Goal: Task Accomplishment & Management: Complete application form

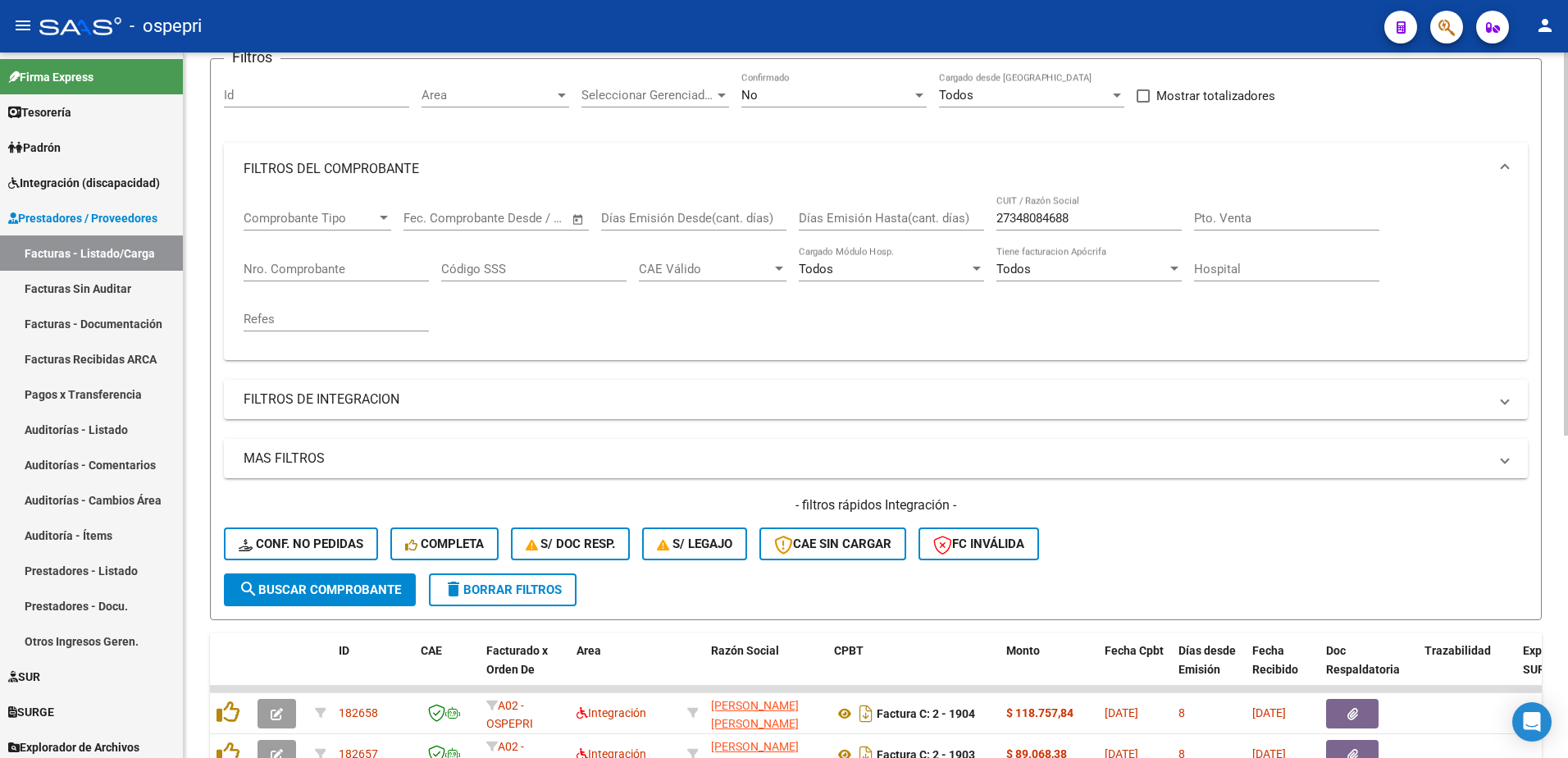
scroll to position [60, 0]
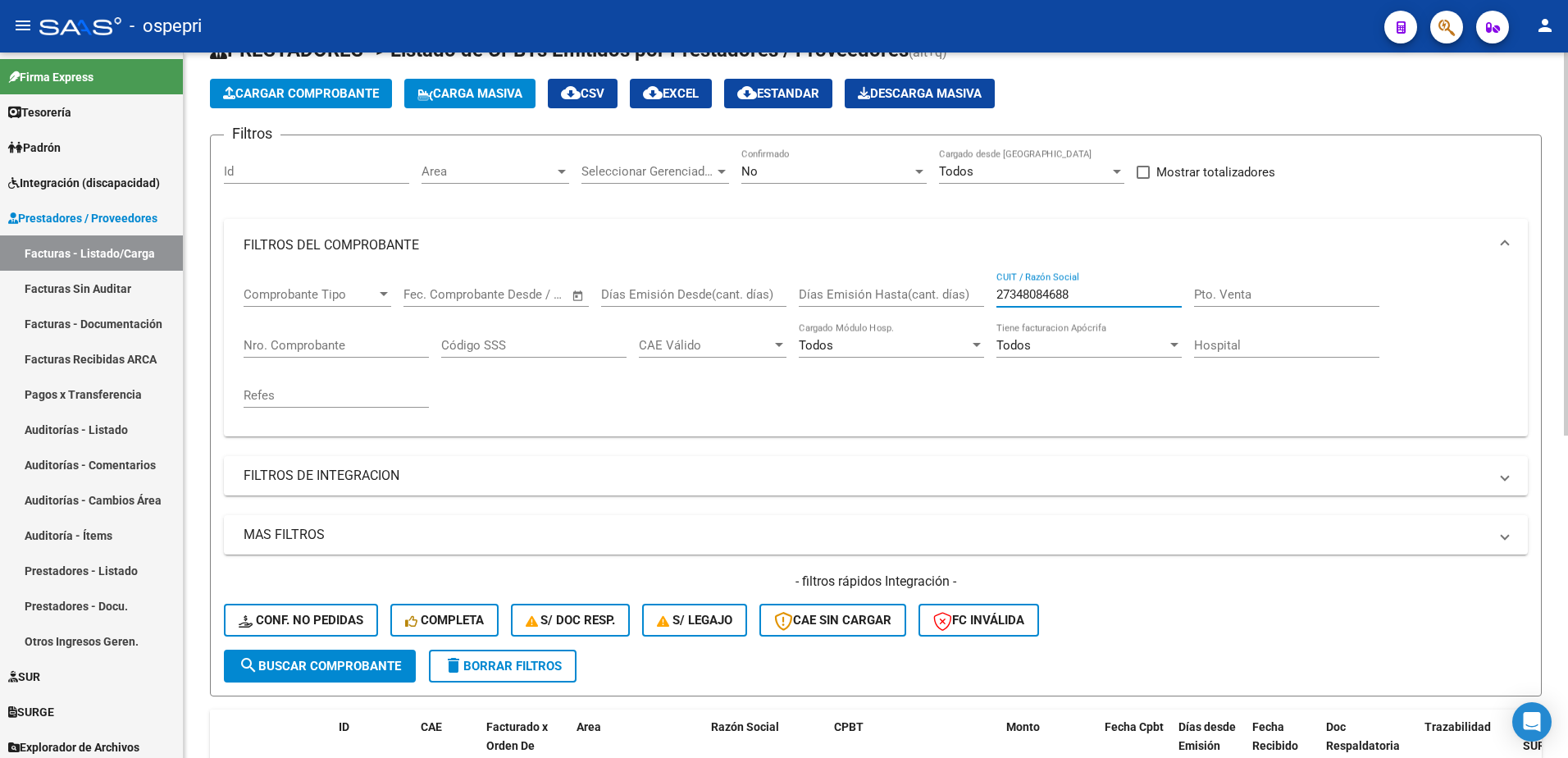
click at [1087, 294] on input "27348084688" at bounding box center [1089, 295] width 186 height 14
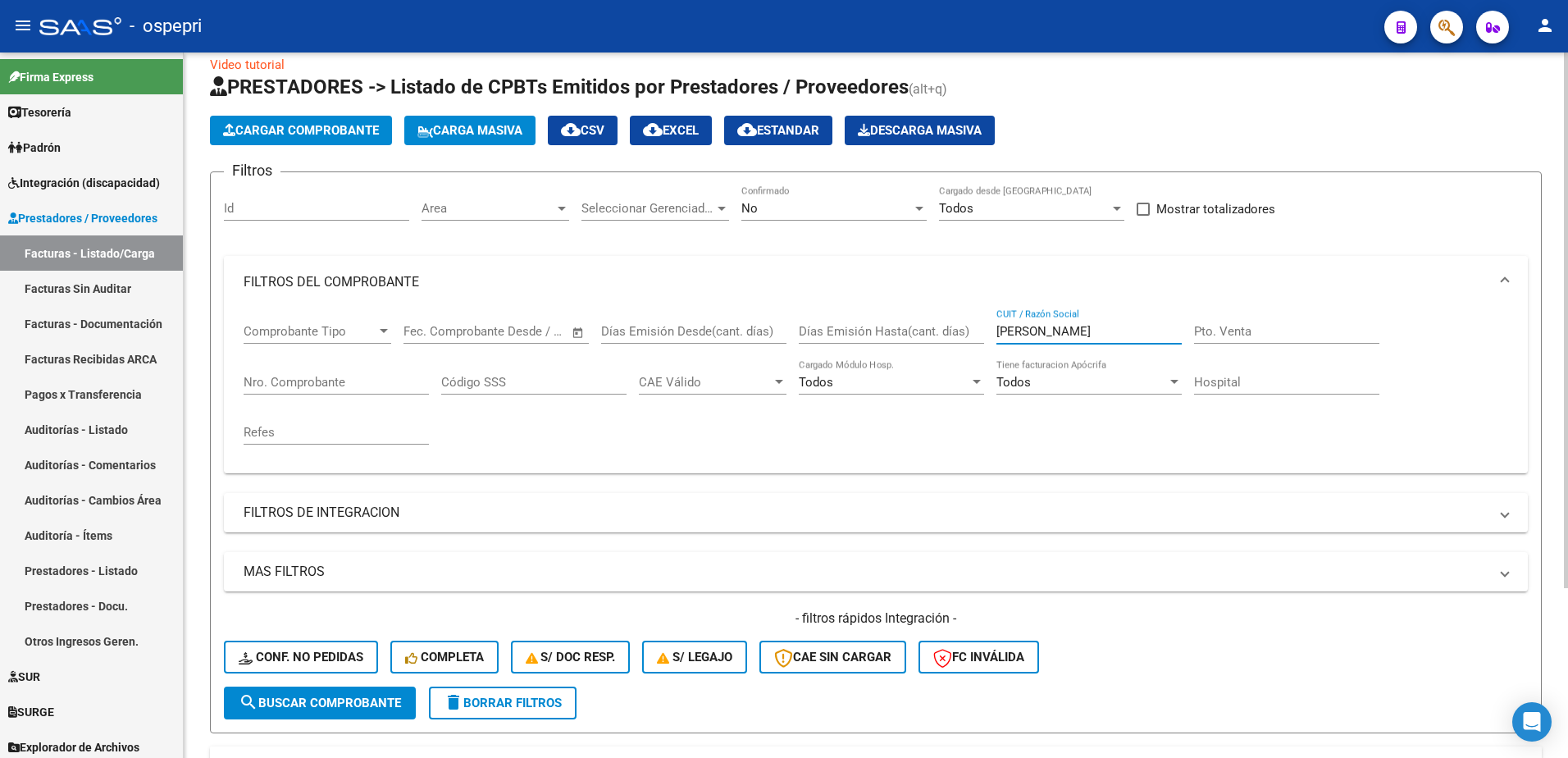
scroll to position [0, 0]
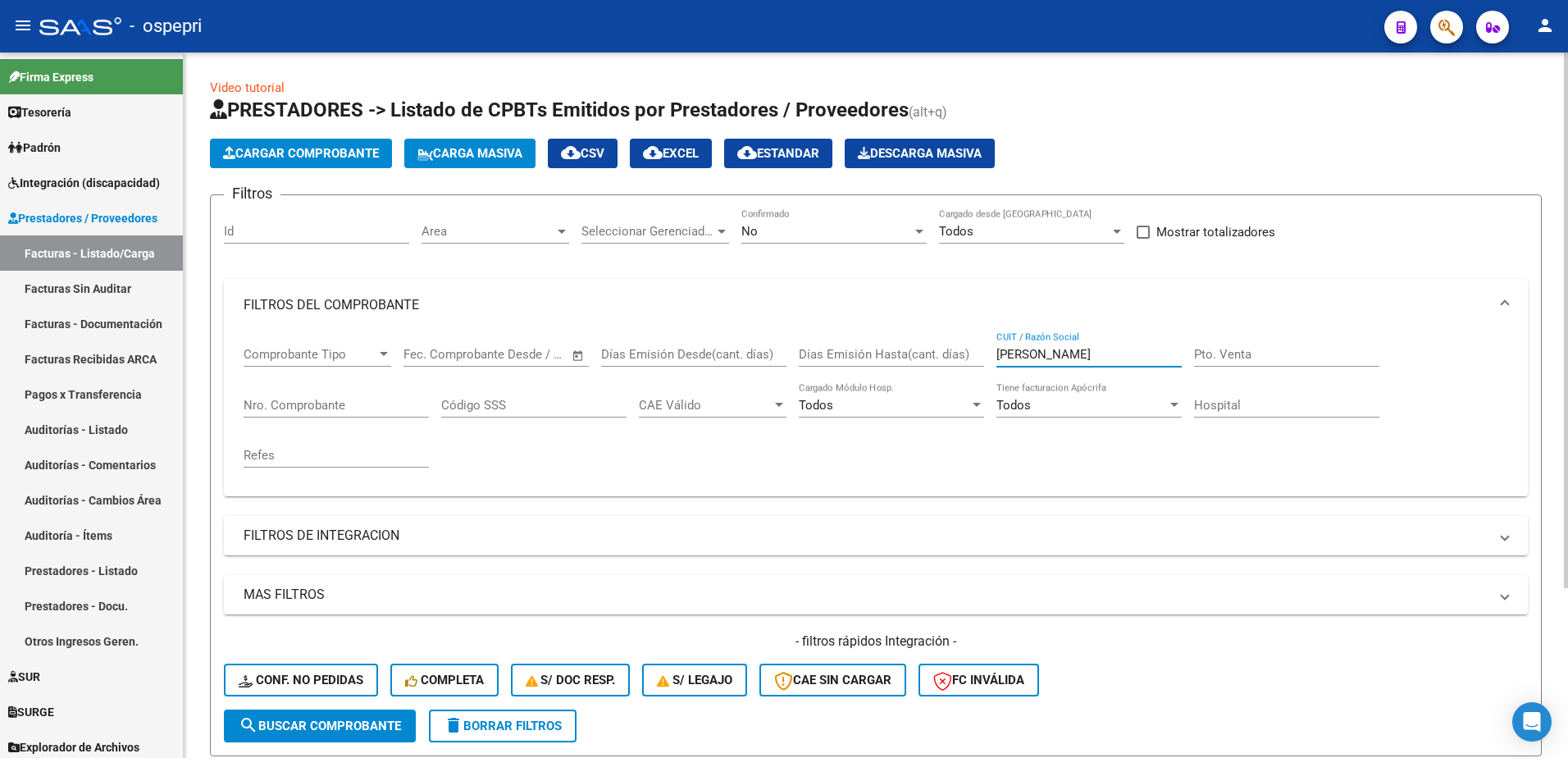
type input "soto natalia"
click at [916, 228] on div at bounding box center [919, 231] width 14 height 13
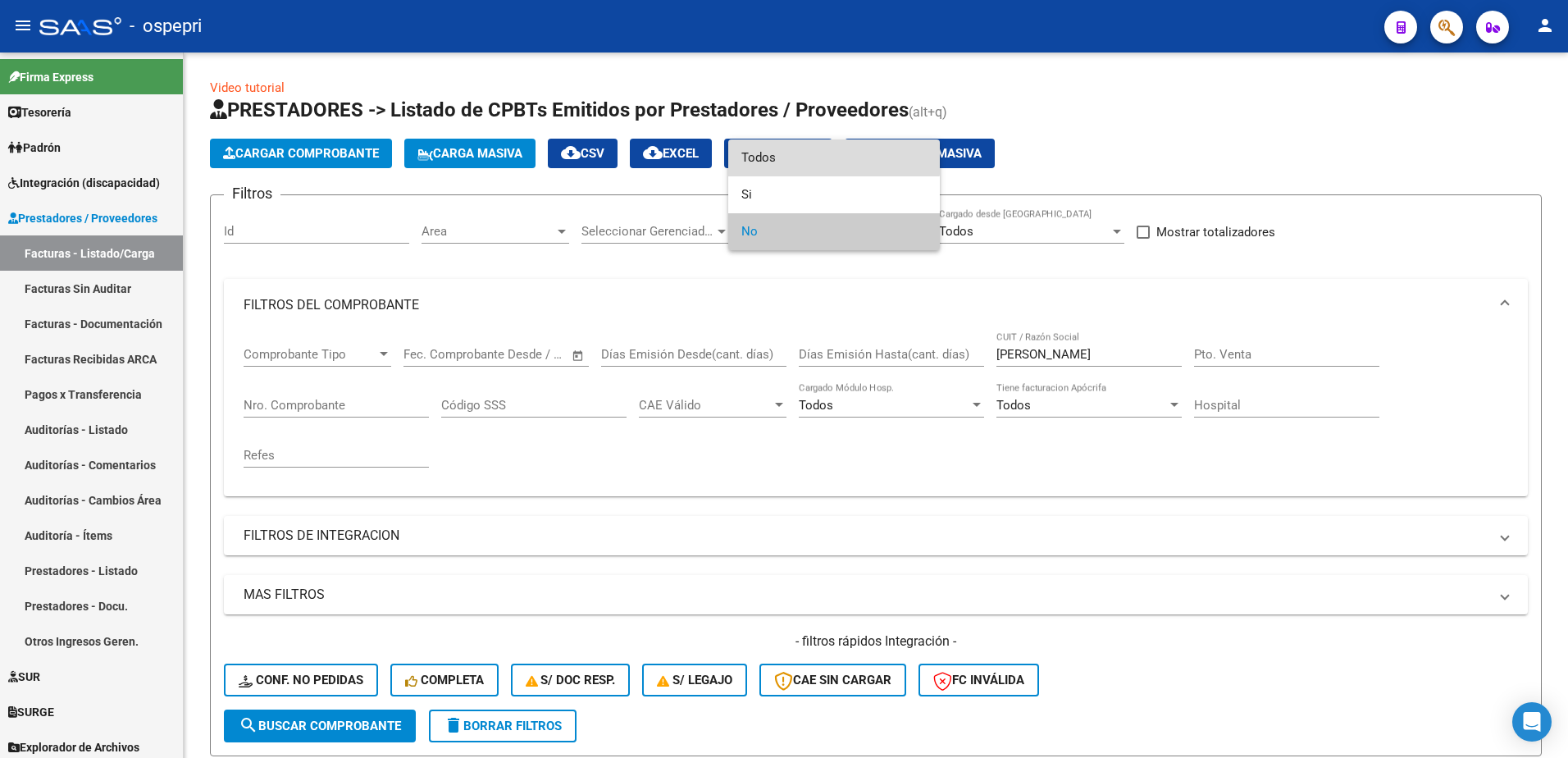
click at [775, 157] on span "Todos" at bounding box center [834, 157] width 186 height 37
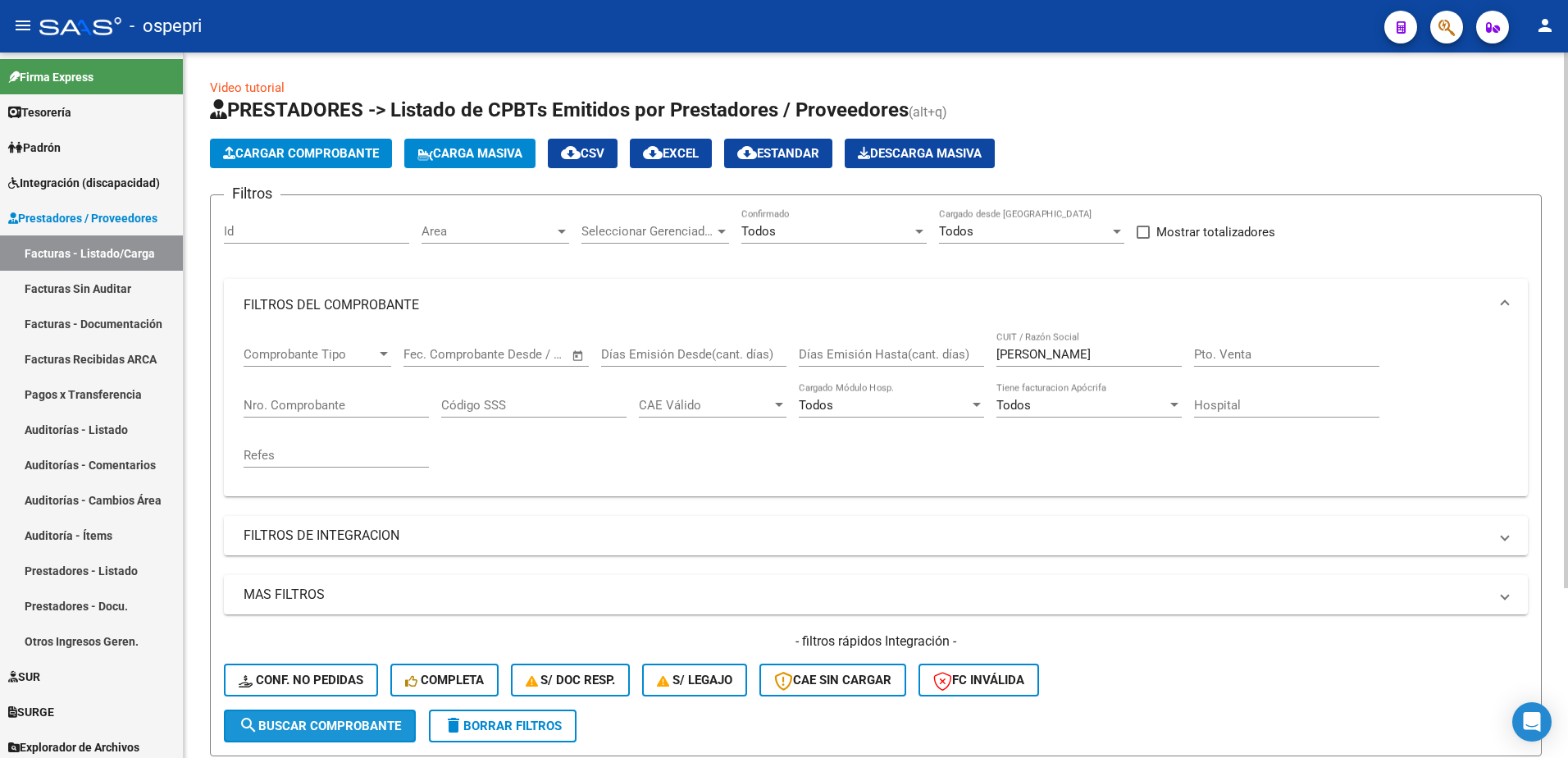
click at [328, 721] on span "search Buscar Comprobante" at bounding box center [320, 726] width 162 height 14
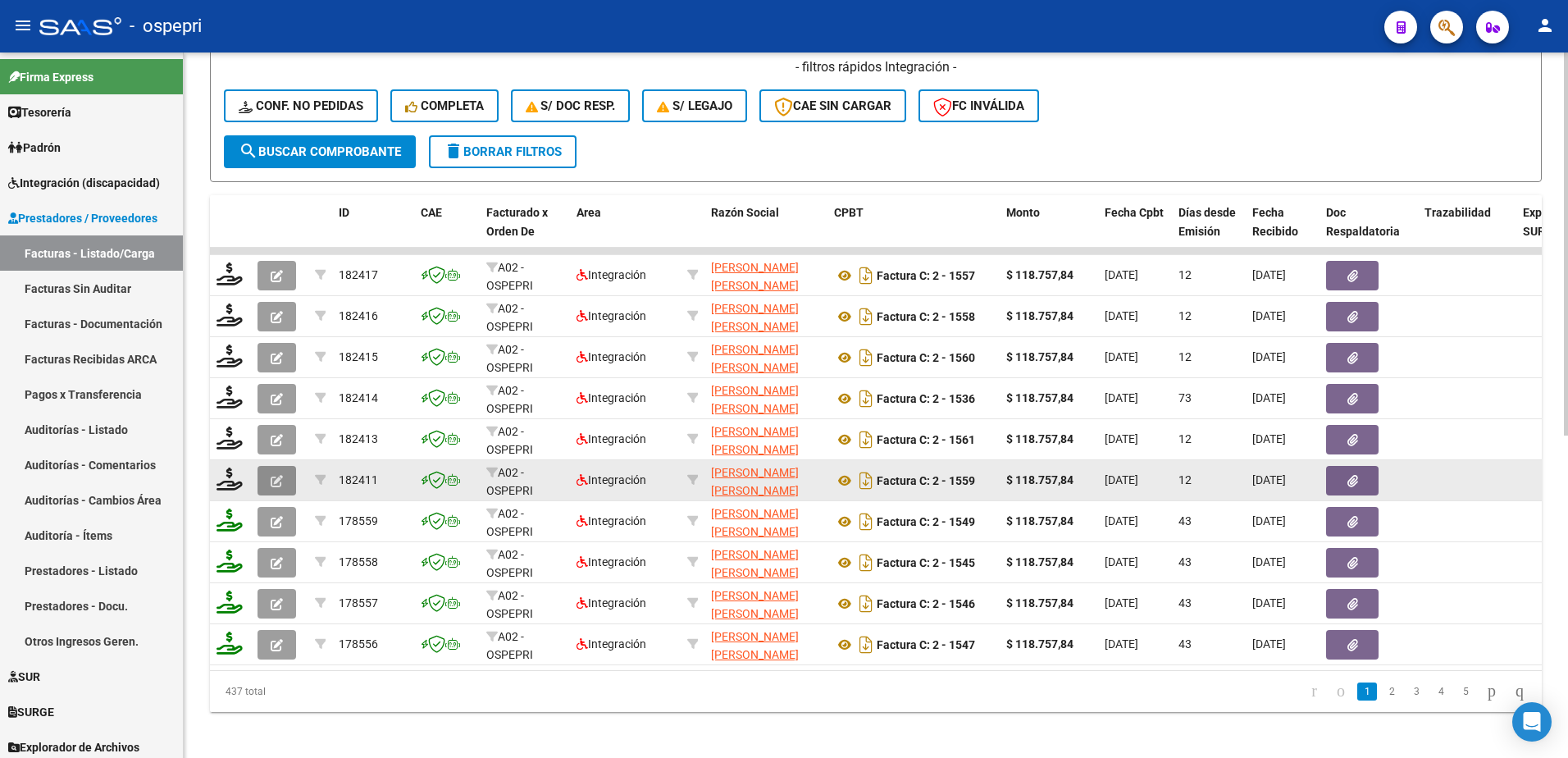
click at [281, 477] on icon "button" at bounding box center [277, 481] width 13 height 13
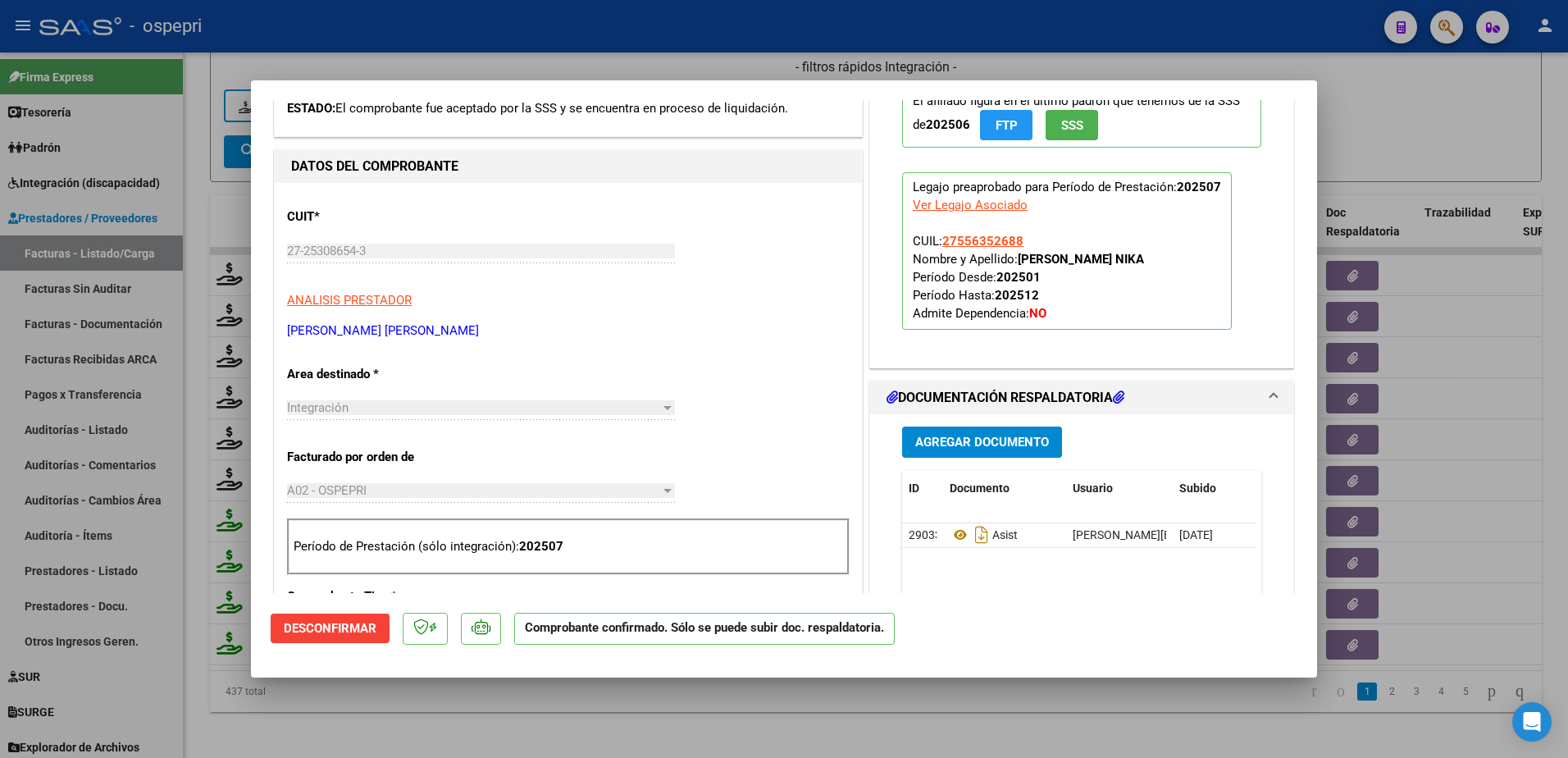
scroll to position [328, 0]
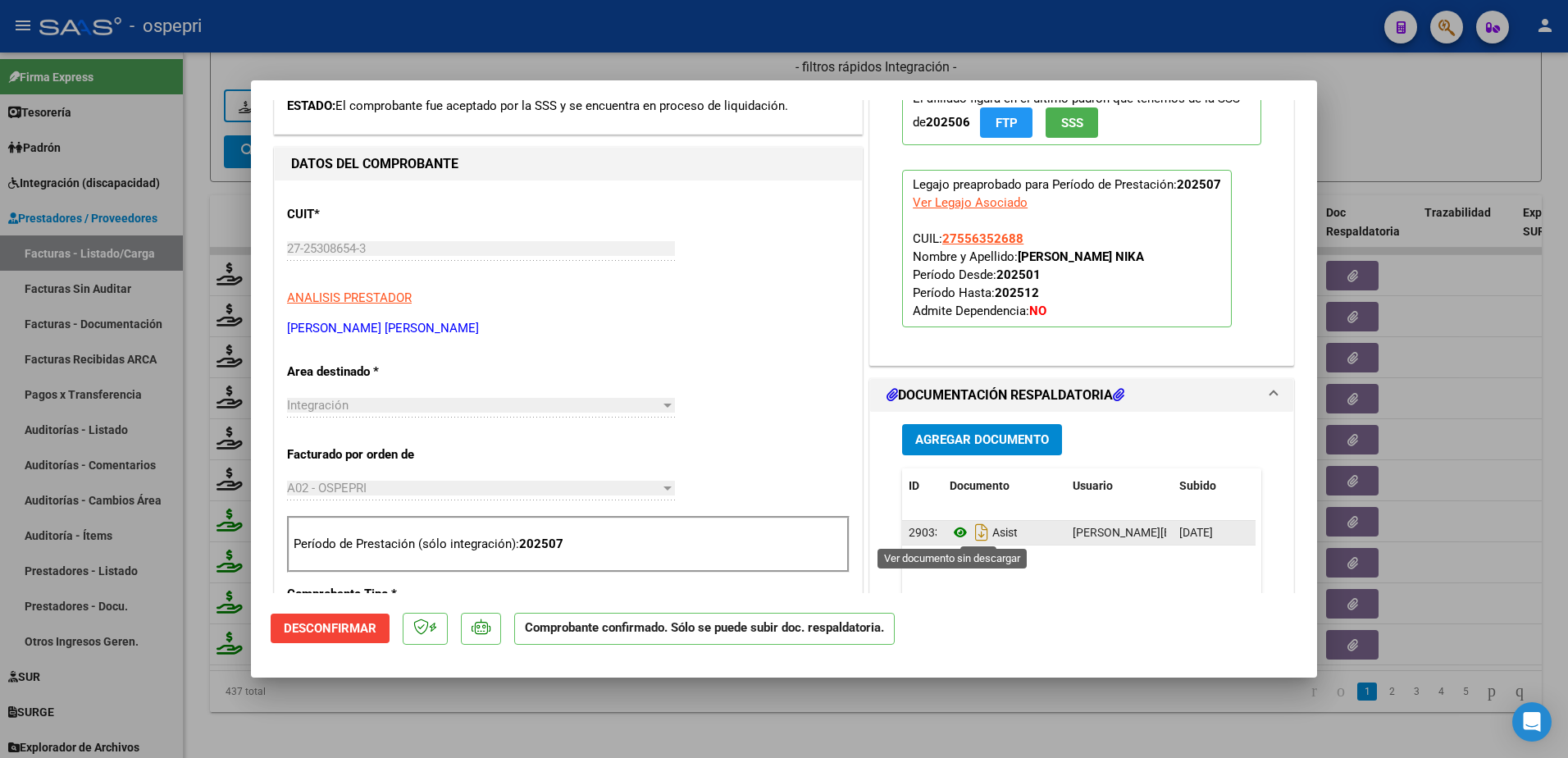
click at [954, 529] on icon at bounding box center [960, 533] width 22 height 20
type input "$ 0,00"
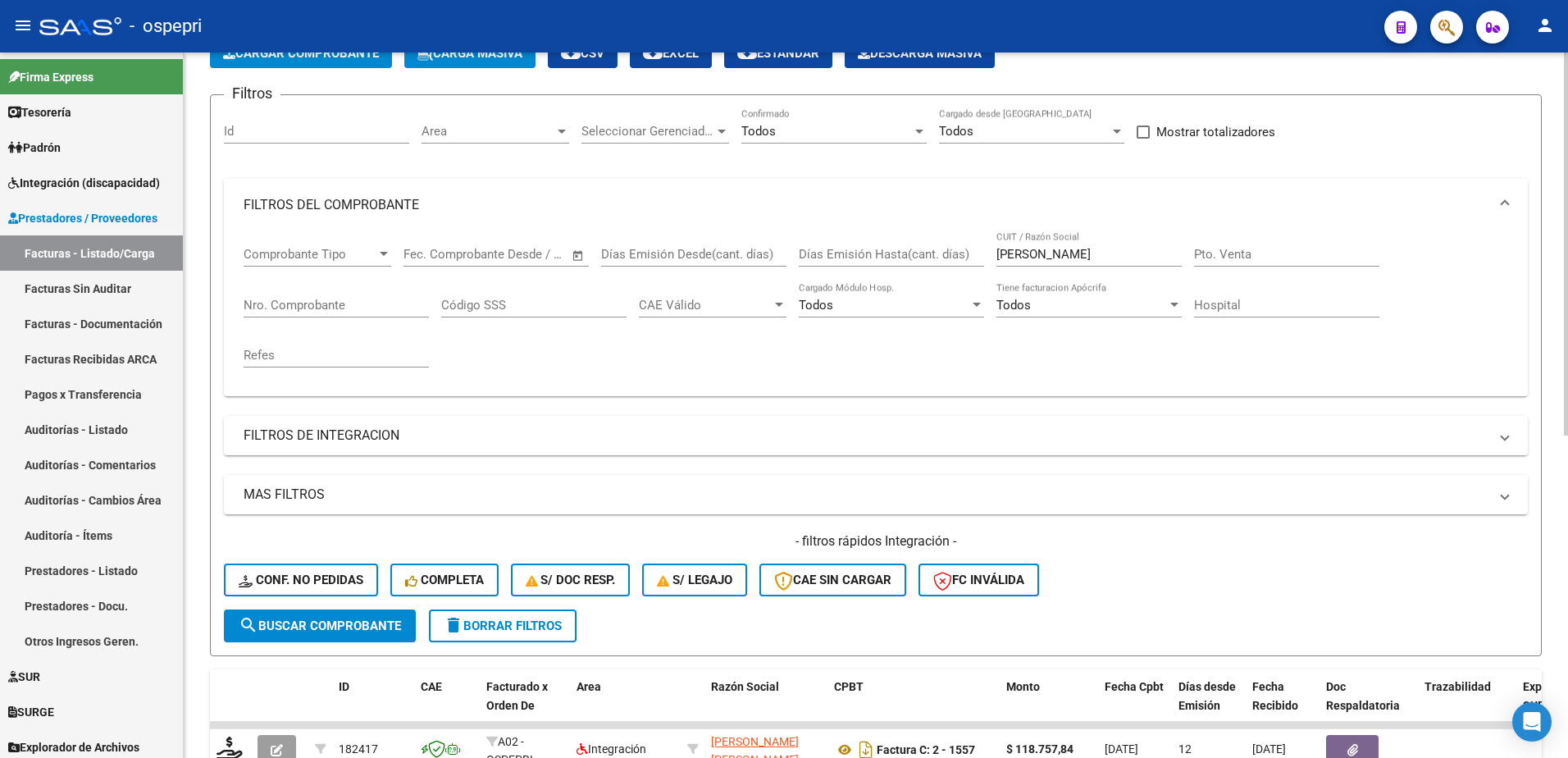
scroll to position [0, 0]
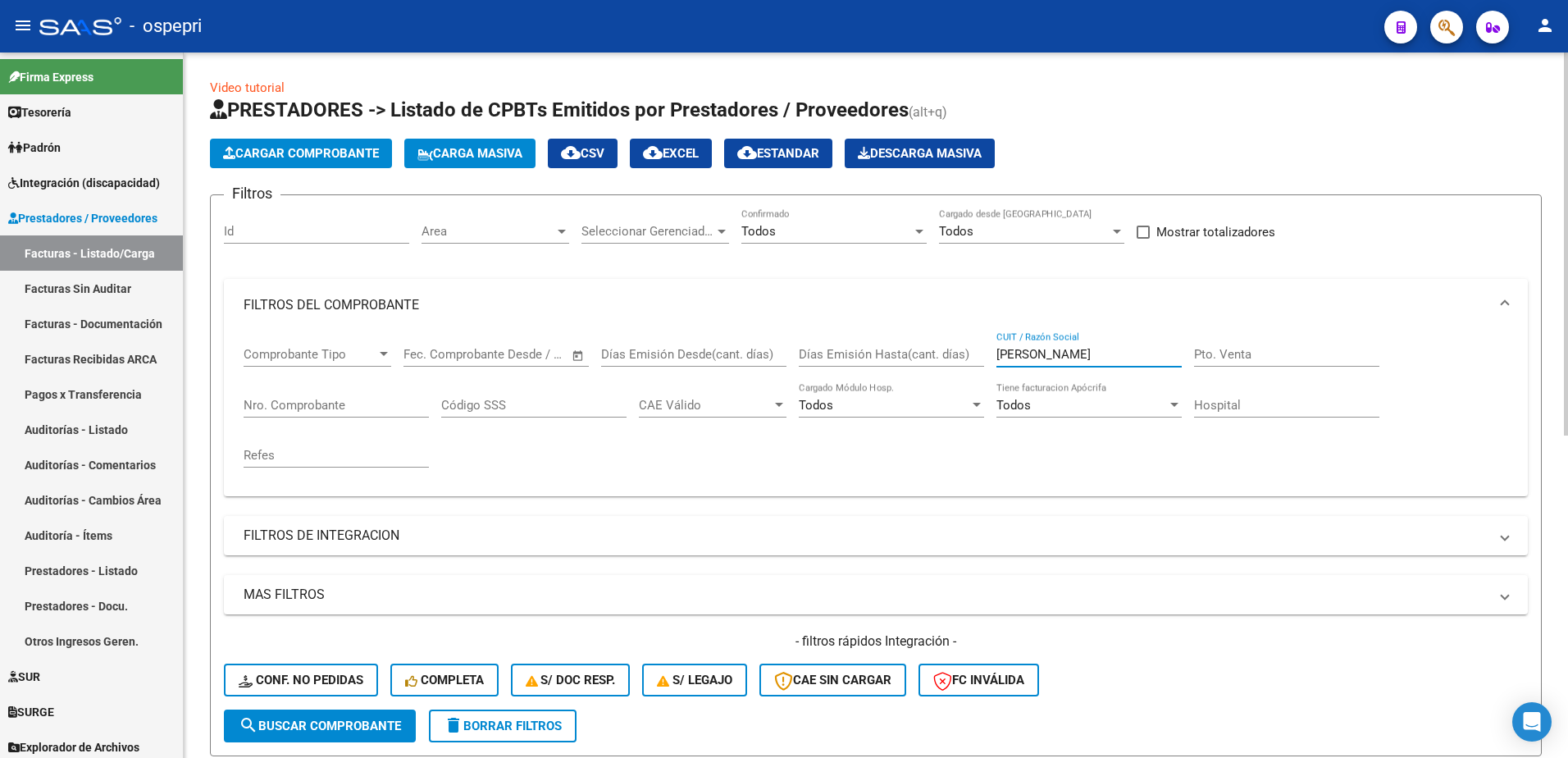
click at [1099, 361] on input "soto natalia" at bounding box center [1089, 355] width 186 height 14
click at [1099, 358] on input "soto natalia" at bounding box center [1089, 355] width 186 height 14
click at [1010, 28] on div "- ospepri" at bounding box center [705, 26] width 1332 height 36
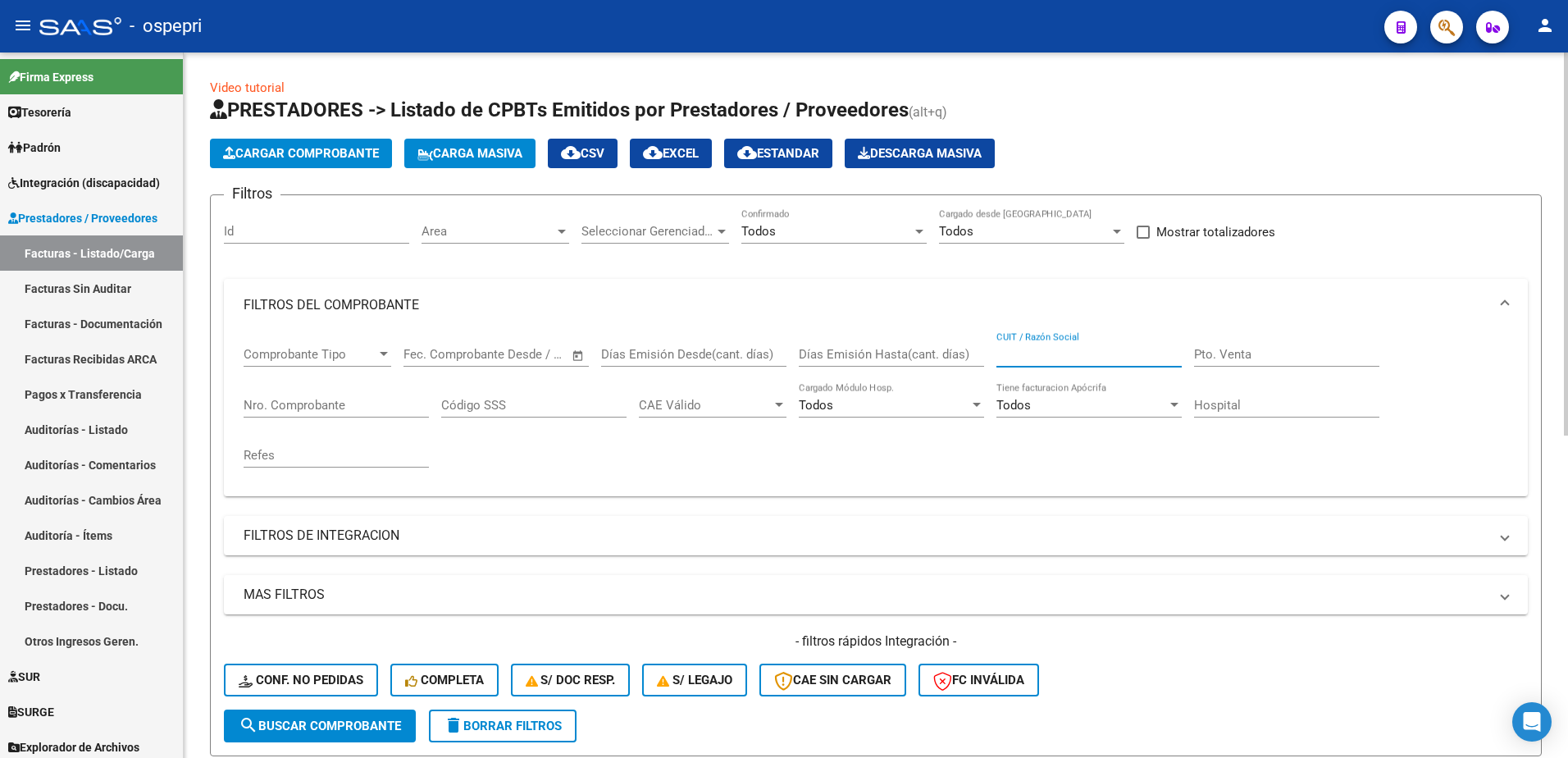
click at [1065, 352] on input "CUIT / Razón Social" at bounding box center [1089, 355] width 186 height 14
paste input "27348084688"
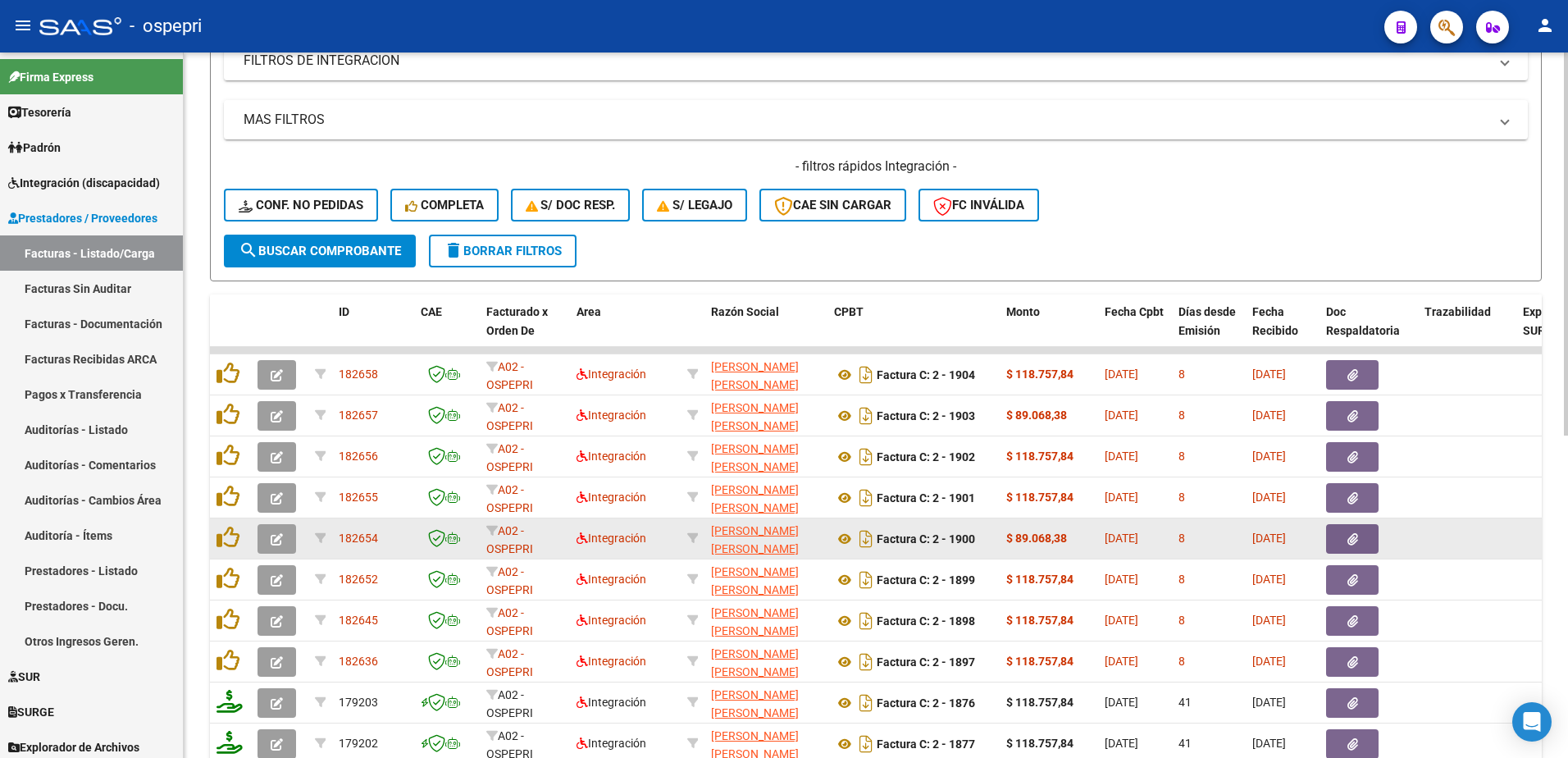
scroll to position [492, 0]
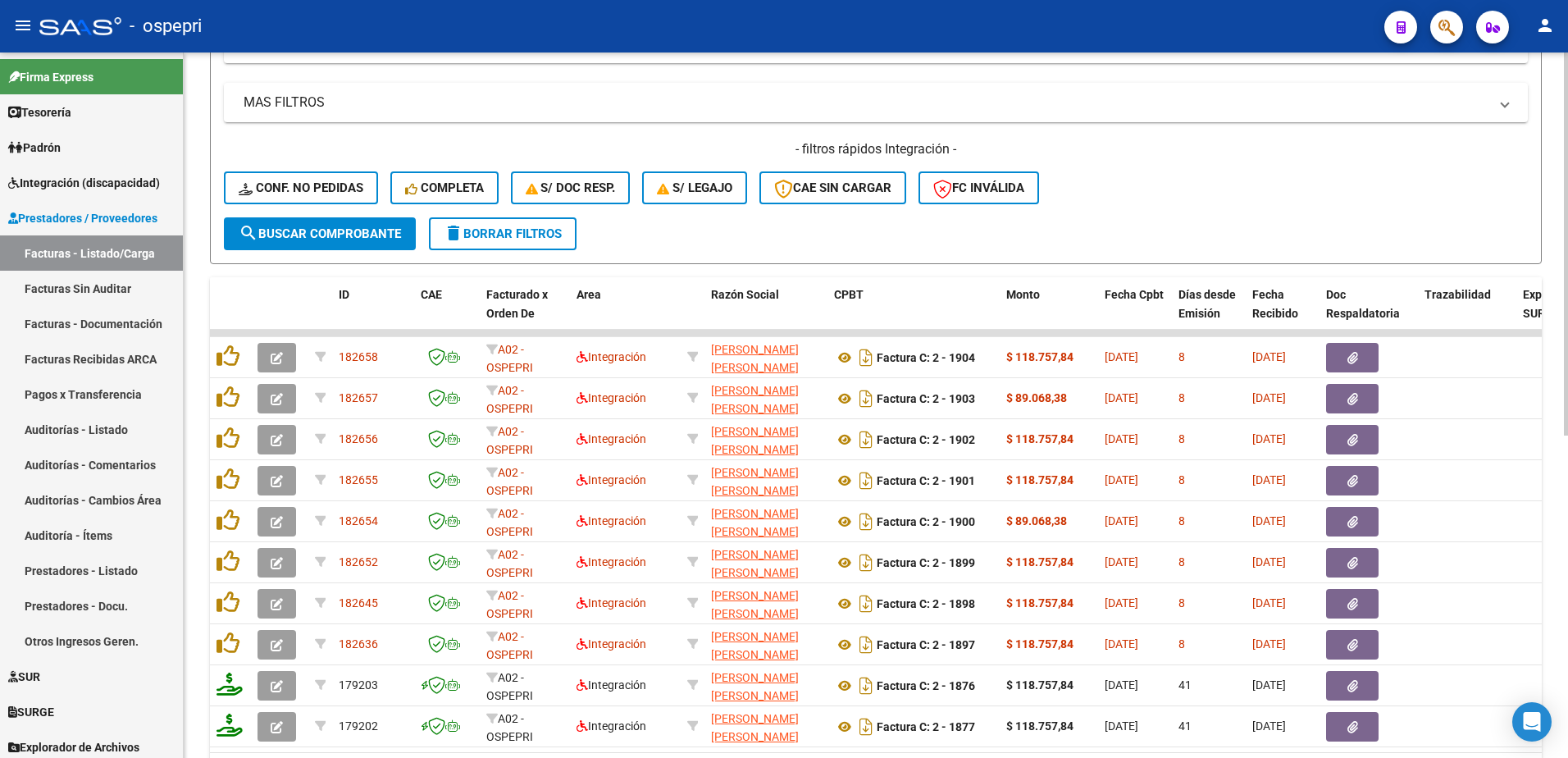
type input "27348084688"
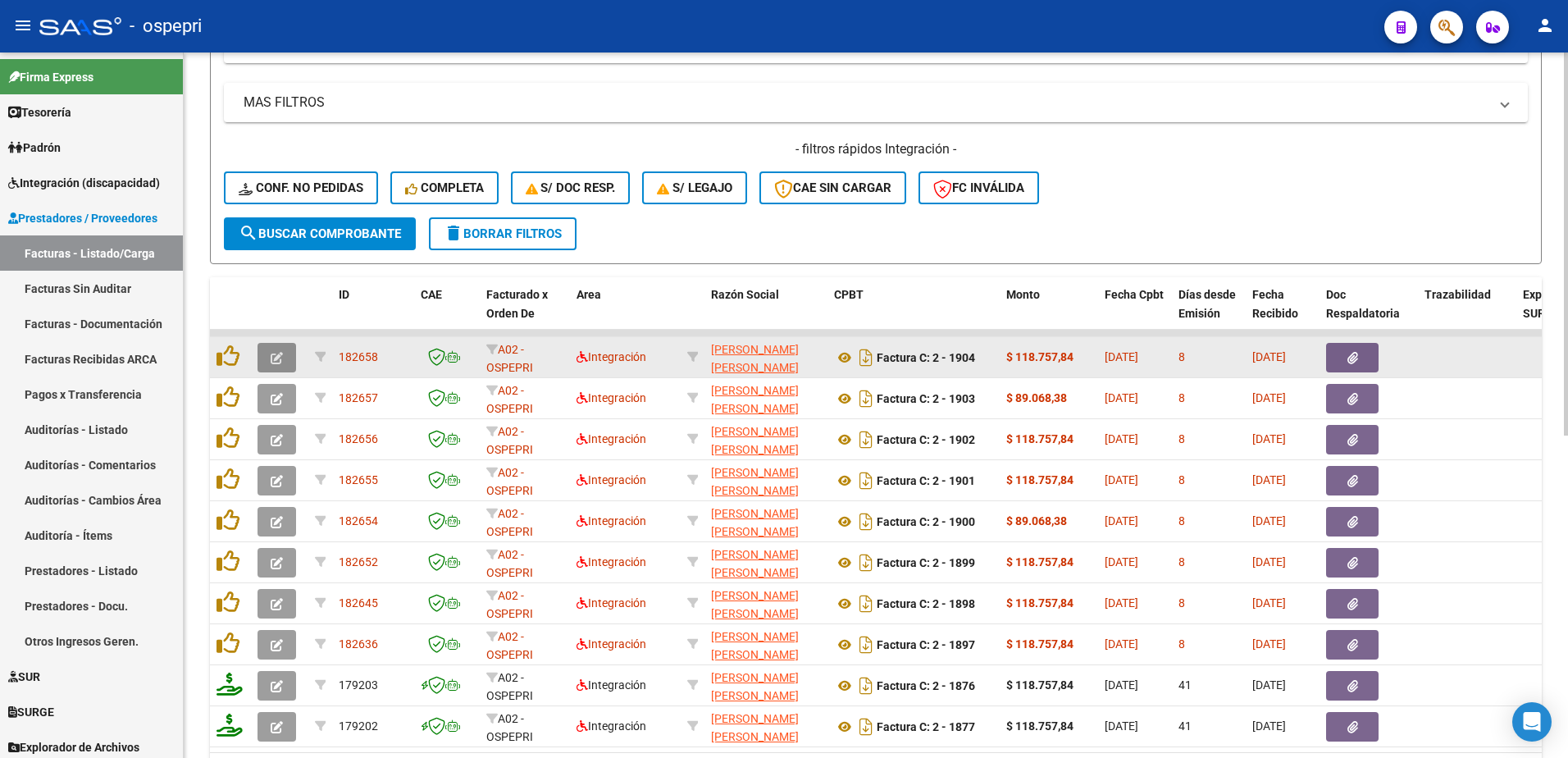
click at [282, 345] on button "button" at bounding box center [276, 357] width 39 height 30
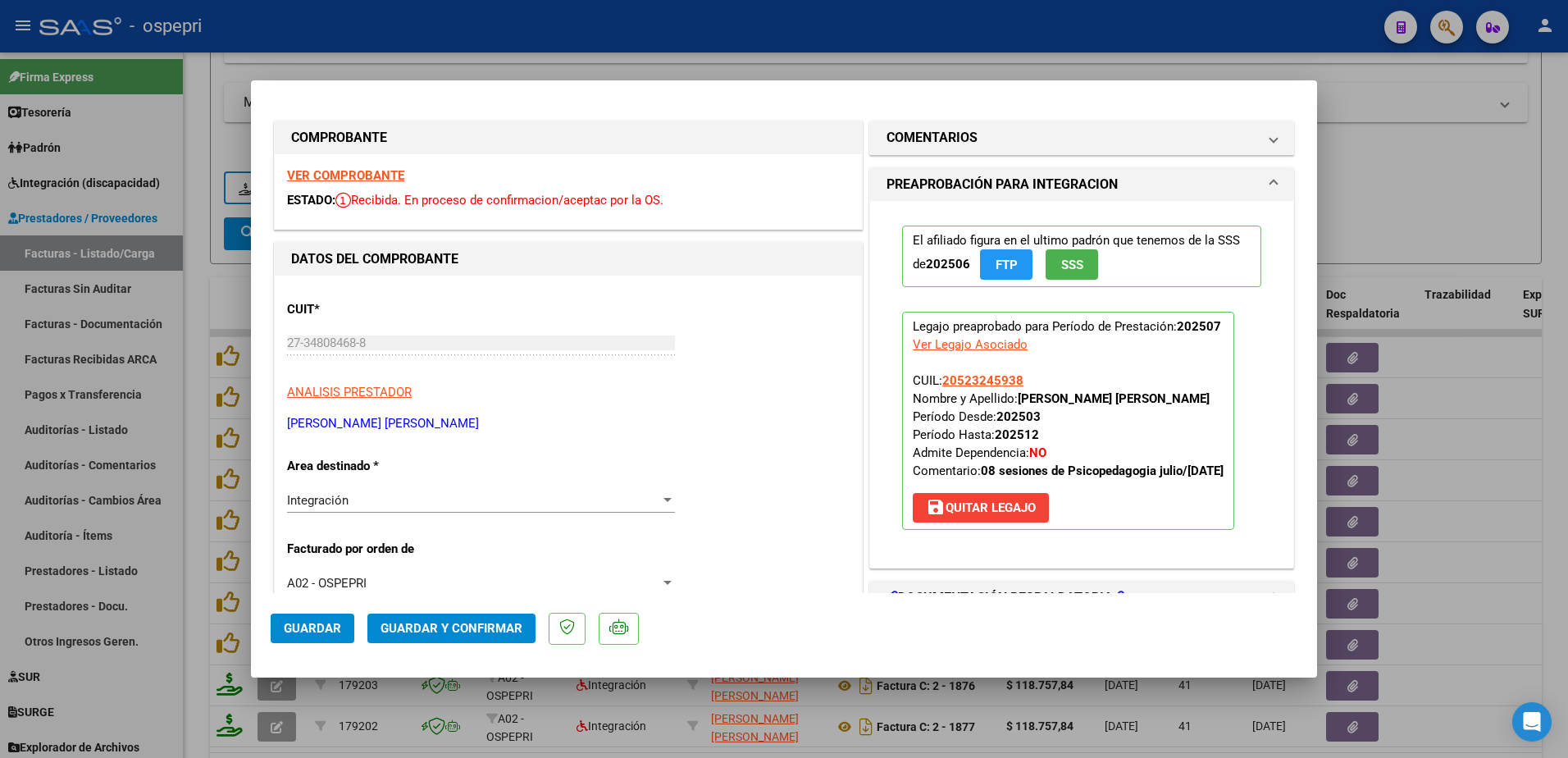
scroll to position [0, 0]
click at [365, 176] on strong "VER COMPROBANTE" at bounding box center [346, 177] width 118 height 14
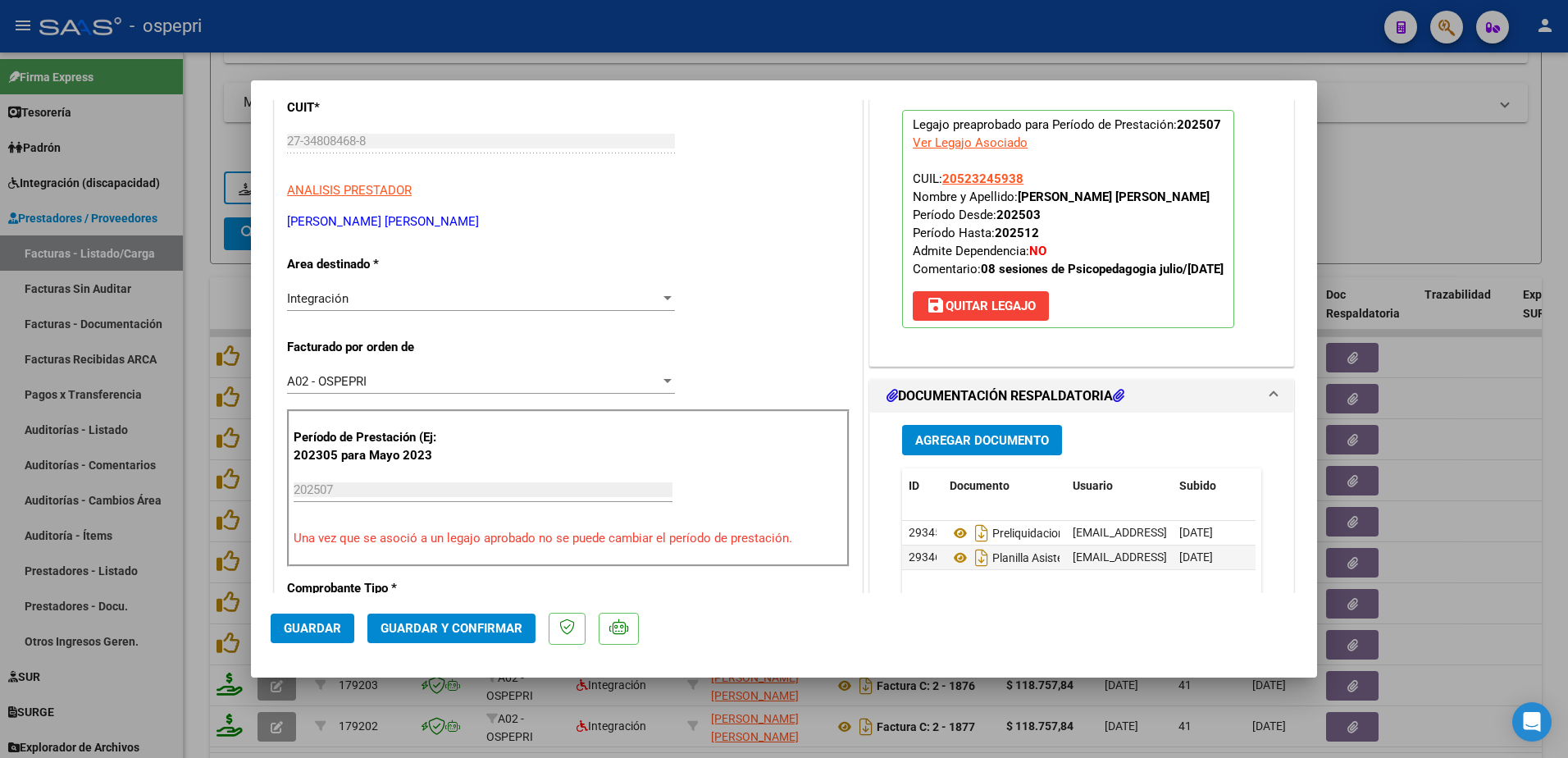
scroll to position [246, 0]
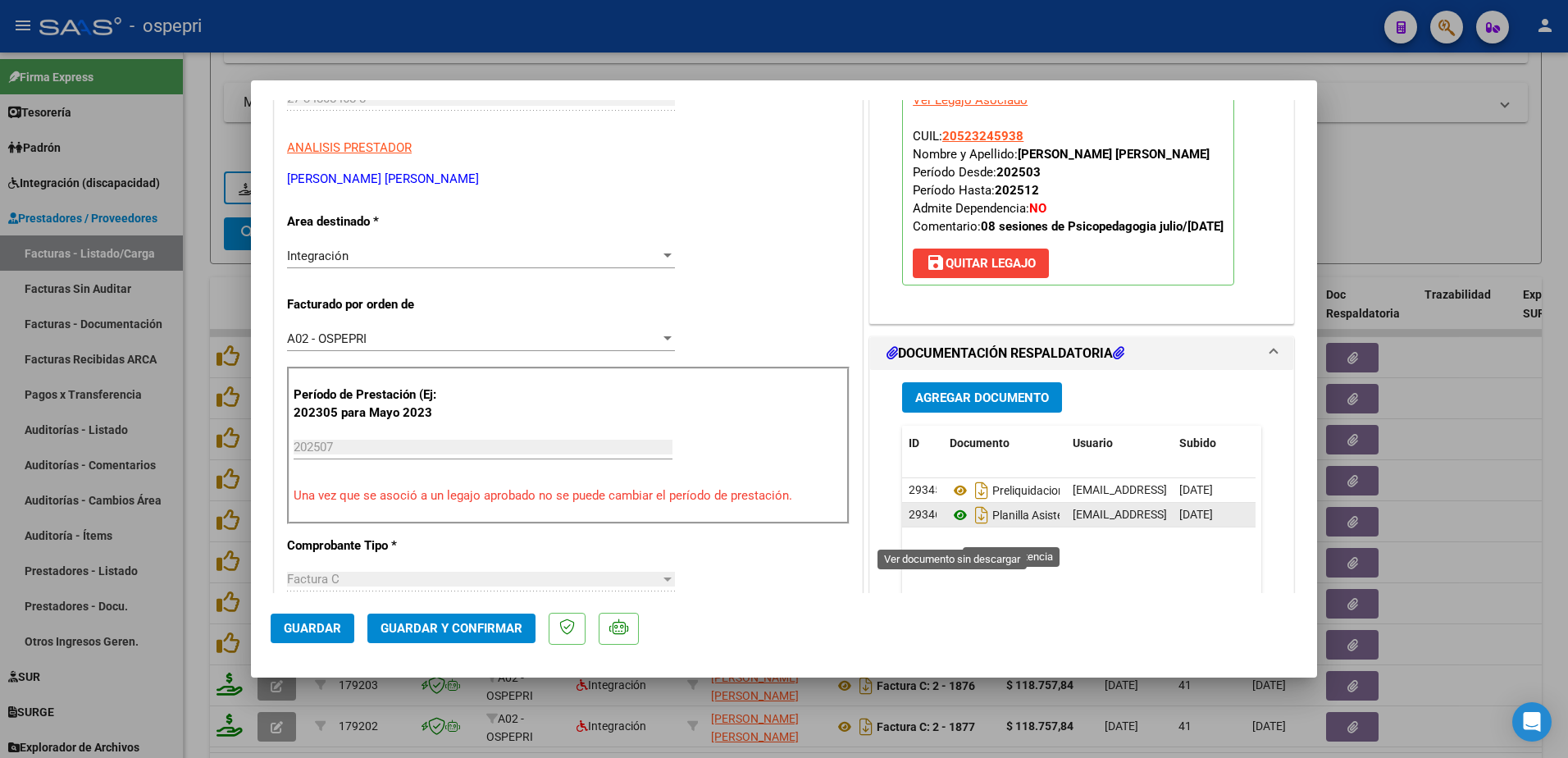
click at [956, 525] on icon at bounding box center [960, 516] width 22 height 20
click at [471, 624] on span "Guardar y Confirmar" at bounding box center [451, 629] width 142 height 14
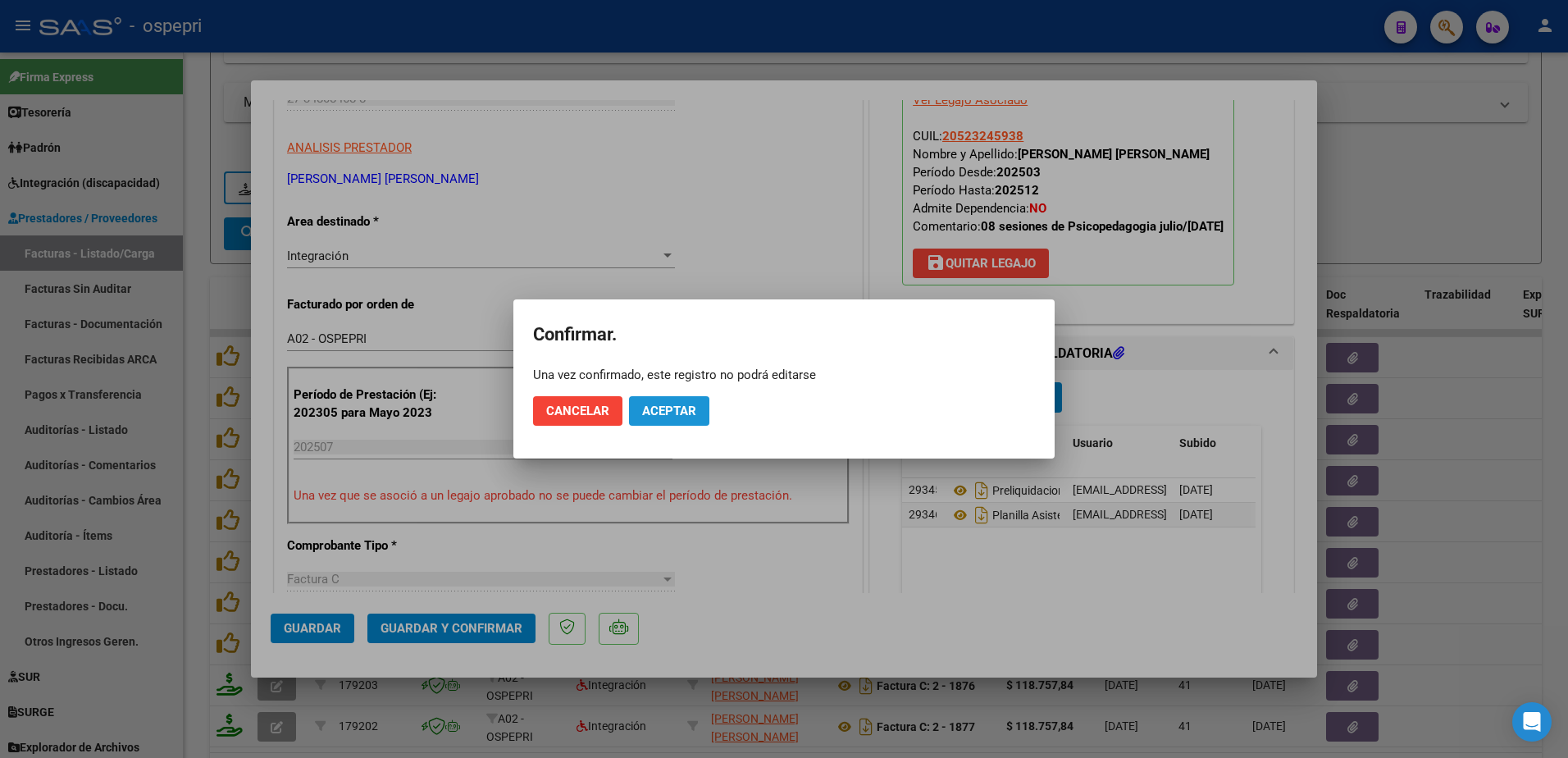
click at [672, 404] on span "Aceptar" at bounding box center [669, 411] width 54 height 14
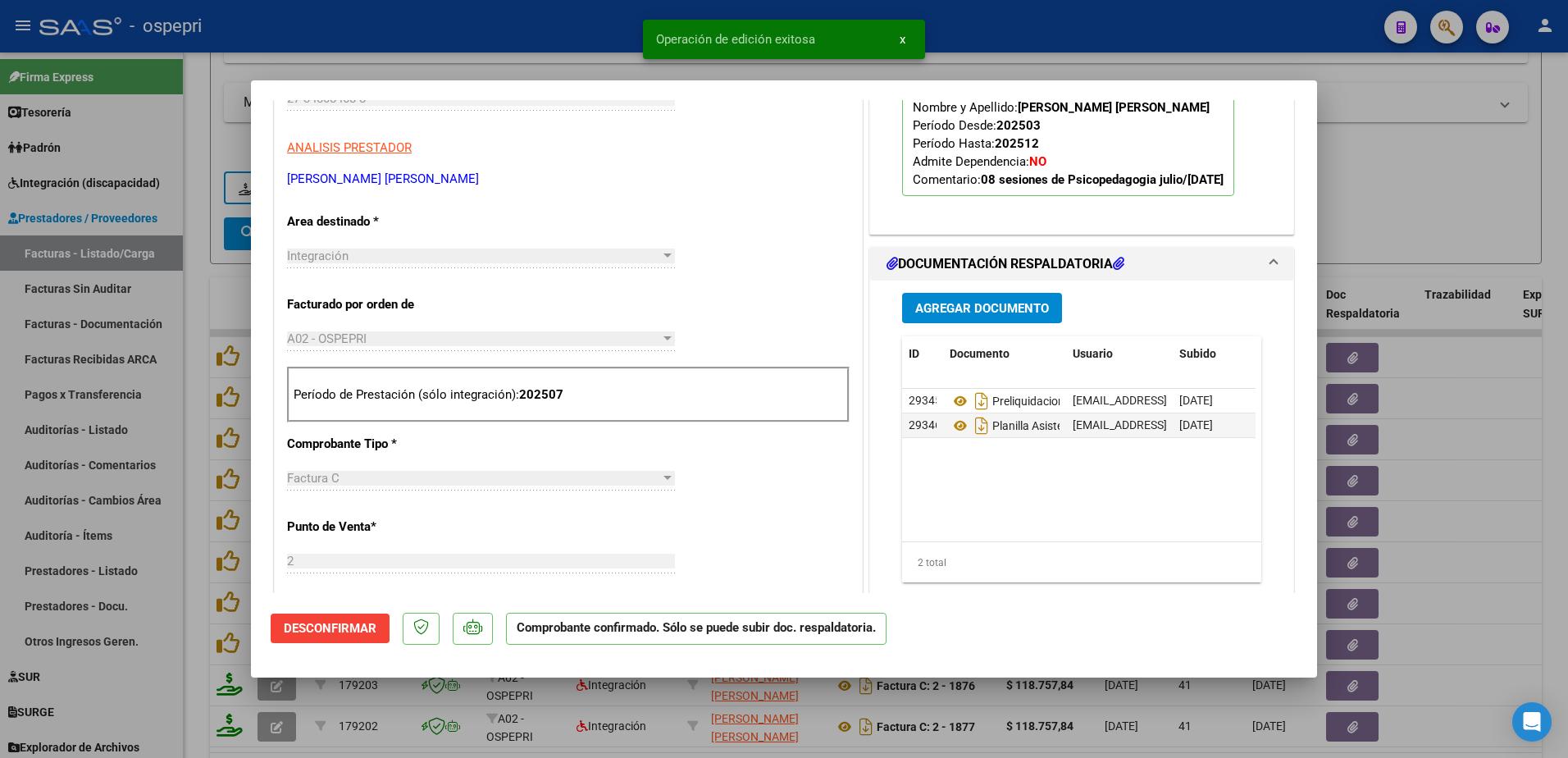
type input "$ 0,00"
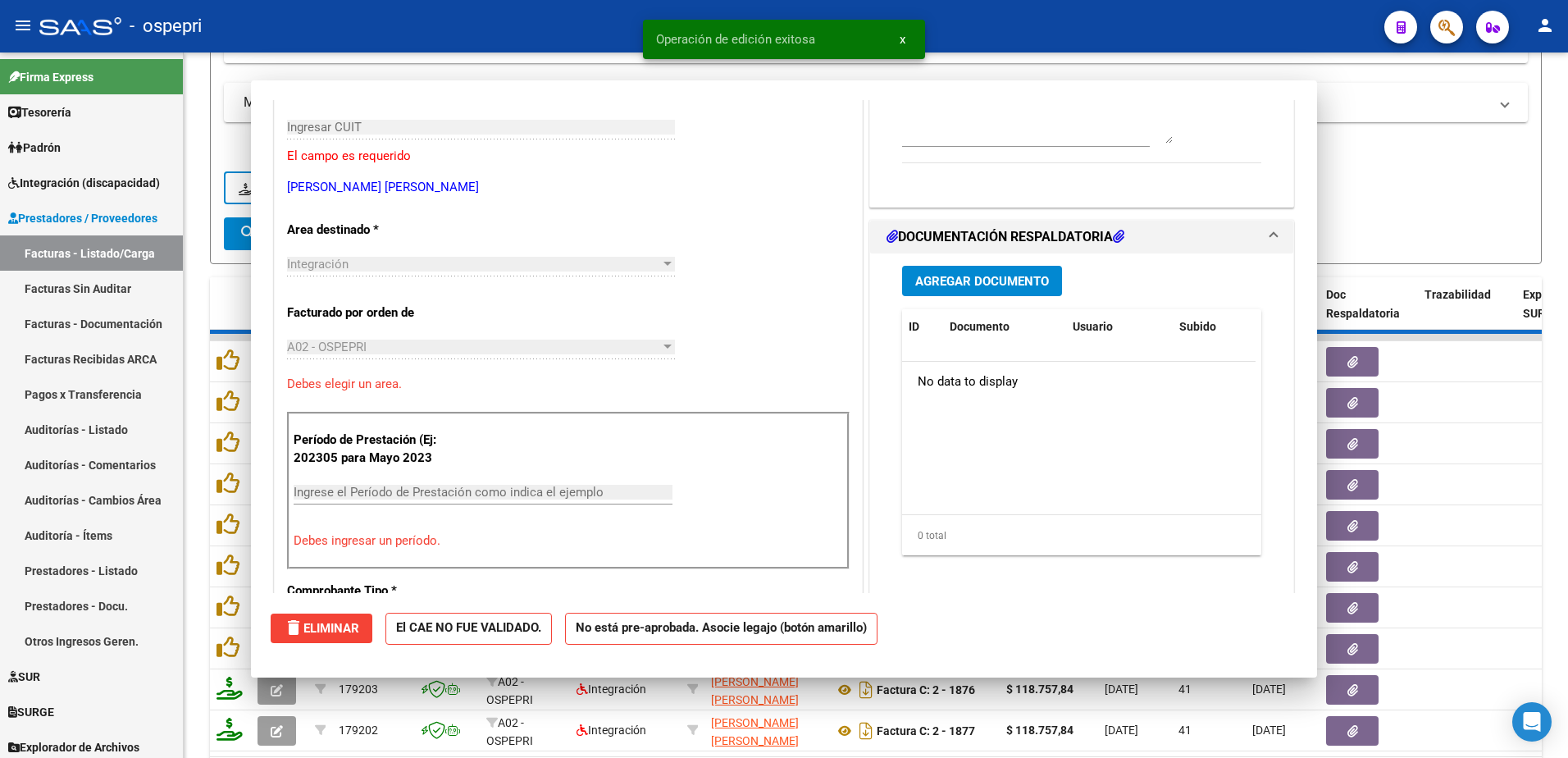
scroll to position [275, 0]
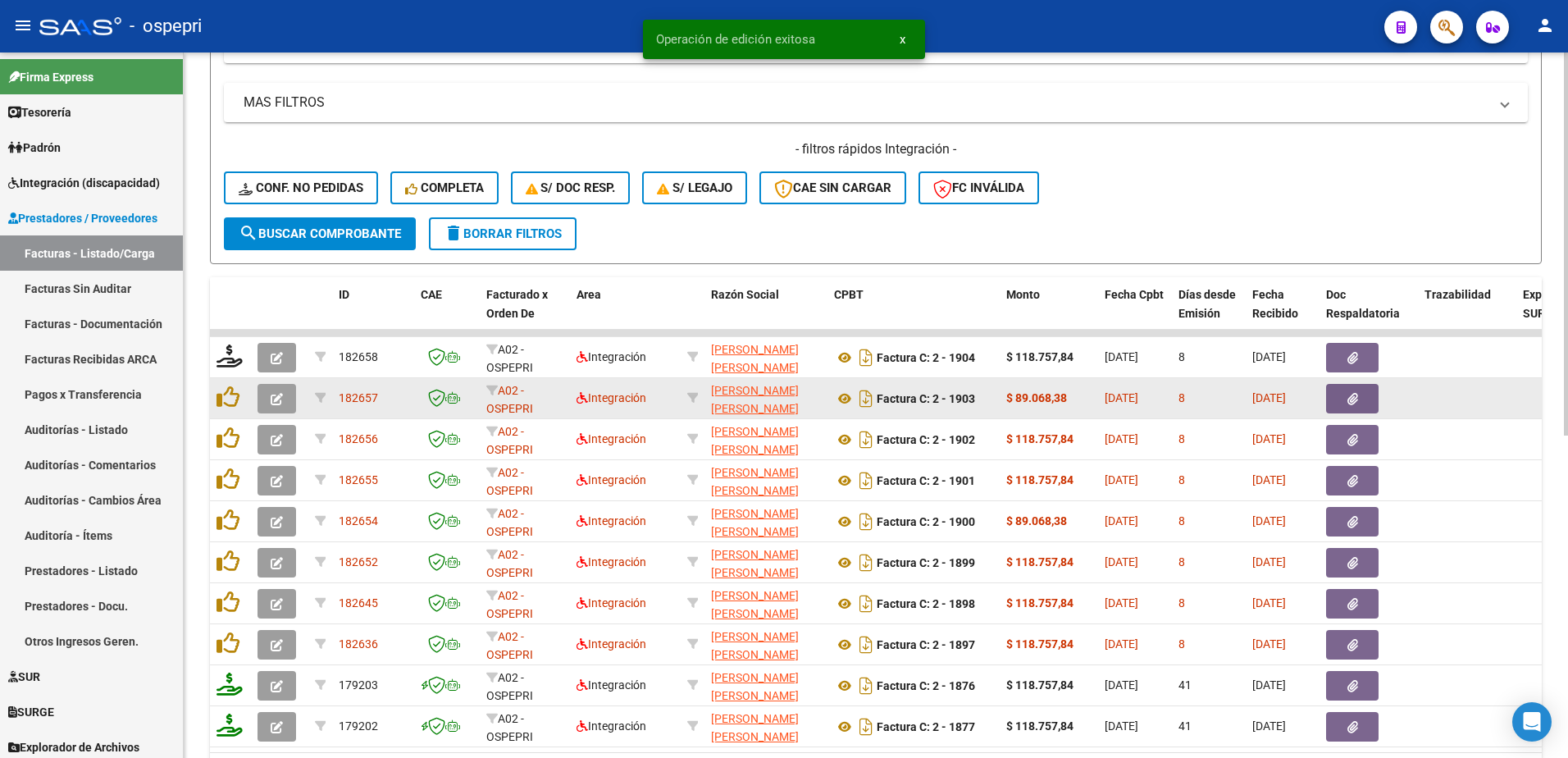
click at [268, 399] on button "button" at bounding box center [276, 399] width 39 height 30
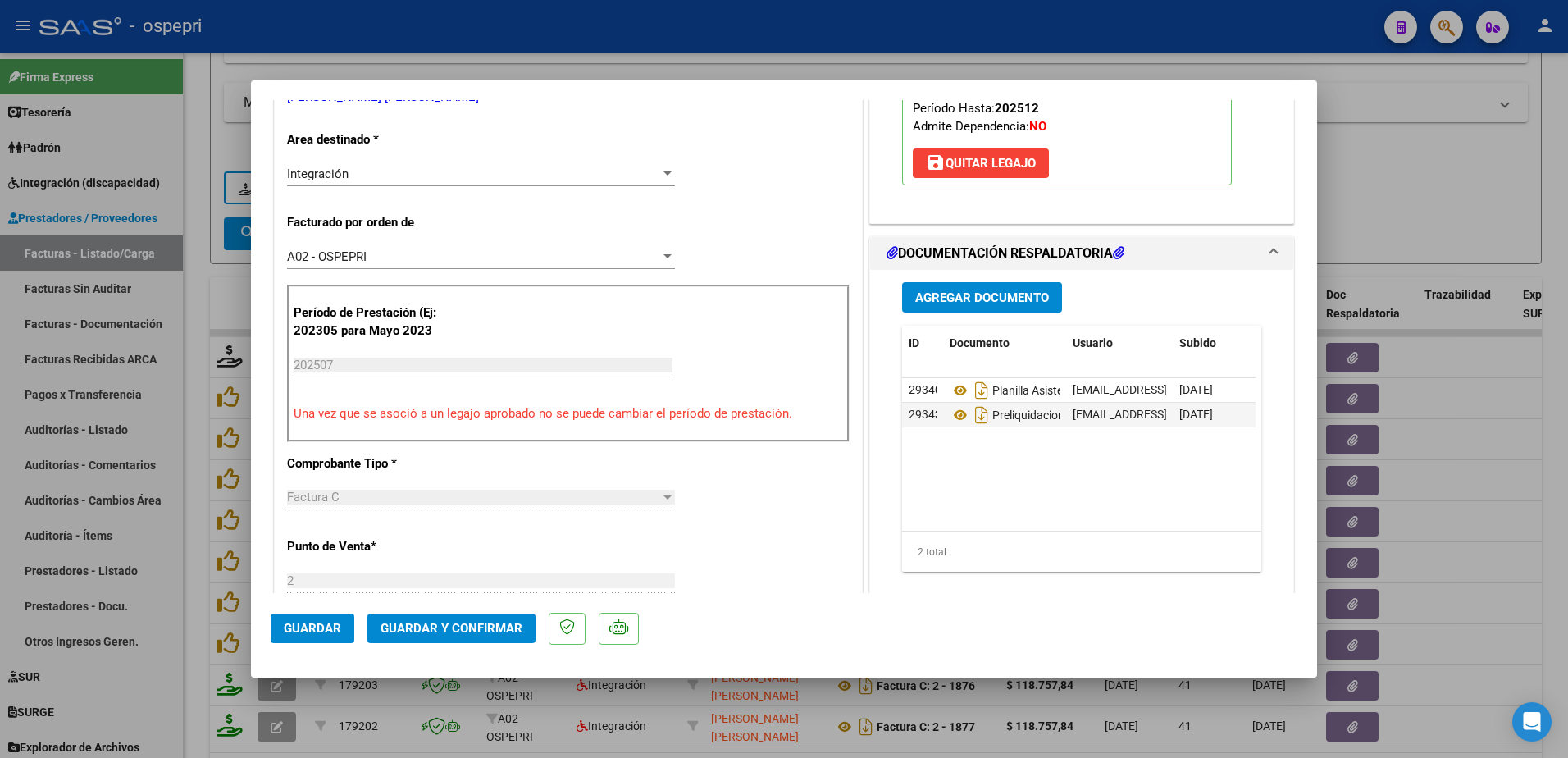
scroll to position [0, 0]
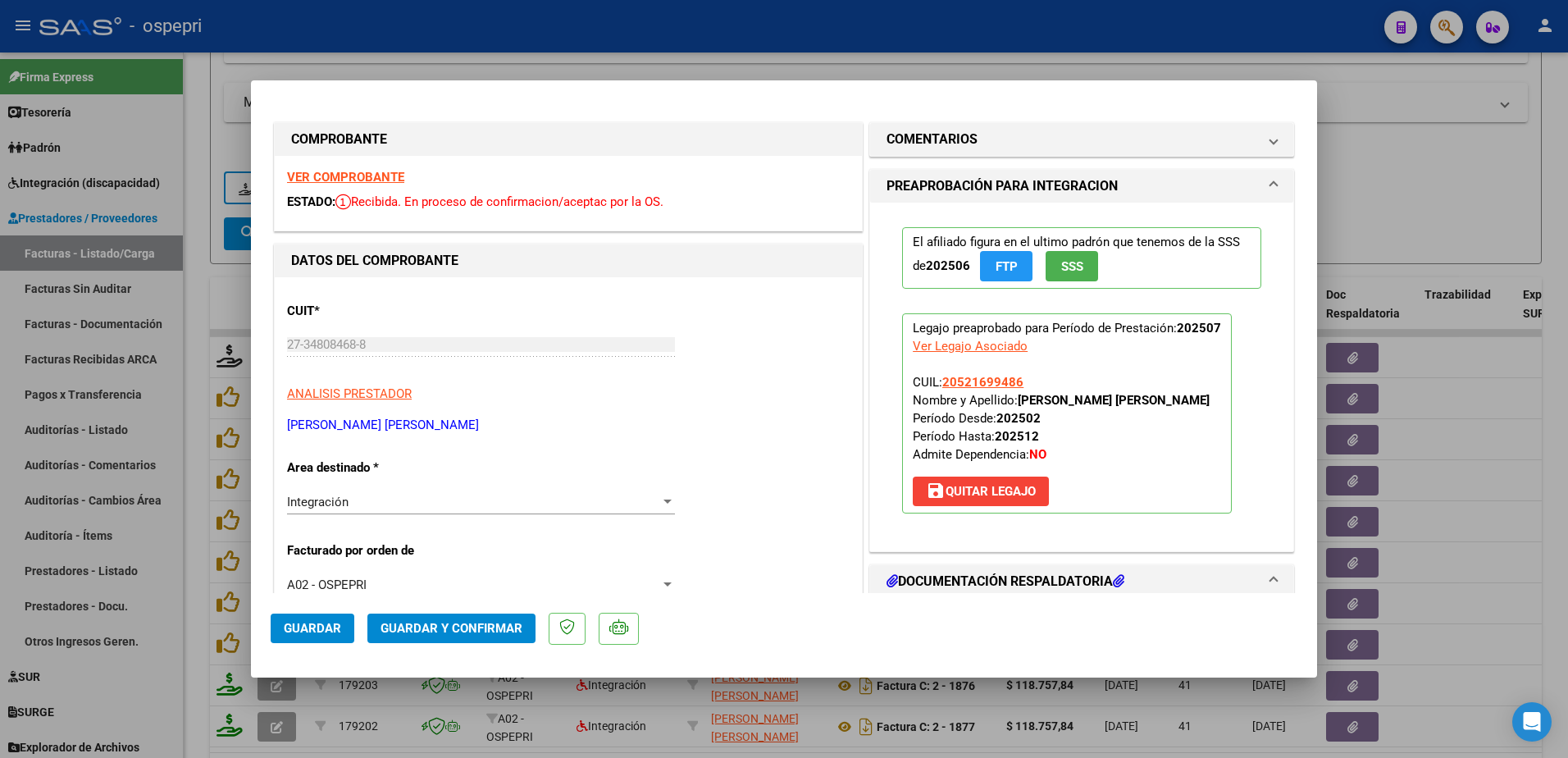
click at [358, 175] on strong "VER COMPROBANTE" at bounding box center [346, 177] width 118 height 14
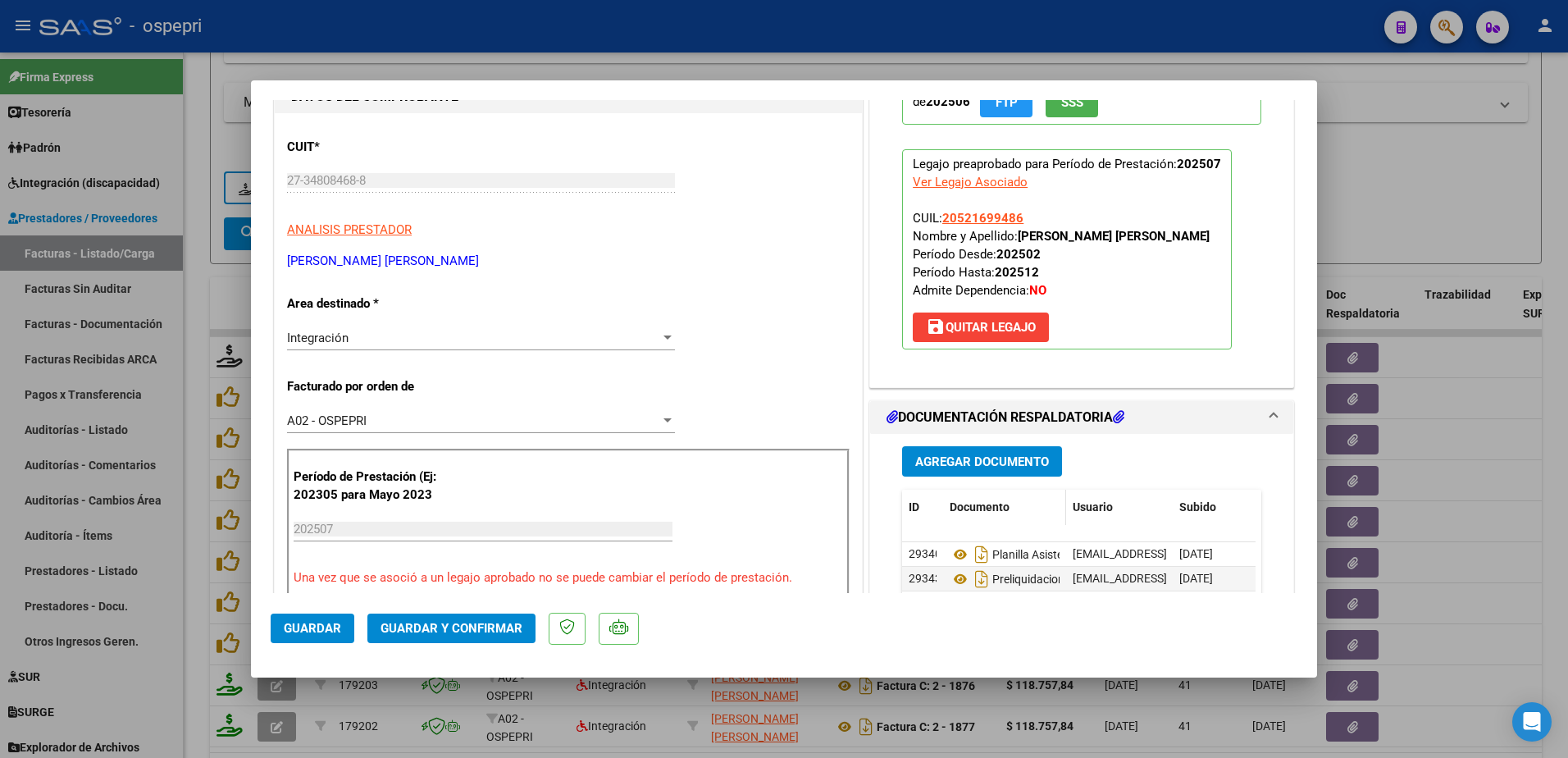
scroll to position [328, 0]
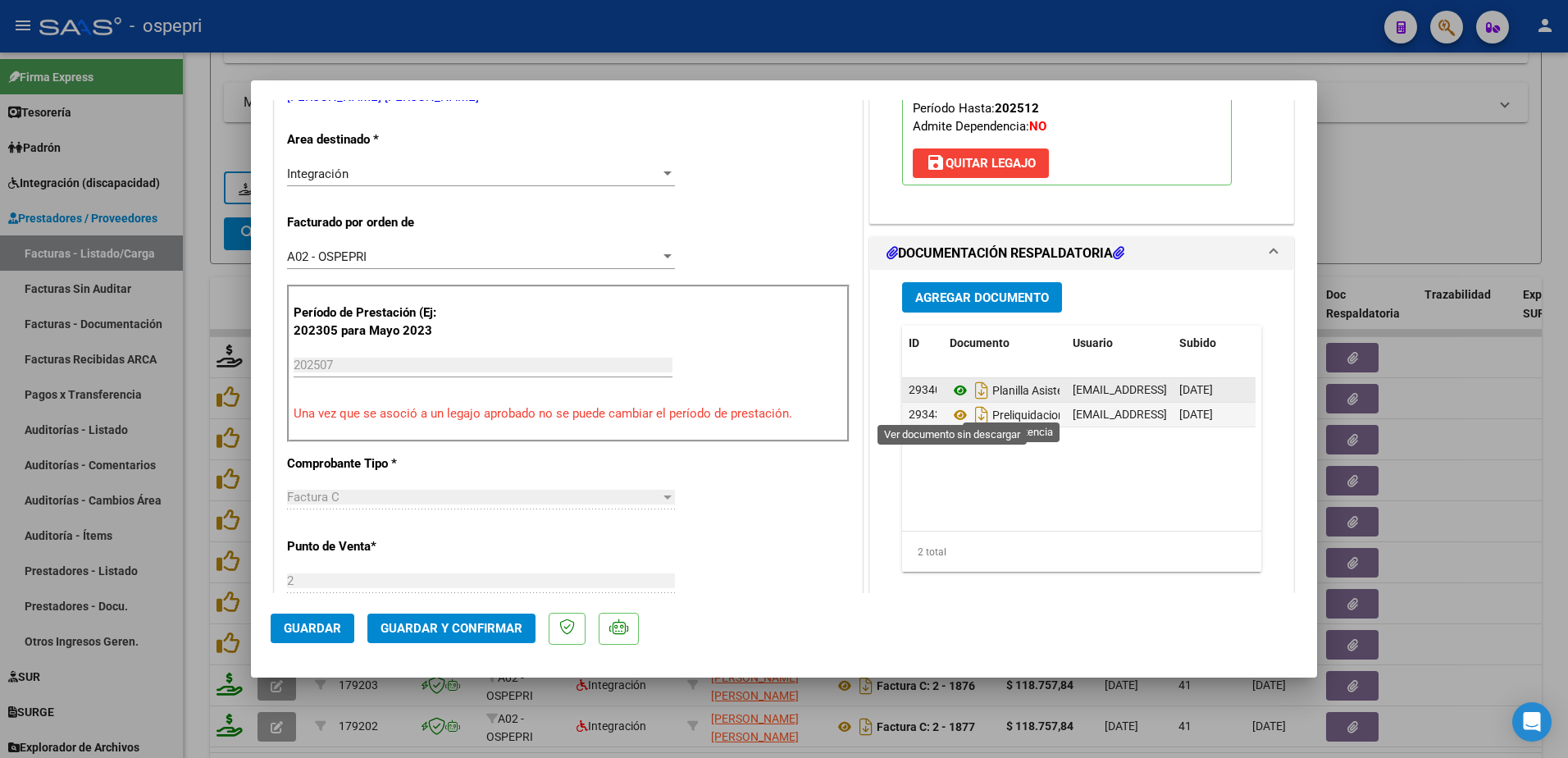
click at [950, 401] on icon at bounding box center [960, 391] width 22 height 20
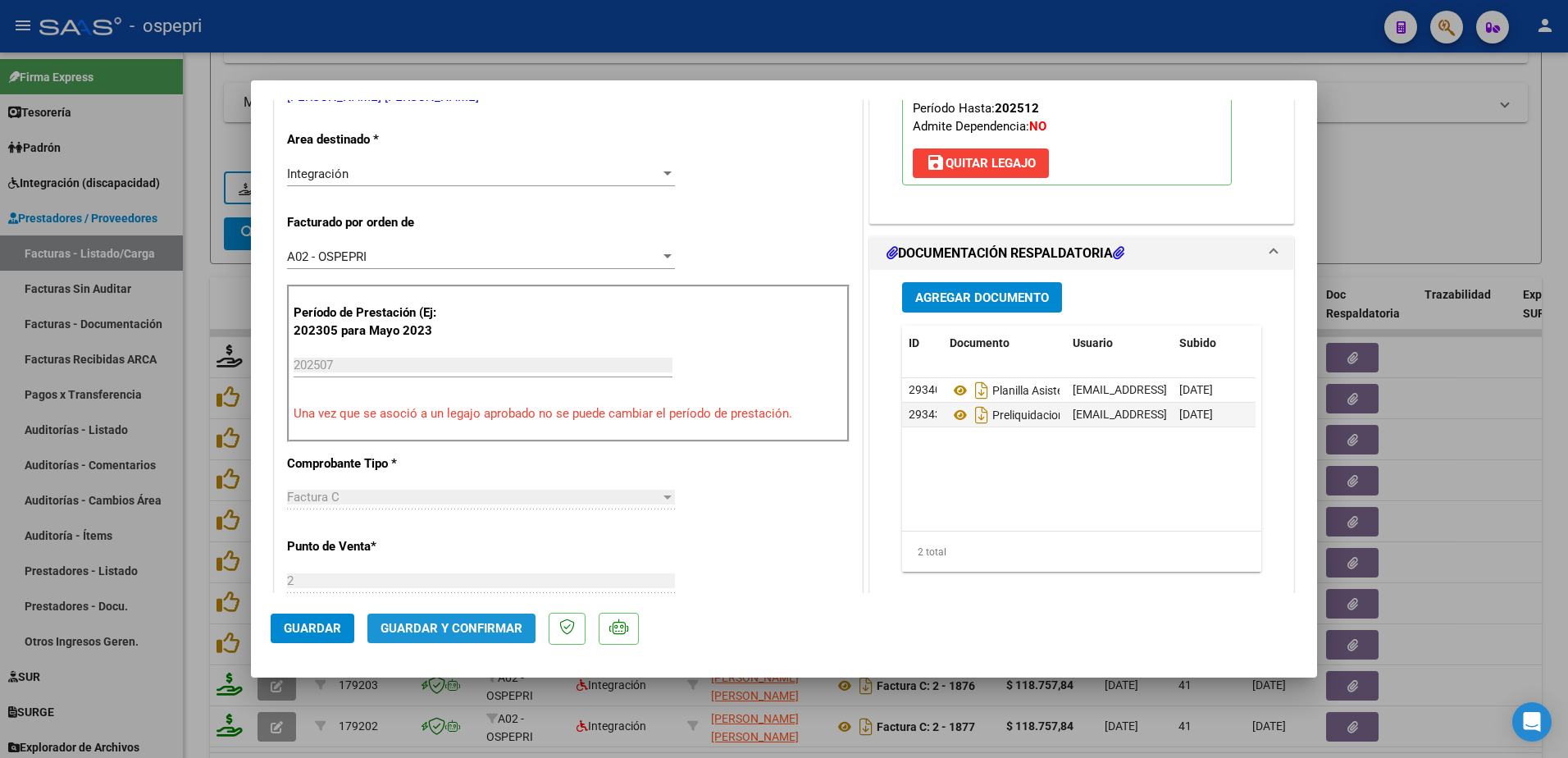
click at [480, 628] on span "Guardar y Confirmar" at bounding box center [451, 629] width 142 height 14
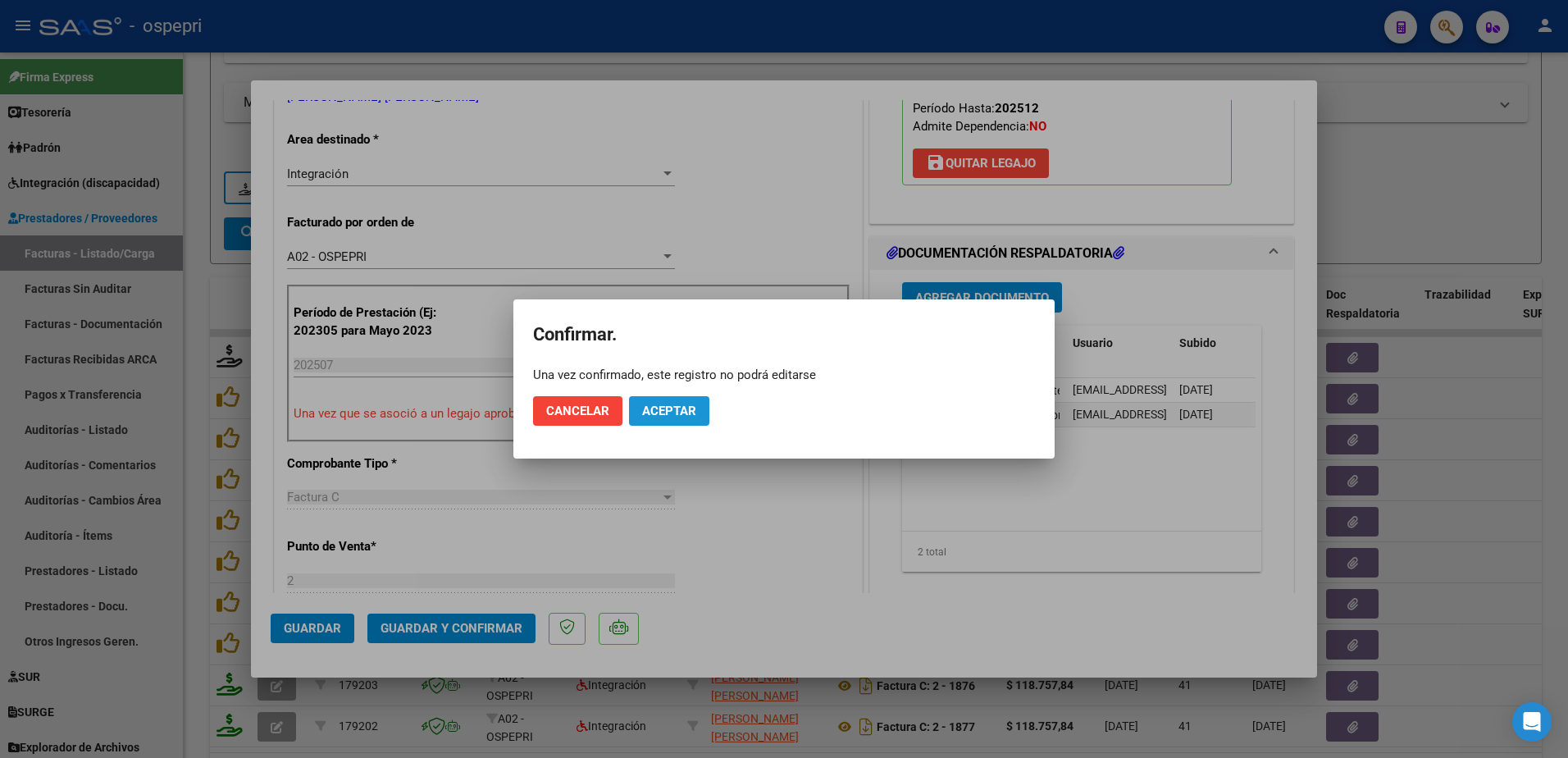
click at [672, 407] on span "Aceptar" at bounding box center [669, 411] width 54 height 14
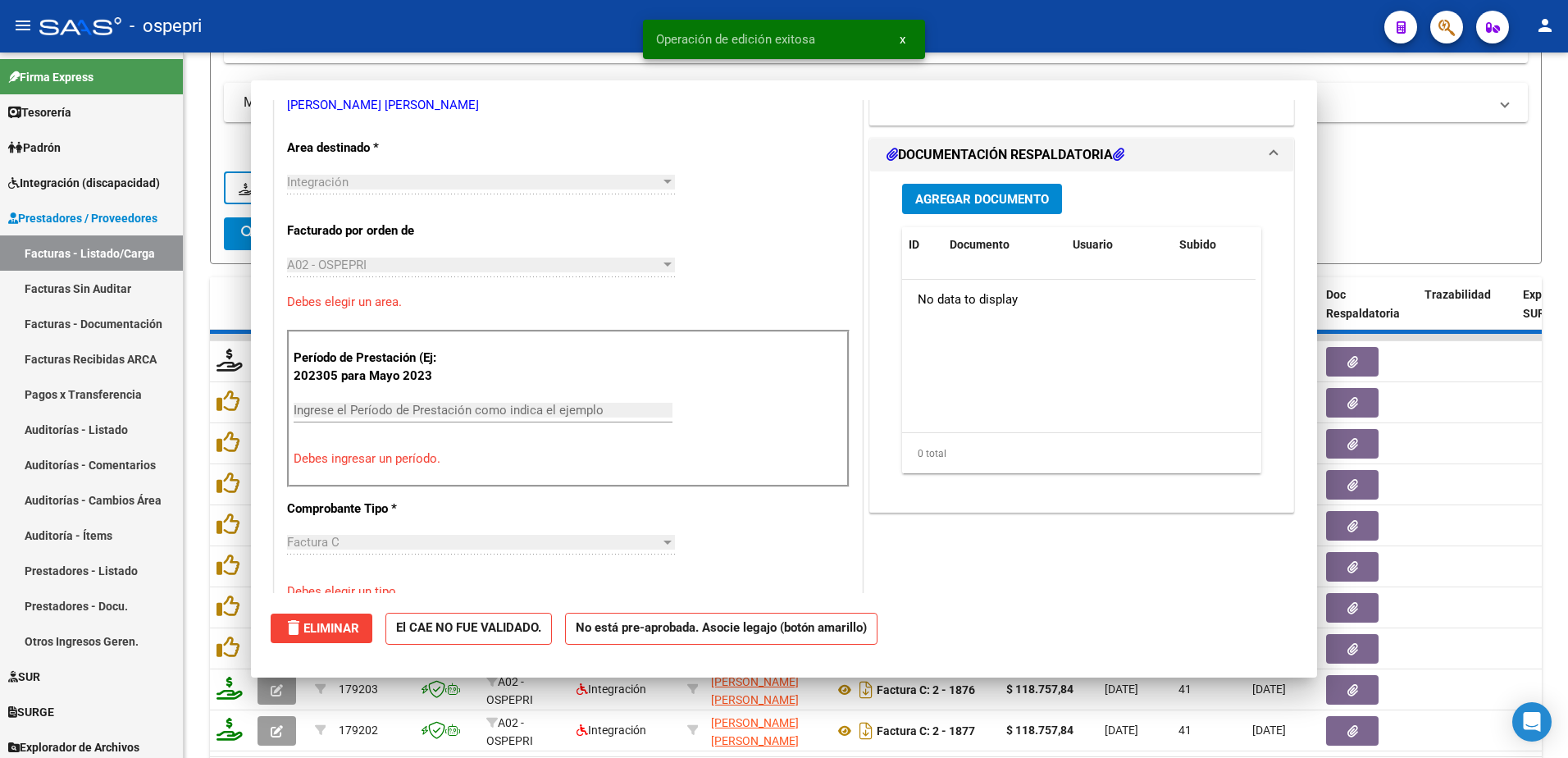
scroll to position [0, 0]
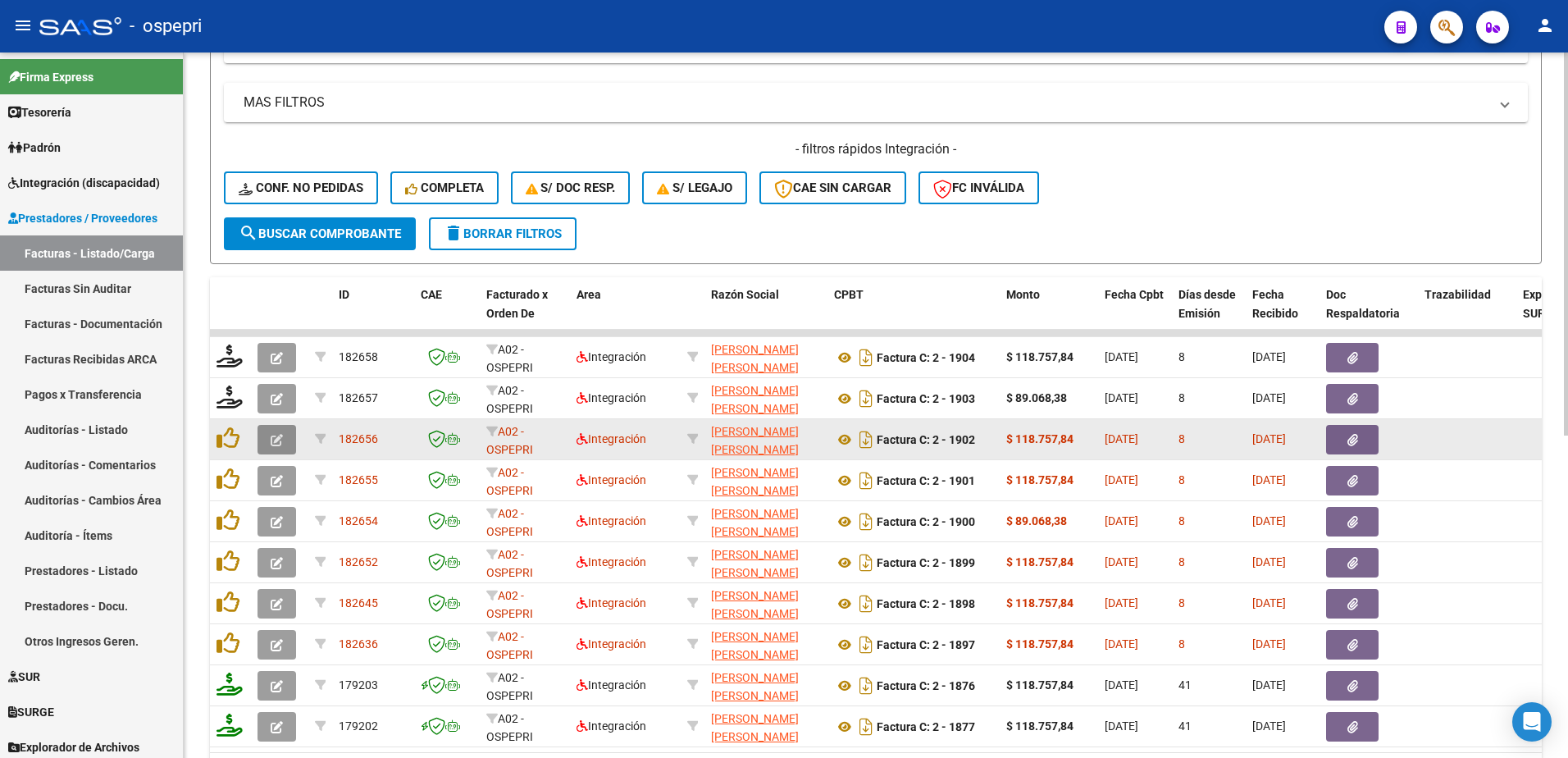
click at [280, 437] on icon "button" at bounding box center [277, 440] width 13 height 13
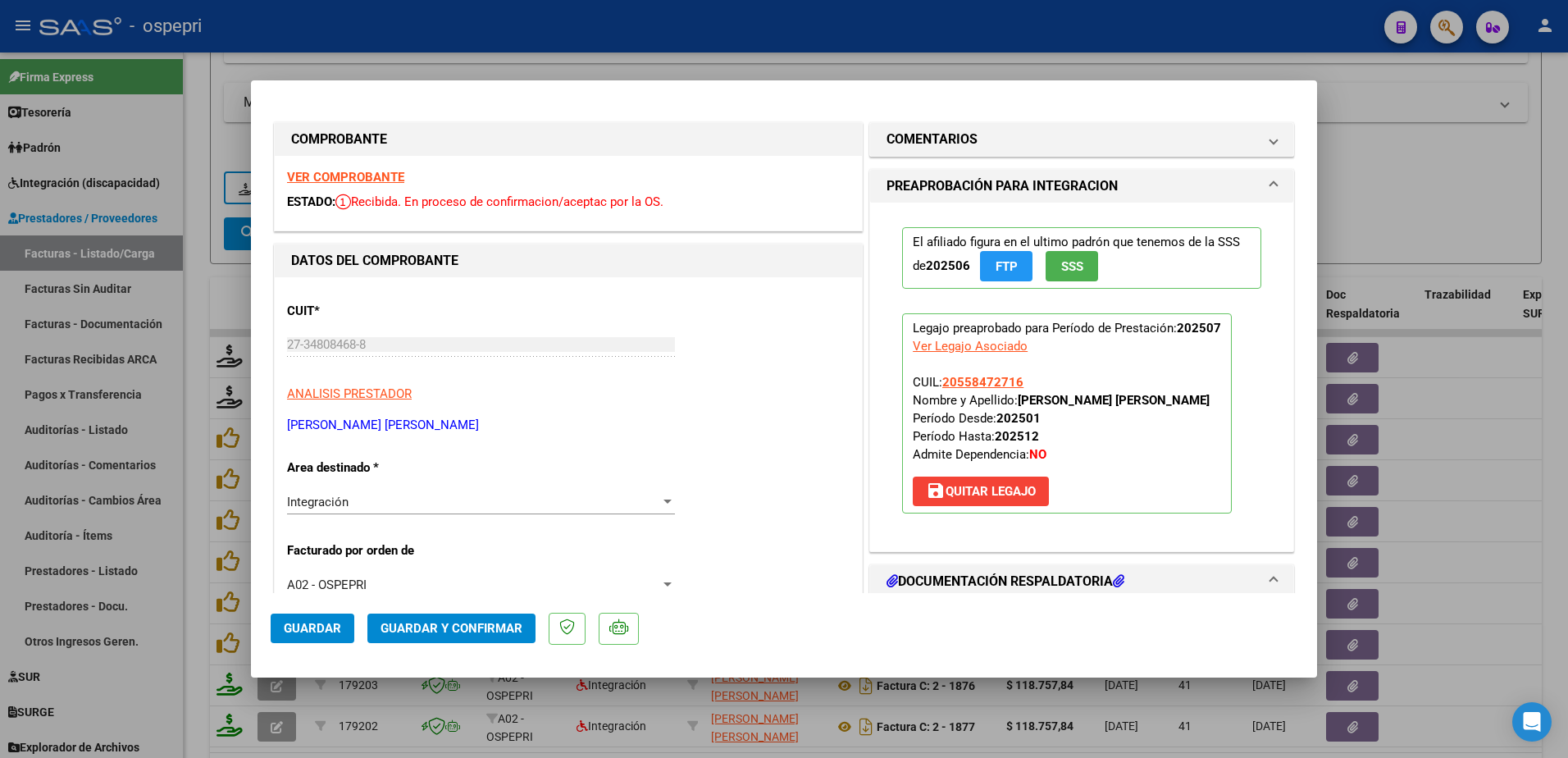
click at [337, 173] on strong "VER COMPROBANTE" at bounding box center [346, 177] width 118 height 14
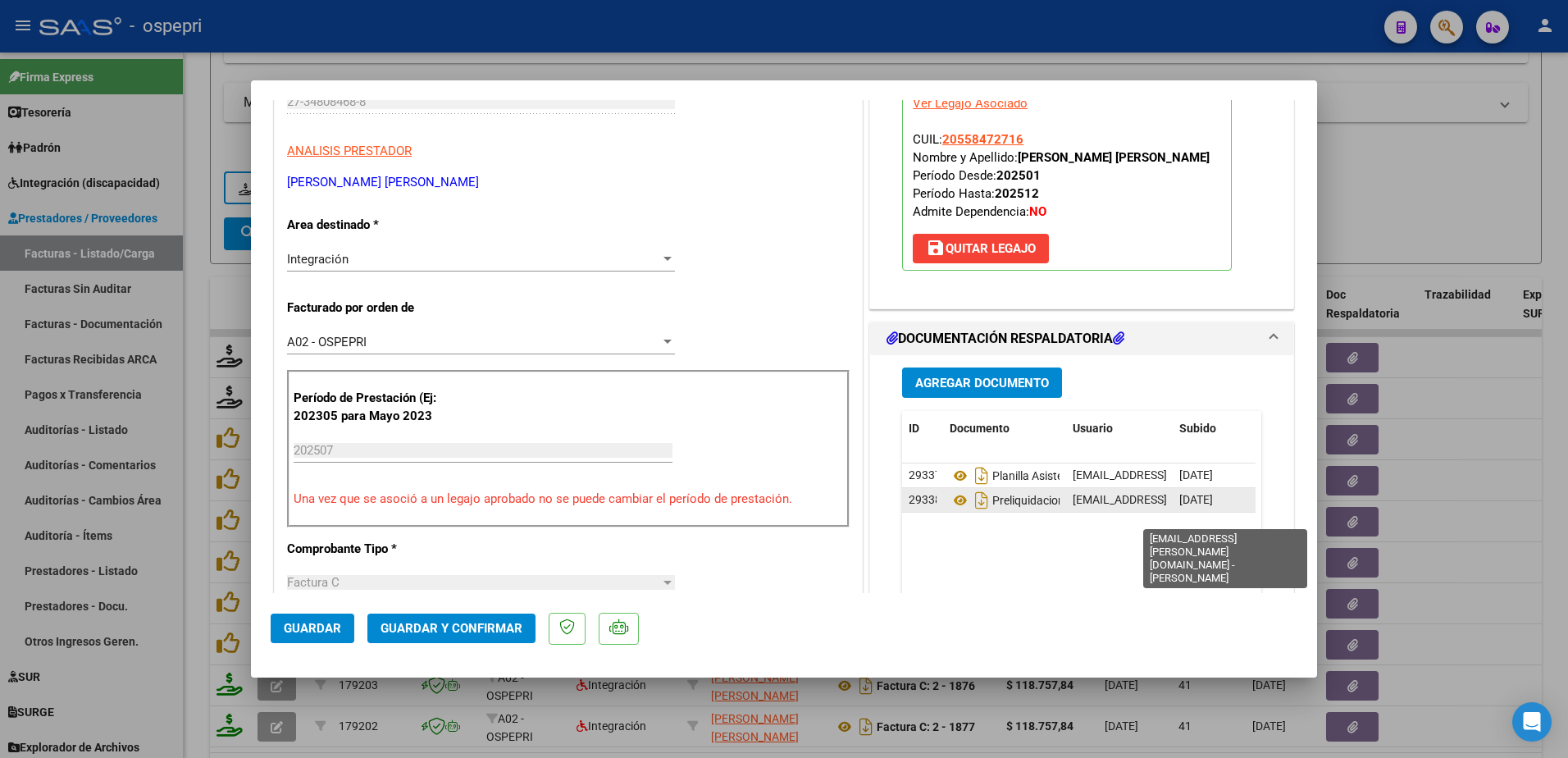
scroll to position [246, 0]
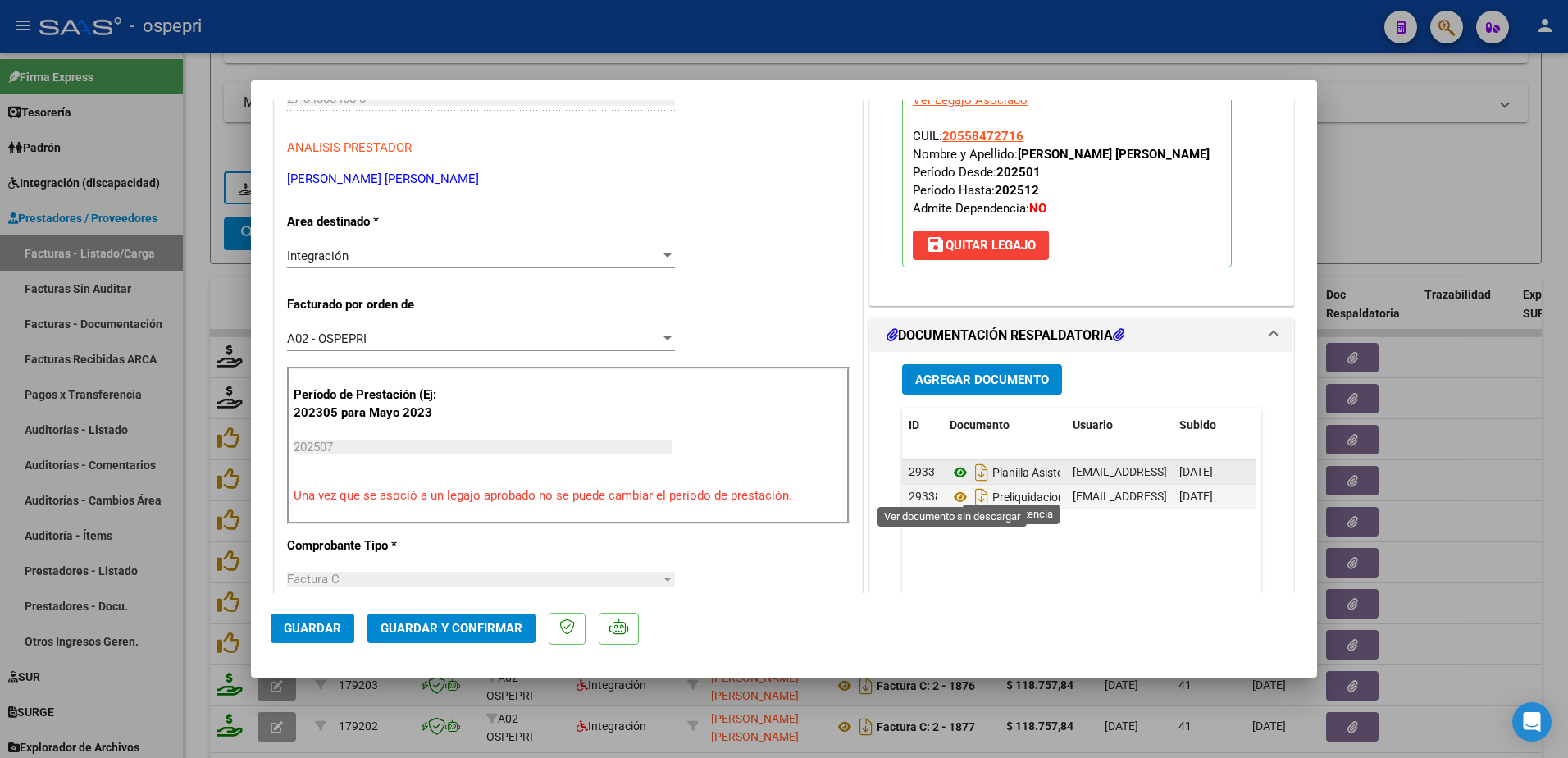
click at [950, 482] on icon at bounding box center [960, 472] width 22 height 20
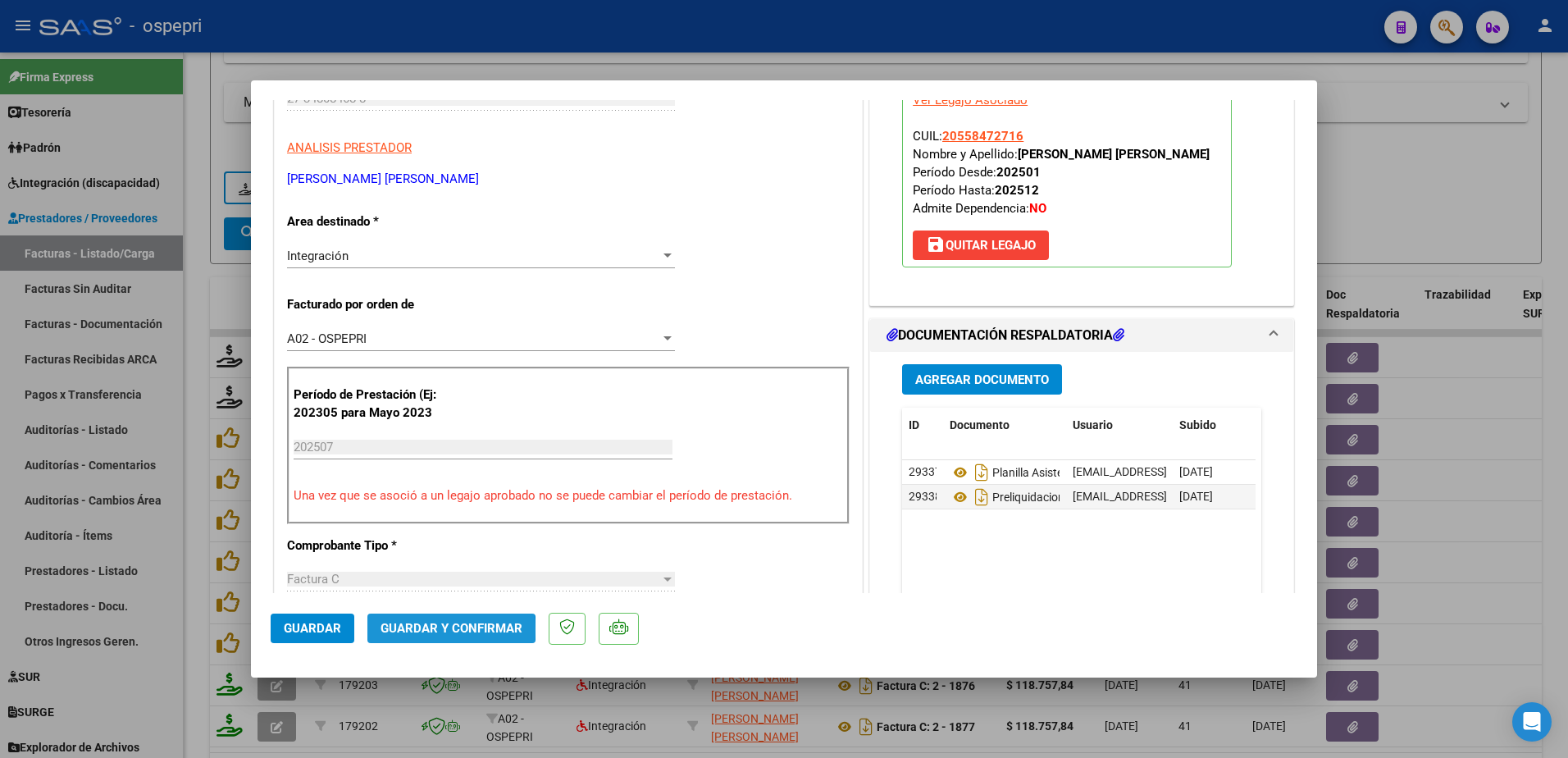
click at [433, 630] on span "Guardar y Confirmar" at bounding box center [451, 629] width 142 height 14
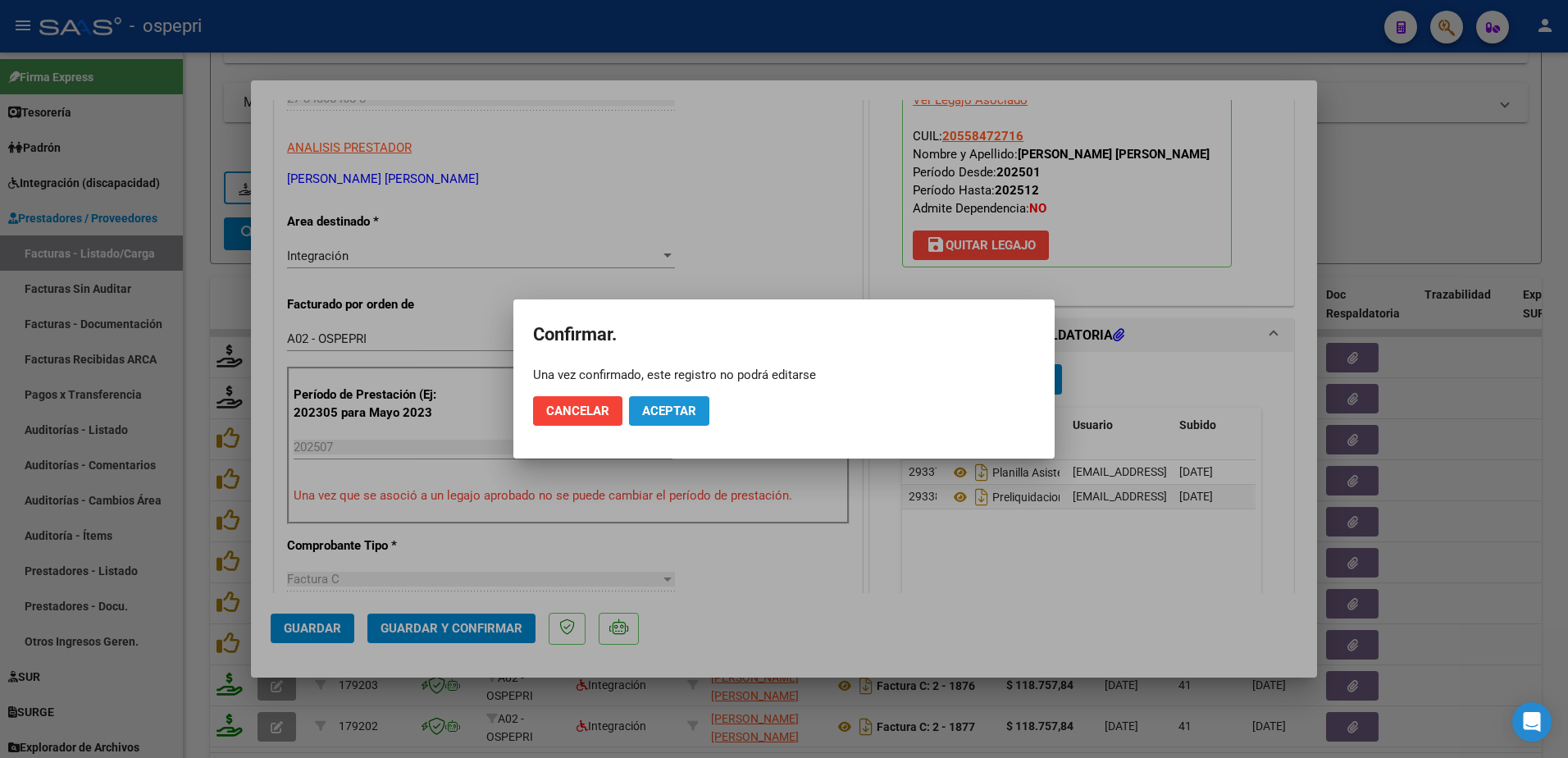
click at [692, 400] on button "Aceptar" at bounding box center [670, 410] width 81 height 30
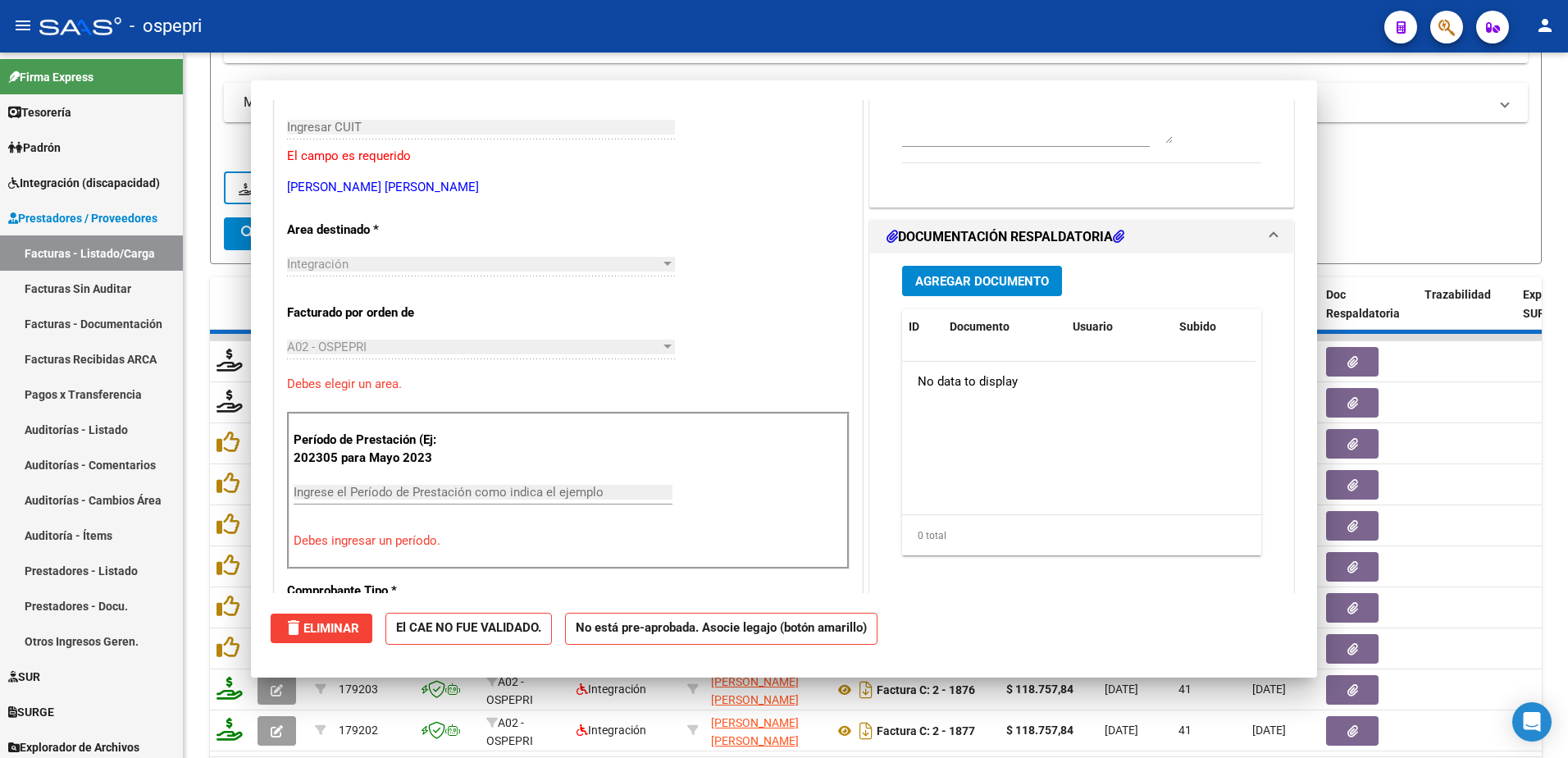
scroll to position [0, 0]
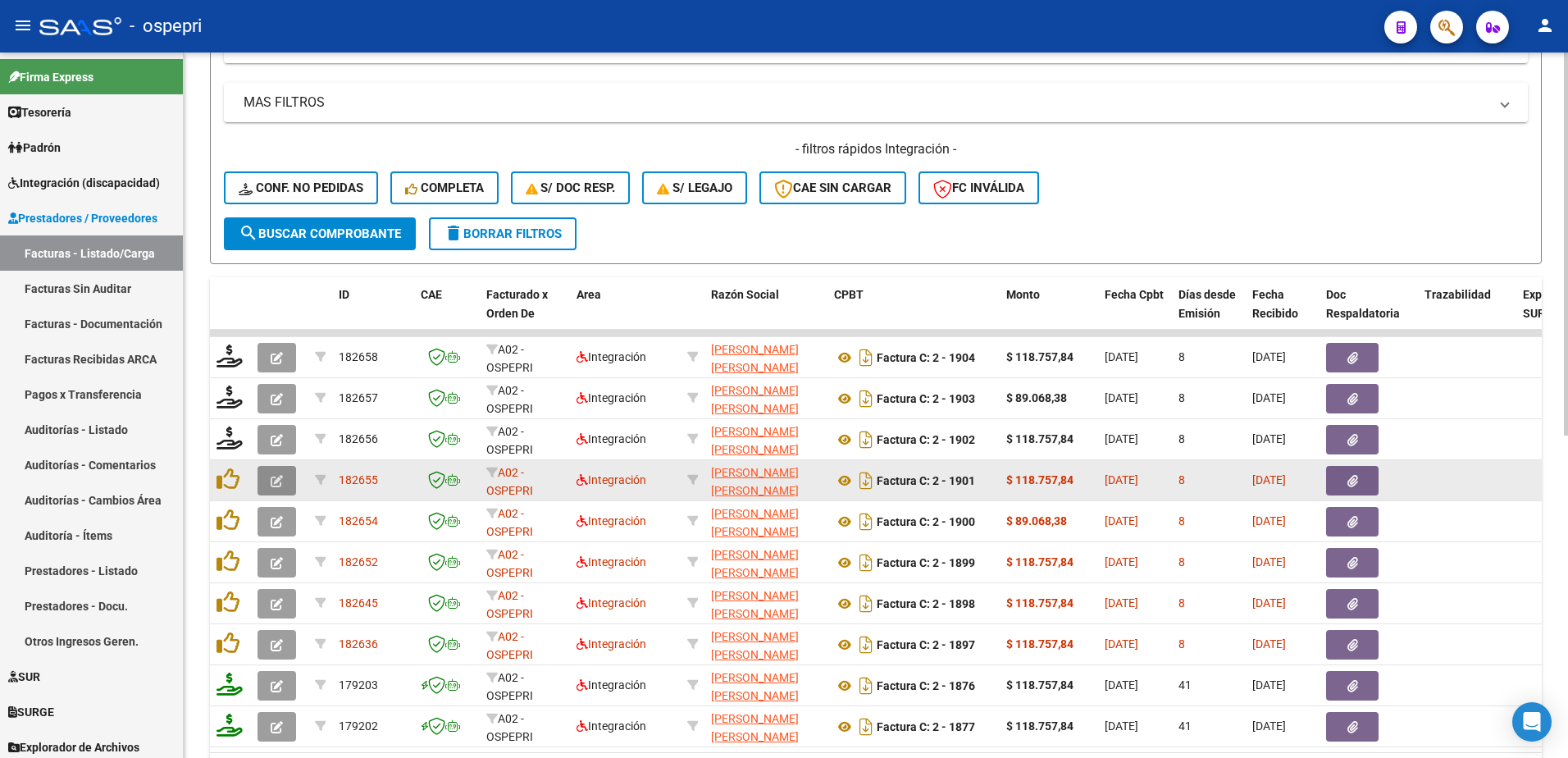
click at [271, 476] on icon "button" at bounding box center [277, 481] width 13 height 13
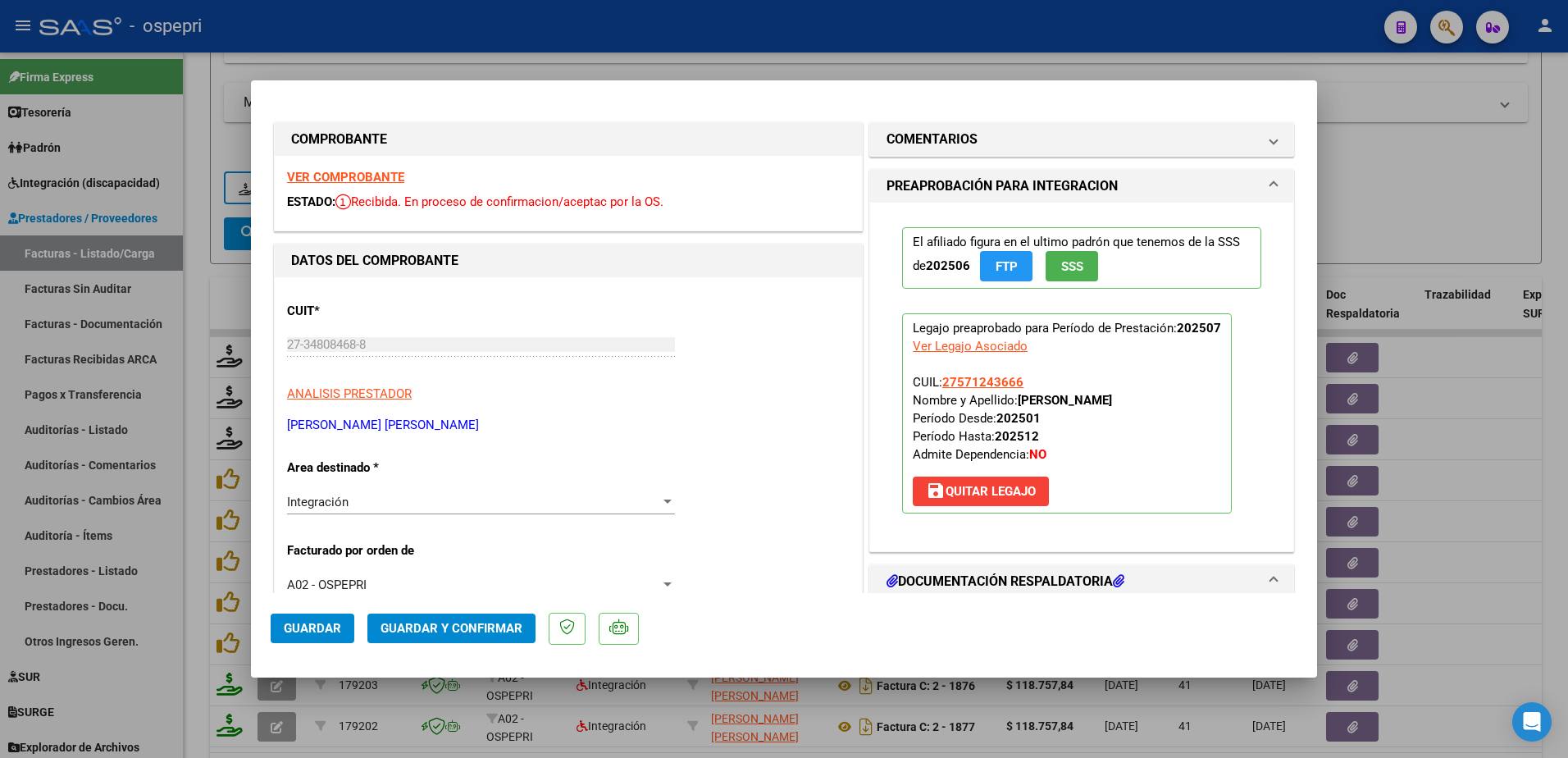
click at [369, 175] on strong "VER COMPROBANTE" at bounding box center [346, 177] width 118 height 14
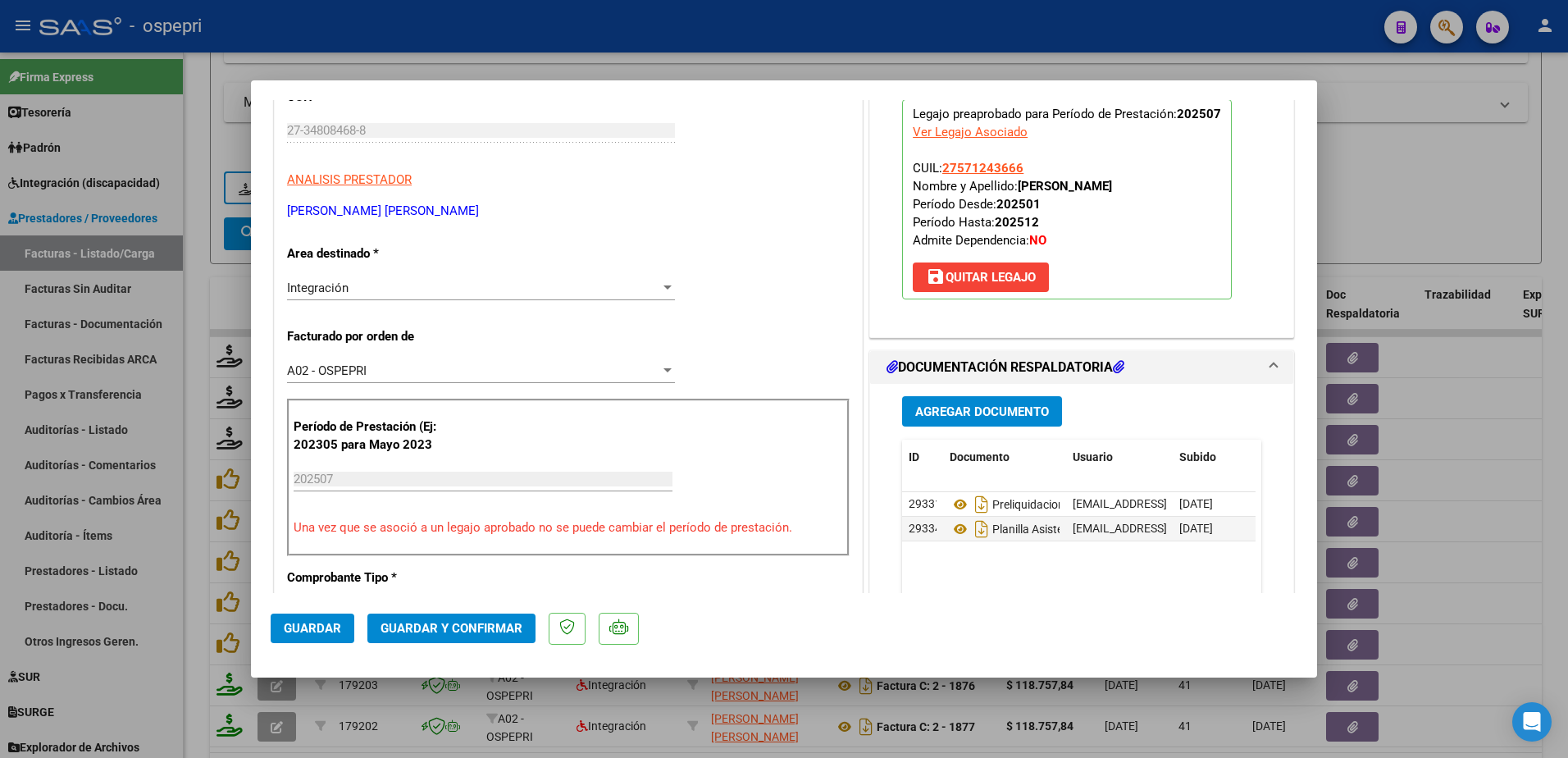
scroll to position [246, 0]
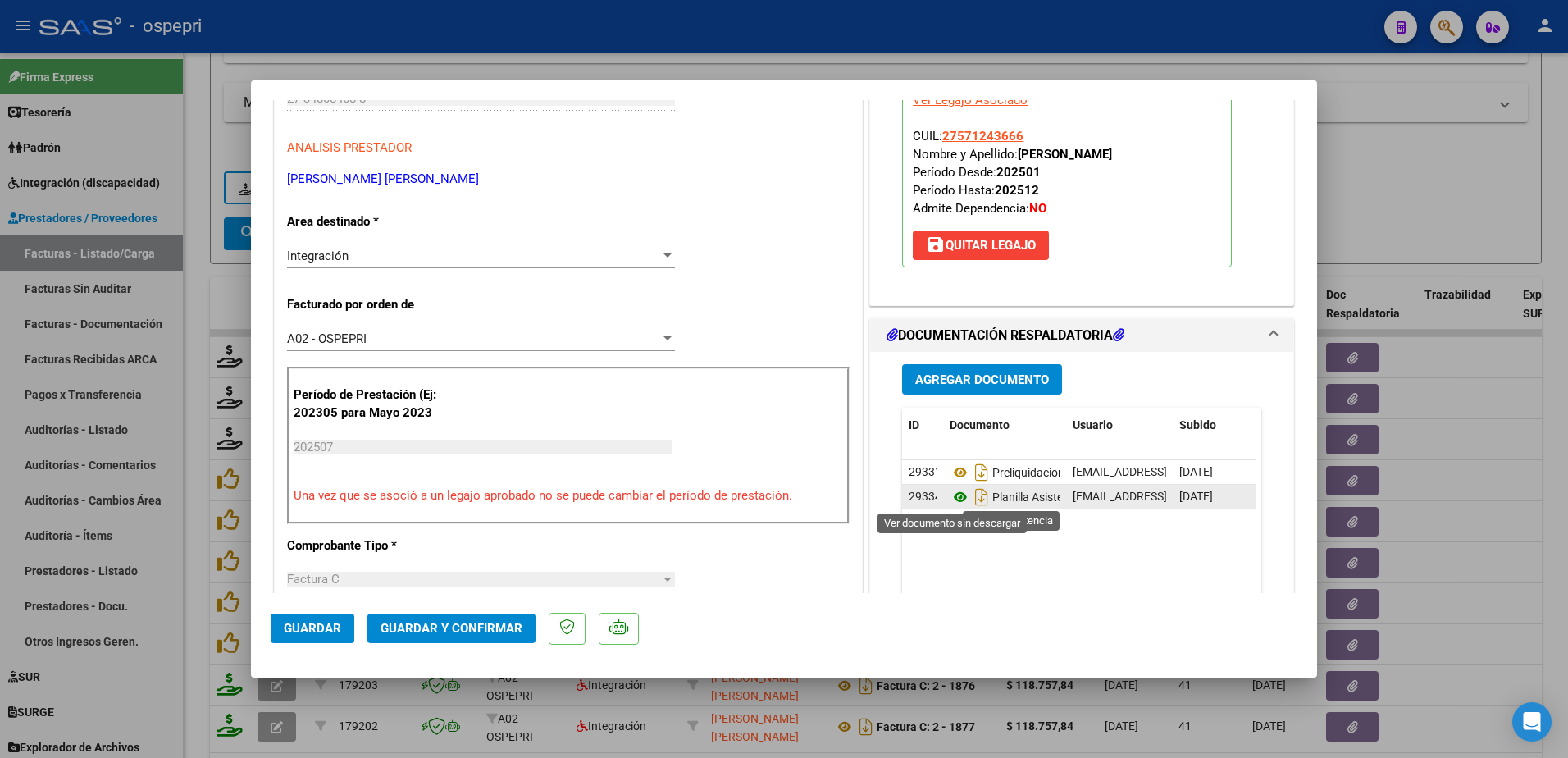
click at [950, 492] on icon at bounding box center [960, 498] width 22 height 20
click at [468, 623] on span "Guardar y Confirmar" at bounding box center [451, 629] width 142 height 14
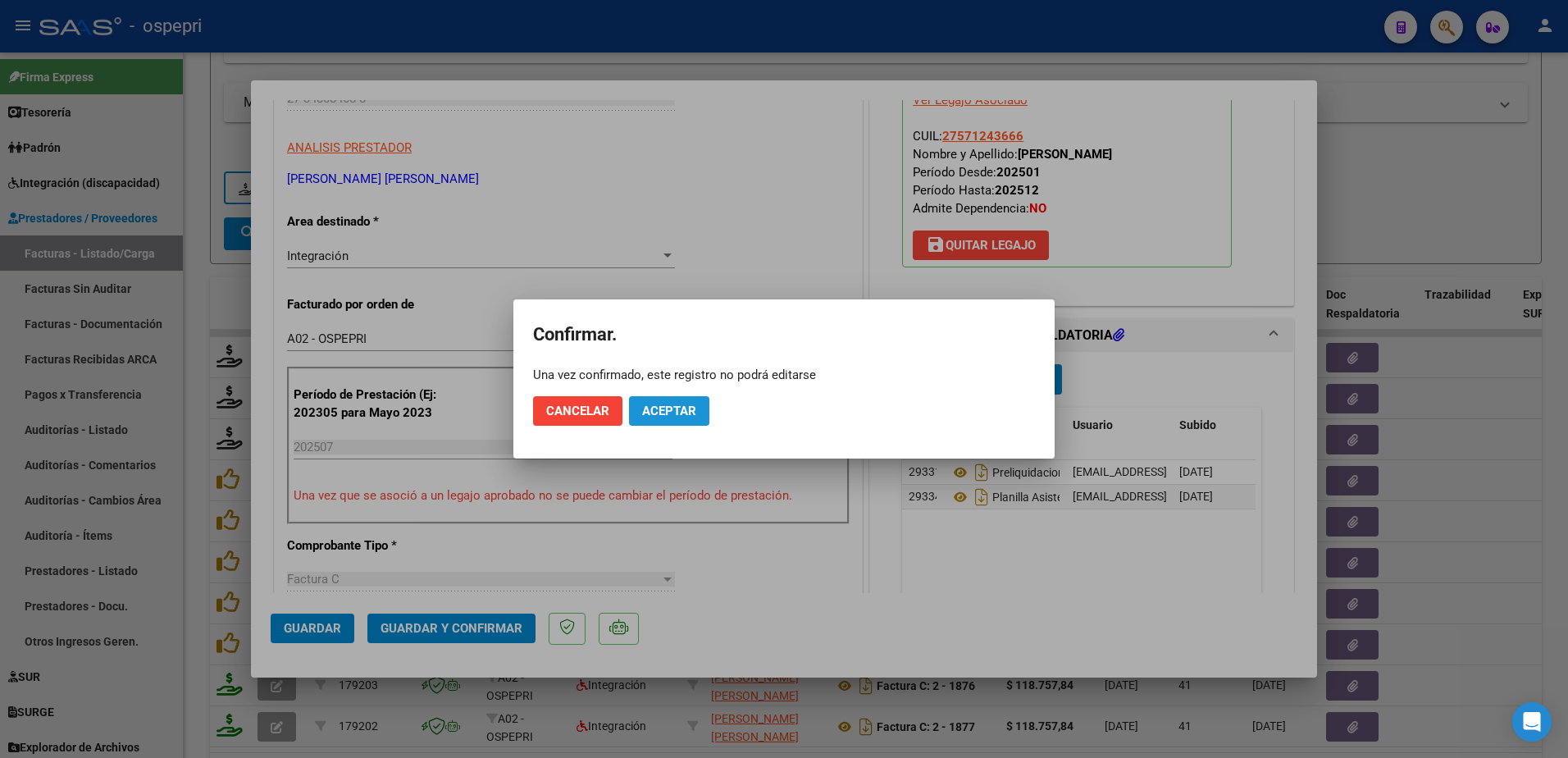
click at [675, 400] on button "Aceptar" at bounding box center [670, 410] width 81 height 30
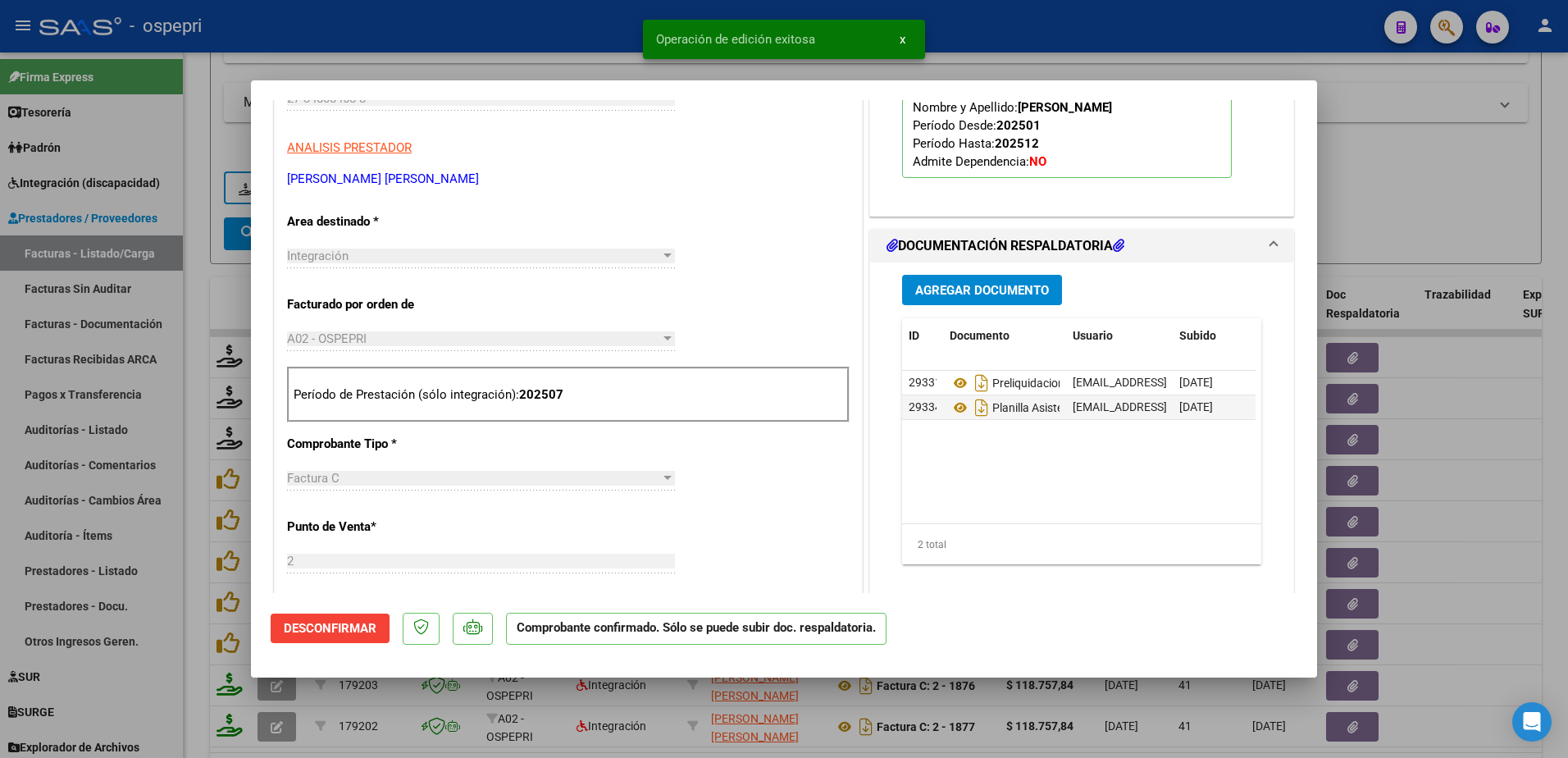
type input "$ 0,00"
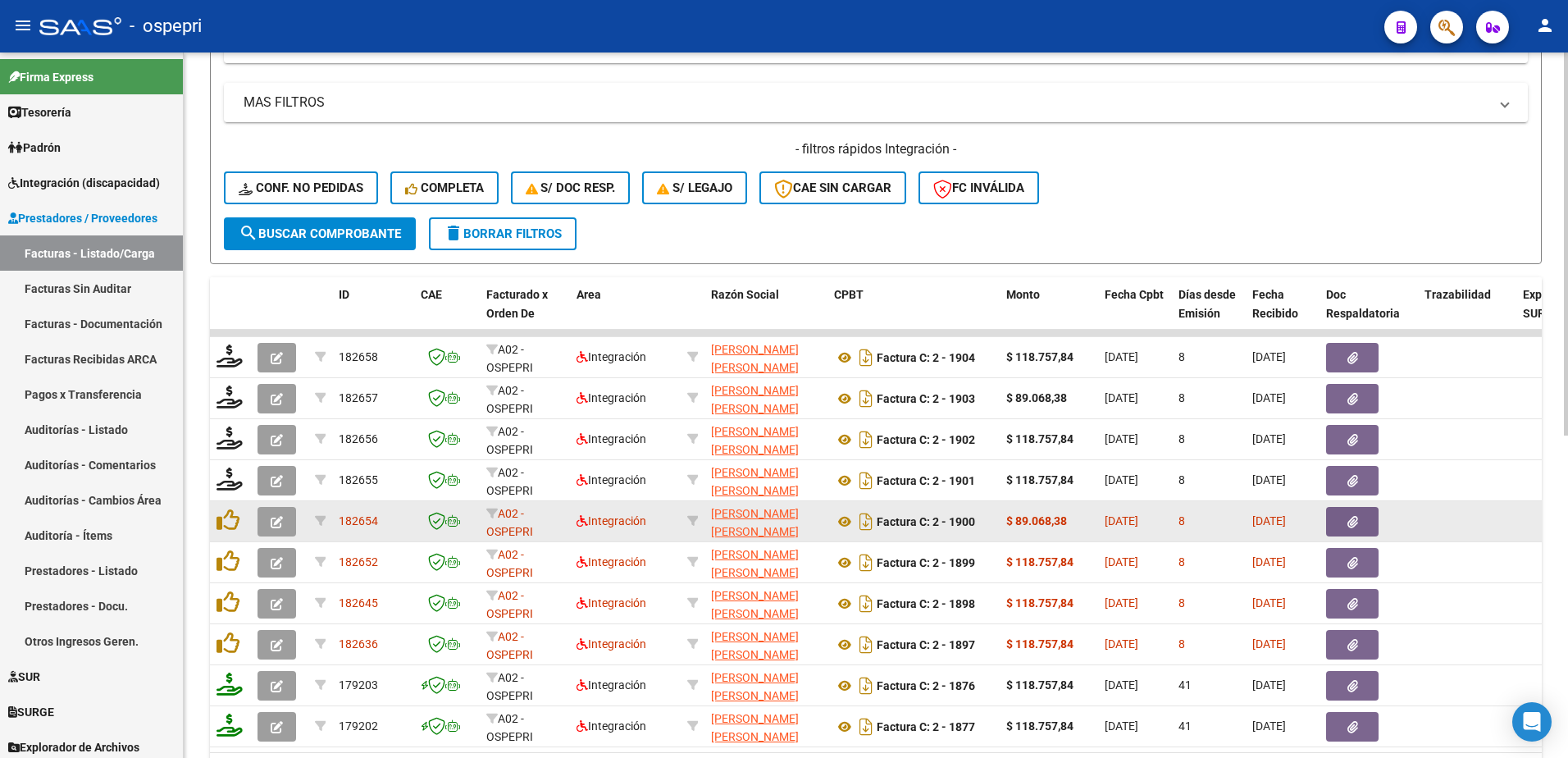
click at [269, 524] on button "button" at bounding box center [276, 522] width 39 height 30
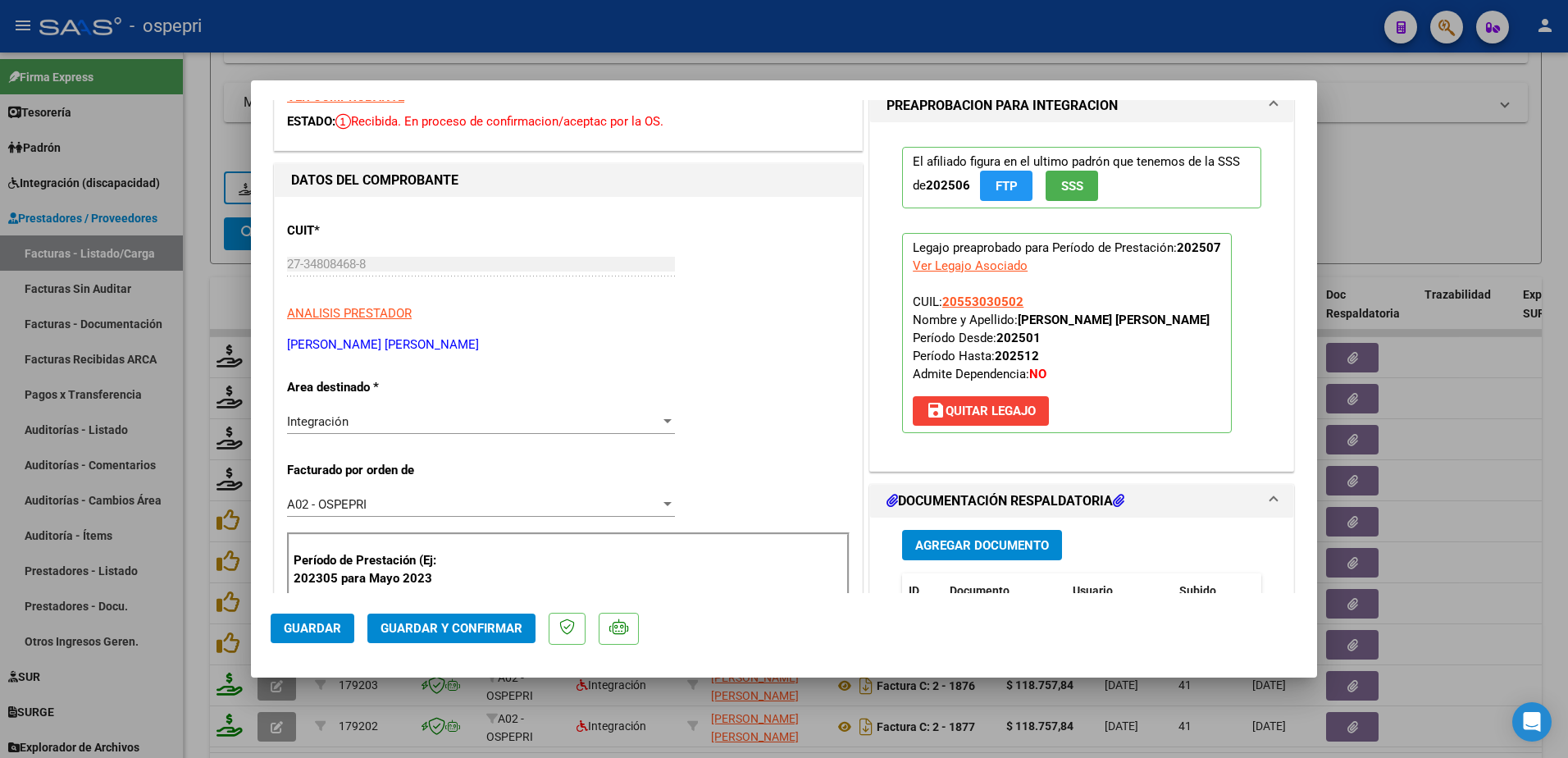
scroll to position [0, 0]
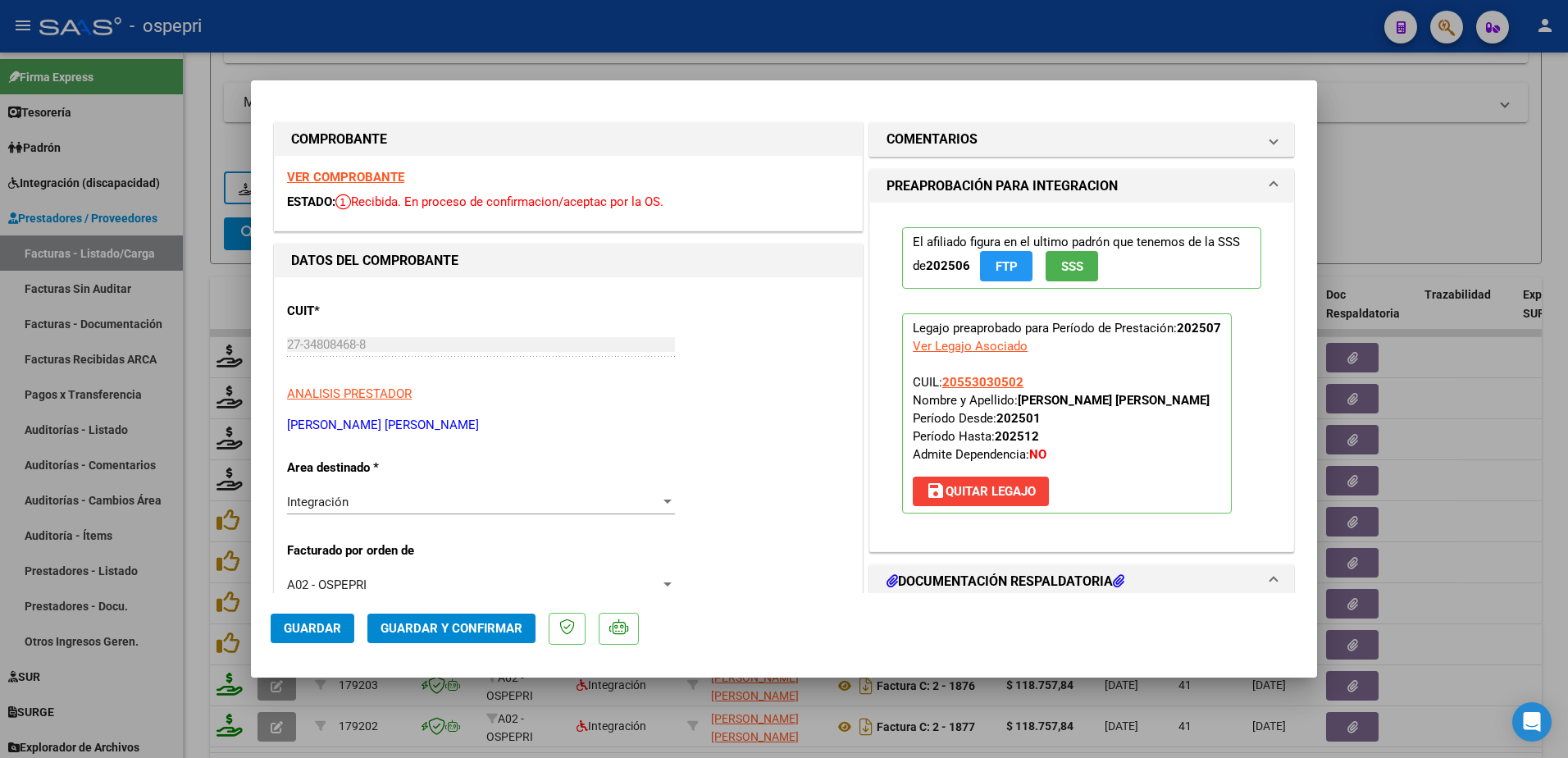
click at [356, 178] on strong "VER COMPROBANTE" at bounding box center [346, 177] width 118 height 14
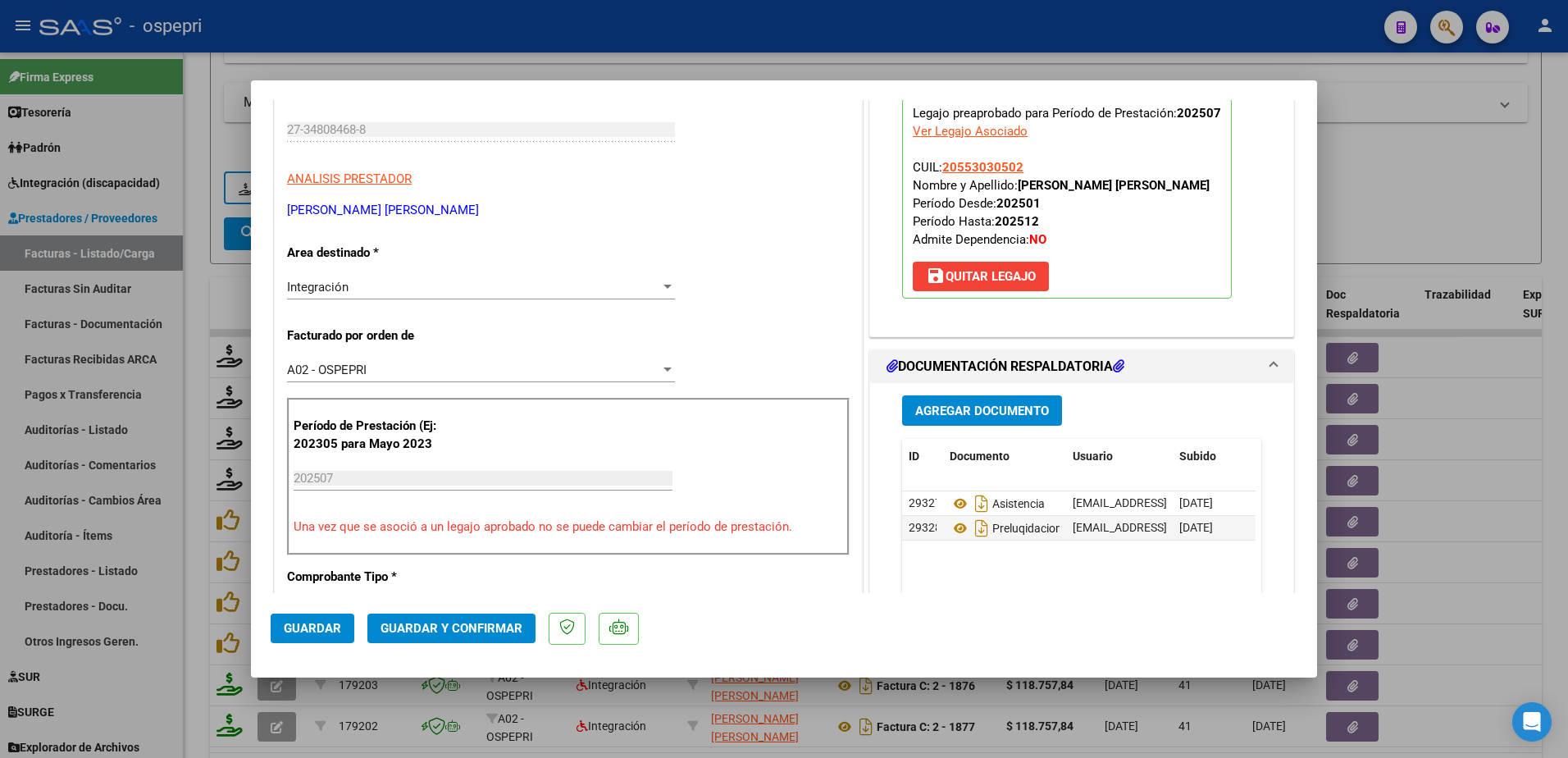
scroll to position [246, 0]
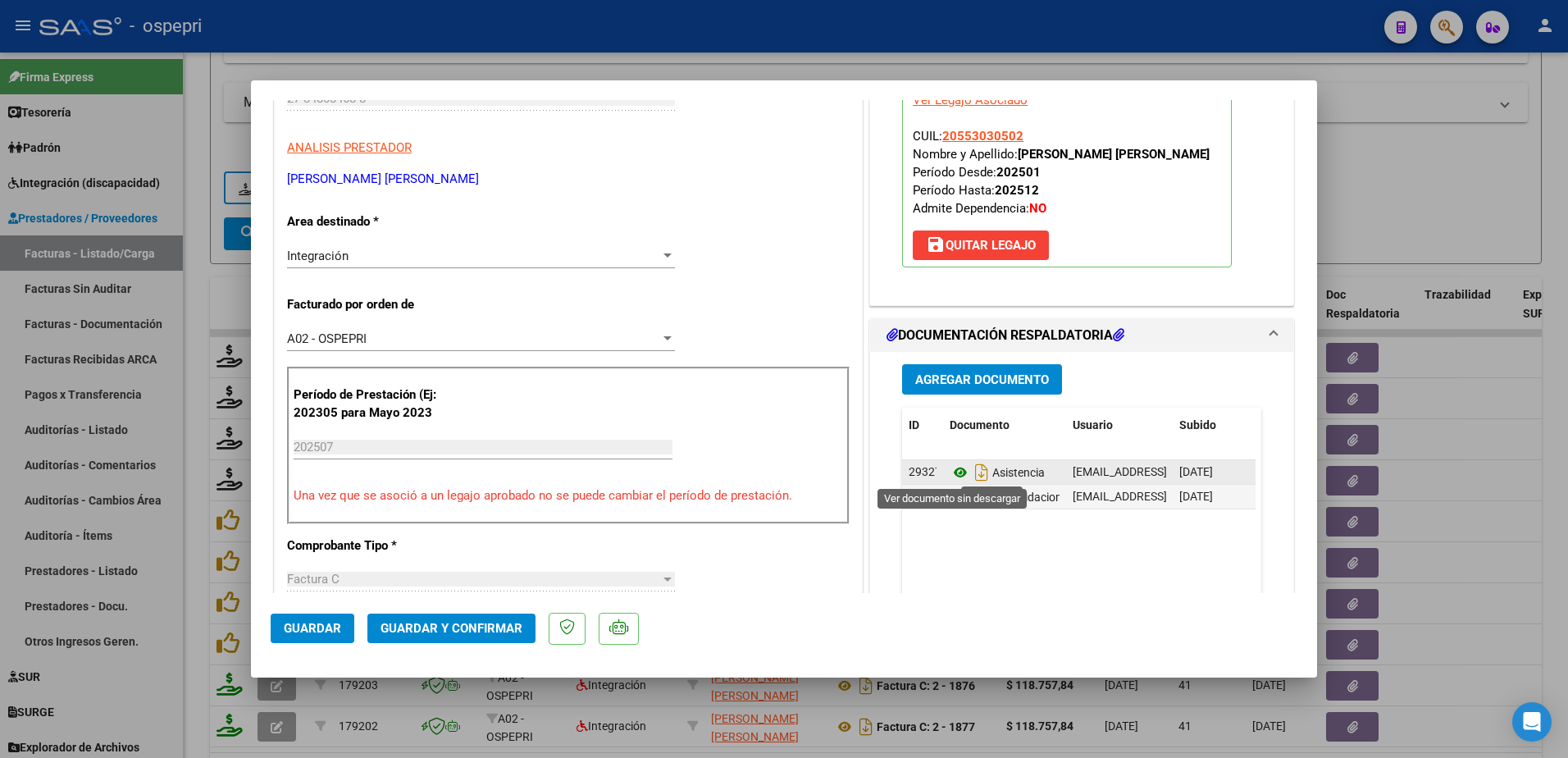
click at [952, 475] on icon at bounding box center [960, 472] width 22 height 20
click at [480, 626] on span "Guardar y Confirmar" at bounding box center [451, 629] width 142 height 14
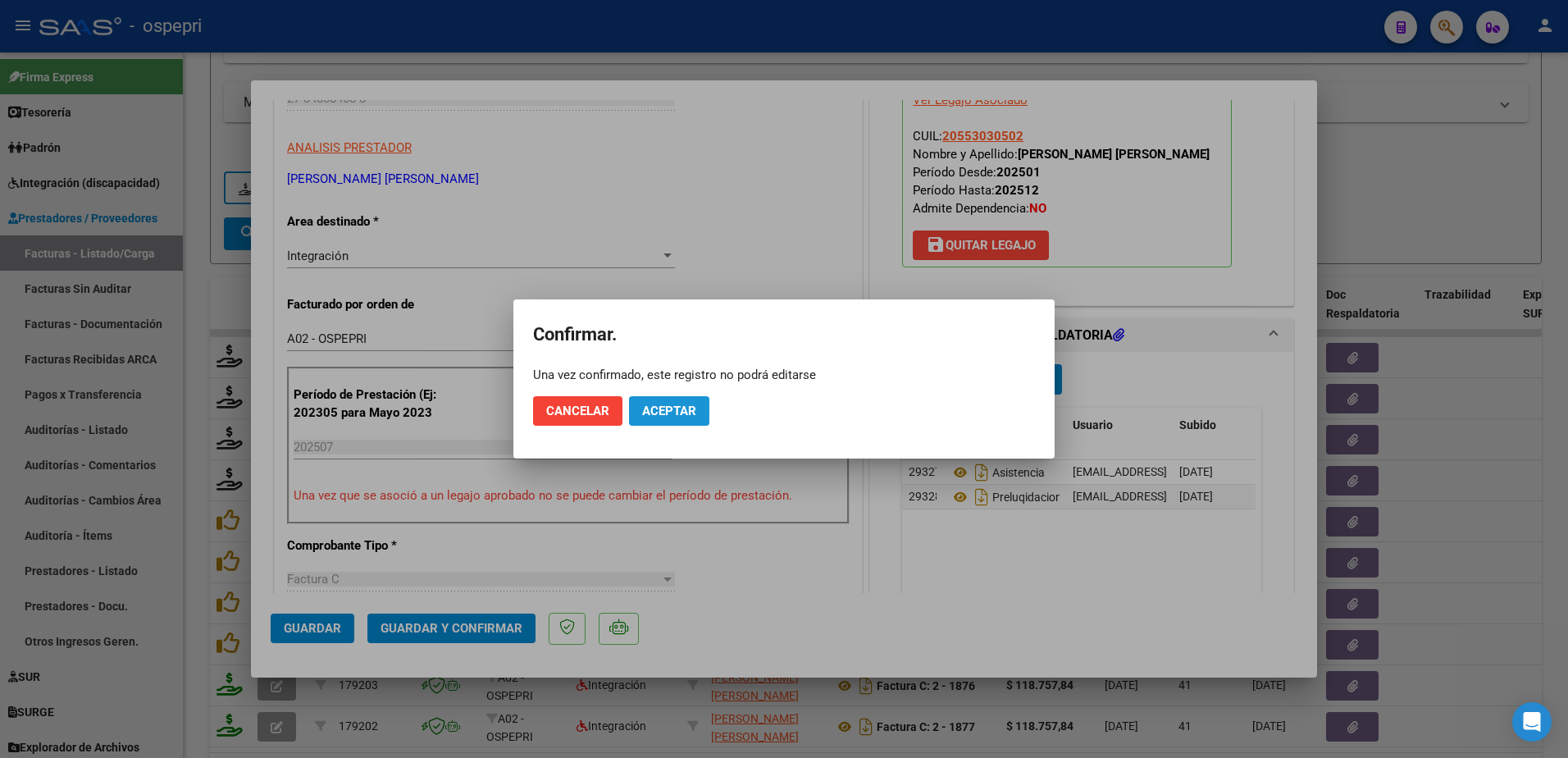
click at [667, 414] on span "Aceptar" at bounding box center [669, 411] width 54 height 14
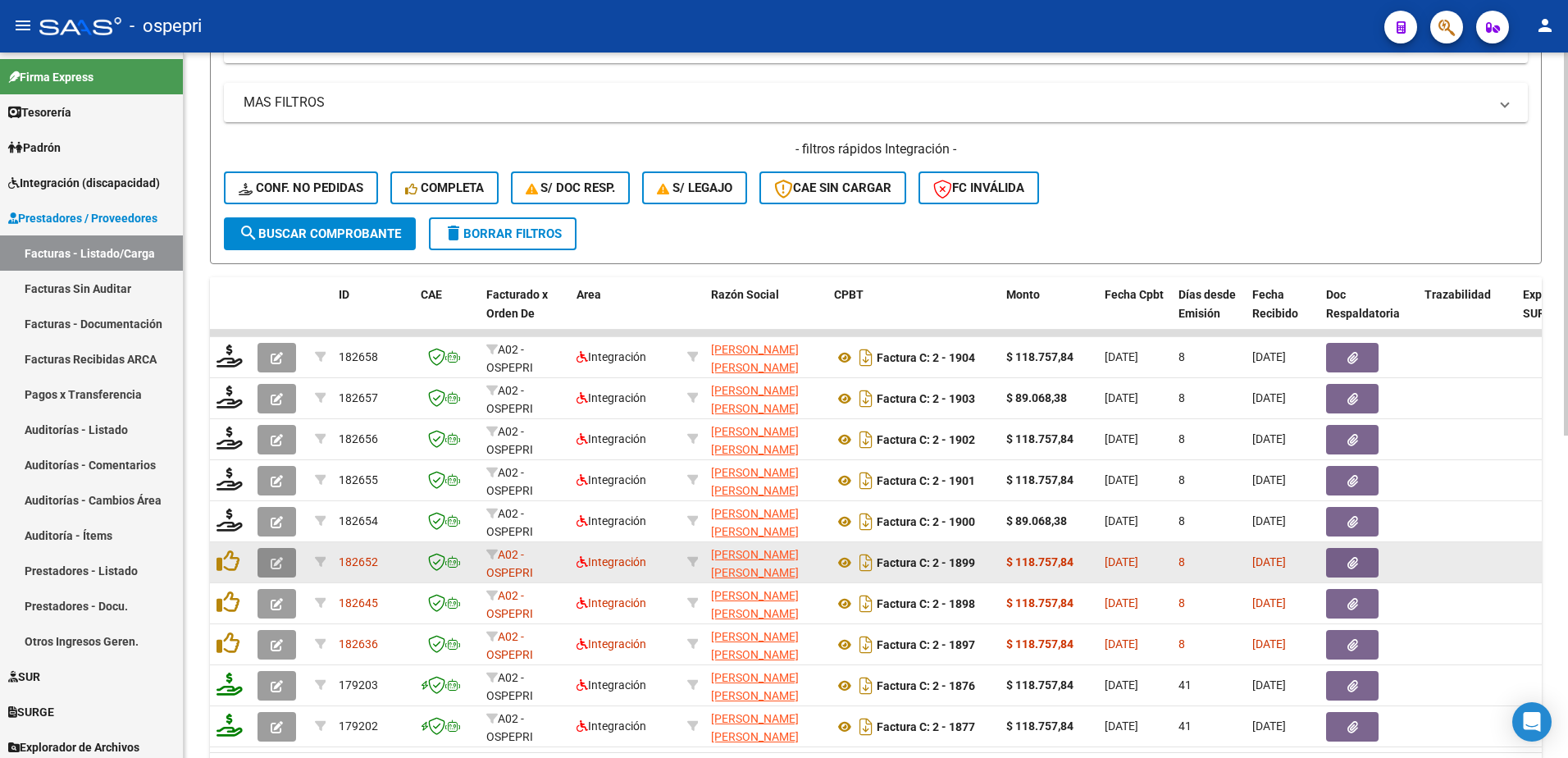
click at [279, 558] on icon "button" at bounding box center [277, 563] width 13 height 13
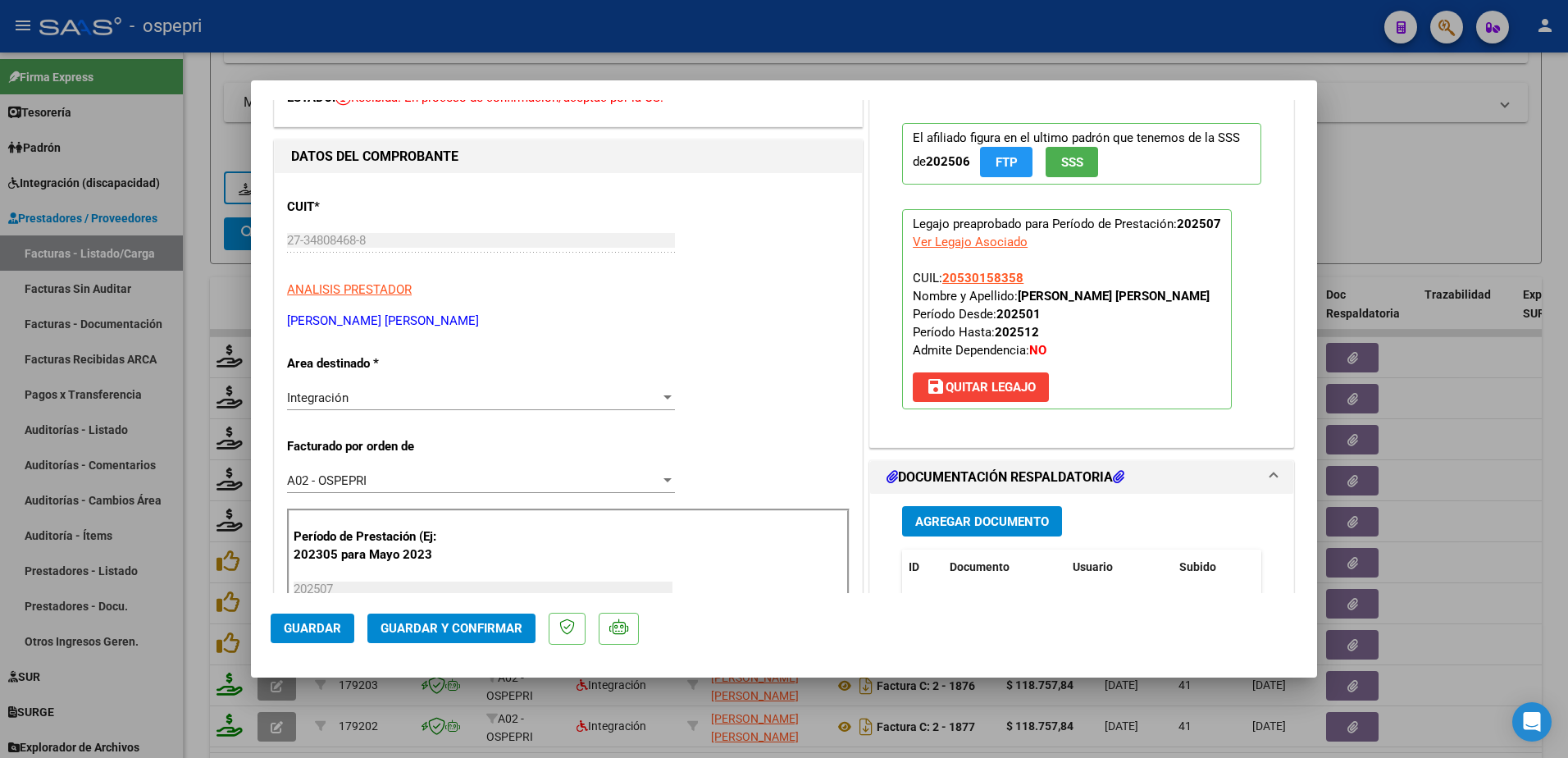
scroll to position [0, 0]
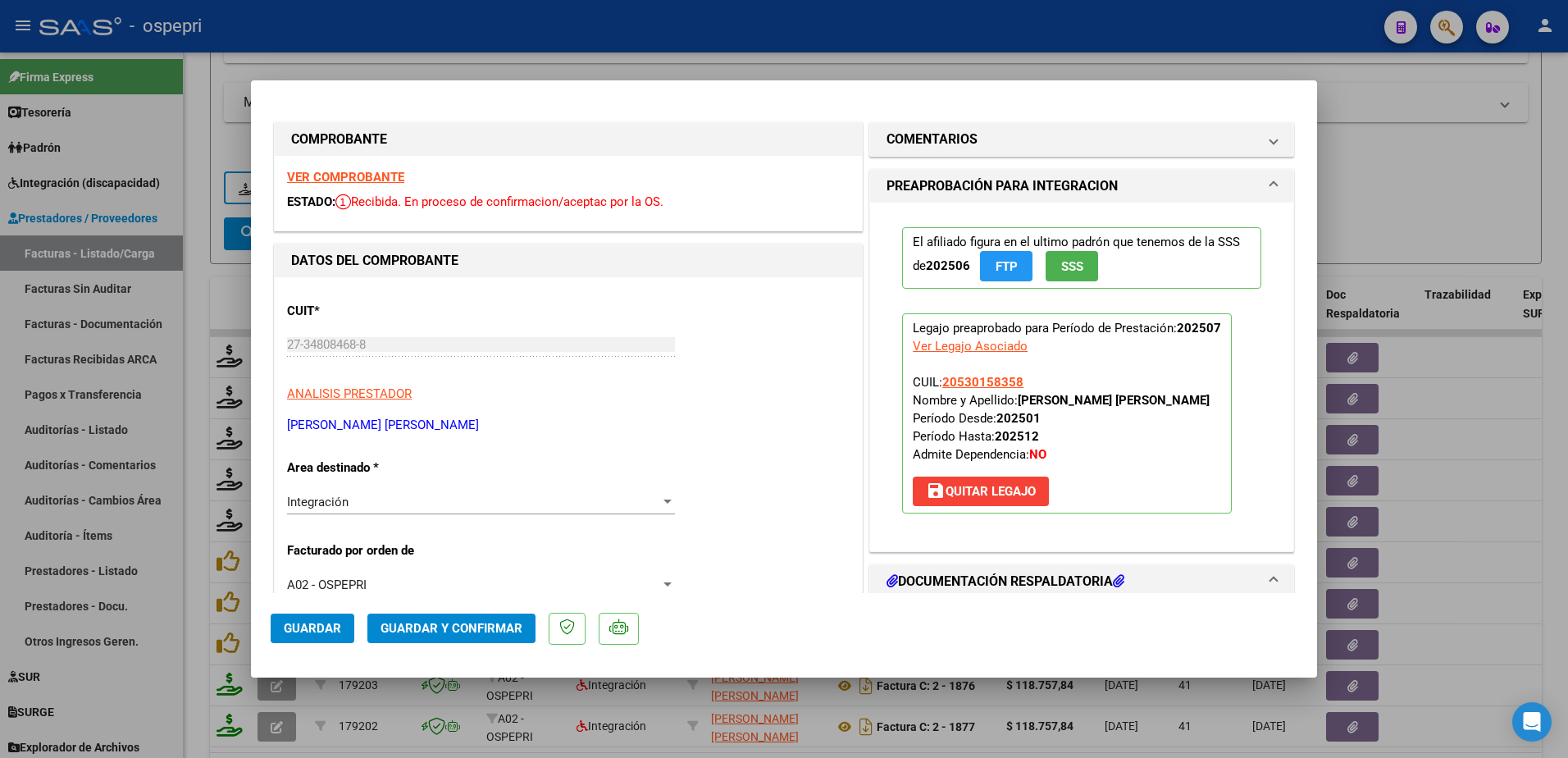
click at [343, 178] on strong "VER COMPROBANTE" at bounding box center [346, 177] width 118 height 14
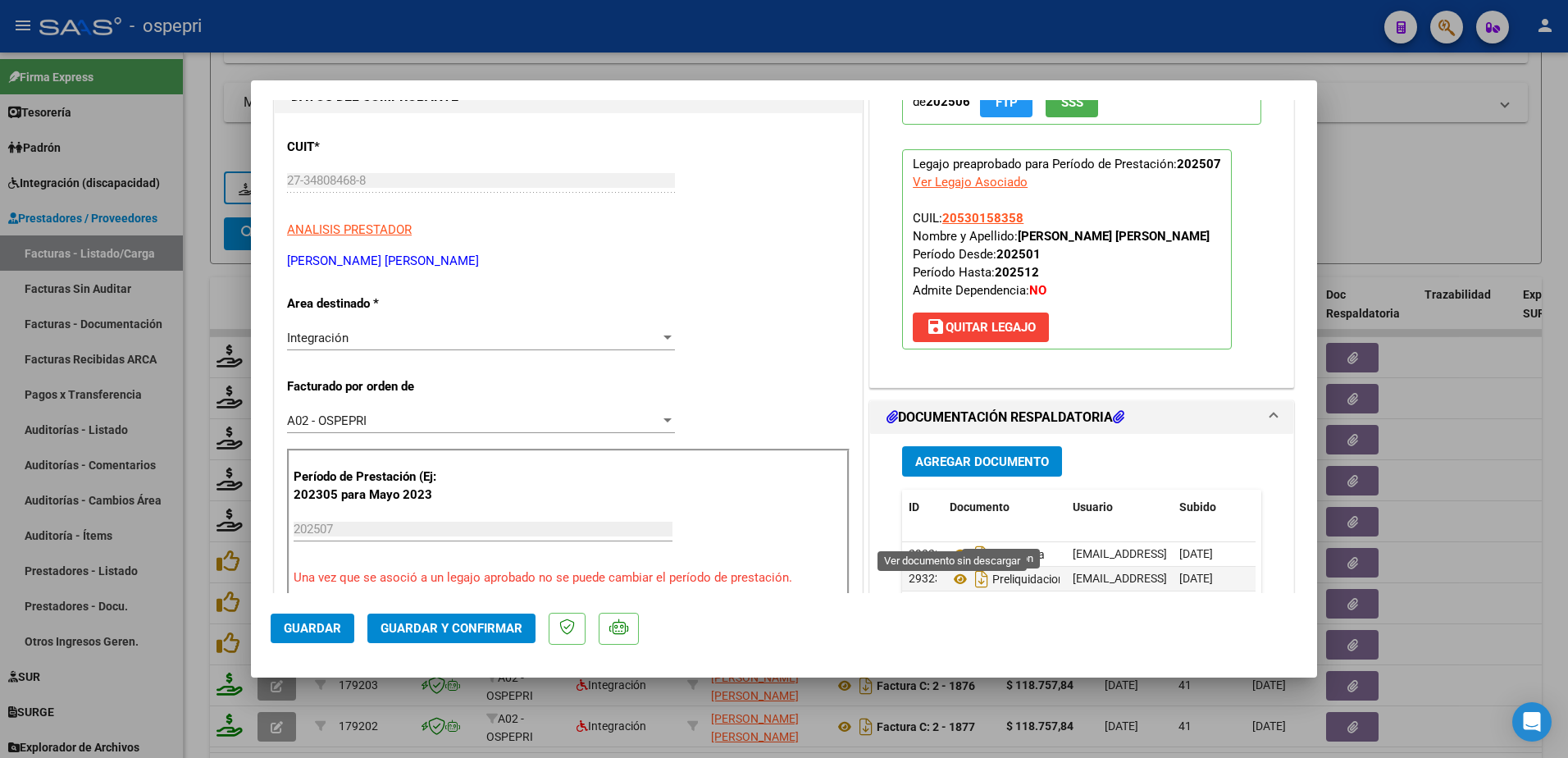
scroll to position [246, 0]
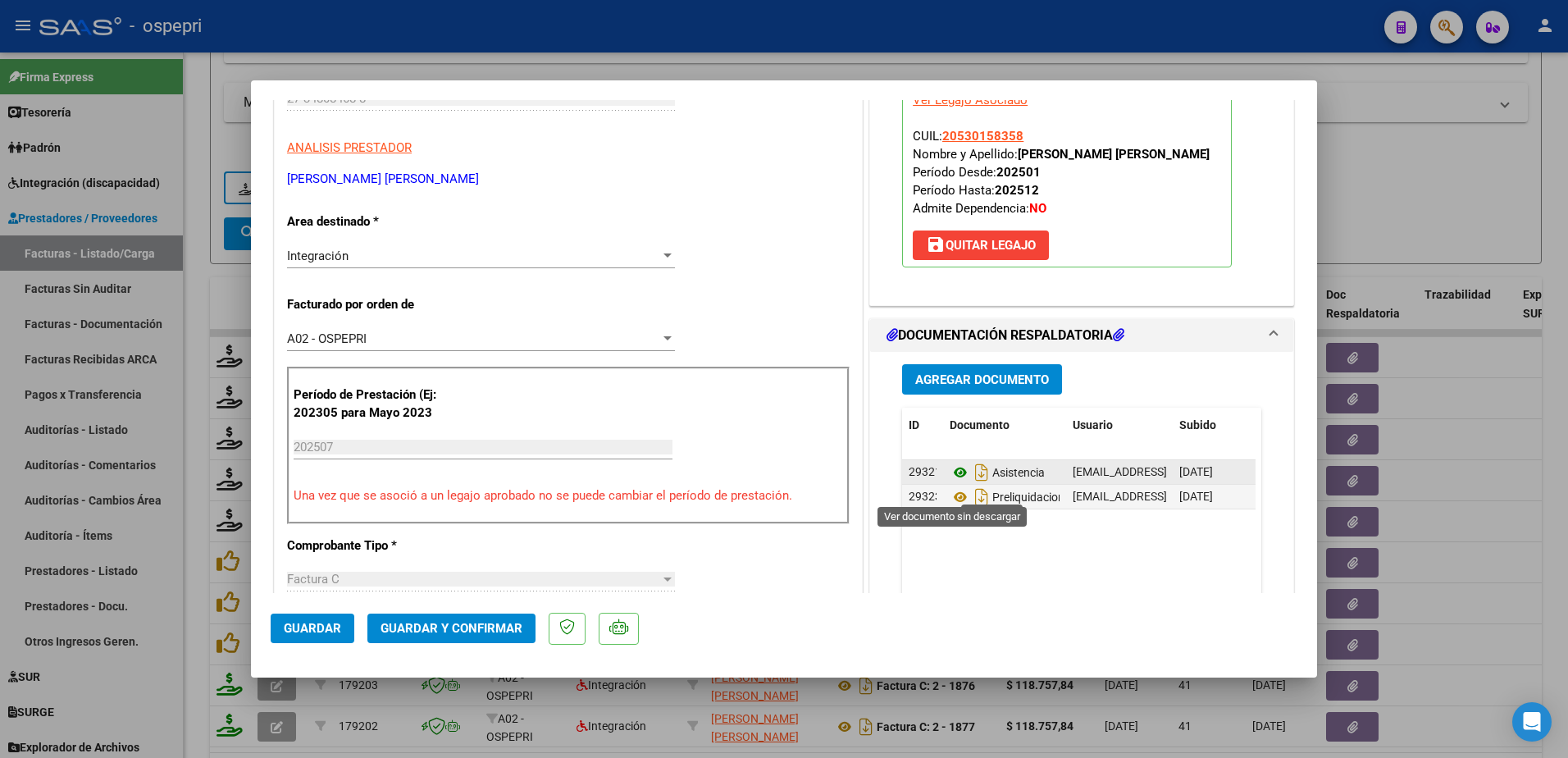
click at [950, 482] on icon at bounding box center [960, 472] width 22 height 20
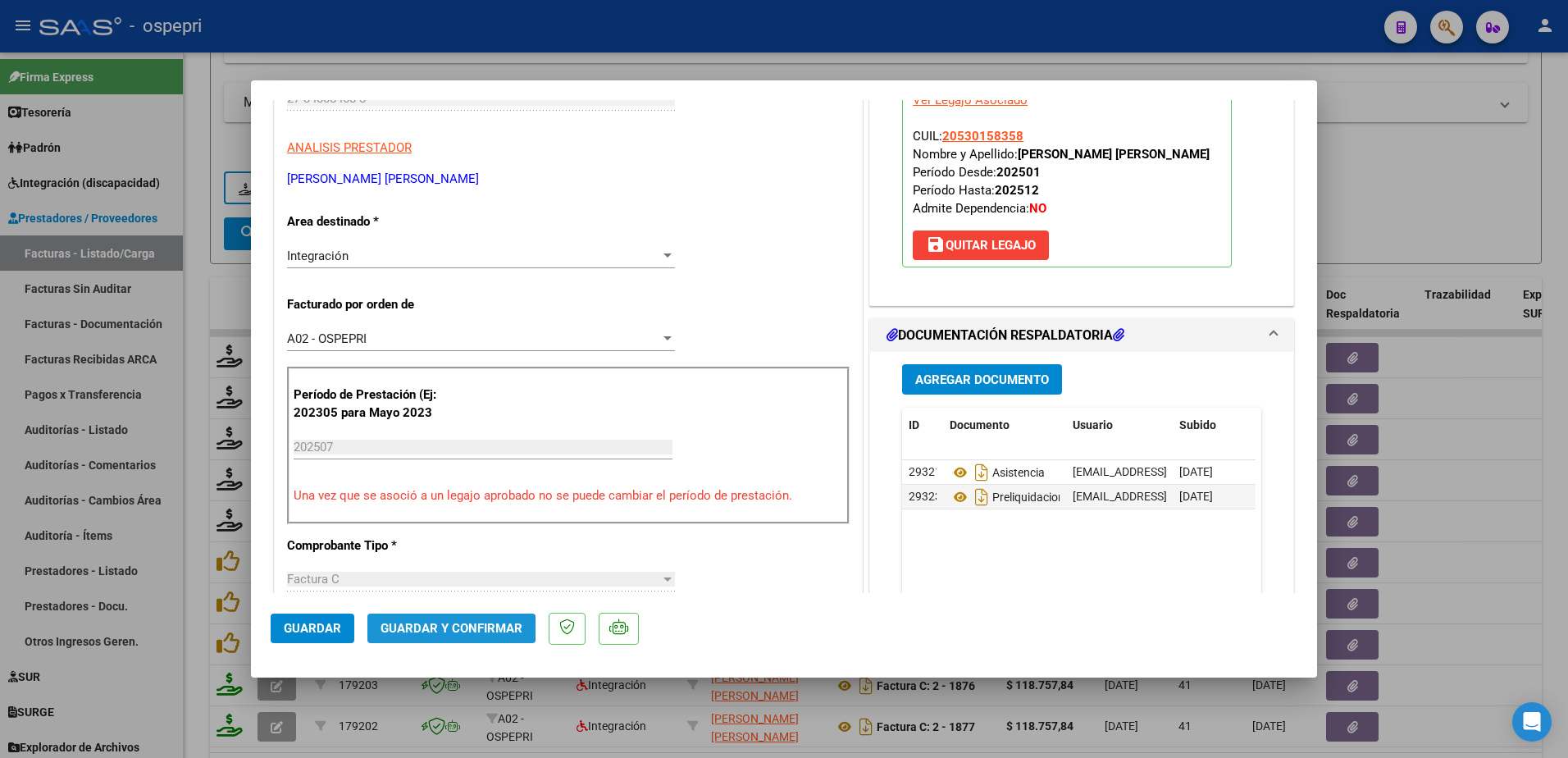
click at [447, 630] on span "Guardar y Confirmar" at bounding box center [451, 629] width 142 height 14
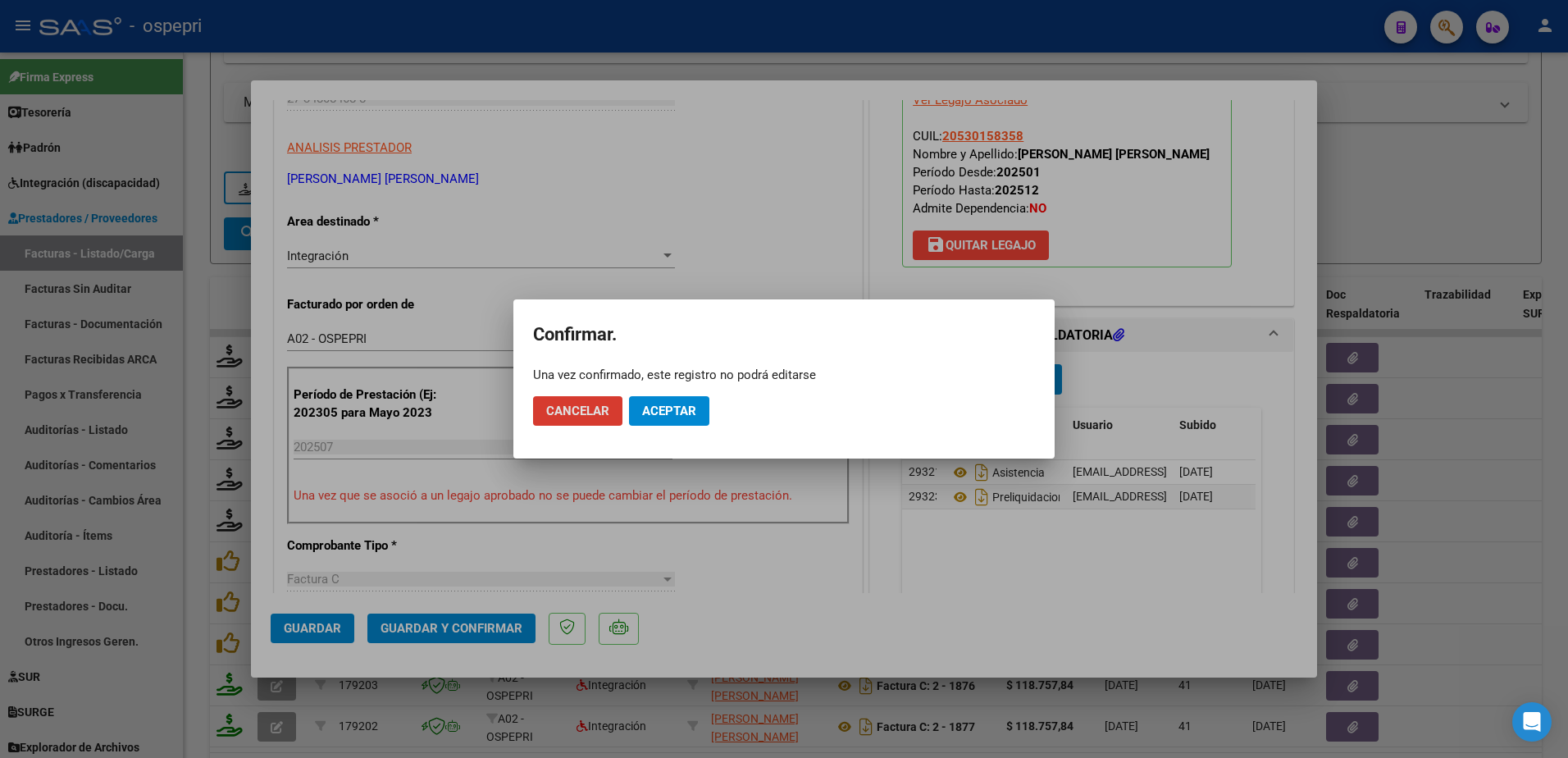
click at [679, 414] on span "Aceptar" at bounding box center [669, 411] width 54 height 14
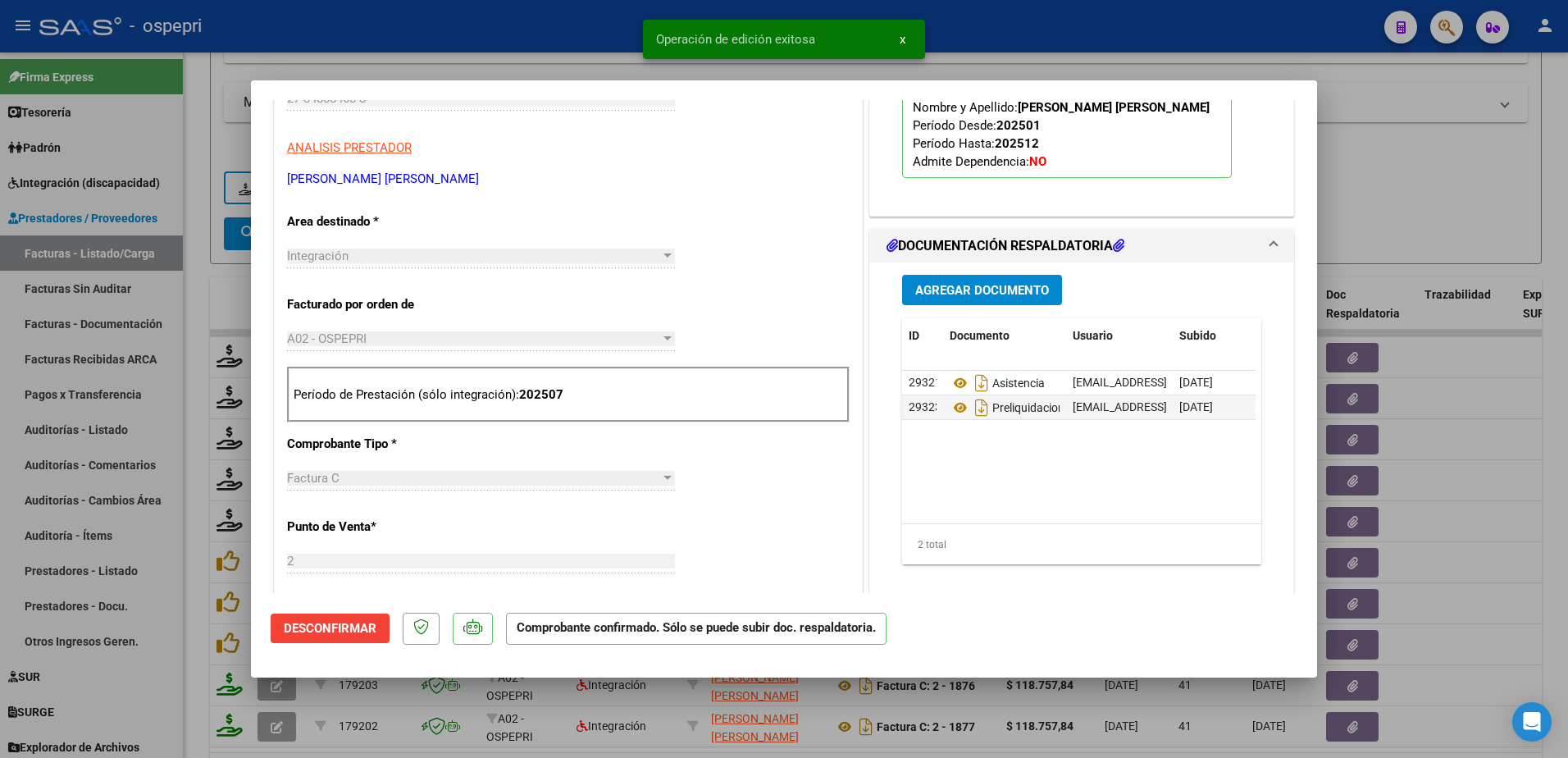
type input "$ 0,00"
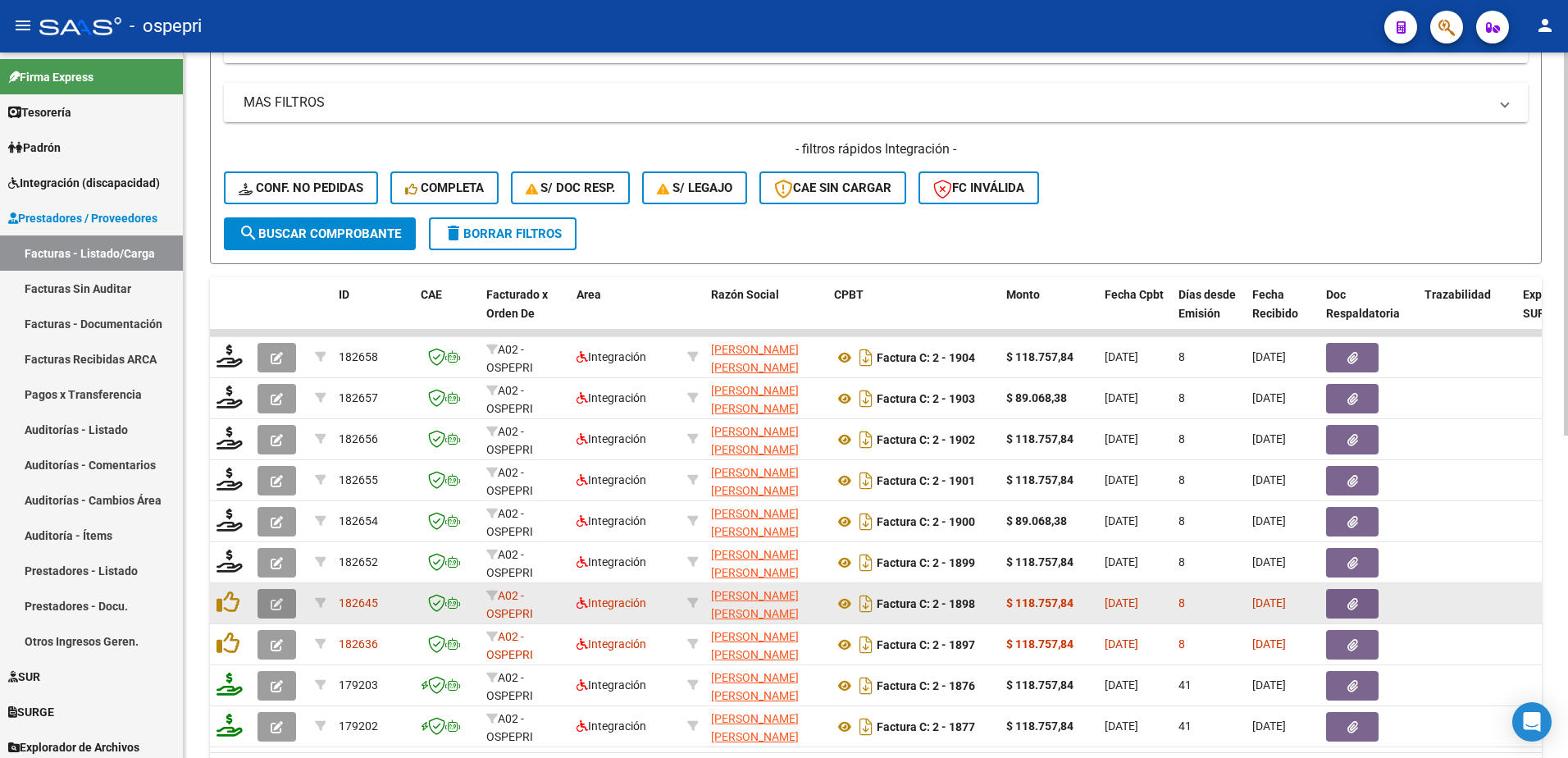
click at [276, 598] on icon "button" at bounding box center [277, 604] width 13 height 13
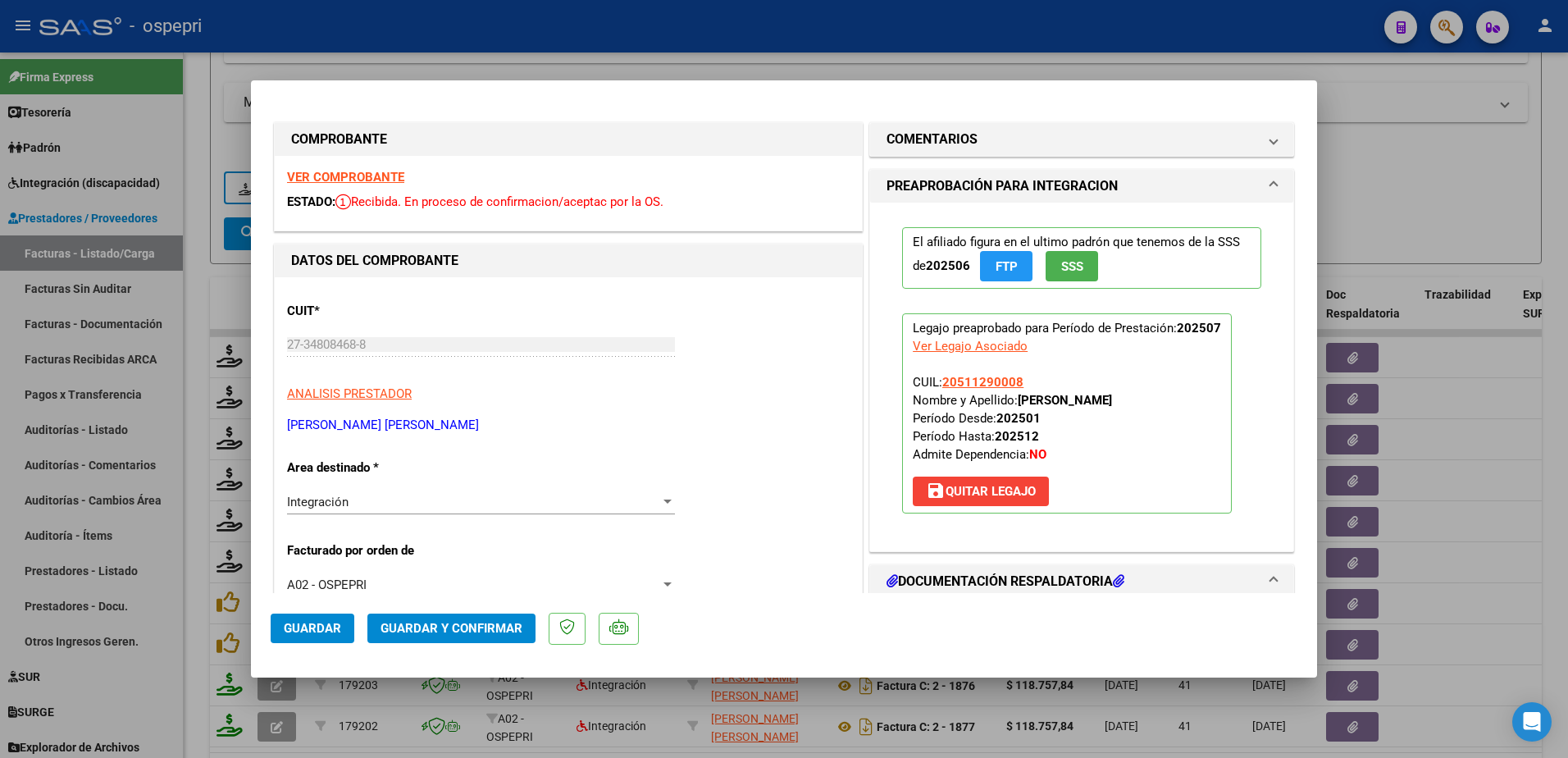
click at [358, 177] on strong "VER COMPROBANTE" at bounding box center [346, 177] width 118 height 14
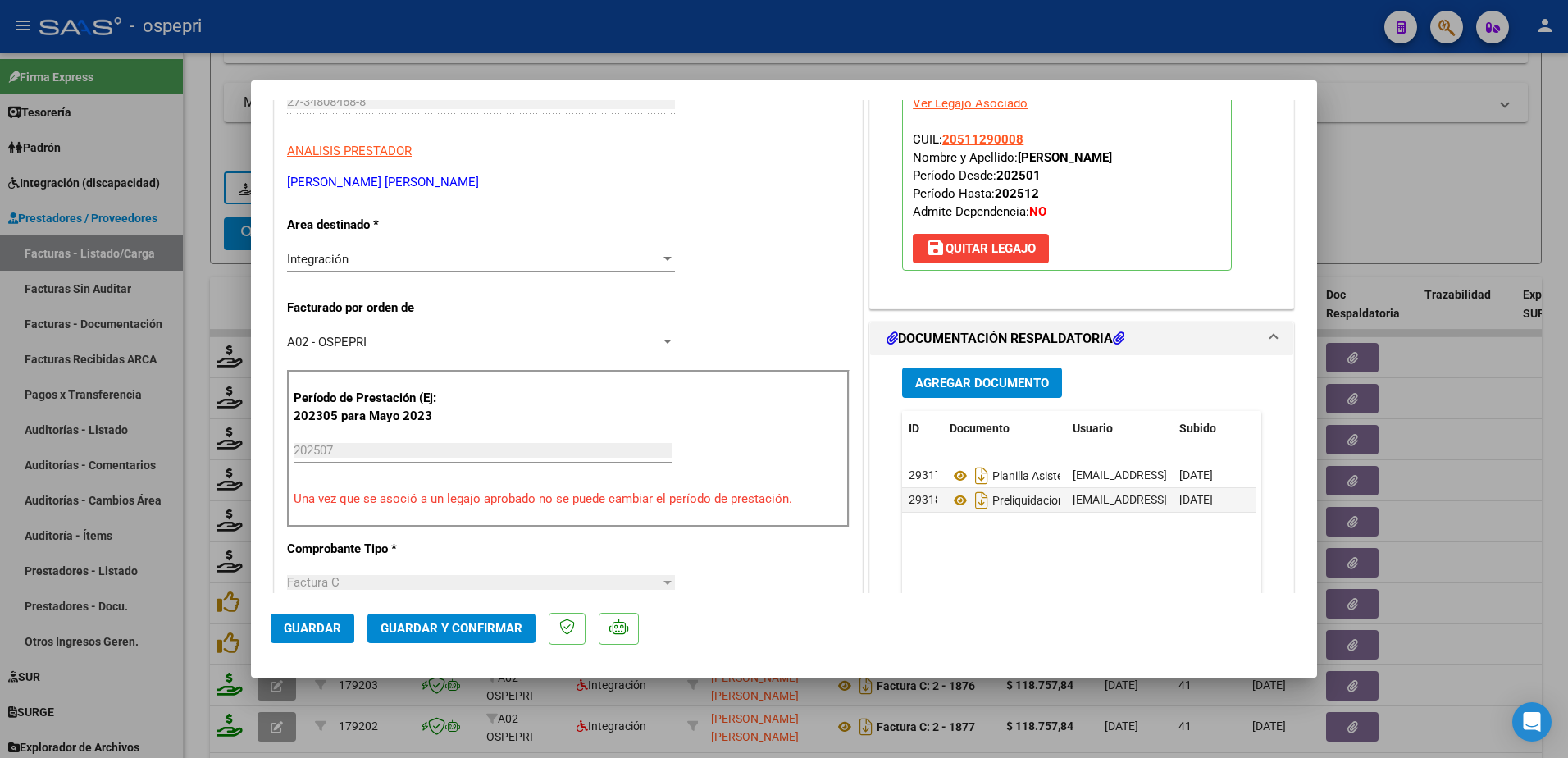
scroll to position [246, 0]
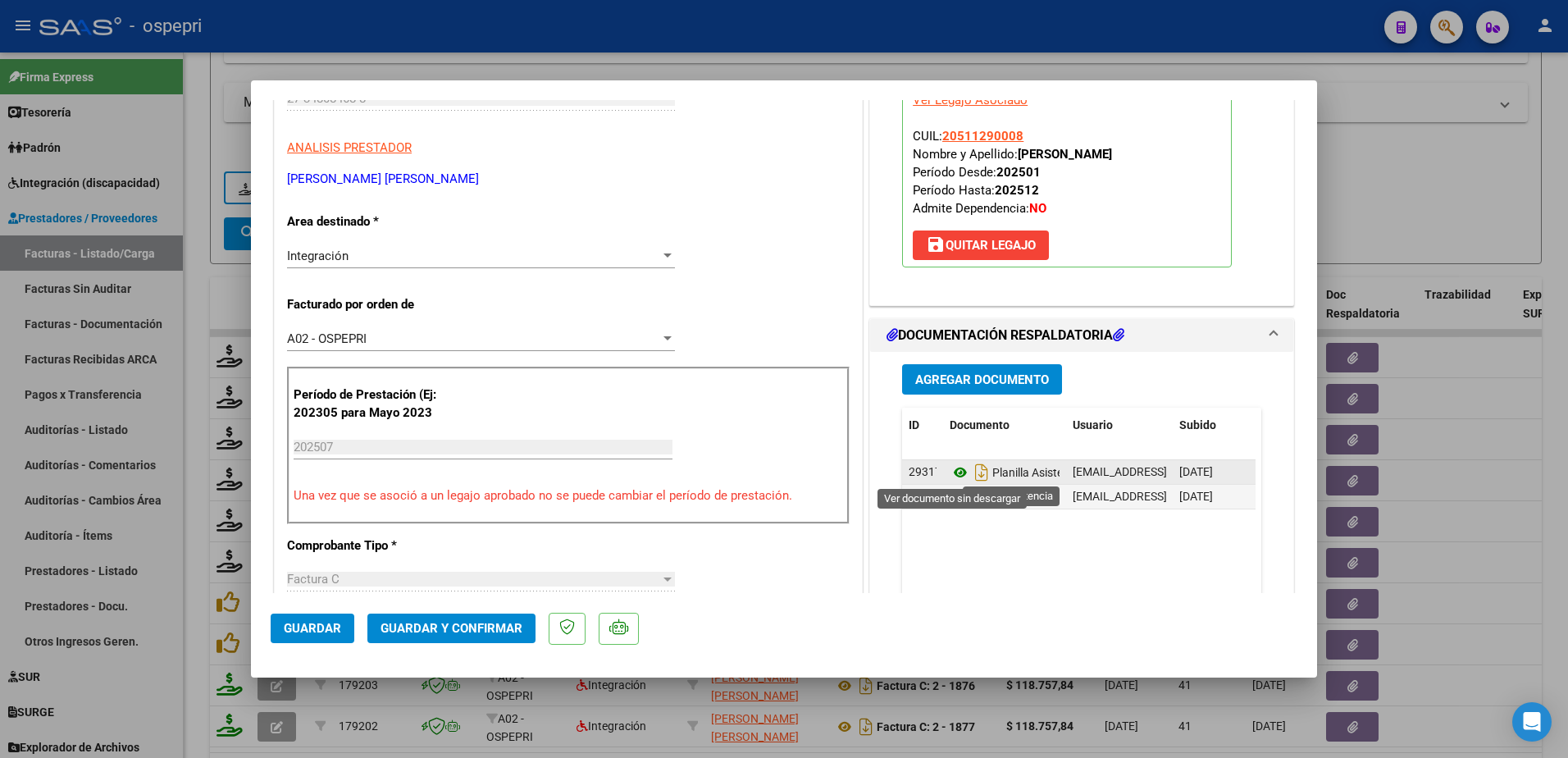
click at [951, 475] on icon at bounding box center [960, 472] width 22 height 20
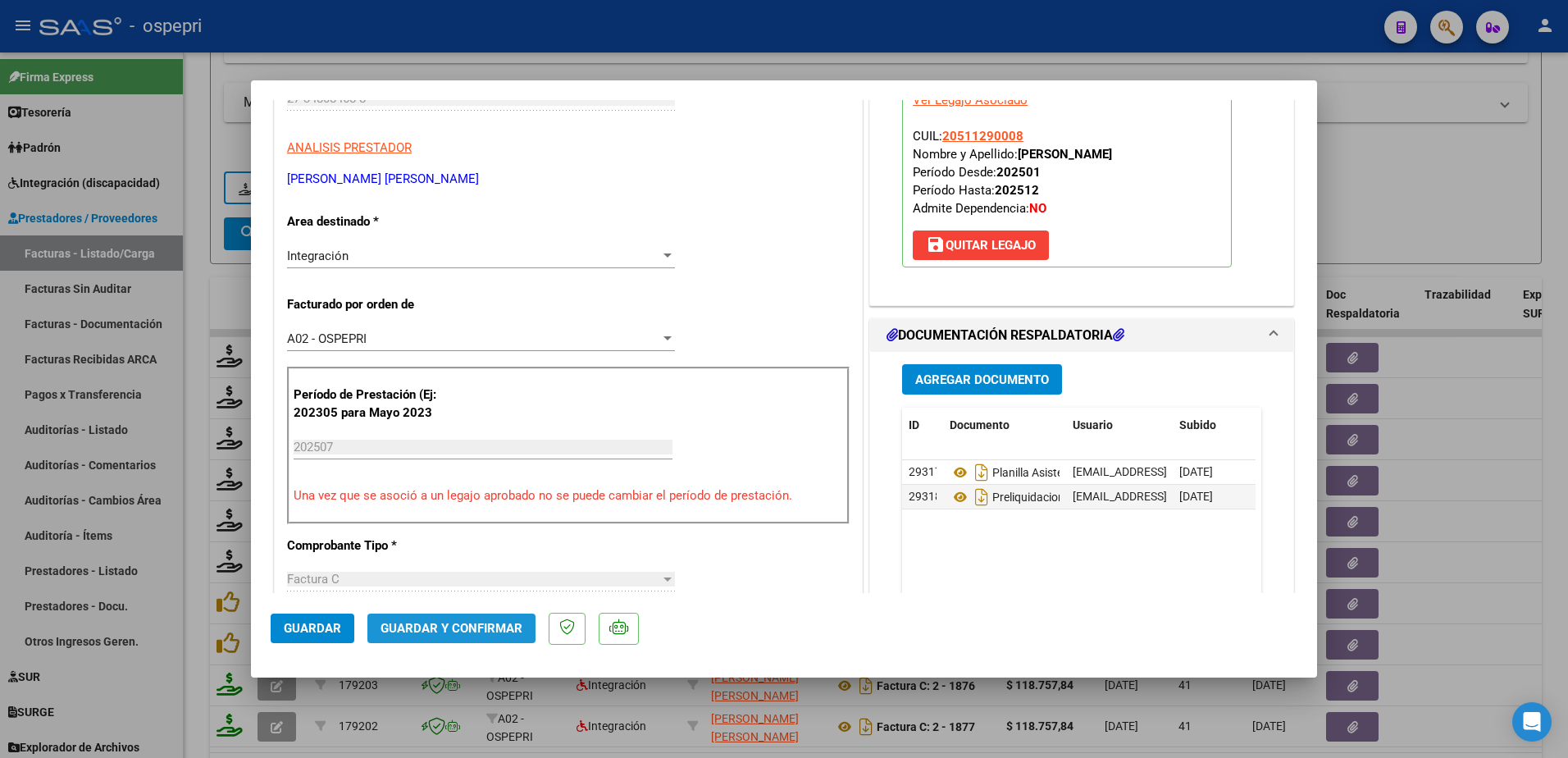
click at [460, 632] on span "Guardar y Confirmar" at bounding box center [451, 629] width 142 height 14
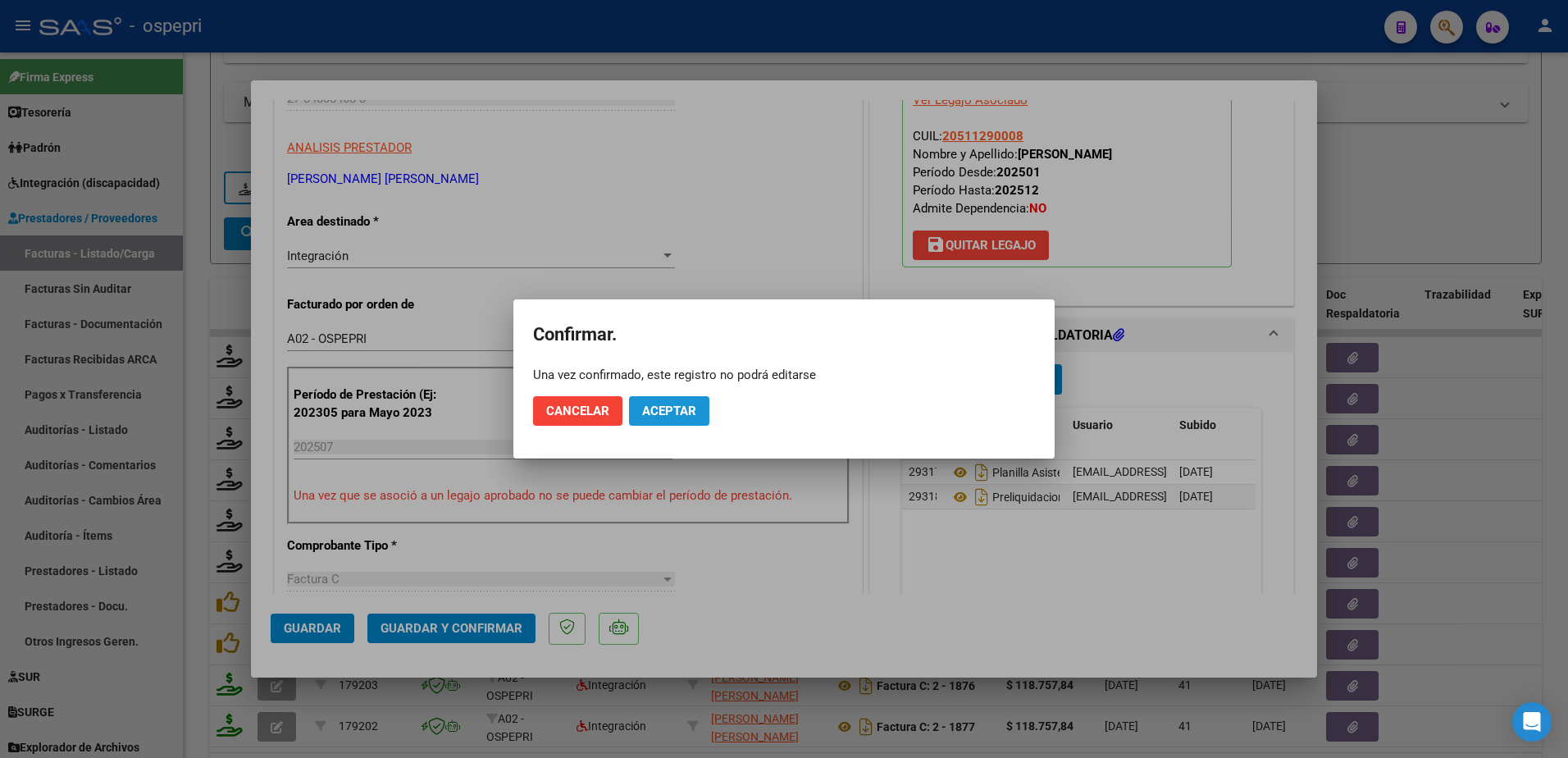
click at [682, 401] on button "Aceptar" at bounding box center [670, 410] width 81 height 30
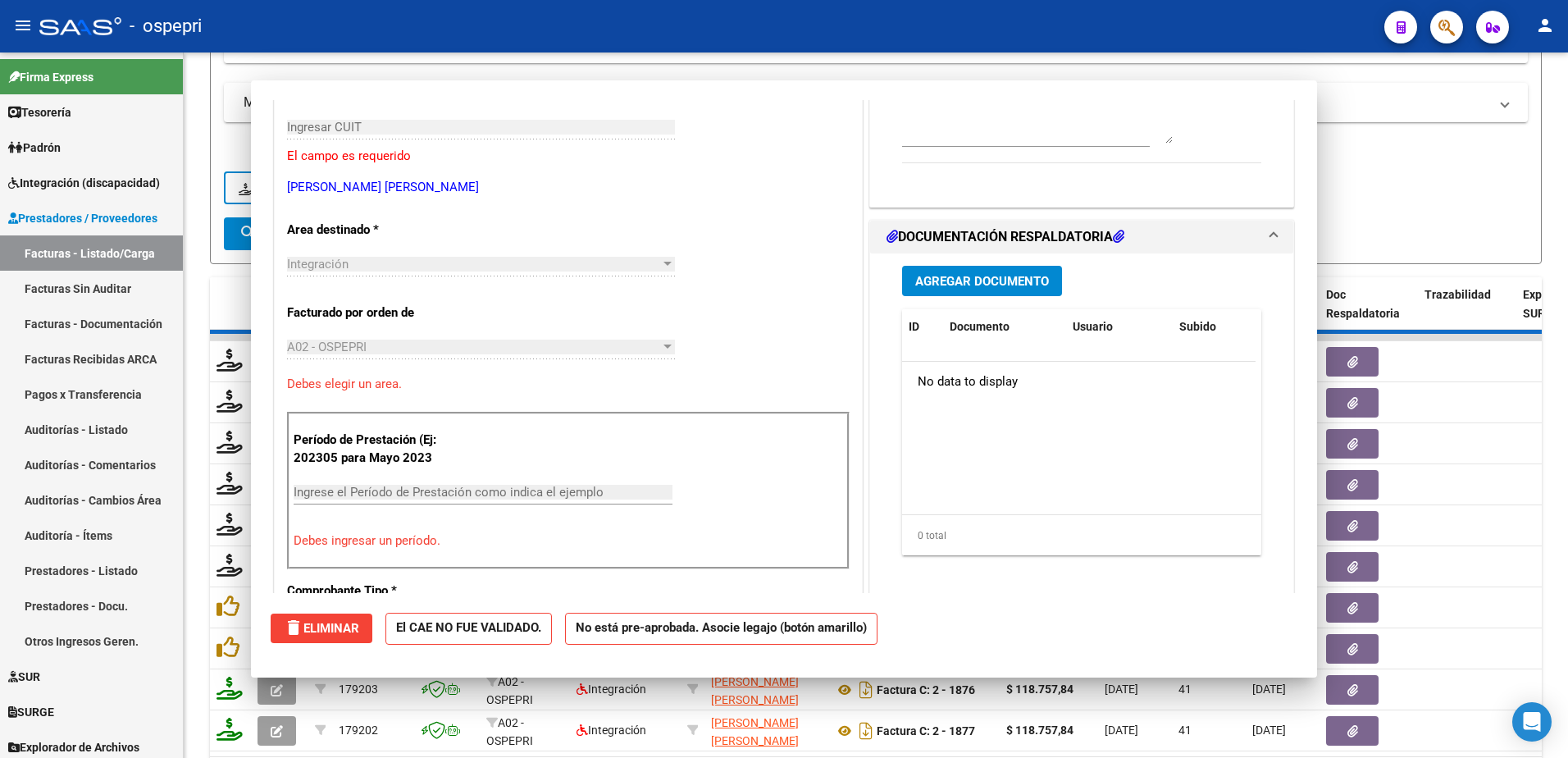
scroll to position [0, 0]
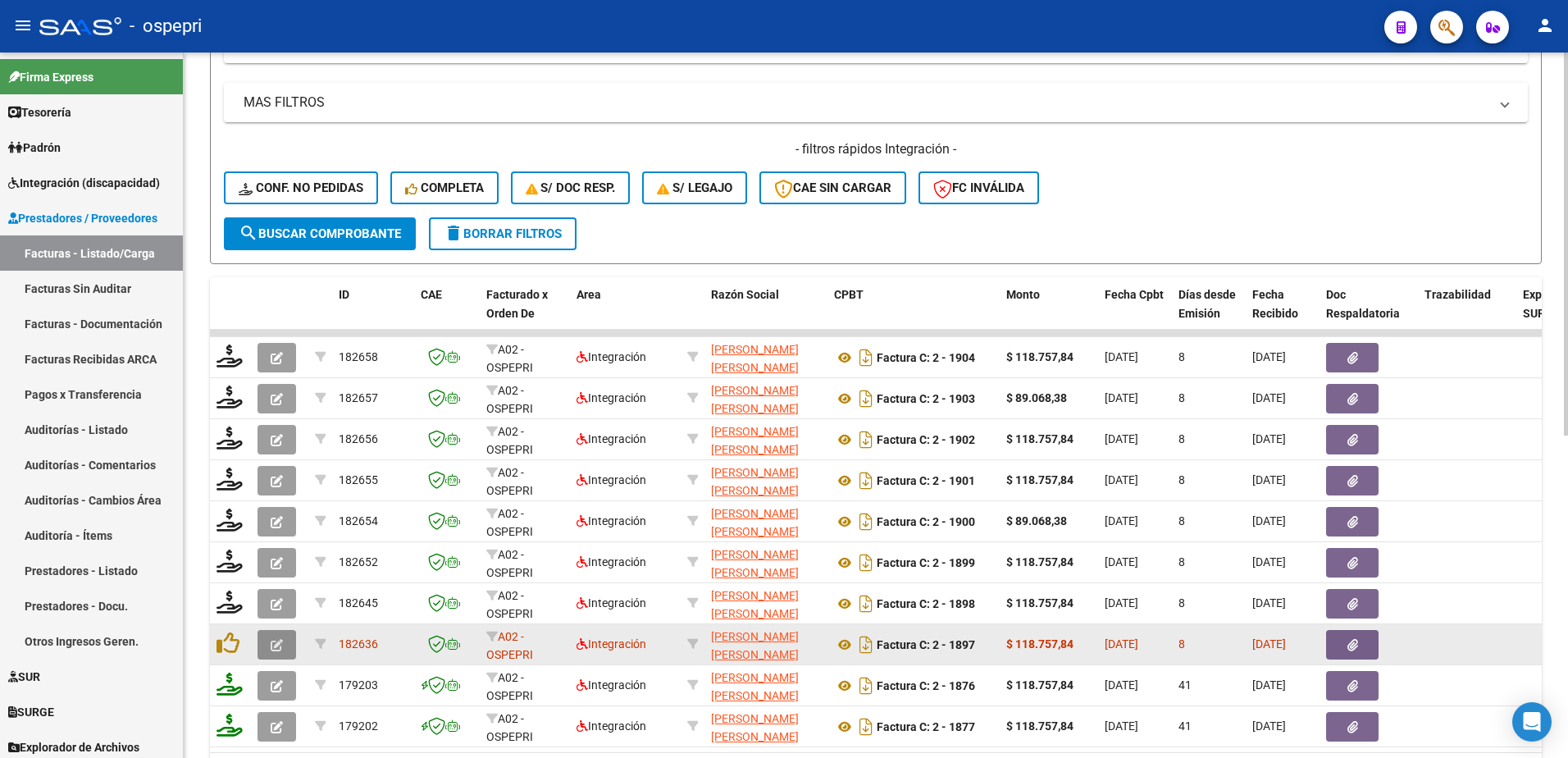
click at [278, 647] on icon "button" at bounding box center [277, 646] width 13 height 13
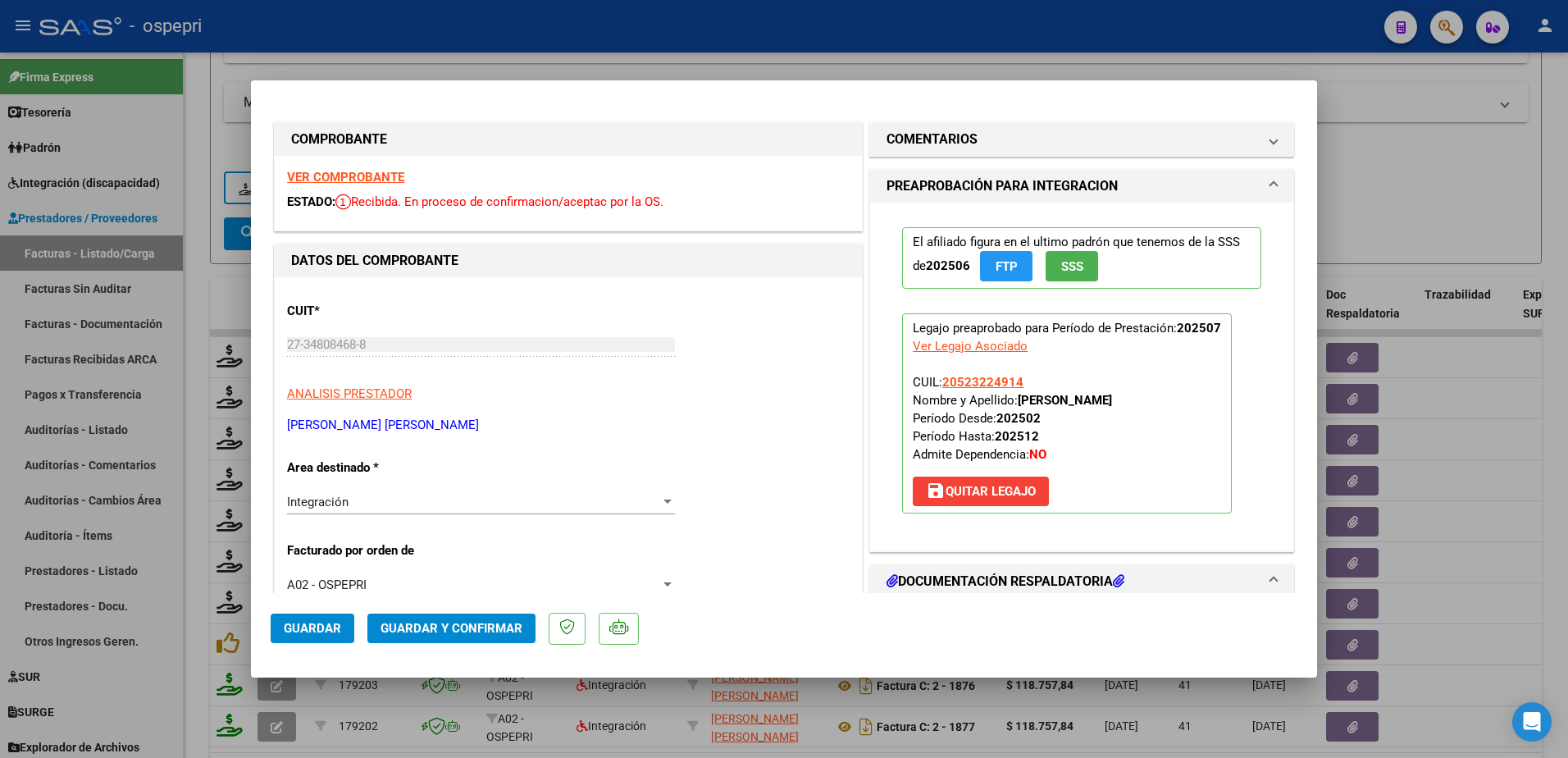
click at [346, 173] on strong "VER COMPROBANTE" at bounding box center [346, 177] width 118 height 14
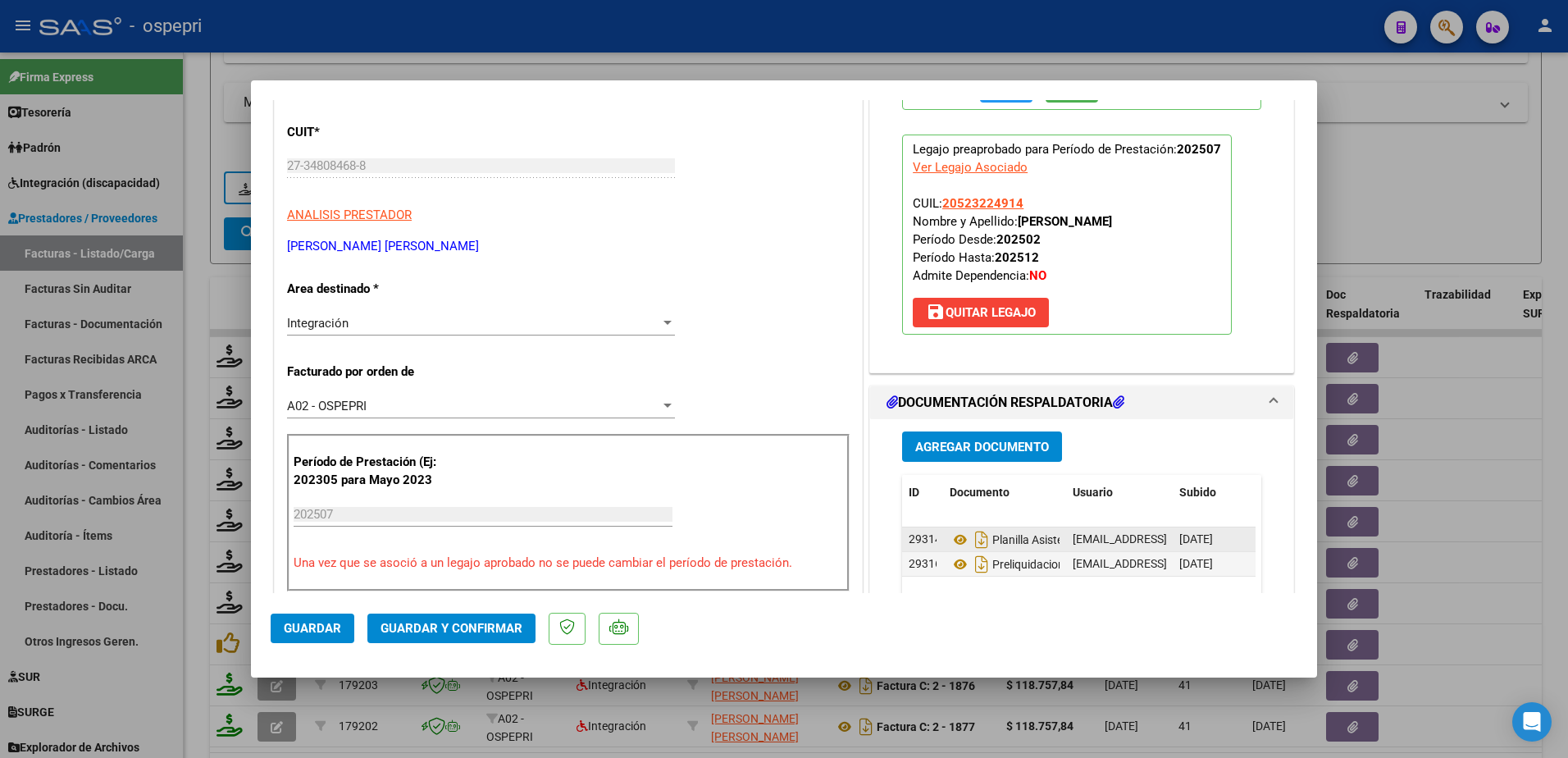
scroll to position [246, 0]
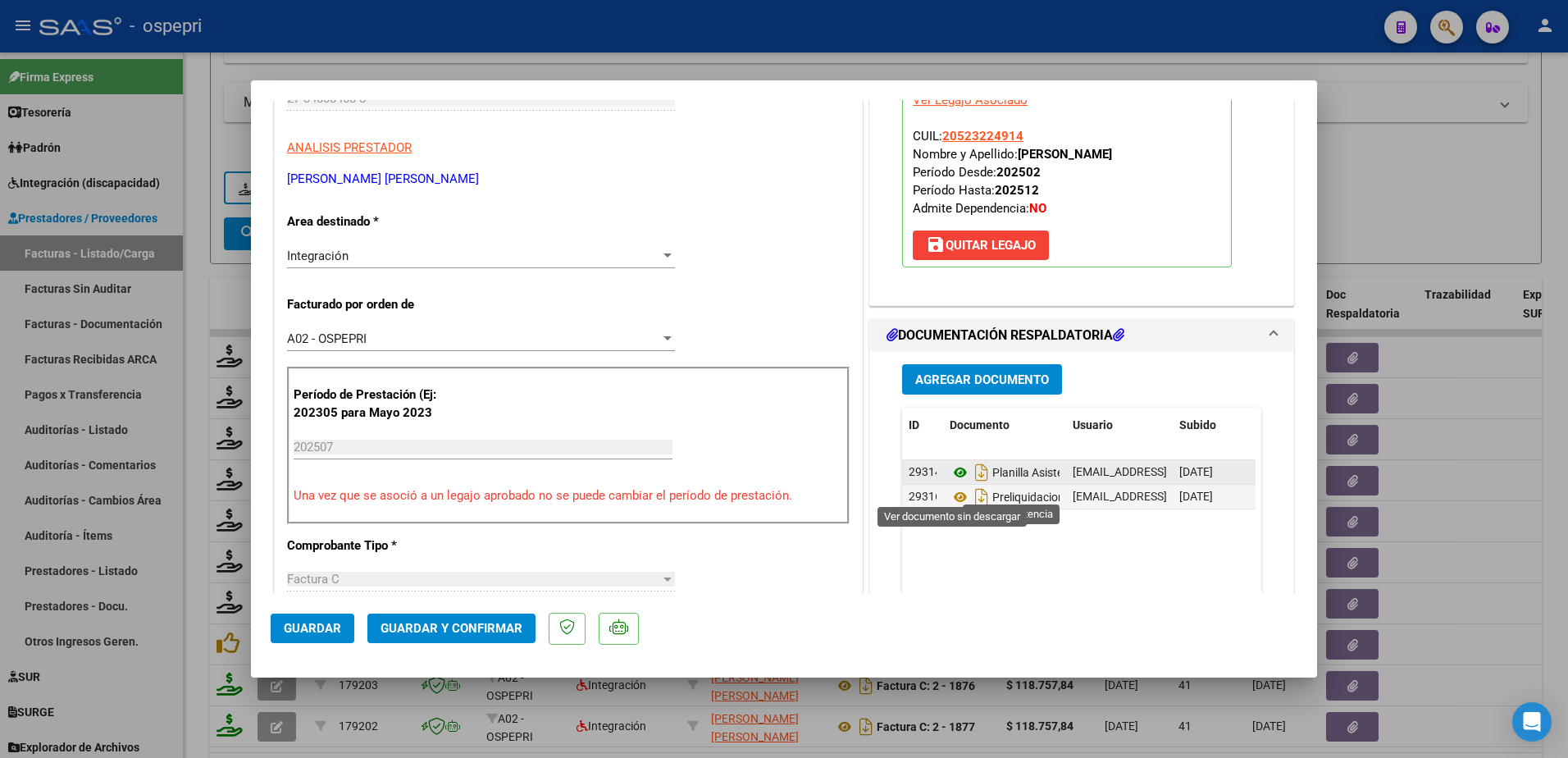
click at [954, 482] on icon at bounding box center [960, 472] width 22 height 20
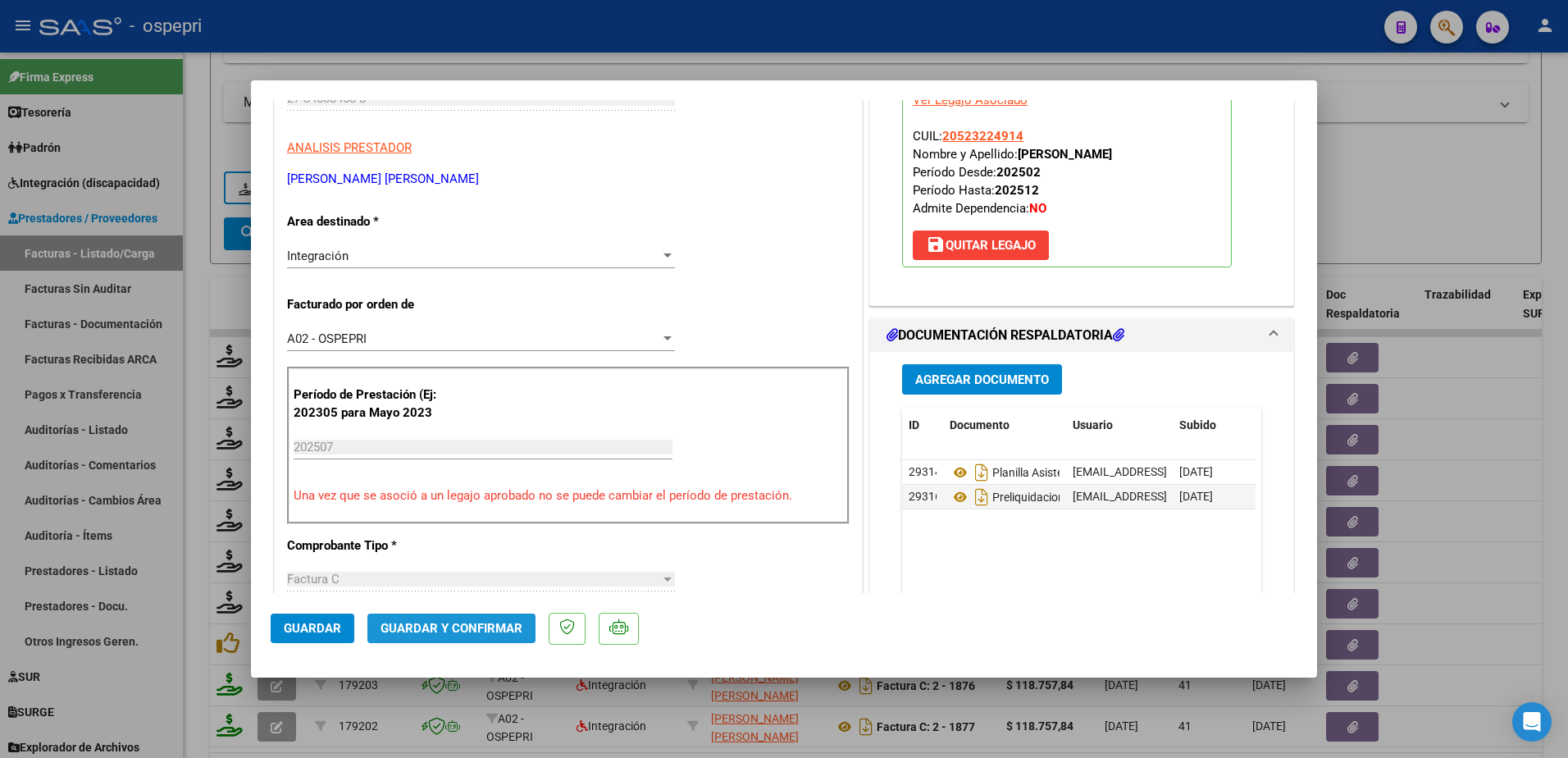
click at [493, 622] on span "Guardar y Confirmar" at bounding box center [451, 629] width 142 height 14
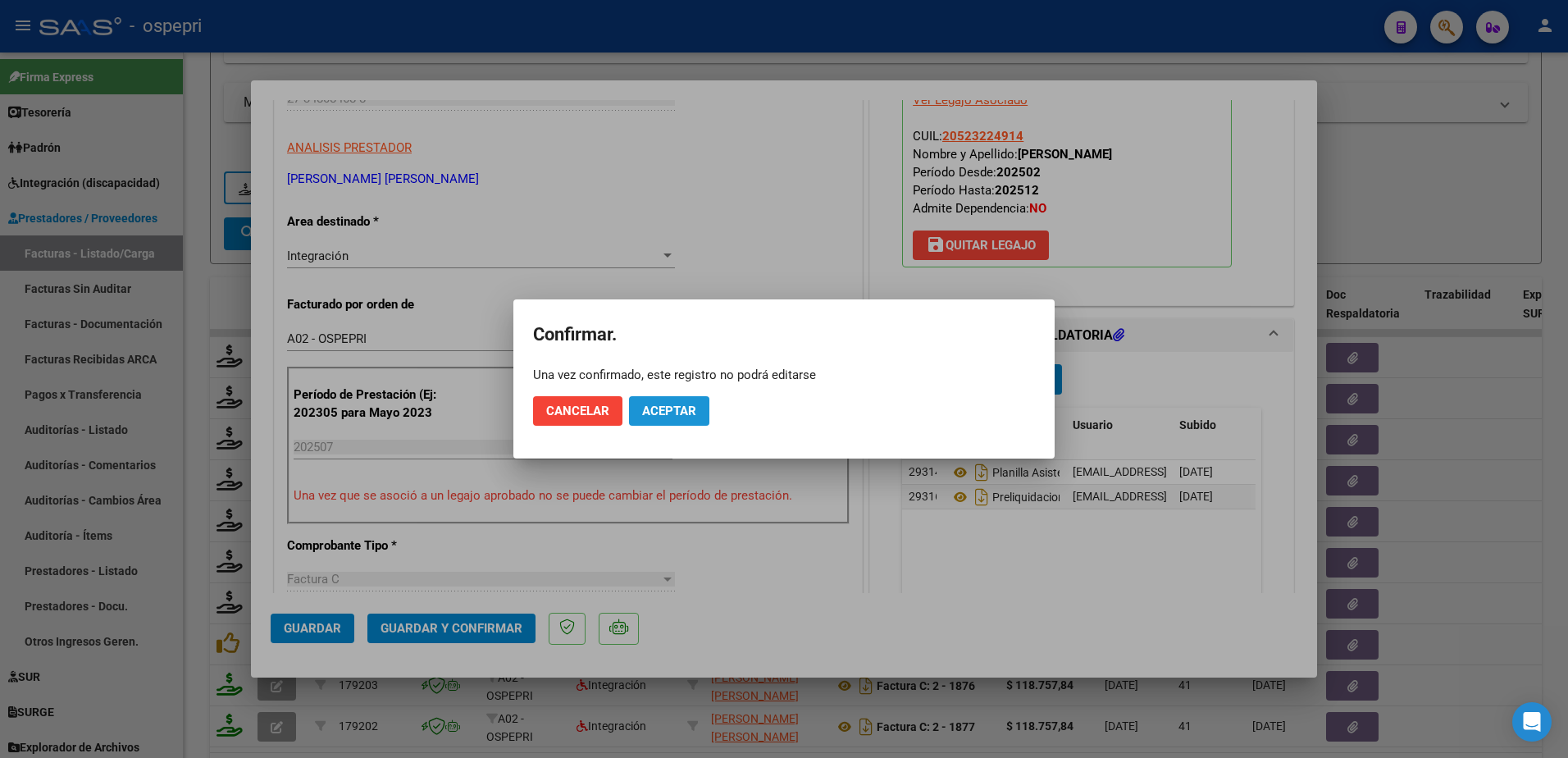
click at [690, 420] on button "Aceptar" at bounding box center [670, 410] width 81 height 30
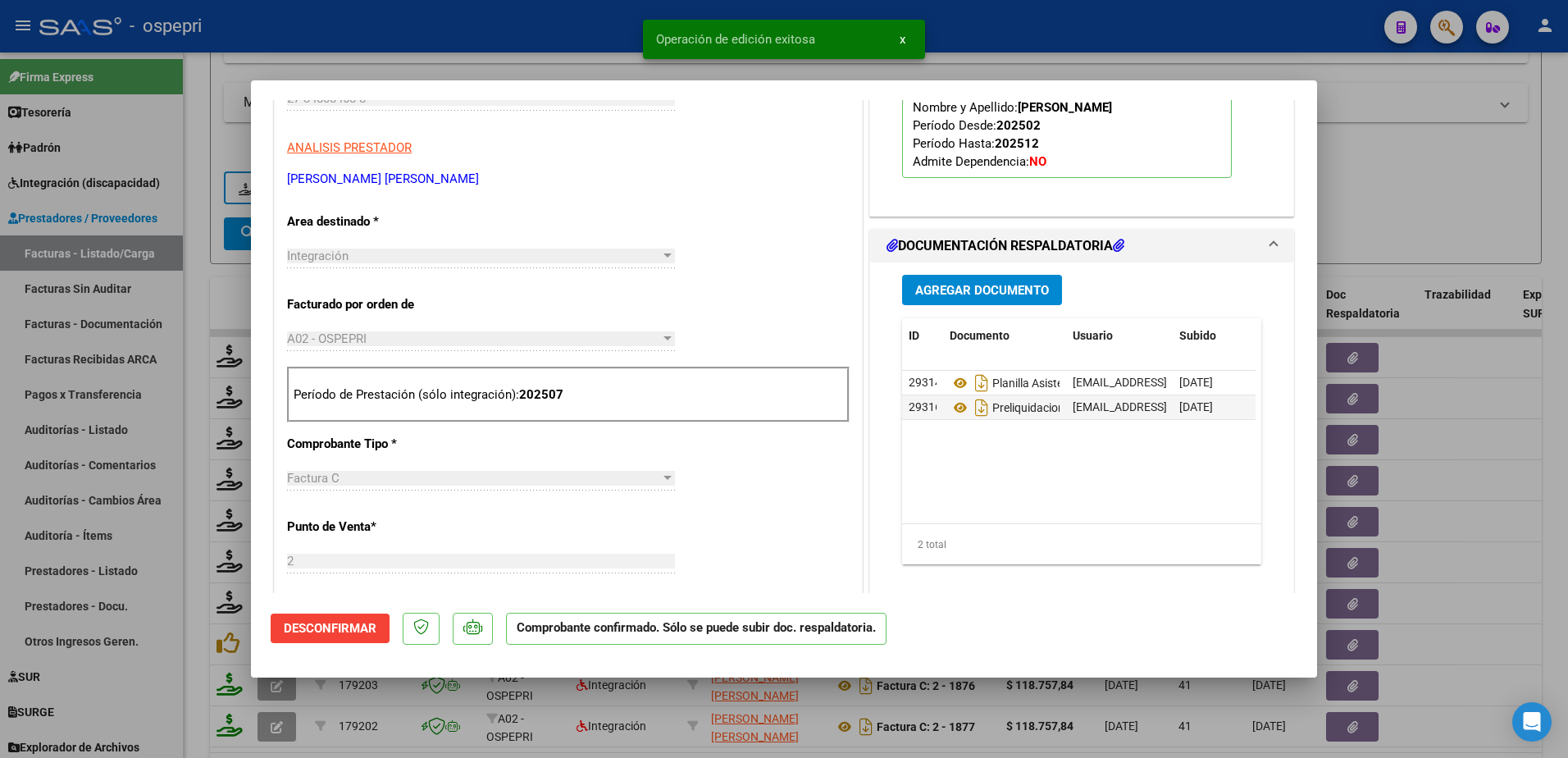
type input "$ 0,00"
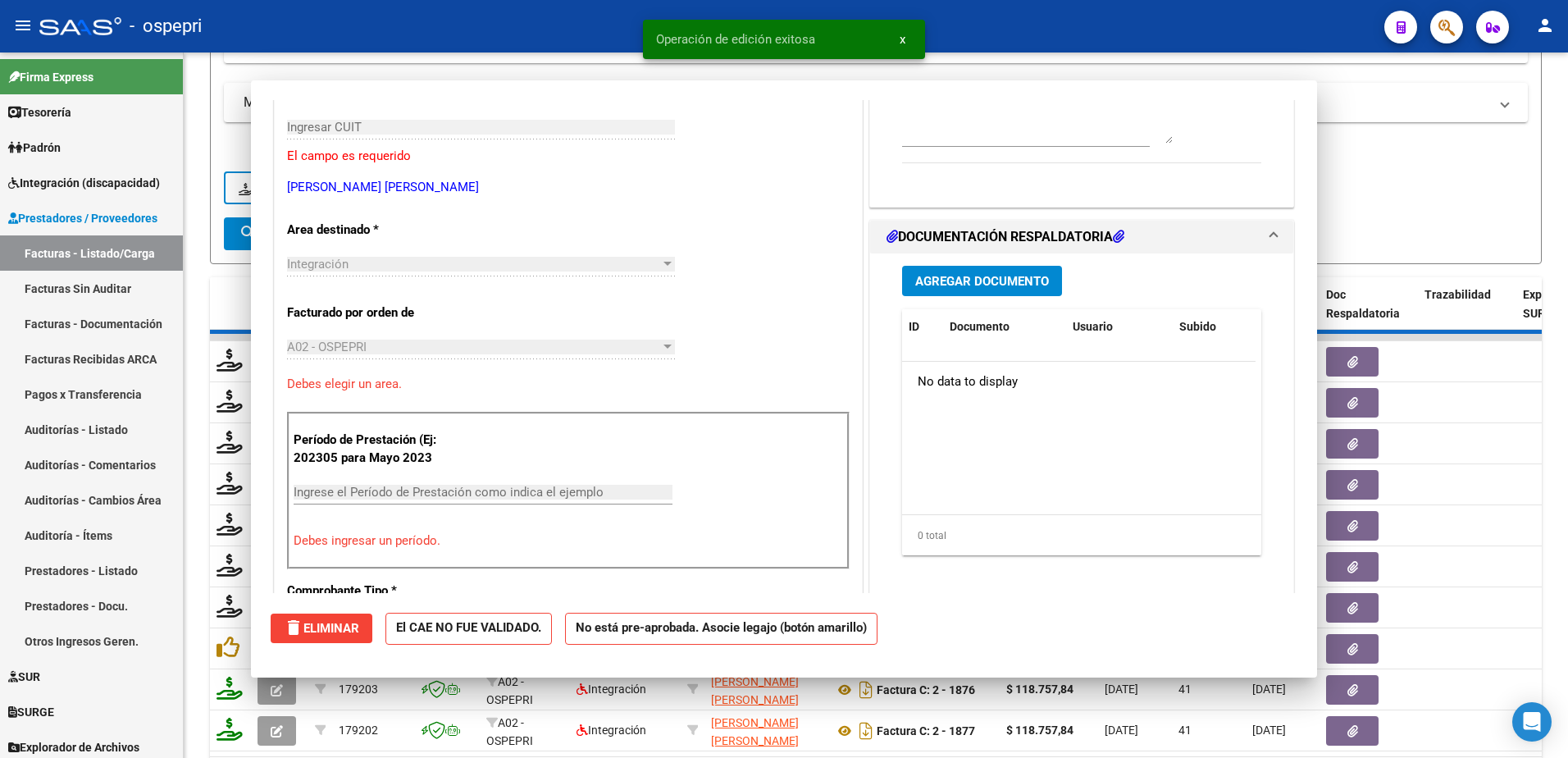
scroll to position [275, 0]
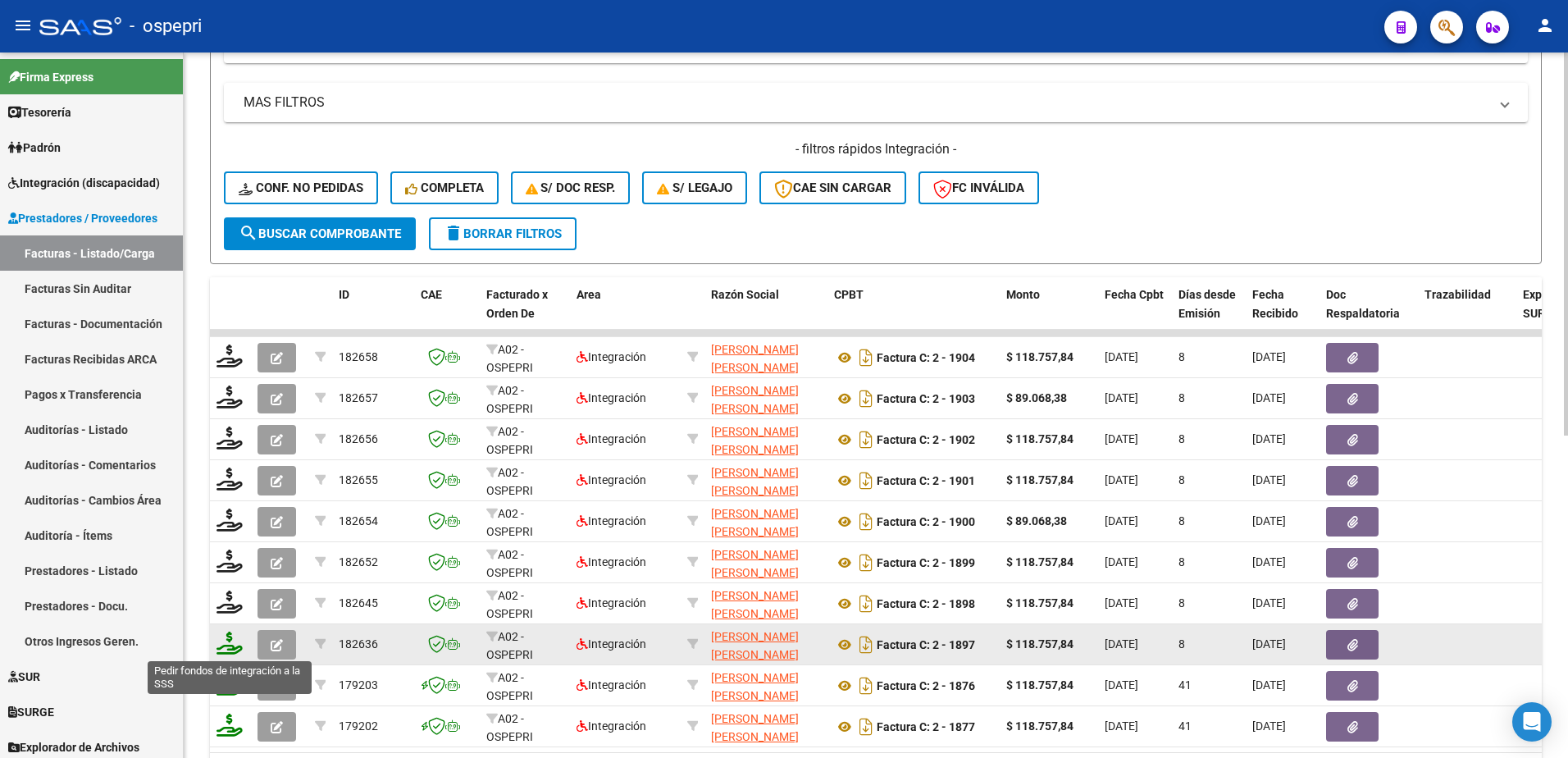
click at [232, 649] on icon at bounding box center [229, 644] width 26 height 23
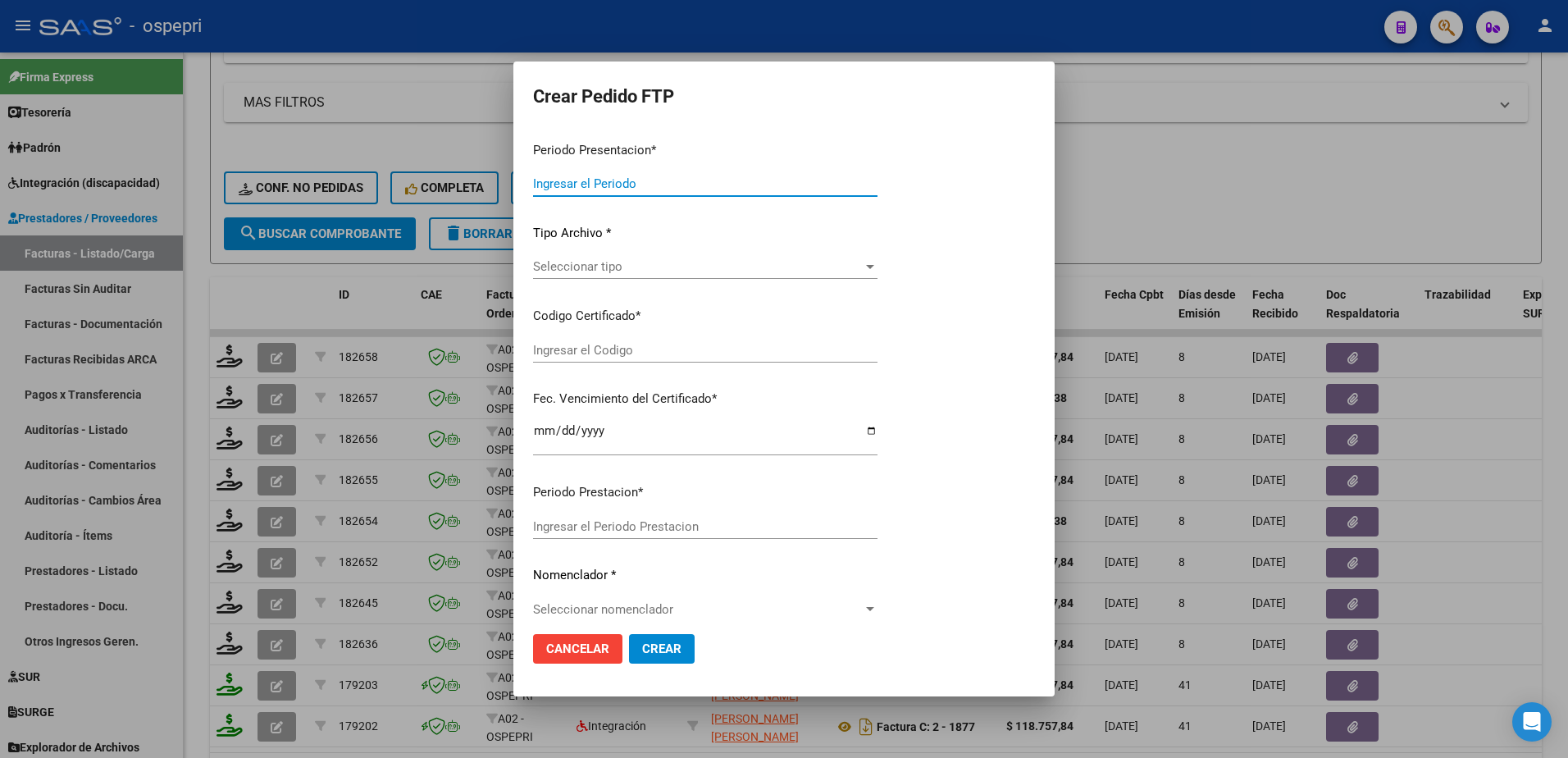
type input "202507"
type input "$ 118.757,84"
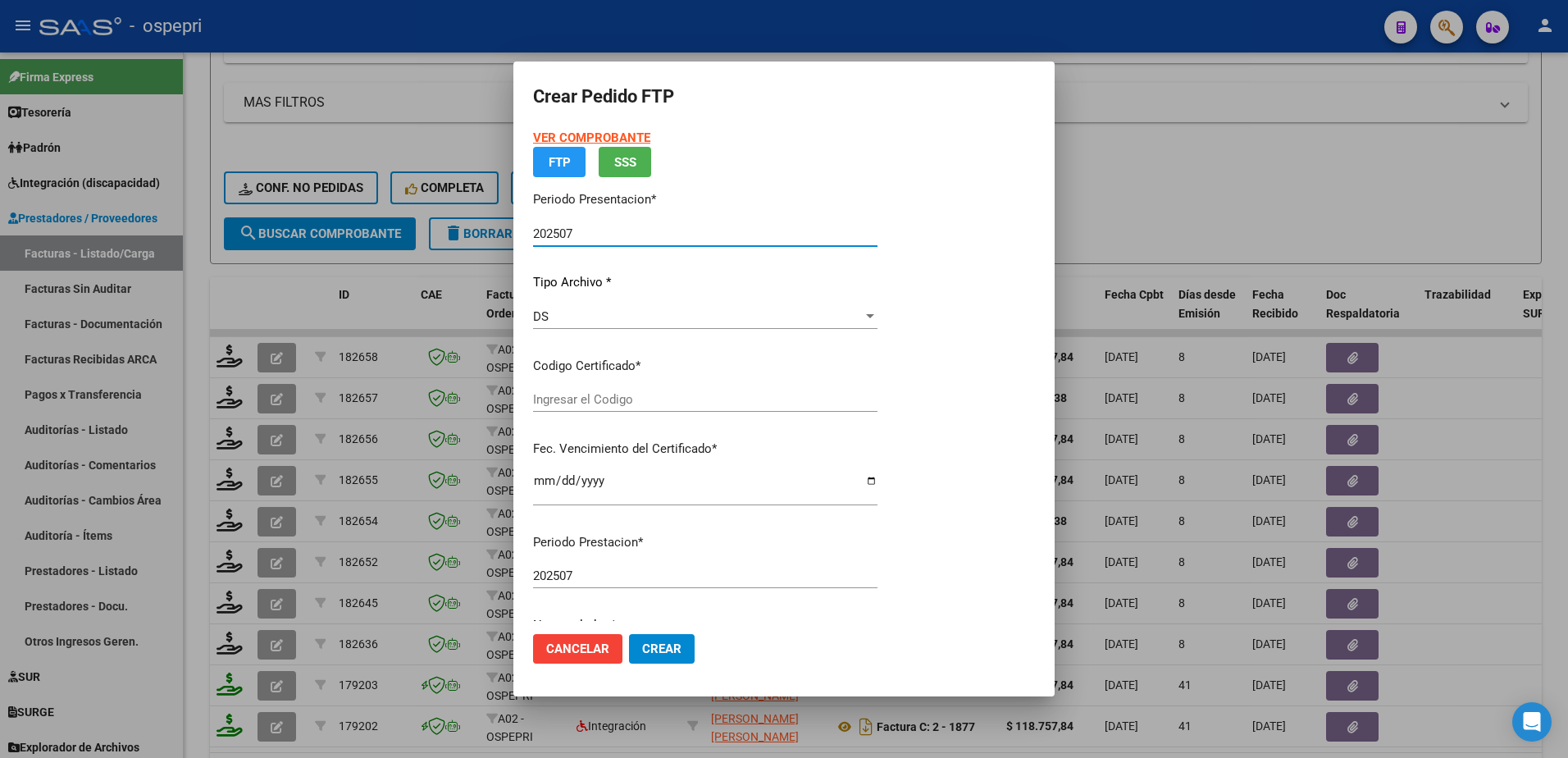
type input "ARG02000523224912019082920220829RIO145"
type input "2029-11-01"
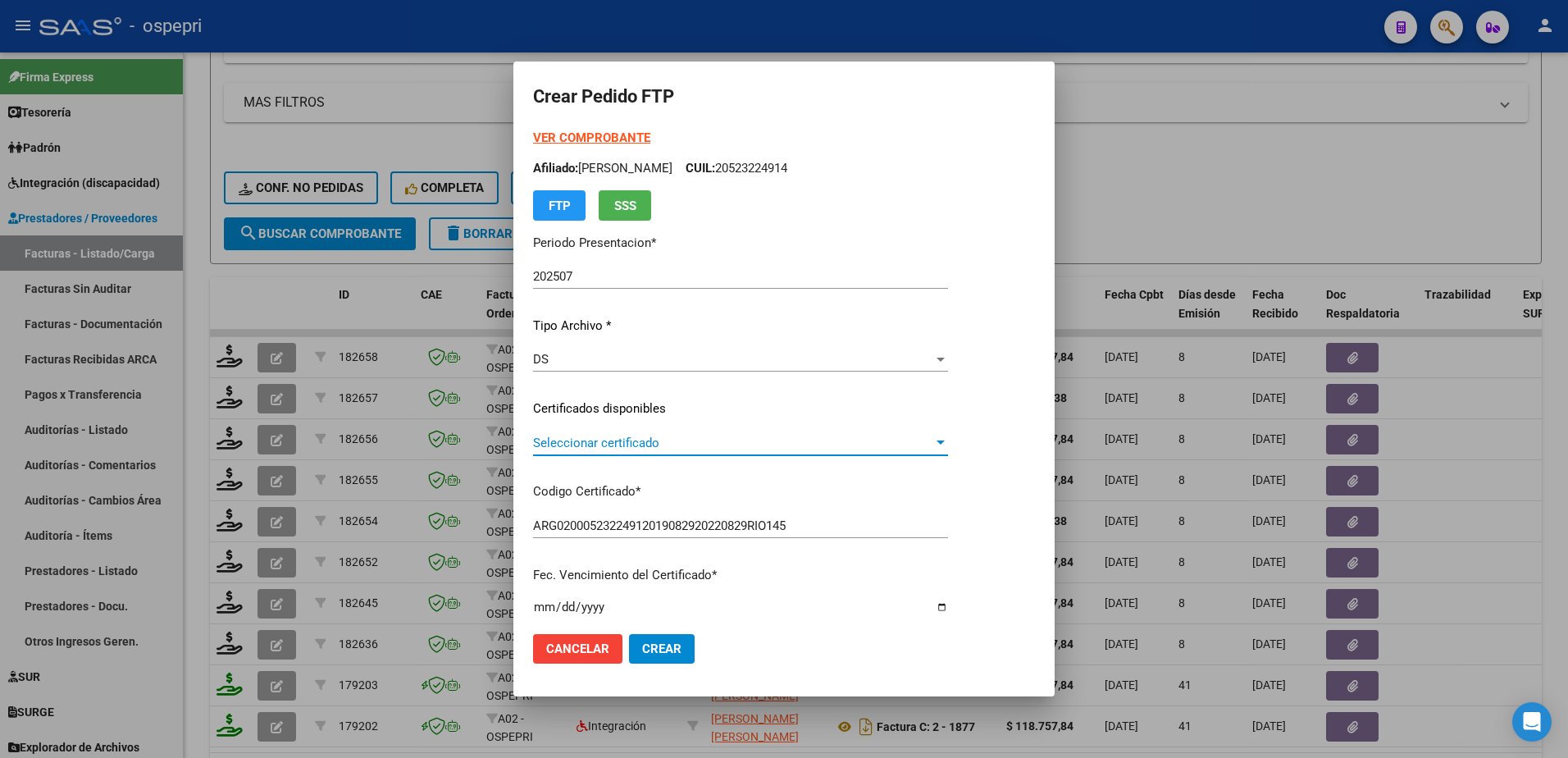
click at [613, 443] on span "Seleccionar certificado" at bounding box center [733, 443] width 400 height 14
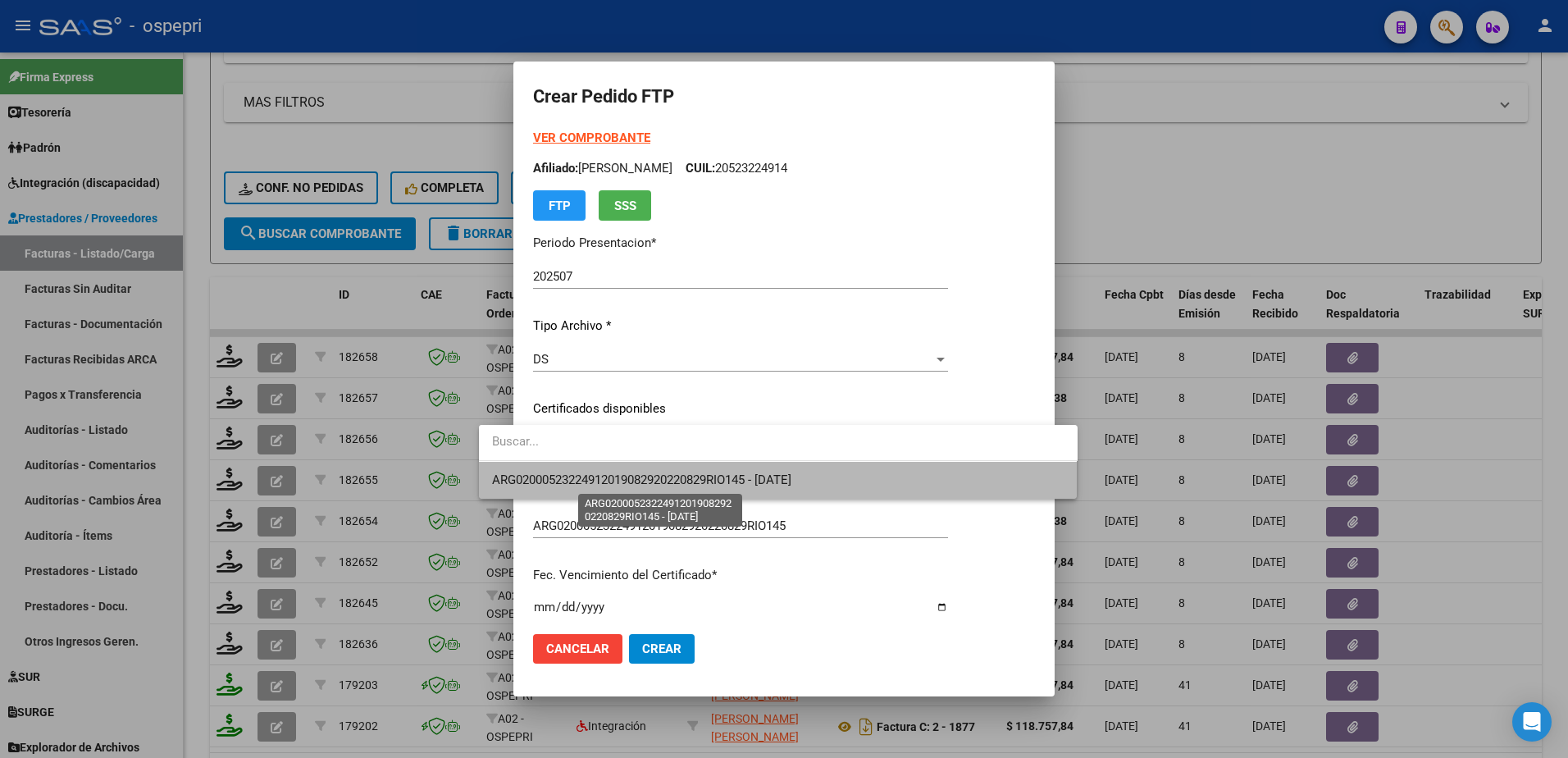
click at [638, 474] on span "ARG02000523224912019082920220829RIO145 - 2029-11-01" at bounding box center [642, 480] width 300 height 14
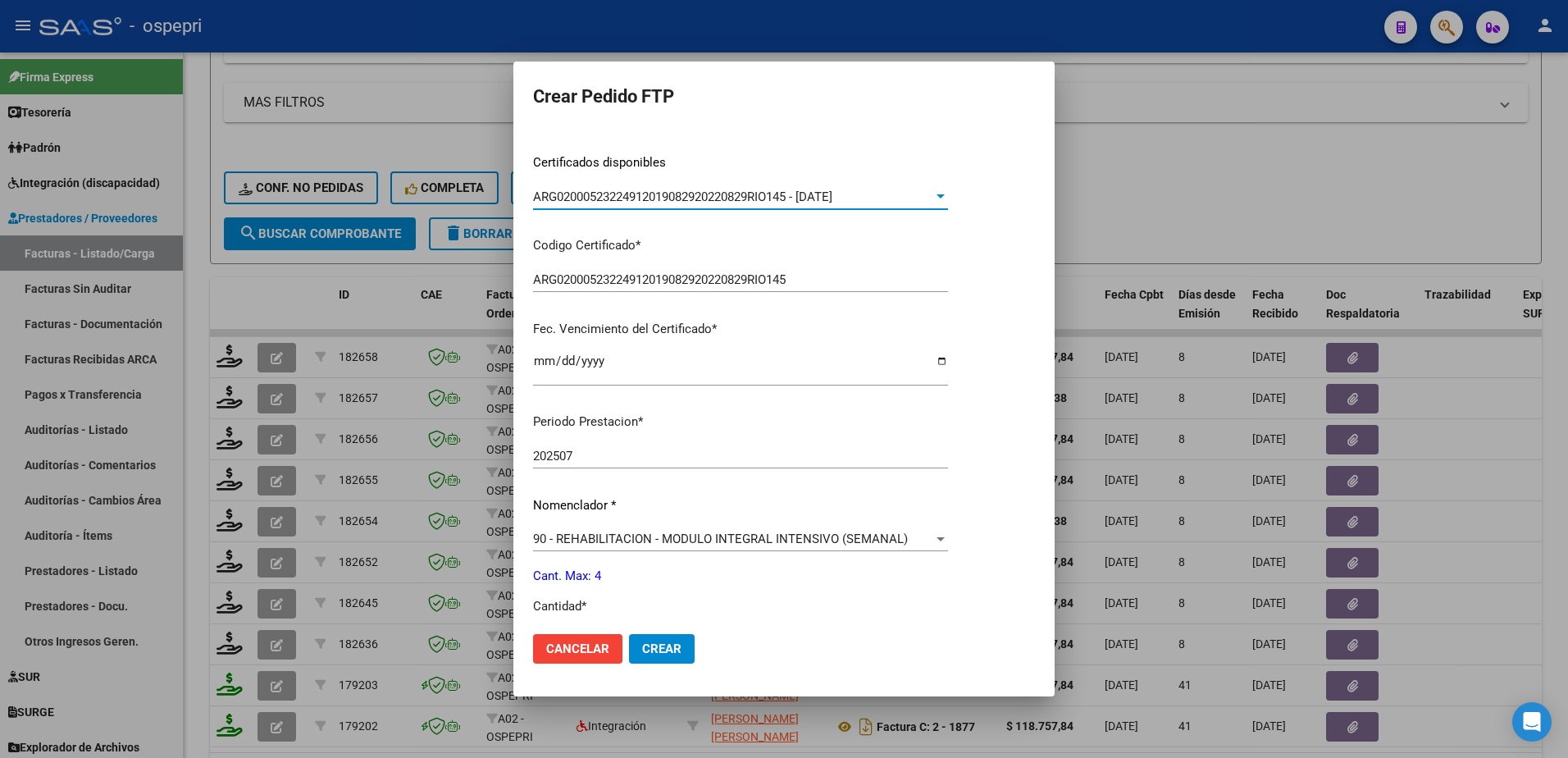
scroll to position [328, 0]
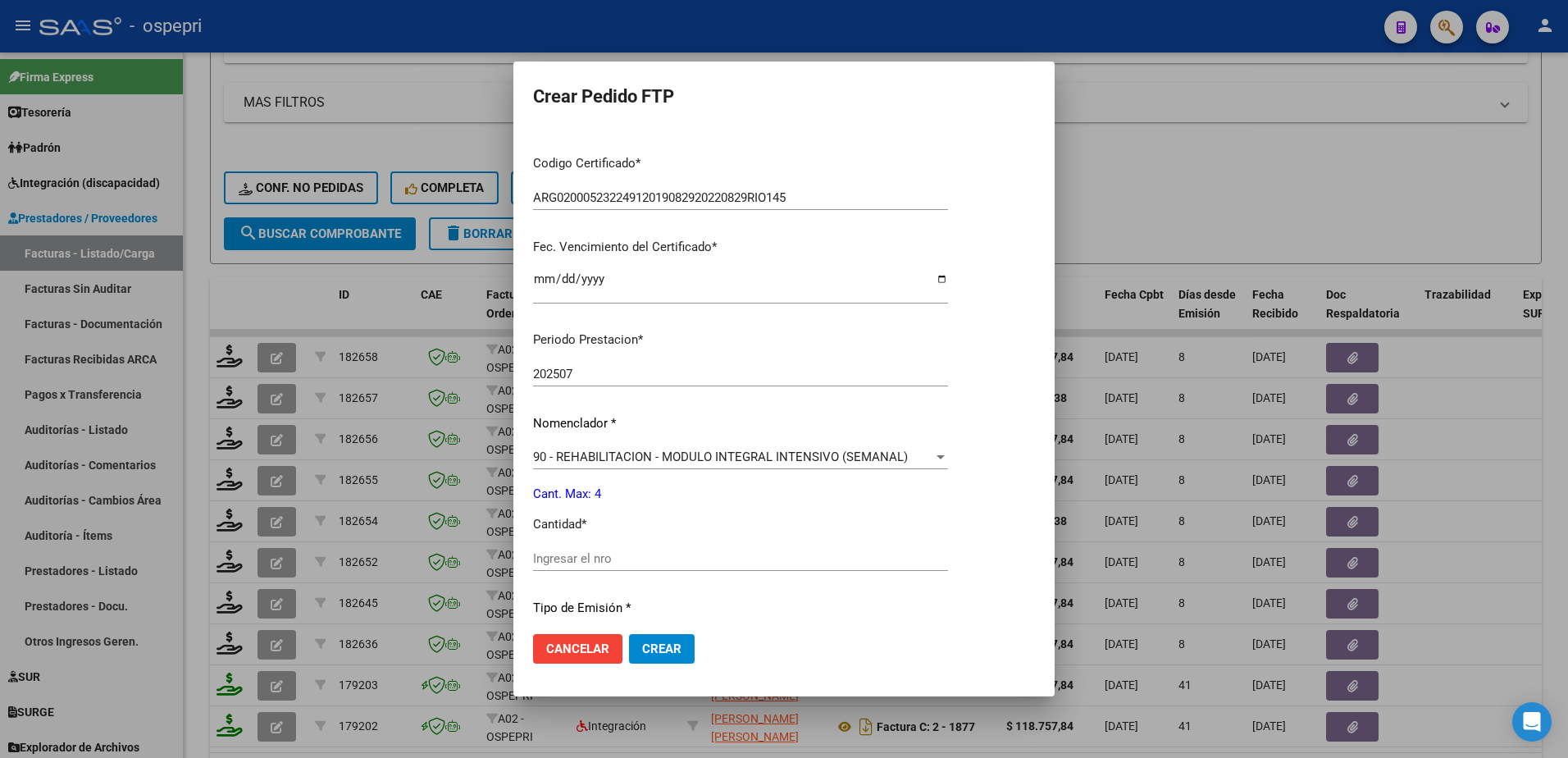
click at [562, 558] on input "Ingresar el nro" at bounding box center [740, 559] width 415 height 14
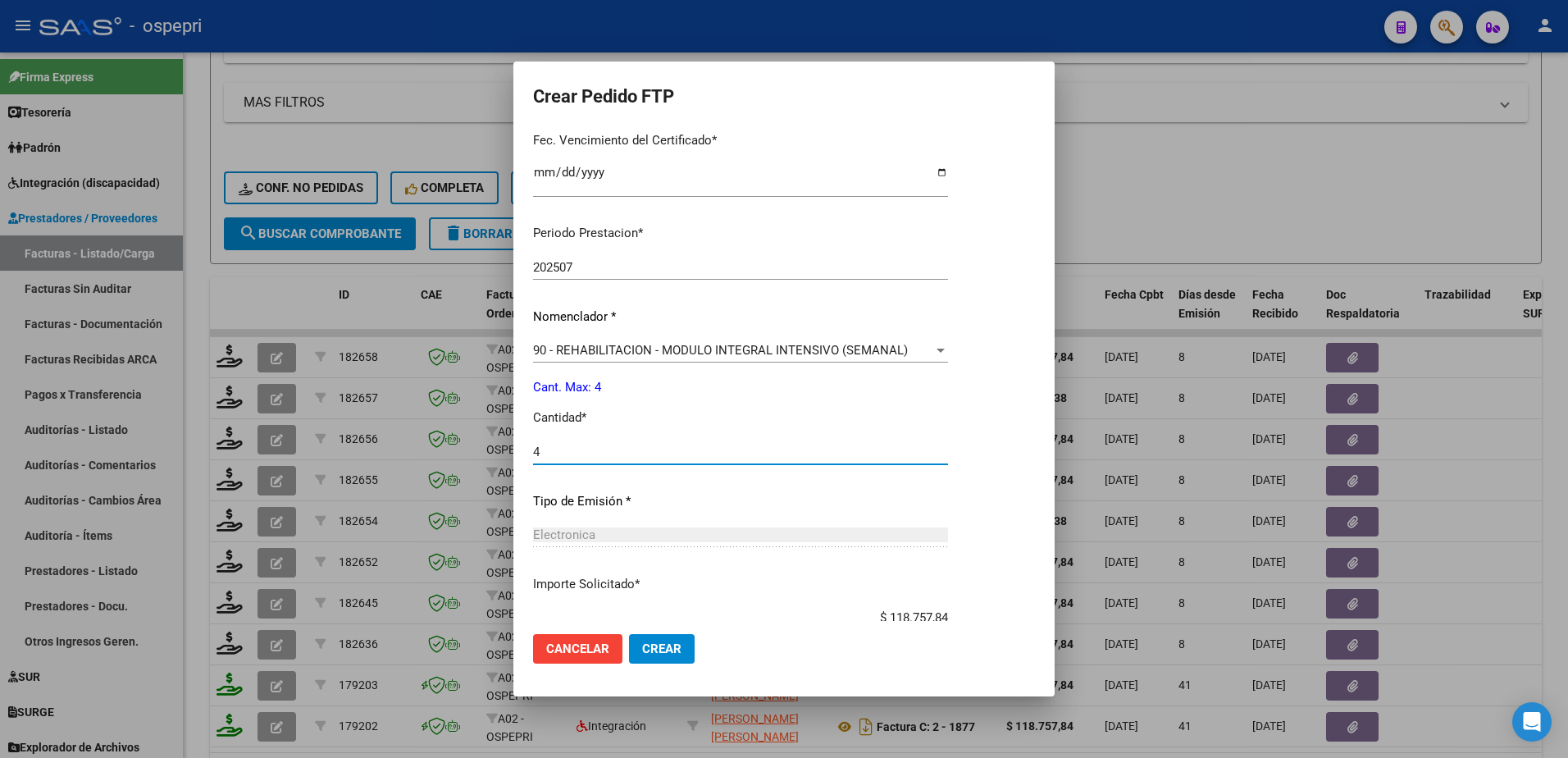
scroll to position [542, 0]
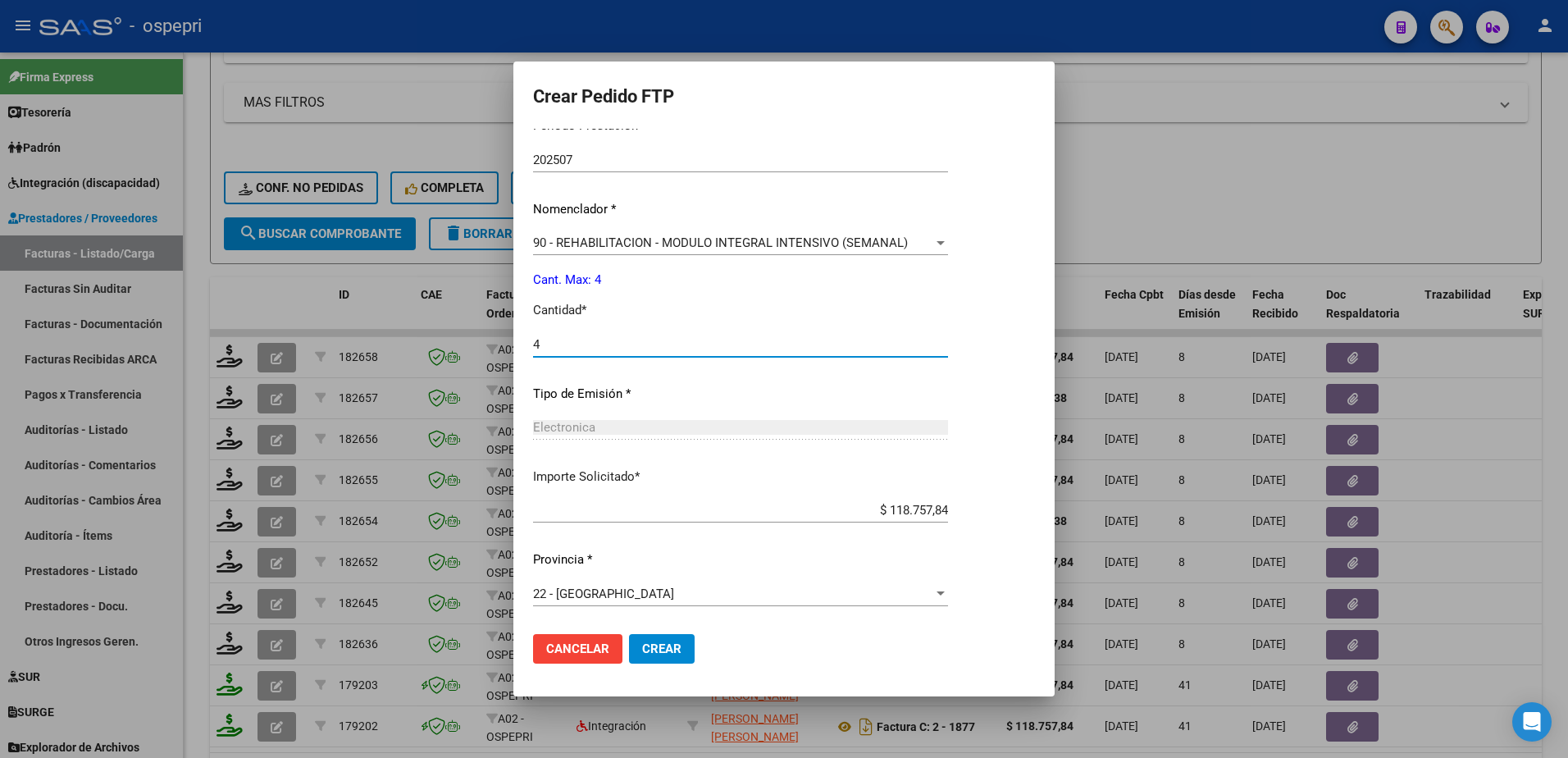
type input "4"
click at [632, 665] on mat-dialog-actions "Cancelar Crear" at bounding box center [784, 649] width 502 height 56
click at [642, 652] on span "Crear" at bounding box center [661, 649] width 39 height 14
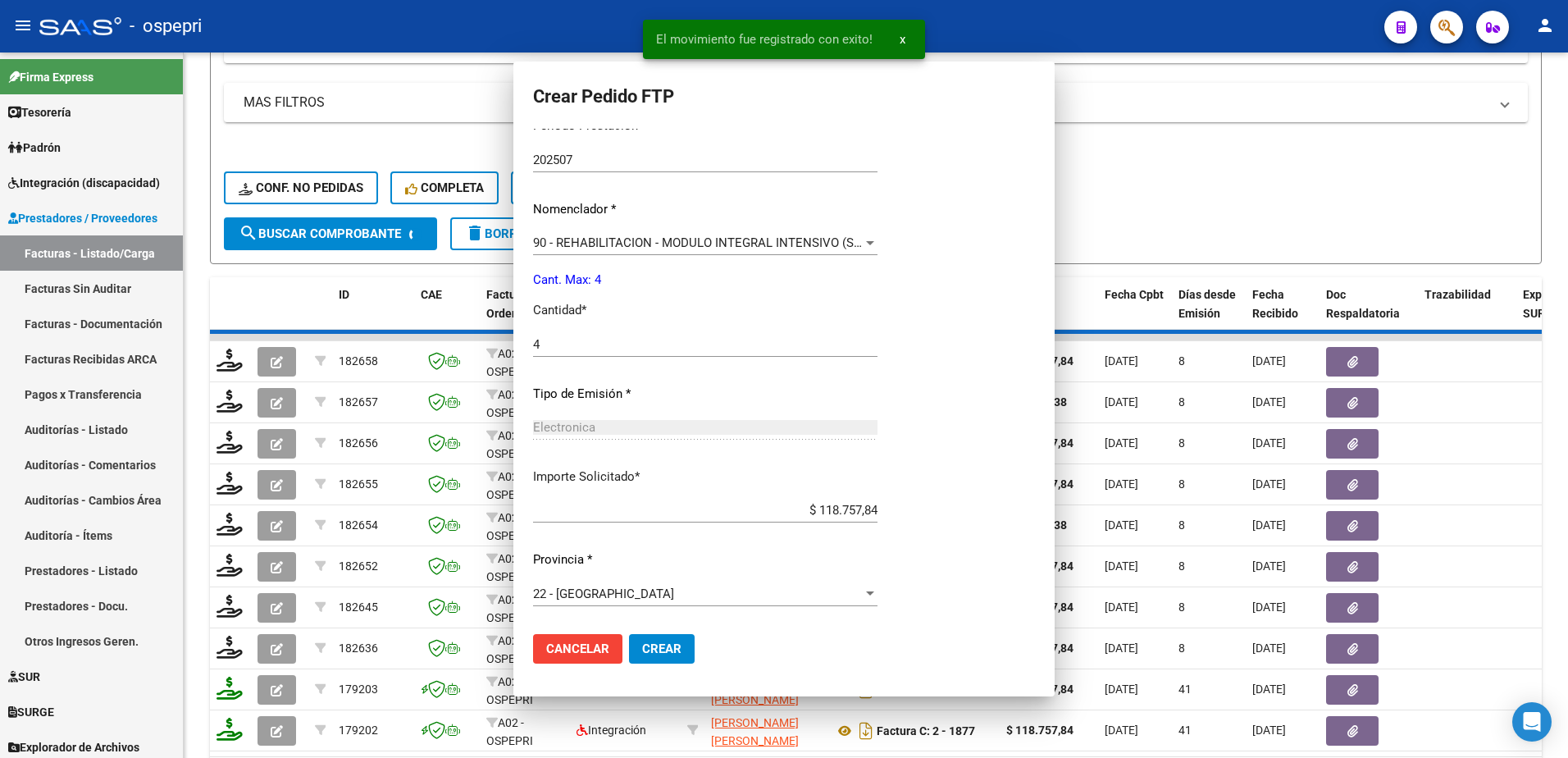
scroll to position [0, 0]
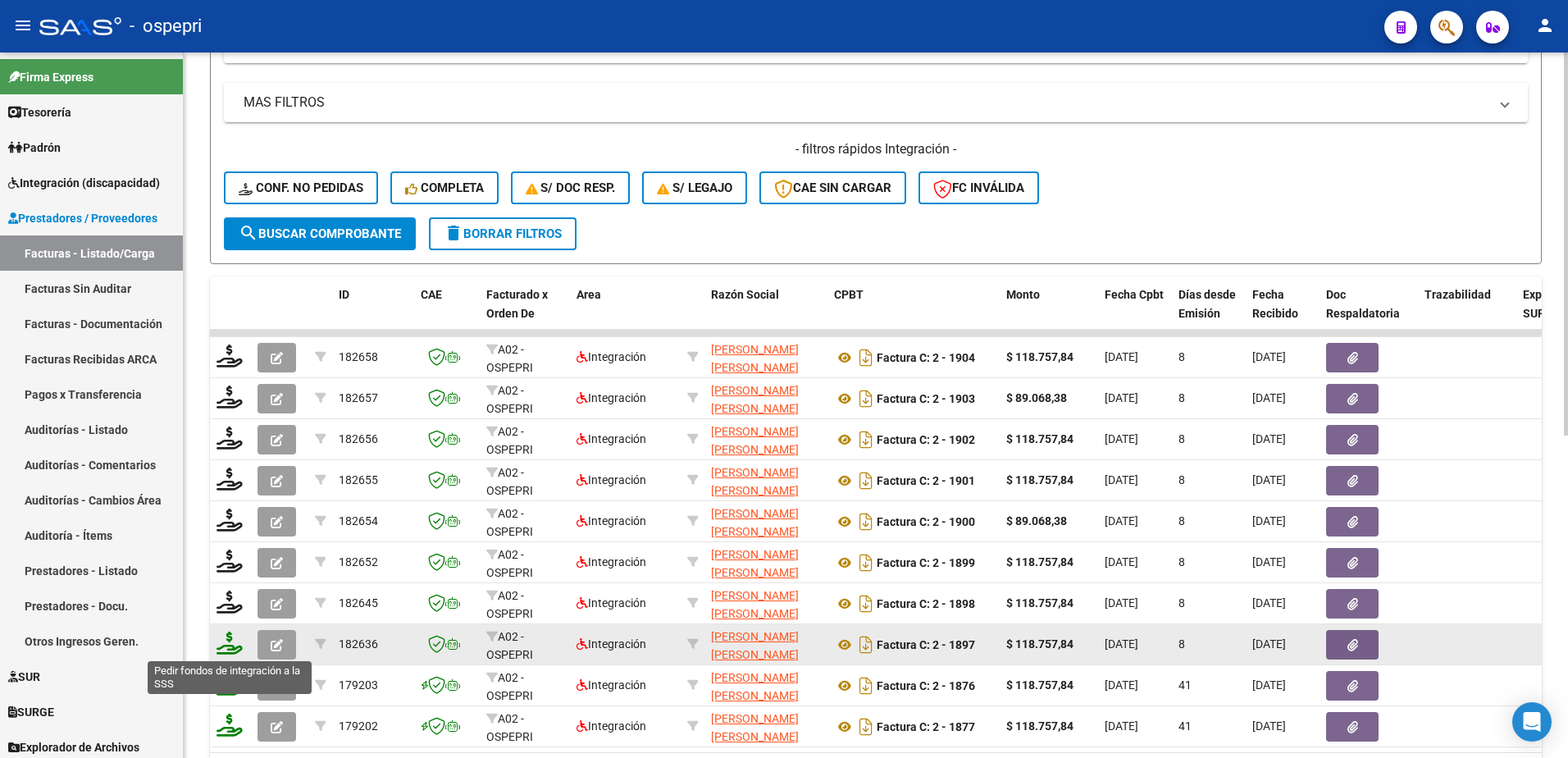
click at [227, 643] on icon at bounding box center [229, 644] width 26 height 23
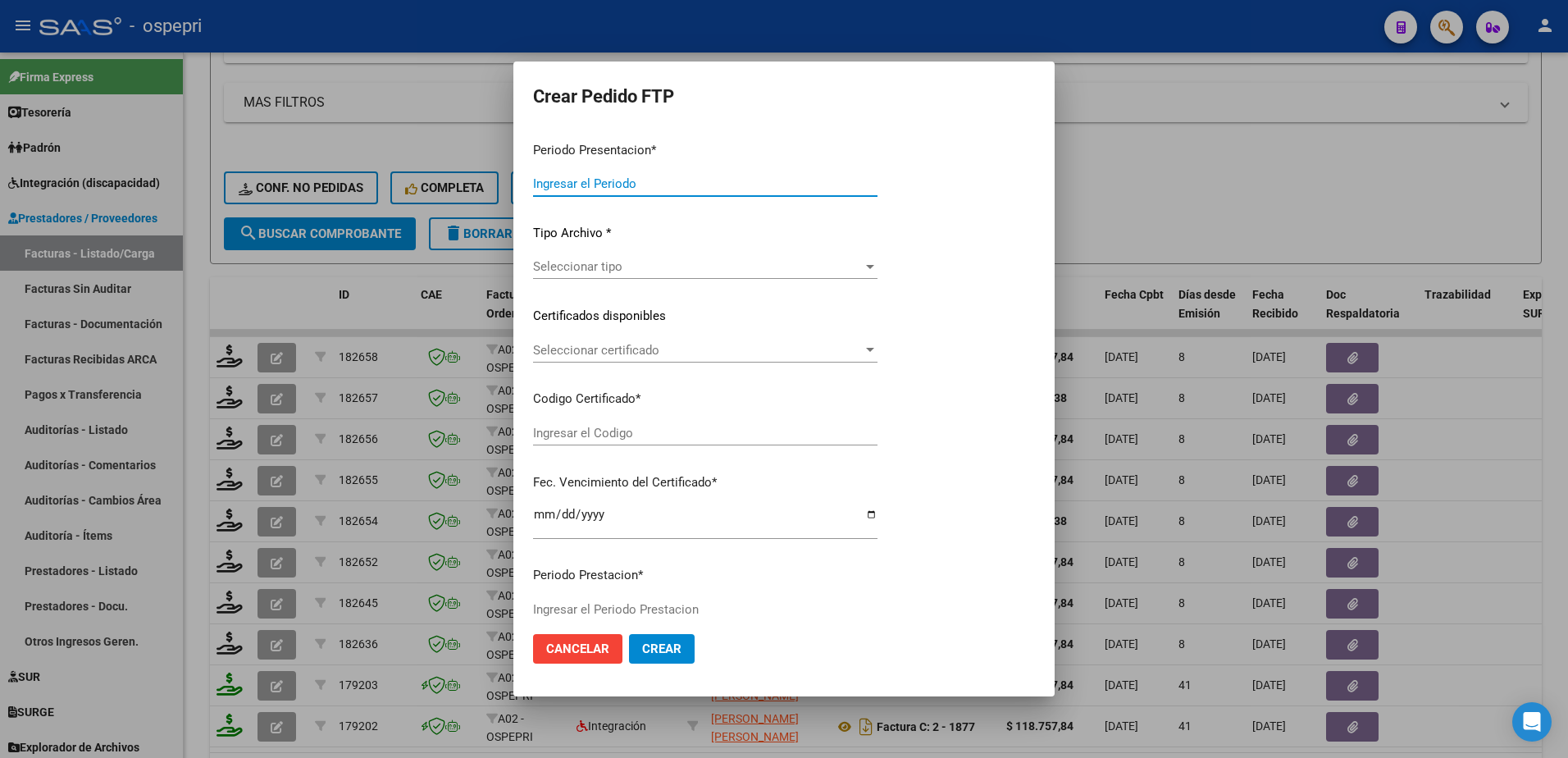
type input "202507"
type input "$ 118.757,84"
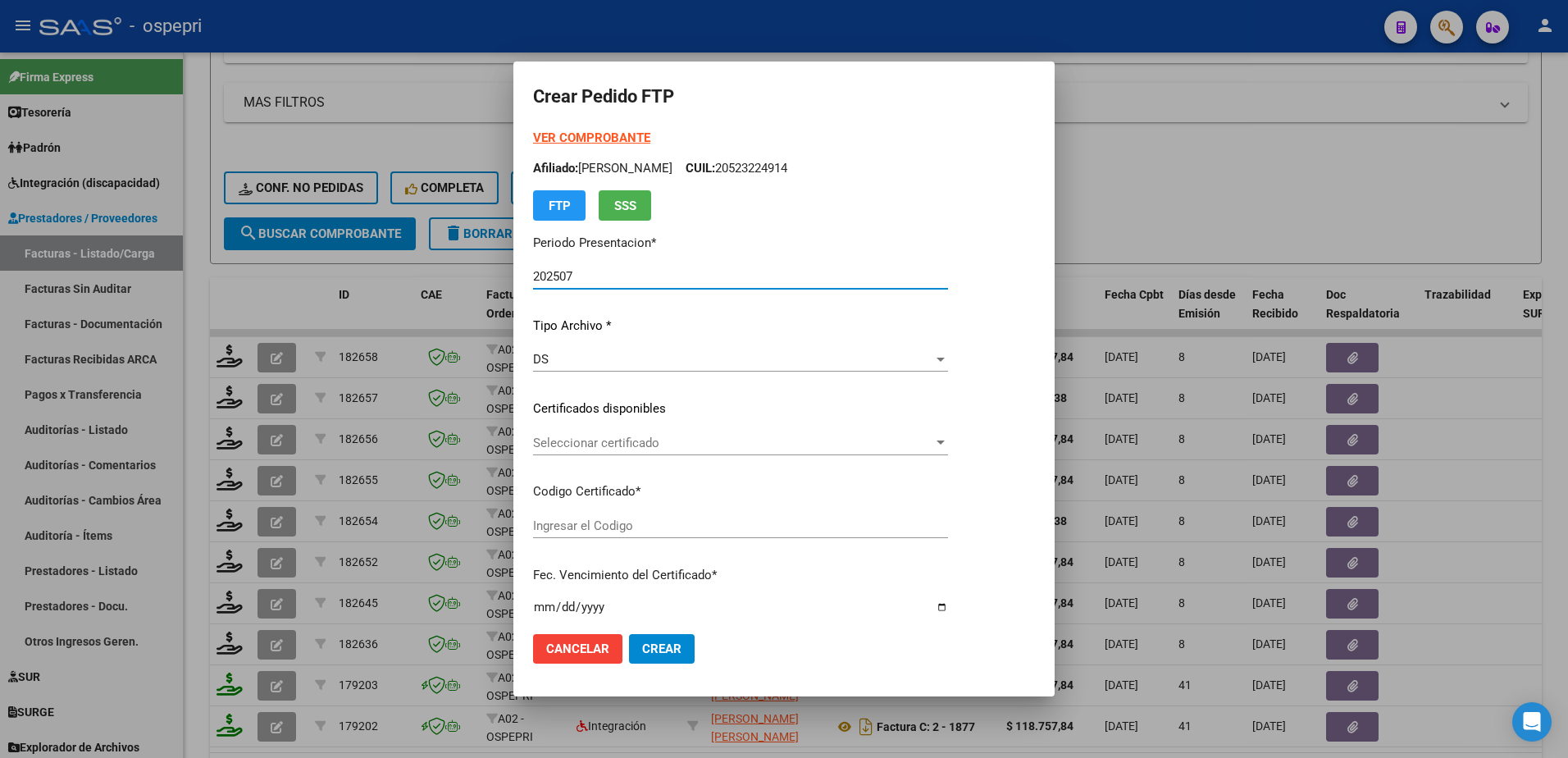
type input "ARG02000523224912019082920220829RIO145"
type input "2029-11-01"
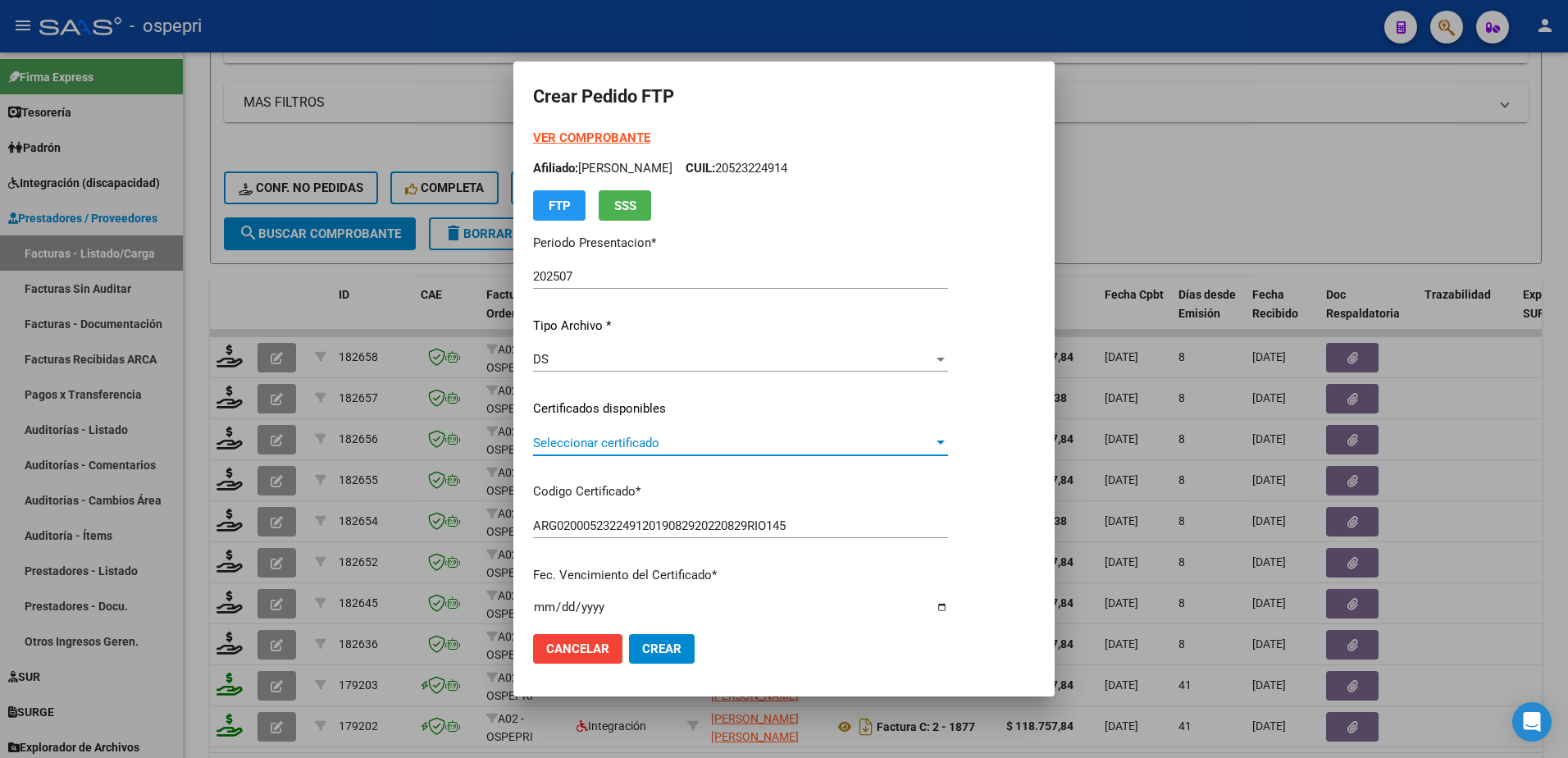
click at [562, 441] on span "Seleccionar certificado" at bounding box center [733, 443] width 400 height 14
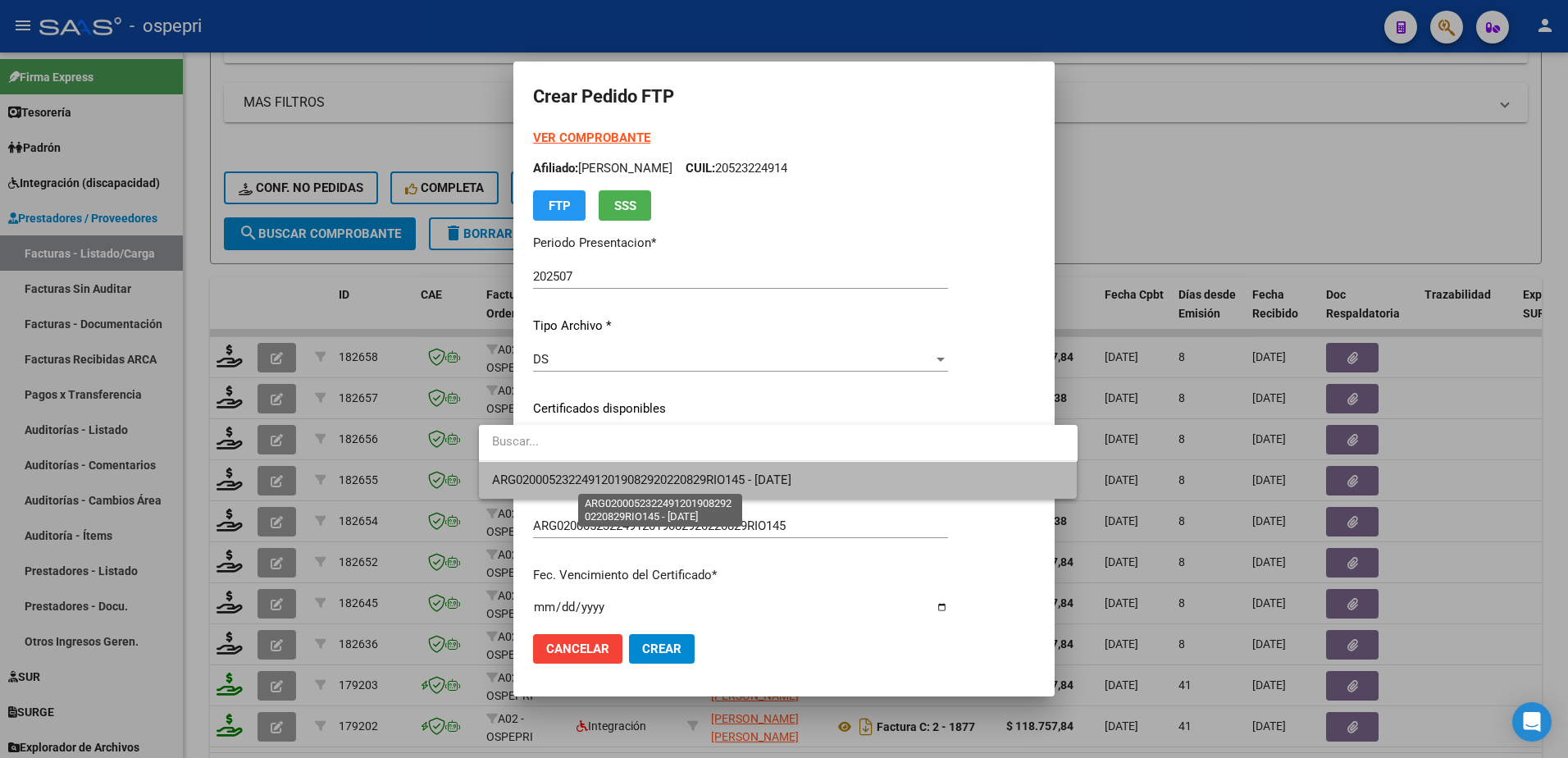
click at [590, 476] on span "ARG02000523224912019082920220829RIO145 - 2029-11-01" at bounding box center [642, 480] width 300 height 14
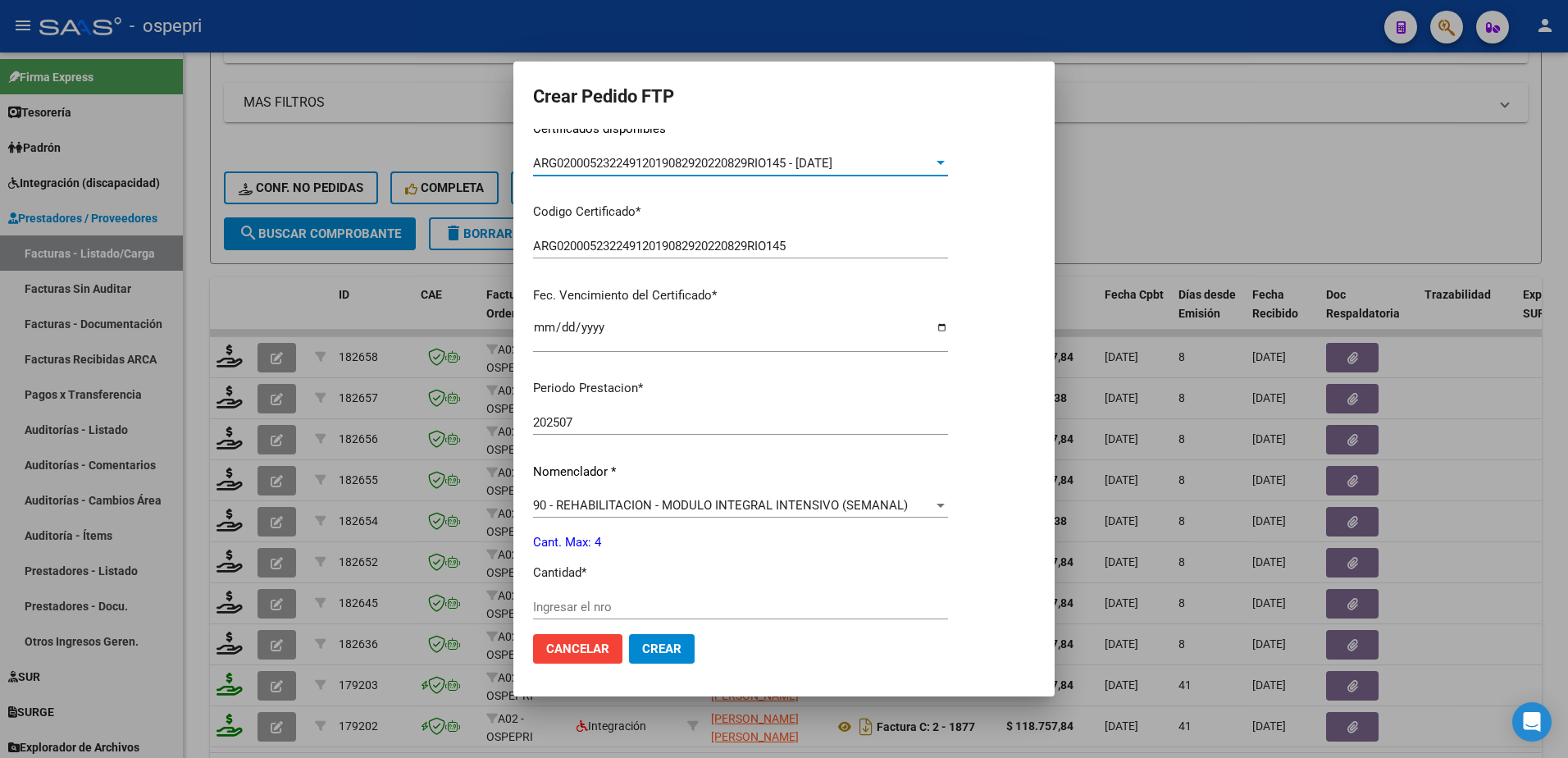
scroll to position [328, 0]
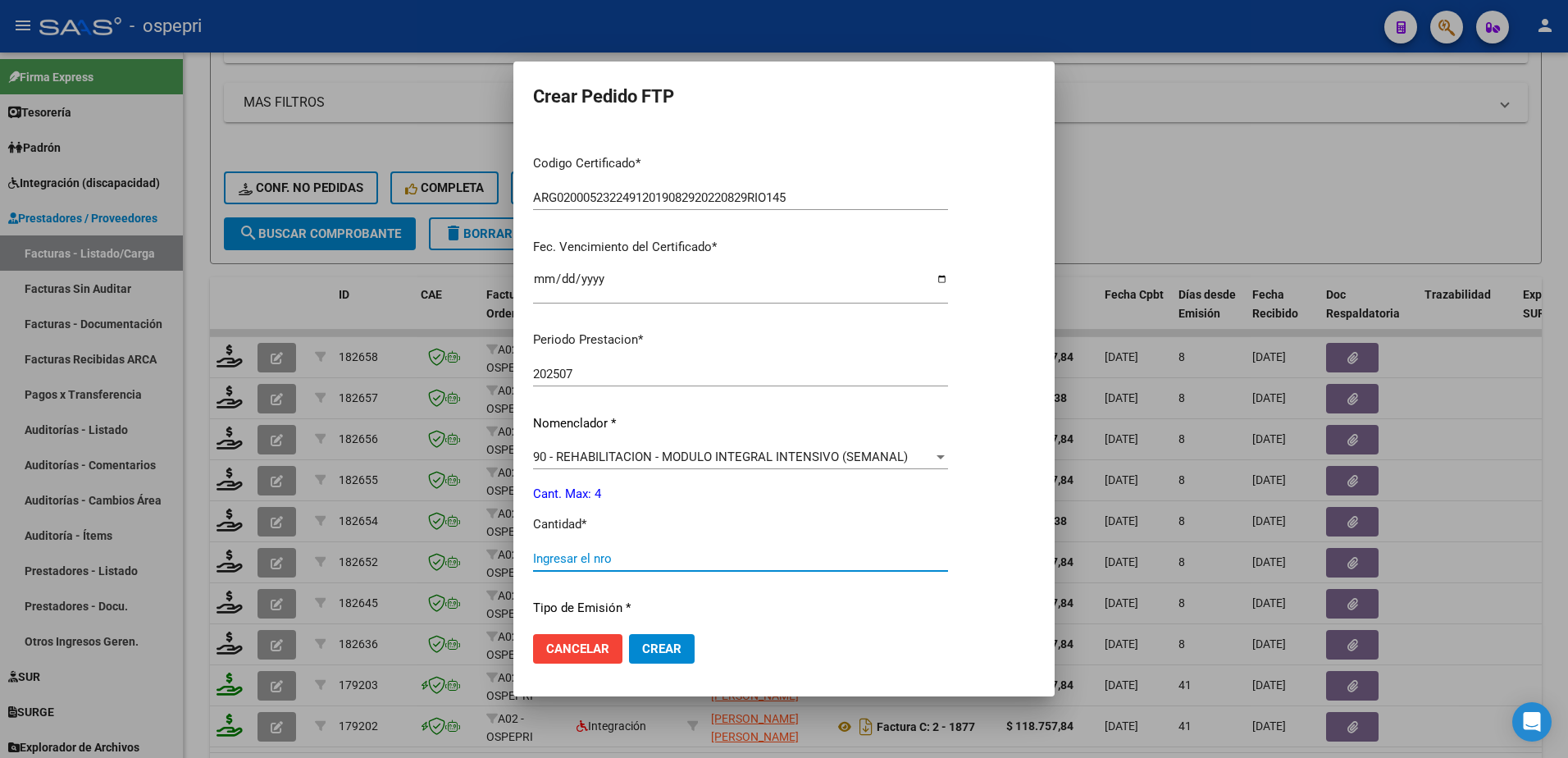
click at [538, 559] on input "Ingresar el nro" at bounding box center [740, 559] width 415 height 14
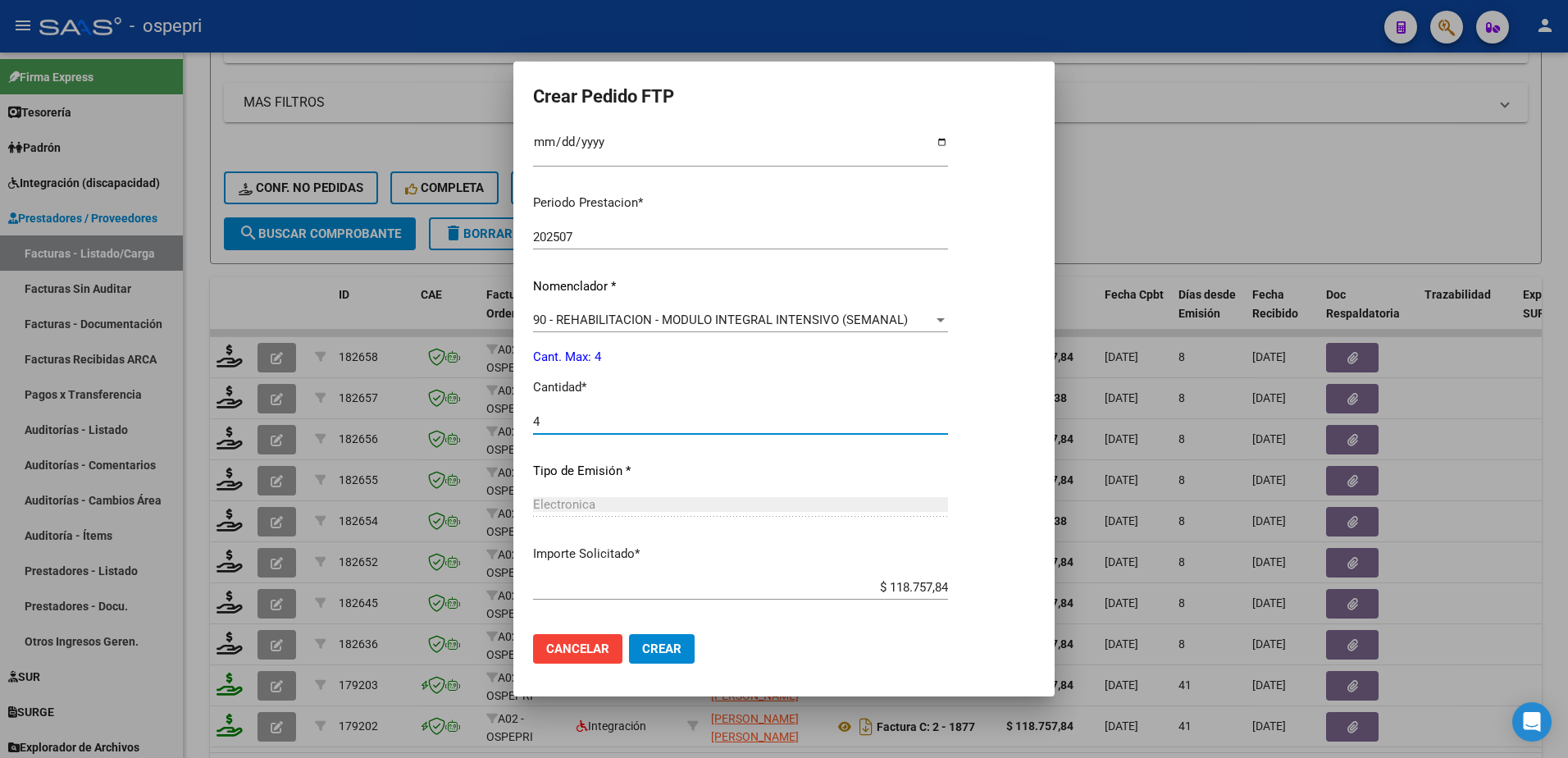
scroll to position [542, 0]
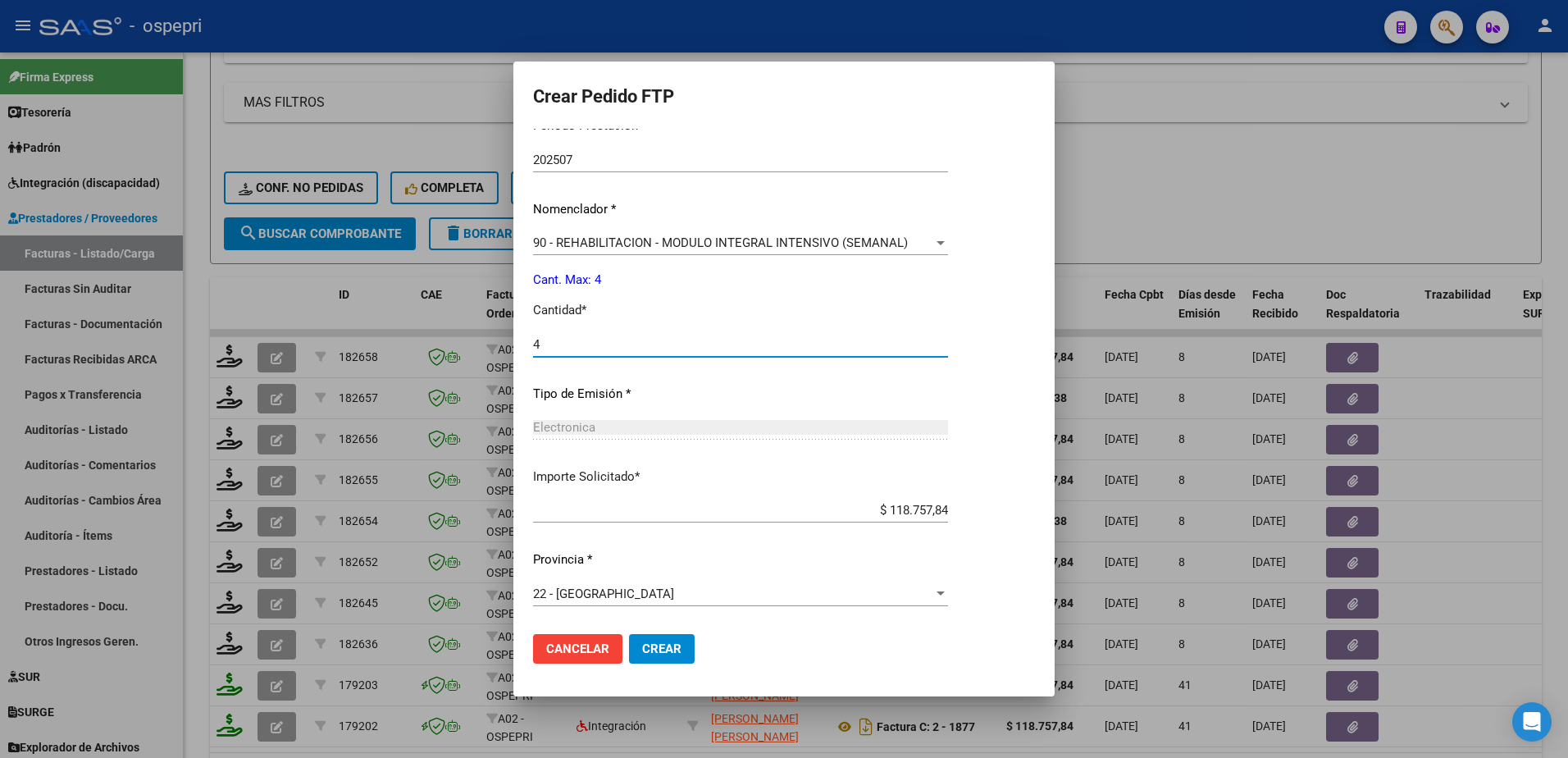
type input "4"
click at [642, 650] on span "Crear" at bounding box center [661, 649] width 39 height 14
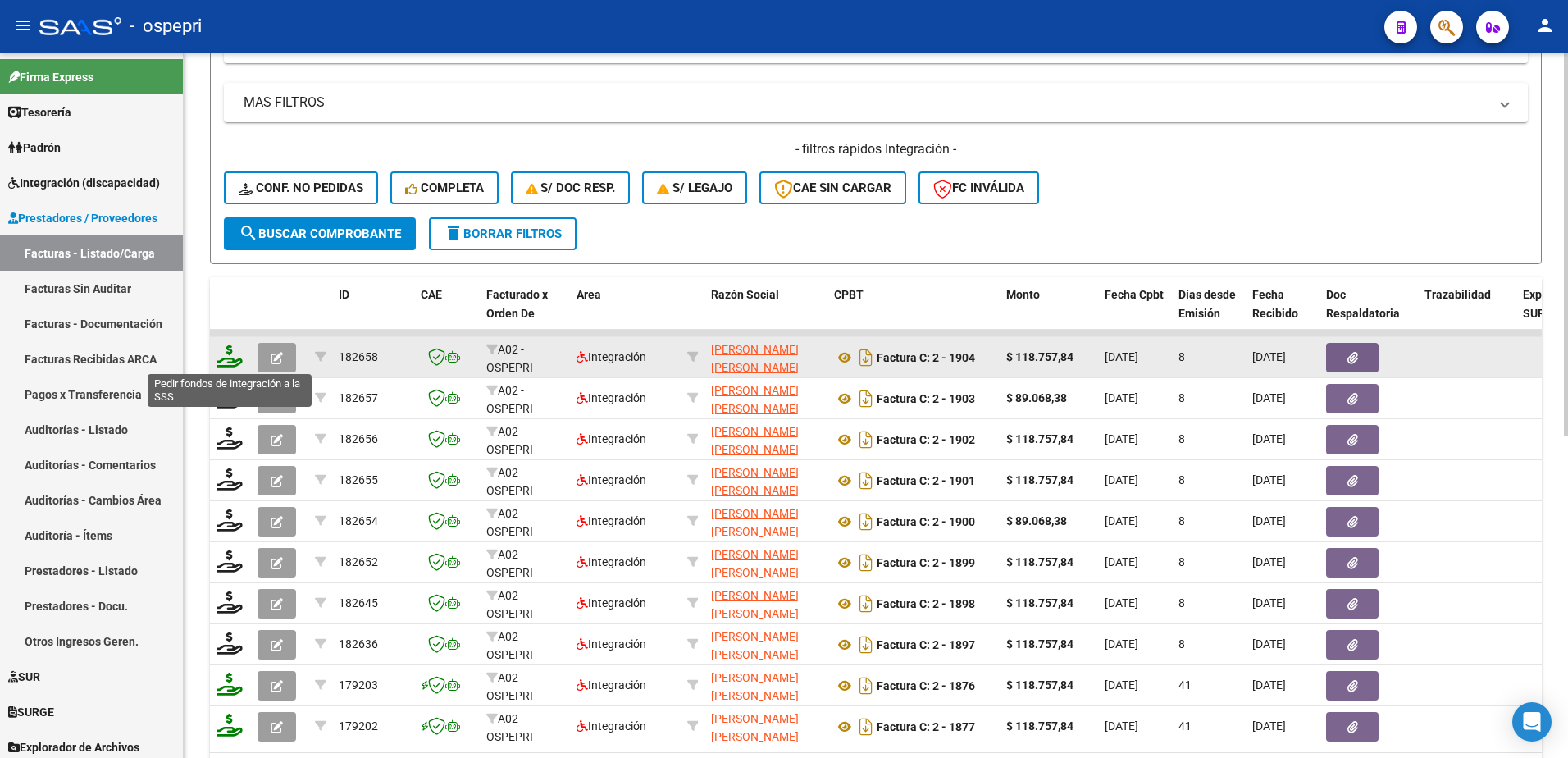
click at [234, 360] on icon at bounding box center [229, 357] width 26 height 23
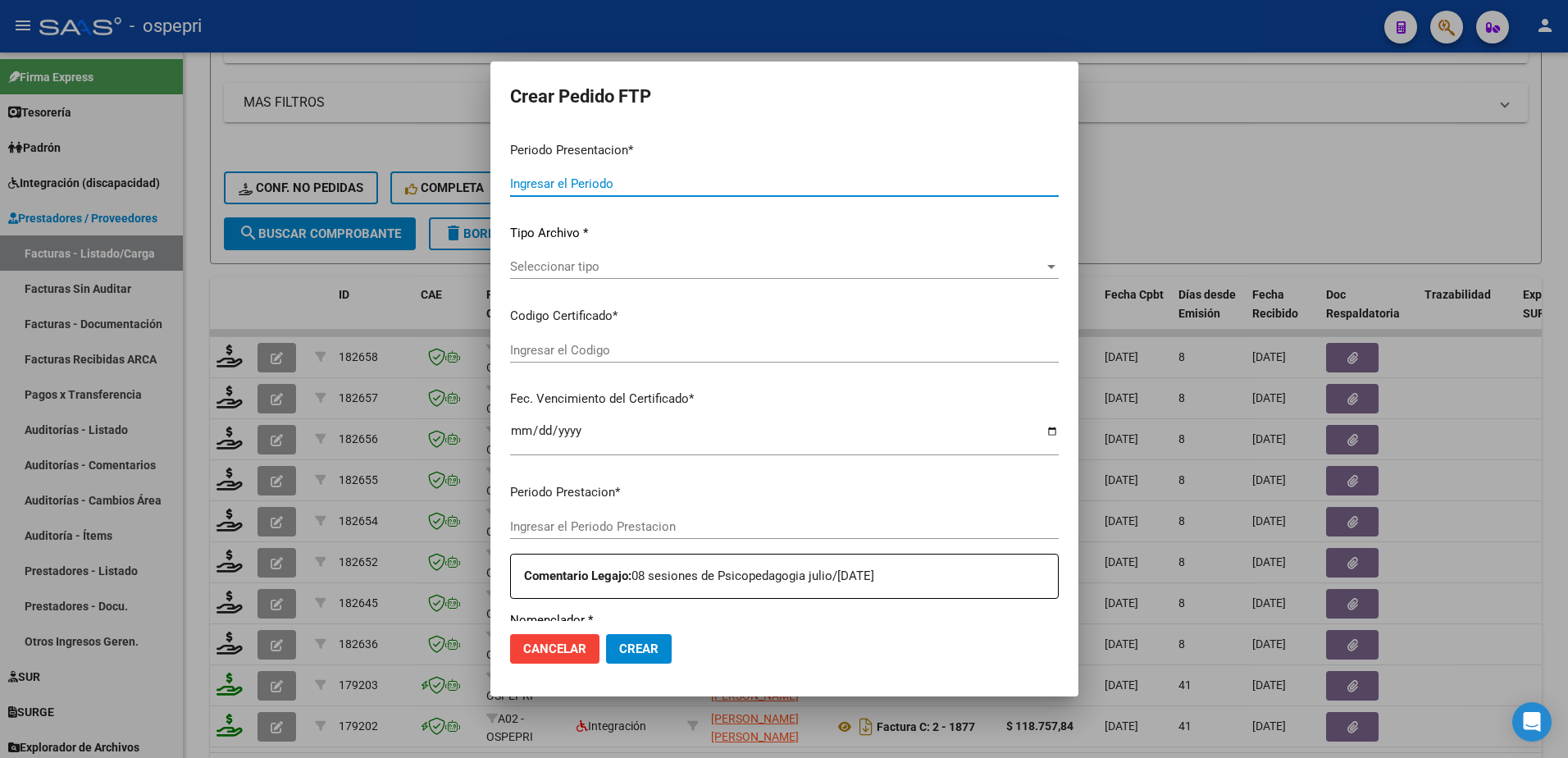
type input "202507"
type input "$ 118.757,84"
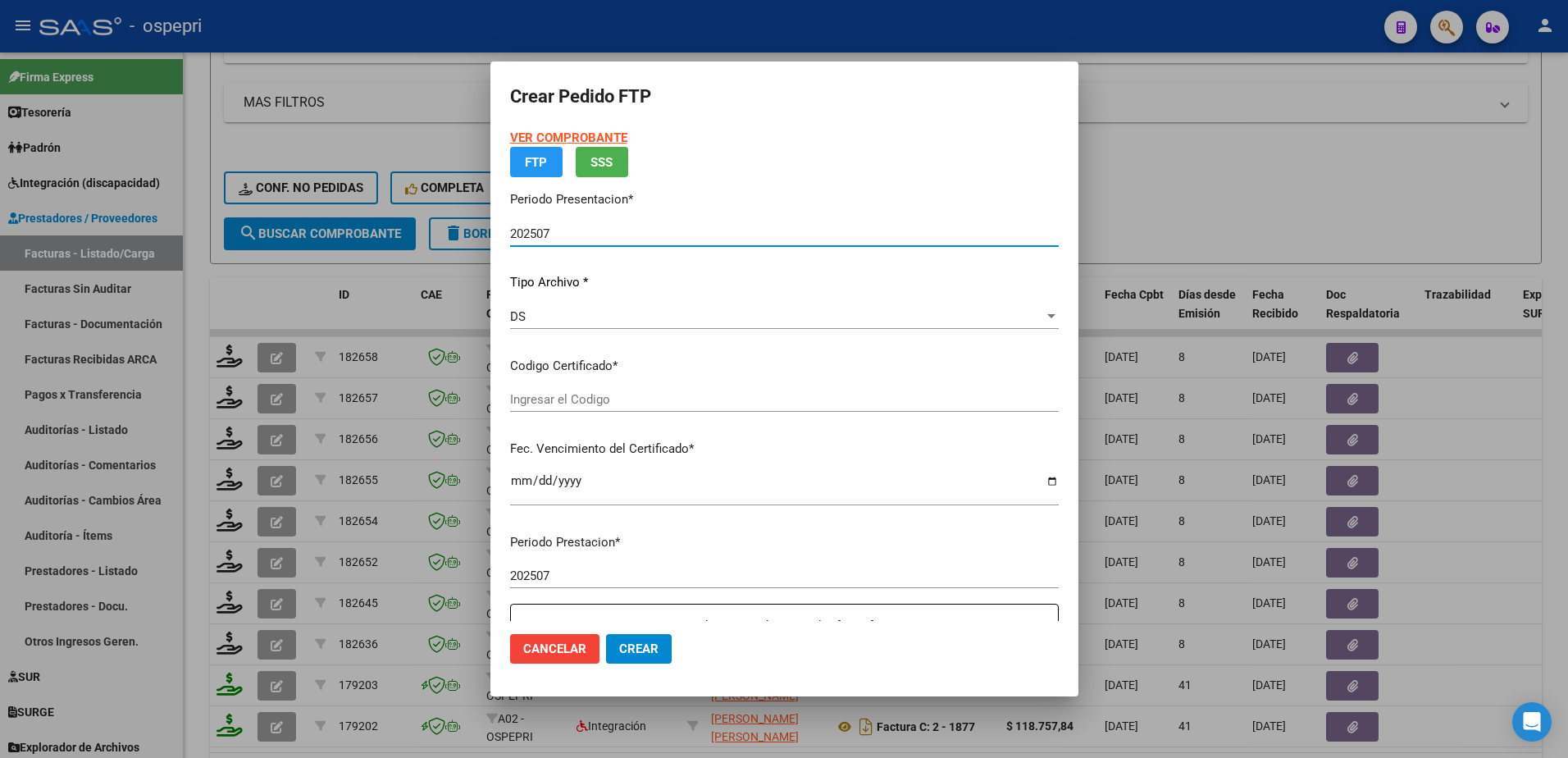
type input "20523245938"
type input "2030-03-01"
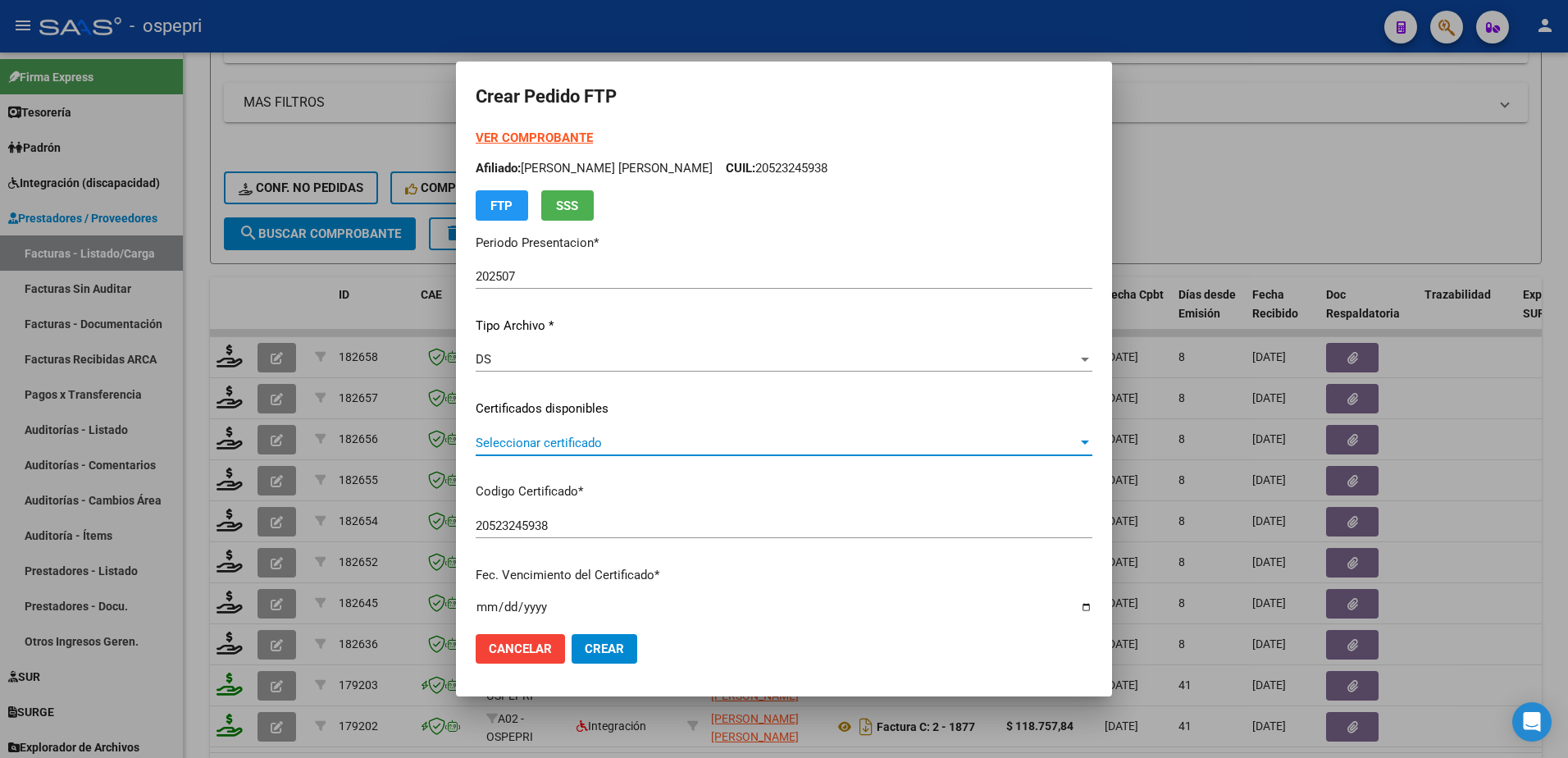
click at [575, 443] on span "Seleccionar certificado" at bounding box center [776, 443] width 602 height 14
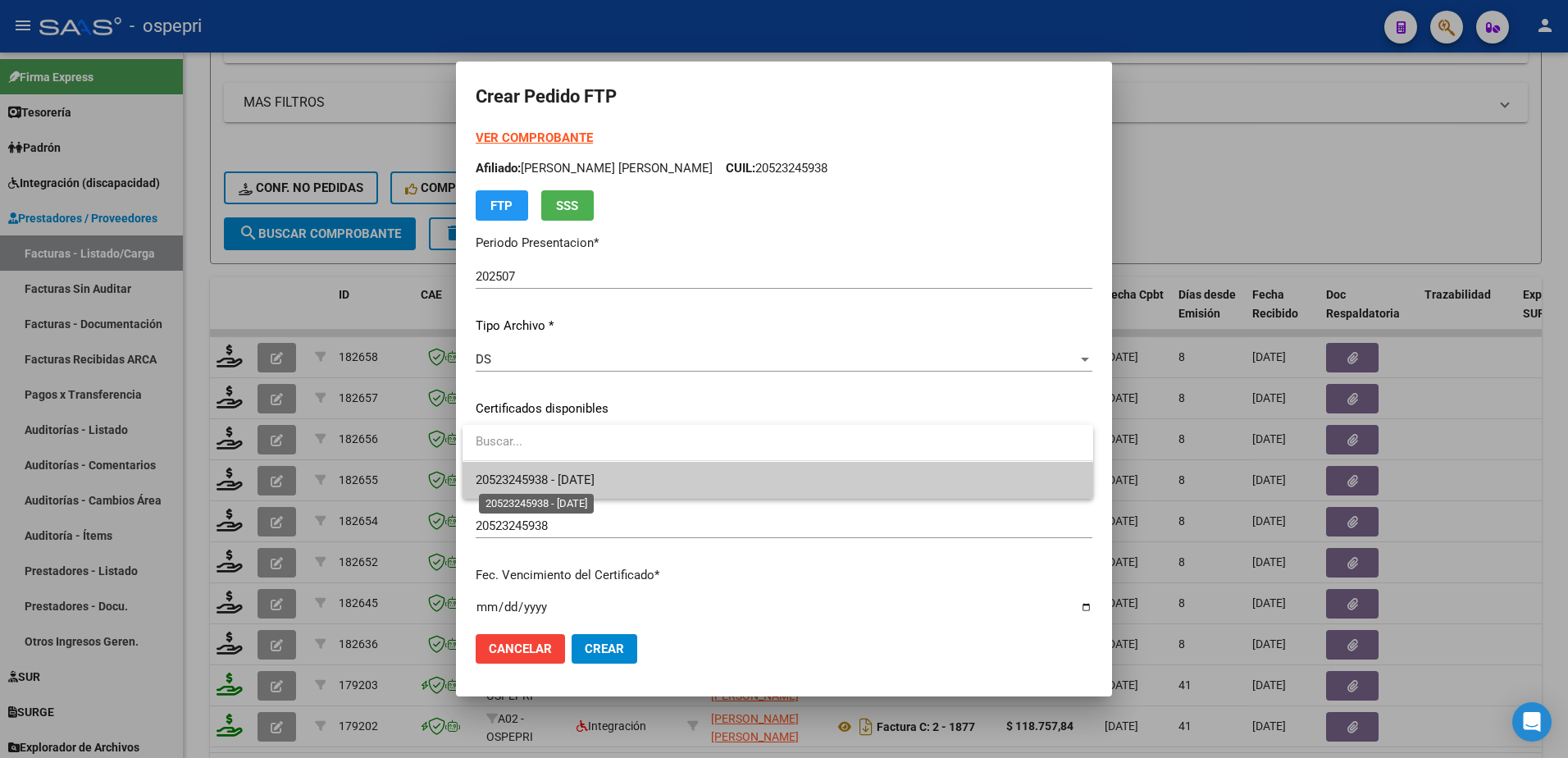
click at [594, 483] on span "20523245938 - 2030-03-01" at bounding box center [535, 480] width 118 height 14
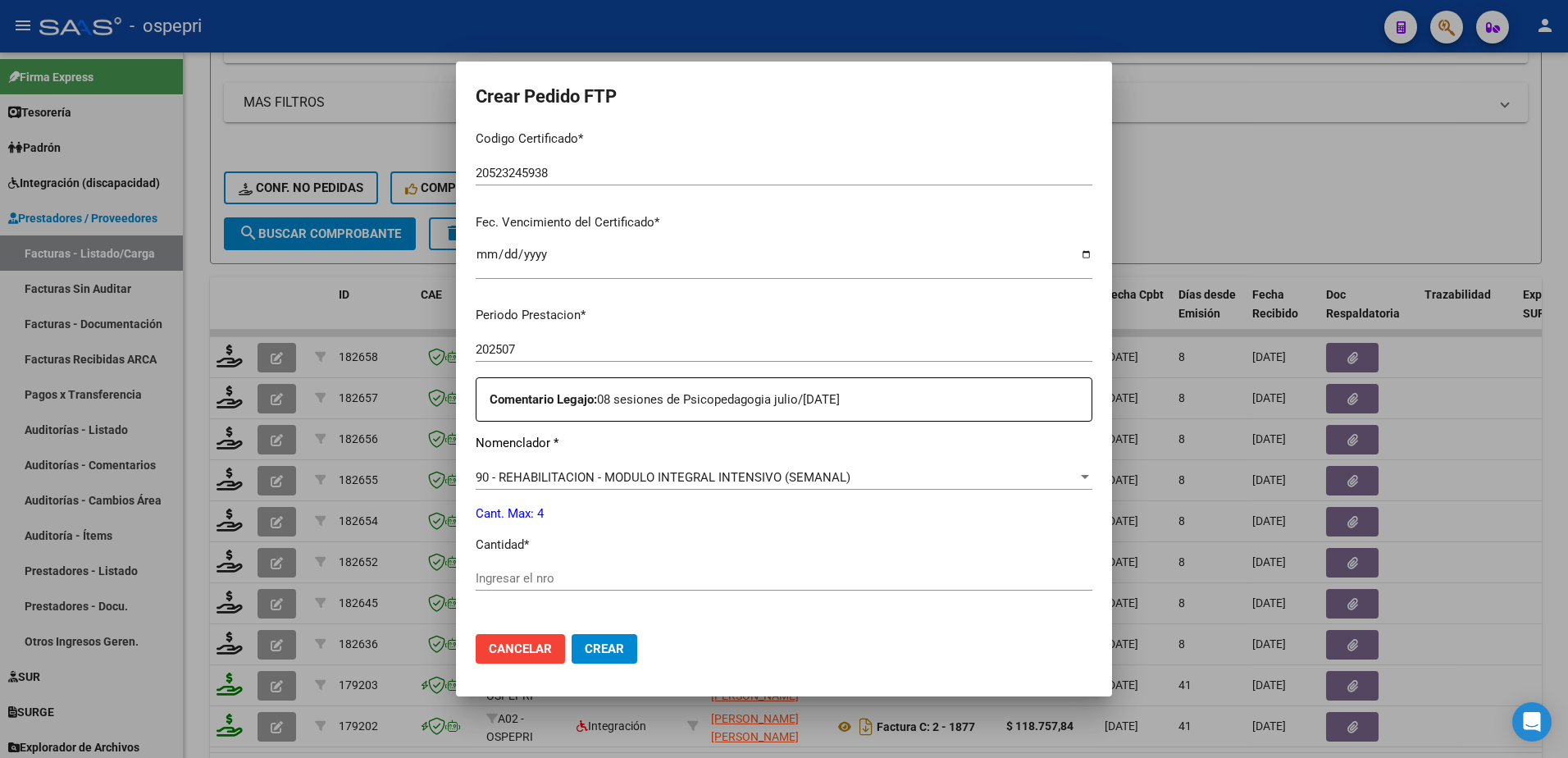
scroll to position [492, 0]
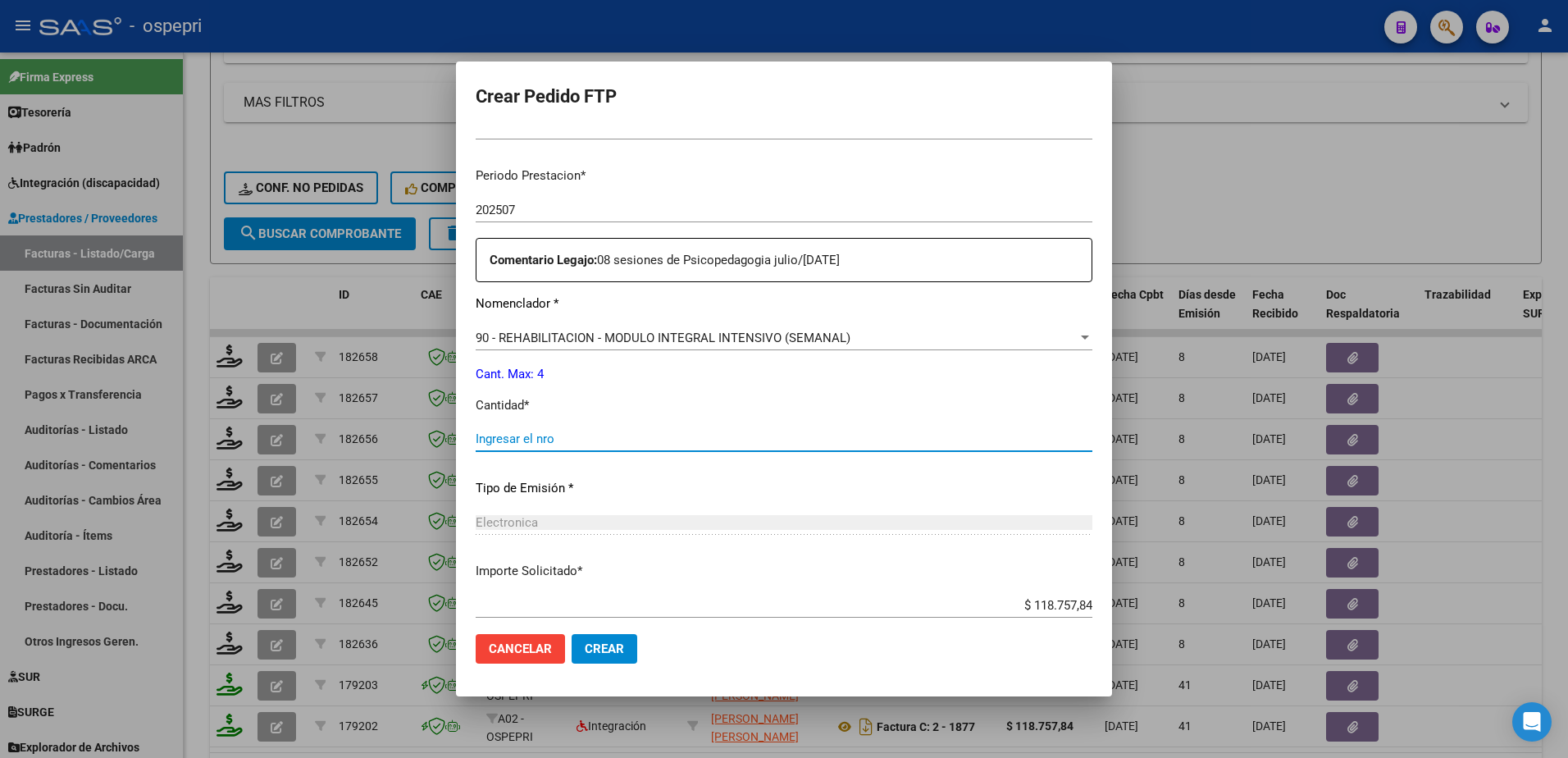
click at [522, 436] on input "Ingresar el nro" at bounding box center [784, 439] width 617 height 14
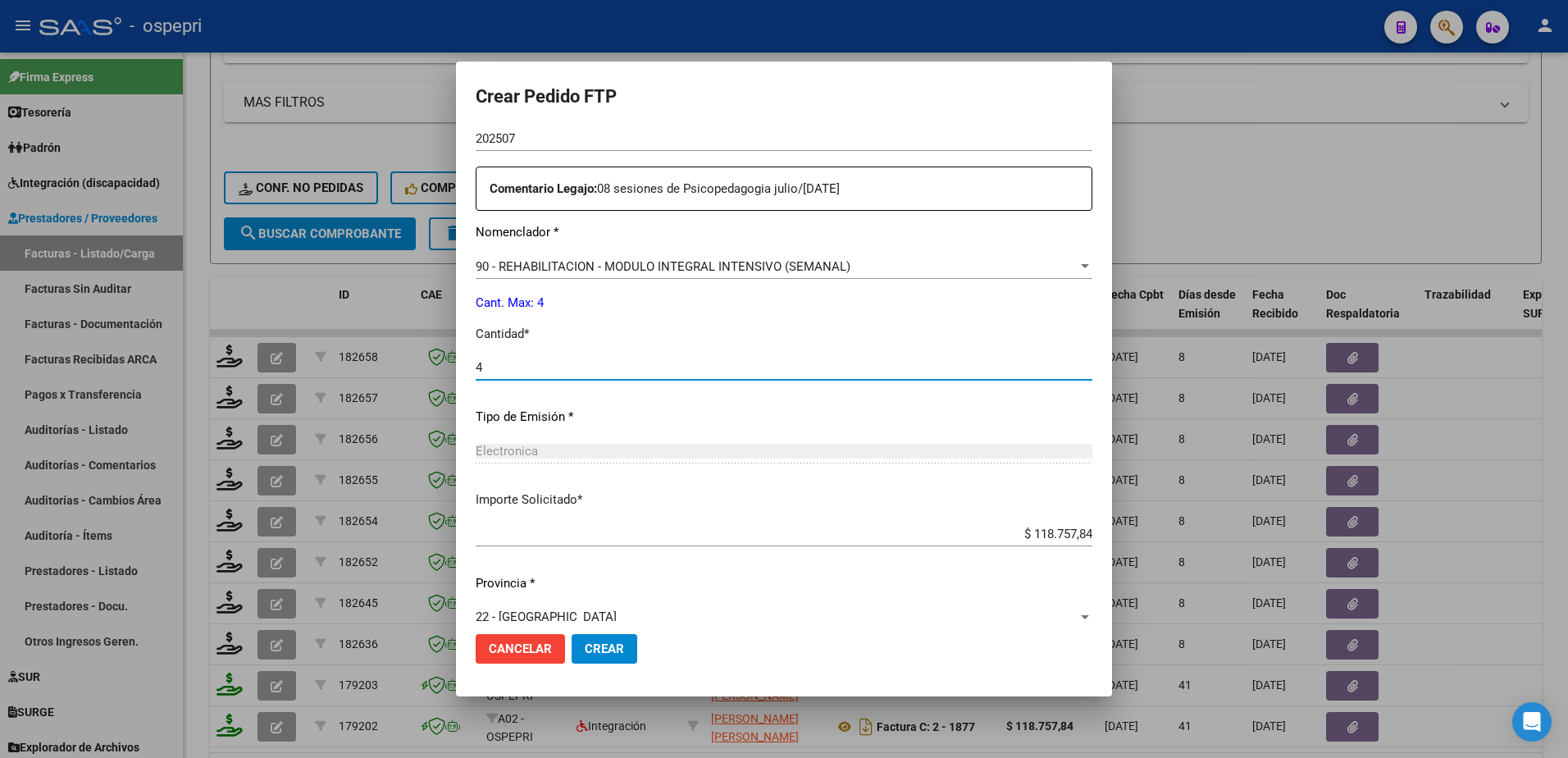
scroll to position [586, 0]
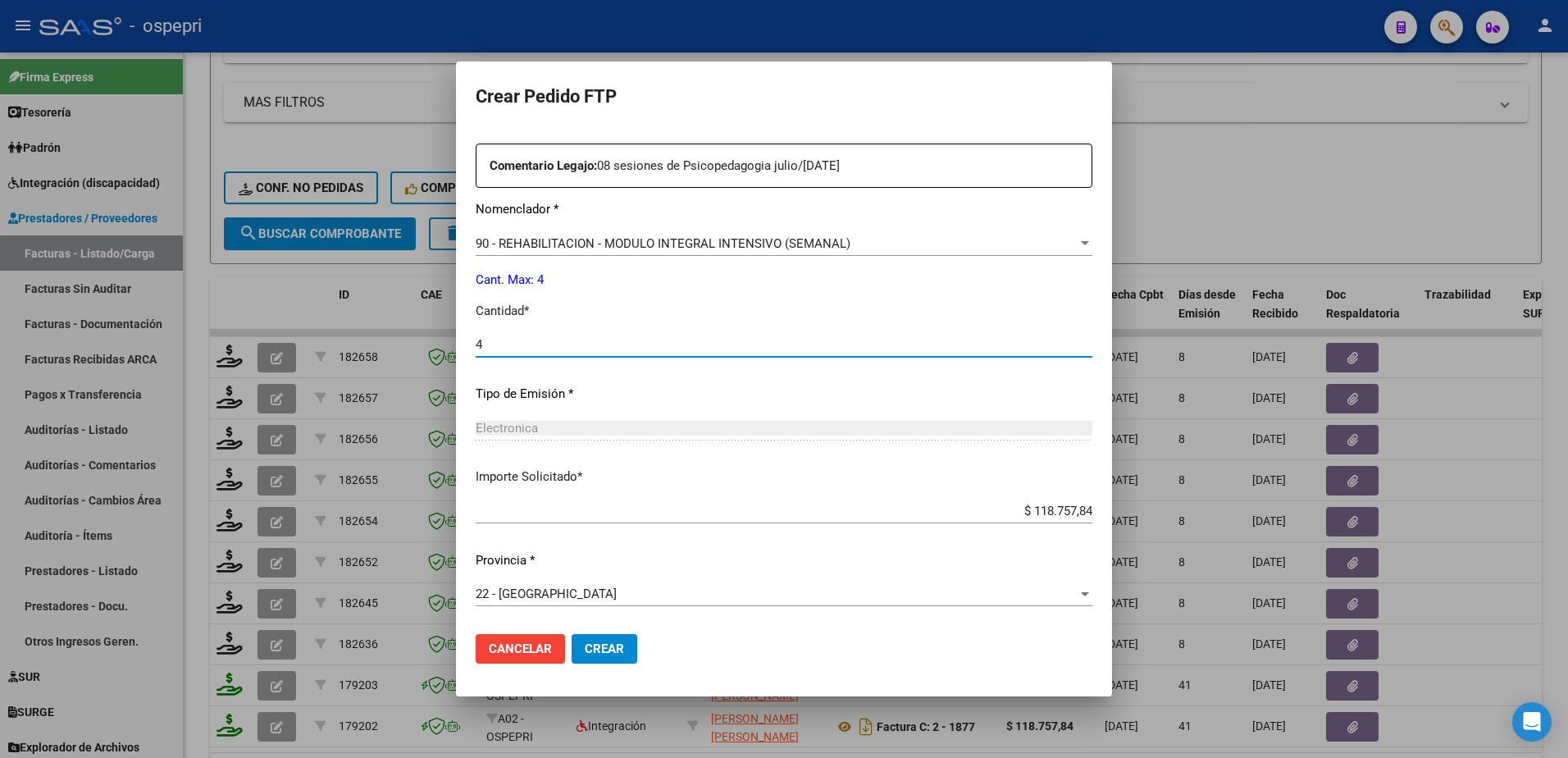
type input "4"
click at [602, 650] on span "Crear" at bounding box center [605, 649] width 39 height 14
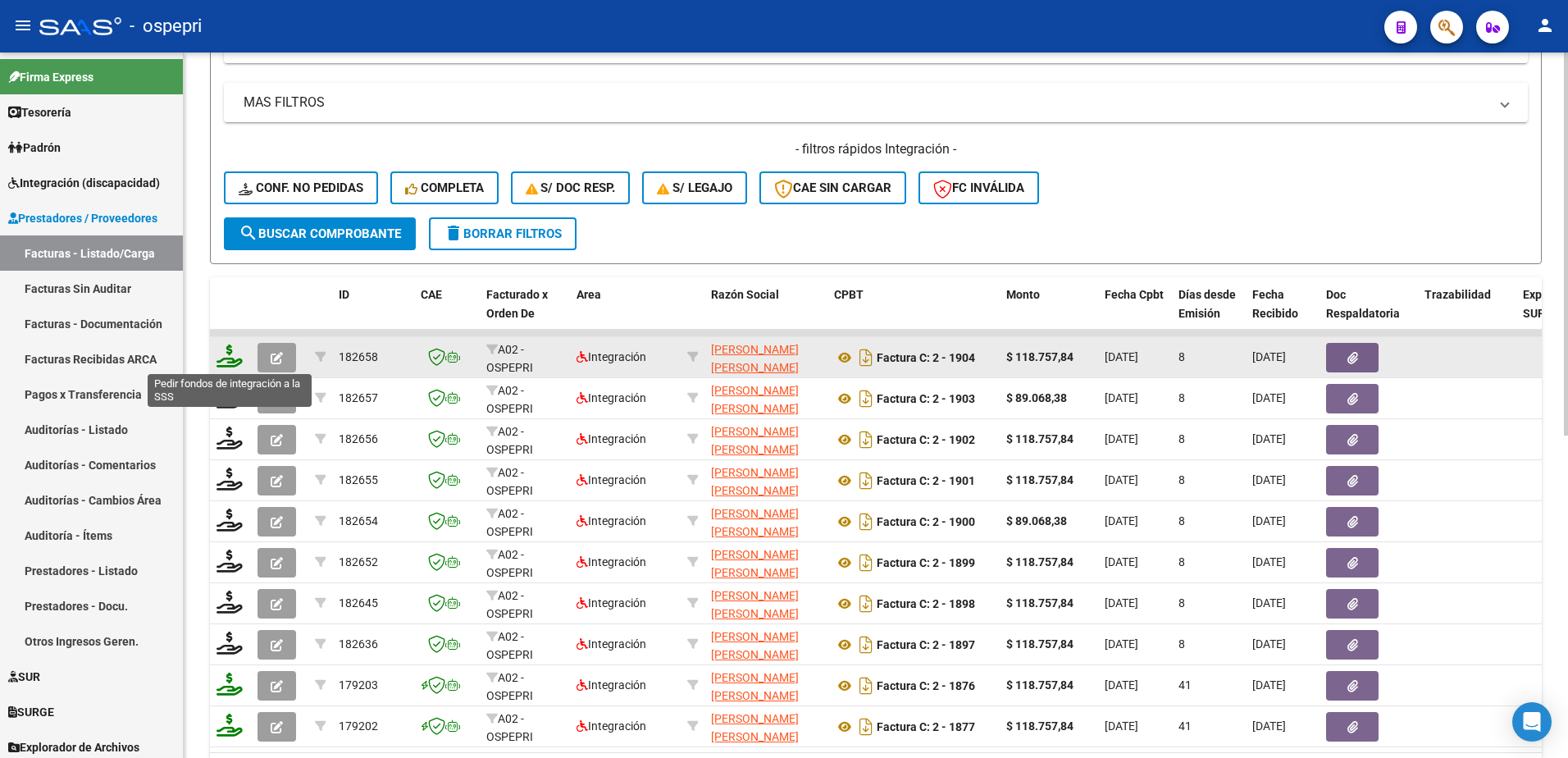
click at [224, 360] on icon at bounding box center [229, 357] width 26 height 23
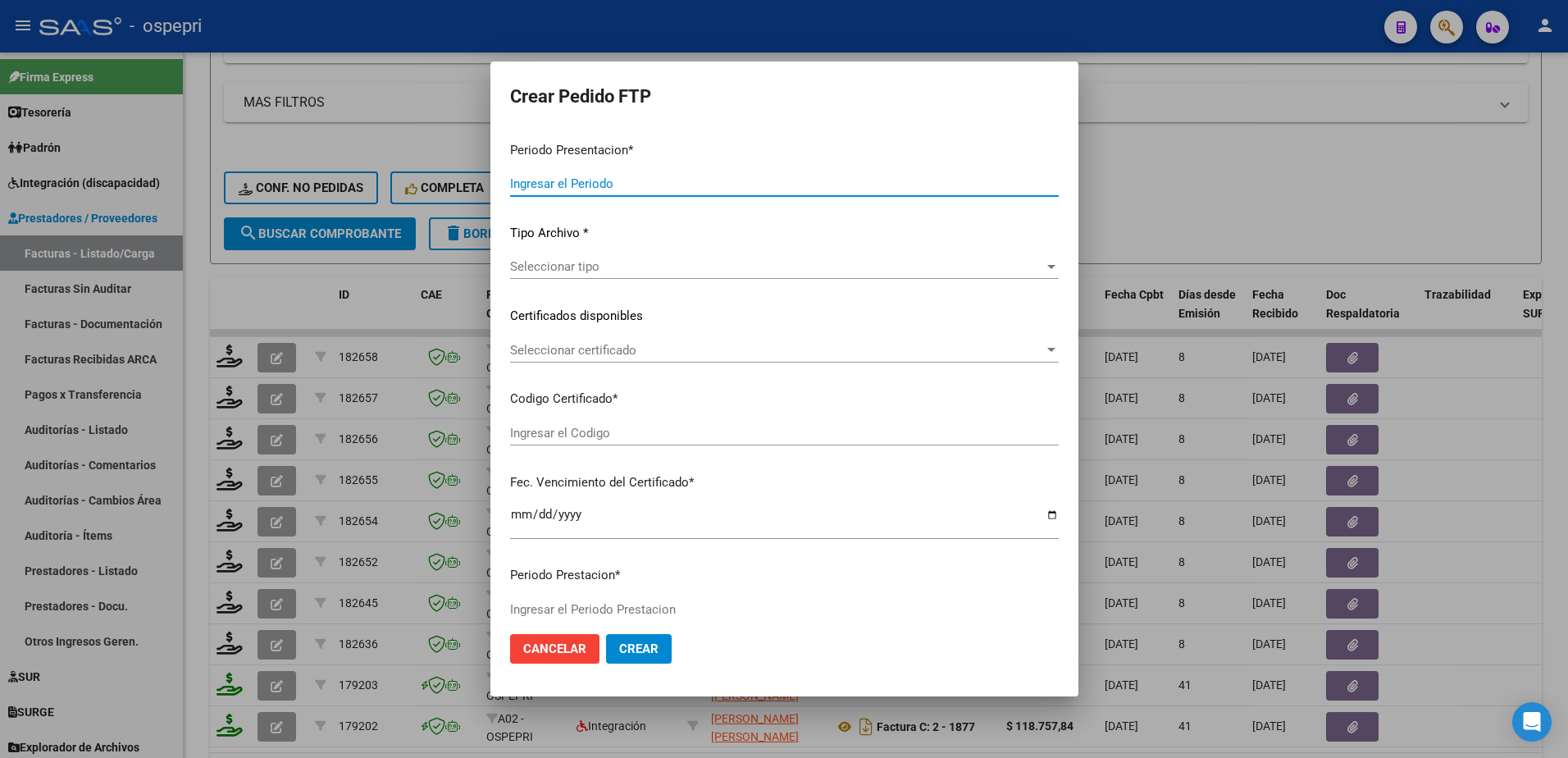
type input "202507"
type input "$ 118.757,84"
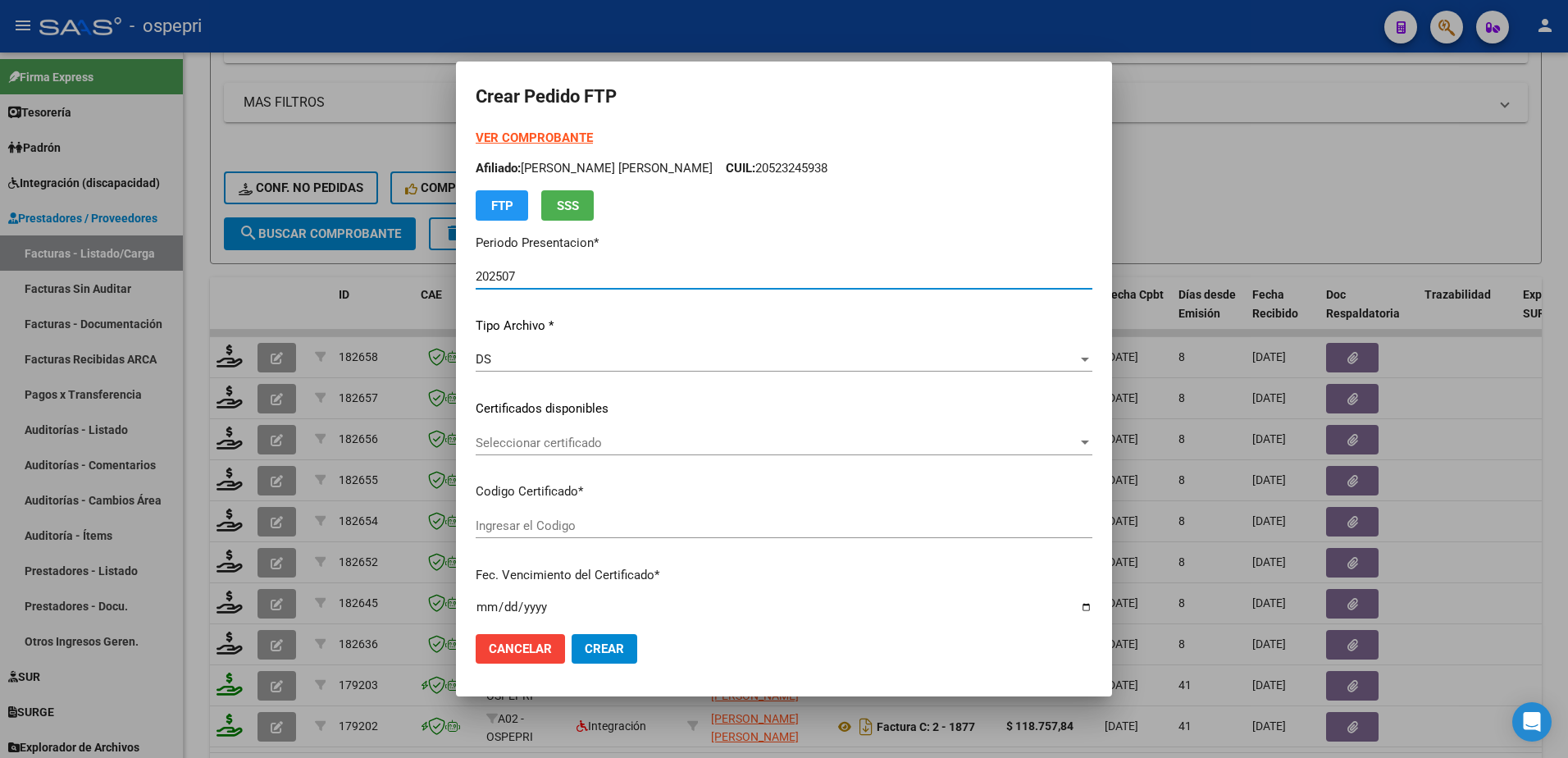
type input "20523245938"
type input "2030-03-01"
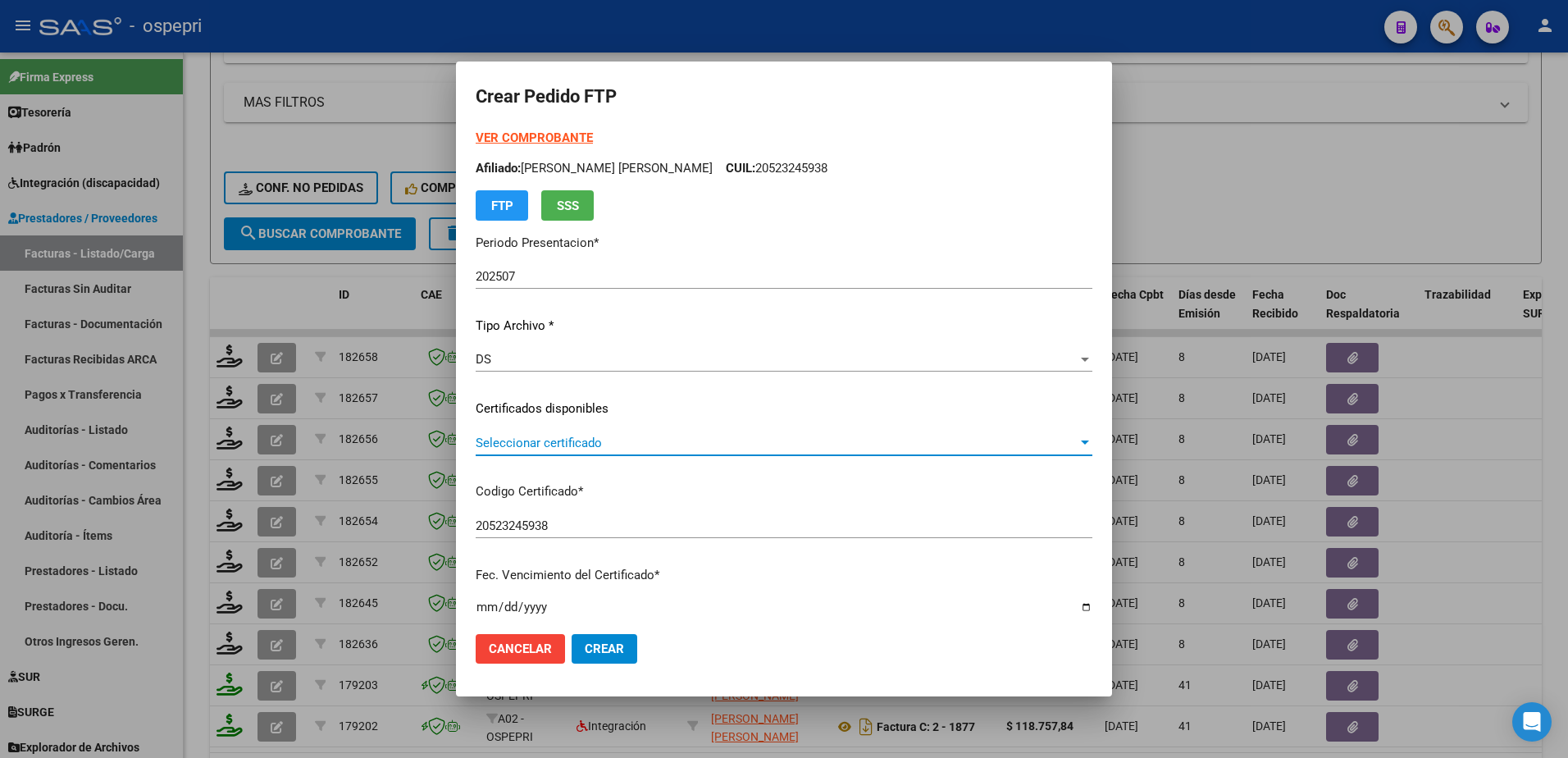
click at [585, 440] on span "Seleccionar certificado" at bounding box center [776, 443] width 602 height 14
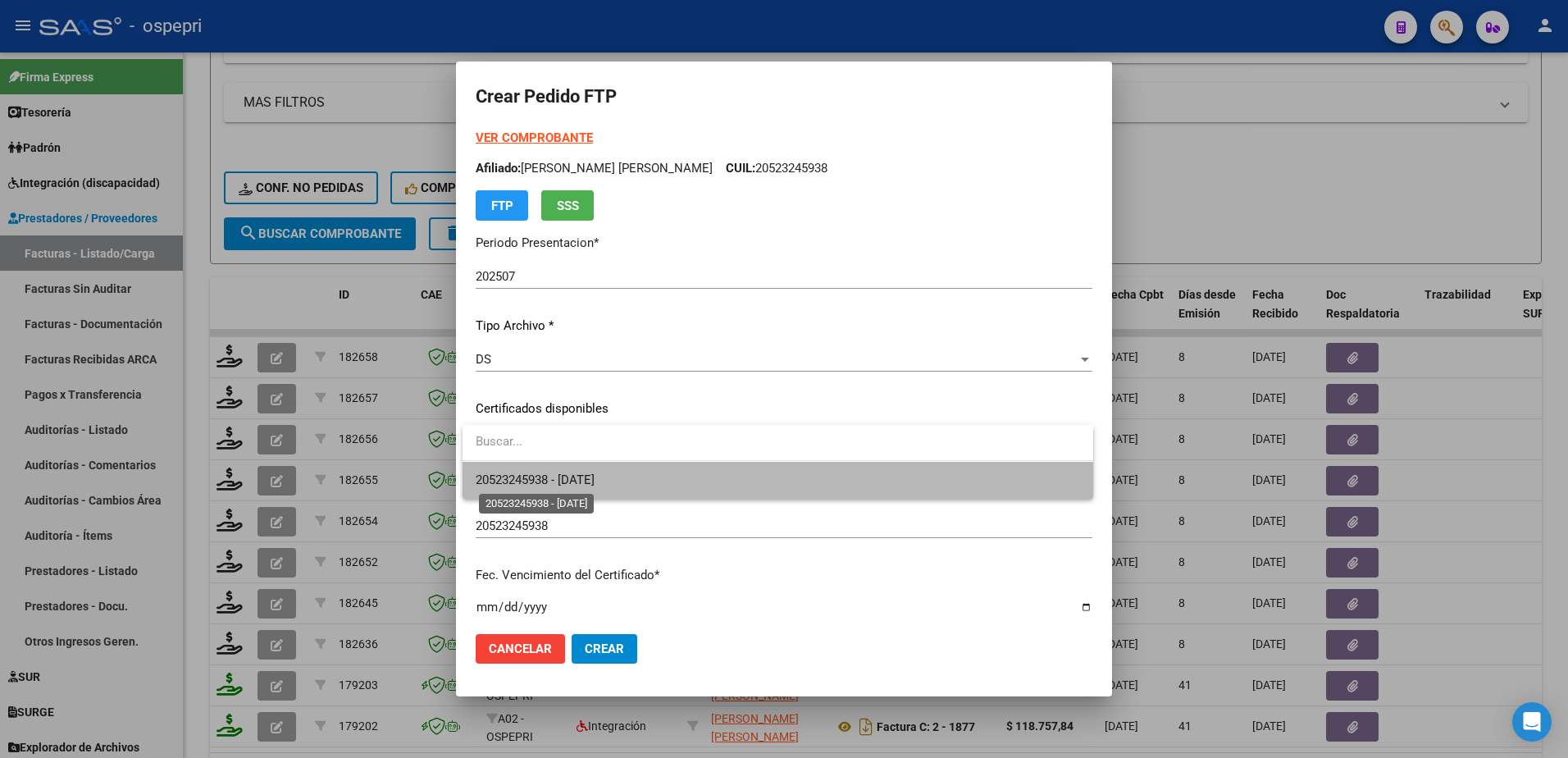
click at [571, 484] on span "20523245938 - 2030-03-01" at bounding box center [535, 480] width 118 height 14
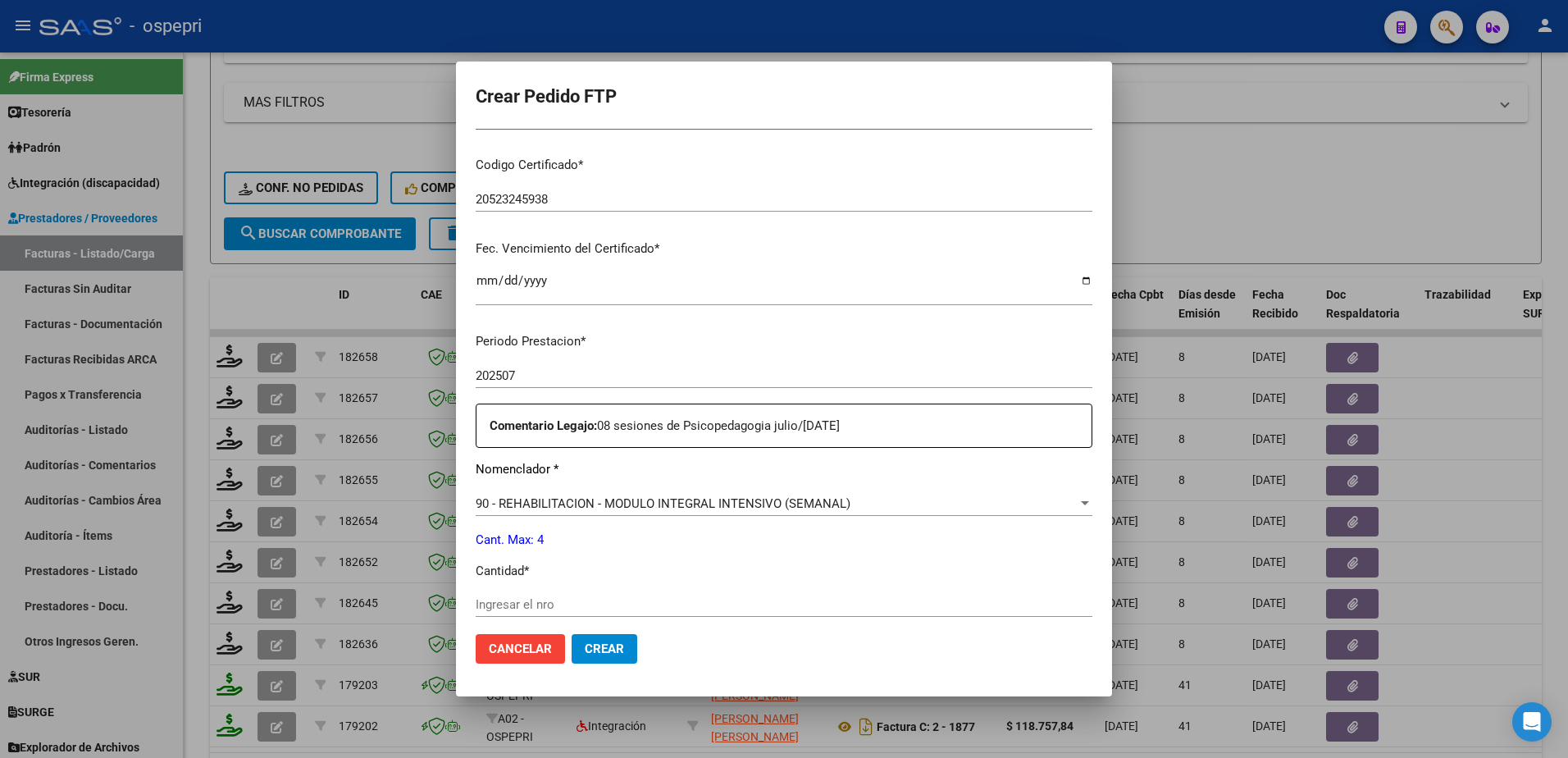
scroll to position [328, 0]
click at [526, 604] on input "Ingresar el nro" at bounding box center [784, 603] width 617 height 14
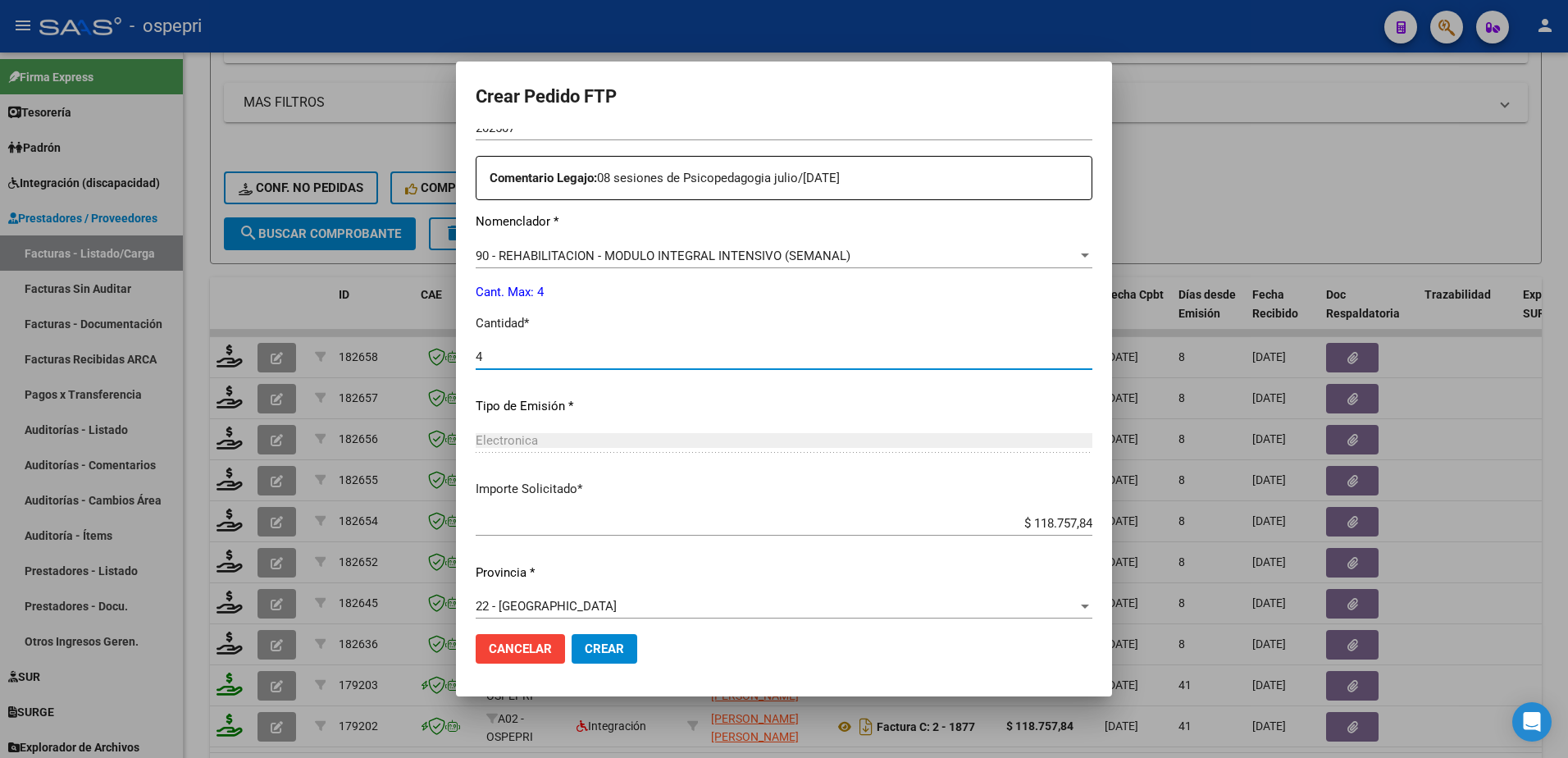
scroll to position [586, 0]
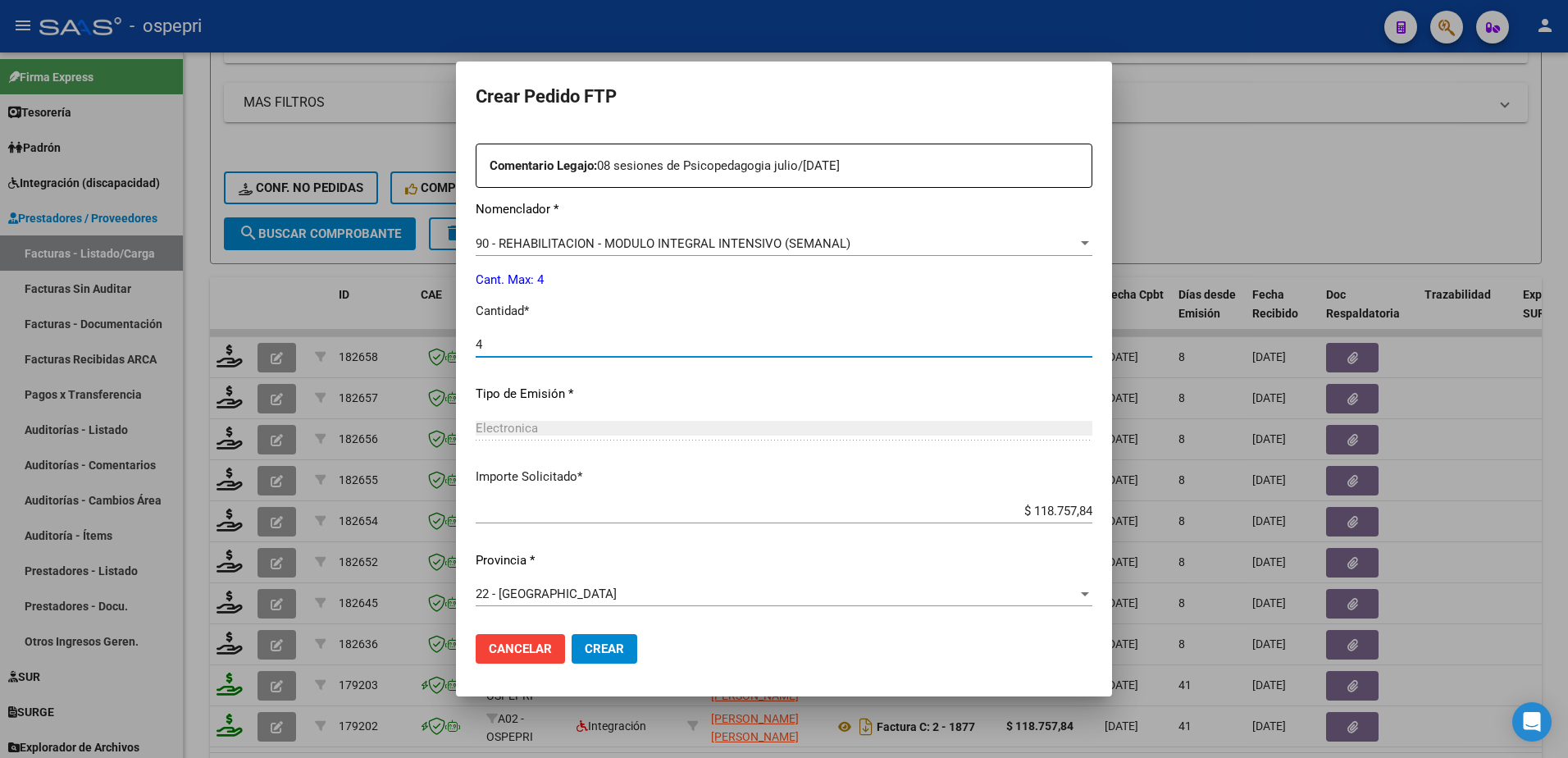
type input "4"
click at [600, 655] on span "Crear" at bounding box center [605, 649] width 39 height 14
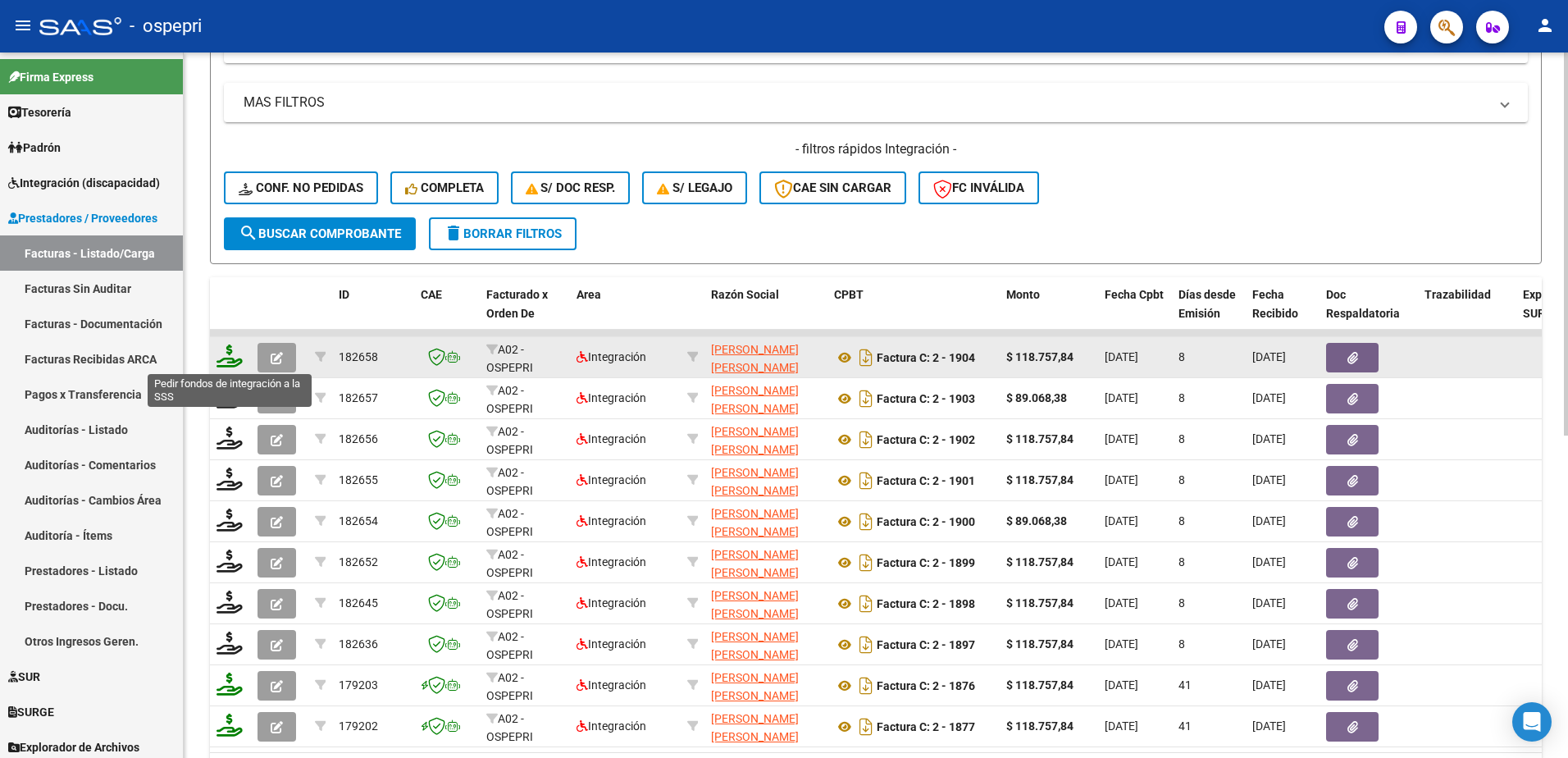
click at [224, 366] on icon at bounding box center [229, 357] width 26 height 23
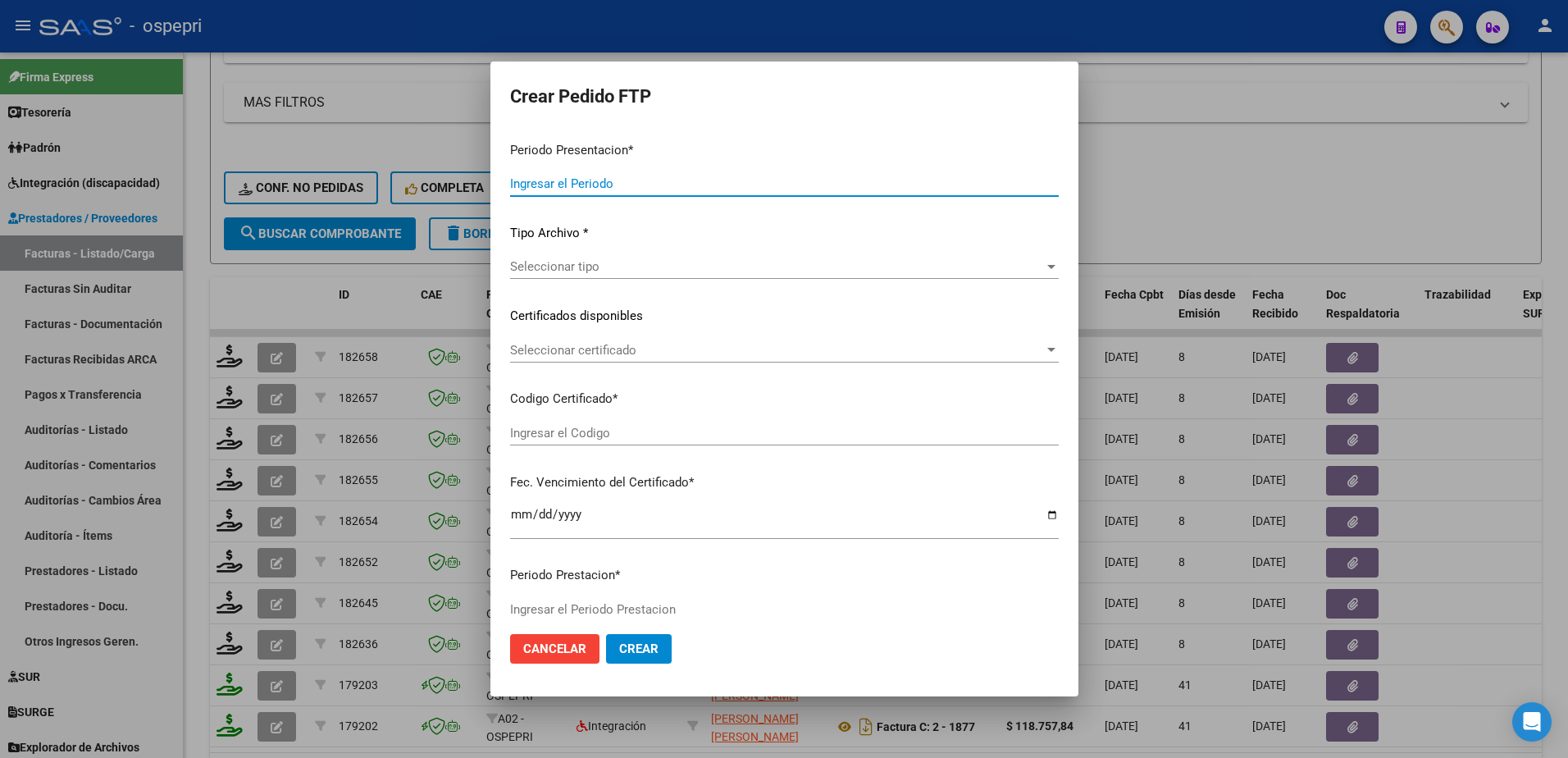
type input "202507"
type input "$ 118.757,84"
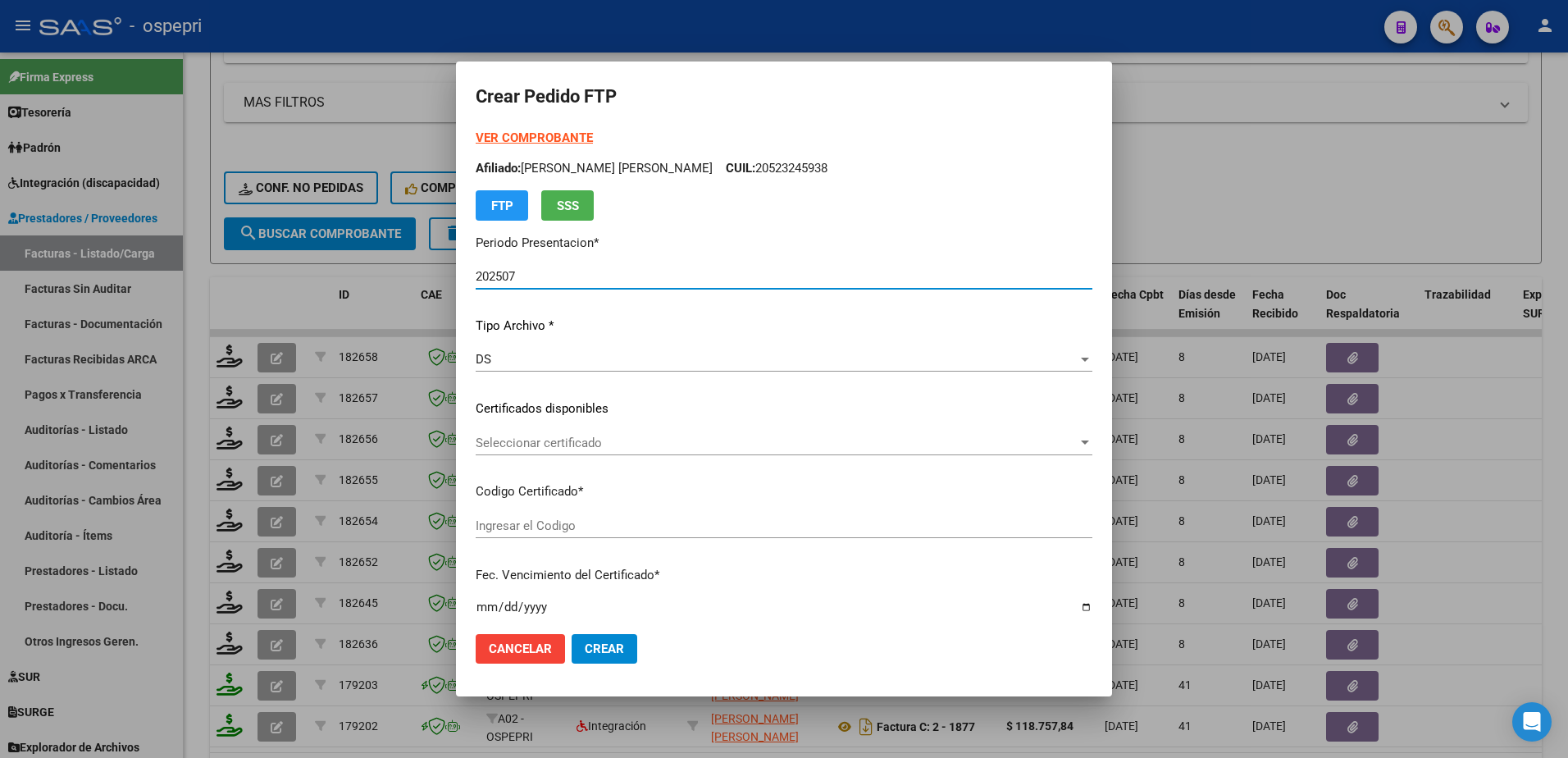
type input "20523245938"
type input "2030-03-01"
click at [532, 437] on span "Seleccionar certificado" at bounding box center [776, 443] width 602 height 14
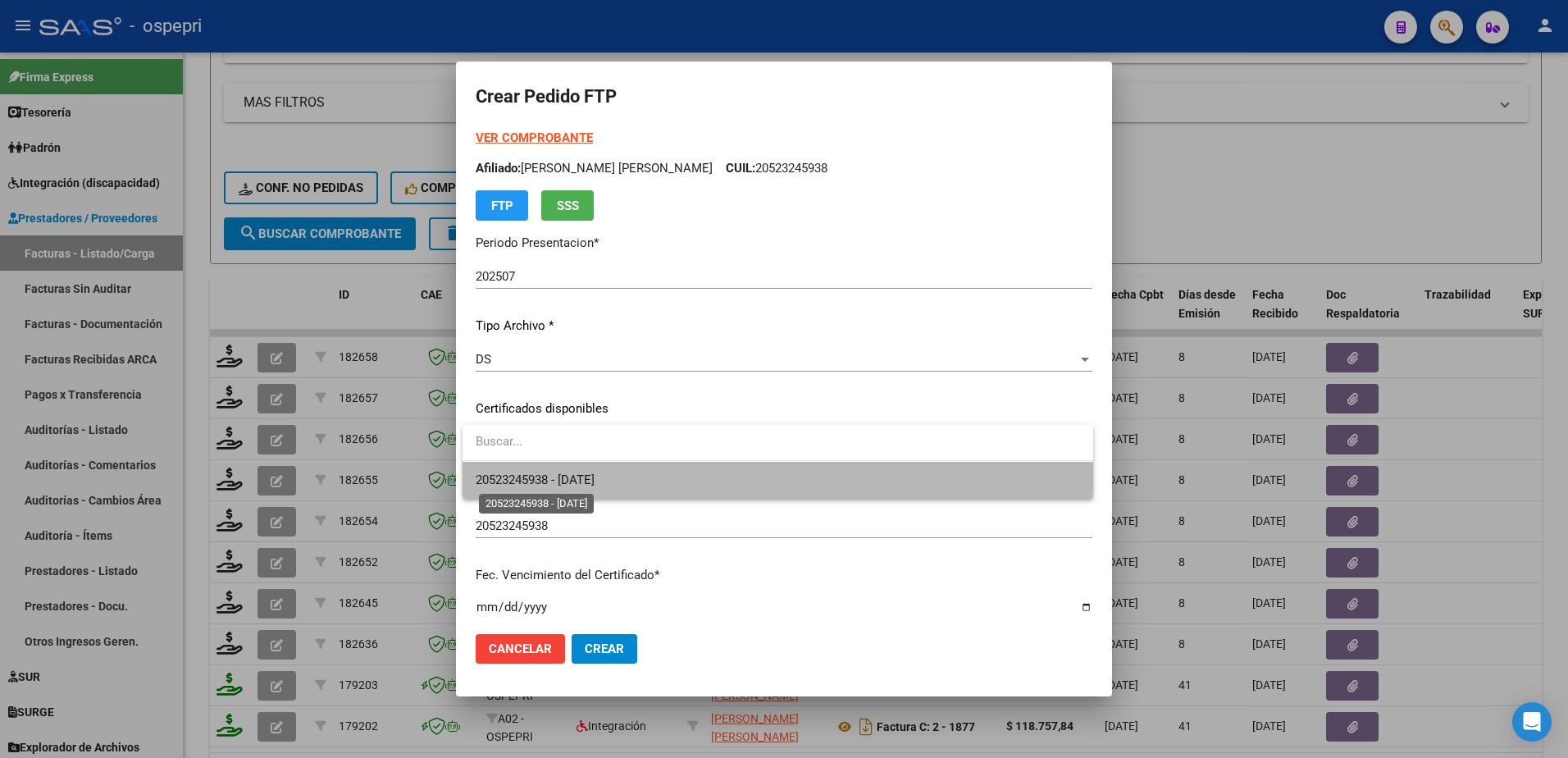
click at [549, 480] on span "20523245938 - 2030-03-01" at bounding box center [535, 480] width 118 height 14
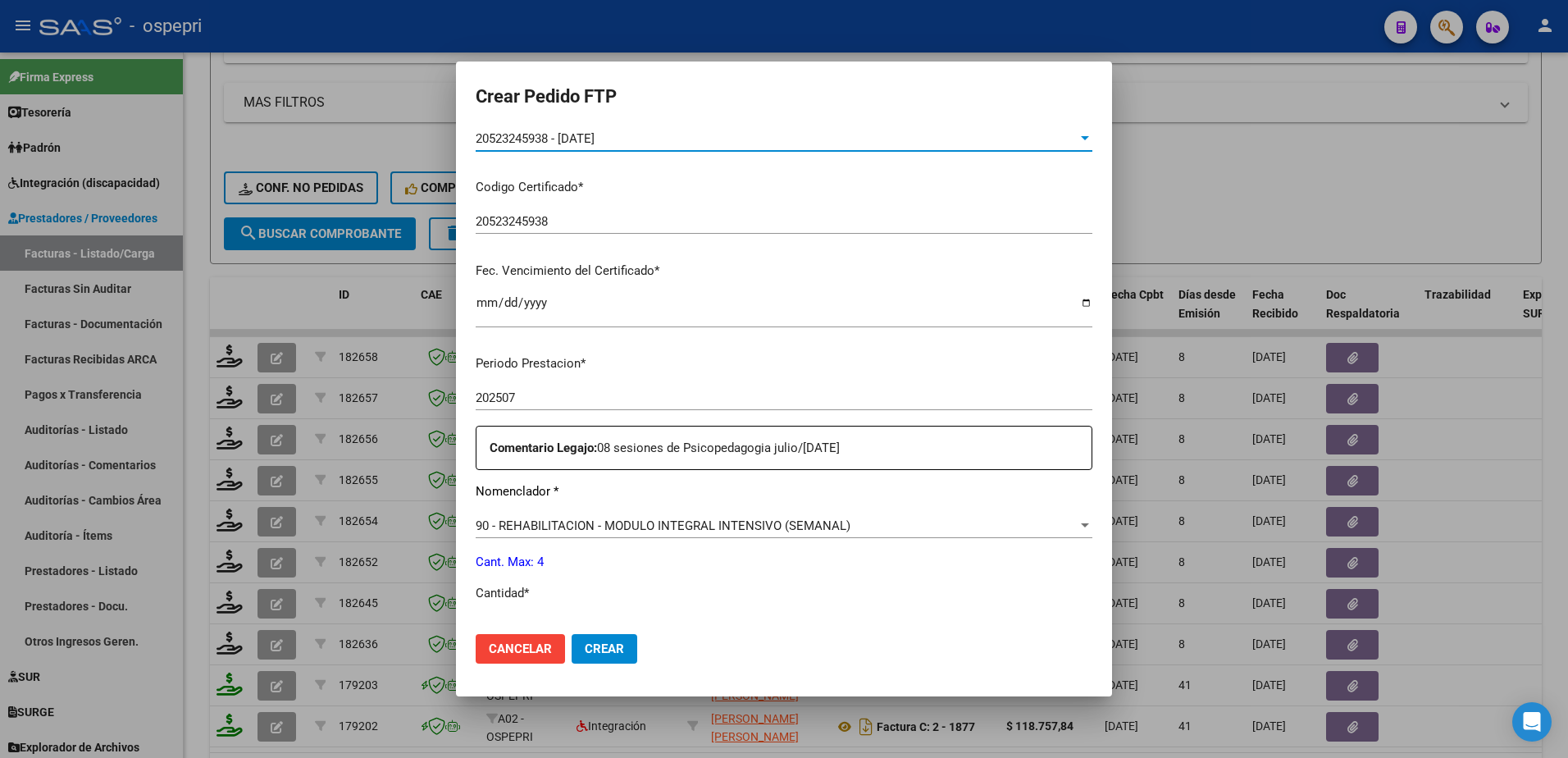
scroll to position [328, 0]
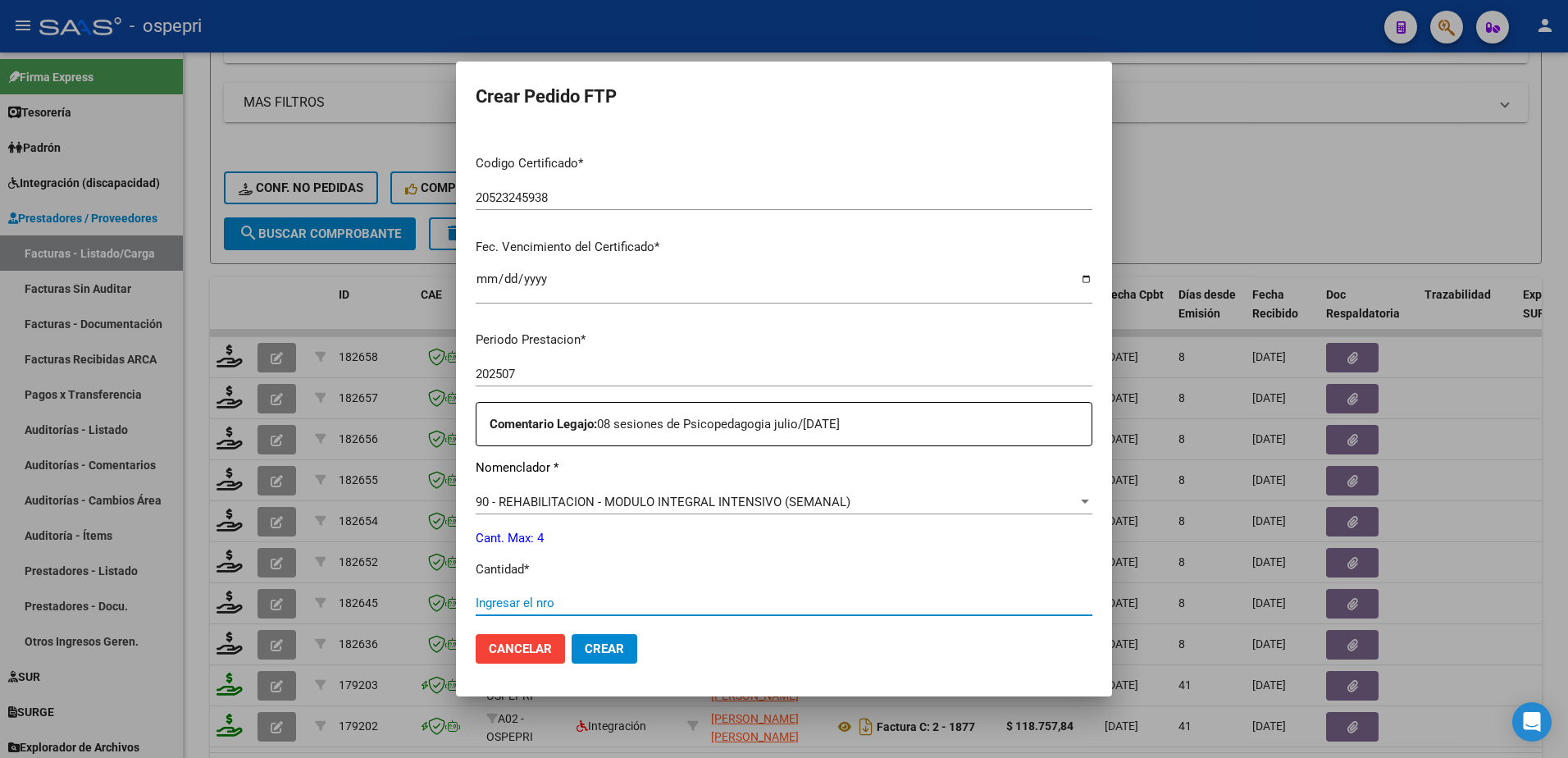
click at [568, 595] on input "Ingresar el nro" at bounding box center [784, 603] width 617 height 14
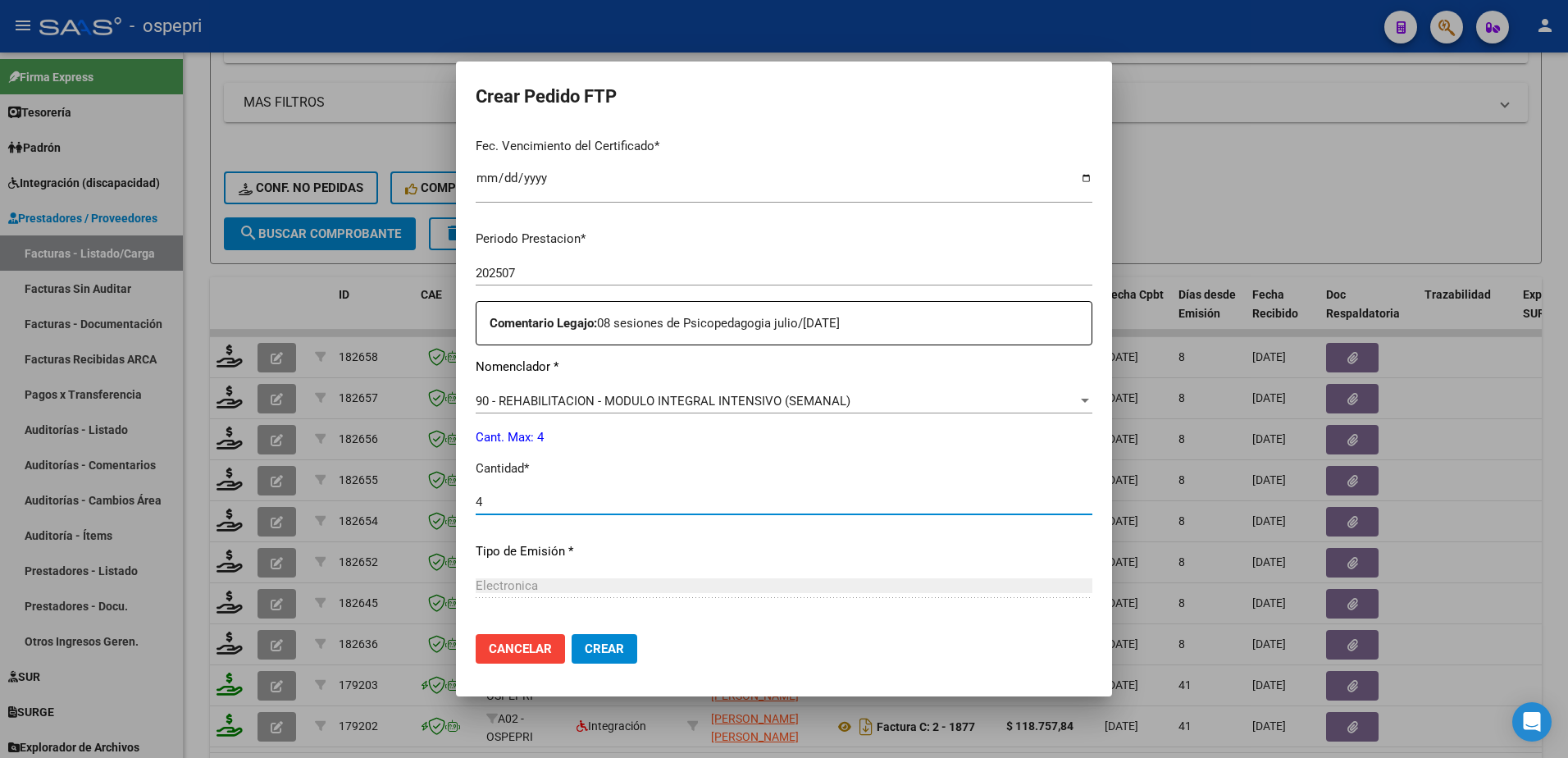
scroll to position [586, 0]
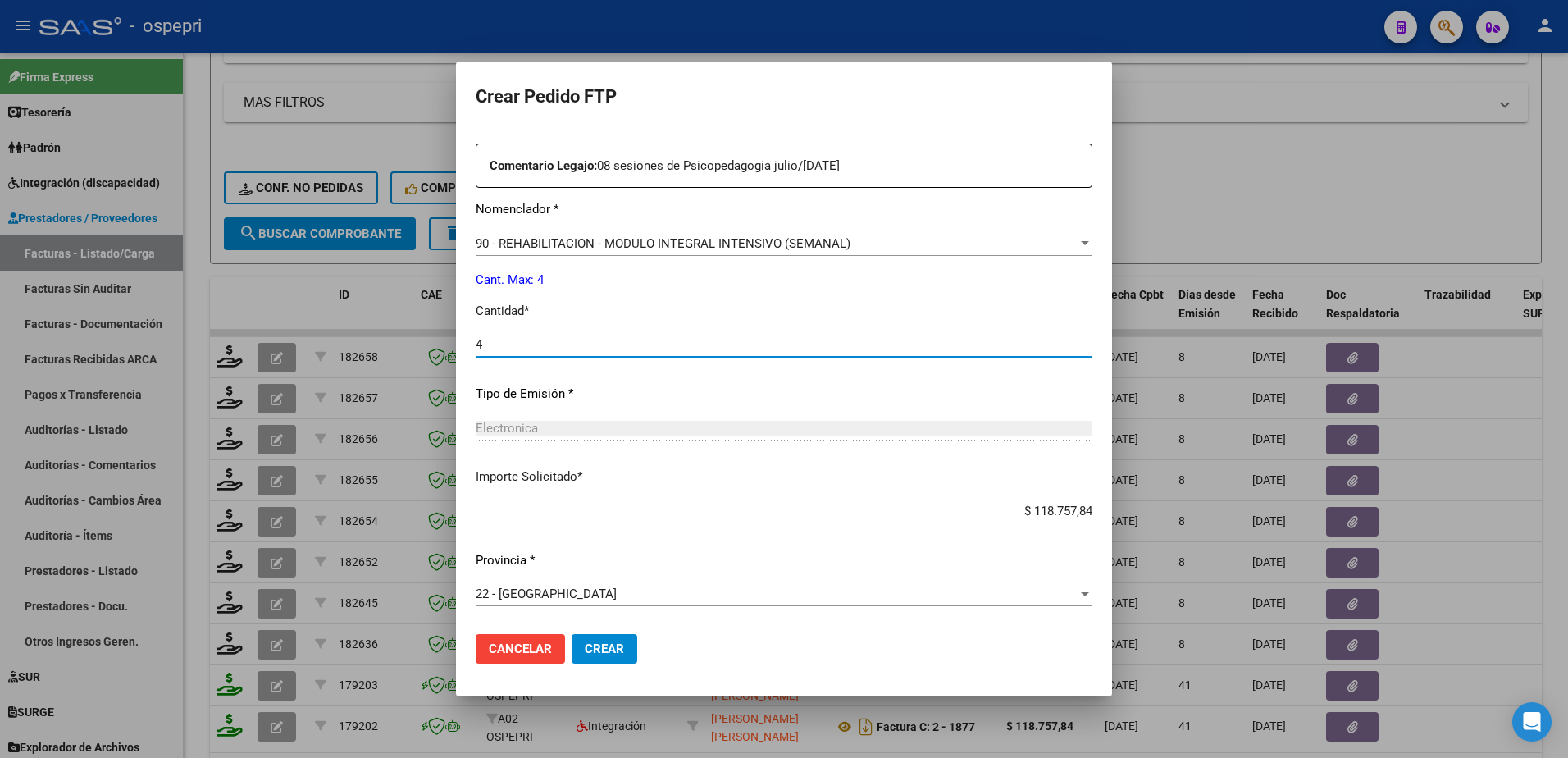
type input "4"
click at [613, 645] on span "Crear" at bounding box center [605, 649] width 39 height 14
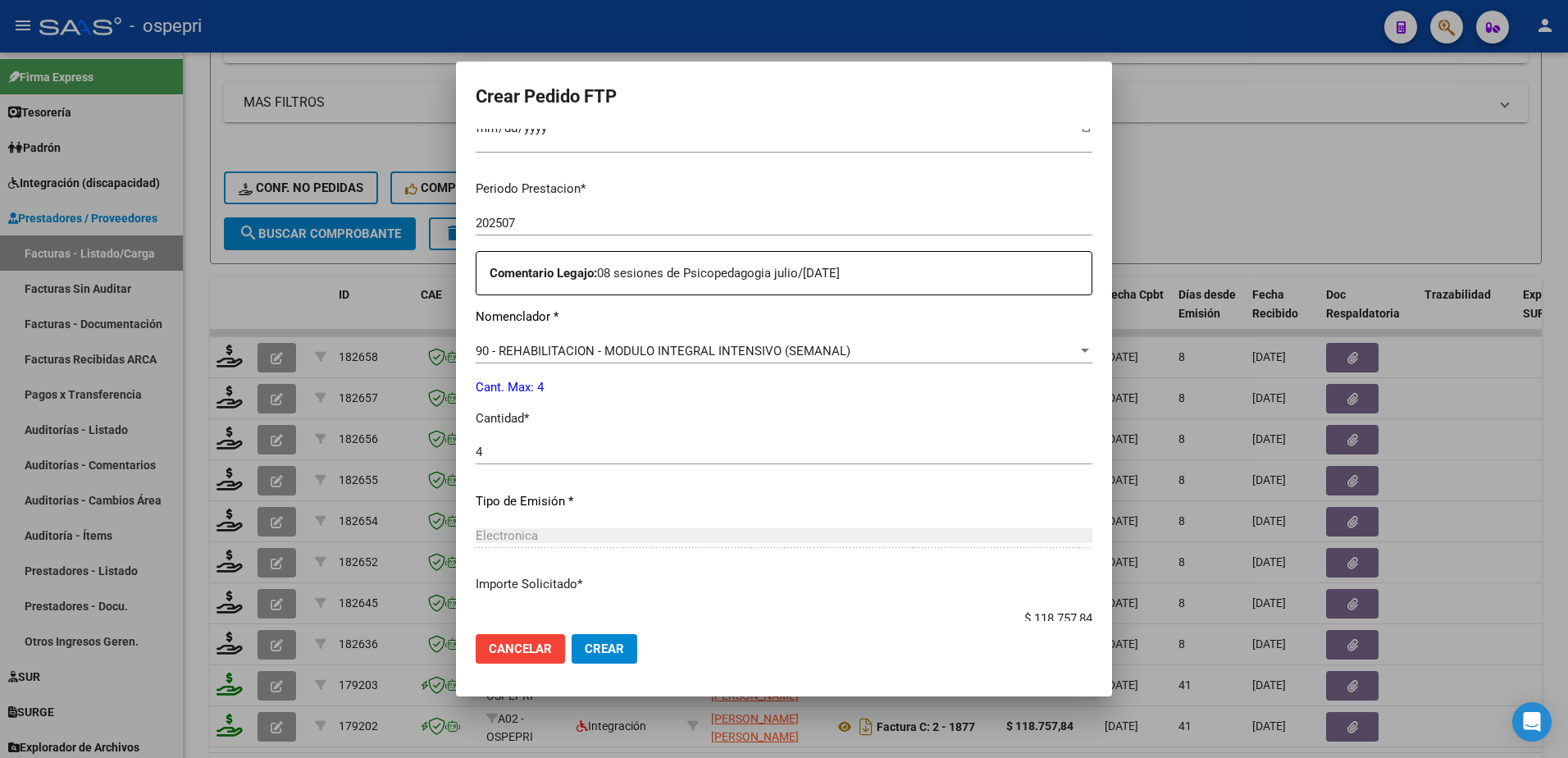
scroll to position [423, 0]
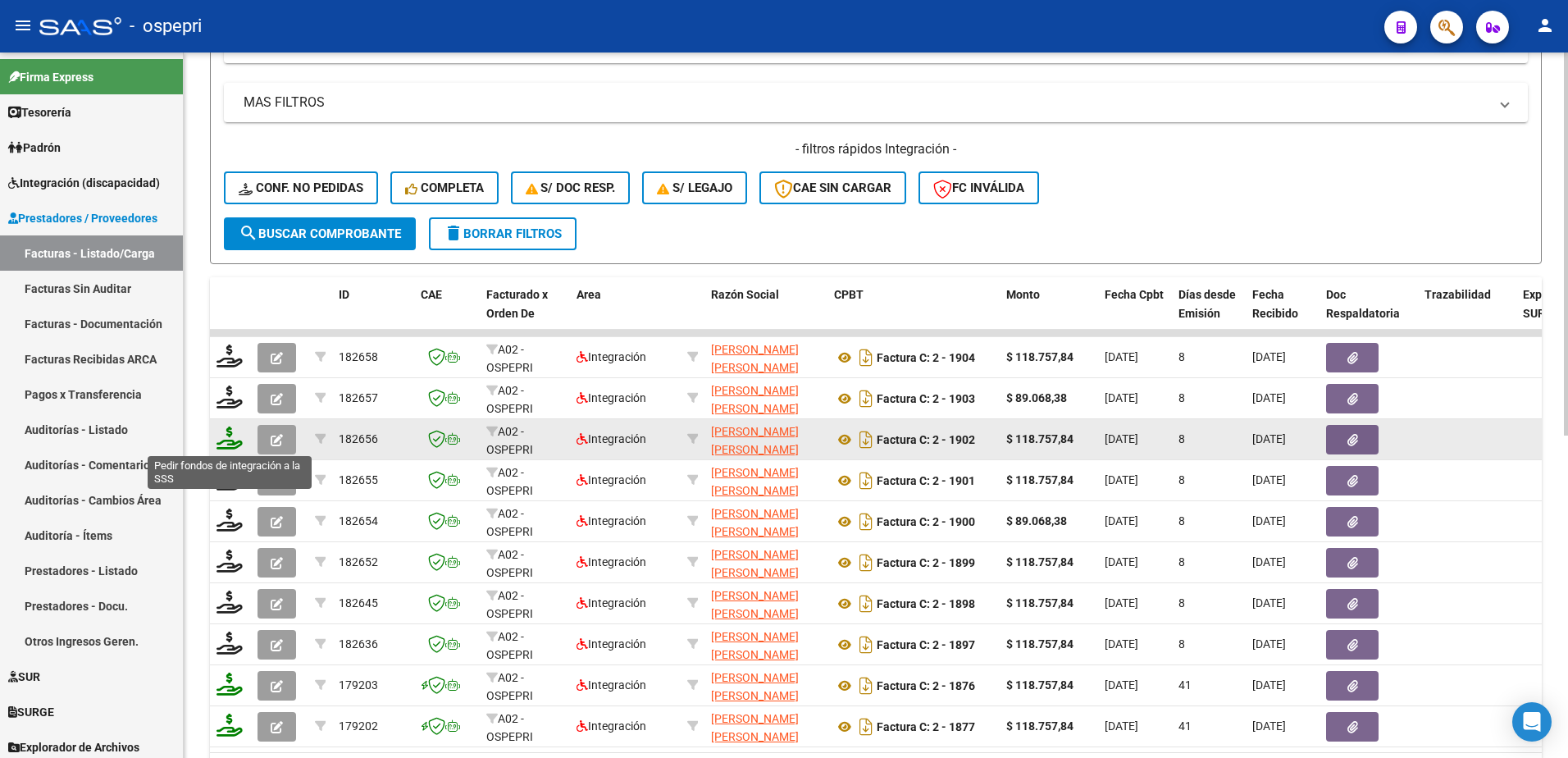
click at [219, 441] on icon at bounding box center [229, 438] width 26 height 23
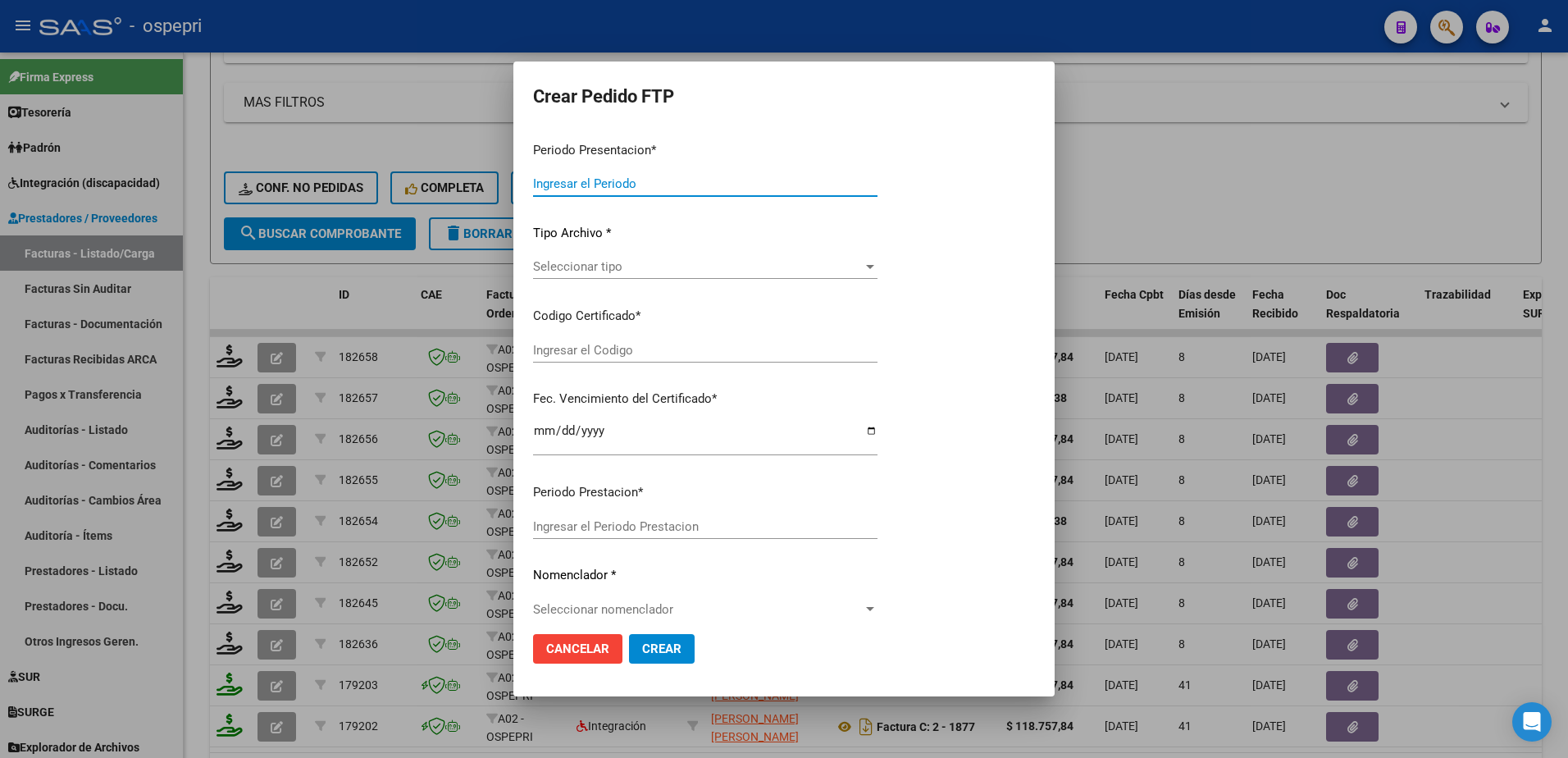
type input "202507"
type input "$ 118.757,84"
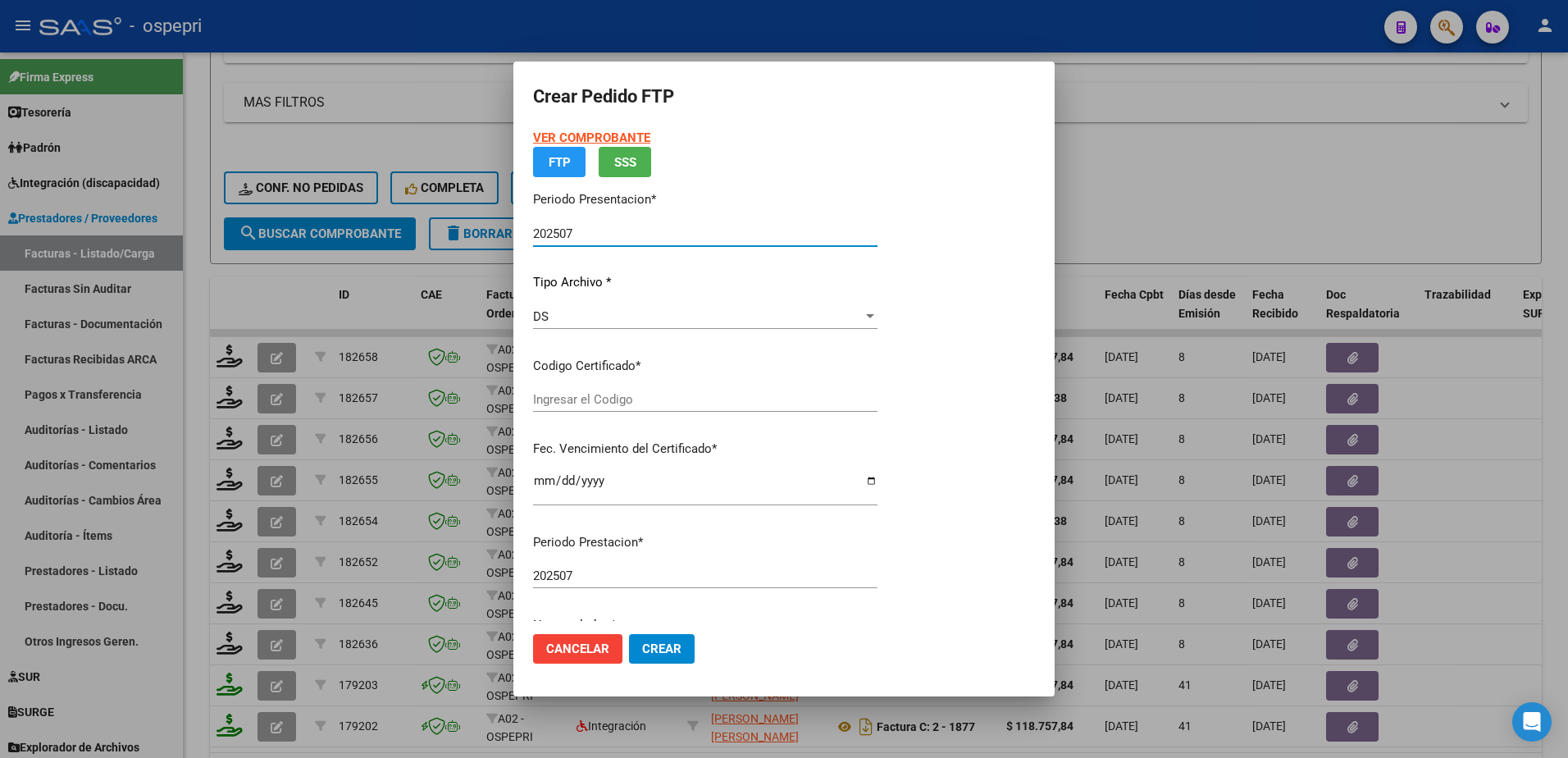
type input "2055847271-6"
type input "2025-10-25"
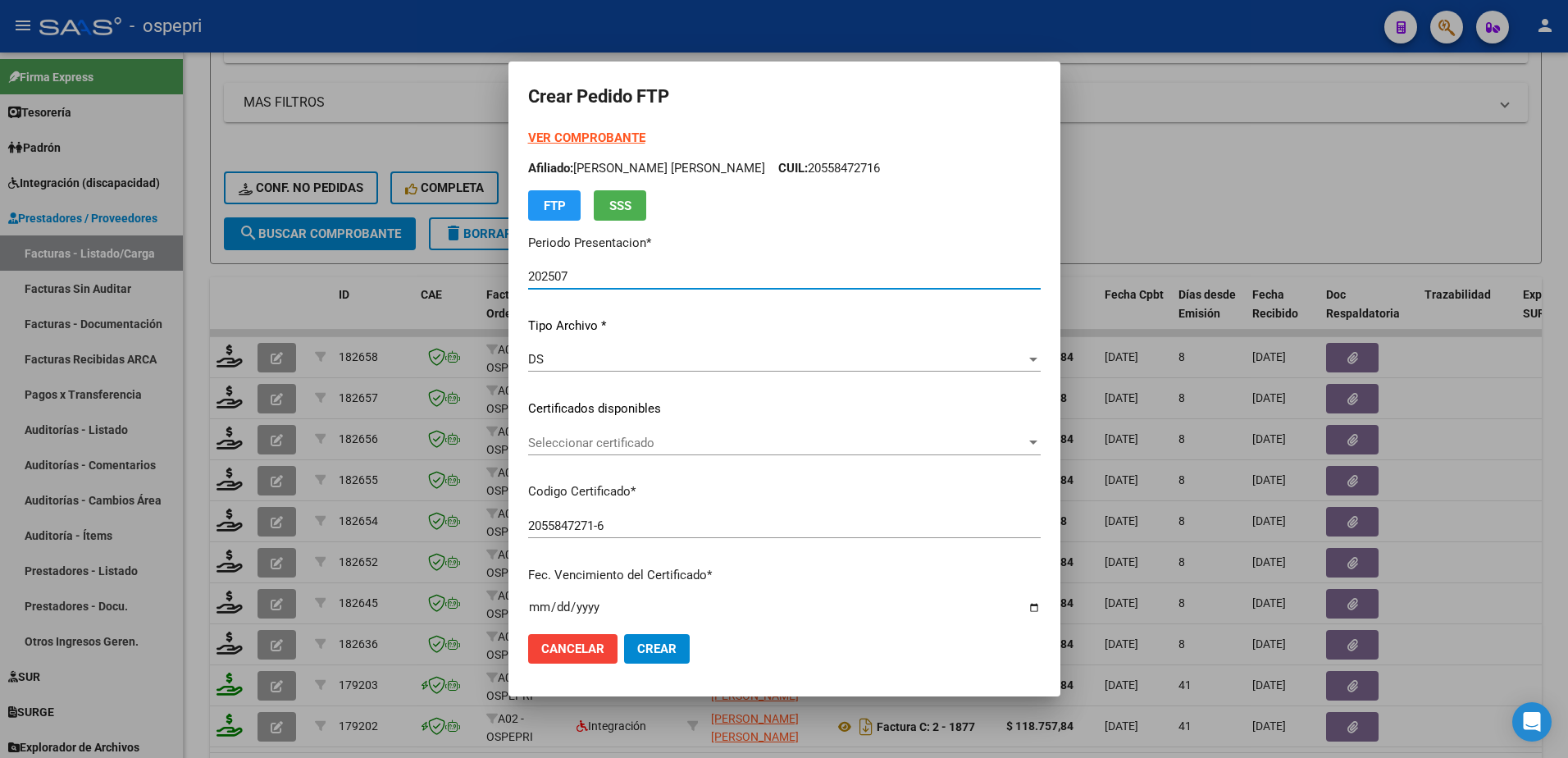
click at [580, 445] on span "Seleccionar certificado" at bounding box center [776, 443] width 498 height 14
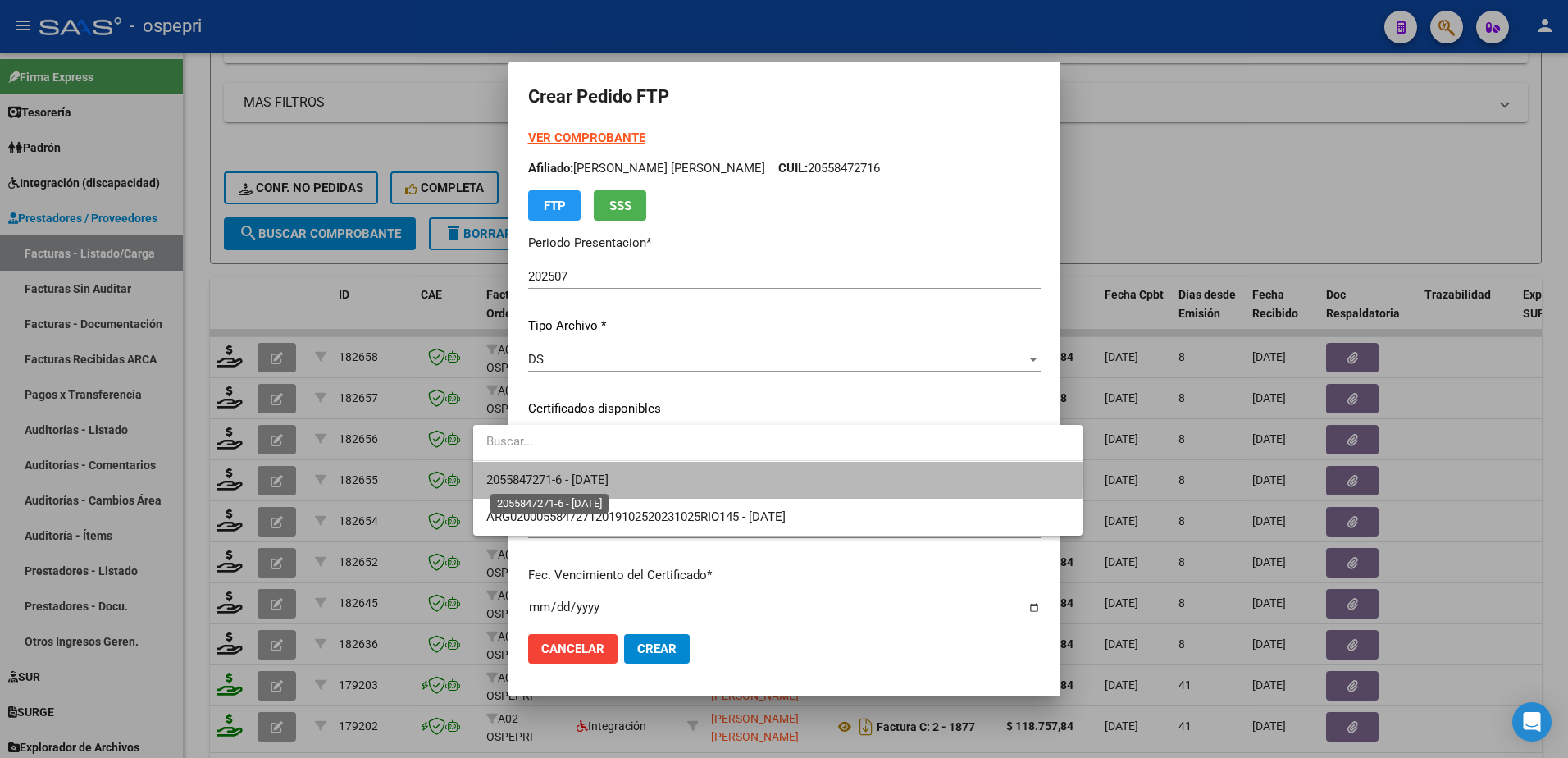
click at [581, 479] on span "2055847271-6 - 2025-10-25" at bounding box center [547, 480] width 122 height 14
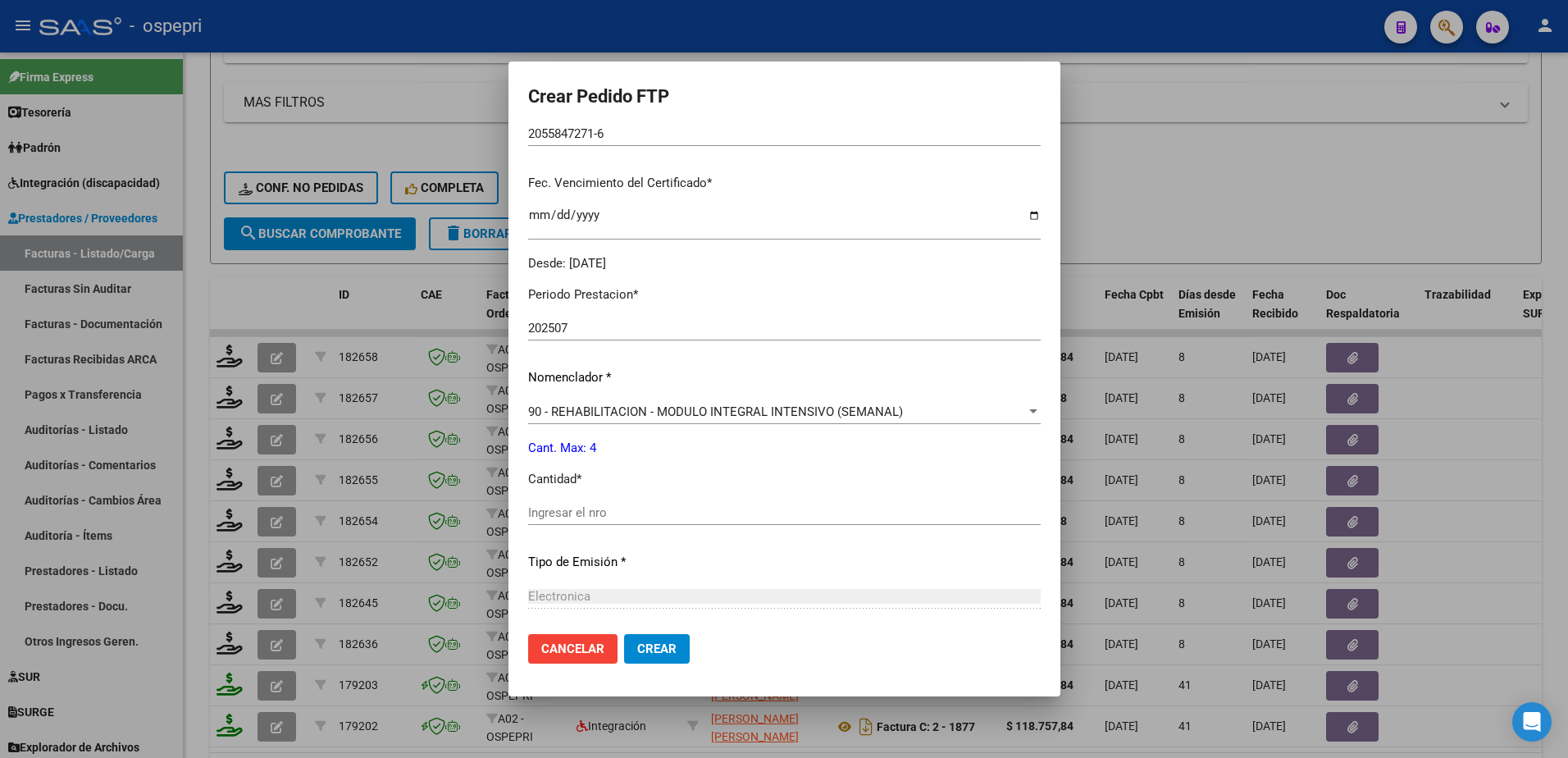
scroll to position [410, 0]
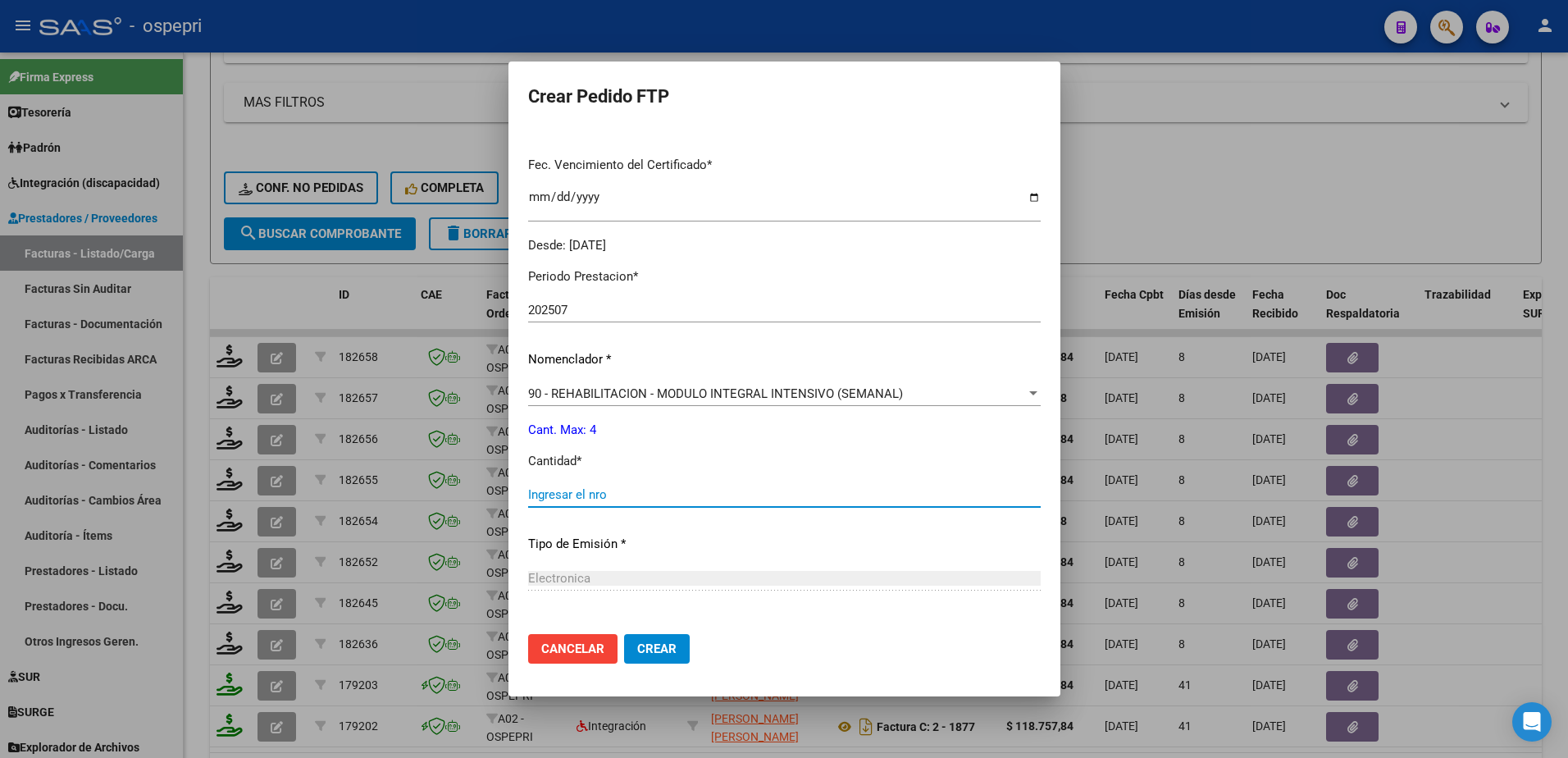
click at [552, 493] on input "Ingresar el nro" at bounding box center [784, 495] width 512 height 14
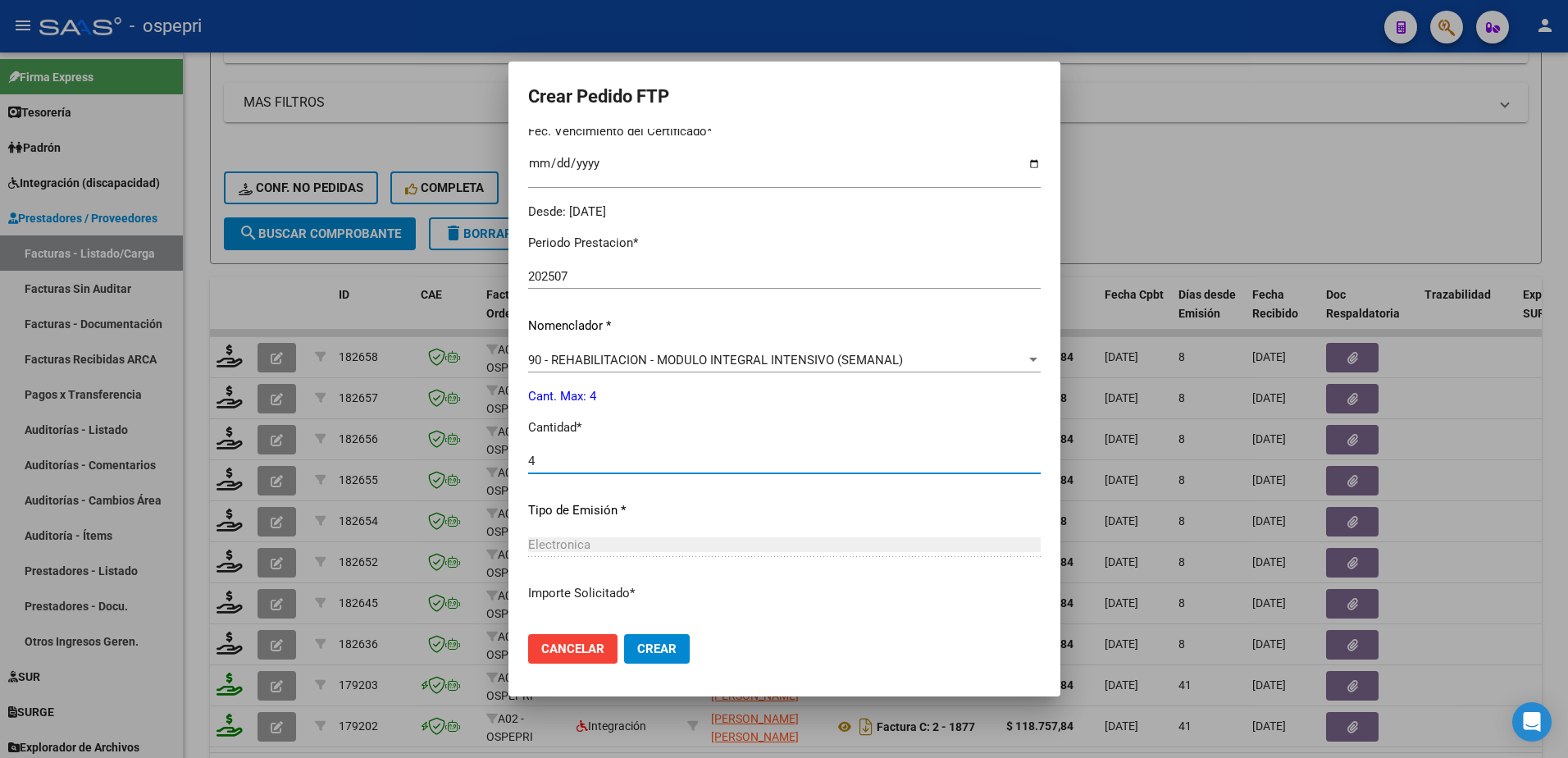
scroll to position [560, 0]
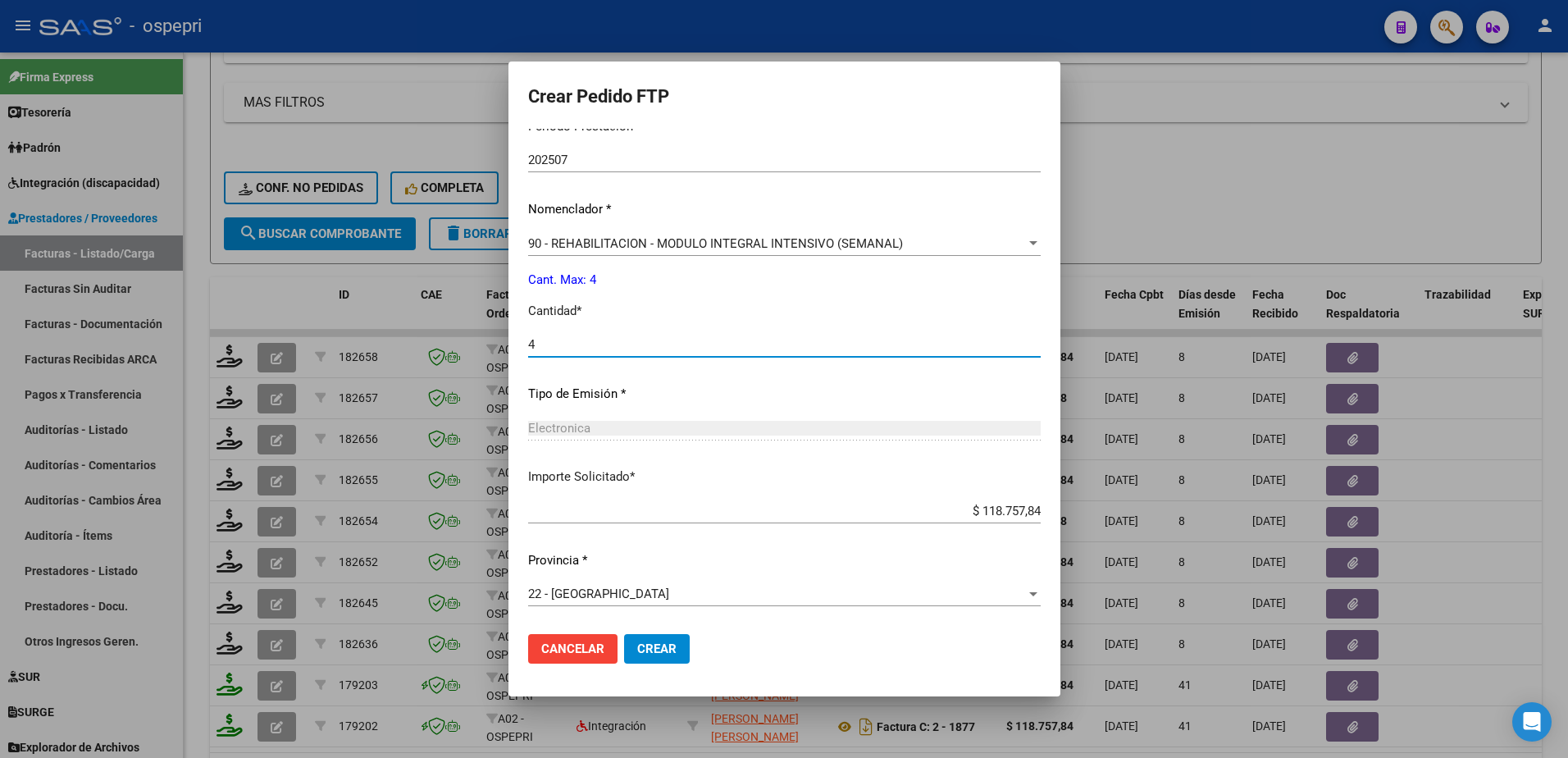
type input "4"
click at [637, 653] on span "Crear" at bounding box center [657, 649] width 39 height 14
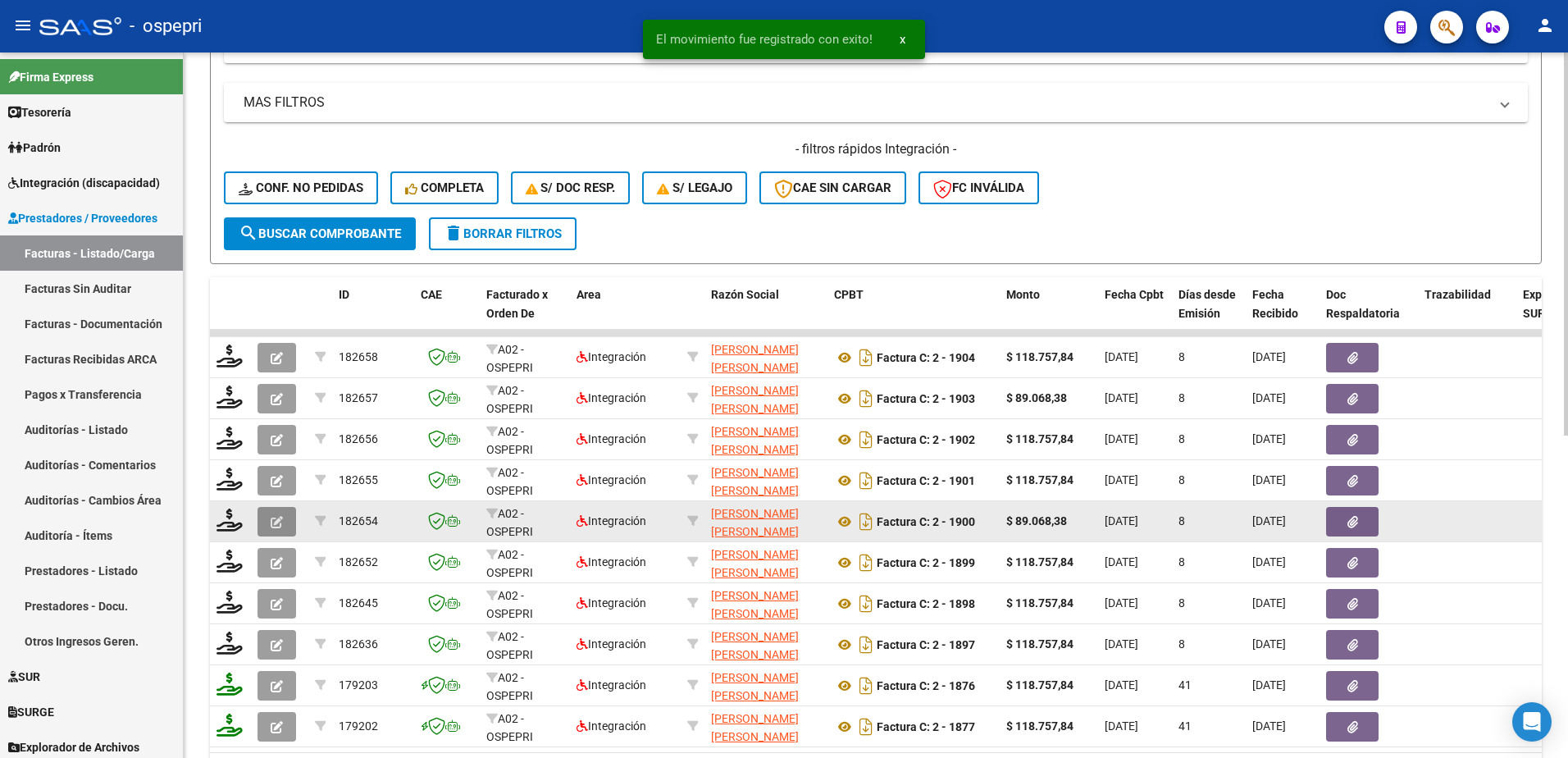
click at [271, 522] on icon "button" at bounding box center [277, 523] width 13 height 13
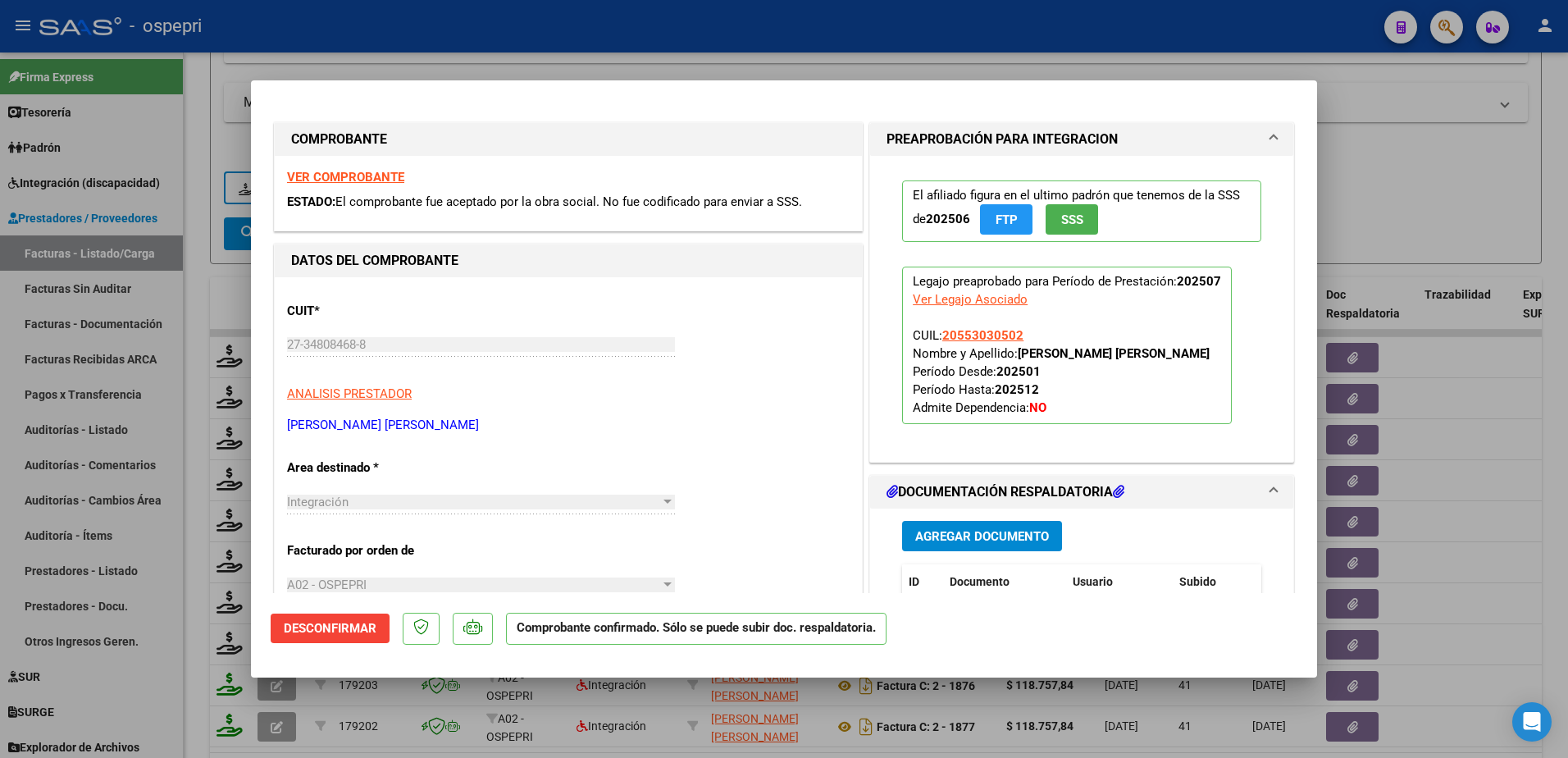
click at [328, 177] on strong "VER COMPROBANTE" at bounding box center [346, 177] width 118 height 14
type input "$ 0,00"
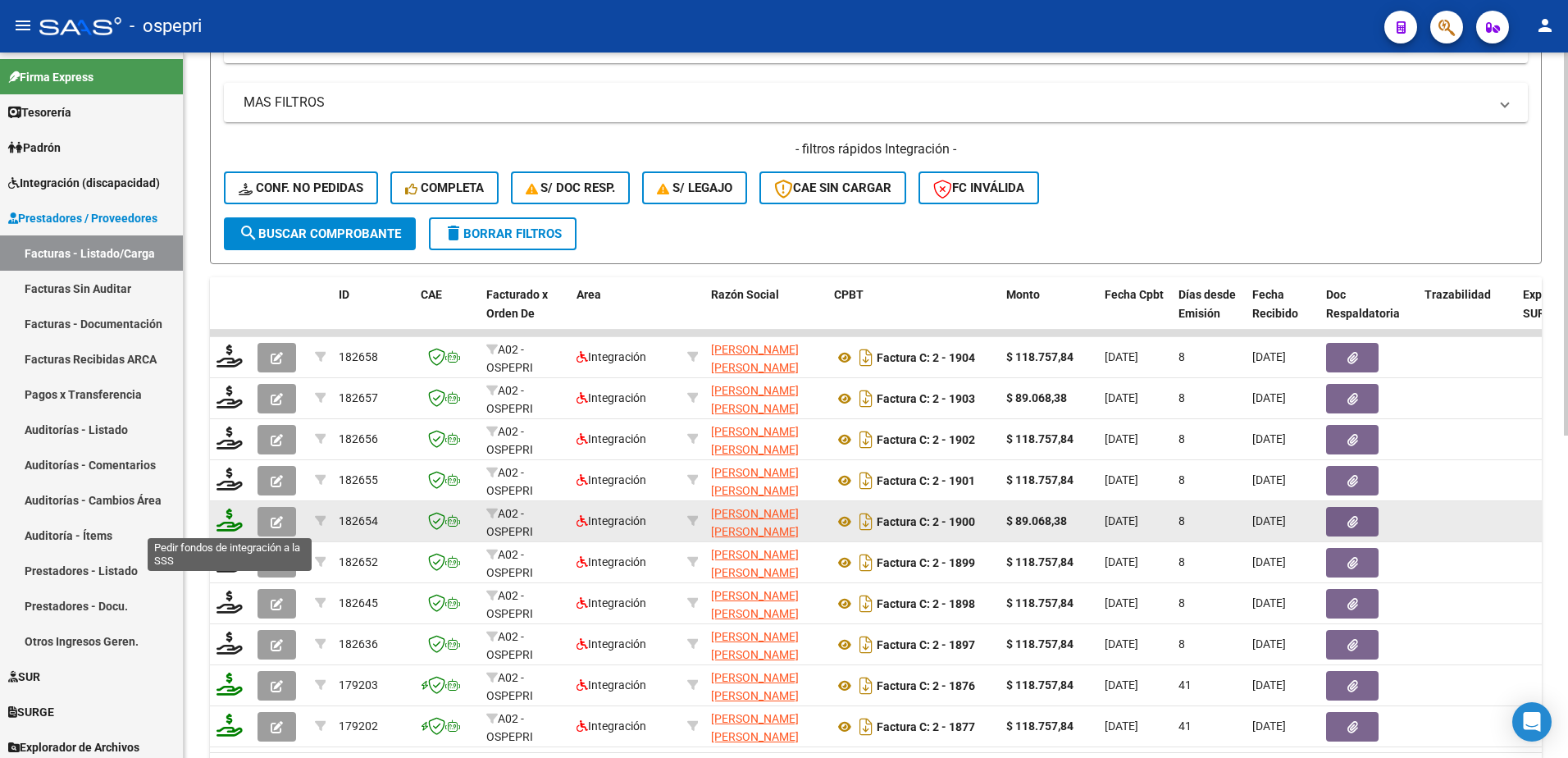
click at [220, 524] on icon at bounding box center [229, 521] width 26 height 23
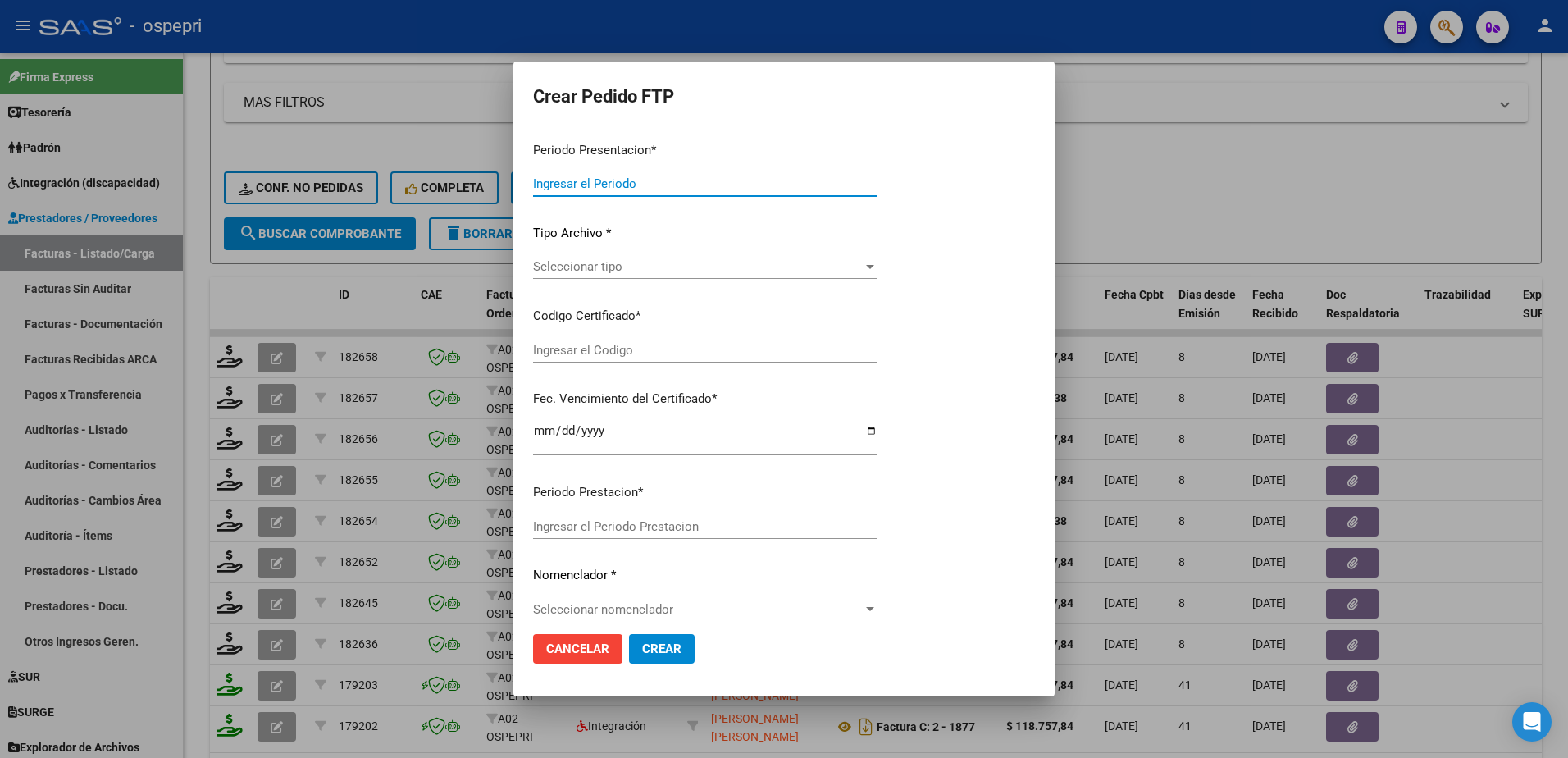
type input "202507"
type input "$ 89.068,38"
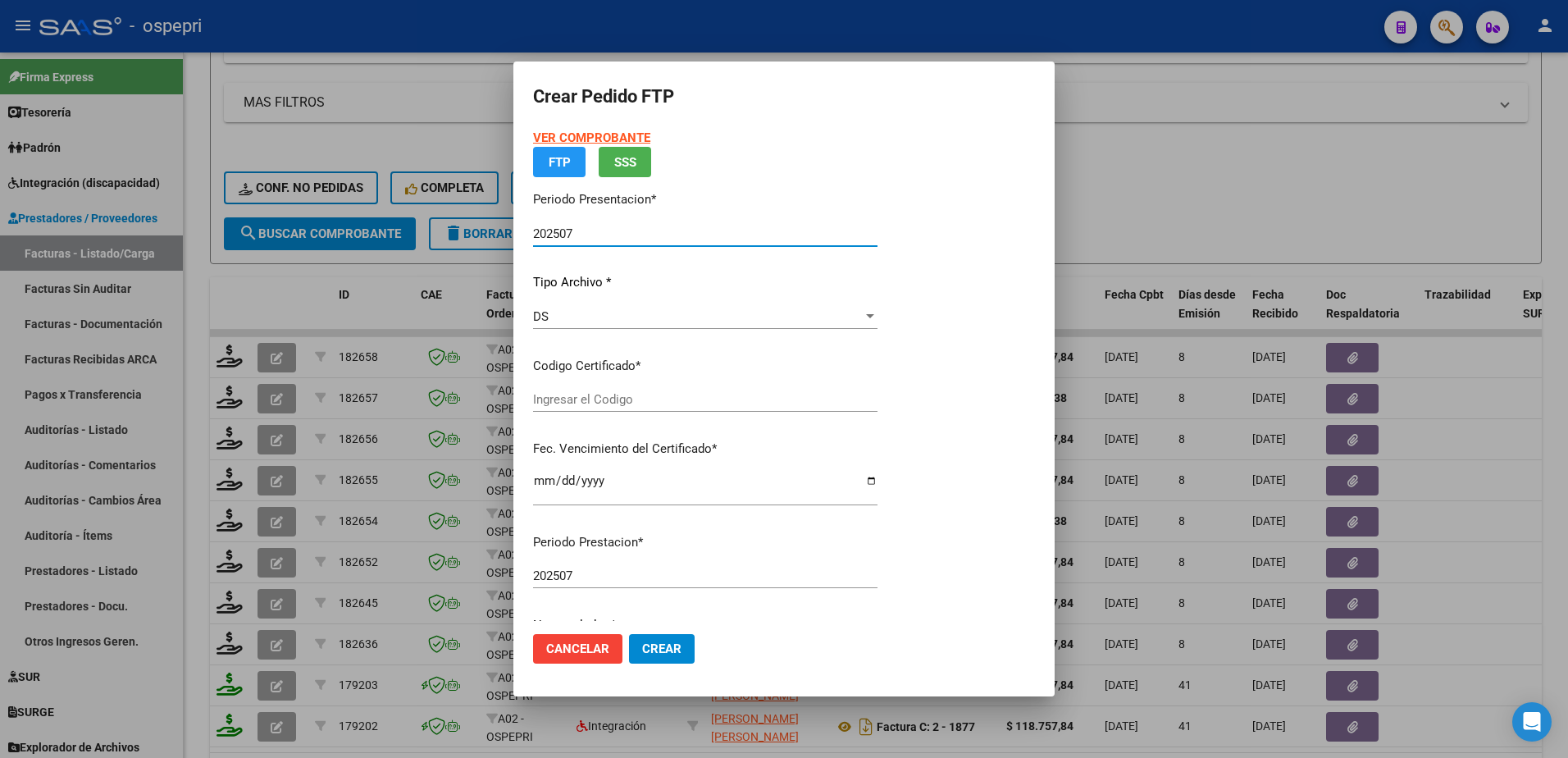
type input "2055303050-2"
type input "2028-07-01"
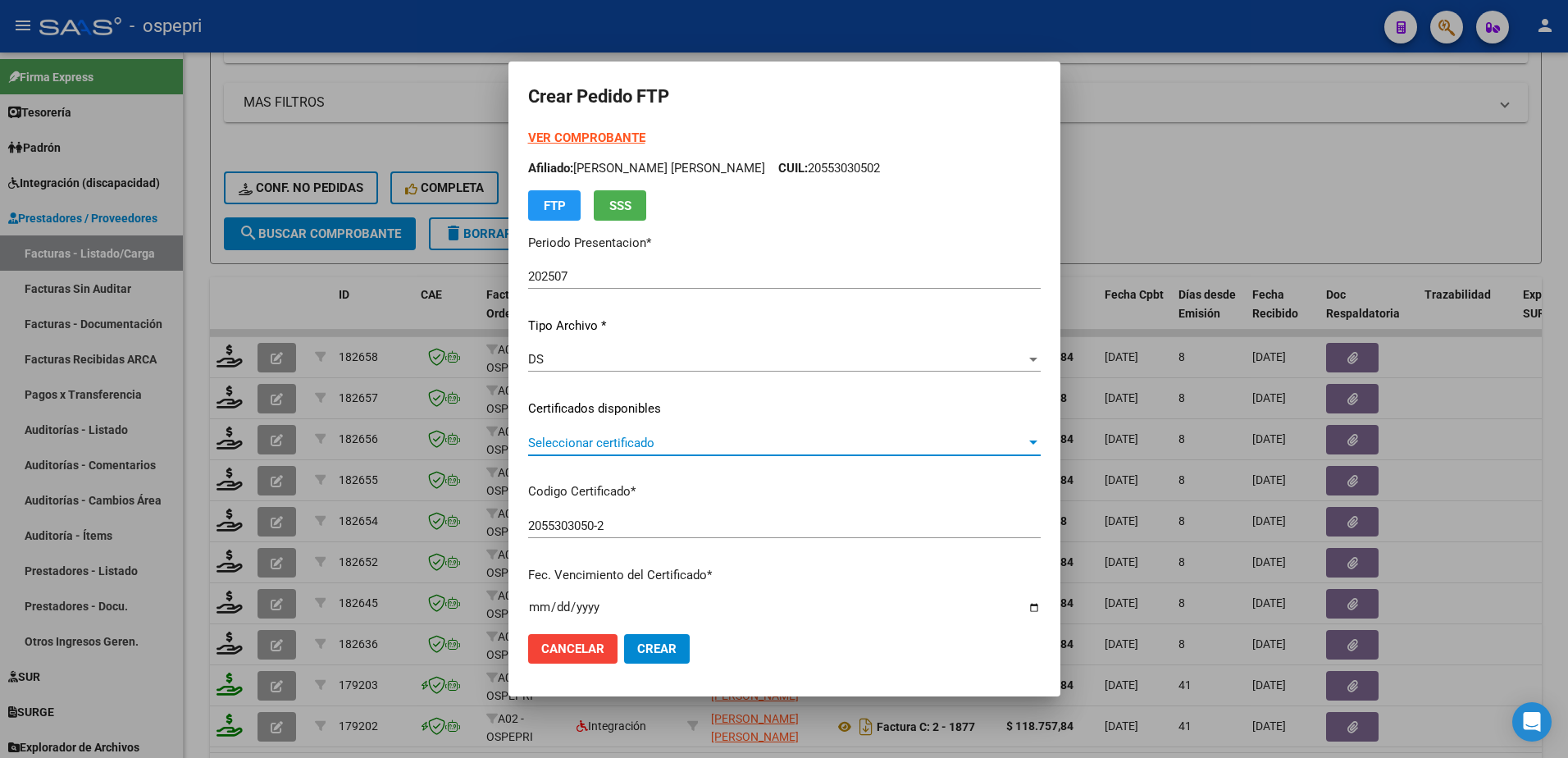
click at [591, 446] on span "Seleccionar certificado" at bounding box center [776, 443] width 498 height 14
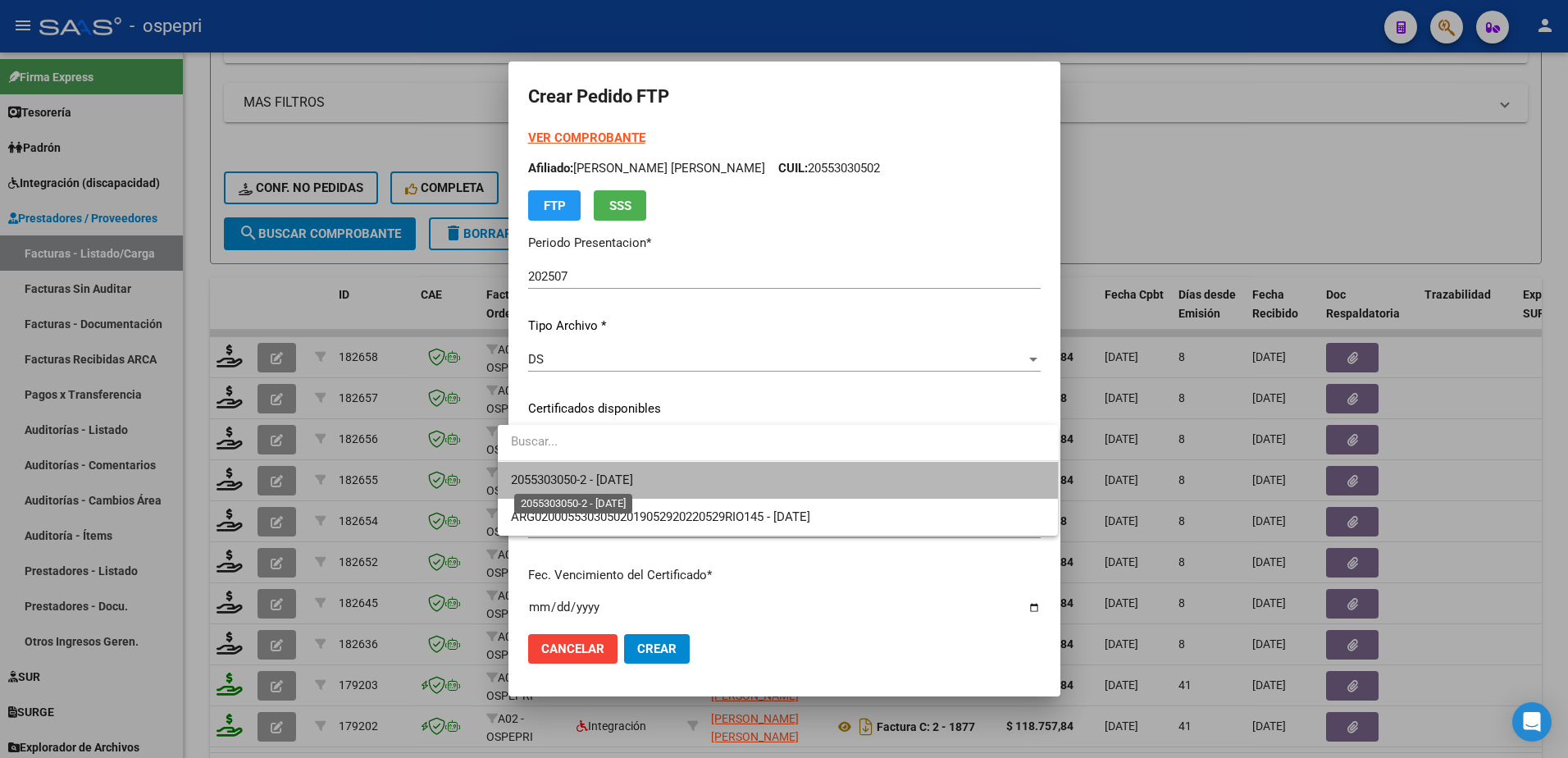
click at [591, 485] on span "2055303050-2 - 2028-07-01" at bounding box center [572, 480] width 122 height 14
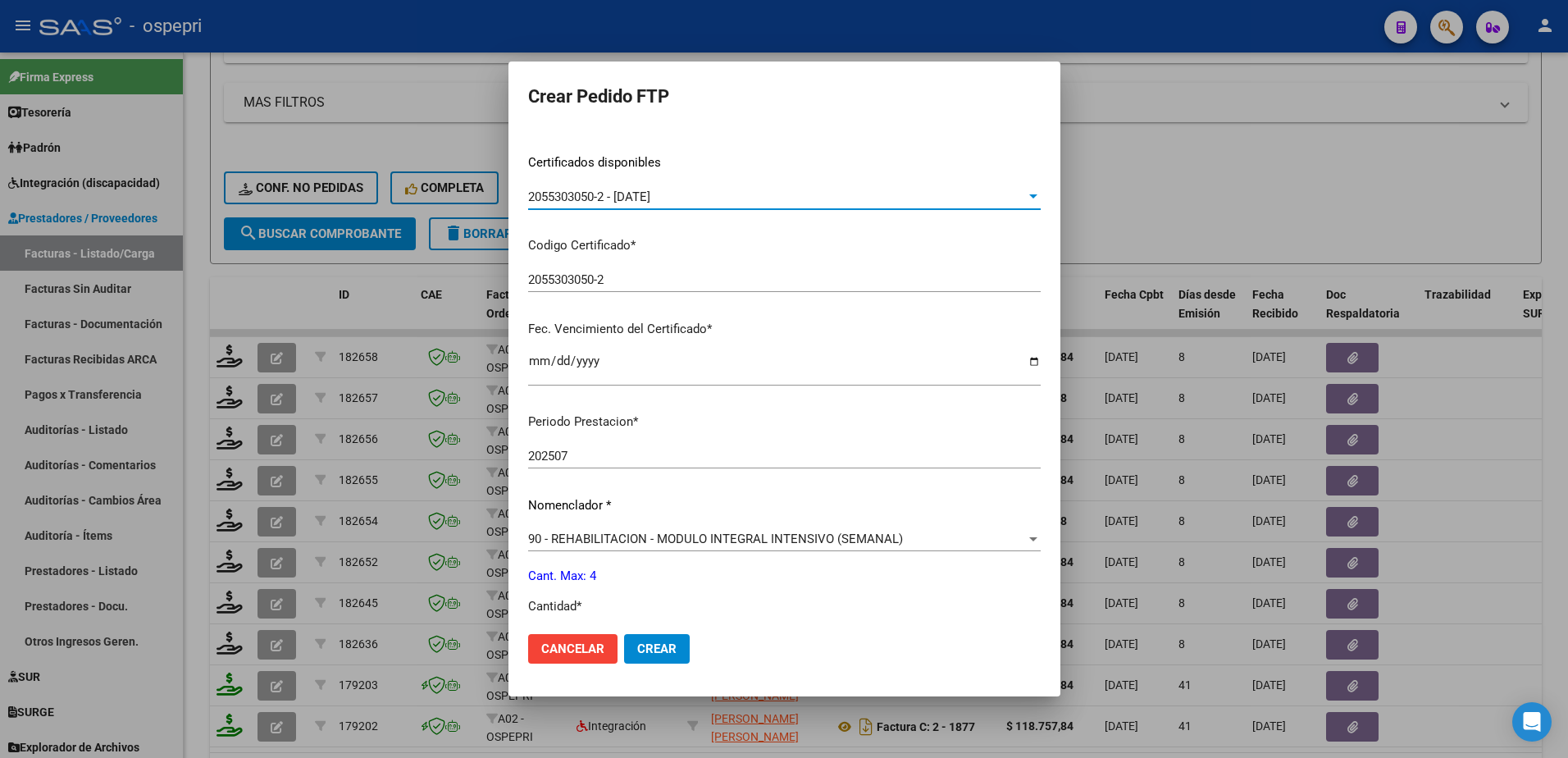
scroll to position [410, 0]
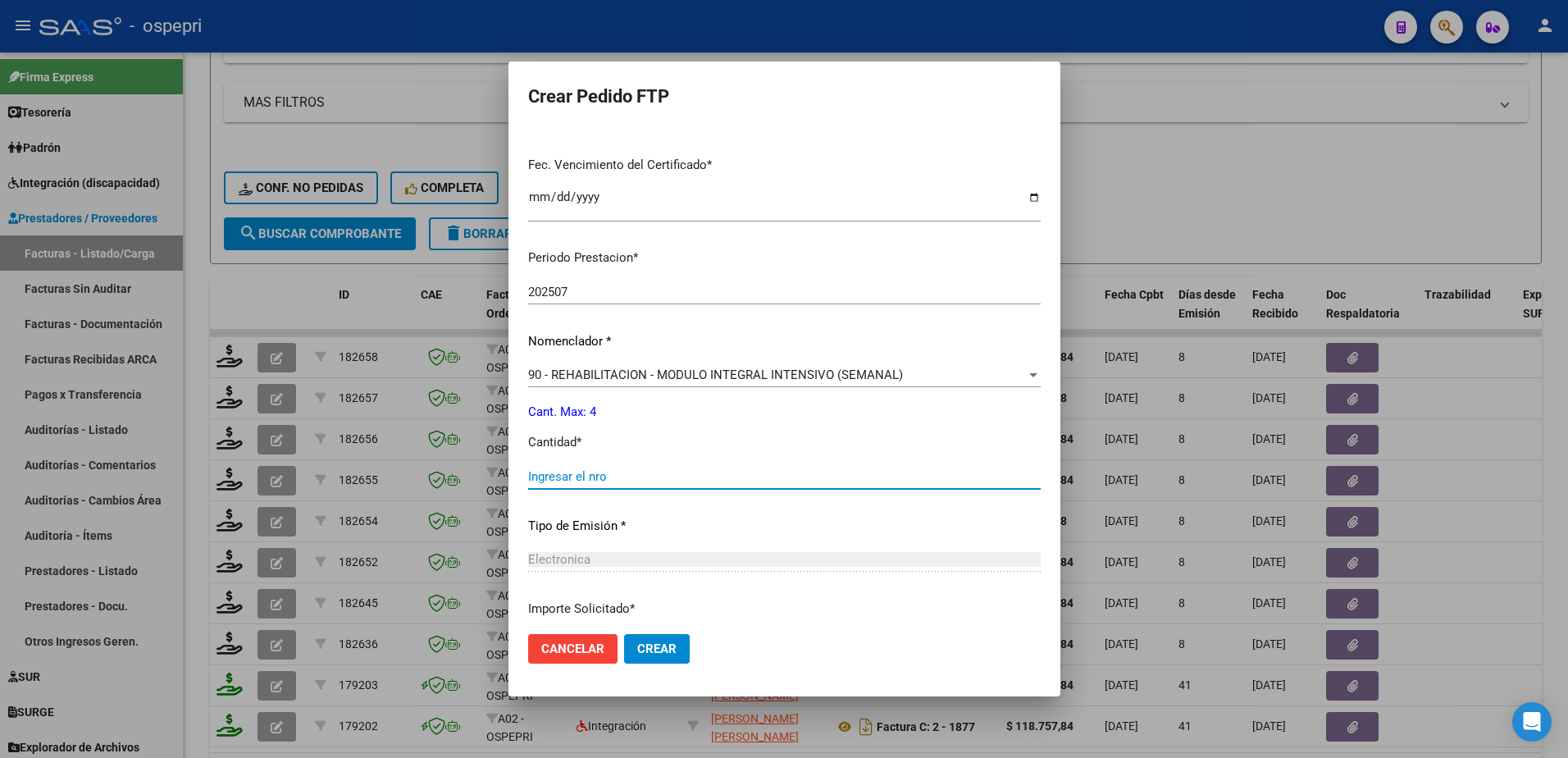
click at [608, 478] on input "Ingresar el nro" at bounding box center [784, 477] width 512 height 14
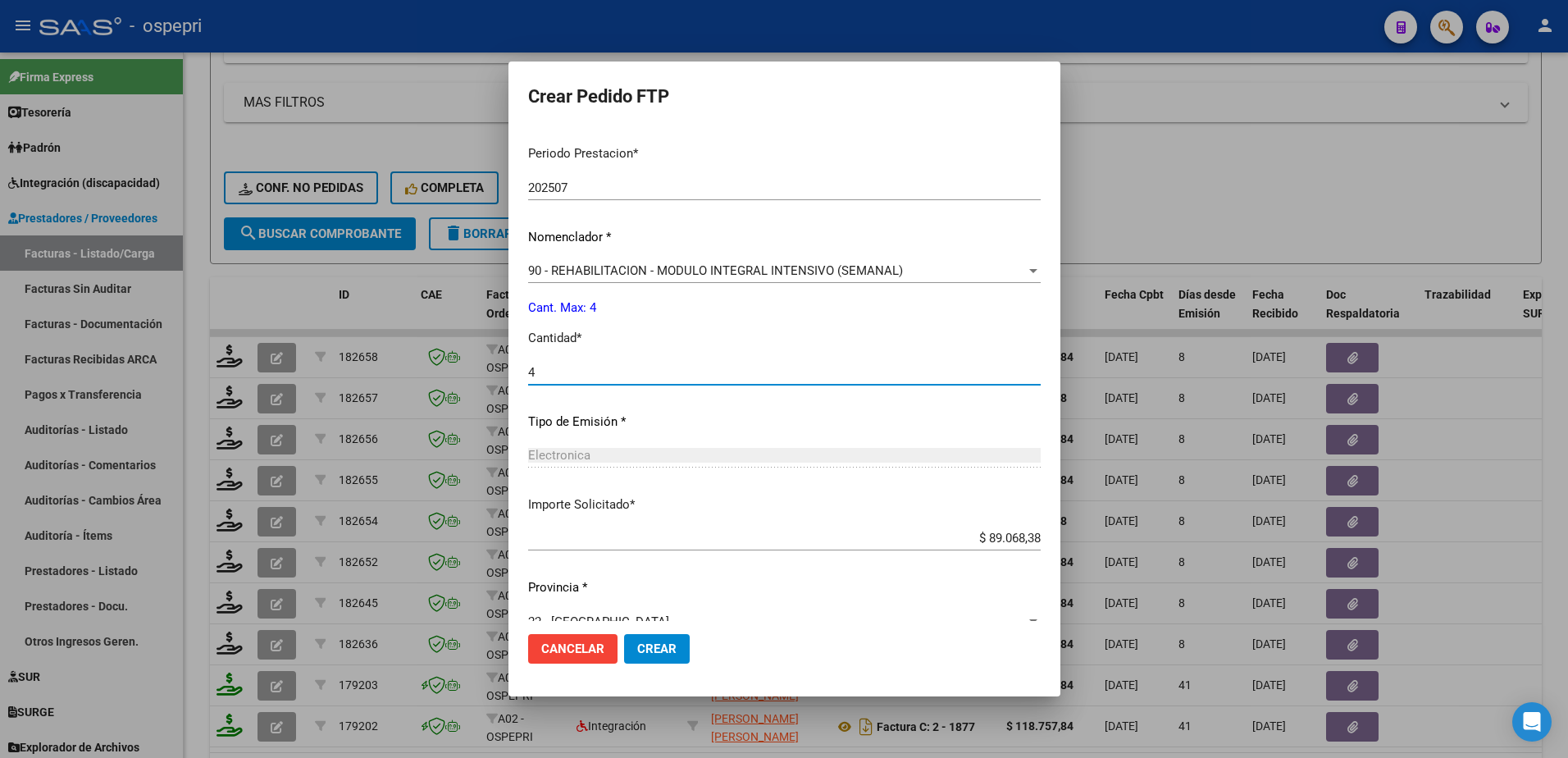
scroll to position [542, 0]
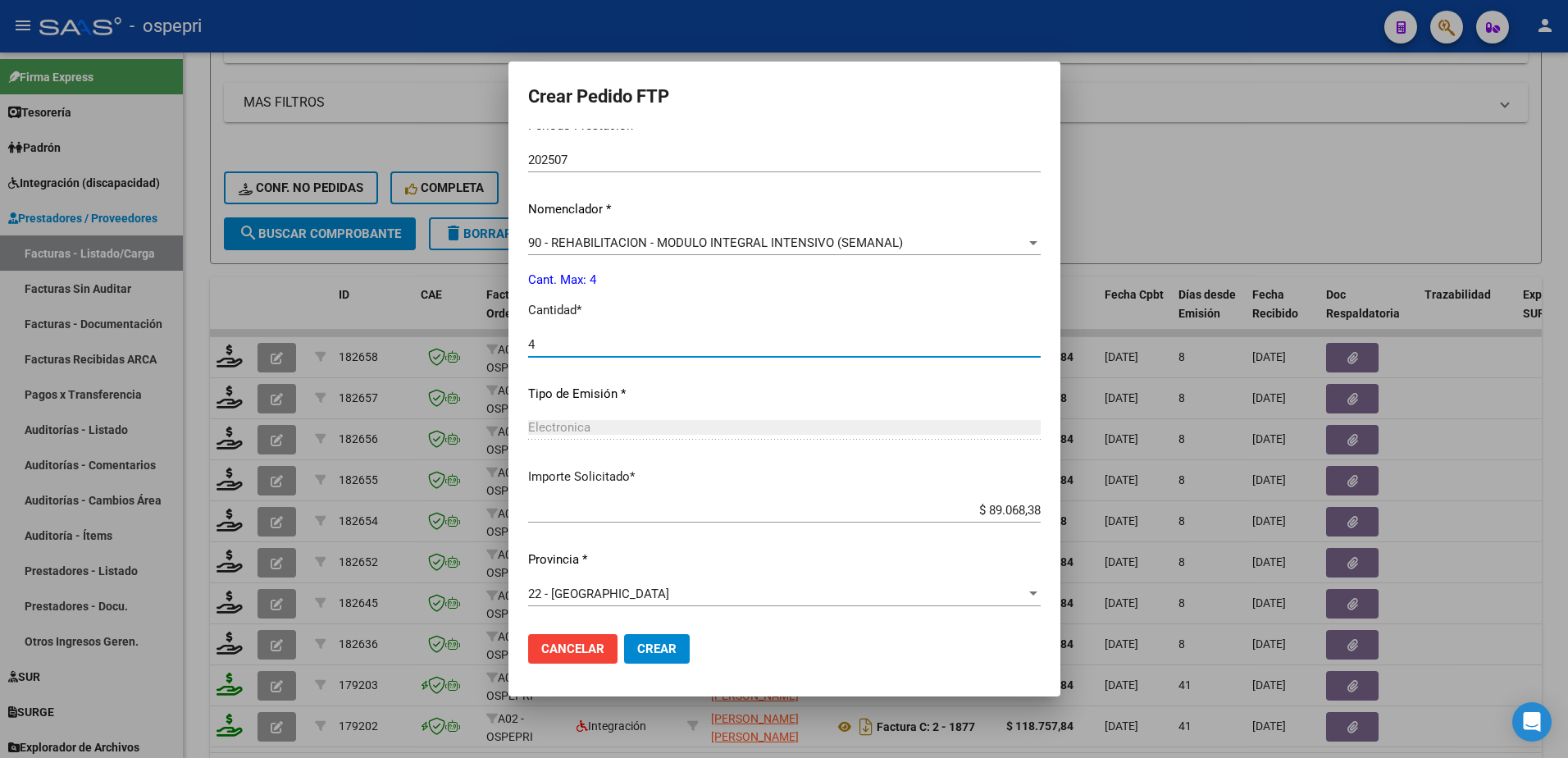
type input "4"
click at [648, 638] on button "Crear" at bounding box center [656, 648] width 66 height 30
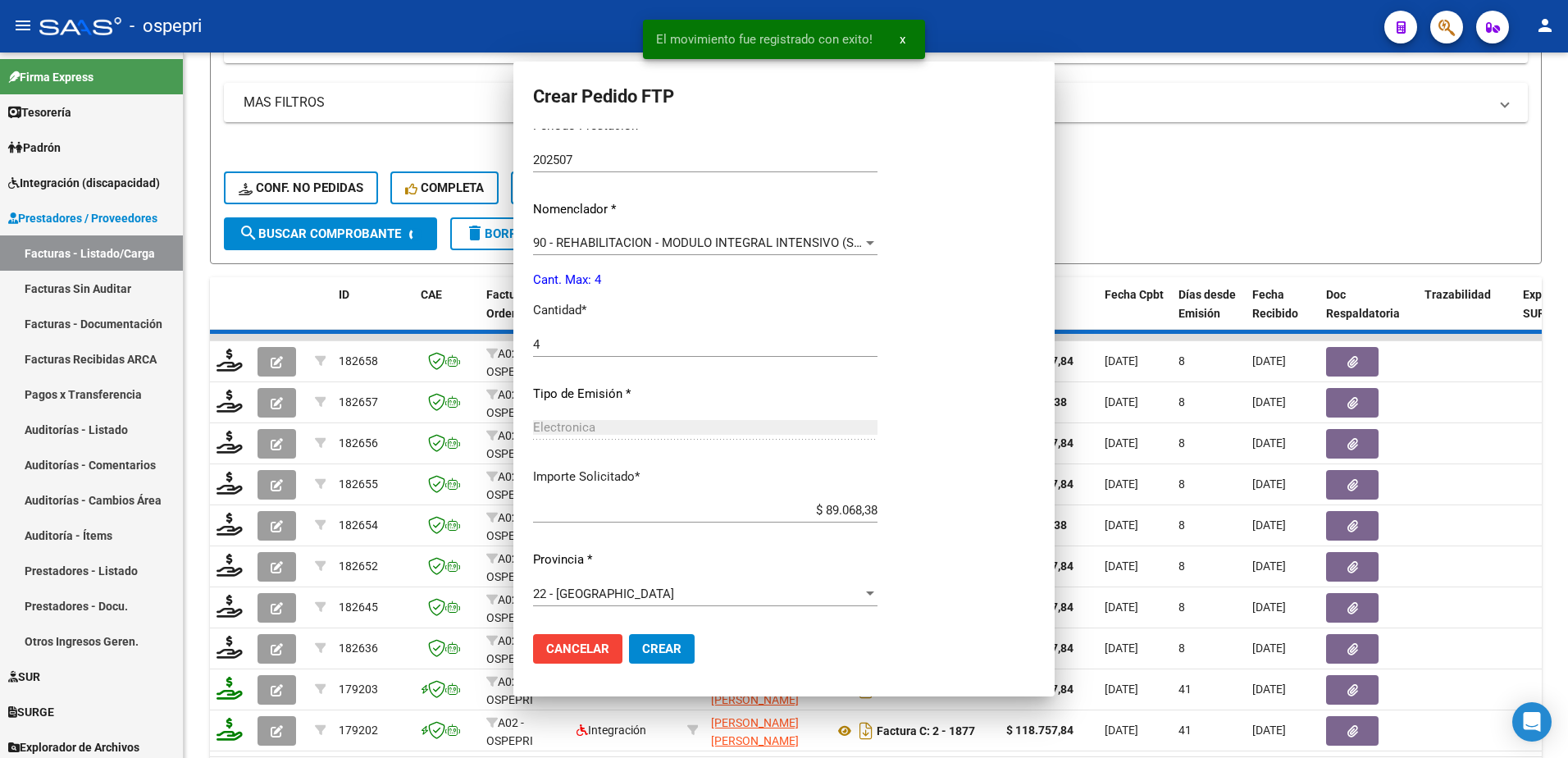
scroll to position [0, 0]
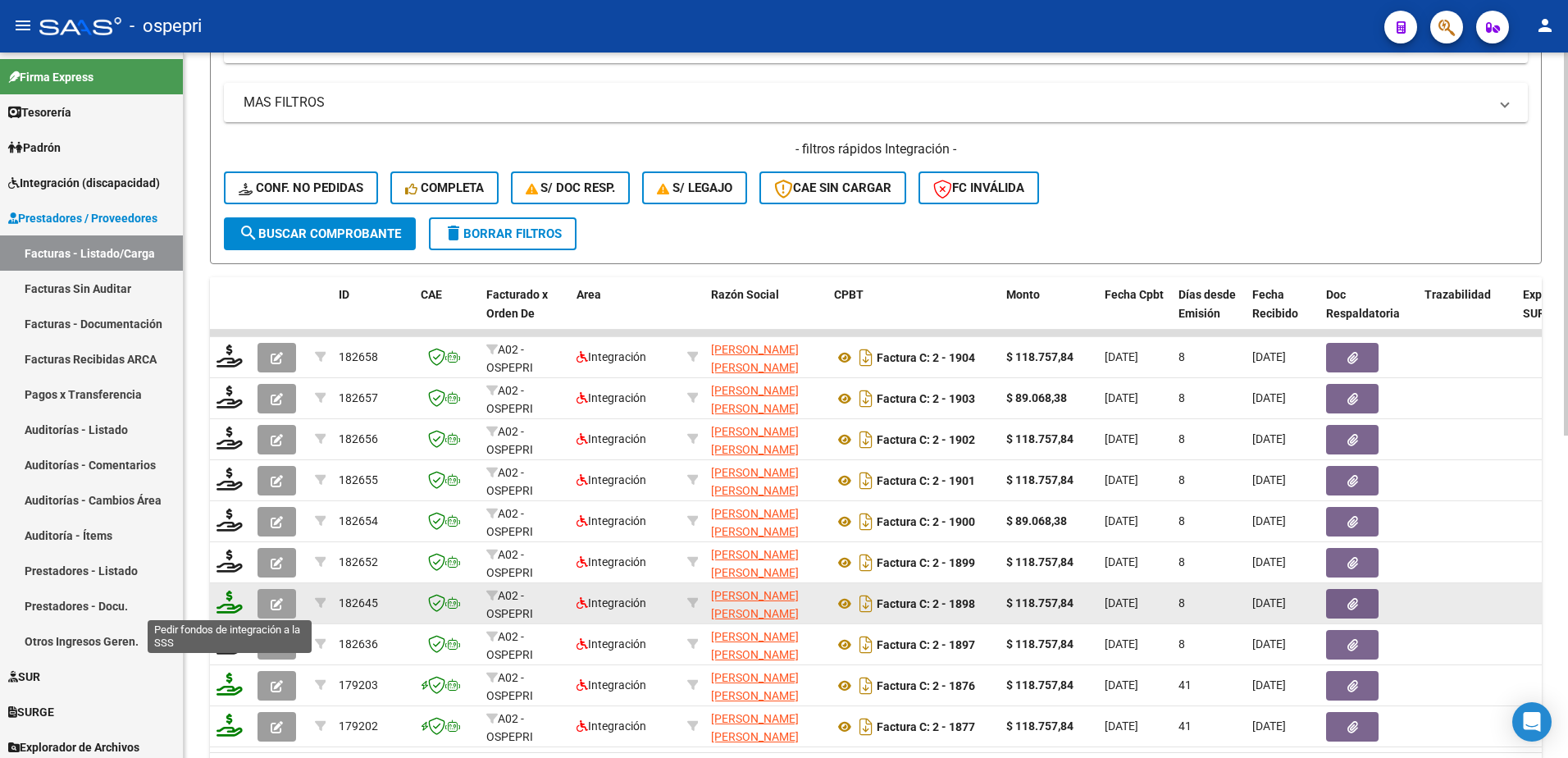
click at [226, 611] on icon at bounding box center [229, 603] width 26 height 23
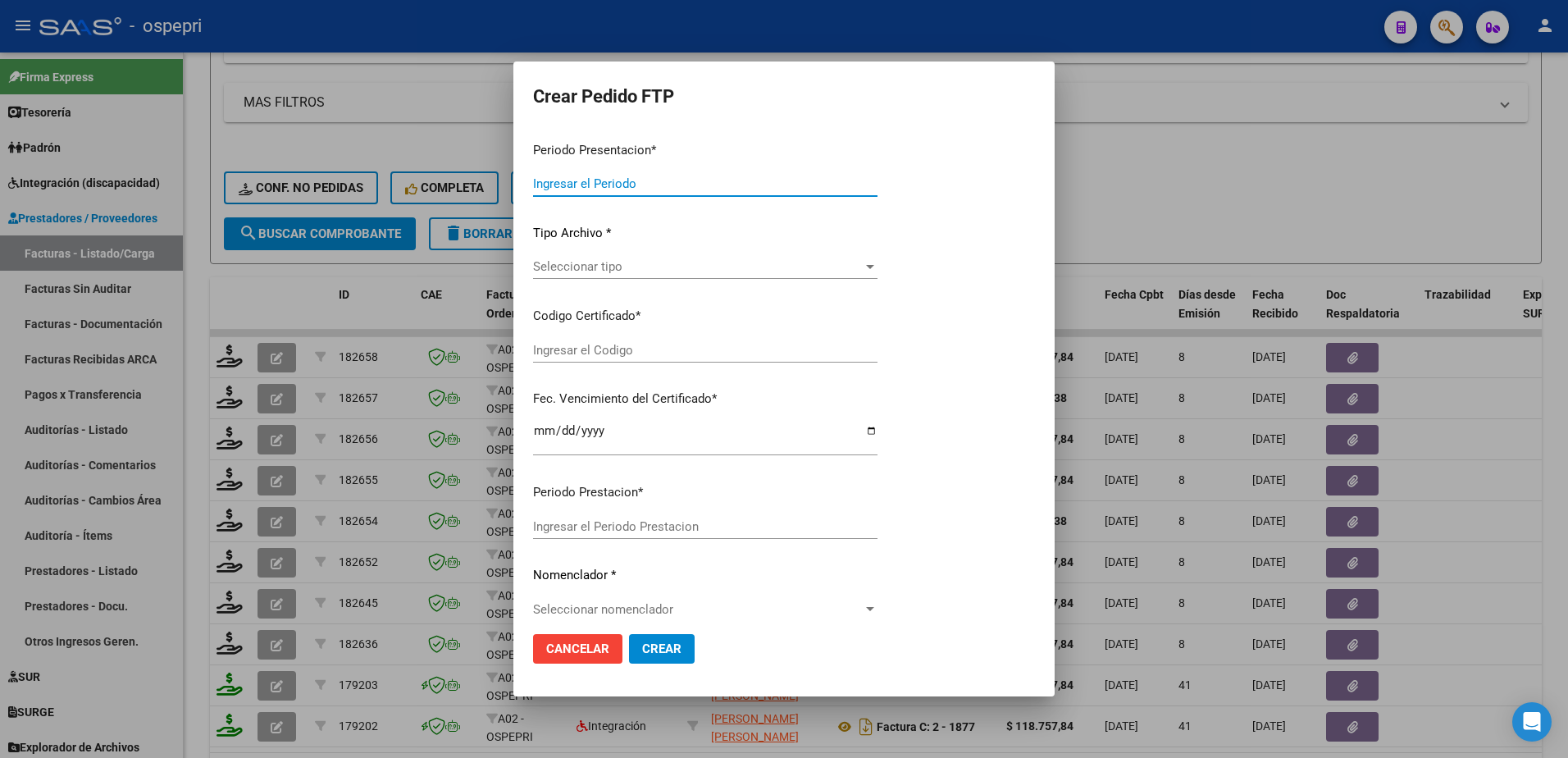
type input "202507"
type input "$ 118.757,84"
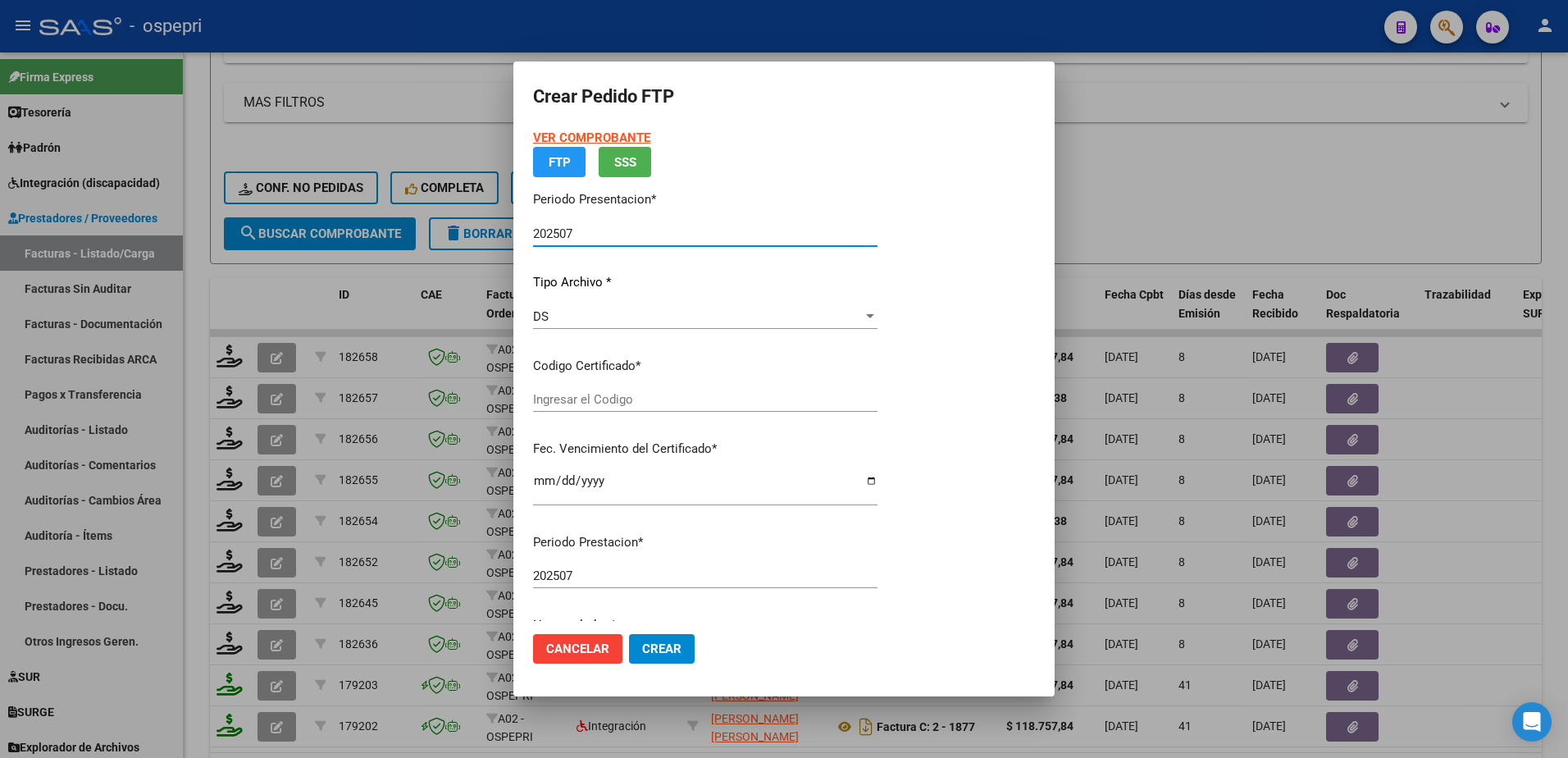
type input "2051129000-8"
type input "2030-01-01"
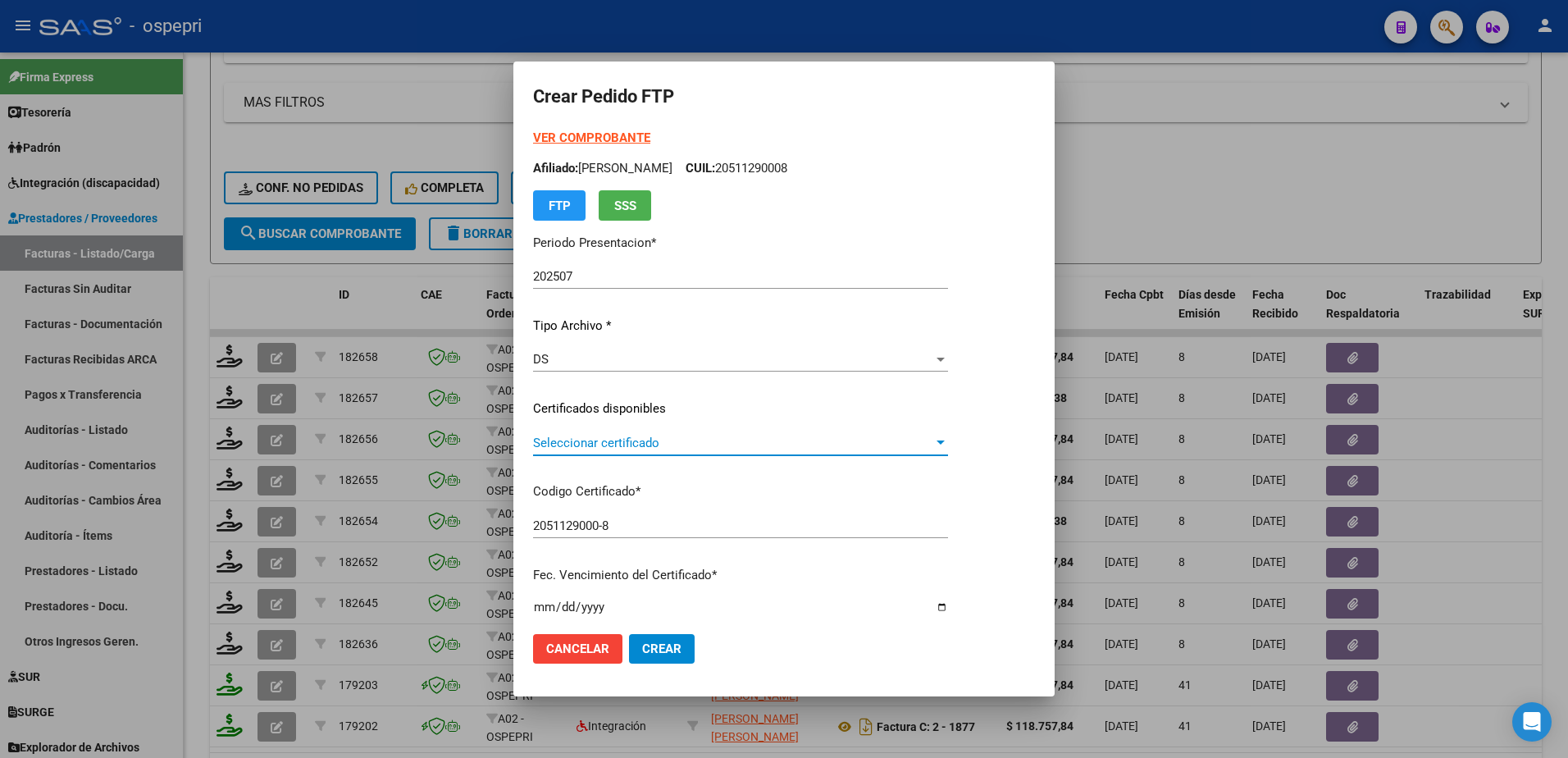
click at [638, 446] on span "Seleccionar certificado" at bounding box center [733, 443] width 400 height 14
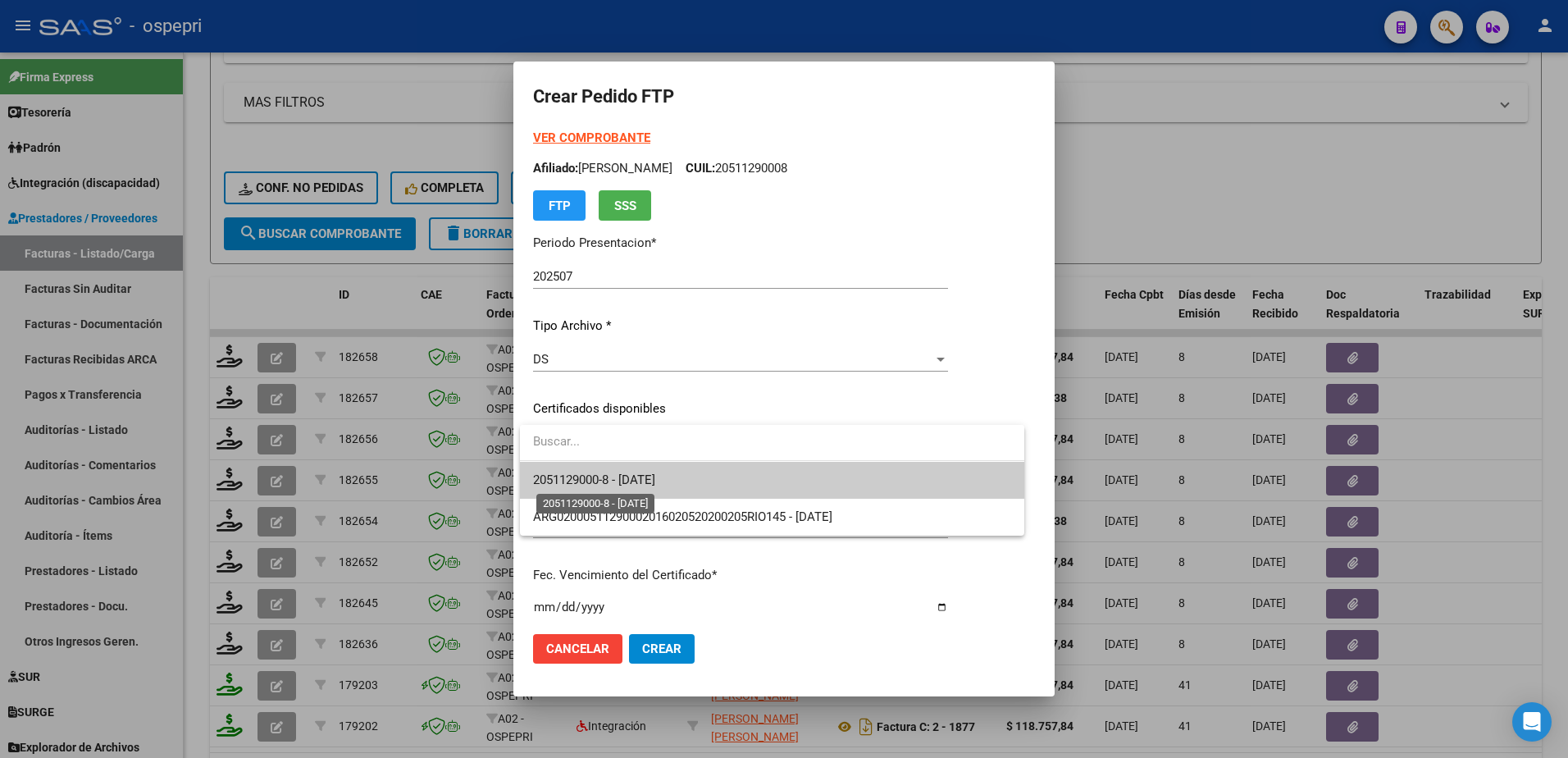
click at [629, 479] on span "2051129000-8 - 2030-01-01" at bounding box center [594, 480] width 122 height 14
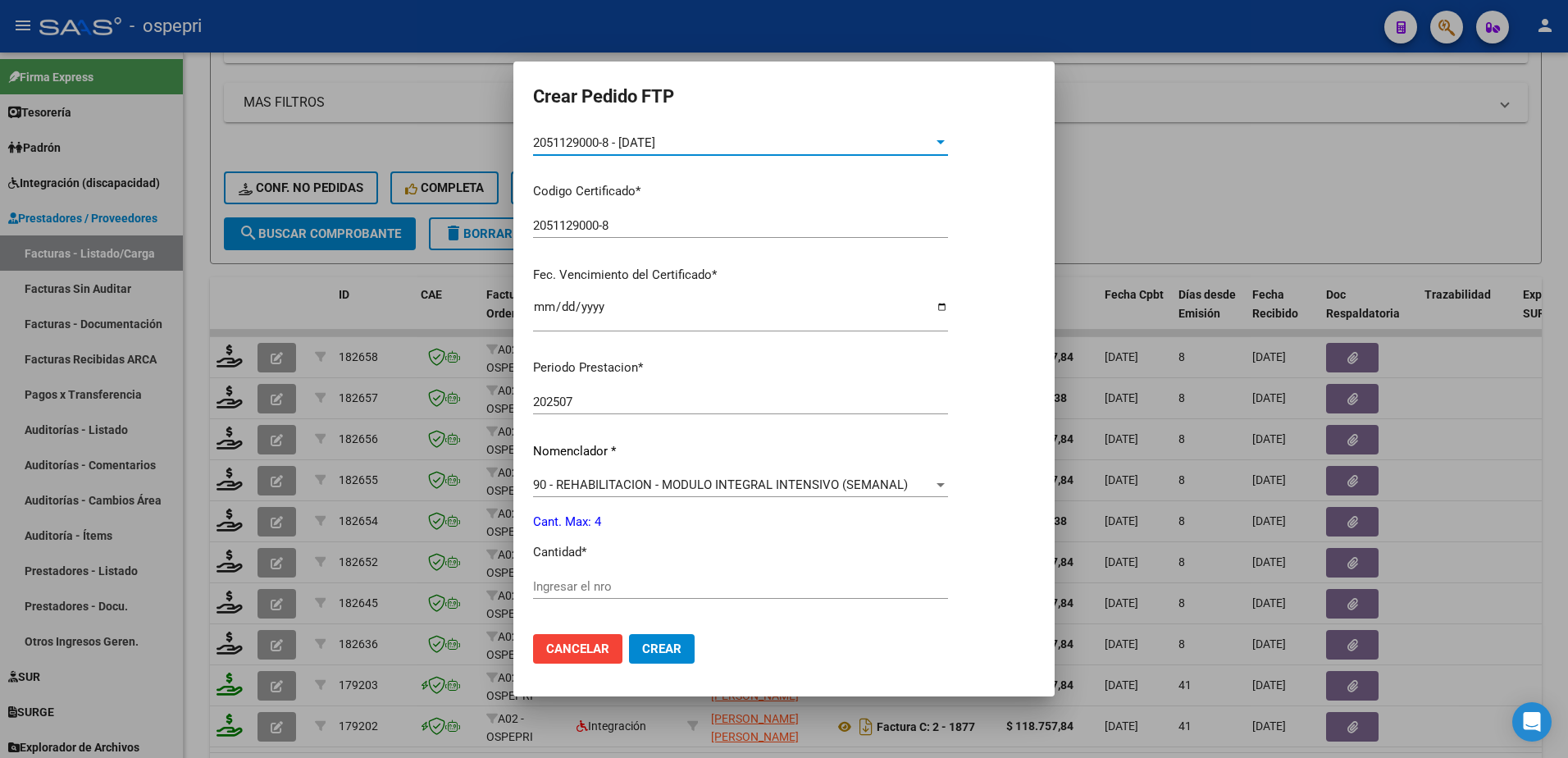
scroll to position [328, 0]
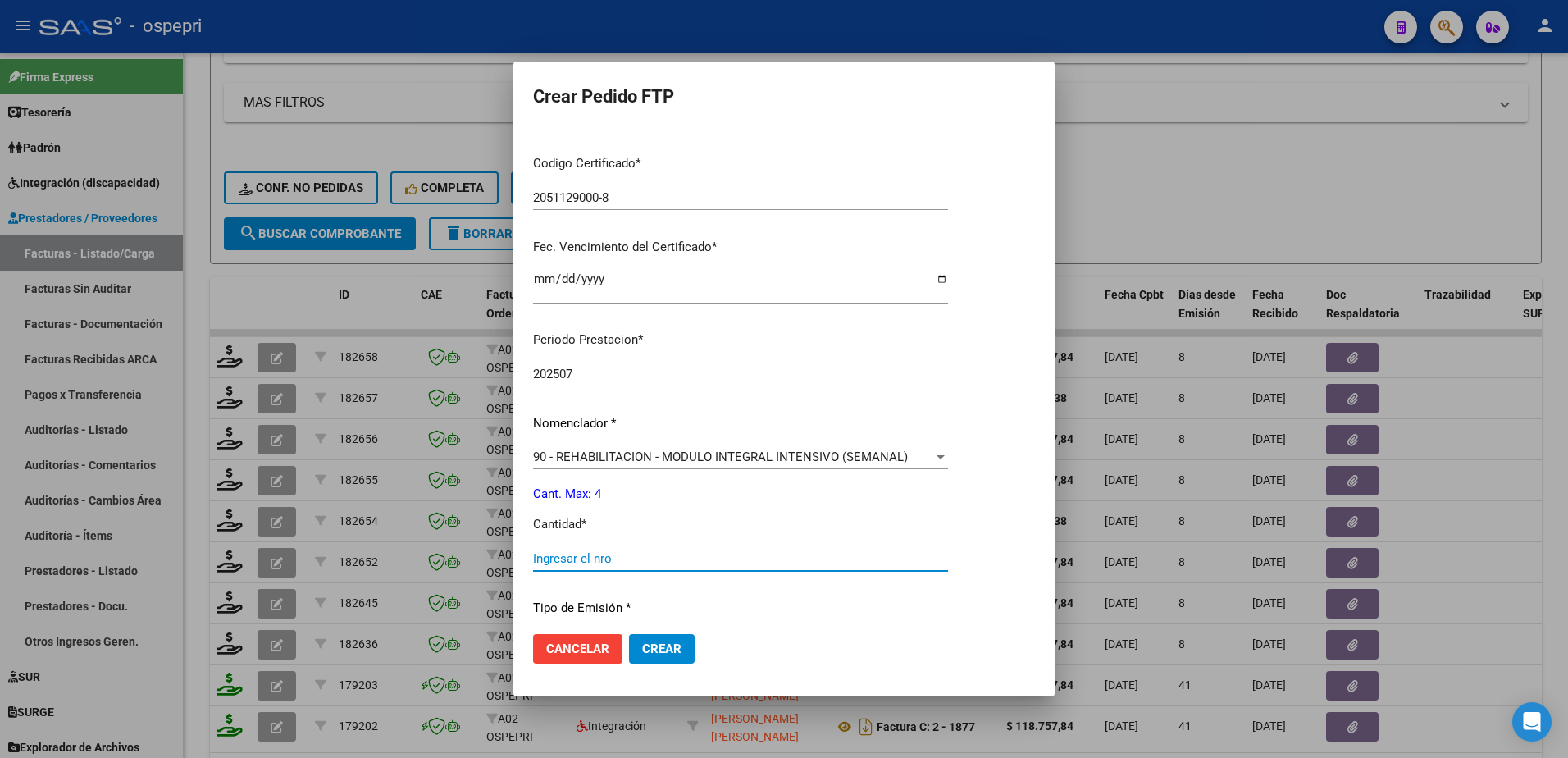
click at [590, 560] on input "Ingresar el nro" at bounding box center [740, 559] width 415 height 14
type input "4"
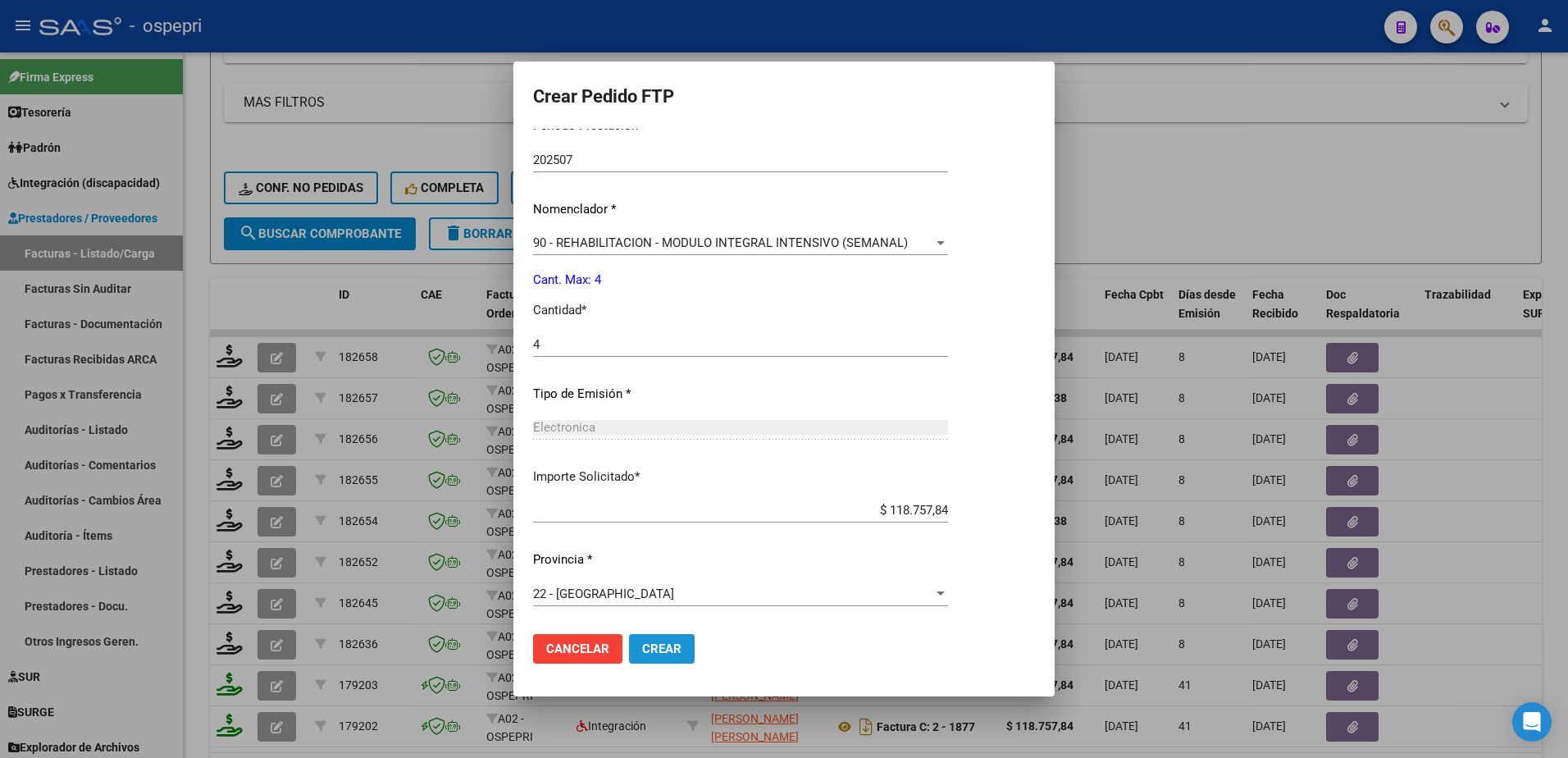
click at [674, 649] on span "Crear" at bounding box center [661, 649] width 39 height 14
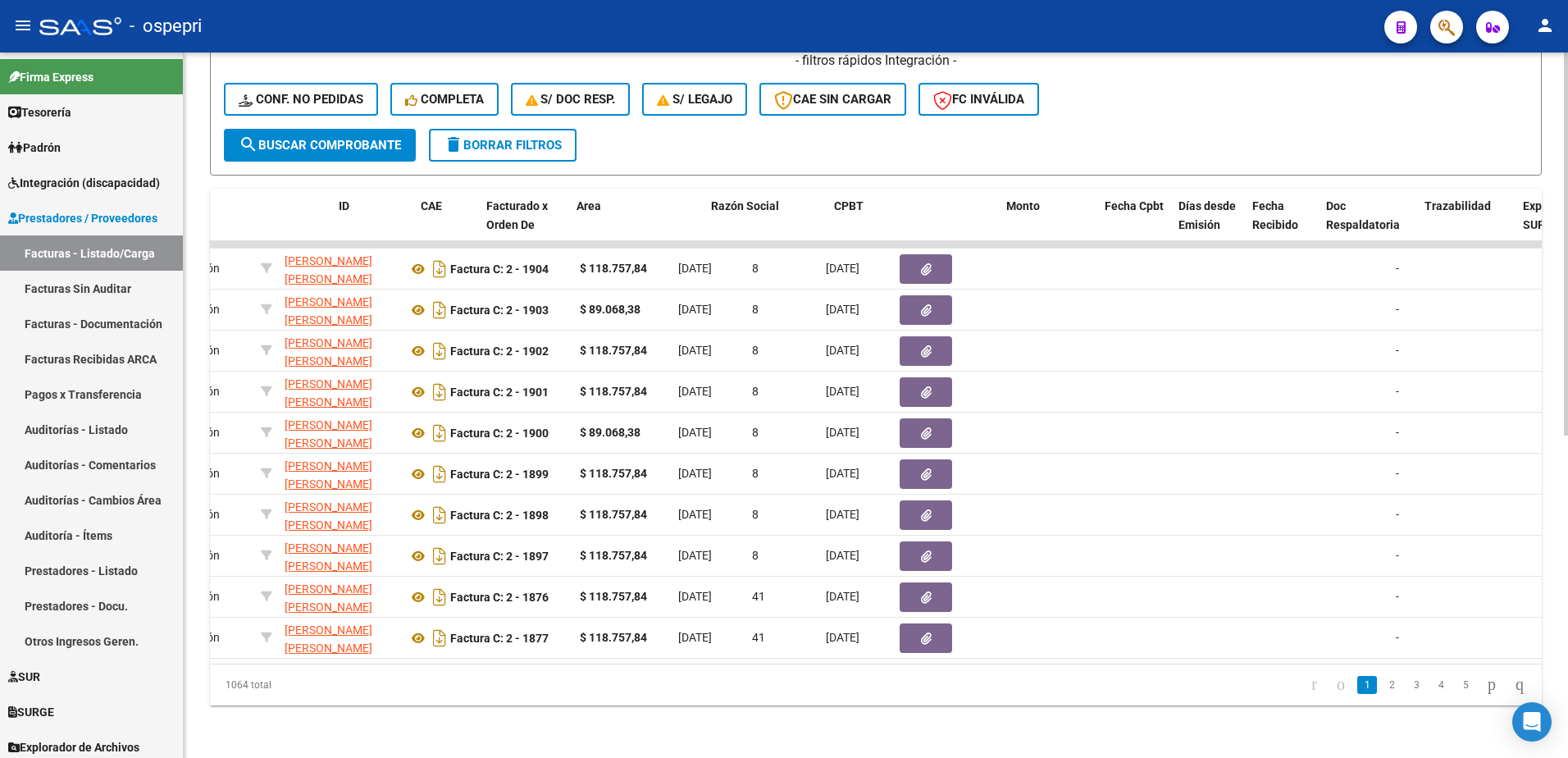
scroll to position [0, 0]
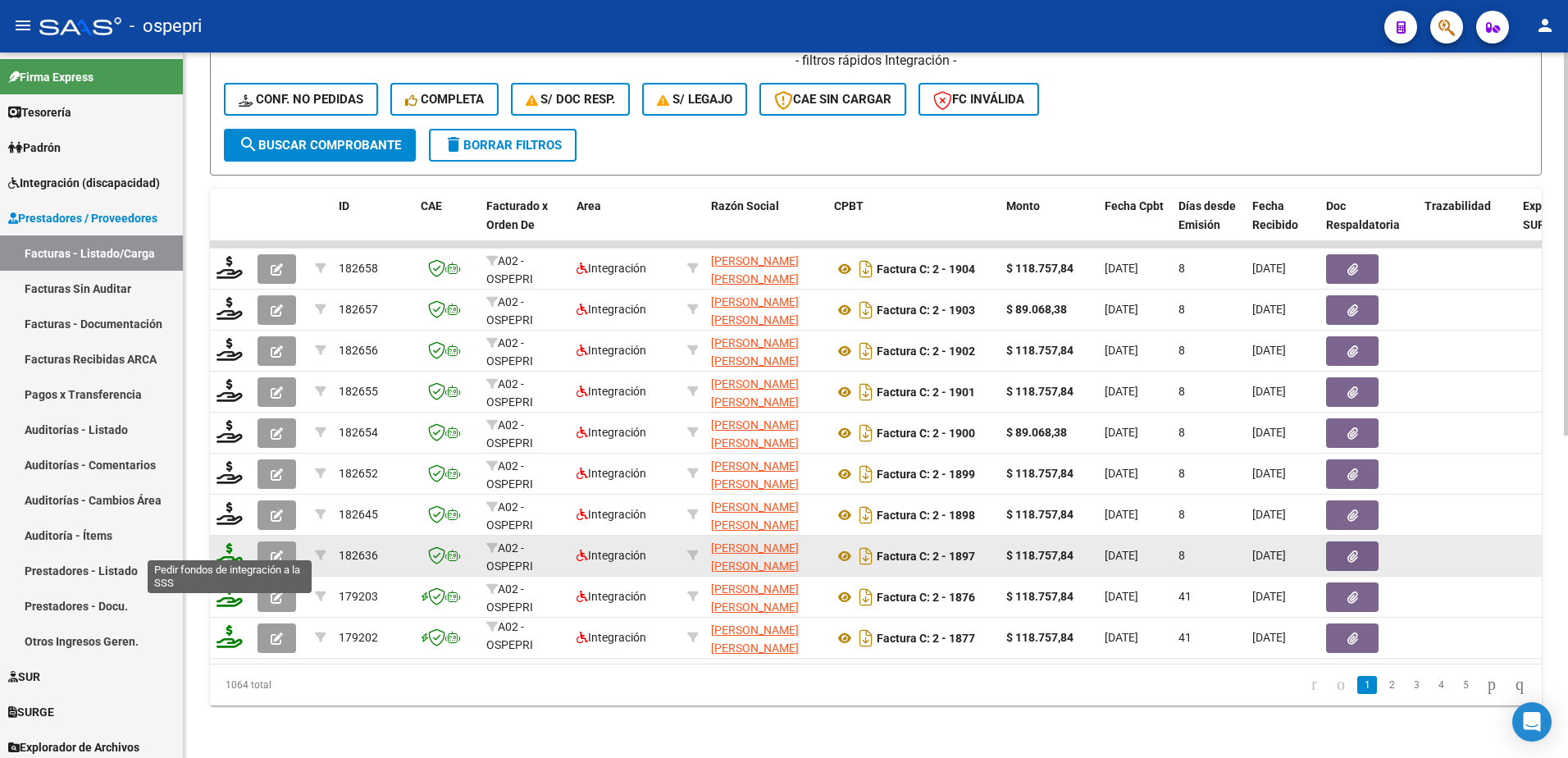
click at [232, 549] on icon at bounding box center [229, 555] width 26 height 23
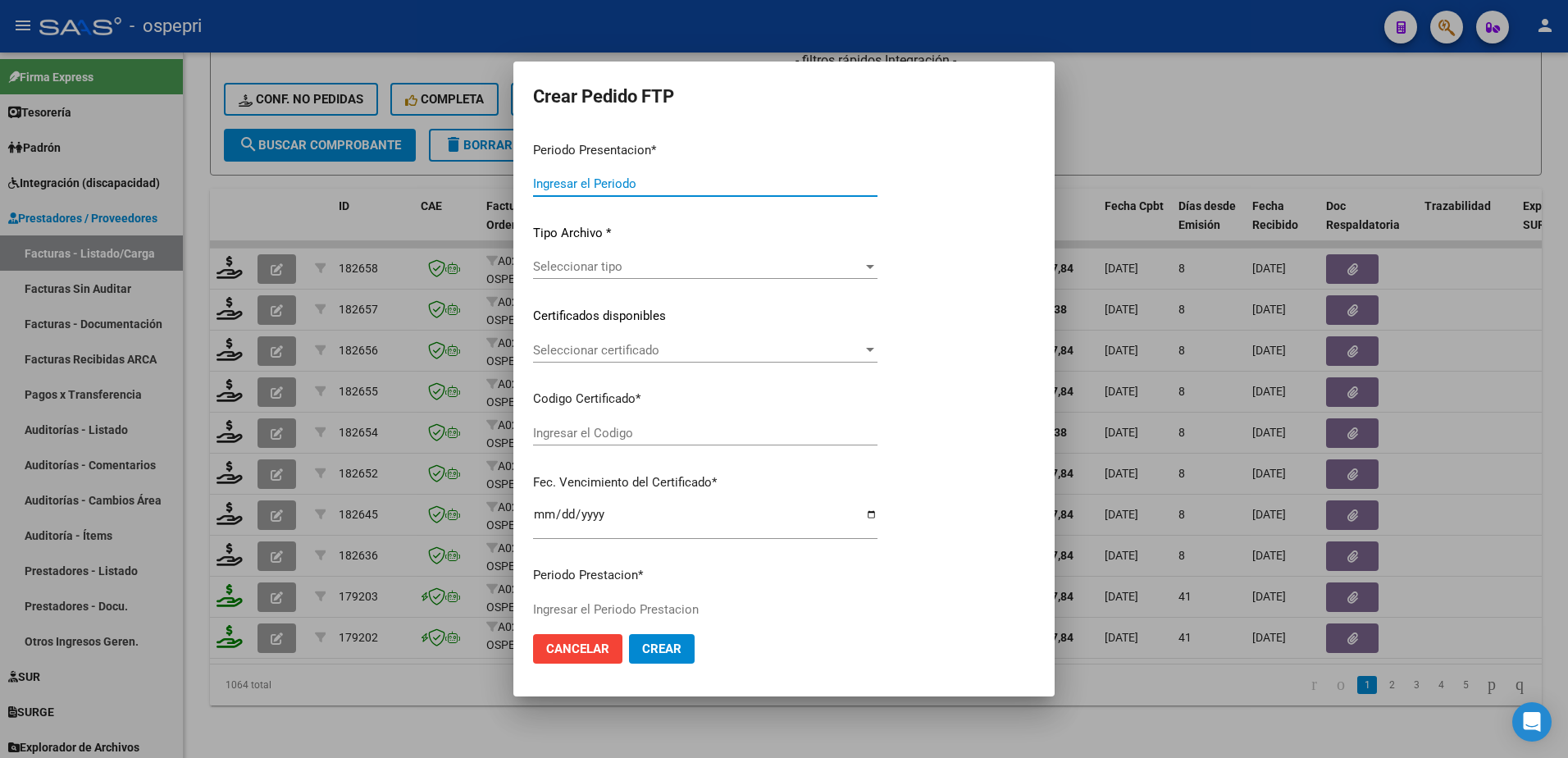
type input "202507"
type input "$ 118.757,84"
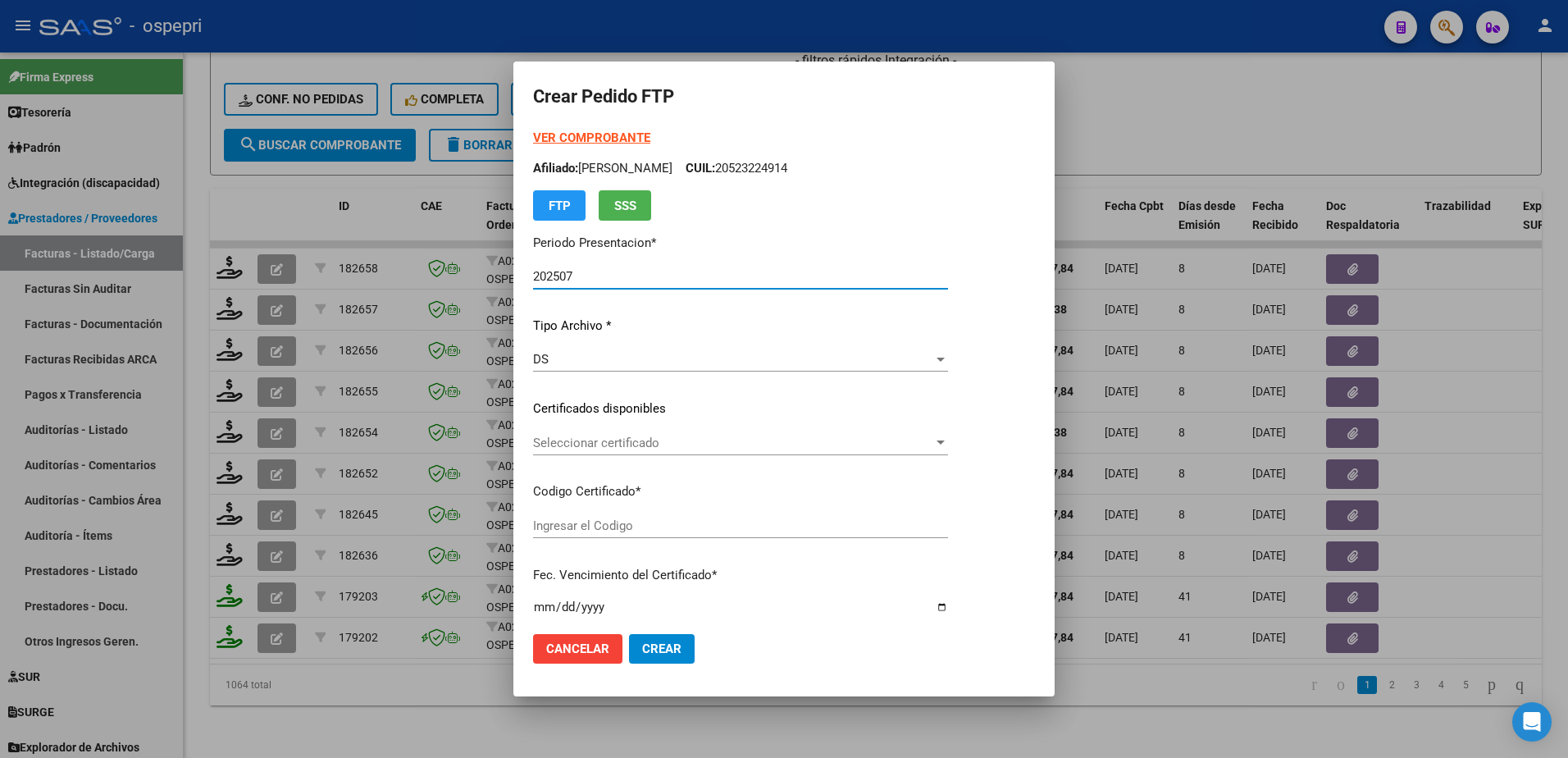
type input "ARG02000523224912019082920220829RIO145"
type input "2029-11-01"
click at [616, 448] on span "Seleccionar certificado" at bounding box center [733, 443] width 400 height 14
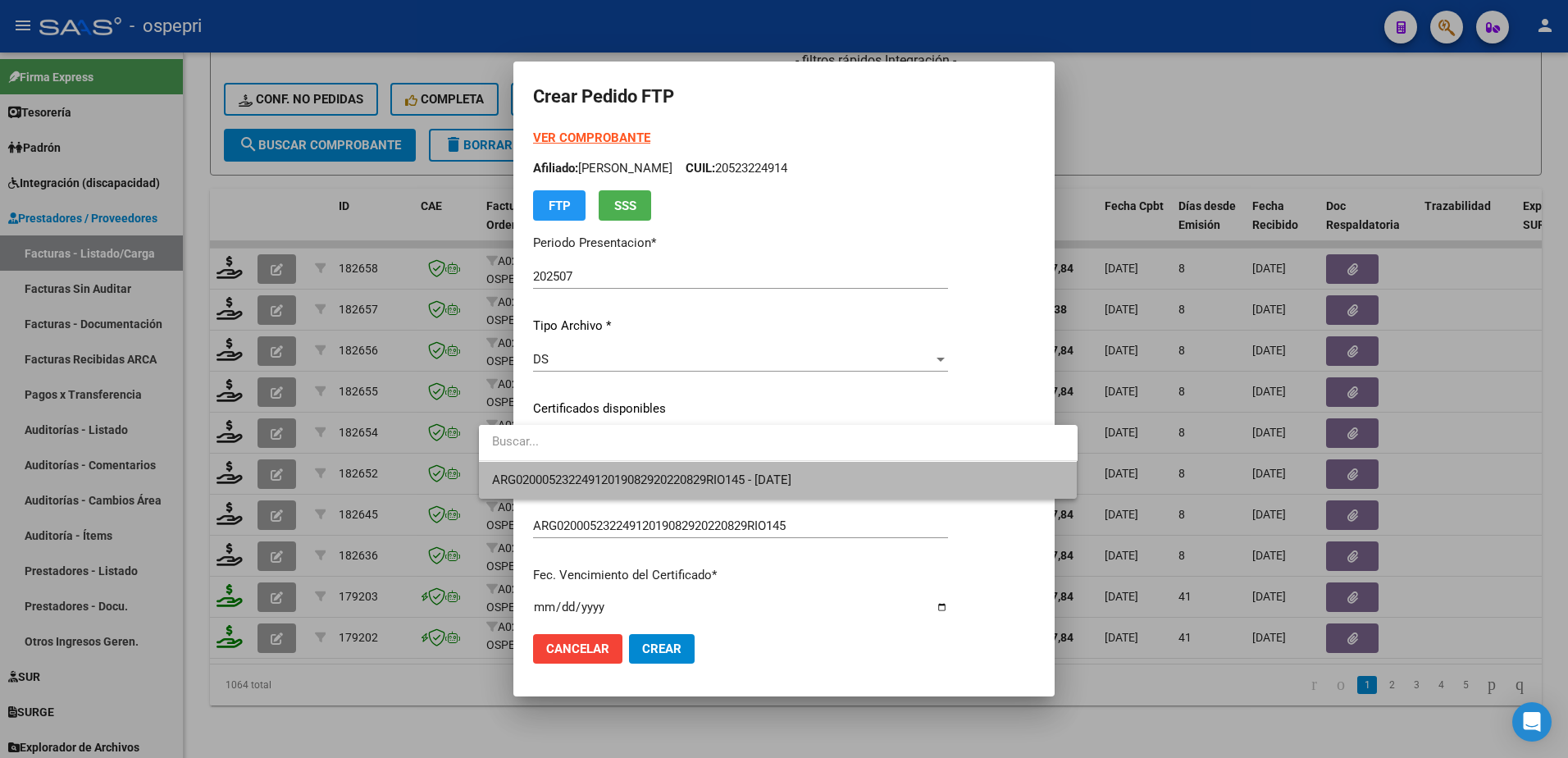
click at [622, 489] on span "ARG02000523224912019082920220829RIO145 - 2029-11-01" at bounding box center [778, 480] width 573 height 37
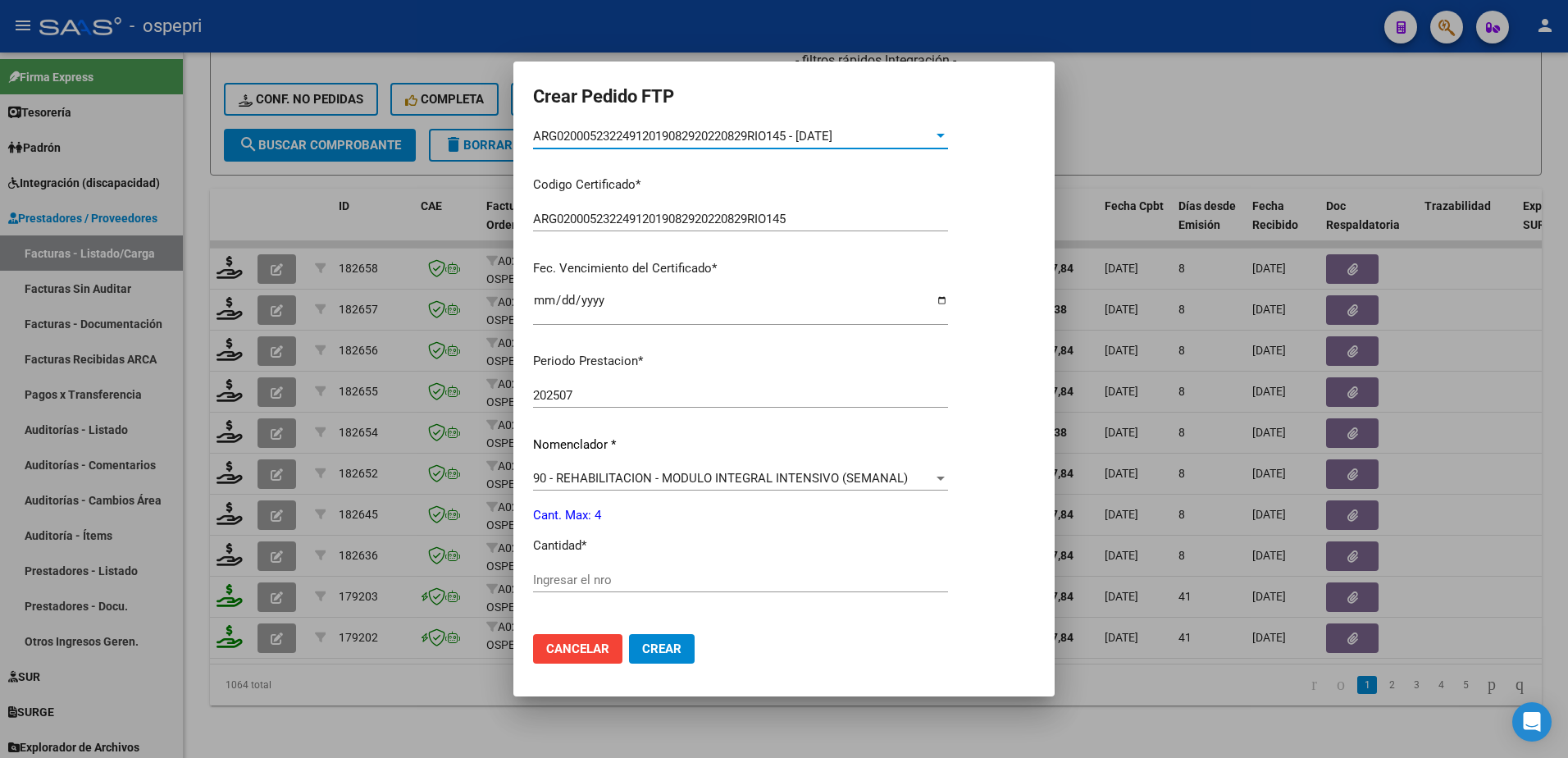
scroll to position [328, 0]
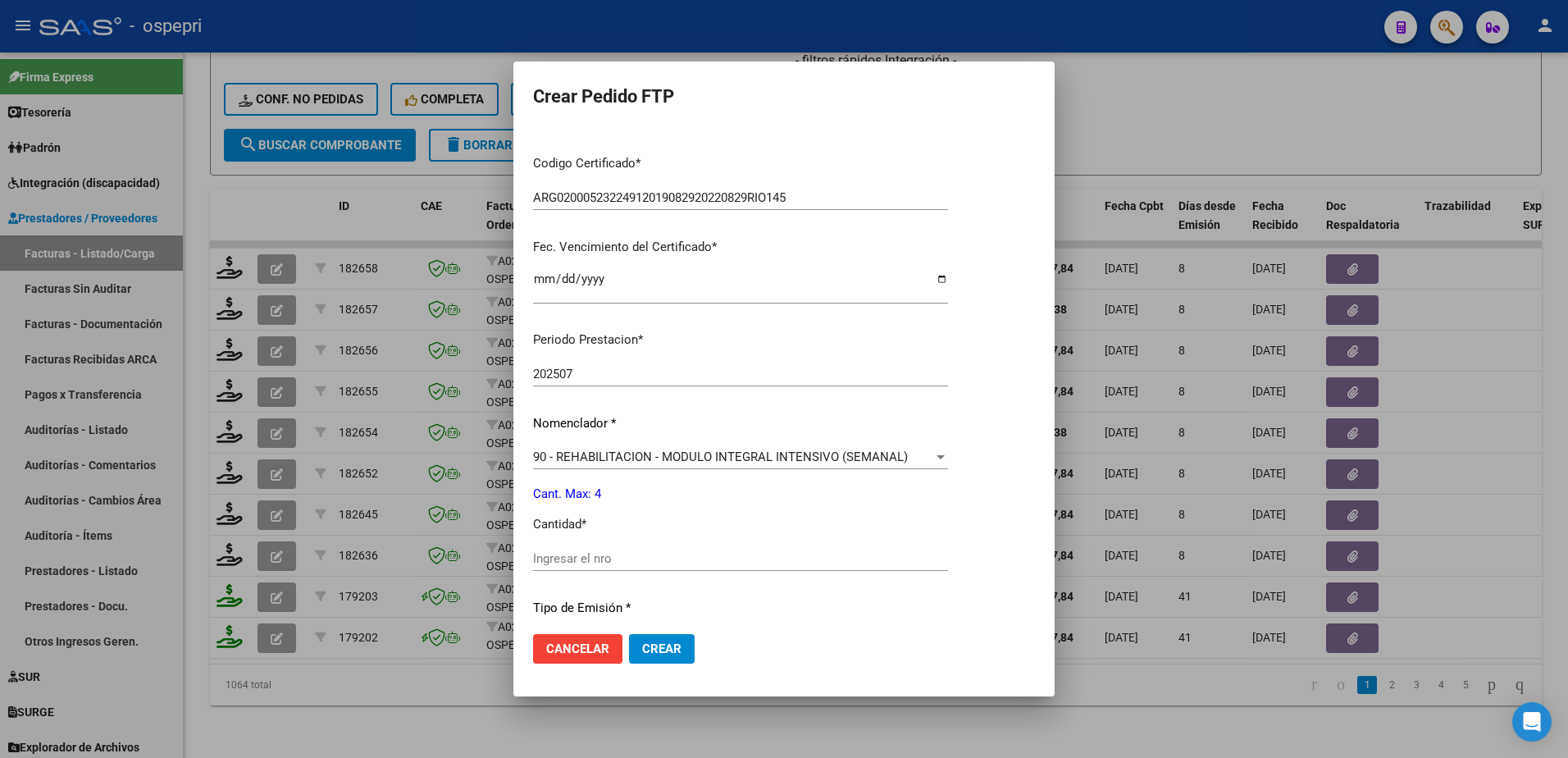
click at [585, 562] on input "Ingresar el nro" at bounding box center [740, 559] width 415 height 14
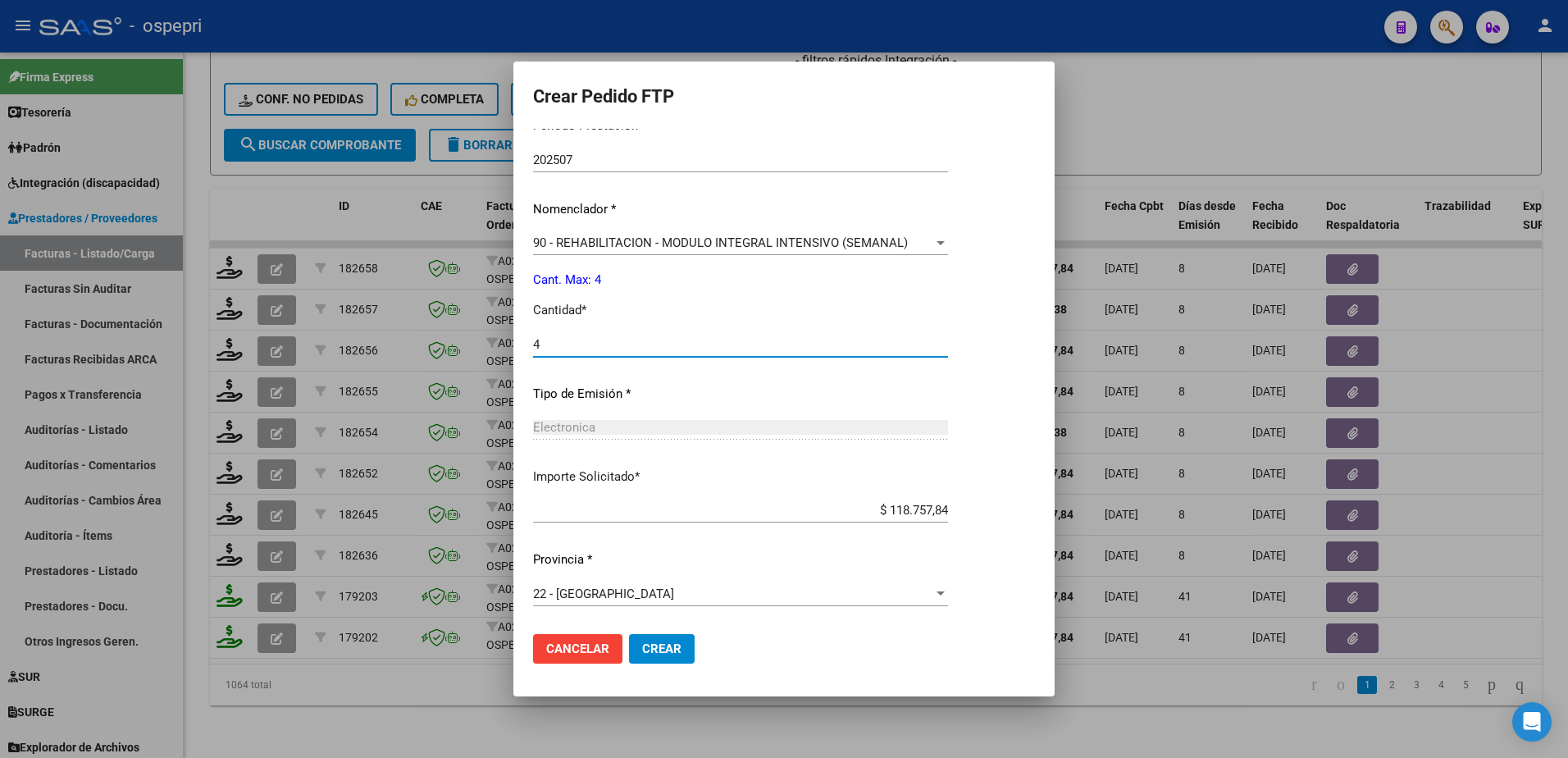
type input "4"
click at [642, 646] on span "Crear" at bounding box center [661, 649] width 39 height 14
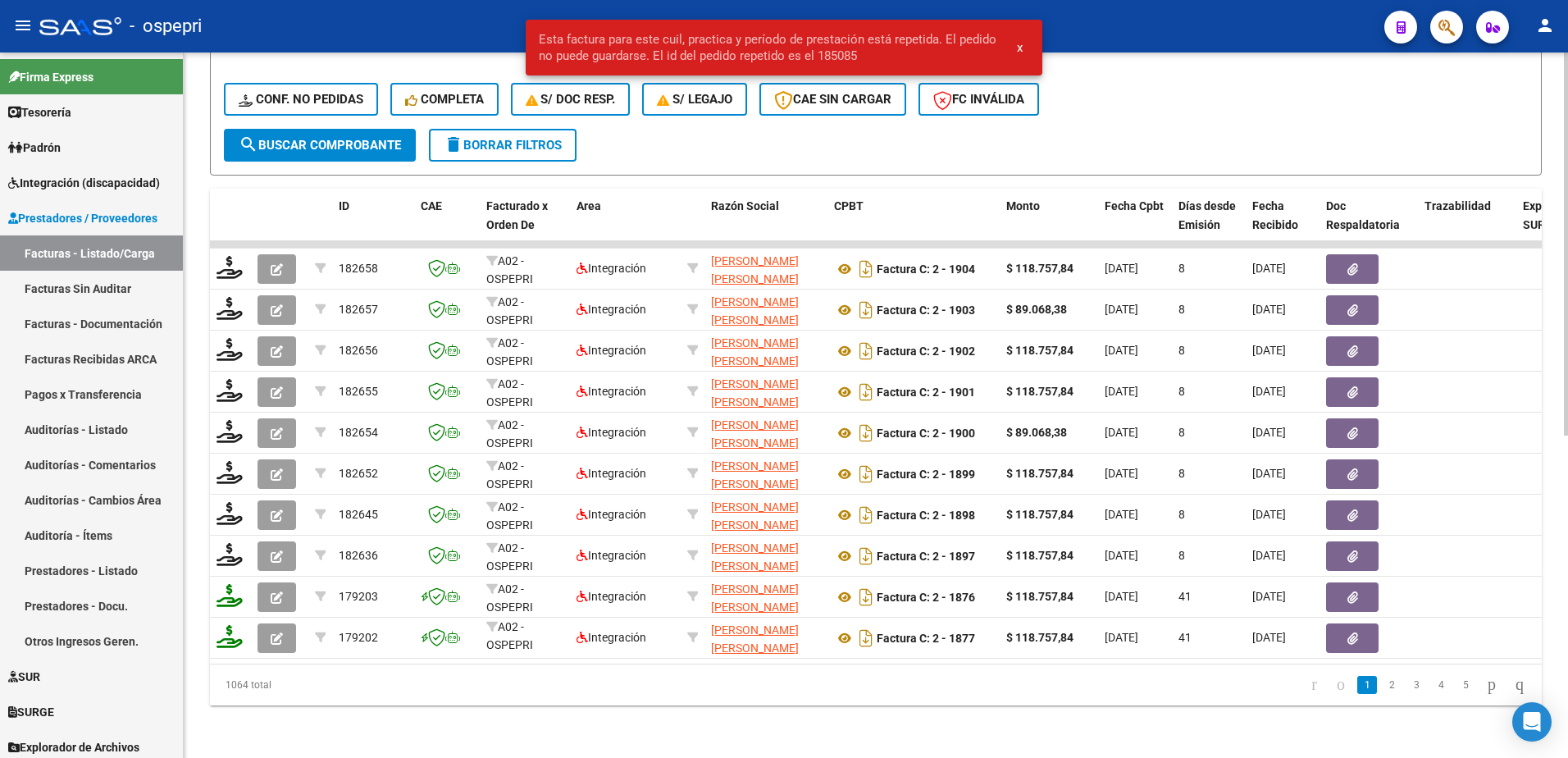
click at [1254, 110] on div "- filtros rápidos Integración - Conf. no pedidas Completa S/ Doc Resp. S/ legaj…" at bounding box center [875, 91] width 1304 height 77
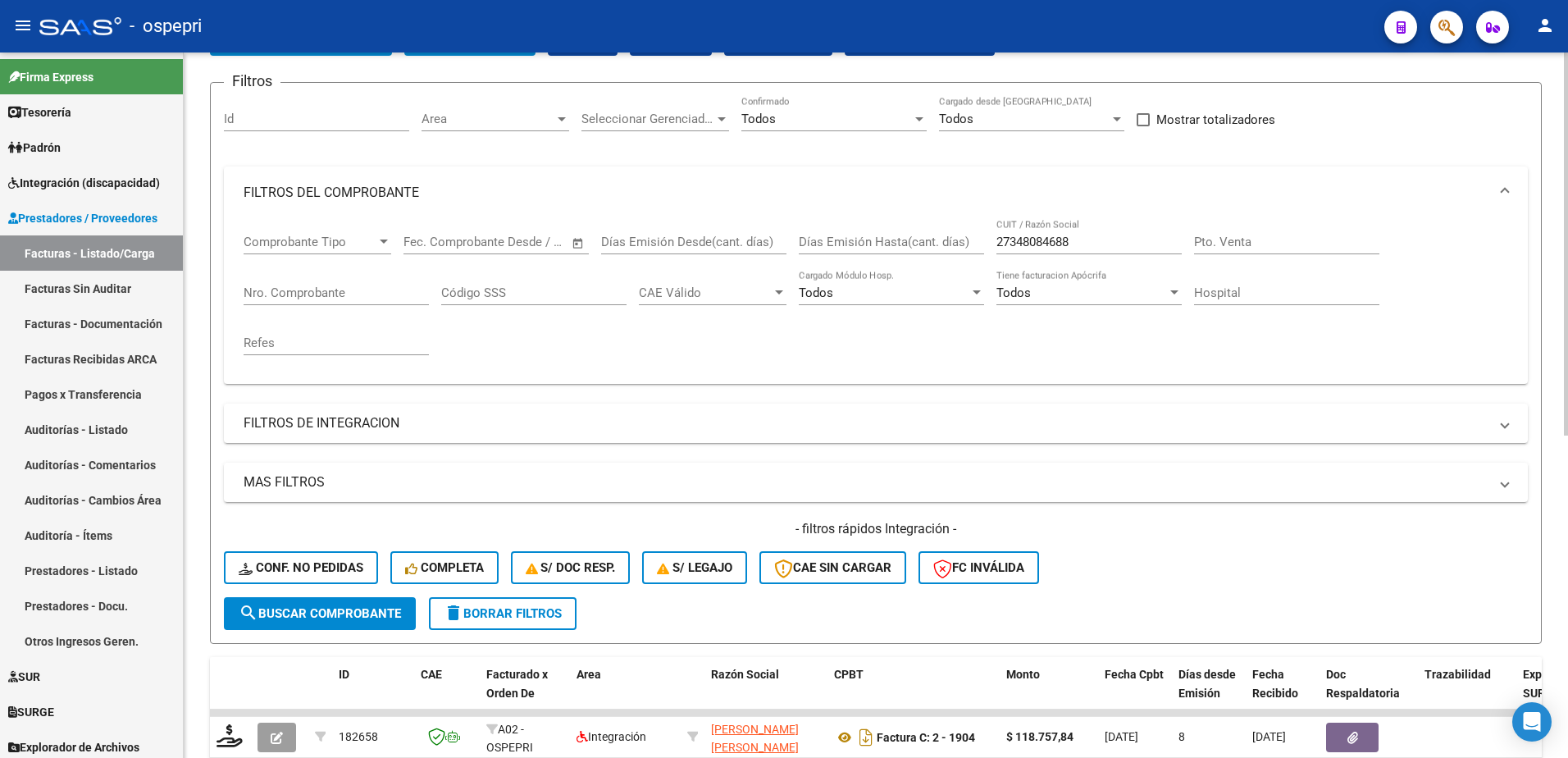
scroll to position [0, 0]
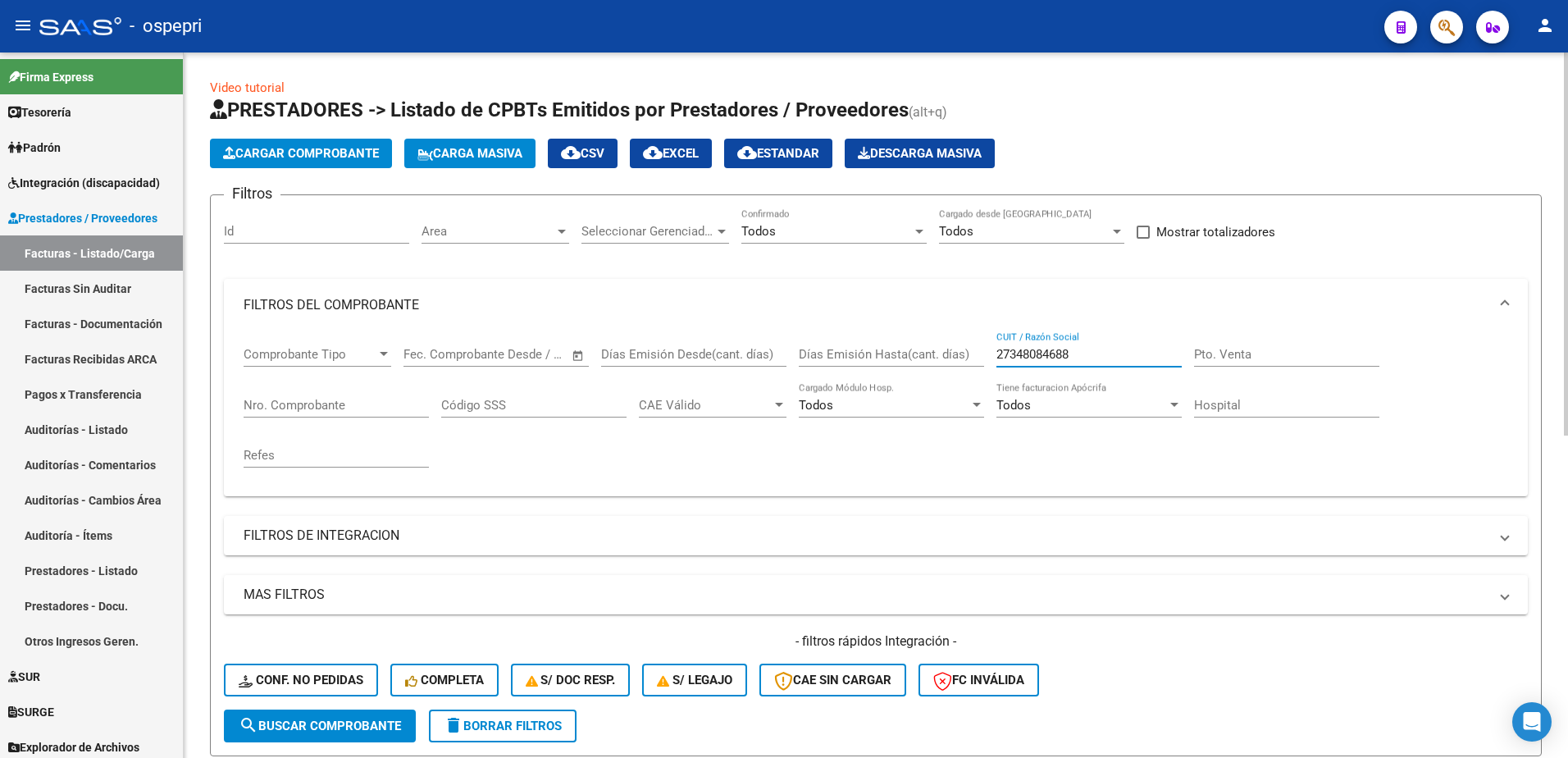
drag, startPoint x: 1089, startPoint y: 359, endPoint x: 959, endPoint y: 359, distance: 130.0
click at [959, 359] on div "Comprobante Tipo Comprobante Tipo Start date – End date Fec. Comprobante Desde …" at bounding box center [875, 407] width 1265 height 152
click at [53, 182] on span "Integración (discapacidad)" at bounding box center [83, 183] width 152 height 18
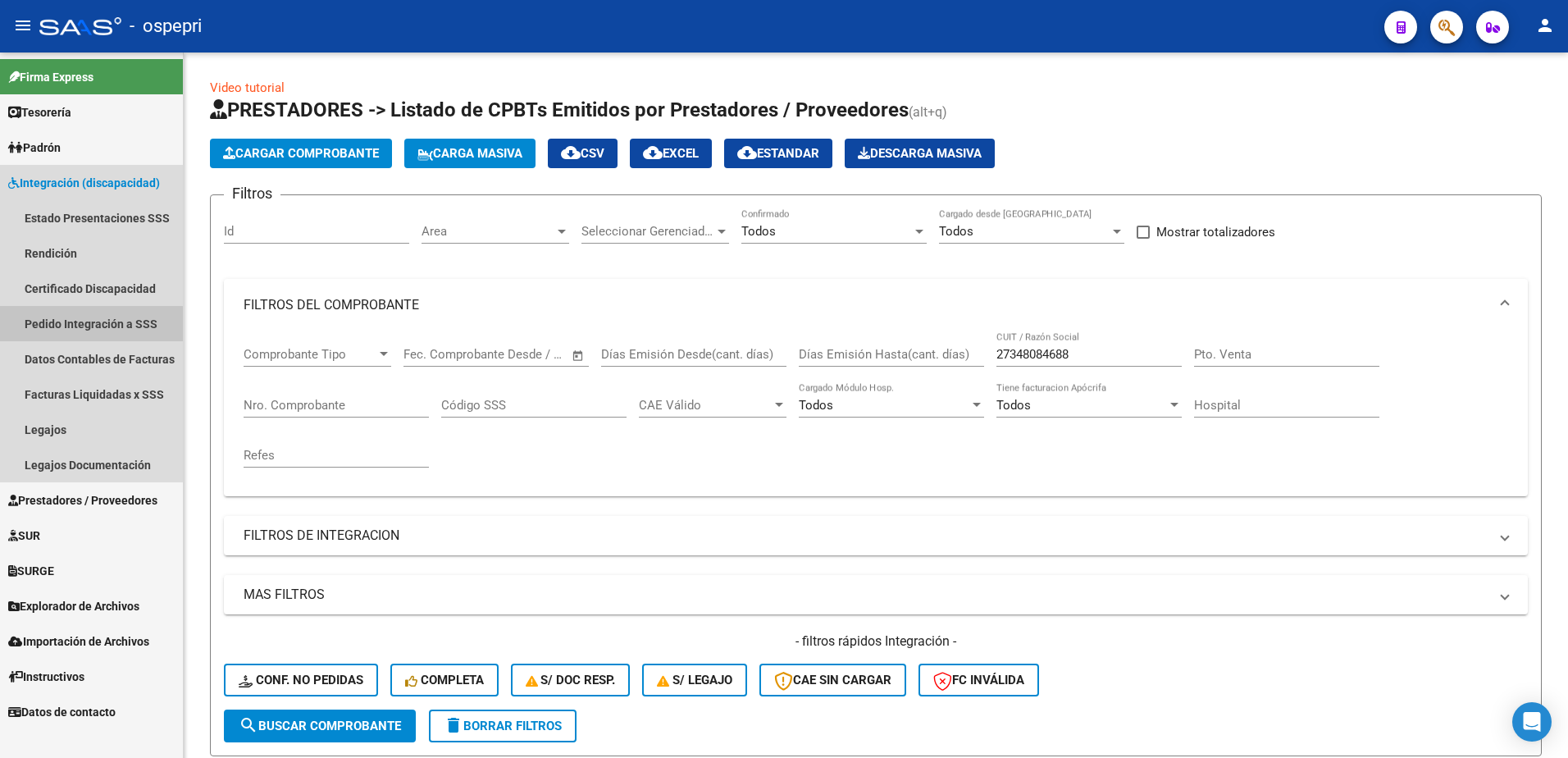
click at [77, 325] on link "Pedido Integración a SSS" at bounding box center [92, 323] width 183 height 35
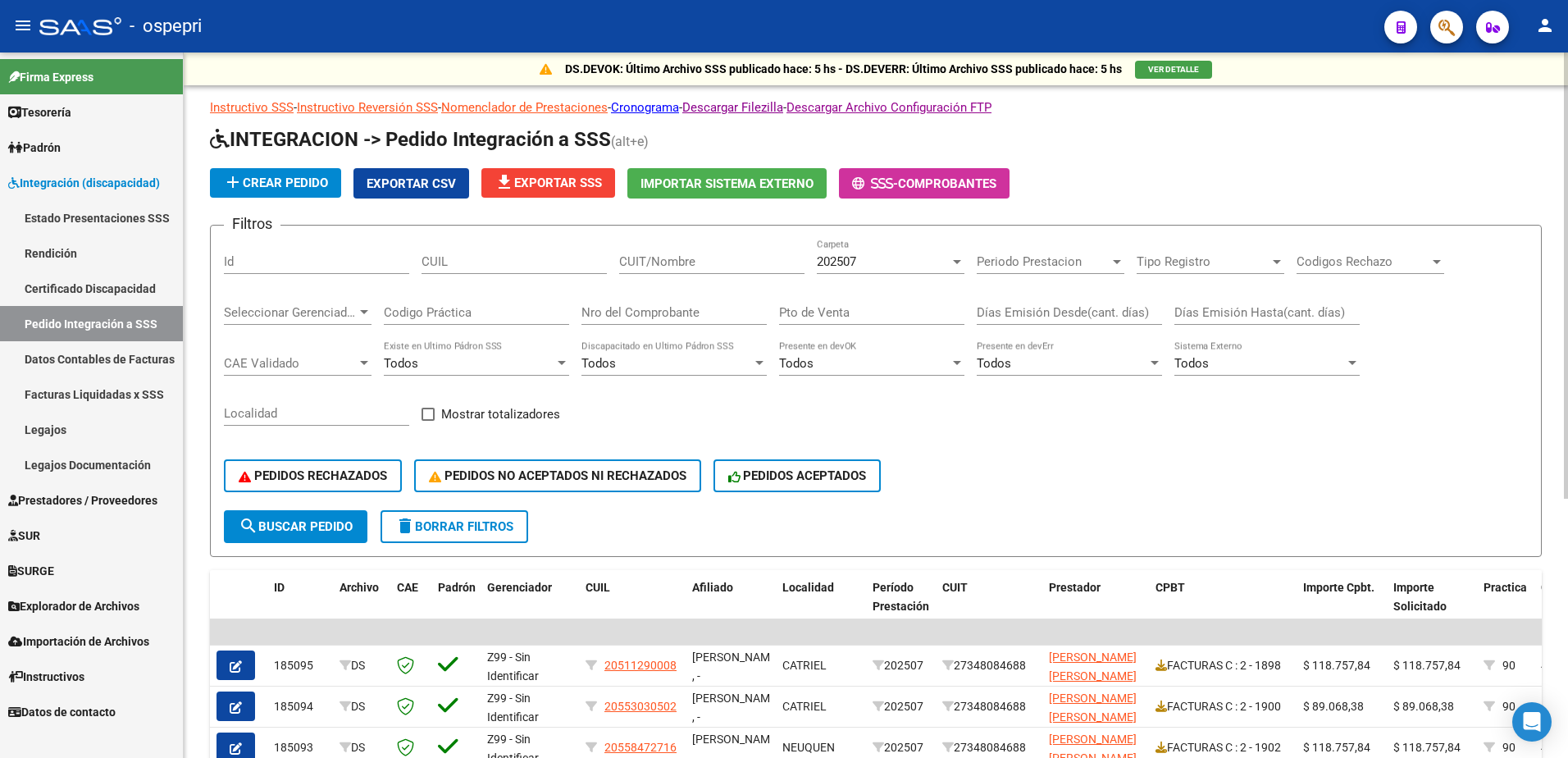
click at [685, 263] on input "CUIT/Nombre" at bounding box center [712, 261] width 186 height 14
paste input "27348084688"
type input "27348084688"
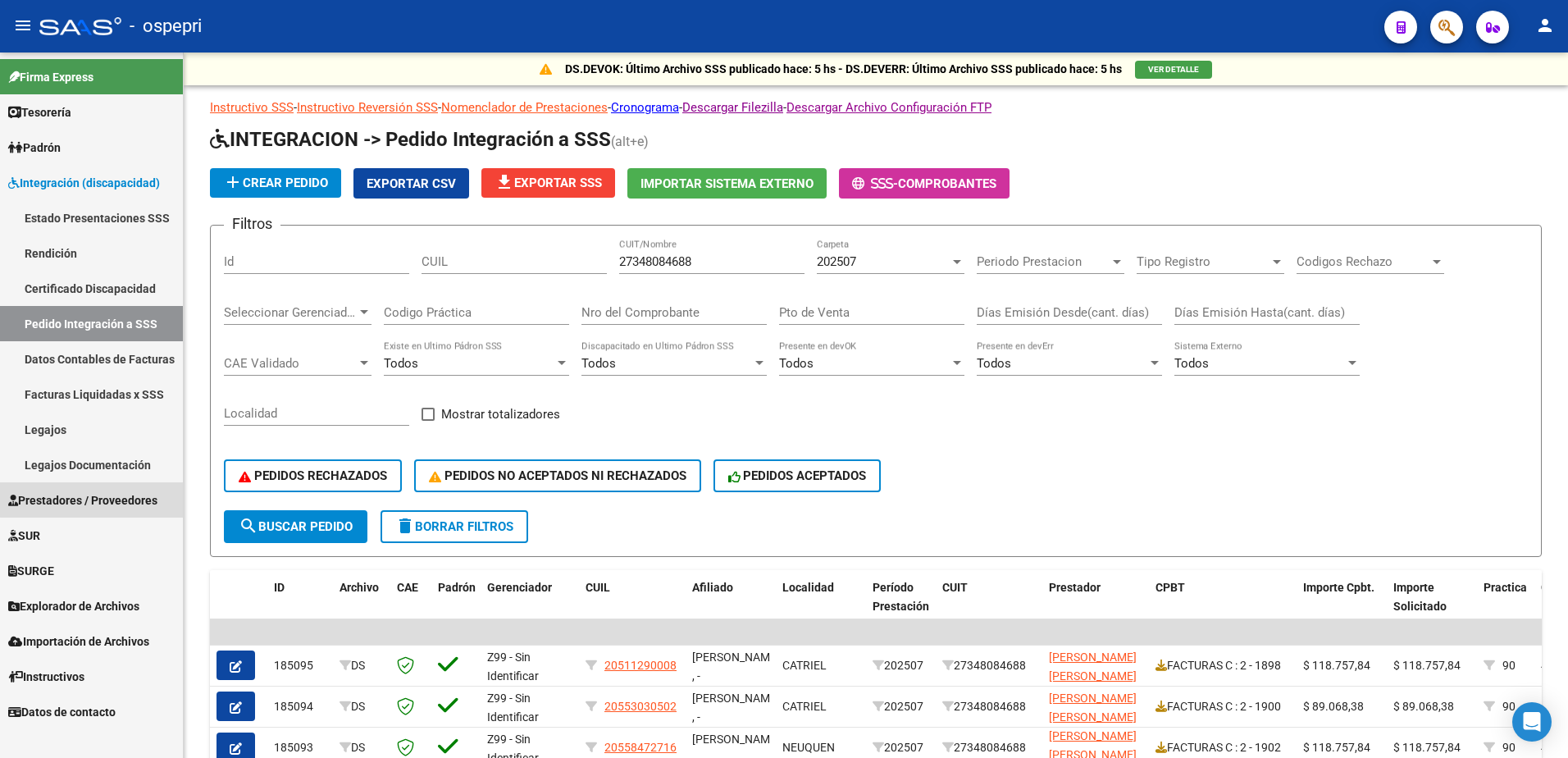
click at [131, 498] on span "Prestadores / Proveedores" at bounding box center [83, 500] width 149 height 18
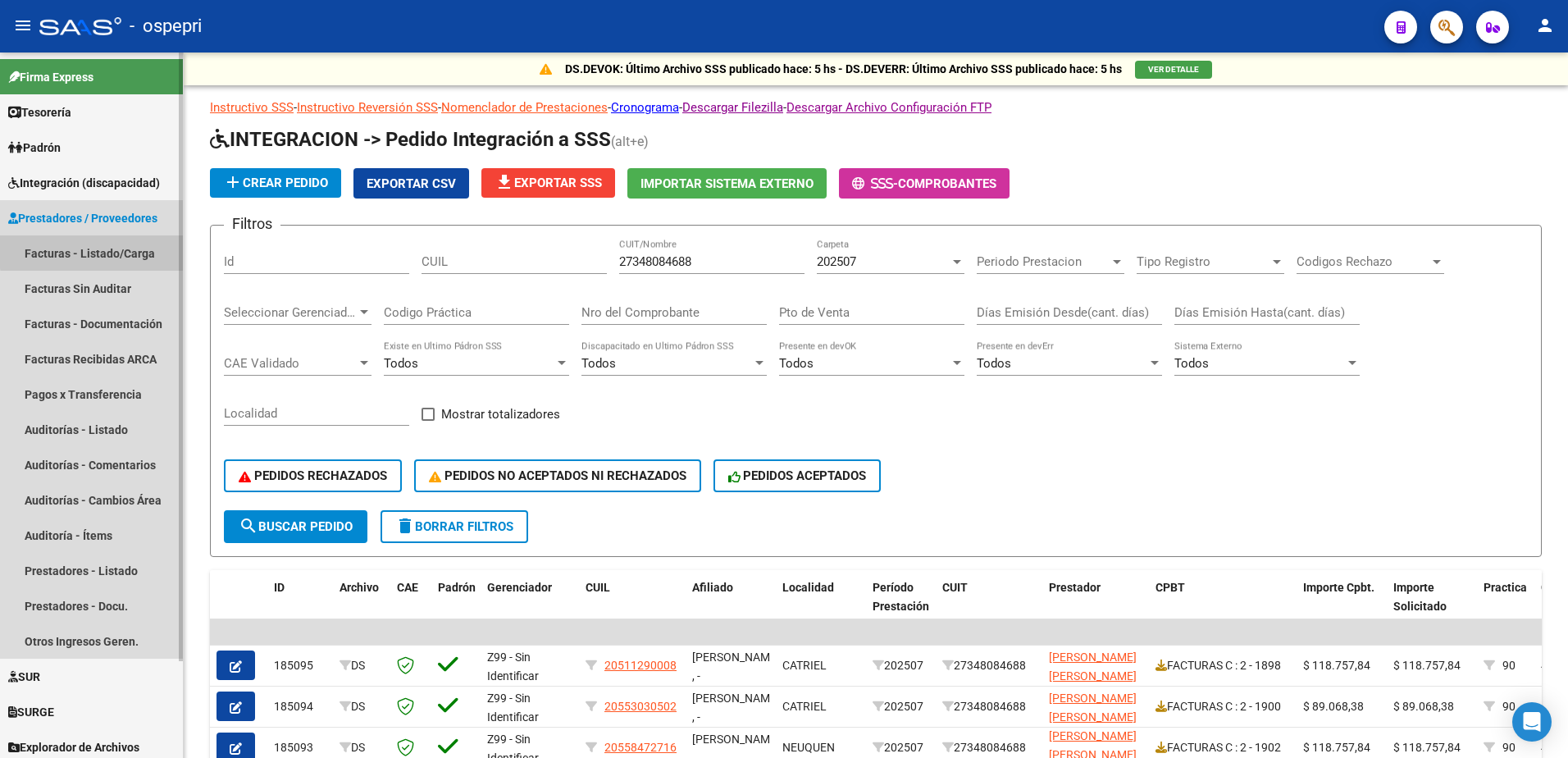
click at [107, 251] on link "Facturas - Listado/Carga" at bounding box center [92, 252] width 183 height 35
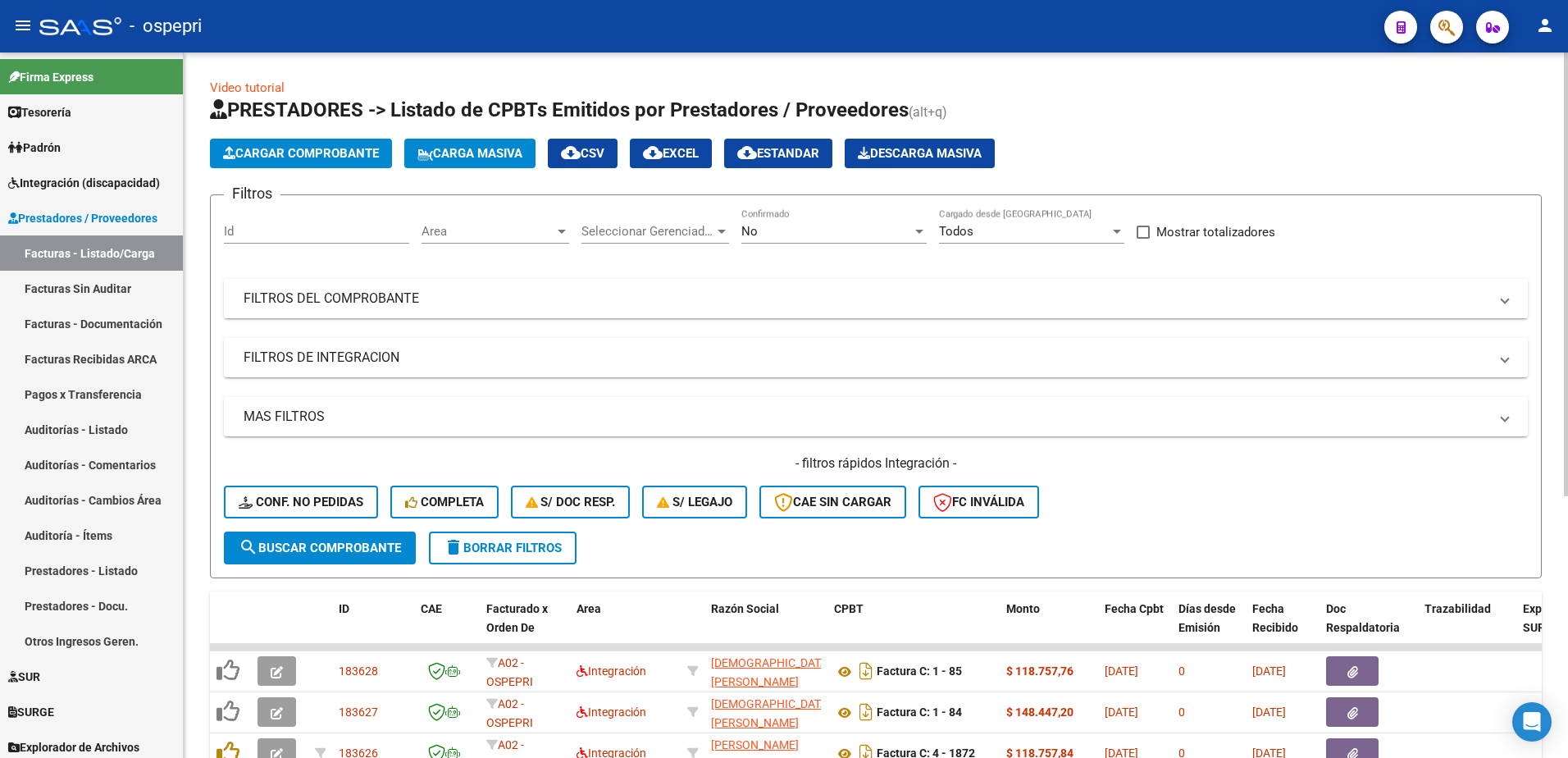
click at [1502, 300] on span at bounding box center [1504, 299] width 6 height 18
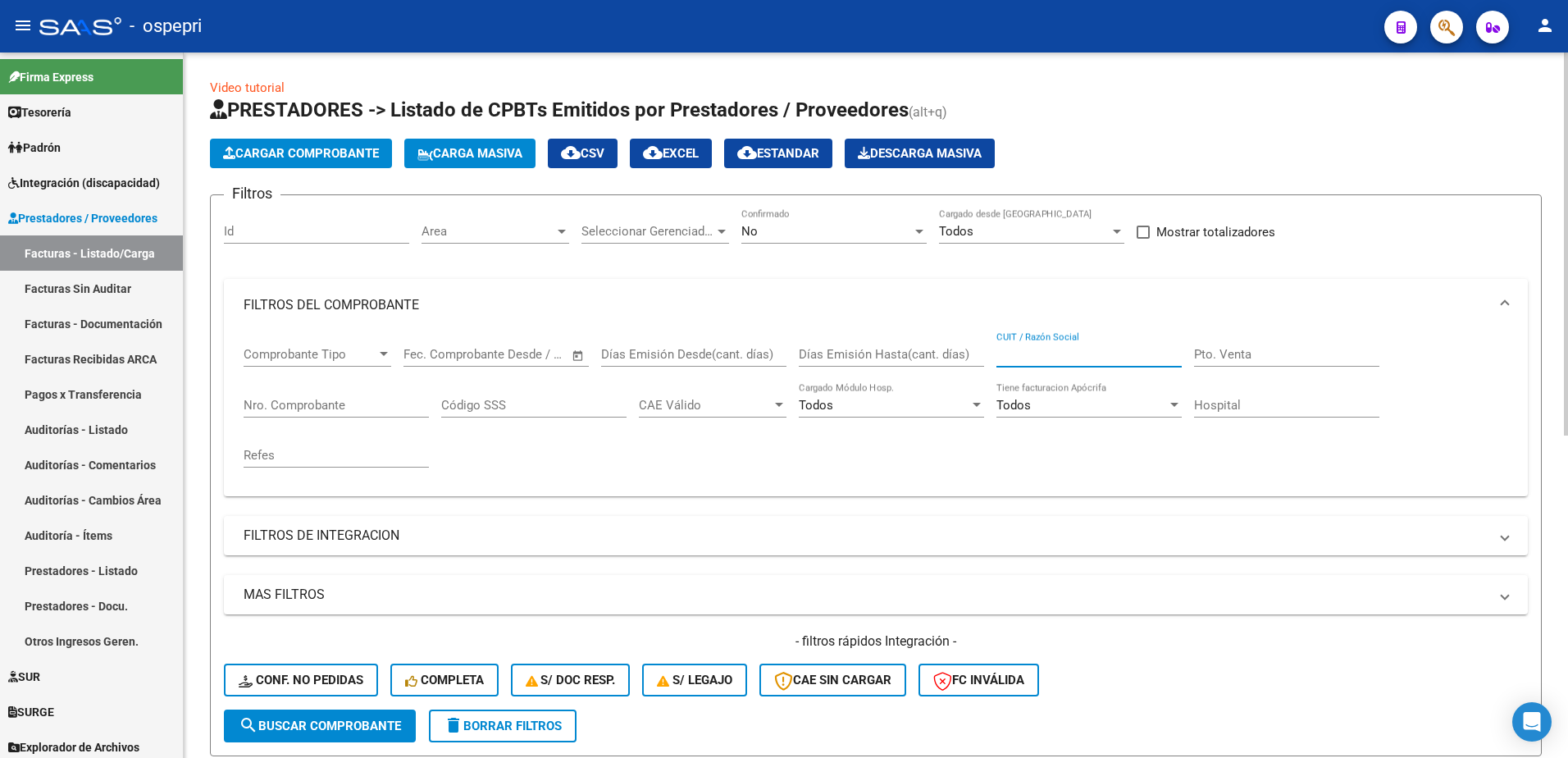
paste input "27348084688"
type input "27348084688"
click at [354, 722] on span "search Buscar Comprobante" at bounding box center [320, 726] width 162 height 14
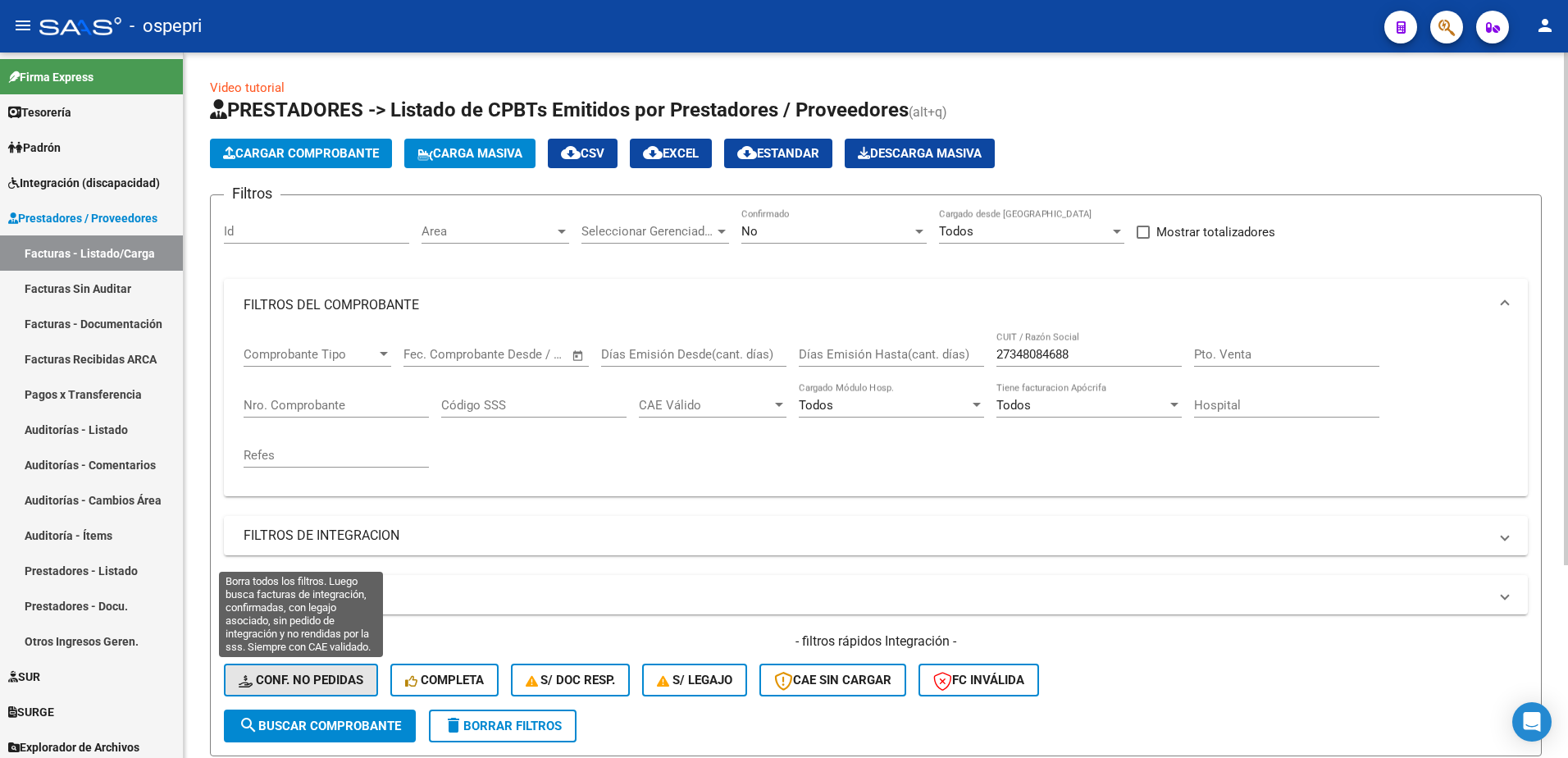
click at [328, 675] on span "Conf. no pedidas" at bounding box center [301, 680] width 125 height 14
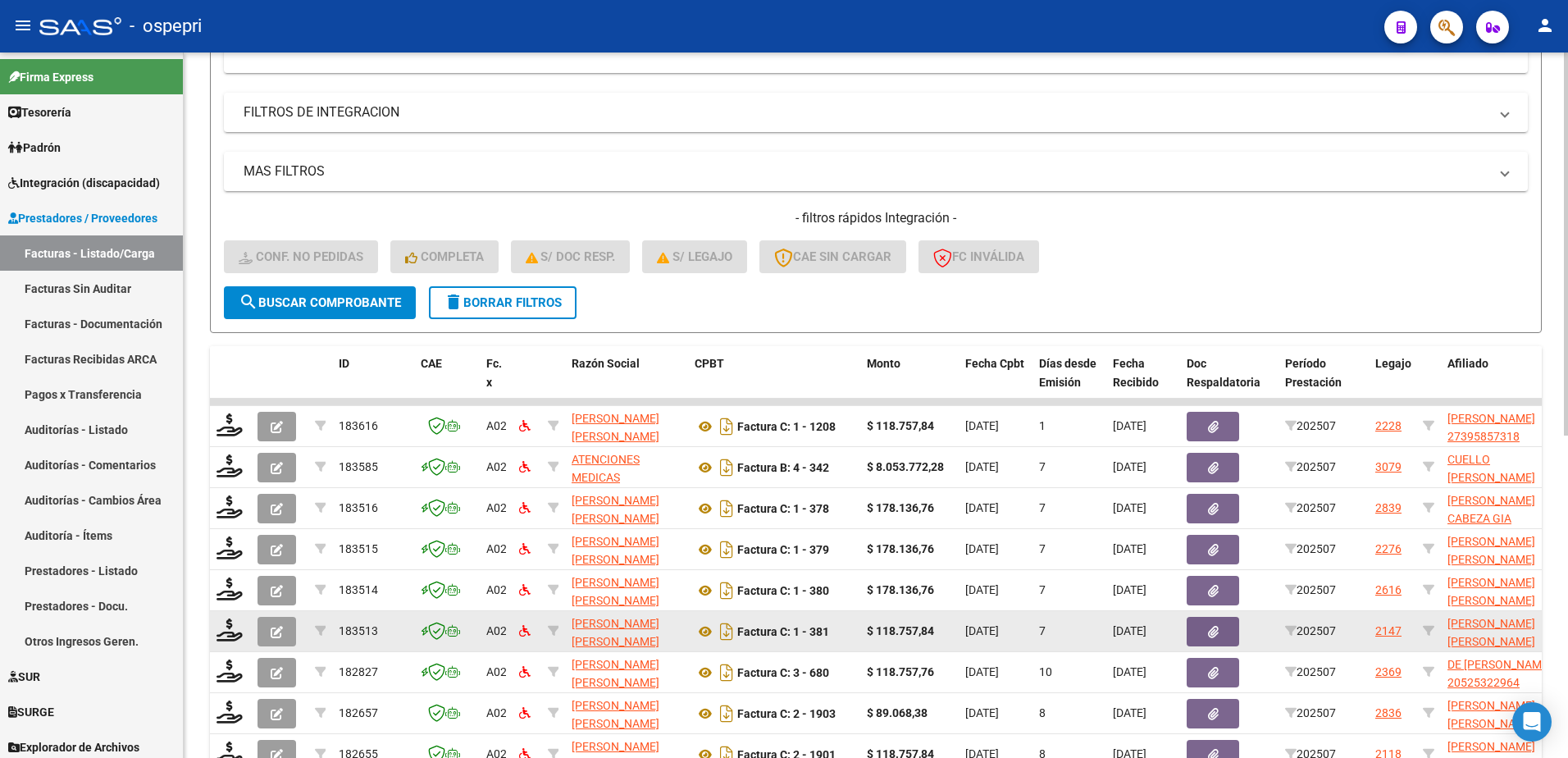
scroll to position [492, 0]
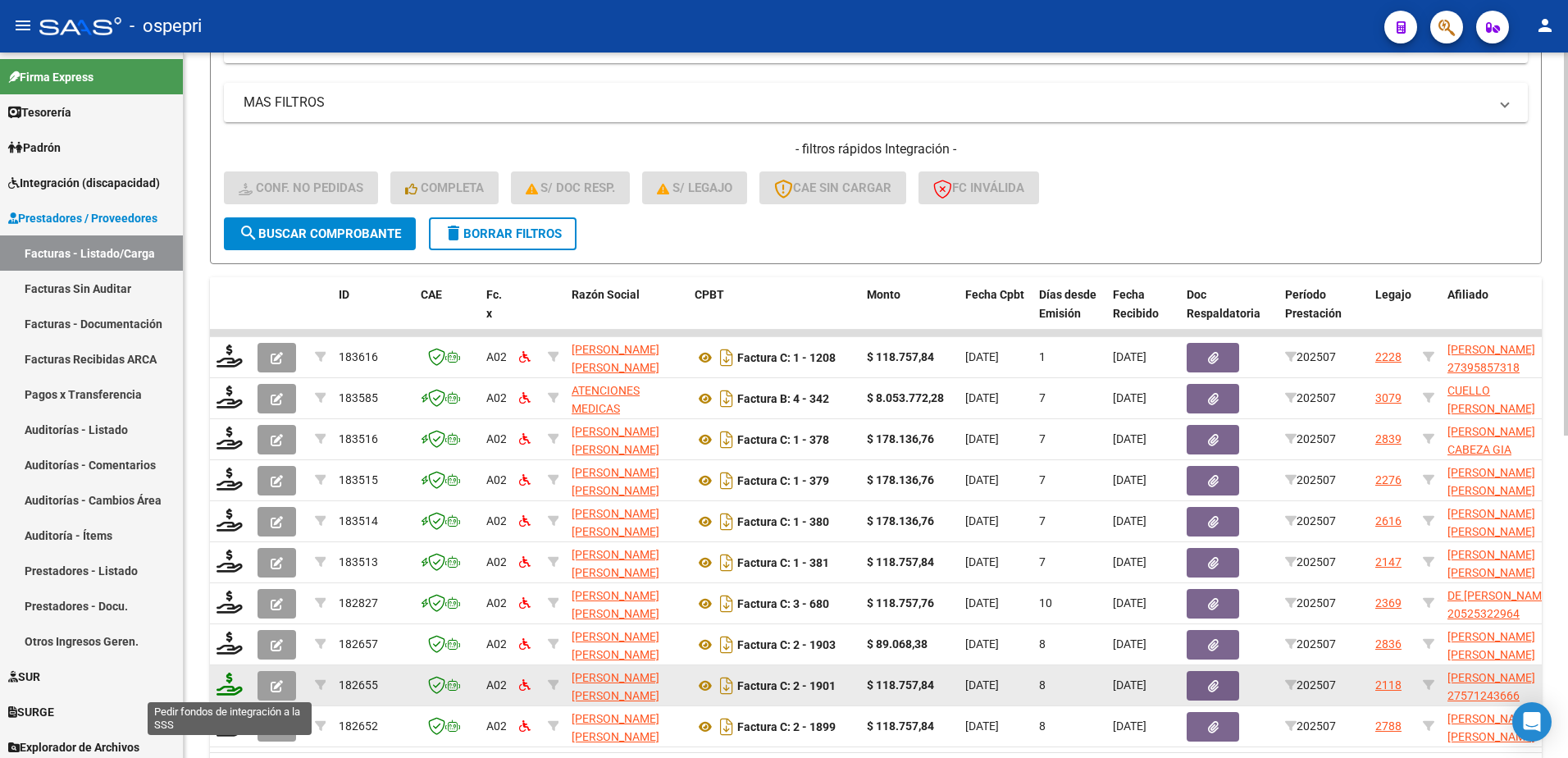
click at [222, 688] on icon at bounding box center [229, 684] width 26 height 23
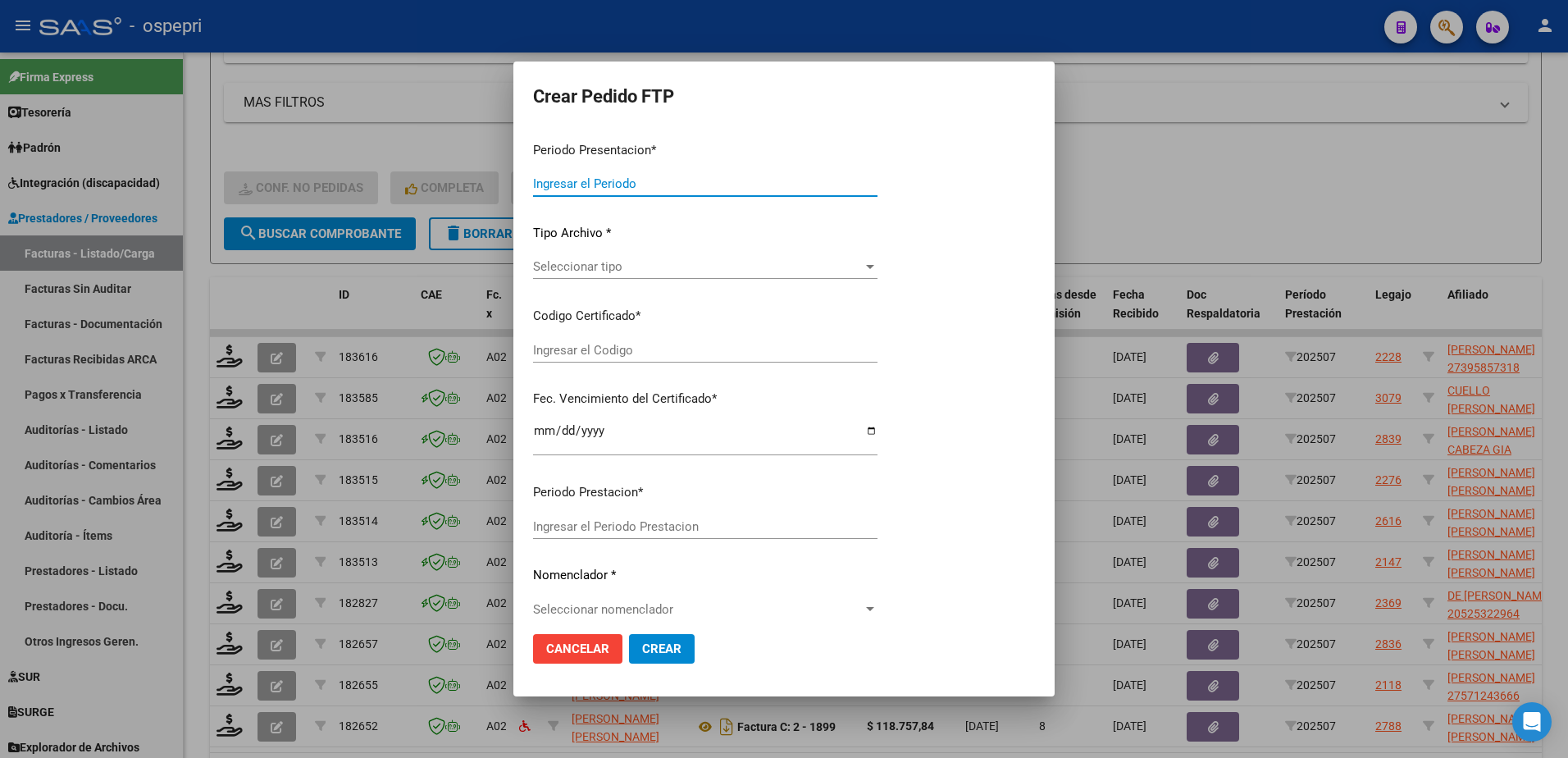
type input "202507"
type input "$ 118.757,84"
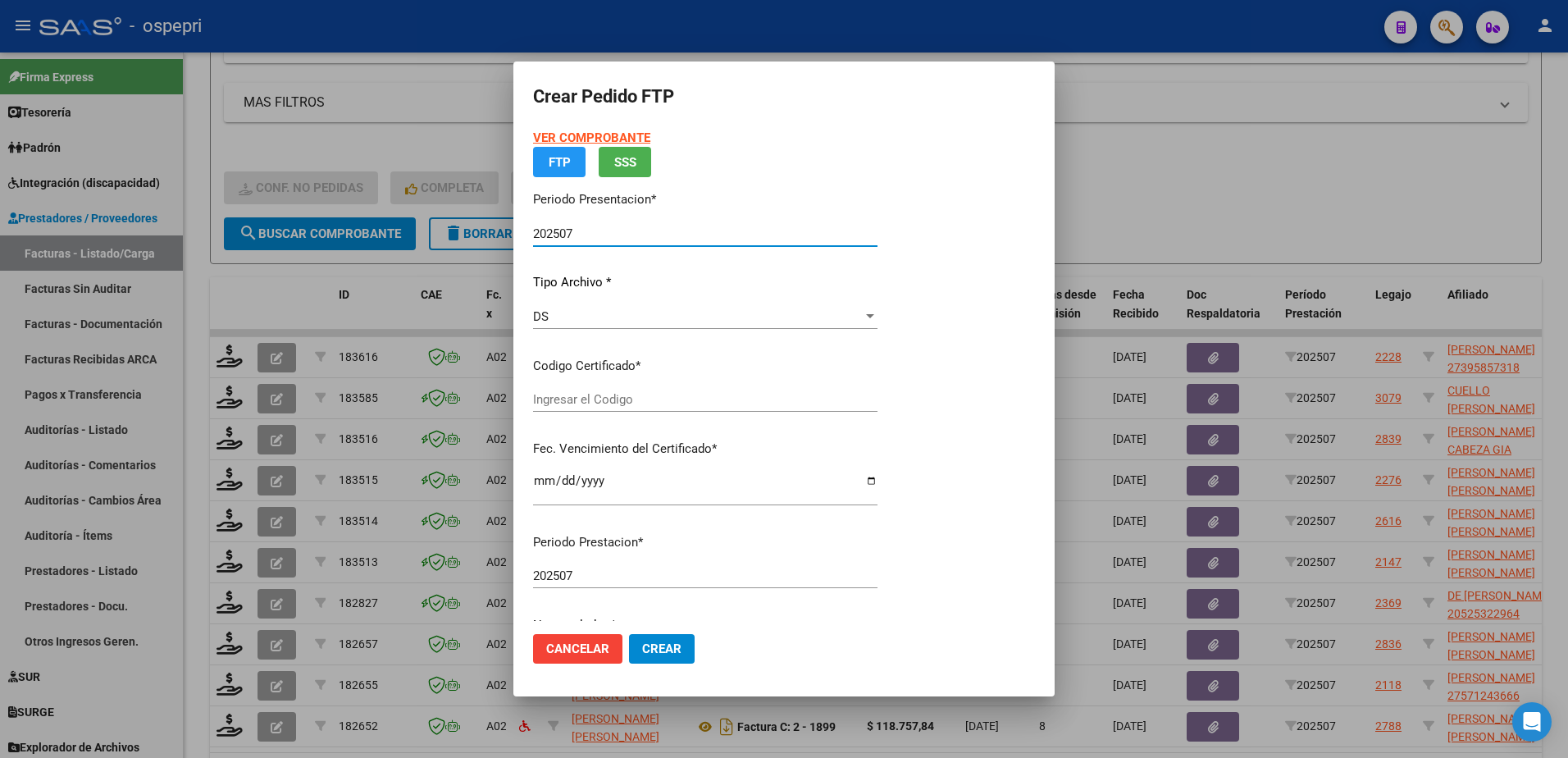
type input "ARG01000571243662019031920210319RIO145"
type input "2026-05-30"
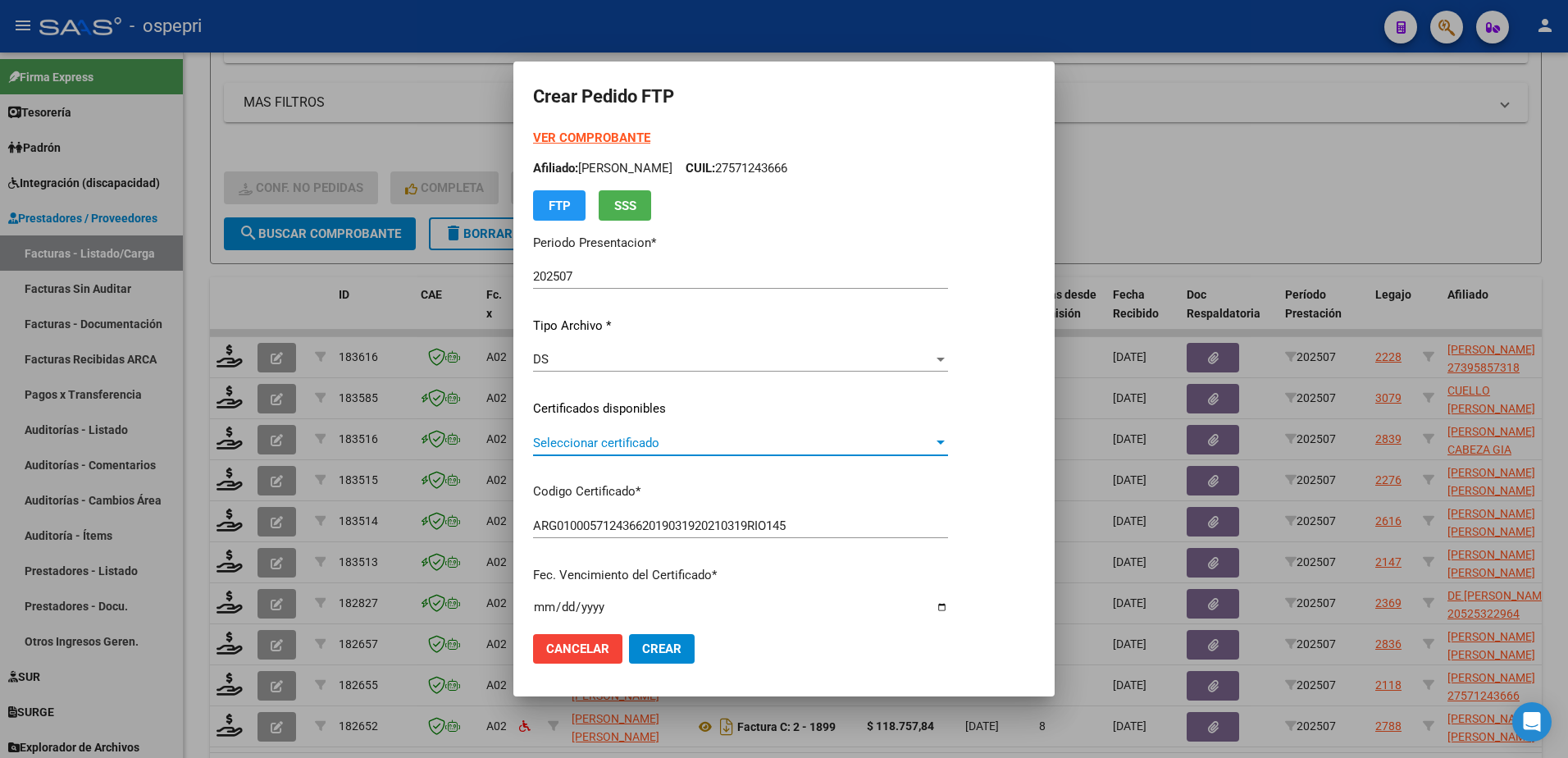
click at [601, 442] on span "Seleccionar certificado" at bounding box center [733, 443] width 400 height 14
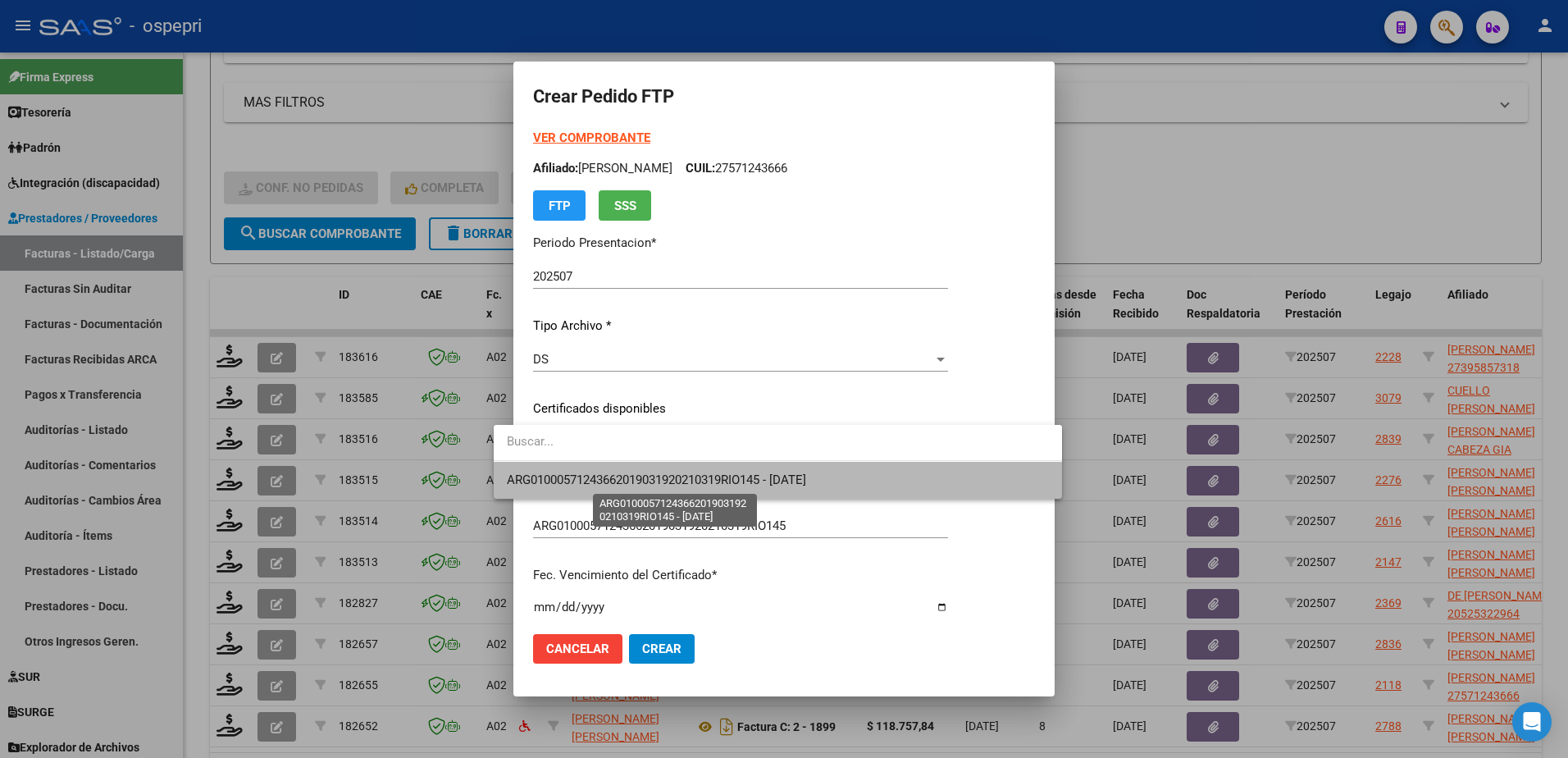
click at [598, 485] on span "ARG01000571243662019031920210319RIO145 - 2026-05-30" at bounding box center [657, 480] width 300 height 14
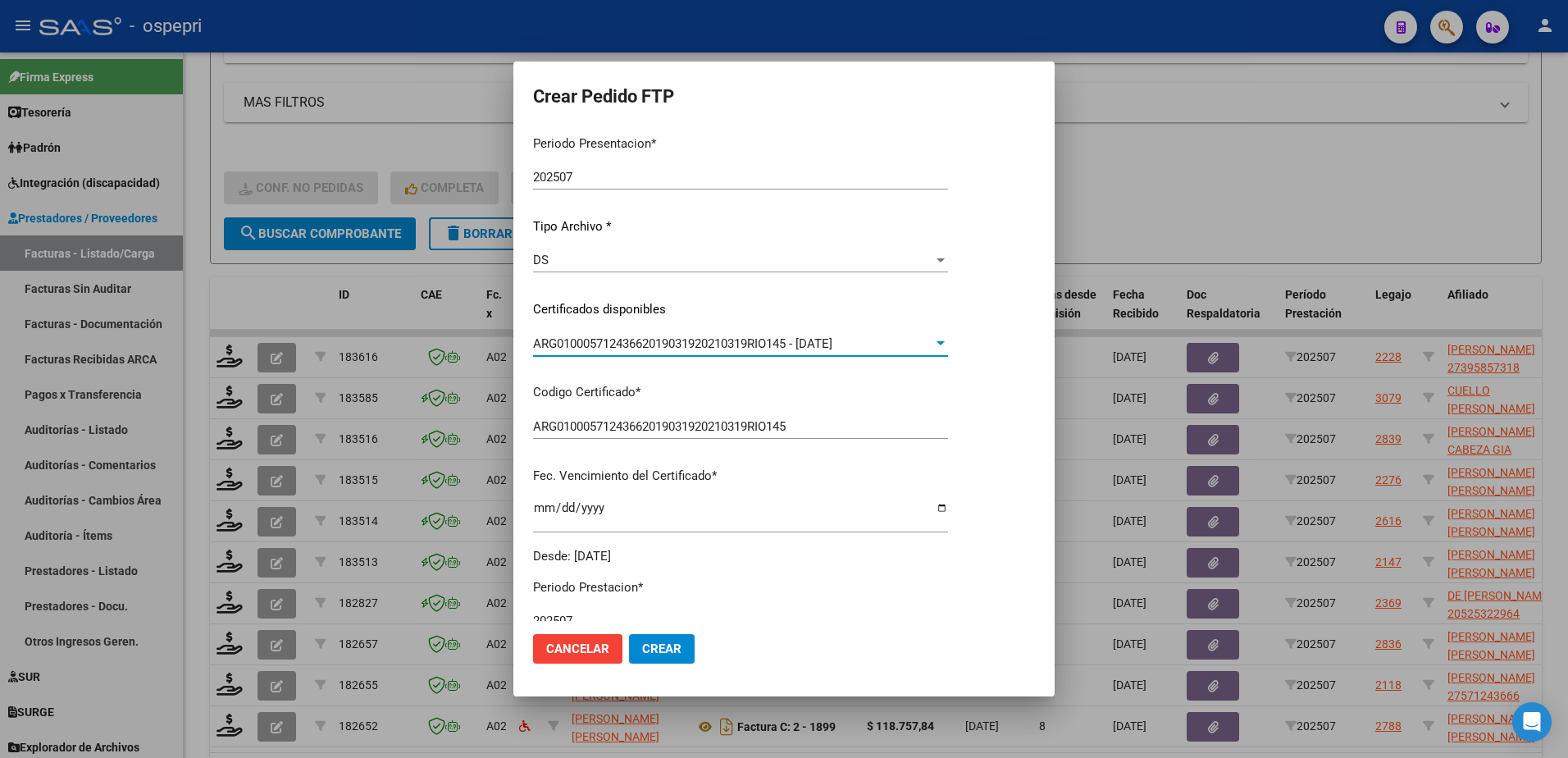
scroll to position [328, 0]
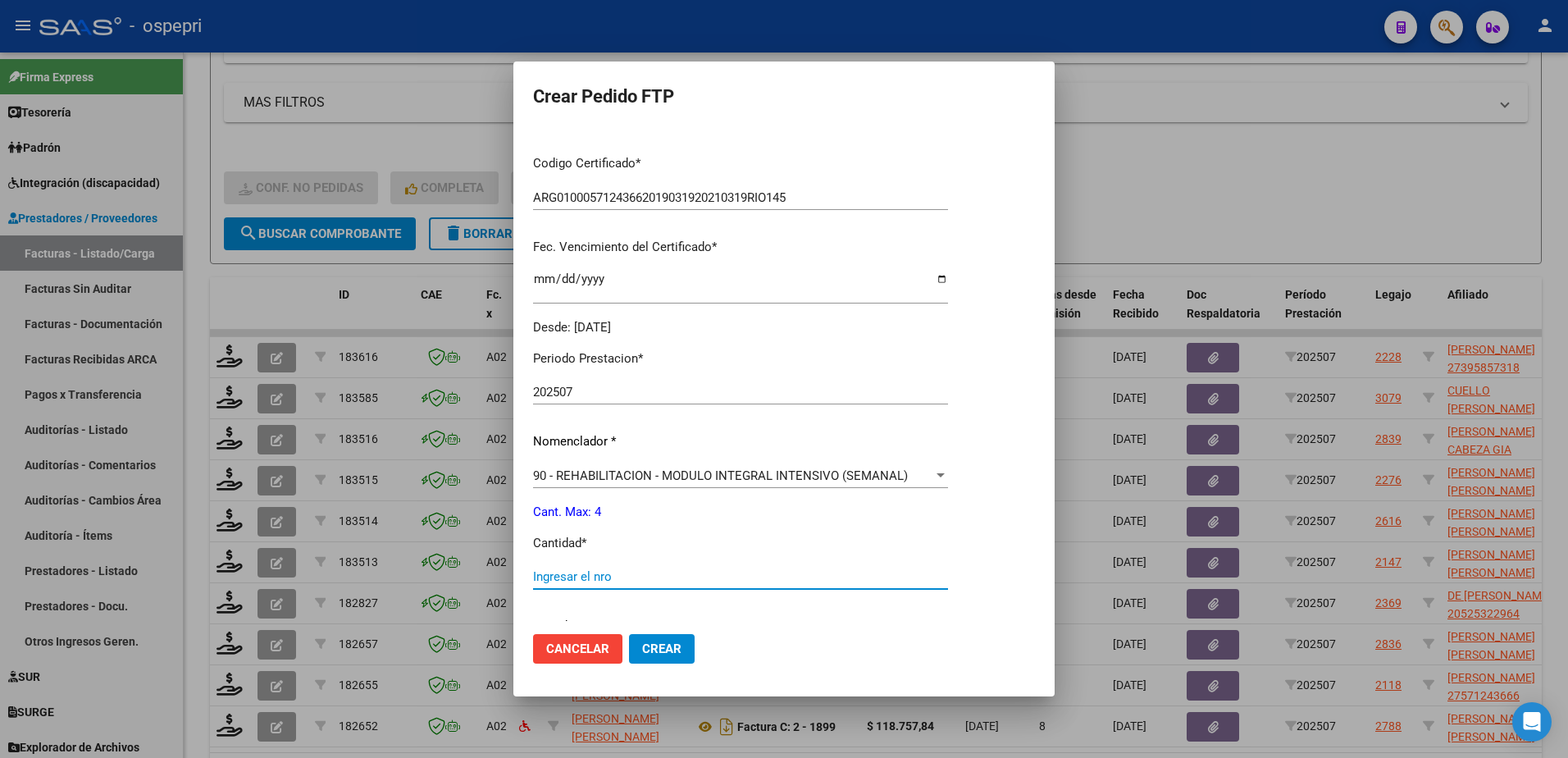
click at [598, 571] on input "Ingresar el nro" at bounding box center [740, 577] width 415 height 14
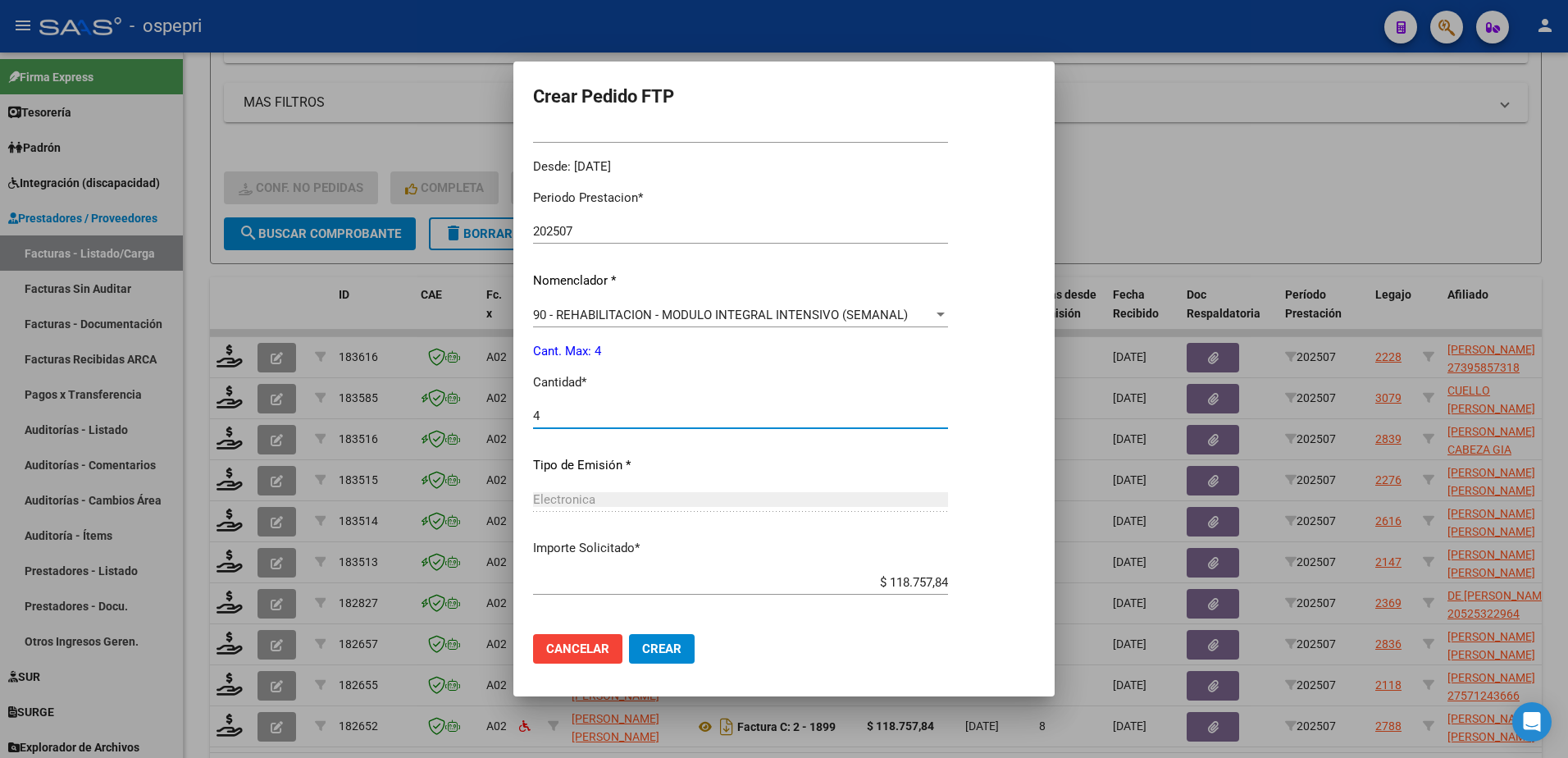
scroll to position [560, 0]
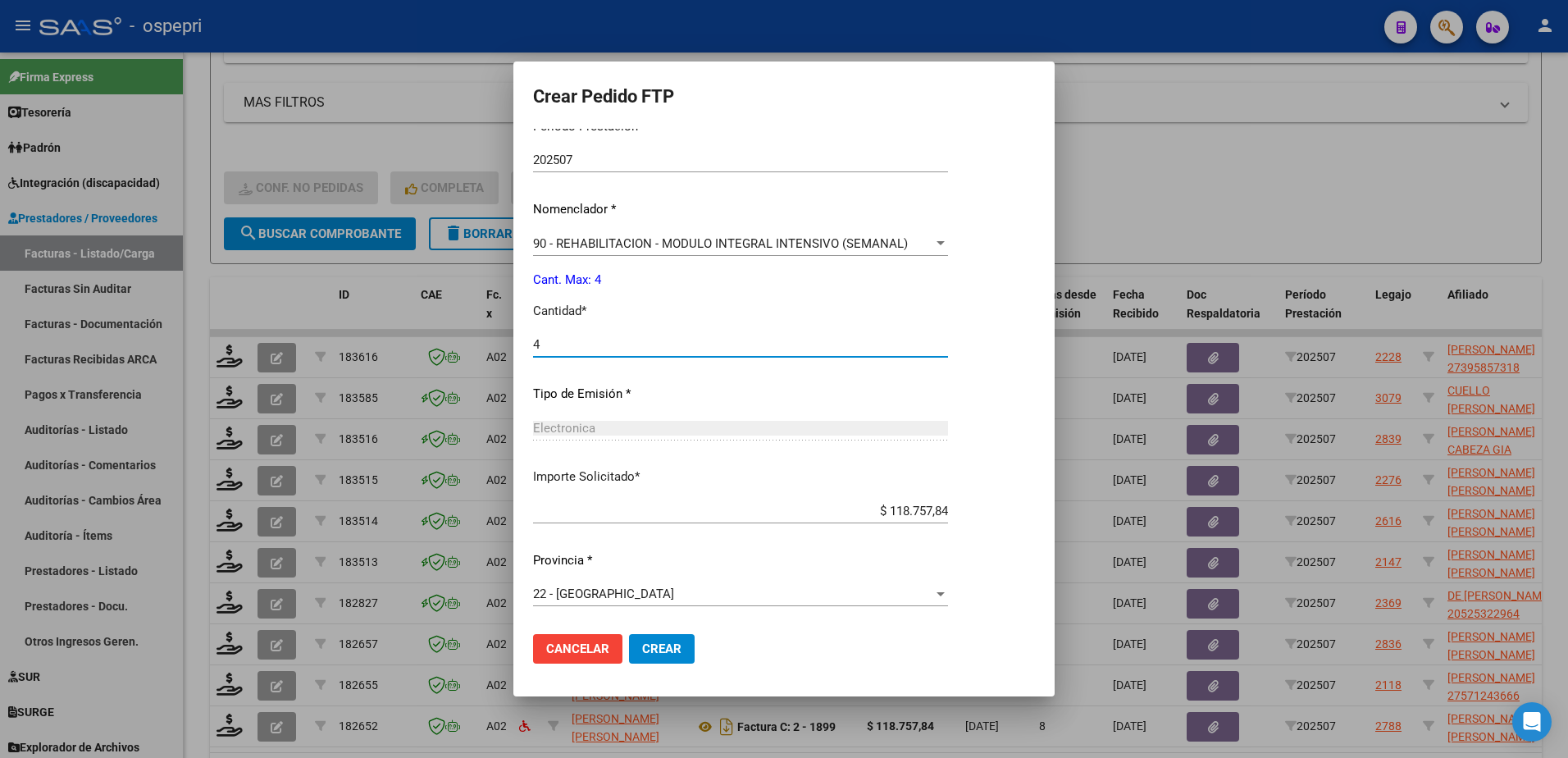
type input "4"
click at [642, 655] on span "Crear" at bounding box center [661, 649] width 39 height 14
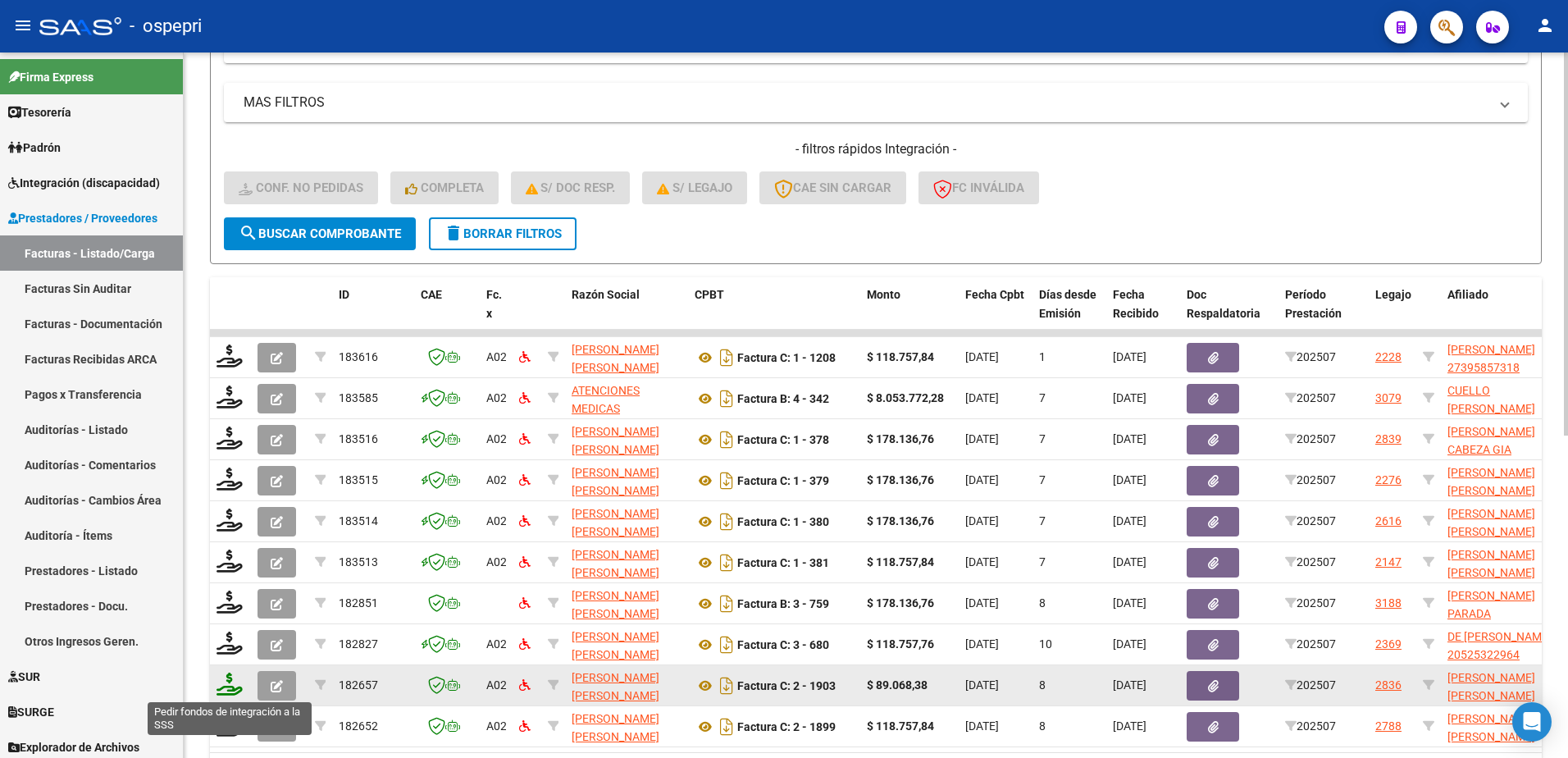
click at [225, 690] on icon at bounding box center [229, 684] width 26 height 23
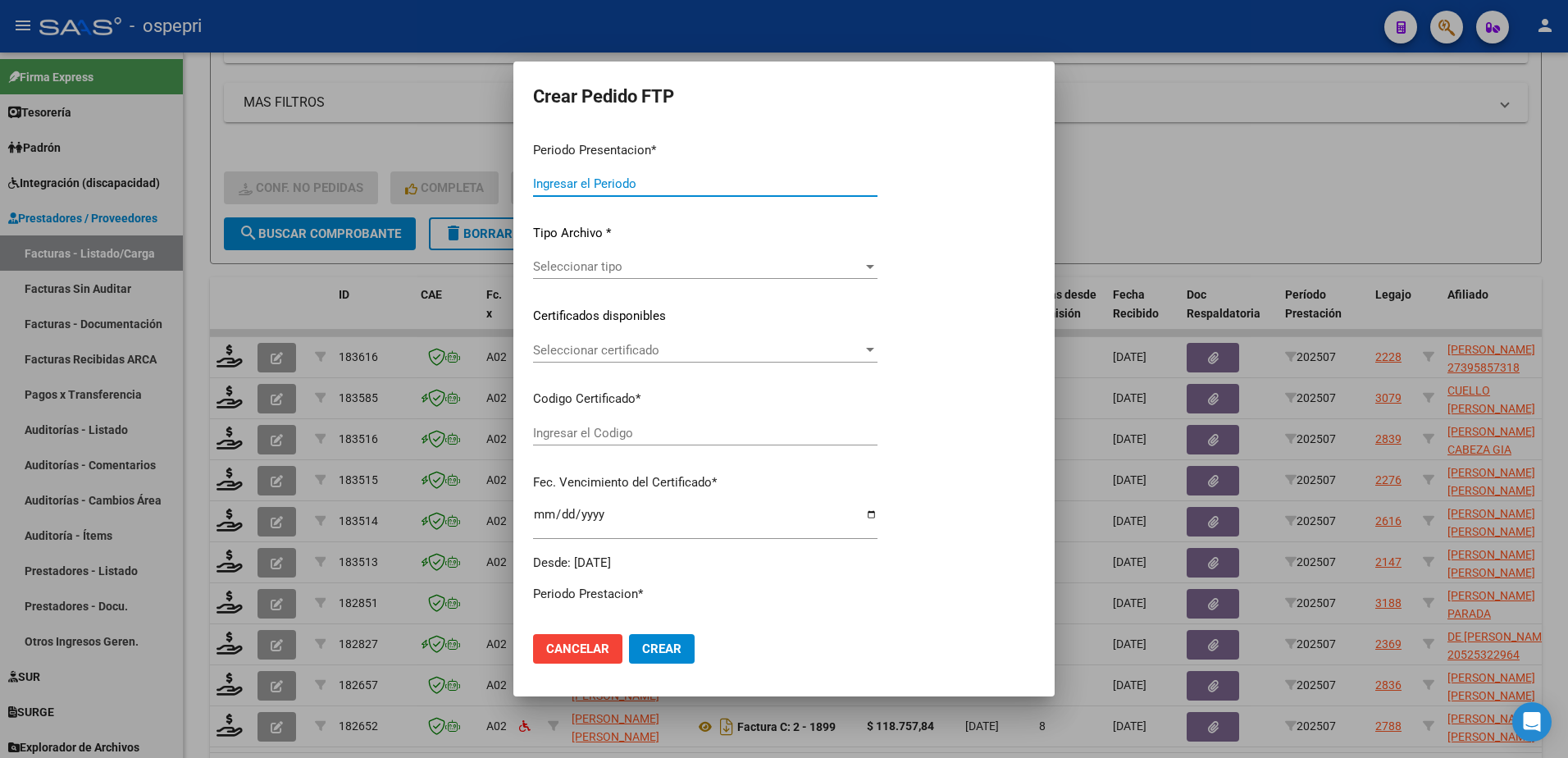
type input "202507"
type input "$ 89.068,38"
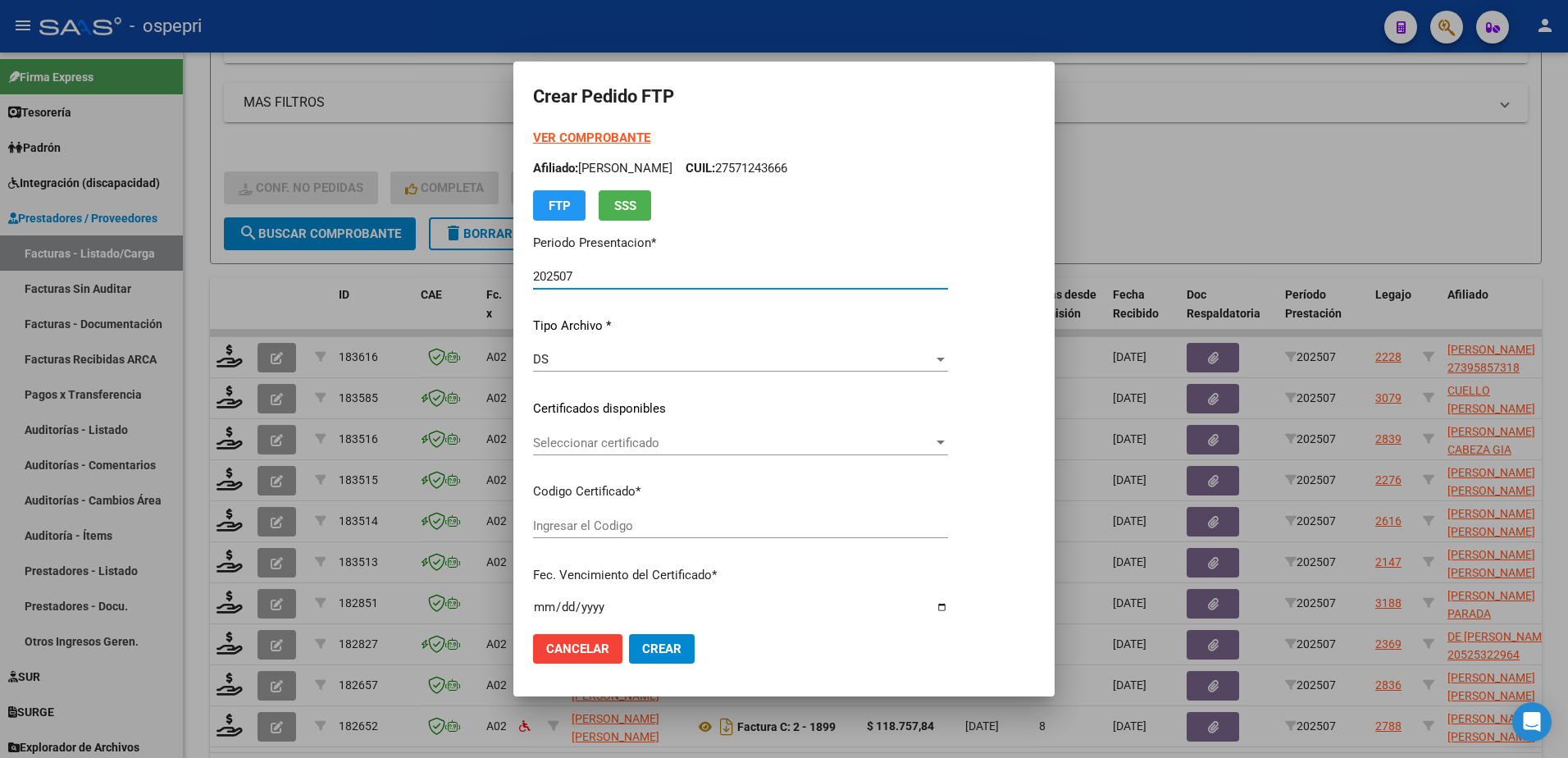
type input "20521699486"
type input "2026-06-15"
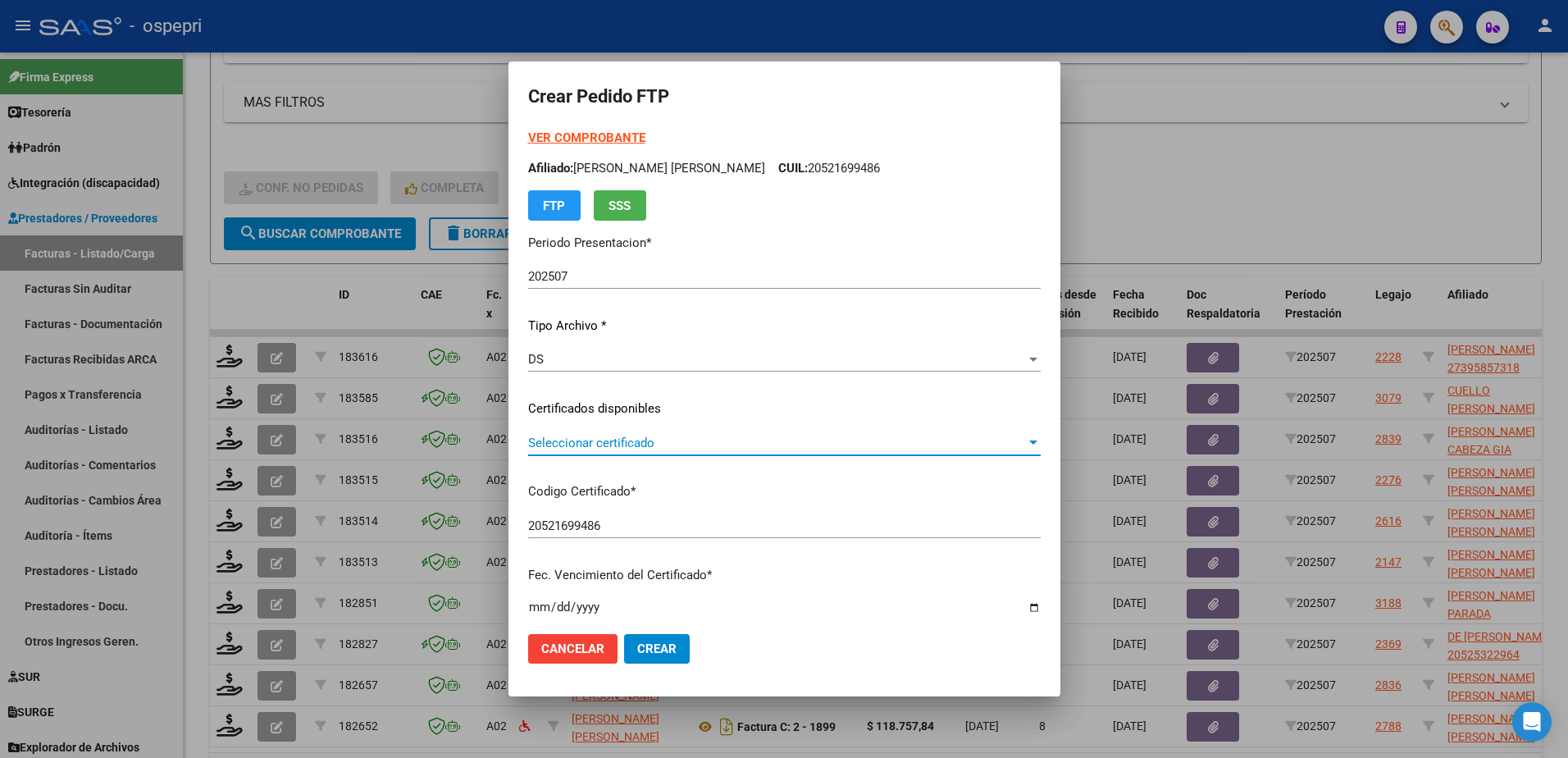
click at [609, 446] on span "Seleccionar certificado" at bounding box center [776, 443] width 498 height 14
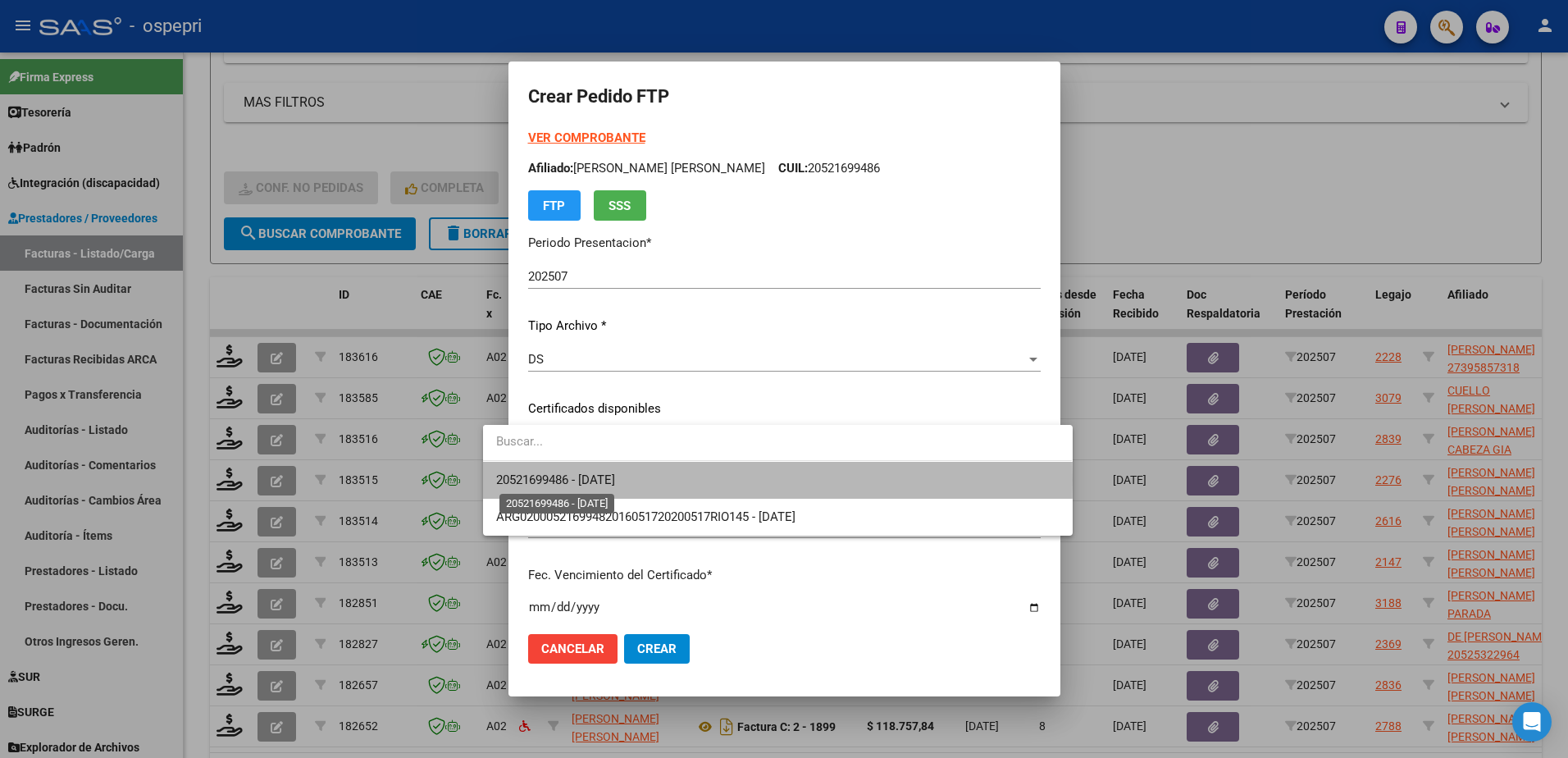
click at [614, 480] on span "20521699486 - 2026-06-15" at bounding box center [556, 480] width 118 height 14
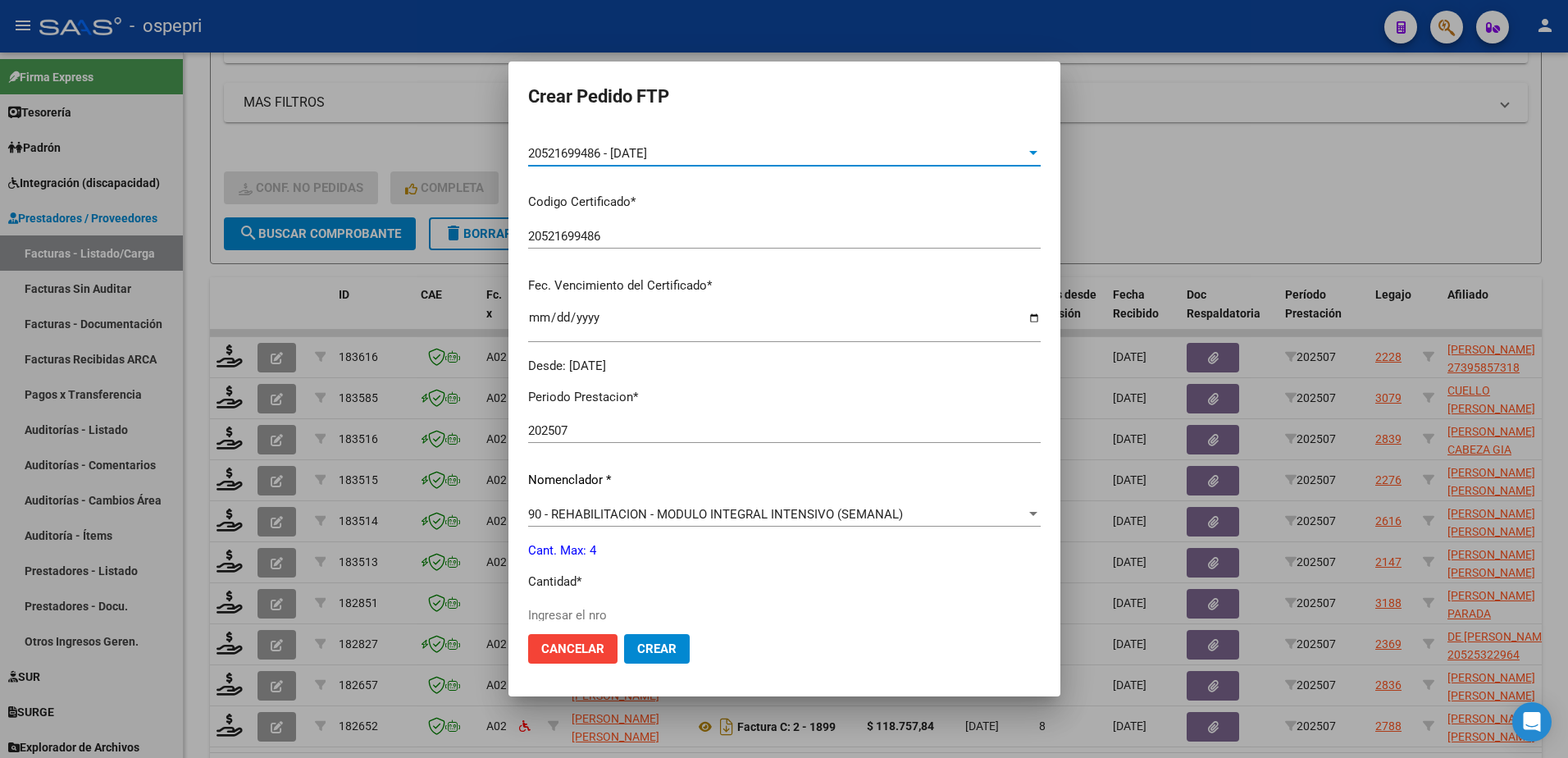
scroll to position [328, 0]
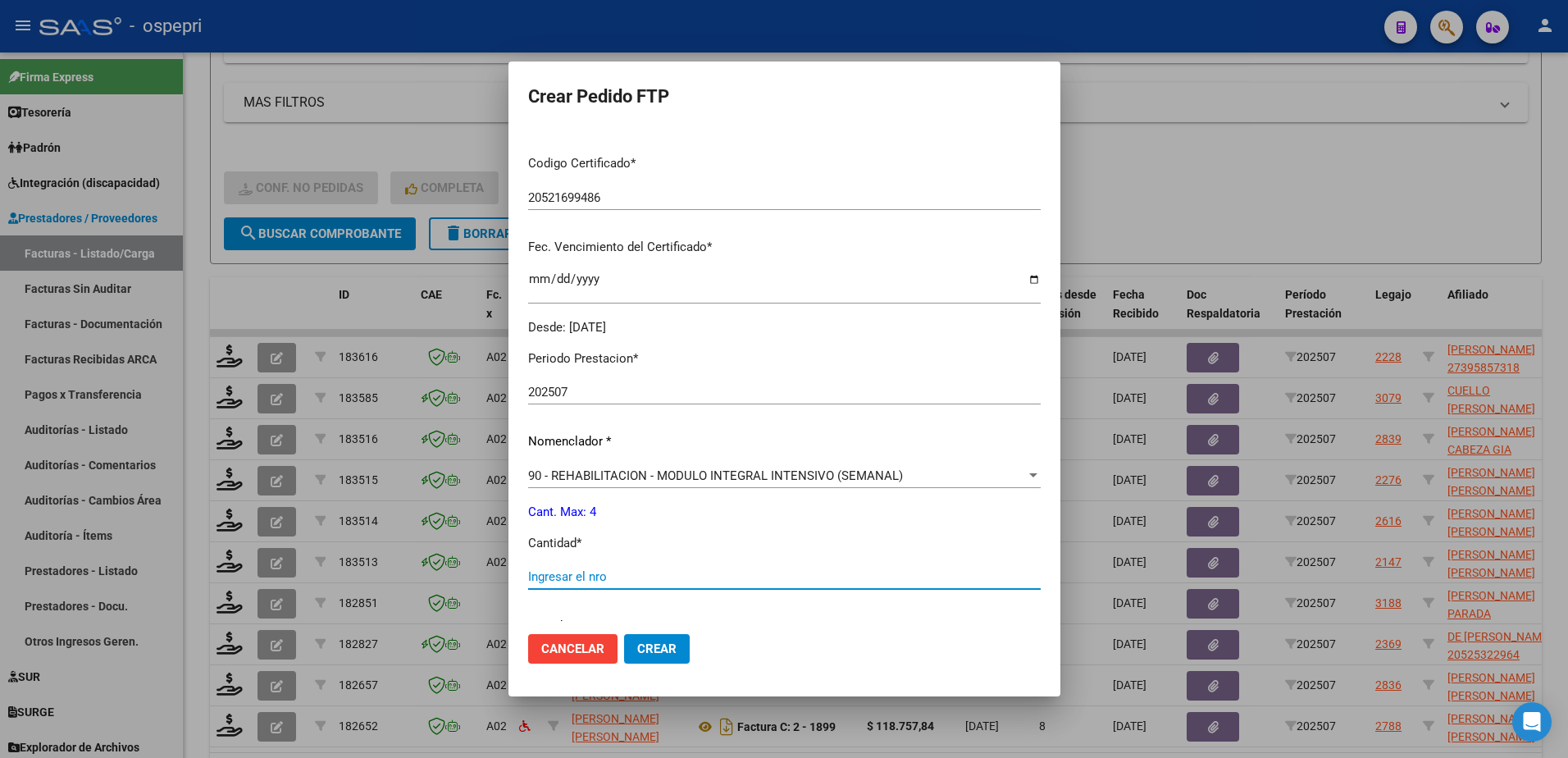
click at [591, 584] on input "Ingresar el nro" at bounding box center [784, 577] width 512 height 14
type input "4"
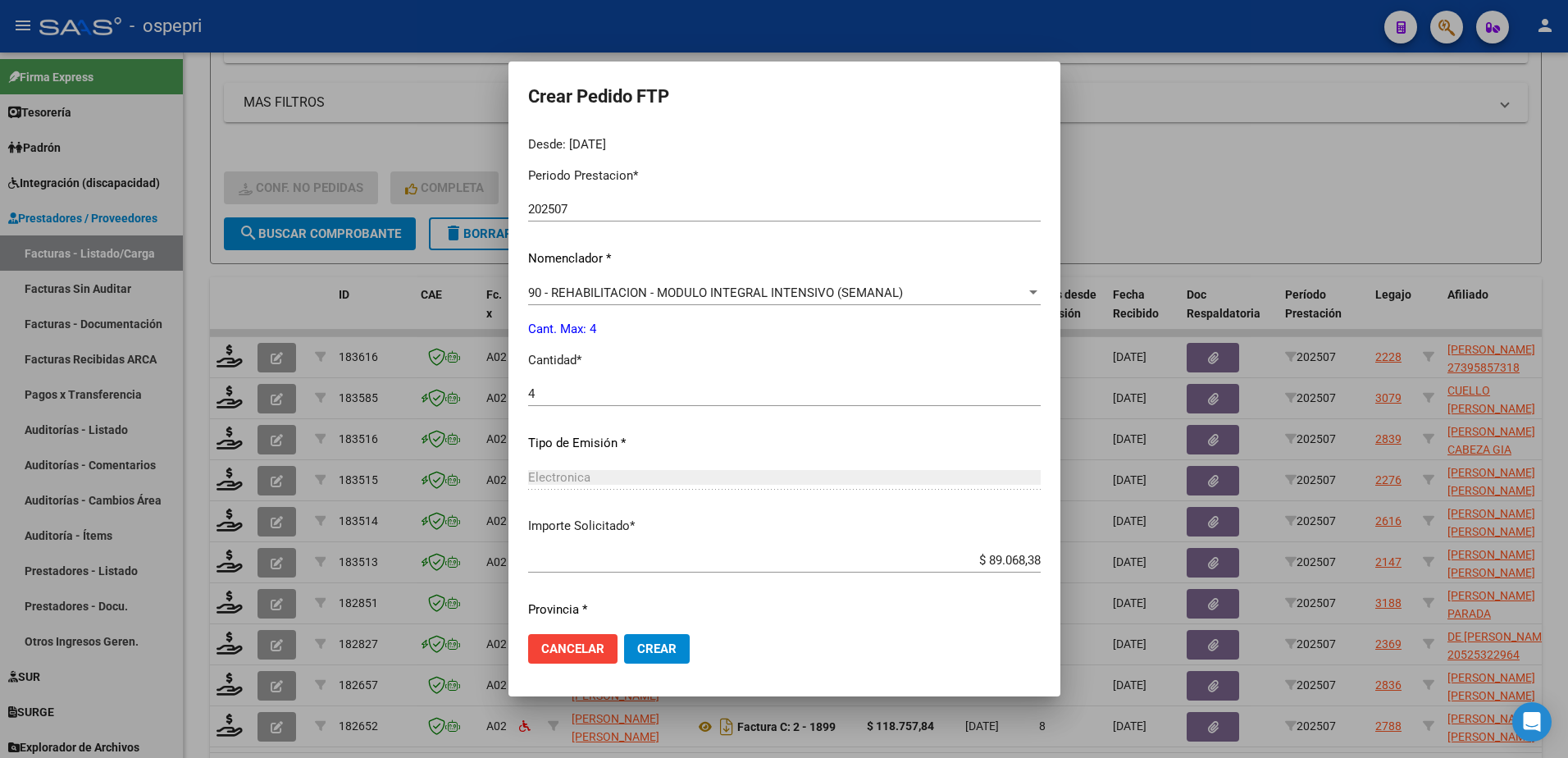
scroll to position [560, 0]
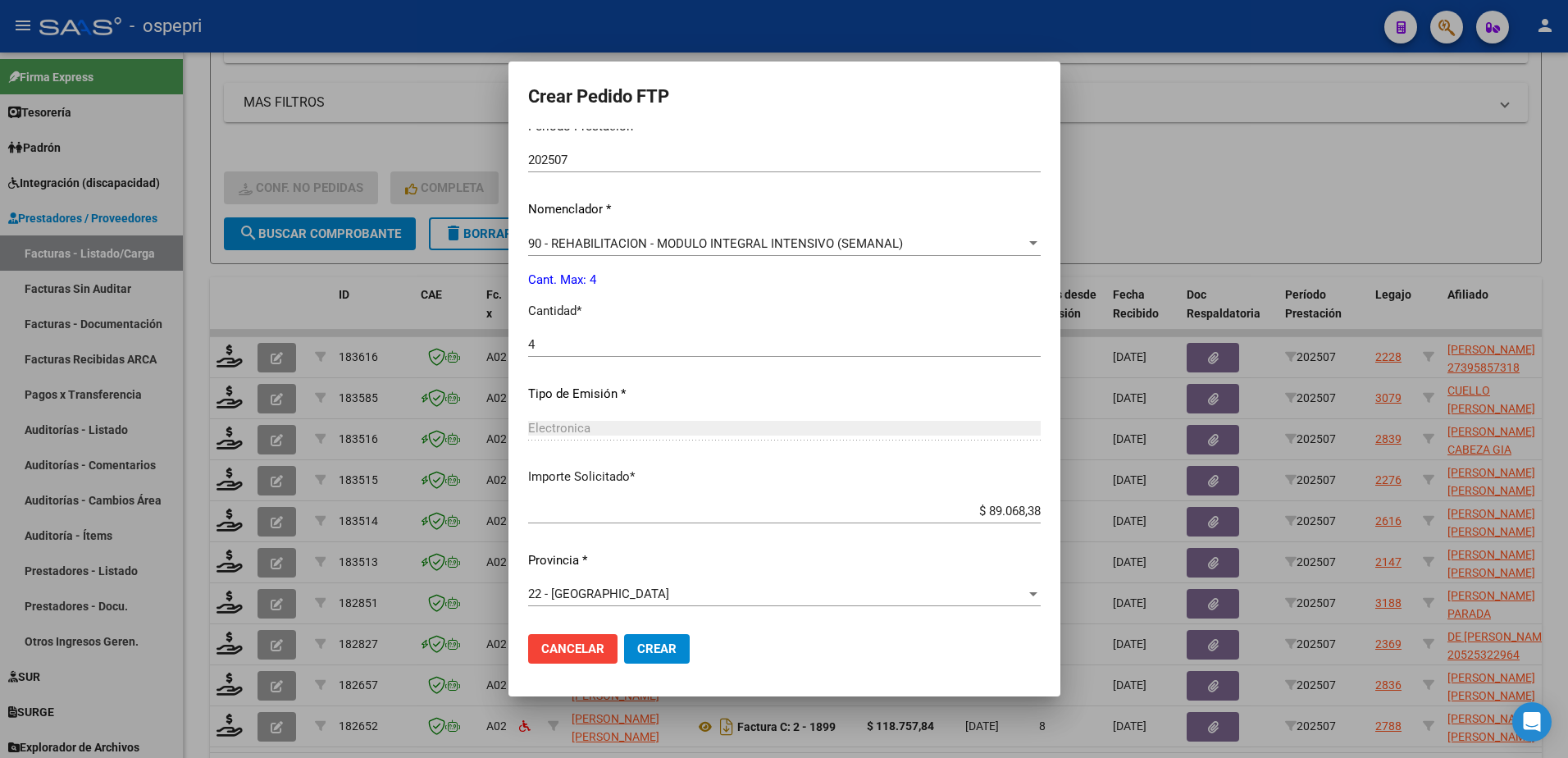
click at [637, 642] on span "Crear" at bounding box center [657, 649] width 39 height 14
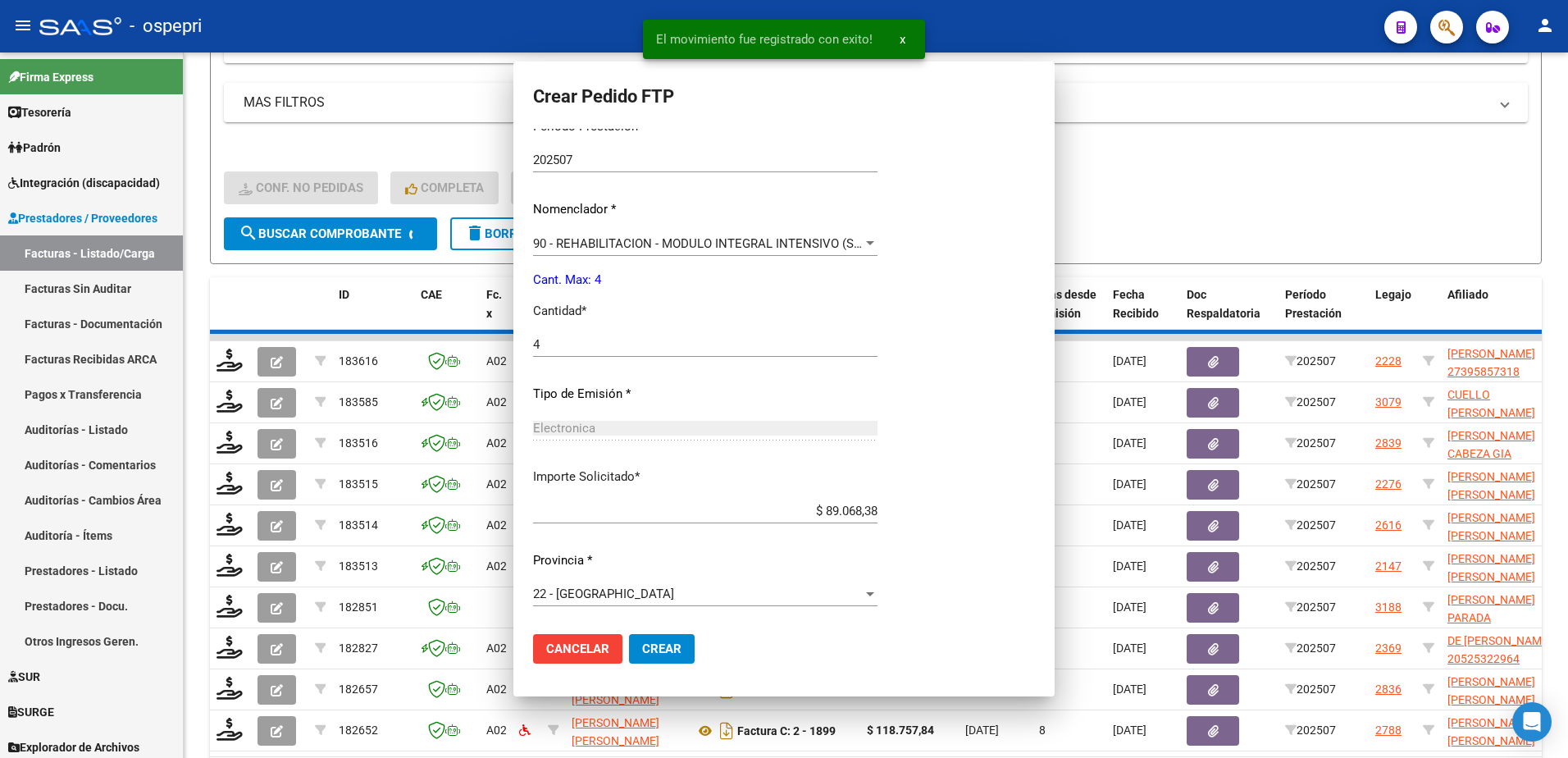
scroll to position [0, 0]
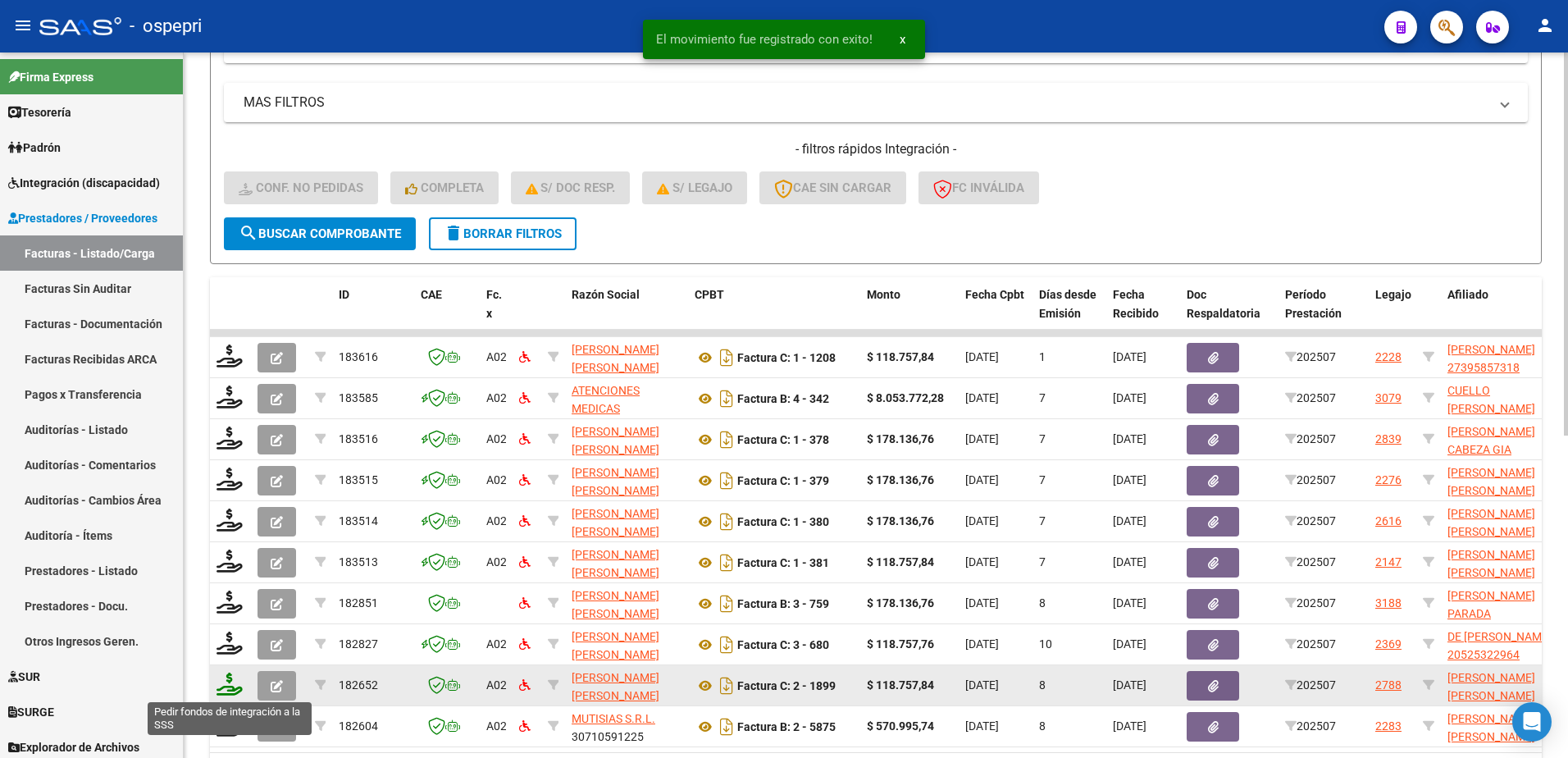
click at [233, 688] on icon at bounding box center [229, 684] width 26 height 23
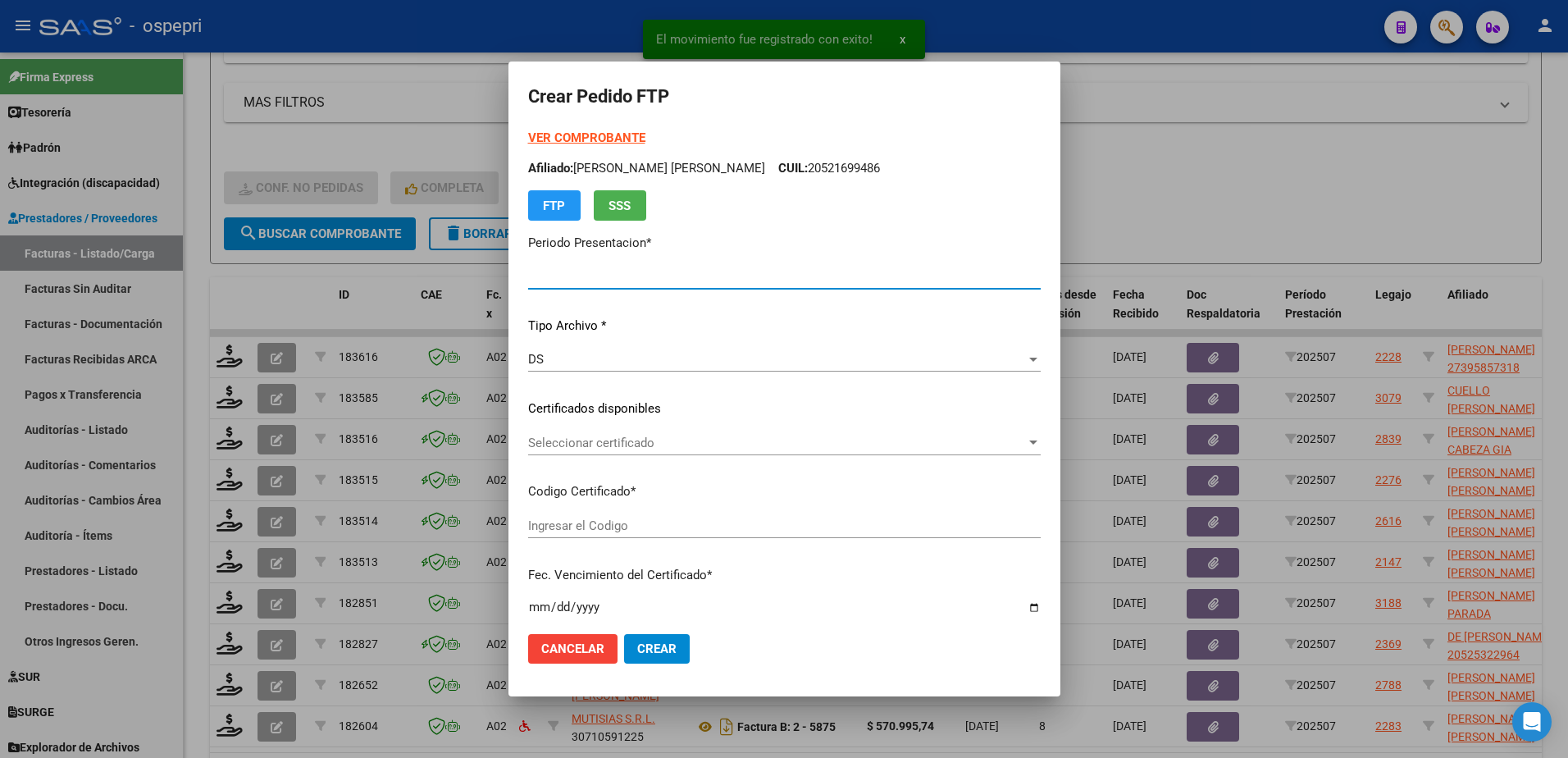
type input "202507"
type input "$ 118.757,84"
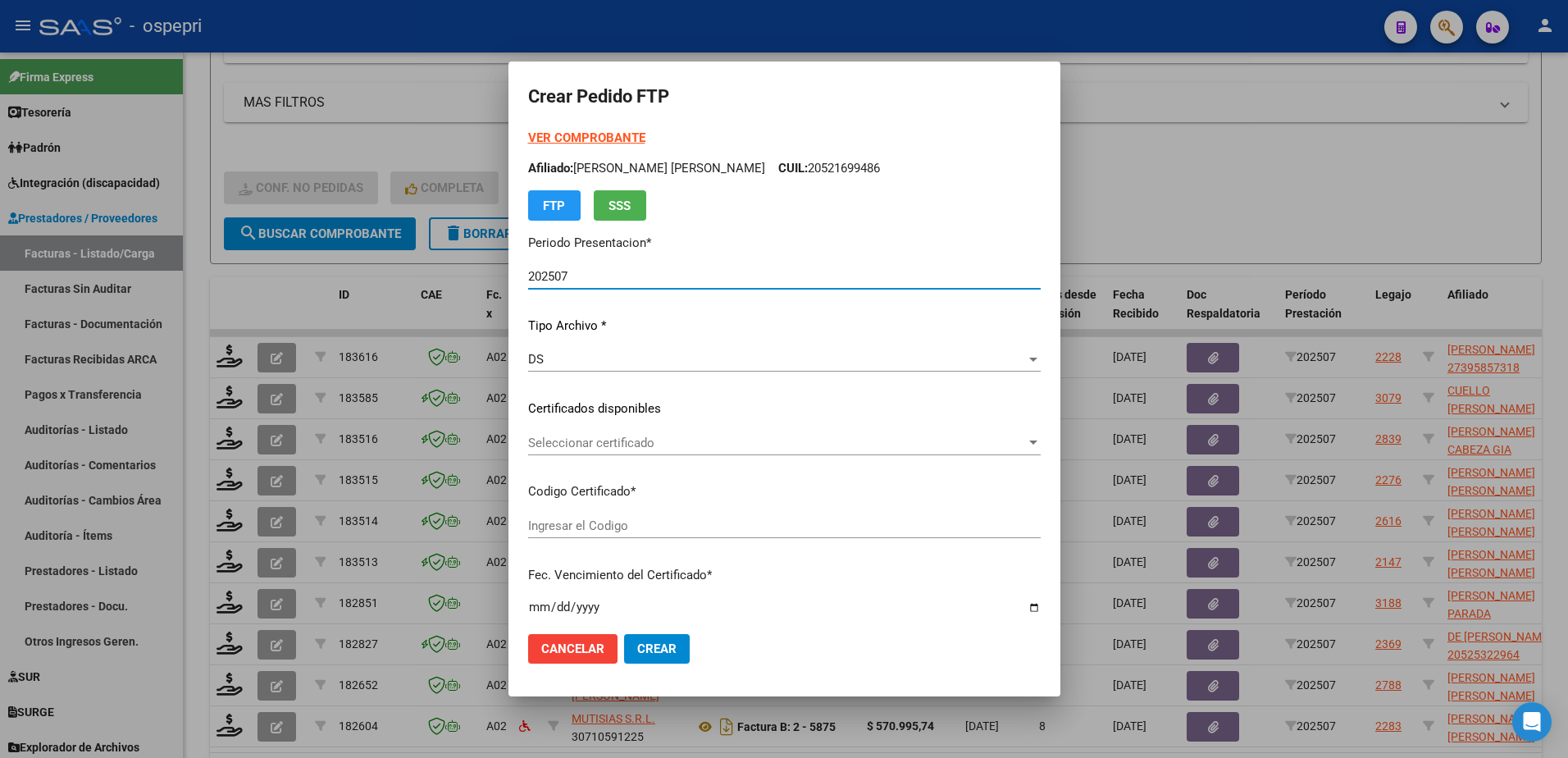
type input "2053015835-8"
type input "2028-02-10"
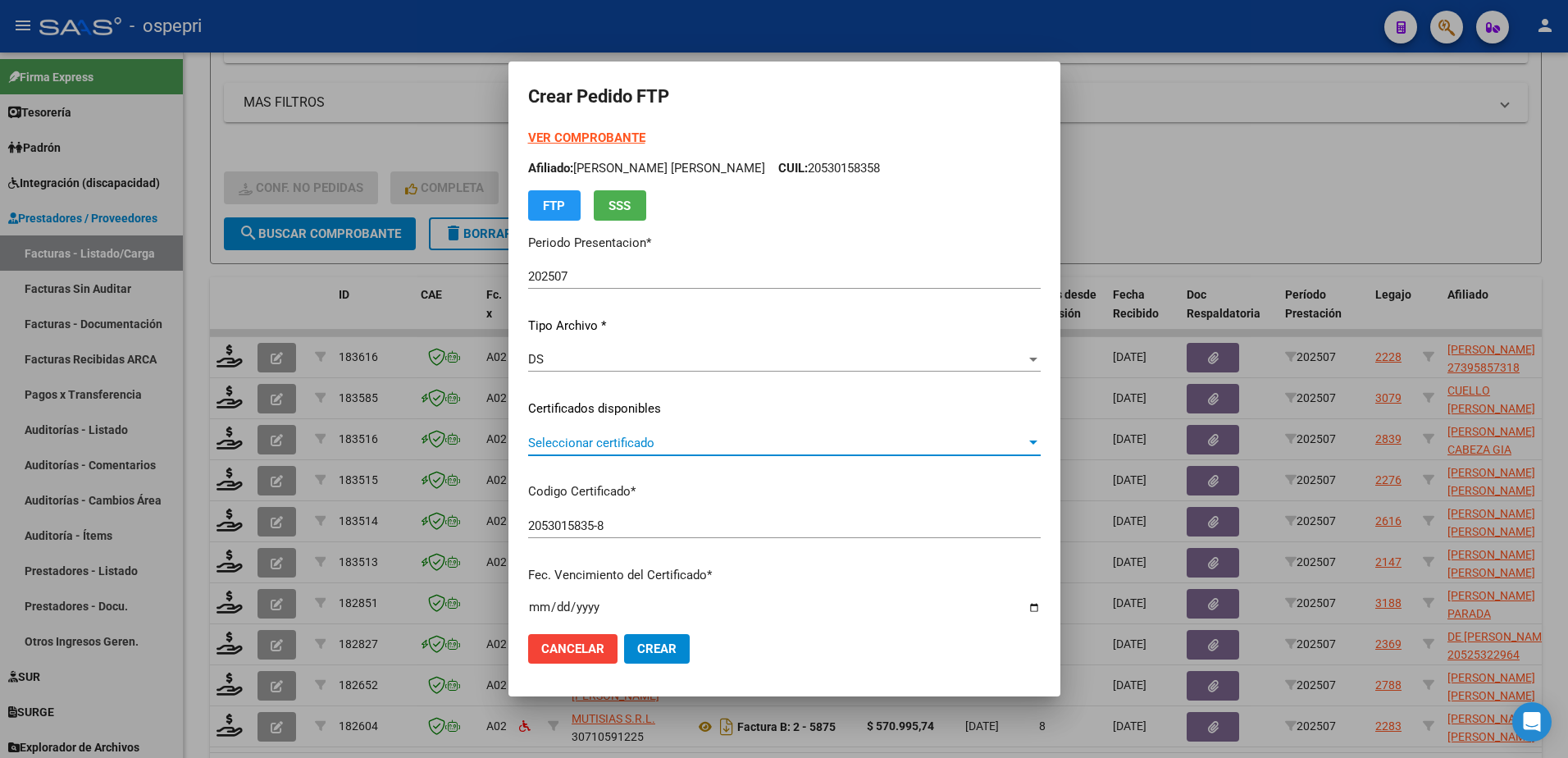
click at [627, 443] on span "Seleccionar certificado" at bounding box center [776, 443] width 498 height 14
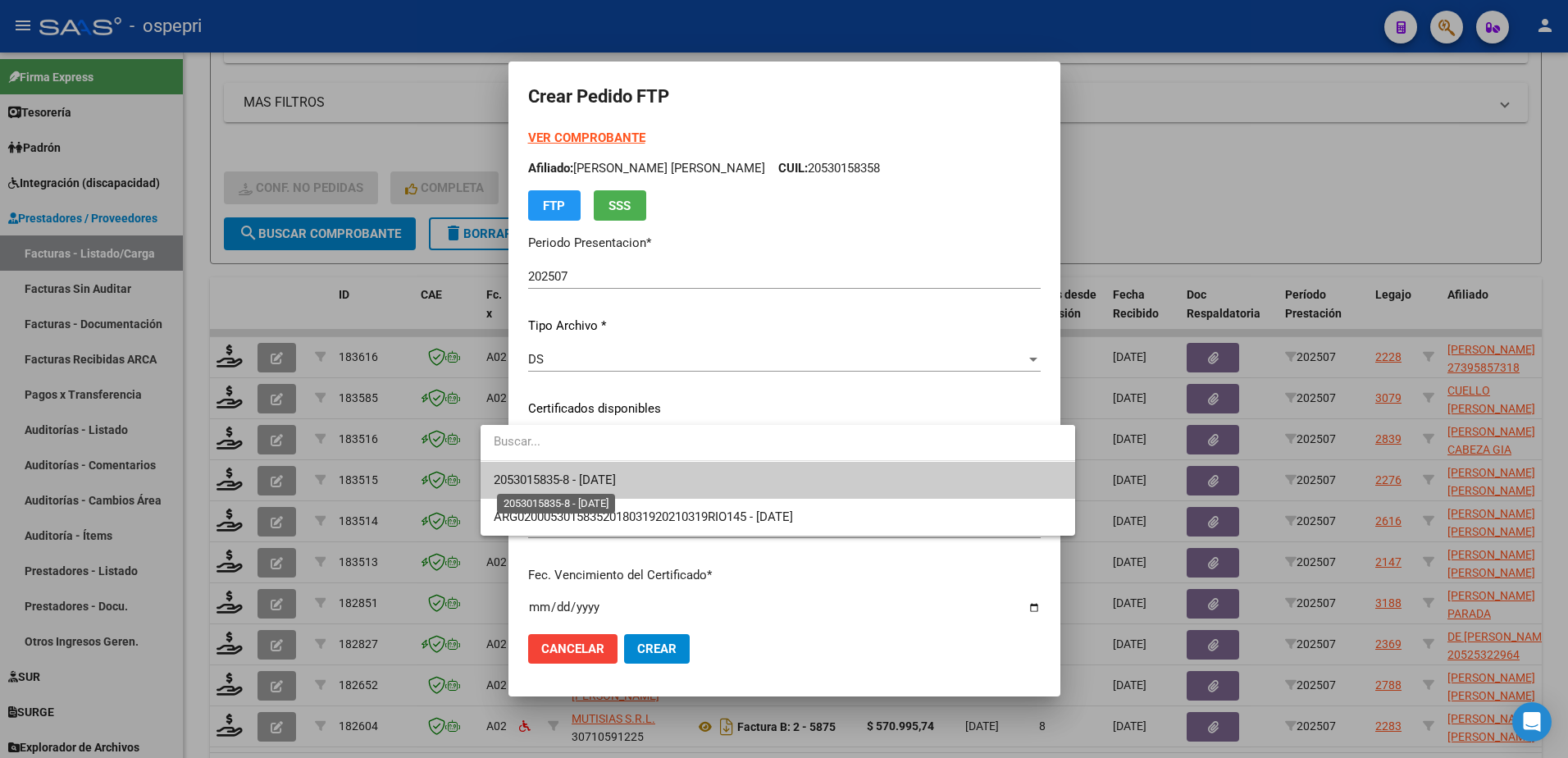
click at [616, 480] on span "2053015835-8 - 2028-02-10" at bounding box center [555, 480] width 122 height 14
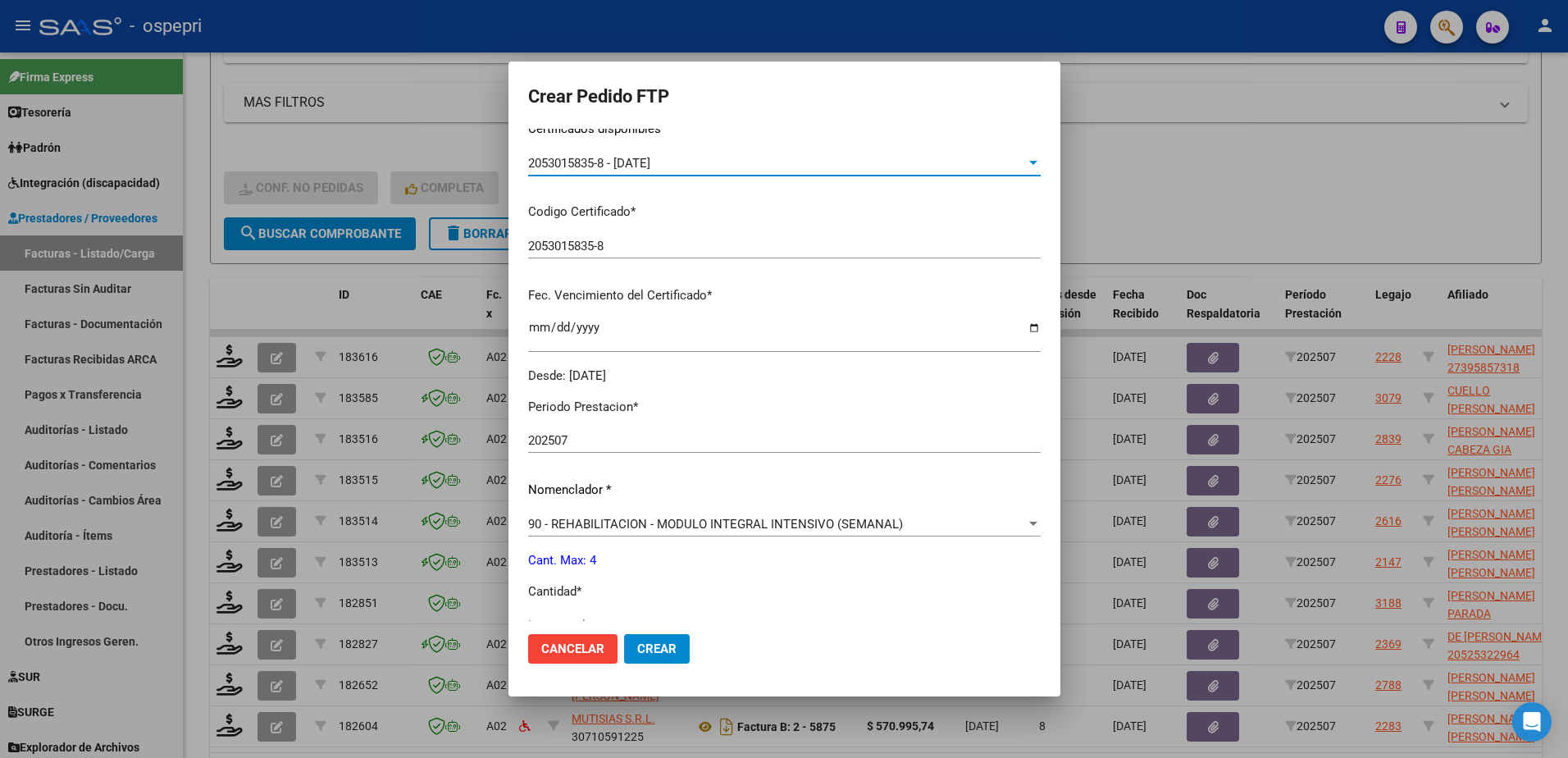
scroll to position [328, 0]
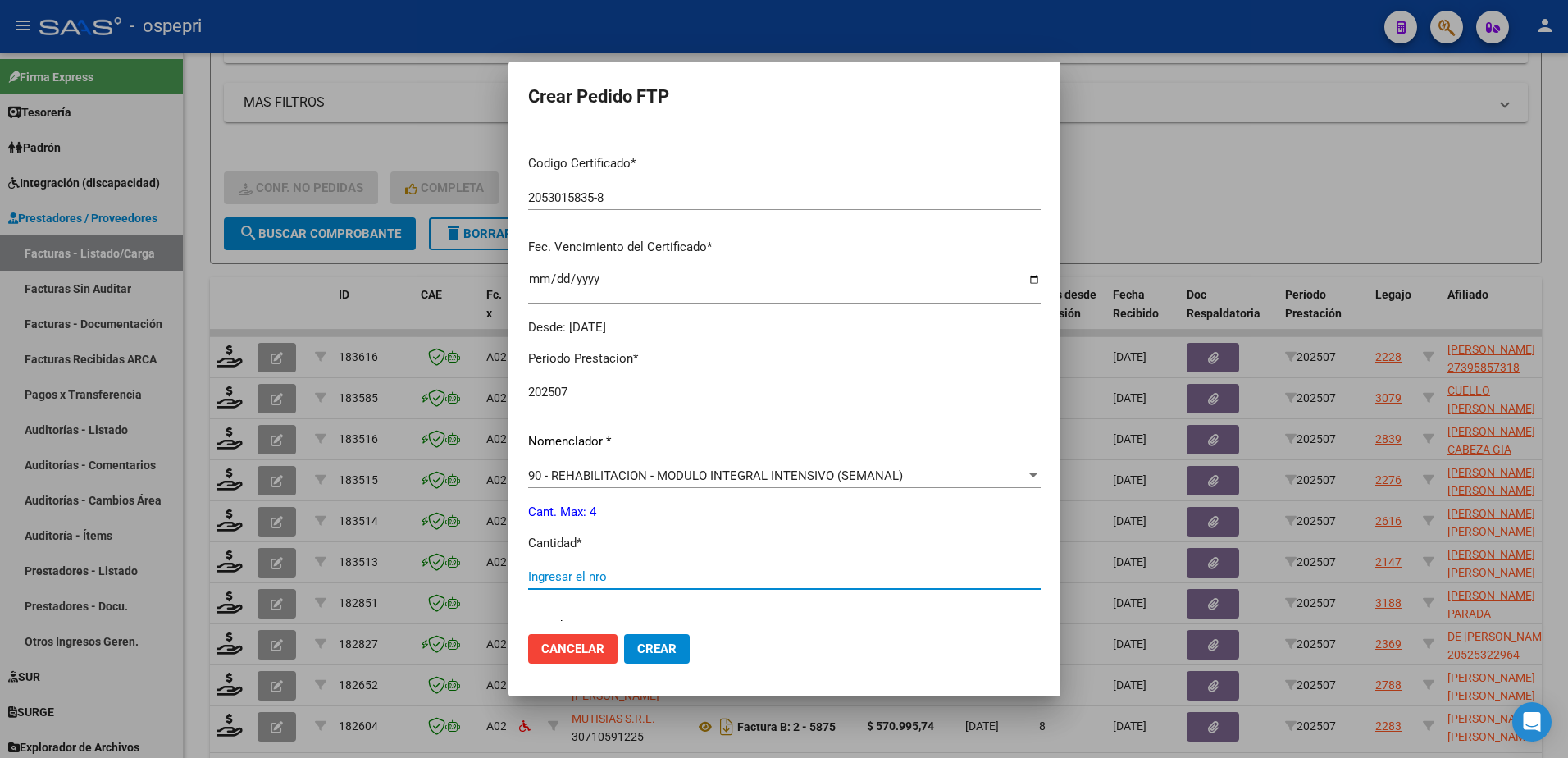
click at [585, 571] on input "Ingresar el nro" at bounding box center [784, 577] width 512 height 14
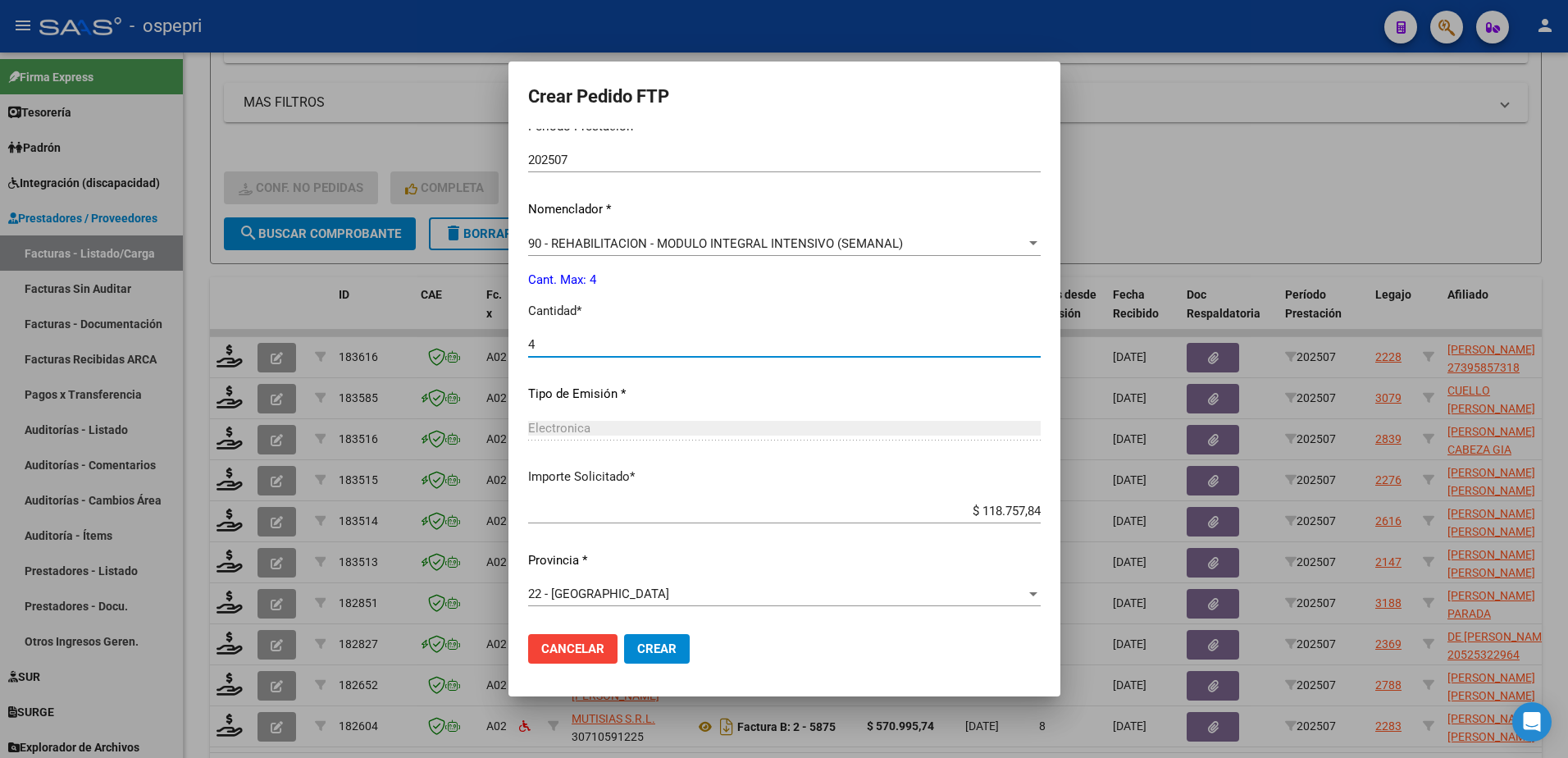
type input "4"
click at [637, 649] on span "Crear" at bounding box center [657, 649] width 39 height 14
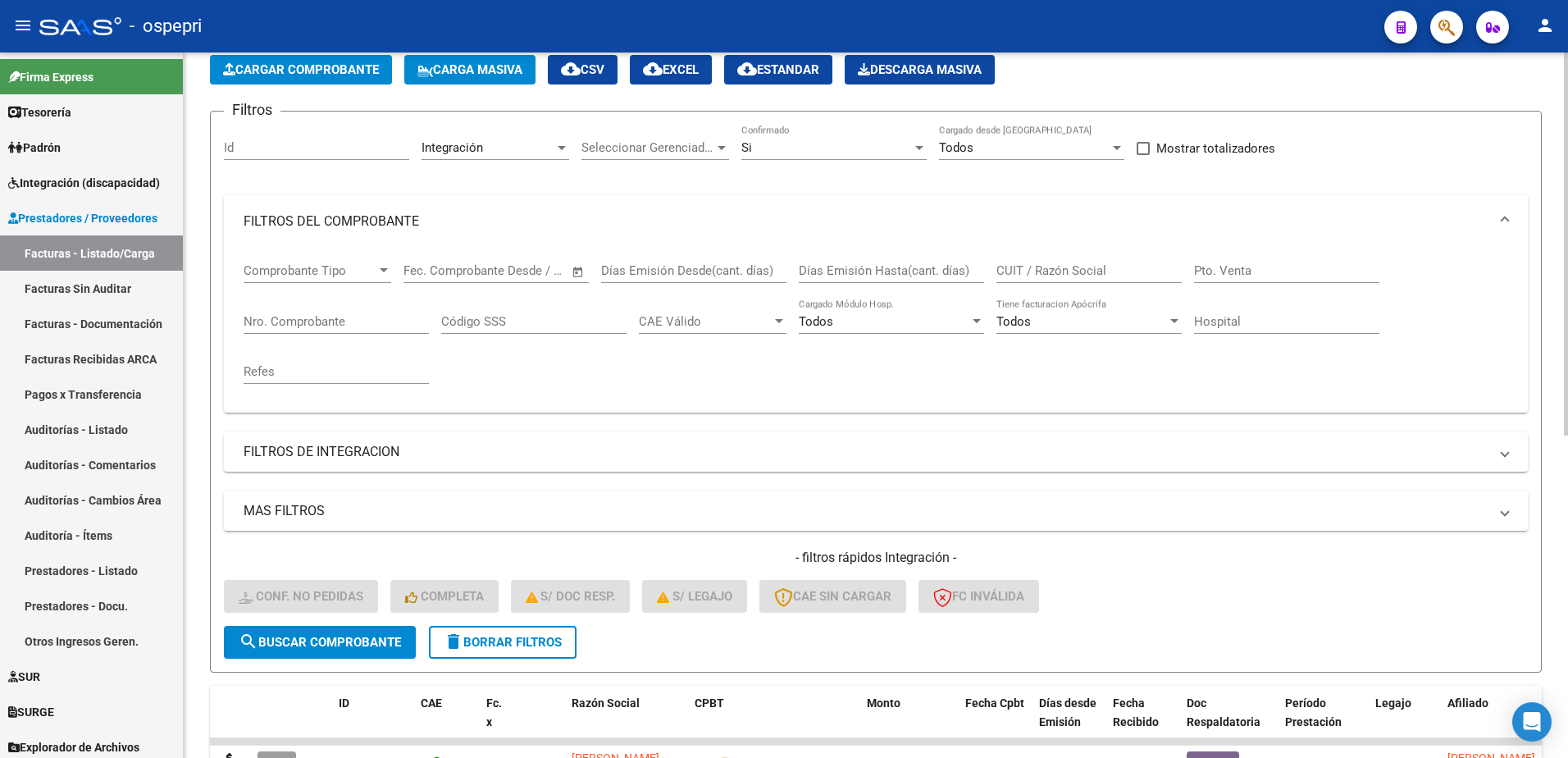
scroll to position [82, 0]
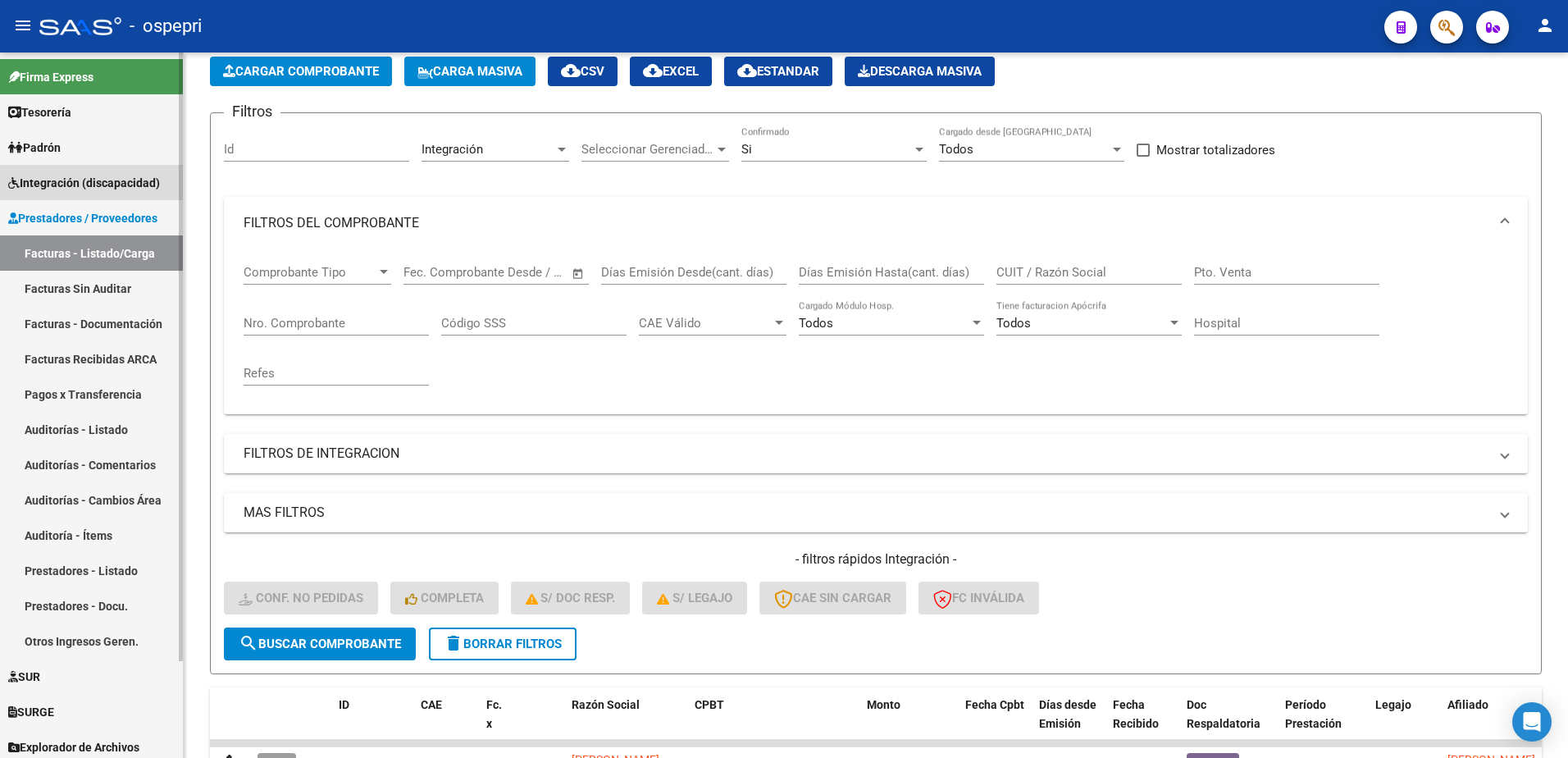
click at [56, 190] on span "Integración (discapacidad)" at bounding box center [83, 183] width 152 height 18
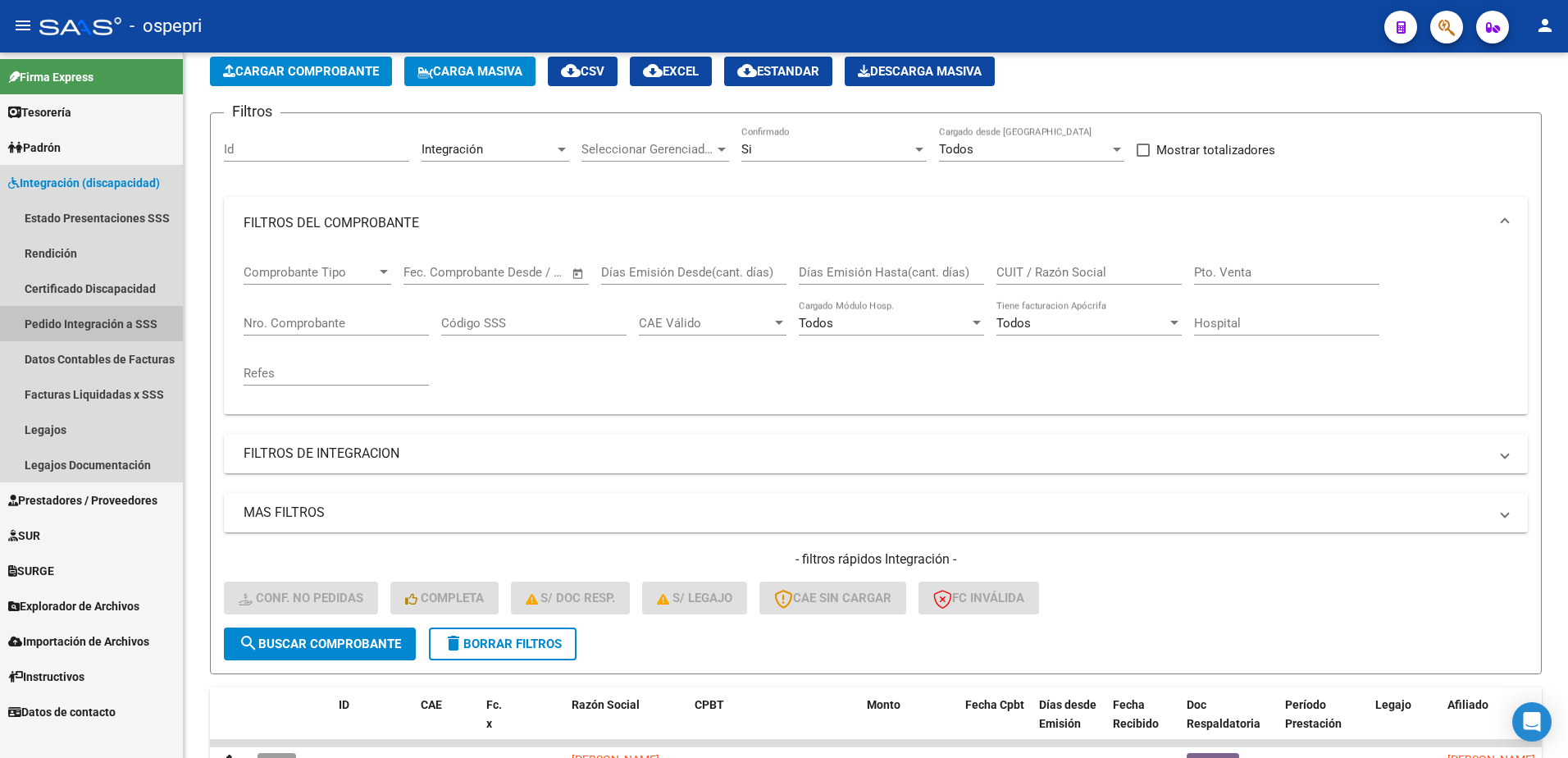
click at [74, 331] on link "Pedido Integración a SSS" at bounding box center [92, 323] width 183 height 35
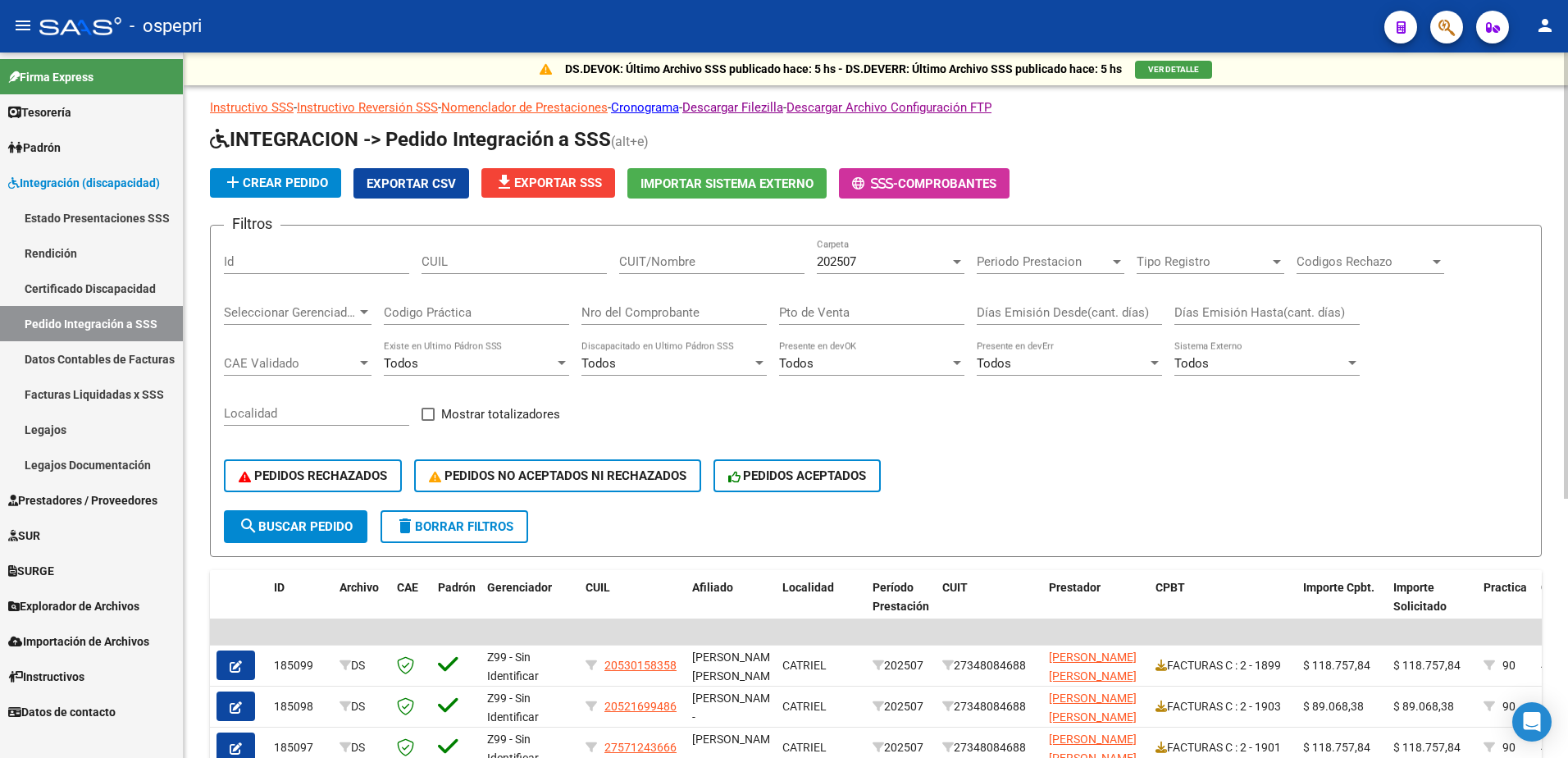
click at [703, 257] on input "CUIT/Nombre" at bounding box center [712, 261] width 186 height 14
paste input "27348084688"
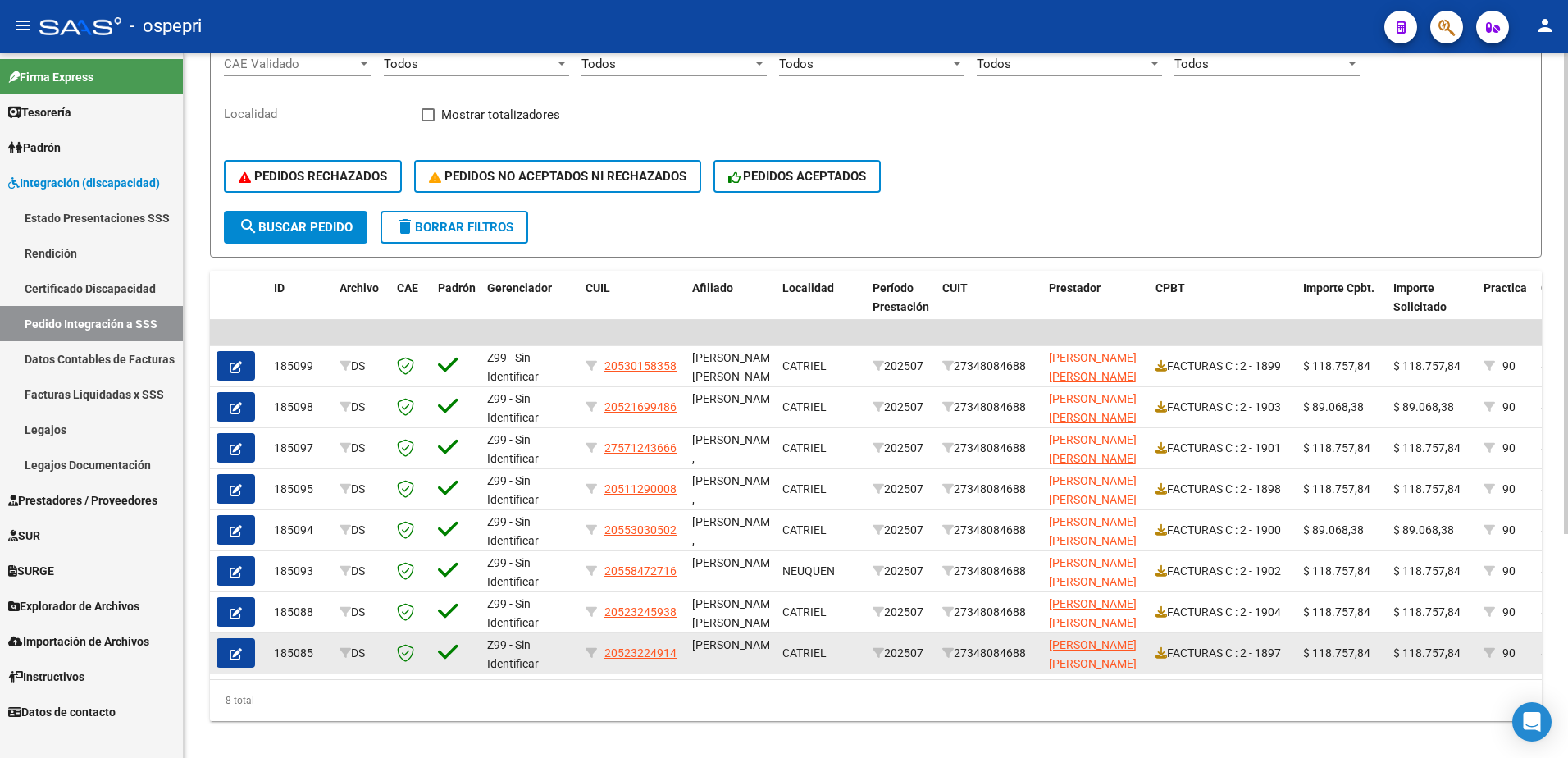
scroll to position [328, 0]
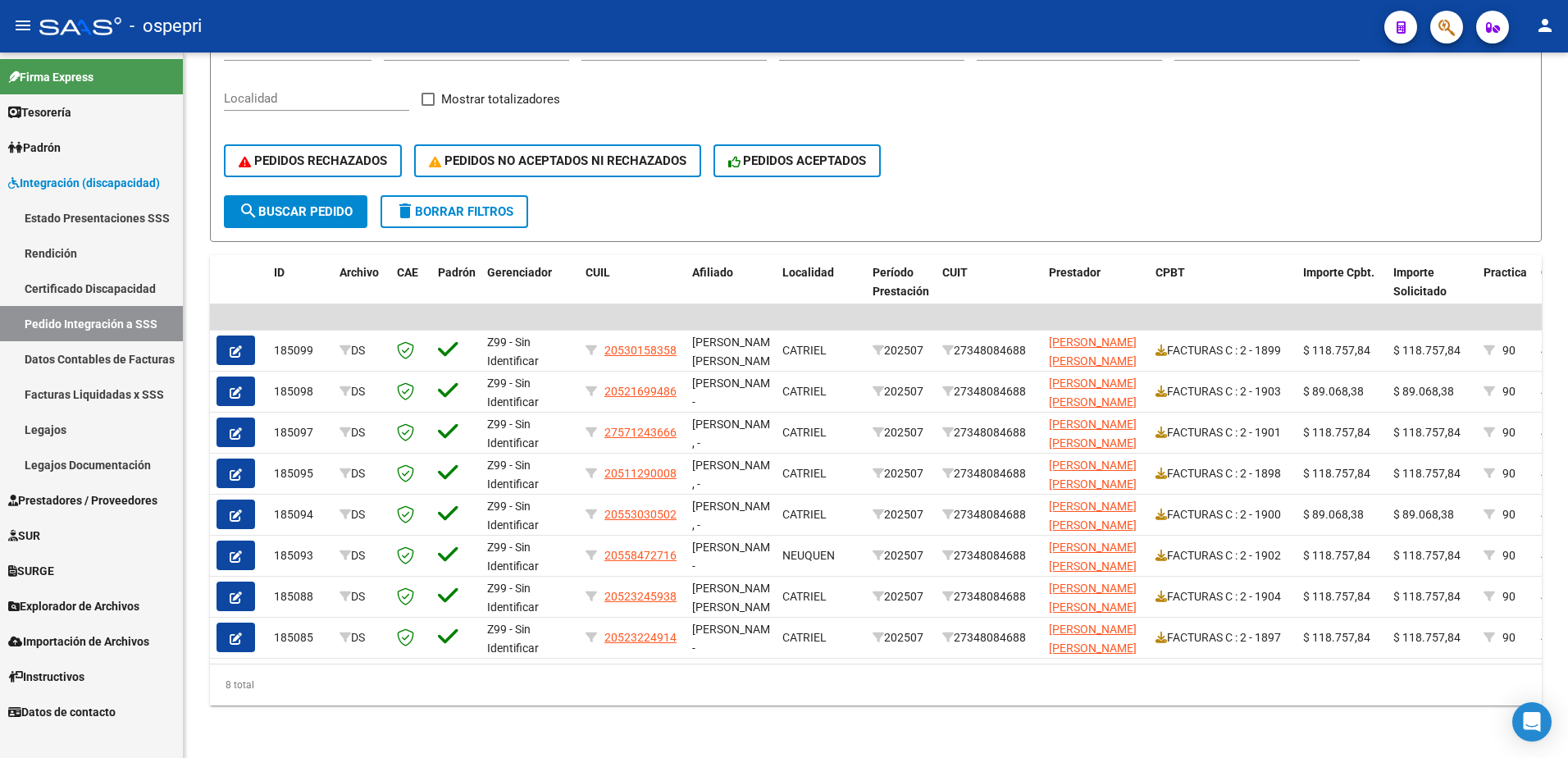
type input "27348084688"
click at [456, 205] on span "delete Borrar Filtros" at bounding box center [454, 212] width 118 height 14
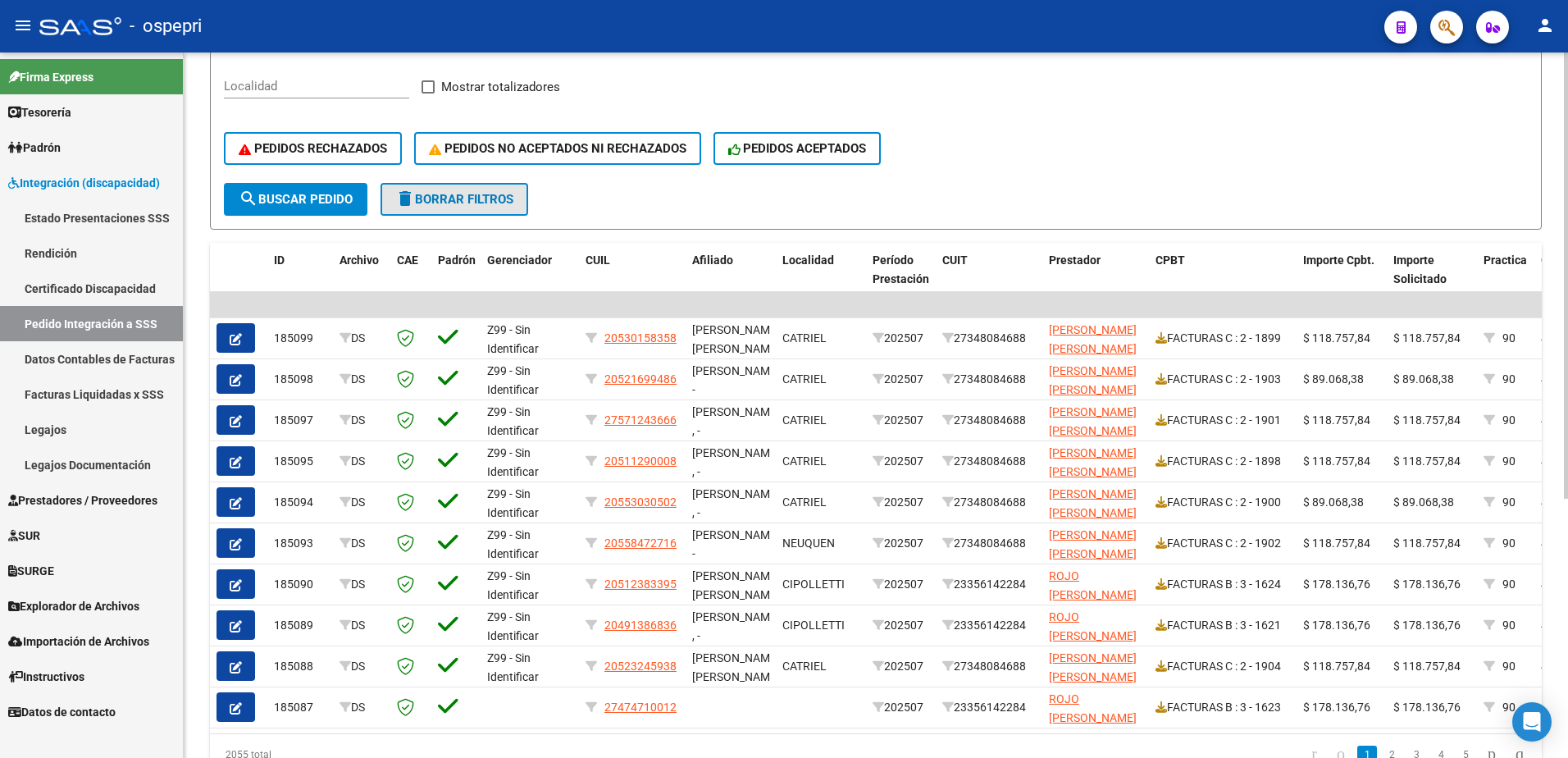
drag, startPoint x: 473, startPoint y: 189, endPoint x: 479, endPoint y: 198, distance: 10.8
click at [473, 191] on button "delete Borrar Filtros" at bounding box center [454, 199] width 147 height 33
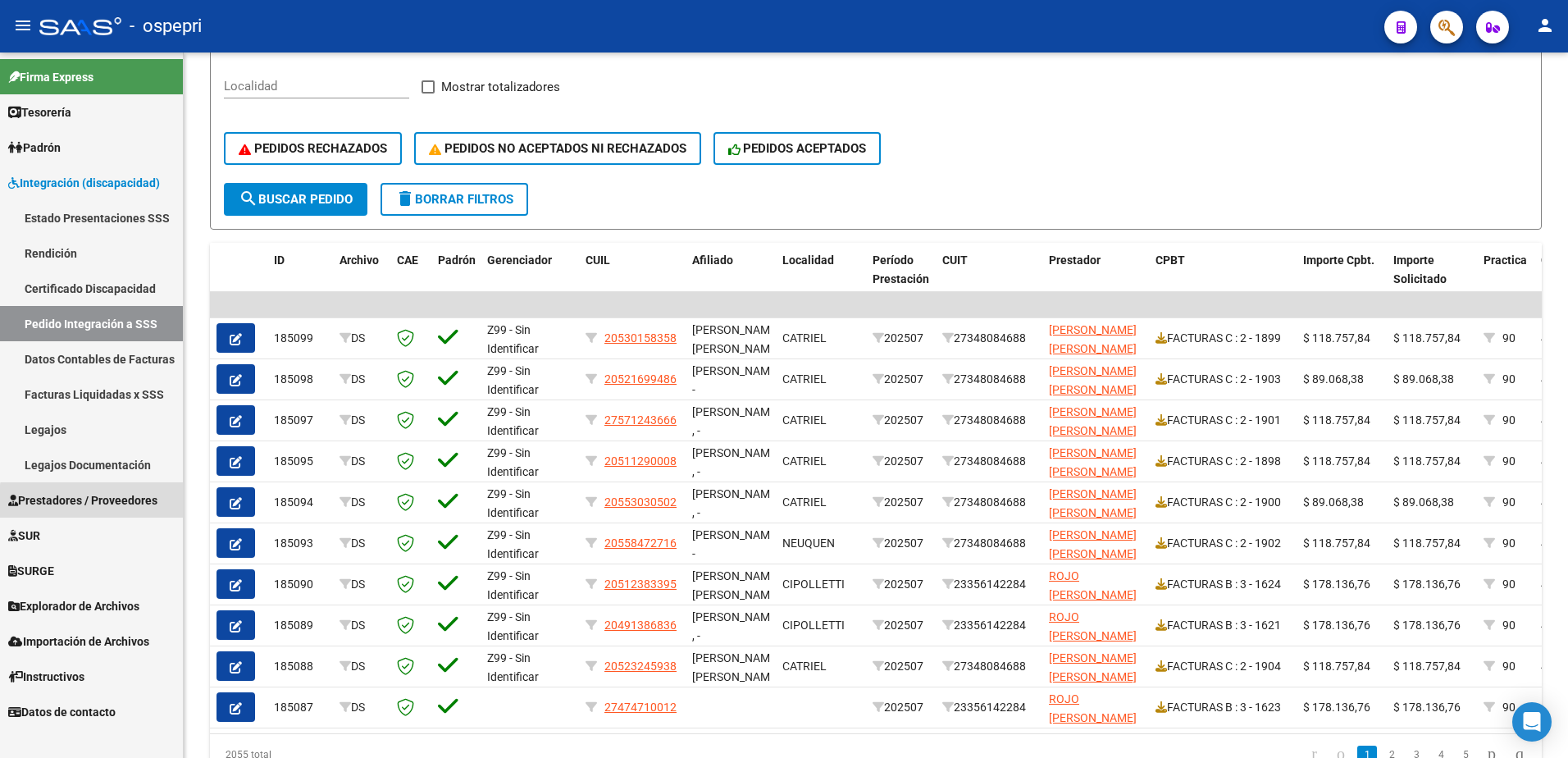
click at [106, 503] on span "Prestadores / Proveedores" at bounding box center [83, 500] width 149 height 18
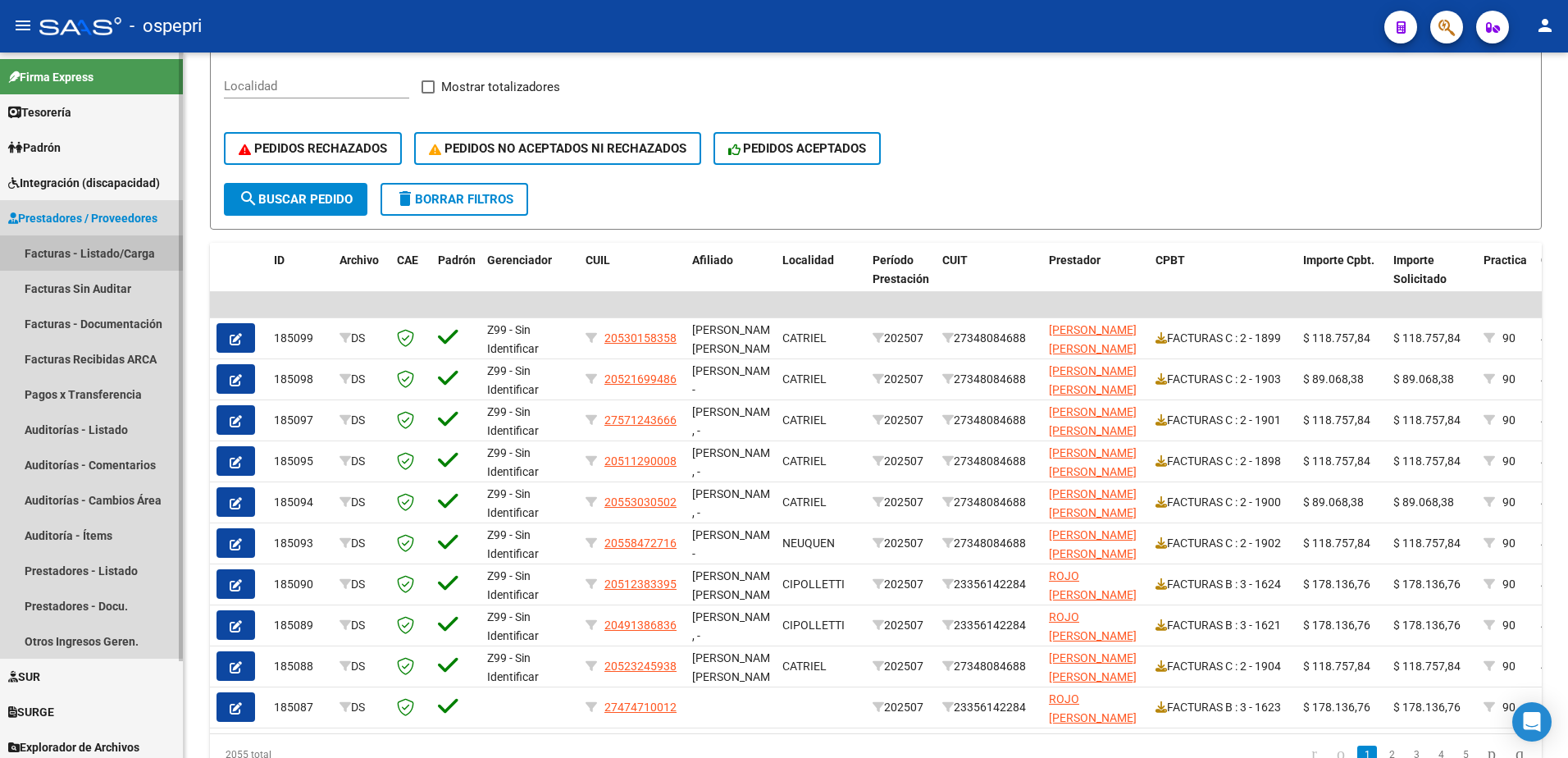
click at [84, 253] on link "Facturas - Listado/Carga" at bounding box center [92, 252] width 183 height 35
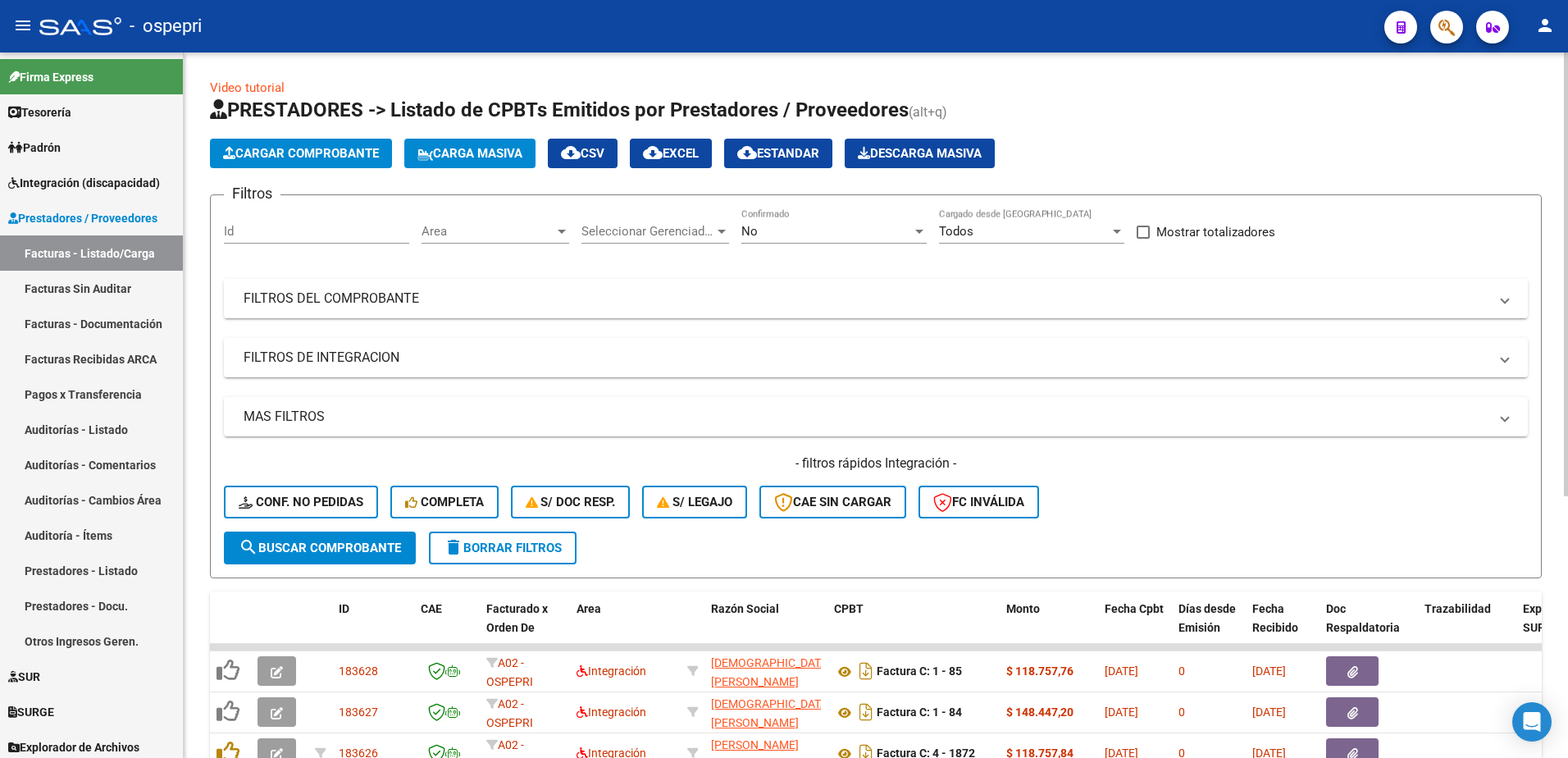
click at [1503, 292] on span at bounding box center [1504, 299] width 6 height 18
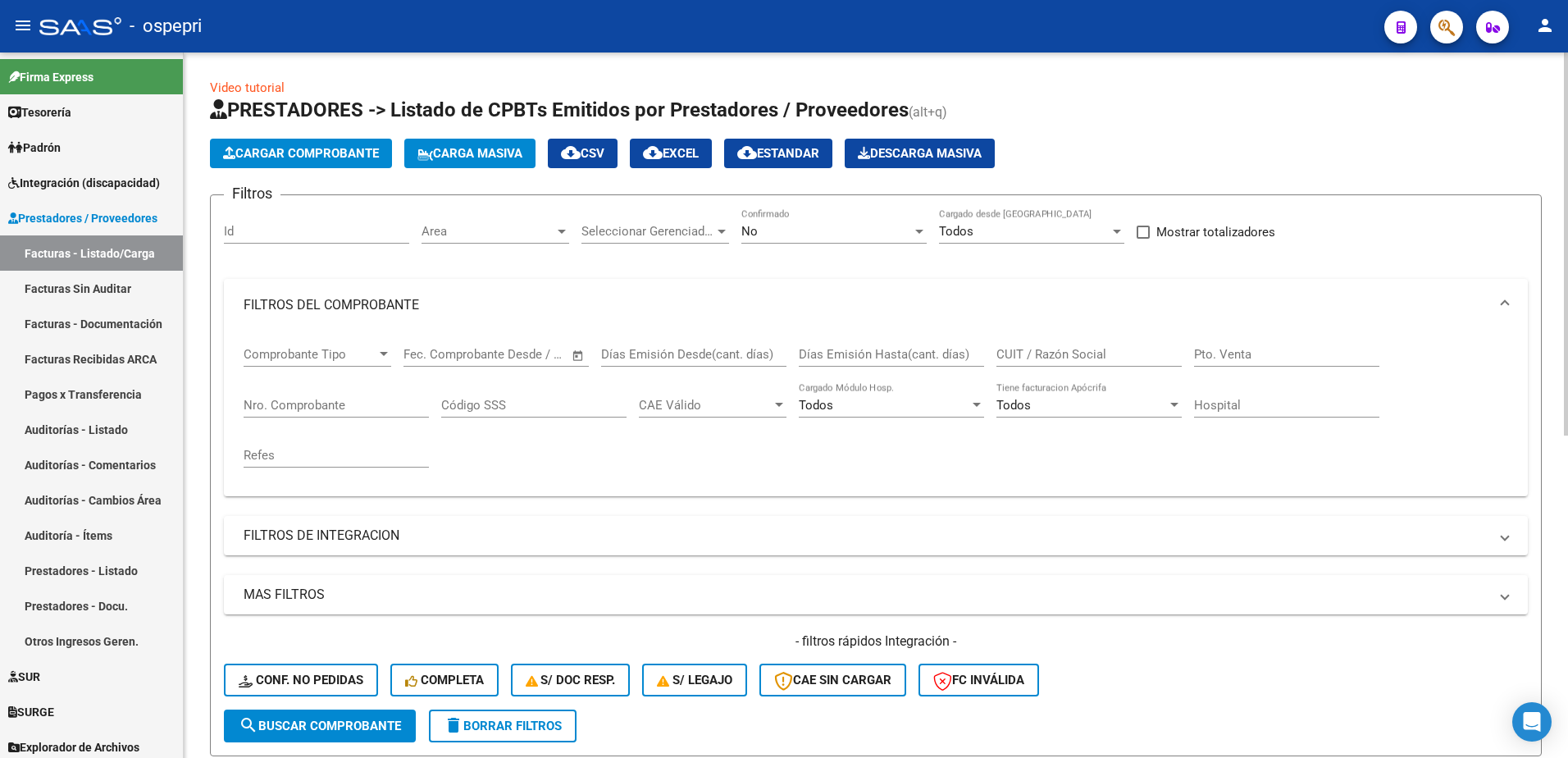
click at [1038, 358] on input "CUIT / Razón Social" at bounding box center [1089, 355] width 186 height 14
paste input "27317047679"
type input "27317047679"
click at [316, 726] on span "search Buscar Comprobante" at bounding box center [320, 726] width 162 height 14
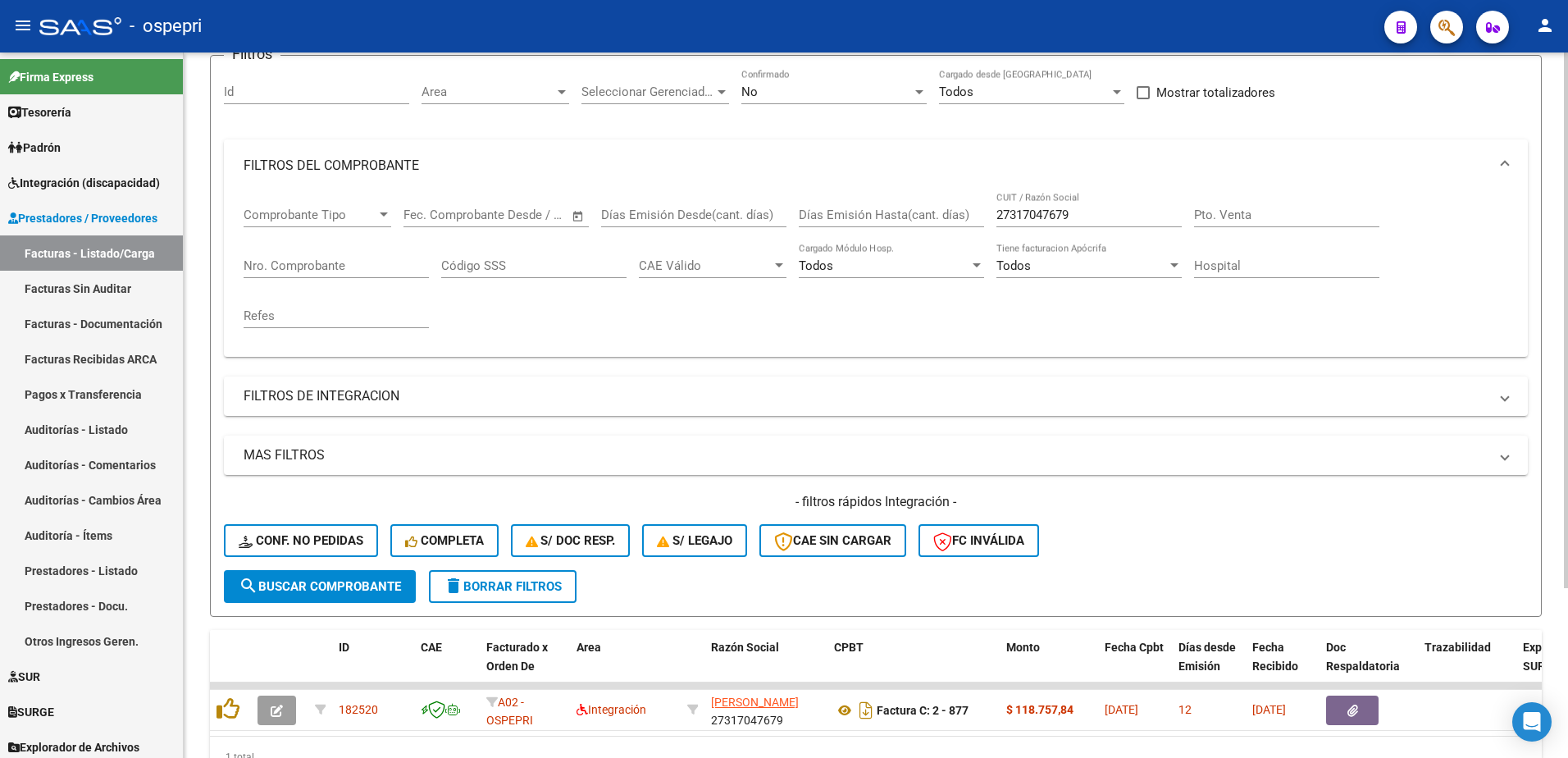
scroll to position [164, 0]
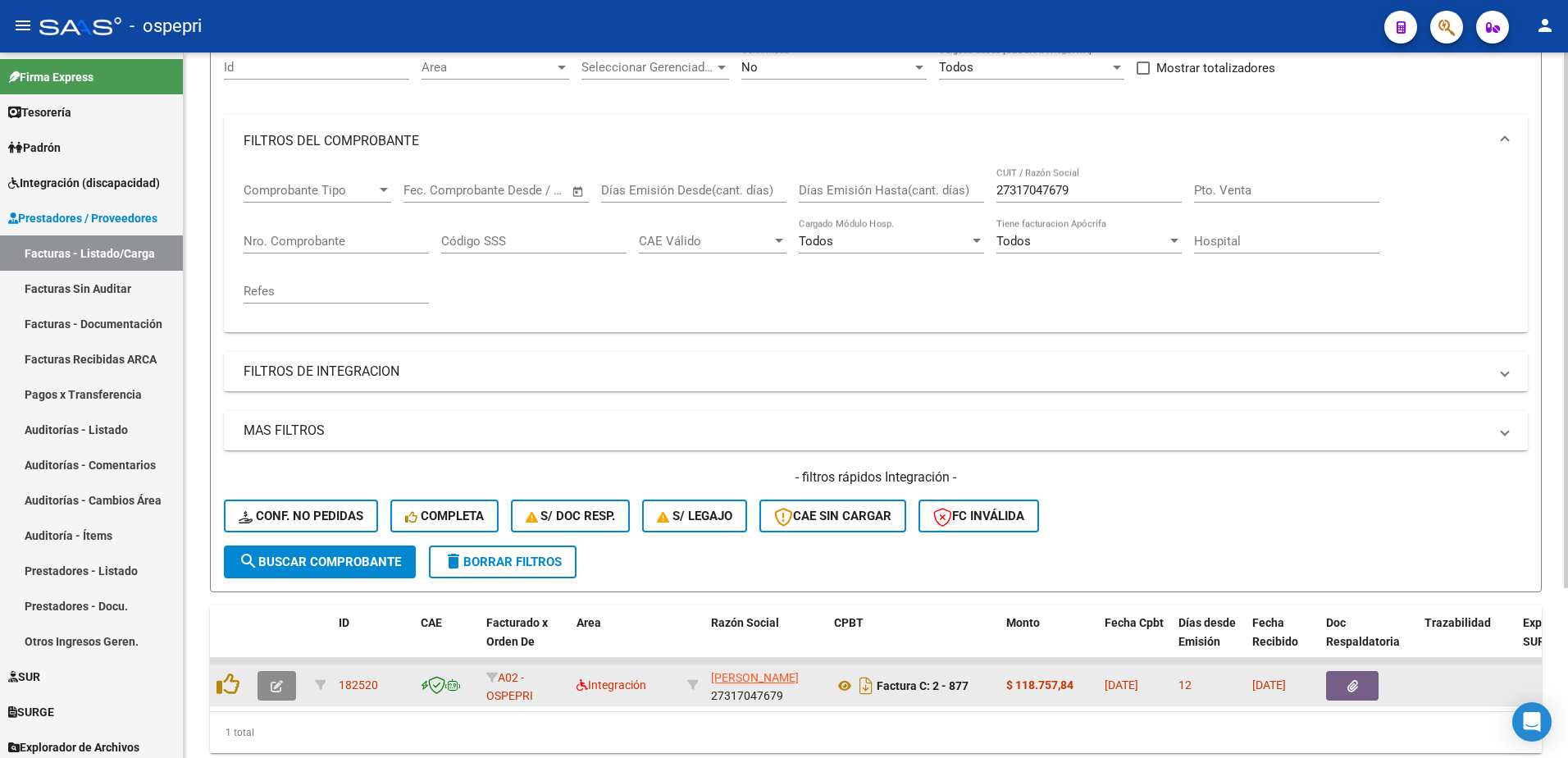
click at [272, 684] on icon "button" at bounding box center [277, 686] width 13 height 13
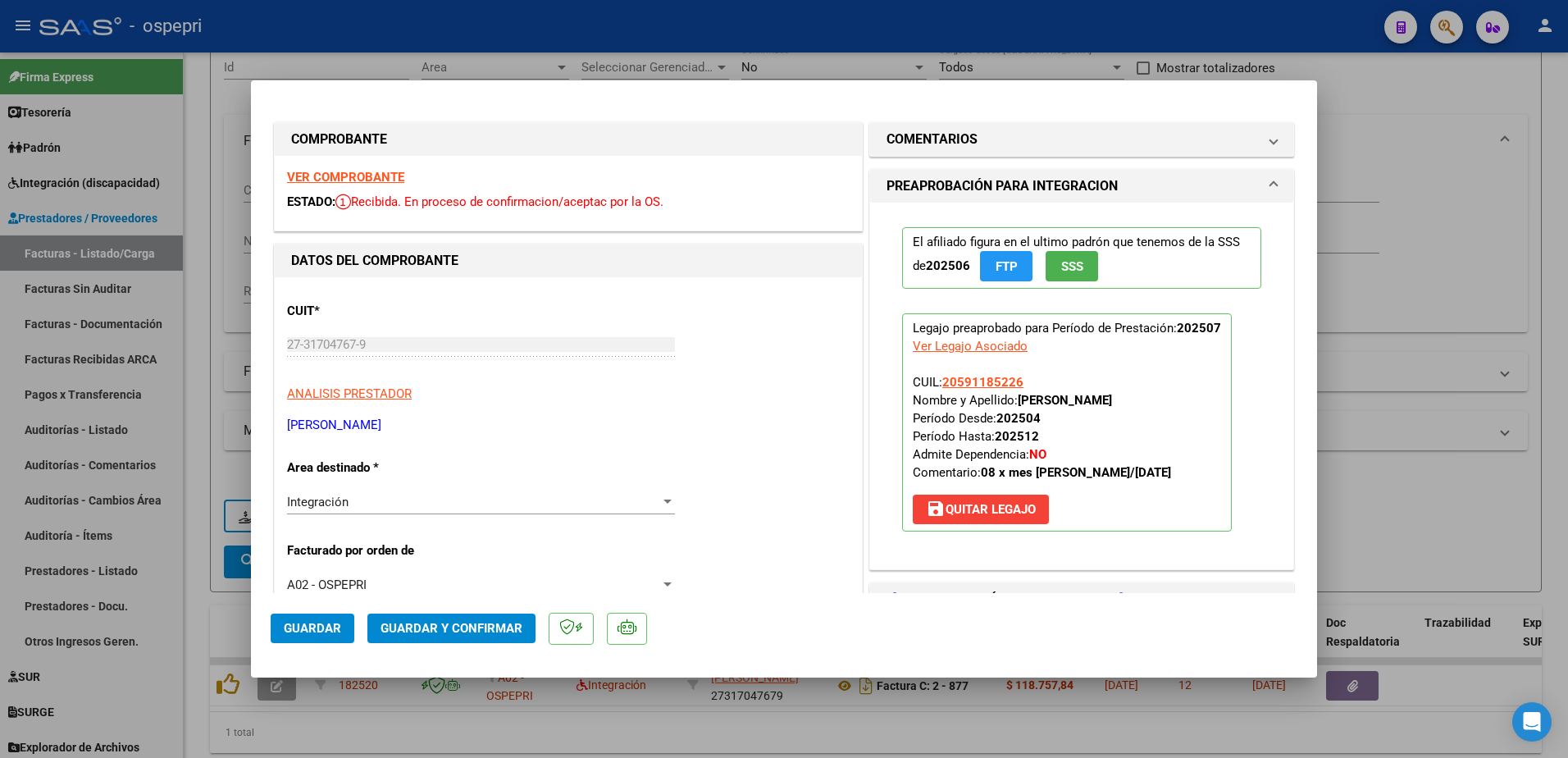
click at [348, 176] on strong "VER COMPROBANTE" at bounding box center [346, 177] width 118 height 14
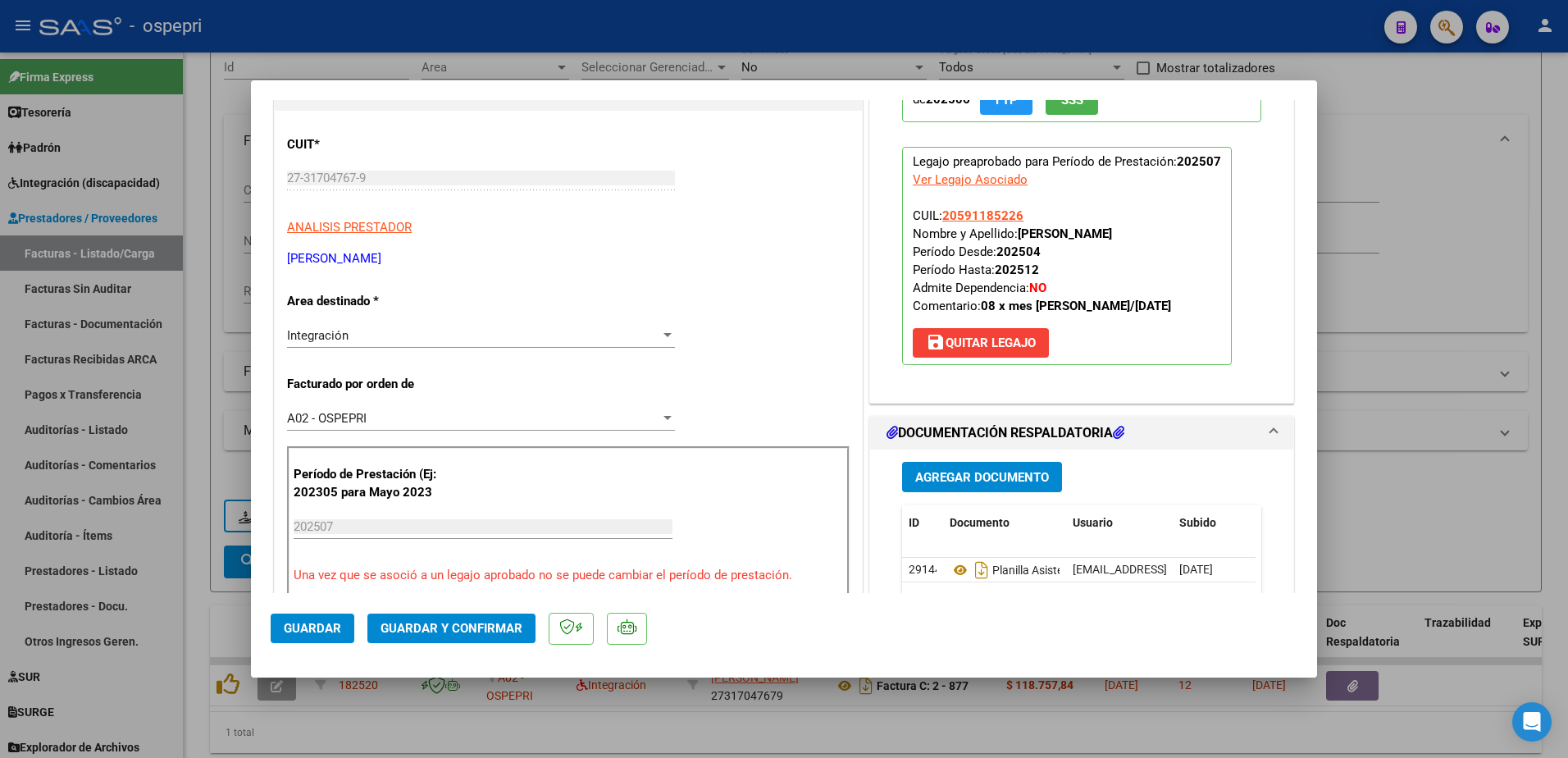
scroll to position [246, 0]
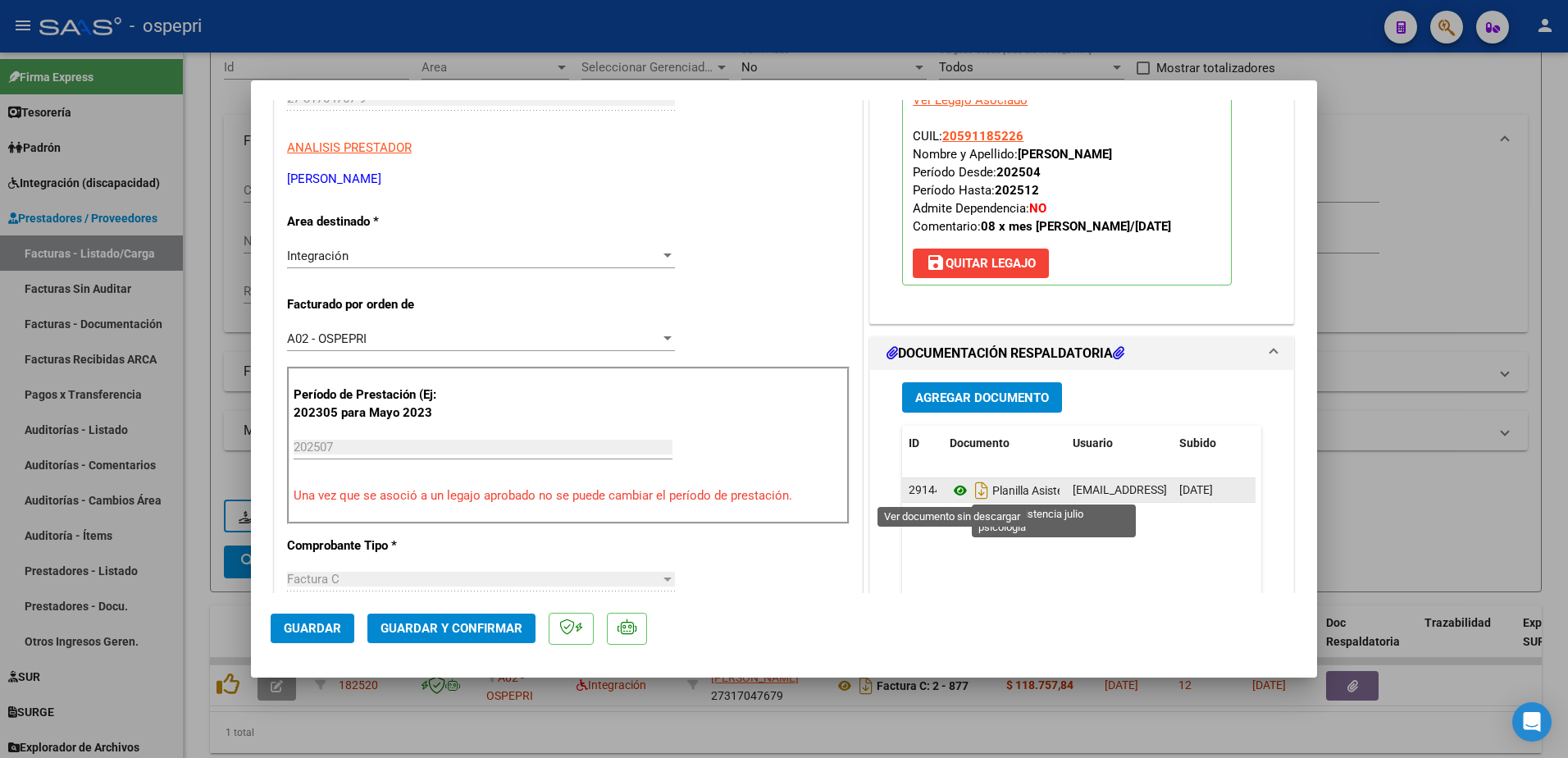
click at [956, 489] on icon at bounding box center [960, 490] width 22 height 20
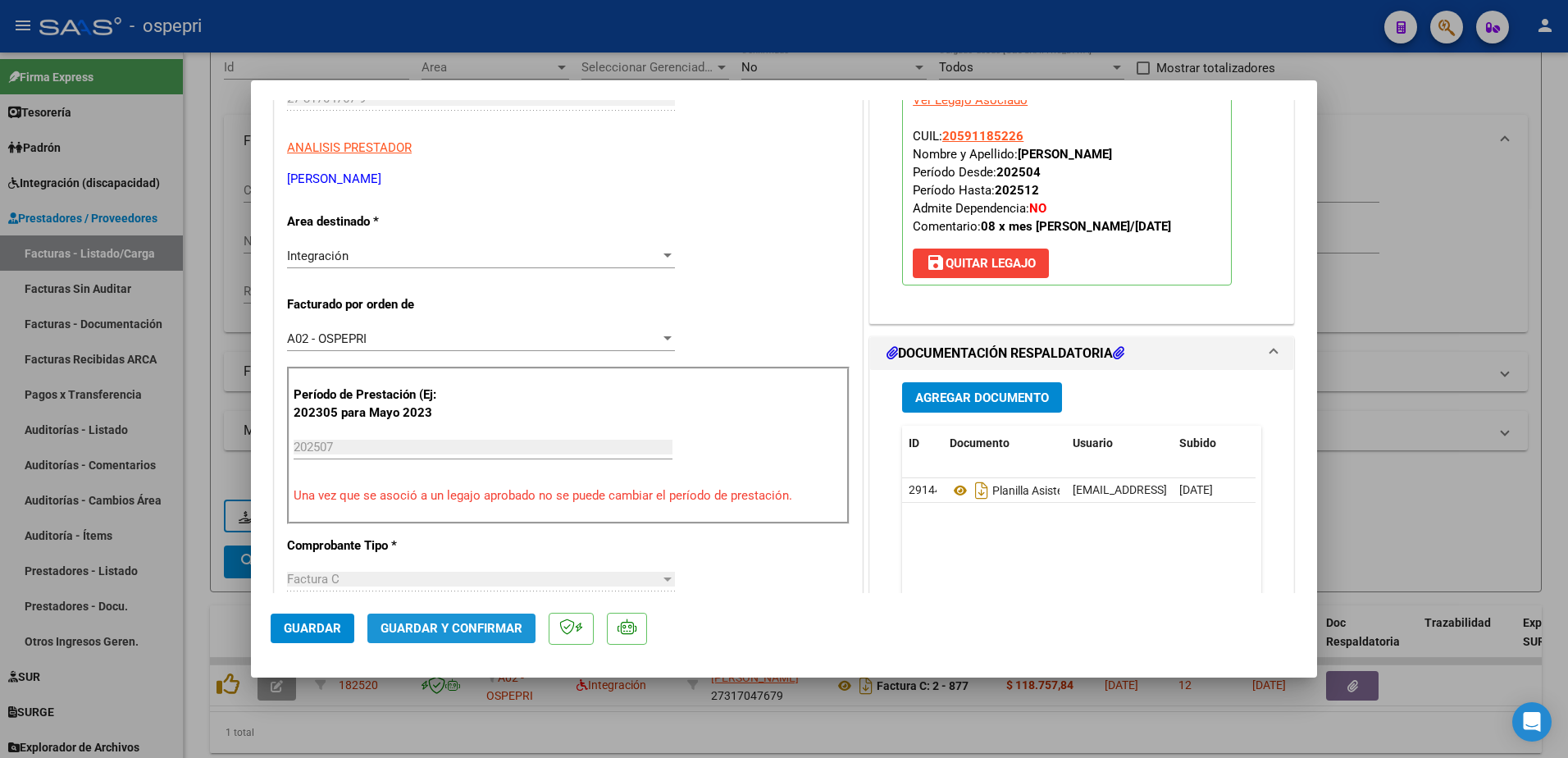
click at [475, 627] on span "Guardar y Confirmar" at bounding box center [451, 629] width 142 height 14
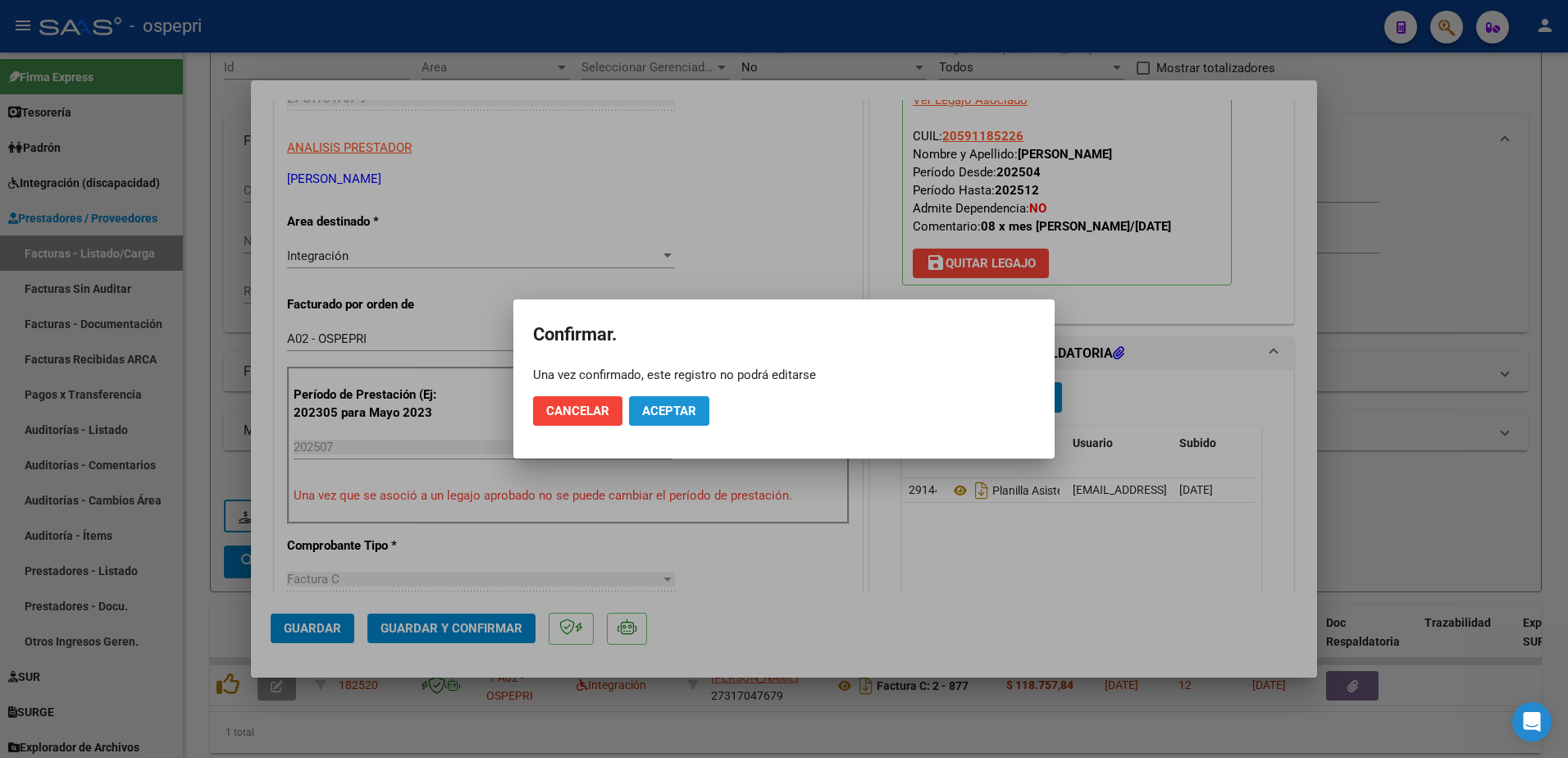
click at [668, 409] on span "Aceptar" at bounding box center [669, 411] width 54 height 14
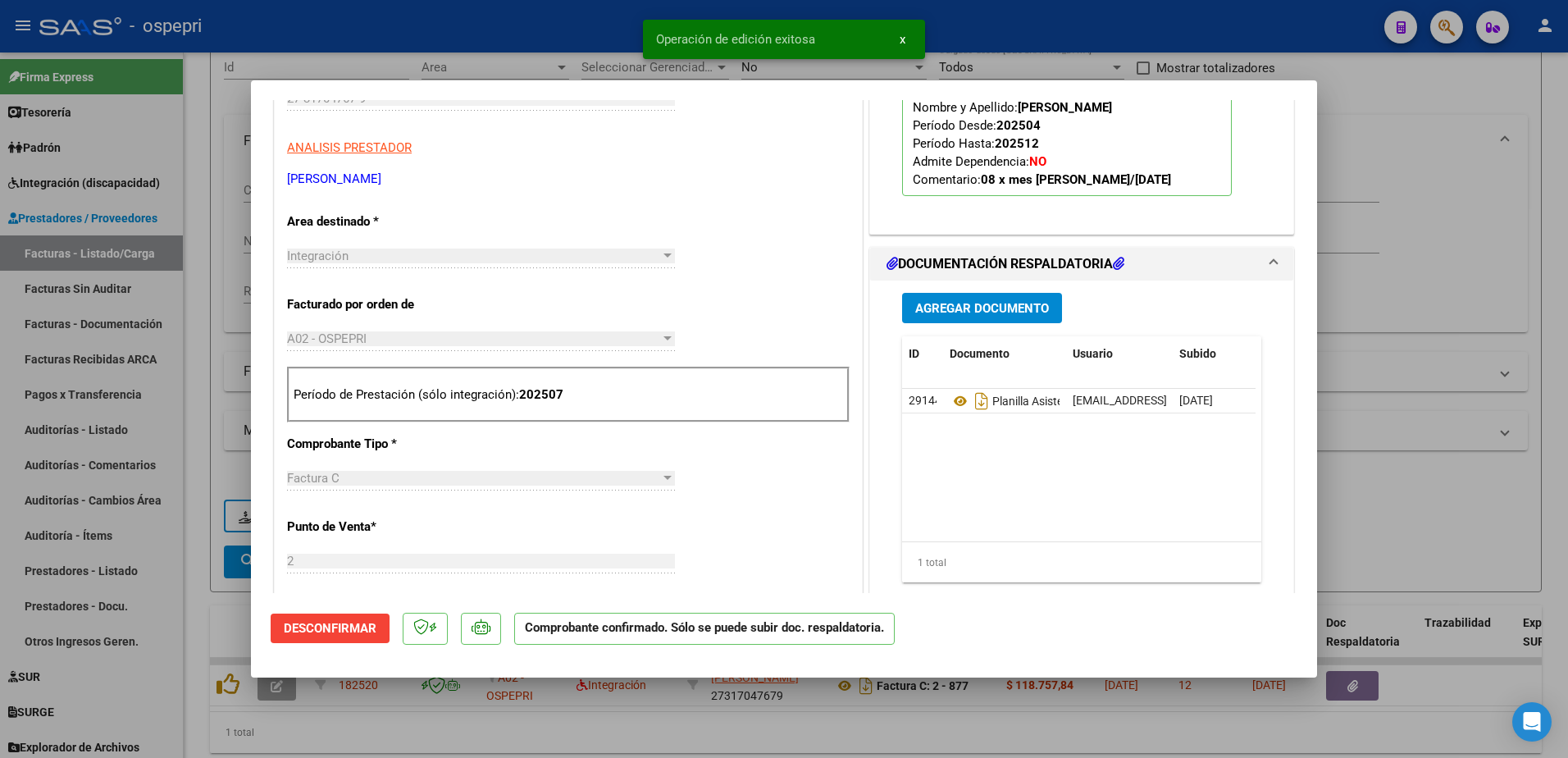
type input "$ 0,00"
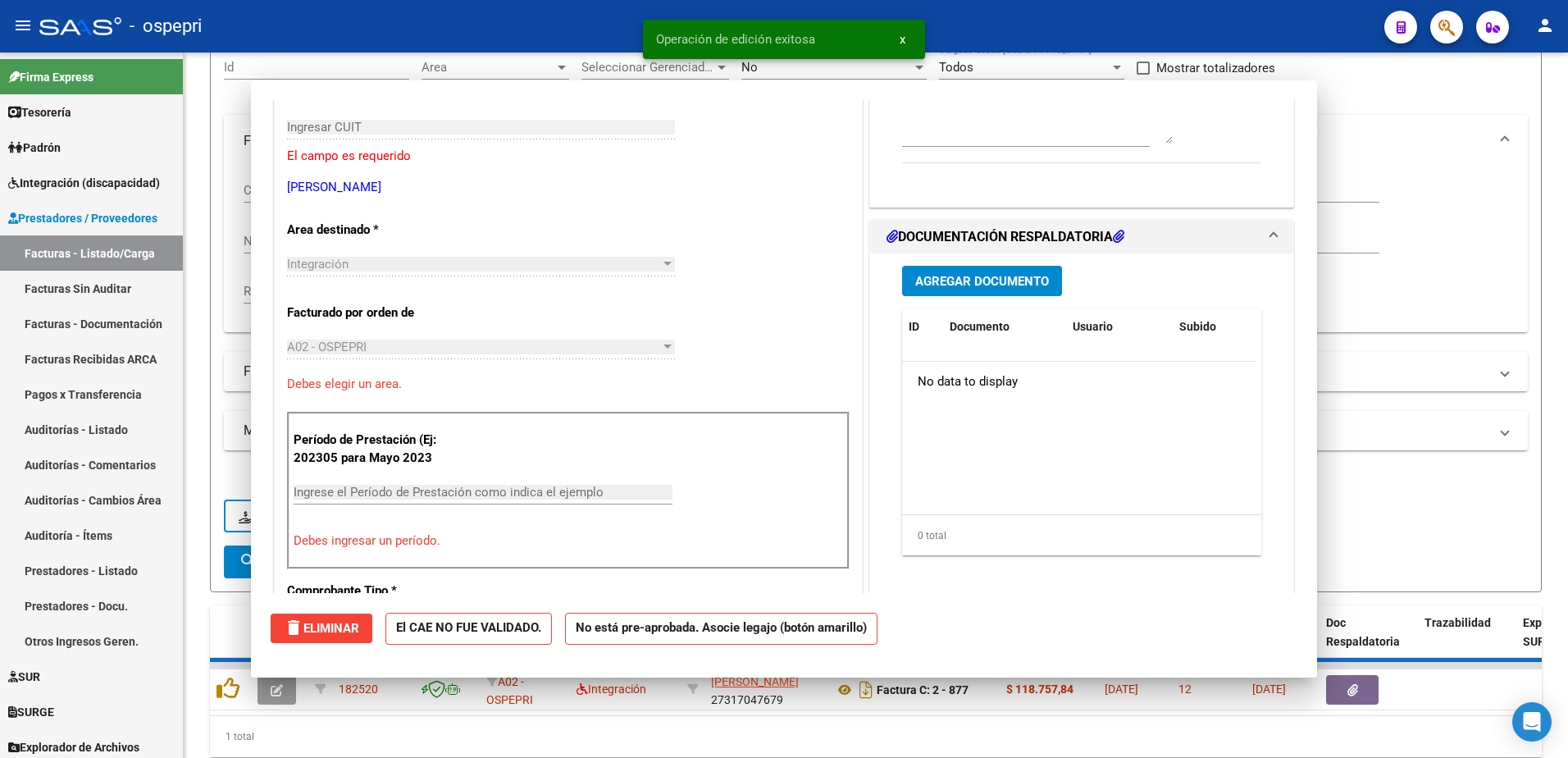
scroll to position [0, 0]
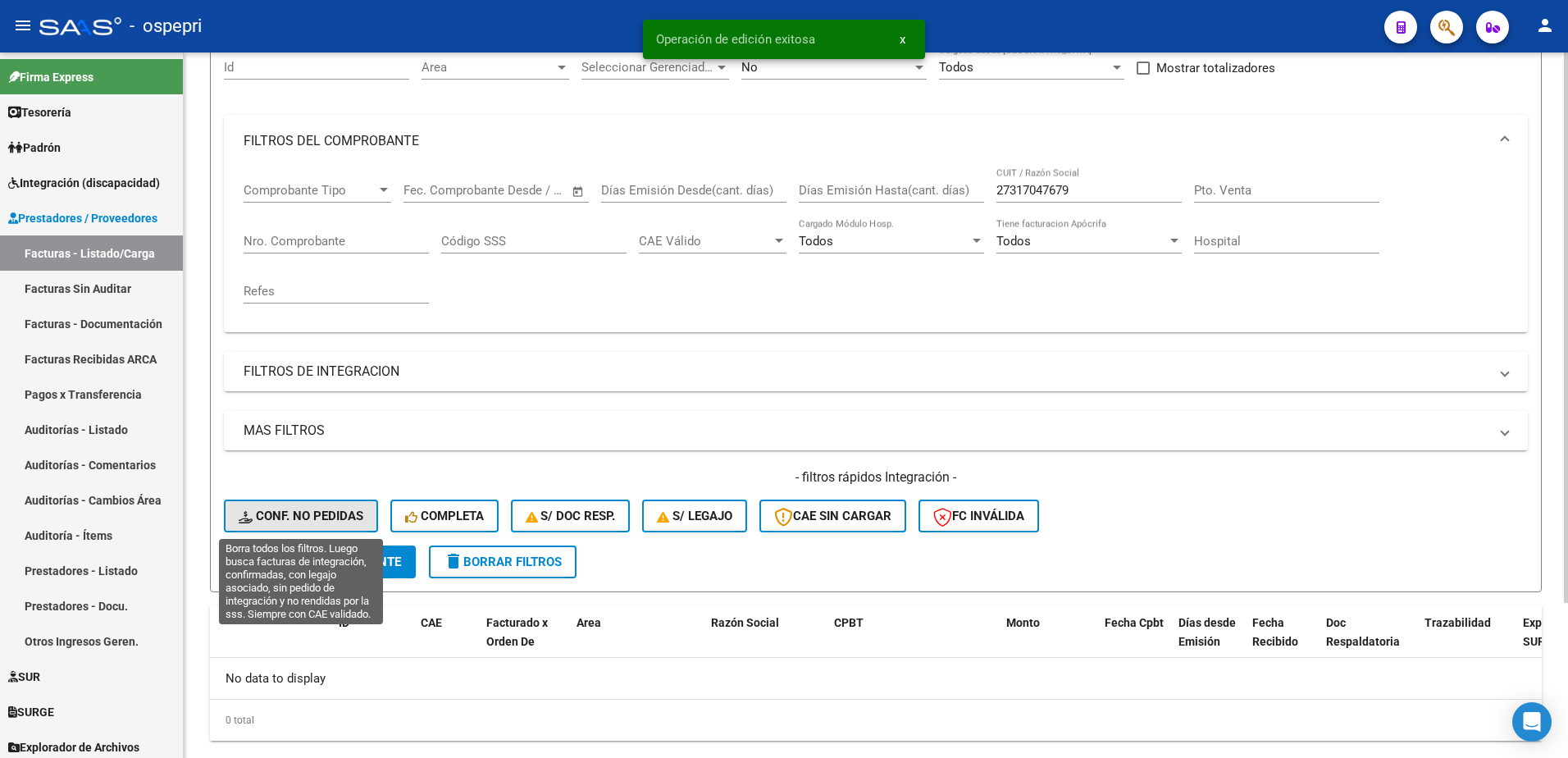
click at [293, 527] on button "Conf. no pedidas" at bounding box center [301, 516] width 154 height 33
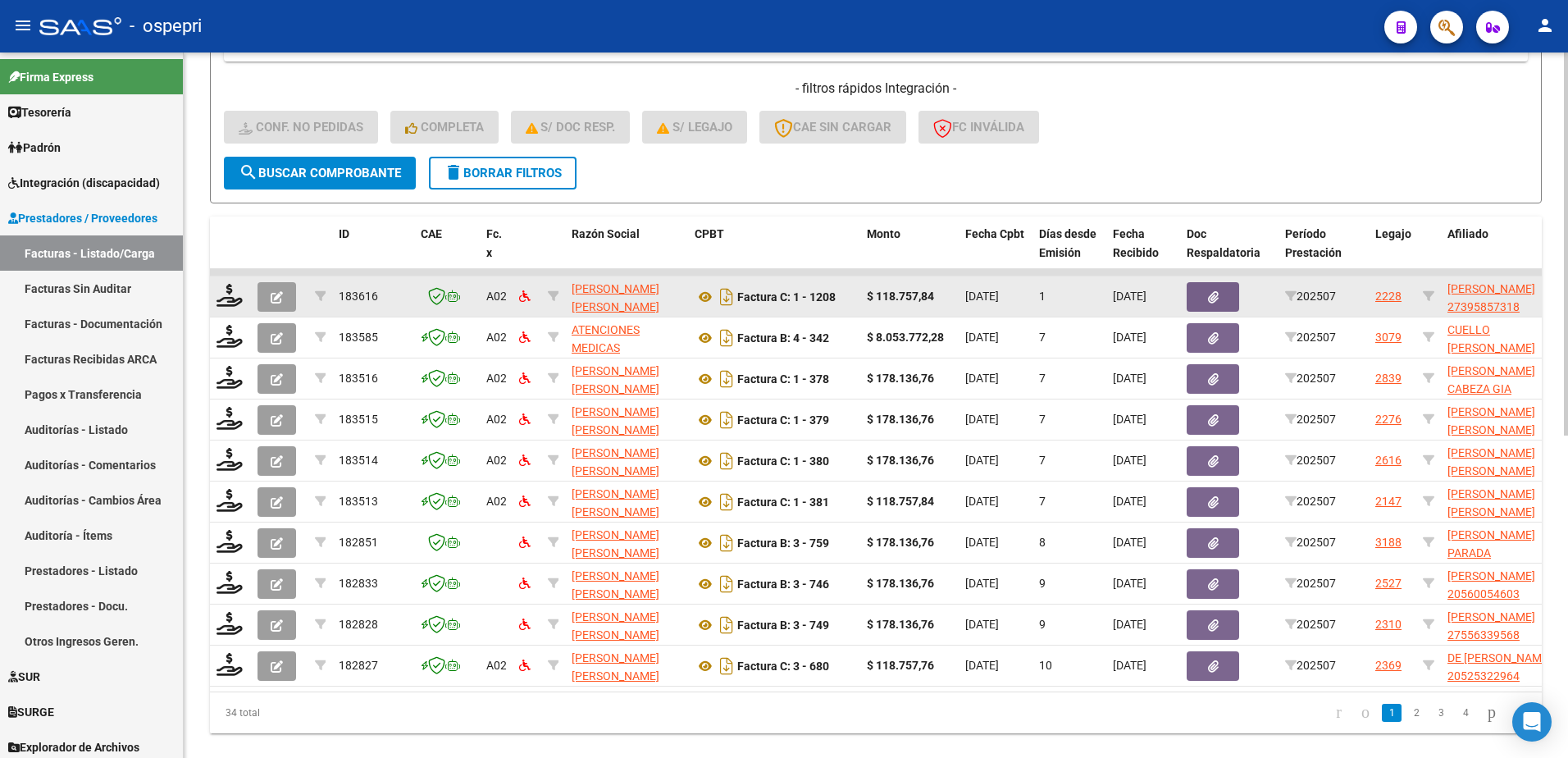
scroll to position [575, 0]
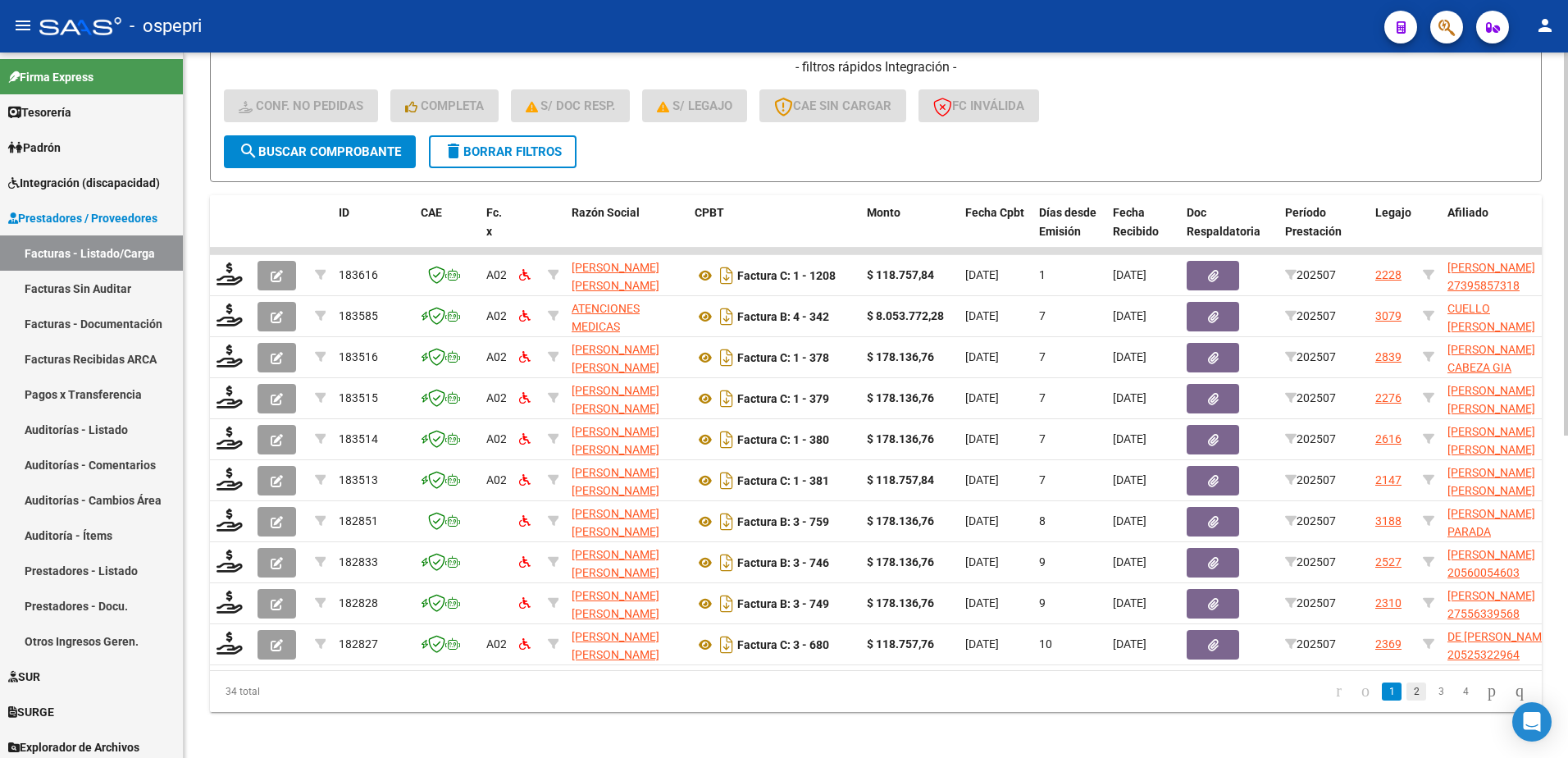
click at [1406, 700] on link "2" at bounding box center [1416, 692] width 20 height 18
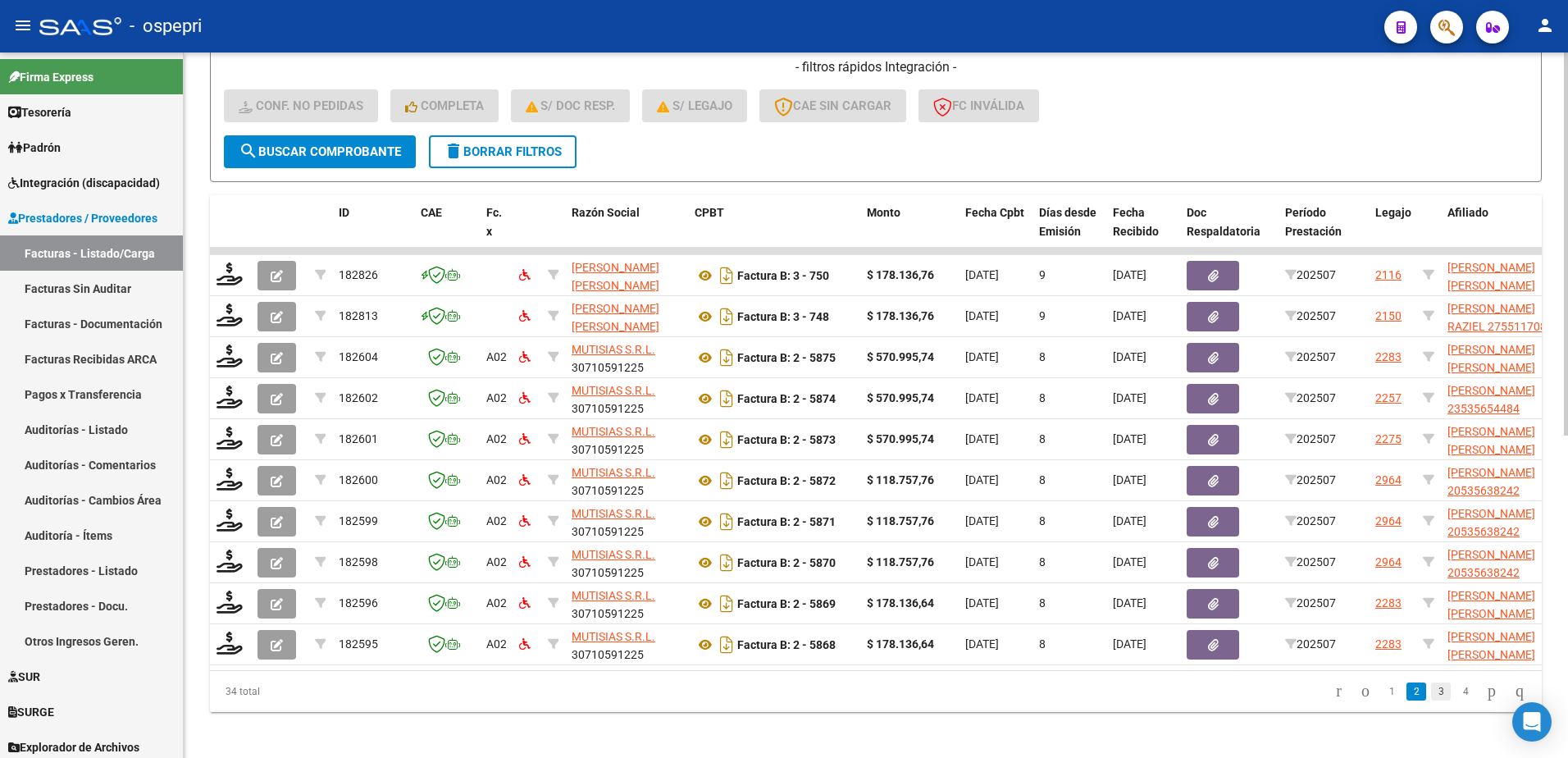
click at [1431, 701] on link "3" at bounding box center [1441, 692] width 20 height 18
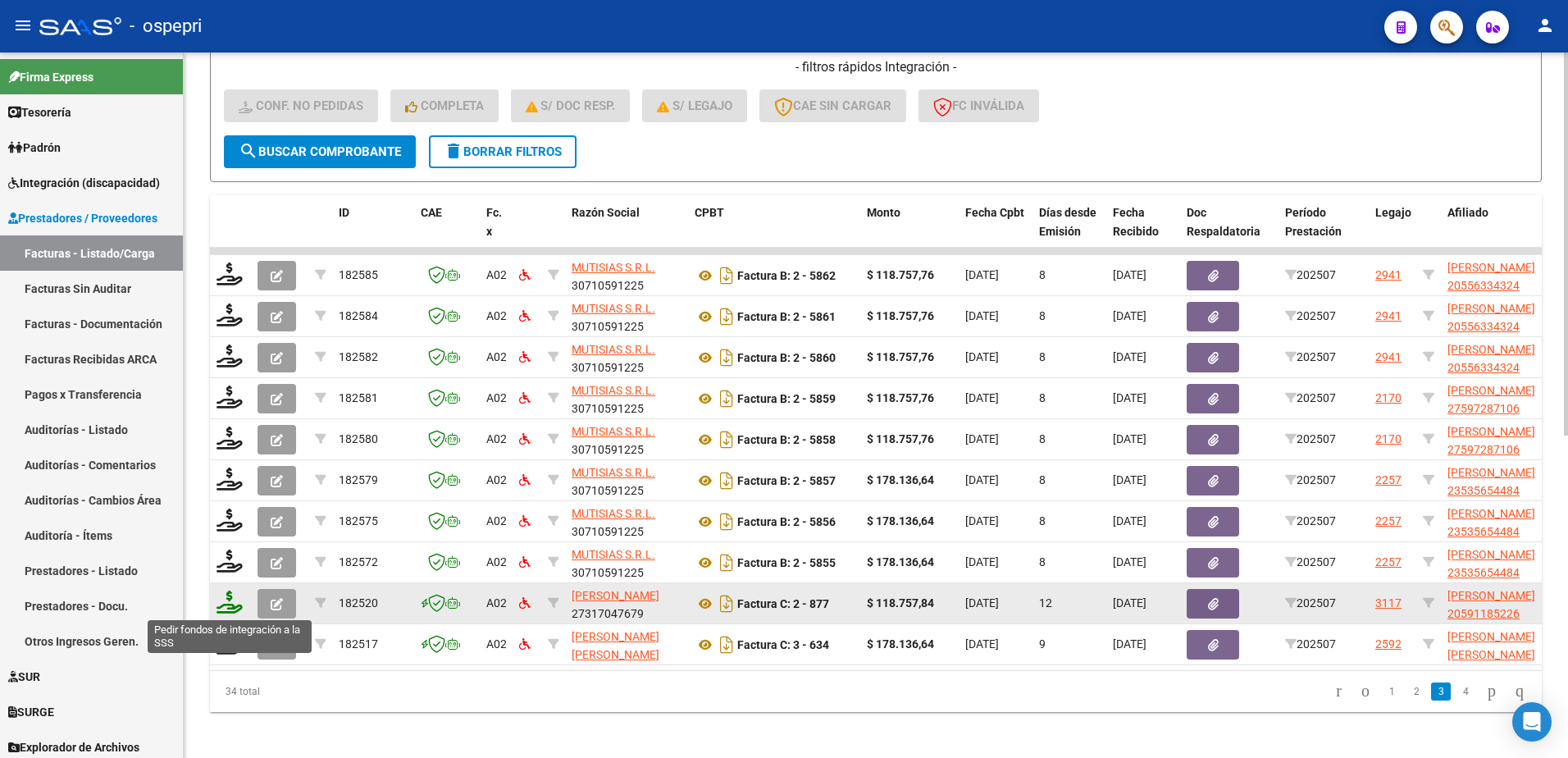
click at [223, 604] on icon at bounding box center [229, 603] width 26 height 23
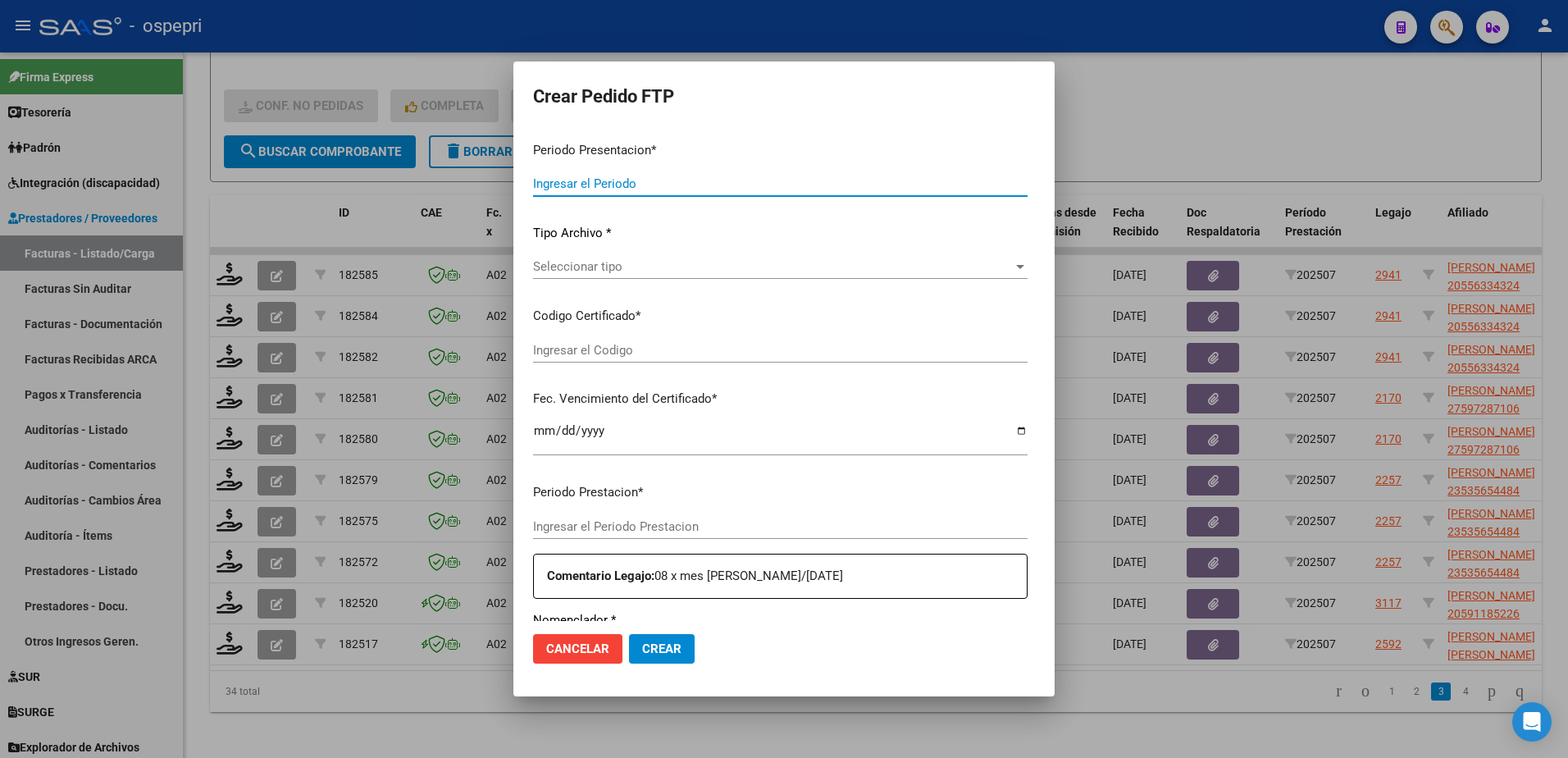
type input "202507"
type input "$ 118.757,84"
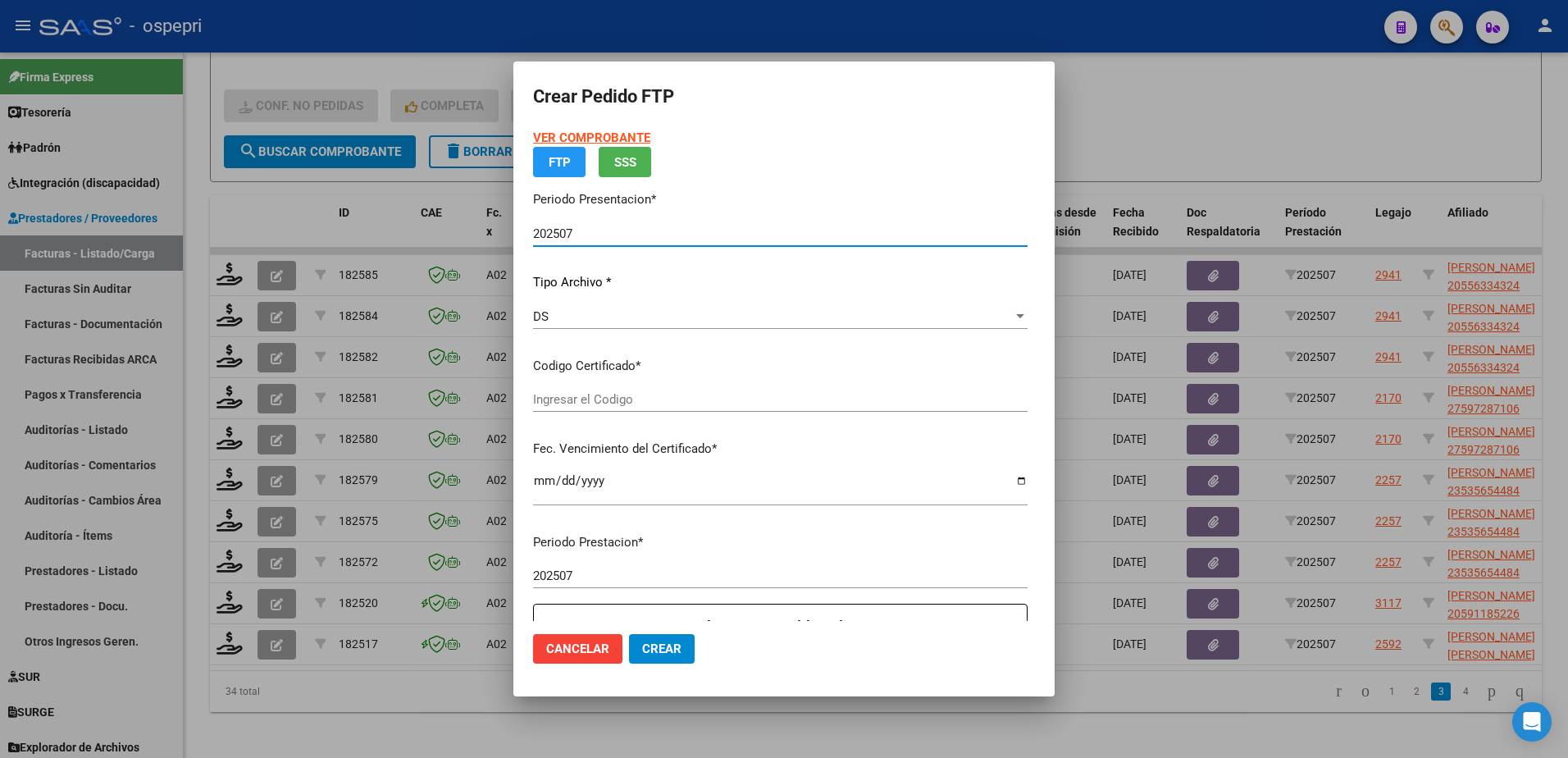
type input "2059118522-6"
type input "2028-04-08"
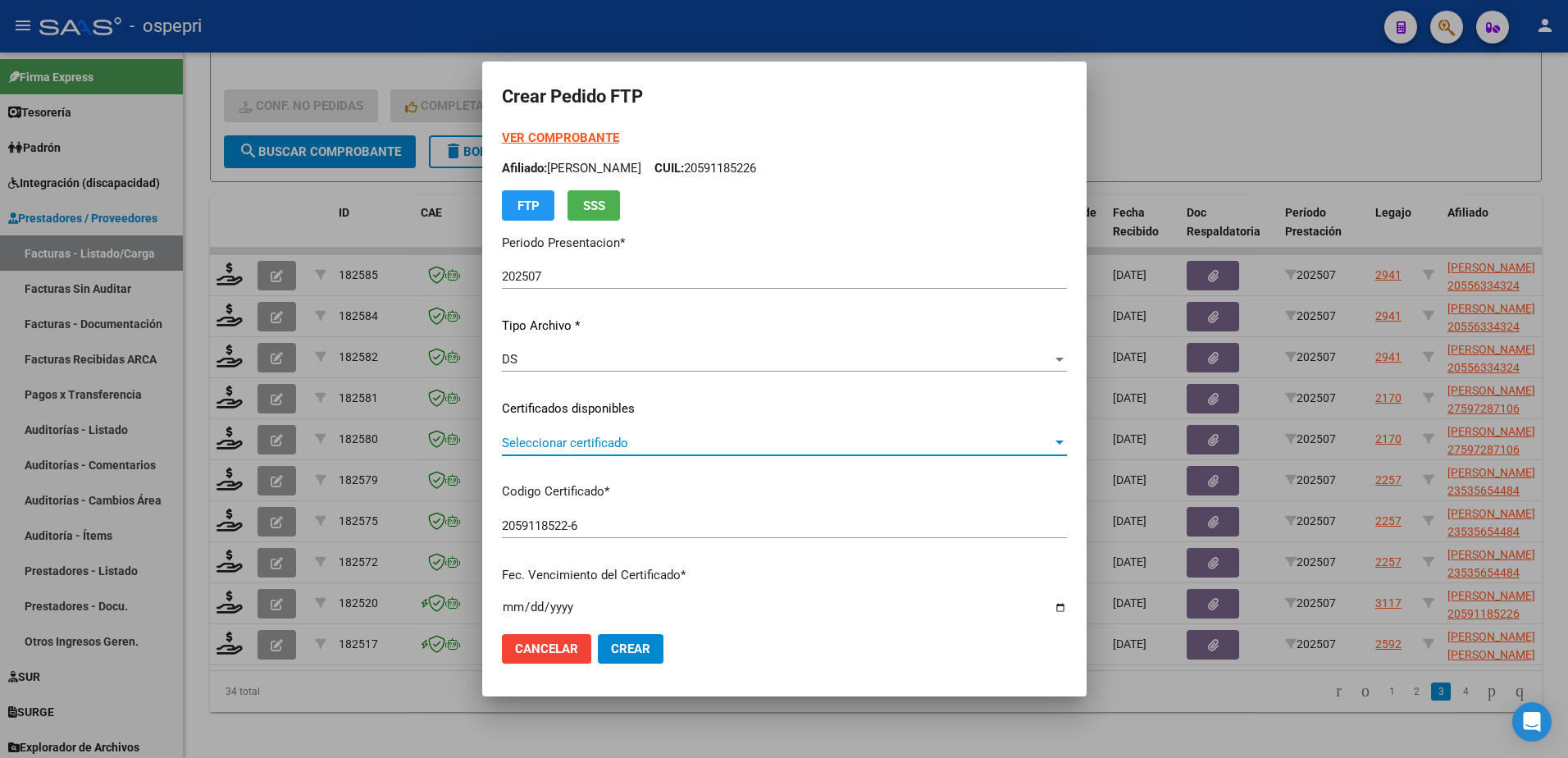
click at [635, 442] on span "Seleccionar certificado" at bounding box center [776, 443] width 550 height 14
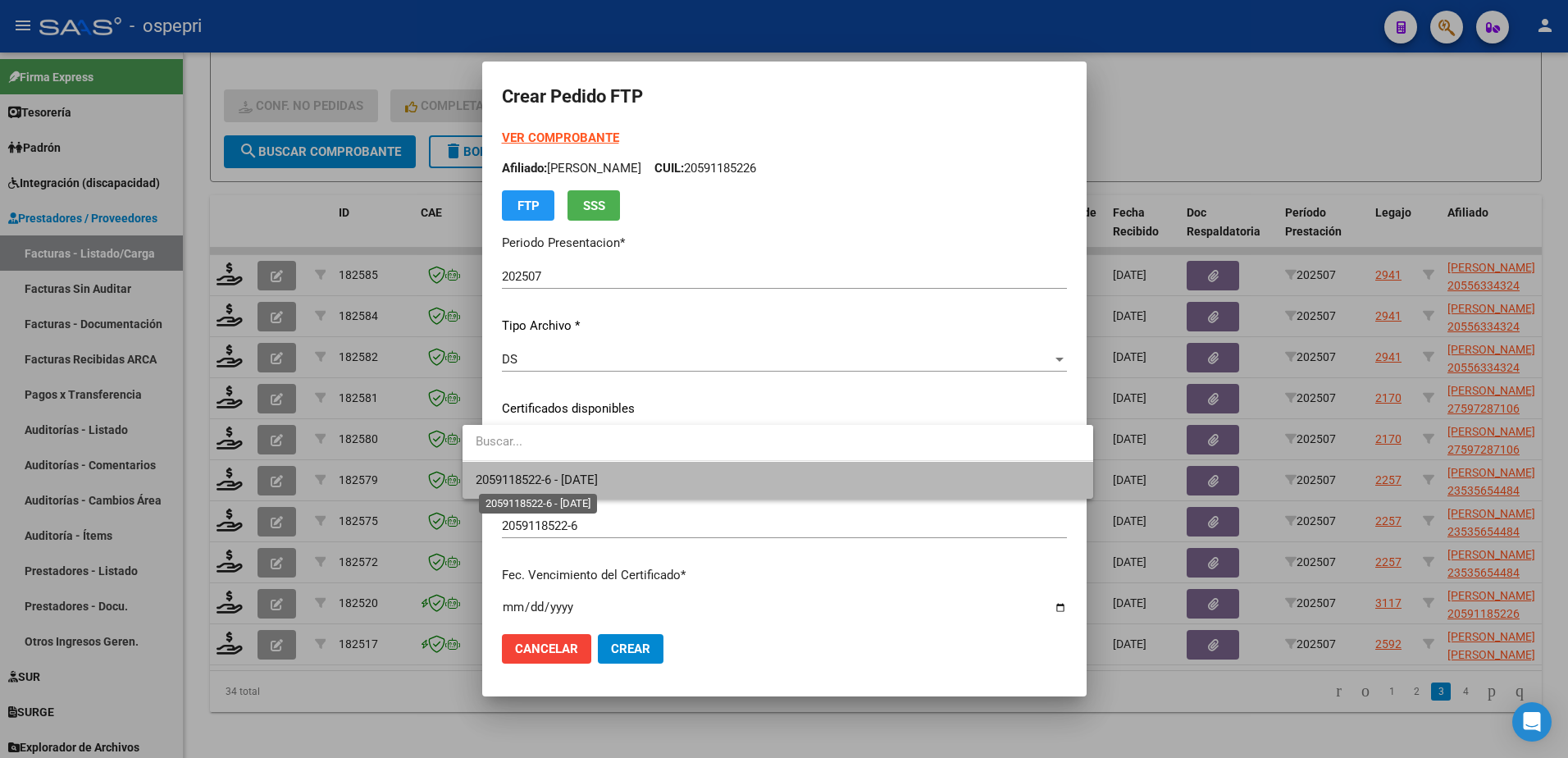
click at [598, 482] on span "2059118522-6 - 2028-04-08" at bounding box center [537, 480] width 122 height 14
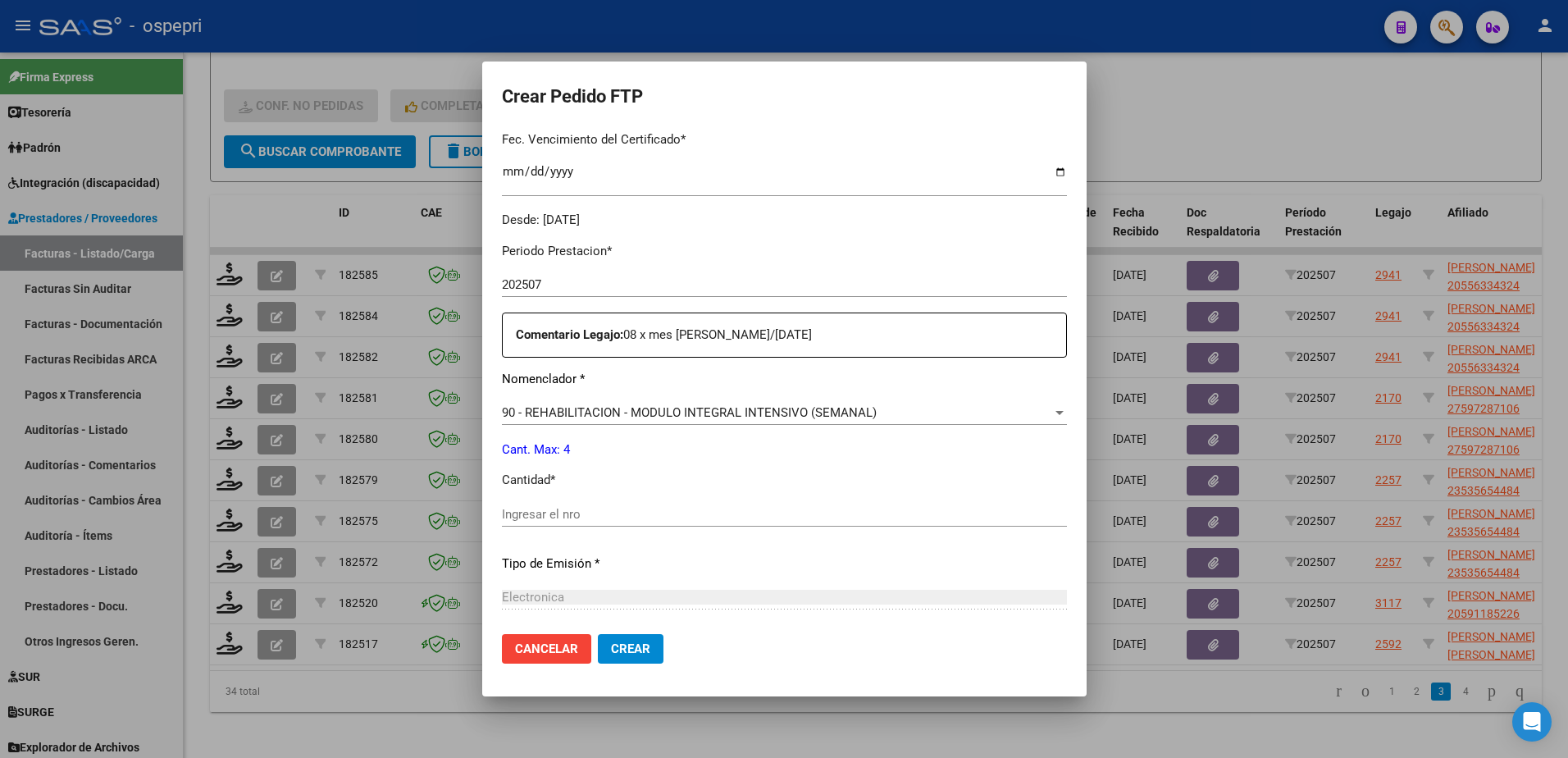
scroll to position [492, 0]
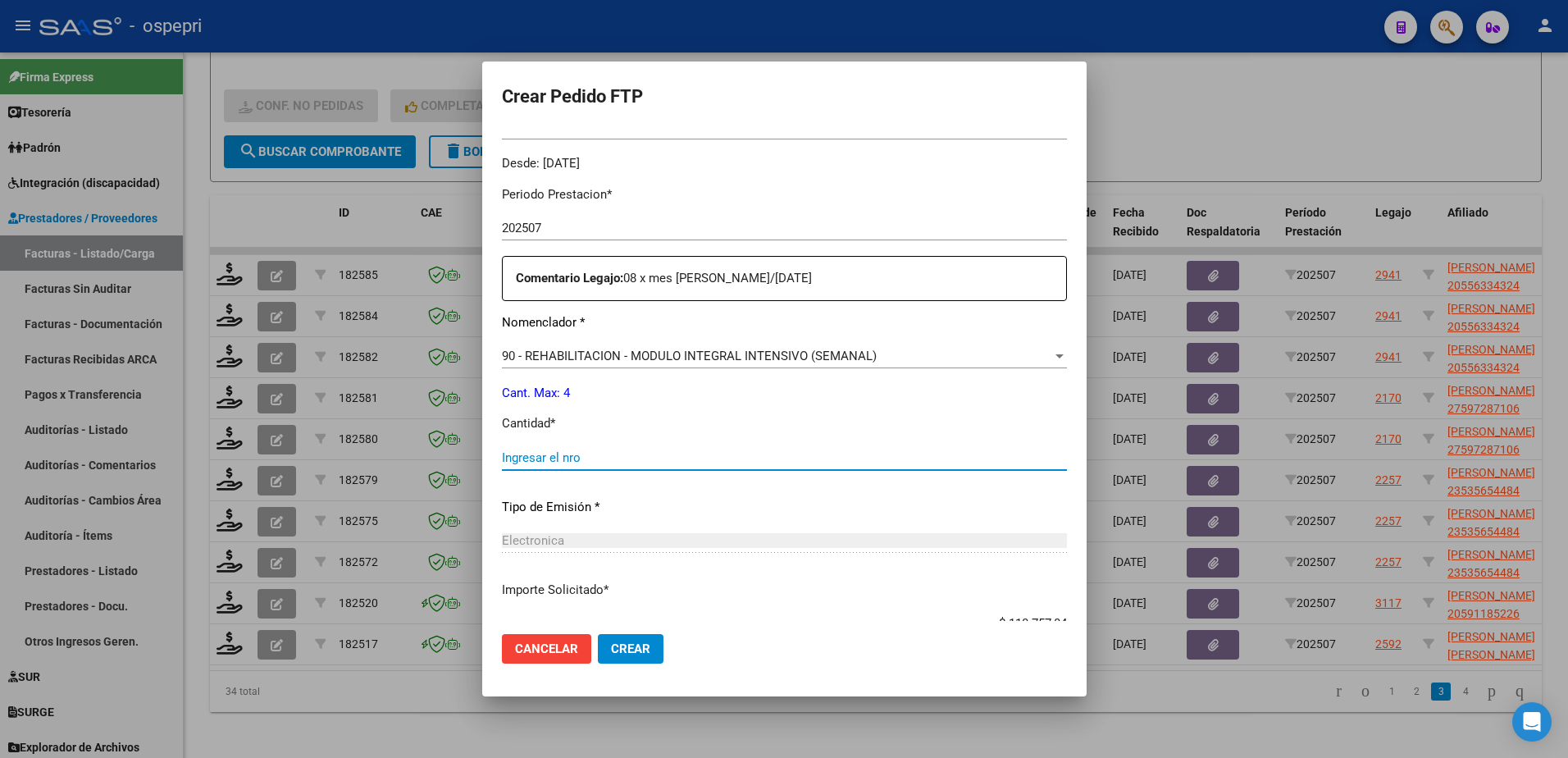
click at [586, 455] on input "Ingresar el nro" at bounding box center [784, 458] width 565 height 14
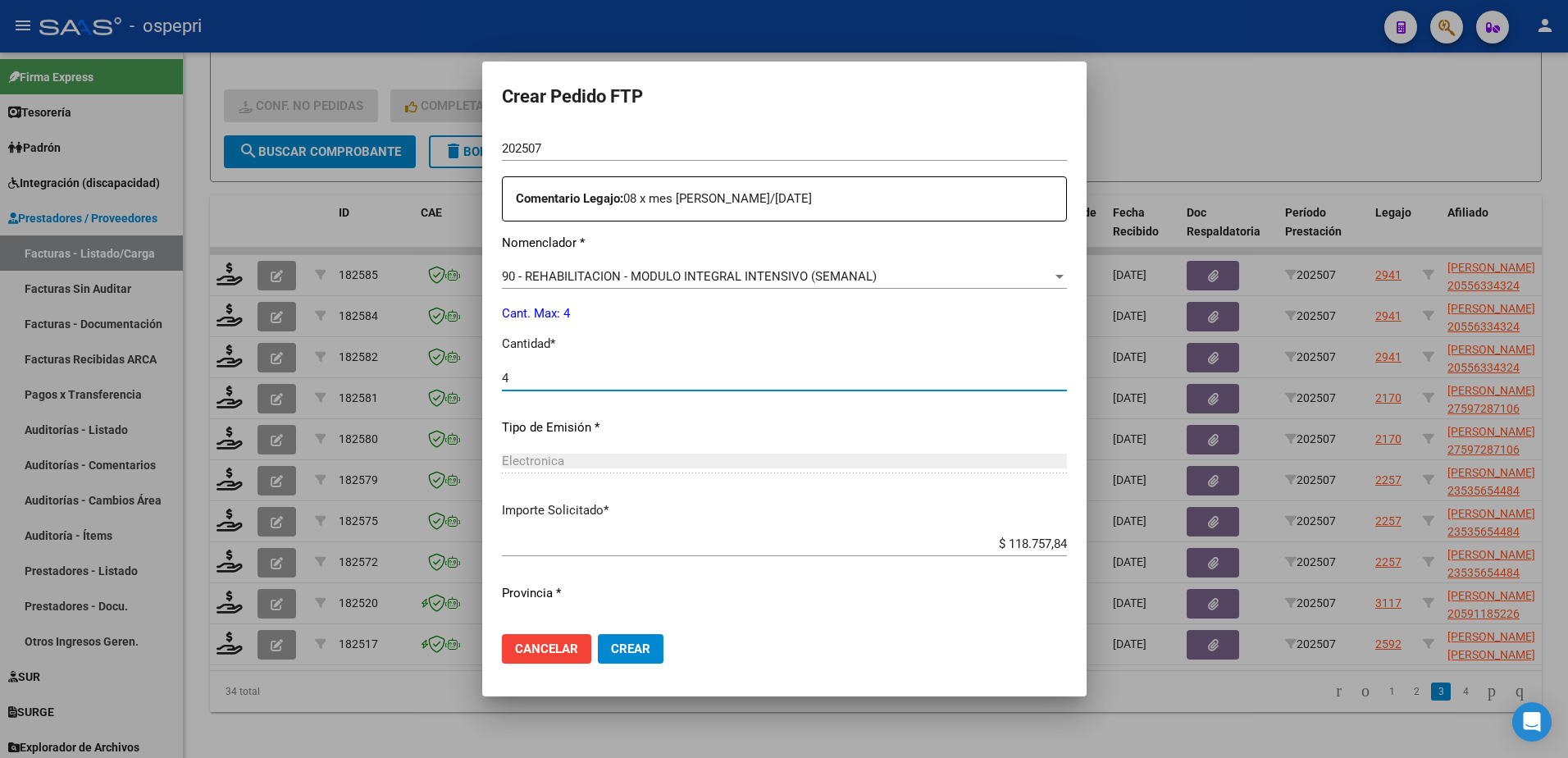
scroll to position [605, 0]
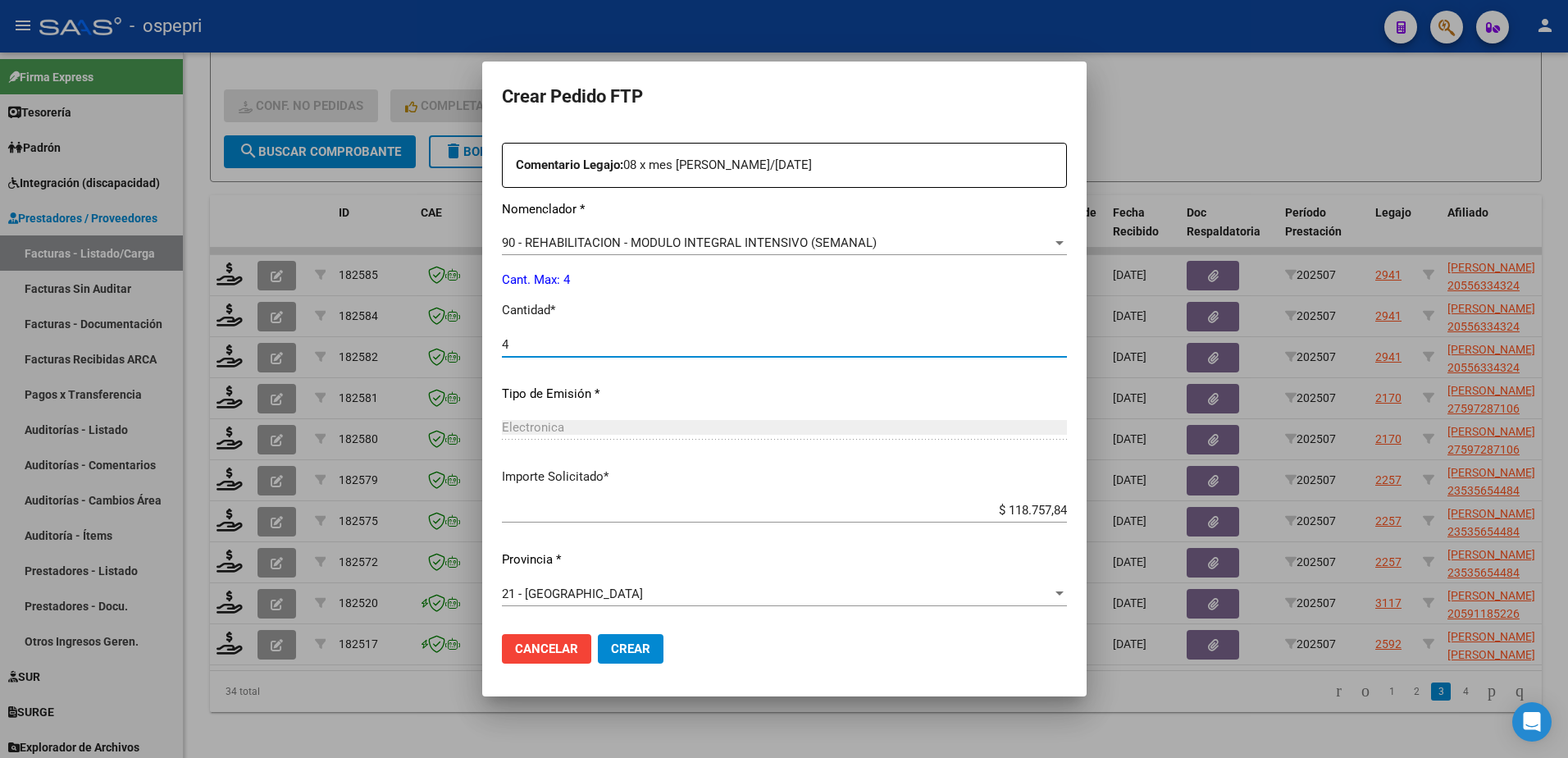
type input "4"
click at [628, 656] on button "Crear" at bounding box center [630, 648] width 66 height 30
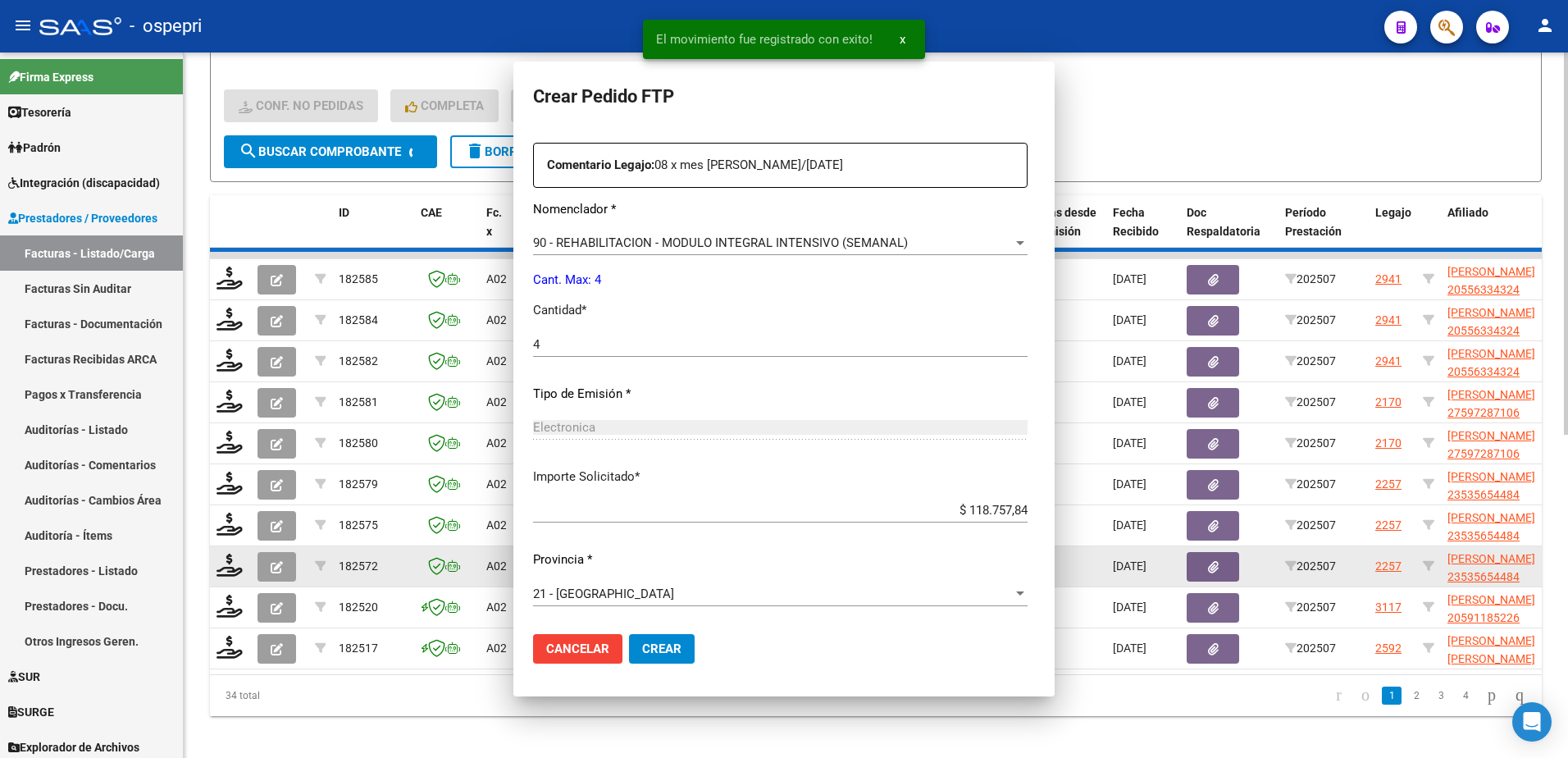
scroll to position [0, 0]
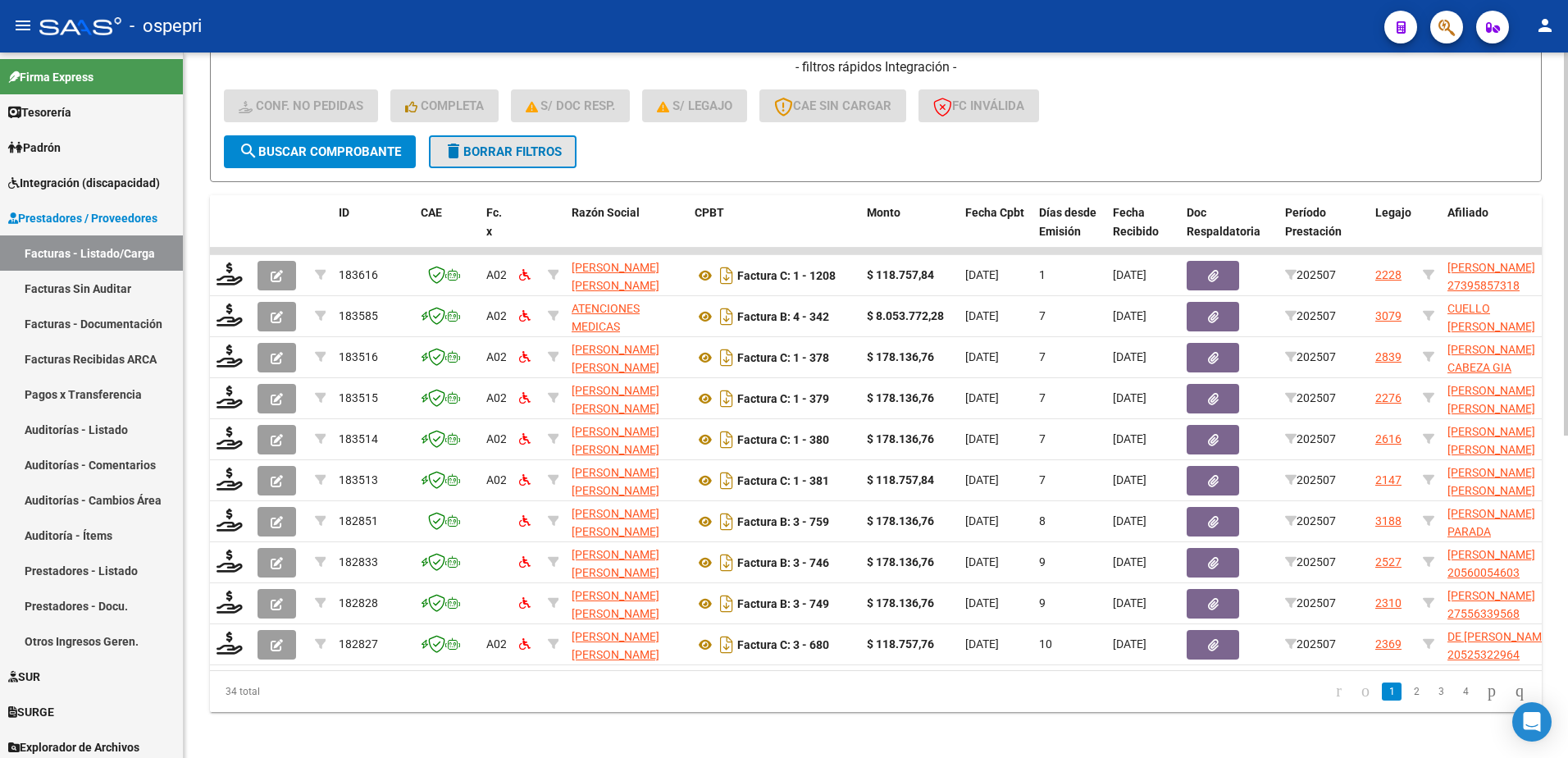
click at [539, 151] on span "delete Borrar Filtros" at bounding box center [503, 152] width 118 height 14
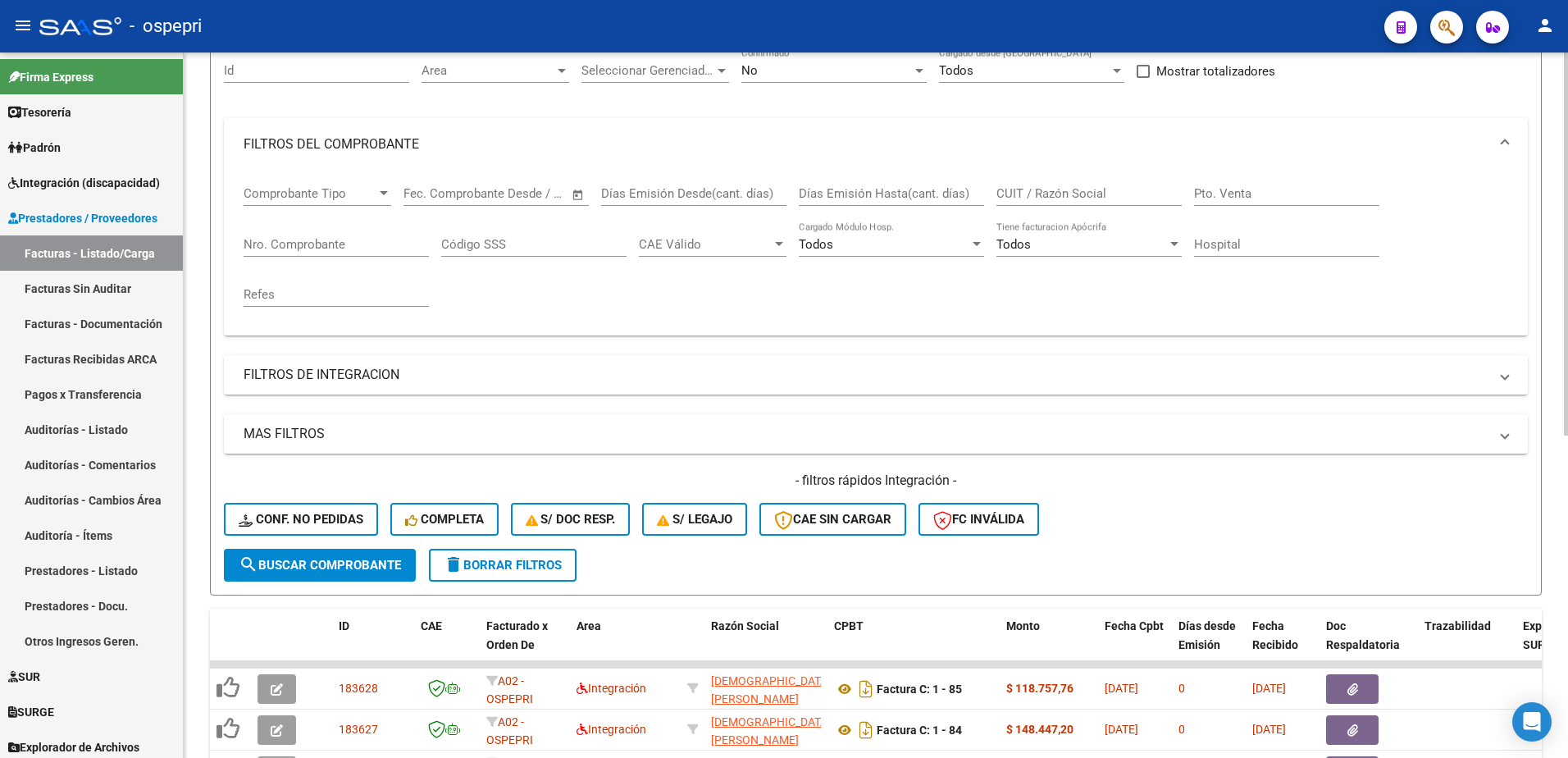
scroll to position [82, 0]
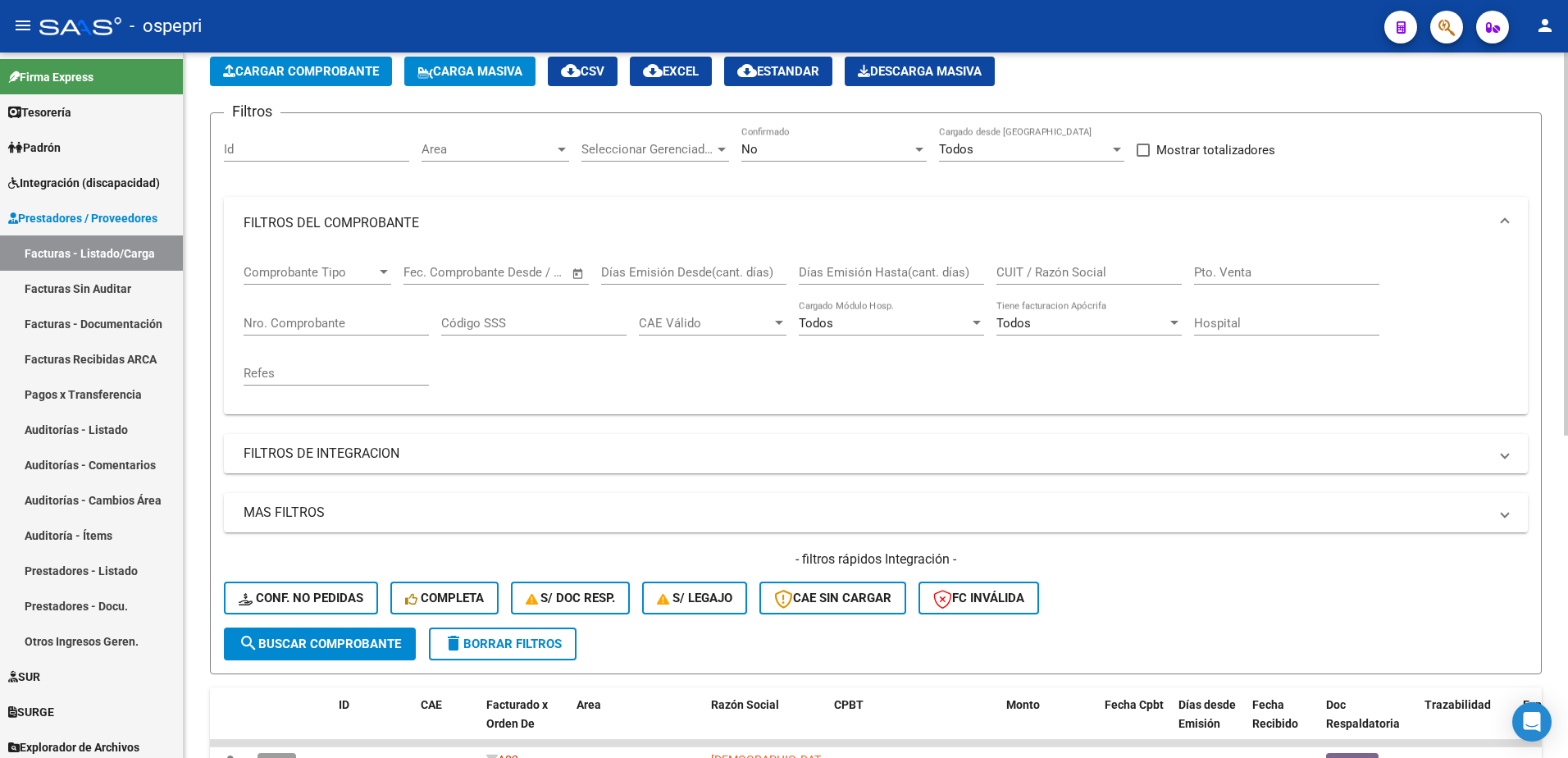
click at [1040, 270] on input "CUIT / Razón Social" at bounding box center [1089, 272] width 186 height 14
paste input "27391443306"
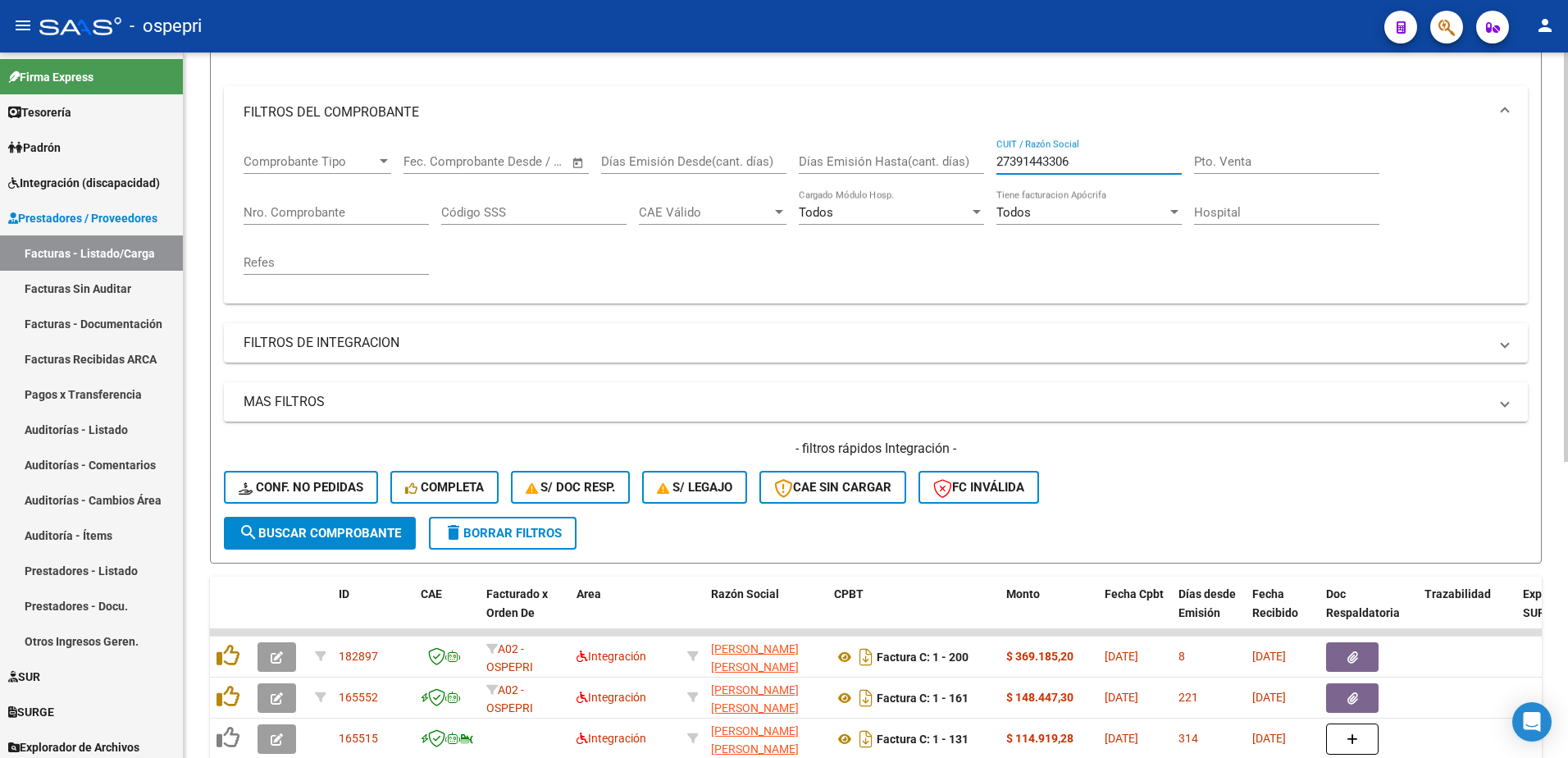
scroll to position [328, 0]
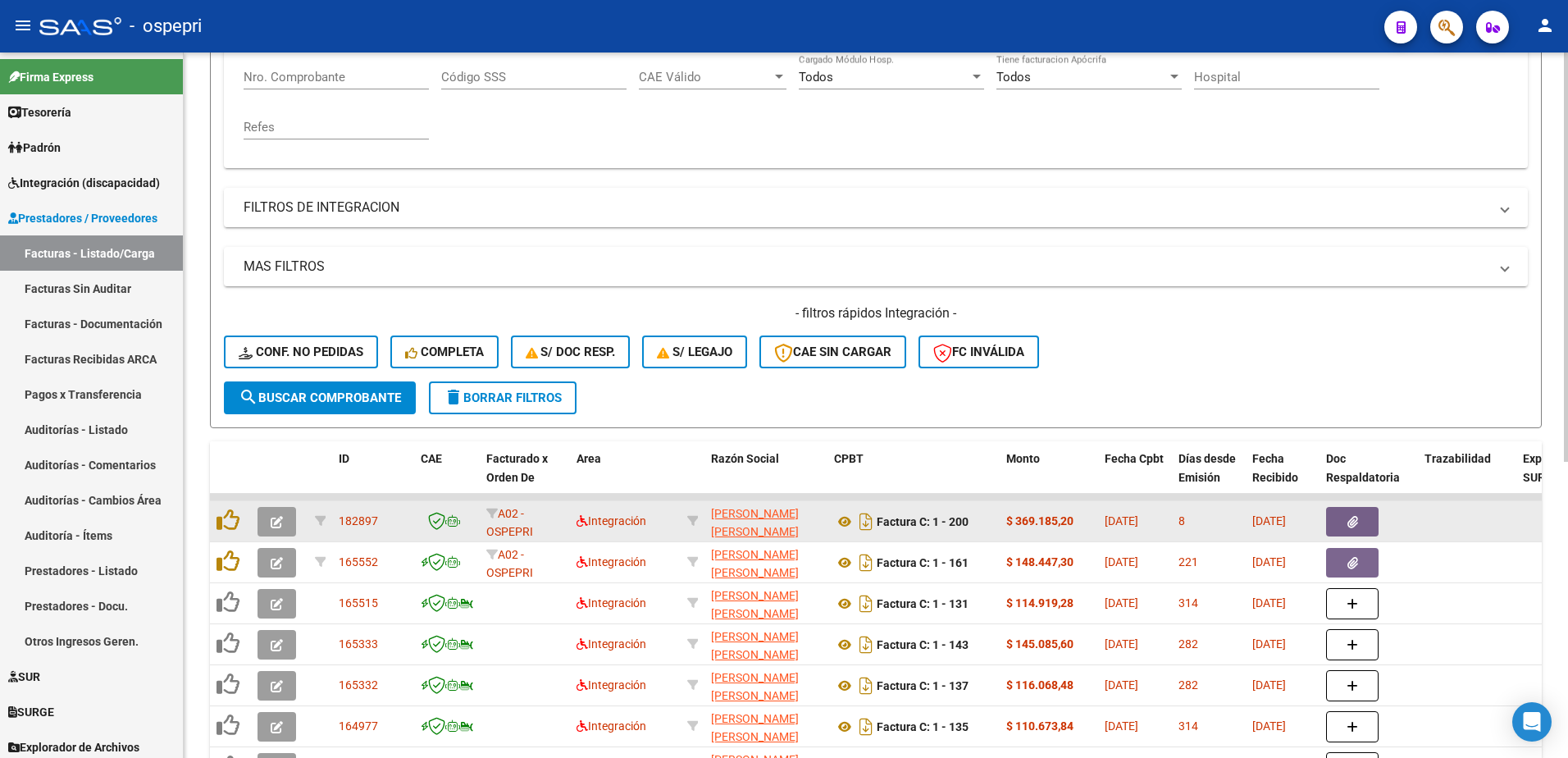
type input "27391443306"
click at [280, 524] on icon "button" at bounding box center [277, 523] width 13 height 13
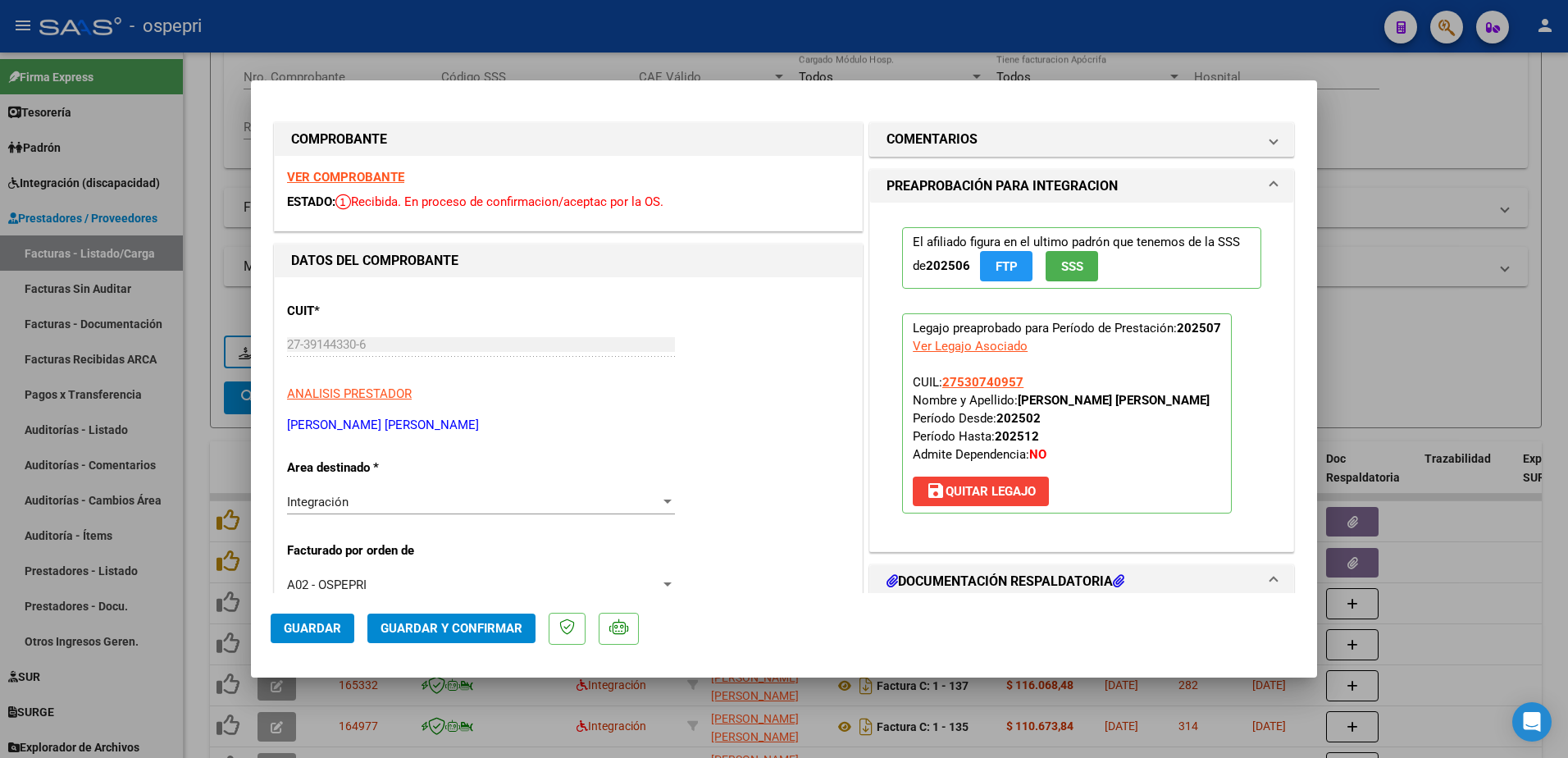
click at [357, 170] on strong "VER COMPROBANTE" at bounding box center [346, 177] width 118 height 14
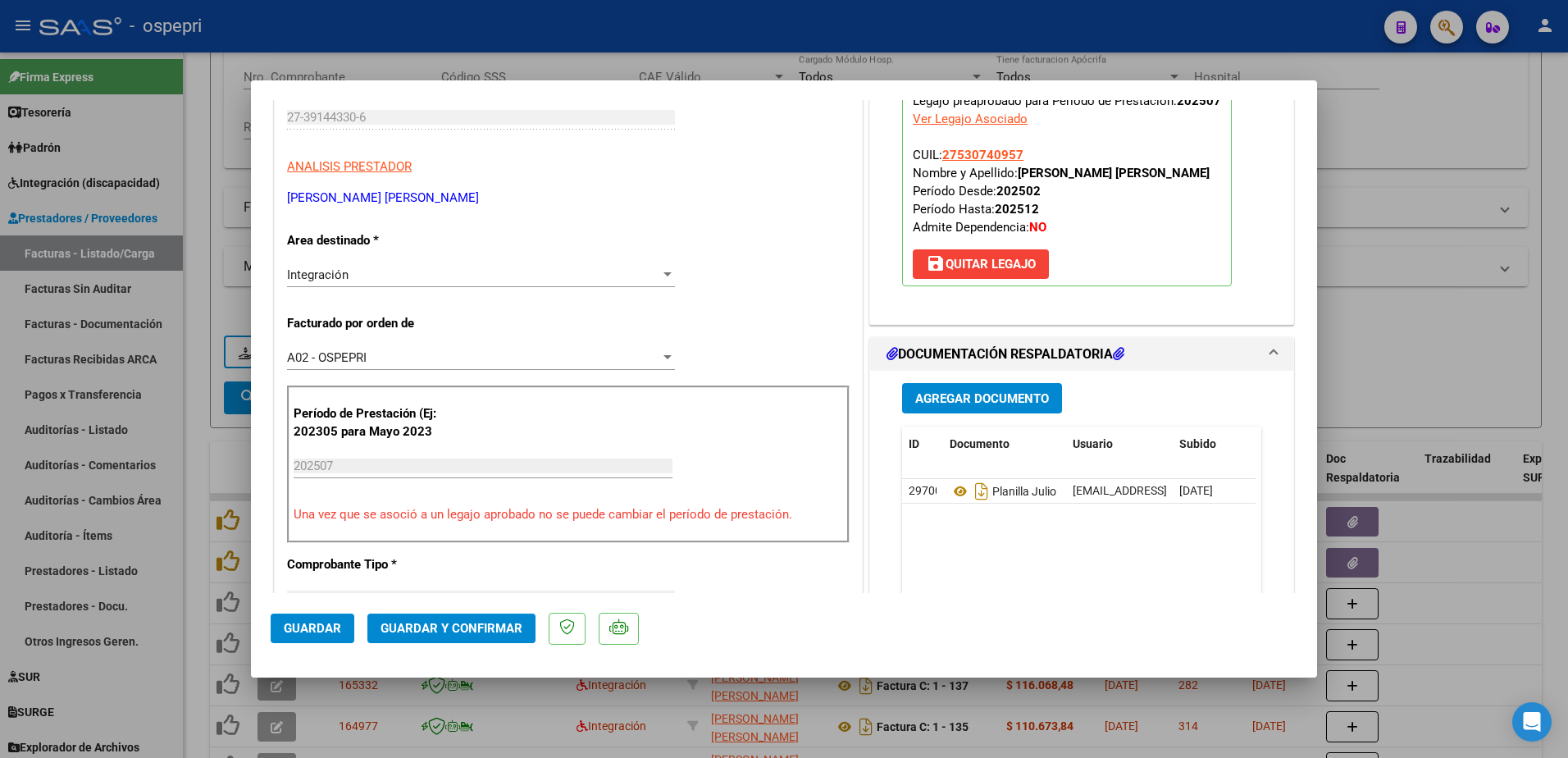
scroll to position [246, 0]
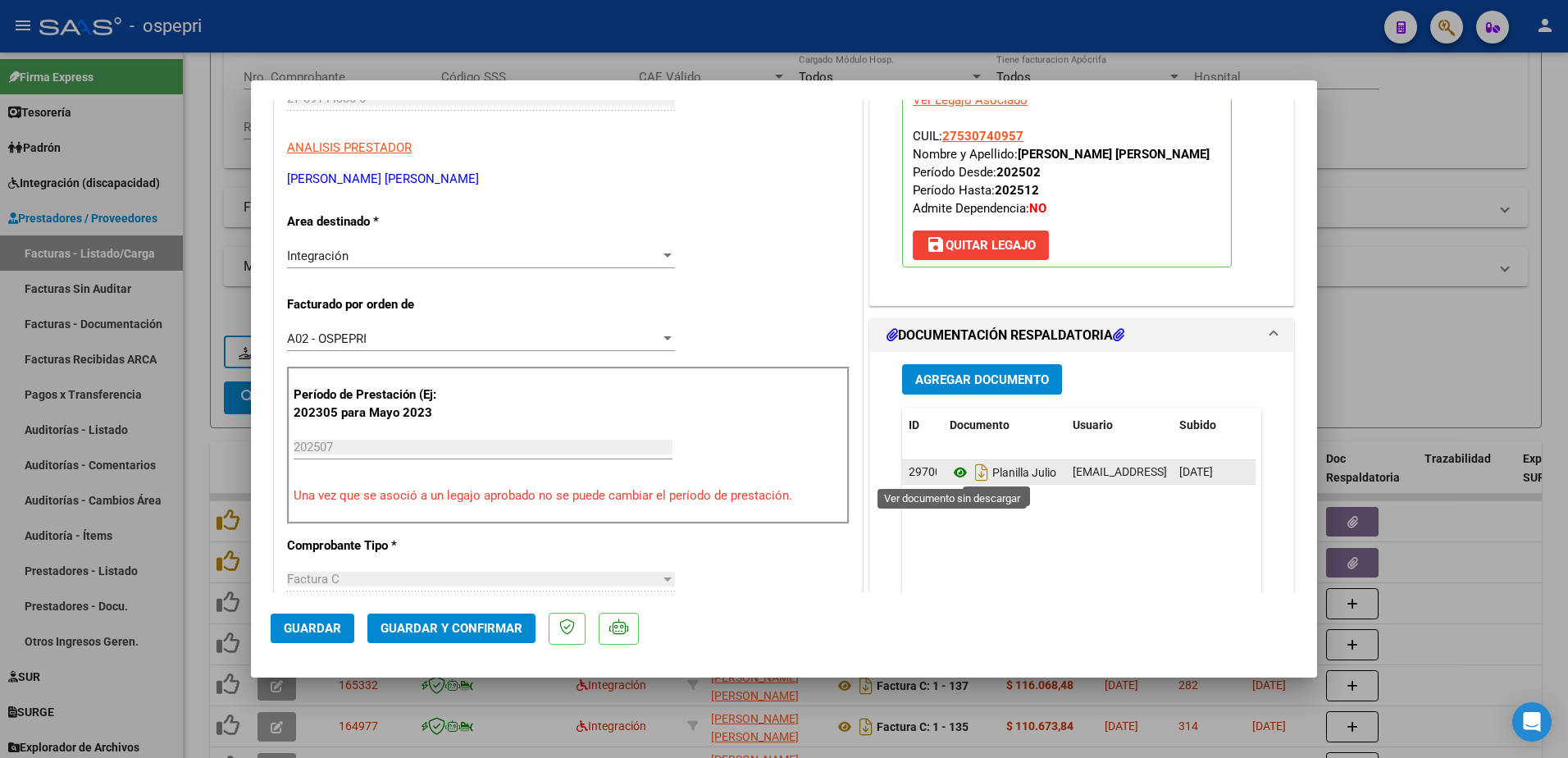
click at [956, 470] on icon at bounding box center [960, 472] width 22 height 20
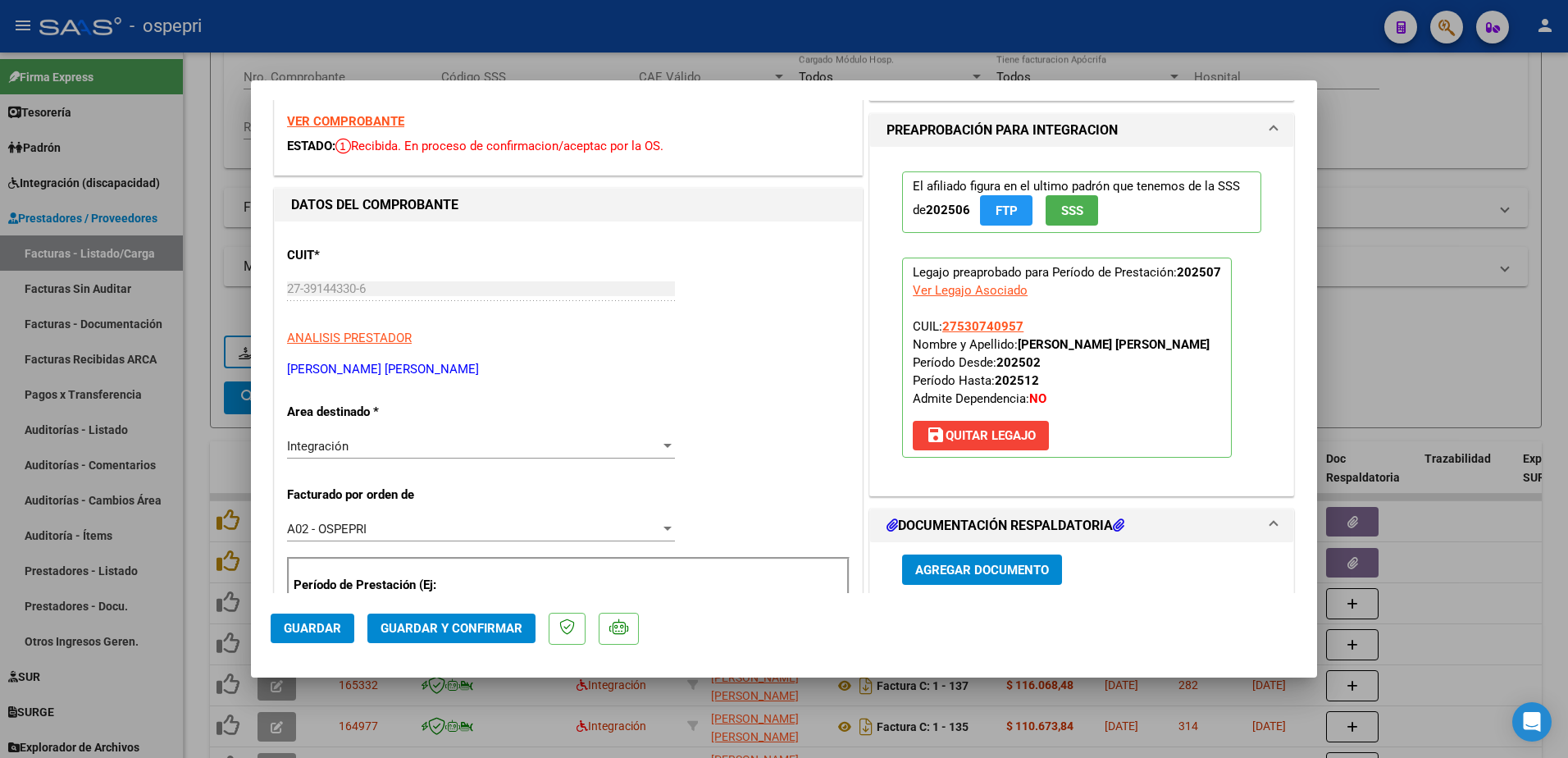
scroll to position [0, 0]
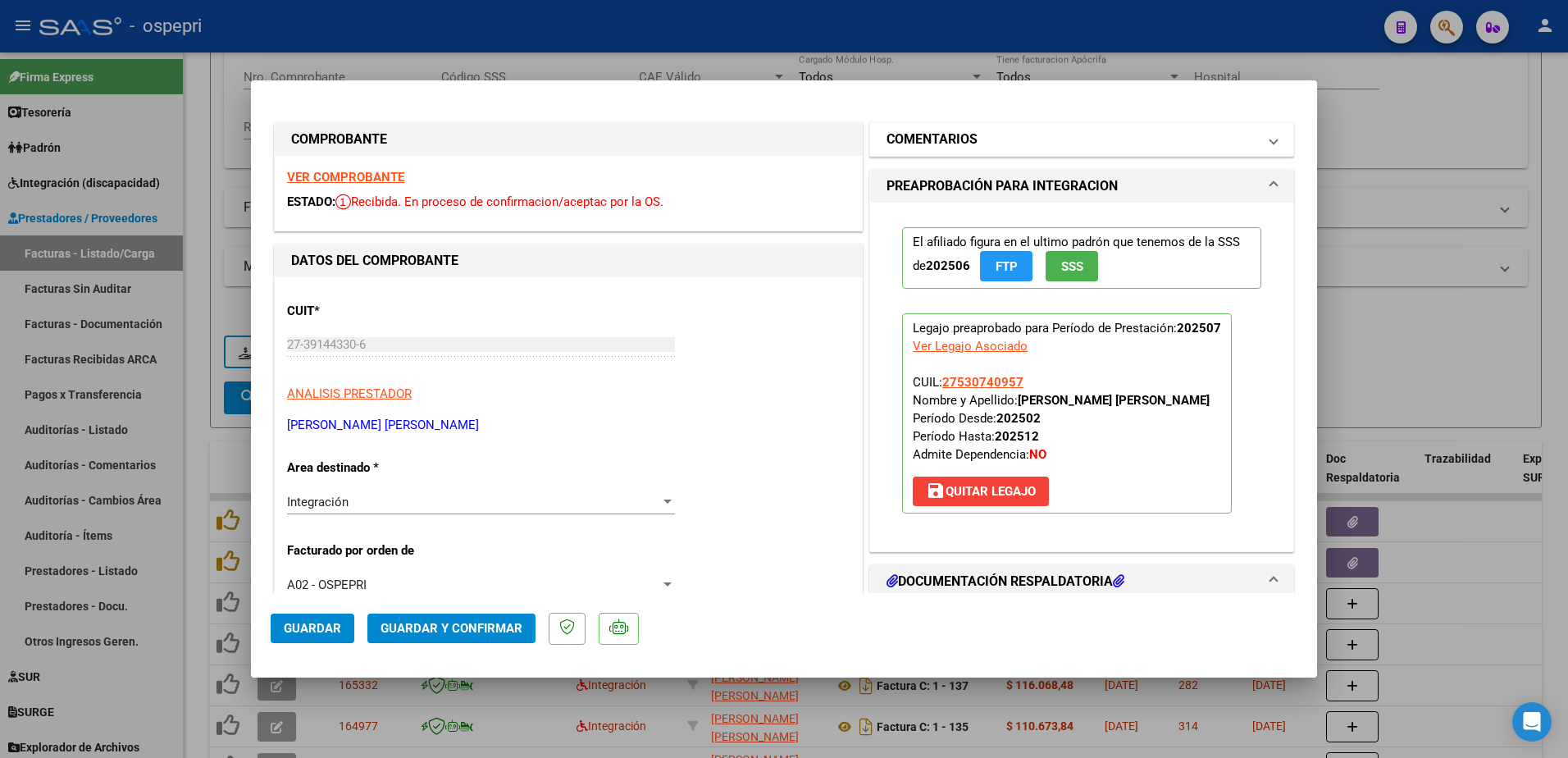
click at [1270, 139] on span at bounding box center [1273, 139] width 6 height 20
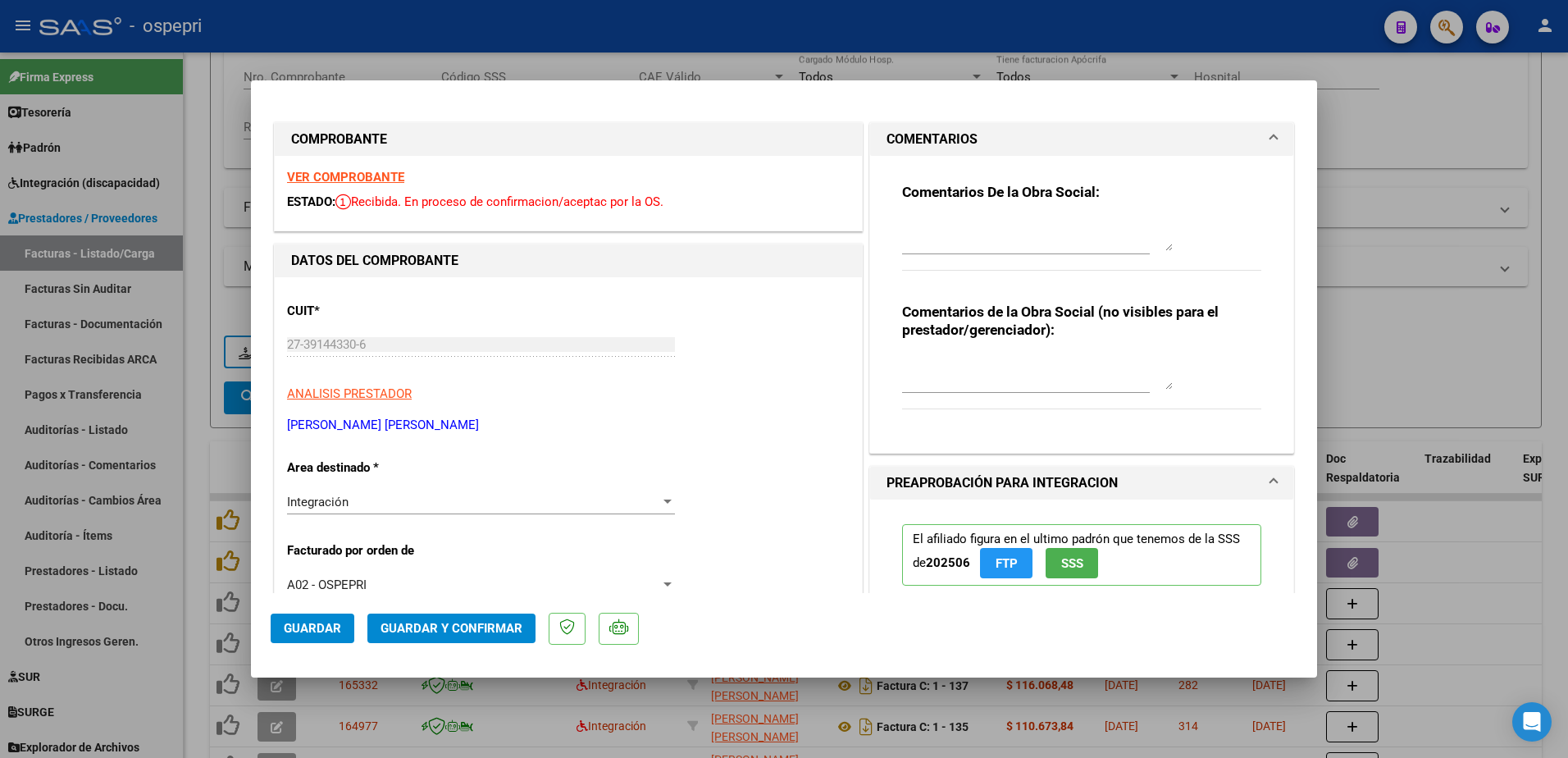
click at [996, 241] on textarea at bounding box center [1038, 234] width 271 height 33
type textarea "Hola buenas tardes: se solicita Nota de credito y rehacer la factura 200 dado q…"
click at [302, 625] on span "Guardar" at bounding box center [312, 629] width 57 height 14
click at [663, 504] on div at bounding box center [667, 501] width 8 height 4
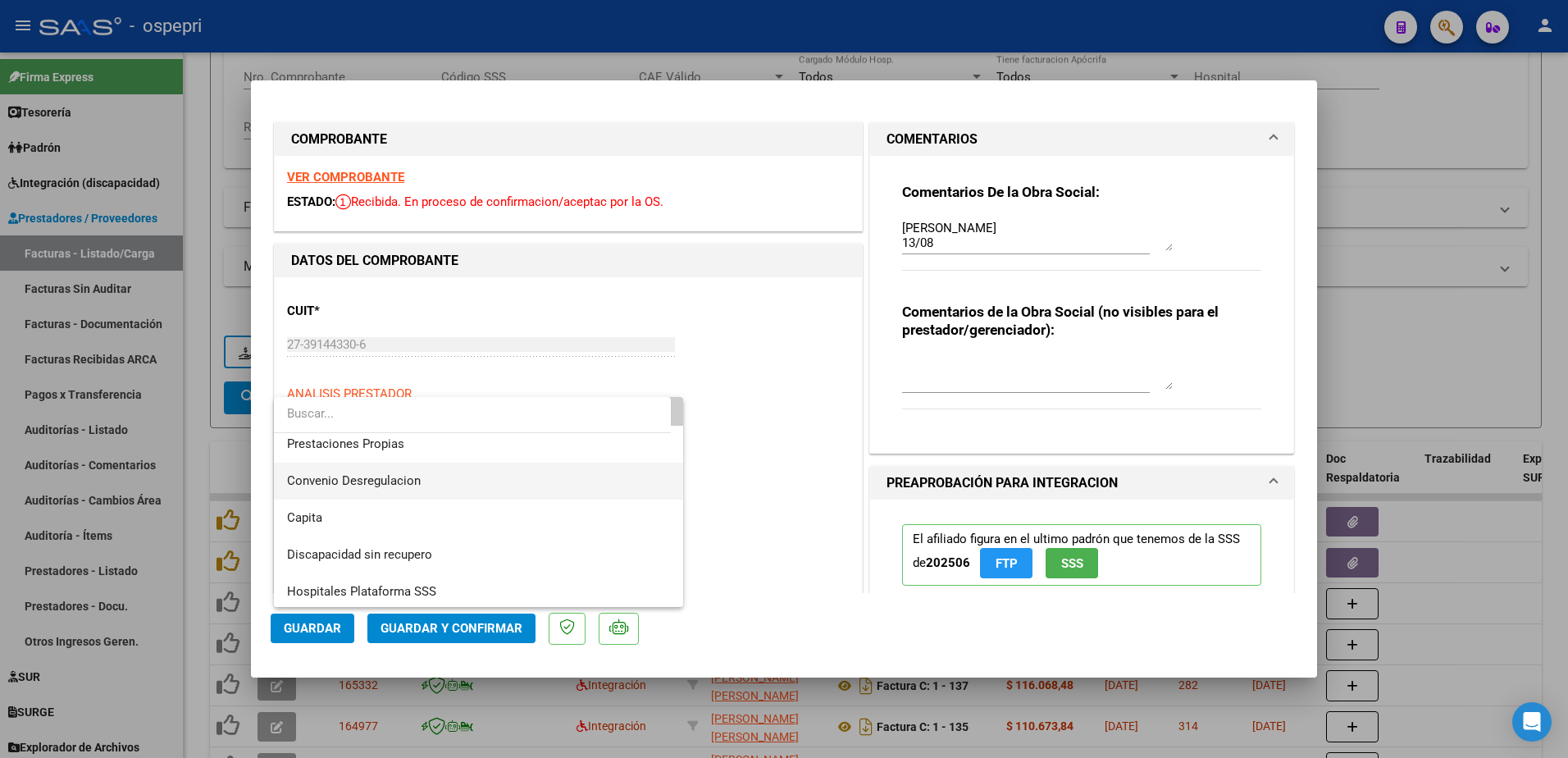
scroll to position [159, 0]
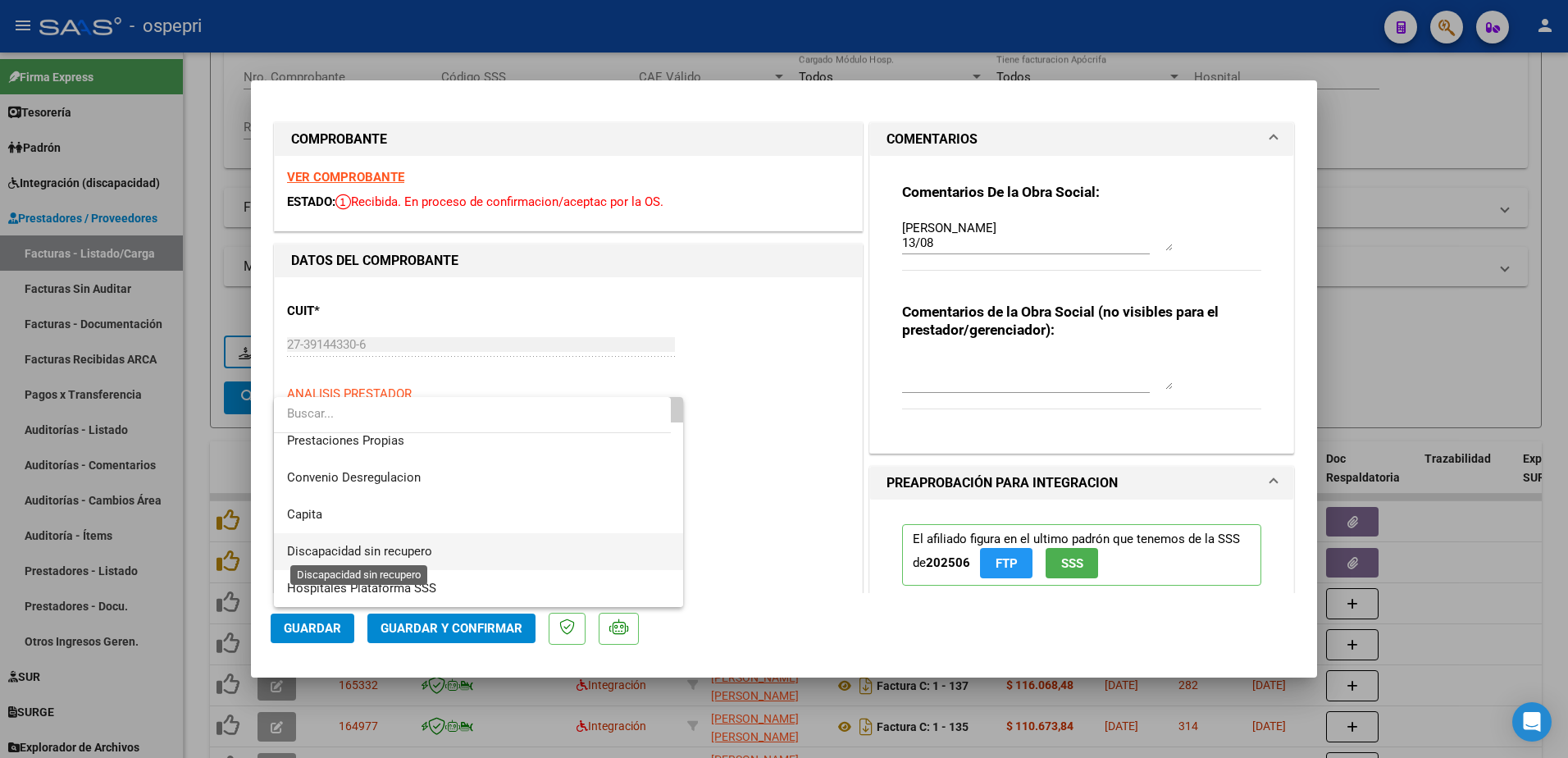
click at [416, 548] on span "Discapacidad sin recupero" at bounding box center [360, 551] width 145 height 14
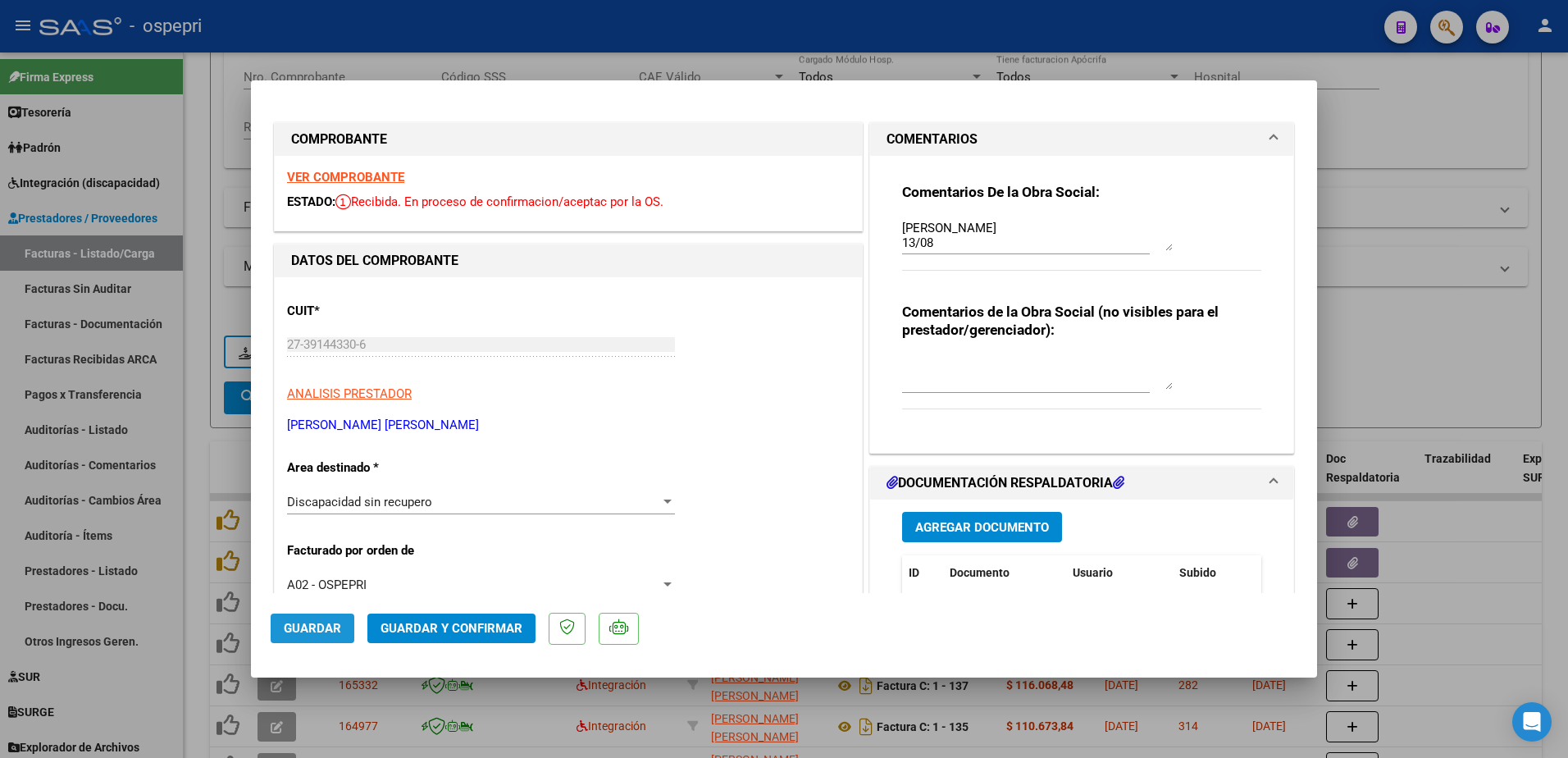
click at [295, 620] on button "Guardar" at bounding box center [312, 628] width 83 height 30
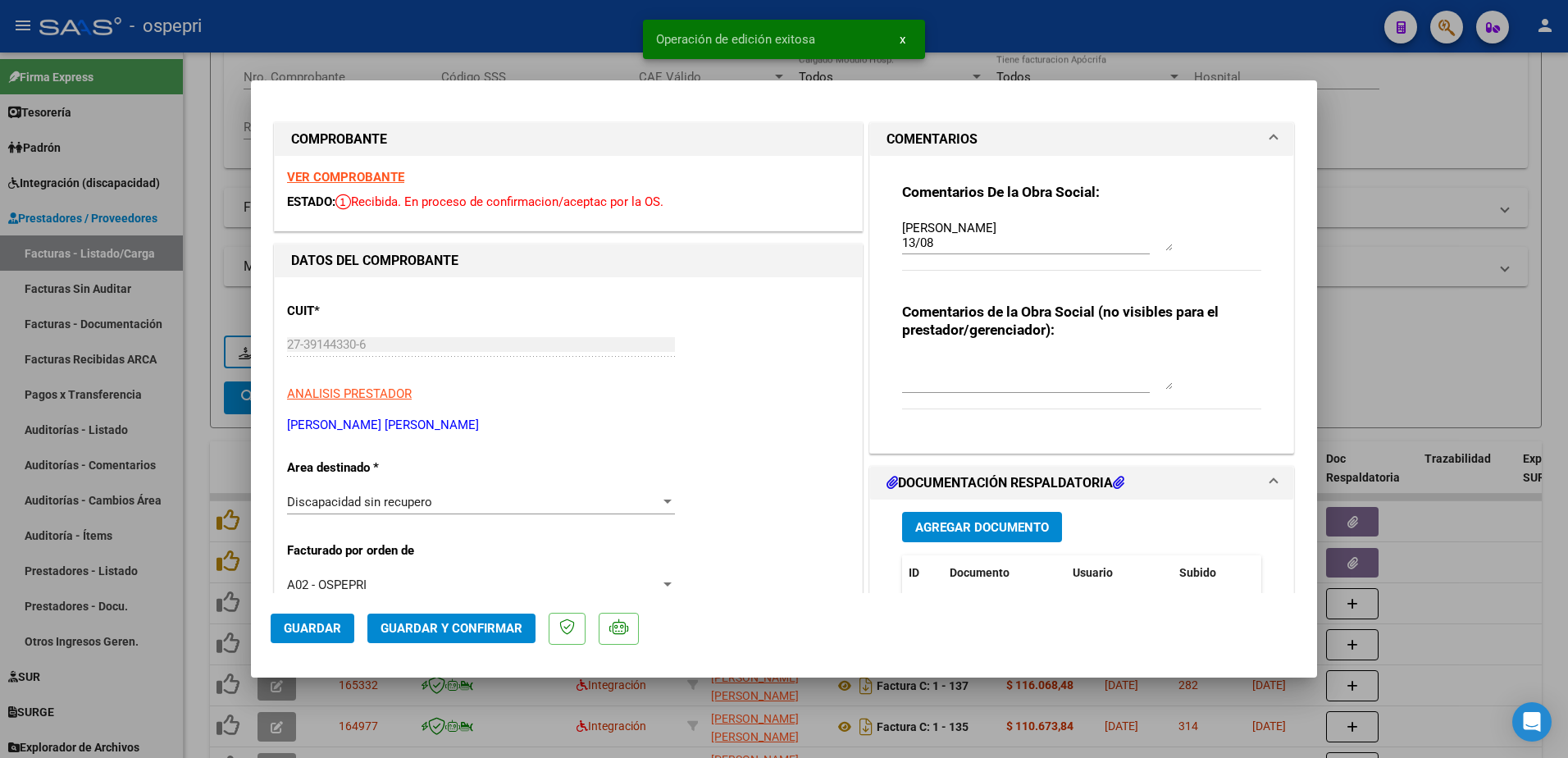
type input "$ 0,00"
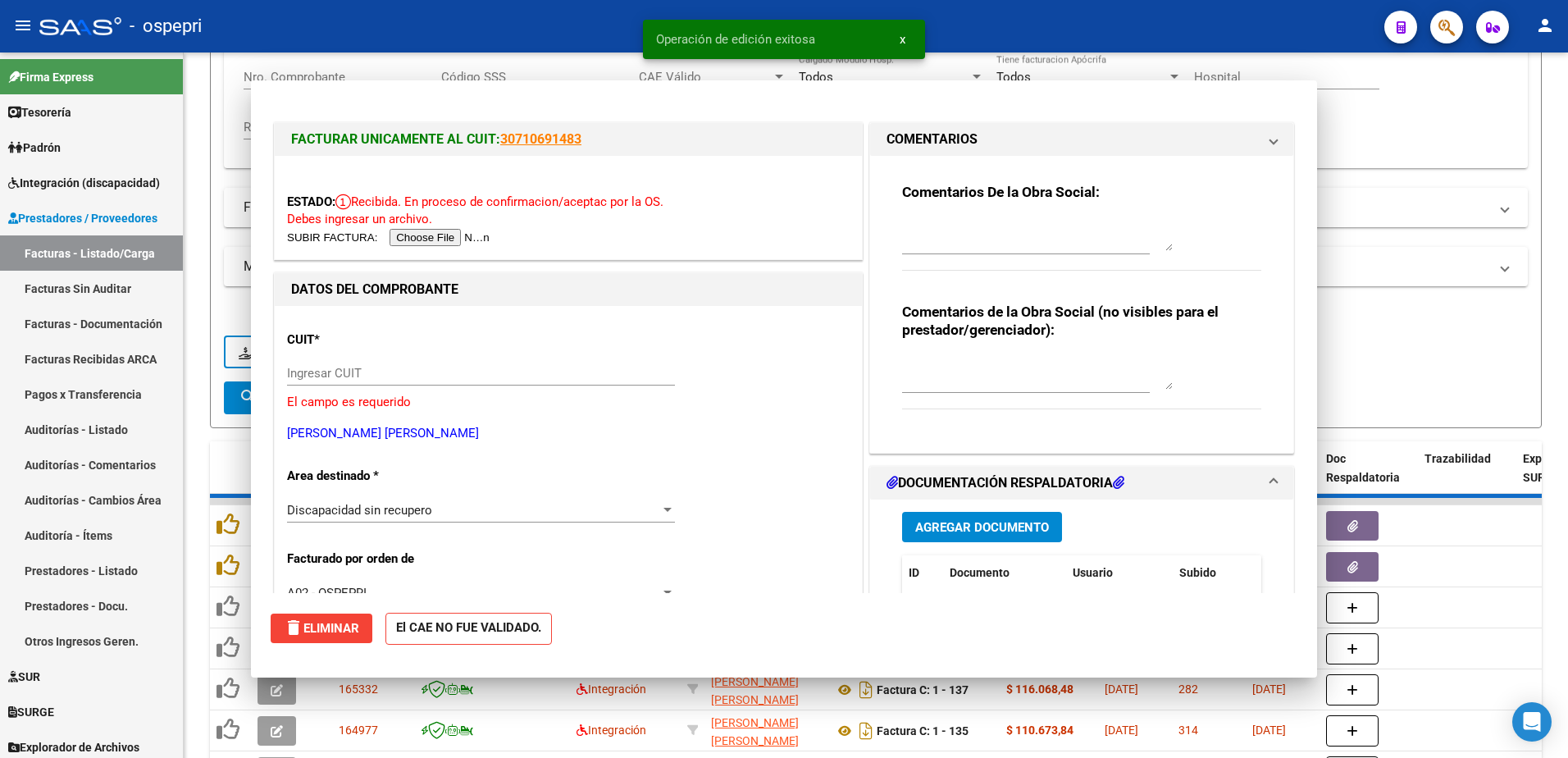
scroll to position [0, 0]
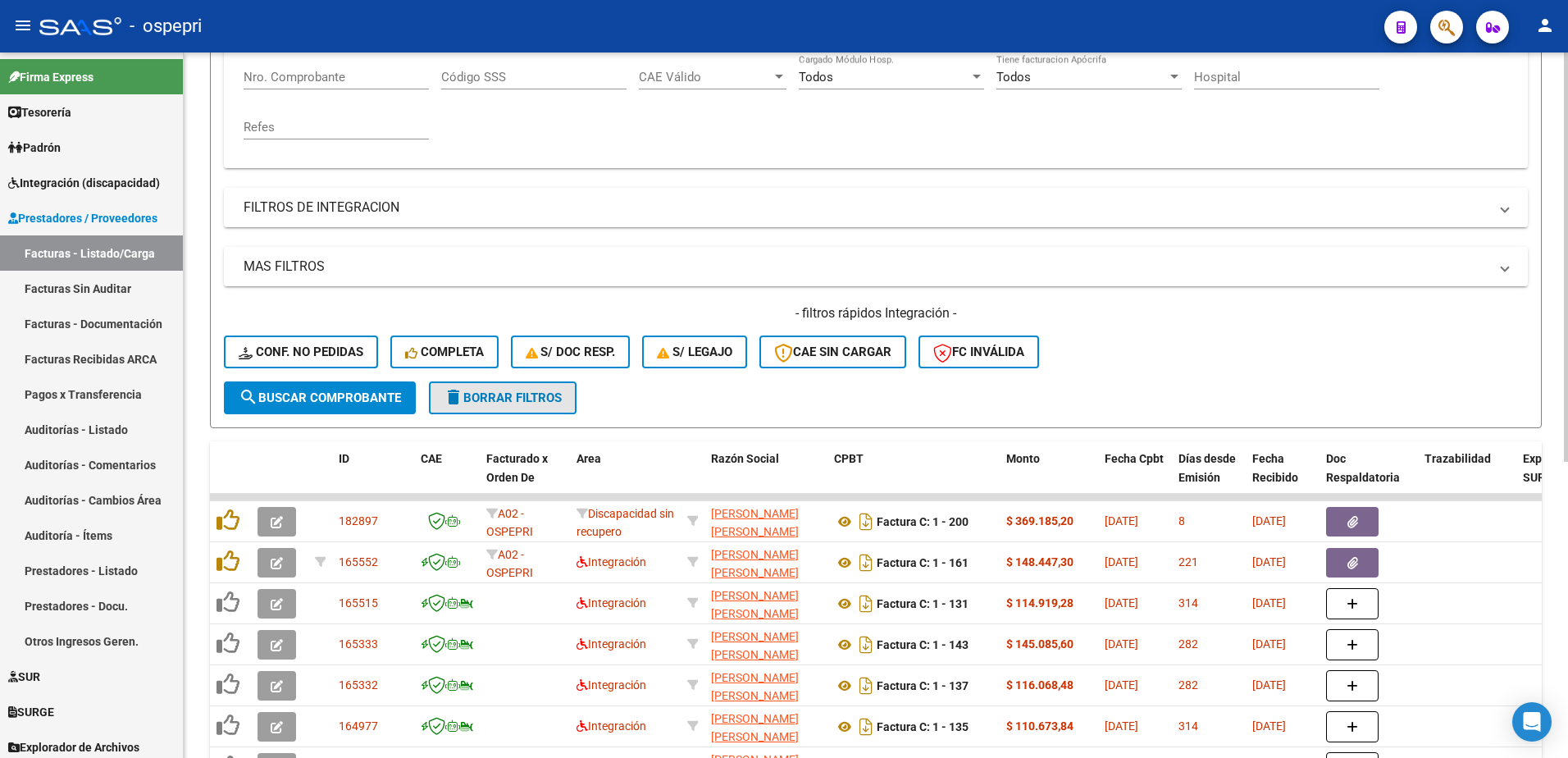
click at [494, 395] on span "delete Borrar Filtros" at bounding box center [503, 398] width 118 height 14
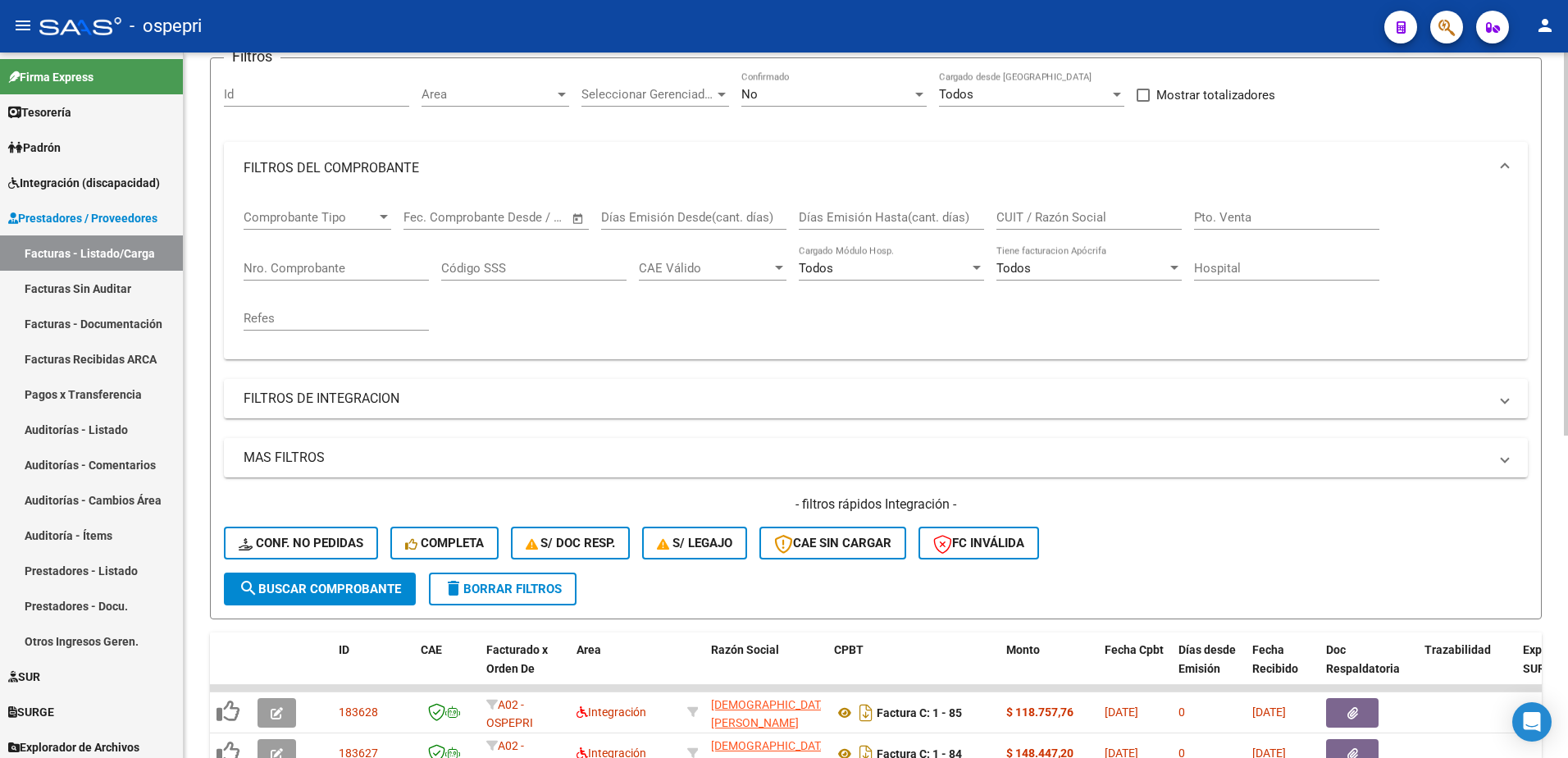
scroll to position [82, 0]
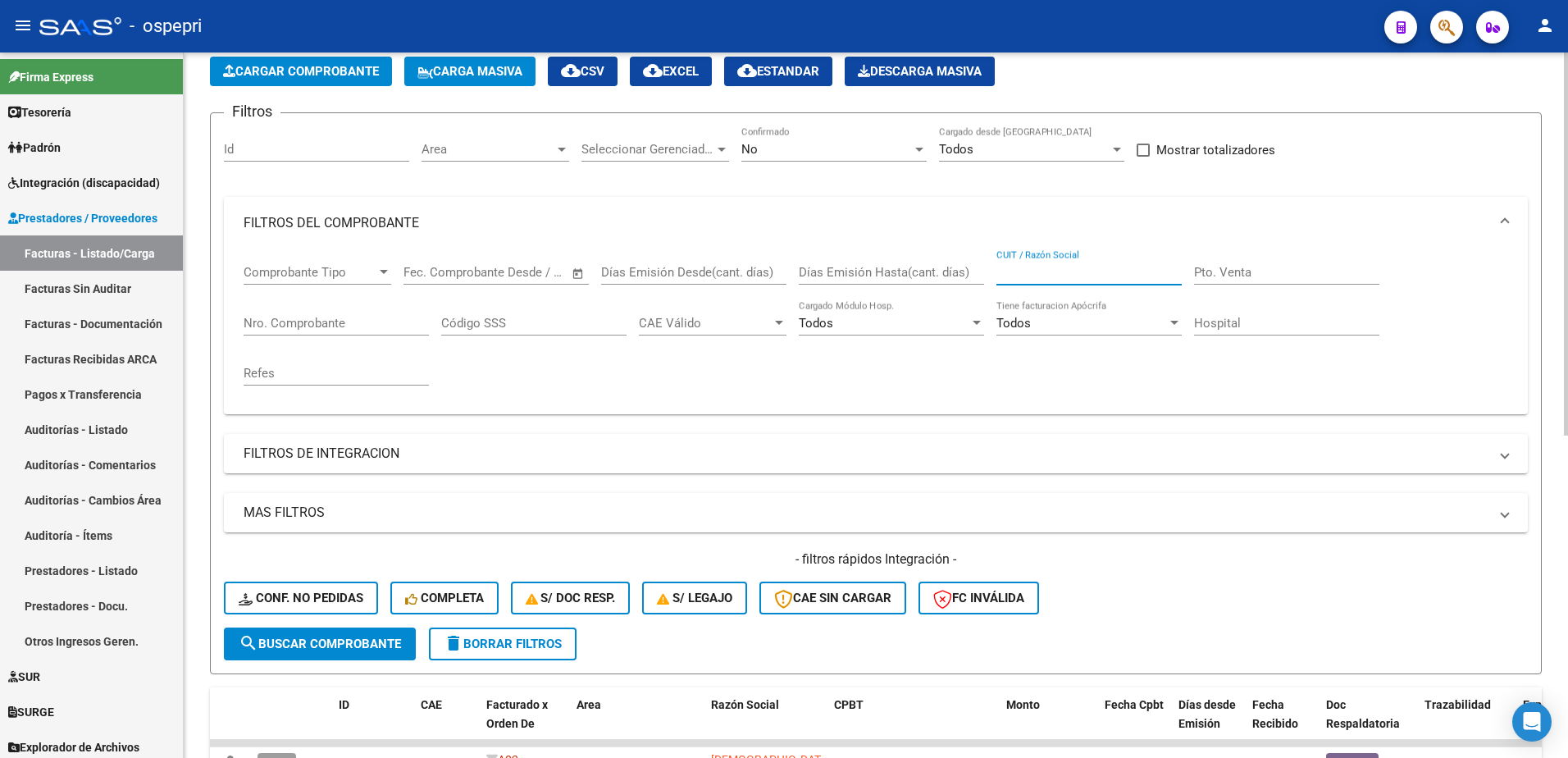
click at [1040, 268] on input "CUIT / Razón Social" at bounding box center [1089, 272] width 186 height 14
paste input "27362024566"
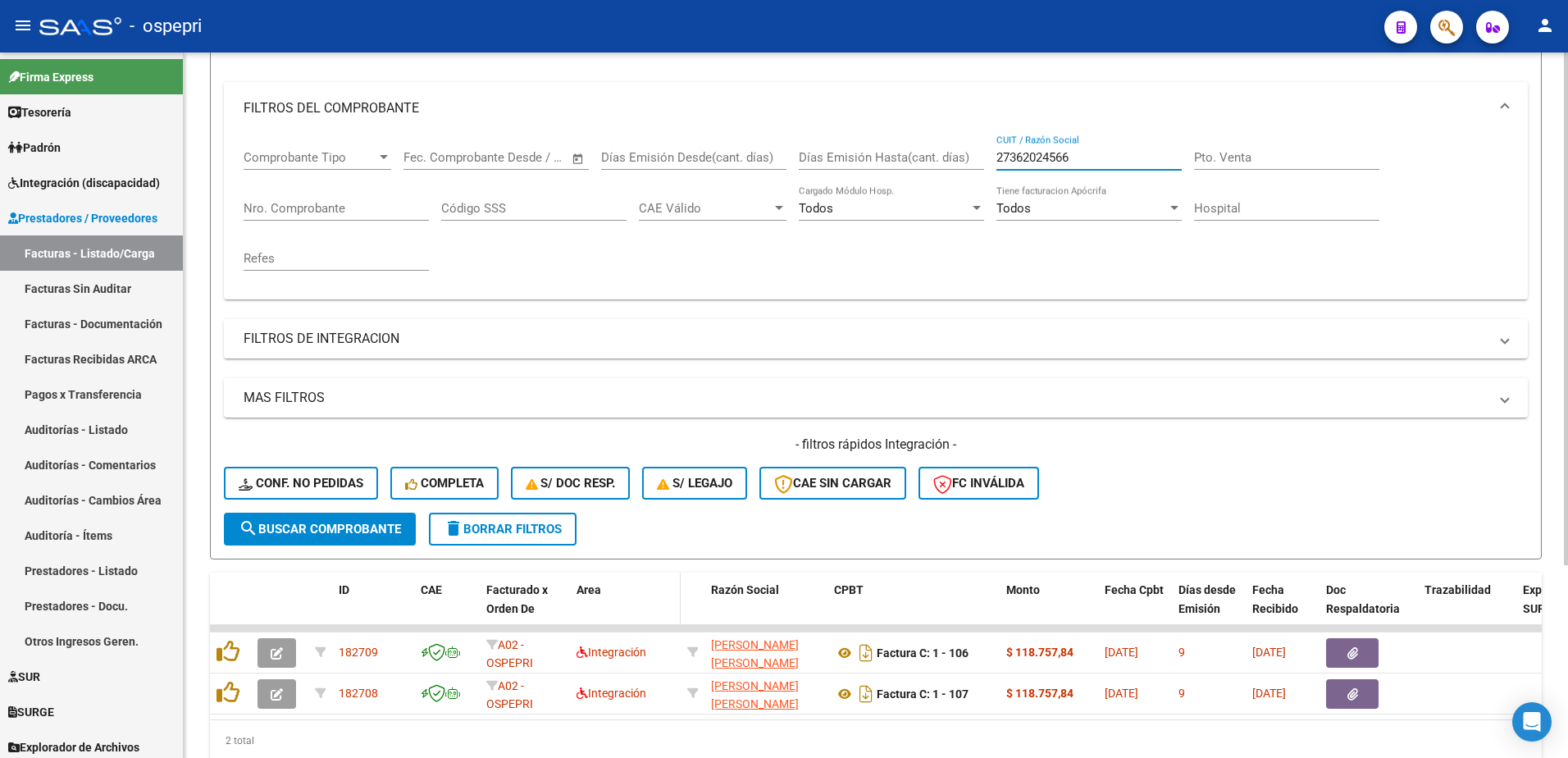
scroll to position [246, 0]
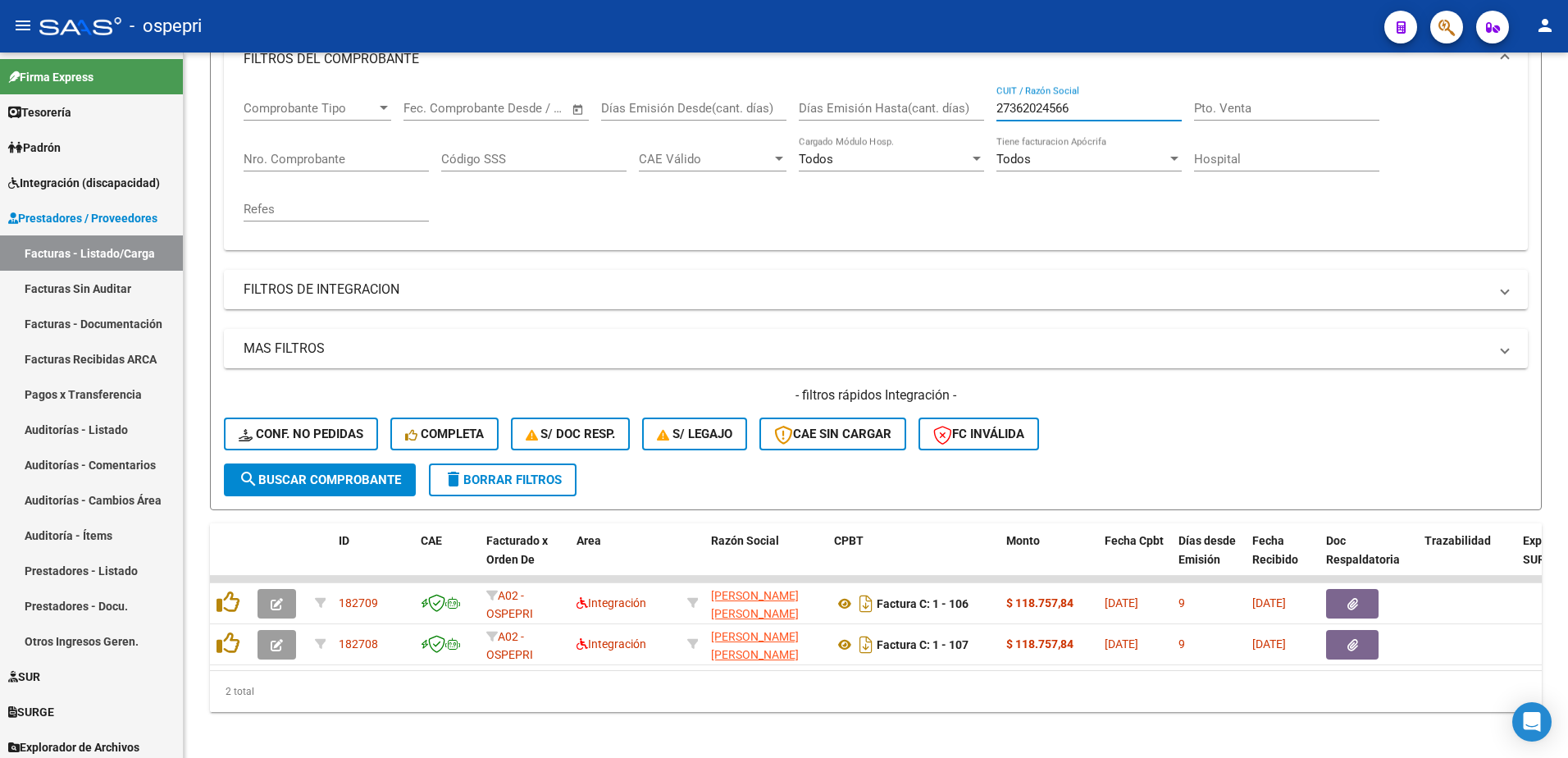
type input "27362024566"
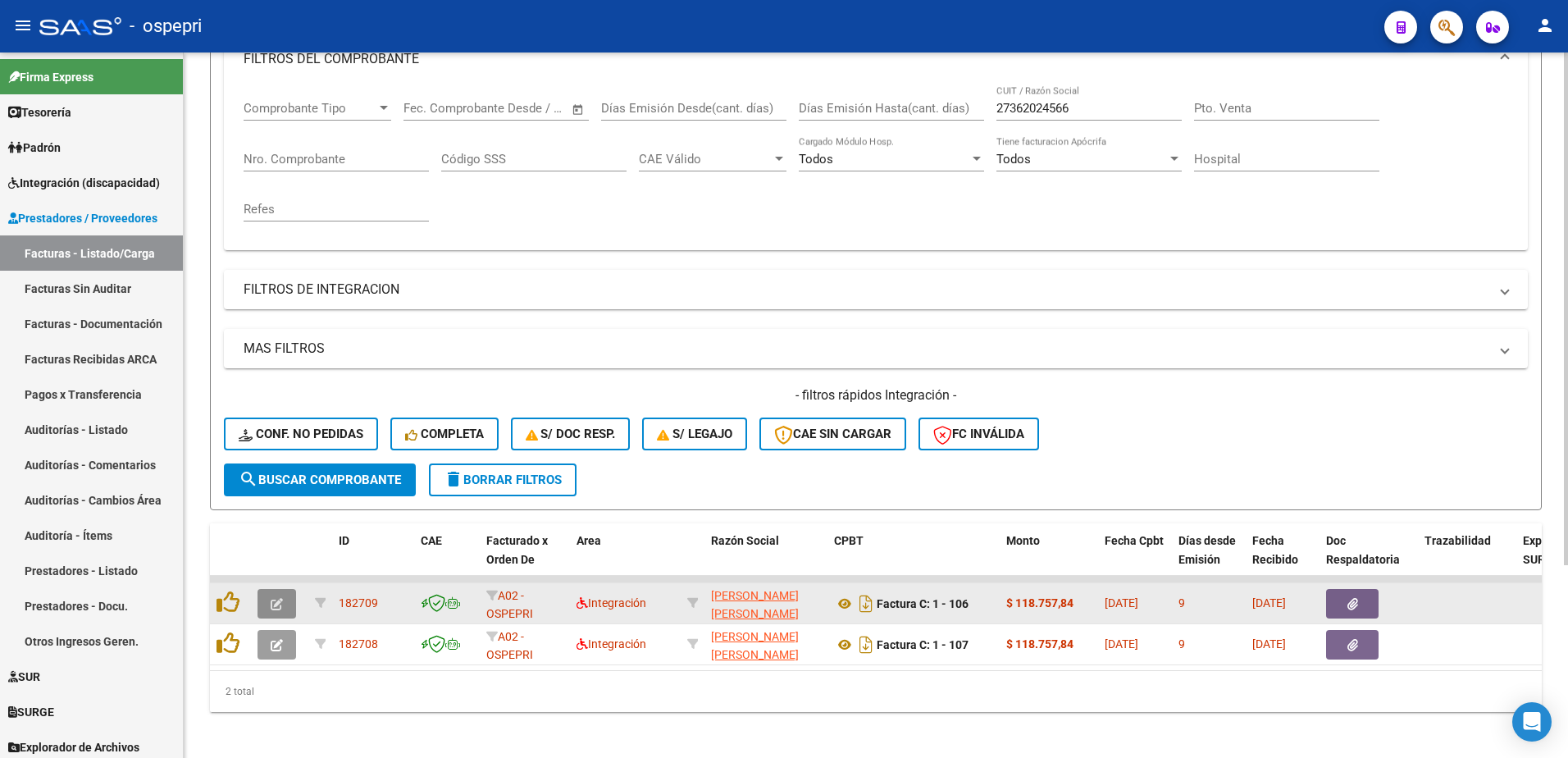
click at [267, 601] on button "button" at bounding box center [276, 604] width 39 height 30
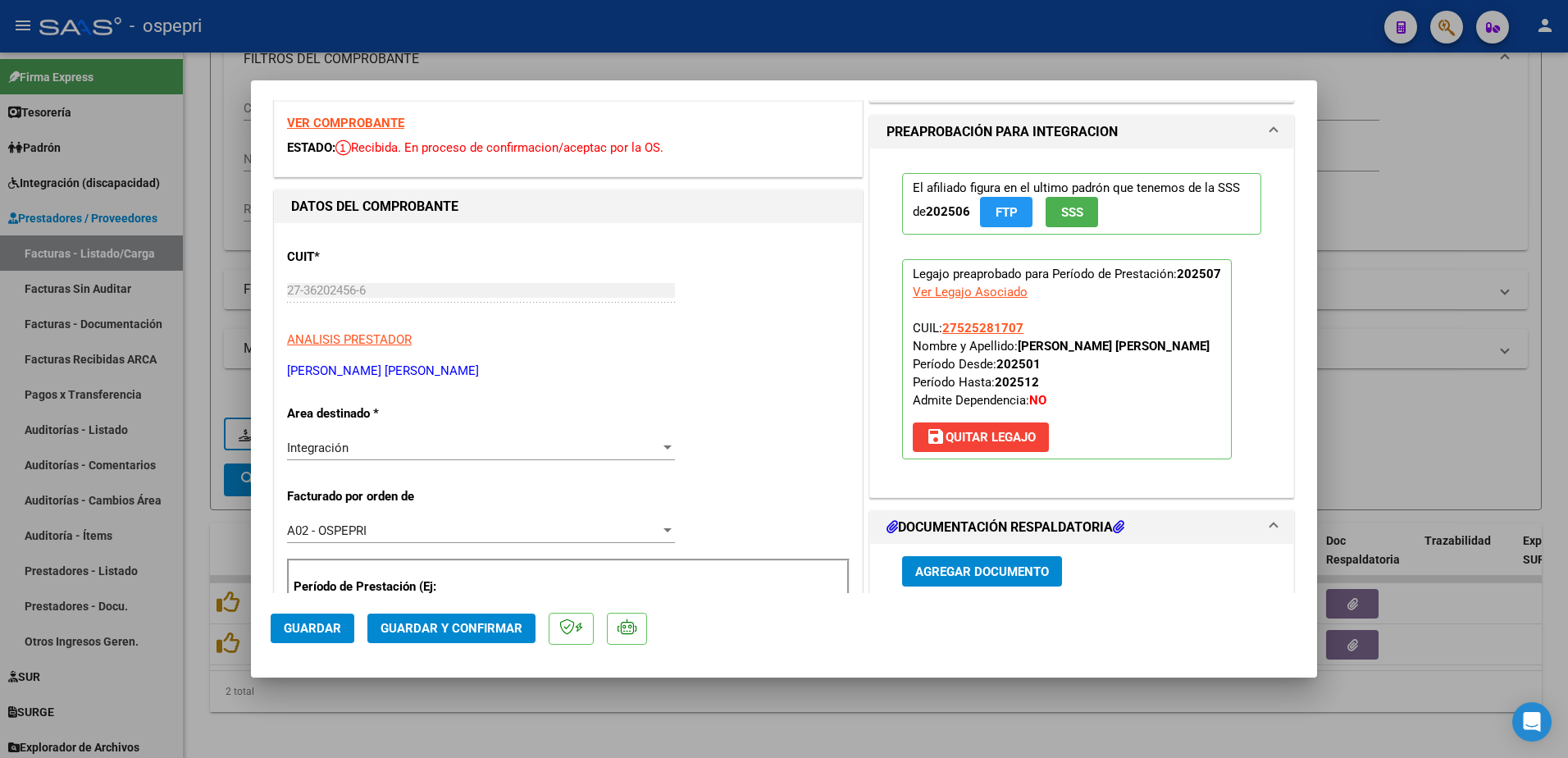
scroll to position [0, 0]
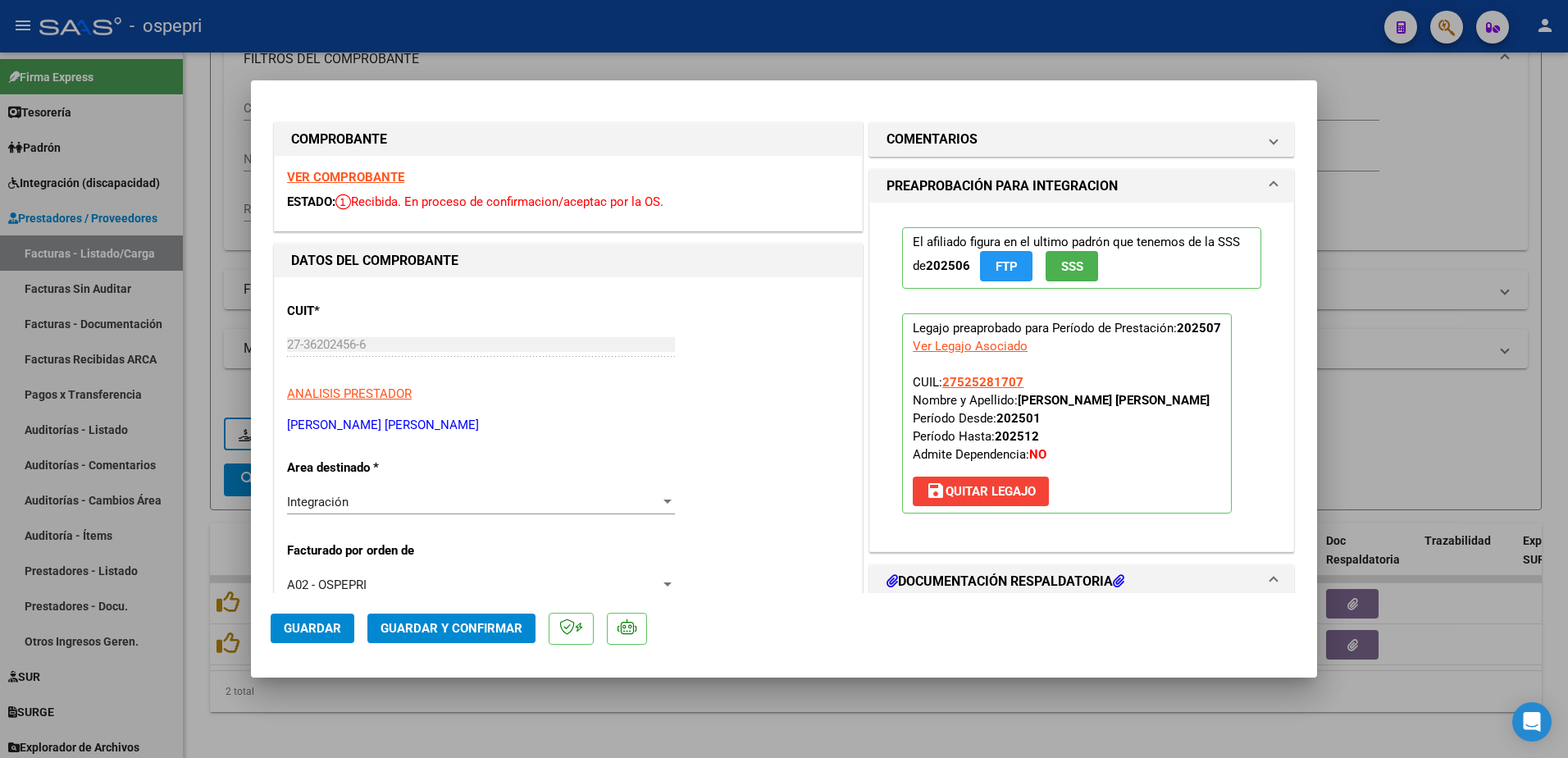
click at [321, 174] on strong "VER COMPROBANTE" at bounding box center [346, 177] width 118 height 14
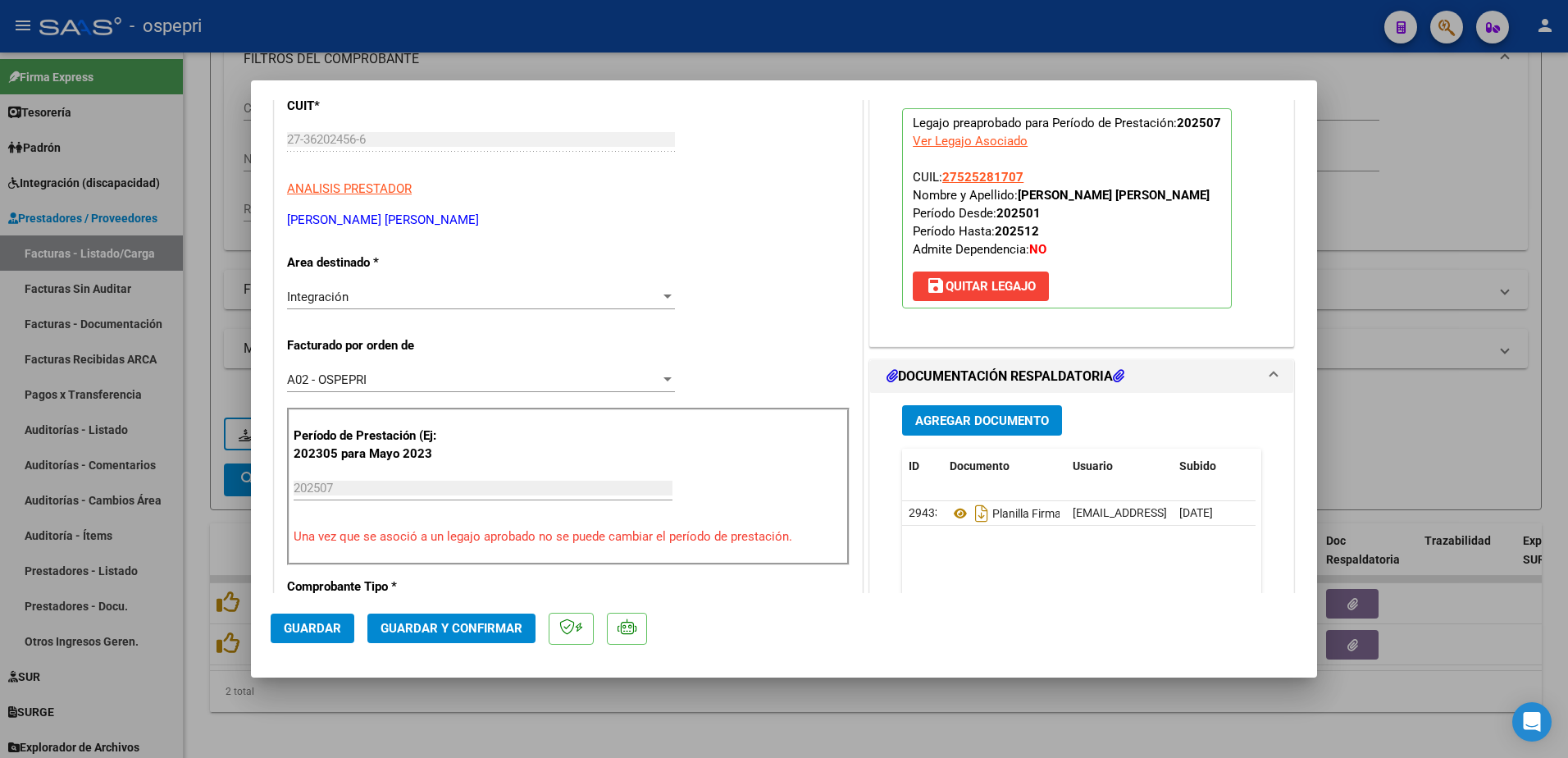
scroll to position [246, 0]
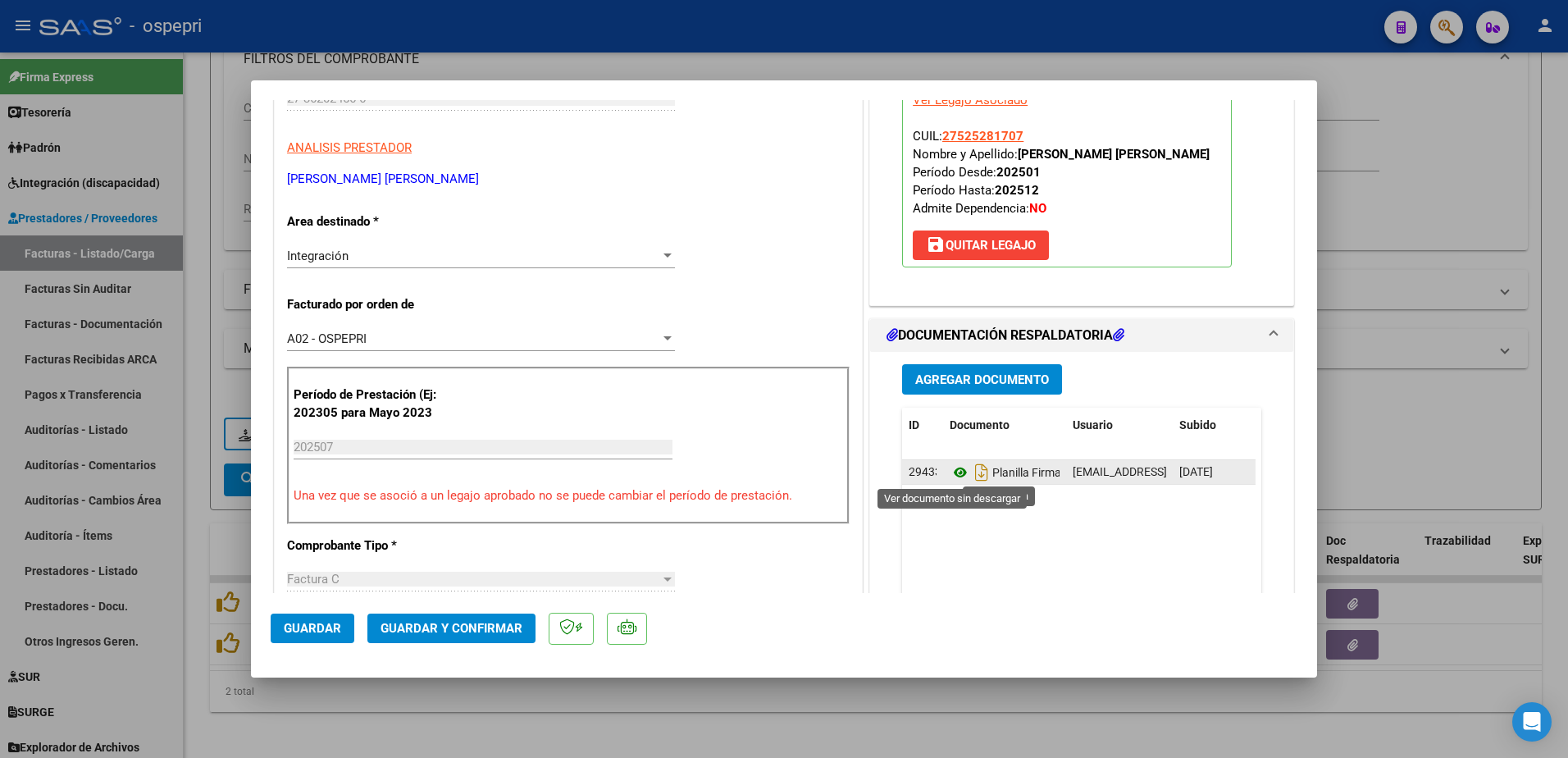
click at [953, 474] on icon at bounding box center [960, 472] width 22 height 20
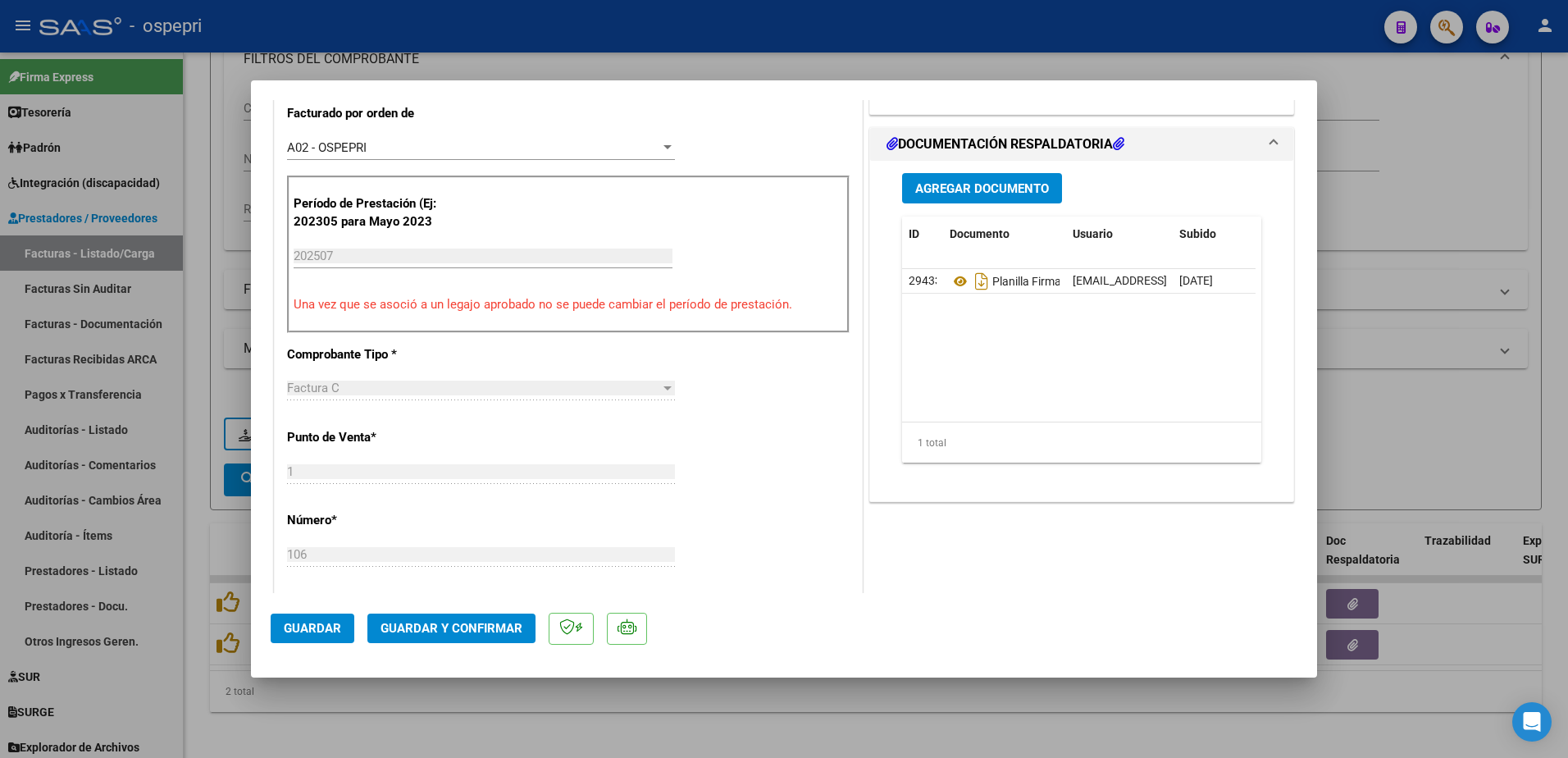
scroll to position [492, 0]
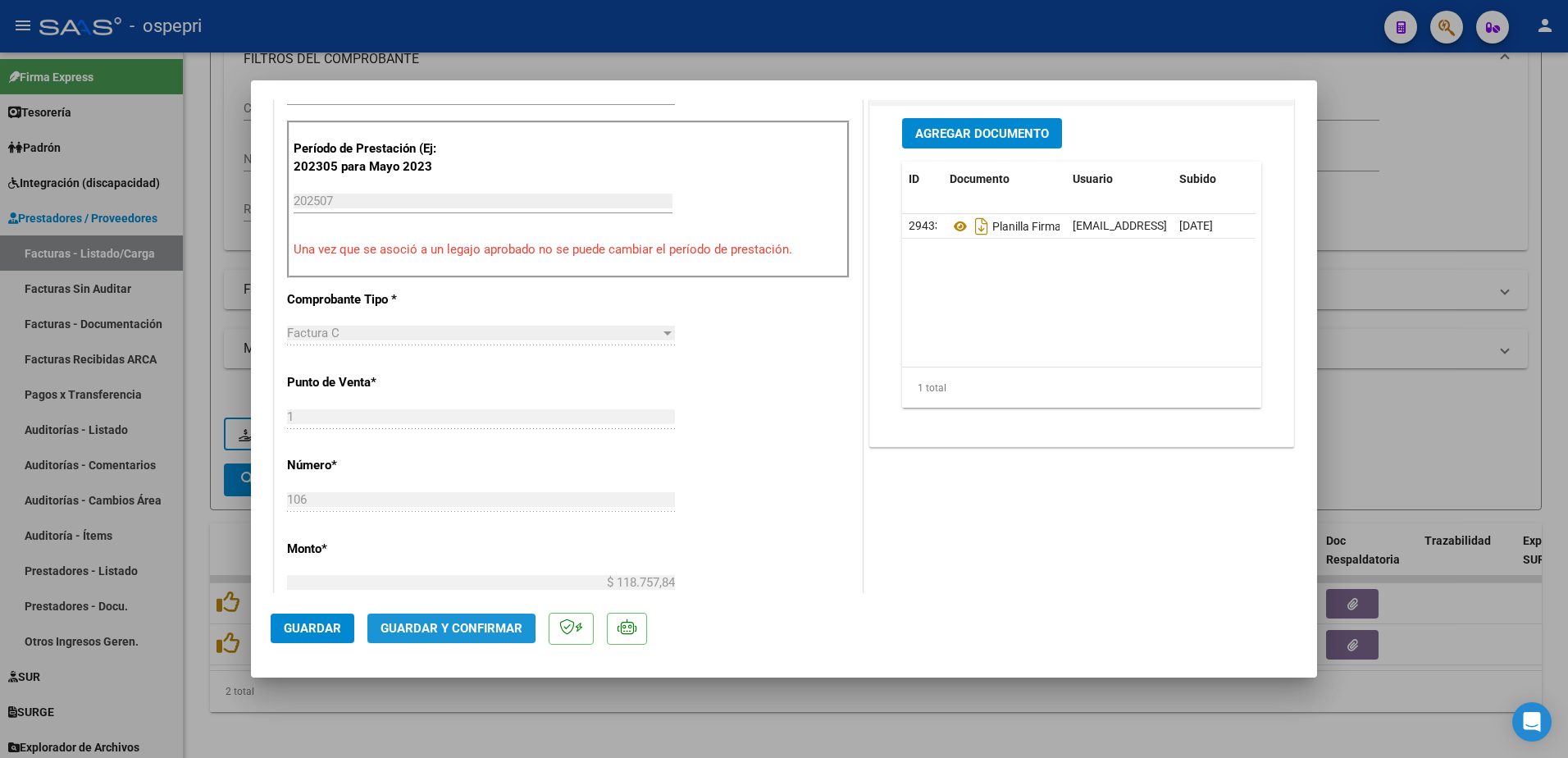
click at [410, 627] on span "Guardar y Confirmar" at bounding box center [451, 629] width 142 height 14
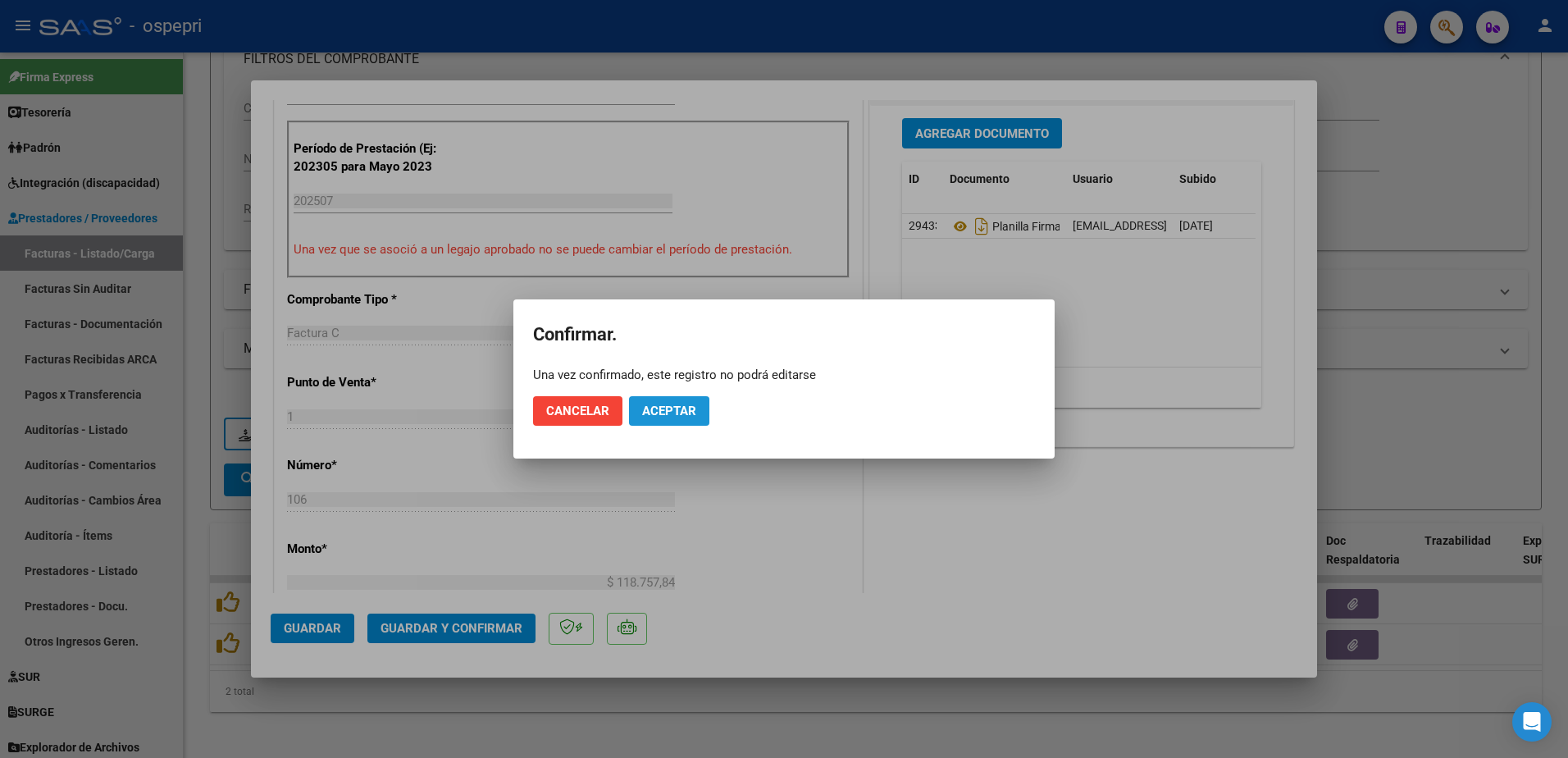
click at [672, 405] on span "Aceptar" at bounding box center [669, 411] width 54 height 14
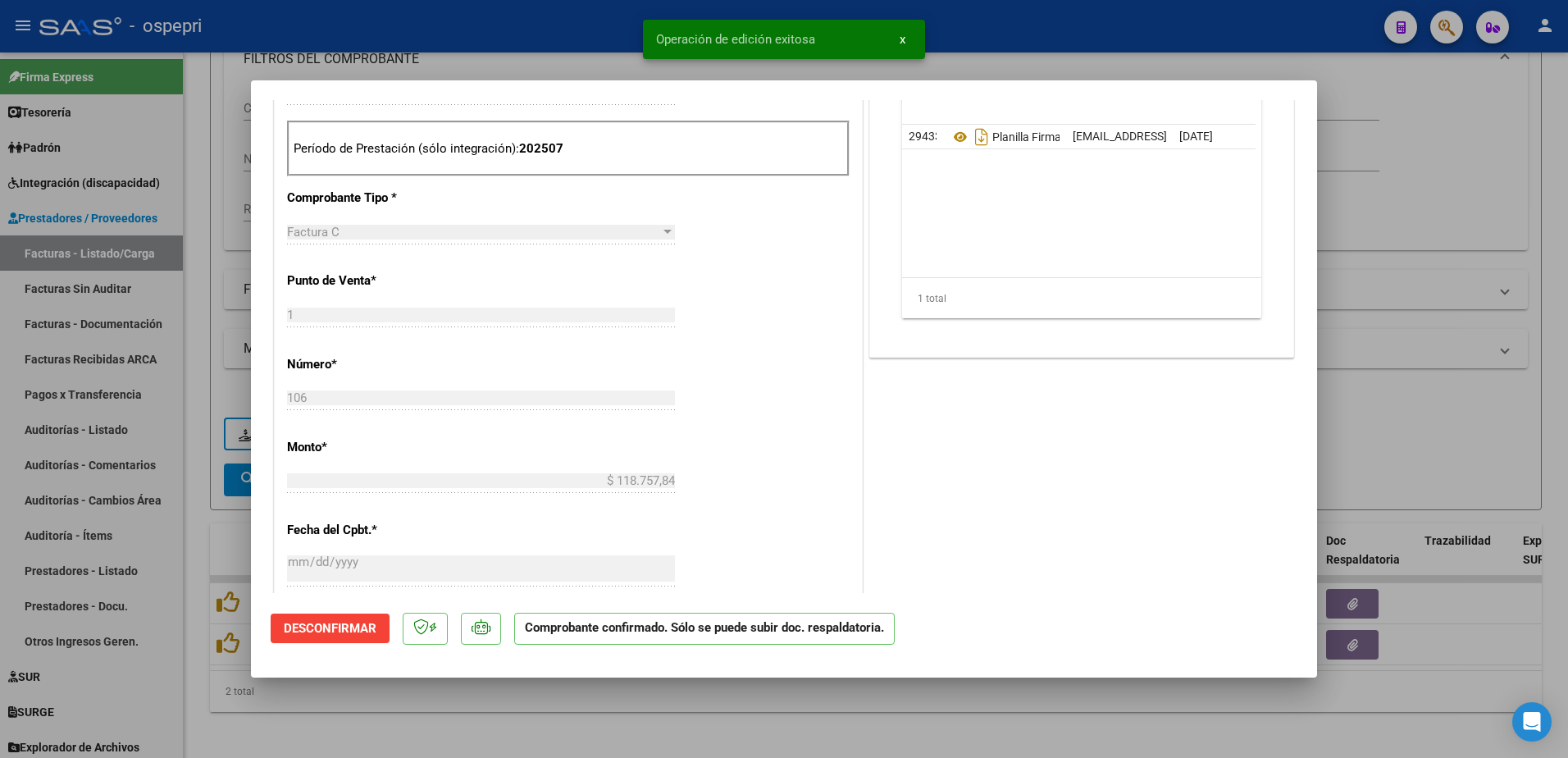
type input "$ 0,00"
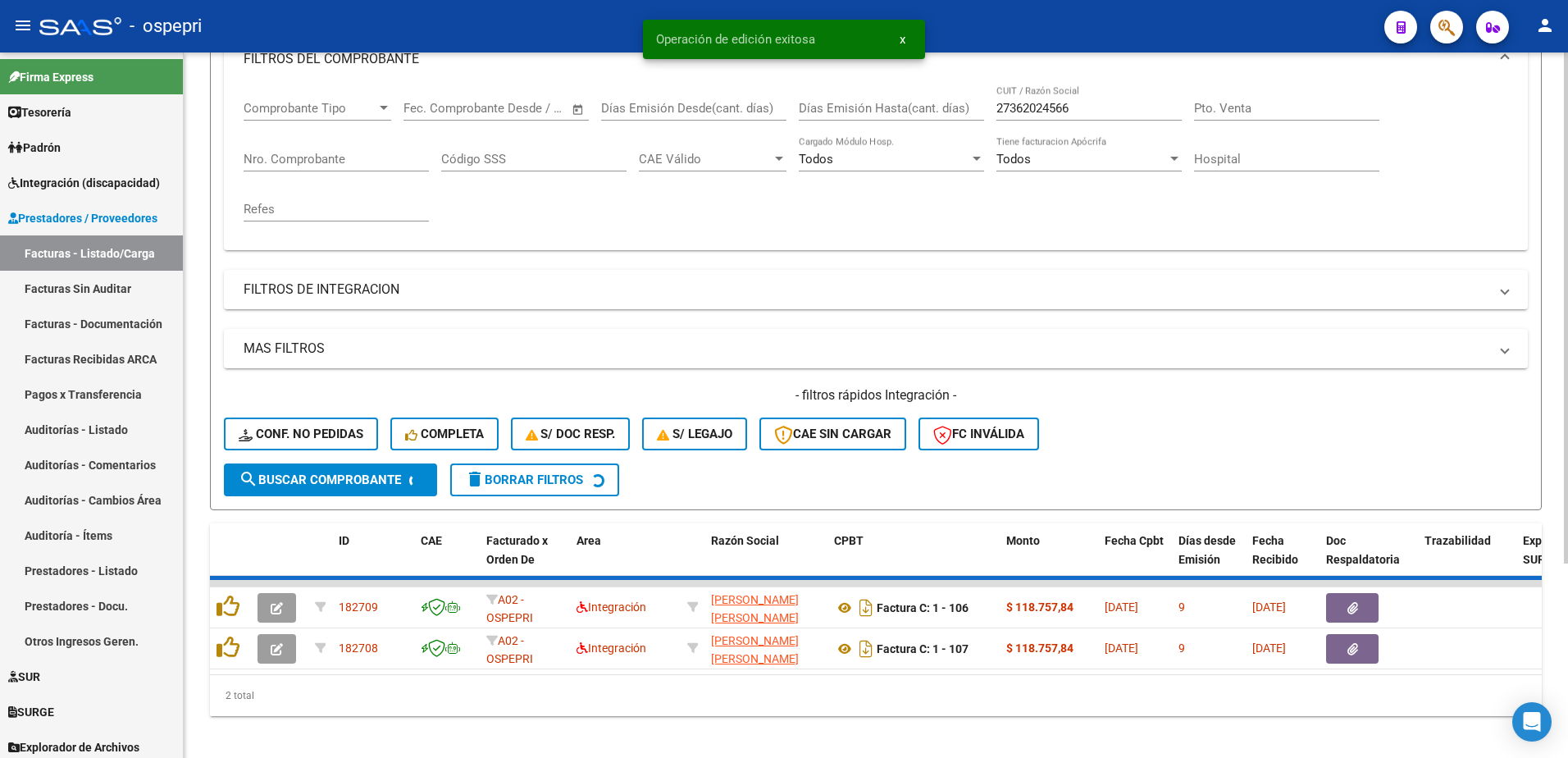
scroll to position [224, 0]
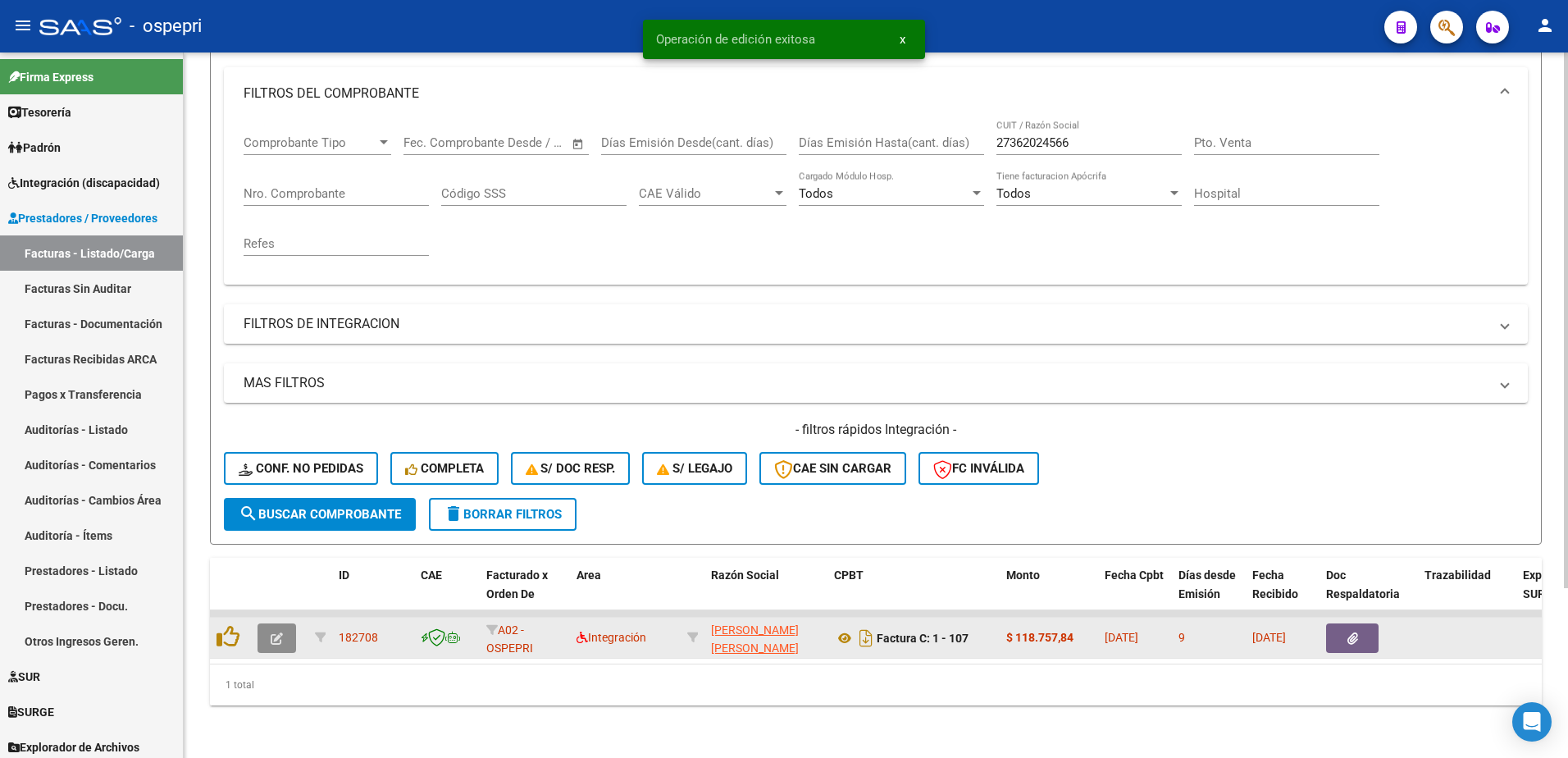
click at [264, 623] on button "button" at bounding box center [276, 638] width 39 height 30
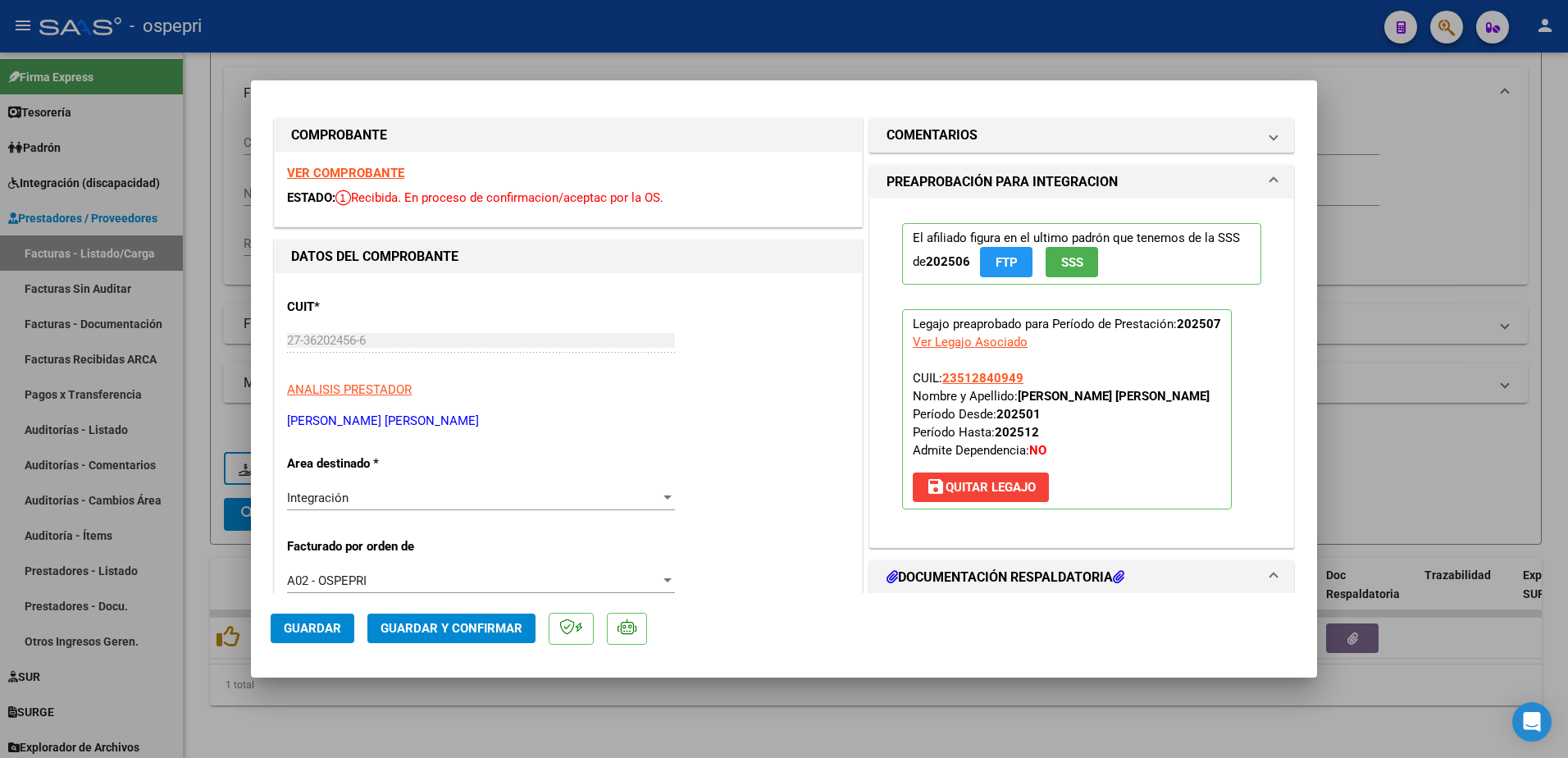
scroll to position [0, 0]
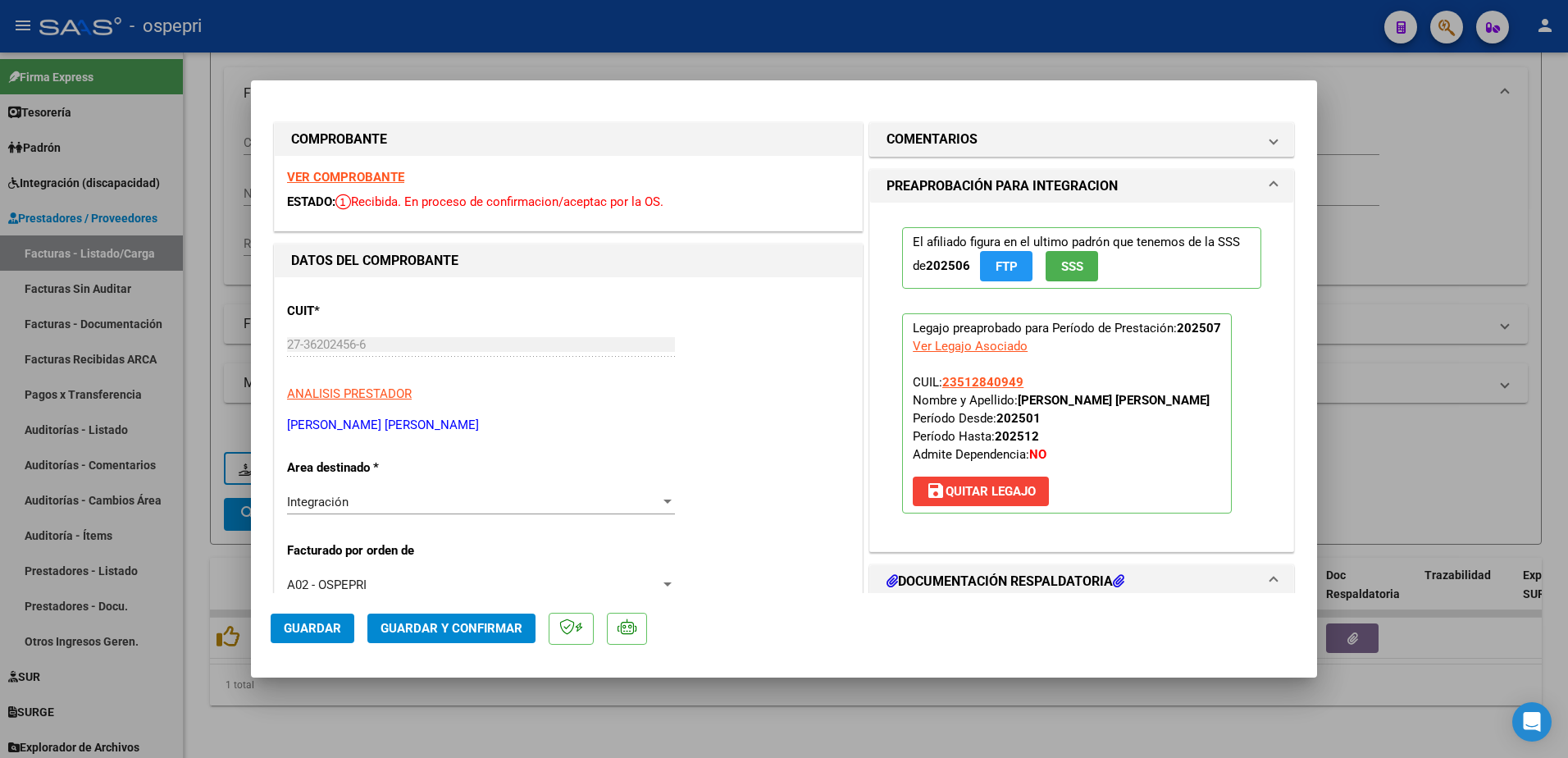
click at [323, 175] on strong "VER COMPROBANTE" at bounding box center [346, 177] width 118 height 14
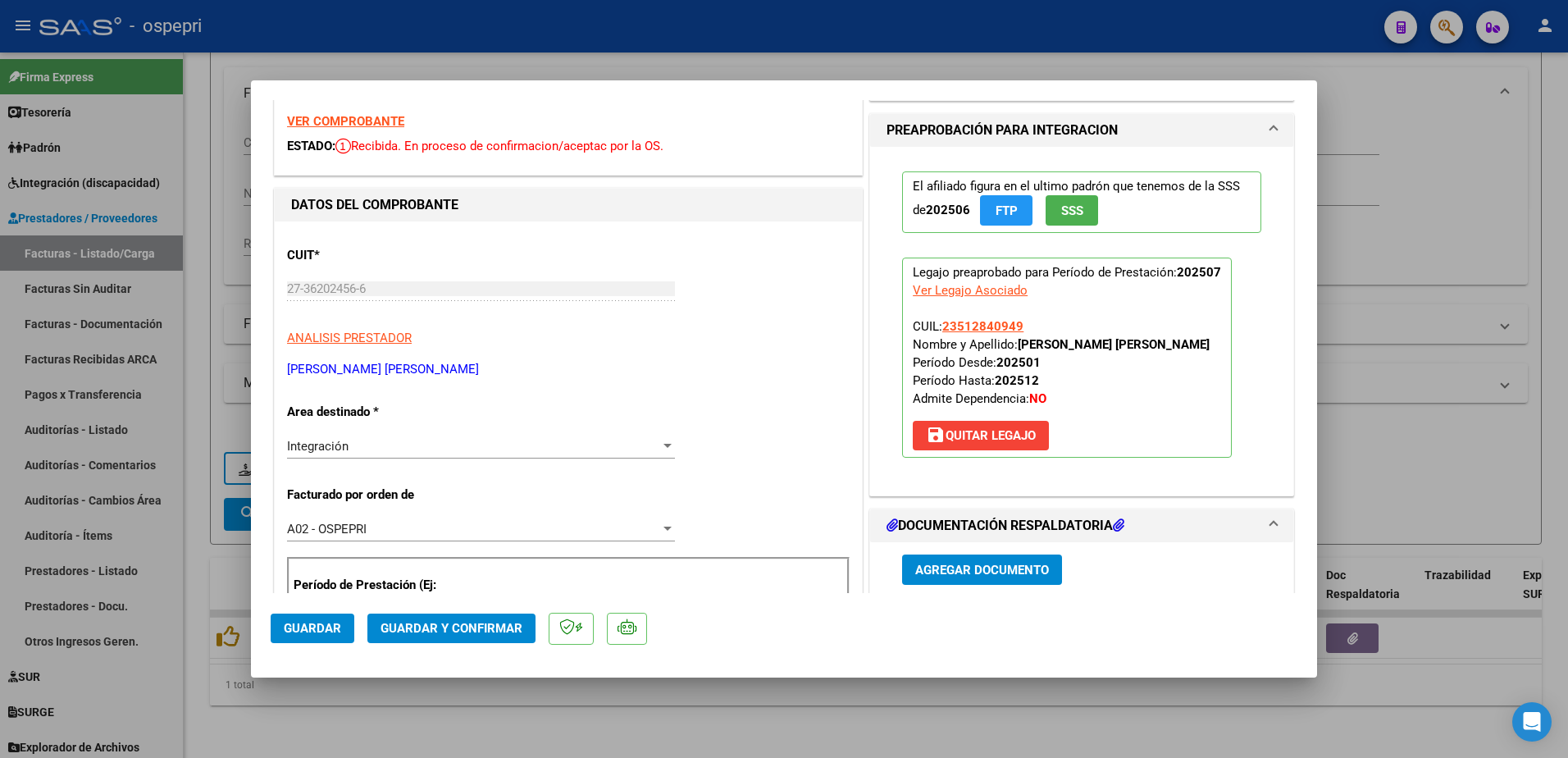
scroll to position [246, 0]
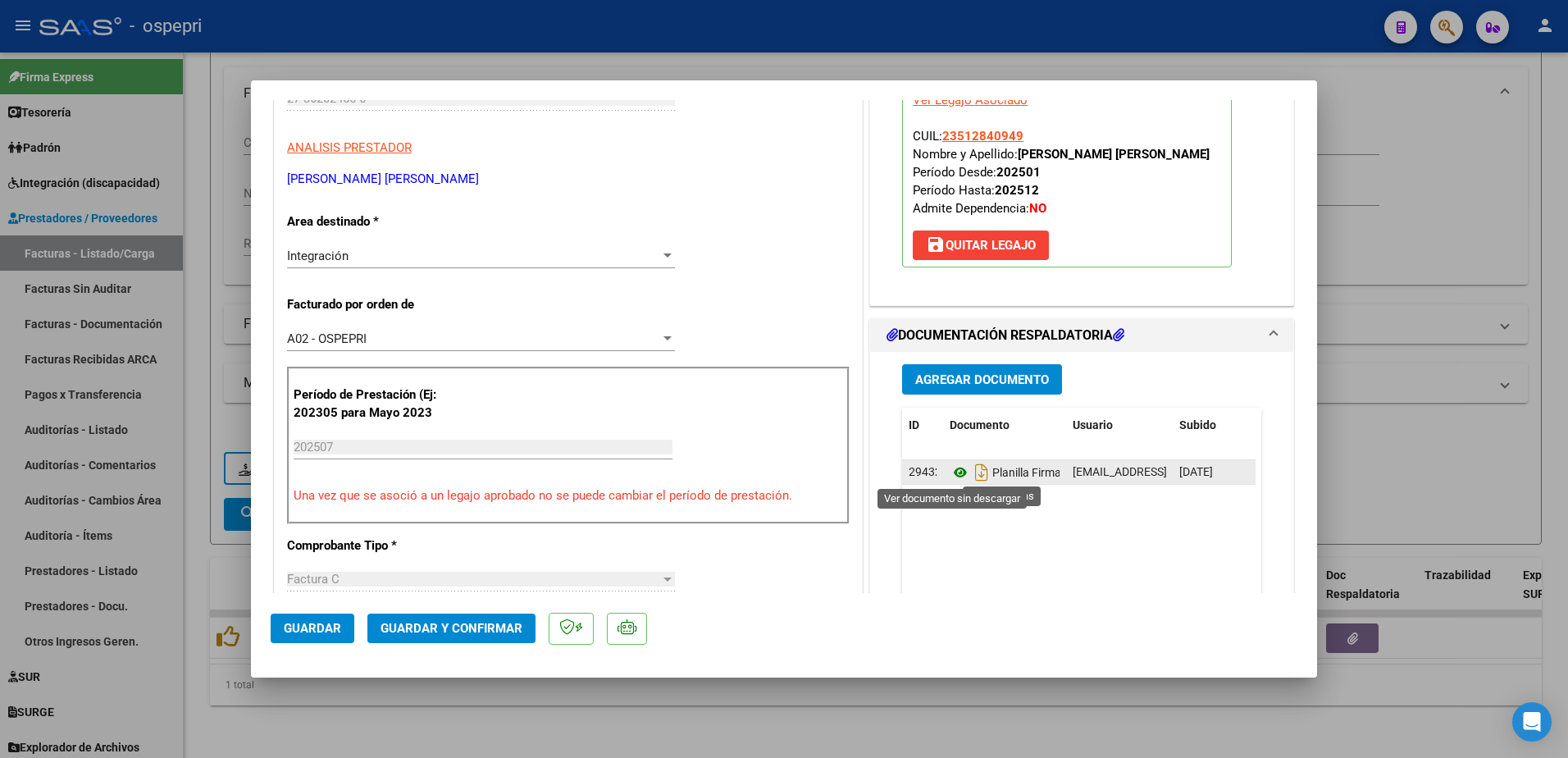
click at [953, 474] on icon at bounding box center [960, 472] width 22 height 20
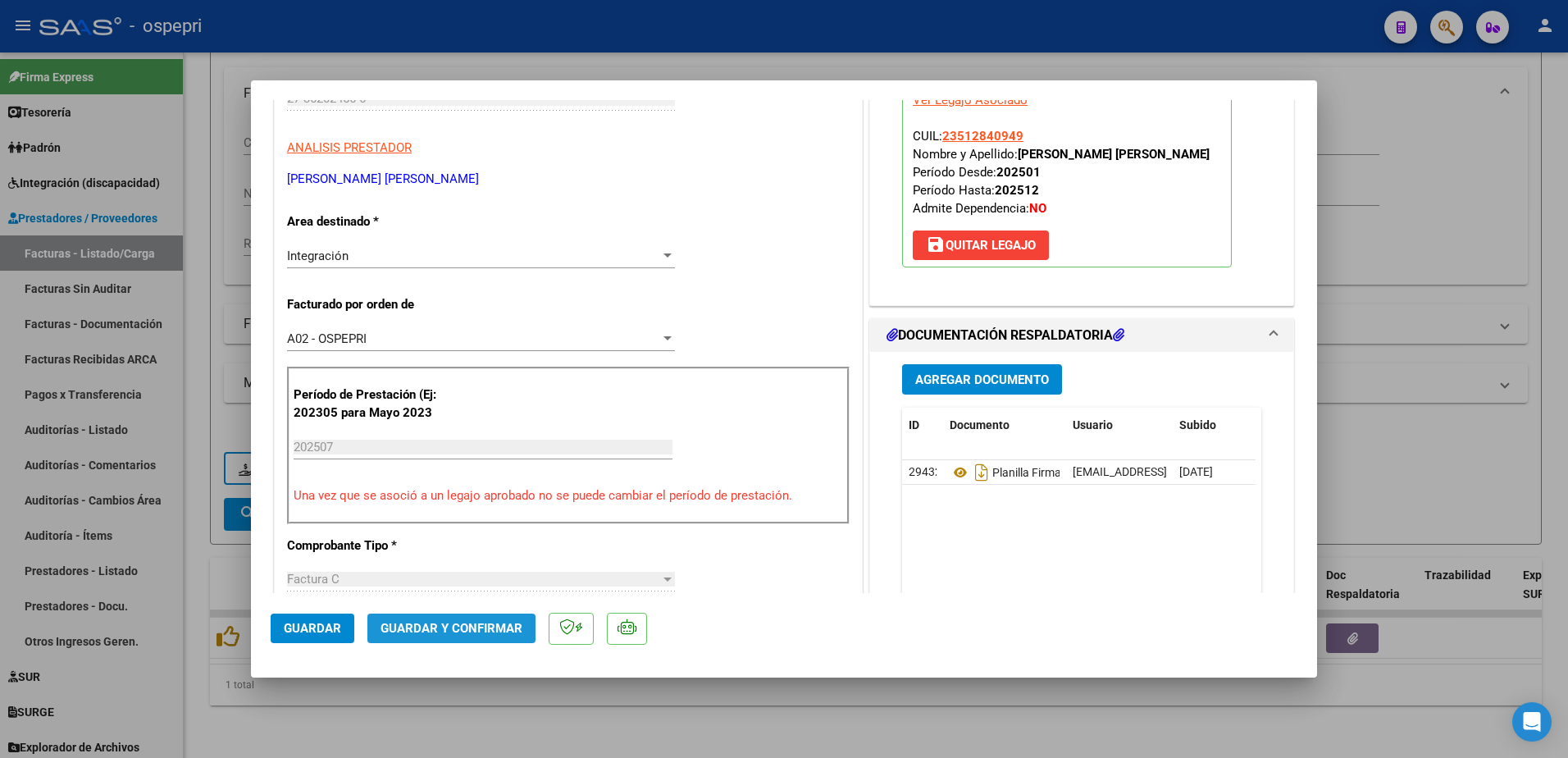
click at [470, 624] on span "Guardar y Confirmar" at bounding box center [451, 629] width 142 height 14
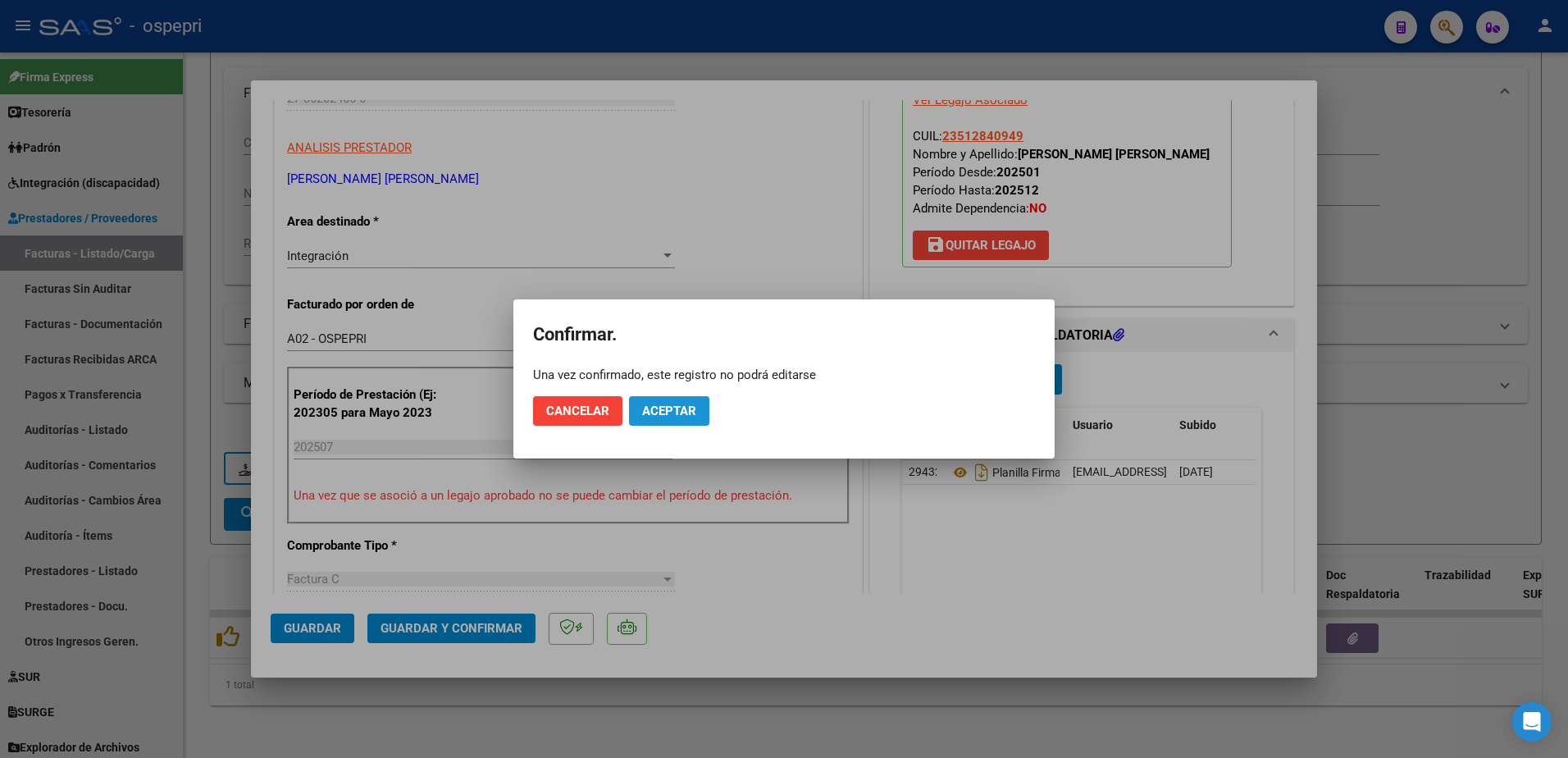
click at [683, 411] on span "Aceptar" at bounding box center [669, 411] width 54 height 14
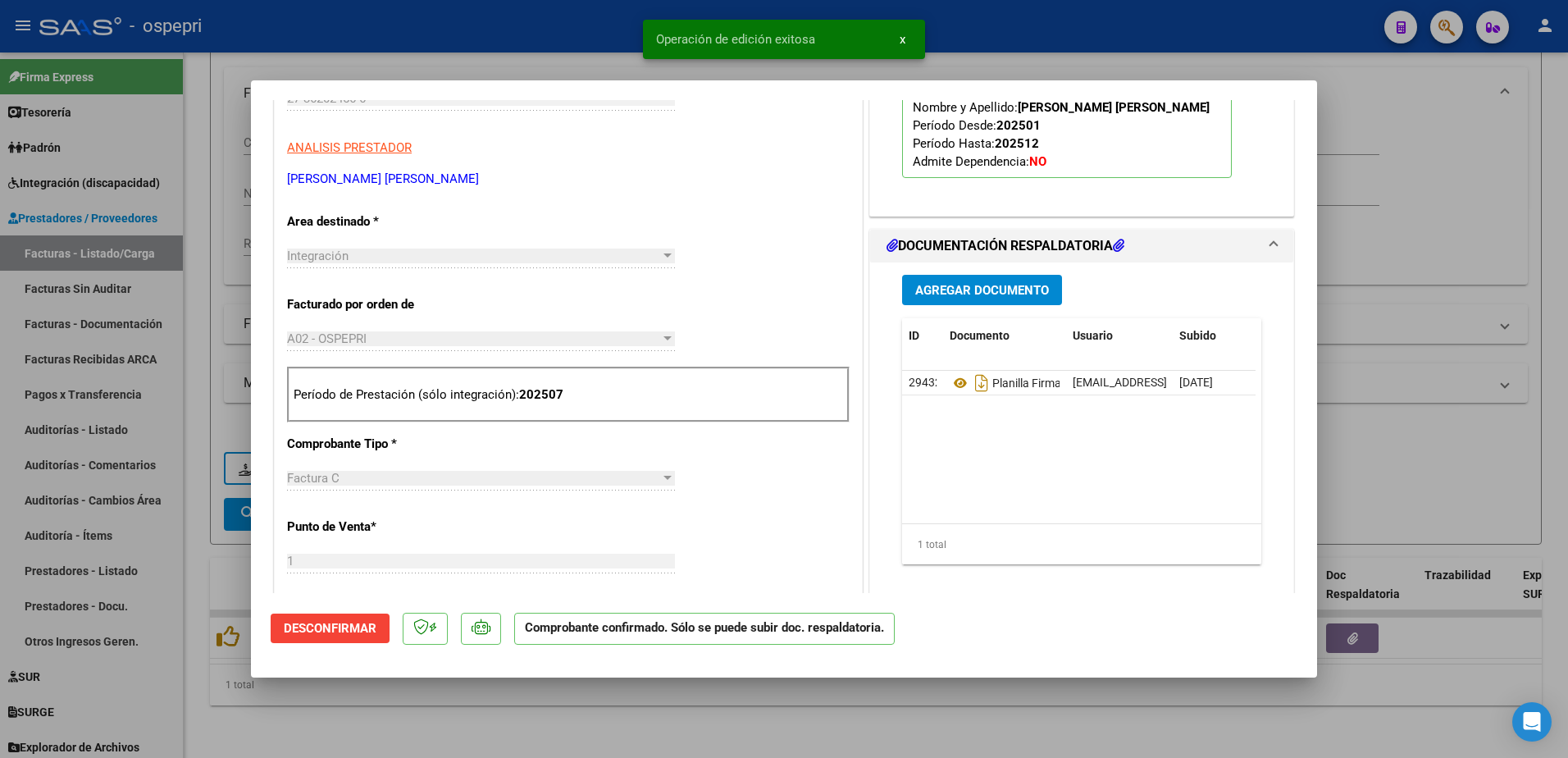
type input "$ 0,00"
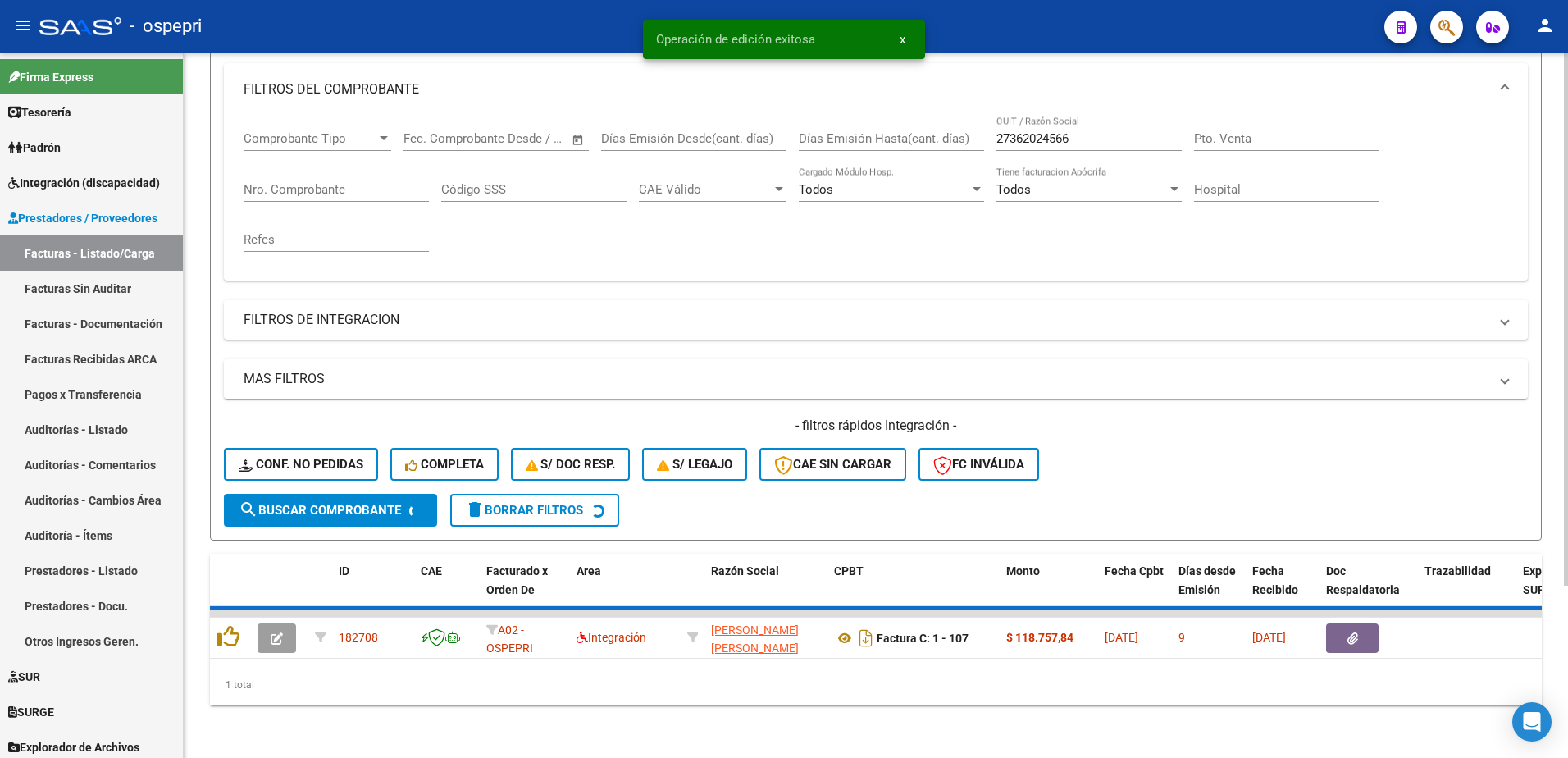
scroll to position [199, 0]
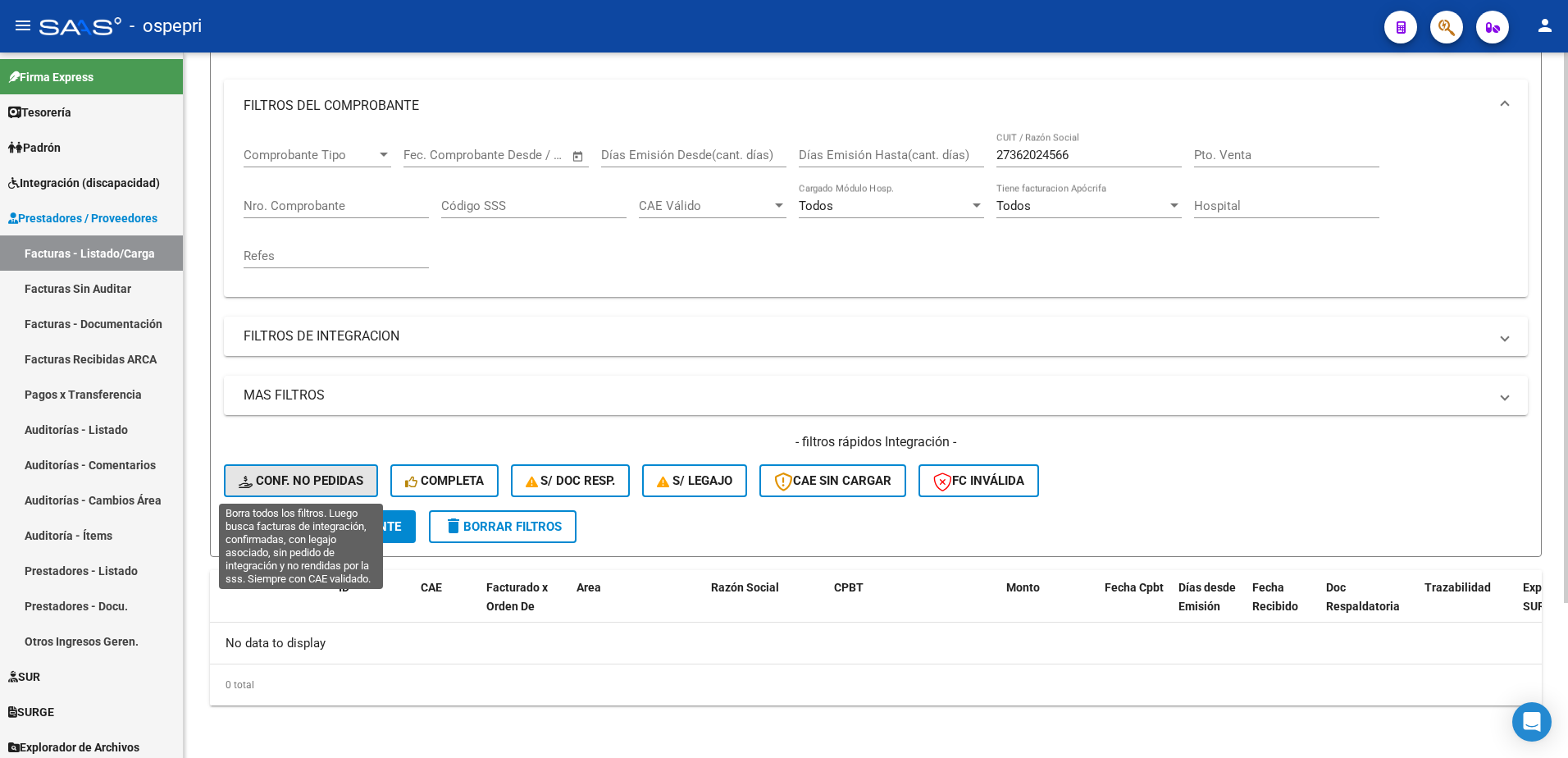
click at [328, 467] on button "Conf. no pedidas" at bounding box center [301, 480] width 154 height 33
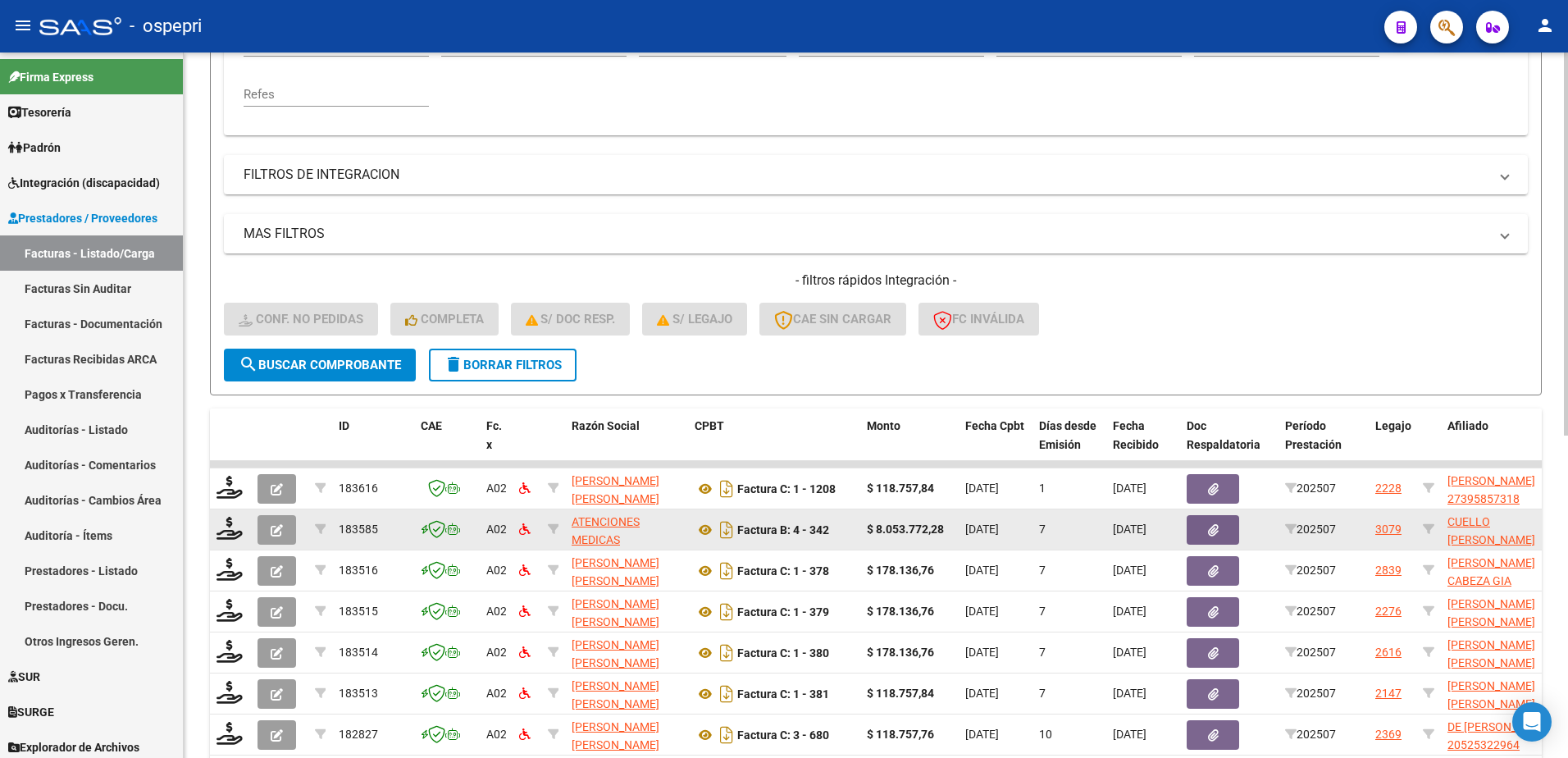
scroll to position [445, 0]
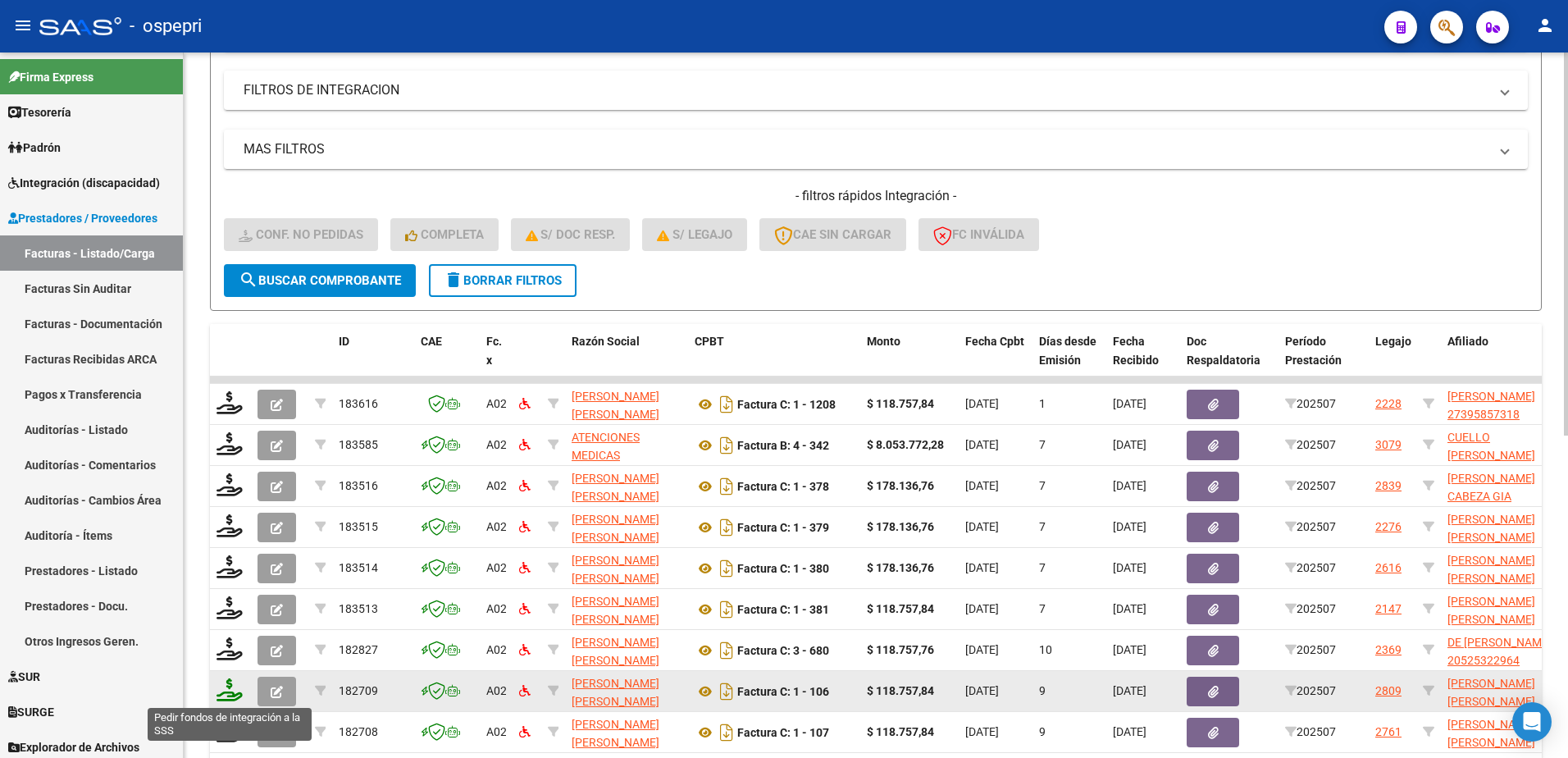
click at [229, 693] on icon at bounding box center [229, 691] width 26 height 23
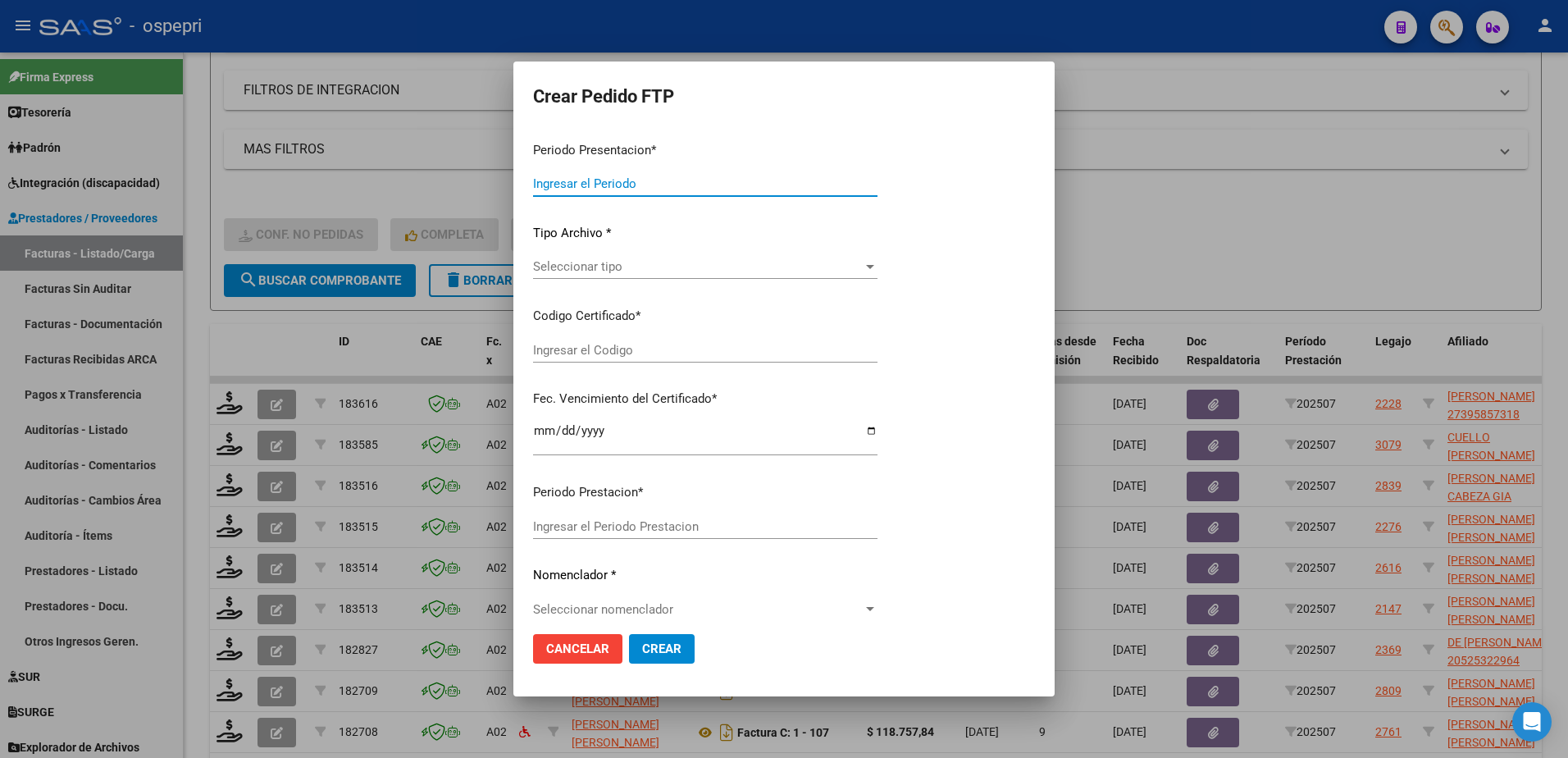
type input "202507"
type input "$ 118.757,84"
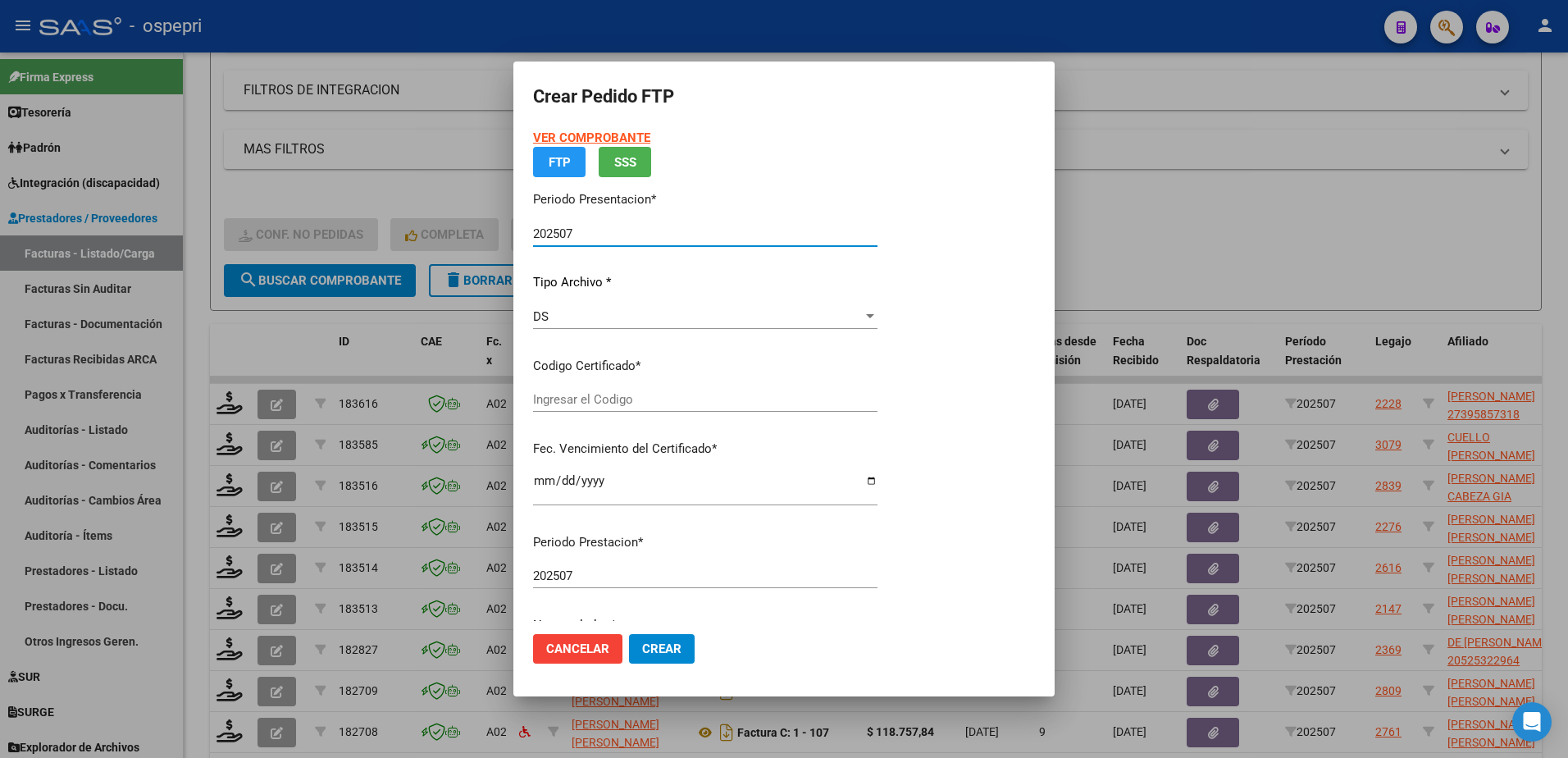
type input "2752528170-7"
type input "2029-04-22"
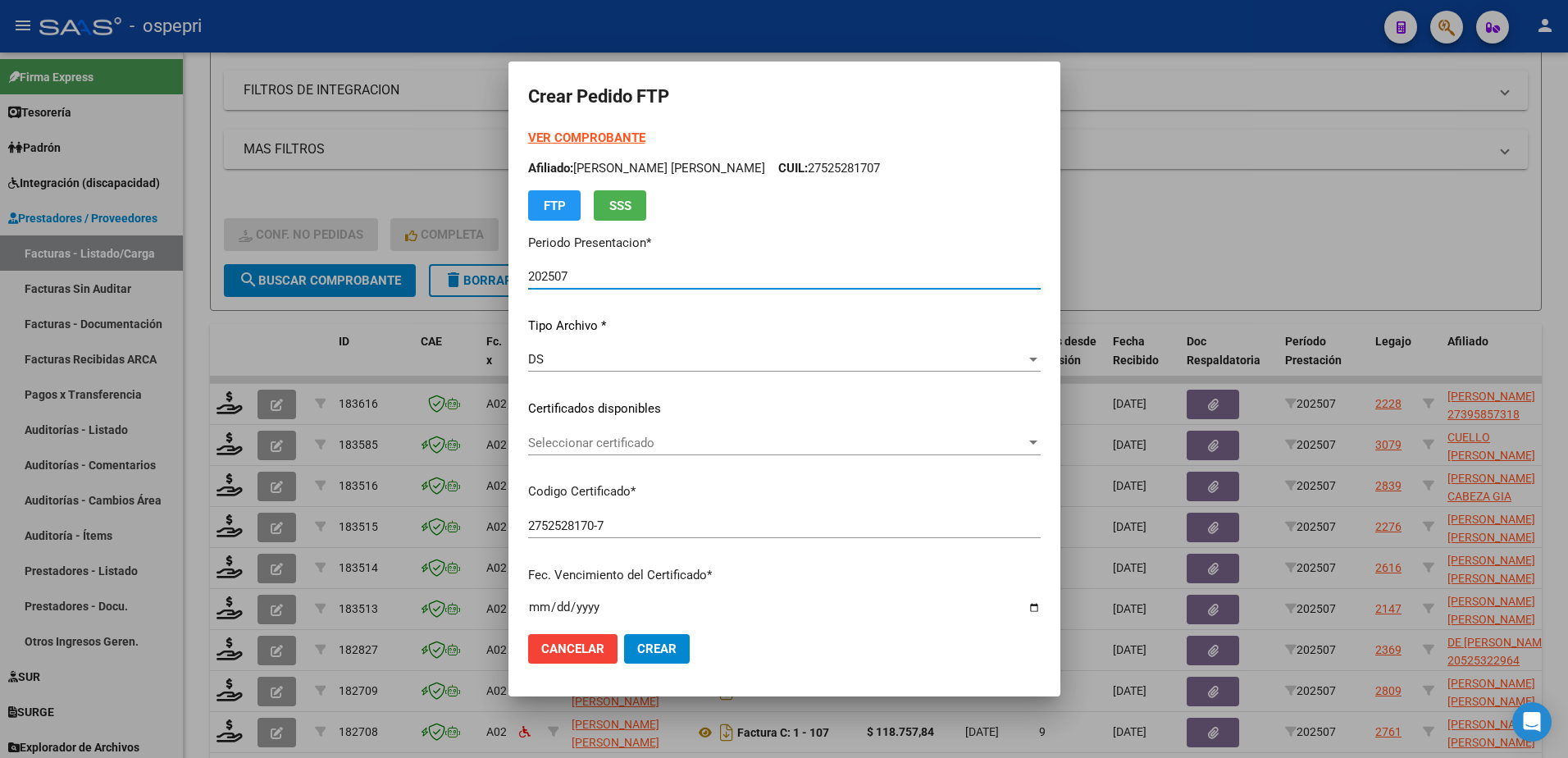
click at [610, 443] on span "Seleccionar certificado" at bounding box center [776, 443] width 498 height 14
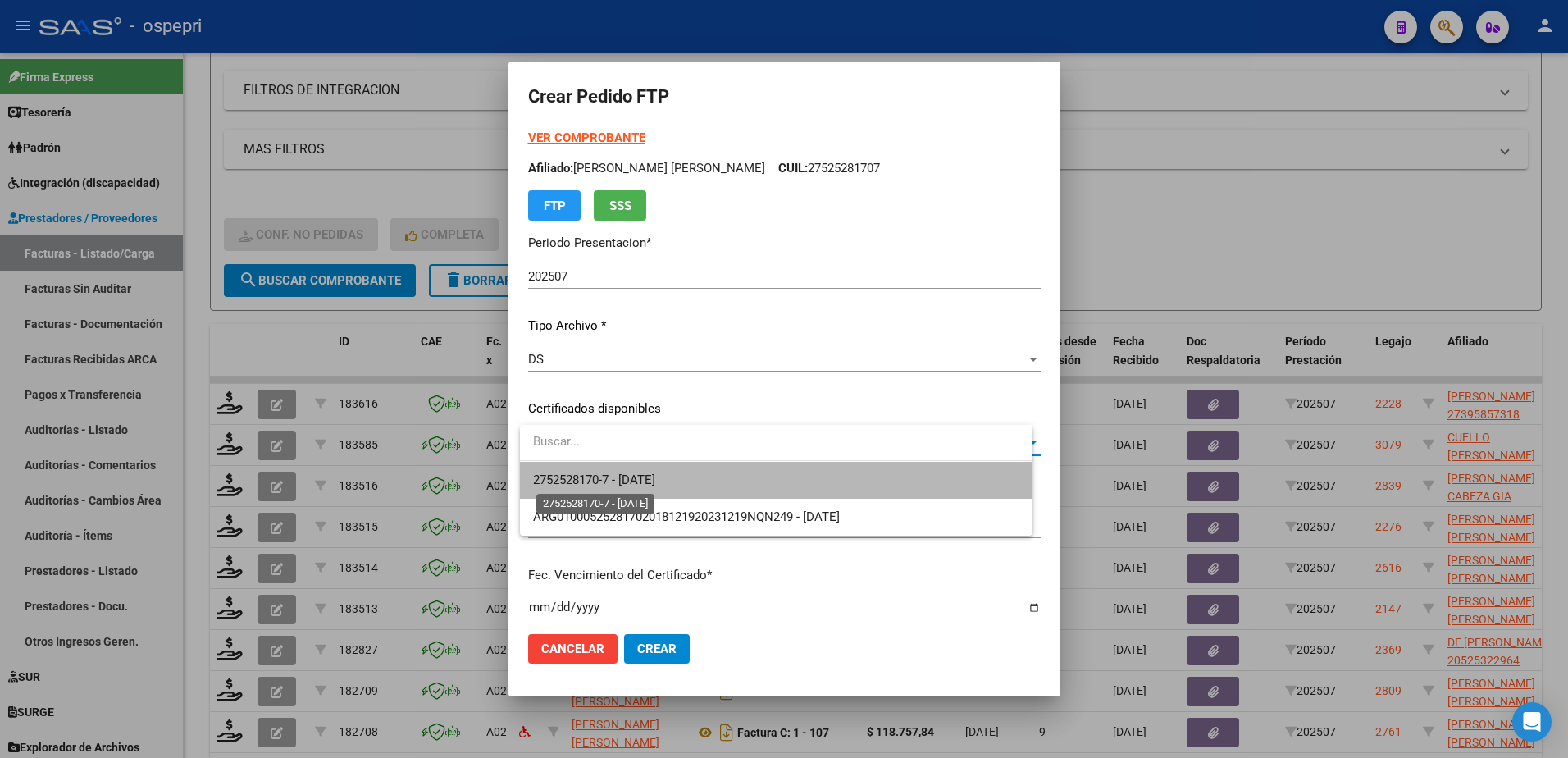
click at [644, 481] on span "2752528170-7 - 2029-04-22" at bounding box center [594, 480] width 122 height 14
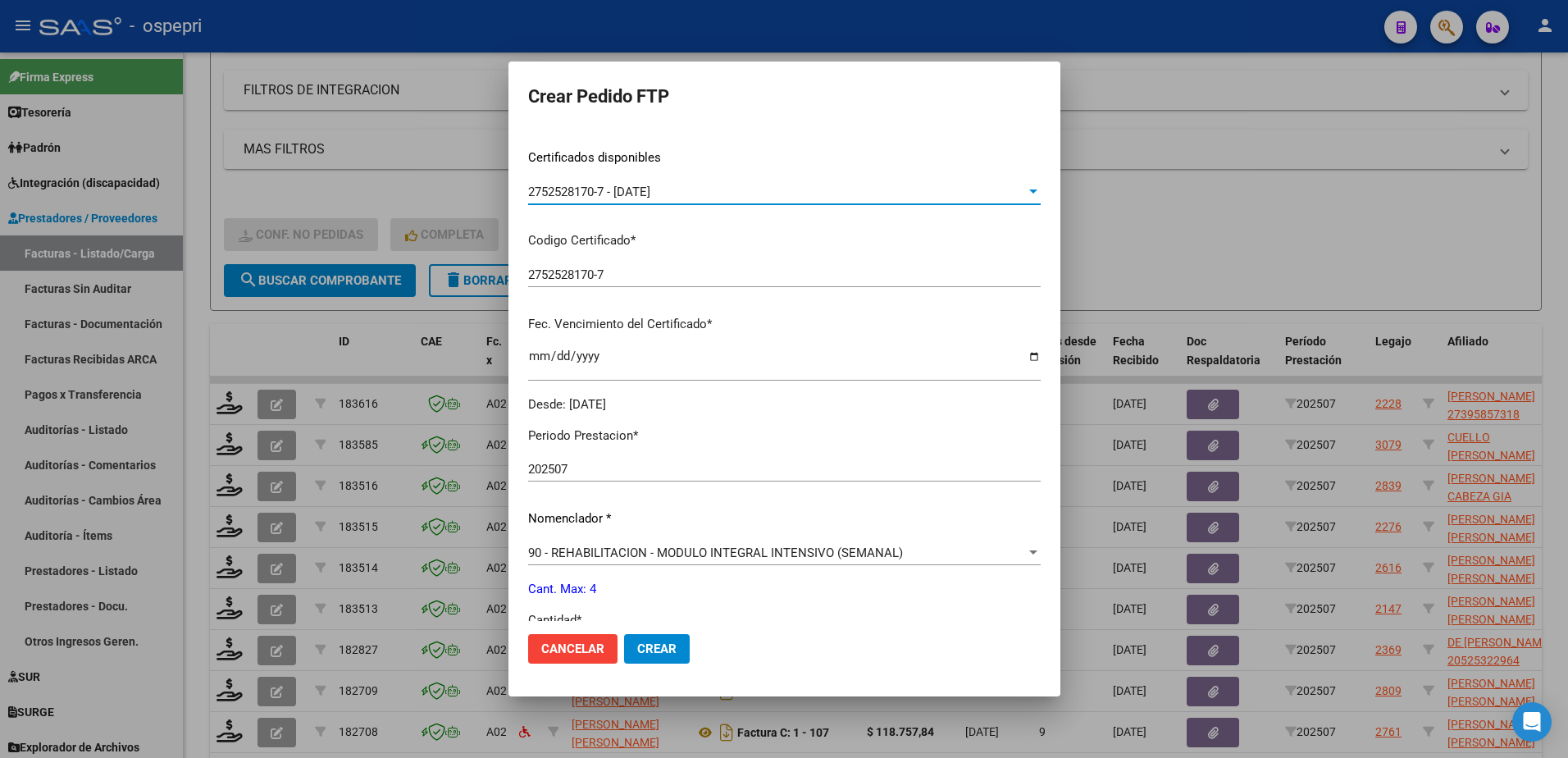
scroll to position [328, 0]
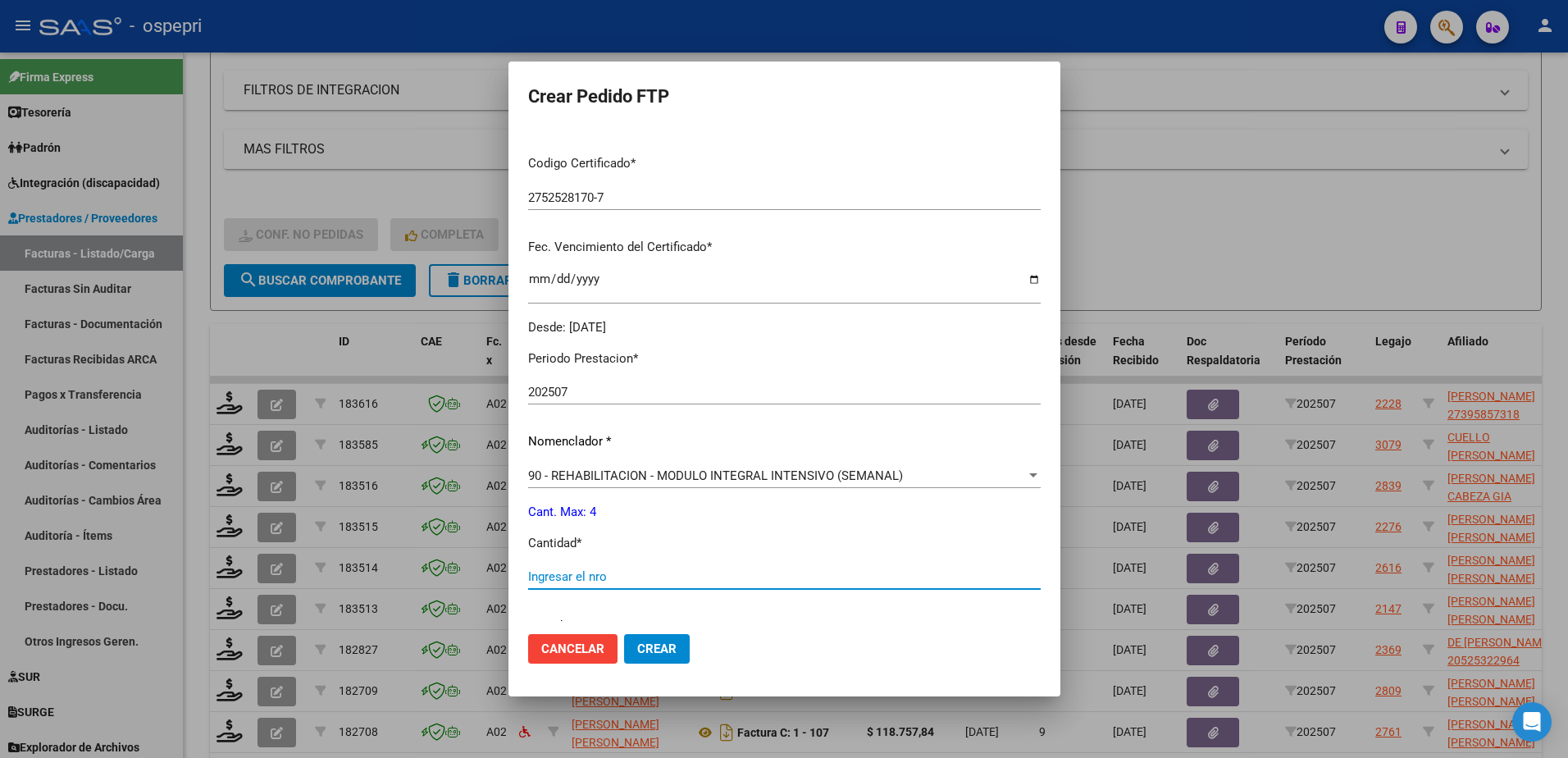
click at [614, 576] on input "Ingresar el nro" at bounding box center [784, 577] width 512 height 14
type input "4"
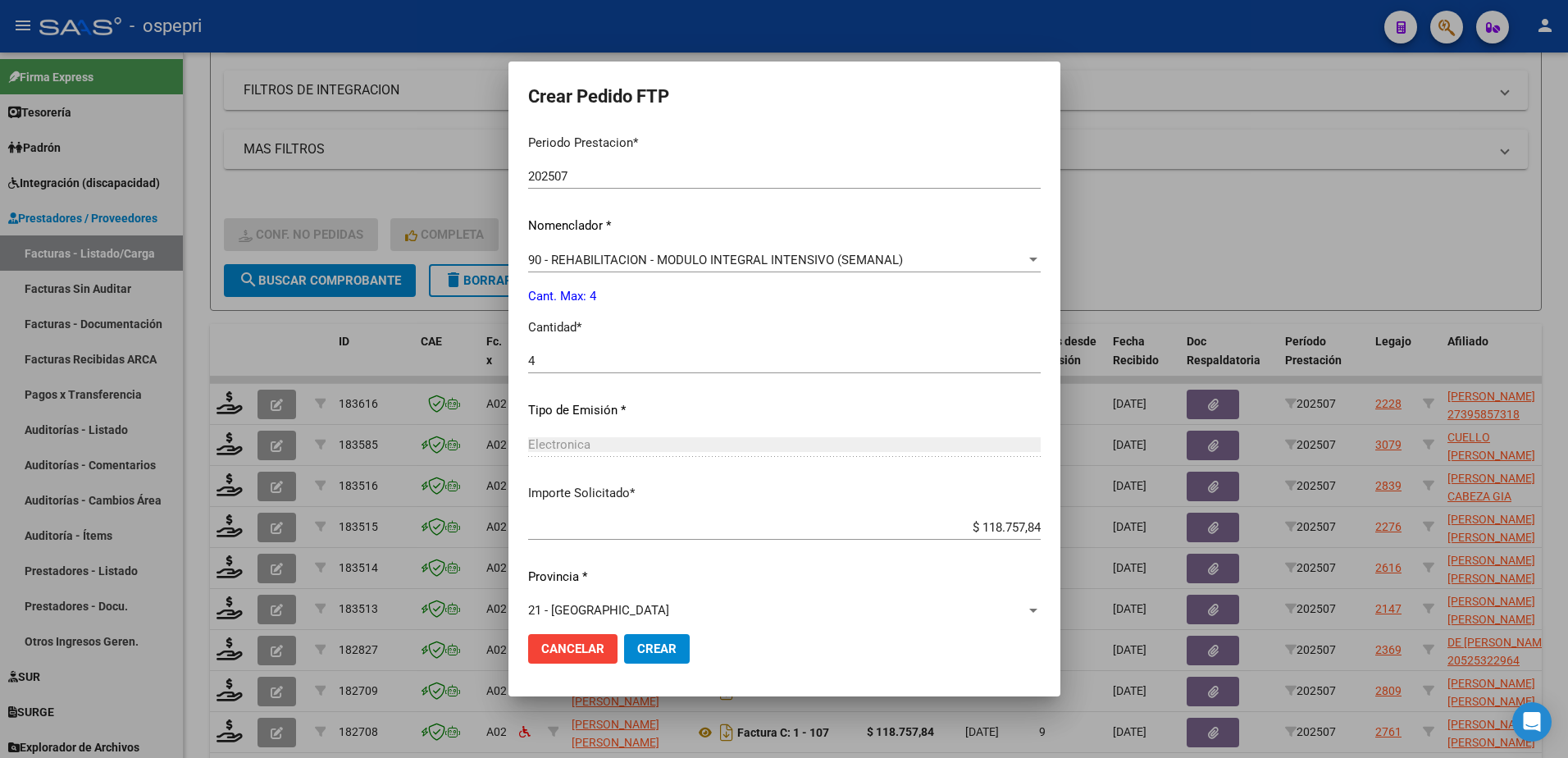
scroll to position [560, 0]
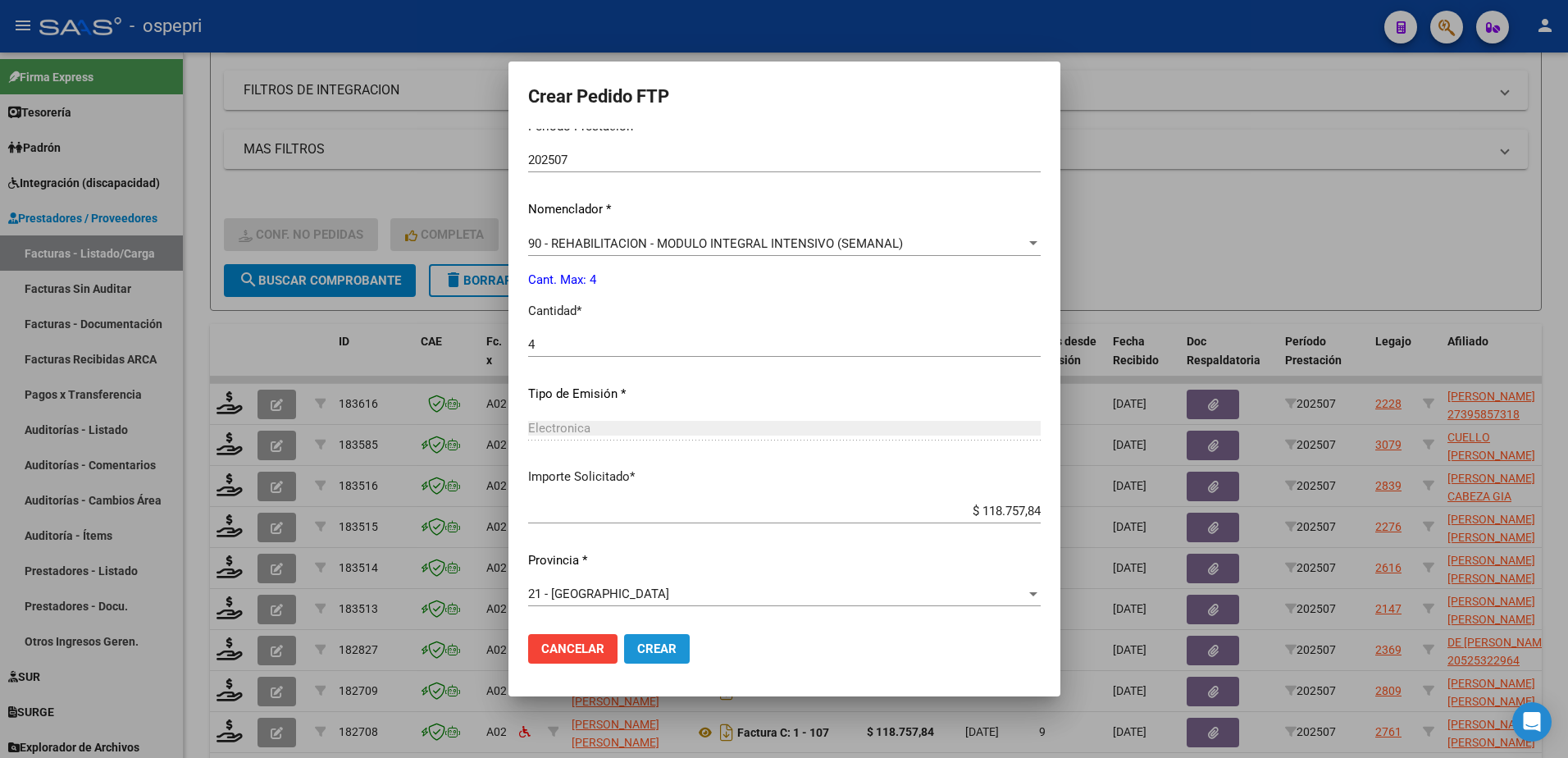
click at [659, 645] on span "Crear" at bounding box center [657, 649] width 39 height 14
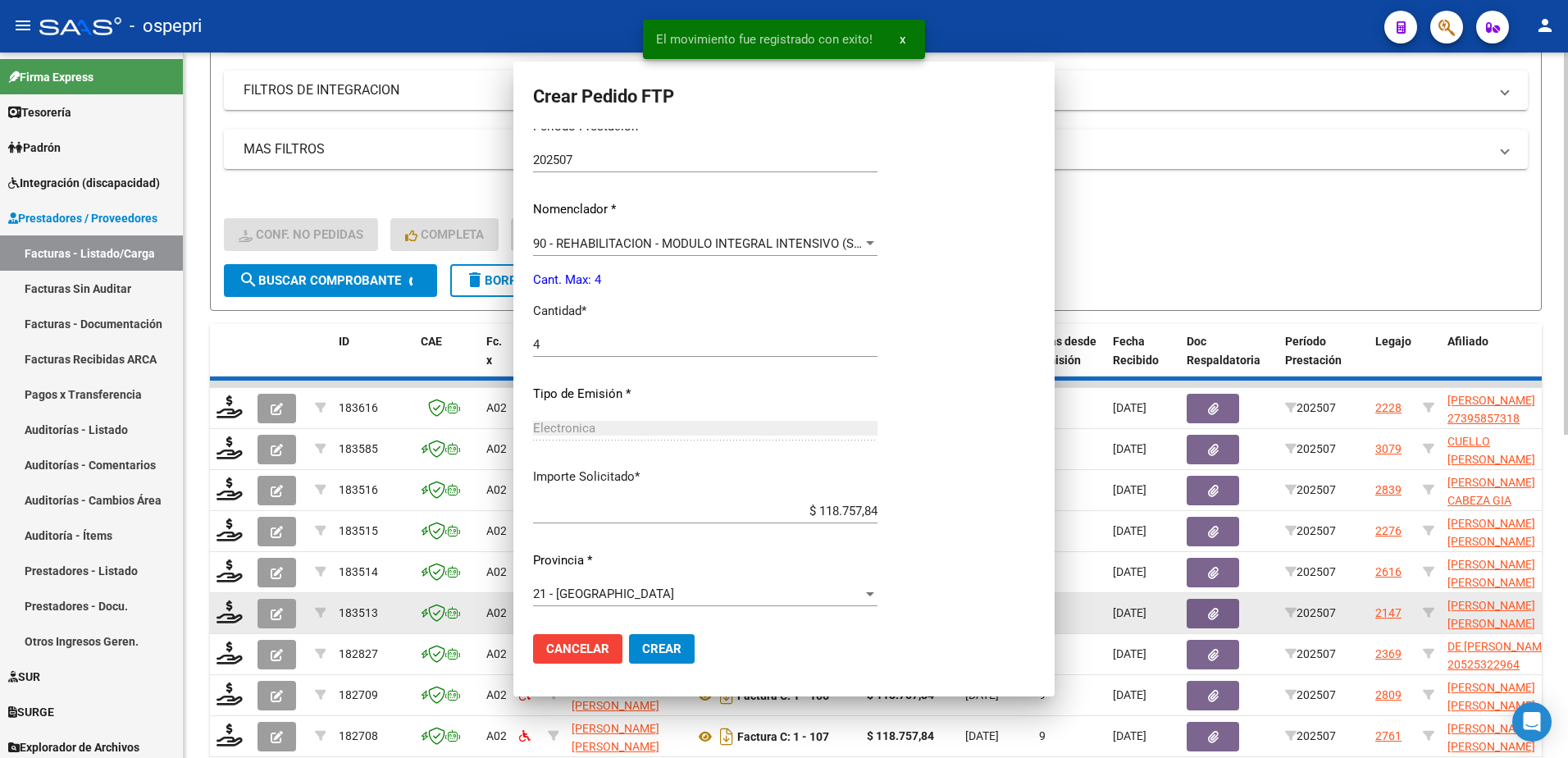
scroll to position [0, 0]
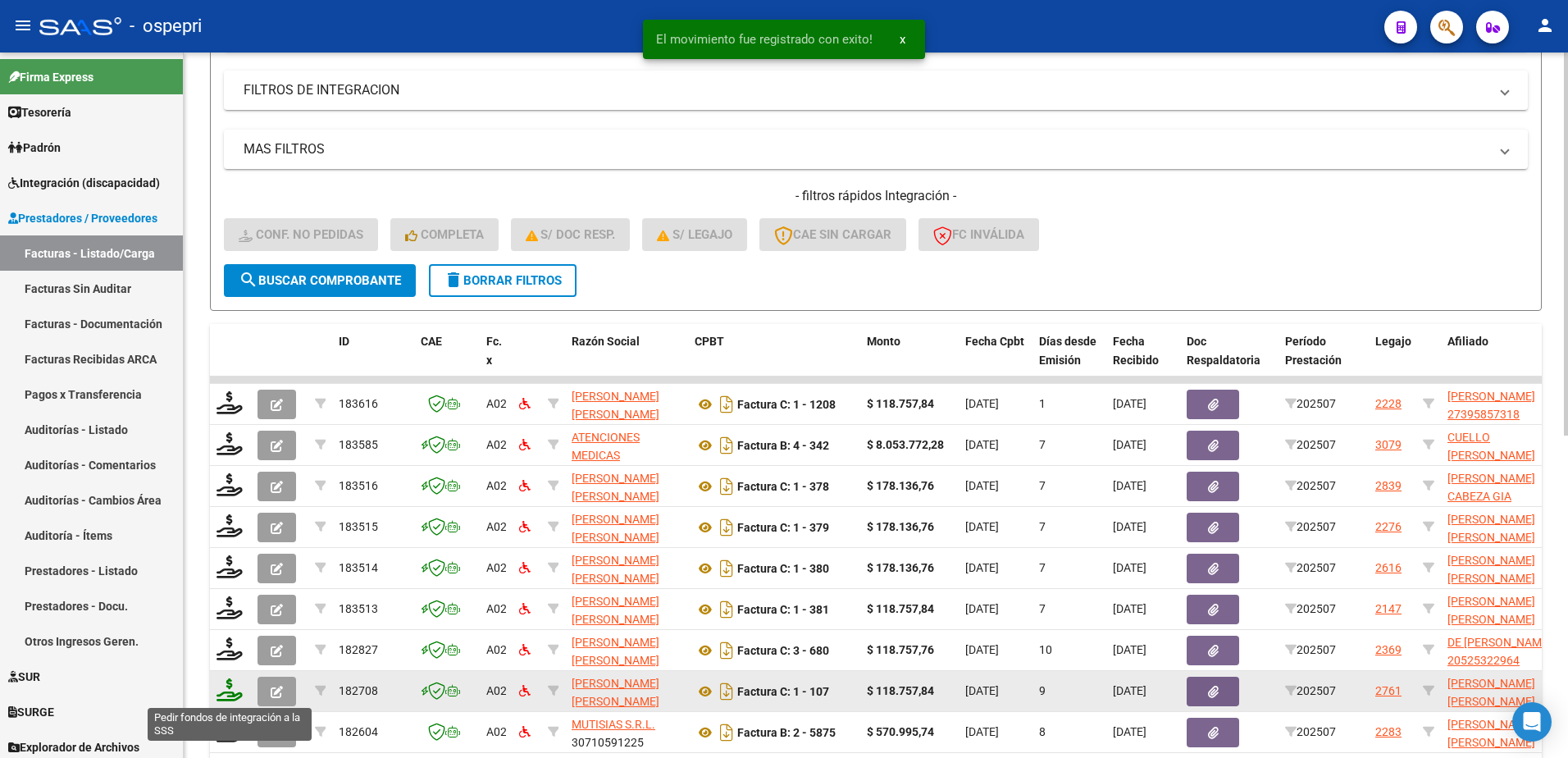
click at [225, 694] on icon at bounding box center [229, 691] width 26 height 23
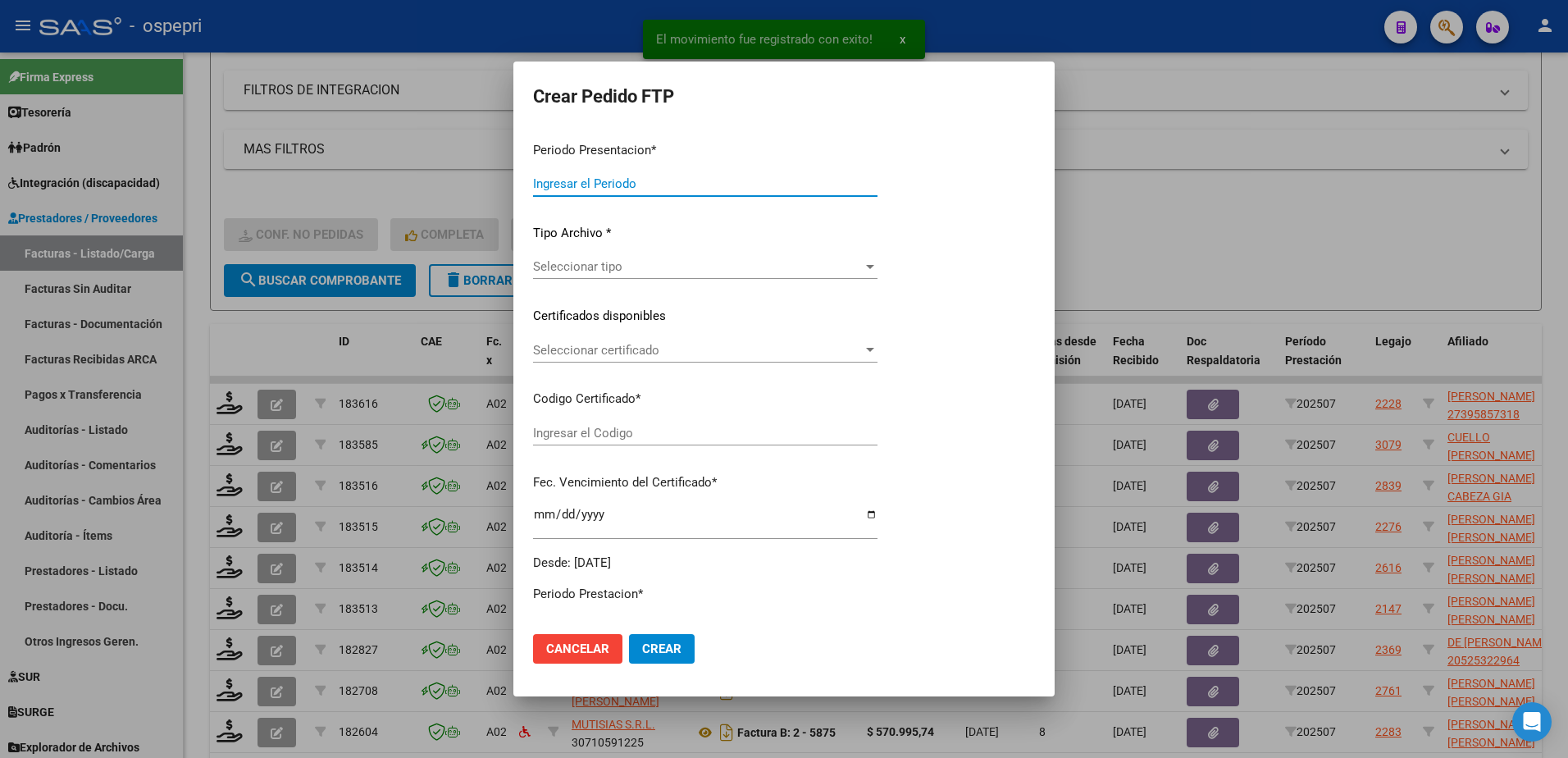
type input "202507"
type input "$ 118.757,84"
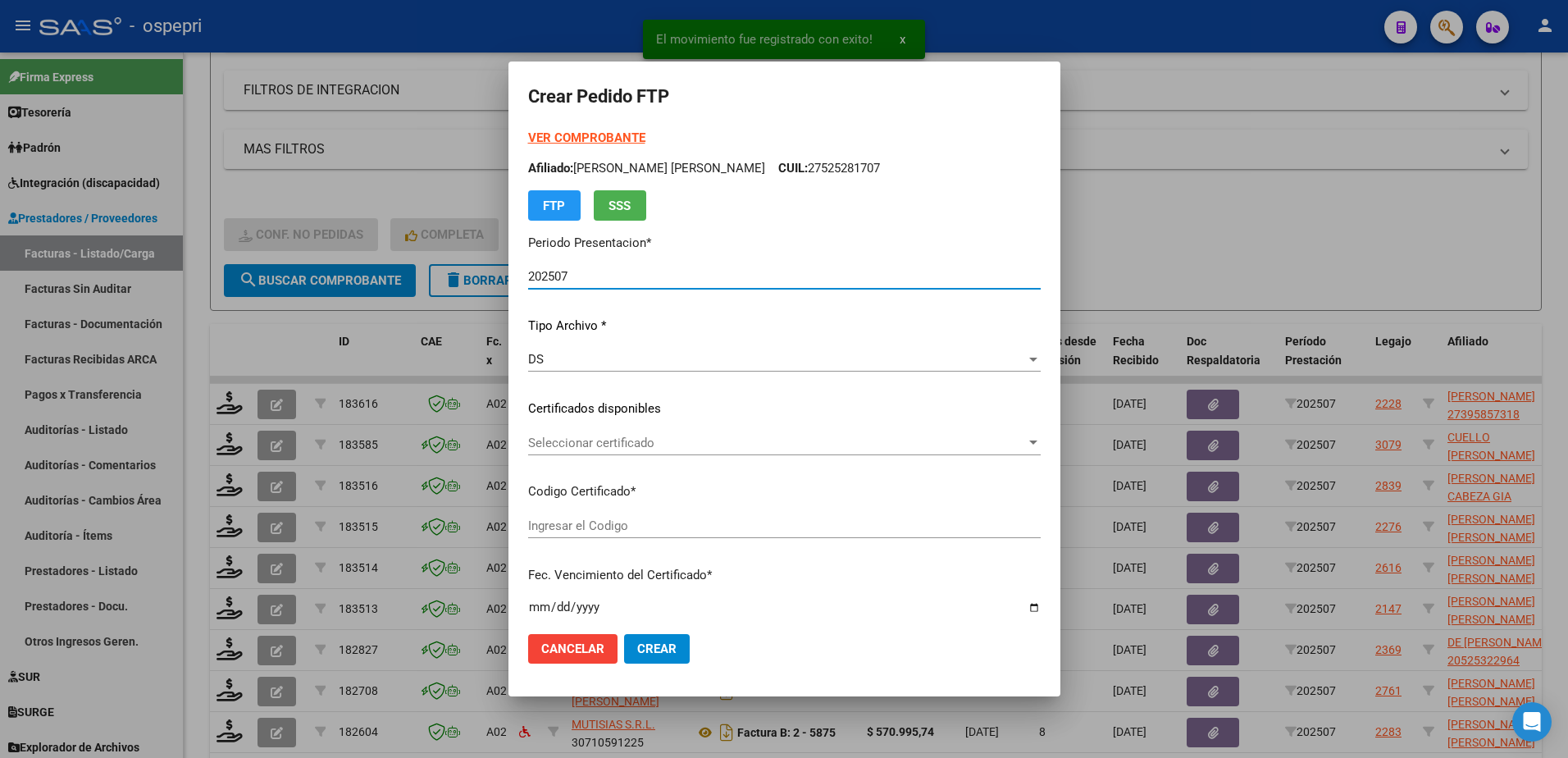
type input "ARG02000512840942018082420280824NQN249"
type input "2028-08-24"
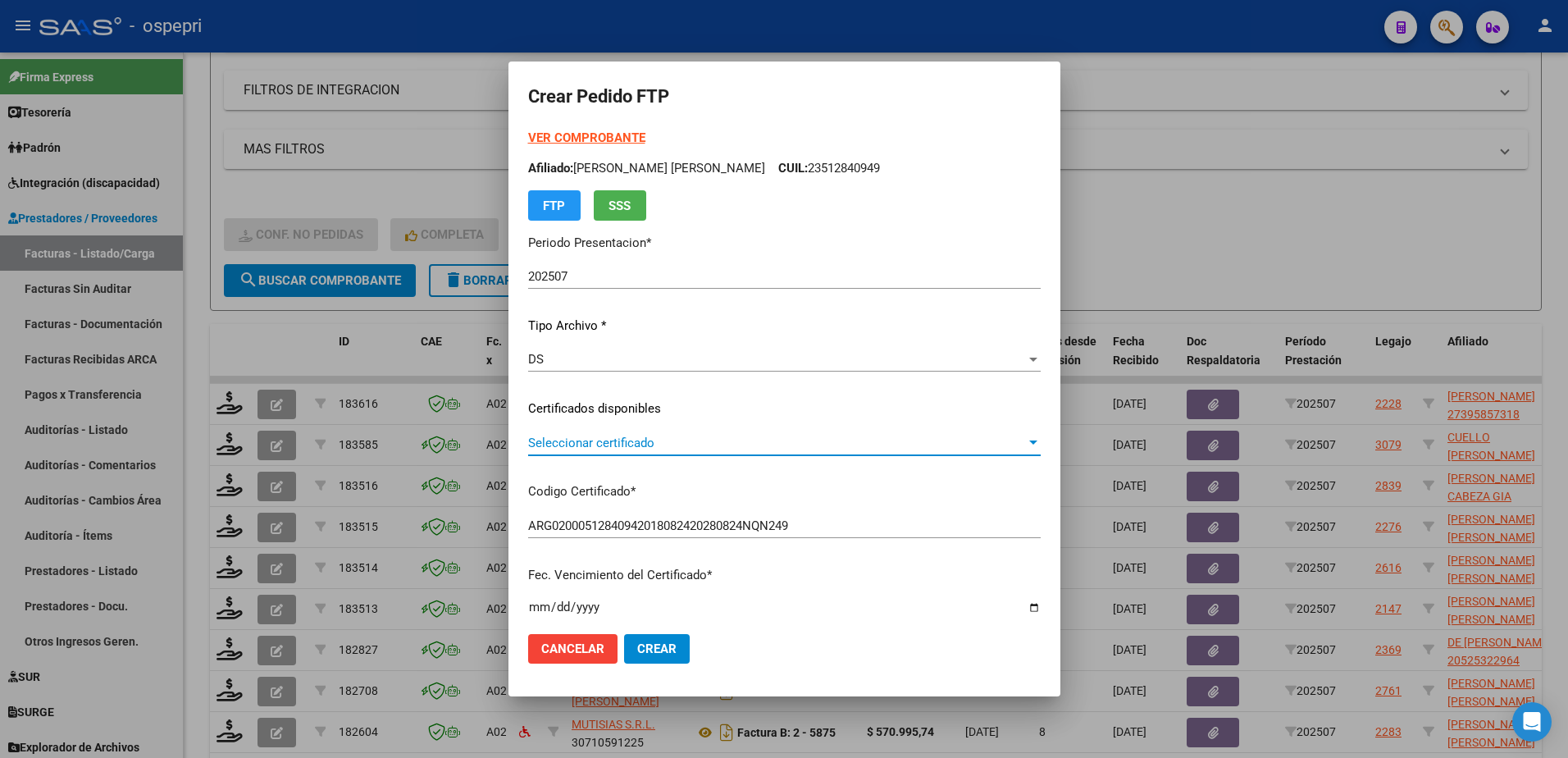
click at [611, 447] on span "Seleccionar certificado" at bounding box center [776, 443] width 498 height 14
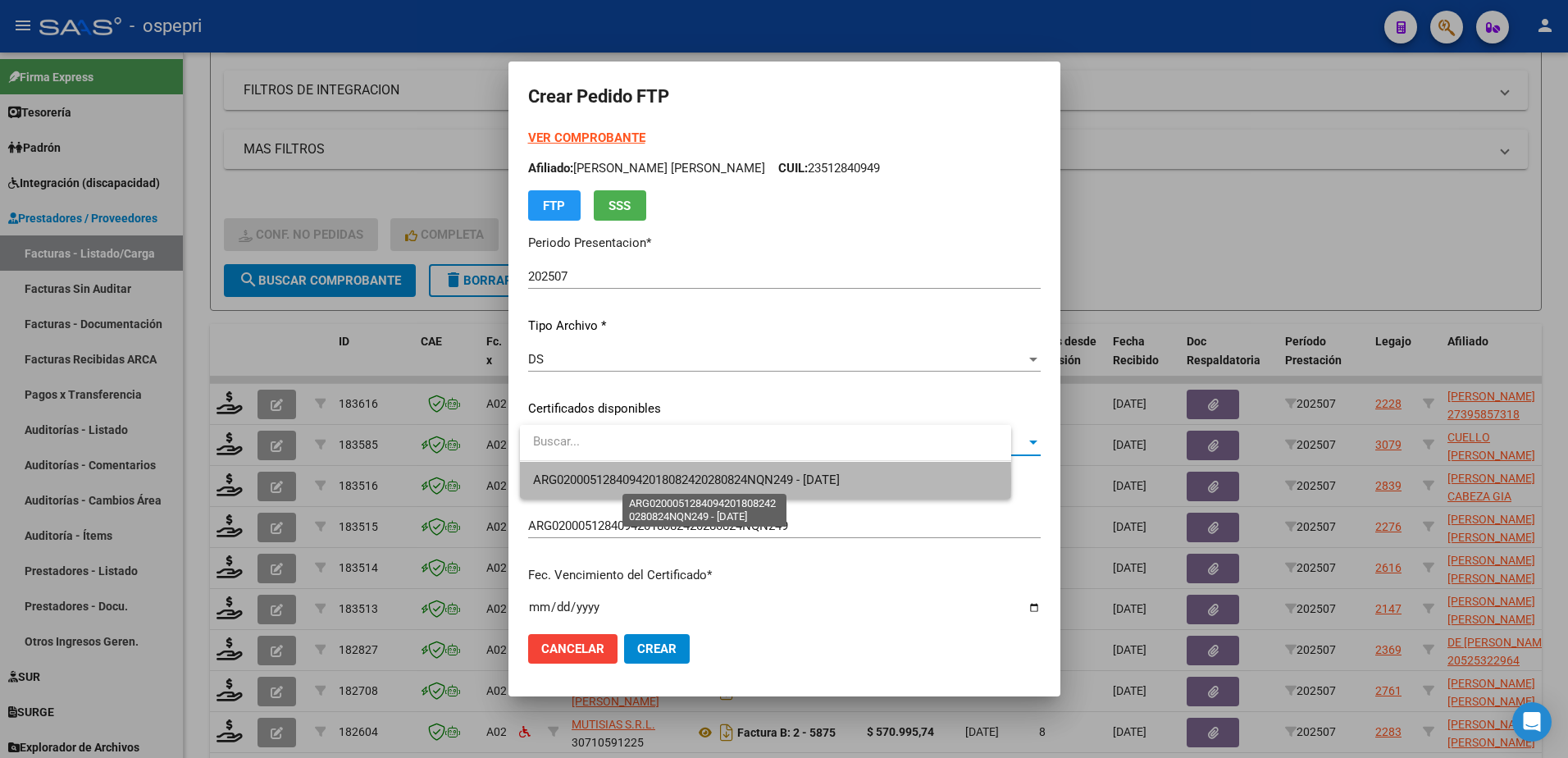
click at [613, 479] on span "ARG02000512840942018082420280824NQN249 - 2028-08-24" at bounding box center [687, 480] width 307 height 14
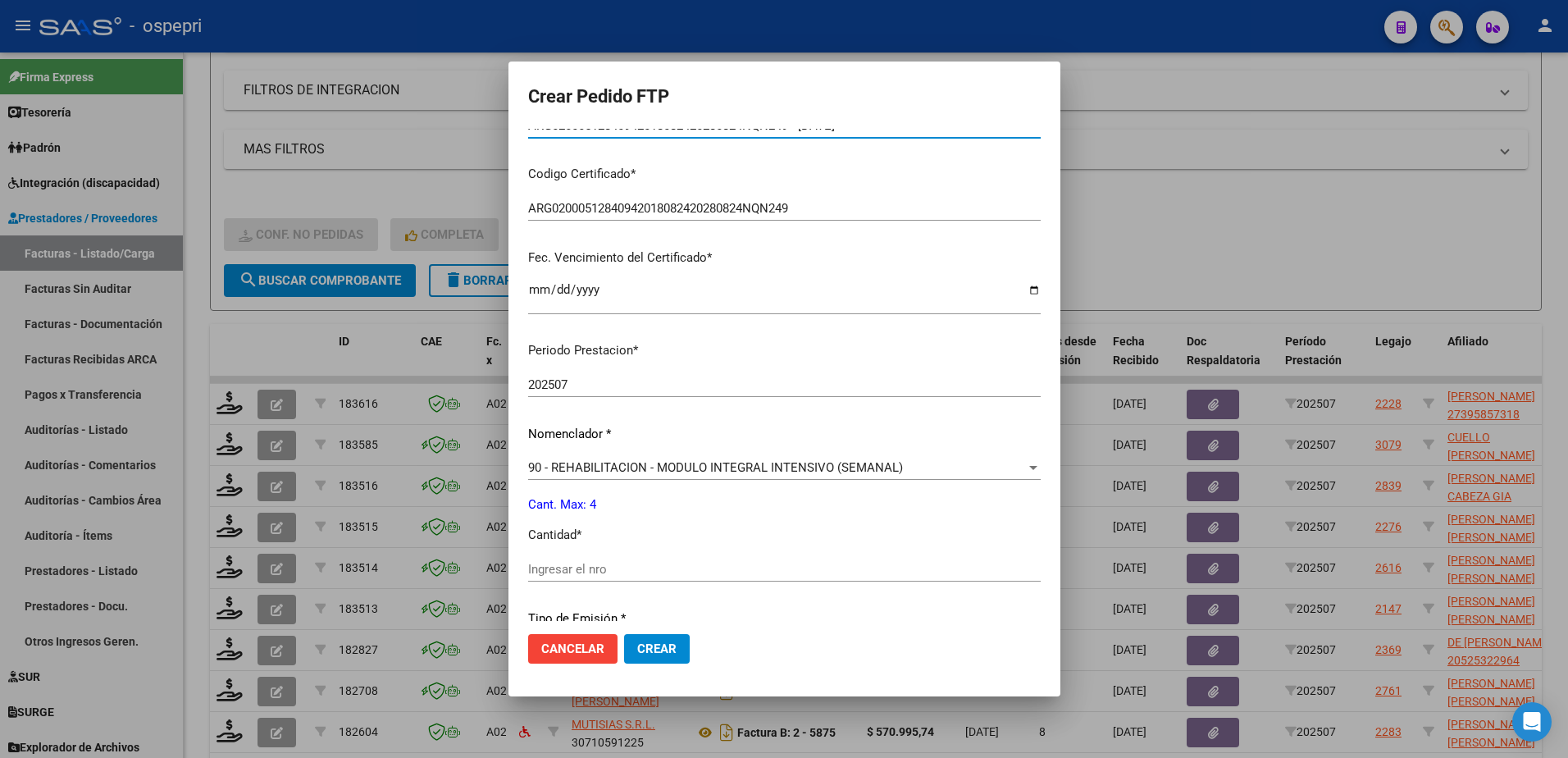
scroll to position [410, 0]
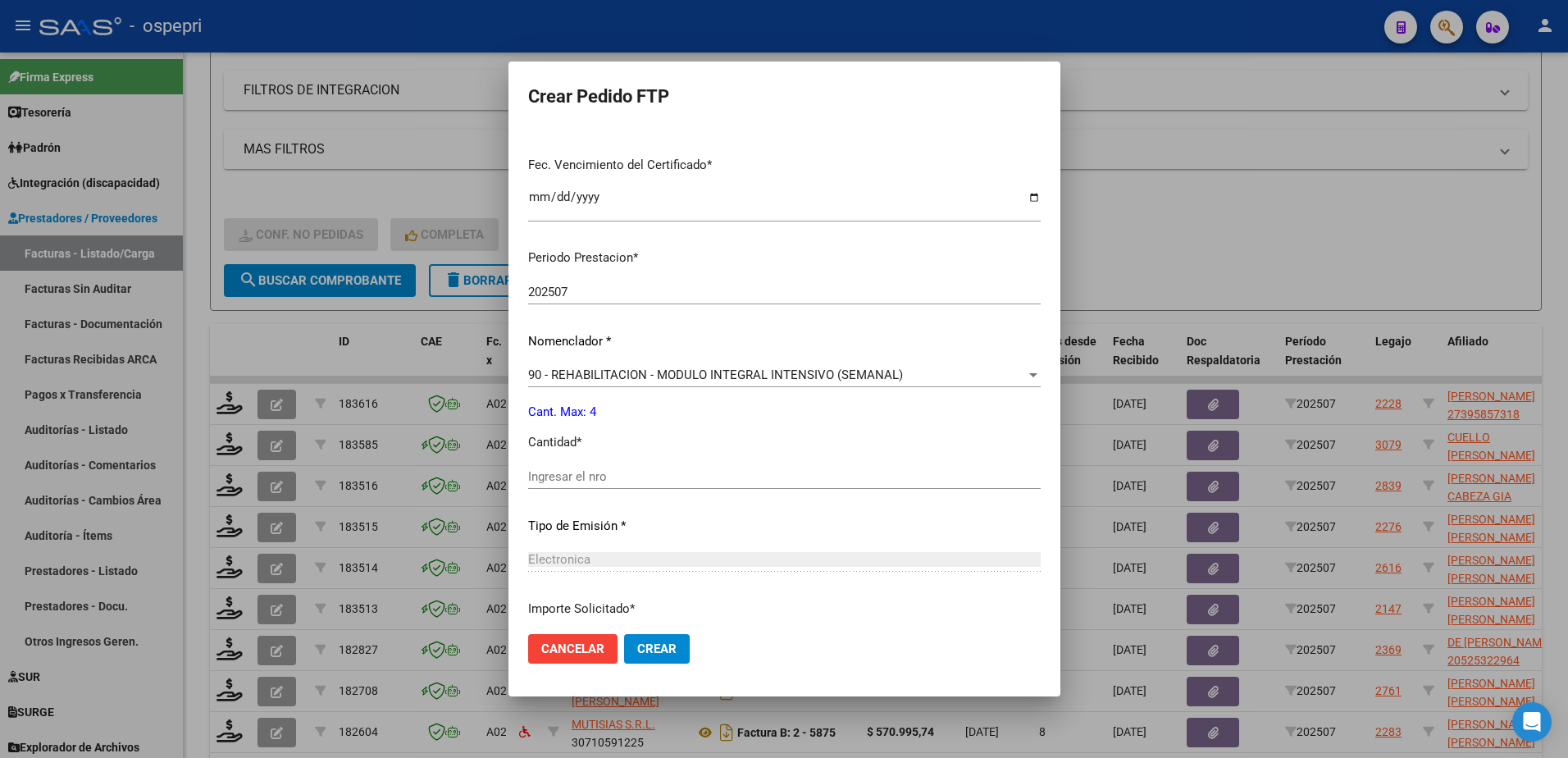
click at [569, 472] on input "Ingresar el nro" at bounding box center [784, 477] width 512 height 14
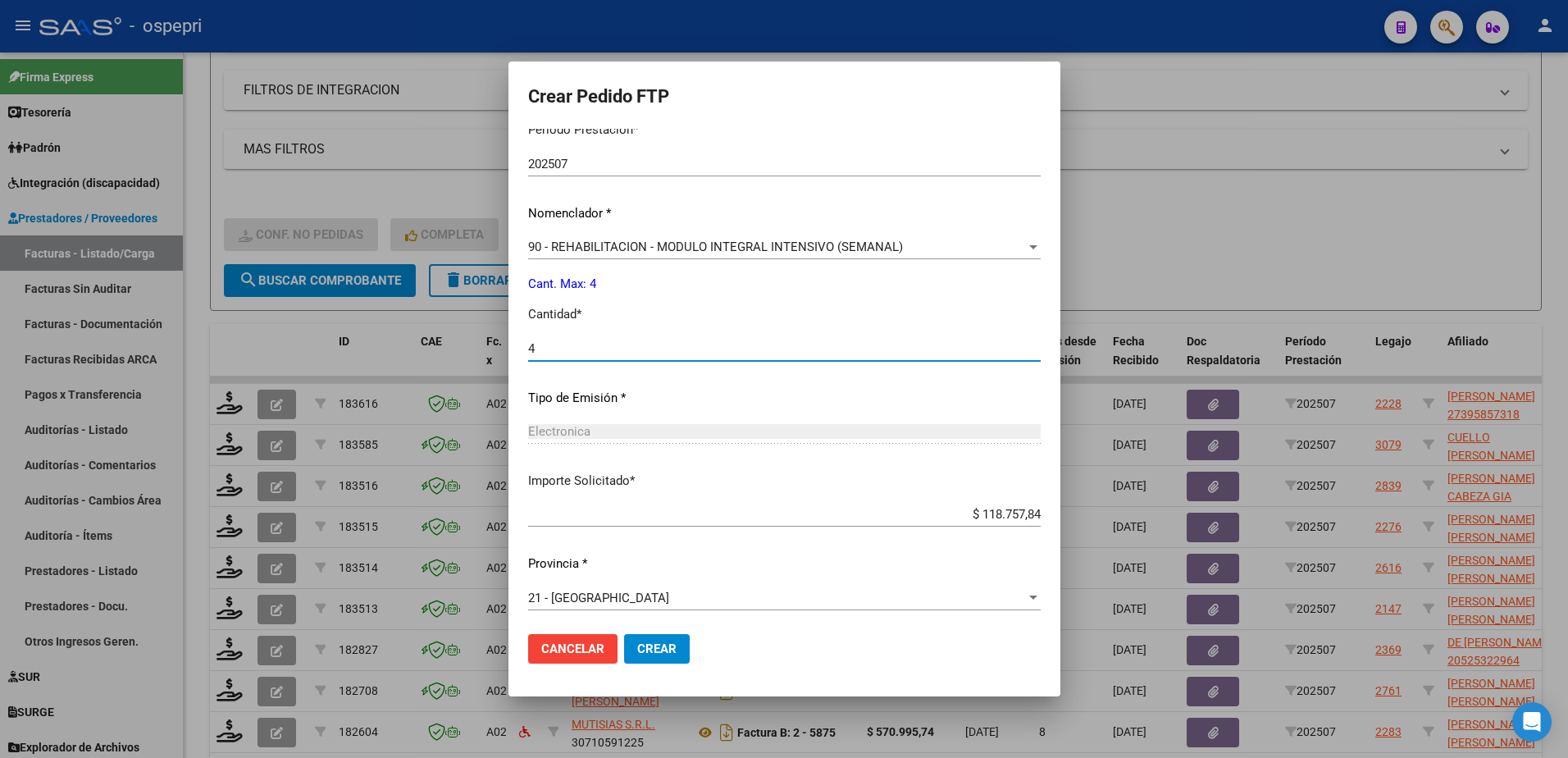
scroll to position [542, 0]
type input "4"
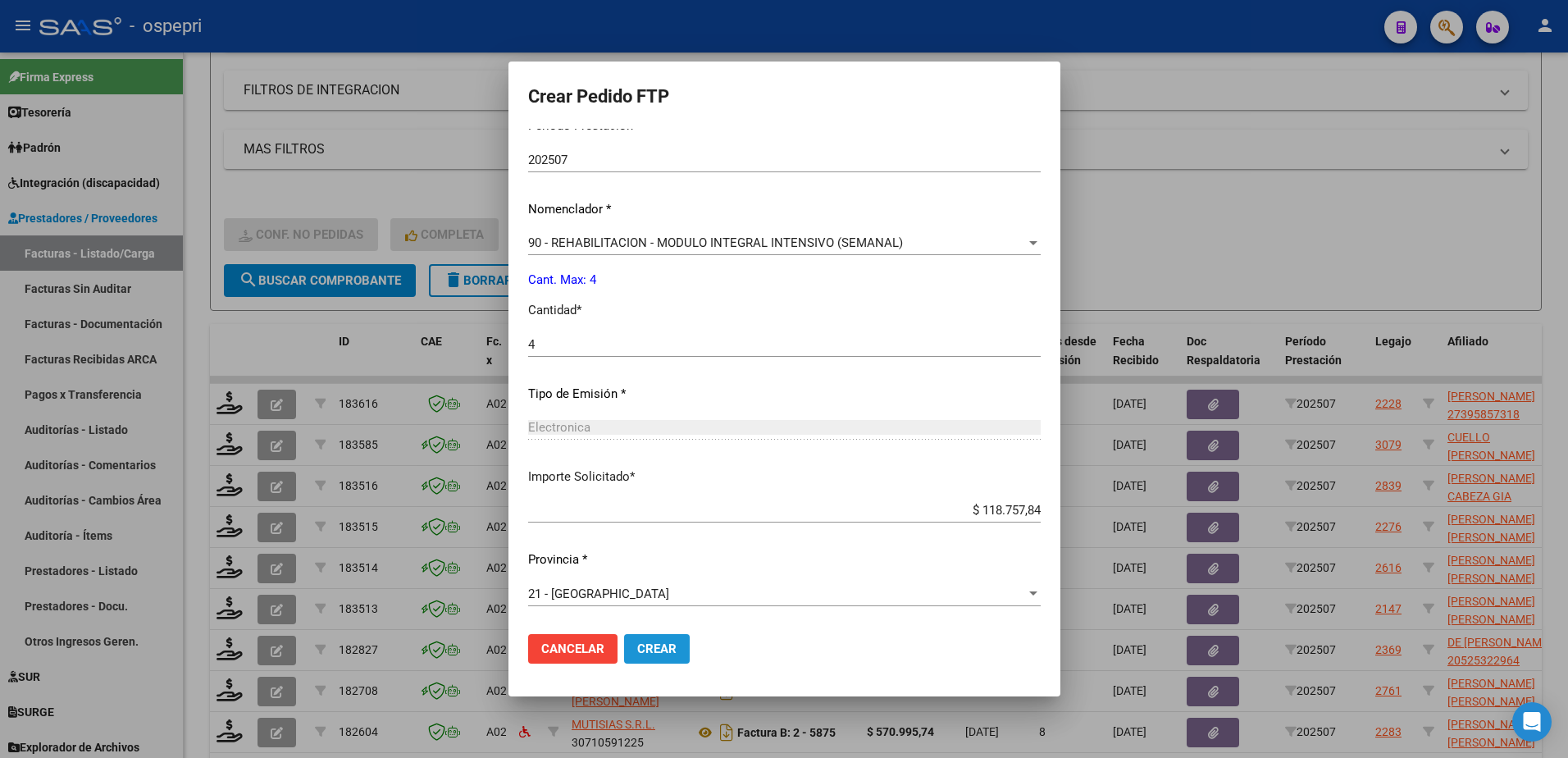
click at [653, 644] on span "Crear" at bounding box center [657, 649] width 39 height 14
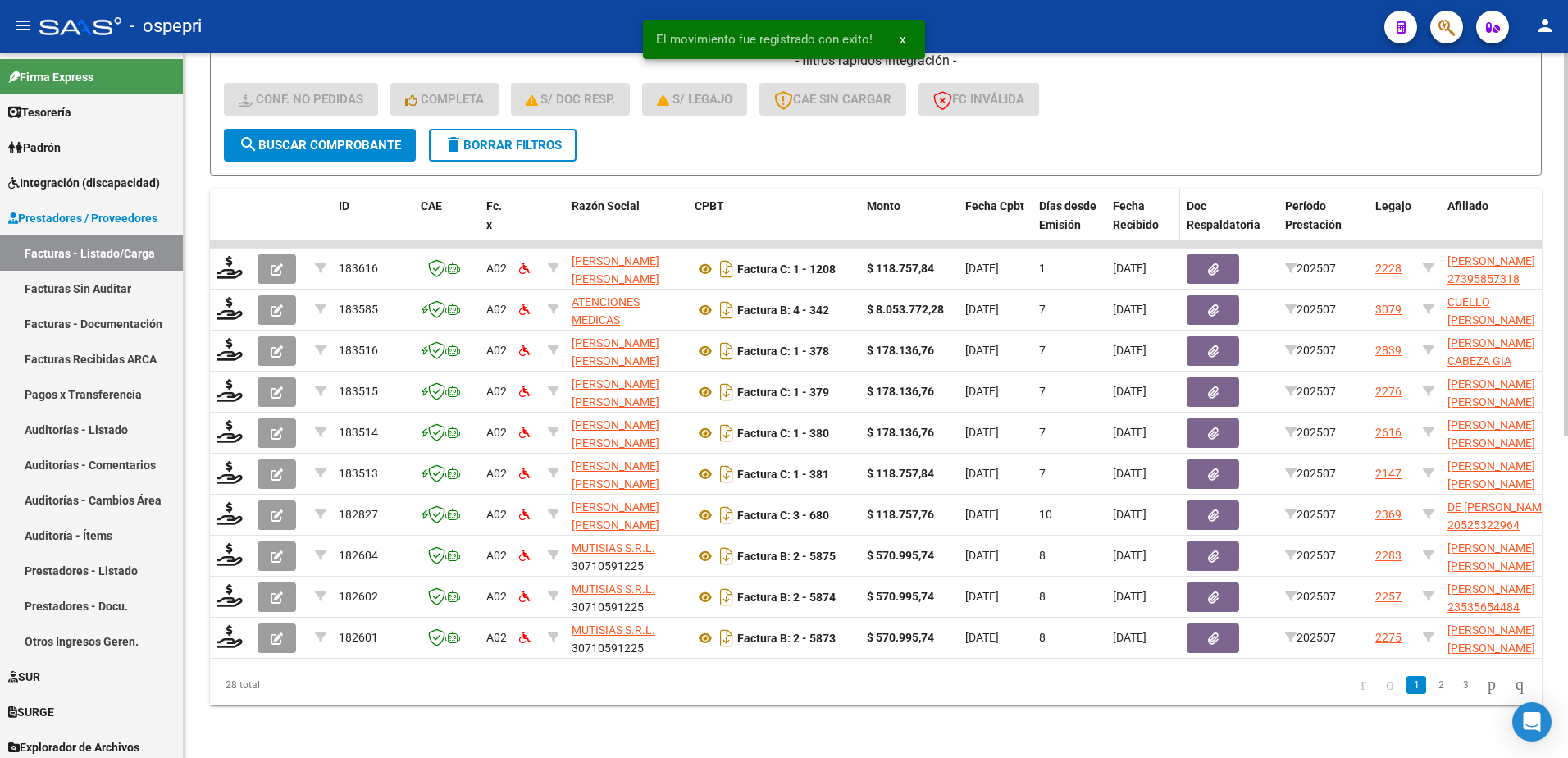
scroll to position [594, 0]
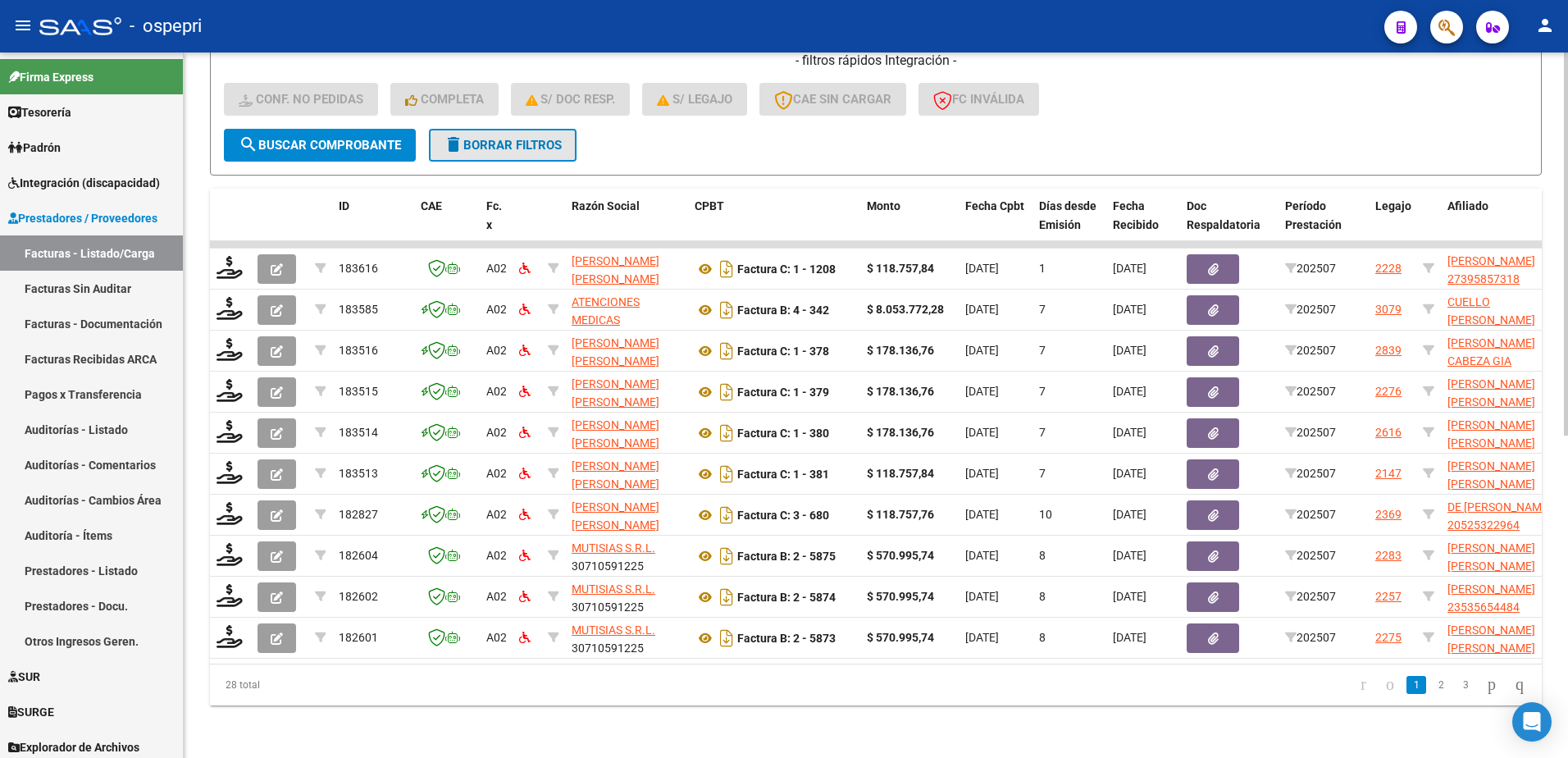
click at [530, 138] on span "delete Borrar Filtros" at bounding box center [503, 145] width 118 height 14
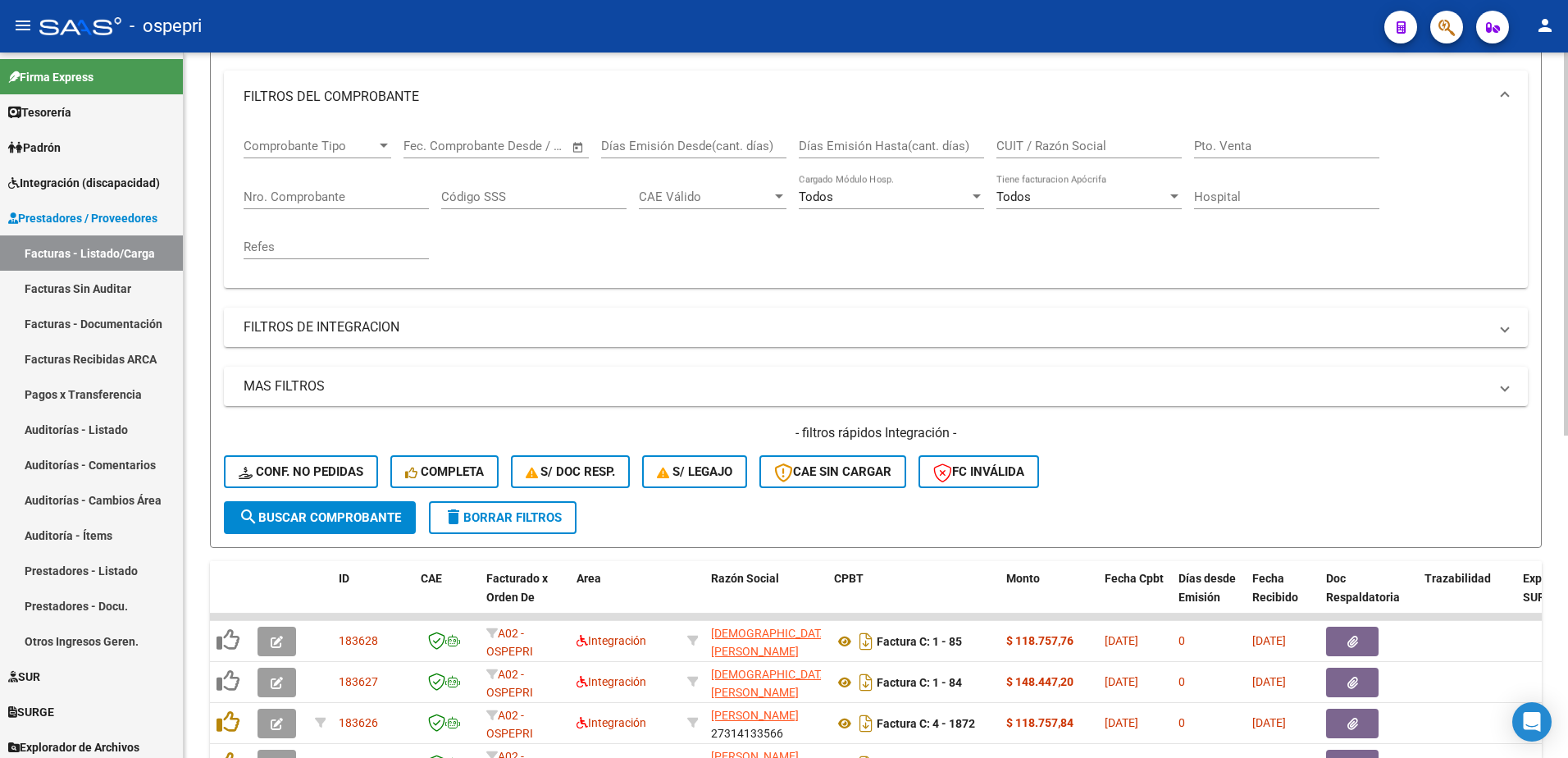
scroll to position [19, 0]
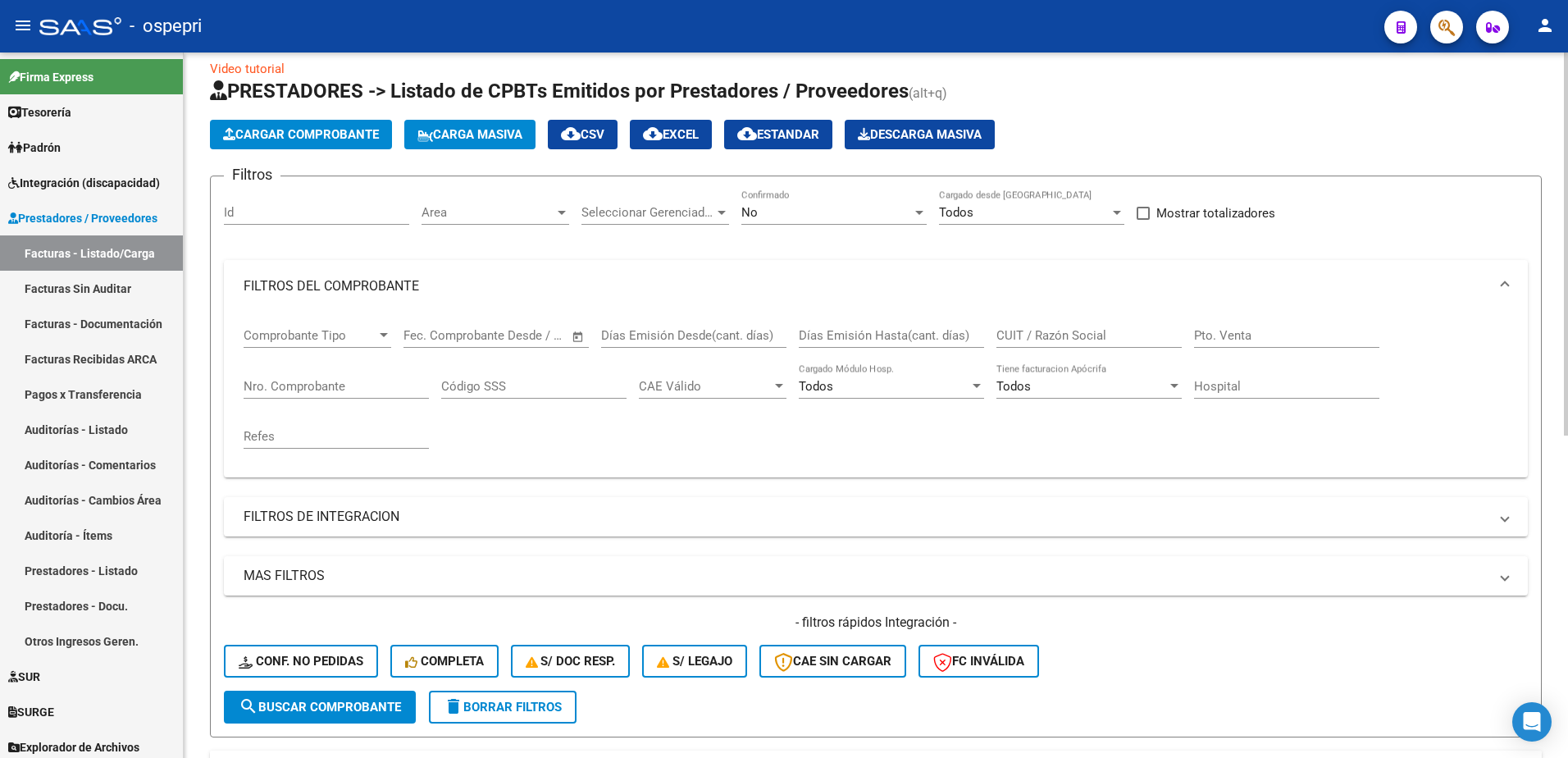
click at [1054, 334] on input "CUIT / Razón Social" at bounding box center [1089, 335] width 186 height 14
paste input "27264412361"
type input "27264412361"
click at [356, 704] on span "search Buscar Comprobante" at bounding box center [320, 707] width 162 height 14
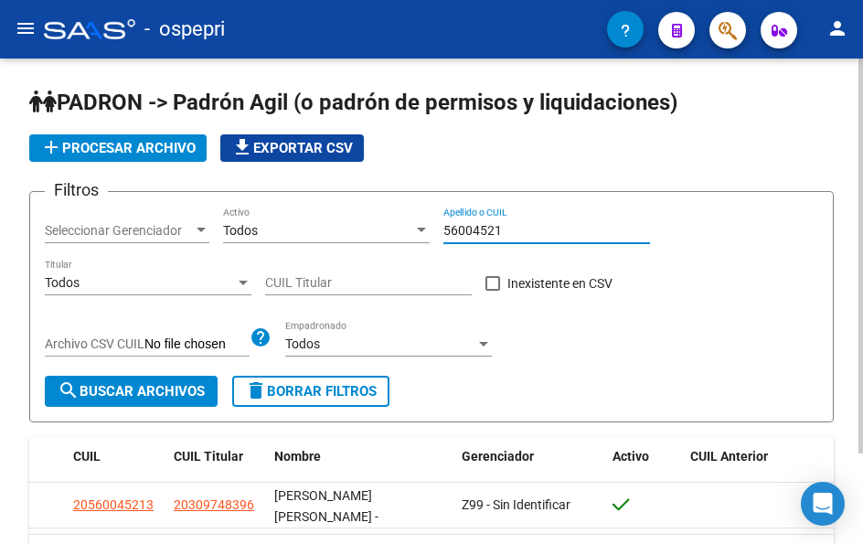
scroll to position [111, 0]
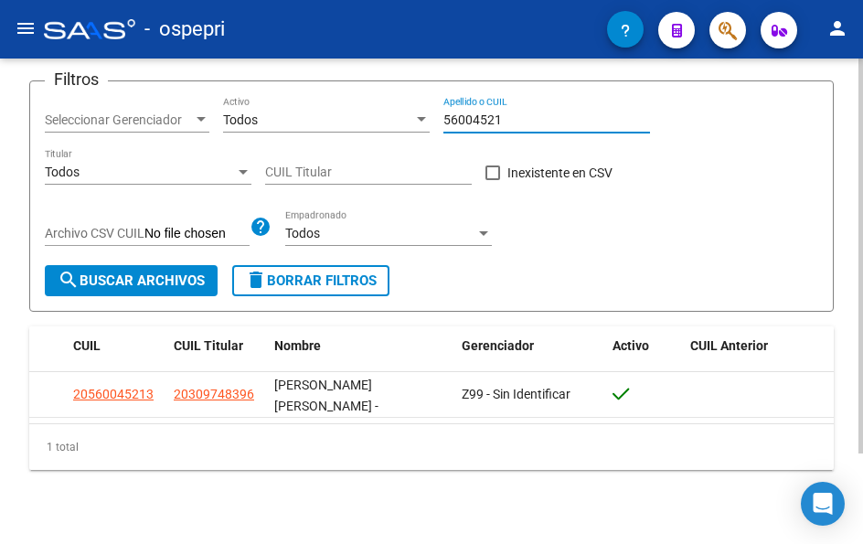
click at [514, 120] on input "56004521" at bounding box center [546, 120] width 207 height 16
click at [522, 123] on input "52324593" at bounding box center [546, 120] width 207 height 16
click at [499, 120] on input "52169948" at bounding box center [546, 120] width 207 height 16
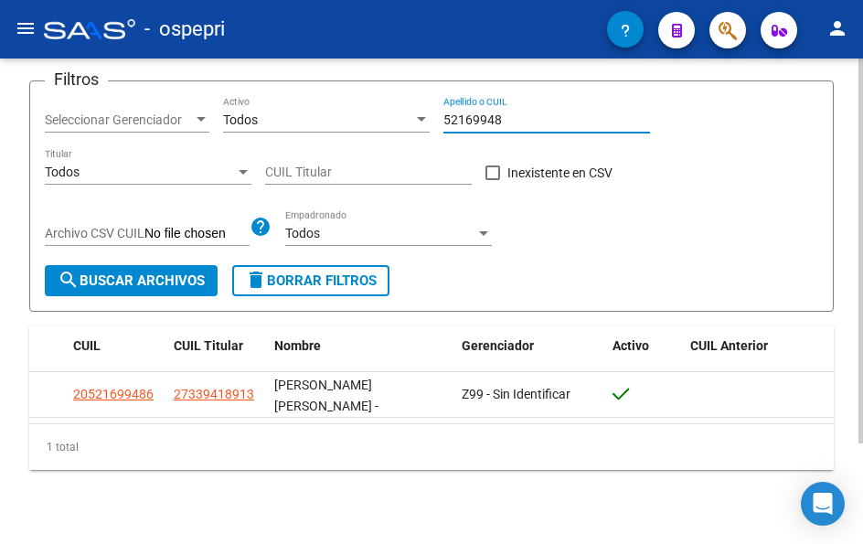
click at [499, 120] on input "52169948" at bounding box center [546, 120] width 207 height 16
click at [529, 122] on input "55847271" at bounding box center [546, 120] width 207 height 16
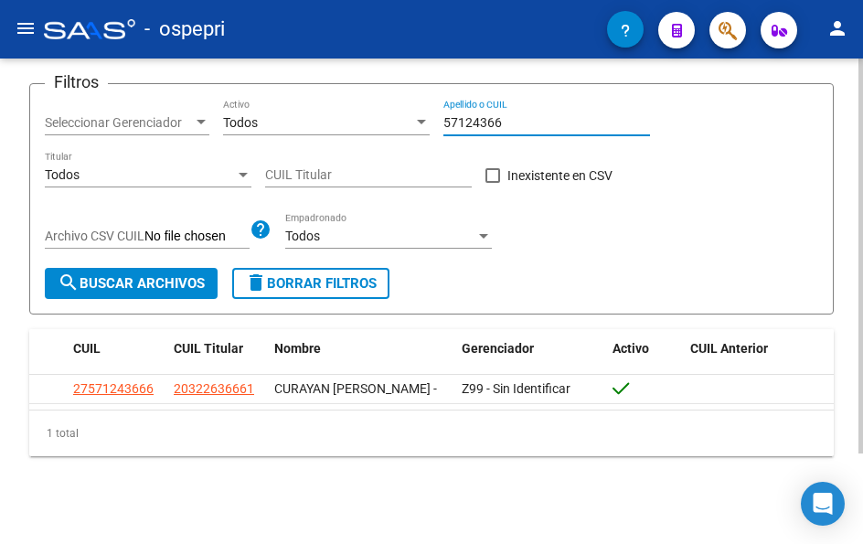
click at [513, 119] on input "57124366" at bounding box center [546, 123] width 207 height 16
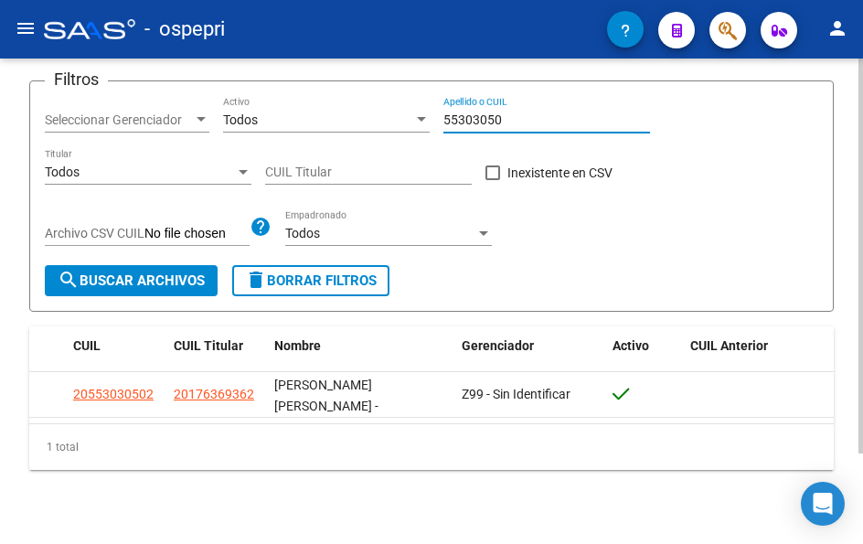
click at [535, 116] on input "55303050" at bounding box center [546, 120] width 207 height 16
click at [519, 117] on input "53015835" at bounding box center [546, 120] width 207 height 16
click at [522, 121] on input "51129000" at bounding box center [546, 120] width 207 height 16
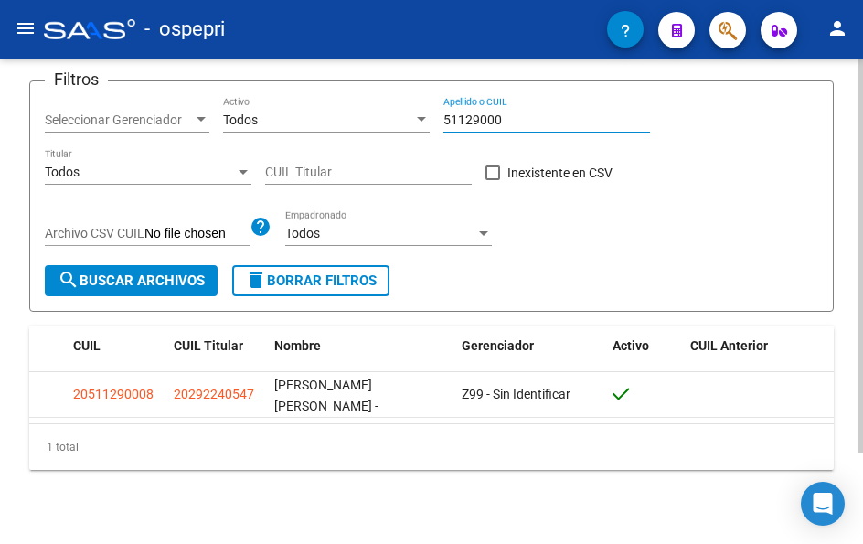
click at [522, 121] on input "51129000" at bounding box center [546, 120] width 207 height 16
click at [503, 122] on input "52322491" at bounding box center [546, 120] width 207 height 16
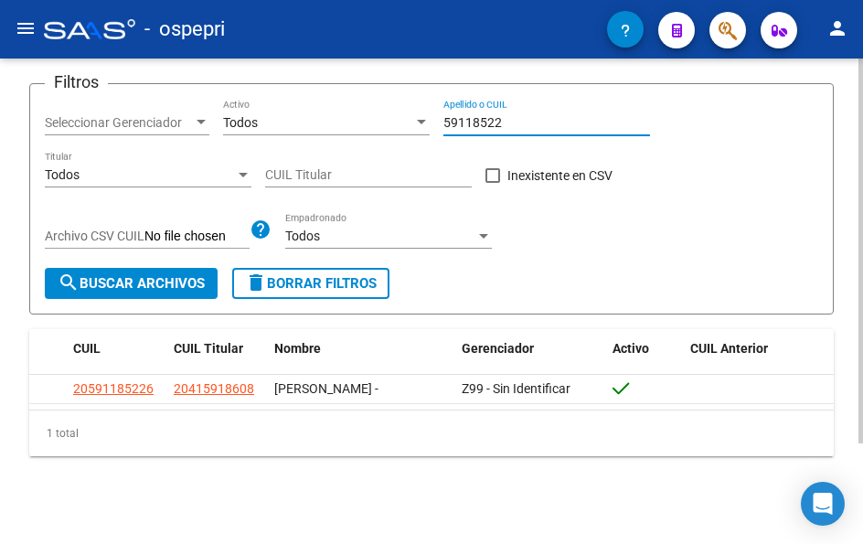
click at [507, 122] on input "59118522" at bounding box center [546, 123] width 207 height 16
click at [507, 120] on input "59118522" at bounding box center [546, 123] width 207 height 16
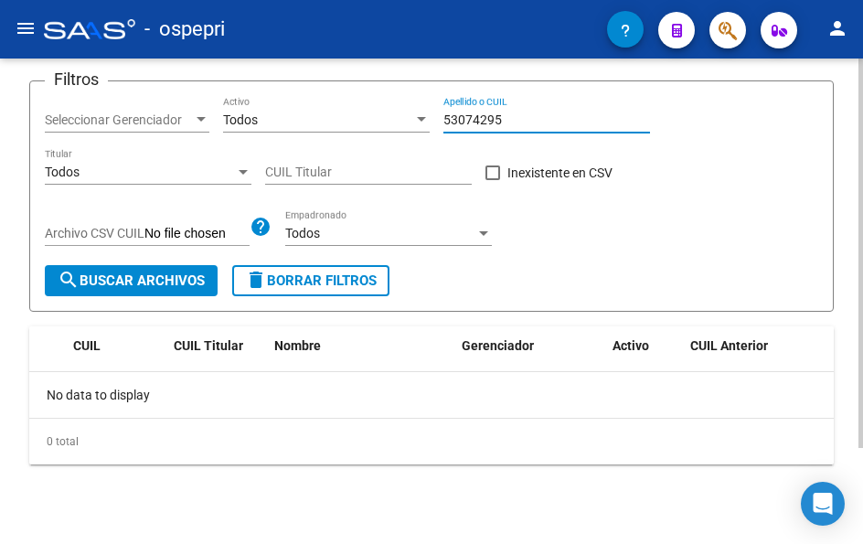
click at [510, 117] on input "53074295" at bounding box center [546, 120] width 207 height 16
click at [510, 121] on input "53074295" at bounding box center [546, 120] width 207 height 16
click at [510, 118] on input "53074295" at bounding box center [546, 120] width 207 height 16
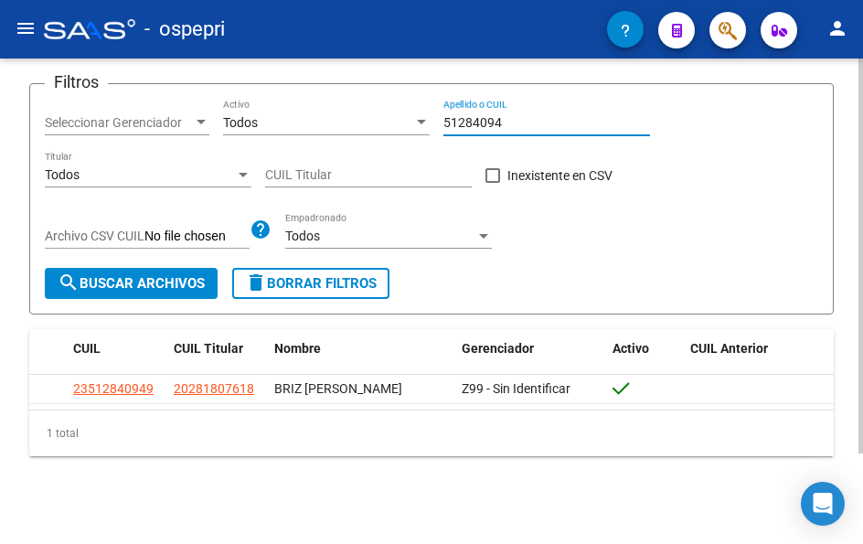
click at [516, 124] on input "51284094" at bounding box center [546, 123] width 207 height 16
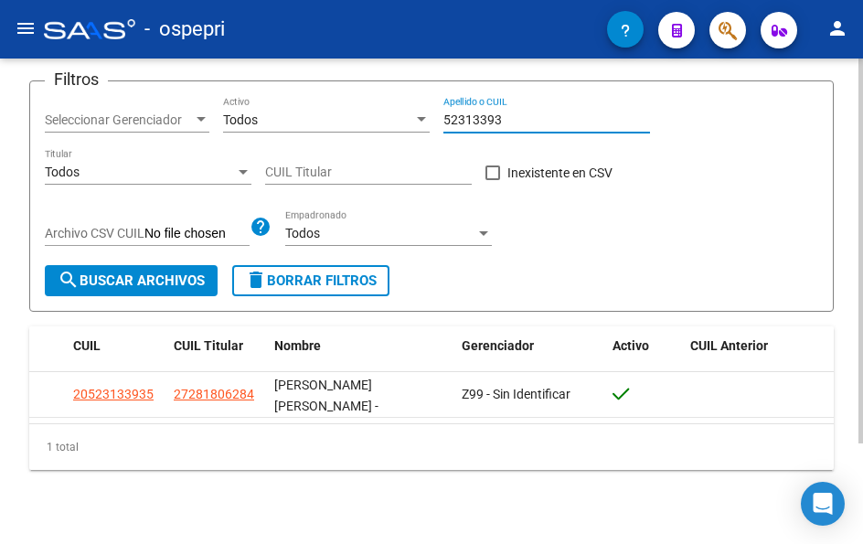
click at [514, 124] on input "52313393" at bounding box center [546, 120] width 207 height 16
click at [513, 124] on input "52313393" at bounding box center [546, 120] width 207 height 16
click at [516, 119] on input "47369169" at bounding box center [546, 120] width 207 height 16
click at [514, 118] on input "47369169" at bounding box center [546, 120] width 207 height 16
click at [507, 112] on input "52176818" at bounding box center [546, 120] width 207 height 16
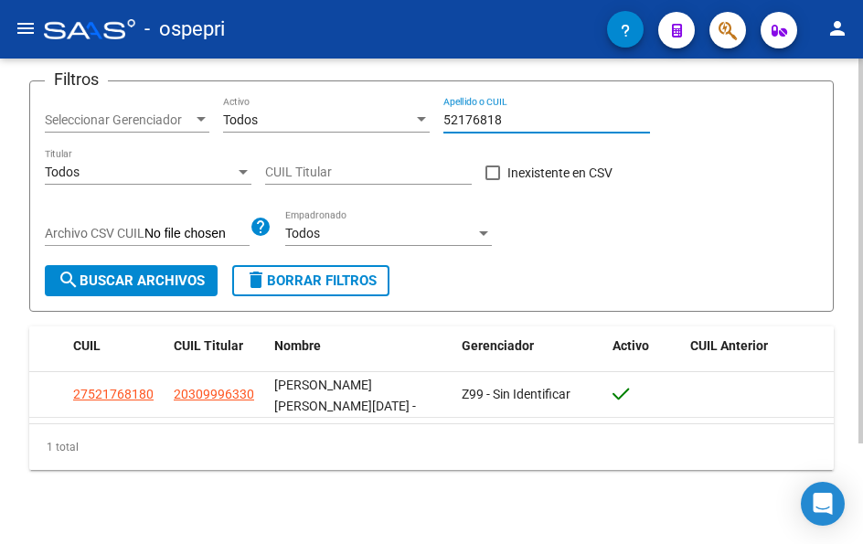
click at [507, 112] on input "52176818" at bounding box center [546, 120] width 207 height 16
click at [511, 121] on input "55634540" at bounding box center [546, 120] width 207 height 16
click at [521, 123] on input "53966176" at bounding box center [546, 120] width 207 height 16
click at [521, 120] on input "53966176" at bounding box center [546, 120] width 207 height 16
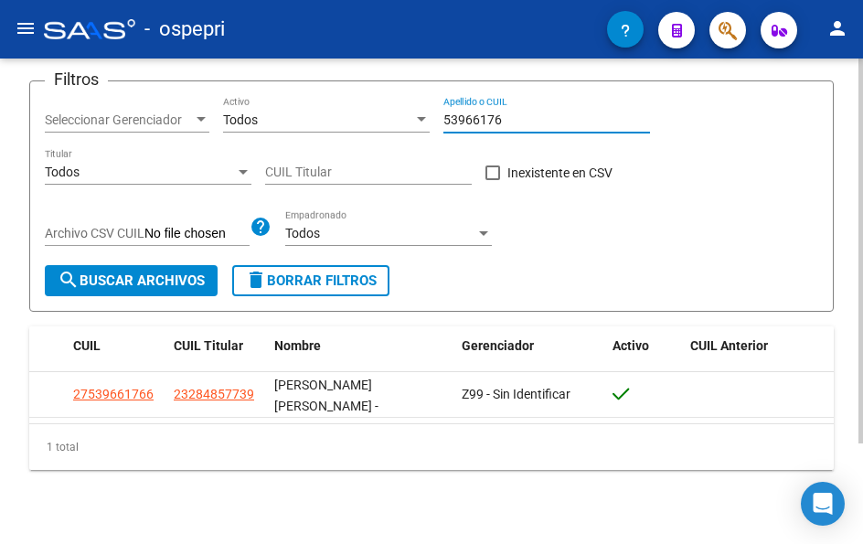
click at [521, 116] on input "53966176" at bounding box center [546, 120] width 207 height 16
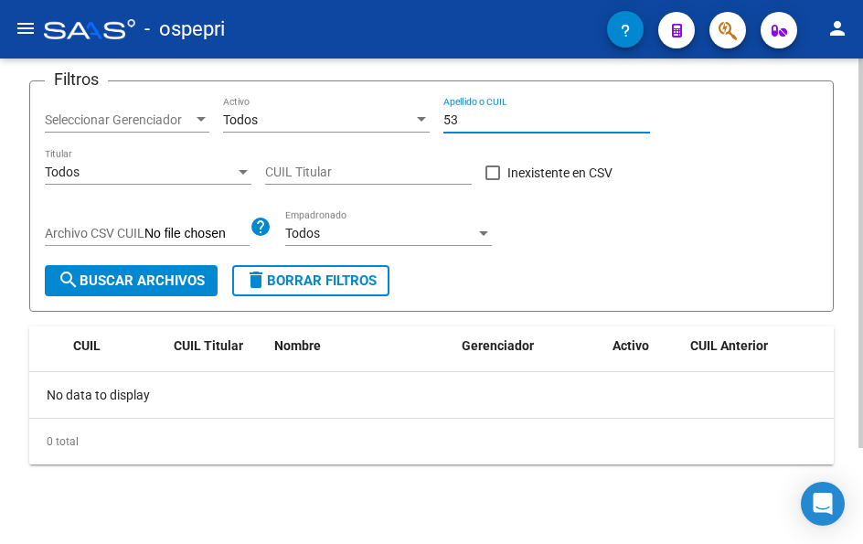
type input "5"
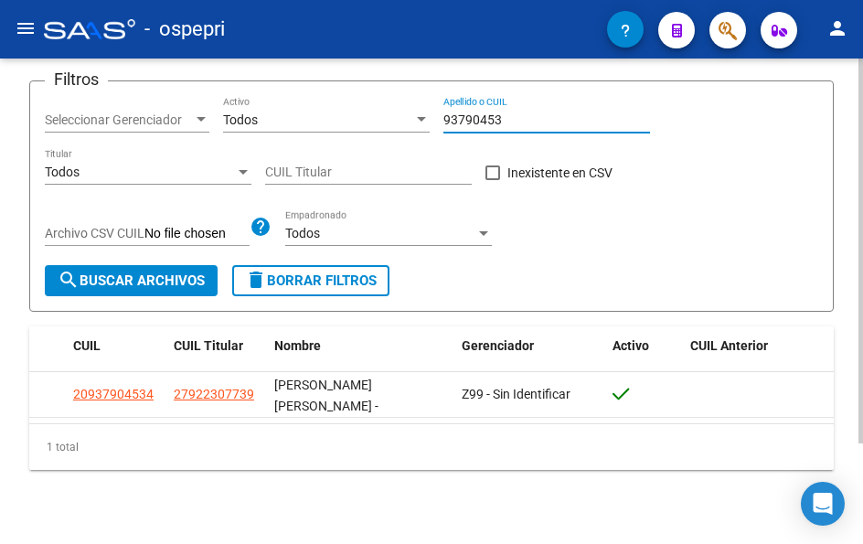
click at [514, 118] on input "93790453" at bounding box center [546, 120] width 207 height 16
click at [503, 116] on input "53967478" at bounding box center [546, 120] width 207 height 16
click at [503, 114] on input "53967478" at bounding box center [546, 120] width 207 height 16
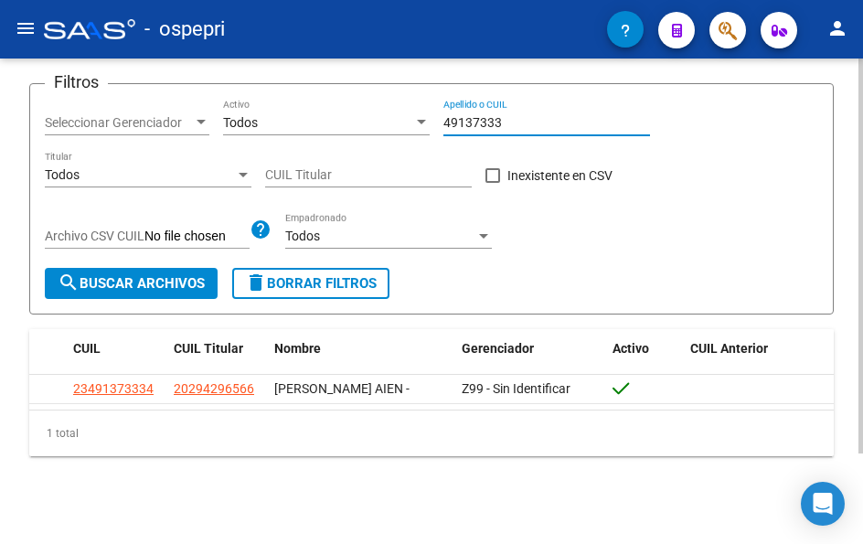
click at [531, 116] on input "49137333" at bounding box center [546, 123] width 207 height 16
click at [531, 115] on input "49137333" at bounding box center [546, 123] width 207 height 16
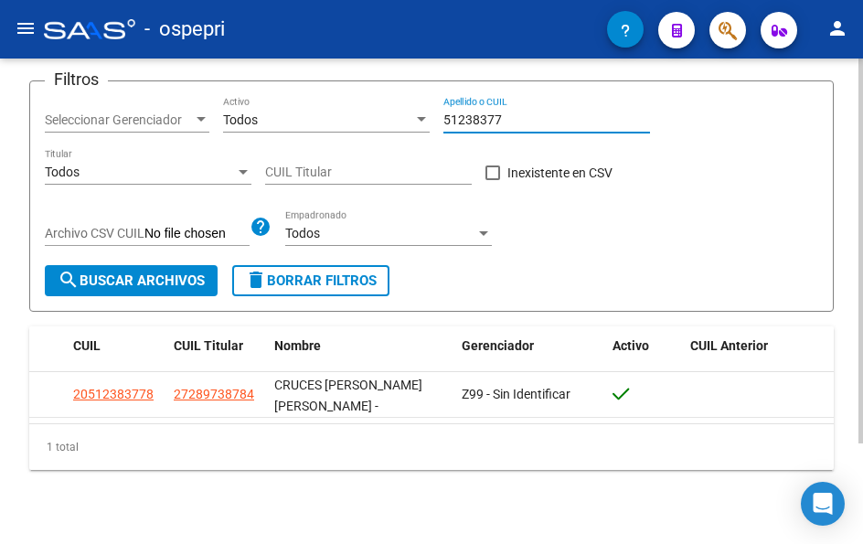
click at [518, 119] on input "51238377" at bounding box center [546, 120] width 207 height 16
click at [515, 117] on input "51238377" at bounding box center [546, 120] width 207 height 16
click at [522, 119] on input "51238377" at bounding box center [546, 120] width 207 height 16
click at [511, 110] on div "53074711 Apellido o CUIL" at bounding box center [546, 114] width 207 height 37
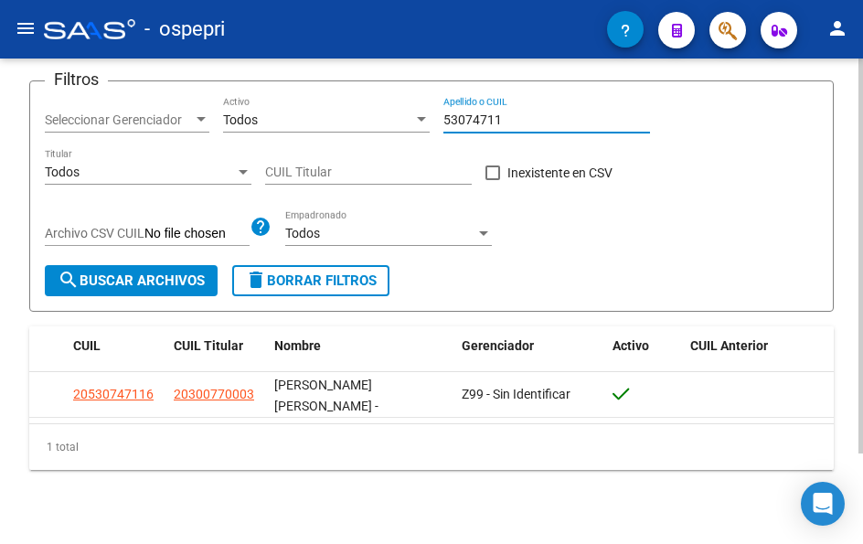
click at [511, 110] on div "53074711 Apellido o CUIL" at bounding box center [546, 114] width 207 height 37
click at [512, 121] on input "53074711" at bounding box center [546, 120] width 207 height 16
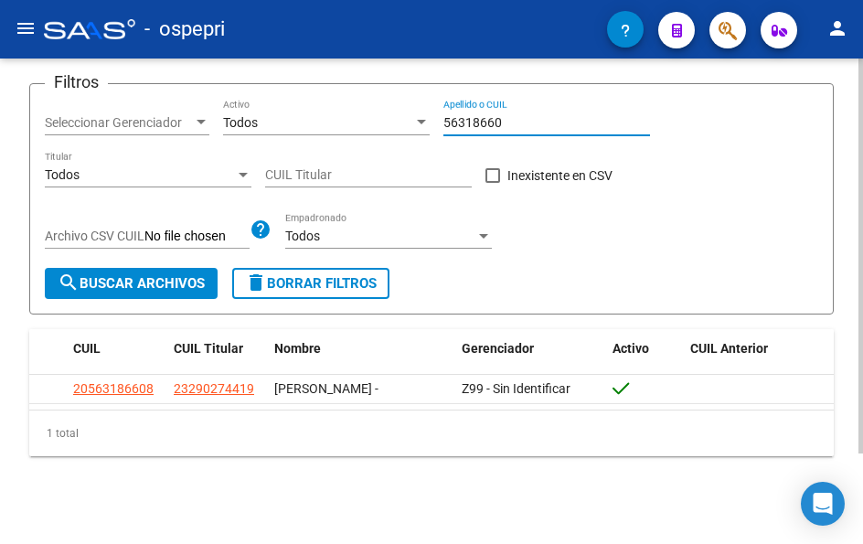
click at [498, 116] on input "56318660" at bounding box center [546, 123] width 207 height 16
click at [499, 118] on input "56318660" at bounding box center [546, 123] width 207 height 16
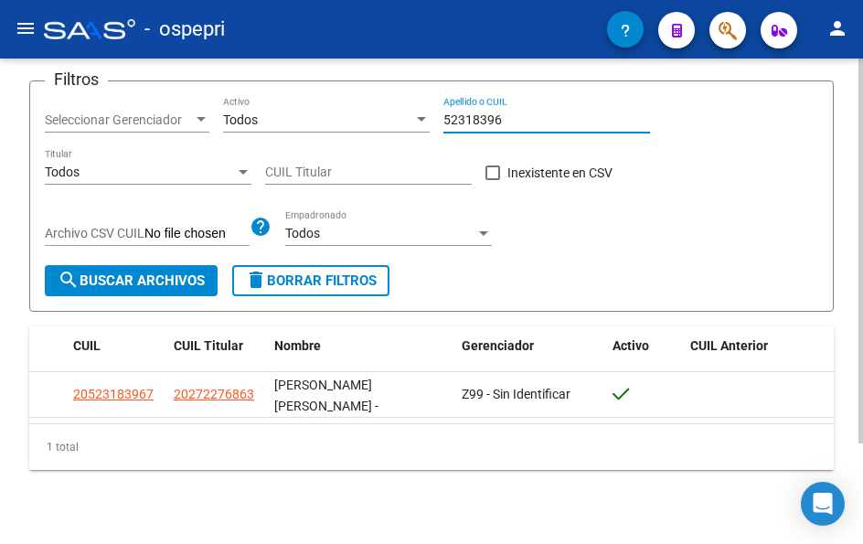
click at [523, 108] on div "52318396 Apellido o CUIL" at bounding box center [546, 114] width 207 height 37
click at [522, 109] on div "52318396 Apellido o CUIL" at bounding box center [546, 114] width 207 height 37
click at [521, 115] on input "52318396" at bounding box center [546, 120] width 207 height 16
click at [518, 110] on div "57125650 Apellido o CUIL" at bounding box center [546, 114] width 207 height 37
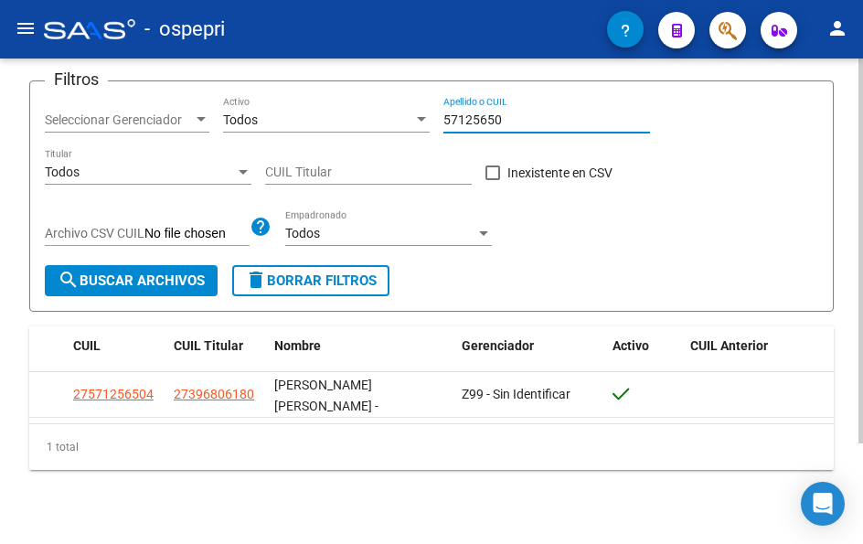
click at [516, 116] on input "57125650" at bounding box center [546, 120] width 207 height 16
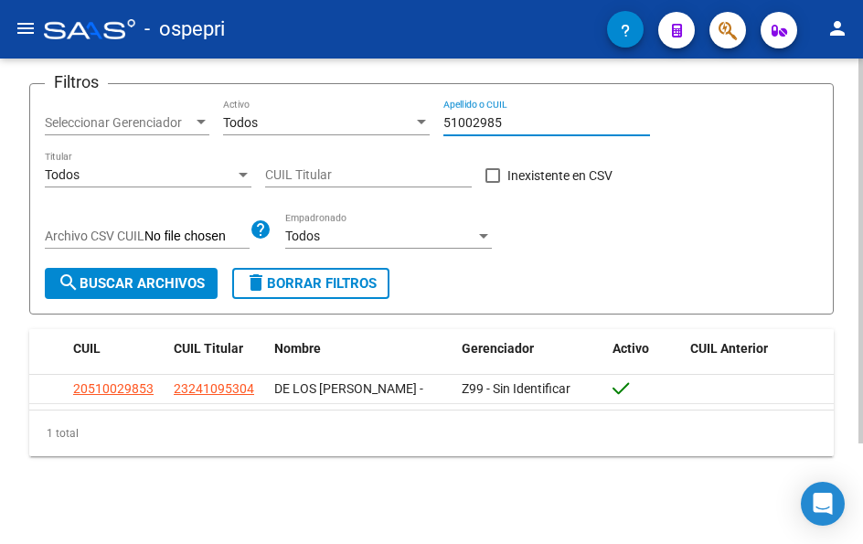
type input "51002985"
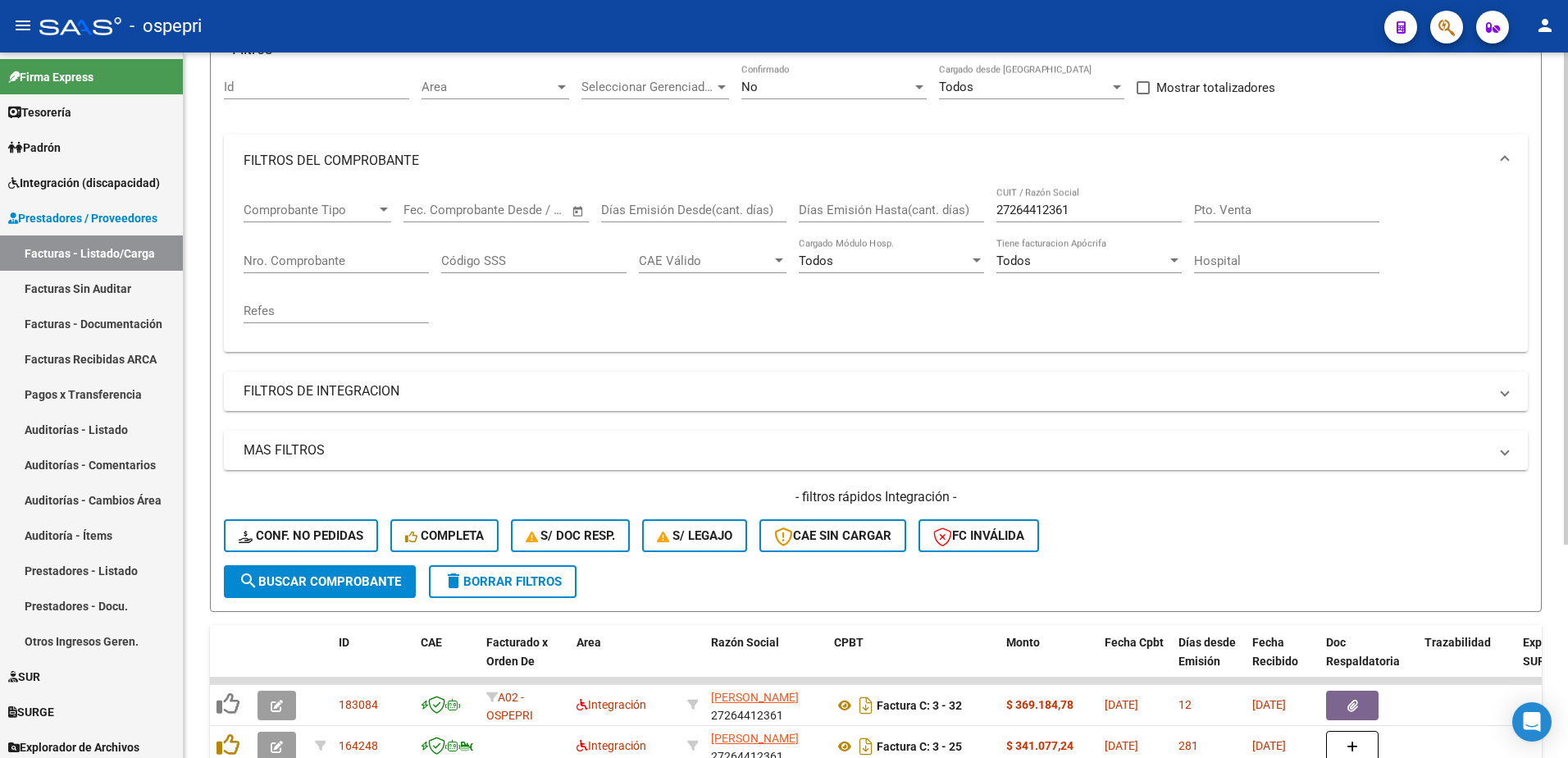
scroll to position [265, 0]
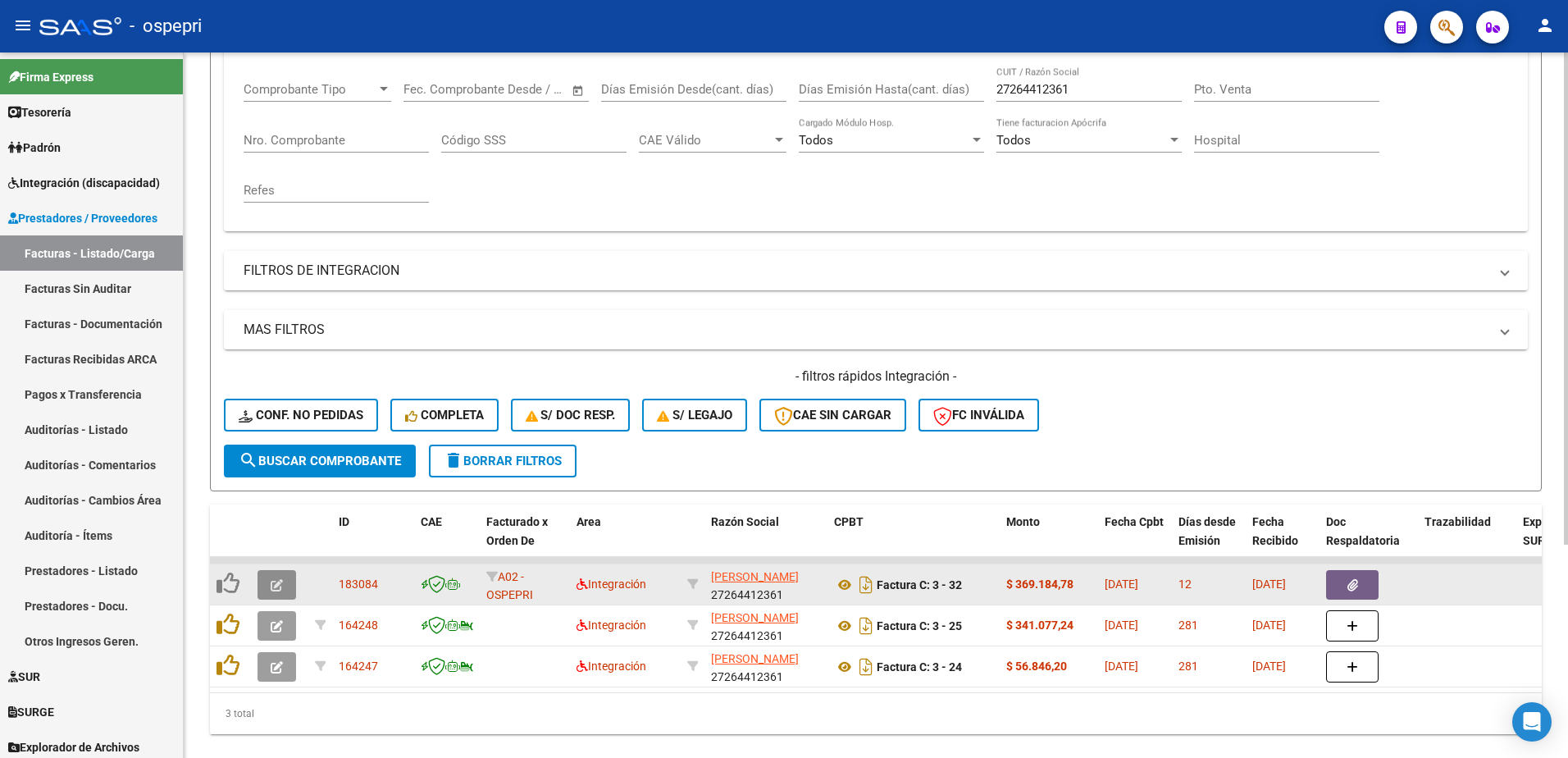
click at [274, 588] on icon "button" at bounding box center [277, 586] width 13 height 13
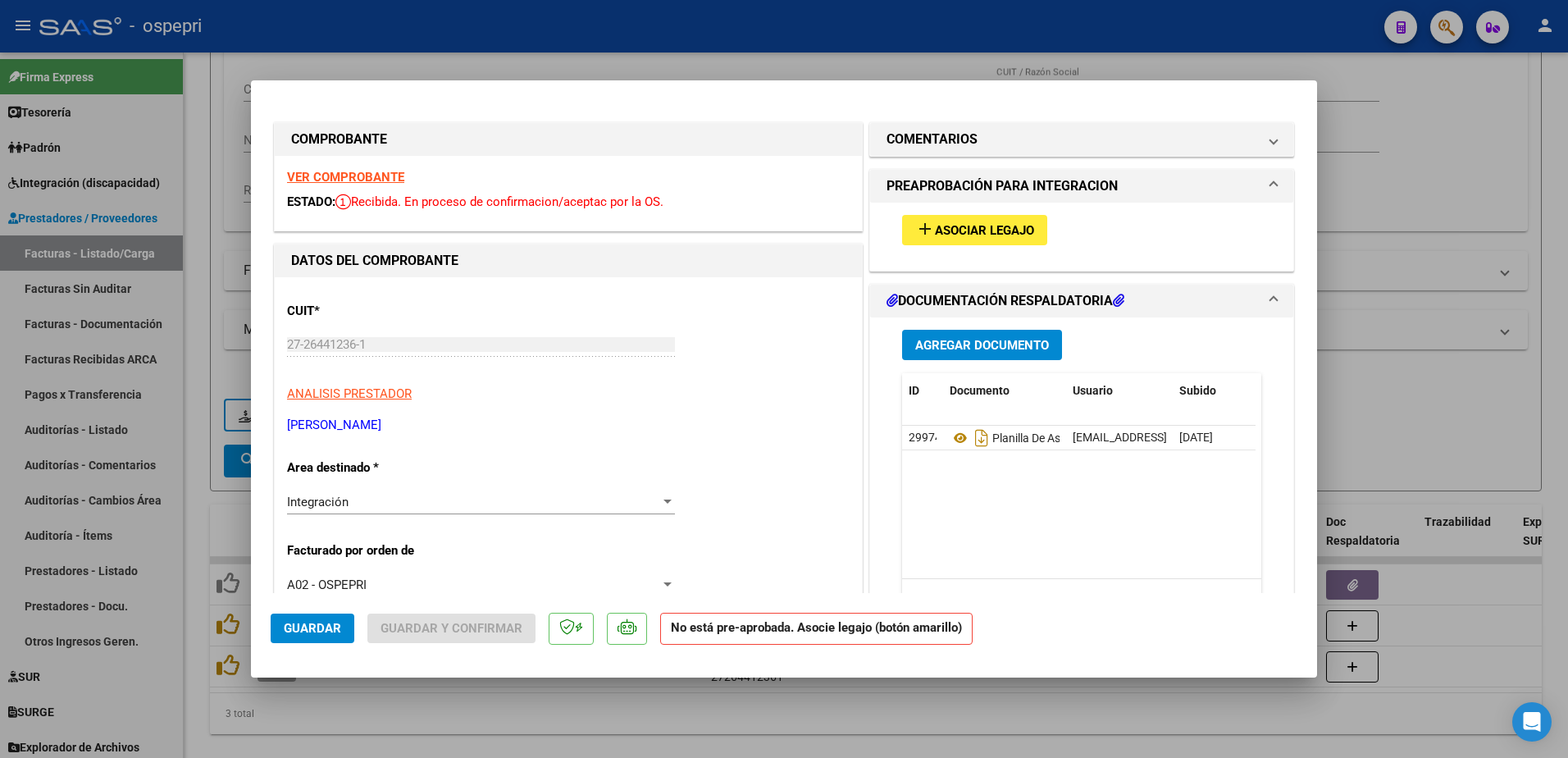
click at [340, 179] on strong "VER COMPROBANTE" at bounding box center [346, 177] width 118 height 14
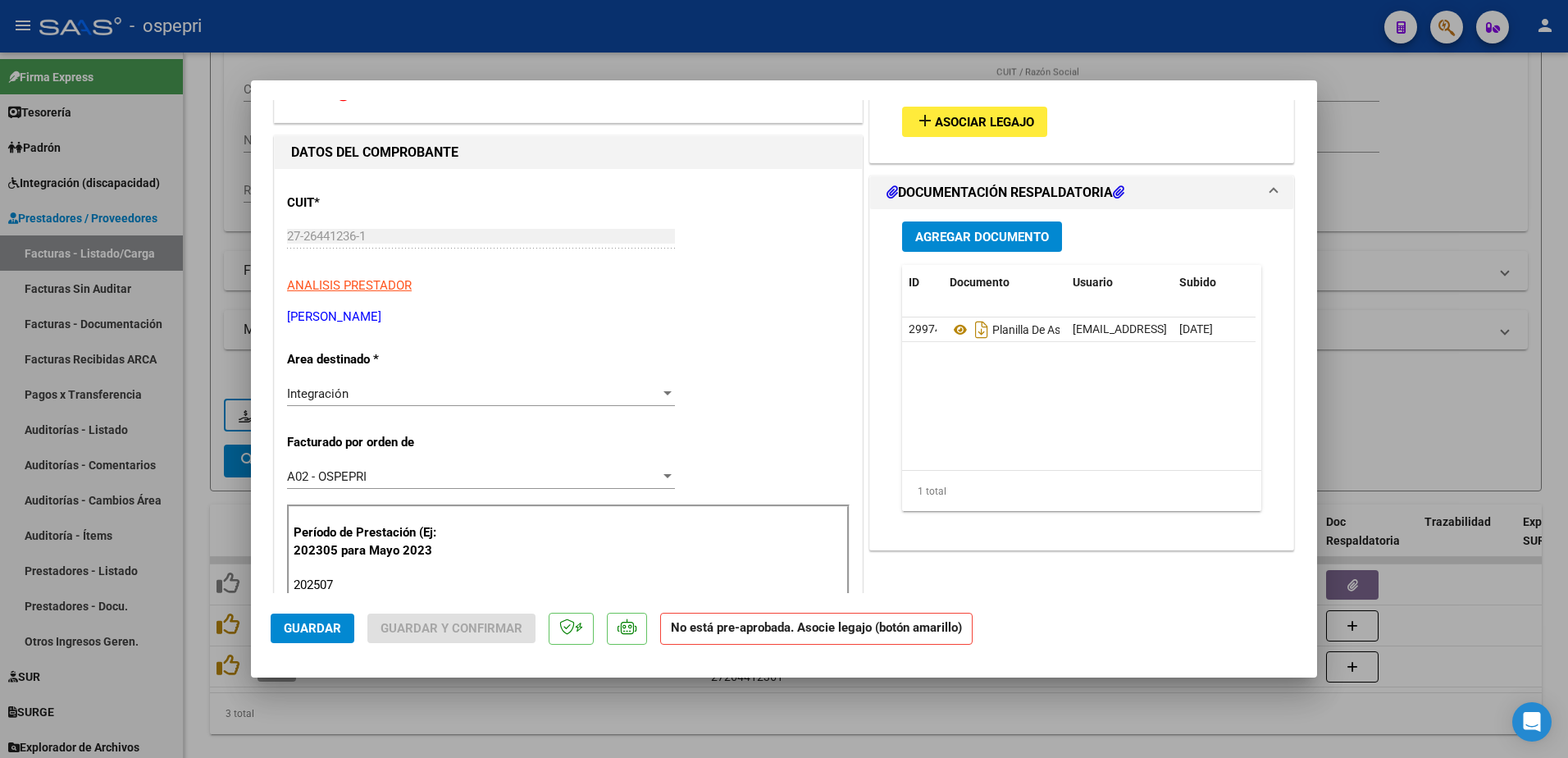
scroll to position [82, 0]
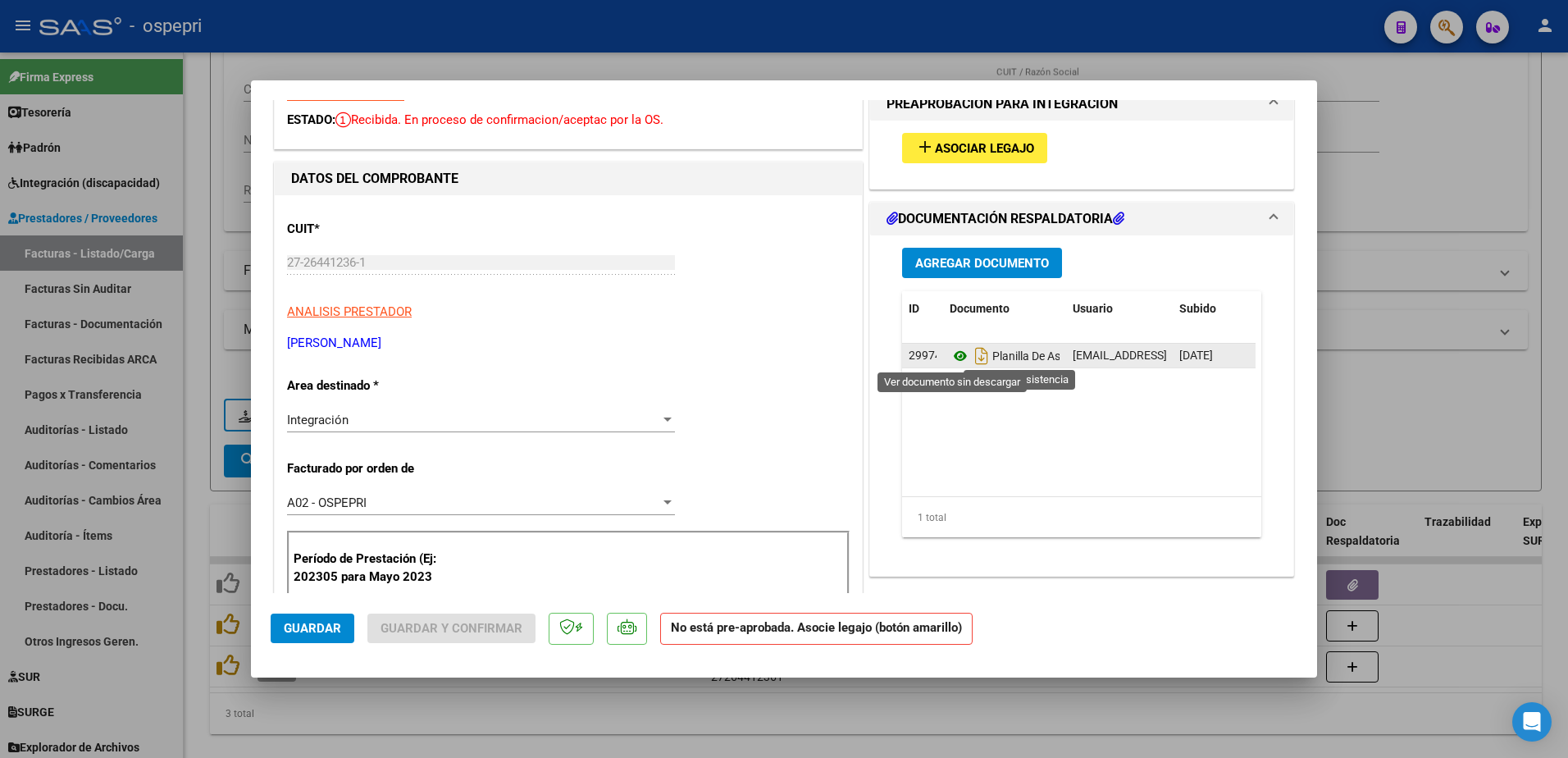
click at [952, 359] on icon at bounding box center [960, 357] width 22 height 20
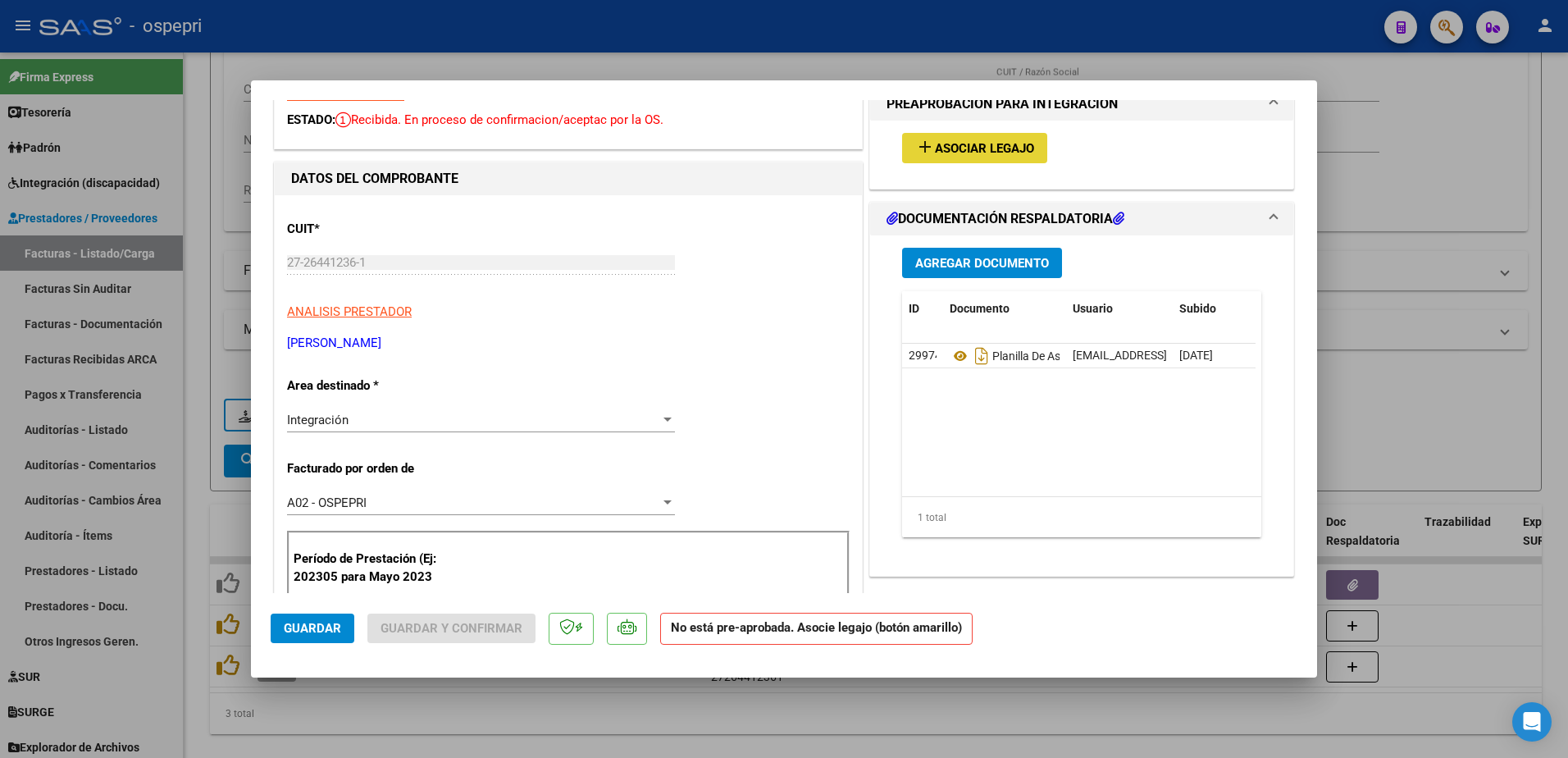
click at [981, 149] on span "Asociar Legajo" at bounding box center [985, 148] width 100 height 14
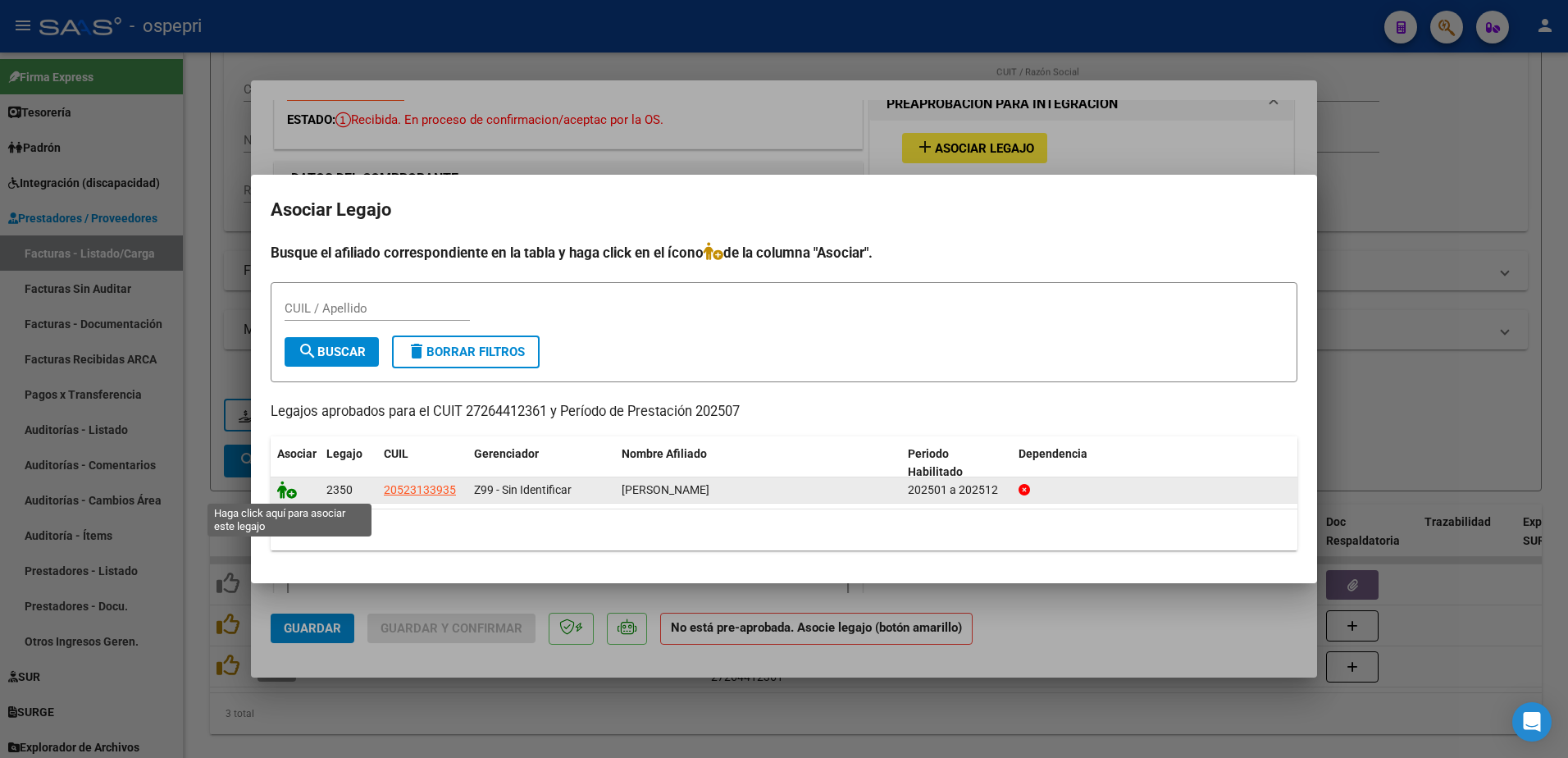
click at [286, 488] on icon at bounding box center [287, 489] width 20 height 18
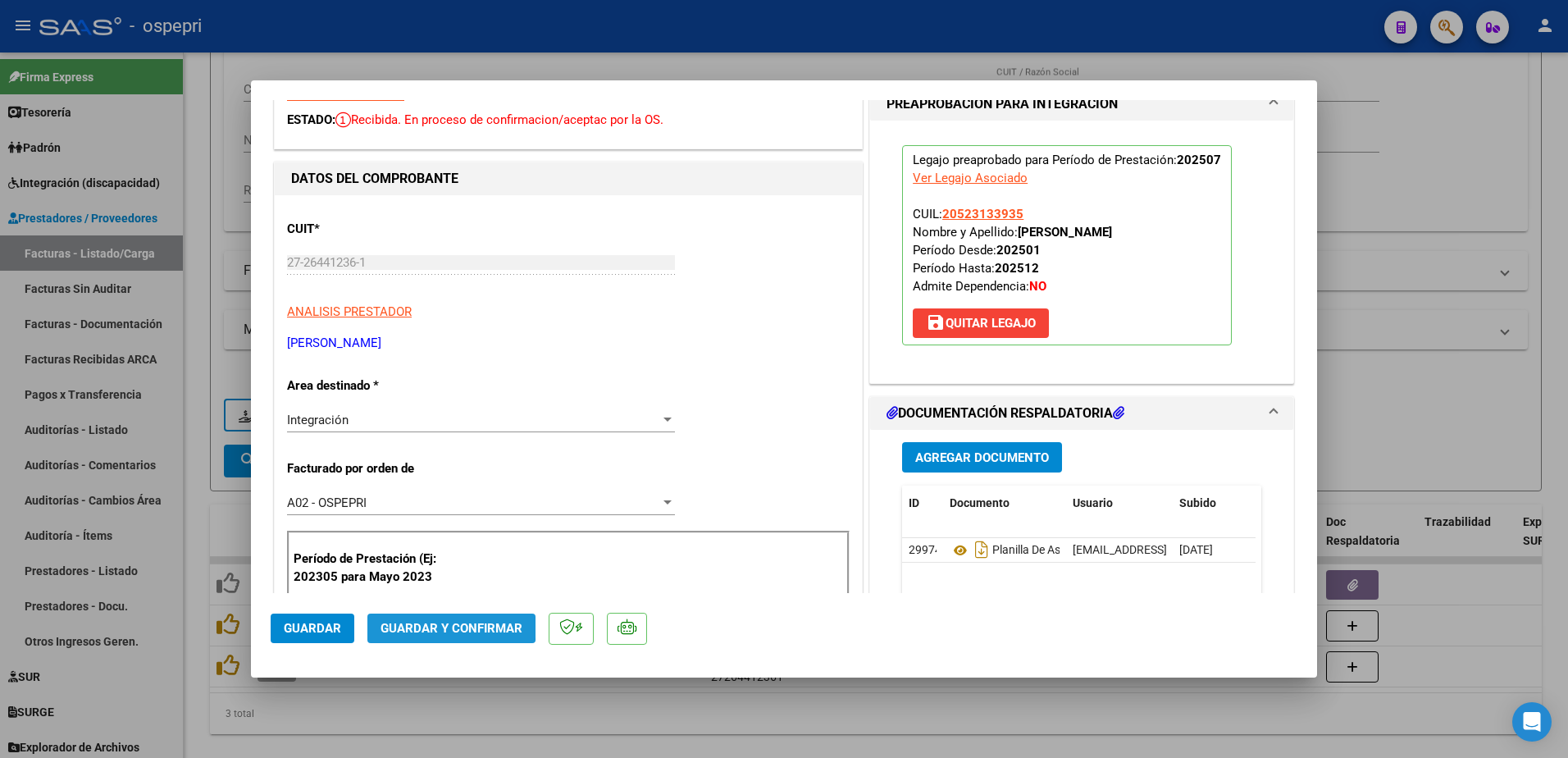
click at [416, 623] on span "Guardar y Confirmar" at bounding box center [451, 629] width 142 height 14
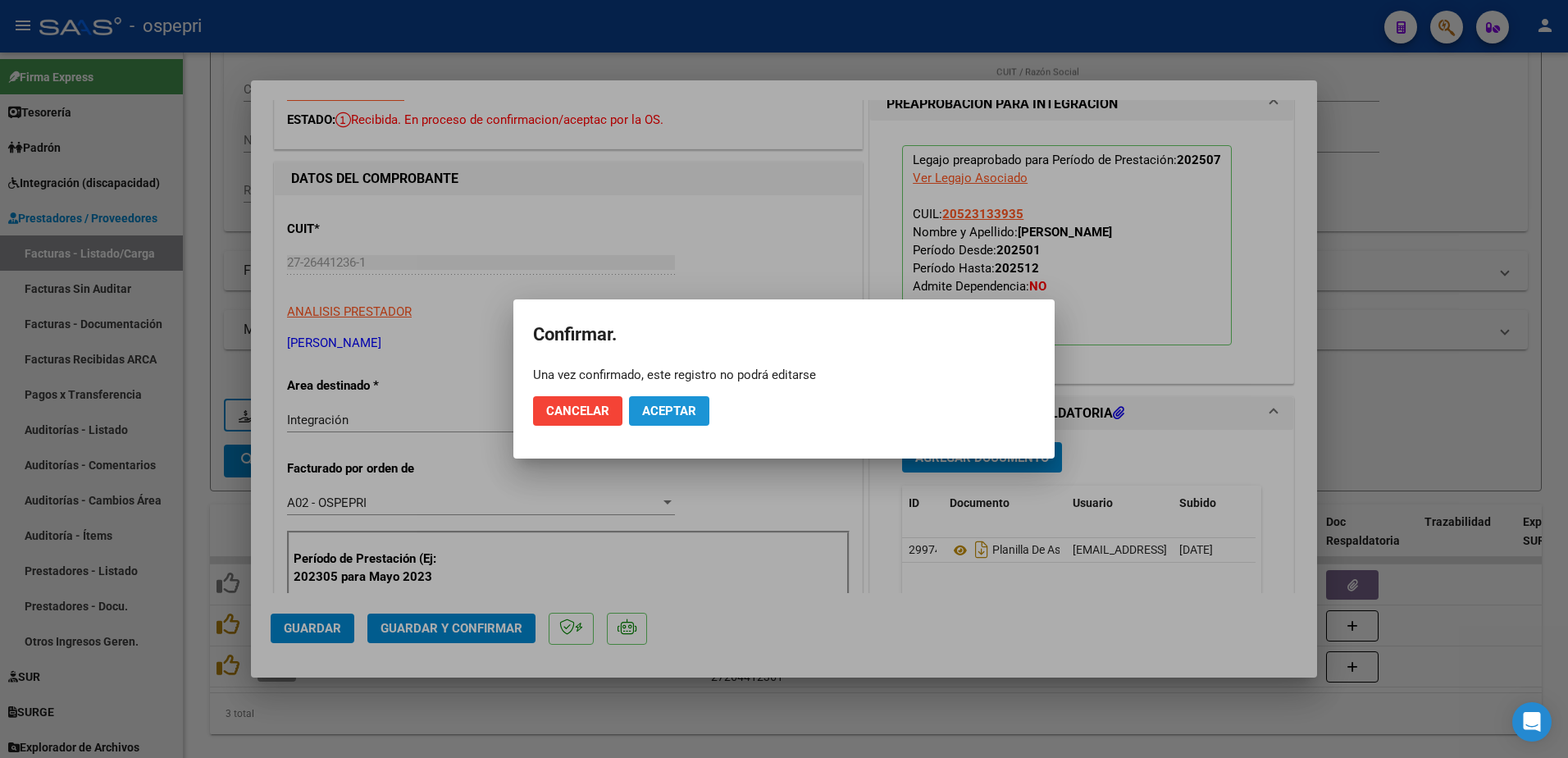
click at [671, 407] on span "Aceptar" at bounding box center [669, 411] width 54 height 14
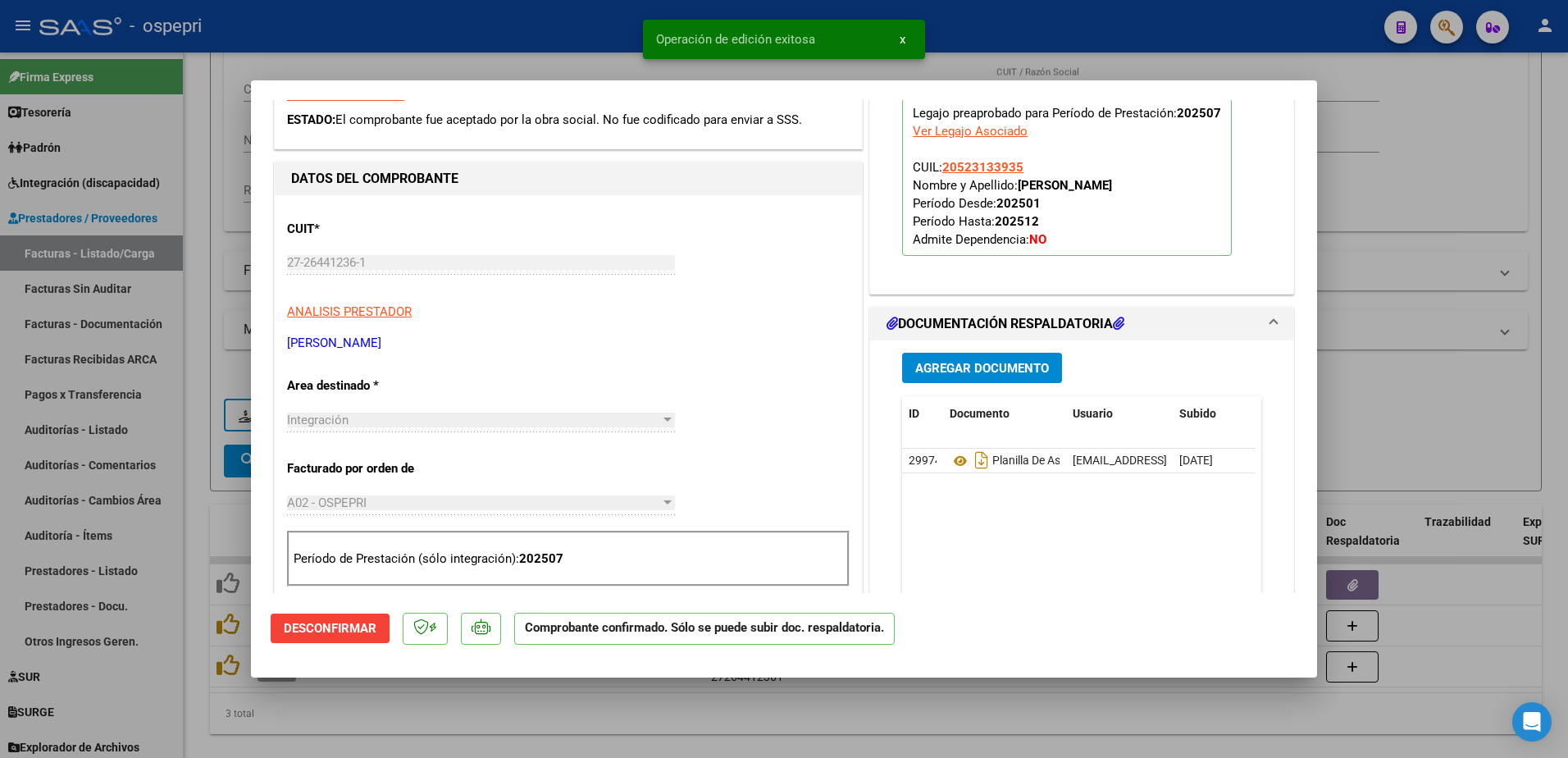
type input "$ 0,00"
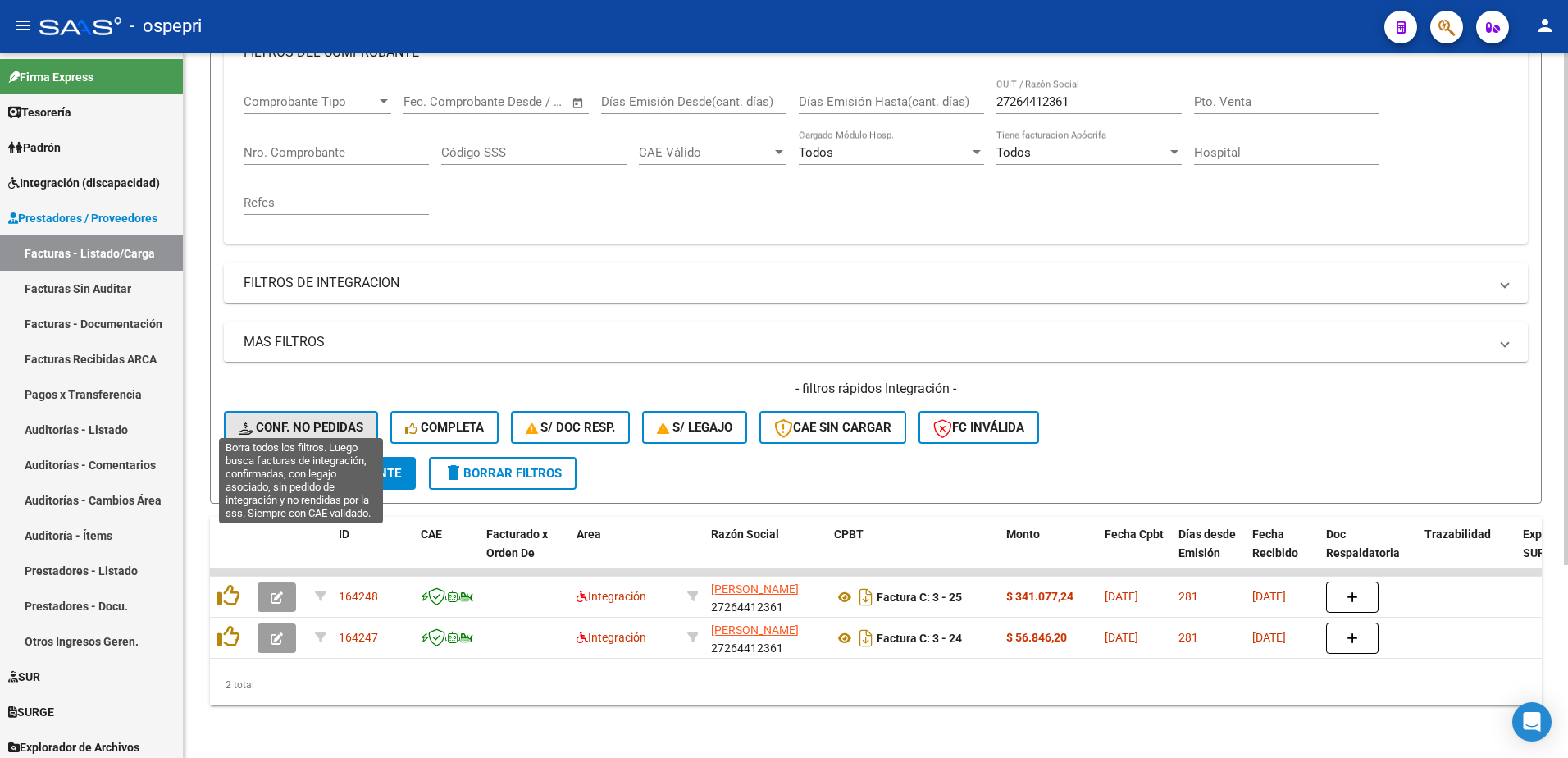
click at [282, 420] on span "Conf. no pedidas" at bounding box center [301, 427] width 125 height 14
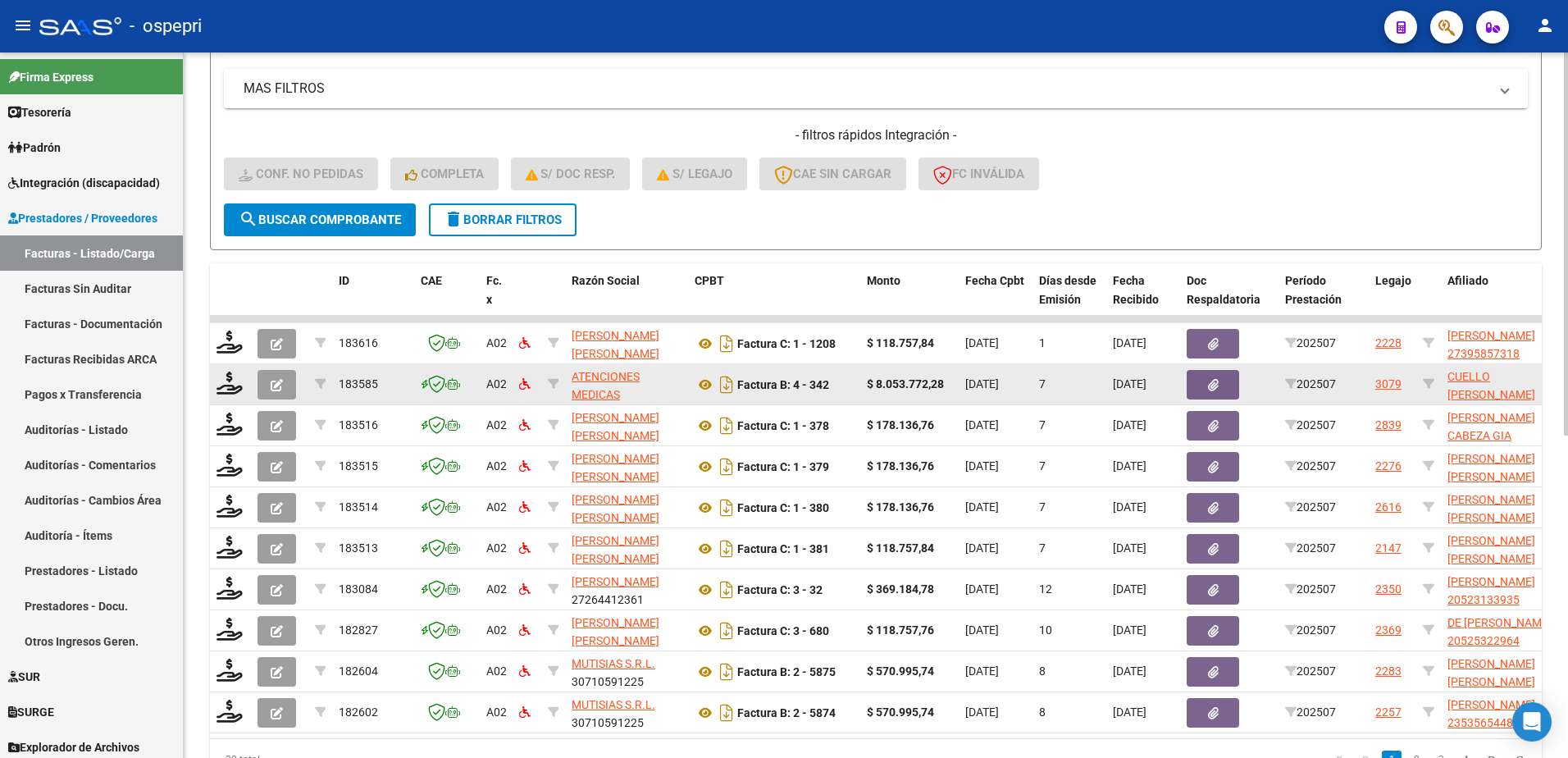
scroll to position [511, 0]
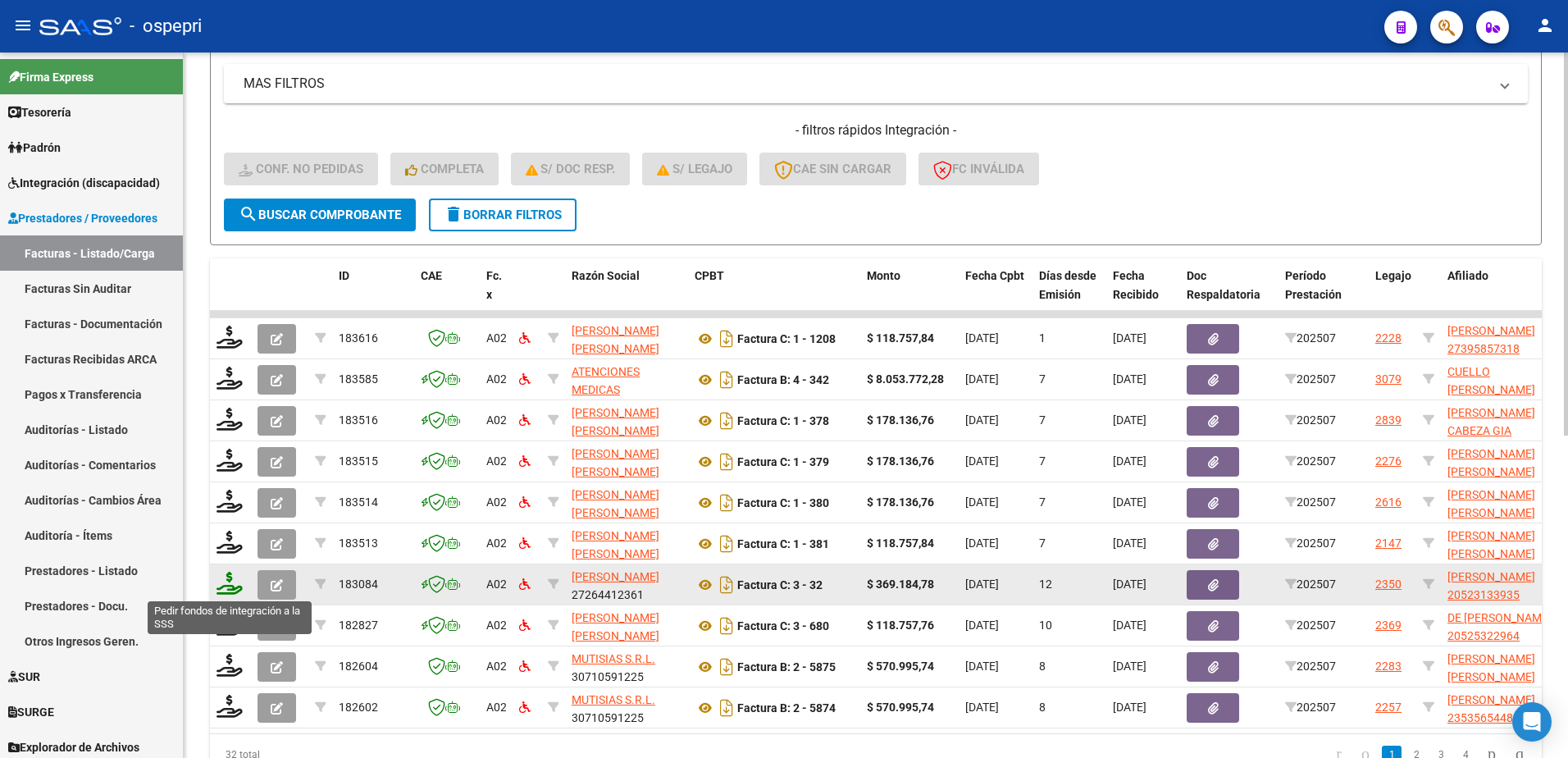
click at [227, 591] on icon at bounding box center [229, 584] width 26 height 23
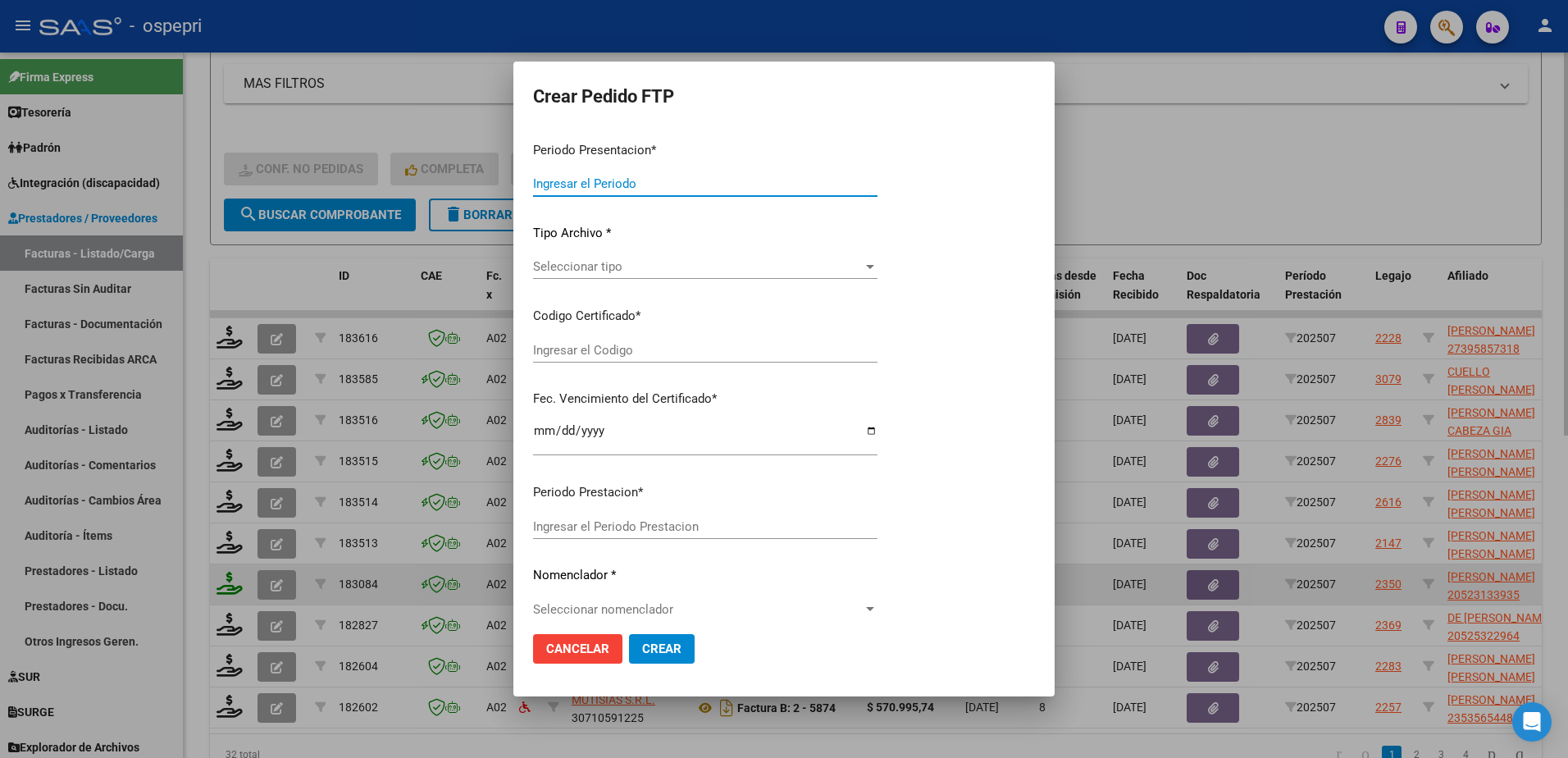
type input "202507"
type input "$ 369.184,78"
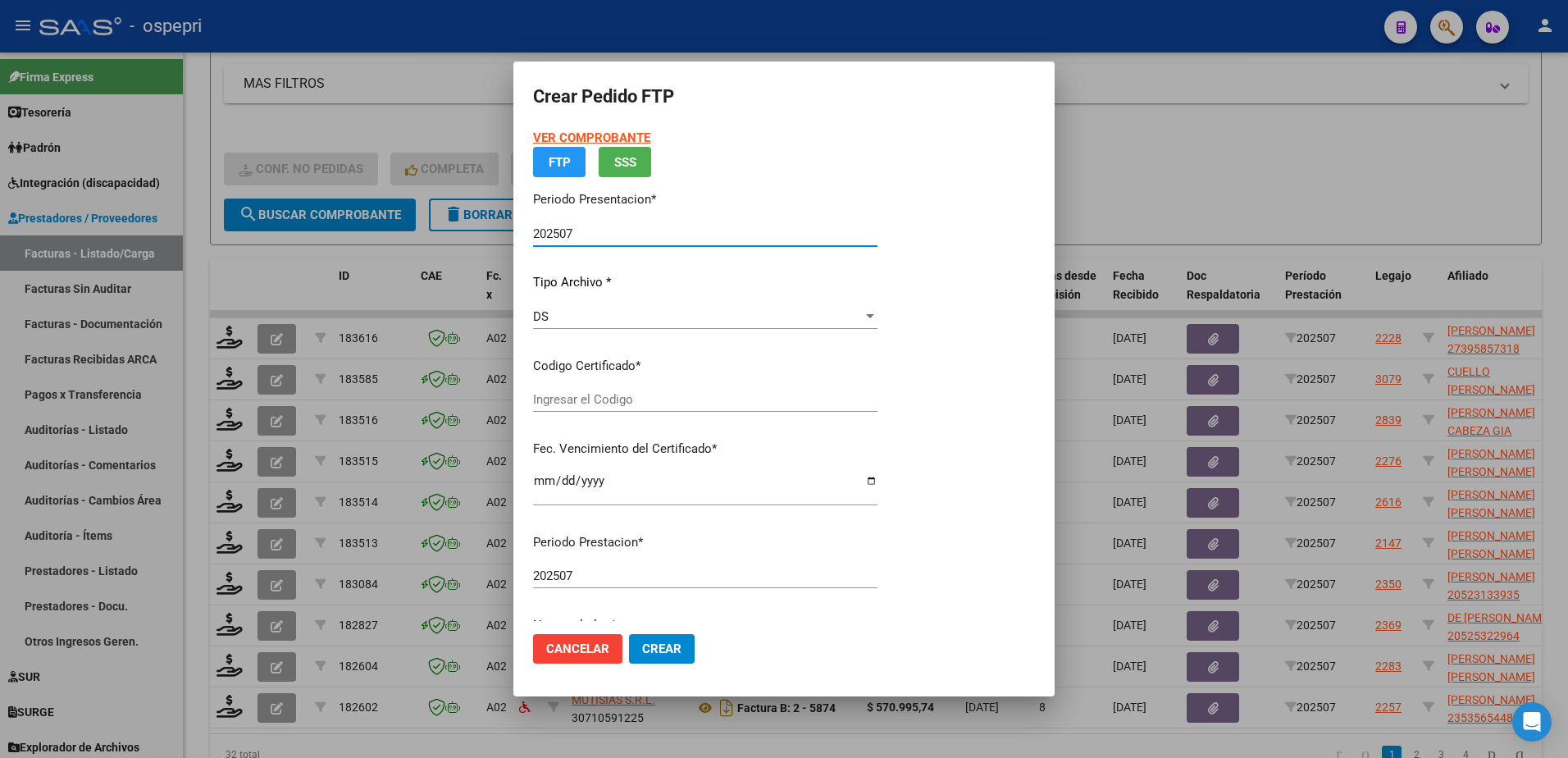
type input "20523133935"
type input "2028-02-23"
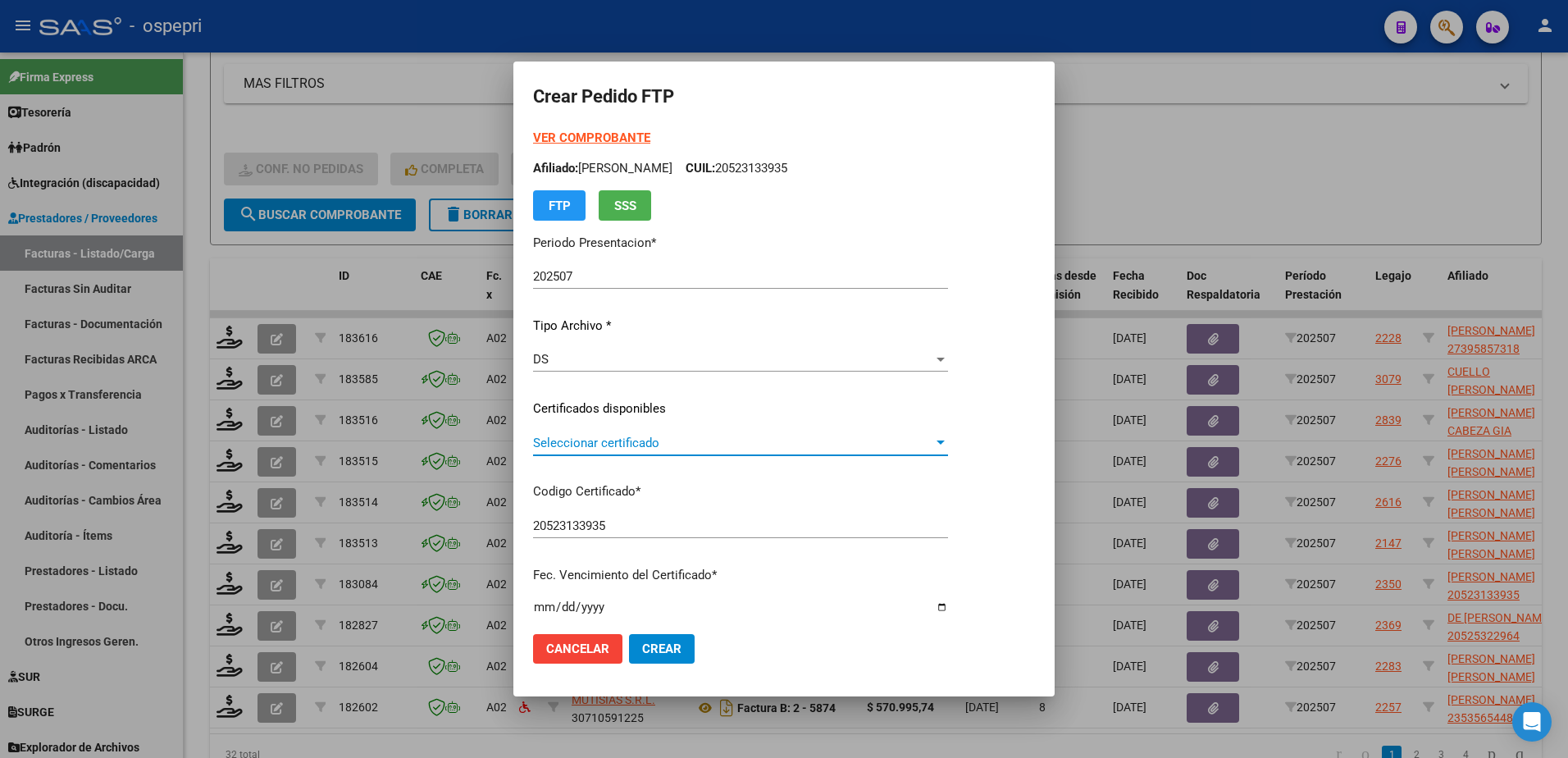
click at [623, 445] on span "Seleccionar certificado" at bounding box center [733, 443] width 400 height 14
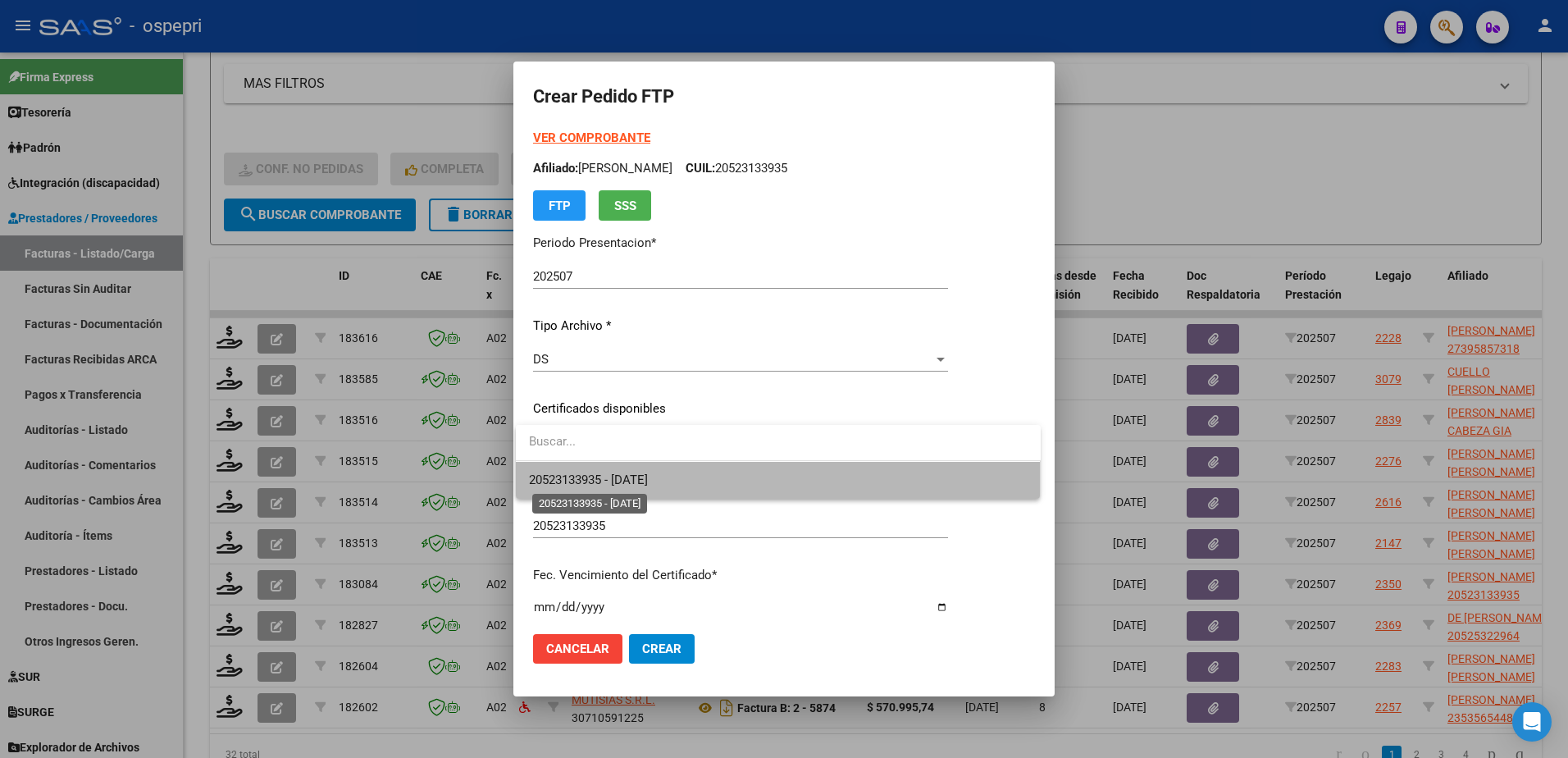
click at [633, 480] on span "20523133935 - 2028-02-23" at bounding box center [588, 480] width 118 height 14
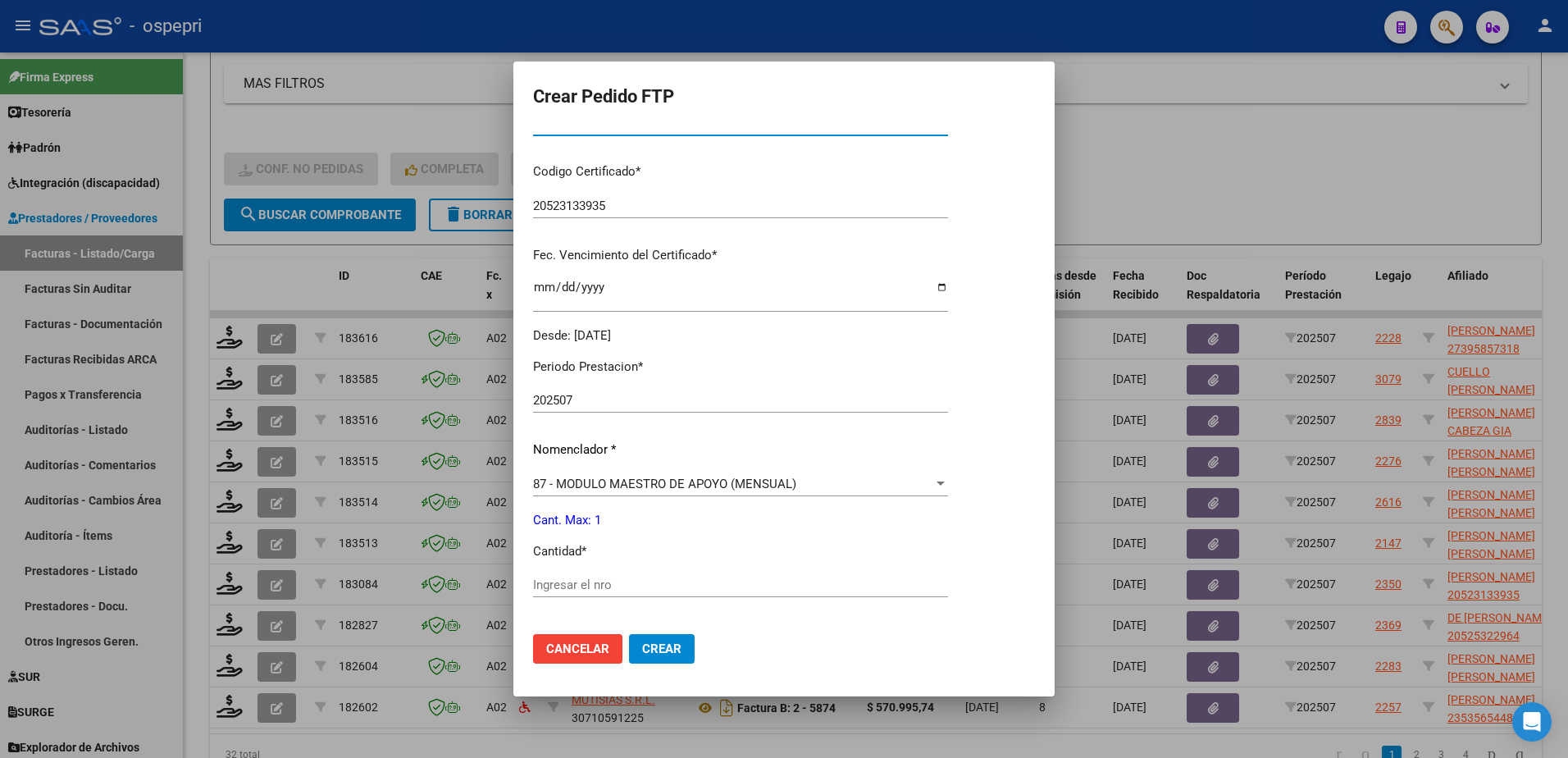
scroll to position [328, 0]
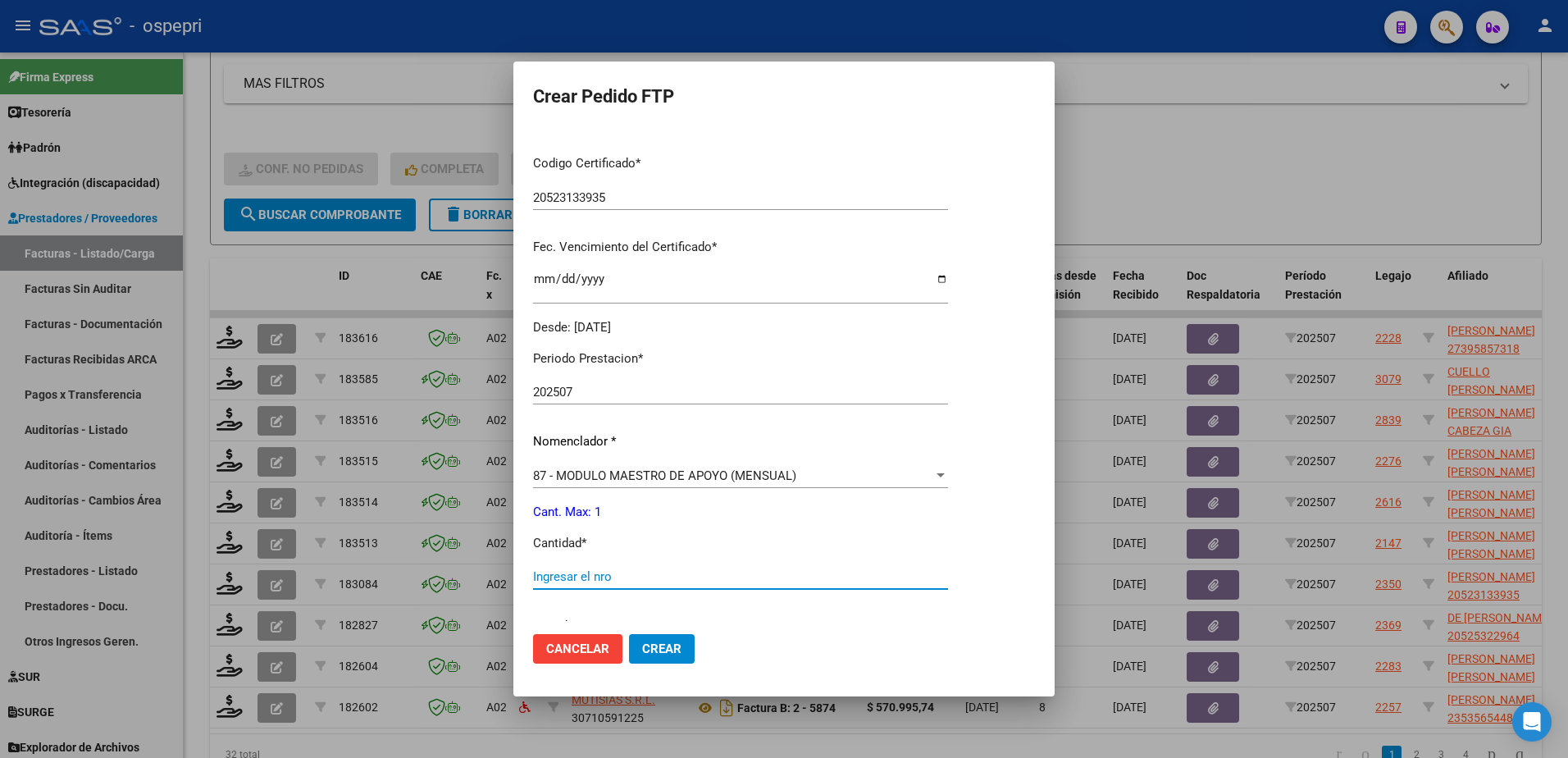
click at [626, 582] on input "Ingresar el nro" at bounding box center [740, 577] width 415 height 14
type input "1"
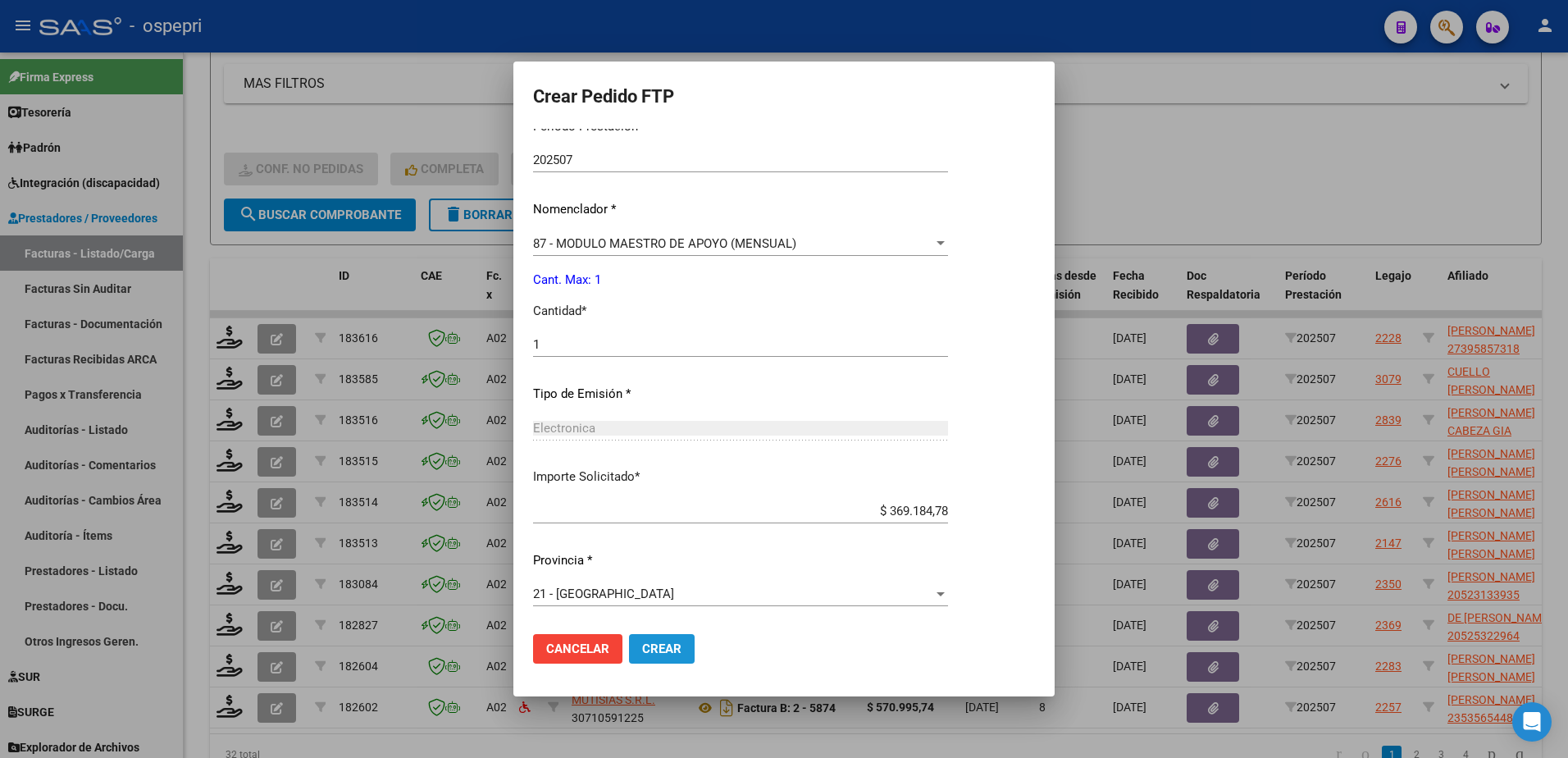
click at [653, 657] on span "Crear" at bounding box center [661, 649] width 39 height 14
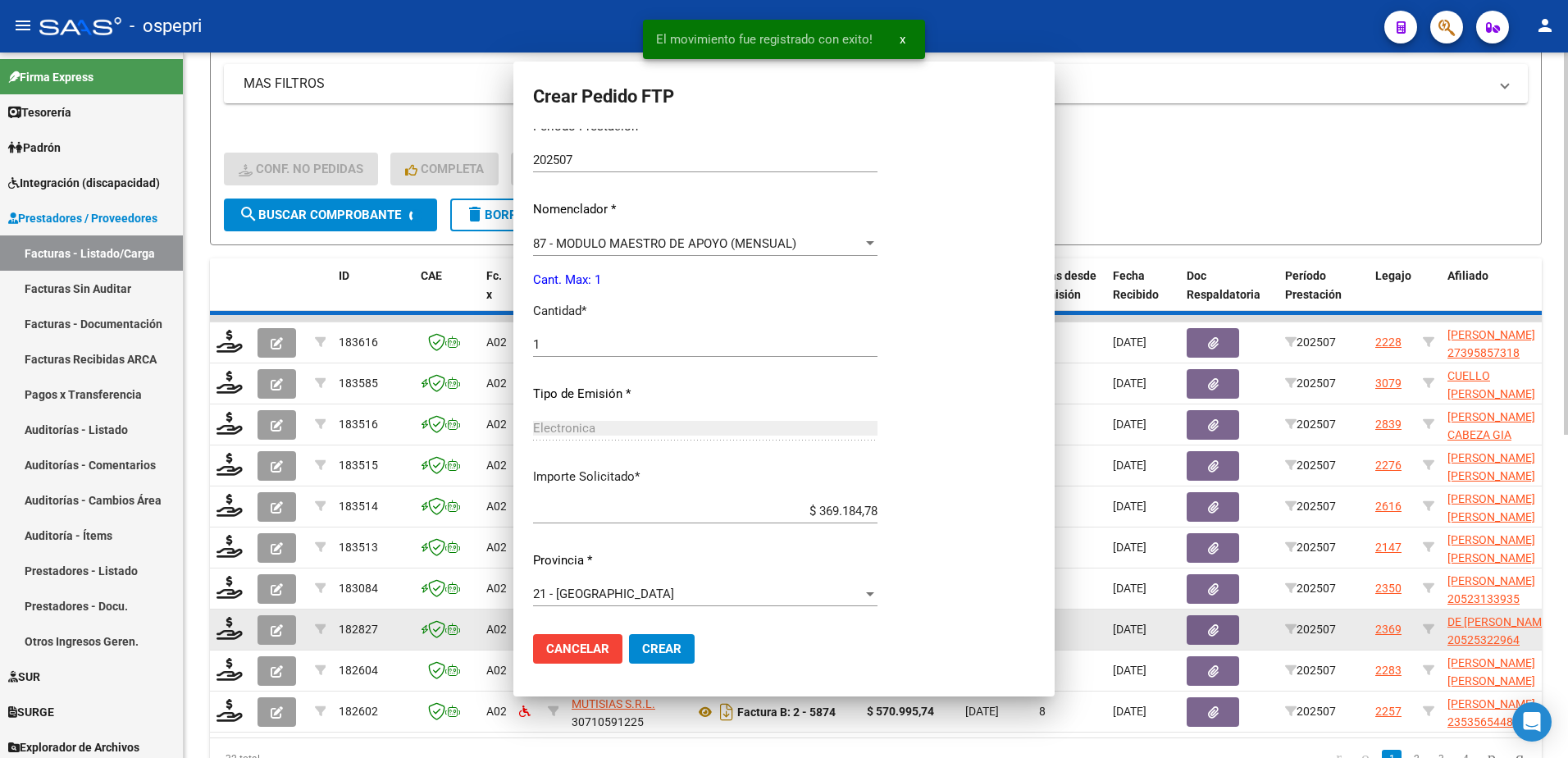
scroll to position [0, 0]
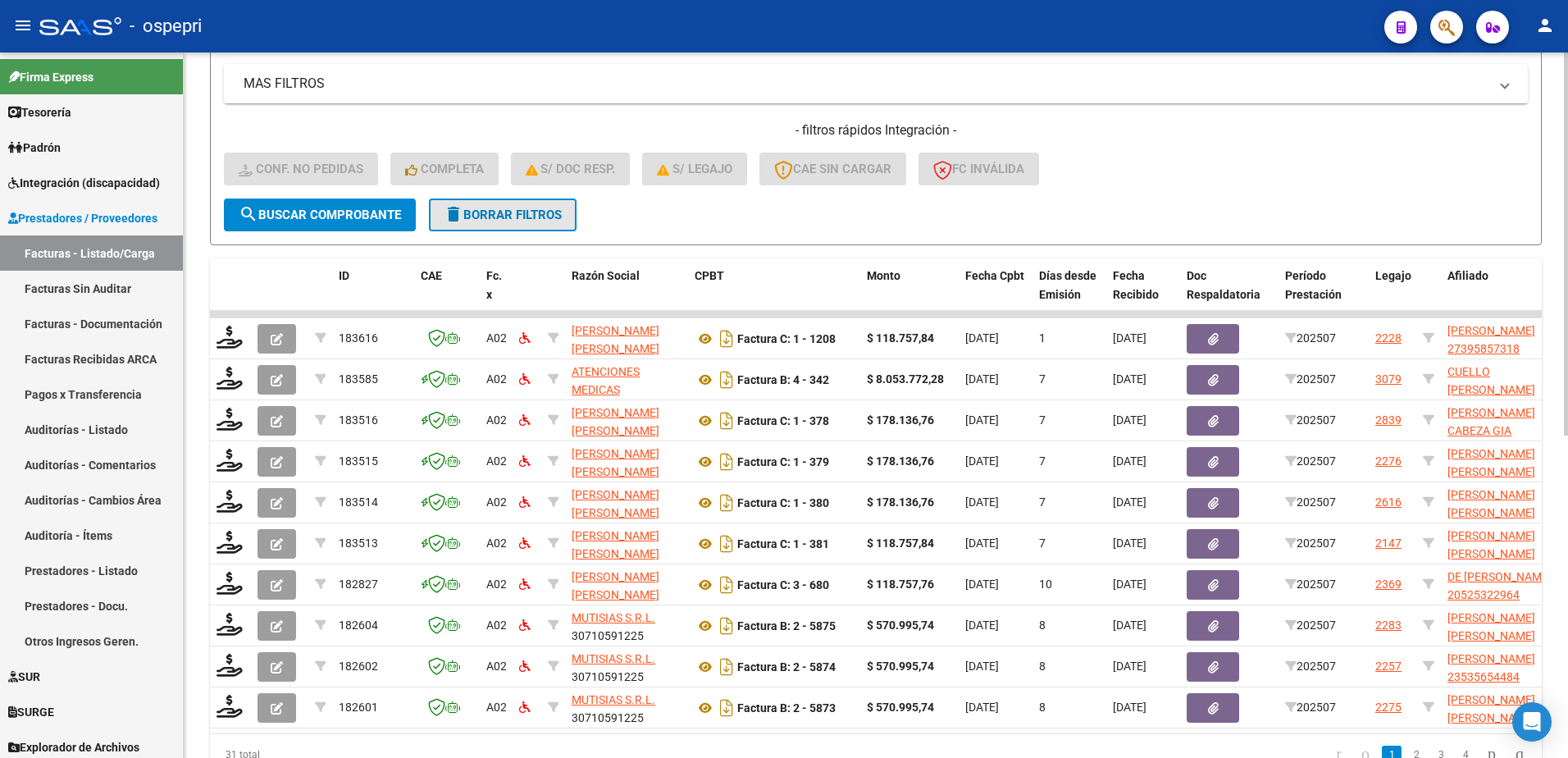
click at [489, 216] on span "delete Borrar Filtros" at bounding box center [503, 215] width 118 height 14
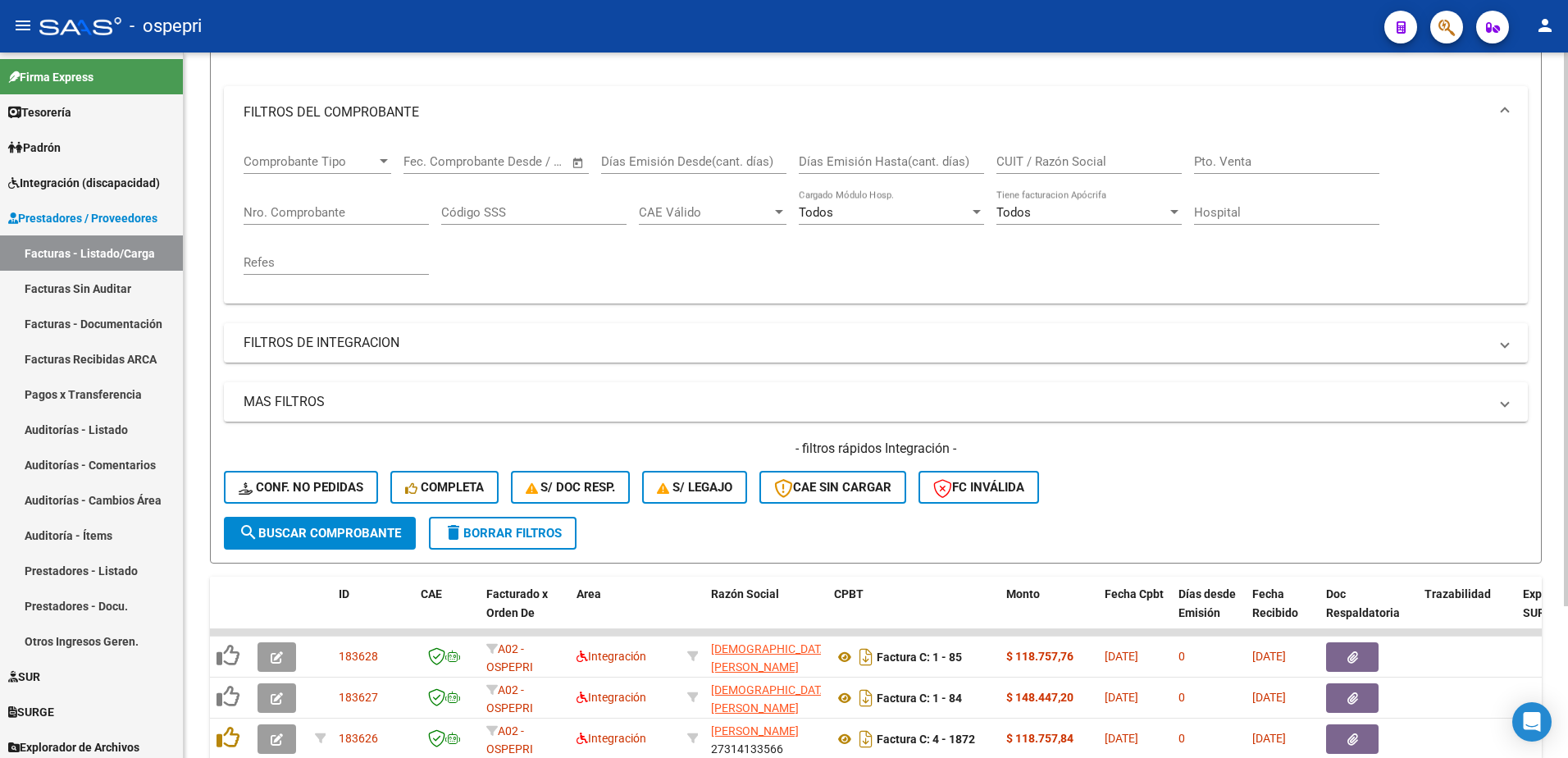
scroll to position [511, 0]
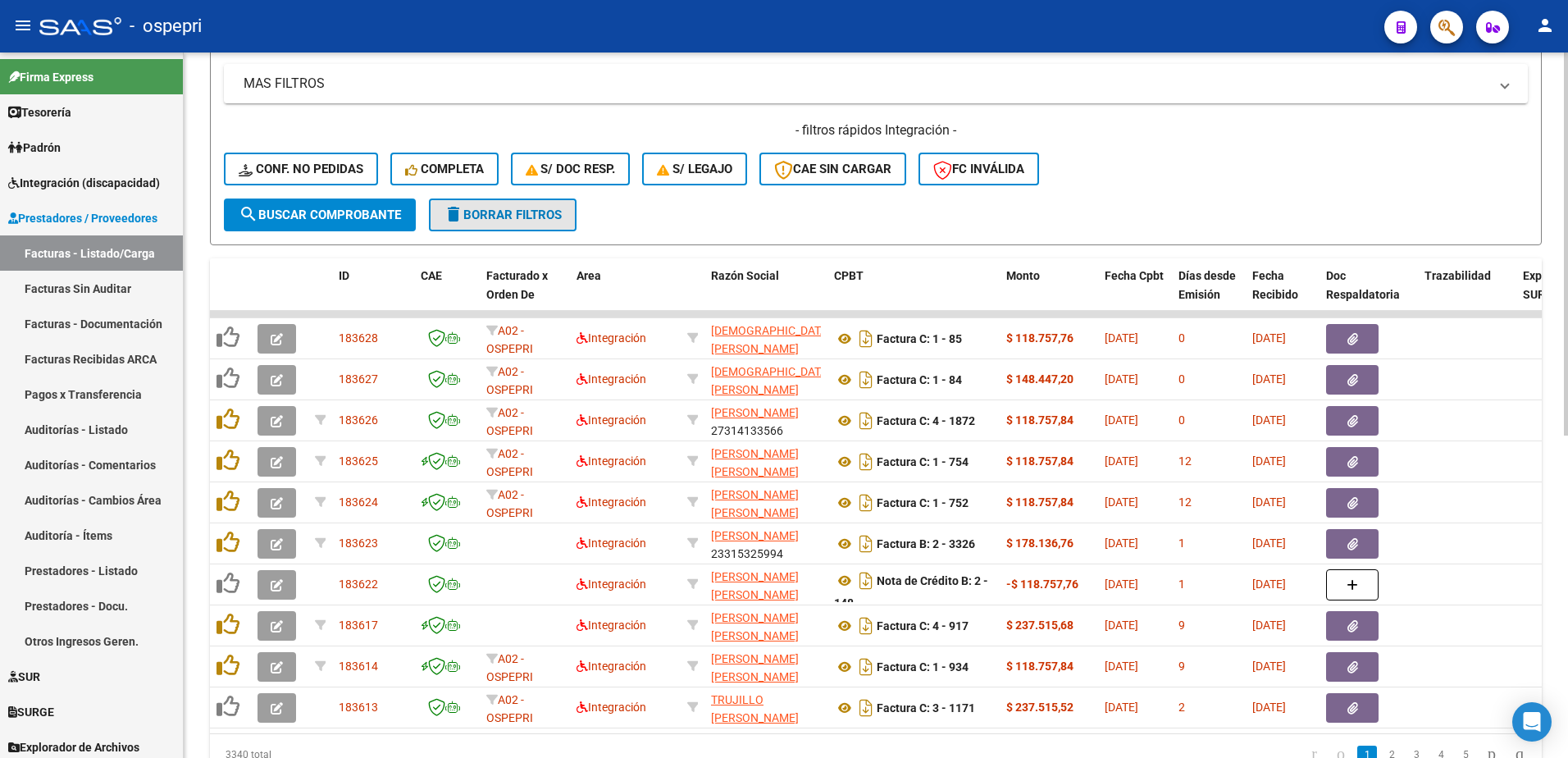
click at [518, 205] on button "delete Borrar Filtros" at bounding box center [503, 215] width 147 height 33
click at [762, 71] on mat-expansion-panel-header "MAS FILTROS" at bounding box center [875, 84] width 1304 height 40
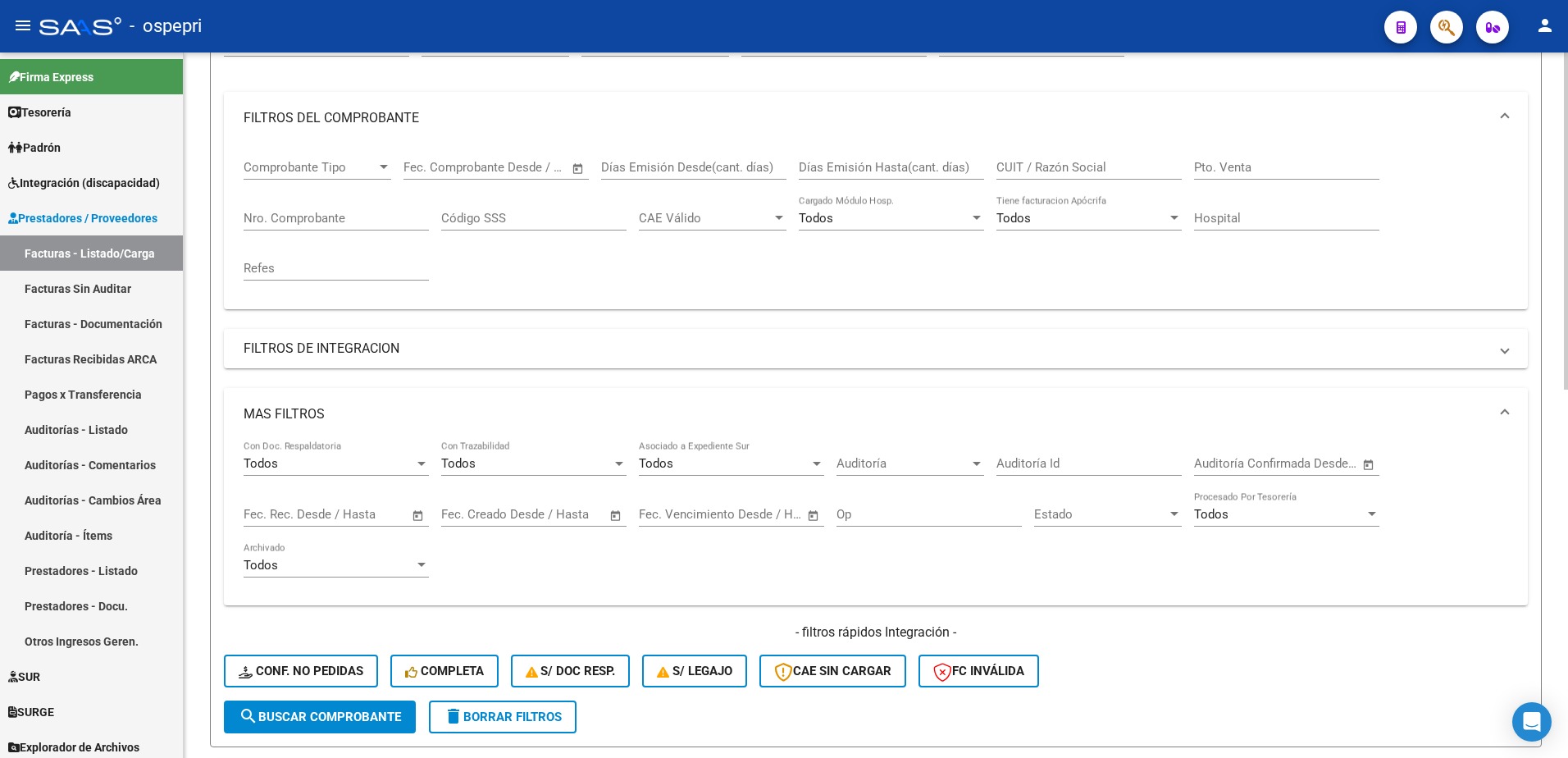
scroll to position [19, 0]
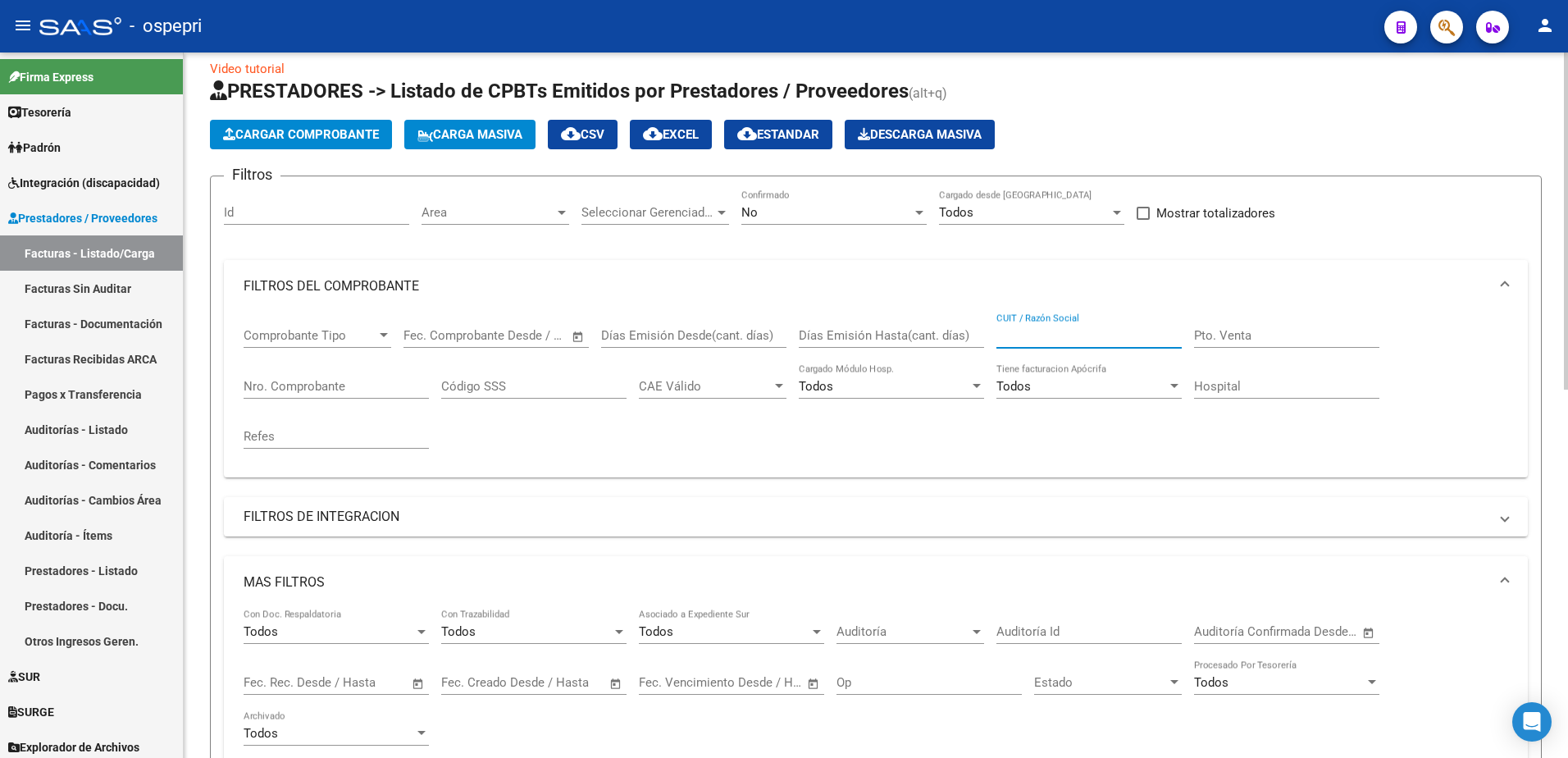
click at [1069, 338] on input "CUIT / Razón Social" at bounding box center [1089, 335] width 186 height 14
paste input "27265411172"
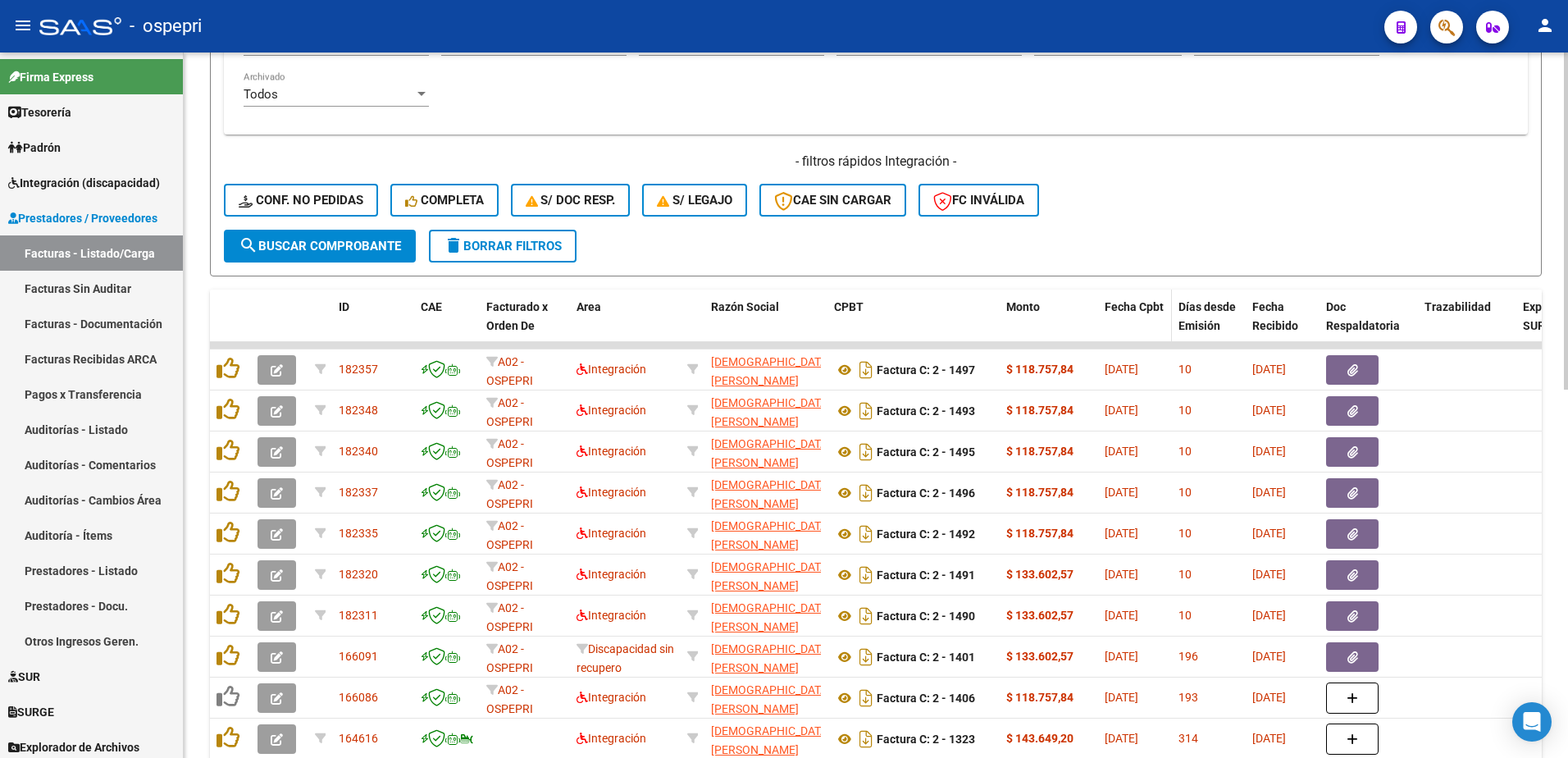
scroll to position [675, 0]
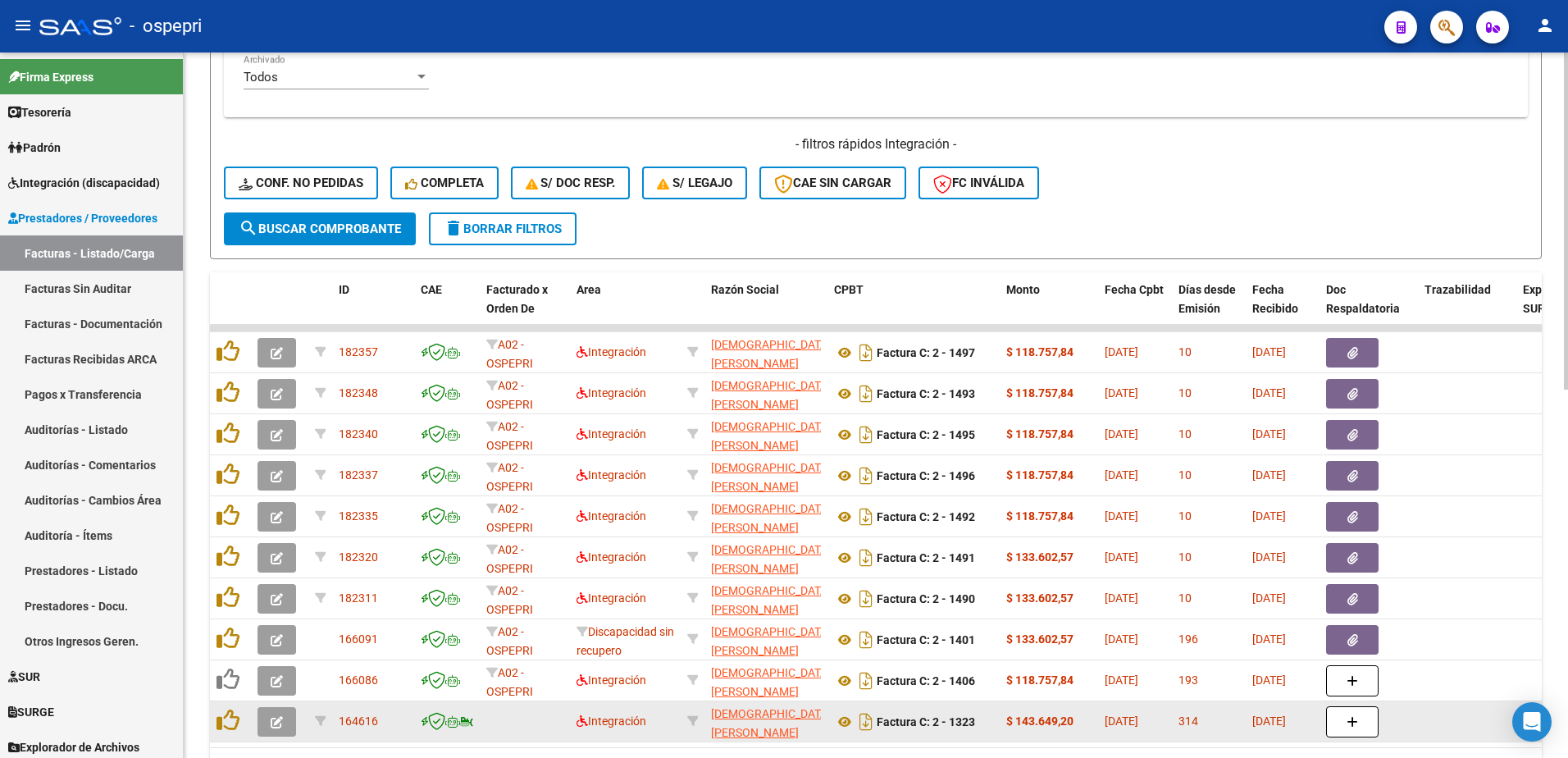
type input "27265411172"
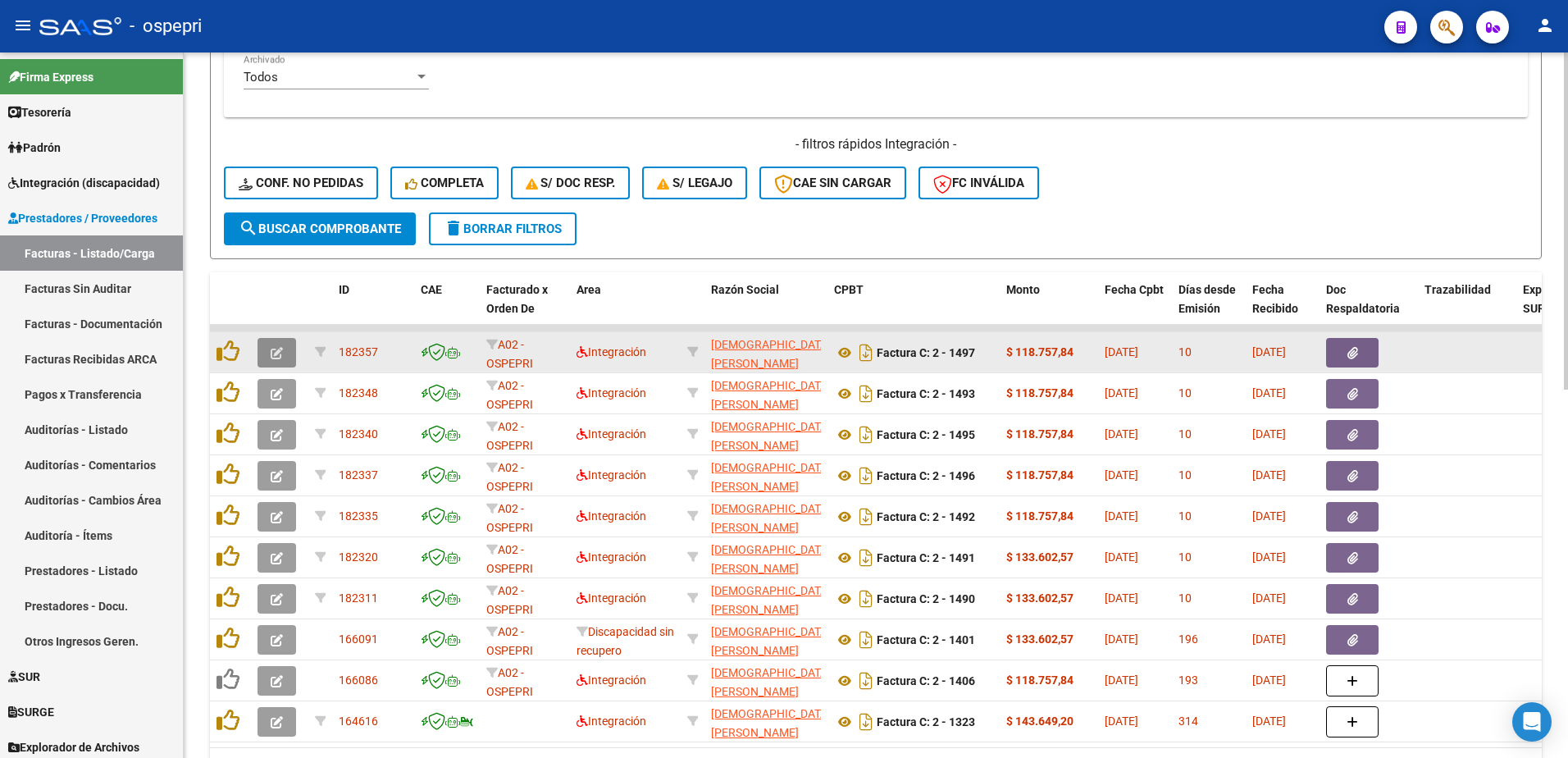
click at [274, 343] on button "button" at bounding box center [276, 352] width 39 height 30
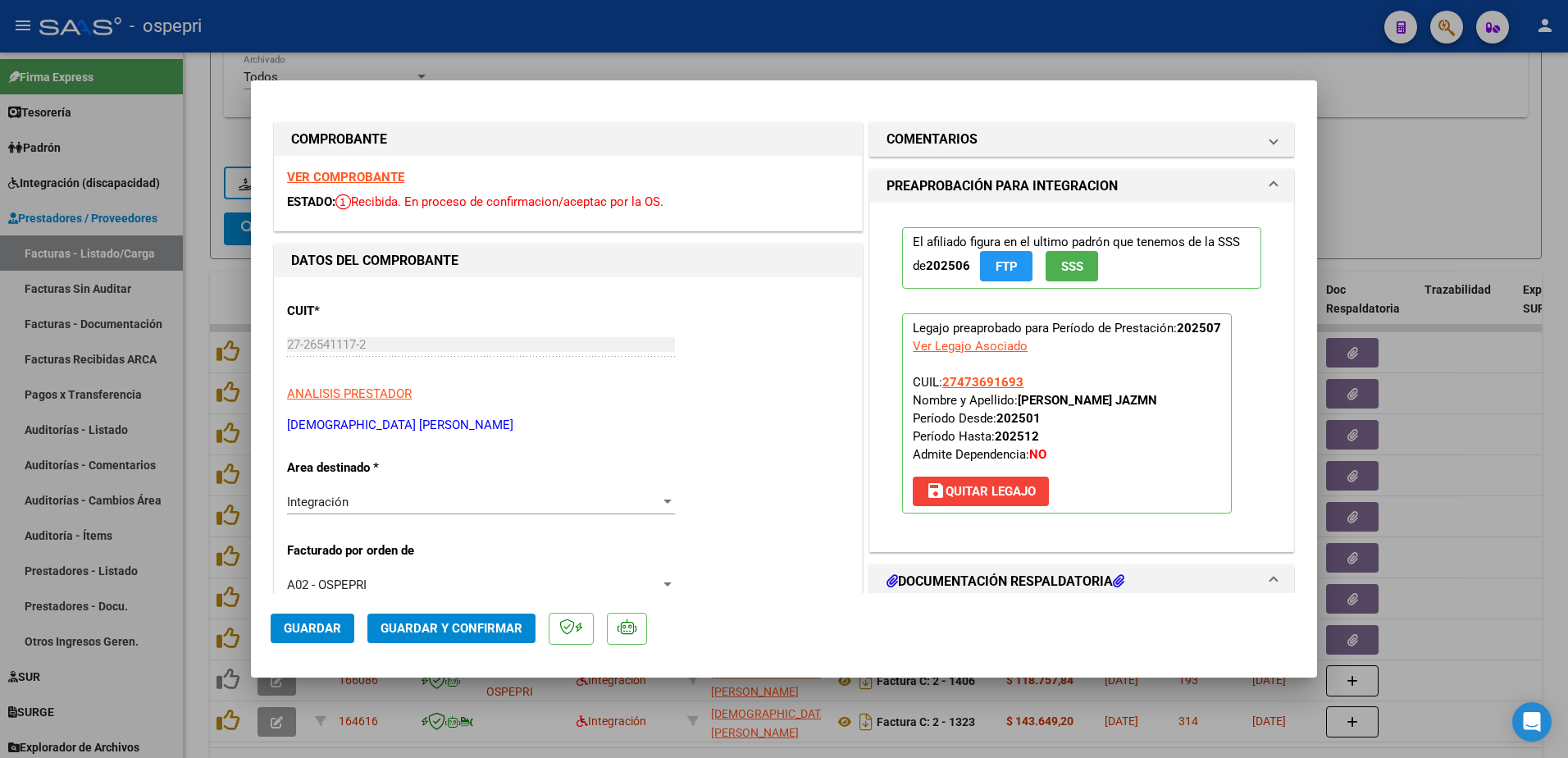
click at [358, 178] on strong "VER COMPROBANTE" at bounding box center [346, 177] width 118 height 14
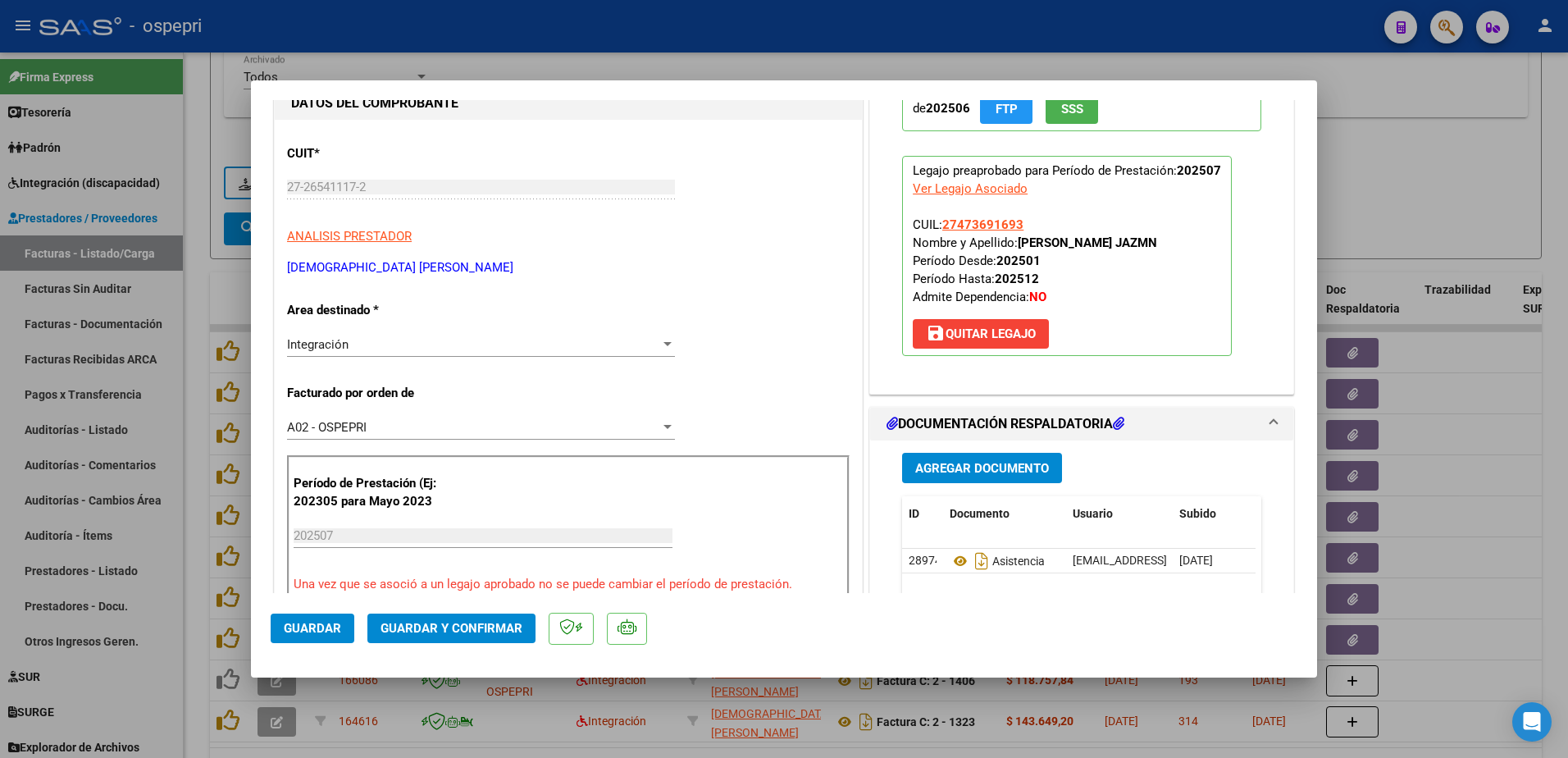
scroll to position [246, 0]
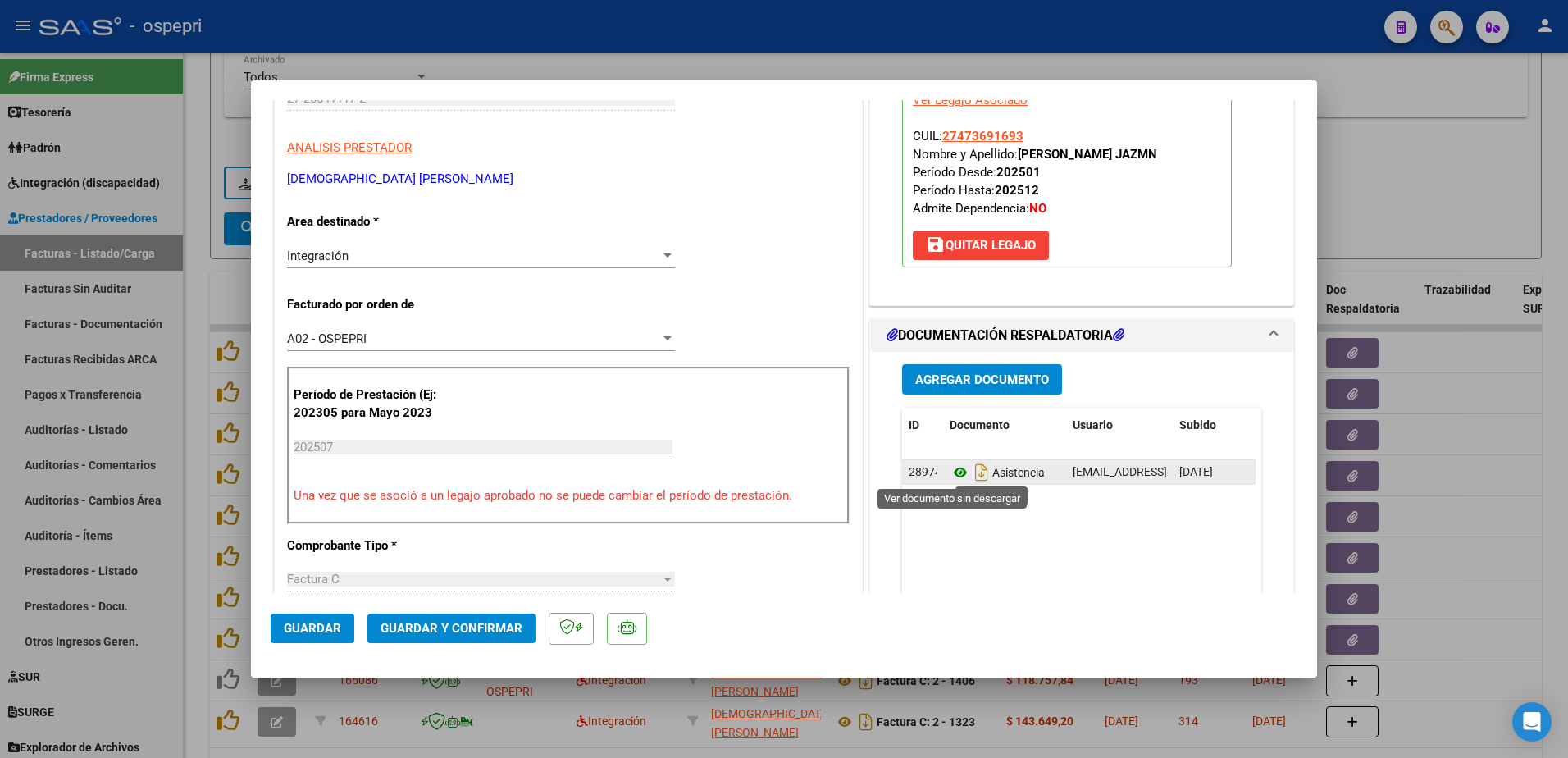
click at [951, 471] on icon at bounding box center [960, 472] width 22 height 20
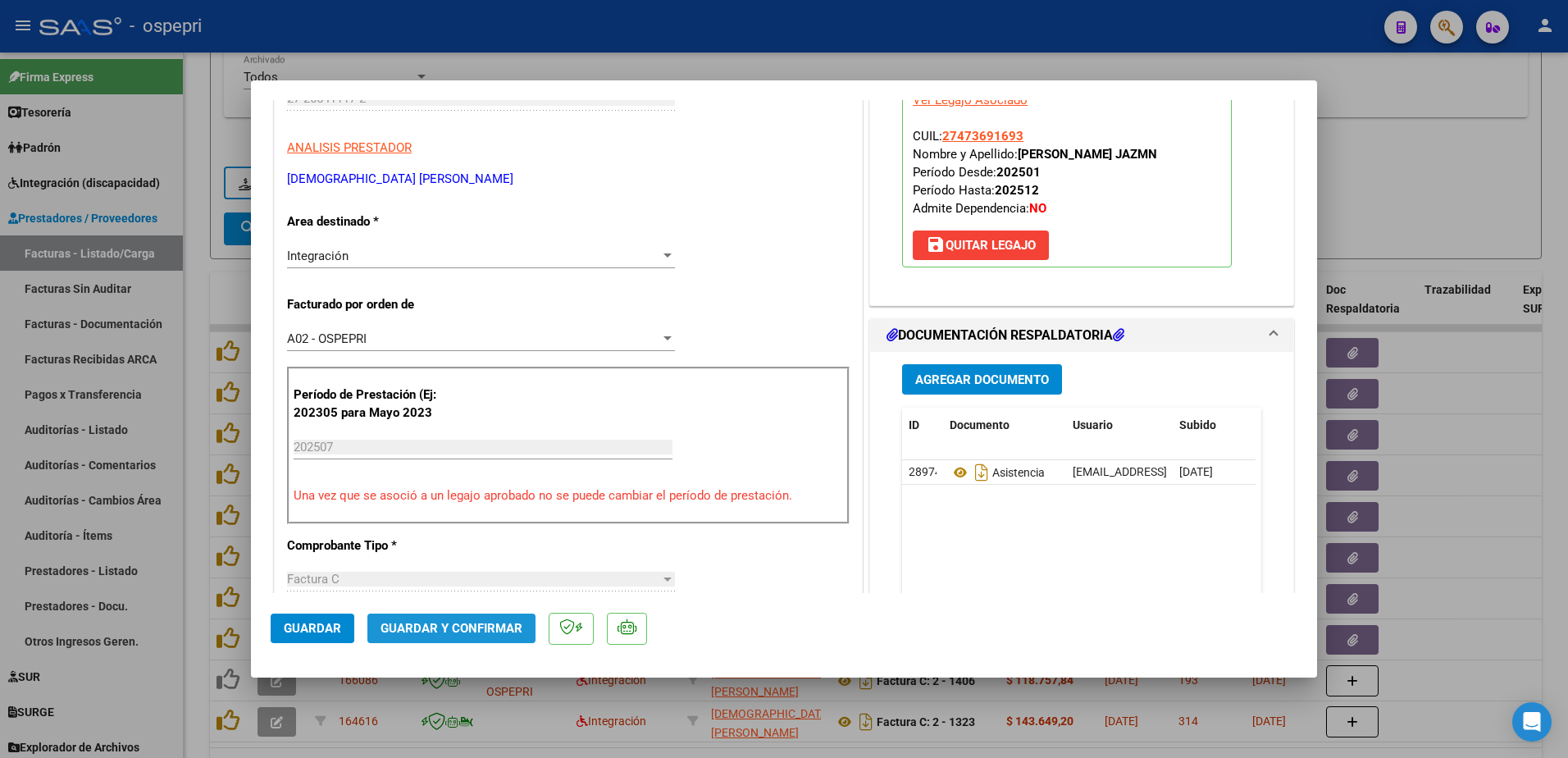
click at [484, 626] on span "Guardar y Confirmar" at bounding box center [451, 629] width 142 height 14
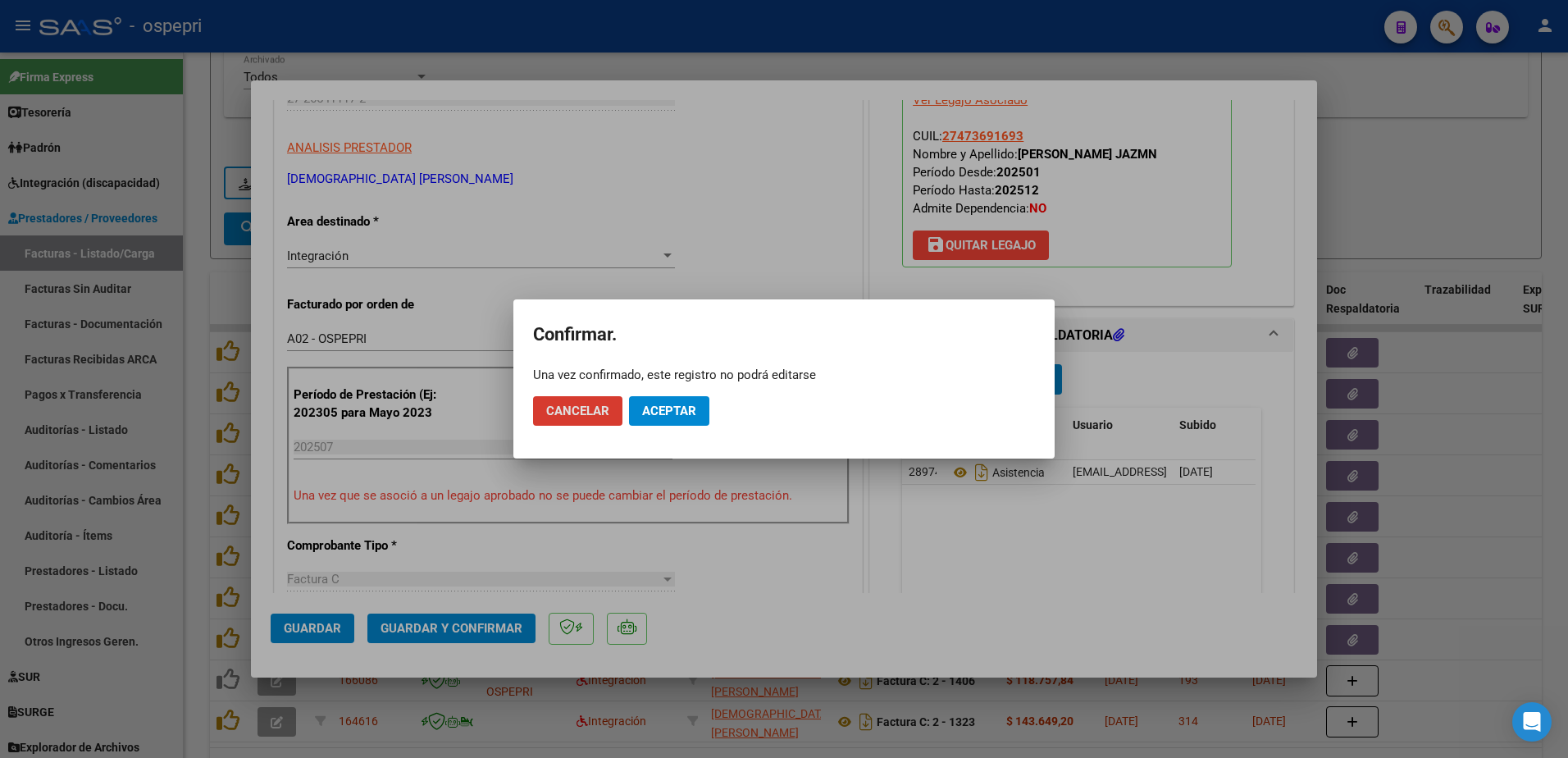
click at [635, 417] on button "Aceptar" at bounding box center [670, 410] width 81 height 30
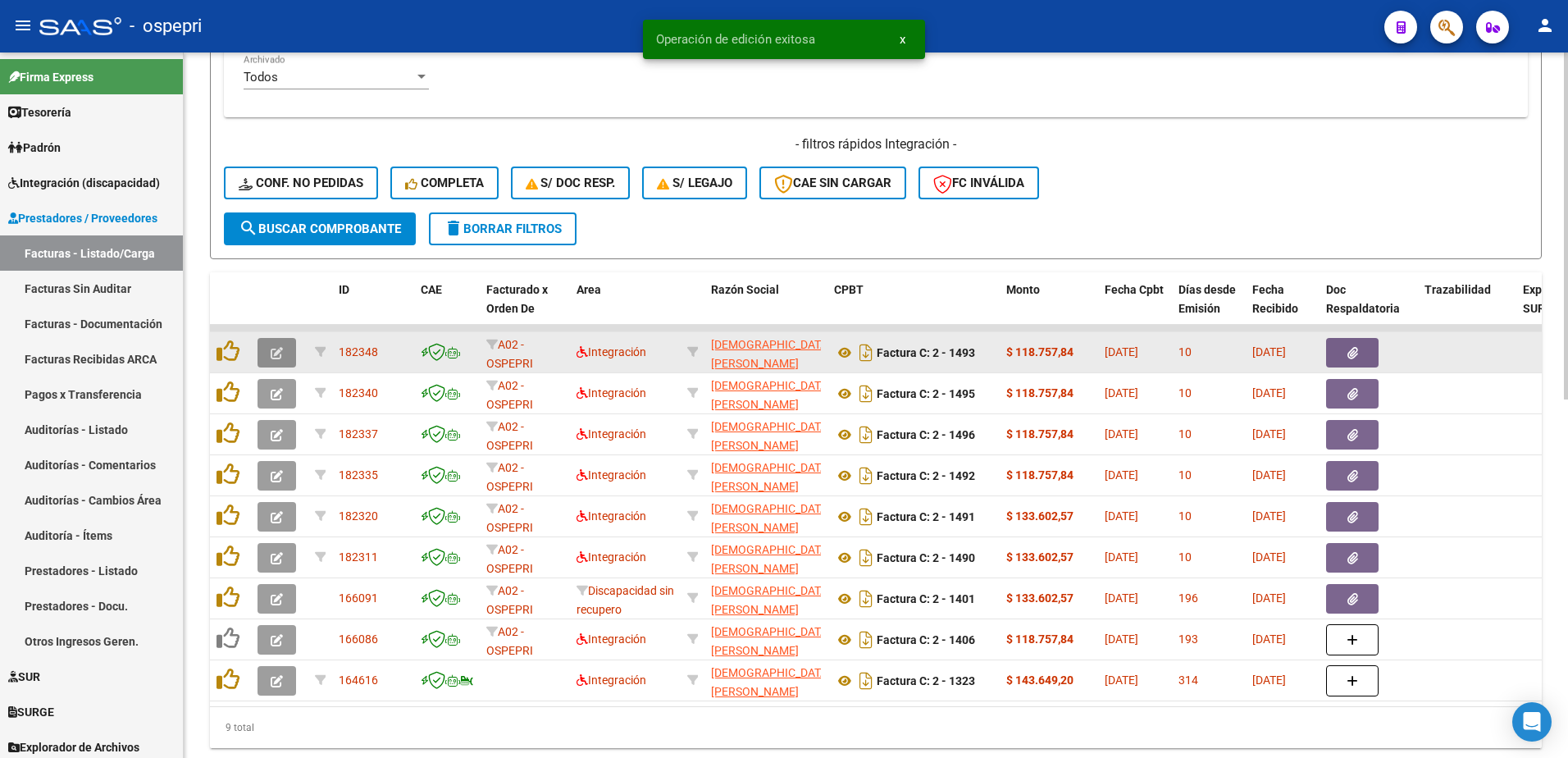
click at [279, 354] on icon "button" at bounding box center [277, 354] width 13 height 13
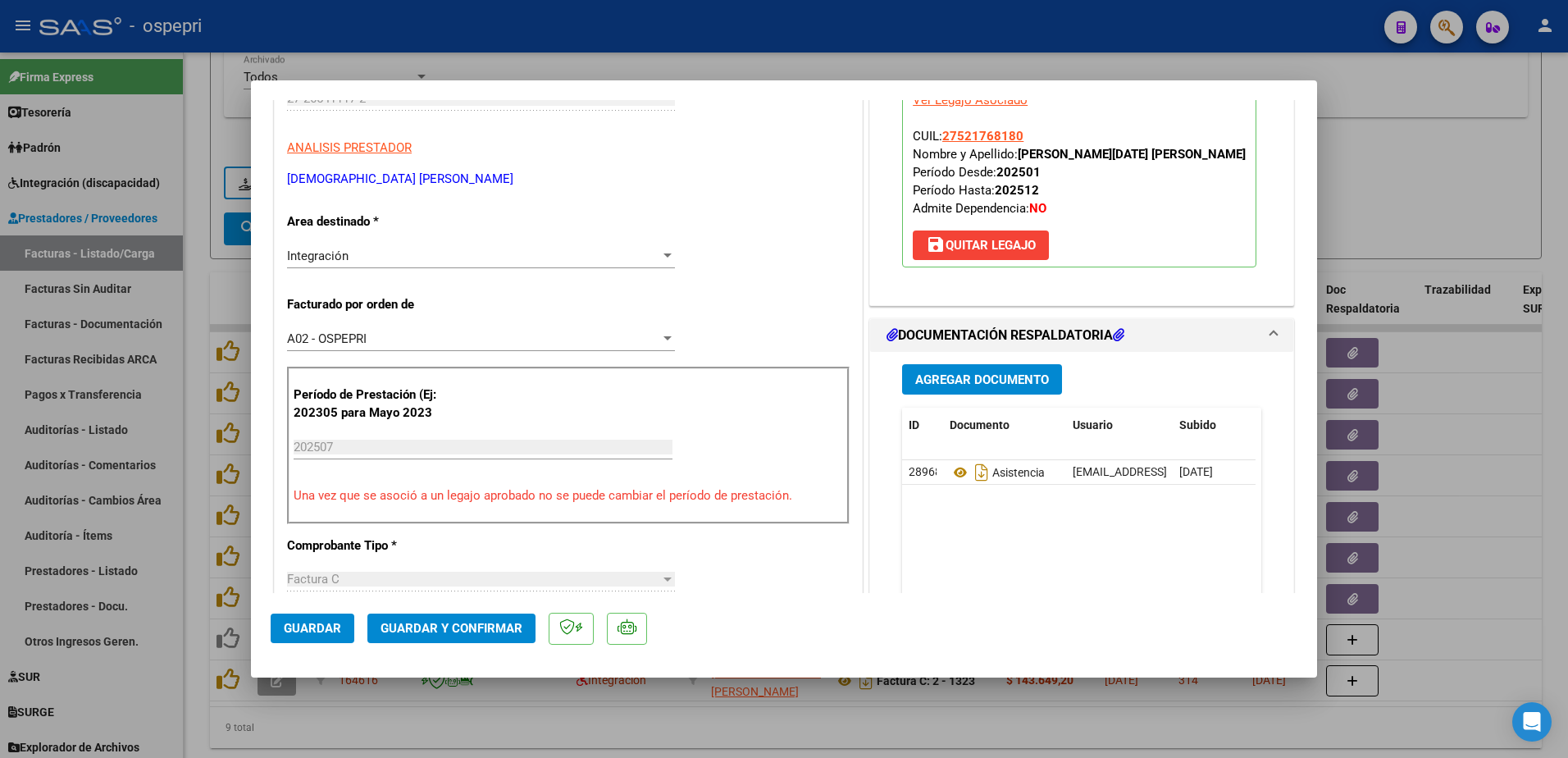
scroll to position [0, 0]
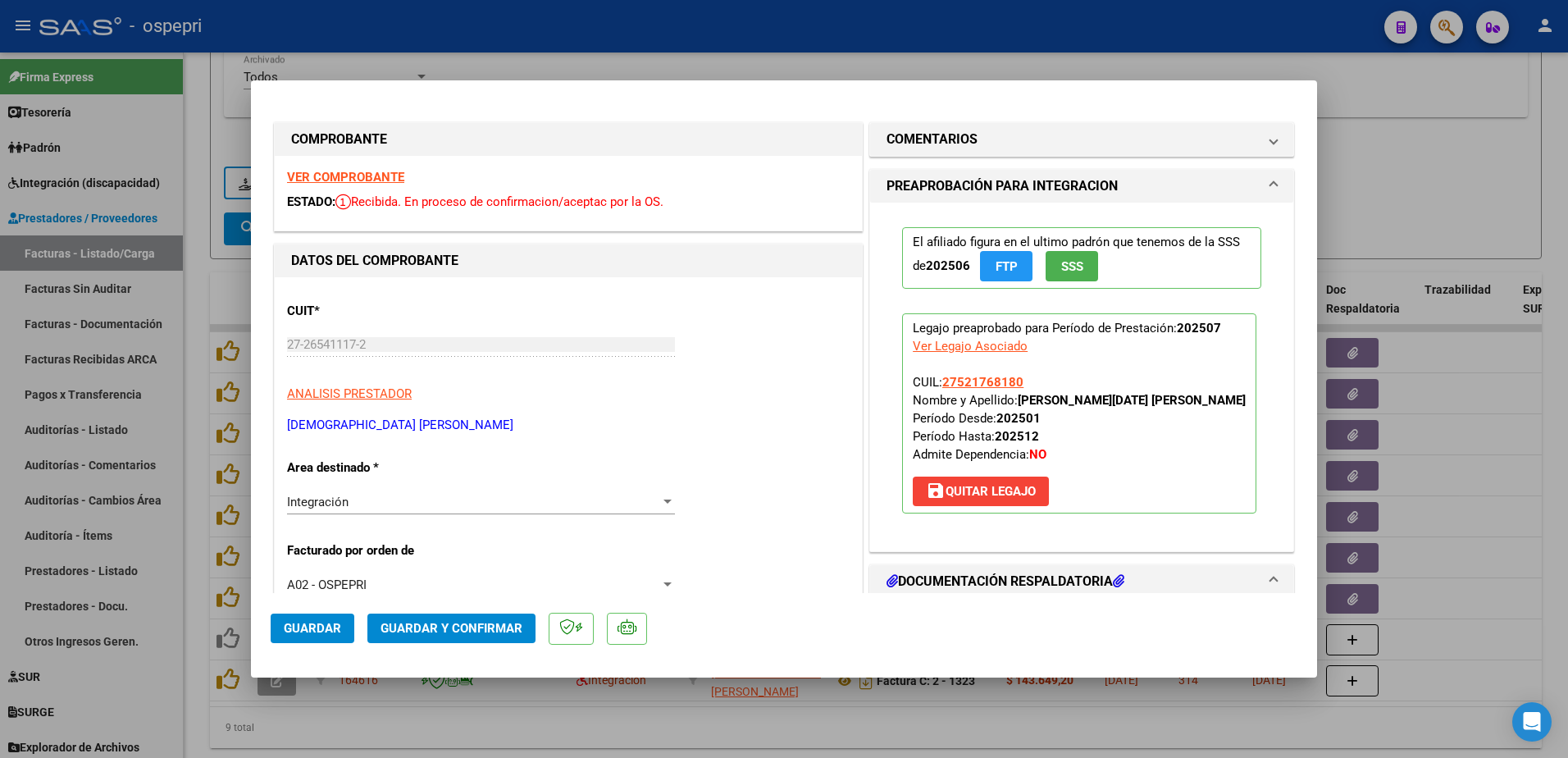
click at [359, 178] on strong "VER COMPROBANTE" at bounding box center [346, 177] width 118 height 14
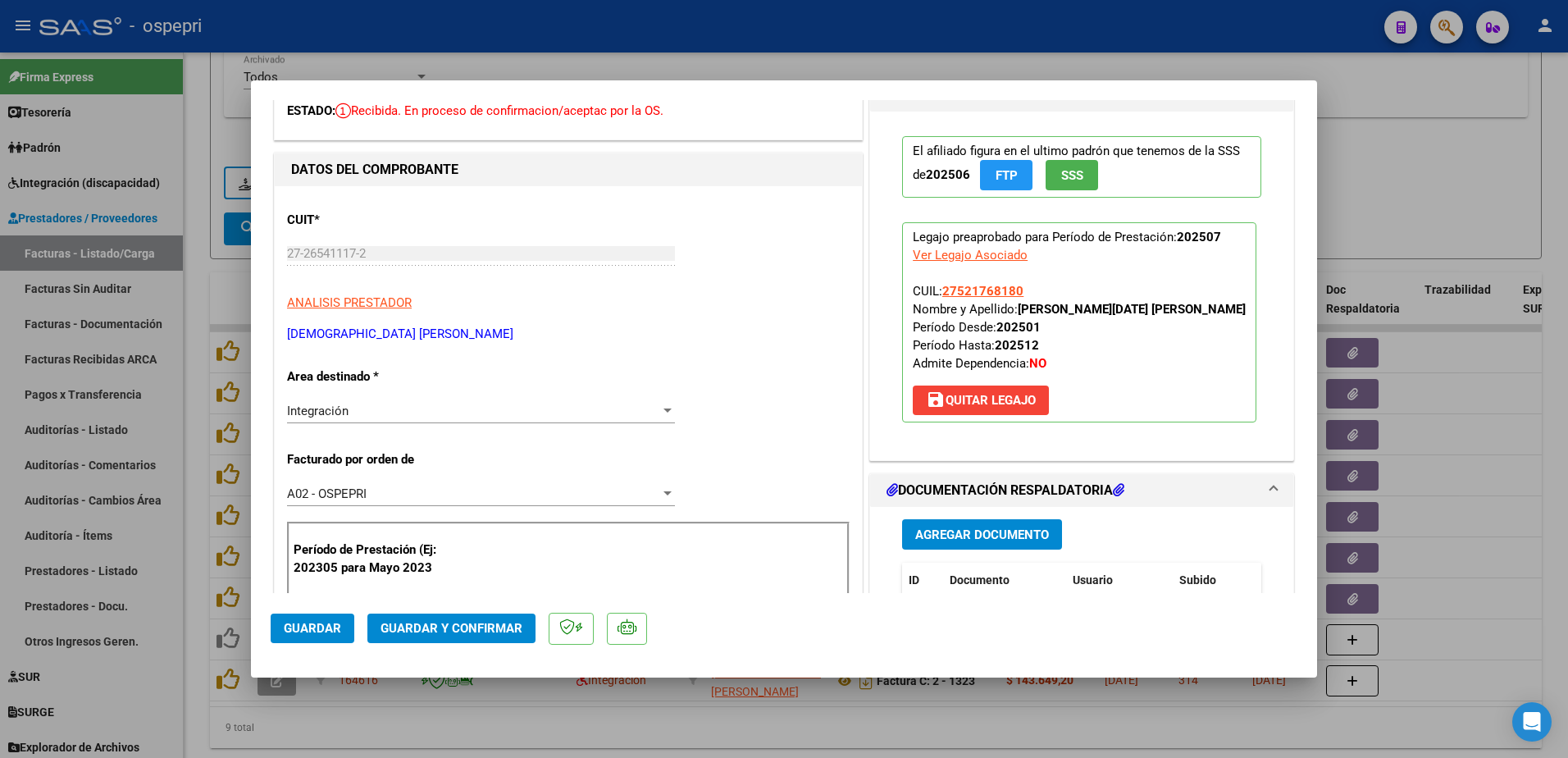
scroll to position [164, 0]
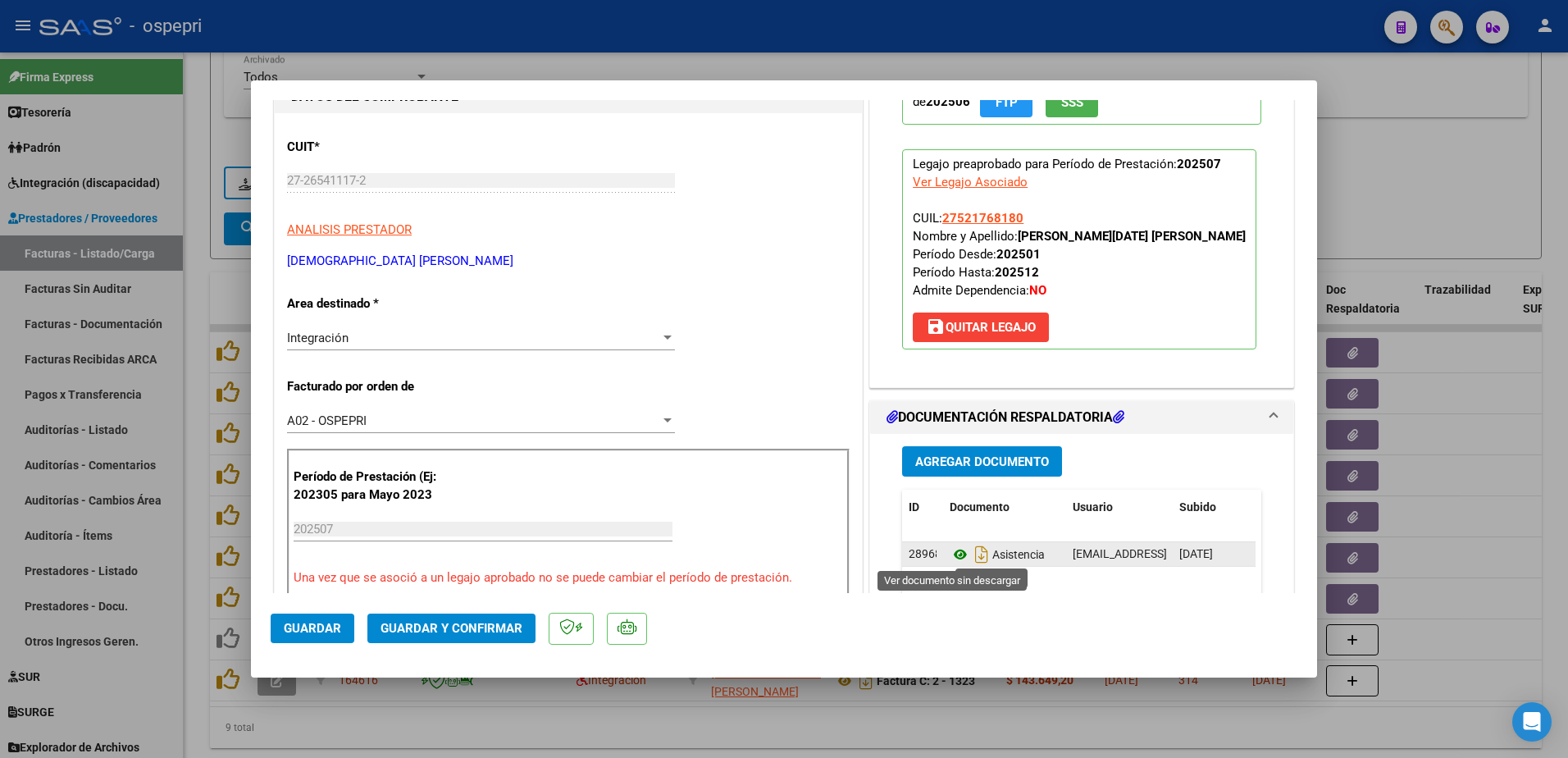
click at [958, 557] on icon at bounding box center [960, 555] width 22 height 20
click at [441, 625] on span "Guardar y Confirmar" at bounding box center [451, 629] width 142 height 14
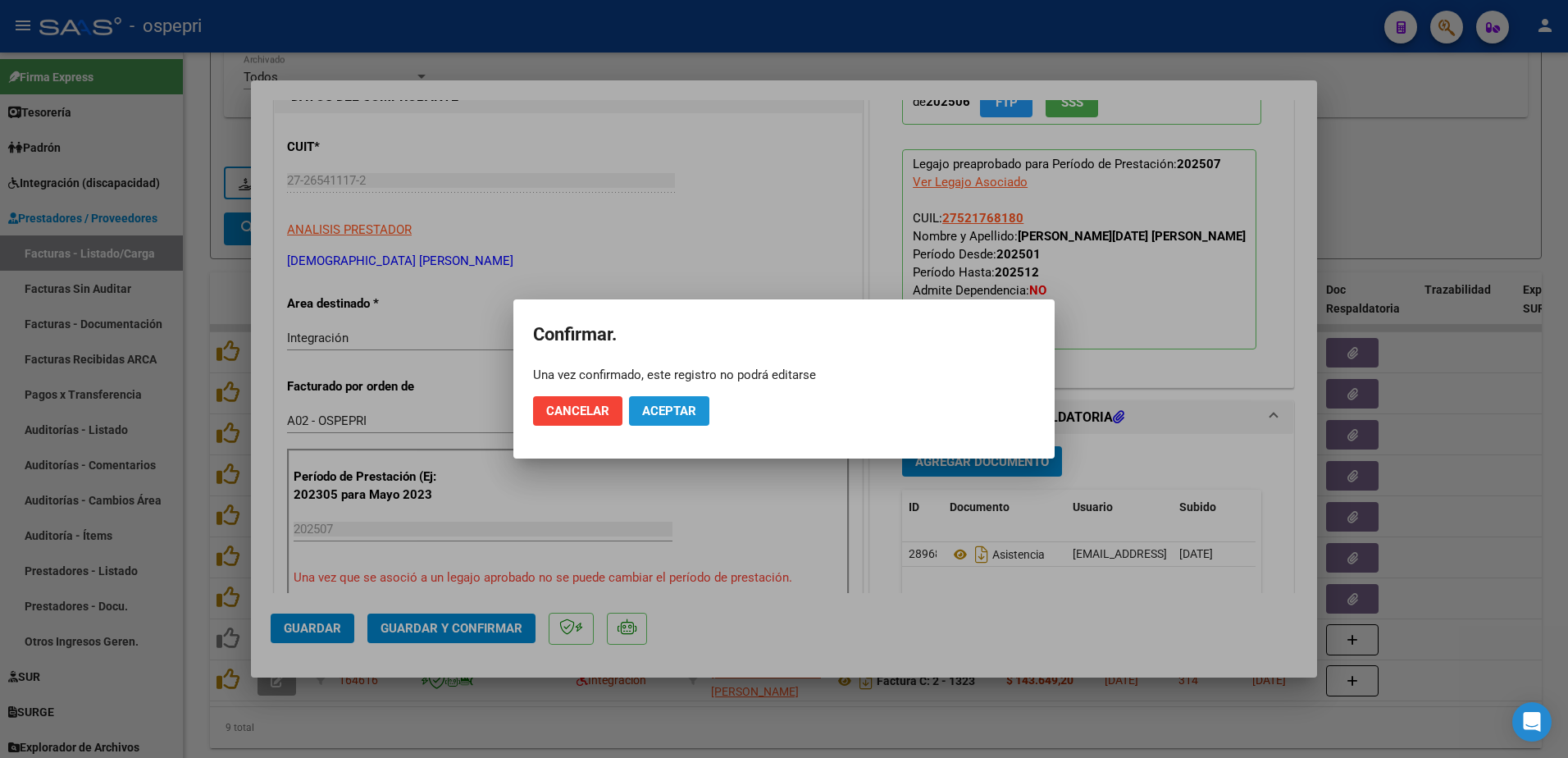
click at [674, 410] on span "Aceptar" at bounding box center [669, 411] width 54 height 14
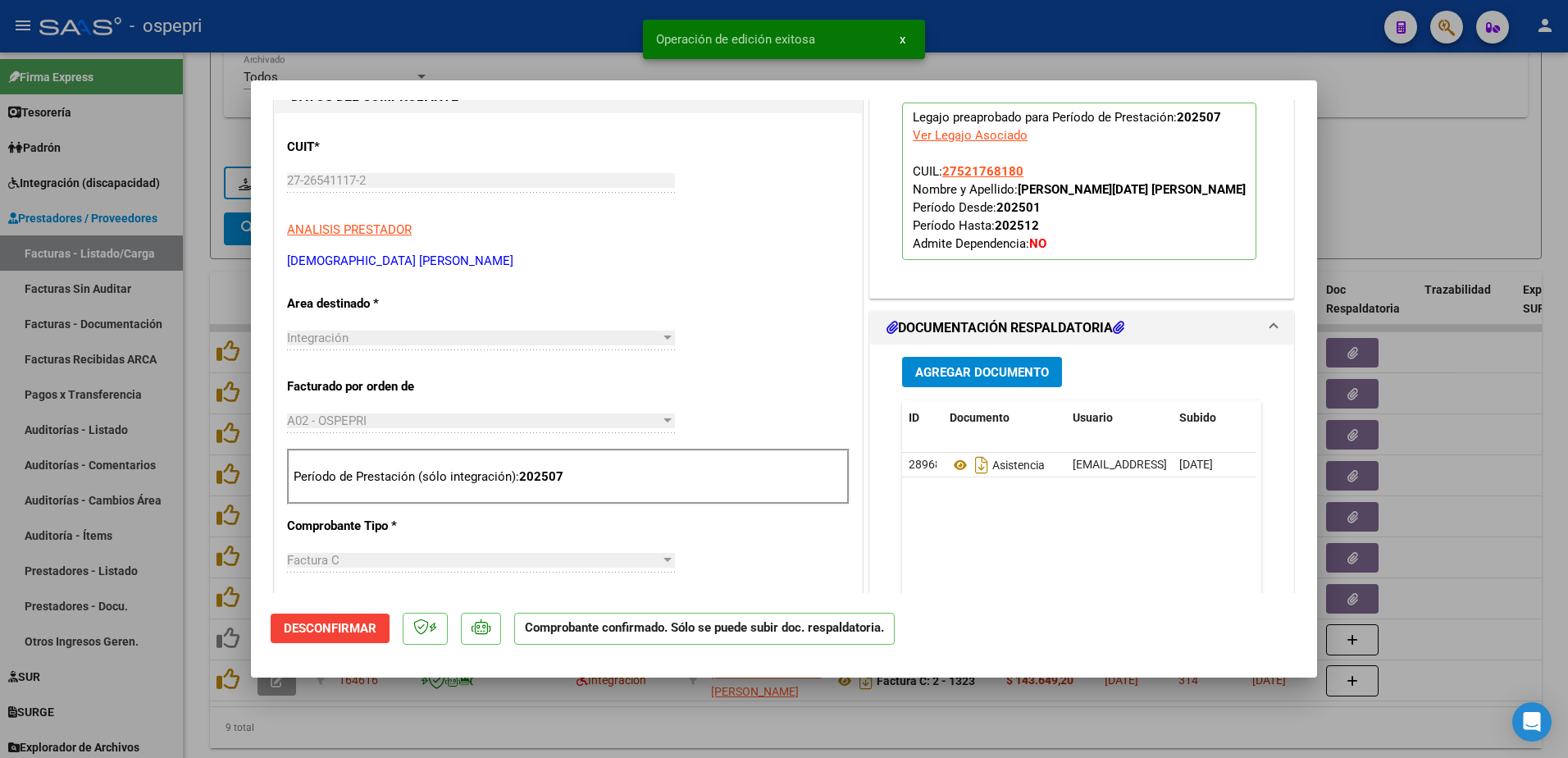
type input "$ 0,00"
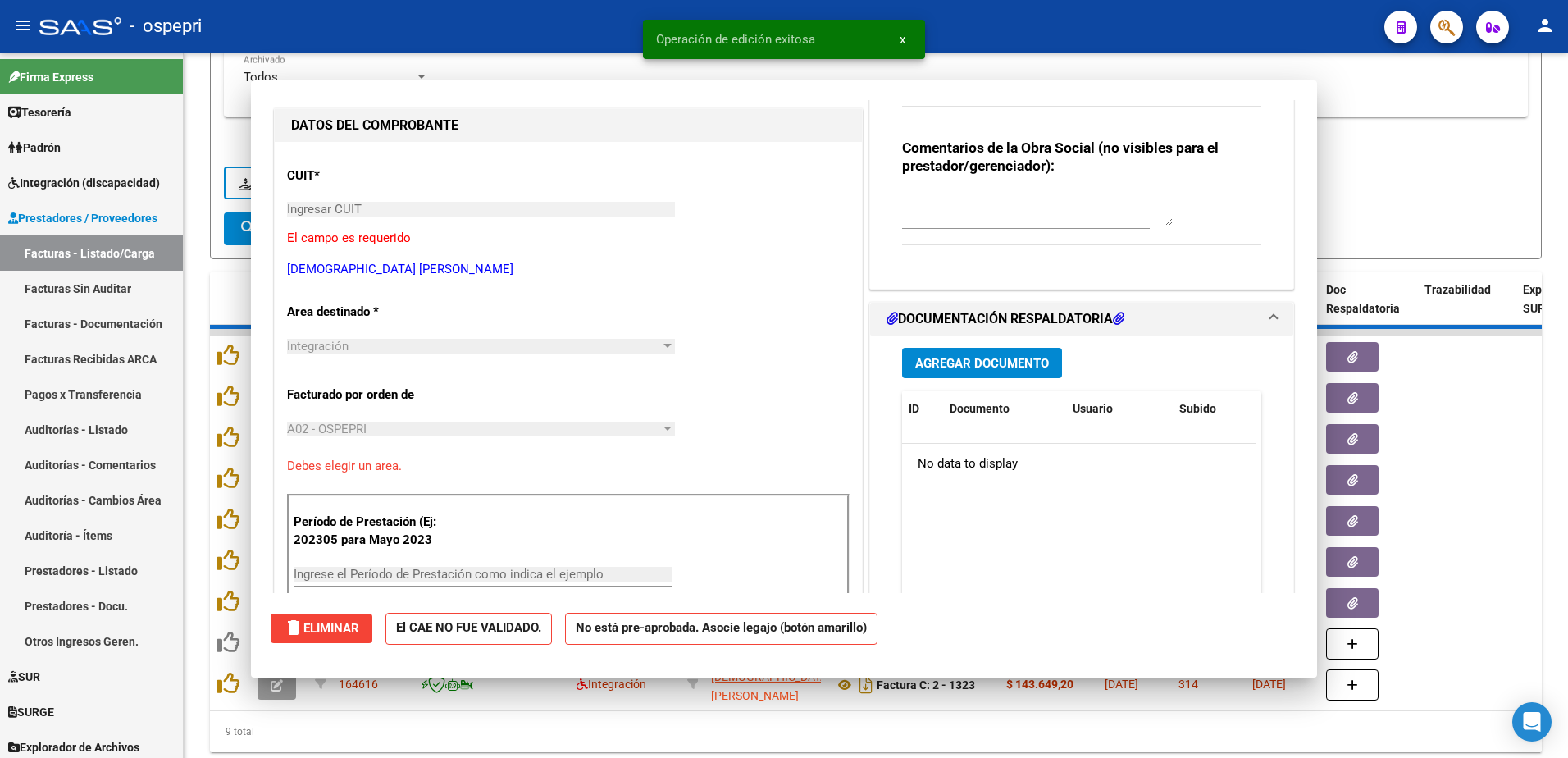
scroll to position [193, 0]
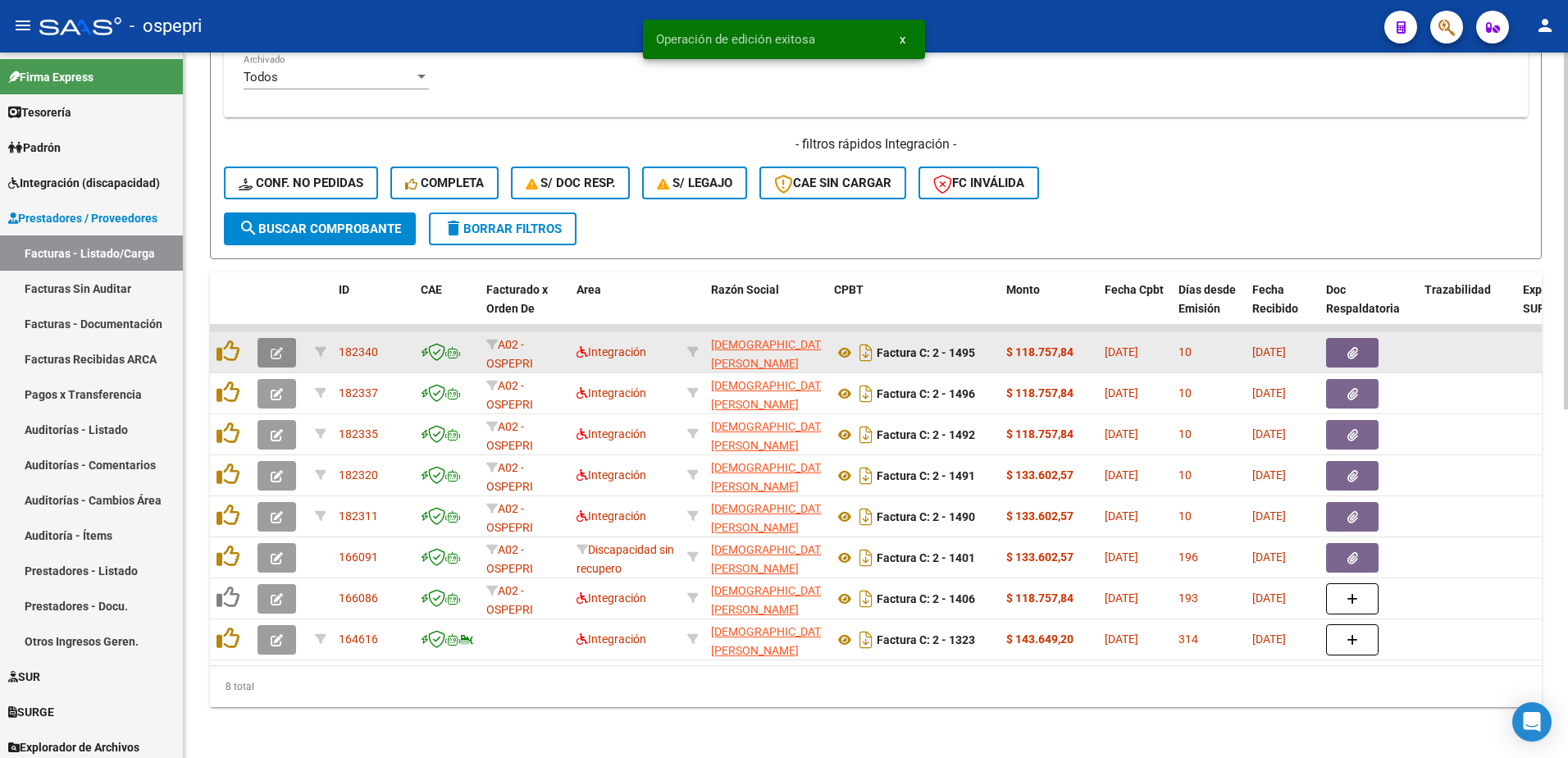
click at [274, 355] on icon "button" at bounding box center [277, 354] width 13 height 13
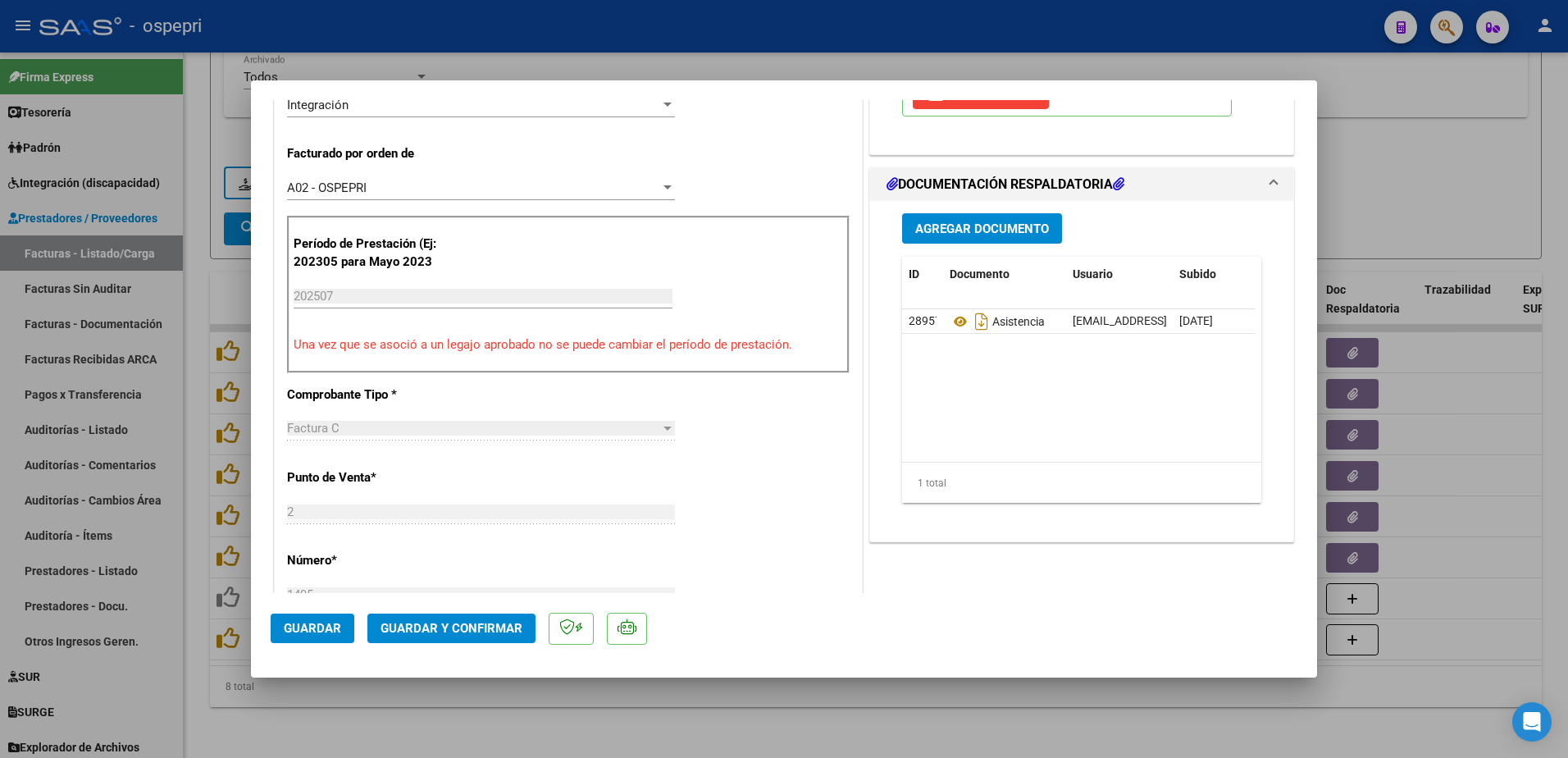
scroll to position [0, 0]
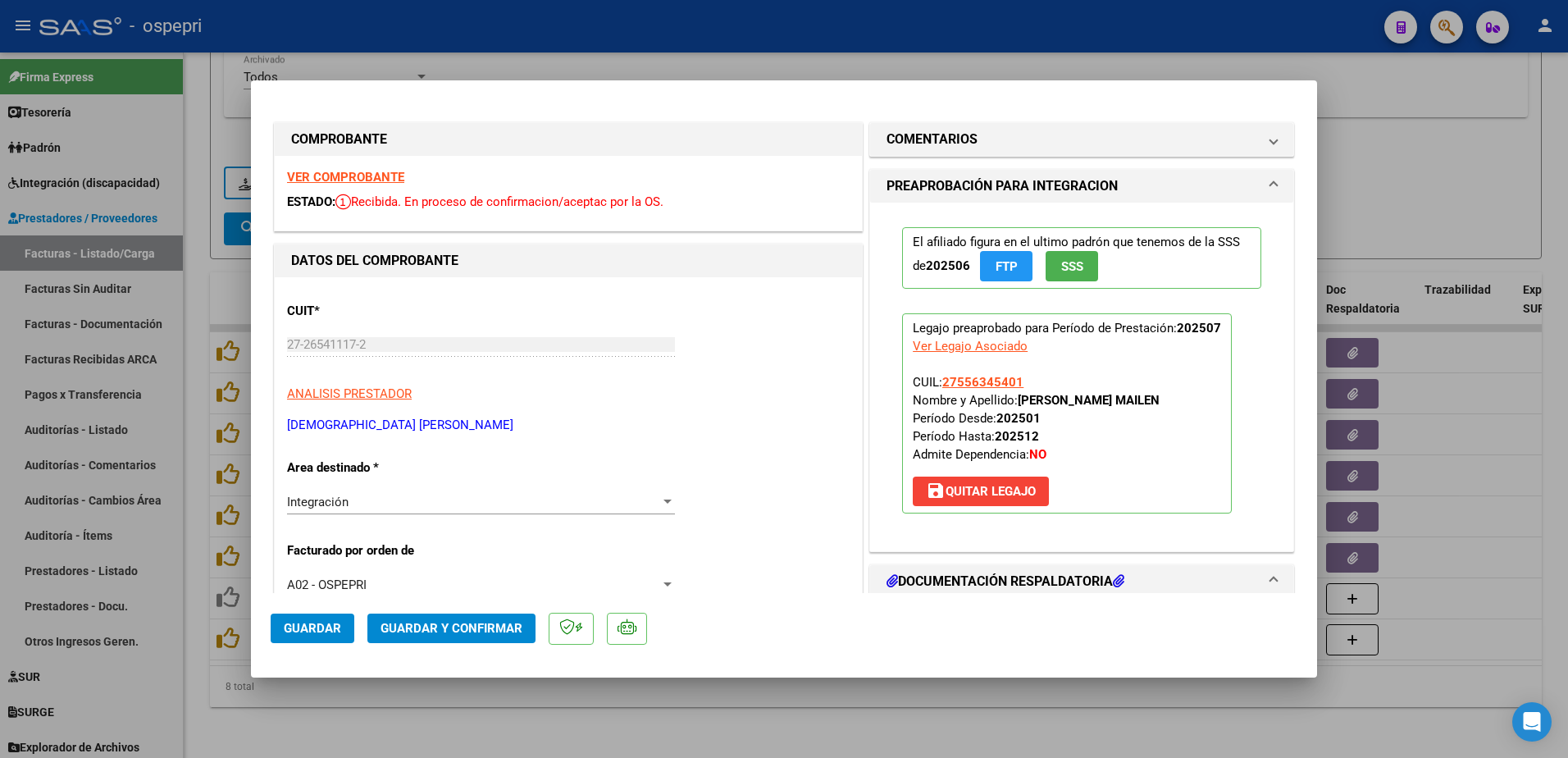
click at [346, 175] on strong "VER COMPROBANTE" at bounding box center [346, 177] width 118 height 14
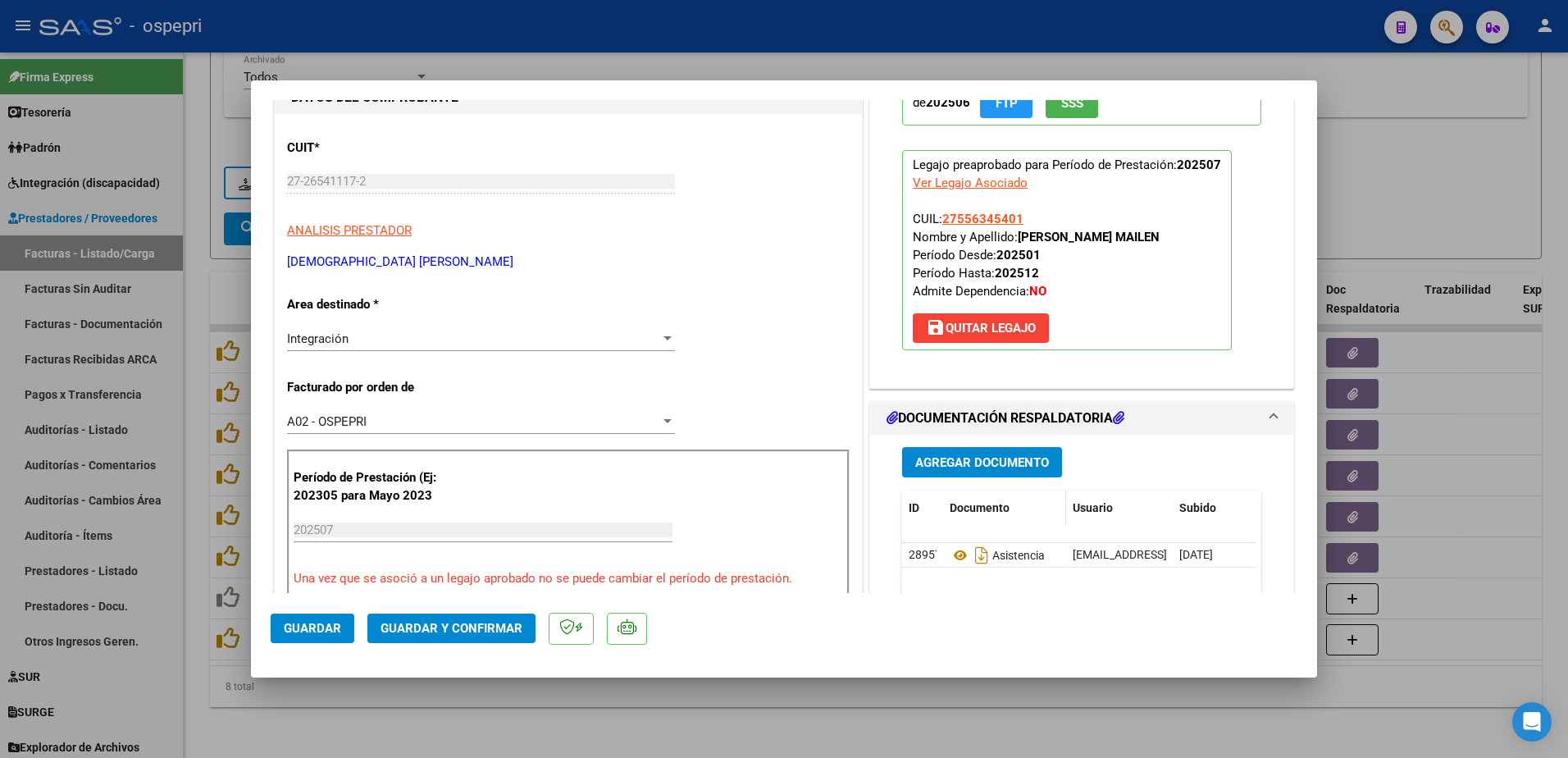
scroll to position [164, 0]
click at [950, 551] on icon at bounding box center [960, 555] width 22 height 20
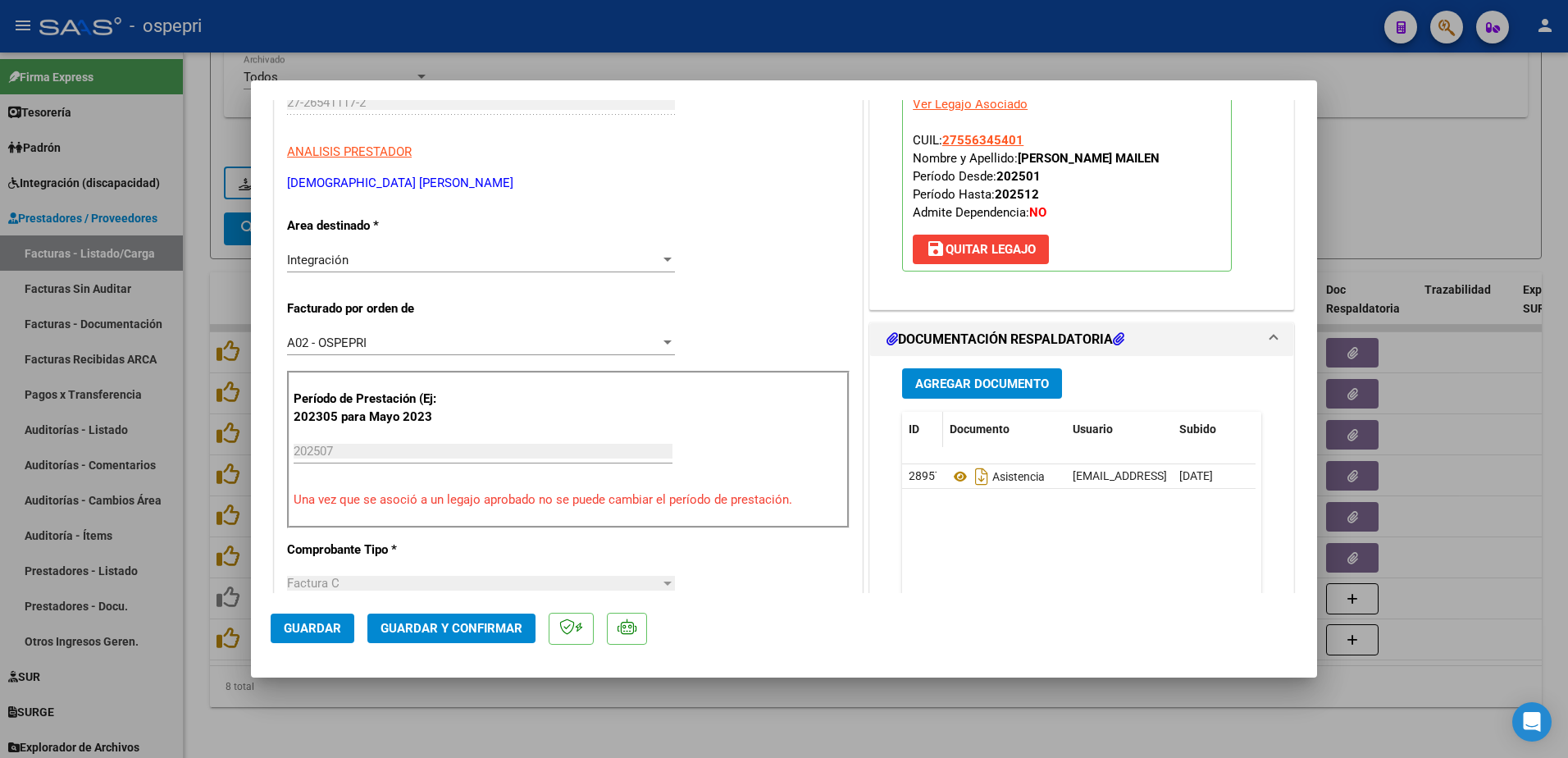
scroll to position [328, 0]
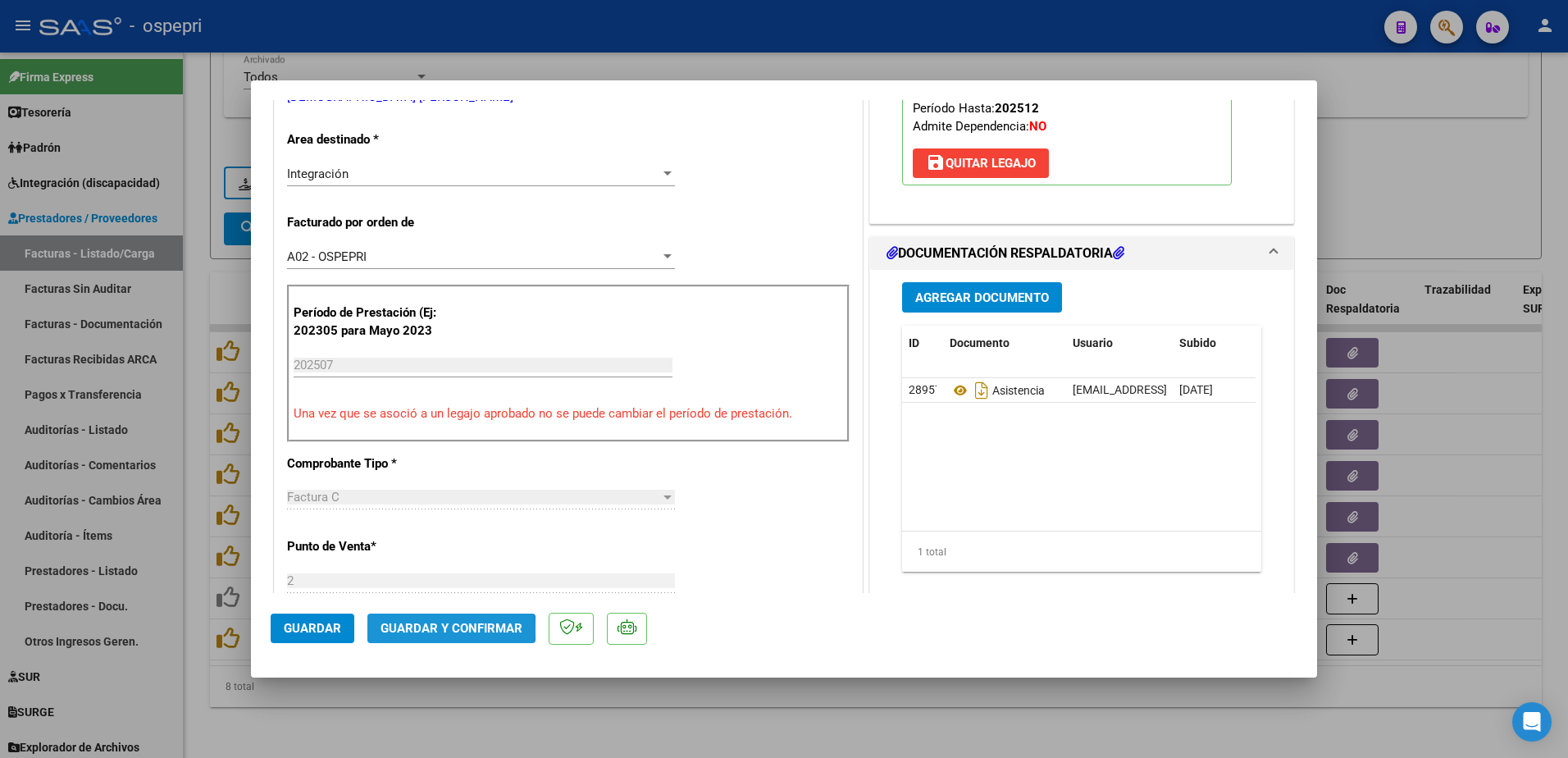
click at [449, 630] on span "Guardar y Confirmar" at bounding box center [451, 629] width 142 height 14
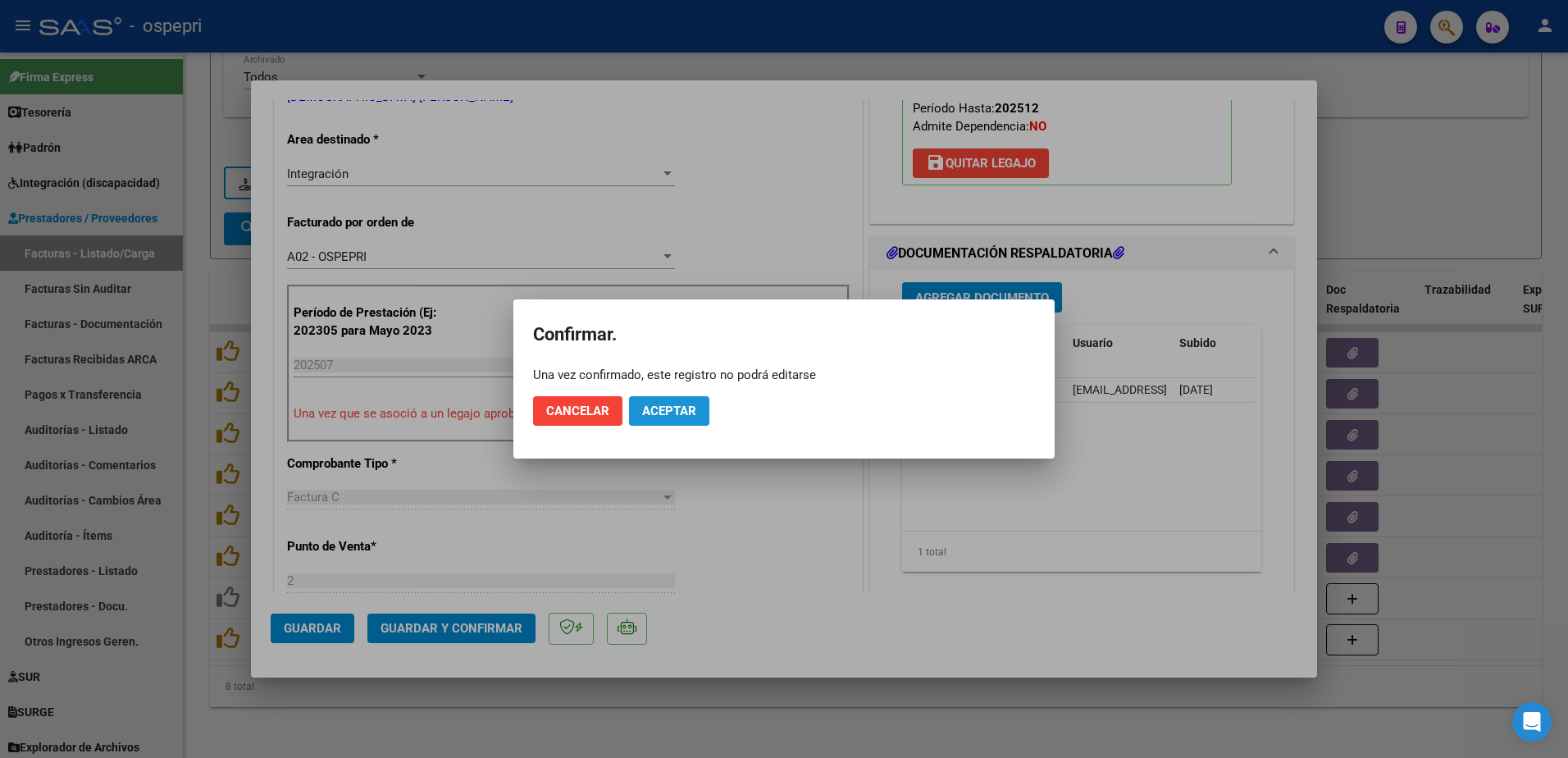
click at [661, 415] on span "Aceptar" at bounding box center [669, 411] width 54 height 14
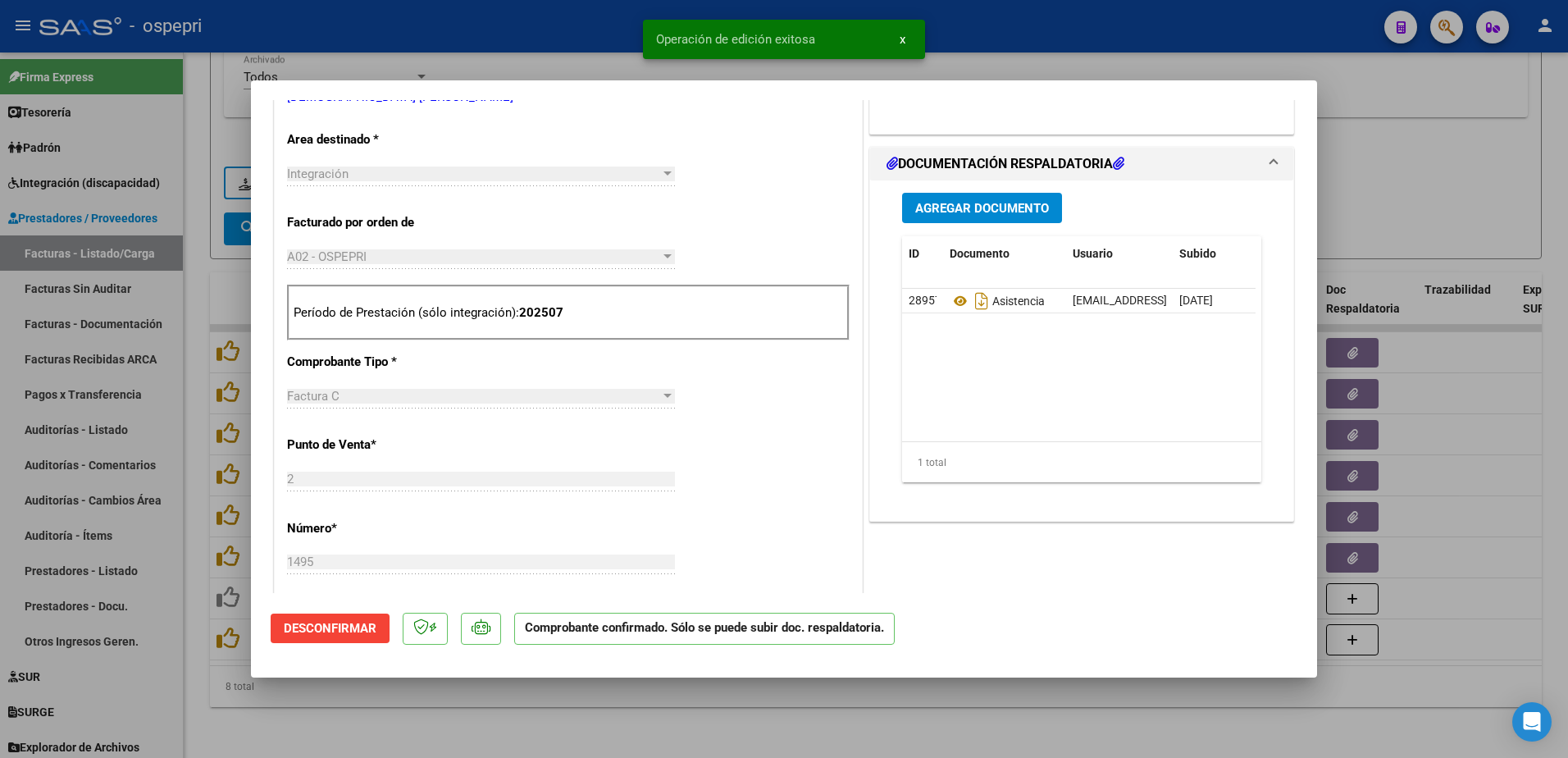
type input "$ 0,00"
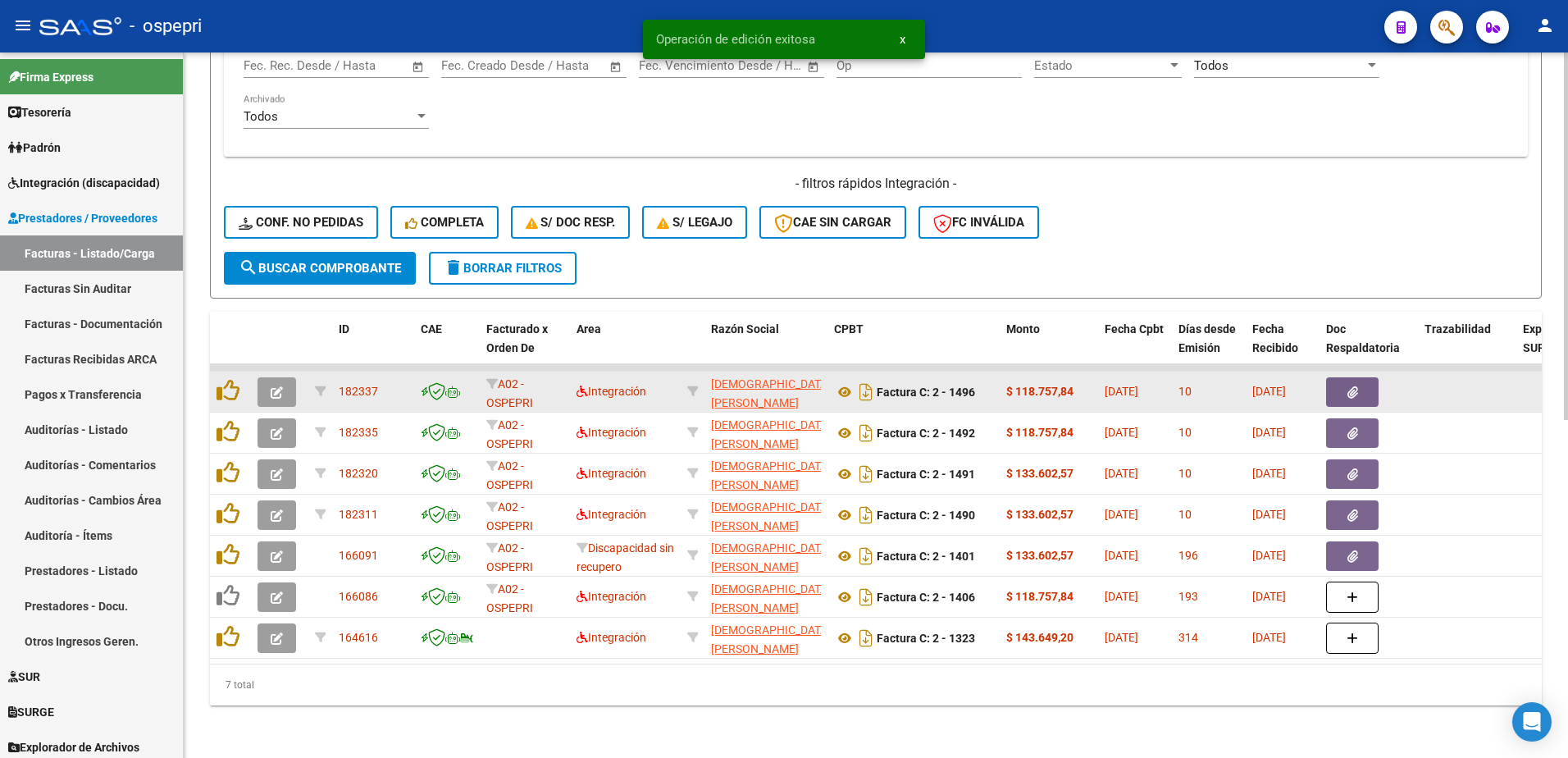
scroll to position [648, 0]
click at [276, 386] on icon "button" at bounding box center [277, 392] width 13 height 13
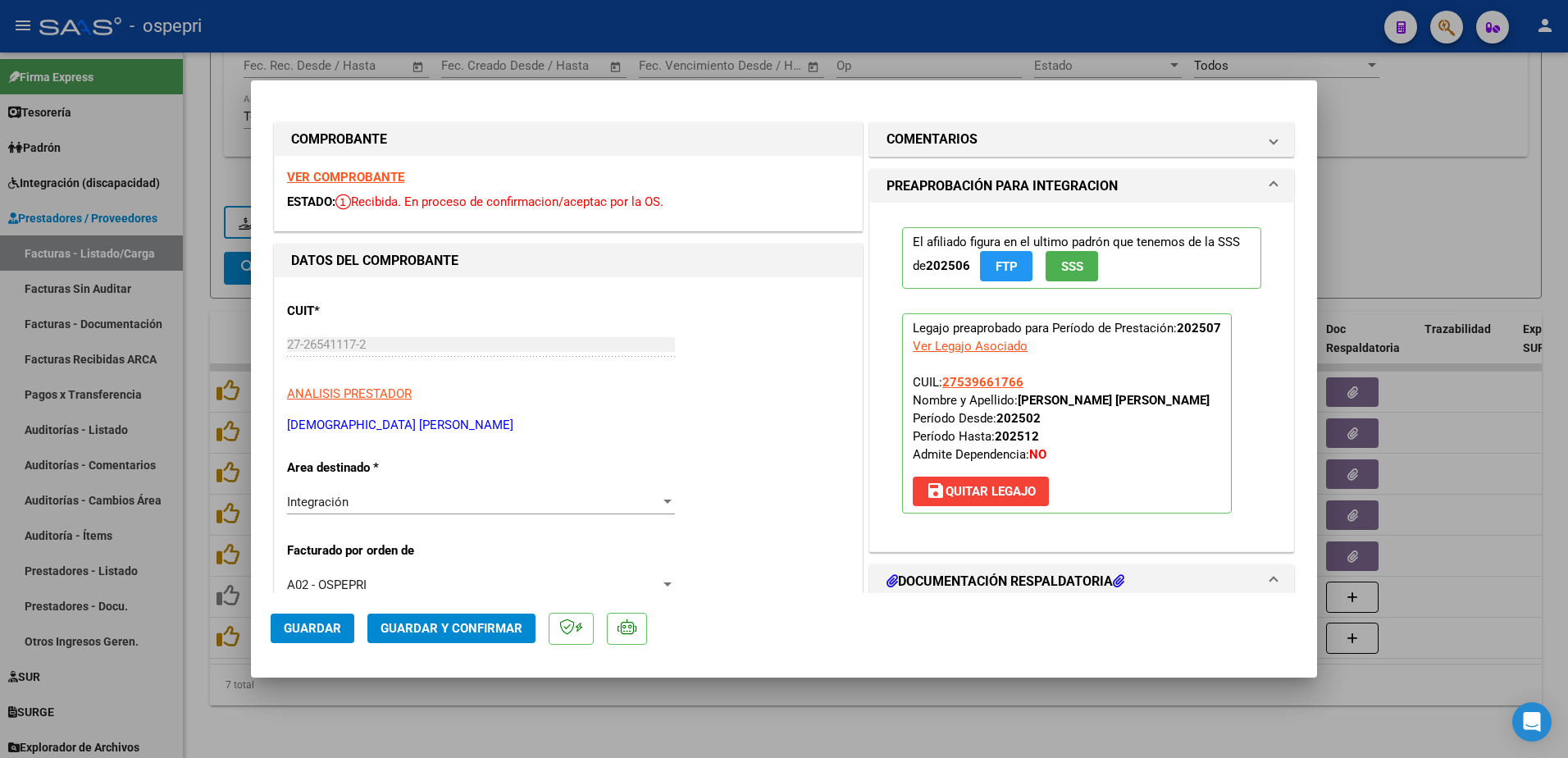
click at [348, 179] on strong "VER COMPROBANTE" at bounding box center [346, 177] width 118 height 14
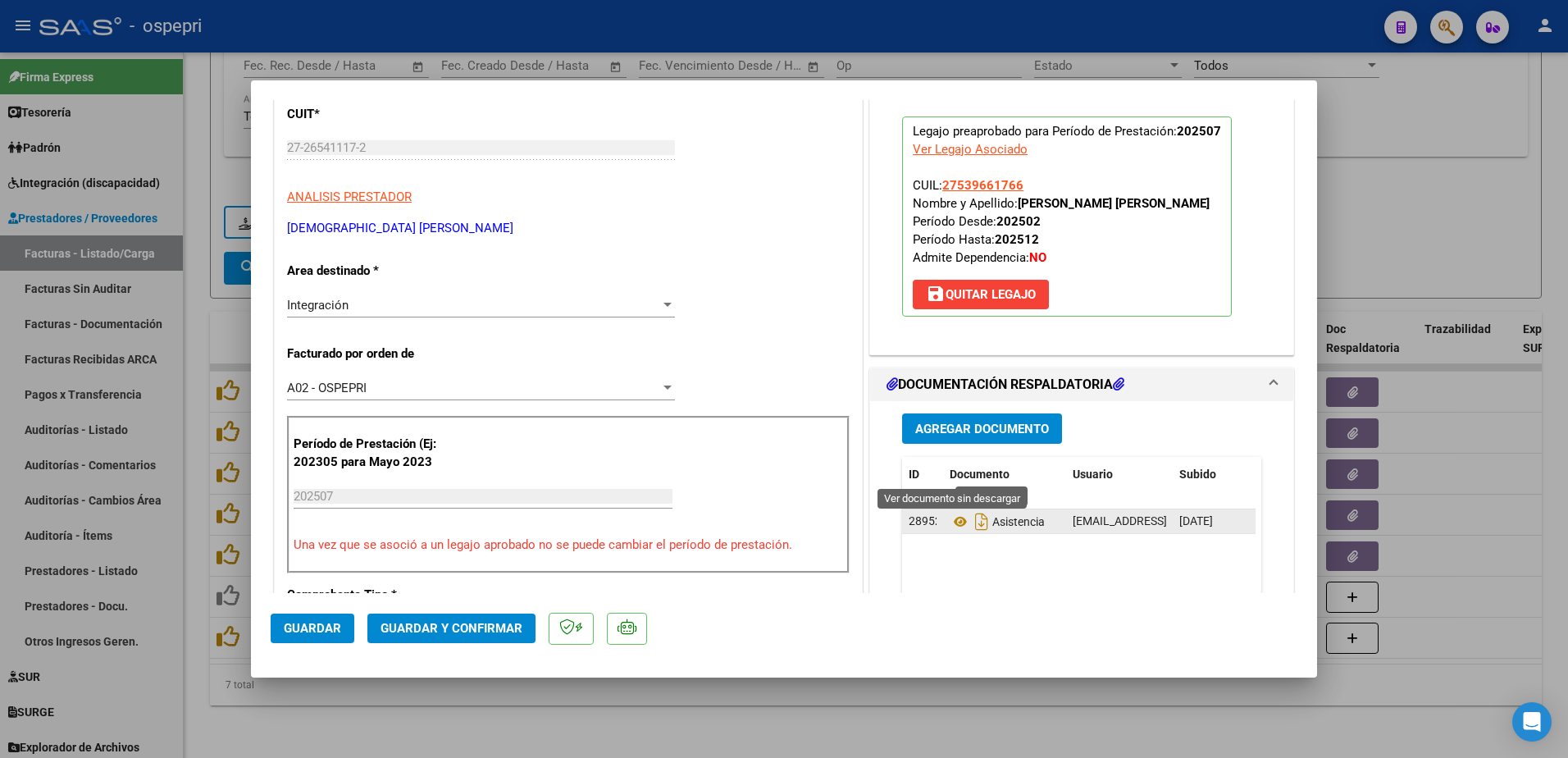
scroll to position [246, 0]
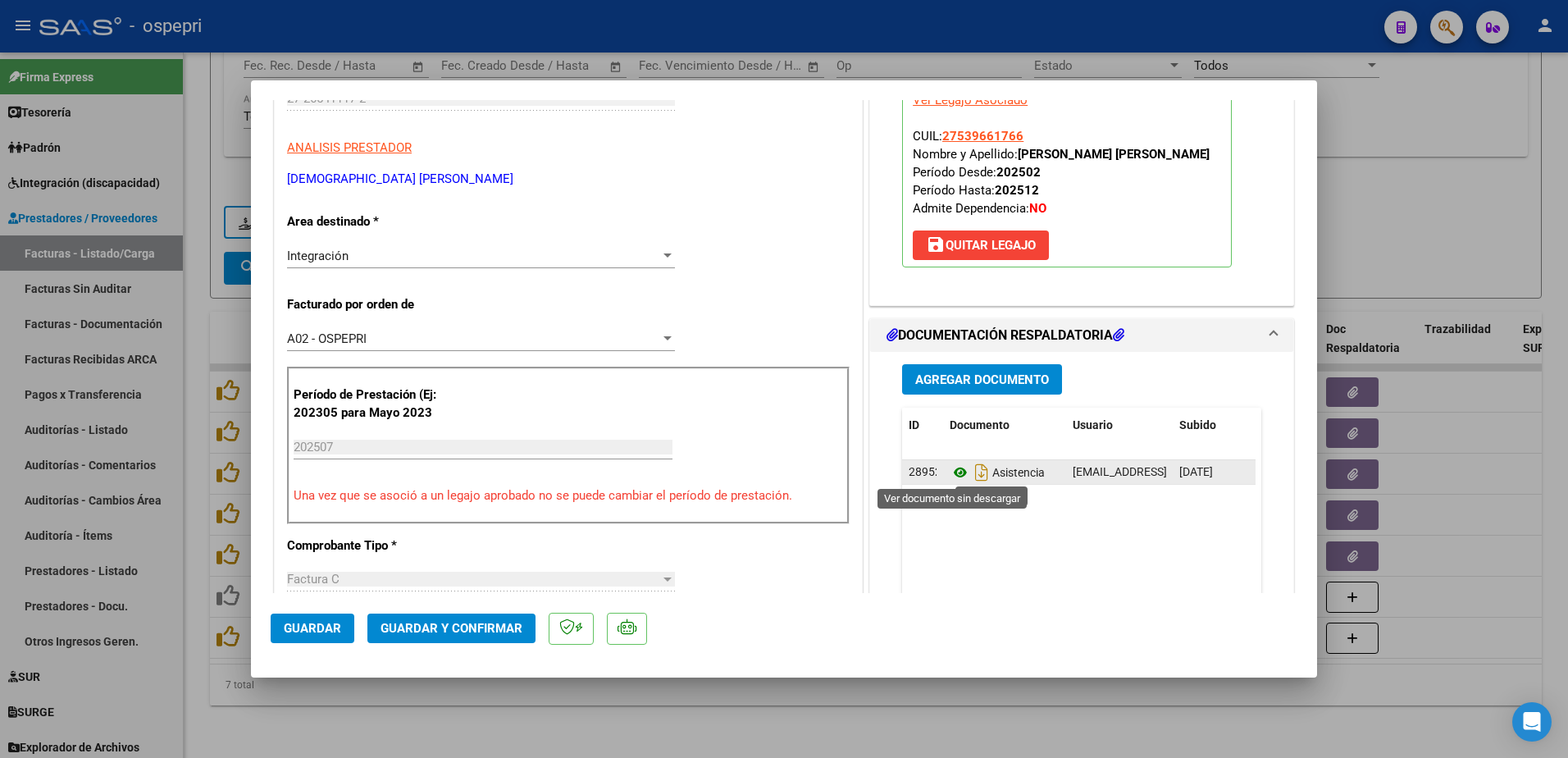
click at [956, 468] on icon at bounding box center [960, 472] width 22 height 20
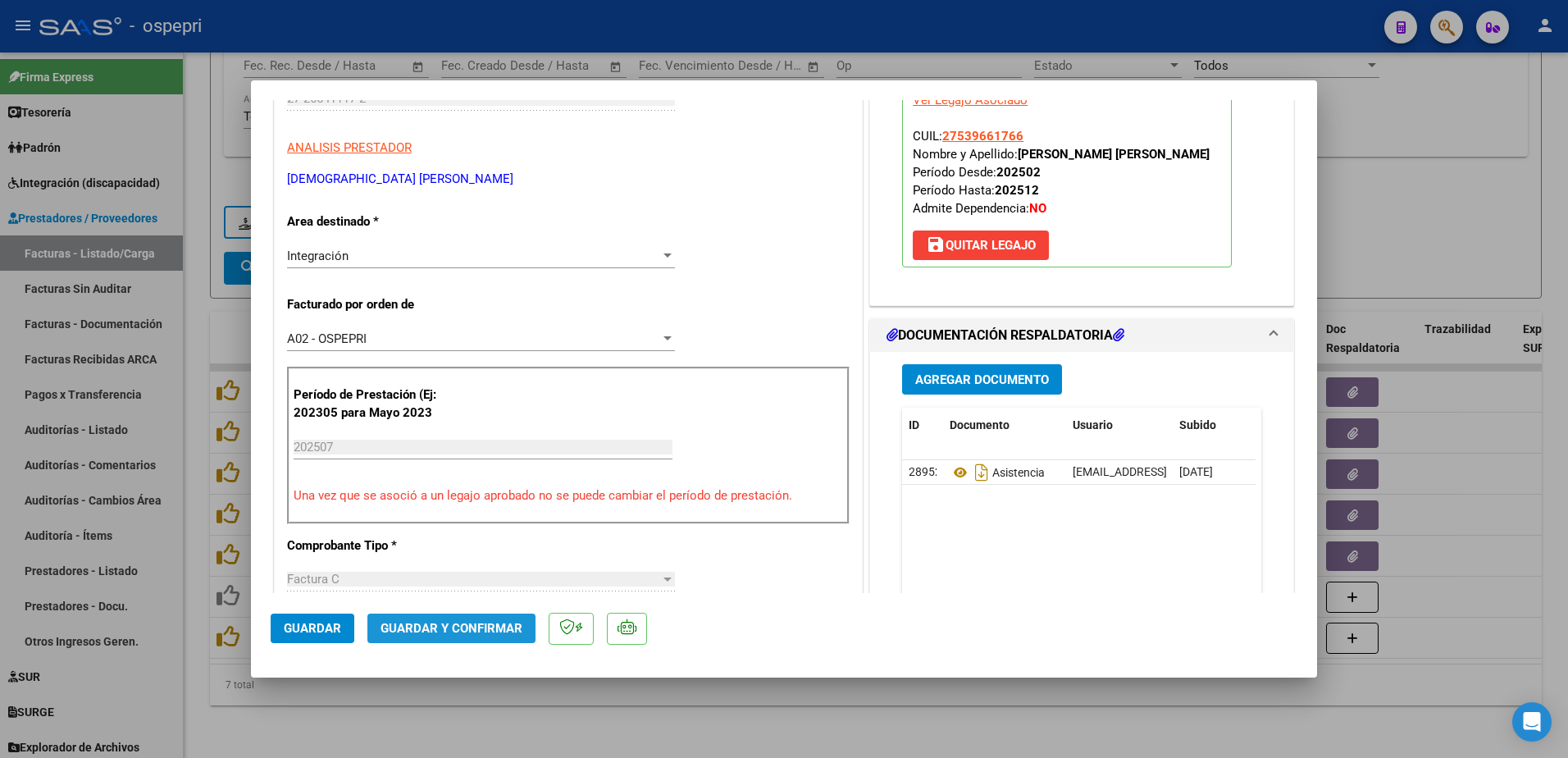
click at [474, 625] on span "Guardar y Confirmar" at bounding box center [451, 629] width 142 height 14
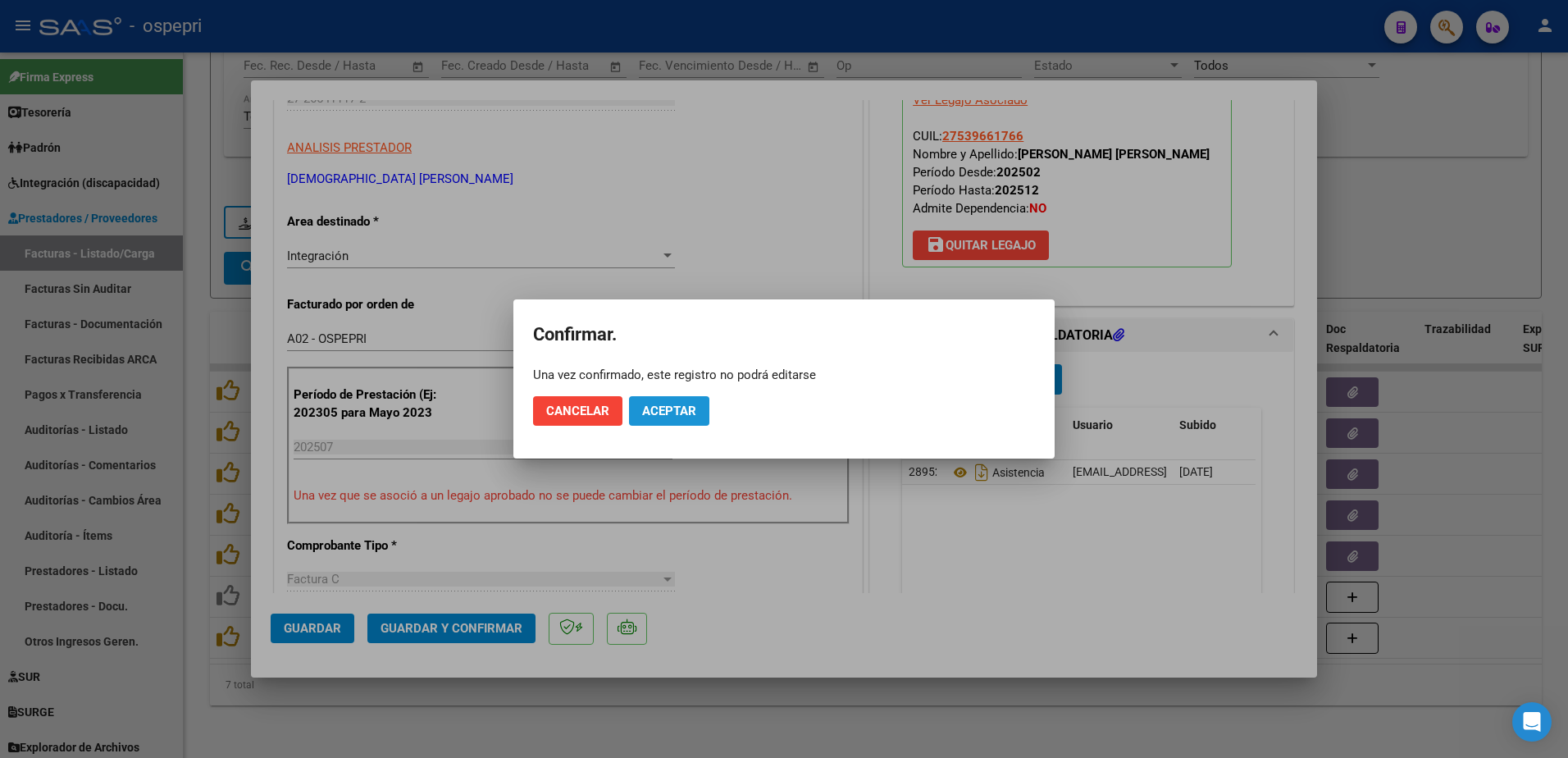
click at [654, 407] on span "Aceptar" at bounding box center [669, 411] width 54 height 14
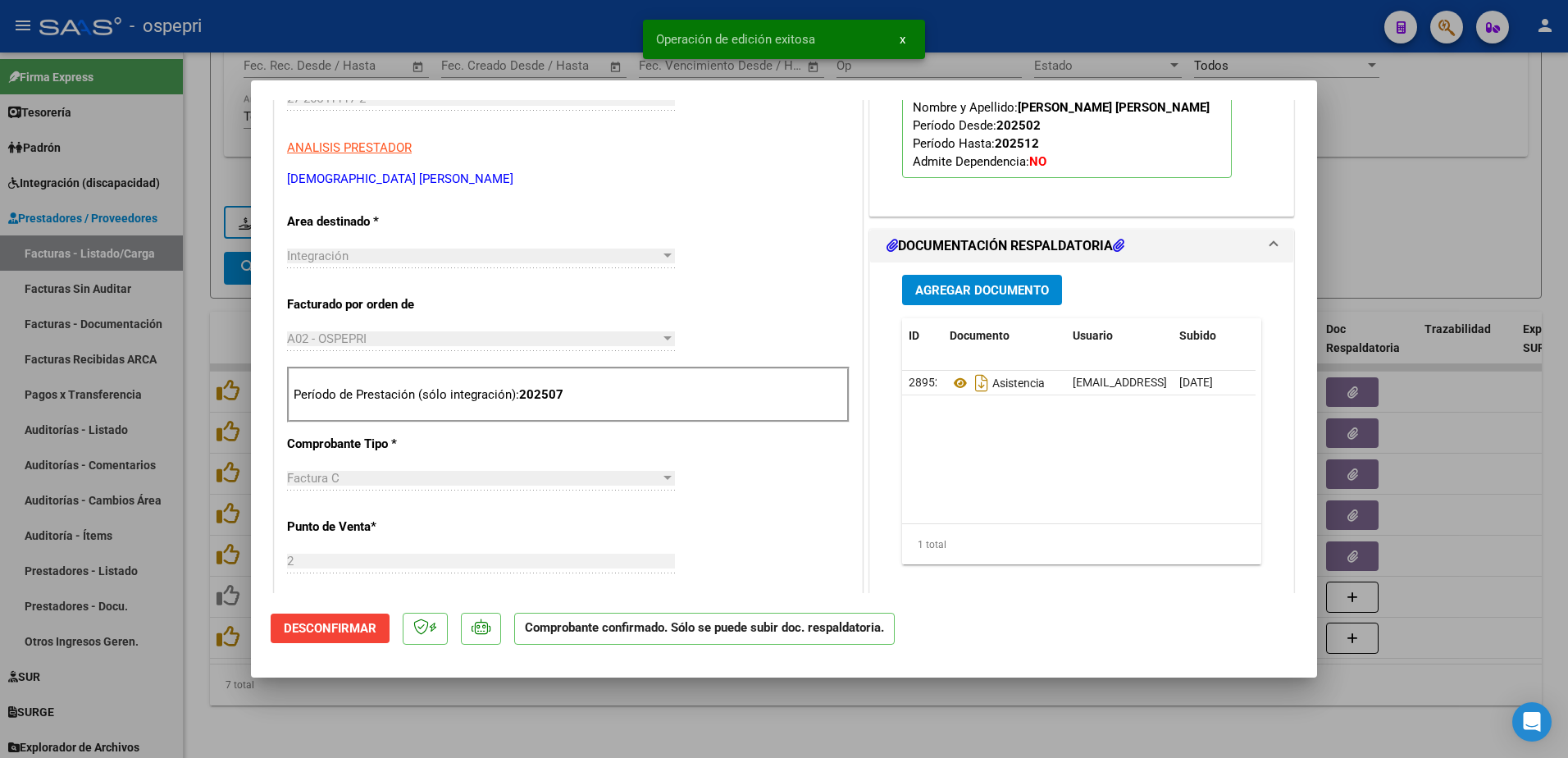
type input "$ 0,00"
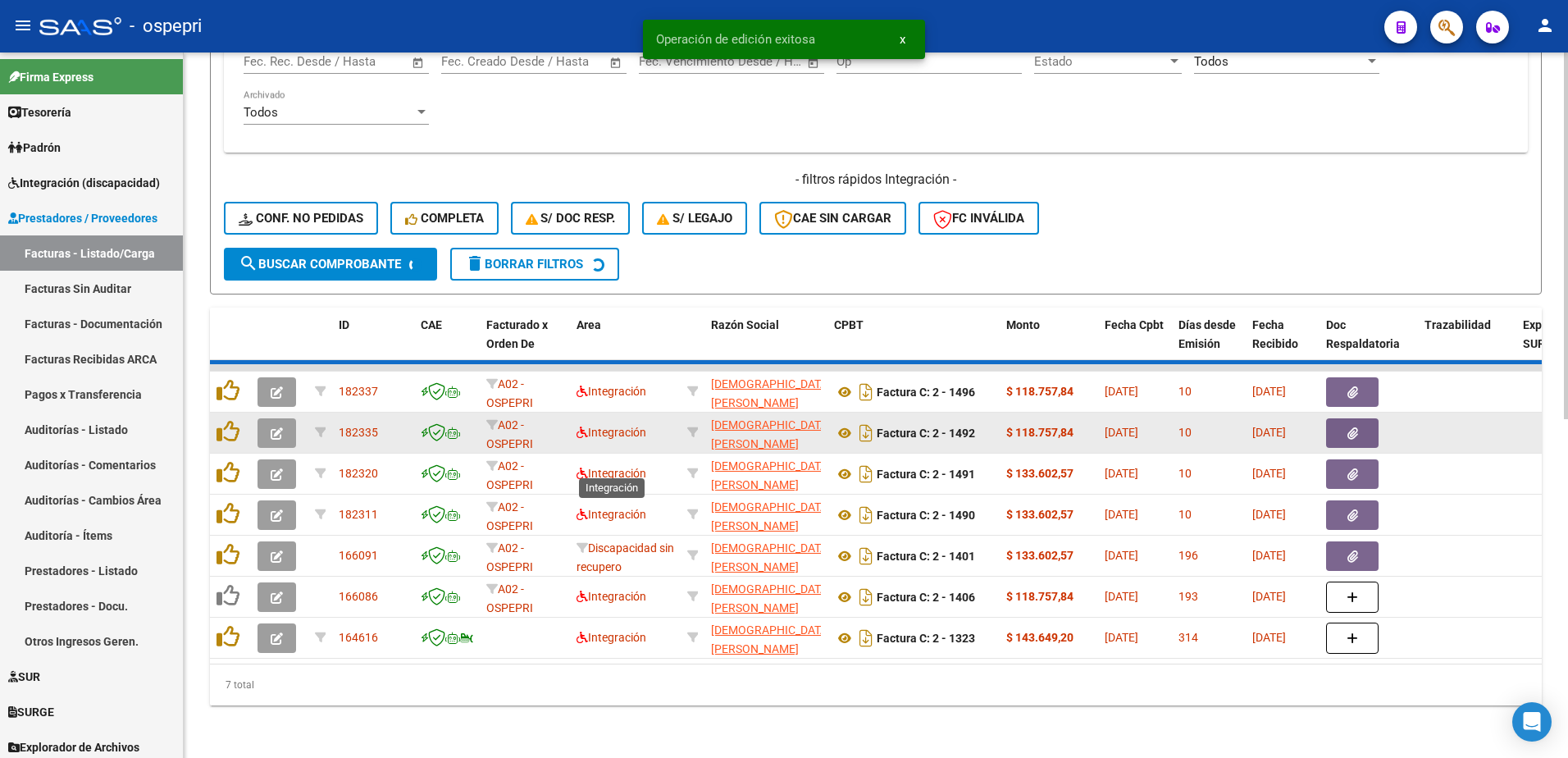
scroll to position [607, 0]
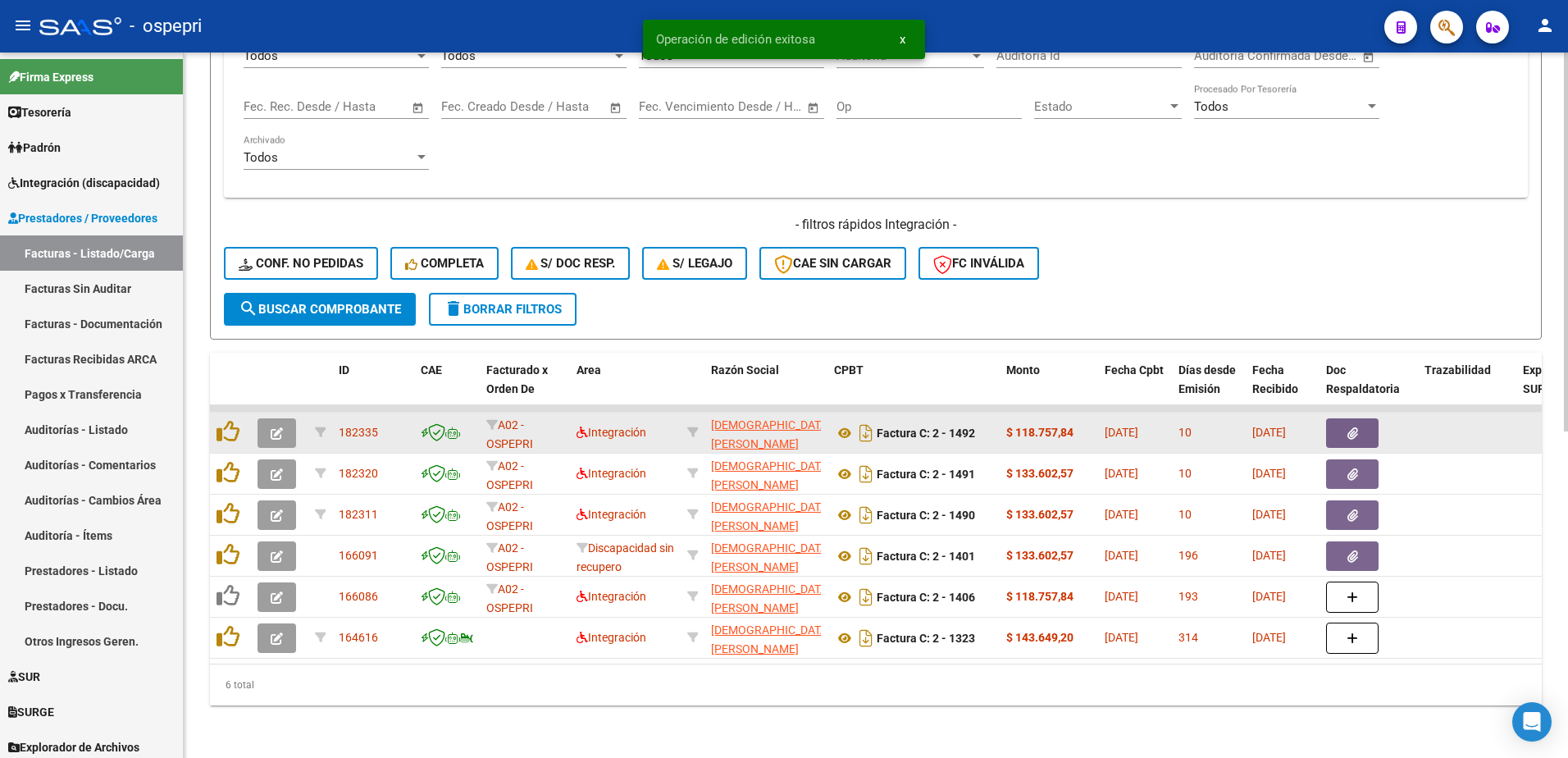
click at [279, 427] on icon "button" at bounding box center [277, 434] width 13 height 13
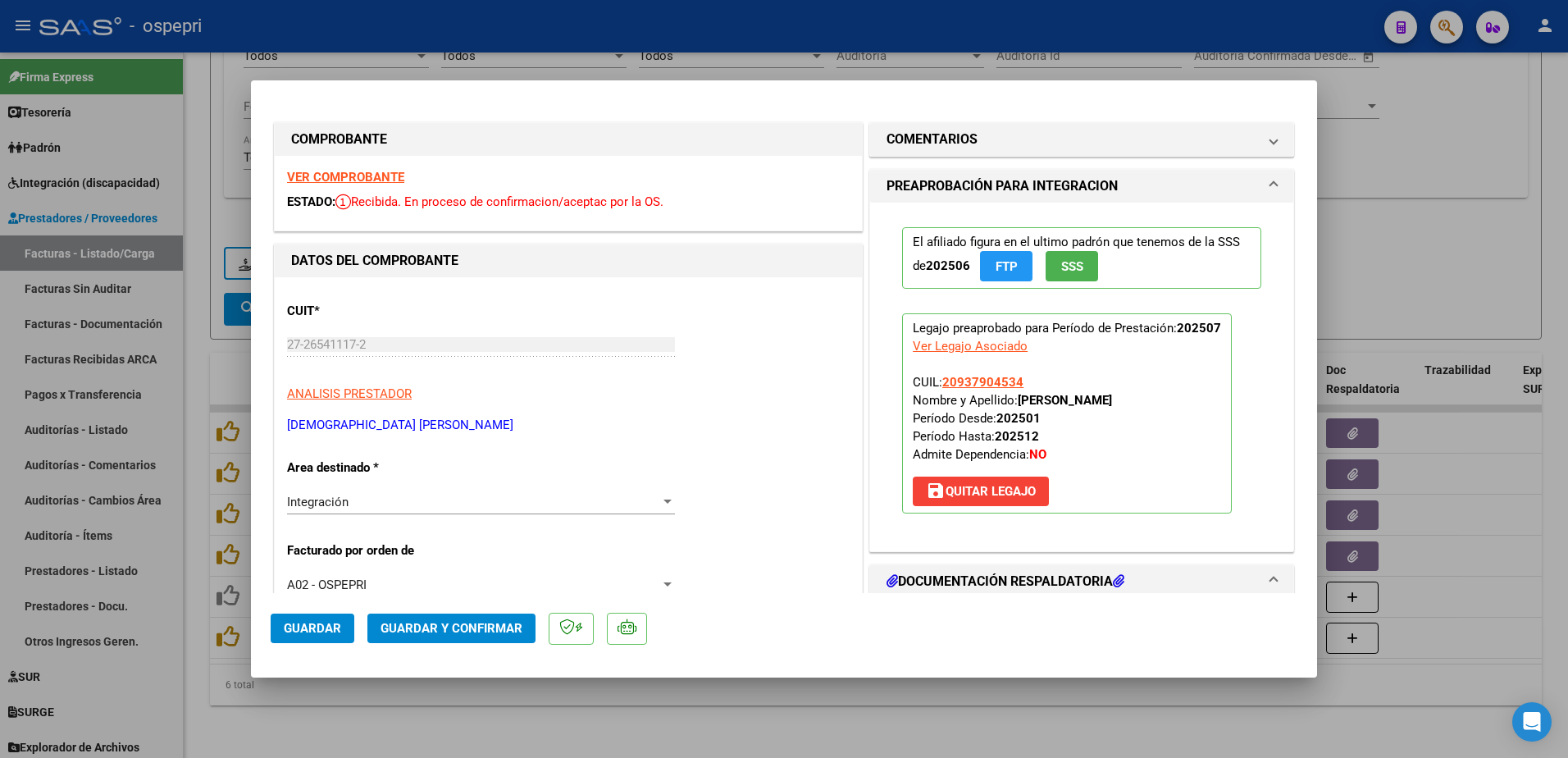
click at [347, 180] on strong "VER COMPROBANTE" at bounding box center [346, 177] width 118 height 14
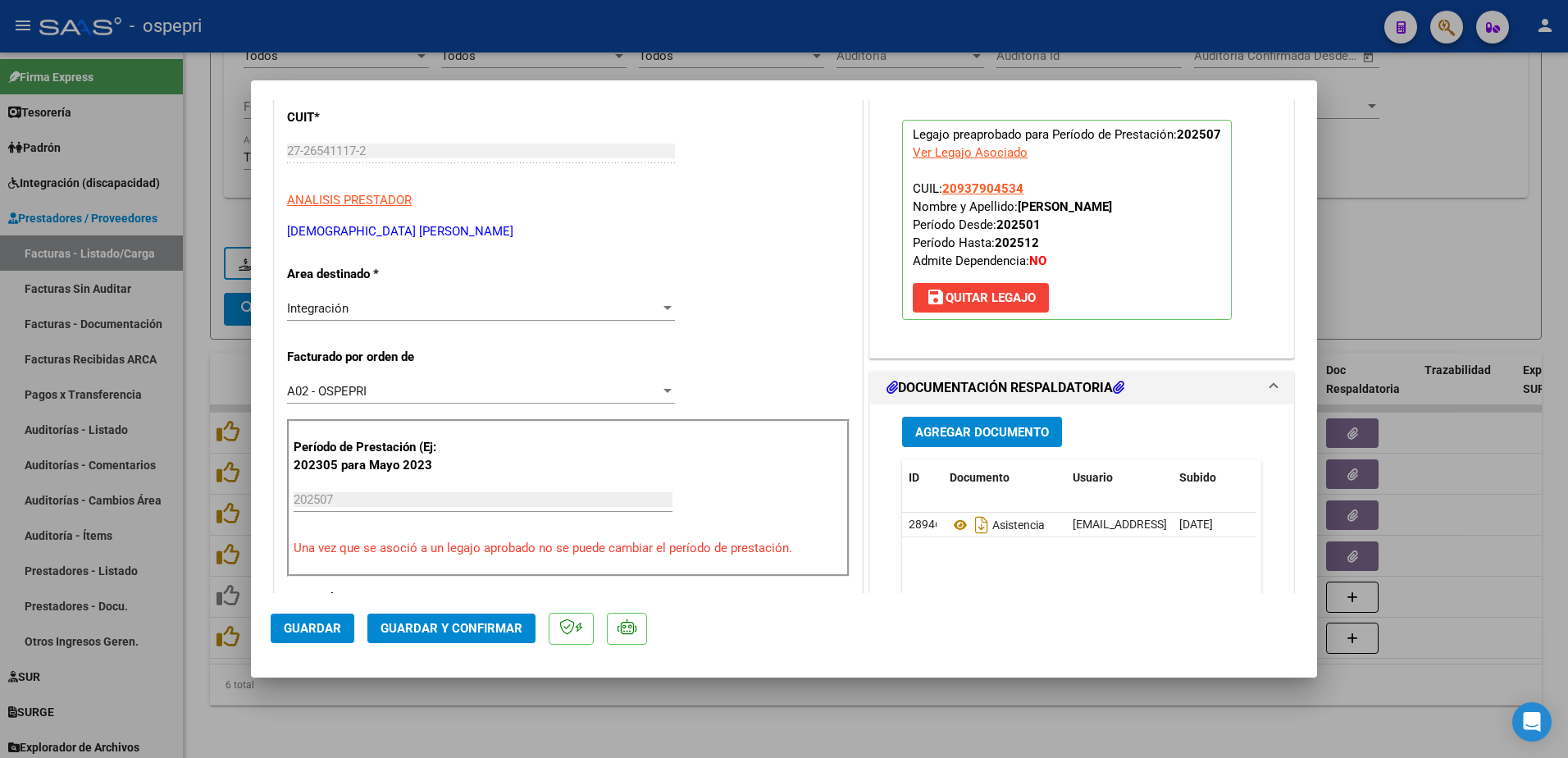
scroll to position [246, 0]
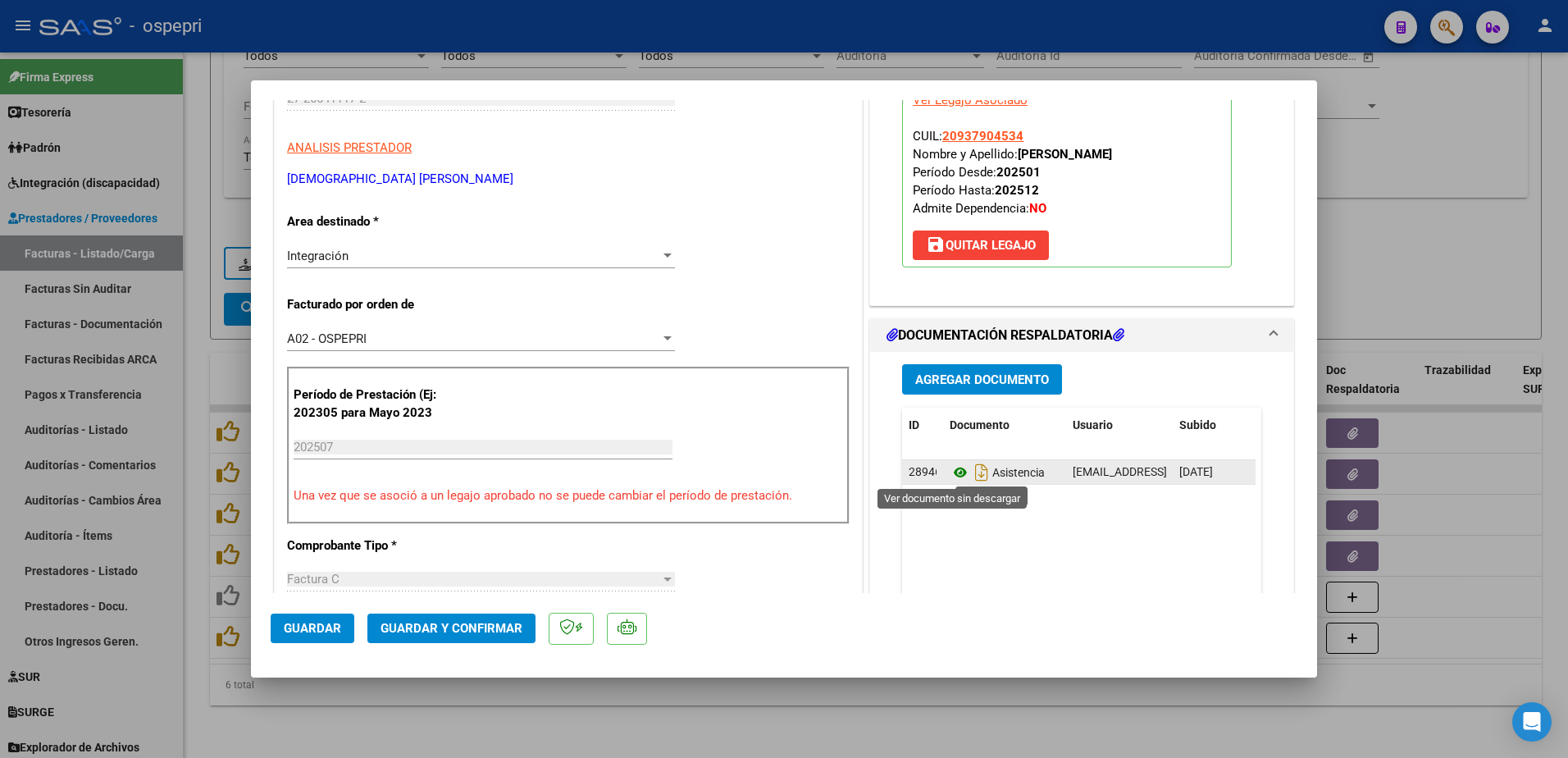
click at [950, 471] on icon at bounding box center [960, 472] width 22 height 20
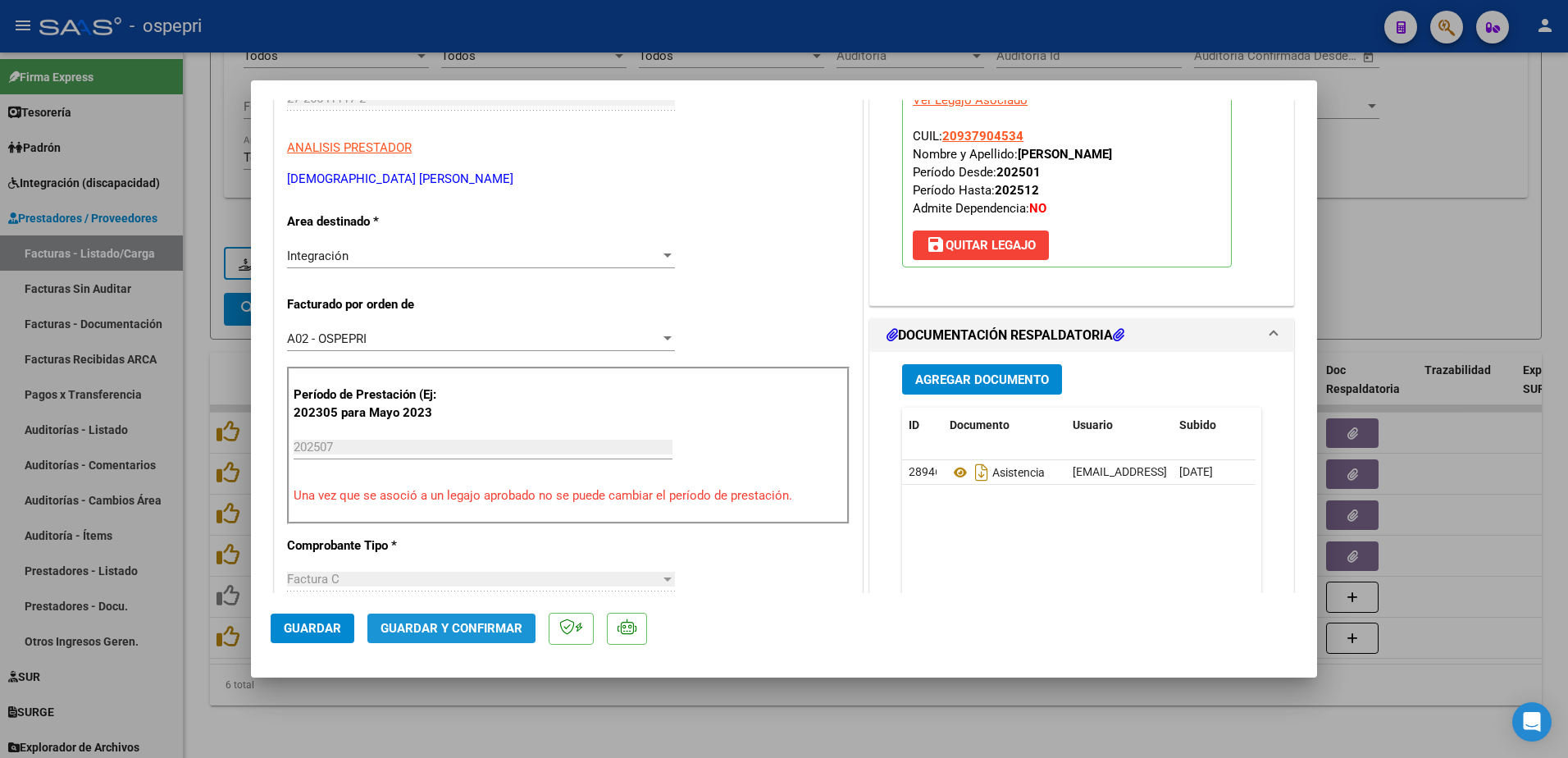
click at [456, 632] on span "Guardar y Confirmar" at bounding box center [451, 629] width 142 height 14
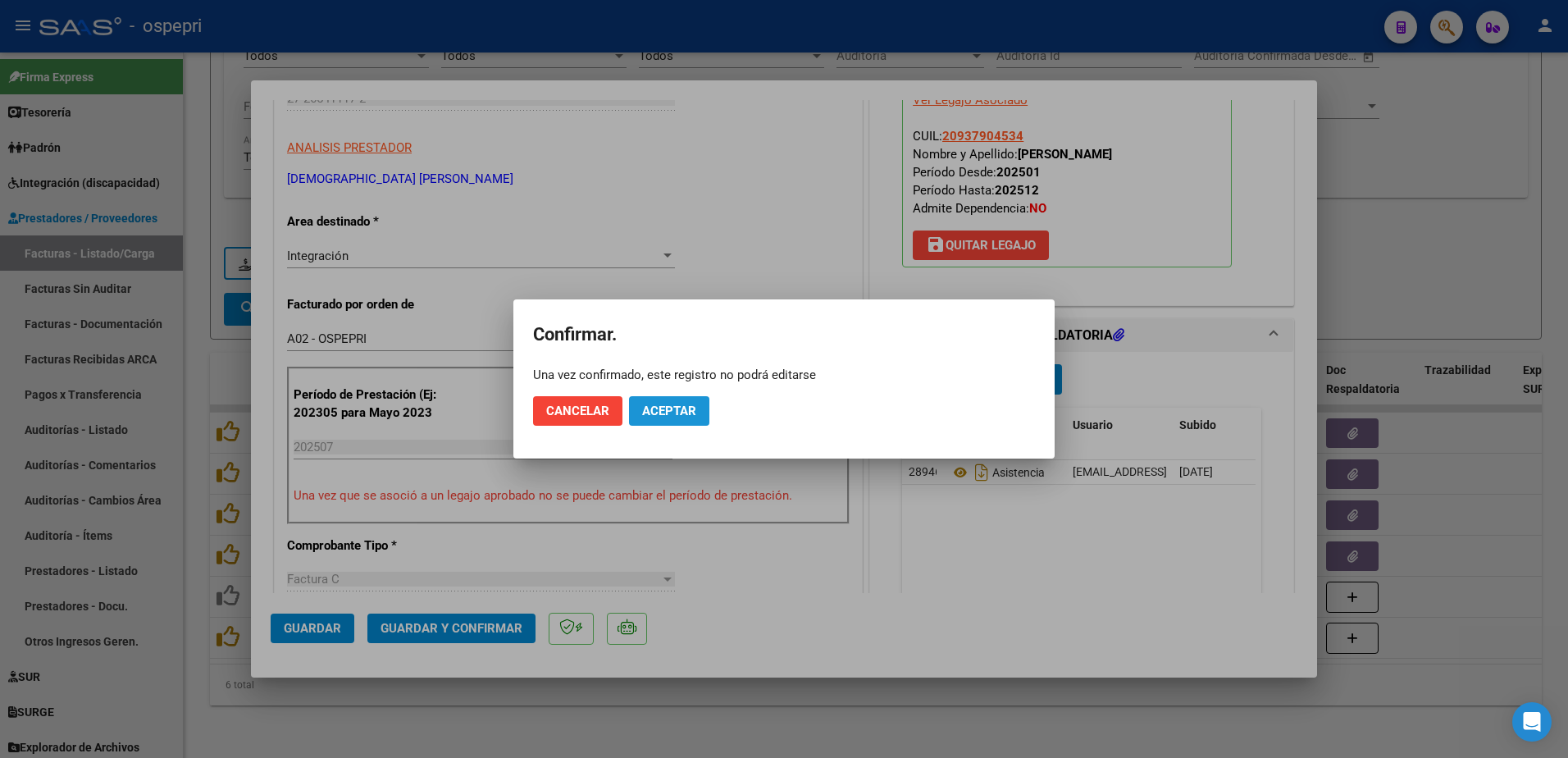
click at [675, 425] on button "Aceptar" at bounding box center [670, 410] width 81 height 30
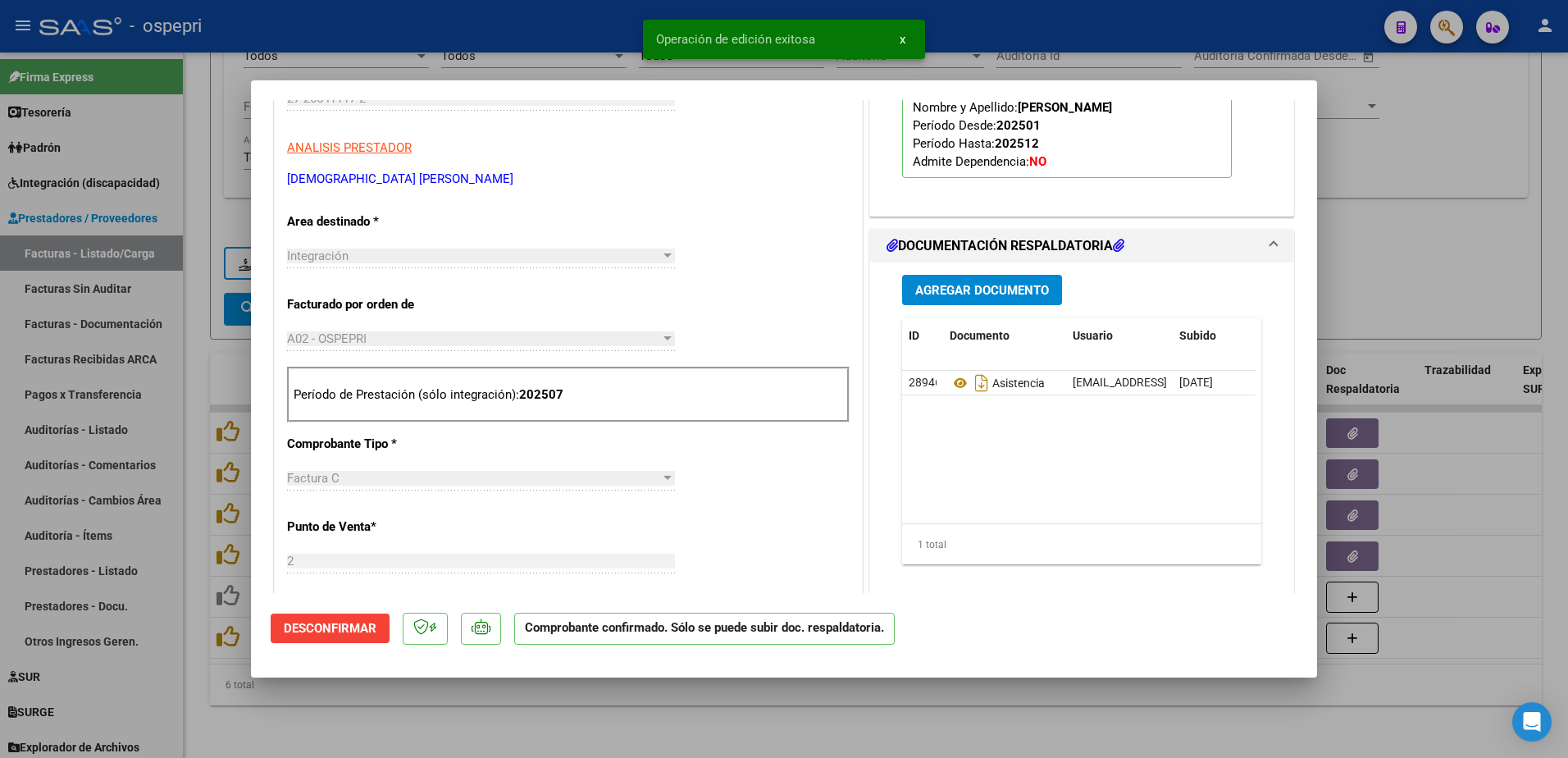
type input "$ 0,00"
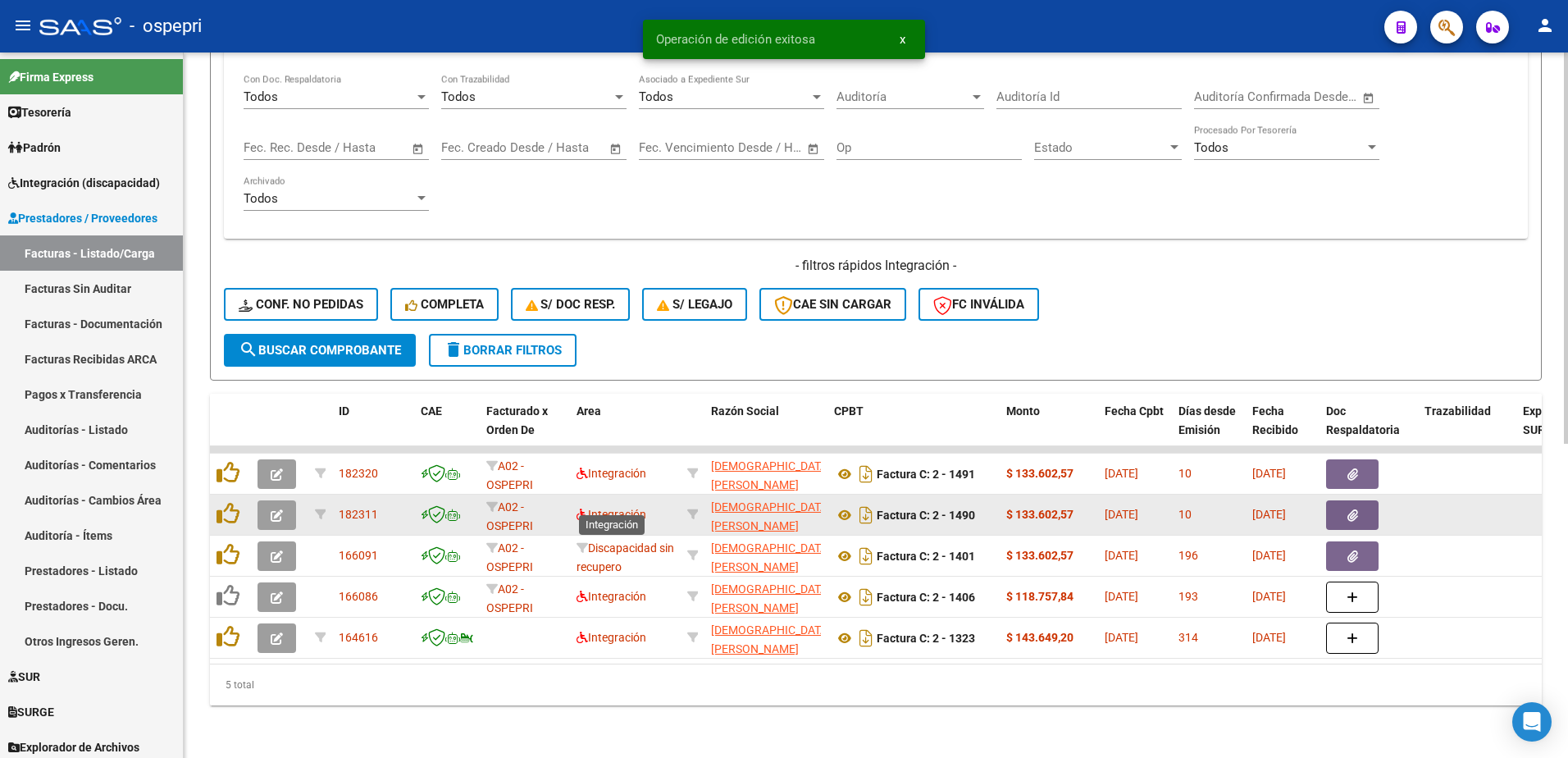
scroll to position [566, 0]
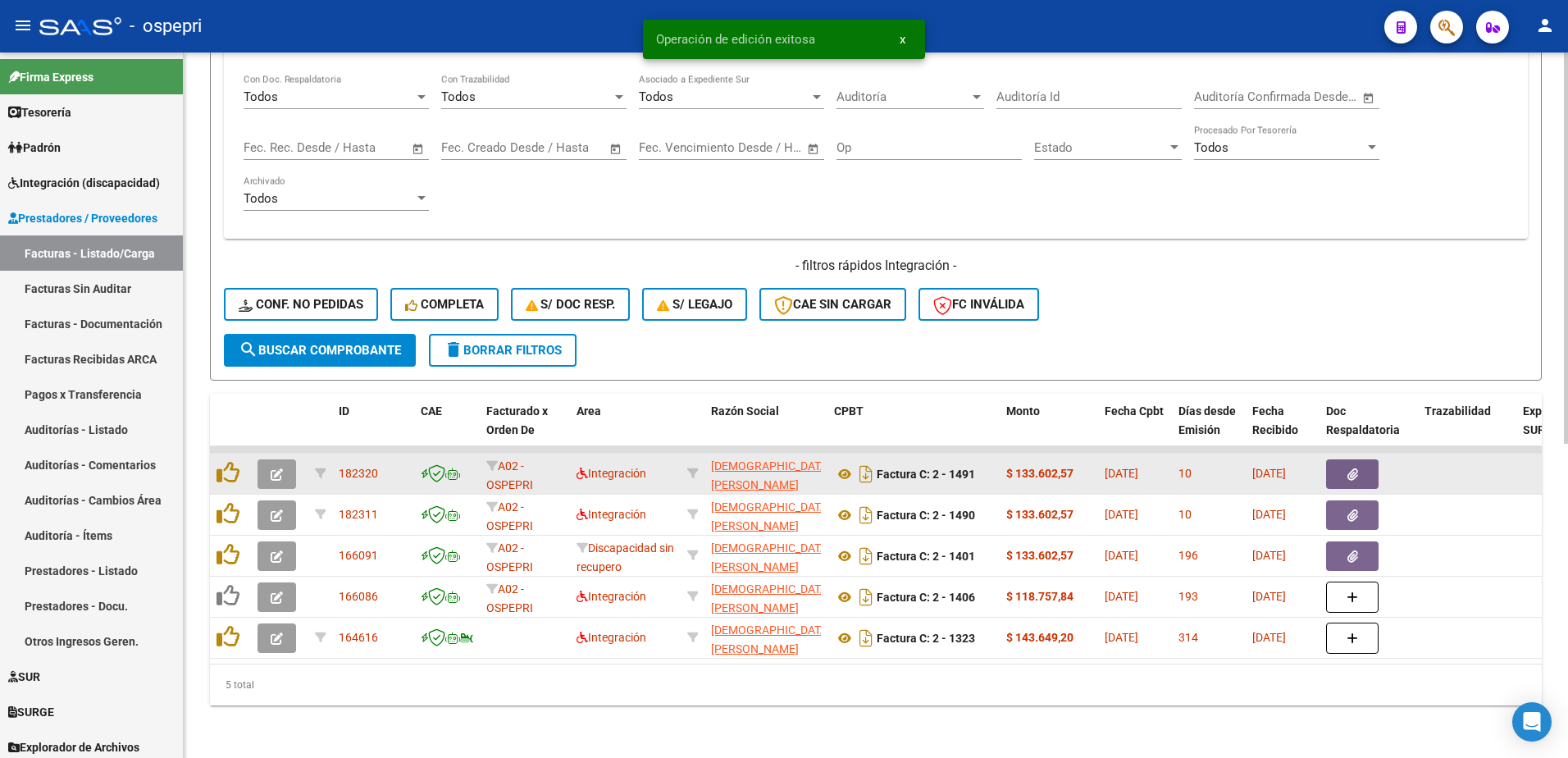
click at [273, 469] on icon "button" at bounding box center [277, 475] width 13 height 13
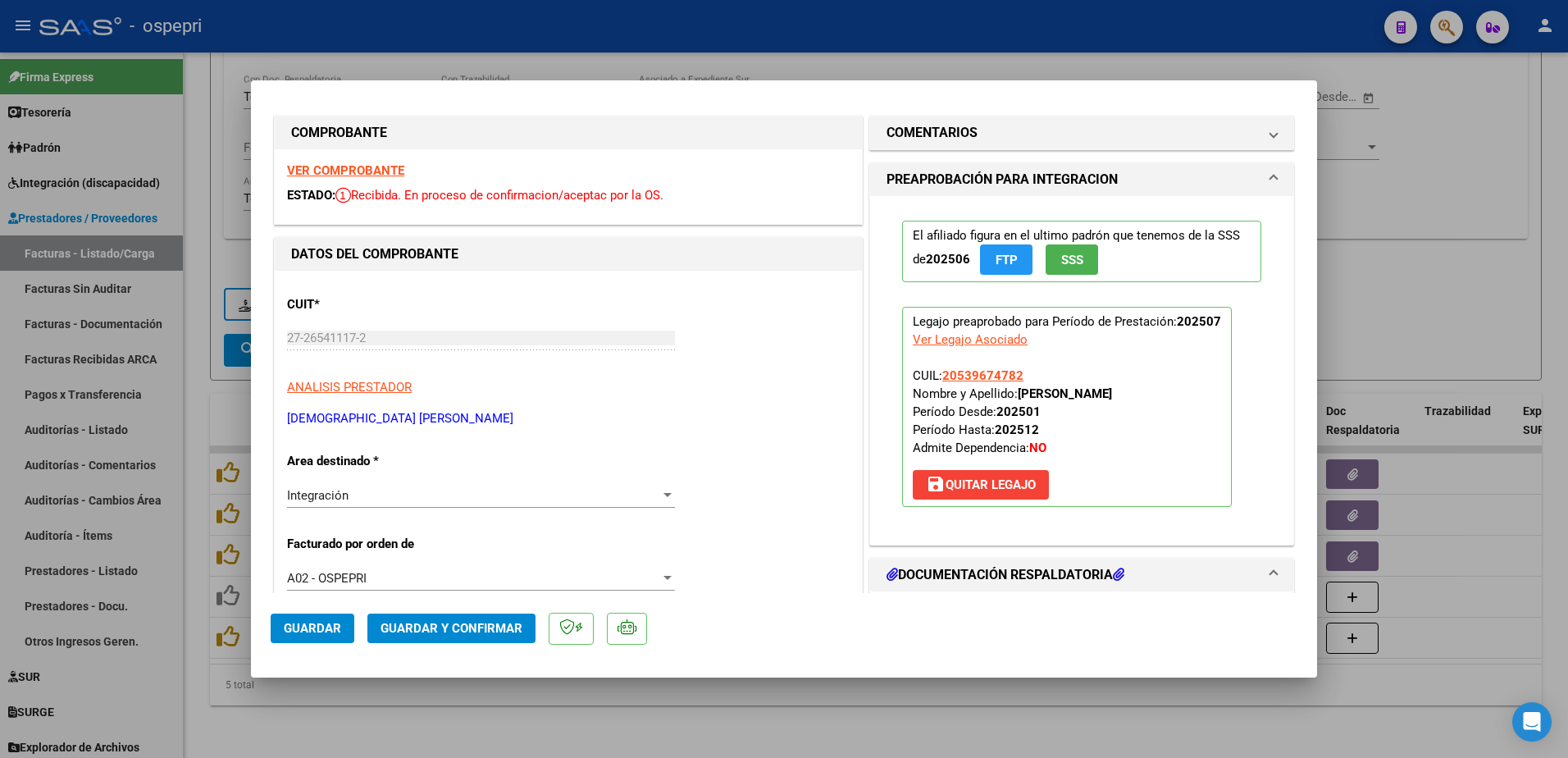
scroll to position [0, 0]
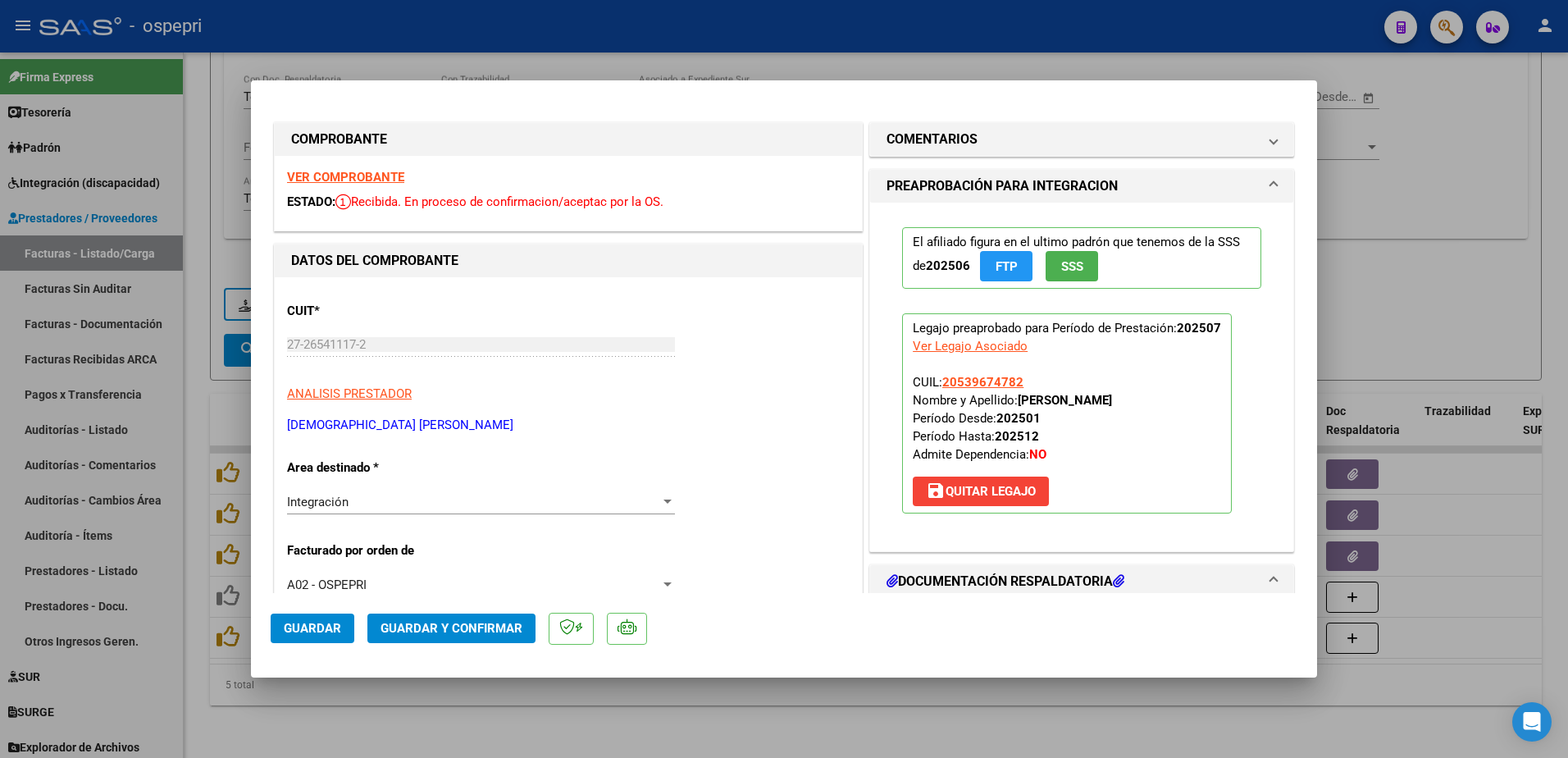
click at [334, 181] on strong "VER COMPROBANTE" at bounding box center [346, 177] width 118 height 14
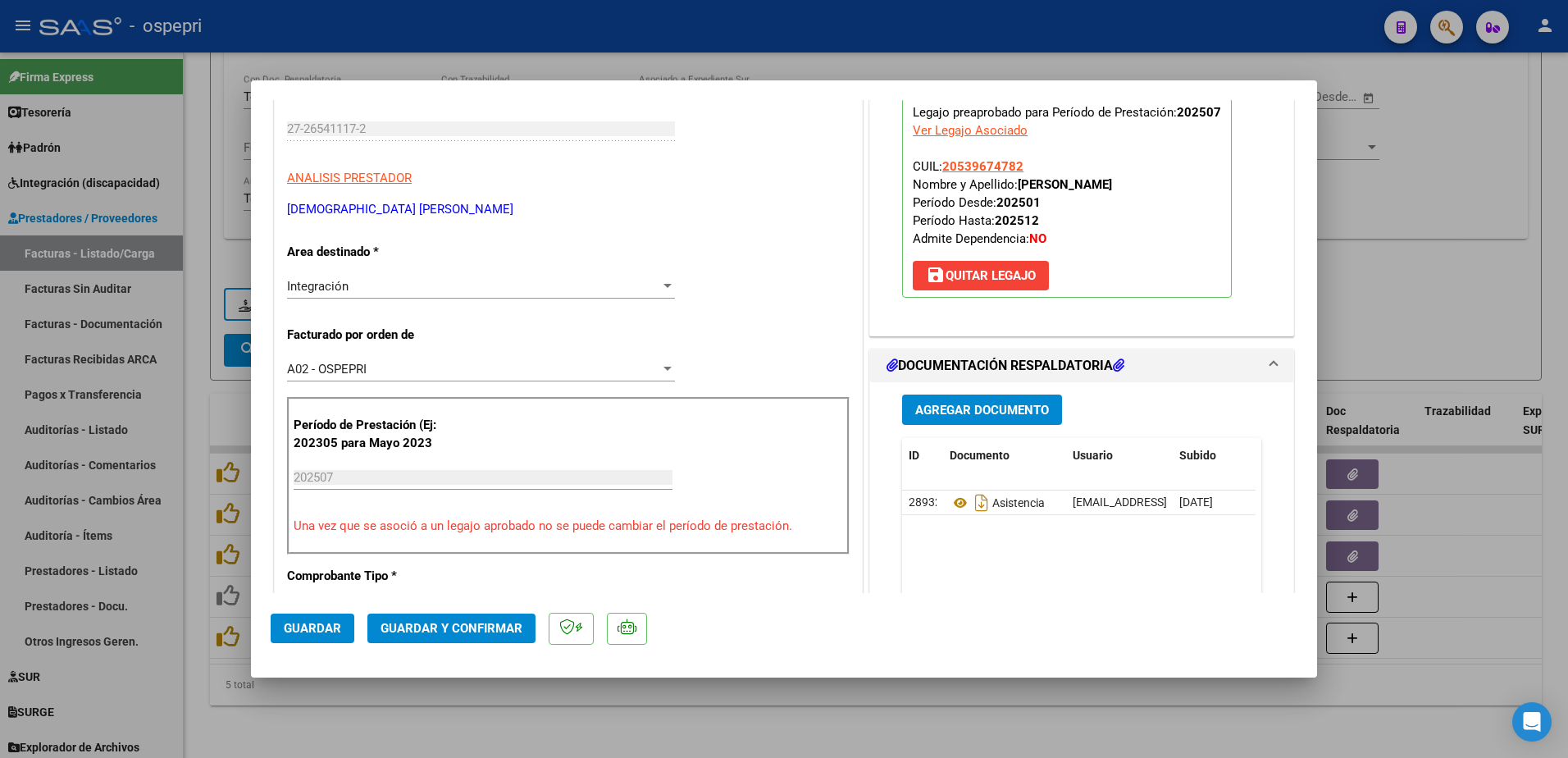
scroll to position [246, 0]
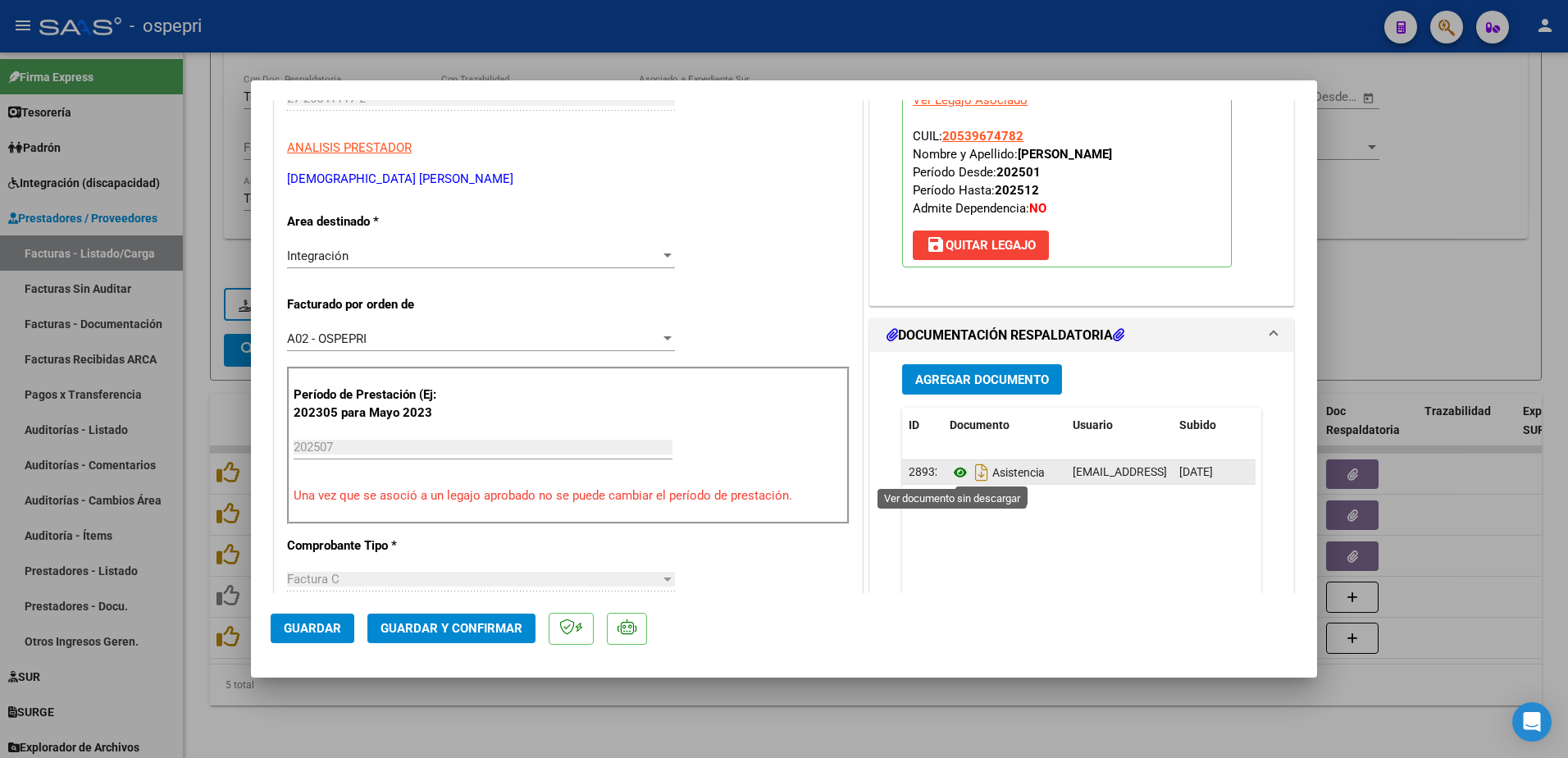
click at [951, 474] on icon at bounding box center [960, 472] width 22 height 20
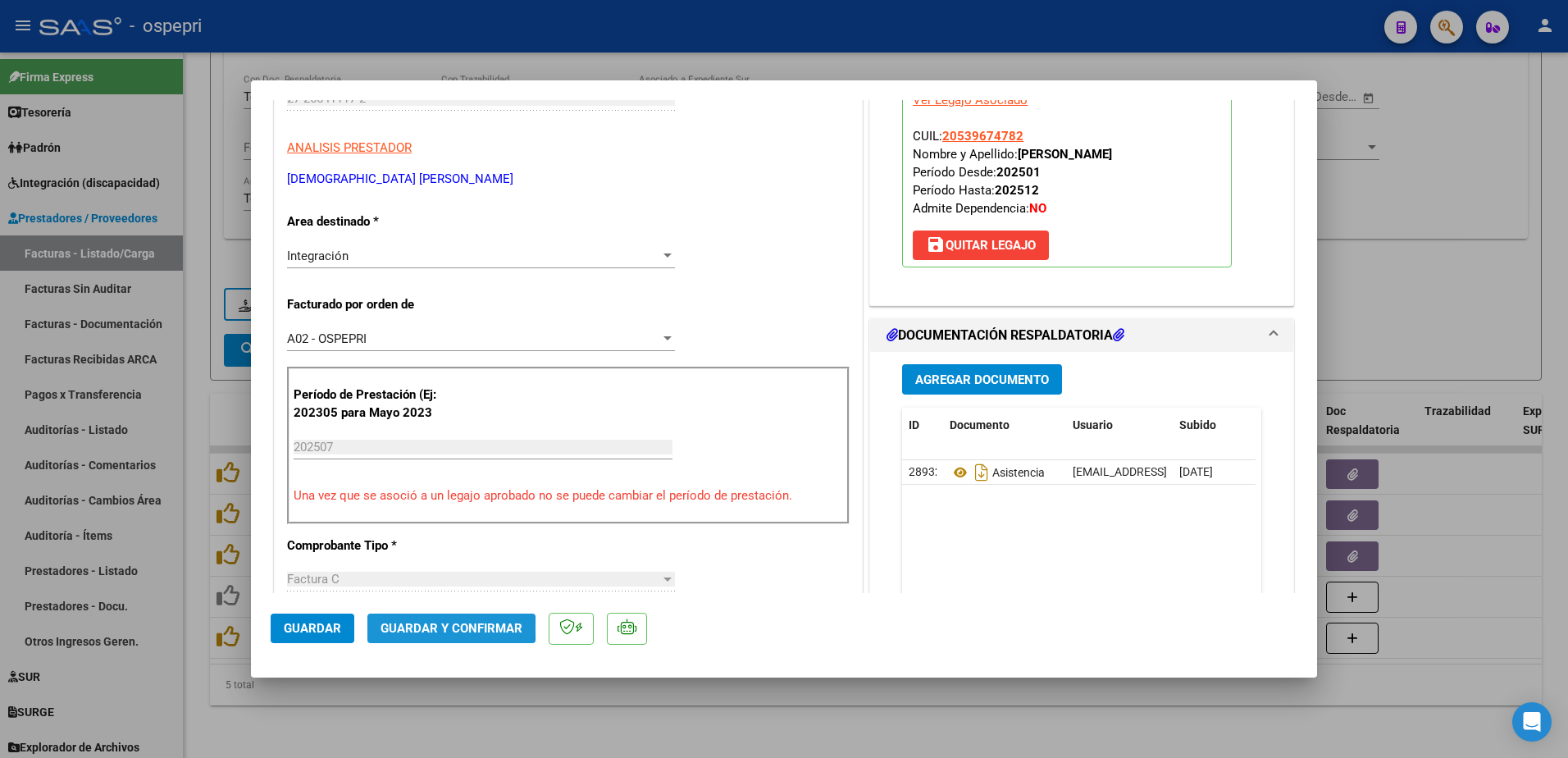
click at [421, 627] on span "Guardar y Confirmar" at bounding box center [451, 629] width 142 height 14
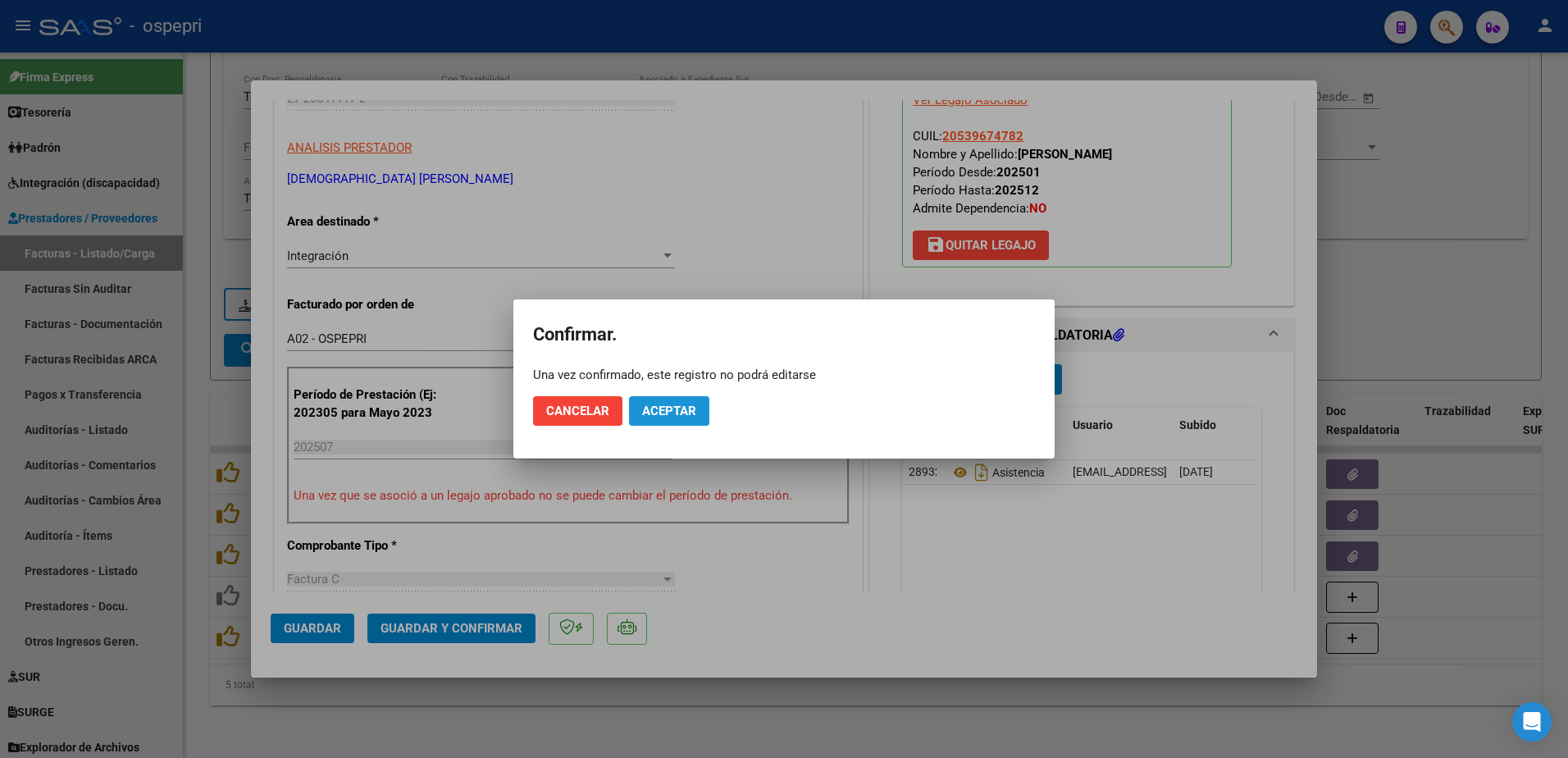
click at [670, 404] on span "Aceptar" at bounding box center [669, 411] width 54 height 14
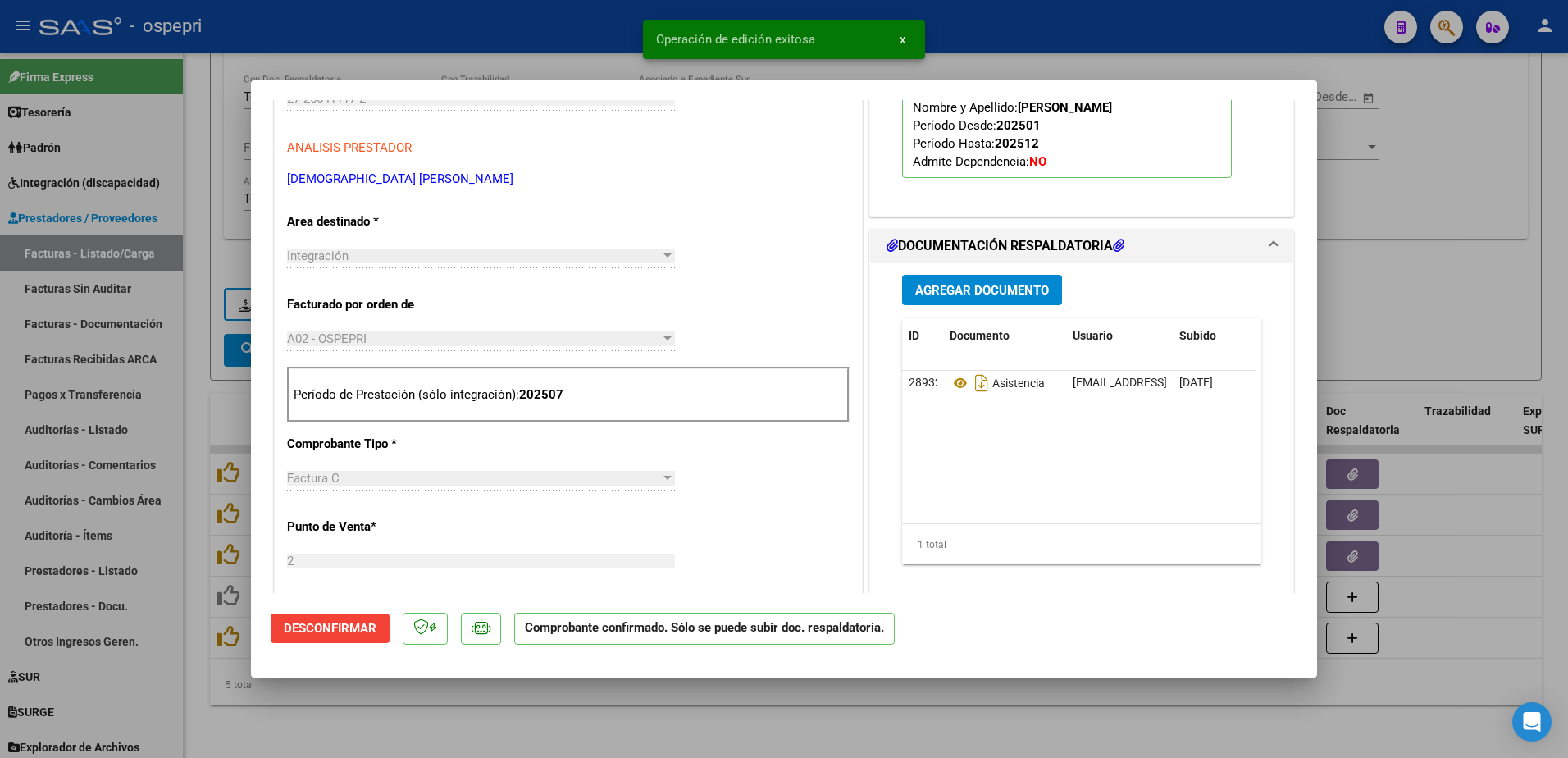
type input "$ 0,00"
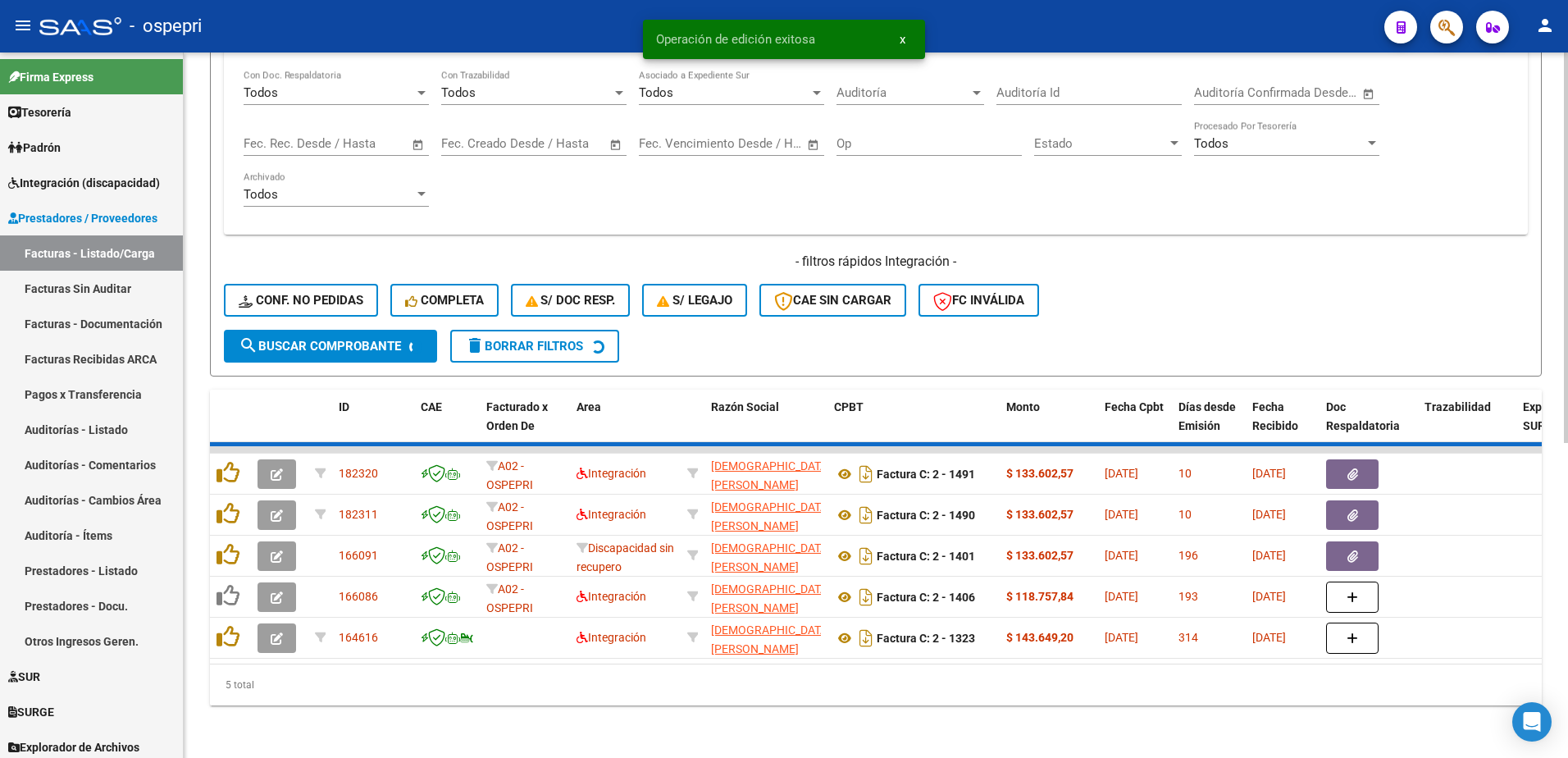
scroll to position [525, 0]
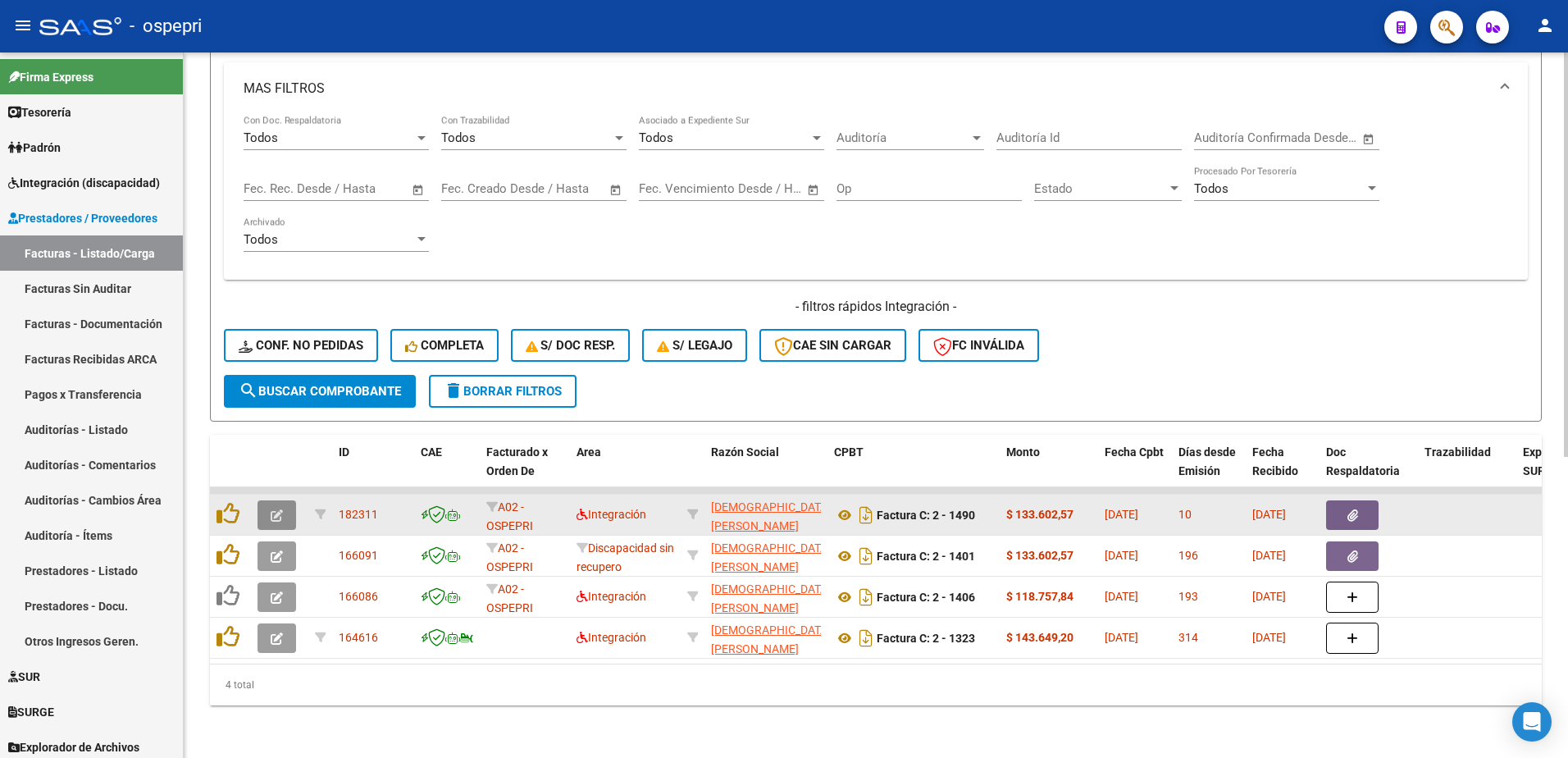
click at [268, 500] on button "button" at bounding box center [276, 515] width 39 height 30
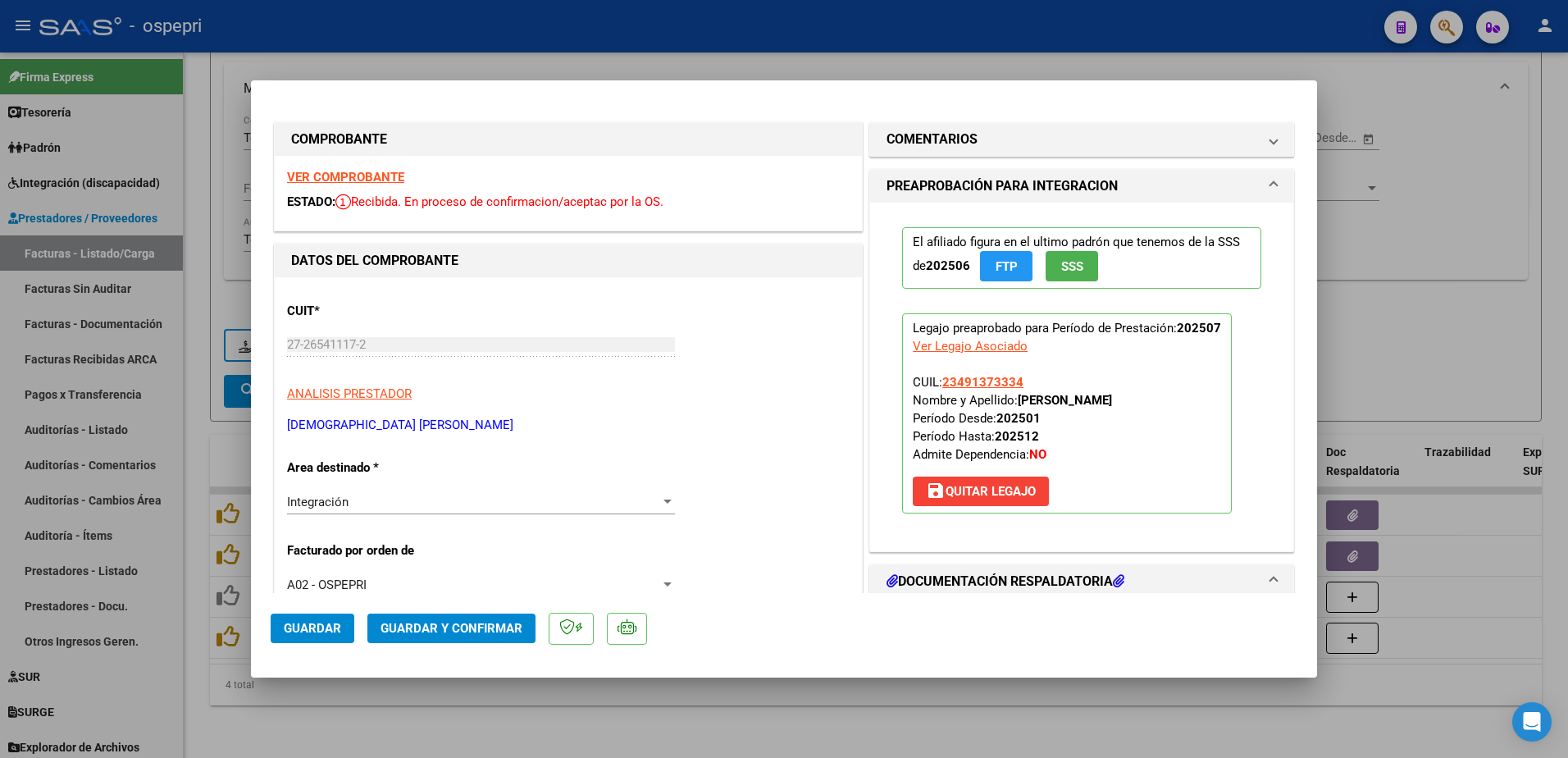
click at [356, 176] on strong "VER COMPROBANTE" at bounding box center [346, 177] width 118 height 14
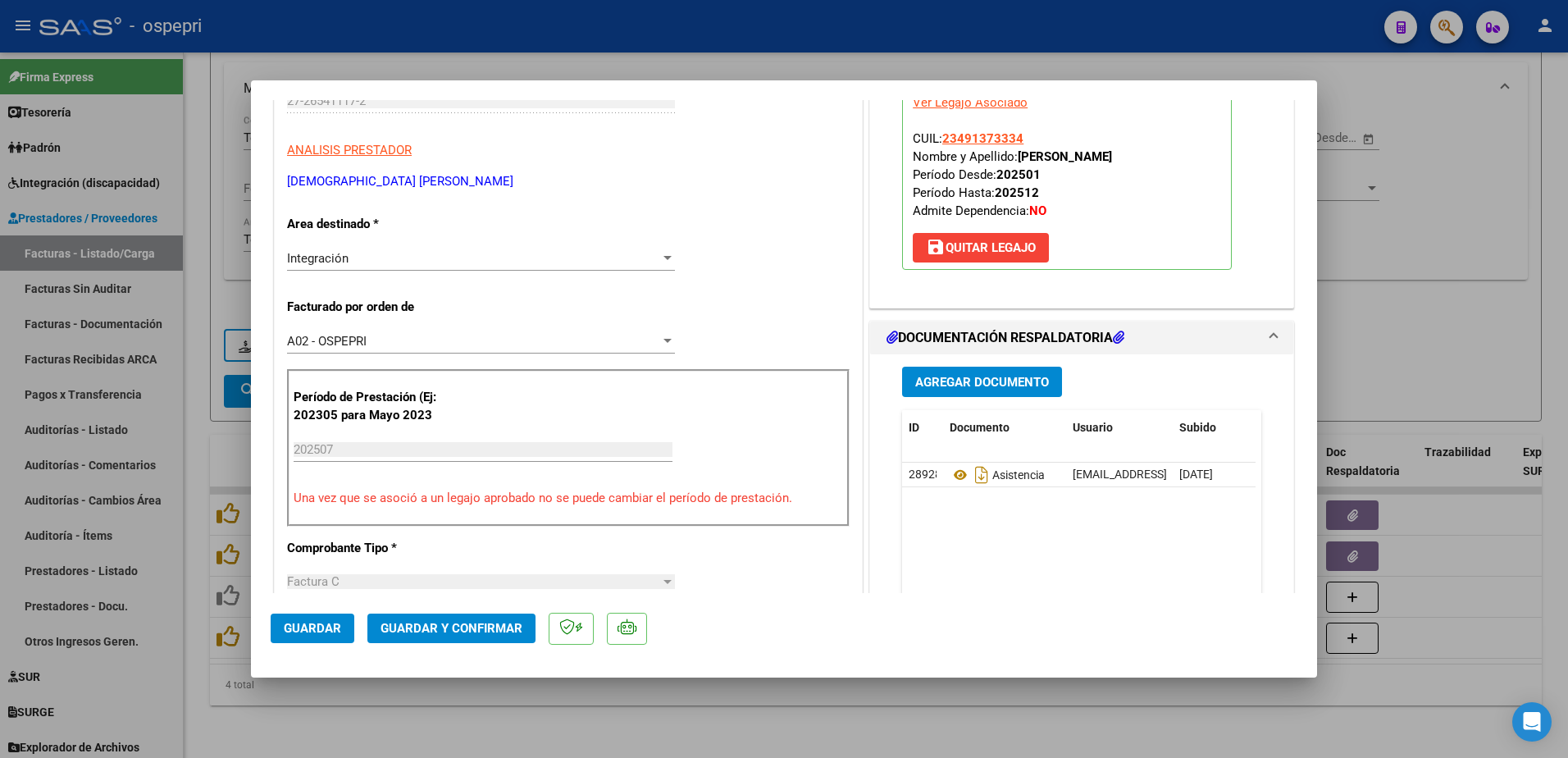
scroll to position [246, 0]
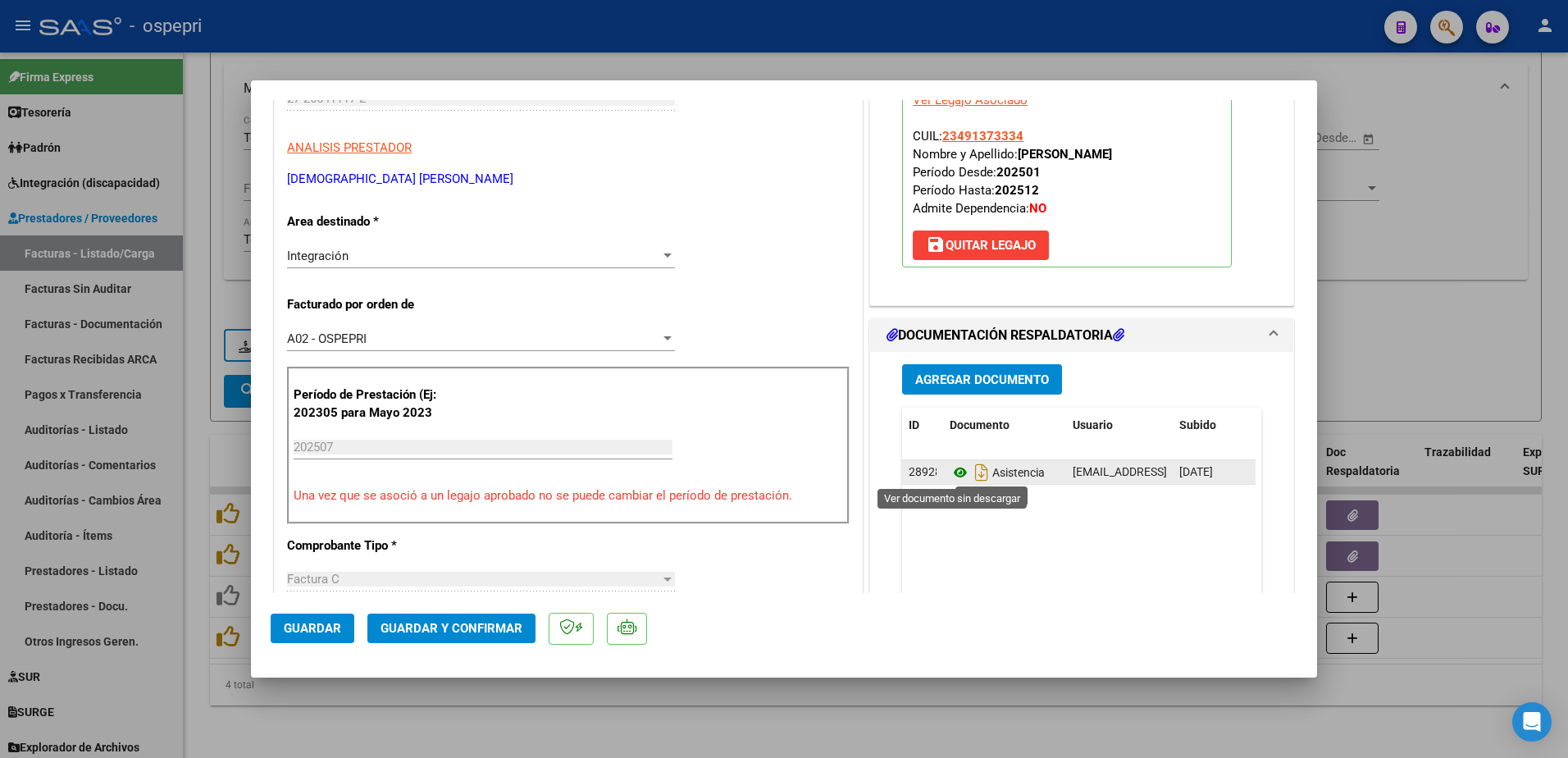
click at [950, 473] on icon at bounding box center [960, 472] width 22 height 20
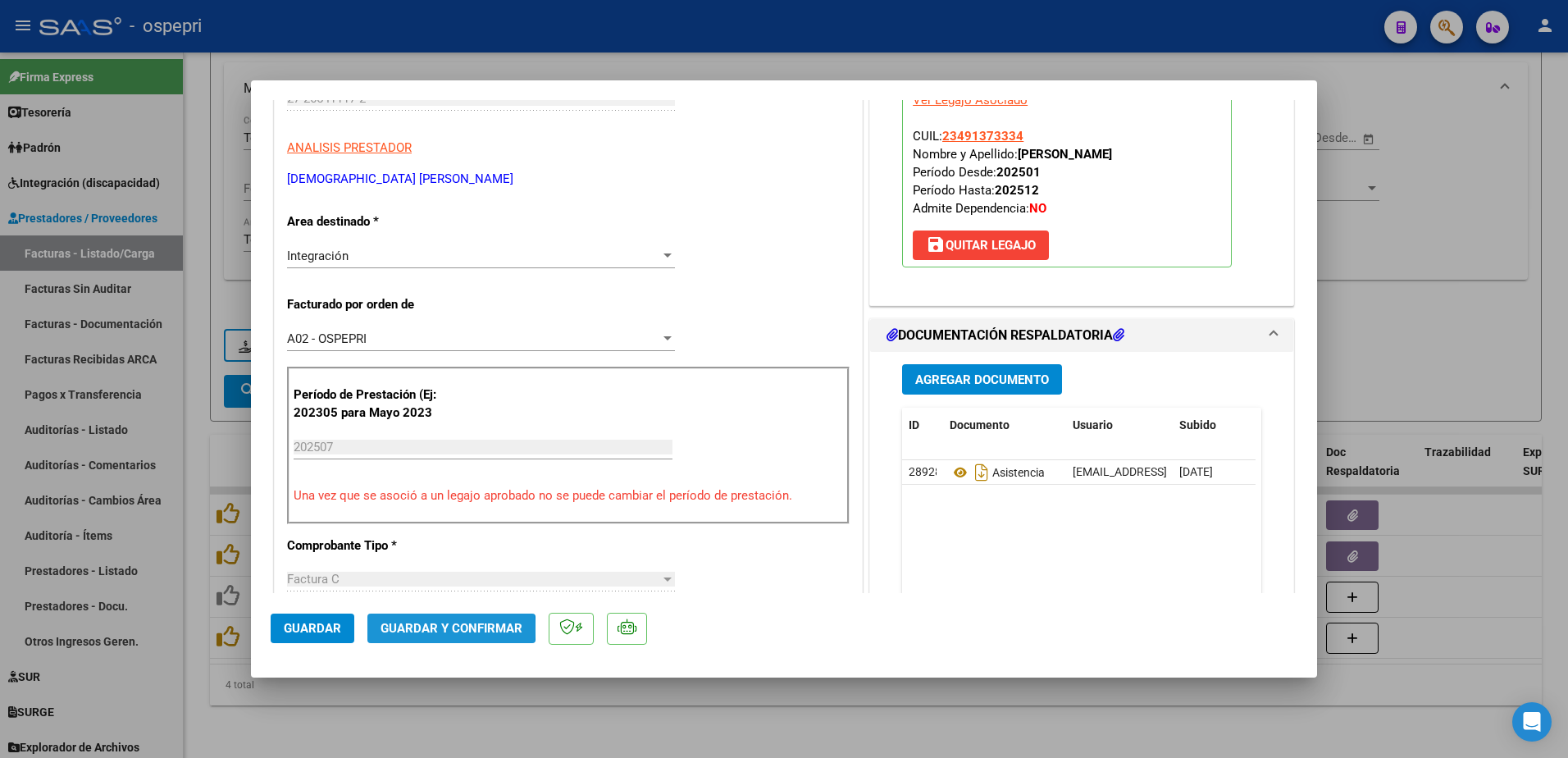
click at [450, 630] on span "Guardar y Confirmar" at bounding box center [451, 629] width 142 height 14
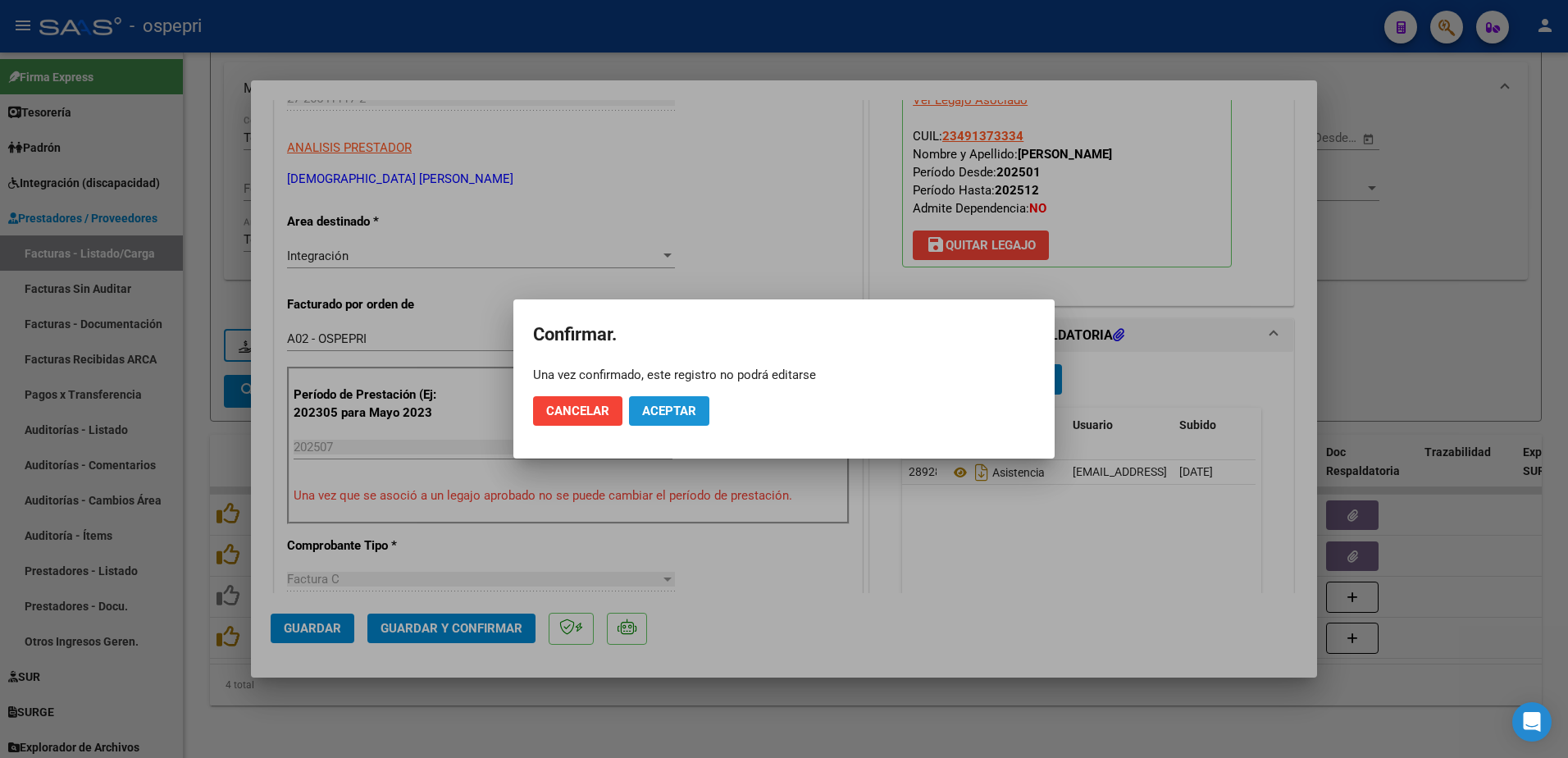
click at [673, 414] on span "Aceptar" at bounding box center [669, 411] width 54 height 14
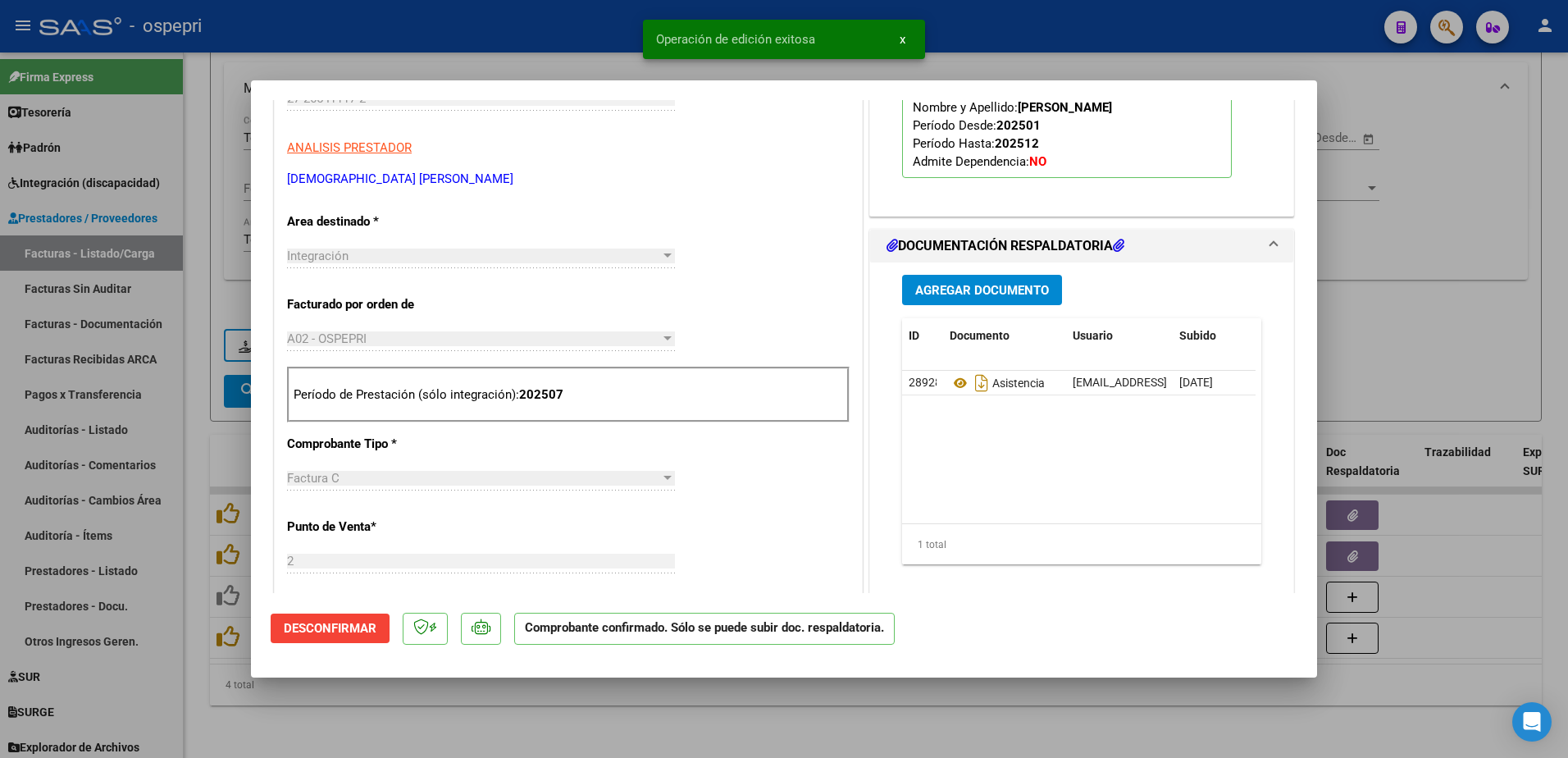
type input "$ 0,00"
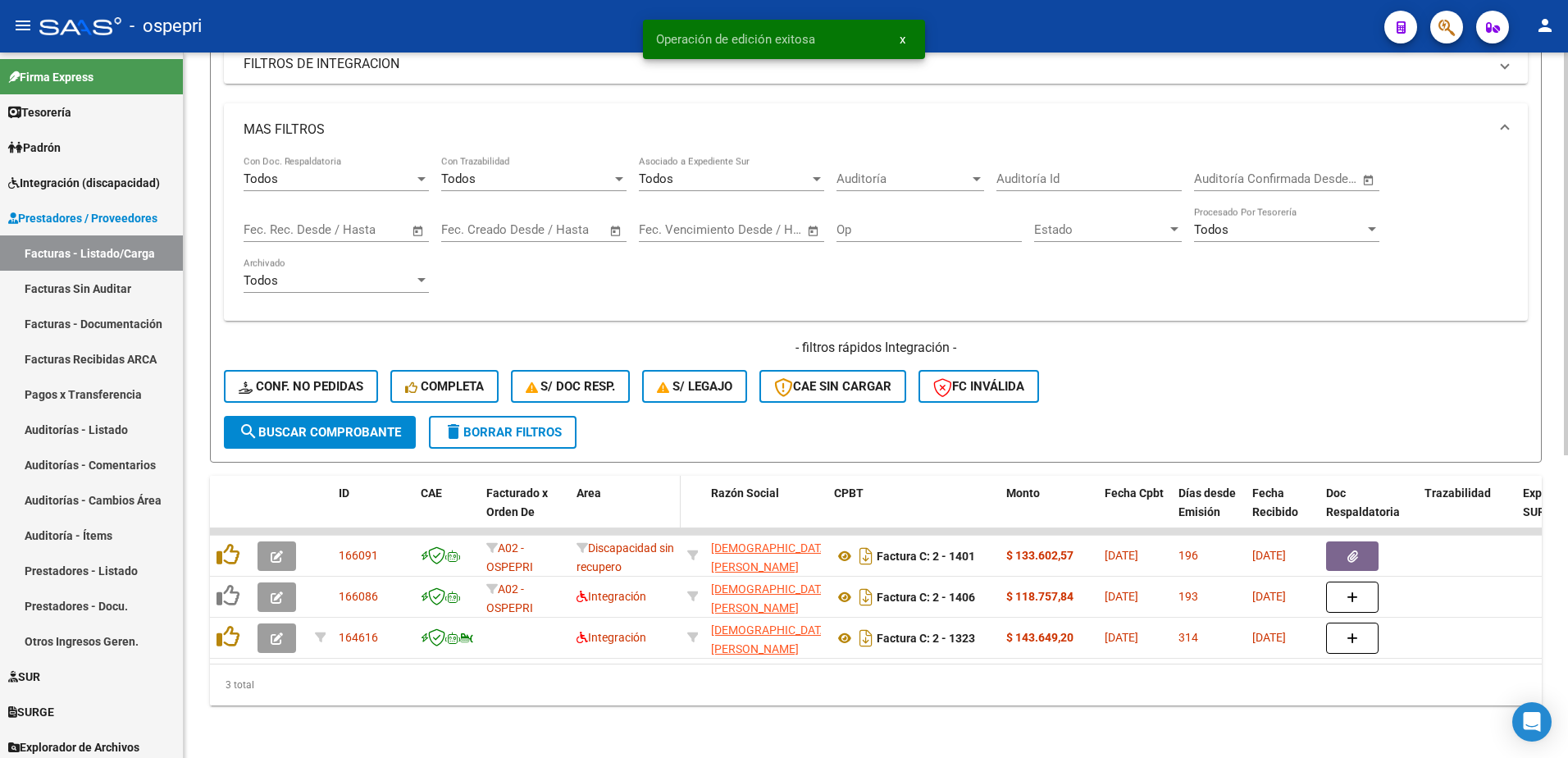
scroll to position [484, 0]
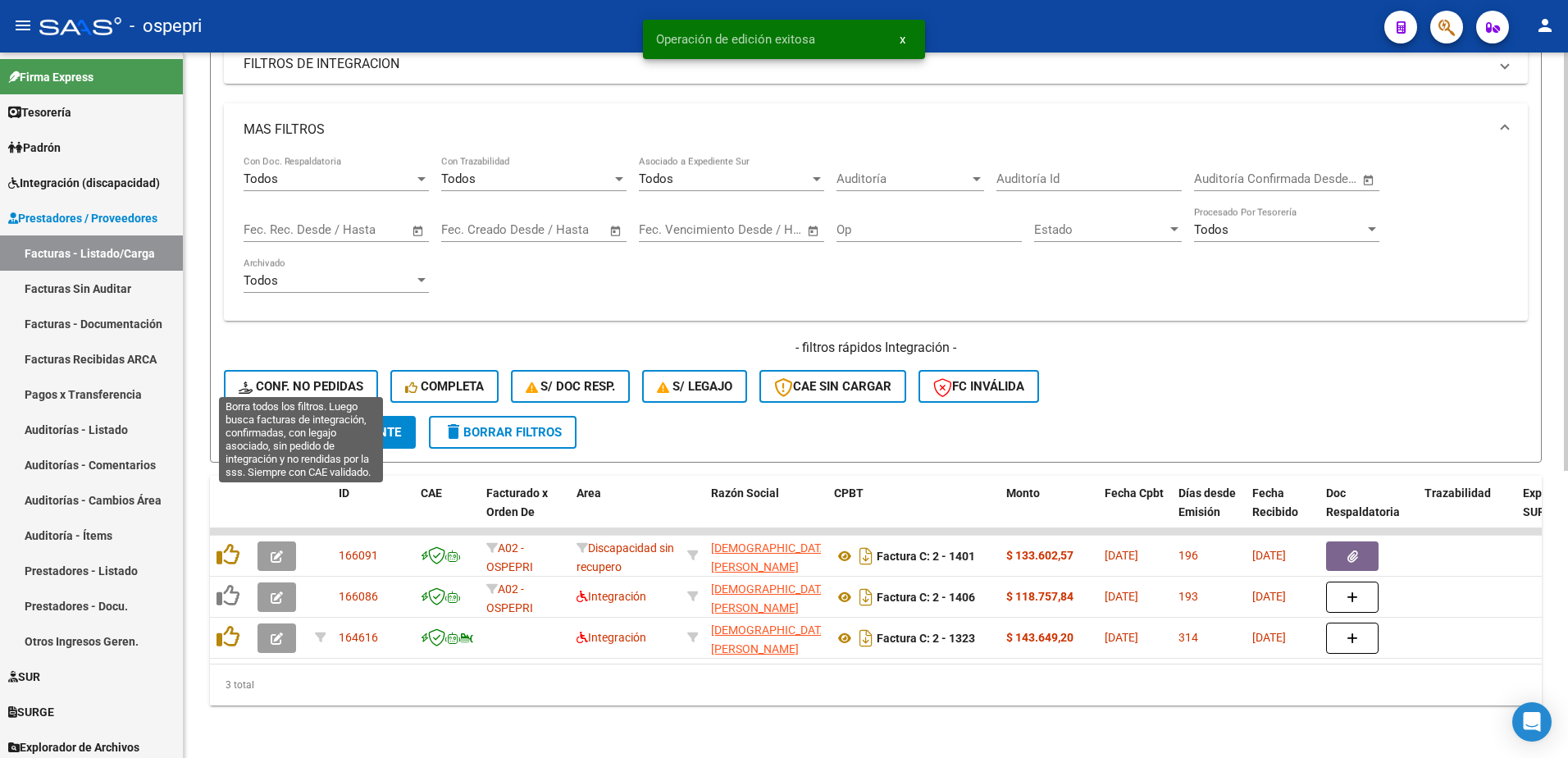
click at [333, 379] on span "Conf. no pedidas" at bounding box center [301, 386] width 125 height 14
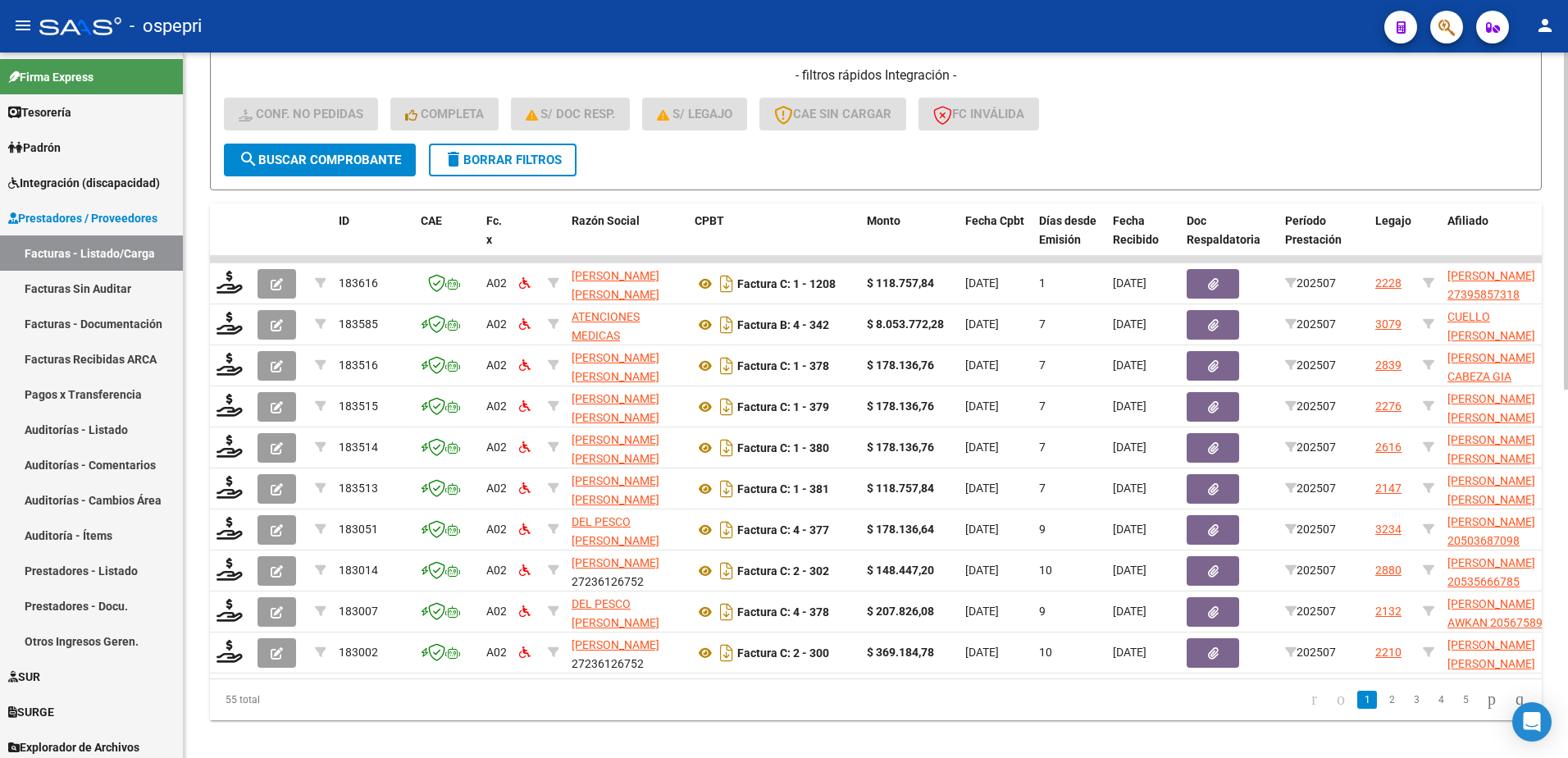
scroll to position [771, 0]
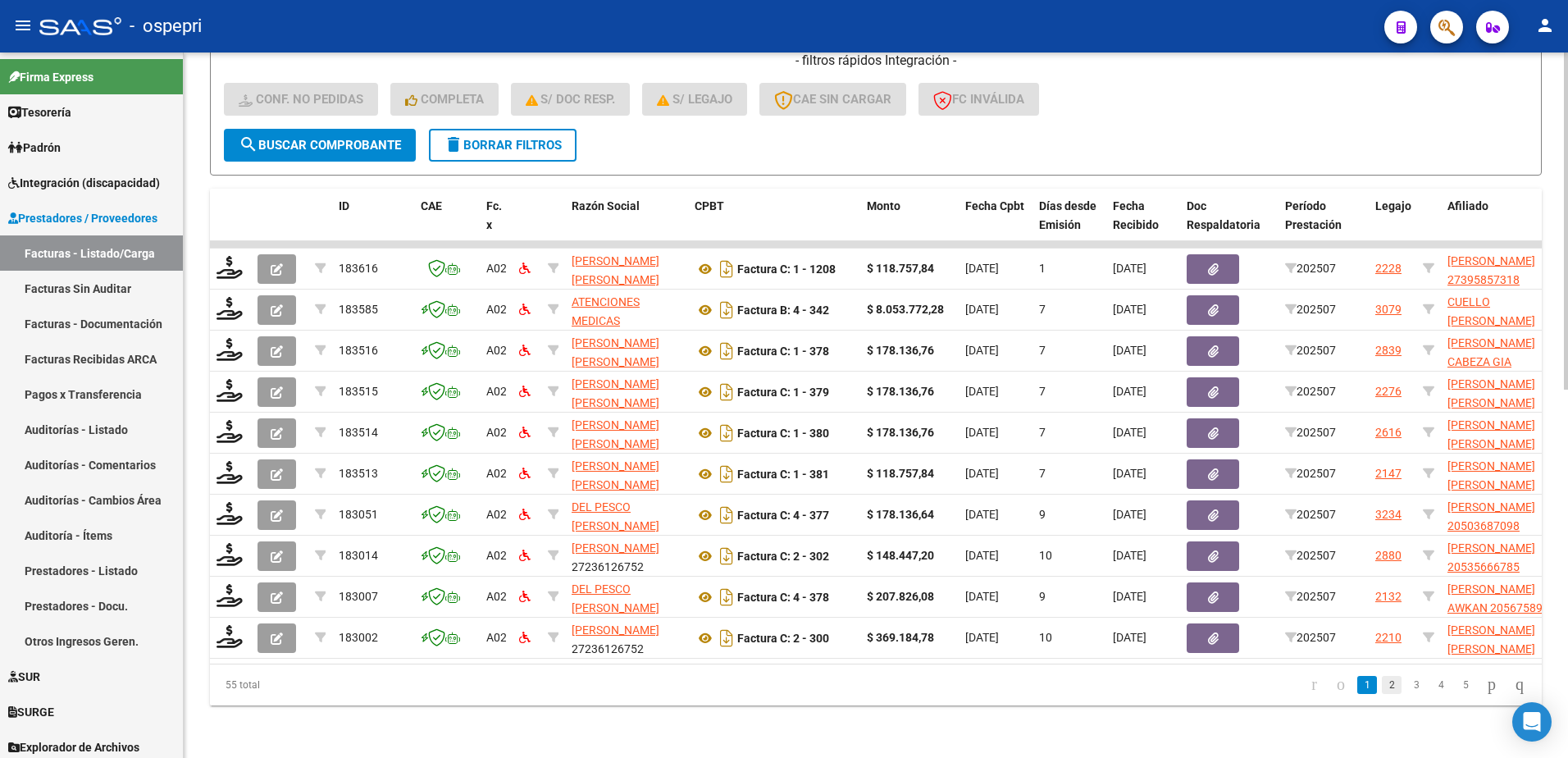
click at [1384, 691] on link "2" at bounding box center [1392, 685] width 20 height 18
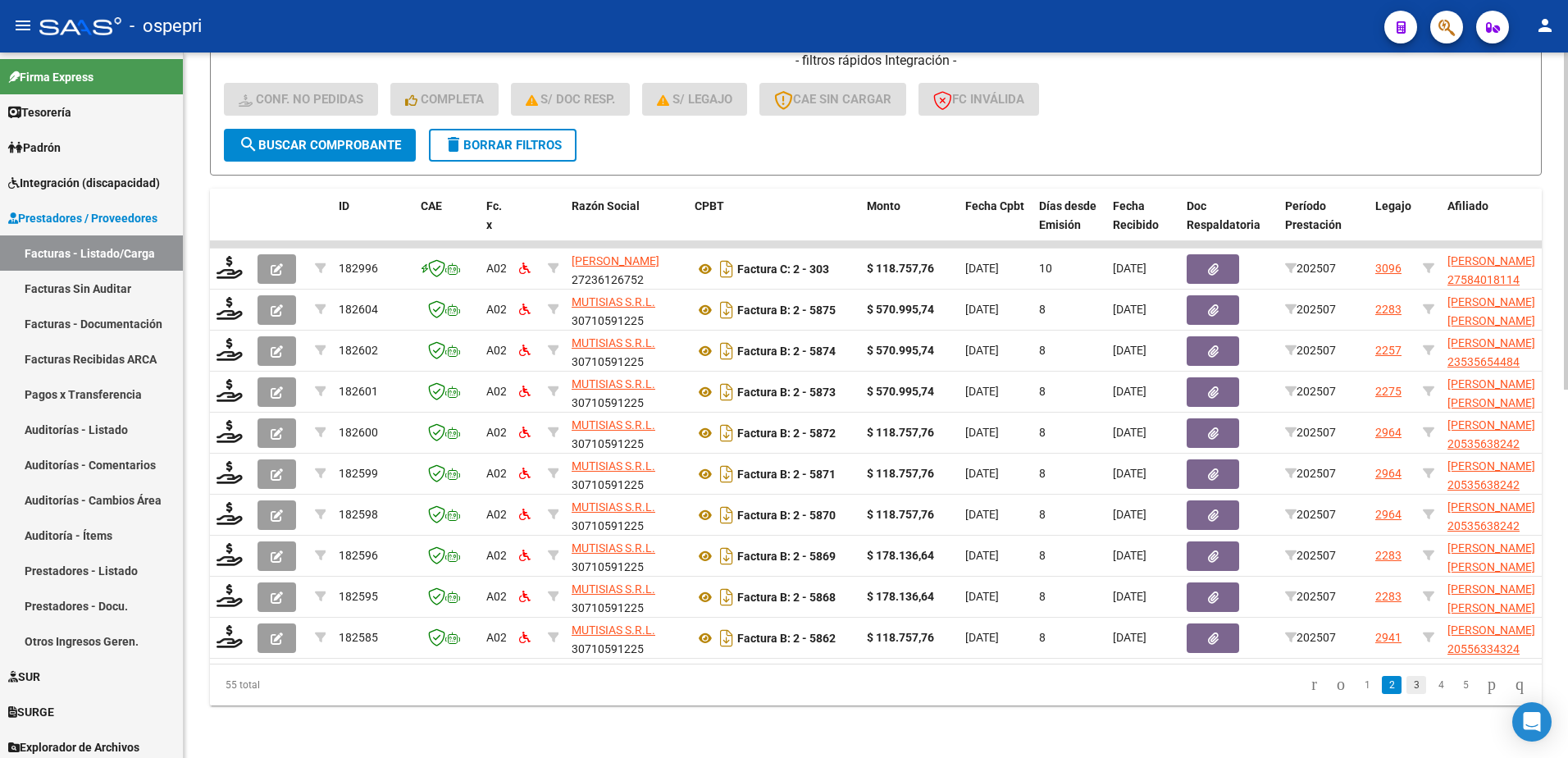
click at [1407, 682] on link "3" at bounding box center [1416, 685] width 20 height 18
click at [1431, 691] on link "4" at bounding box center [1441, 685] width 20 height 18
click at [1431, 685] on link "5" at bounding box center [1441, 685] width 20 height 18
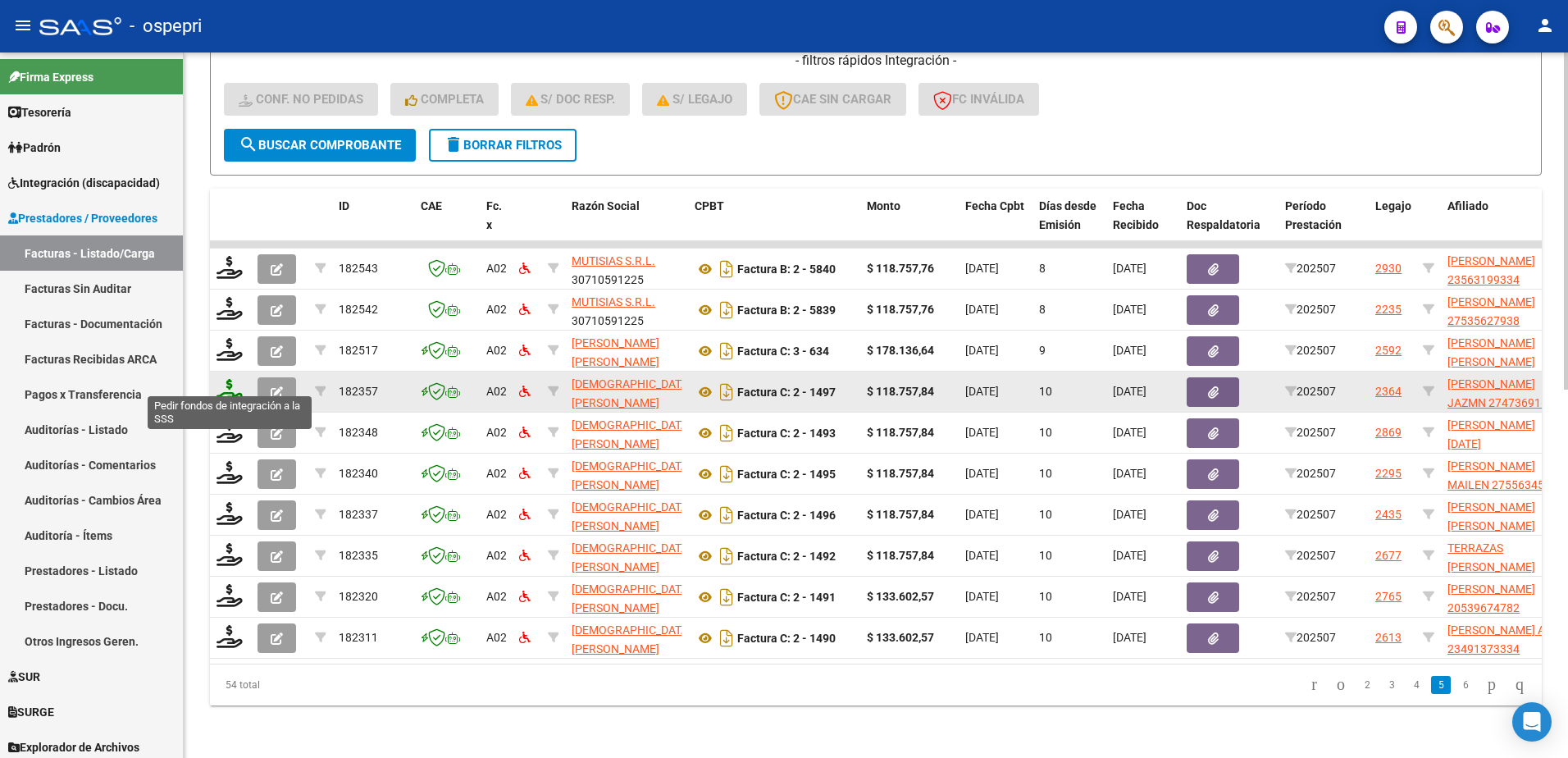
click at [220, 379] on icon at bounding box center [229, 391] width 26 height 23
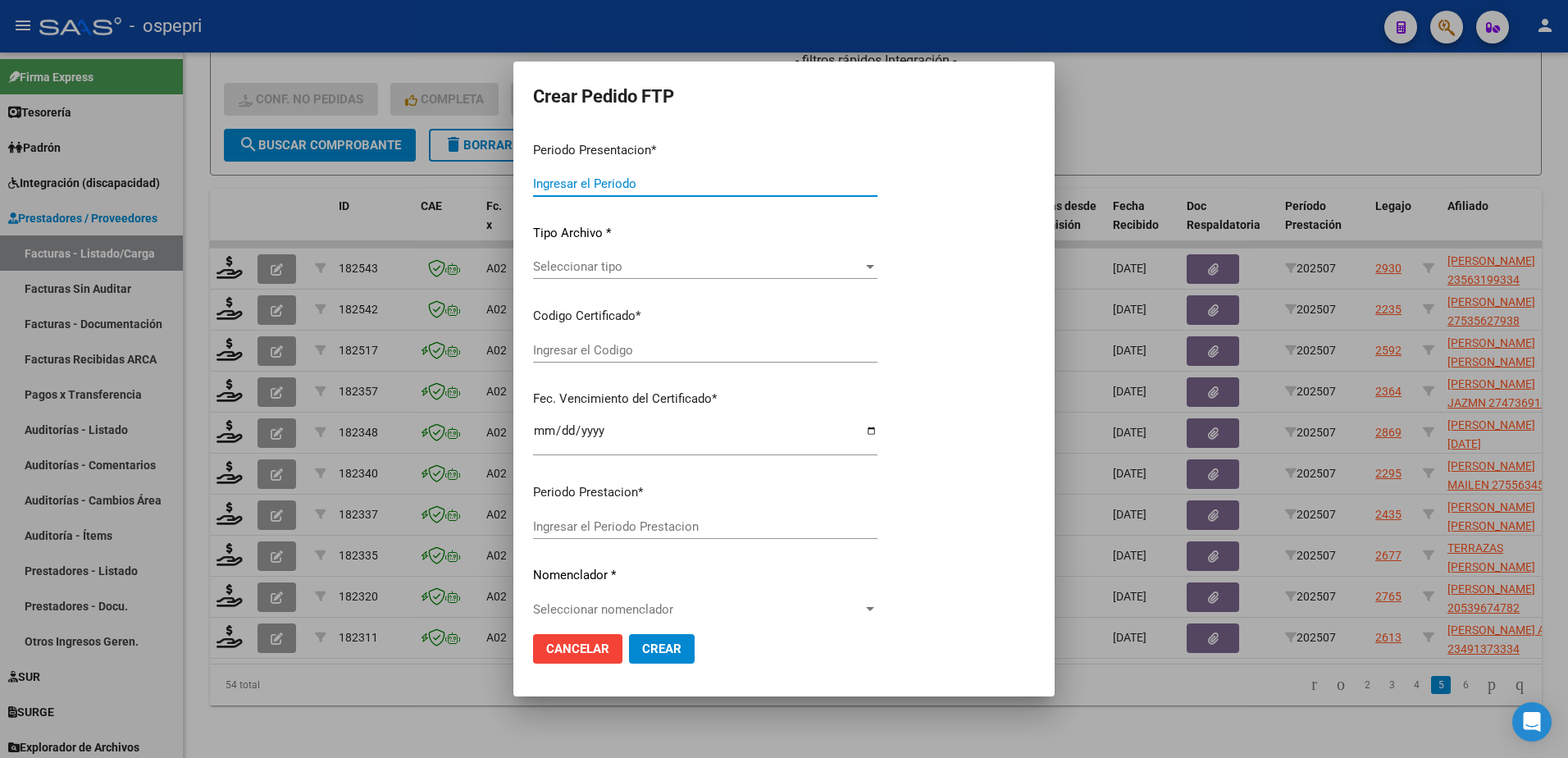
type input "202507"
type input "$ 118.757,84"
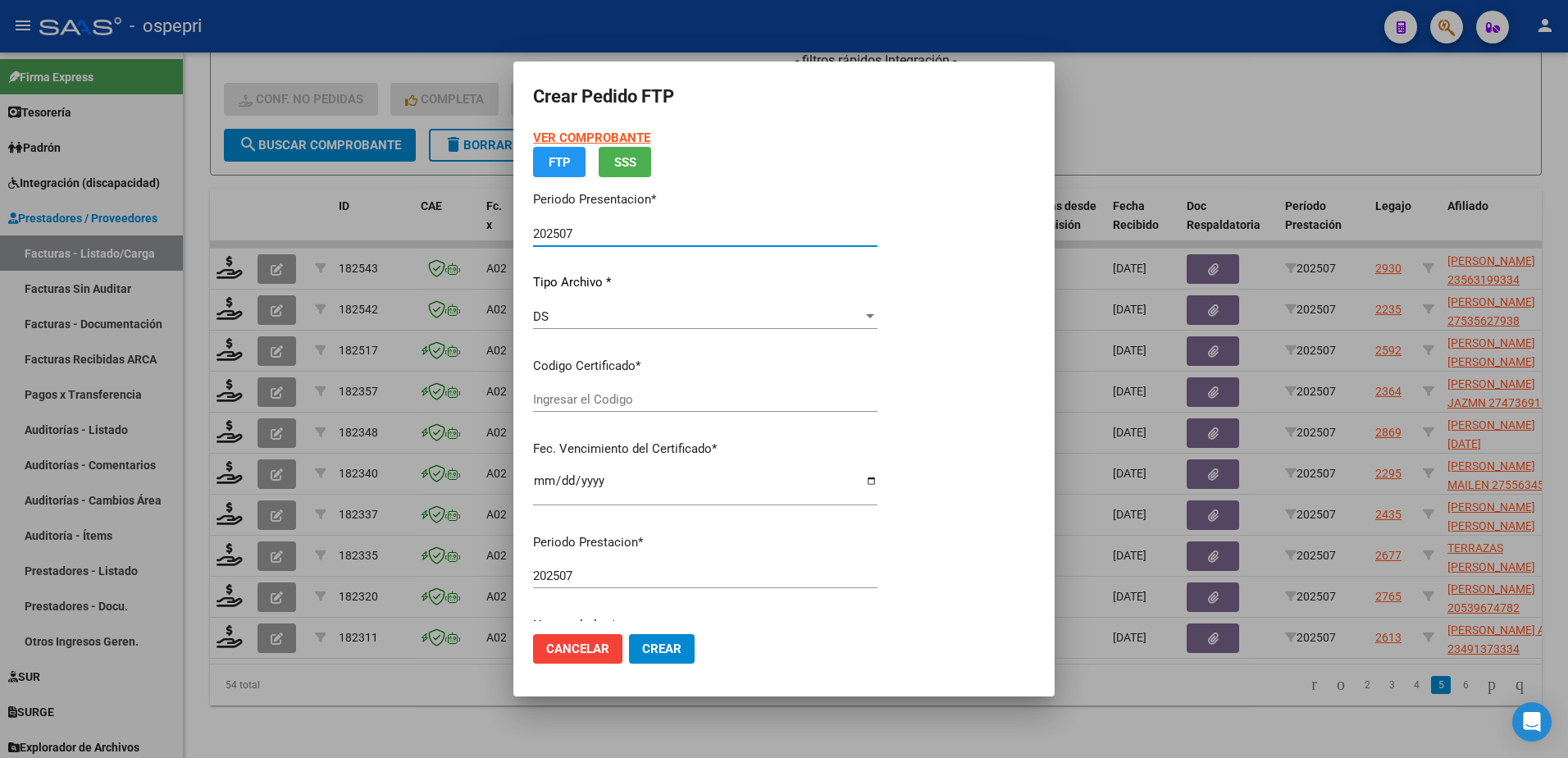
type input "ARG01000473691892015111920251119NQN249"
type input "2025-11-19"
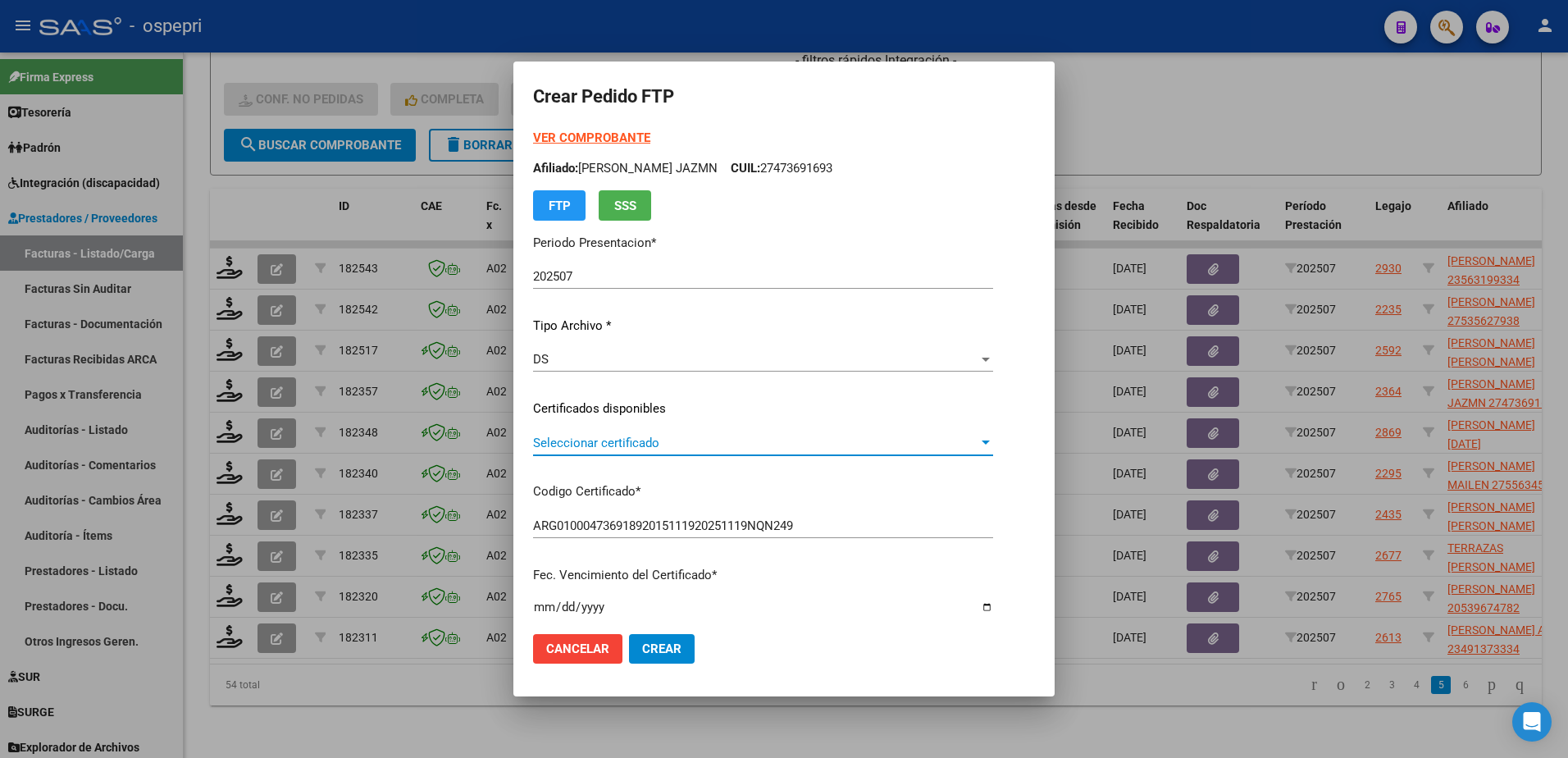
click at [600, 437] on span "Seleccionar certificado" at bounding box center [756, 443] width 445 height 14
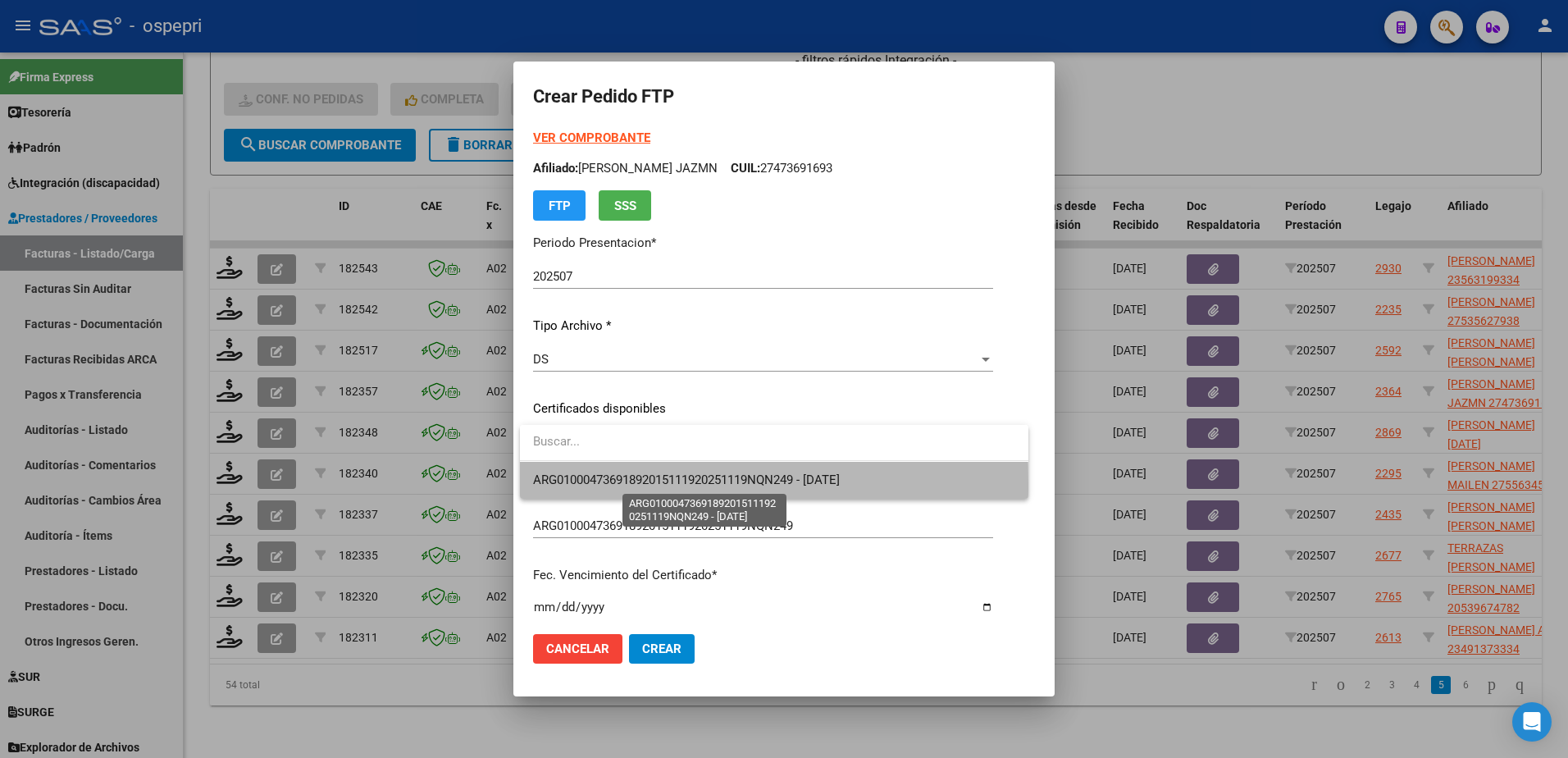
click at [620, 485] on span "ARG01000473691892015111920251119NQN249 - 2025-11-19" at bounding box center [687, 480] width 307 height 14
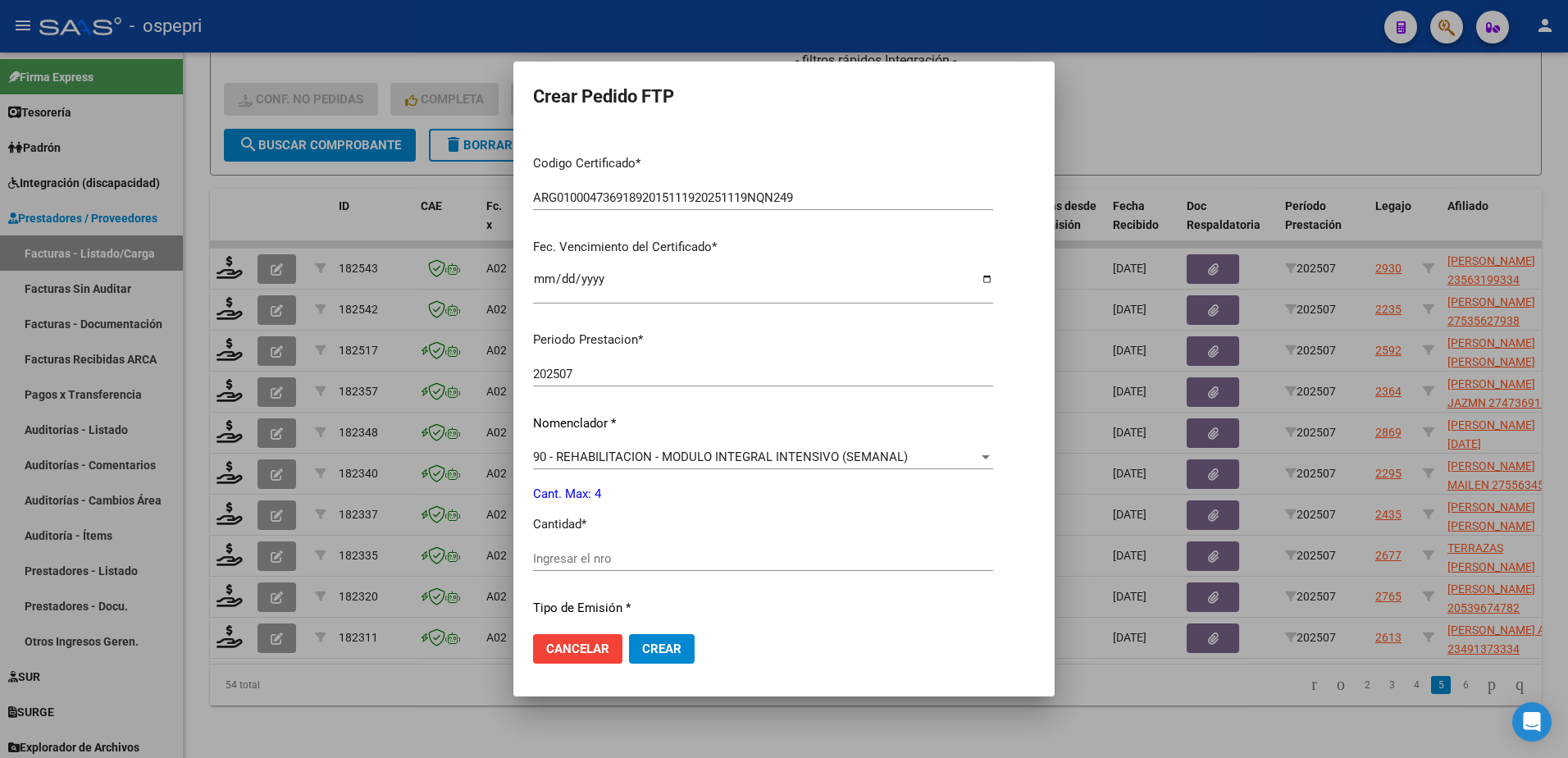
scroll to position [492, 0]
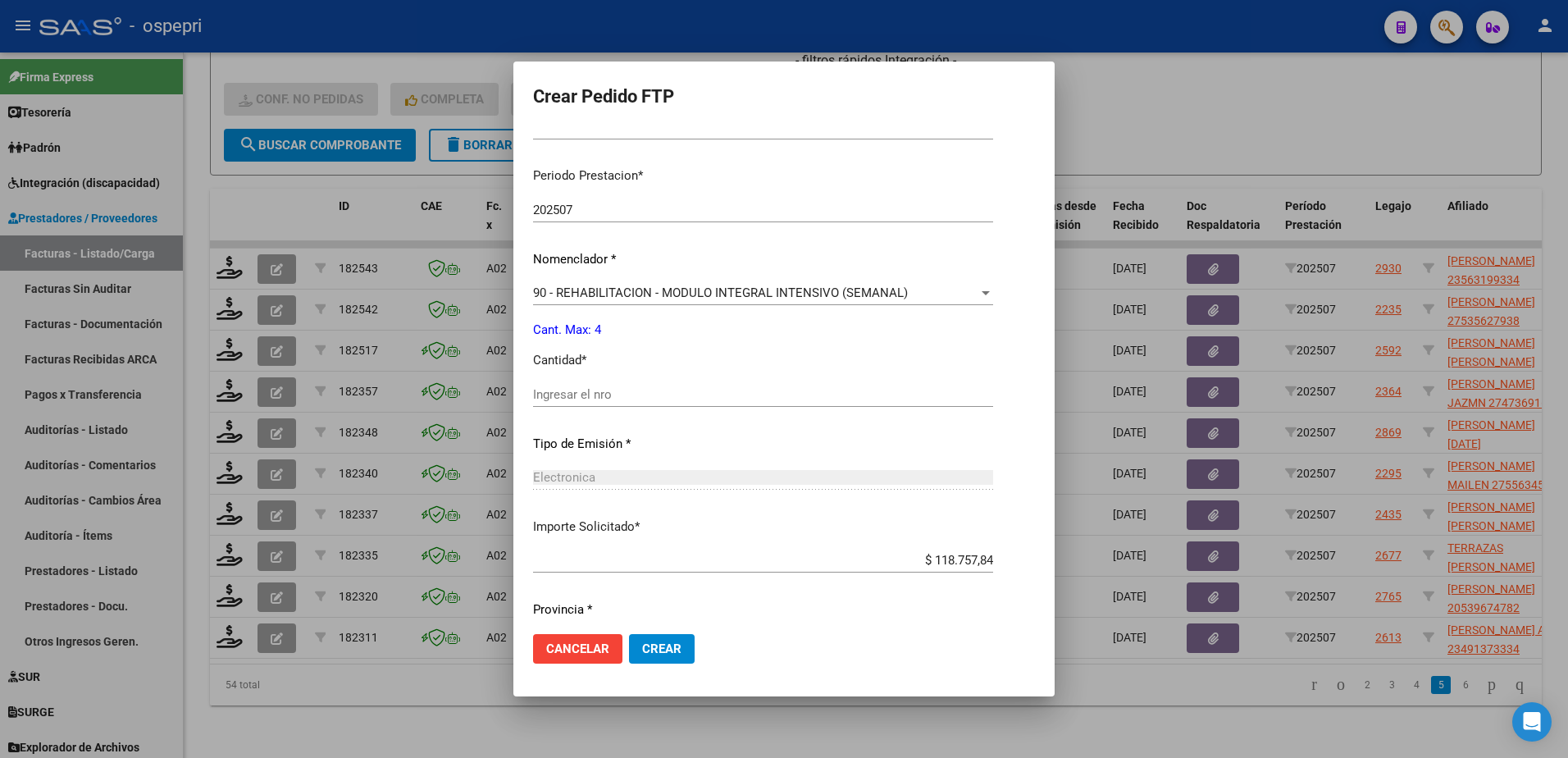
click at [591, 398] on input "Ingresar el nro" at bounding box center [763, 394] width 460 height 14
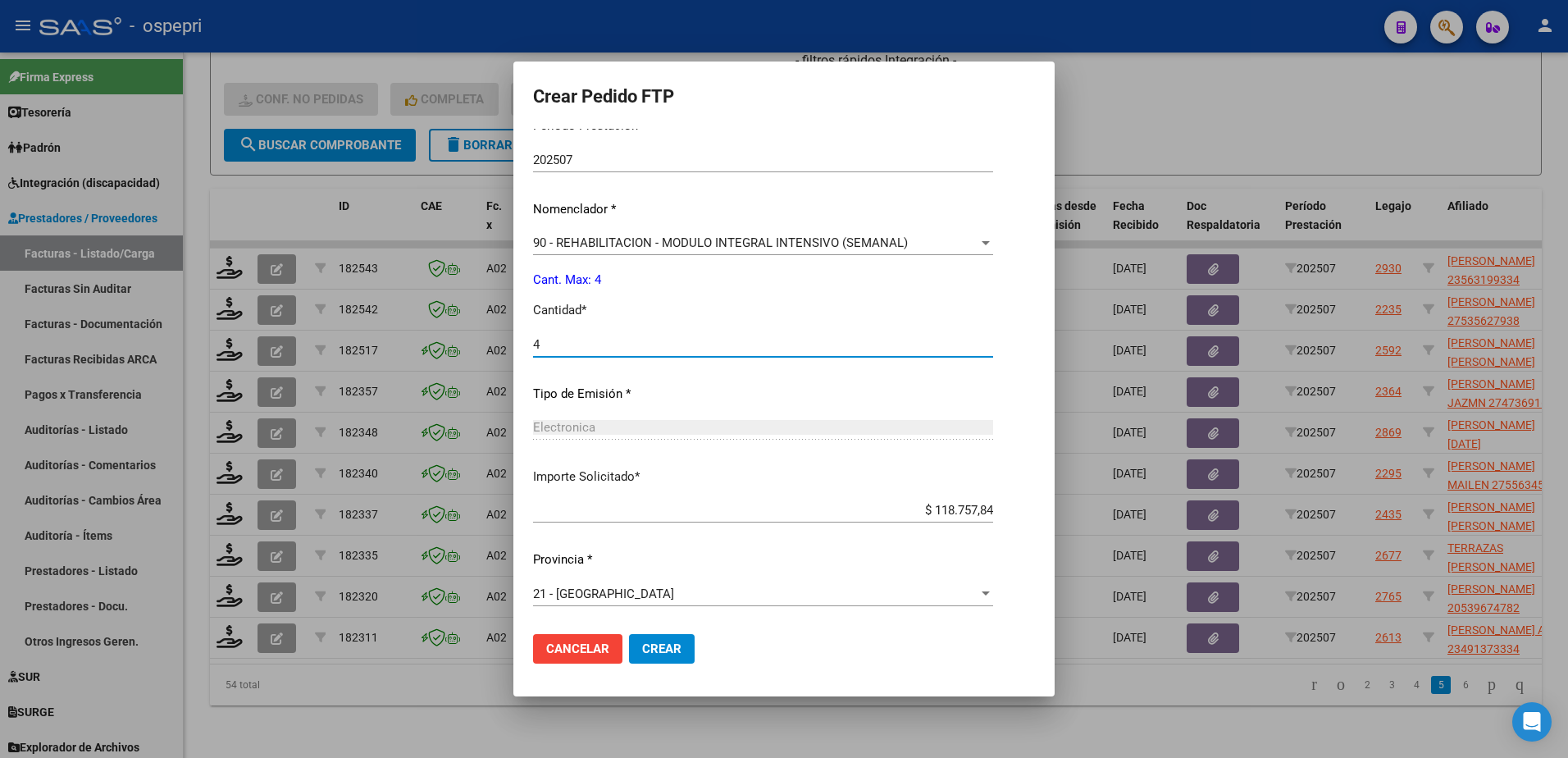
type input "4"
click at [661, 655] on span "Crear" at bounding box center [661, 649] width 39 height 14
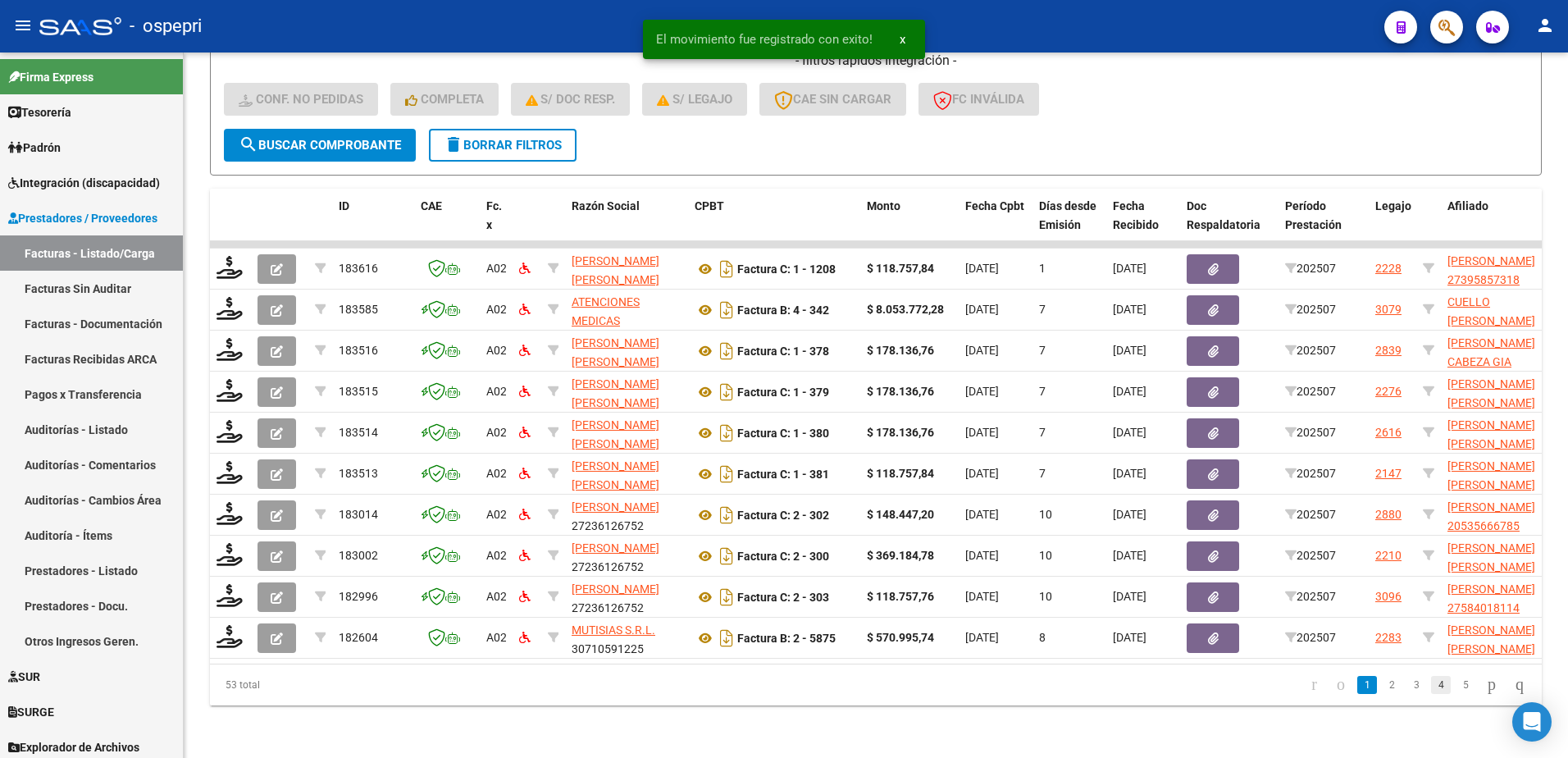
click at [1431, 686] on link "4" at bounding box center [1441, 685] width 20 height 18
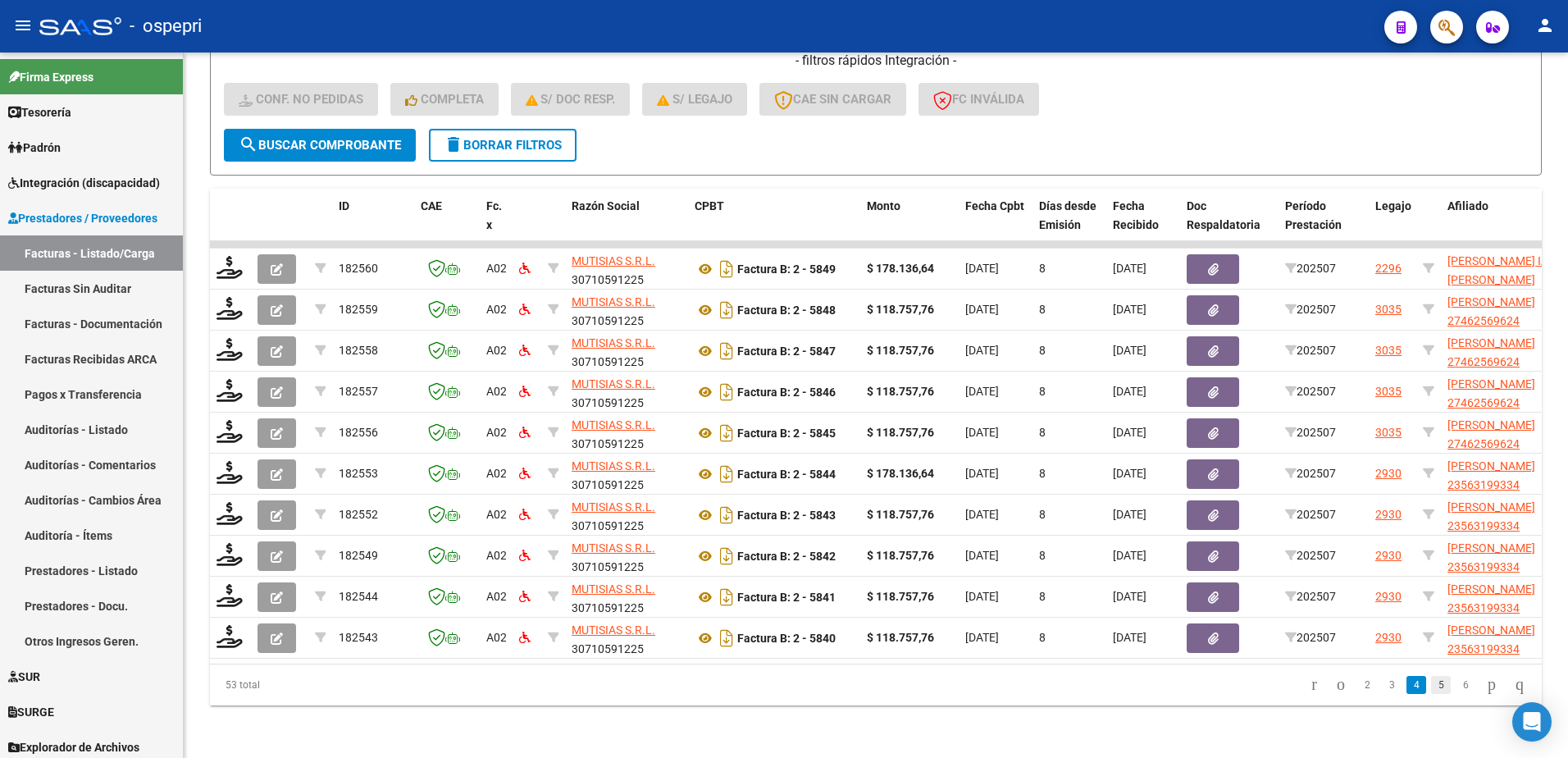
click at [1431, 682] on link "5" at bounding box center [1441, 685] width 20 height 18
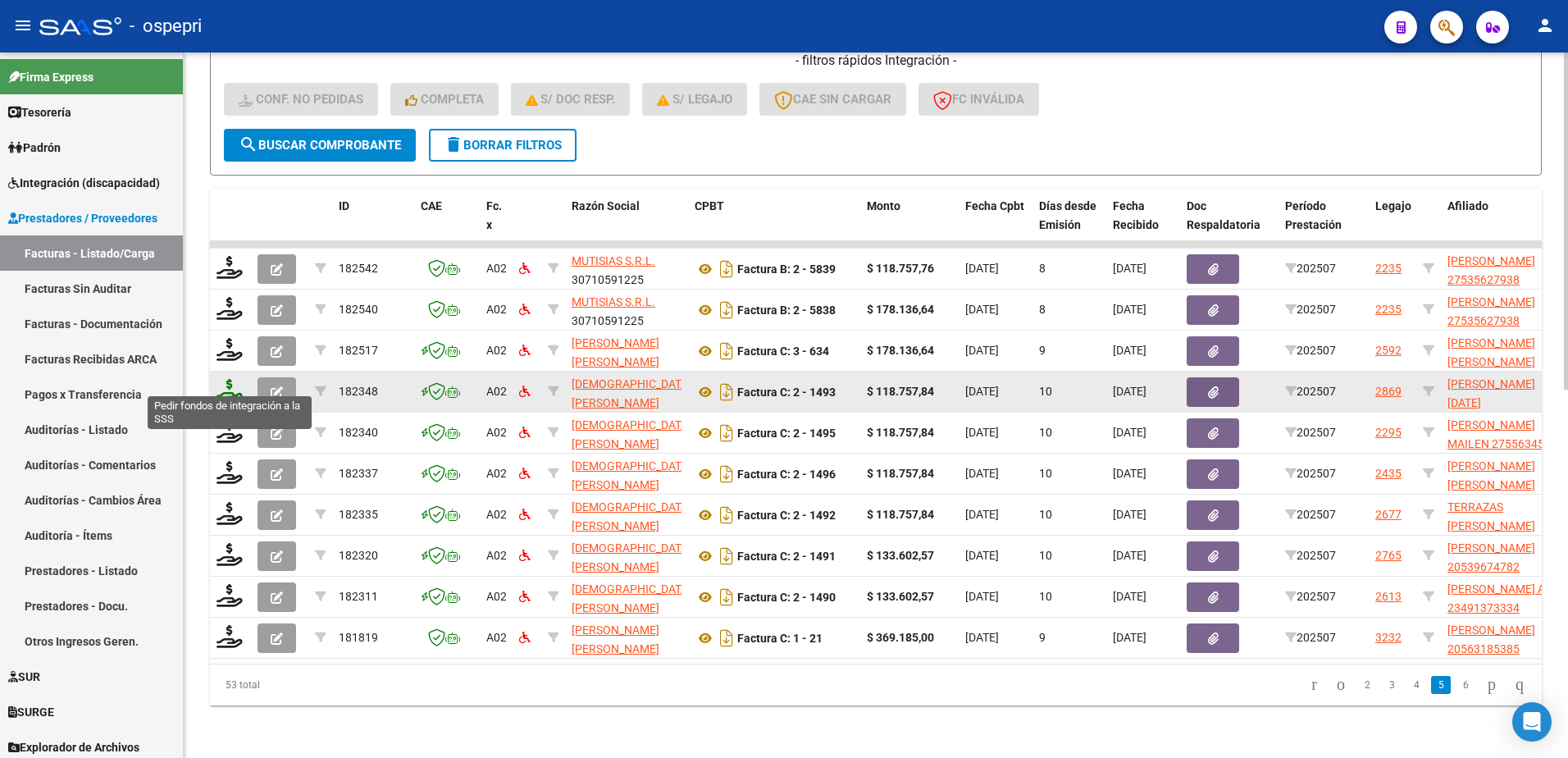
click at [233, 385] on icon at bounding box center [229, 391] width 26 height 23
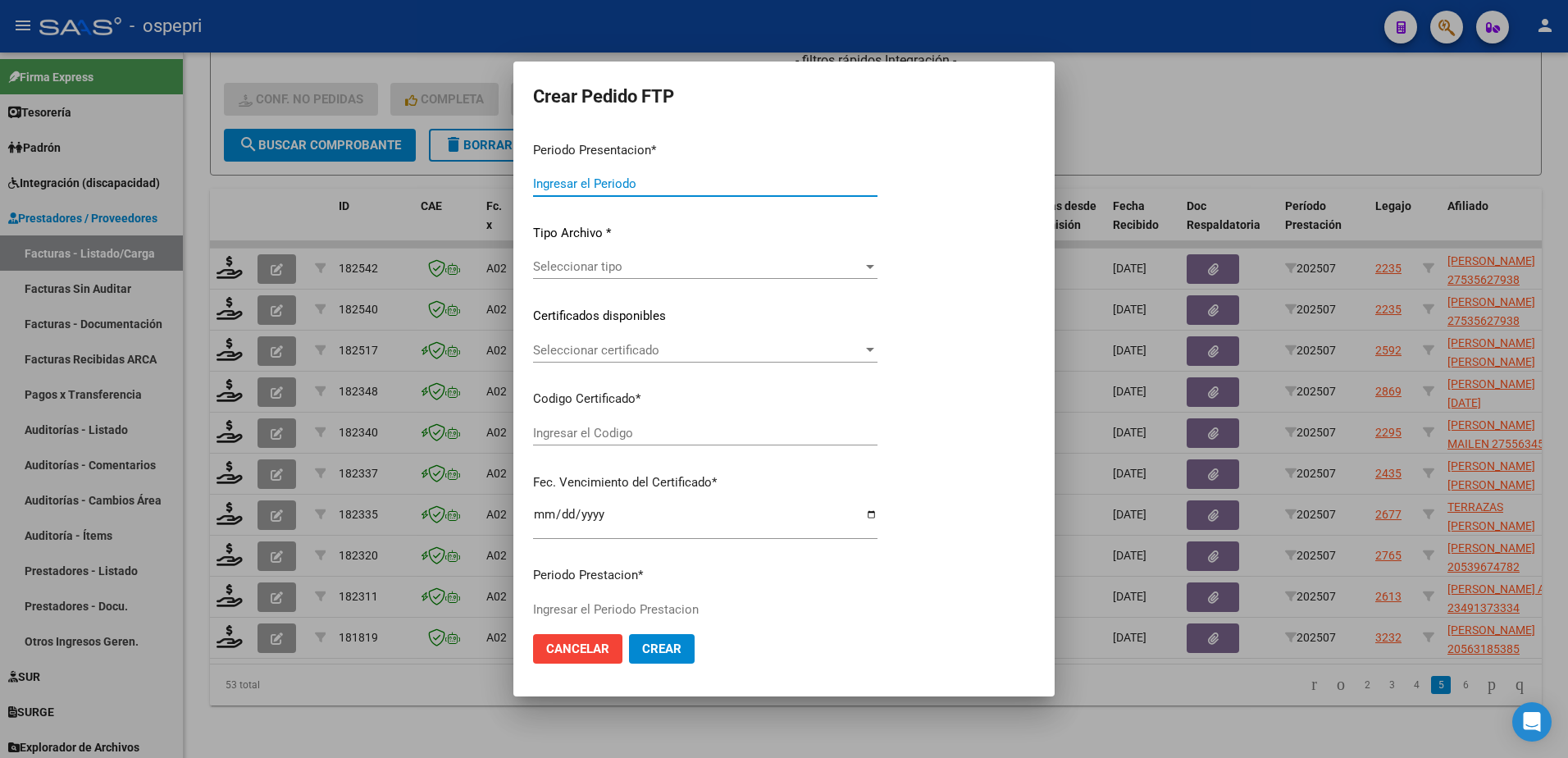
type input "202507"
type input "$ 118.757,84"
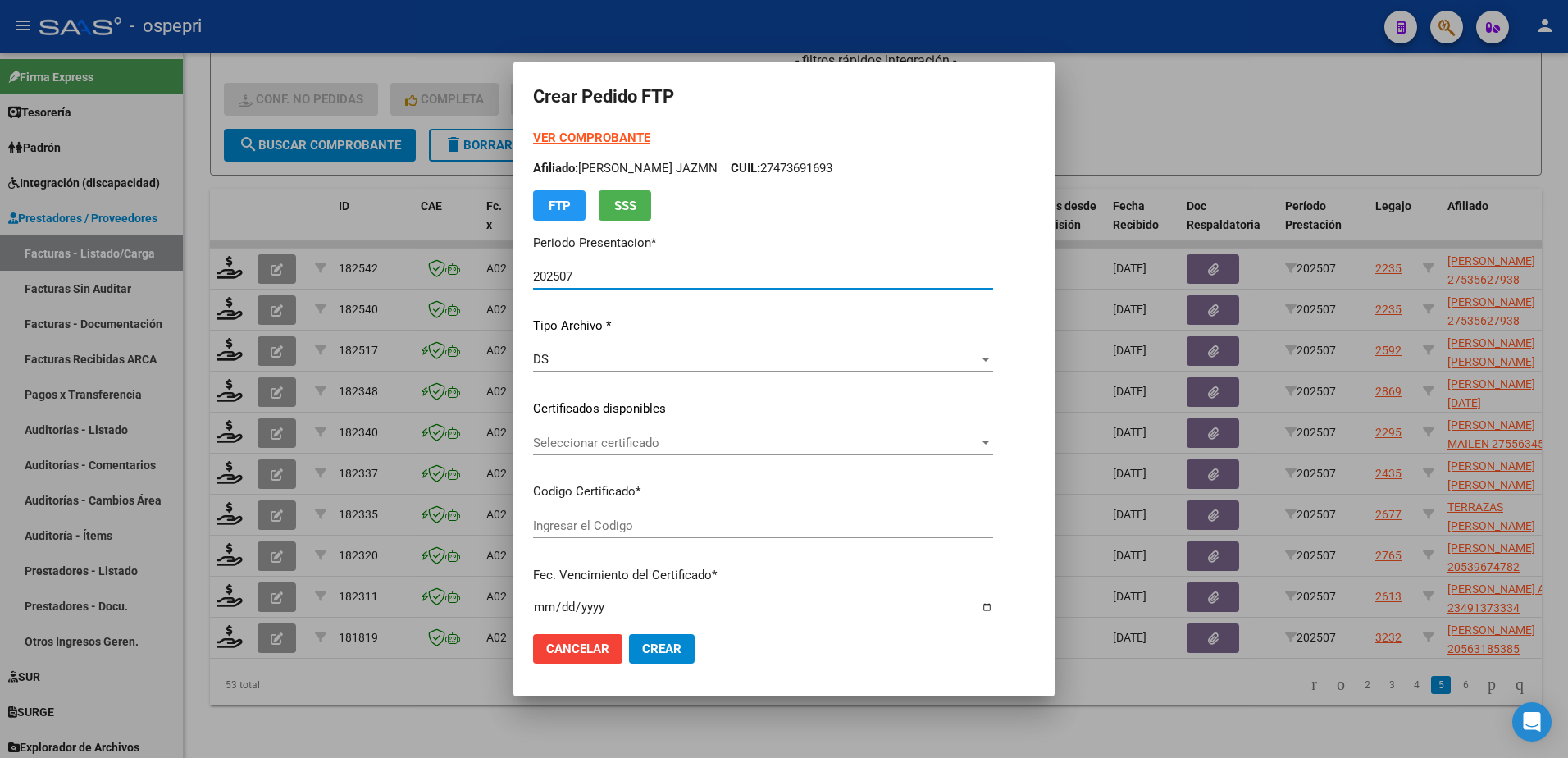
type input "ARG01000521768182017020620200206NQN249"
type input "2027-04-01"
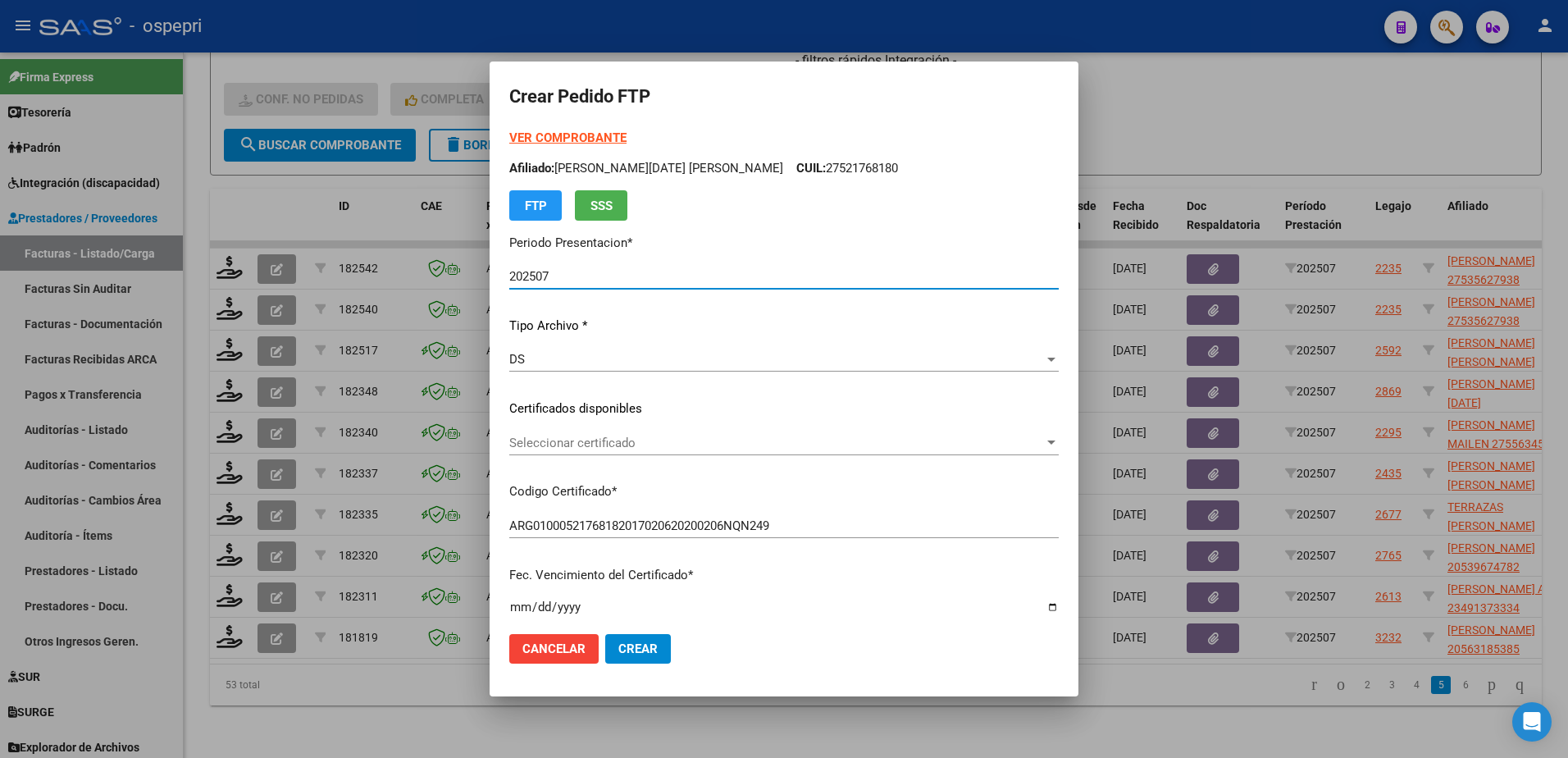
click at [600, 445] on span "Seleccionar certificado" at bounding box center [776, 443] width 535 height 14
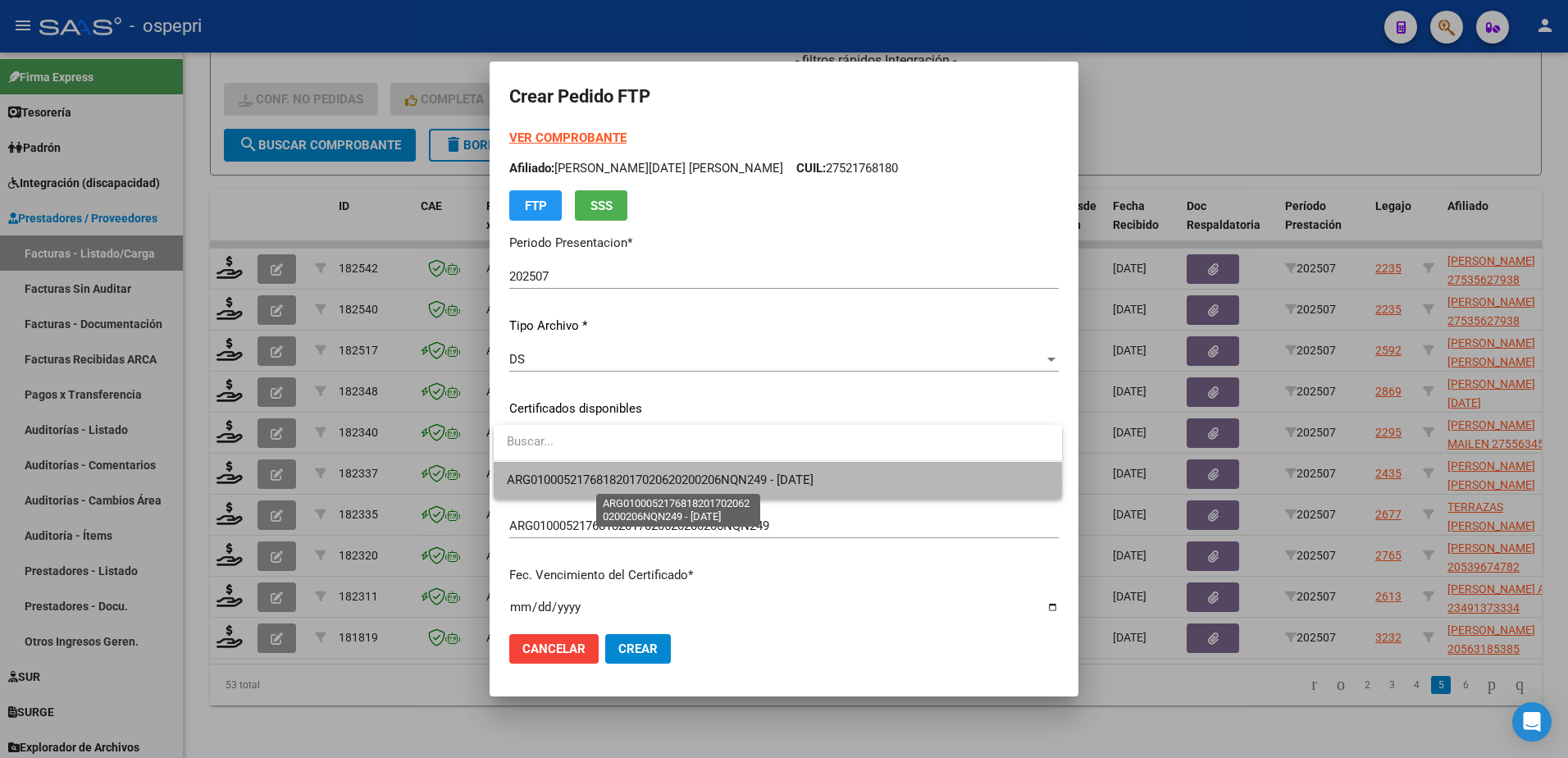
click at [614, 487] on span "ARG01000521768182017020620200206NQN249 - 2027-04-01" at bounding box center [661, 480] width 307 height 14
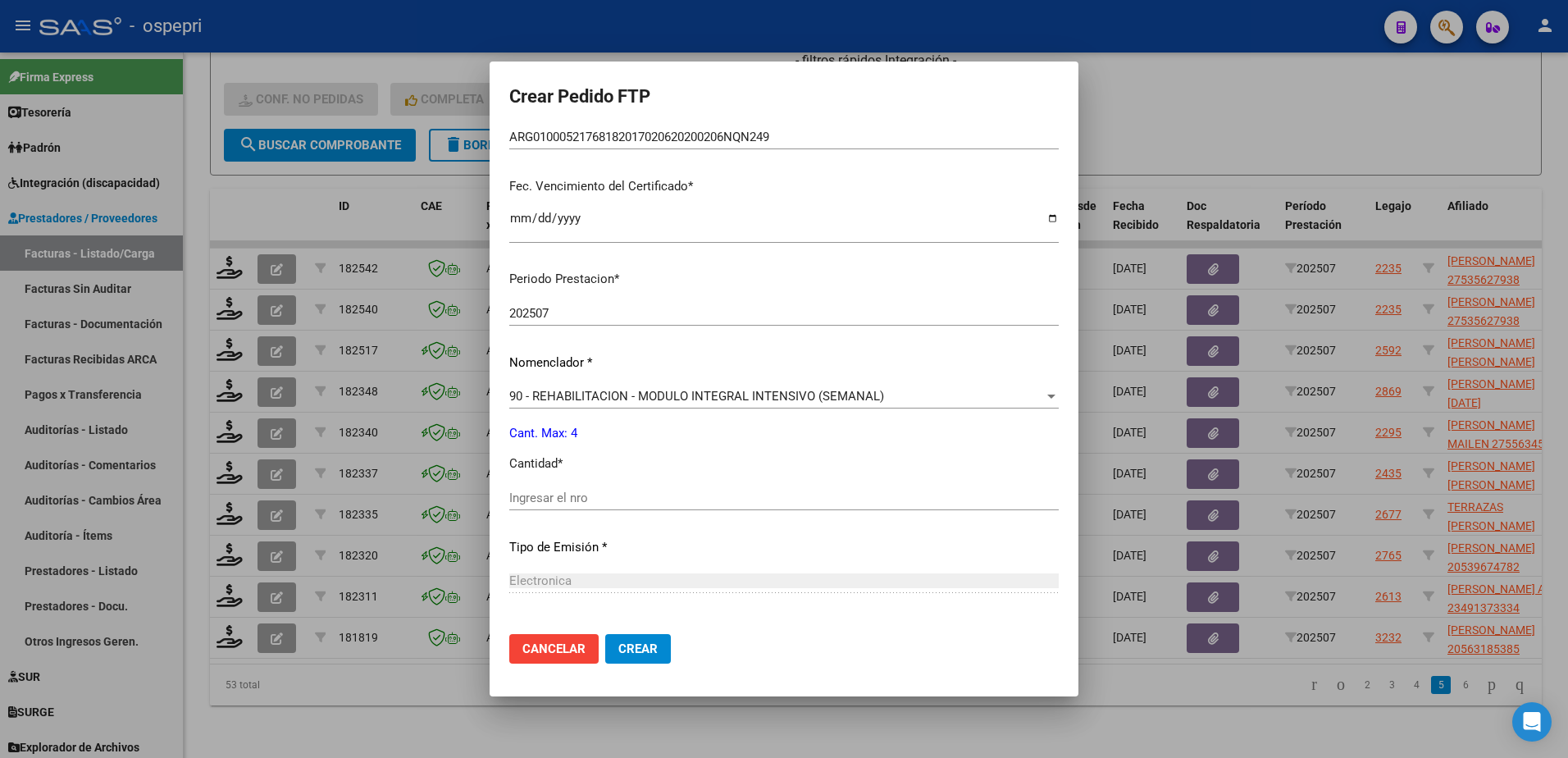
scroll to position [410, 0]
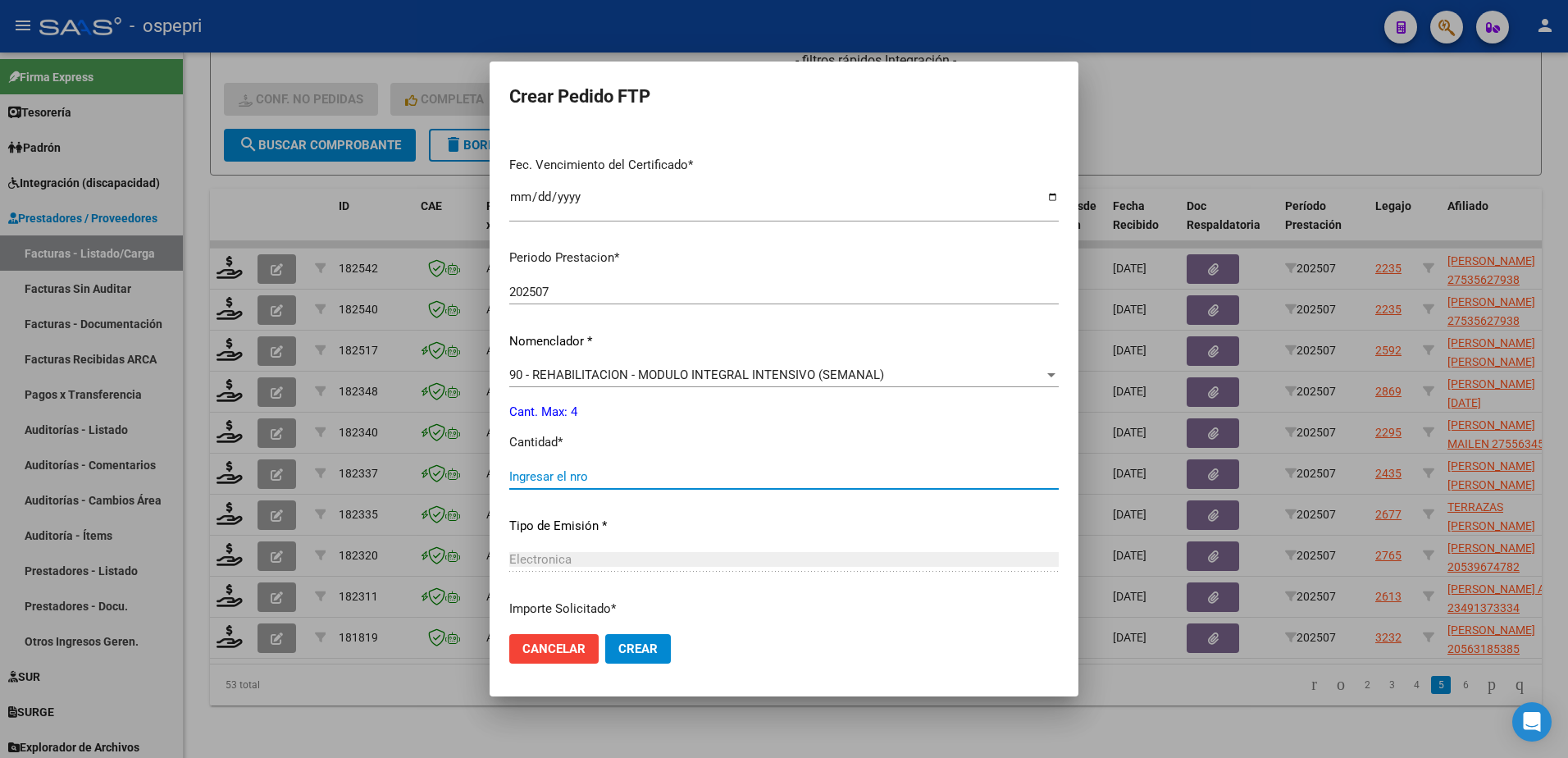
click at [604, 475] on input "Ingresar el nro" at bounding box center [784, 477] width 549 height 14
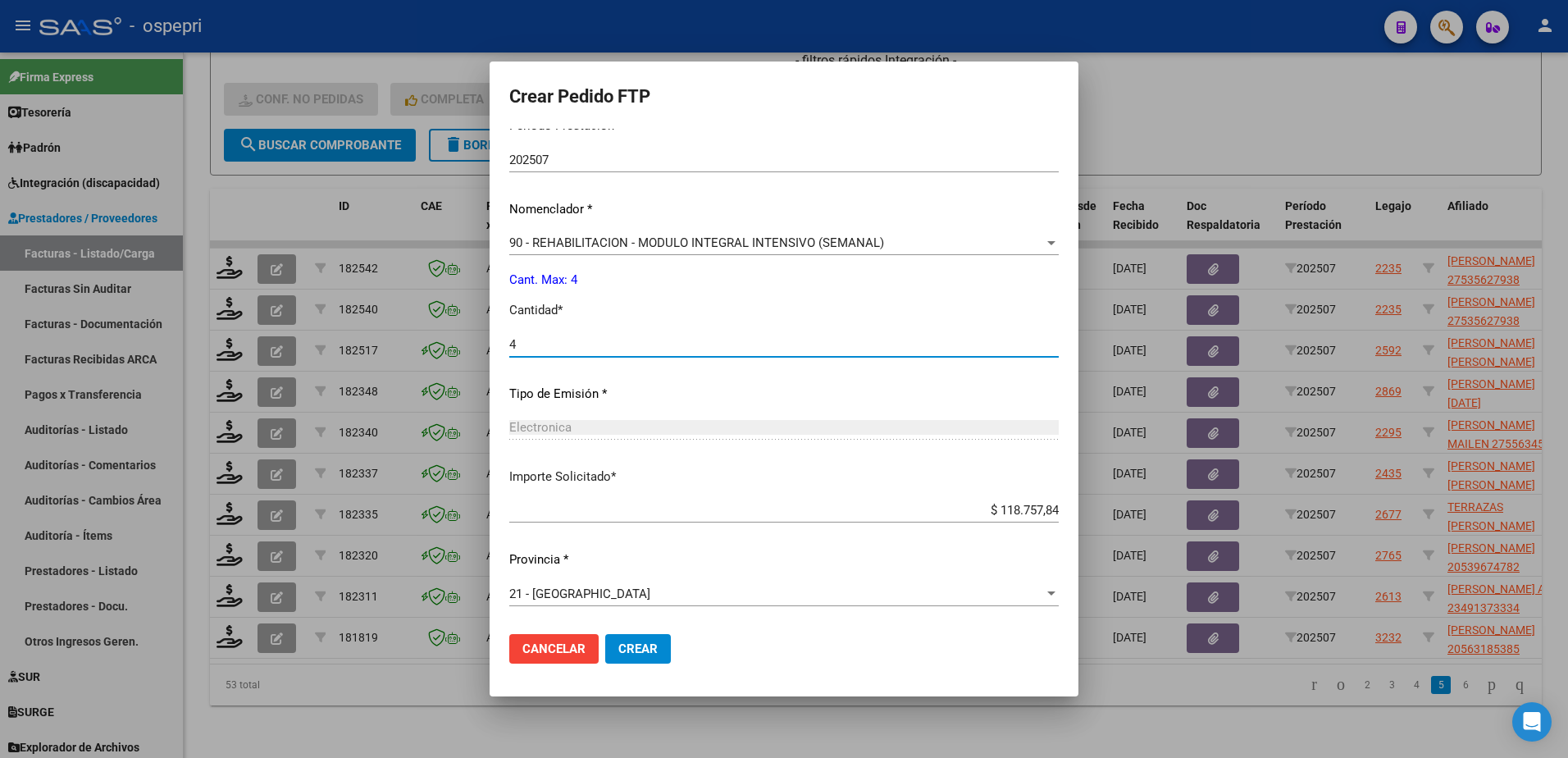
type input "4"
click at [644, 657] on button "Crear" at bounding box center [637, 648] width 66 height 30
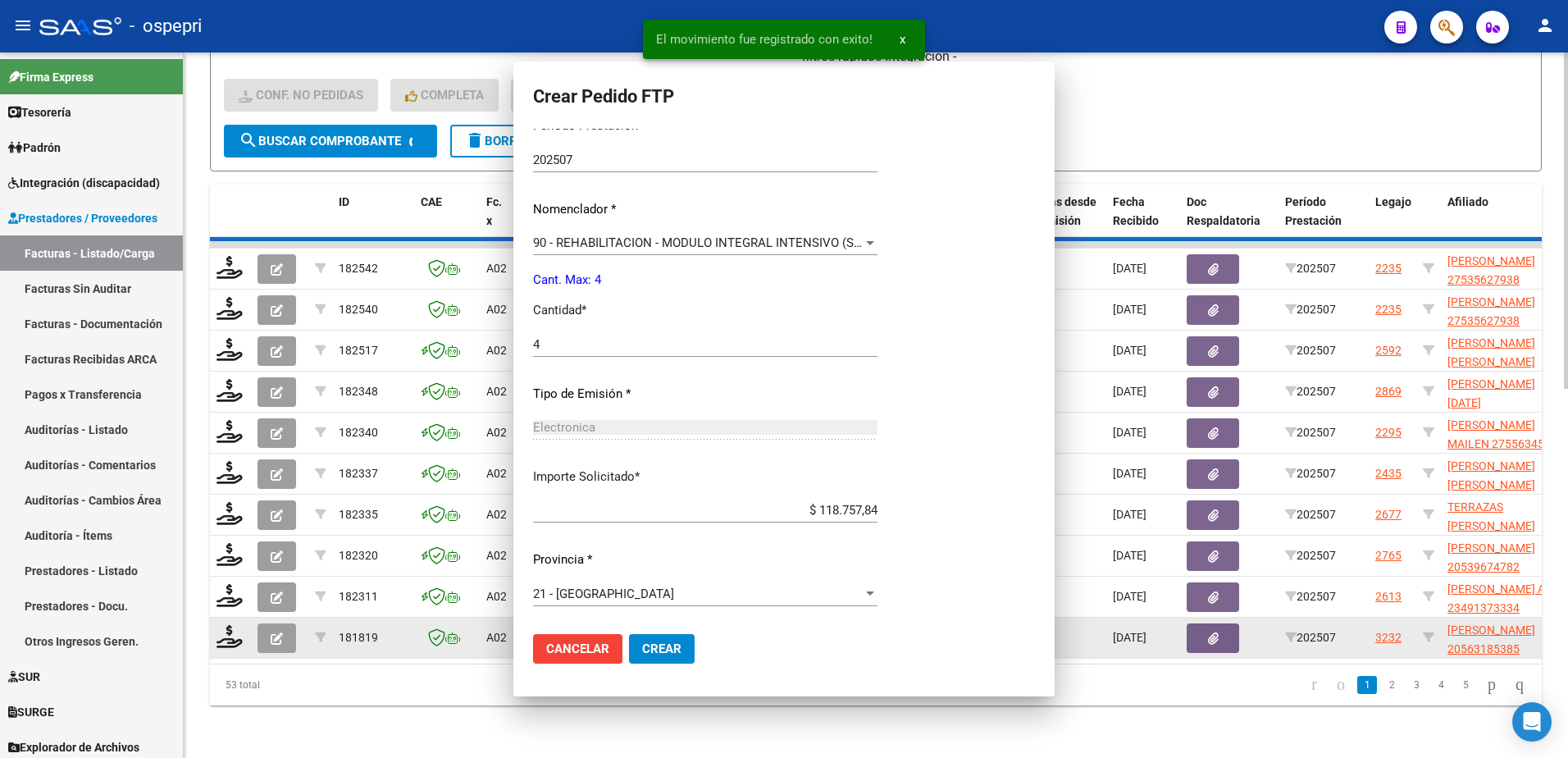
scroll to position [0, 0]
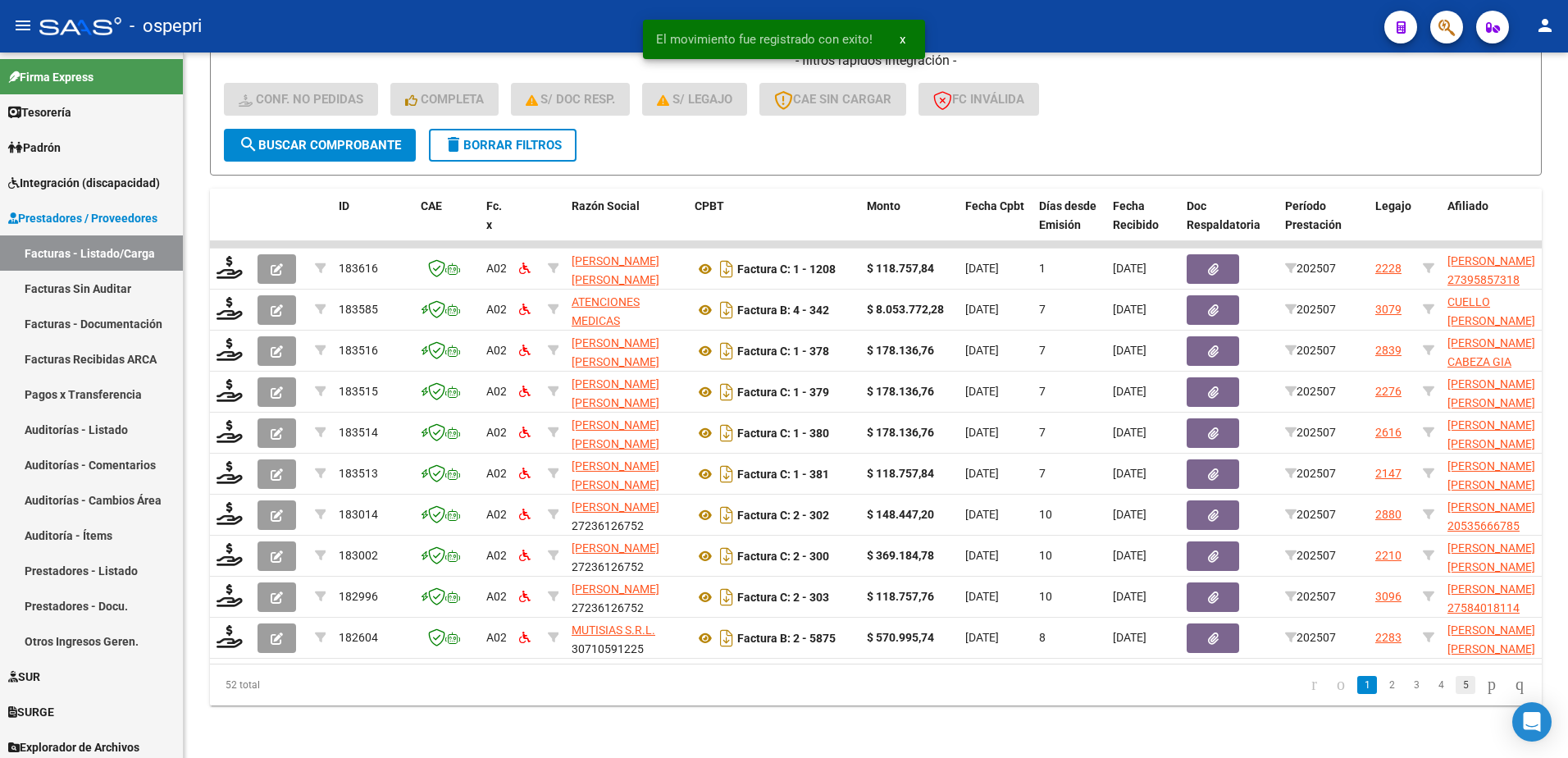
click at [1456, 688] on link "5" at bounding box center [1466, 685] width 20 height 18
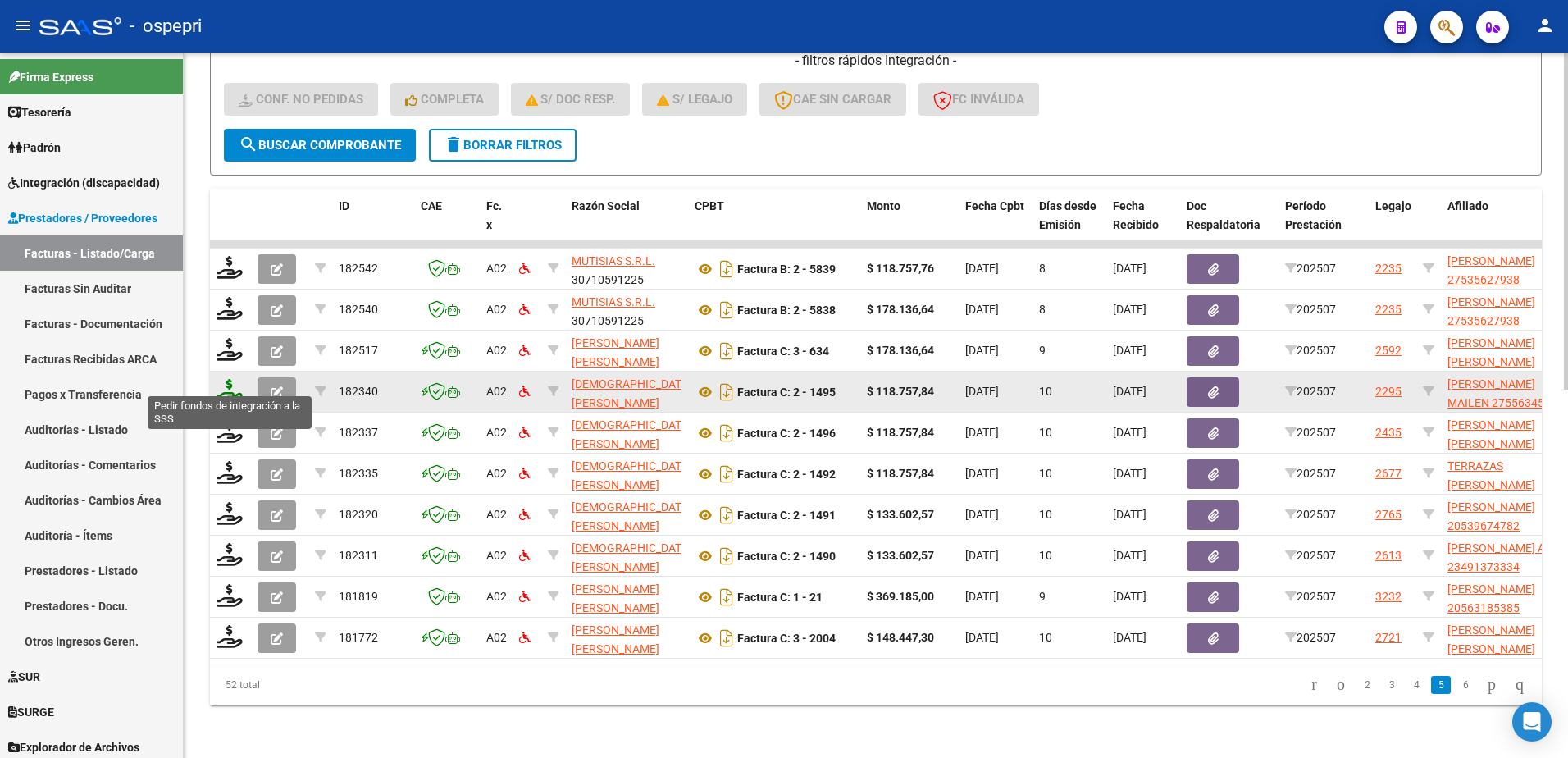
click at [221, 382] on icon at bounding box center [229, 391] width 26 height 23
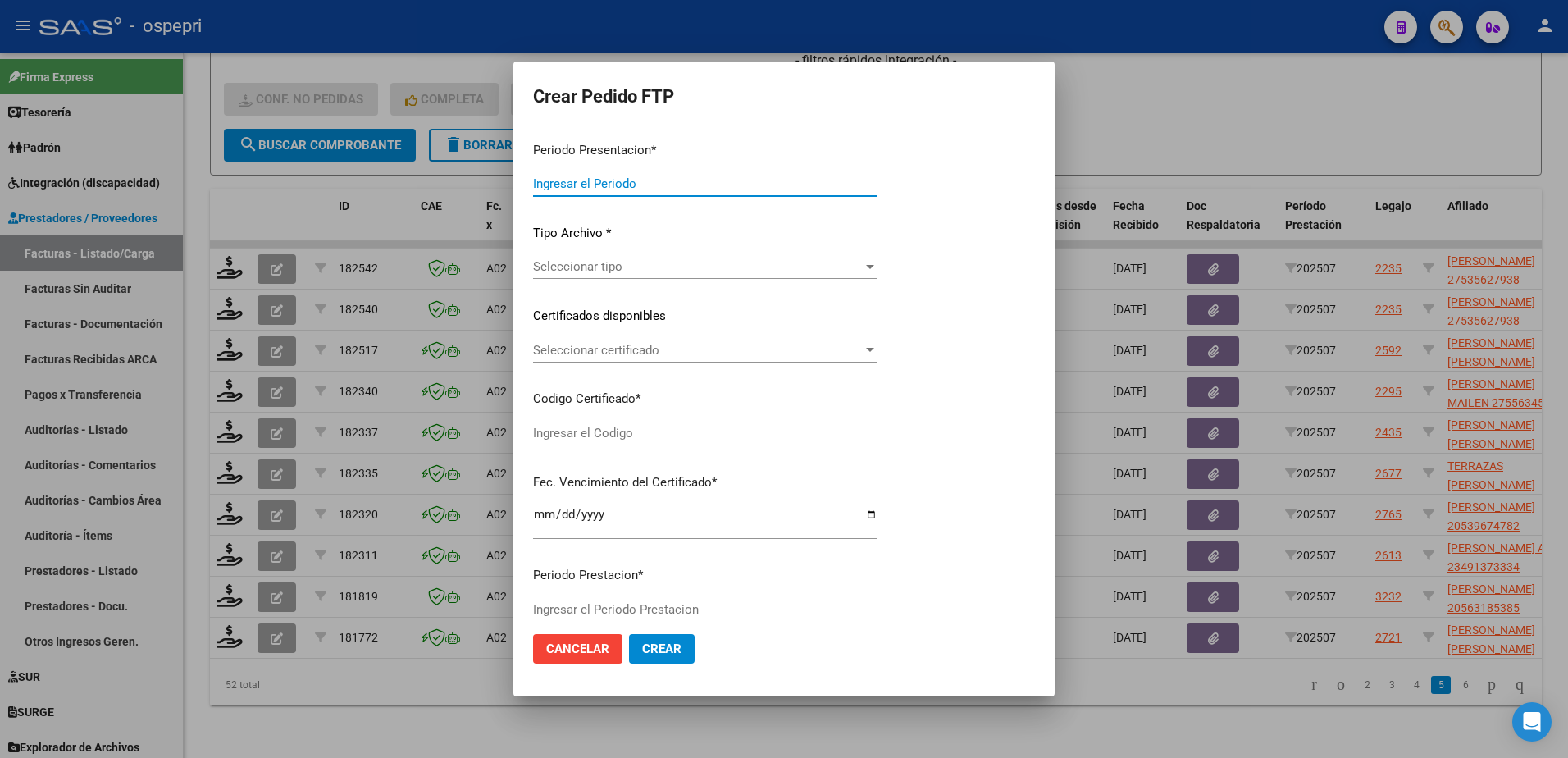
type input "202507"
type input "$ 118.757,84"
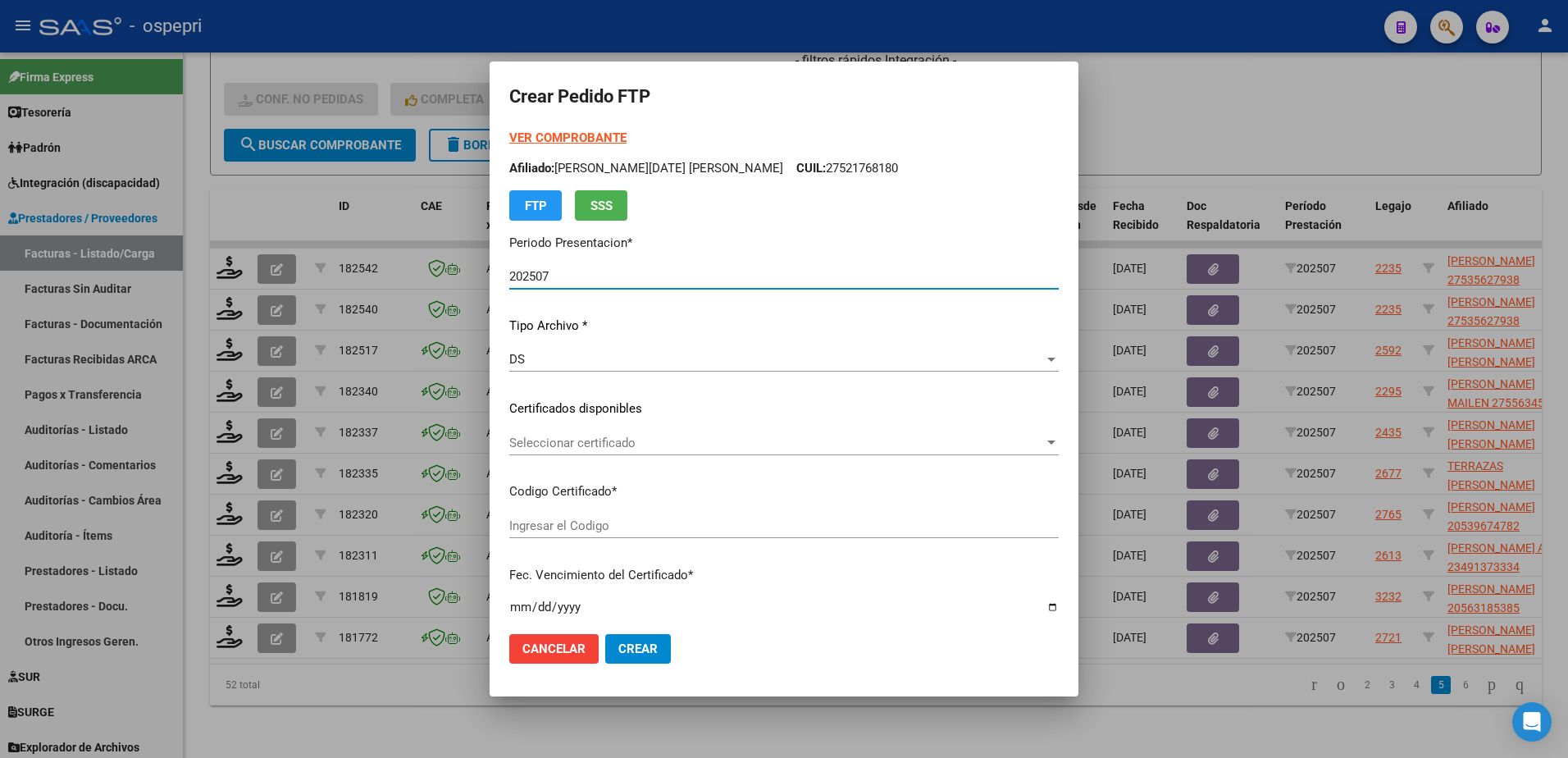
type input "27556345401"
type input "2026-09-25"
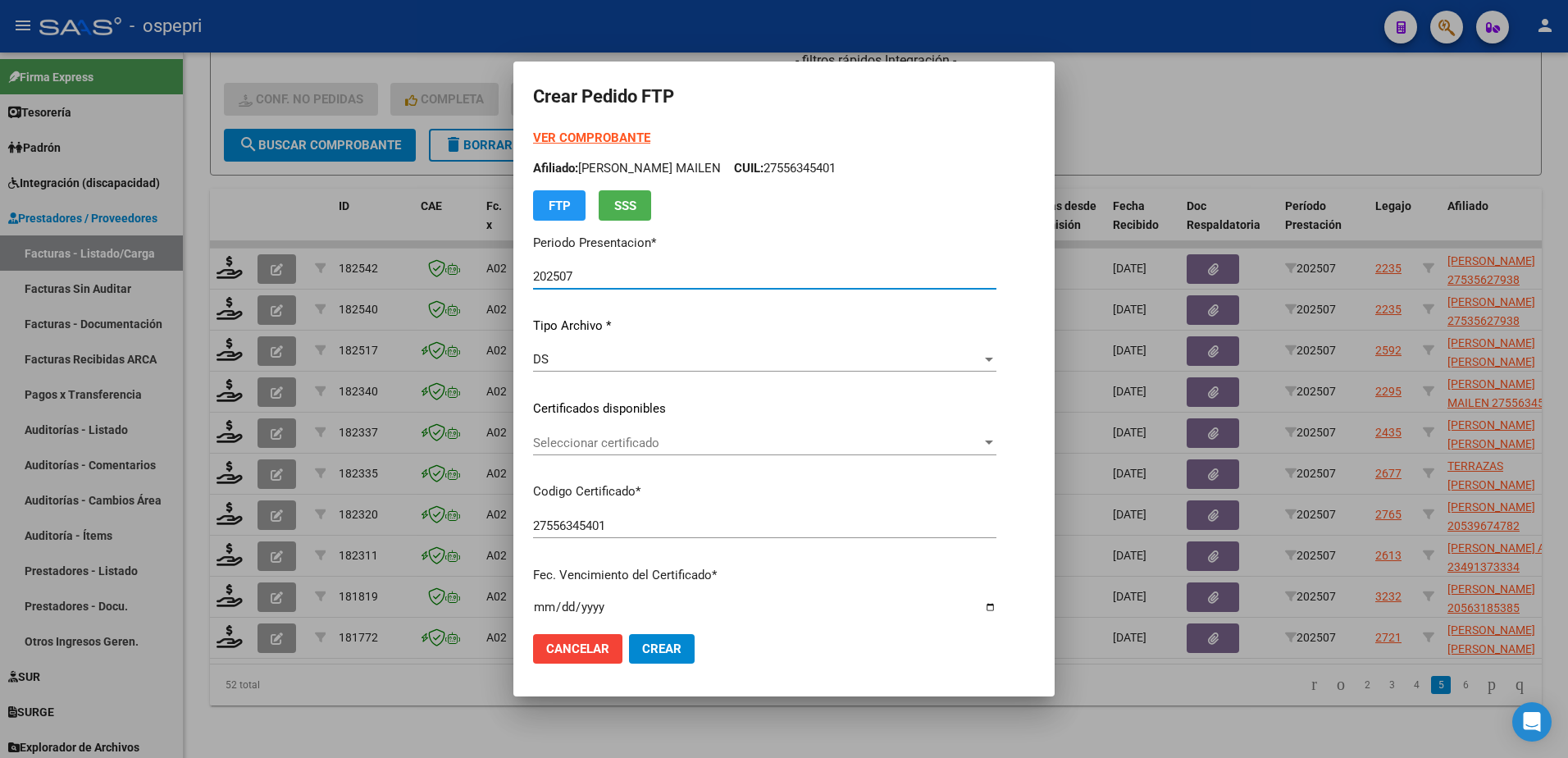
click at [602, 442] on span "Seleccionar certificado" at bounding box center [758, 443] width 449 height 14
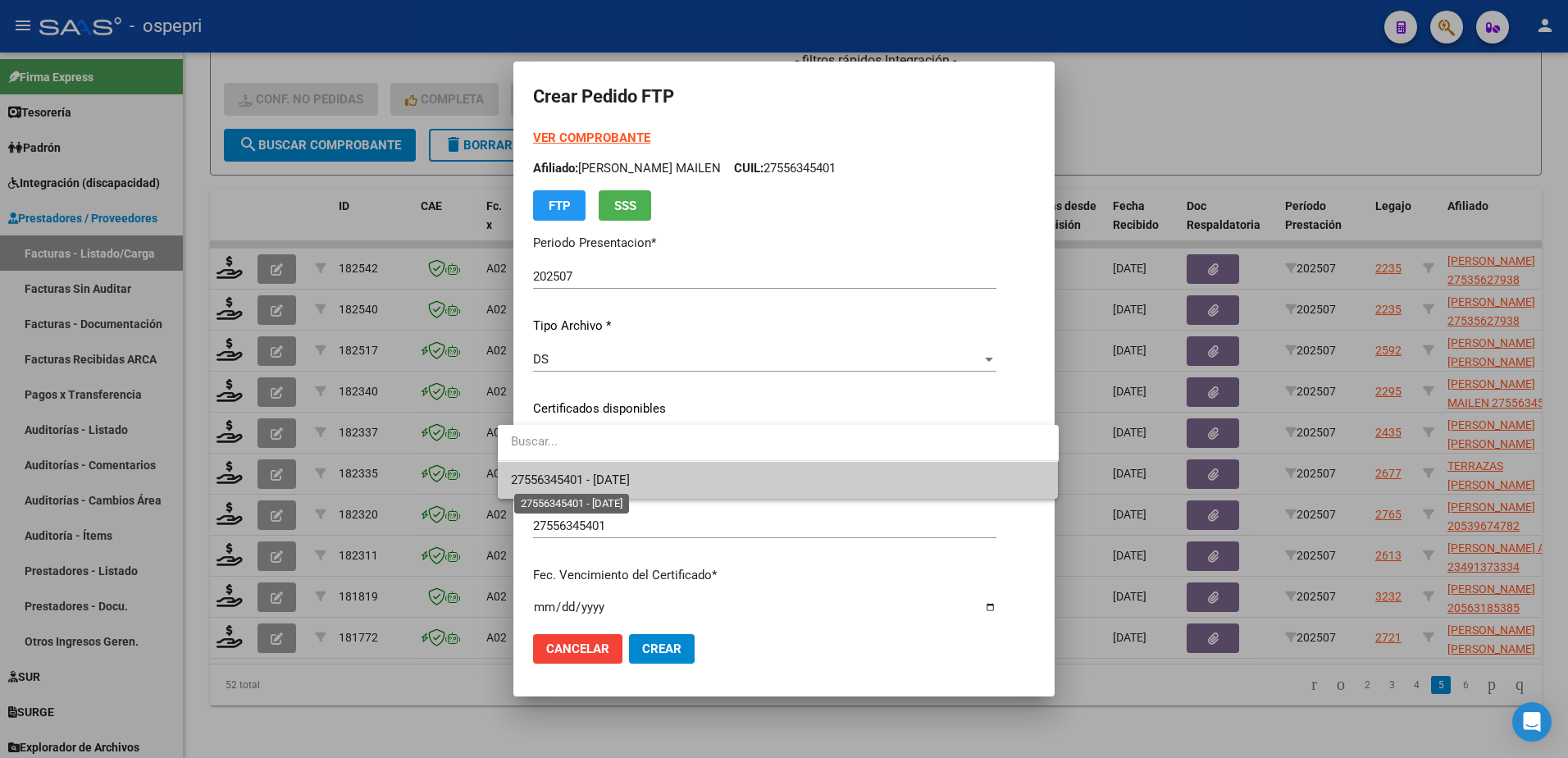
click at [612, 478] on span "27556345401 - 2026-09-25" at bounding box center [570, 480] width 118 height 14
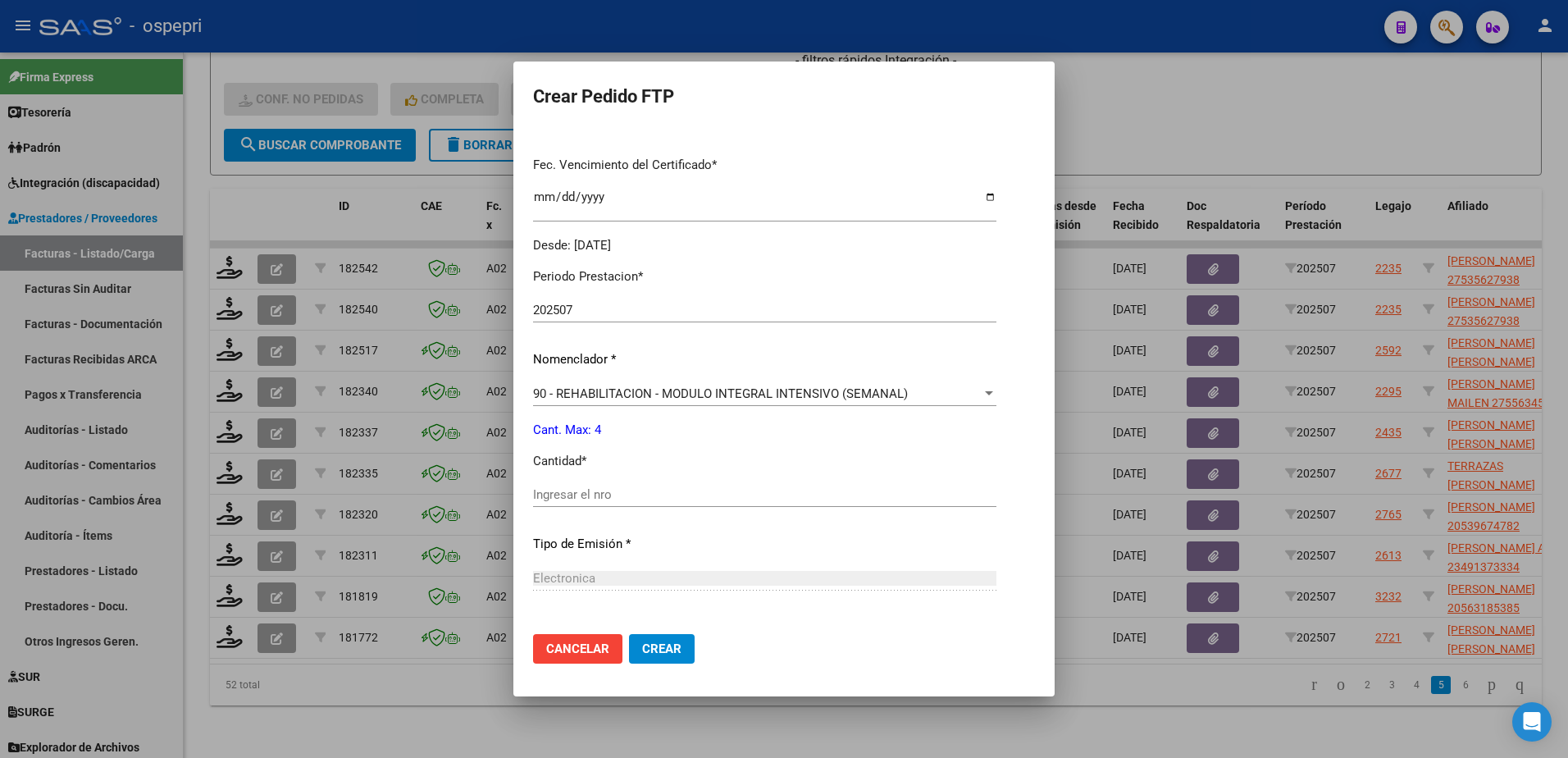
scroll to position [492, 0]
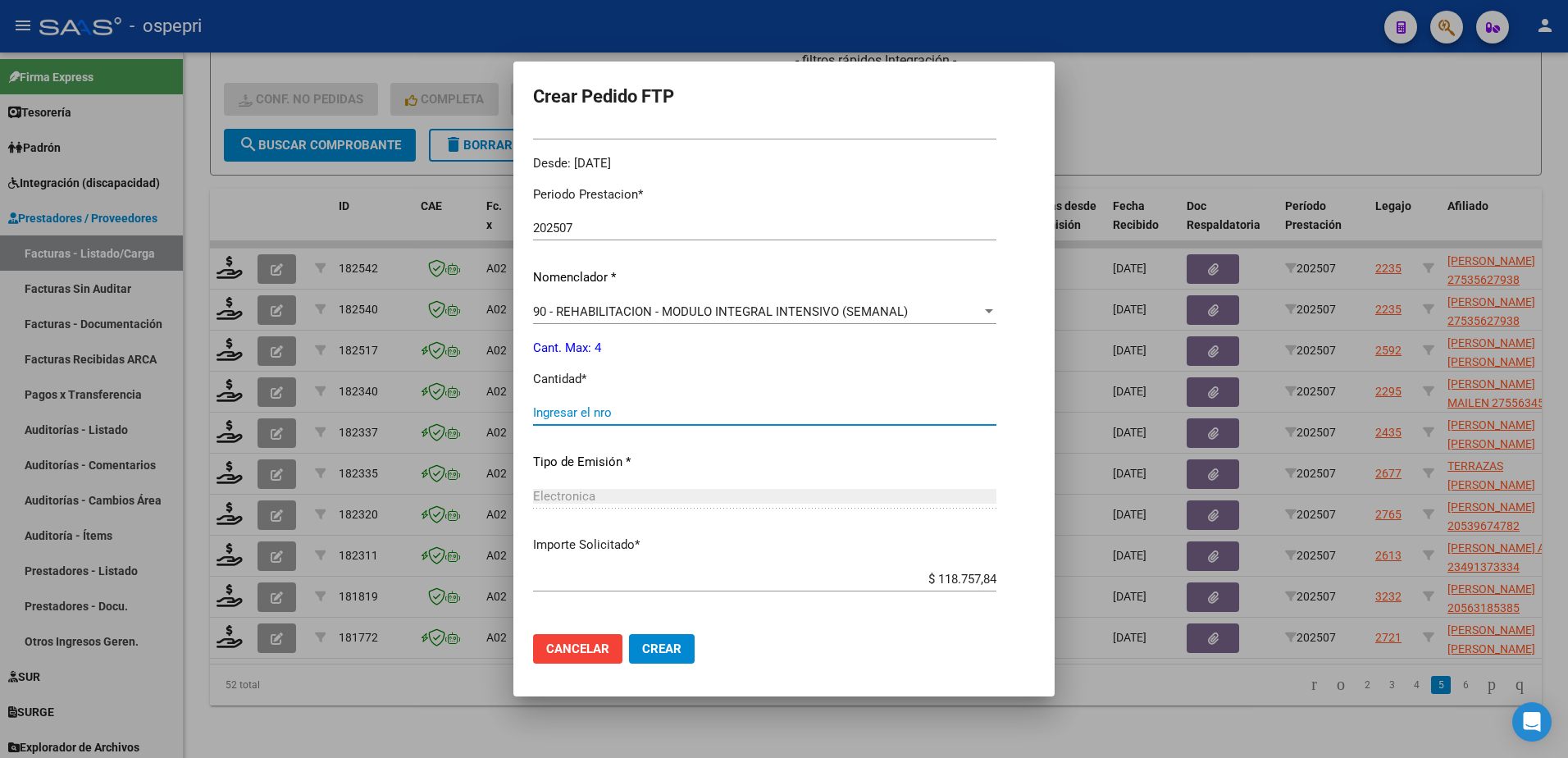
click at [557, 420] on input "Ingresar el nro" at bounding box center [765, 412] width 463 height 14
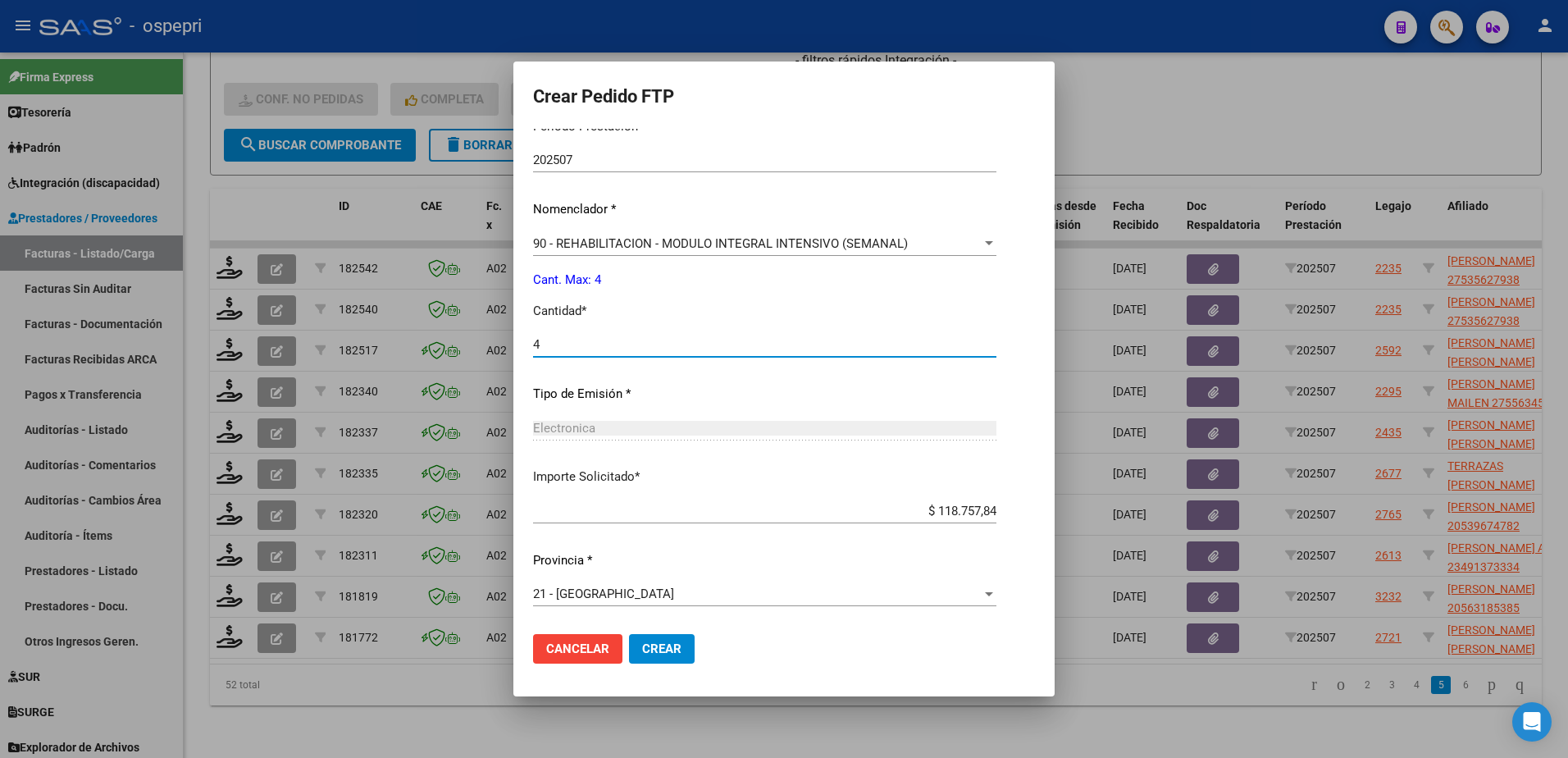
type input "4"
click at [642, 643] on span "Crear" at bounding box center [661, 649] width 39 height 14
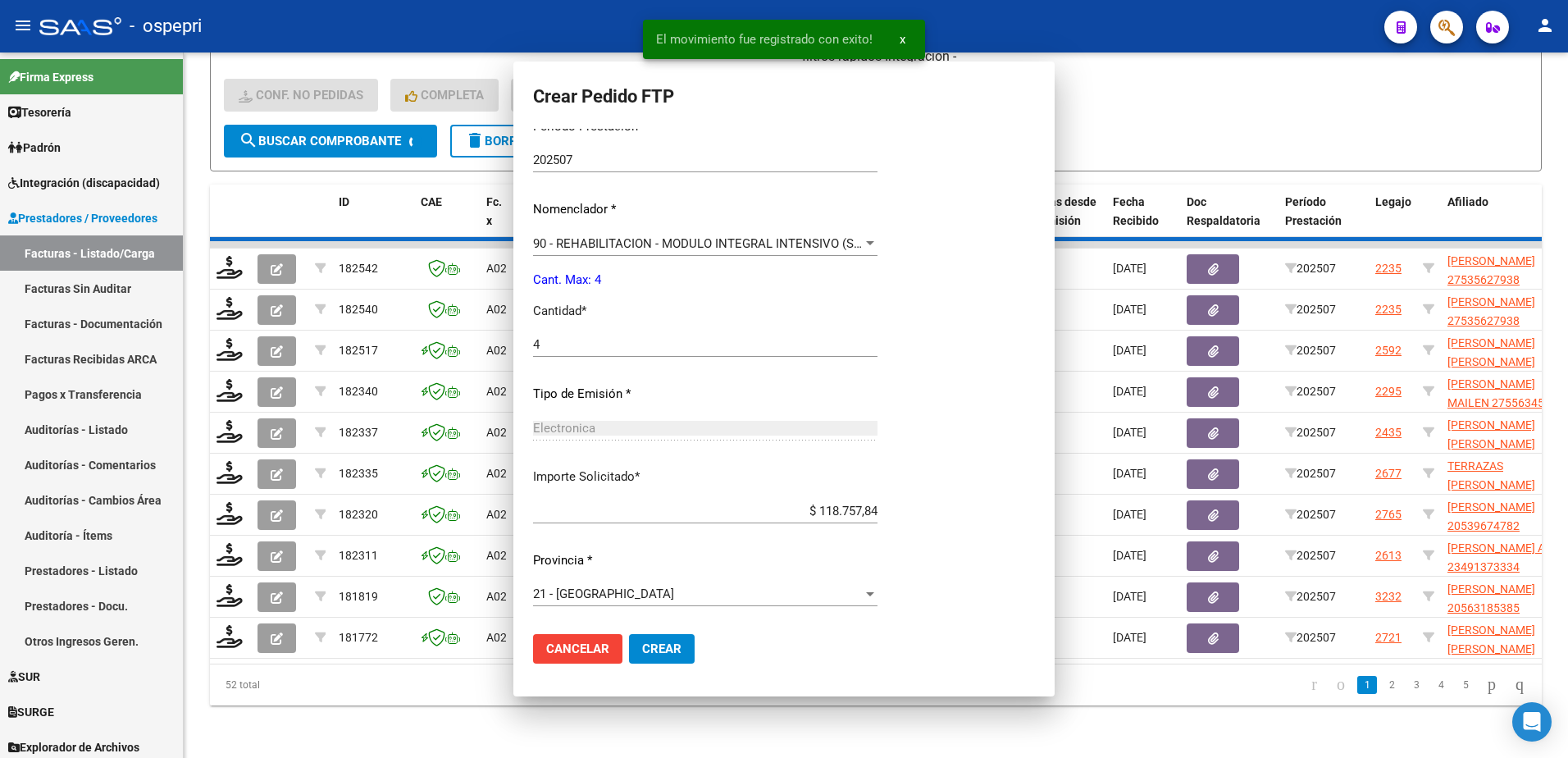
scroll to position [0, 0]
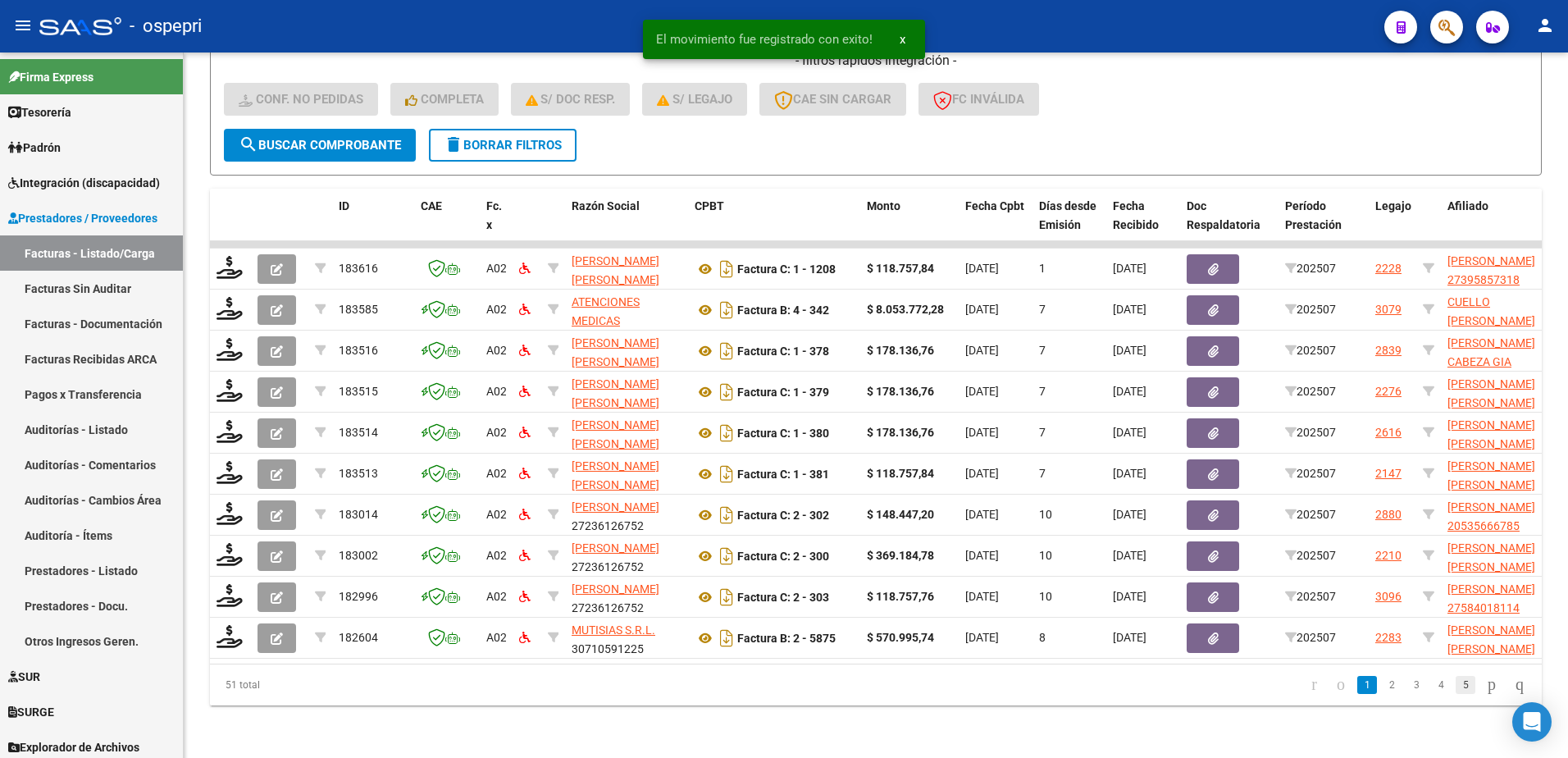
click at [1456, 684] on link "5" at bounding box center [1466, 685] width 20 height 18
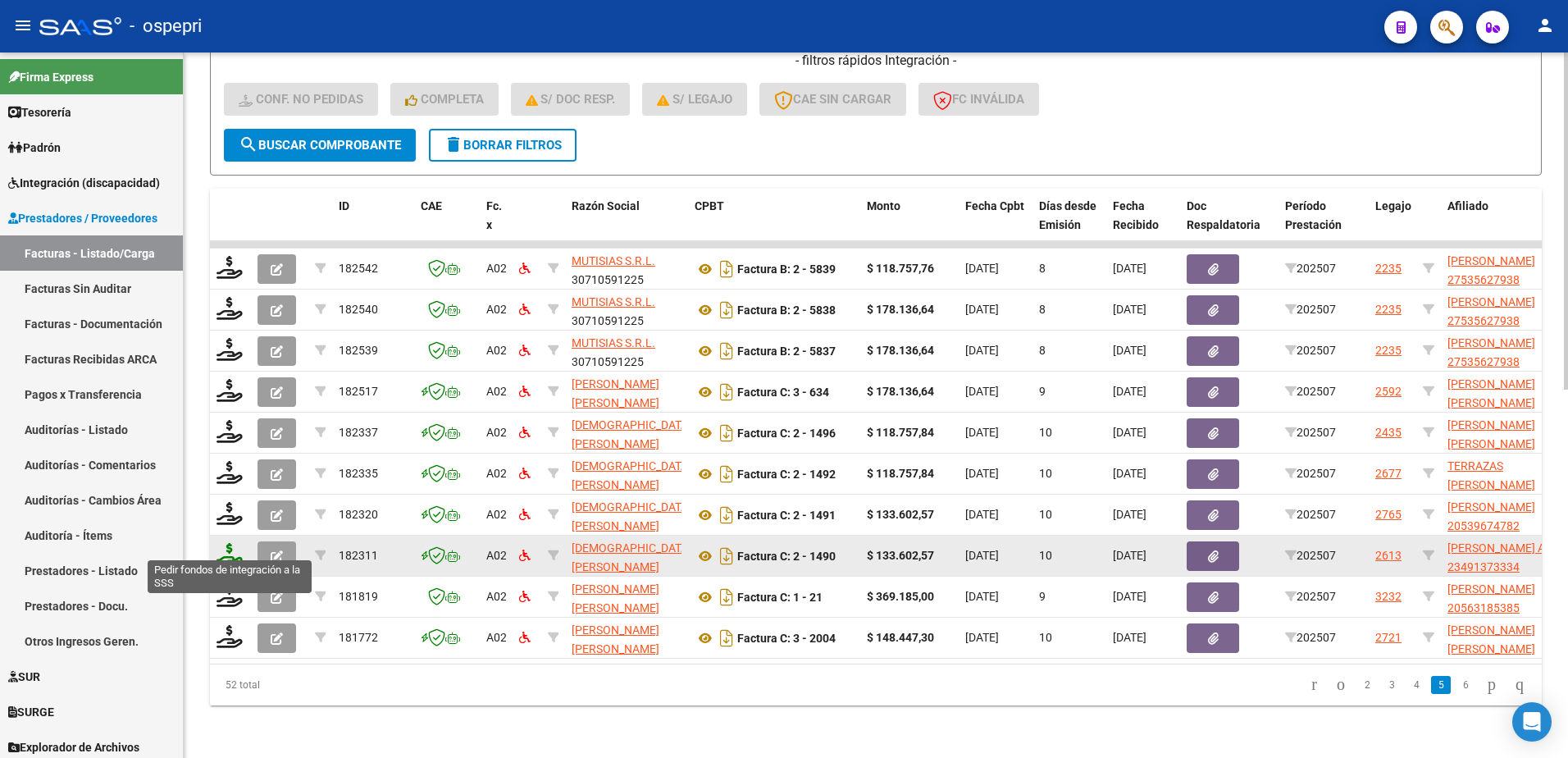
click at [220, 543] on icon at bounding box center [229, 555] width 26 height 23
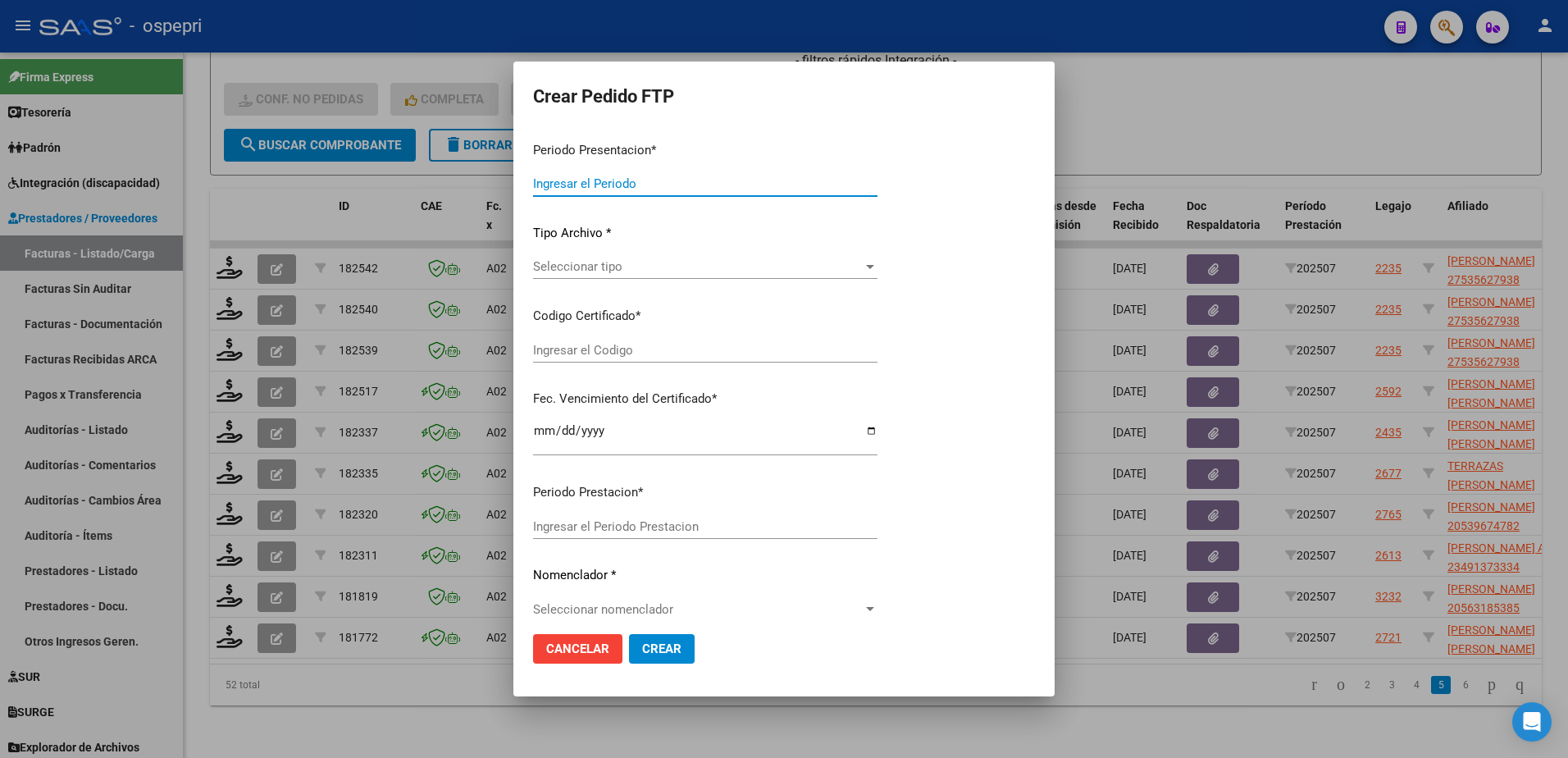
type input "202507"
type input "$ 133.602,57"
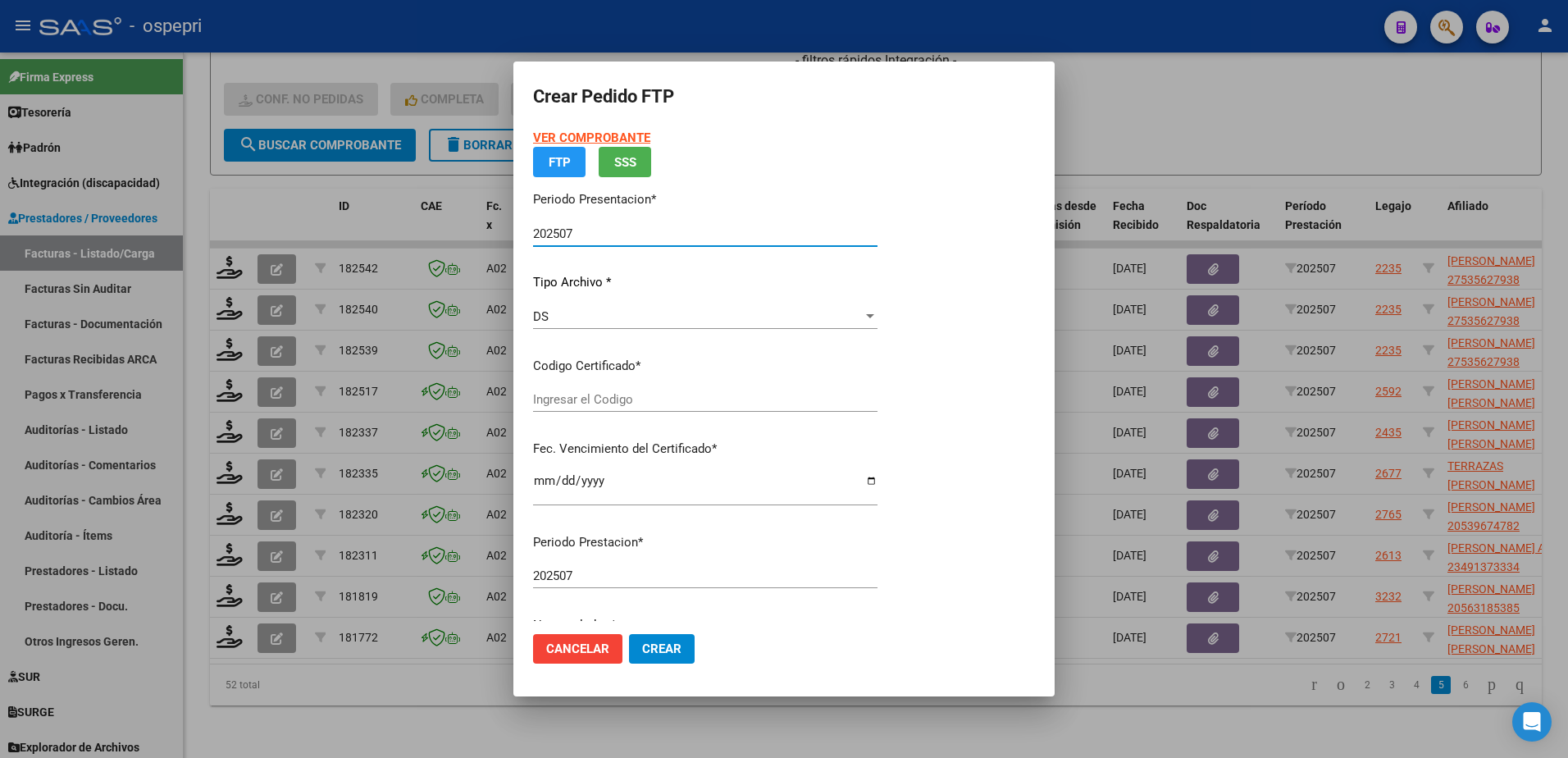
type input "ARG01000491373332017101220271012NQN249"
type input "2027-10-12"
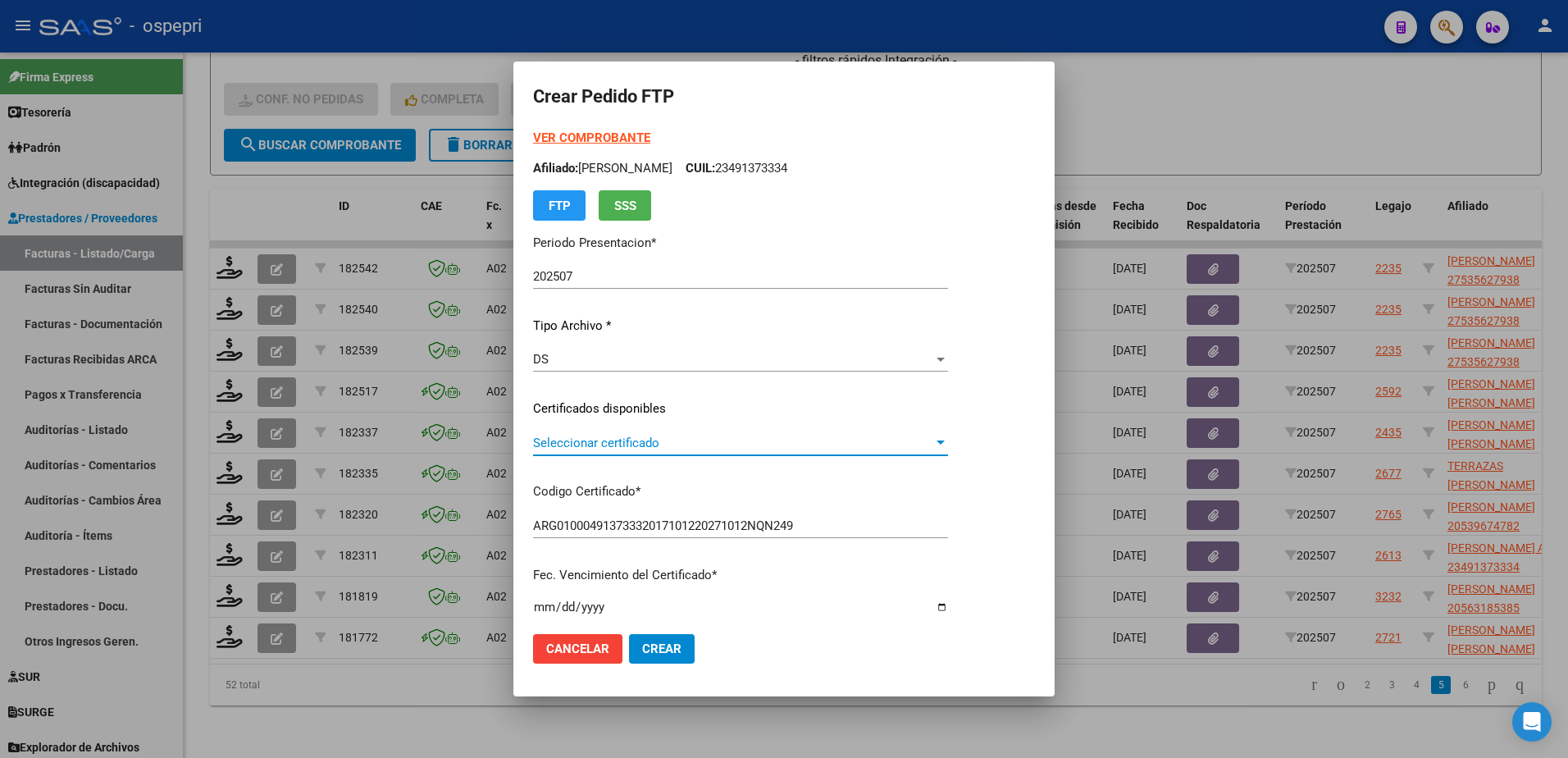
click at [620, 440] on span "Seleccionar certificado" at bounding box center [733, 443] width 400 height 14
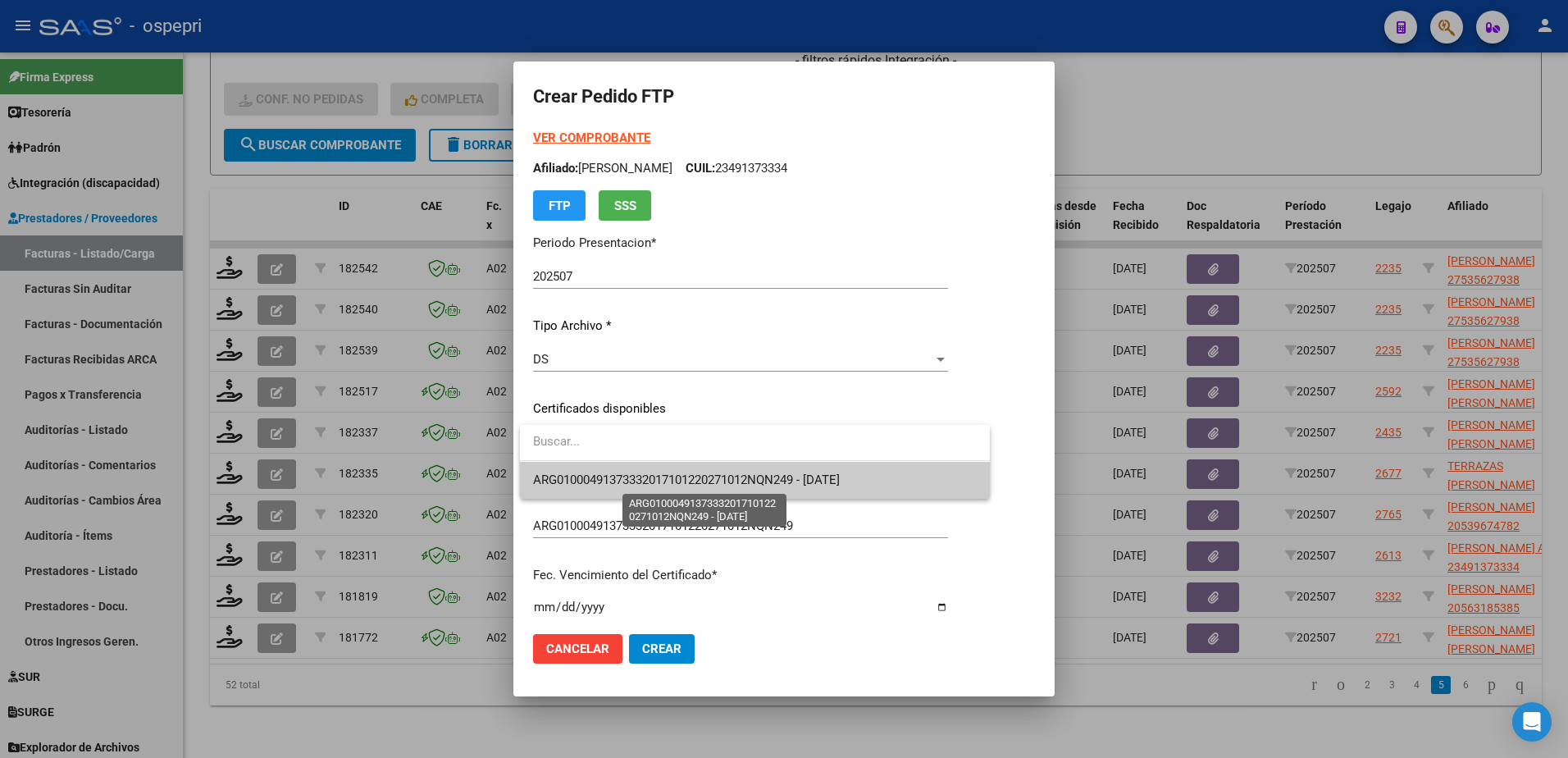
click at [655, 485] on span "ARG01000491373332017101220271012NQN249 - 2027-10-12" at bounding box center [687, 480] width 307 height 14
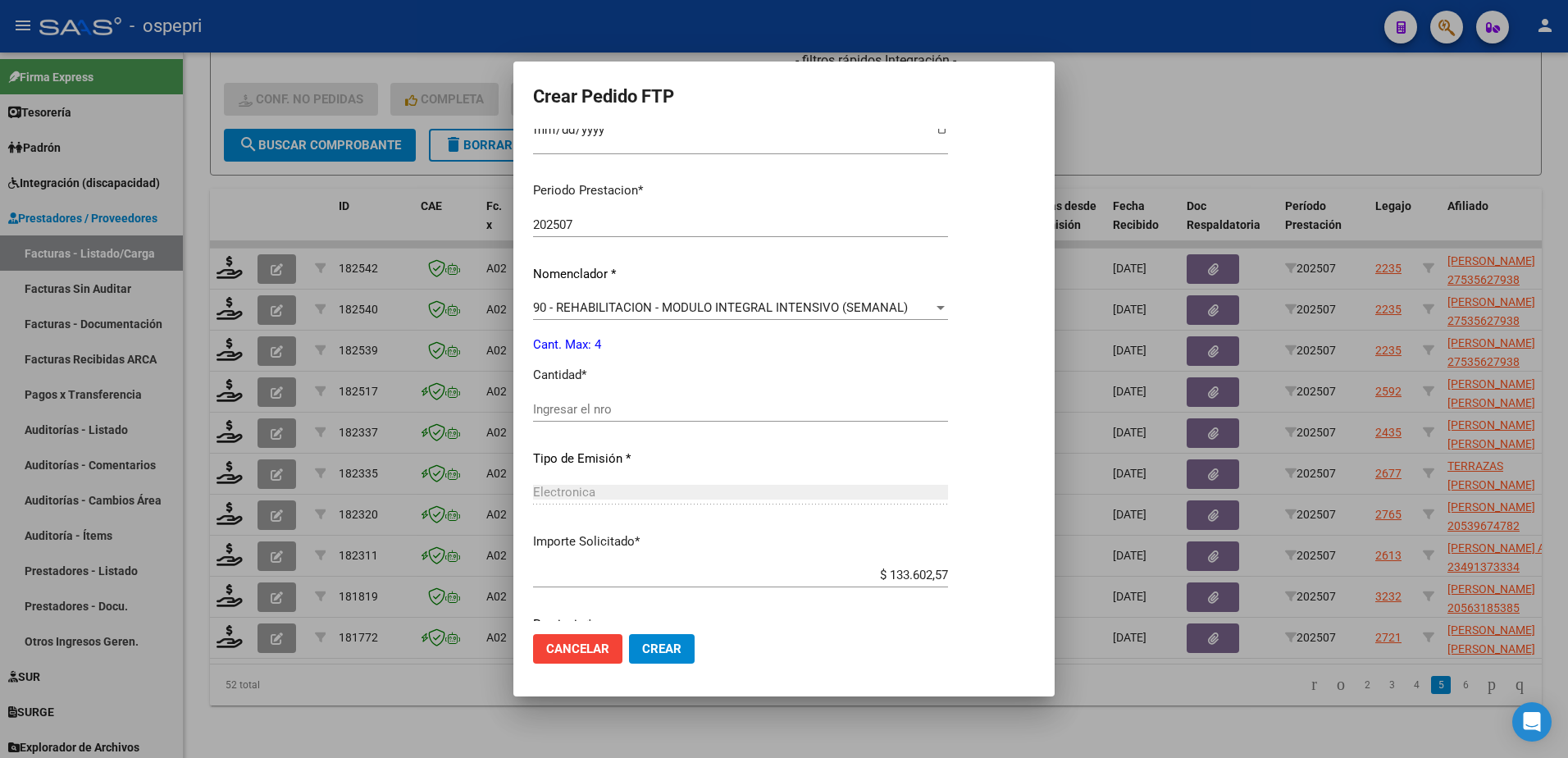
scroll to position [492, 0]
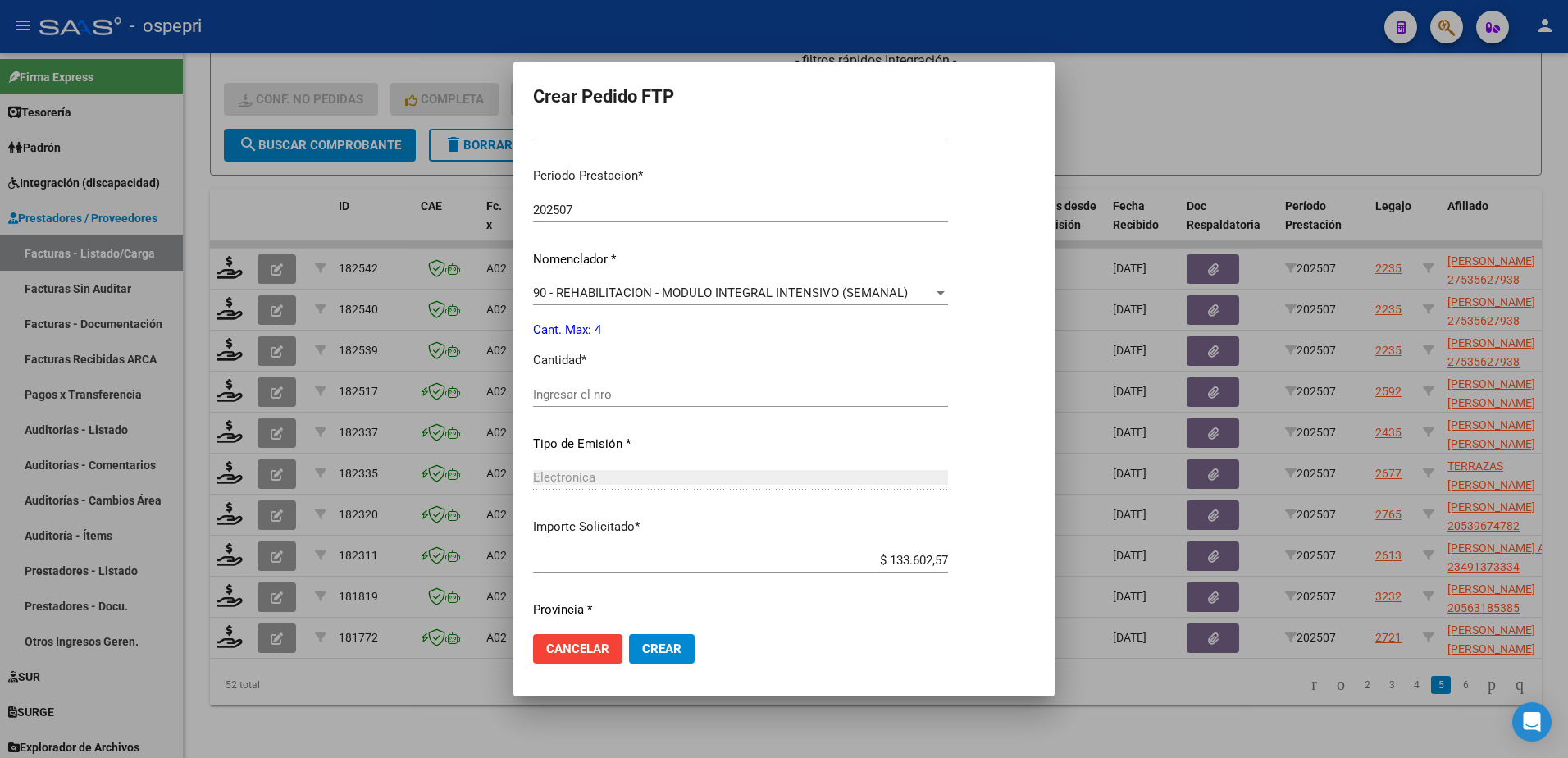
click at [621, 392] on input "Ingresar el nro" at bounding box center [740, 394] width 415 height 14
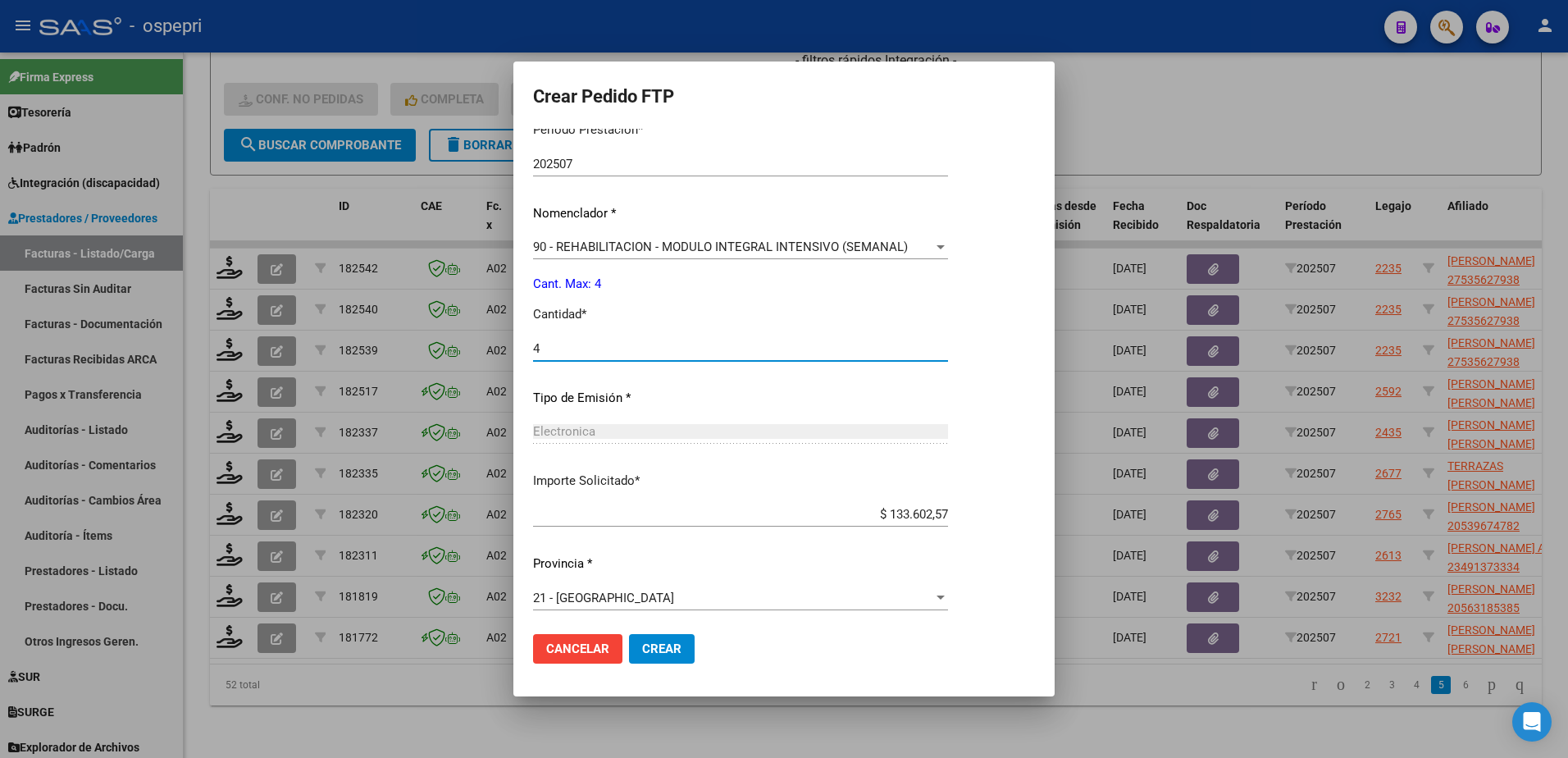
scroll to position [542, 0]
type input "4"
drag, startPoint x: 664, startPoint y: 649, endPoint x: 670, endPoint y: 639, distance: 11.7
click at [668, 643] on span "Crear" at bounding box center [661, 649] width 39 height 14
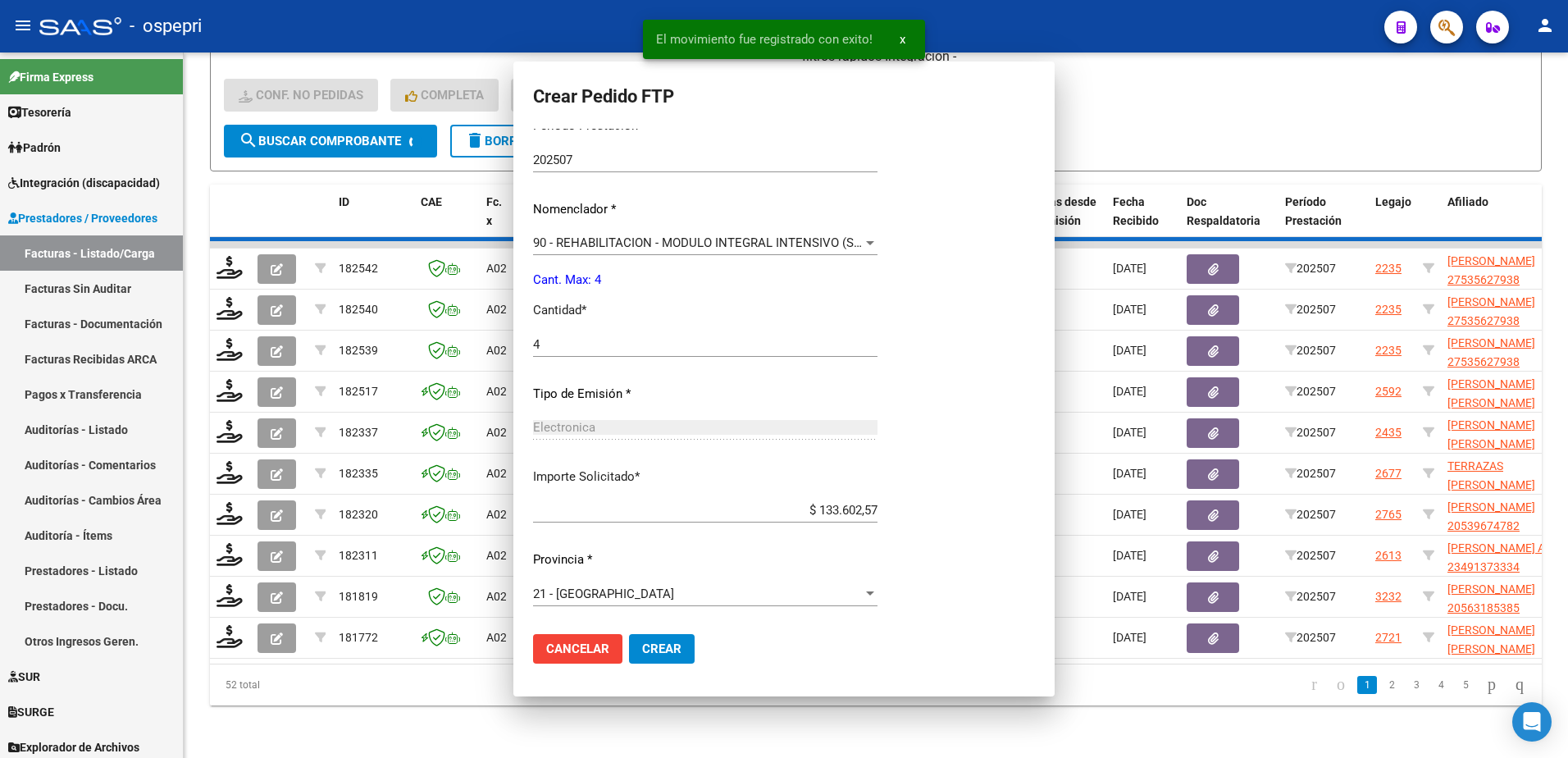
scroll to position [0, 0]
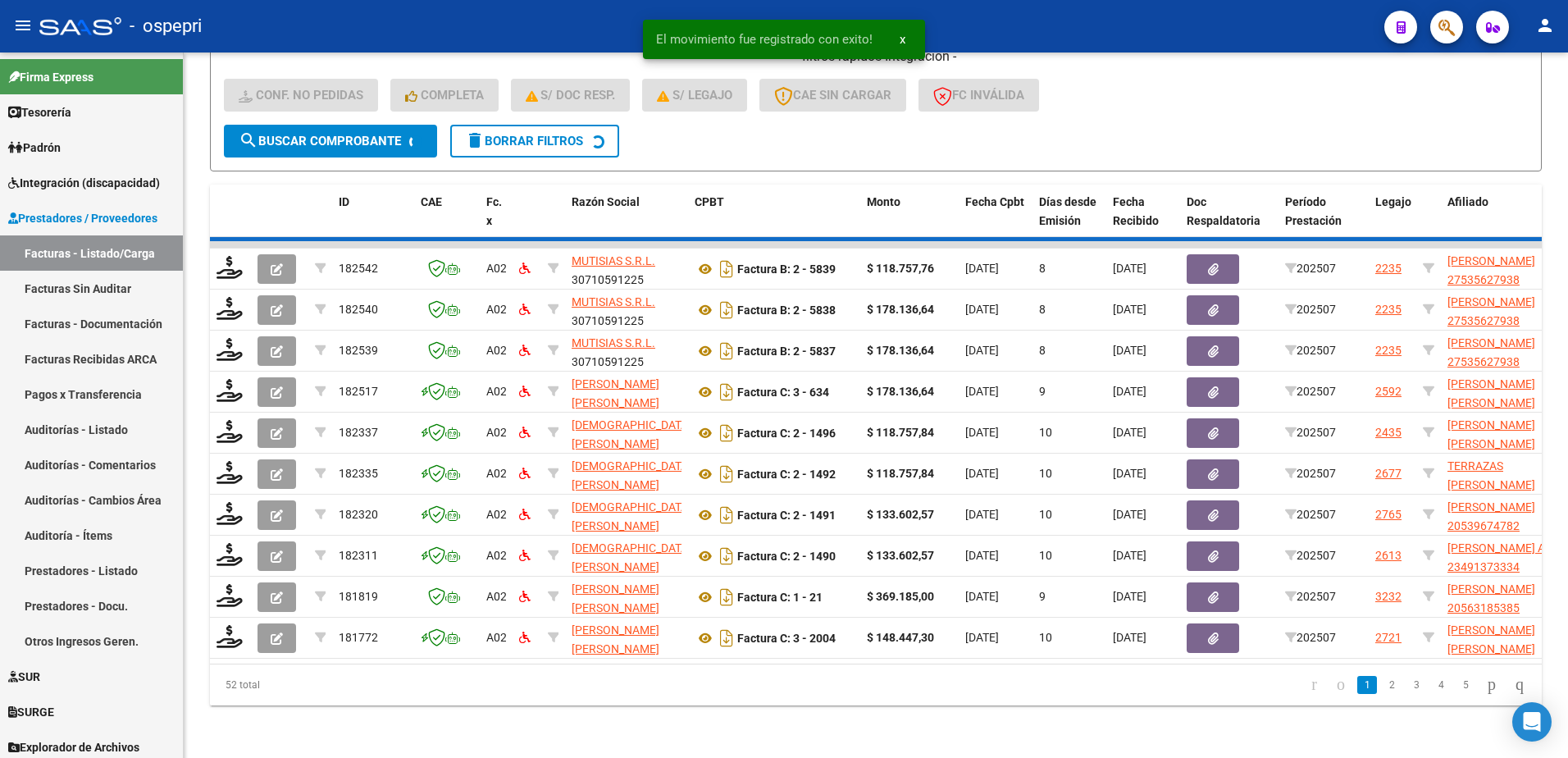
click at [1445, 684] on div "52 total 1 2 3 4 5" at bounding box center [876, 685] width 1332 height 41
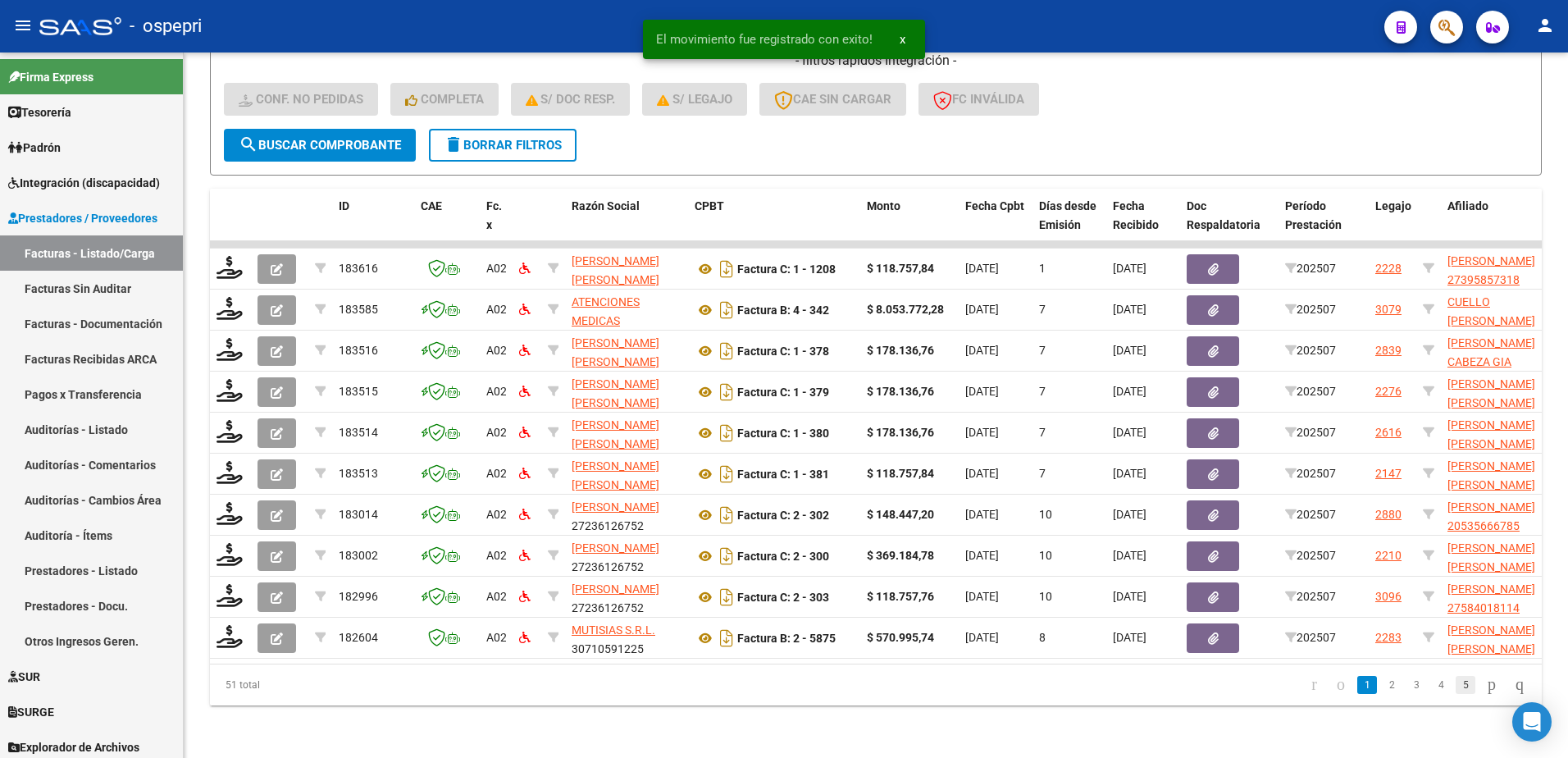
click at [1457, 686] on link "5" at bounding box center [1466, 685] width 20 height 18
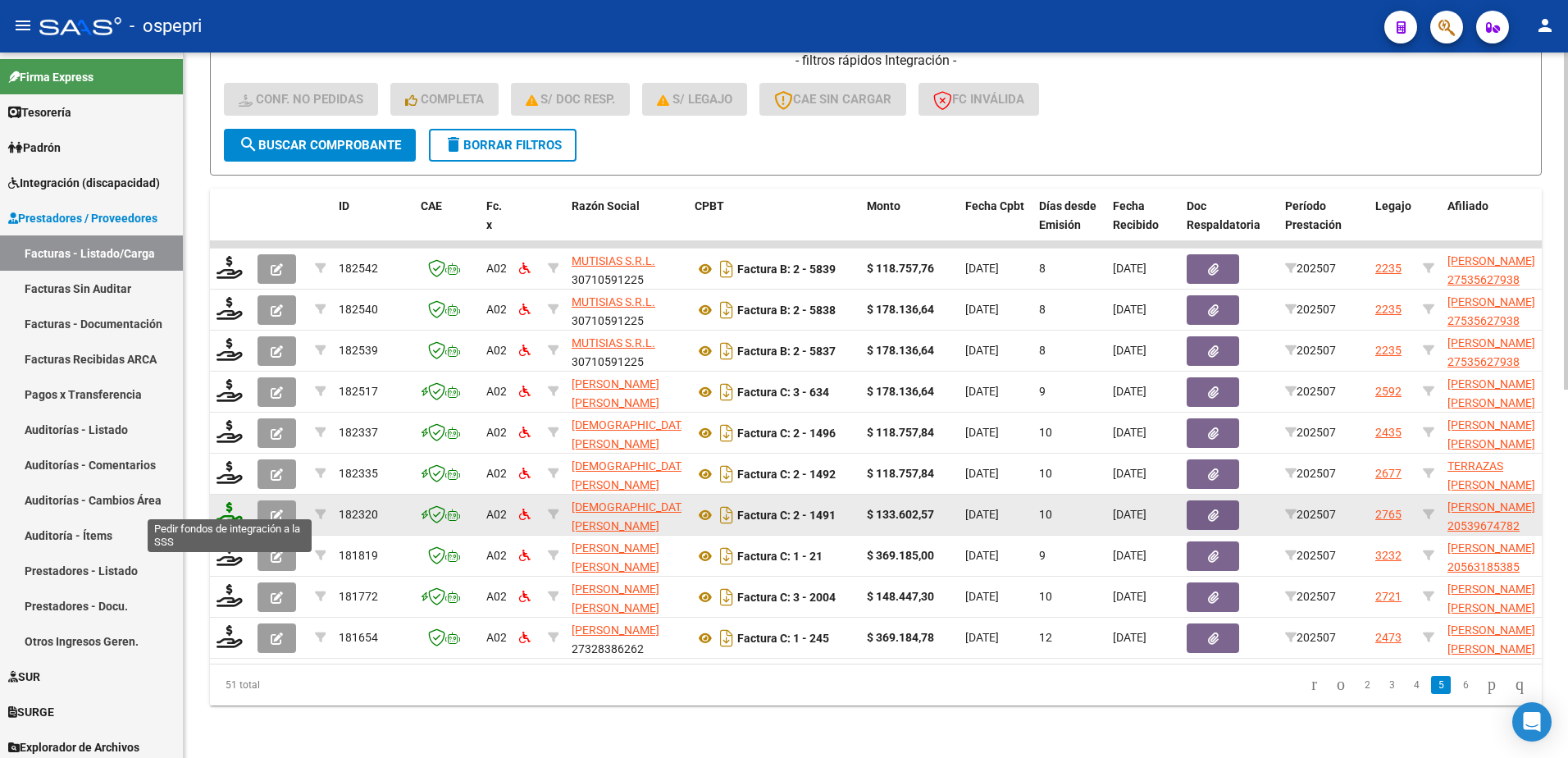
click at [223, 512] on icon at bounding box center [229, 514] width 26 height 23
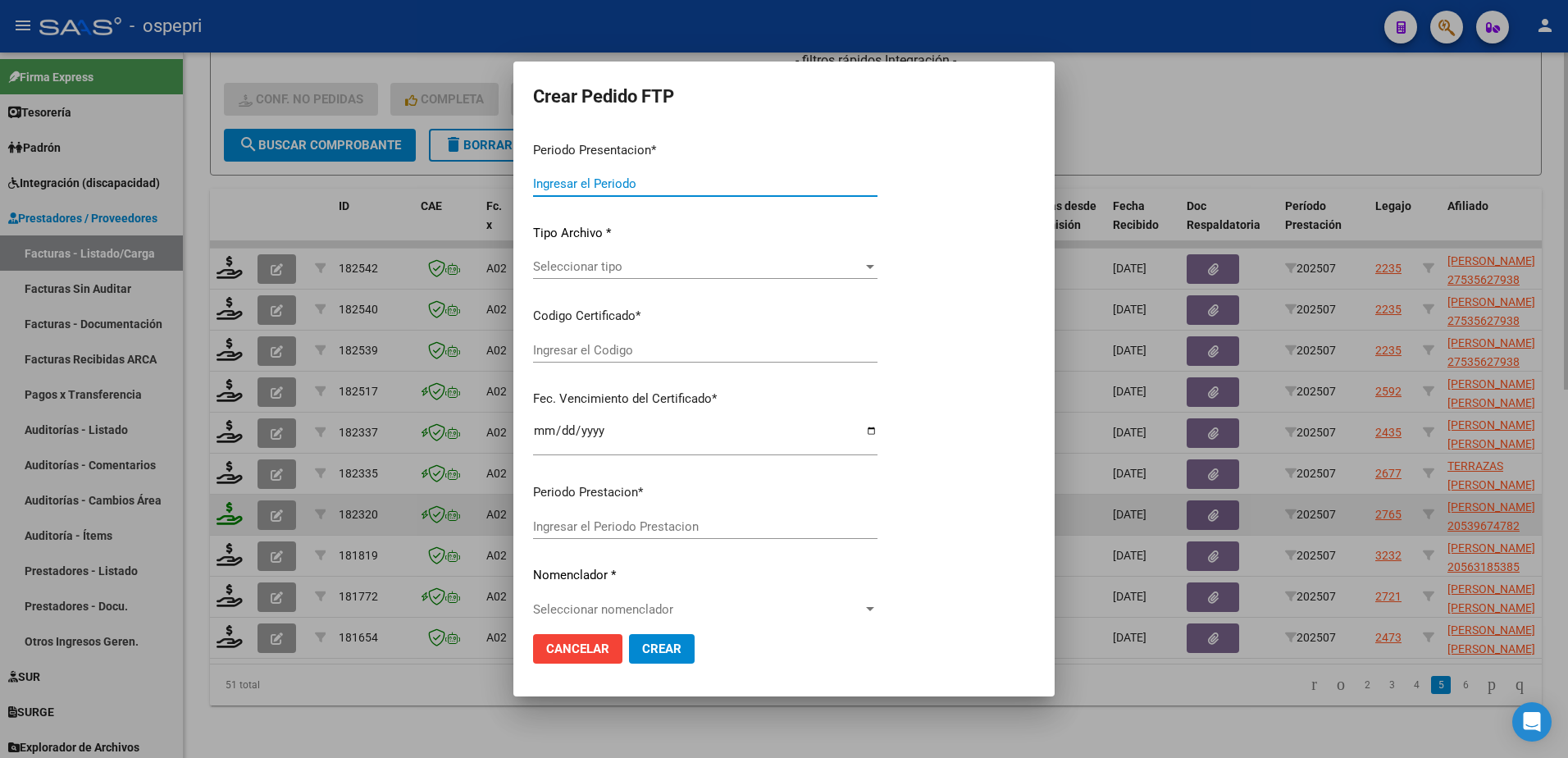
type input "202507"
type input "$ 133.602,57"
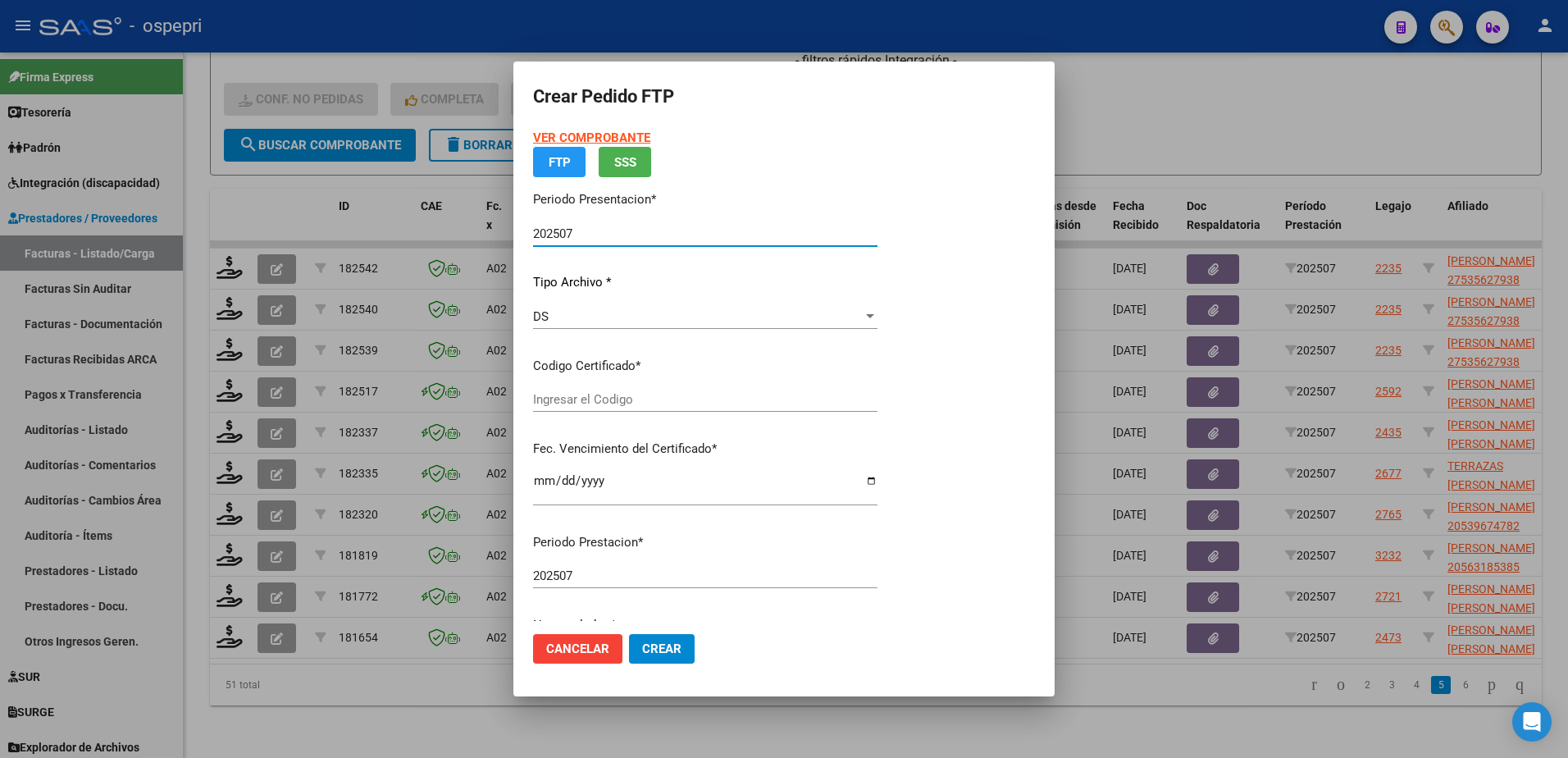
type input "2053967478-2"
type input "2028-01-04"
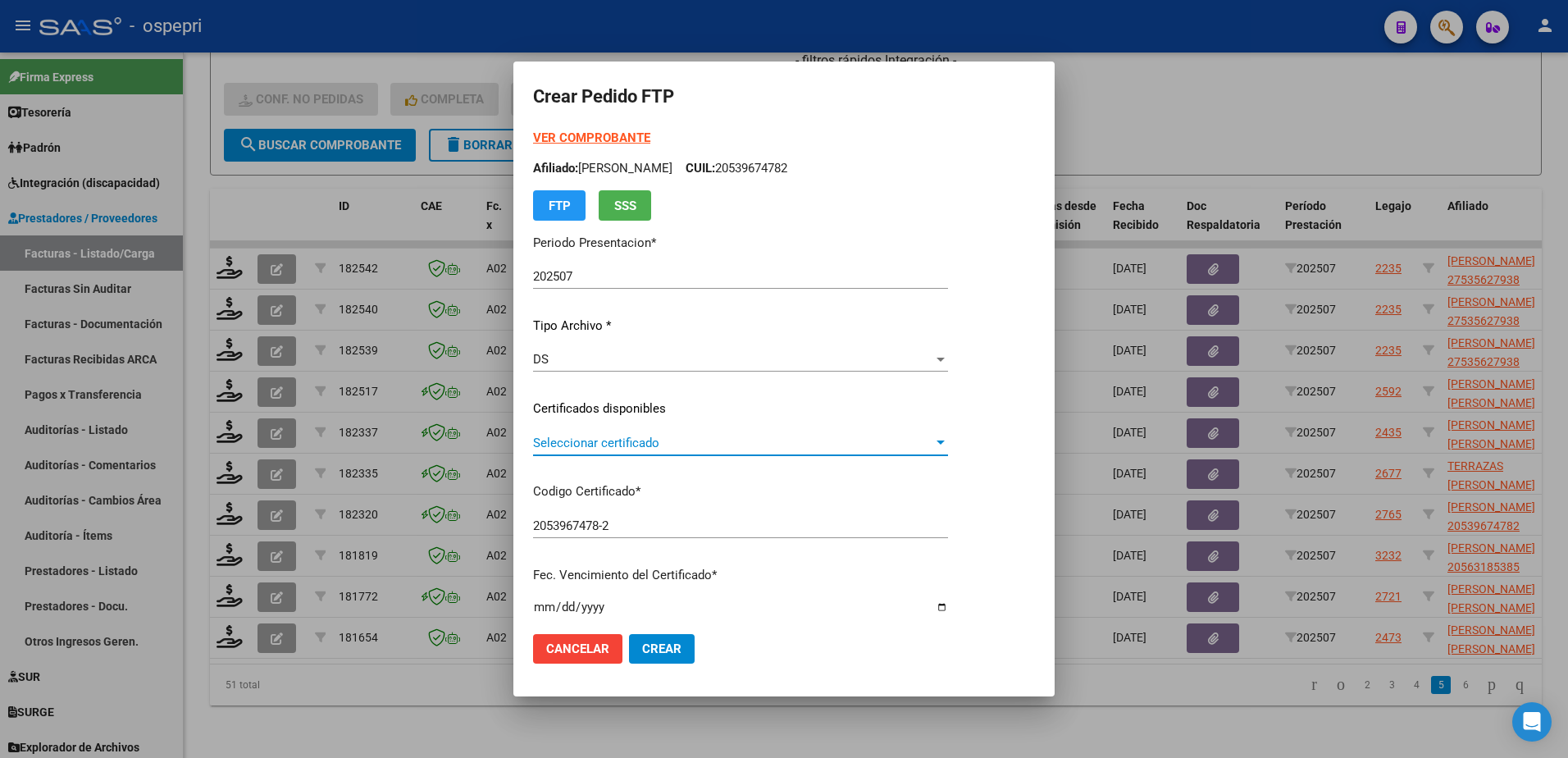
click at [588, 438] on span "Seleccionar certificado" at bounding box center [733, 443] width 400 height 14
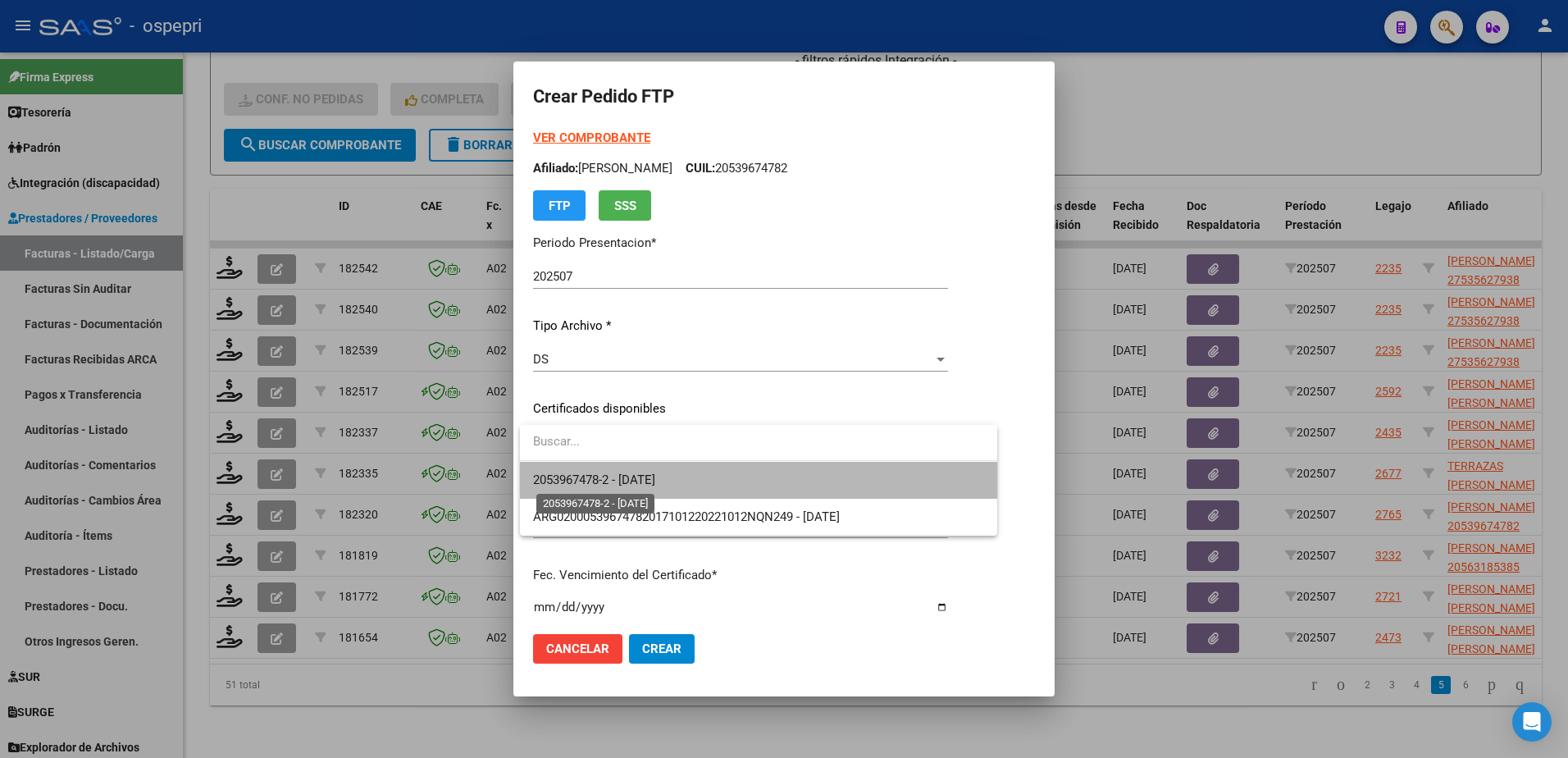
click at [618, 485] on span "2053967478-2 - 2028-01-04" at bounding box center [594, 480] width 122 height 14
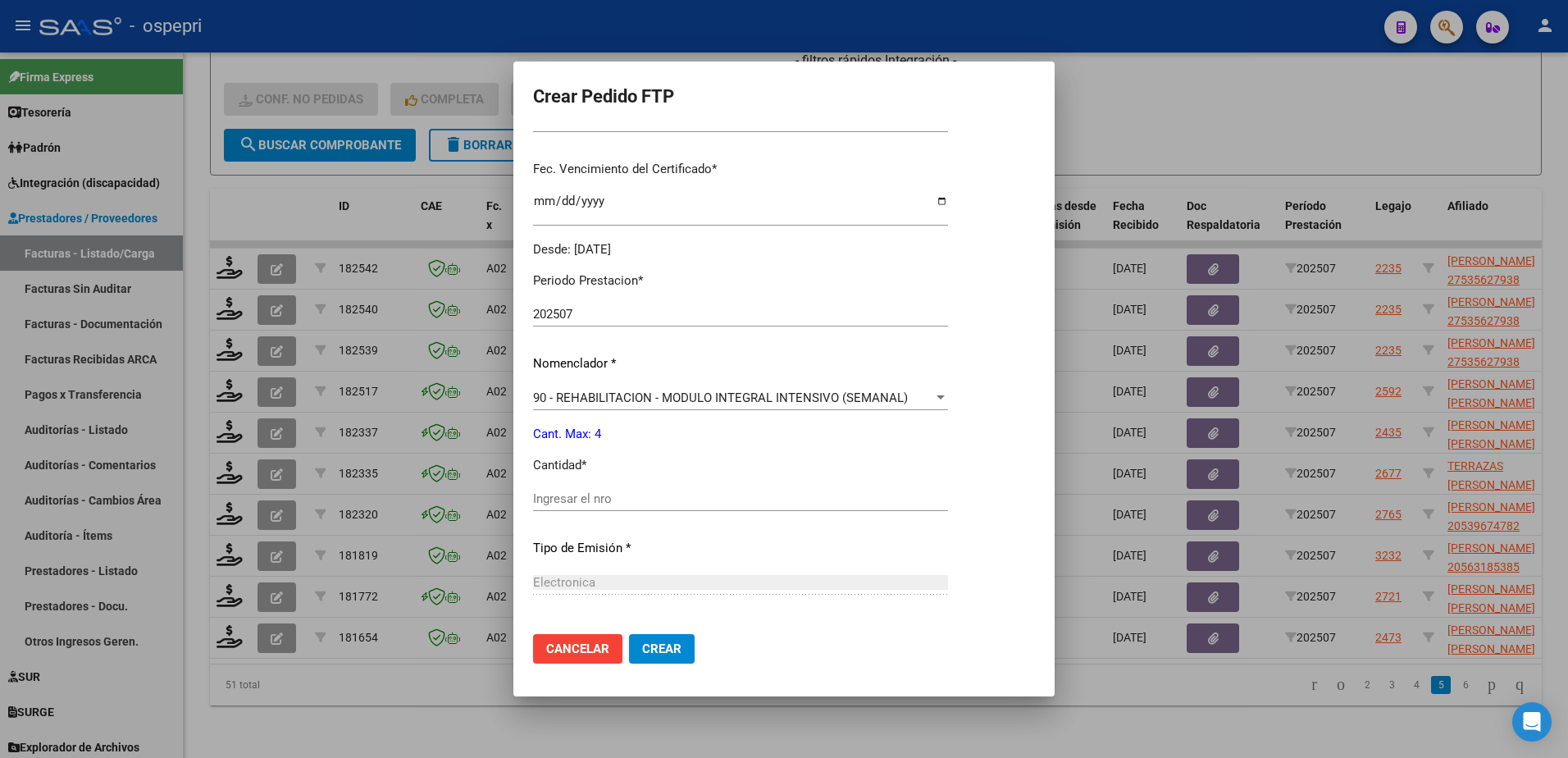
scroll to position [410, 0]
click at [591, 494] on input "Ingresar el nro" at bounding box center [740, 495] width 415 height 14
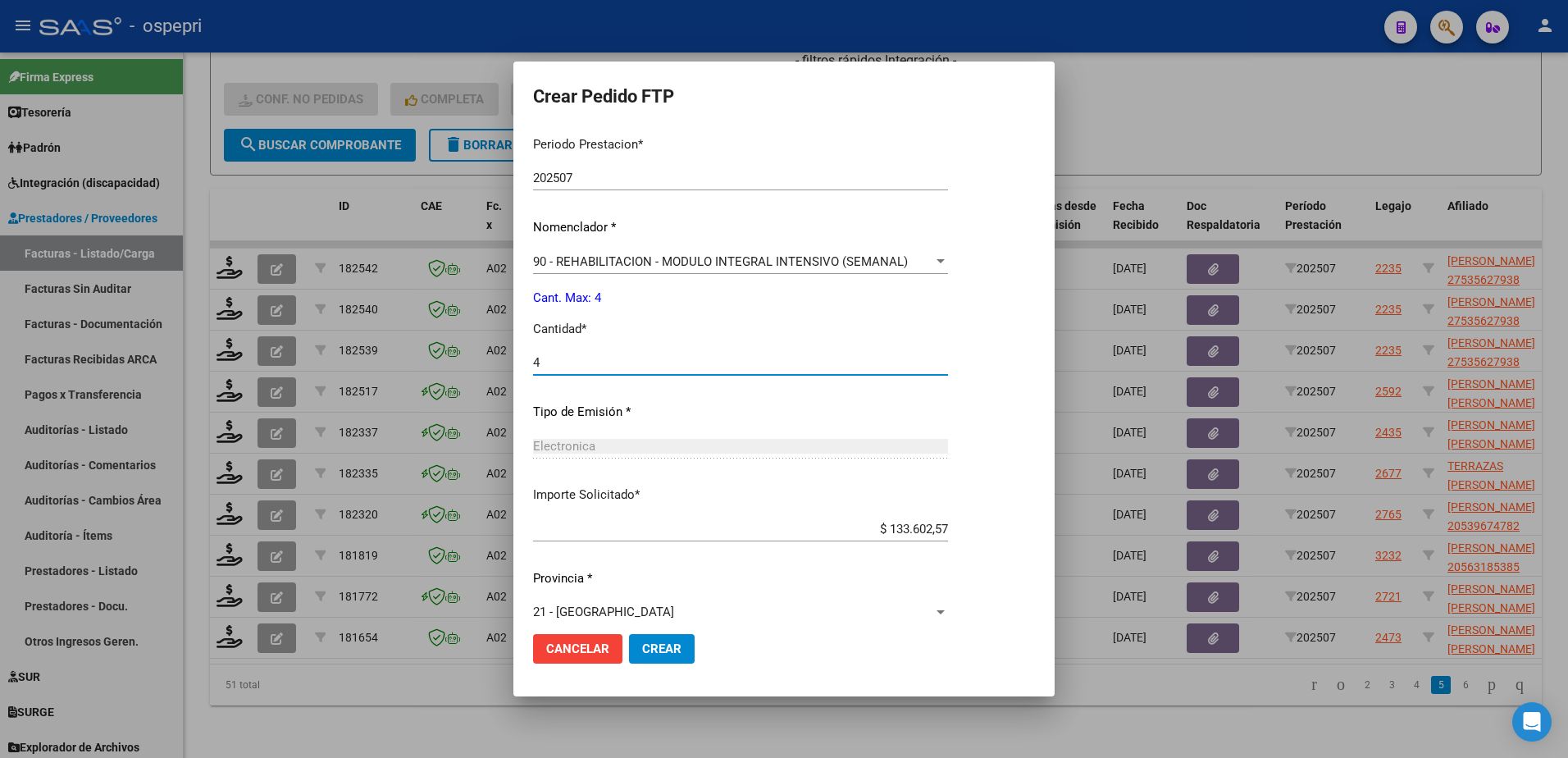
scroll to position [560, 0]
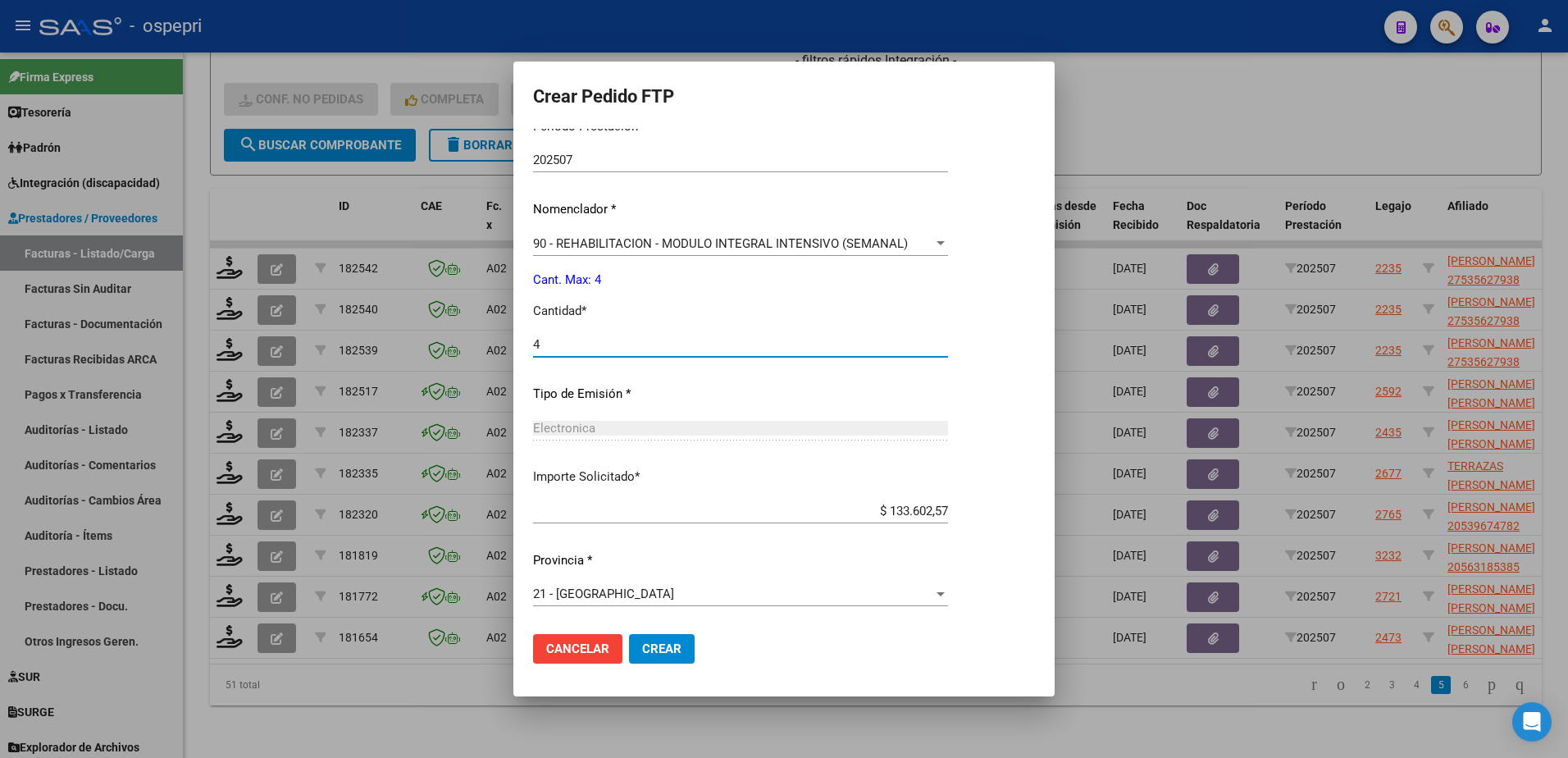
type input "4"
click at [651, 652] on span "Crear" at bounding box center [661, 649] width 39 height 14
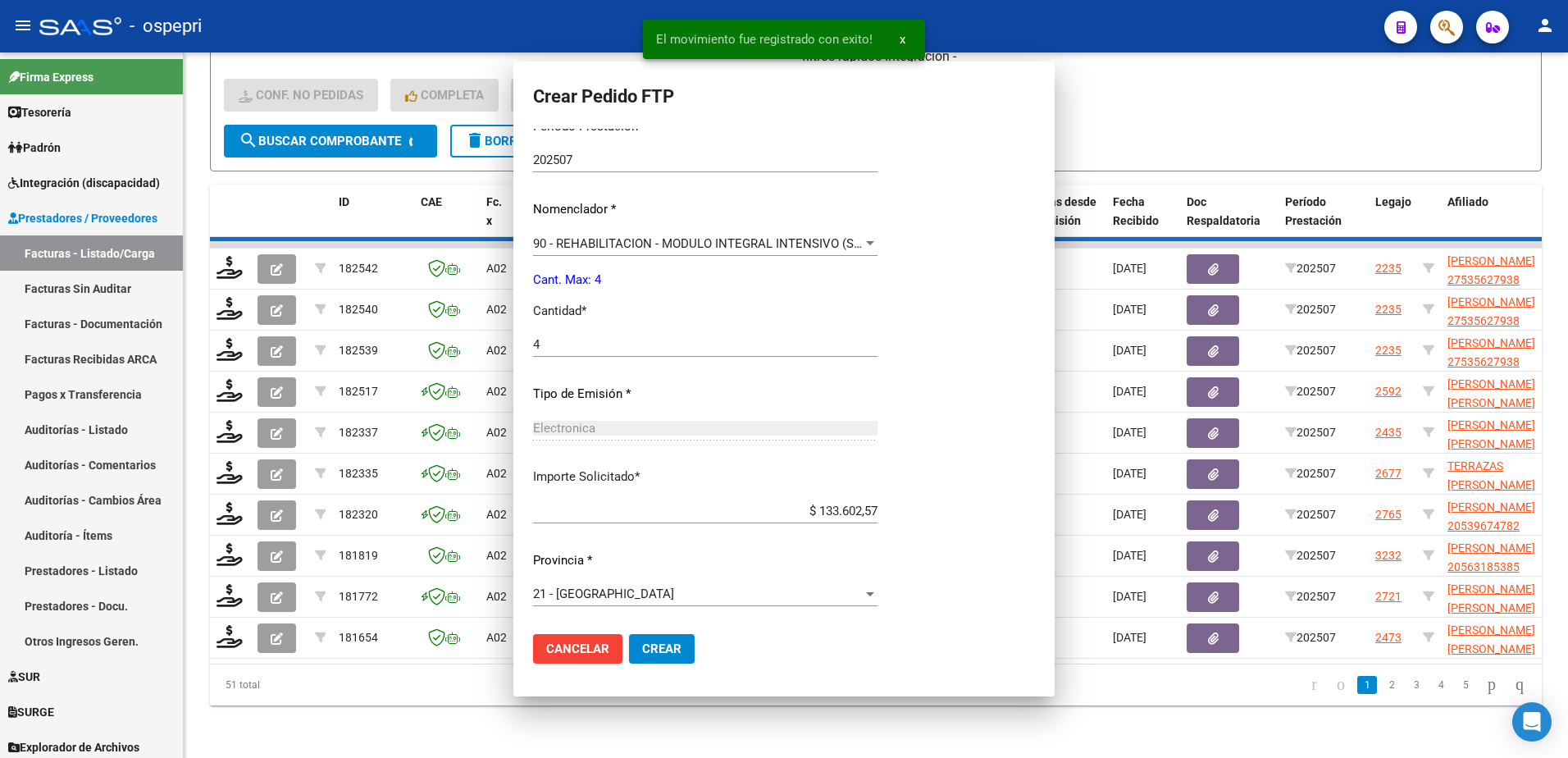
scroll to position [468, 0]
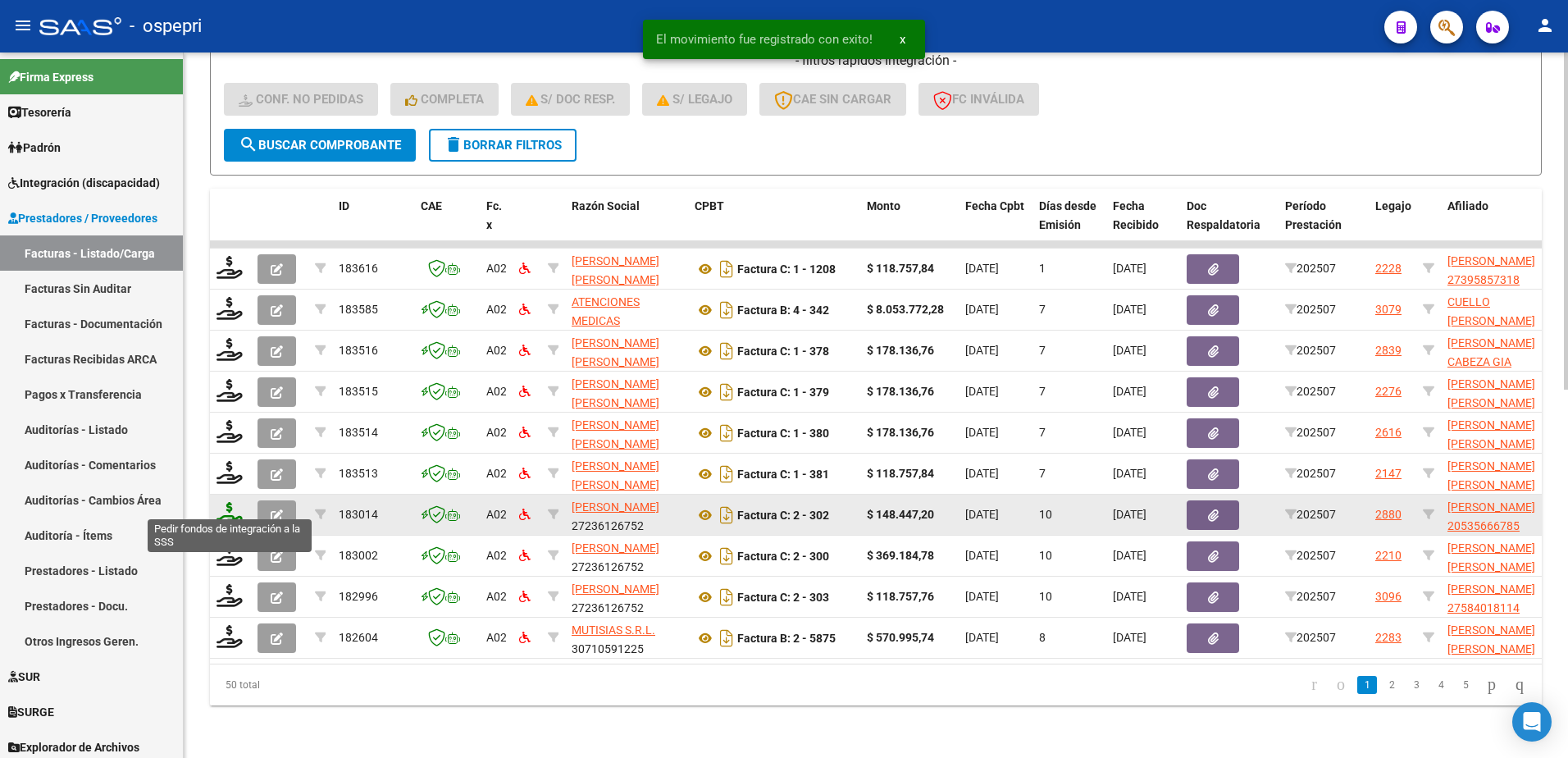
click at [223, 502] on icon at bounding box center [229, 514] width 26 height 23
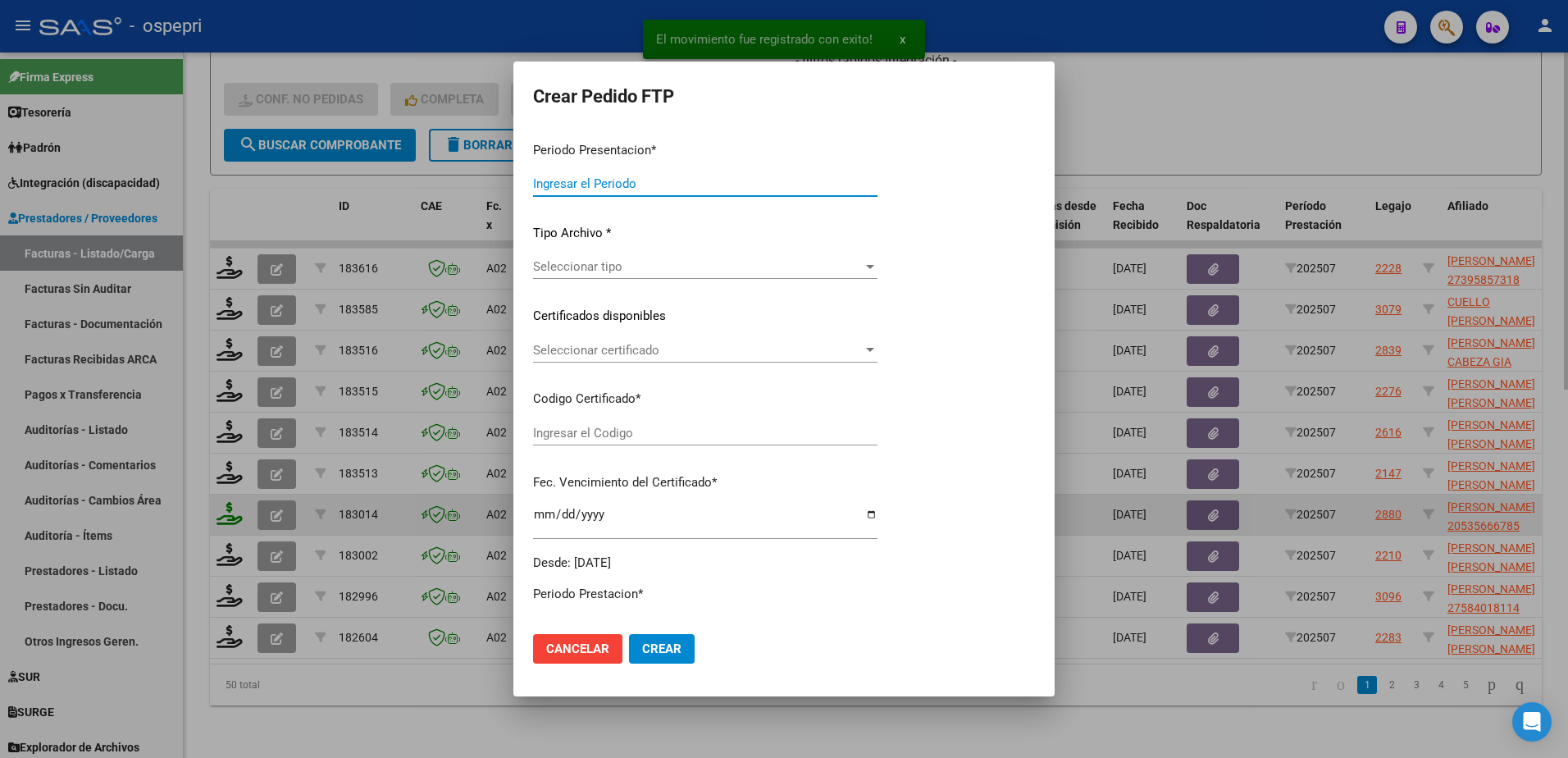
type input "202507"
type input "$ 148.447,20"
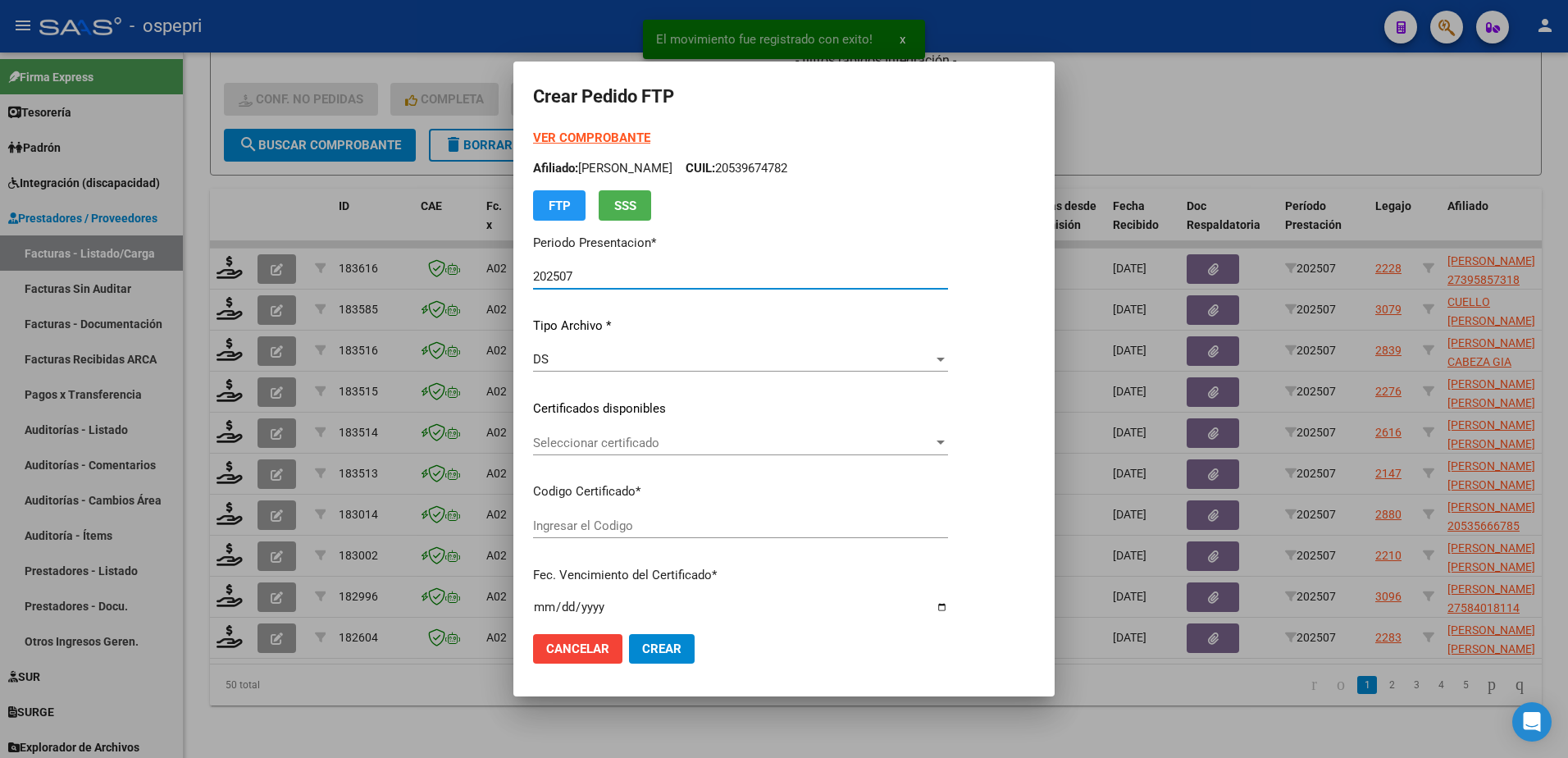
type input "2053566678-5"
type input "2033-05-10"
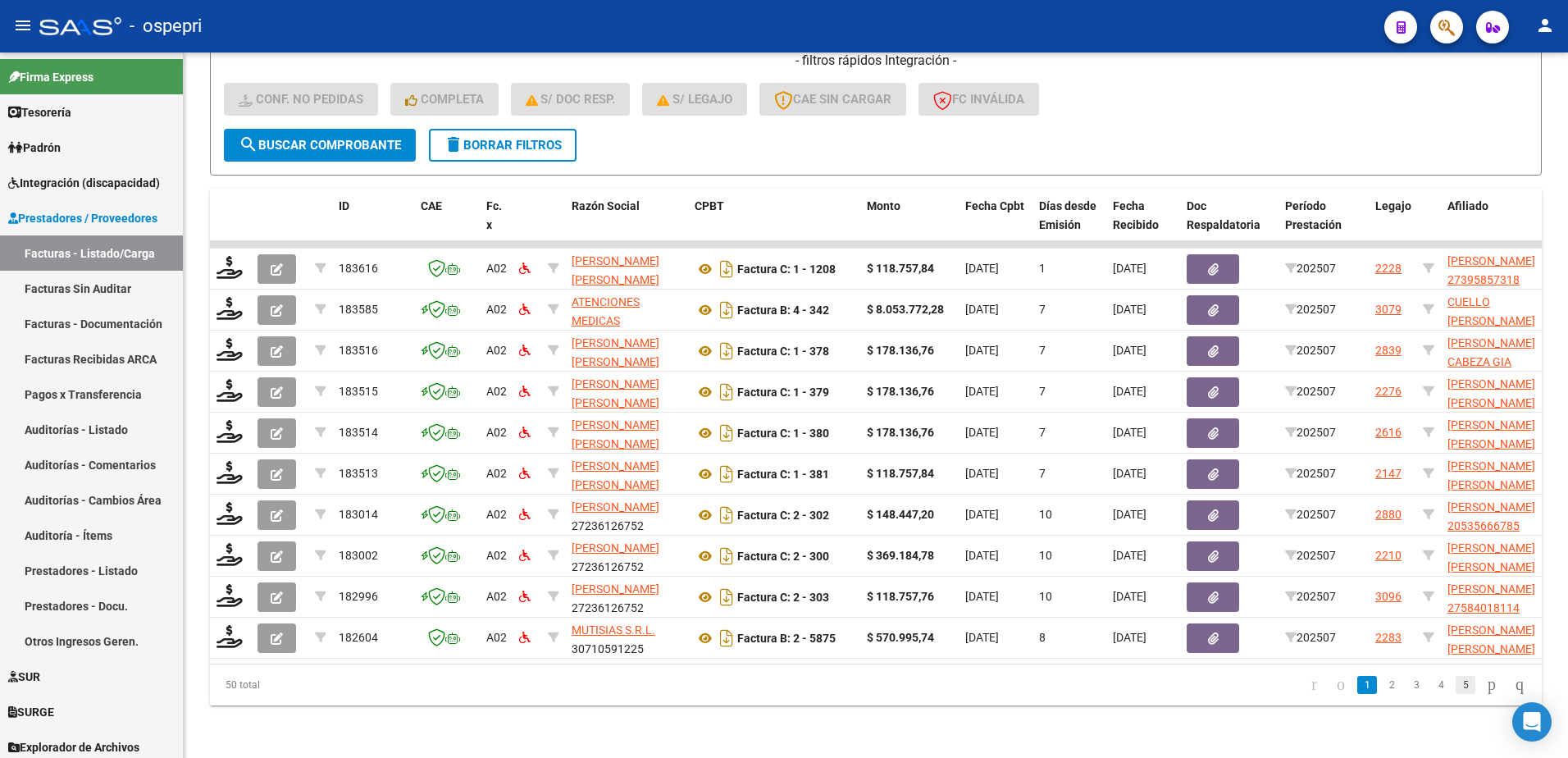
click at [1456, 683] on link "5" at bounding box center [1466, 685] width 20 height 18
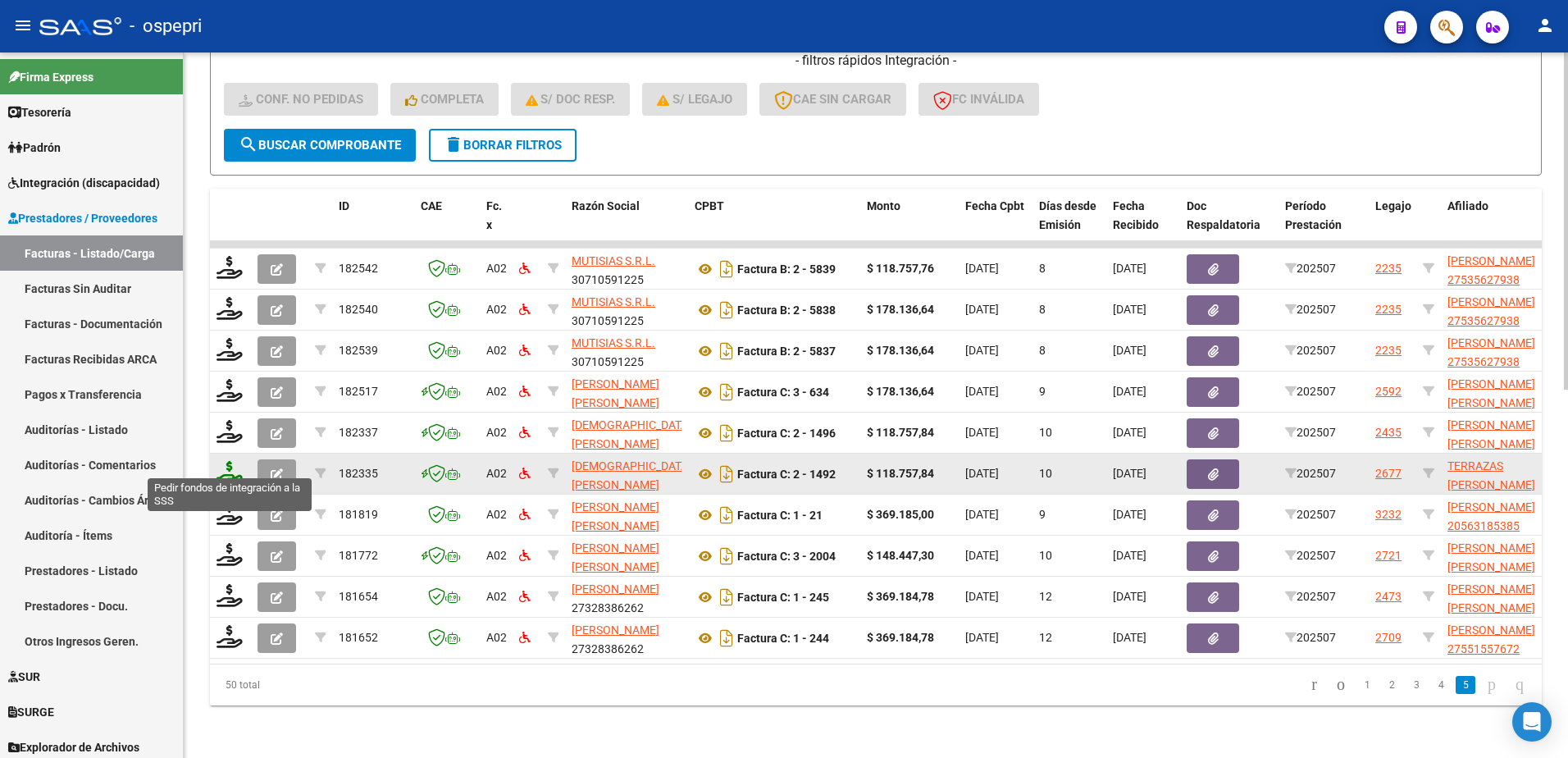
click at [233, 462] on icon at bounding box center [229, 473] width 26 height 23
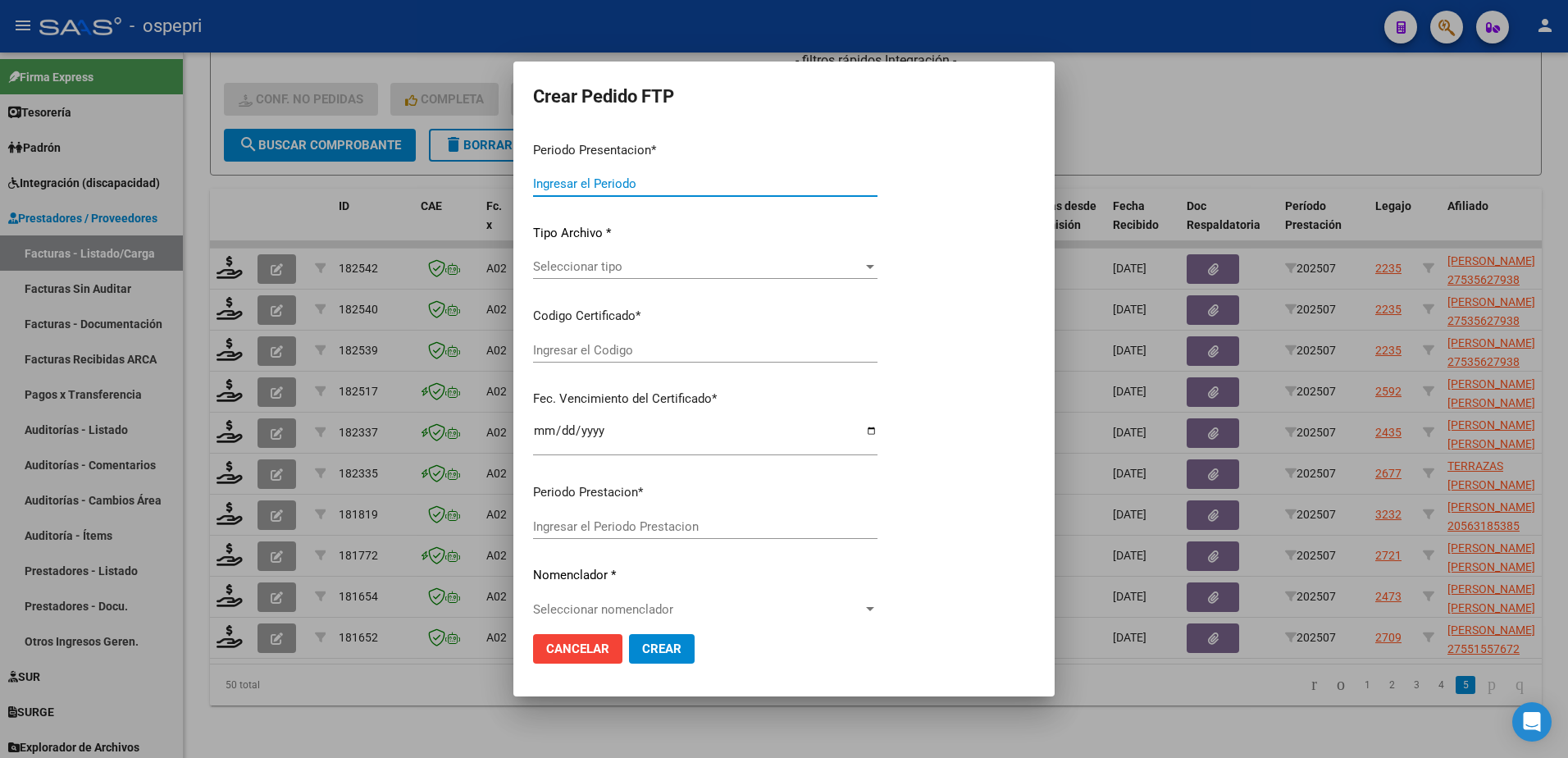
type input "202507"
type input "$ 118.757,84"
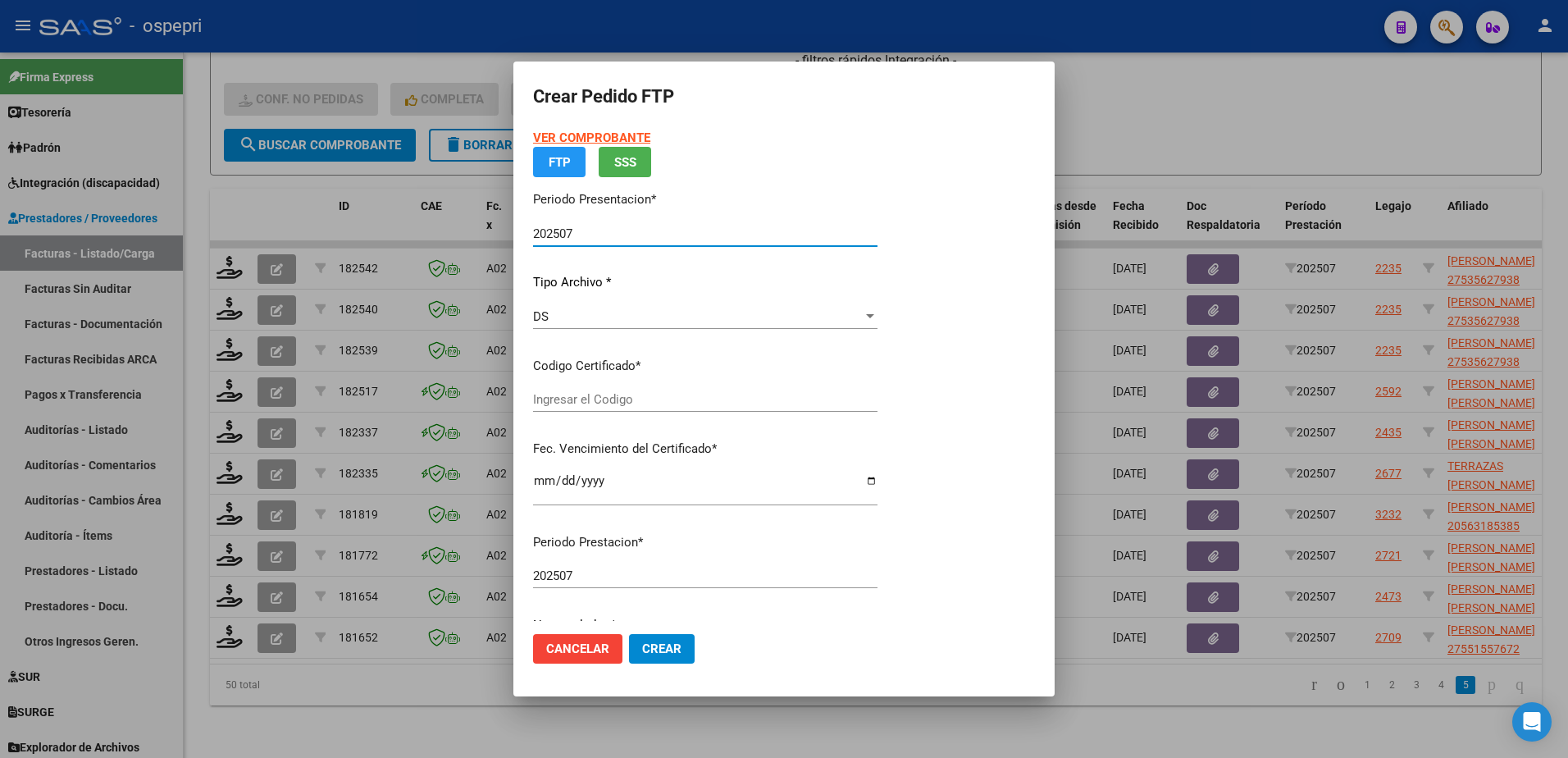
type input "2093790453-4"
type input "2039-09-01"
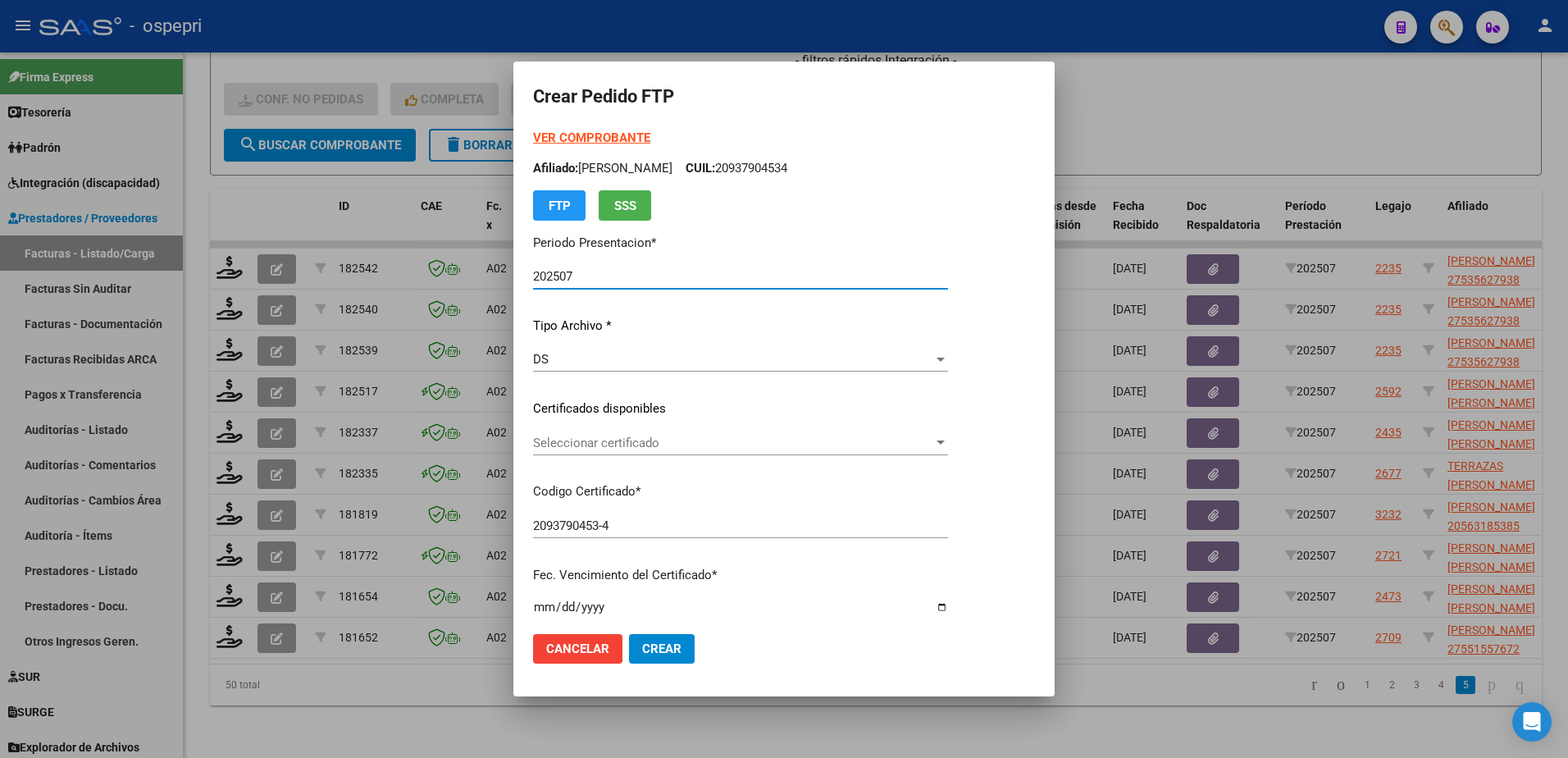
click at [614, 442] on span "Seleccionar certificado" at bounding box center [733, 443] width 400 height 14
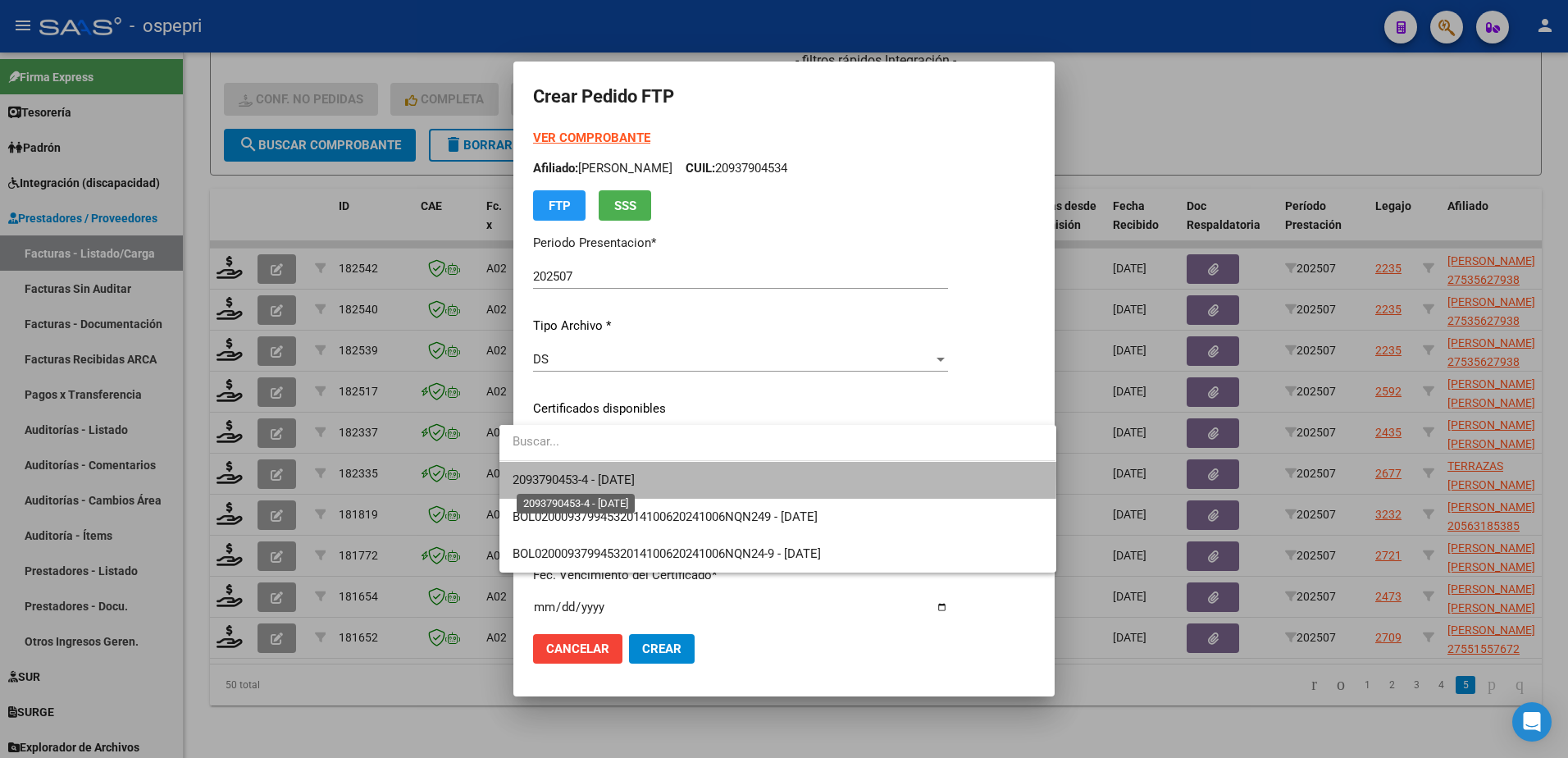
click at [585, 473] on span "2093790453-4 - 2039-09-01" at bounding box center [574, 480] width 122 height 14
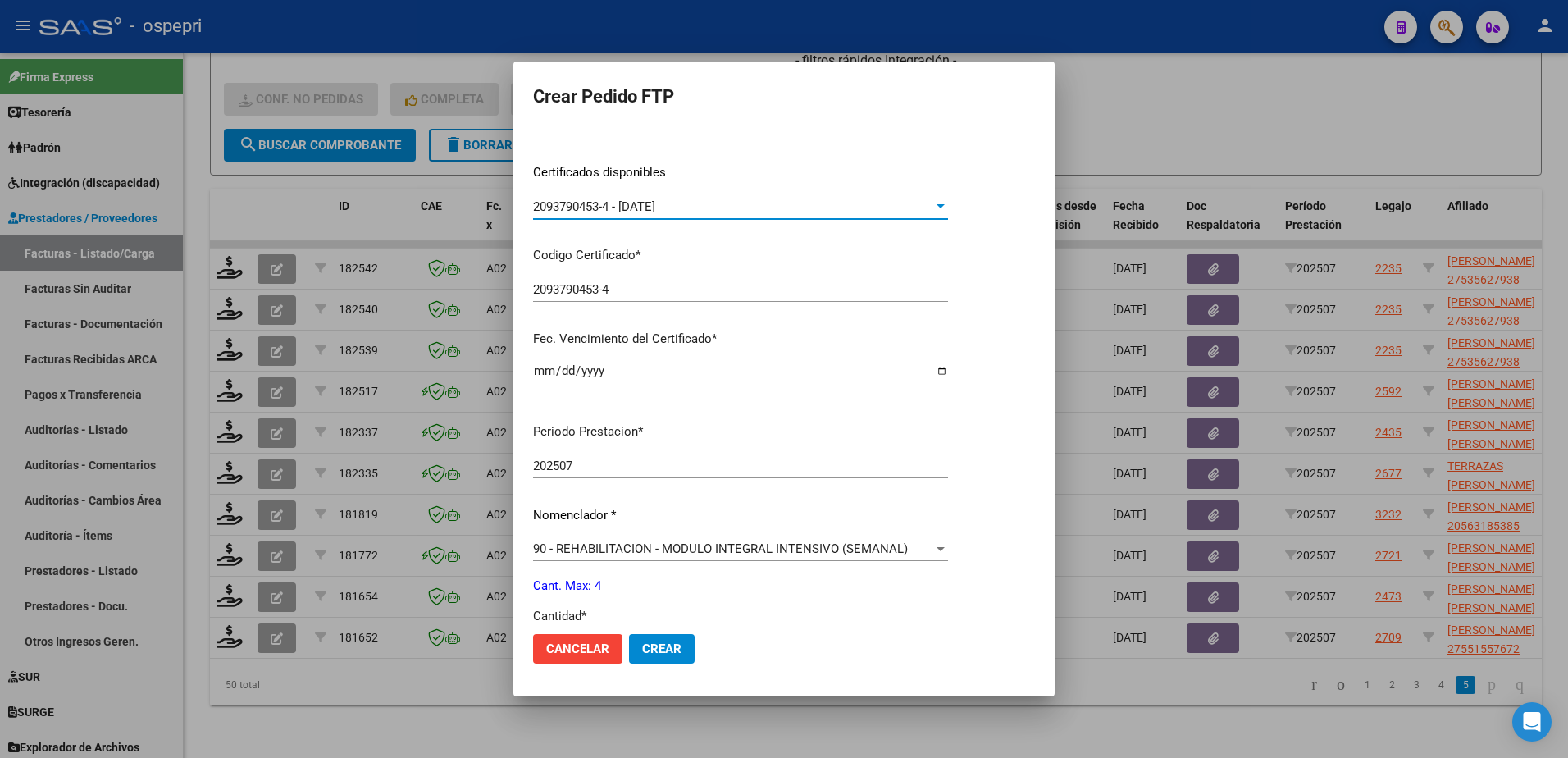
scroll to position [328, 0]
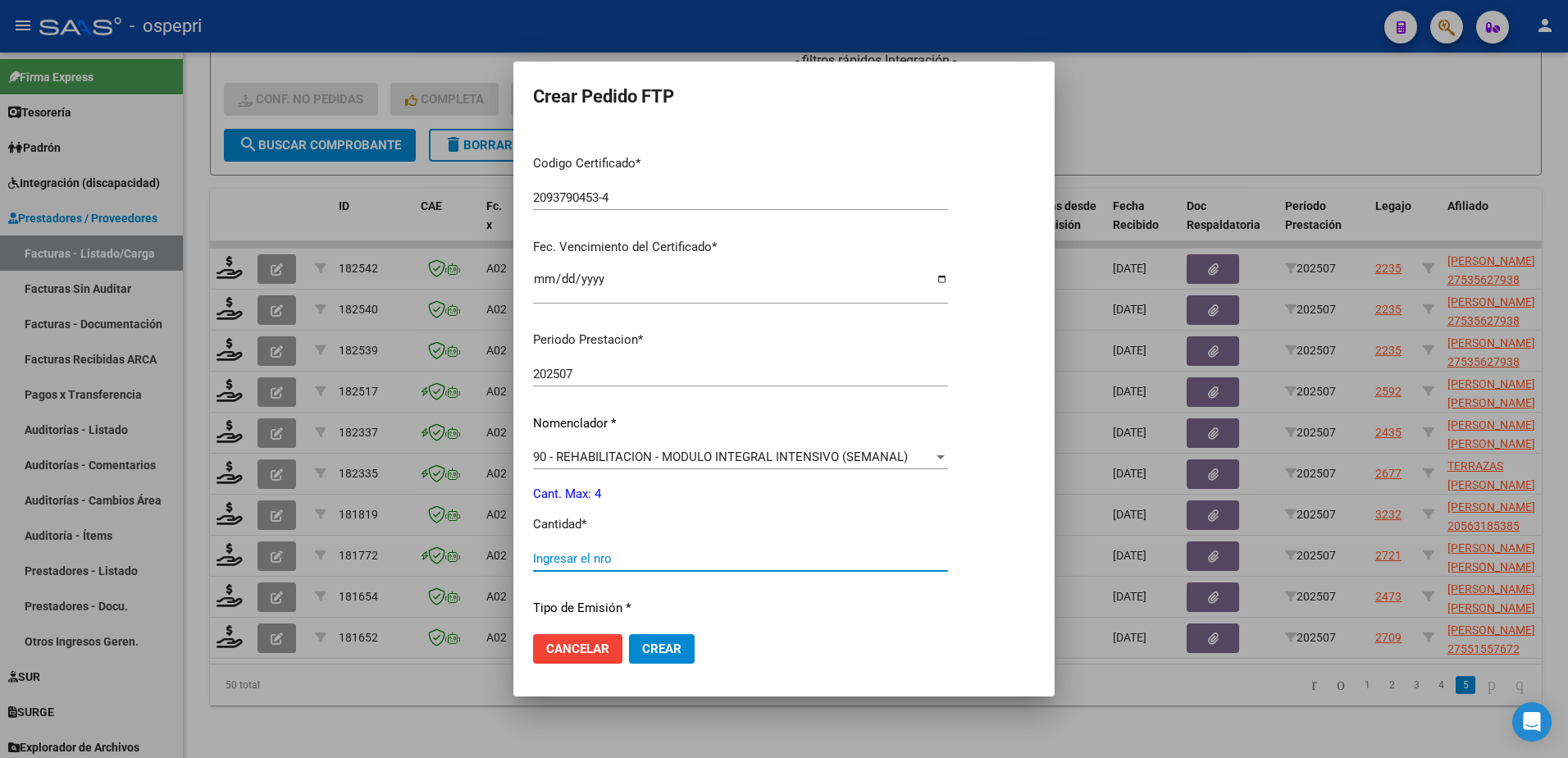
click at [583, 566] on input "Ingresar el nro" at bounding box center [740, 559] width 415 height 14
type input "4"
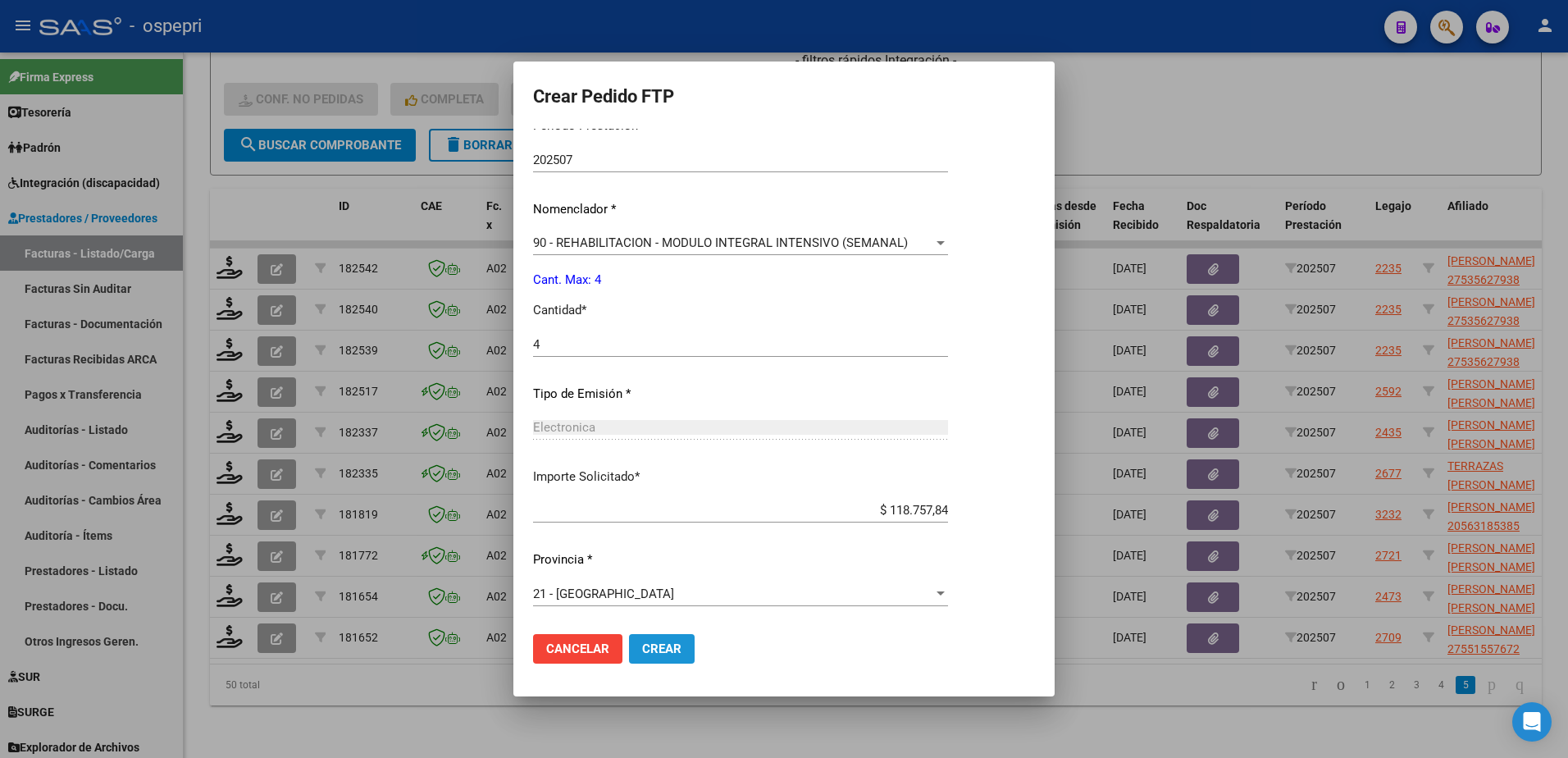
click at [629, 647] on button "Crear" at bounding box center [661, 648] width 66 height 30
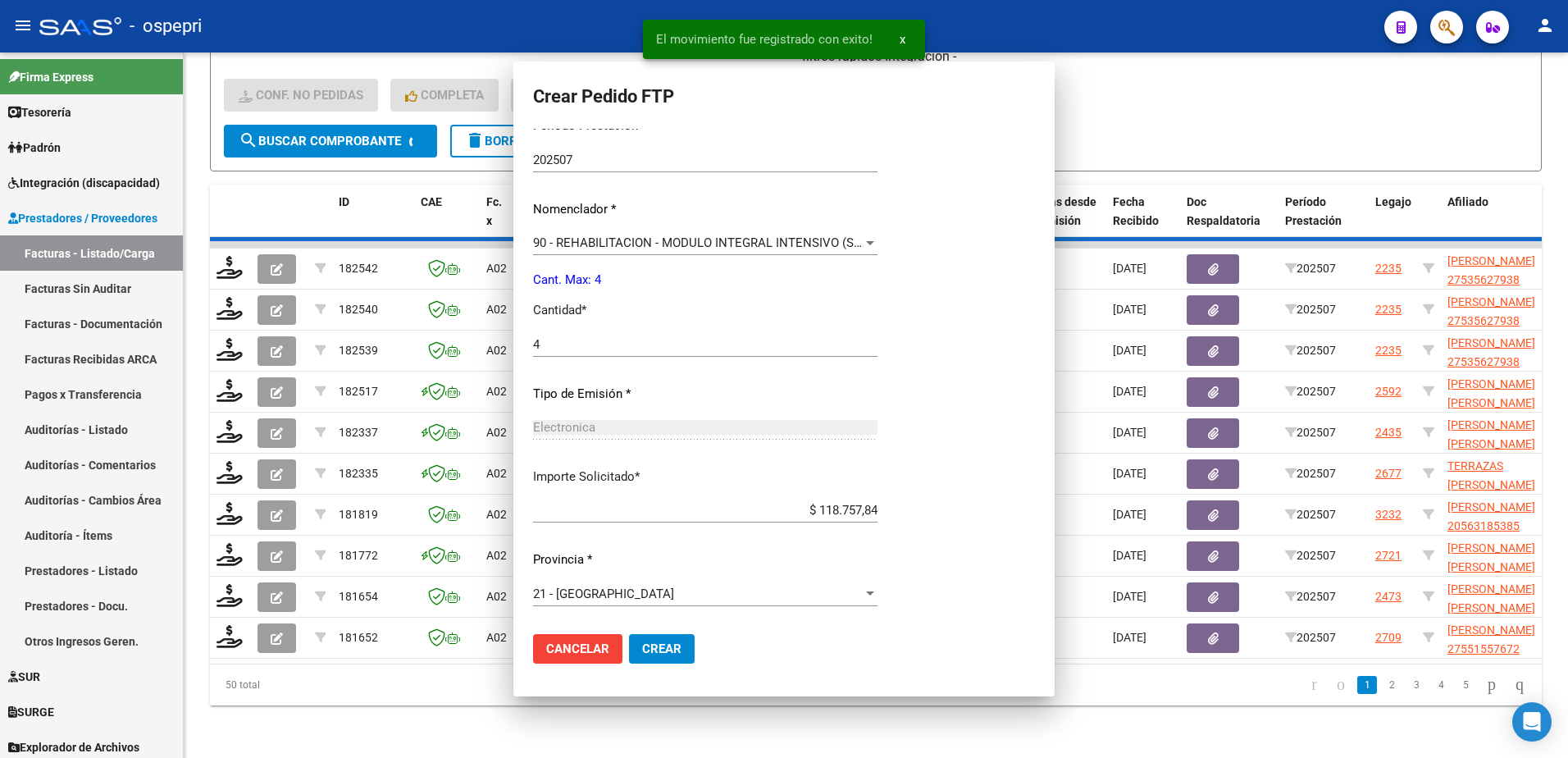
scroll to position [450, 0]
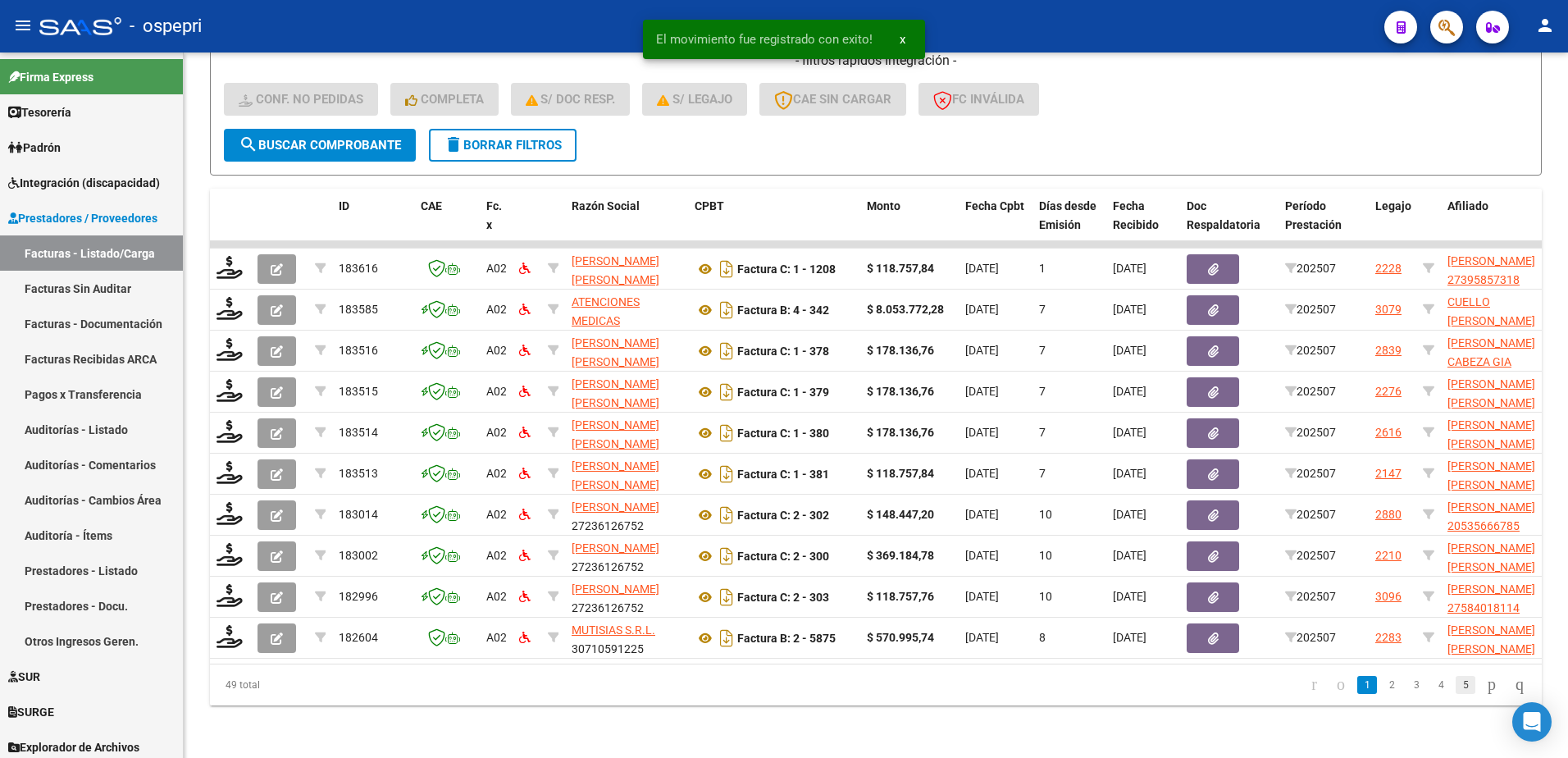
click at [1458, 687] on link "5" at bounding box center [1466, 685] width 20 height 18
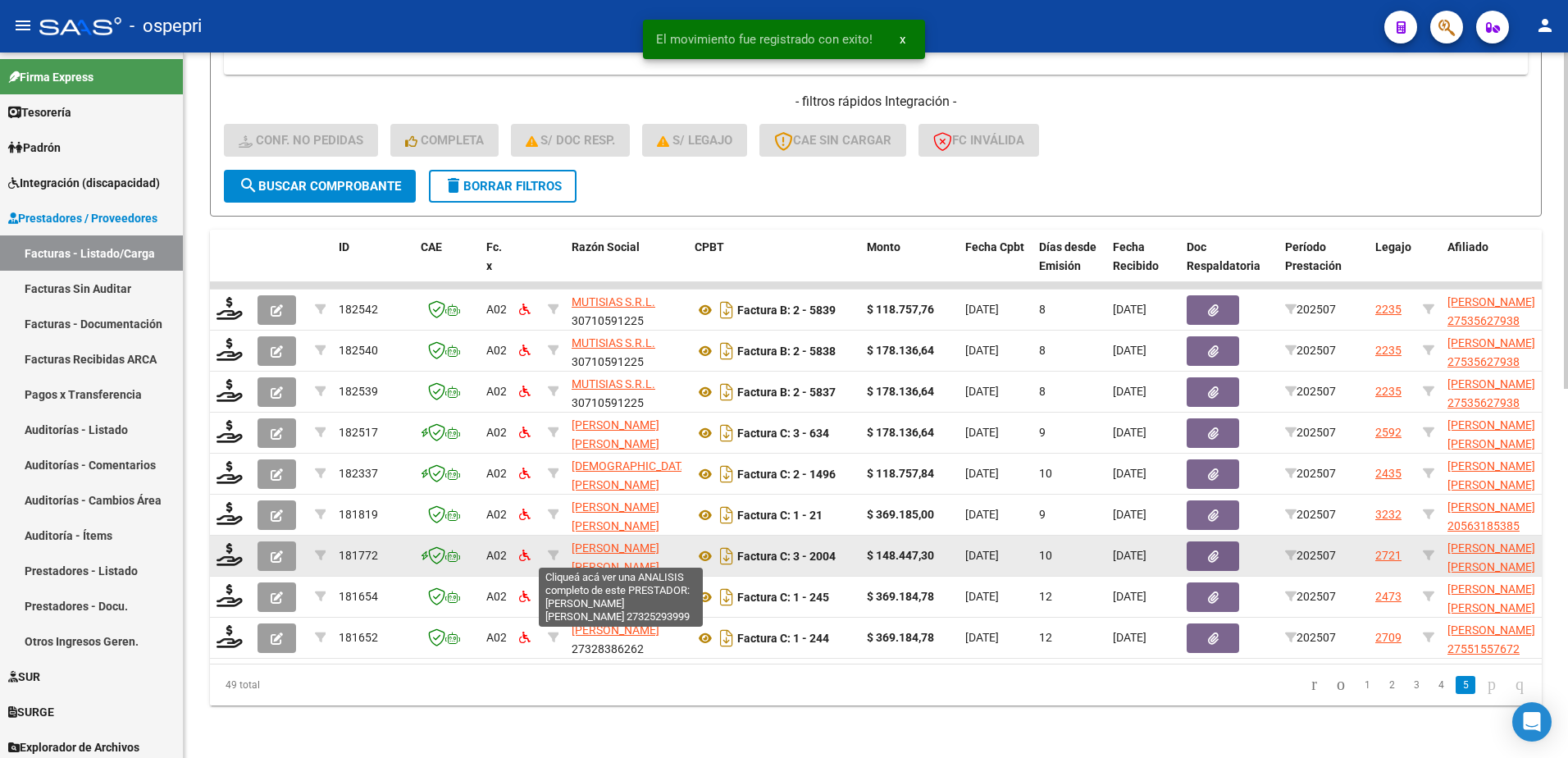
scroll to position [730, 0]
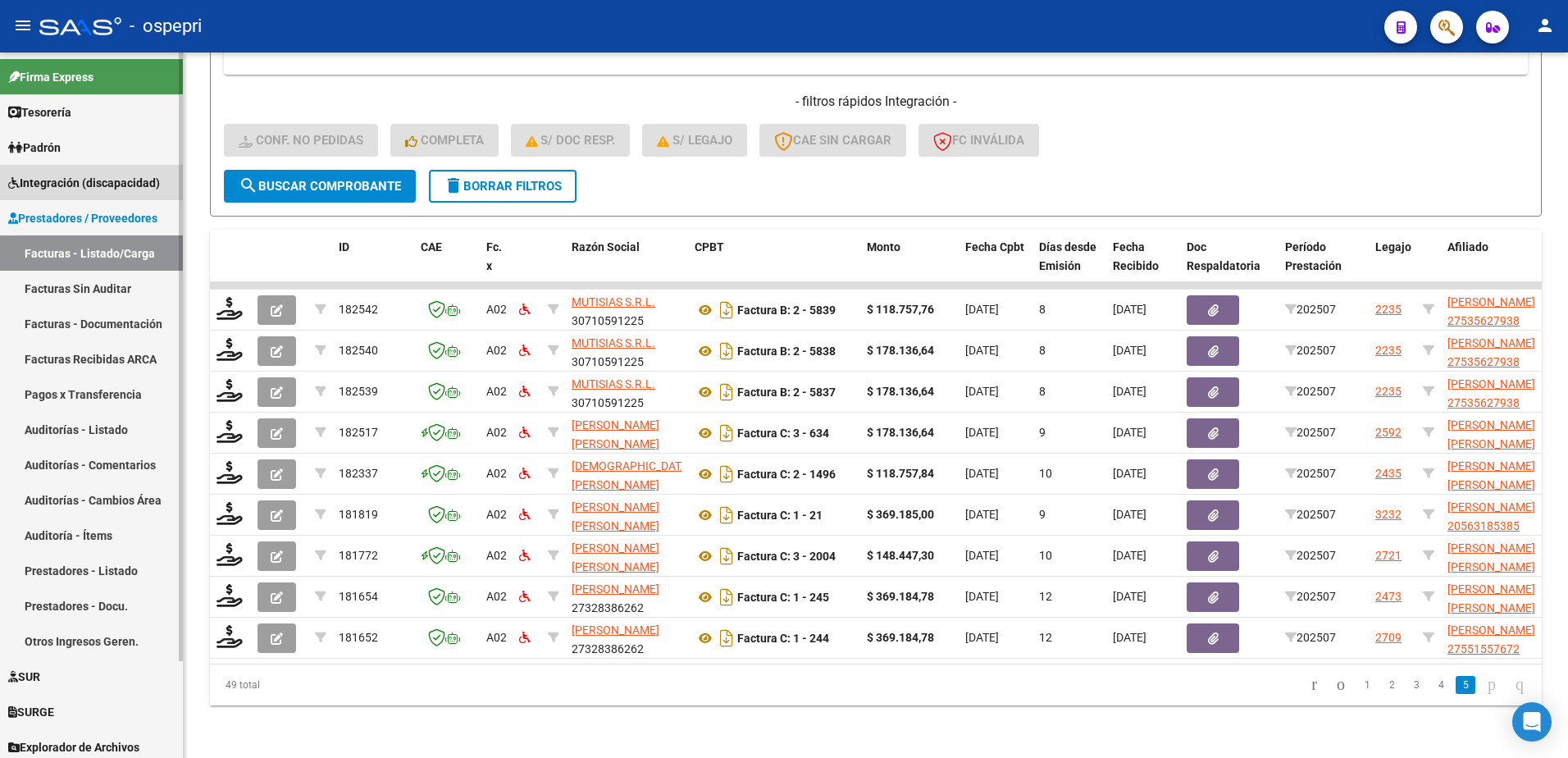
click at [94, 182] on span "Integración (discapacidad)" at bounding box center [83, 183] width 152 height 18
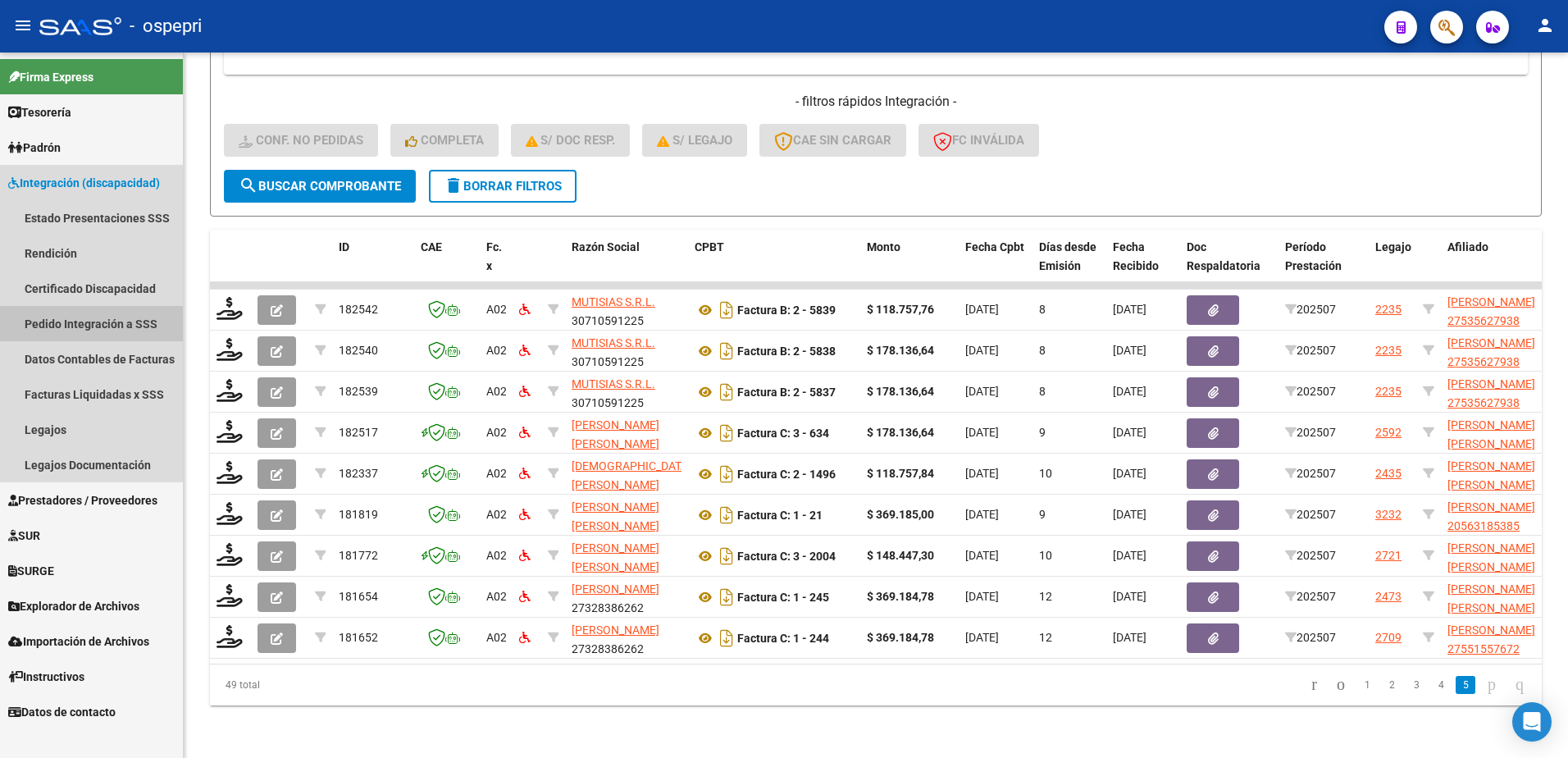
click at [84, 328] on link "Pedido Integración a SSS" at bounding box center [92, 323] width 183 height 35
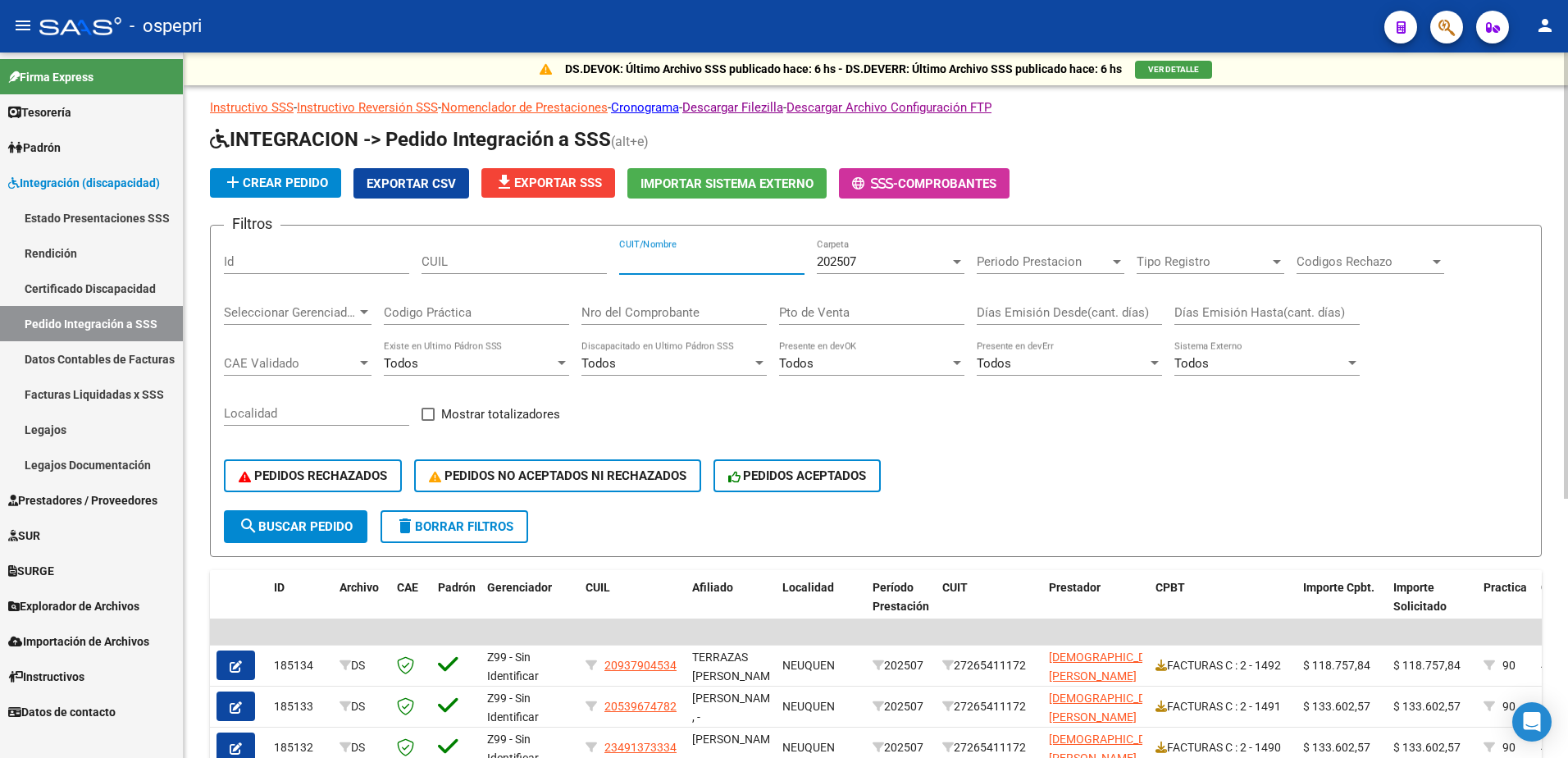
click at [681, 268] on input "CUIT/Nombre" at bounding box center [712, 261] width 186 height 14
paste input "27265411172"
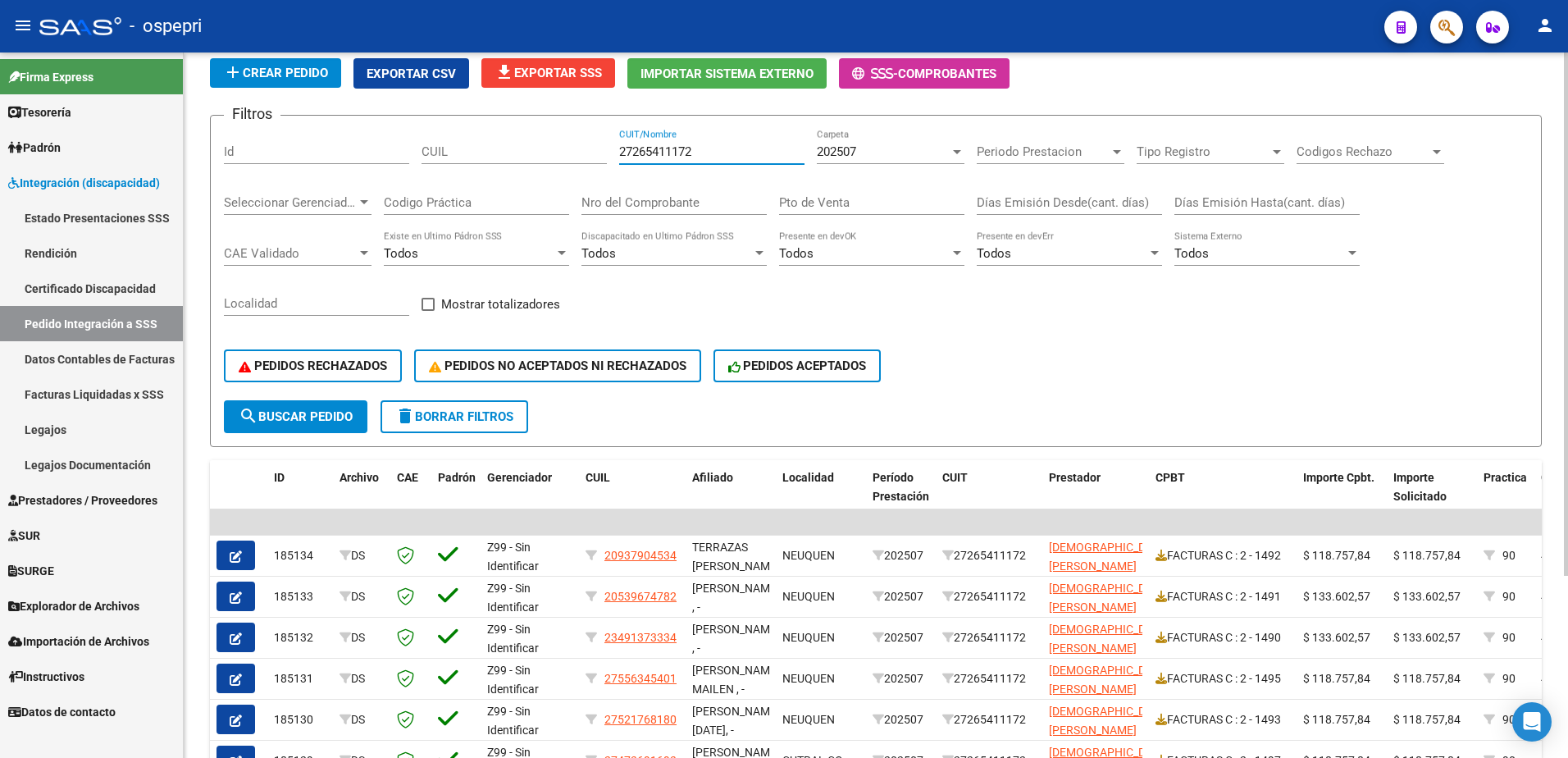
scroll to position [81, 0]
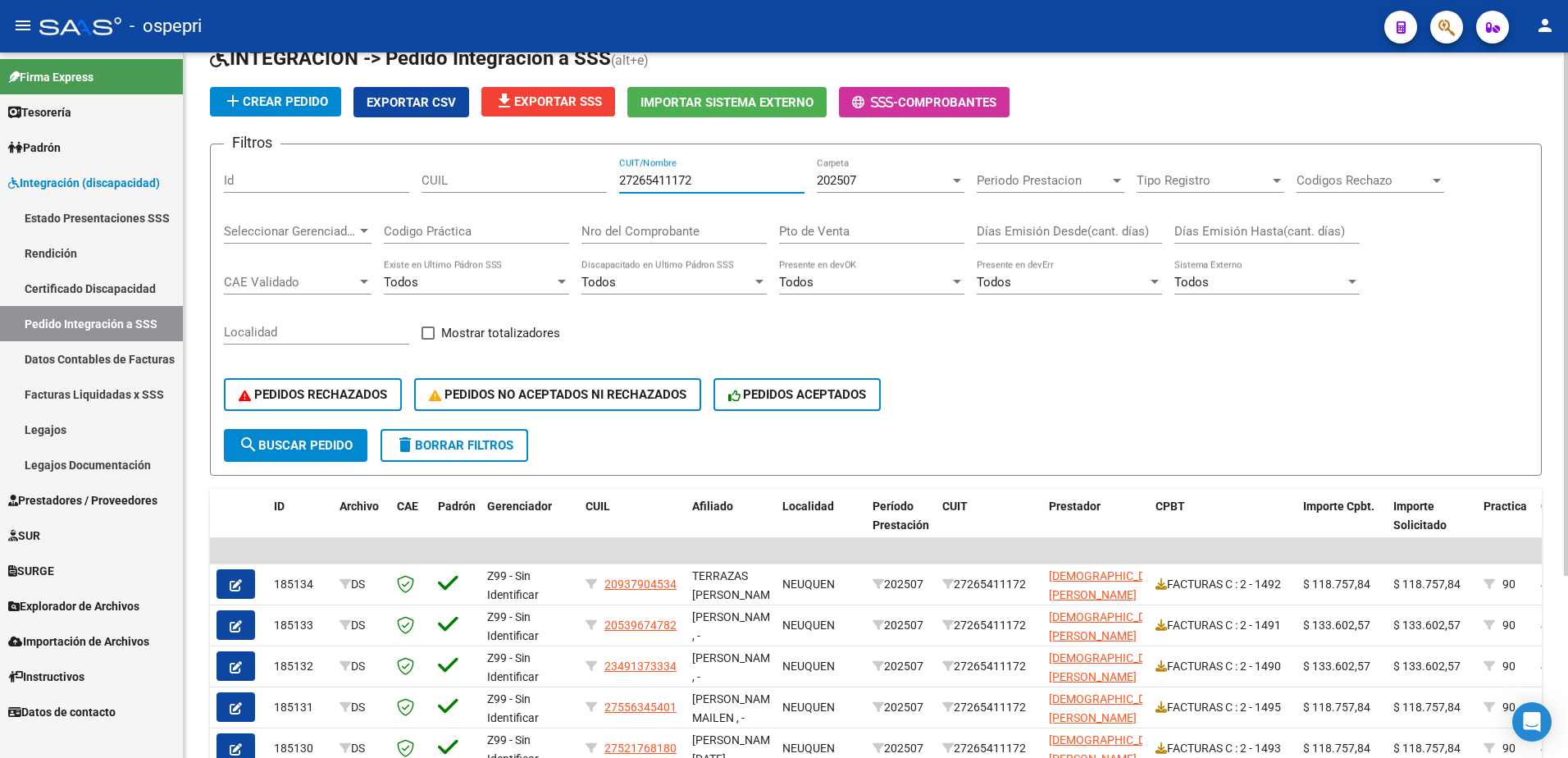
type input "27265411172"
click at [718, 169] on div "27265411172 CUIT/Nombre" at bounding box center [712, 174] width 186 height 35
drag, startPoint x: 705, startPoint y: 180, endPoint x: 605, endPoint y: 182, distance: 100.0
click at [605, 182] on div "Filtros Id CUIL 27265411172 CUIT/Nombre 202507 Carpeta Periodo Prestacion Perio…" at bounding box center [875, 293] width 1304 height 271
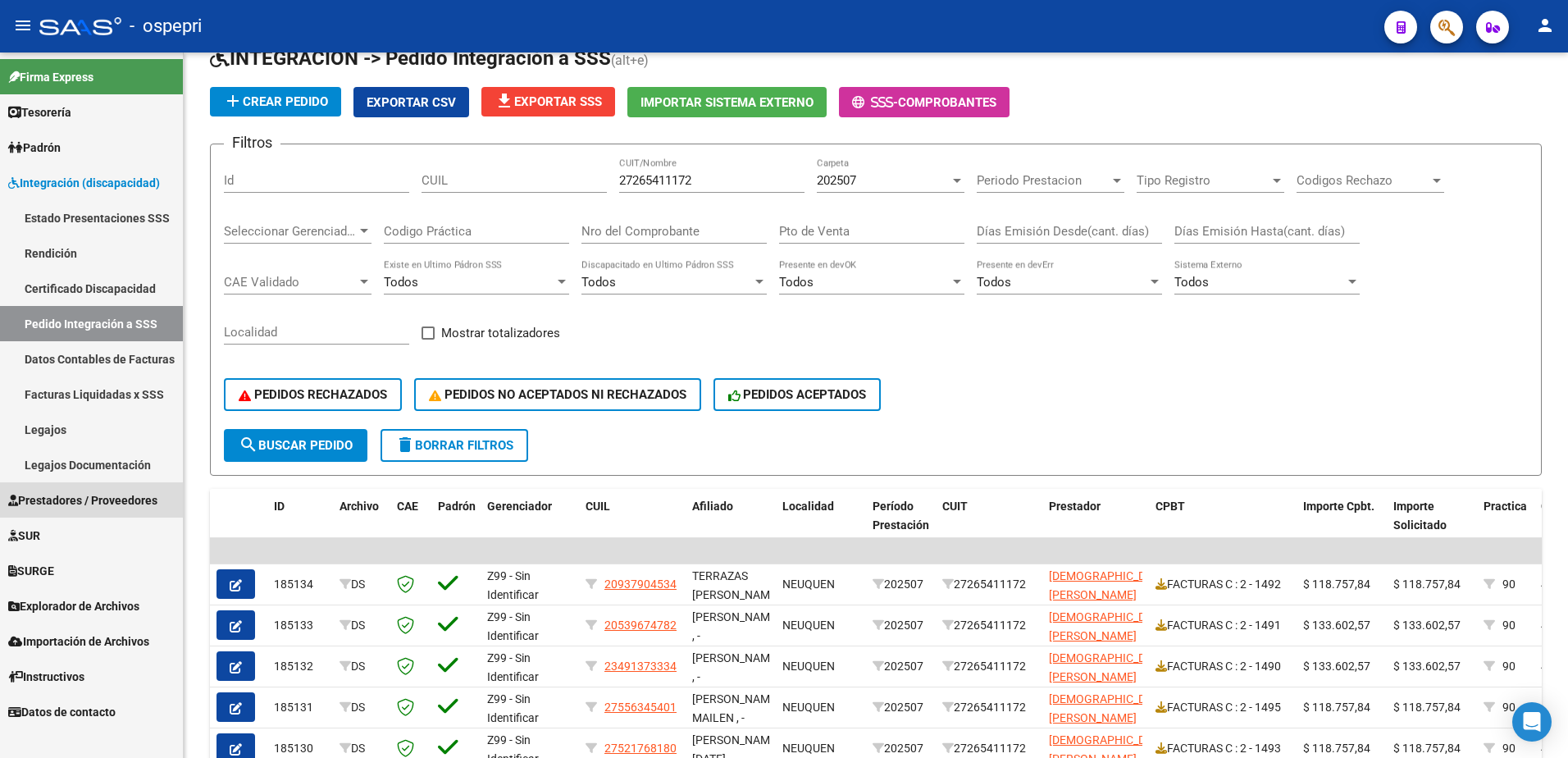
click at [71, 488] on link "Prestadores / Proveedores" at bounding box center [92, 499] width 183 height 35
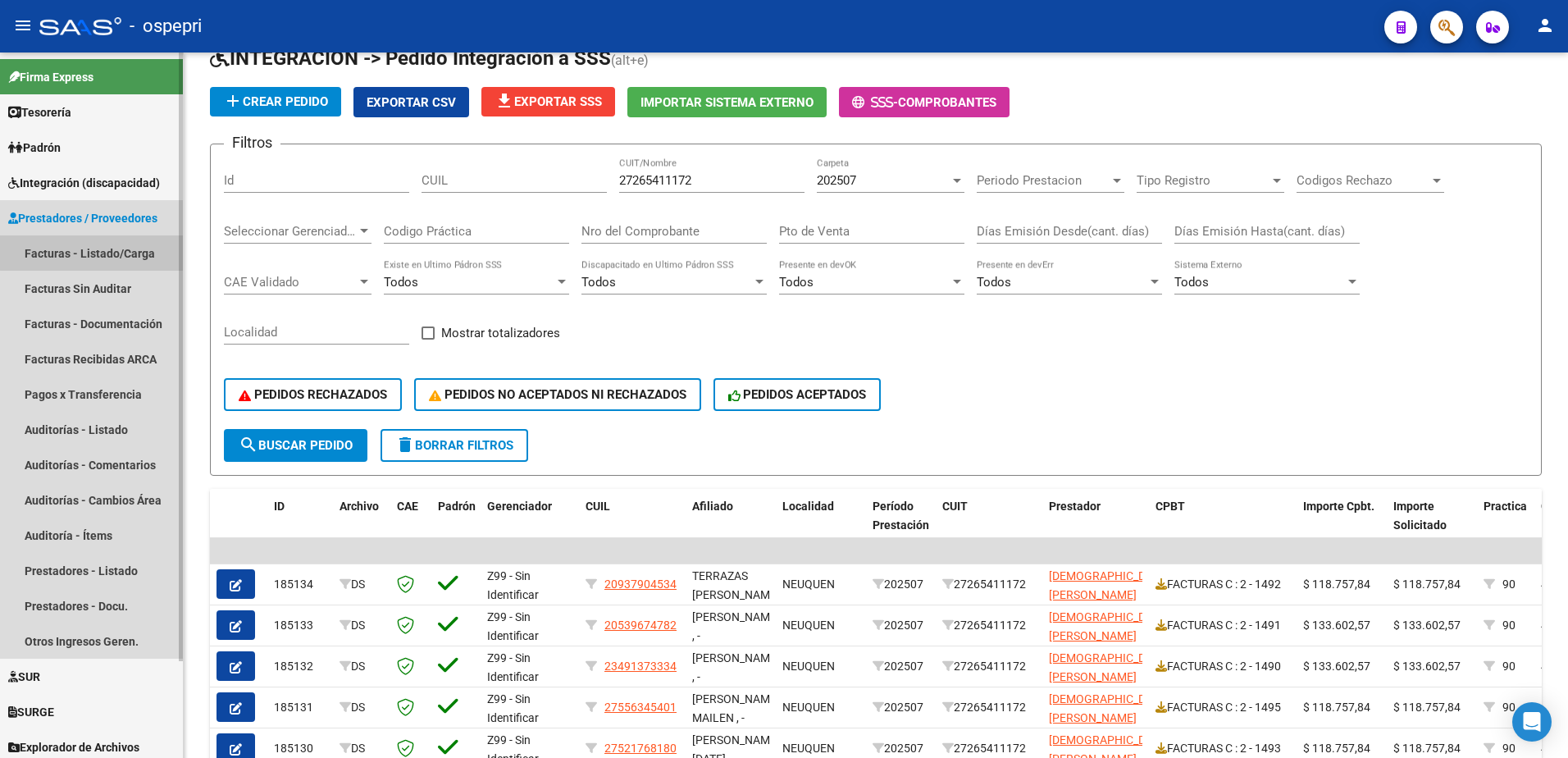
click at [107, 248] on link "Facturas - Listado/Carga" at bounding box center [92, 252] width 183 height 35
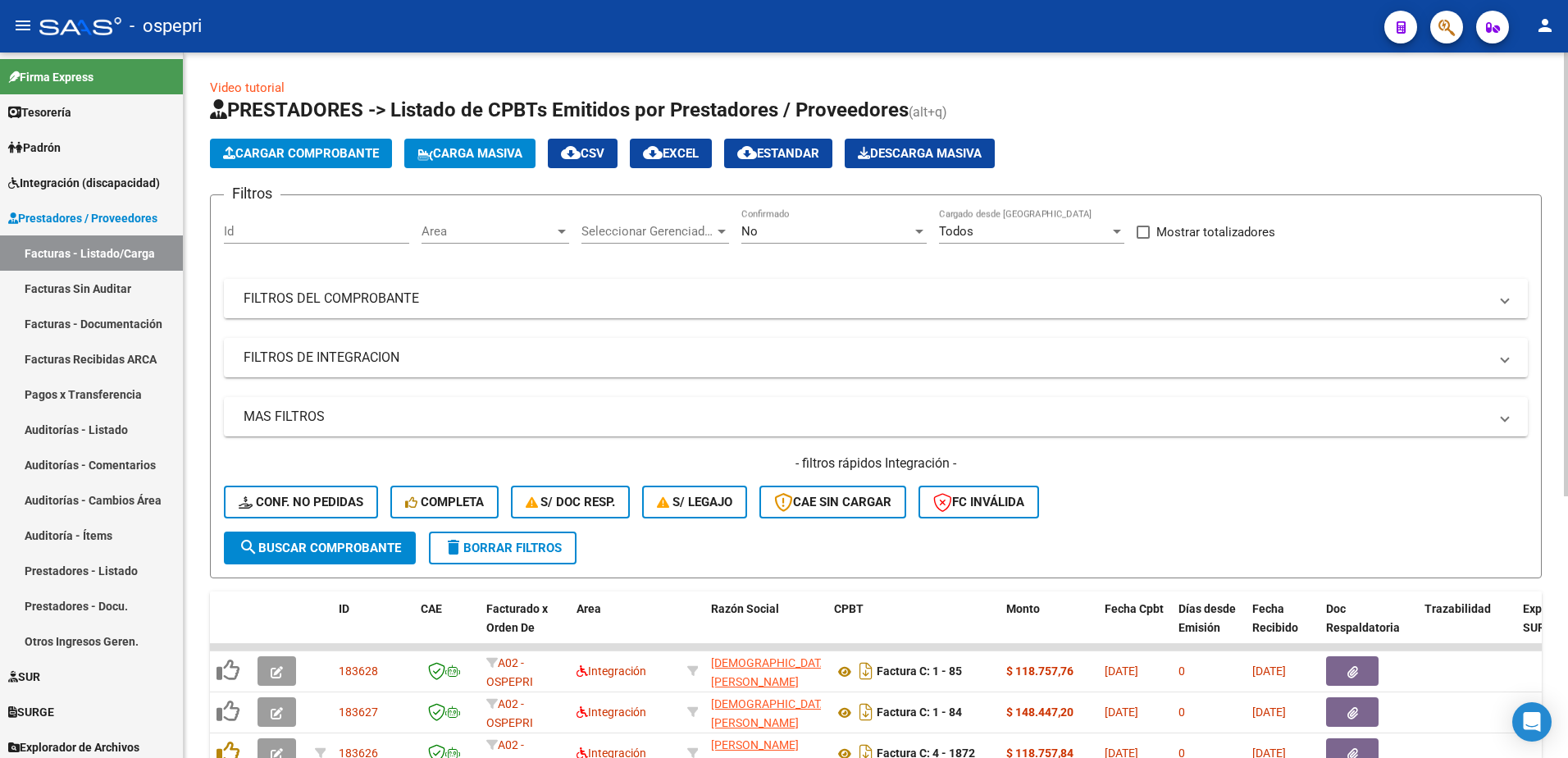
drag, startPoint x: 1508, startPoint y: 304, endPoint x: 1411, endPoint y: 303, distance: 97.0
click at [1508, 304] on mat-expansion-panel-header "FILTROS DEL COMPROBANTE" at bounding box center [875, 299] width 1304 height 40
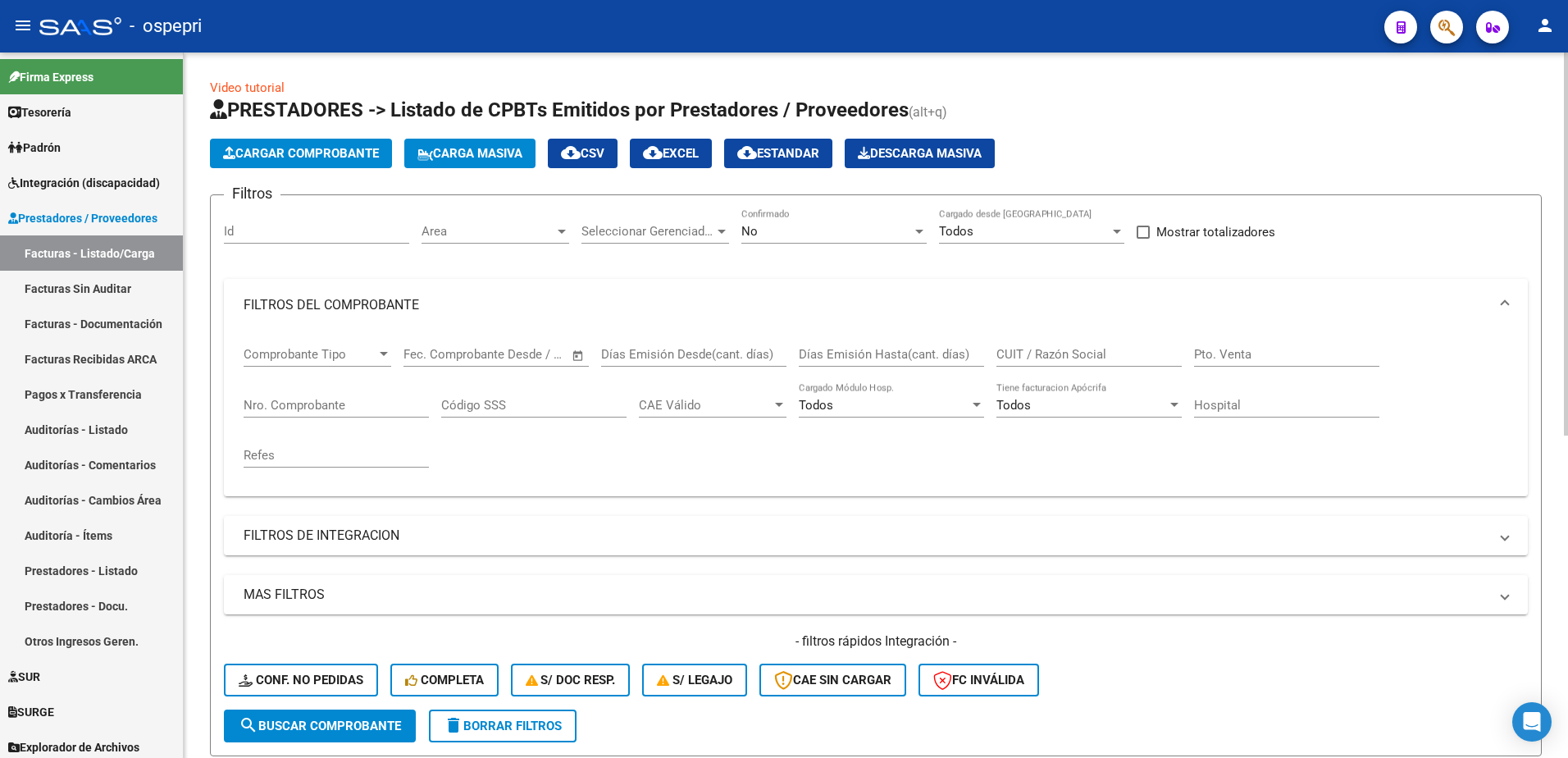
click at [1079, 357] on input "CUIT / Razón Social" at bounding box center [1089, 355] width 186 height 14
drag, startPoint x: 1045, startPoint y: 343, endPoint x: 986, endPoint y: 344, distance: 59.0
drag, startPoint x: 986, startPoint y: 344, endPoint x: 1066, endPoint y: 317, distance: 84.4
click at [1066, 317] on mat-expansion-panel-header "FILTROS DEL COMPROBANTE" at bounding box center [875, 305] width 1304 height 52
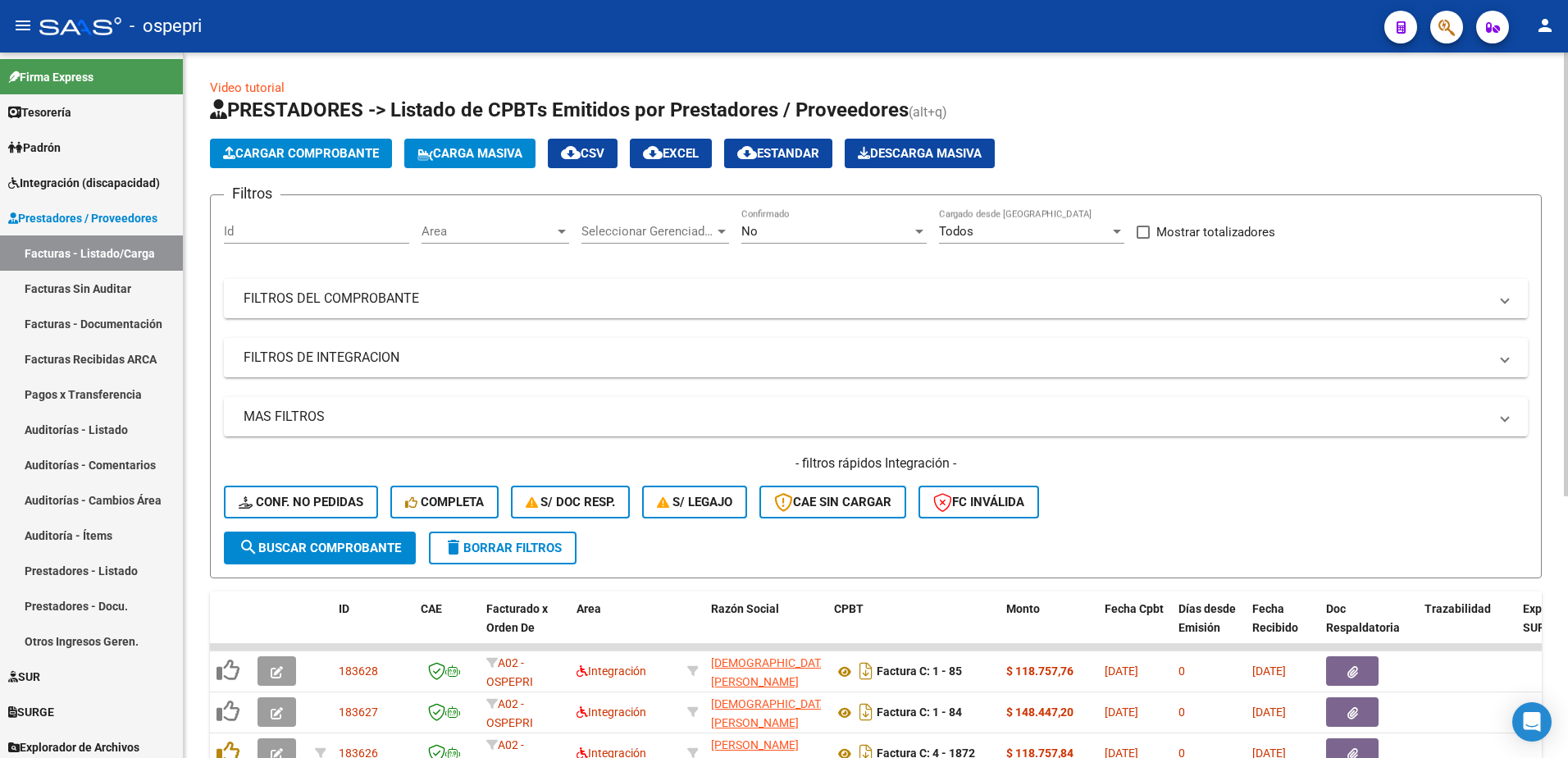
drag, startPoint x: 1048, startPoint y: 348, endPoint x: 1498, endPoint y: 297, distance: 452.9
click at [1500, 297] on span "FILTROS DEL COMPROBANTE" at bounding box center [872, 299] width 1258 height 18
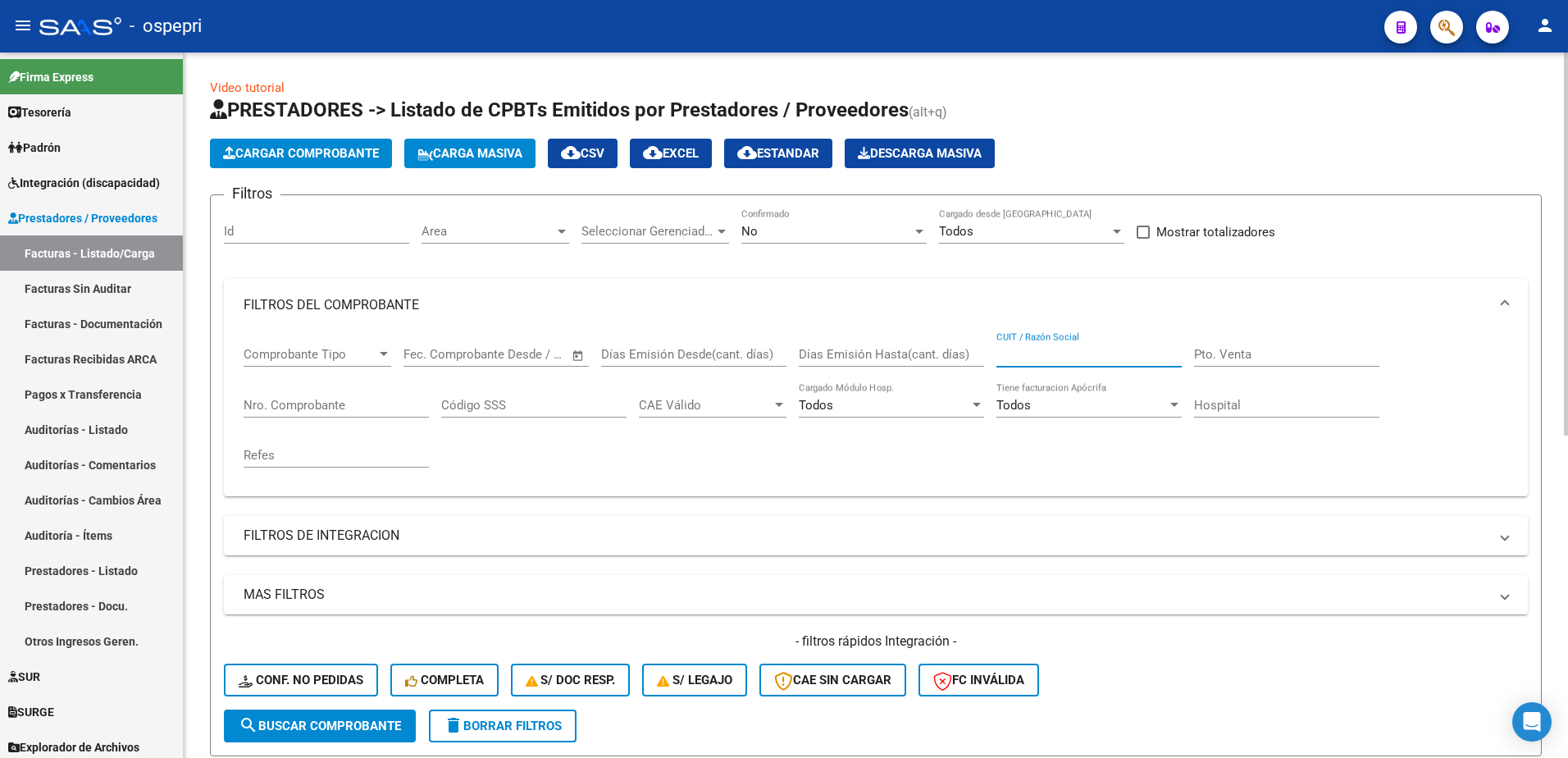
paste input "27265411172"
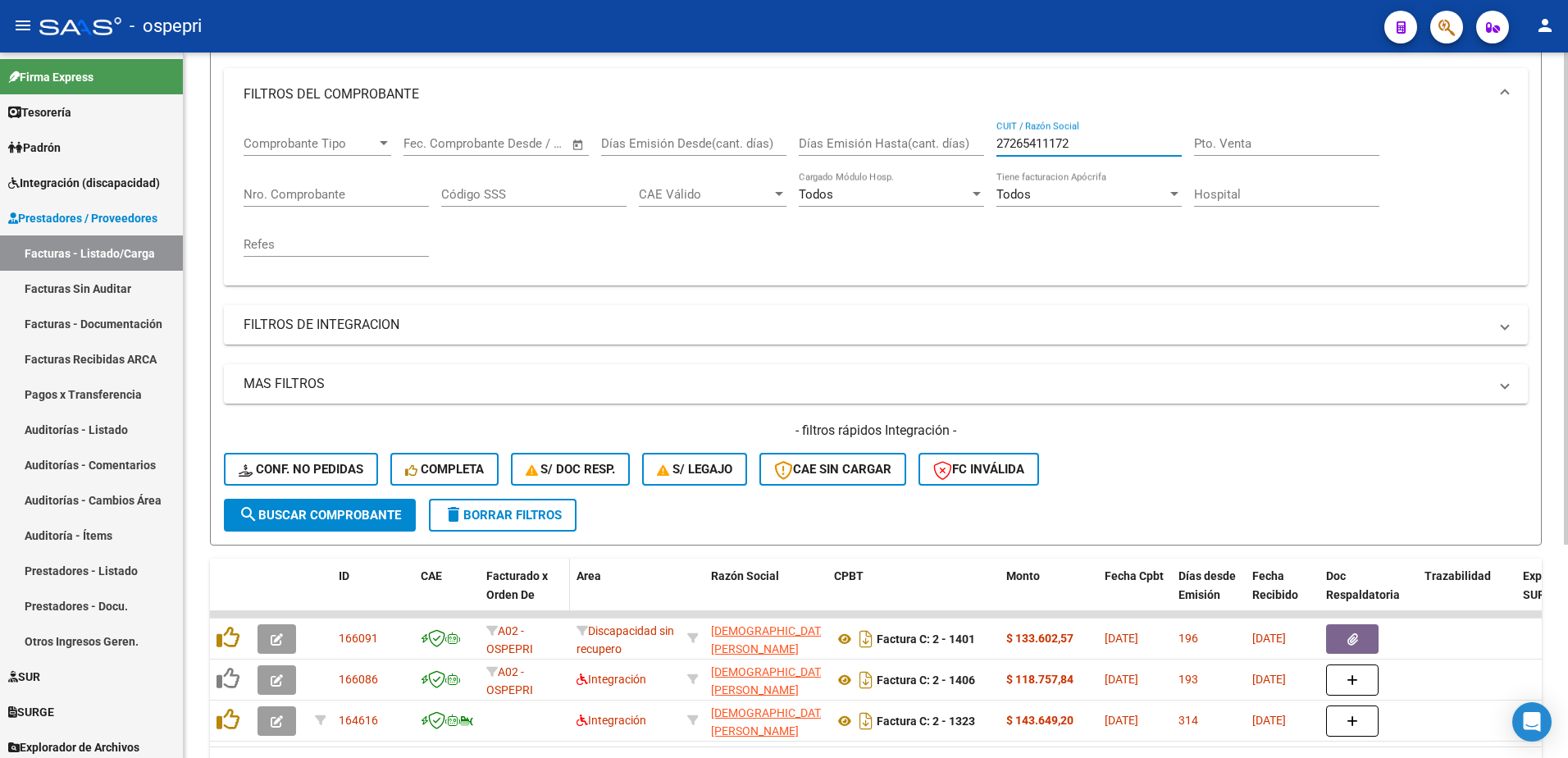
scroll to position [246, 0]
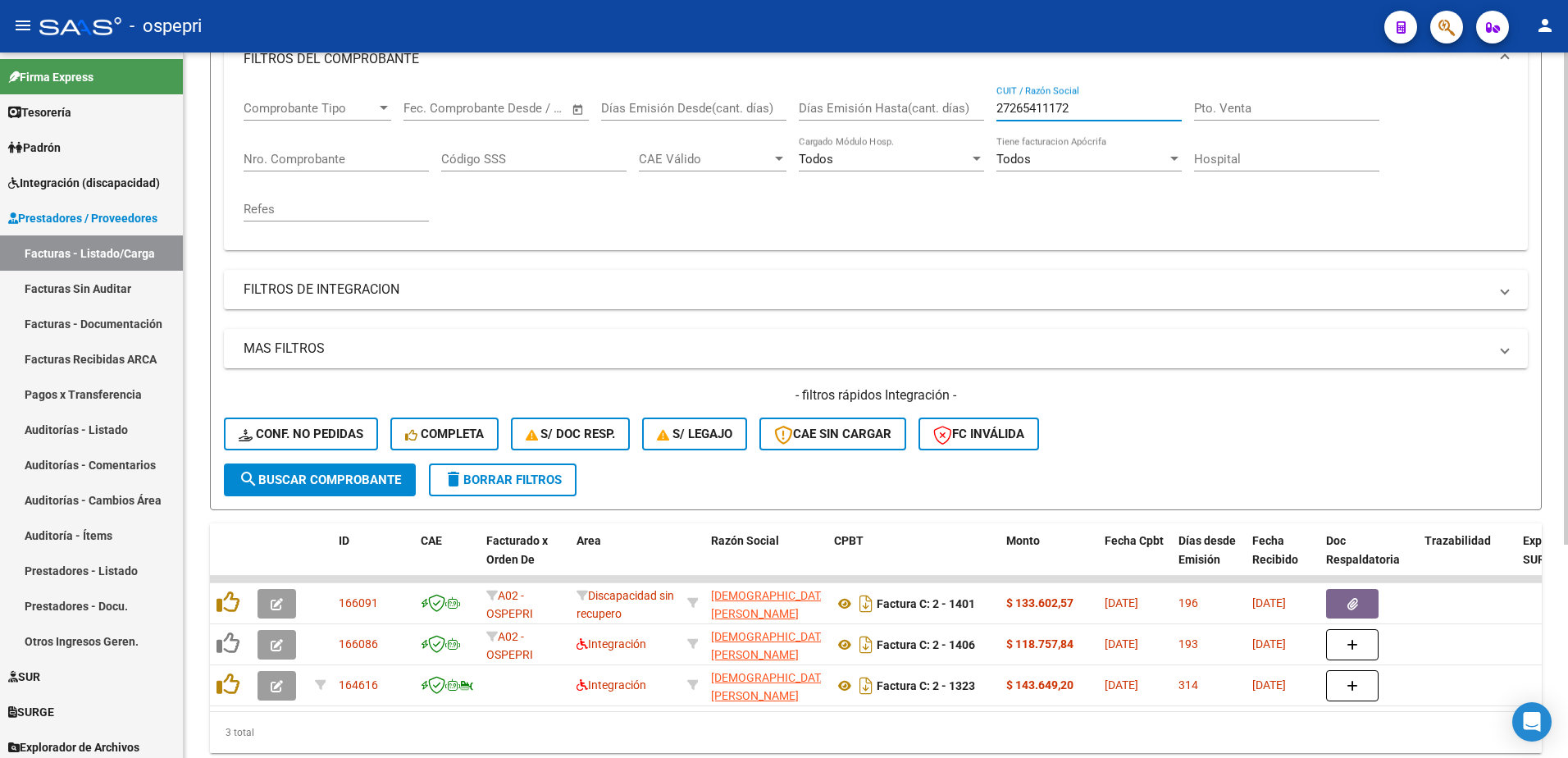
drag, startPoint x: 1092, startPoint y: 106, endPoint x: 964, endPoint y: 106, distance: 128.0
click at [964, 106] on div "Comprobante Tipo Comprobante Tipo Start date – End date Fec. Comprobante Desde …" at bounding box center [875, 161] width 1265 height 152
type input "27265411172"
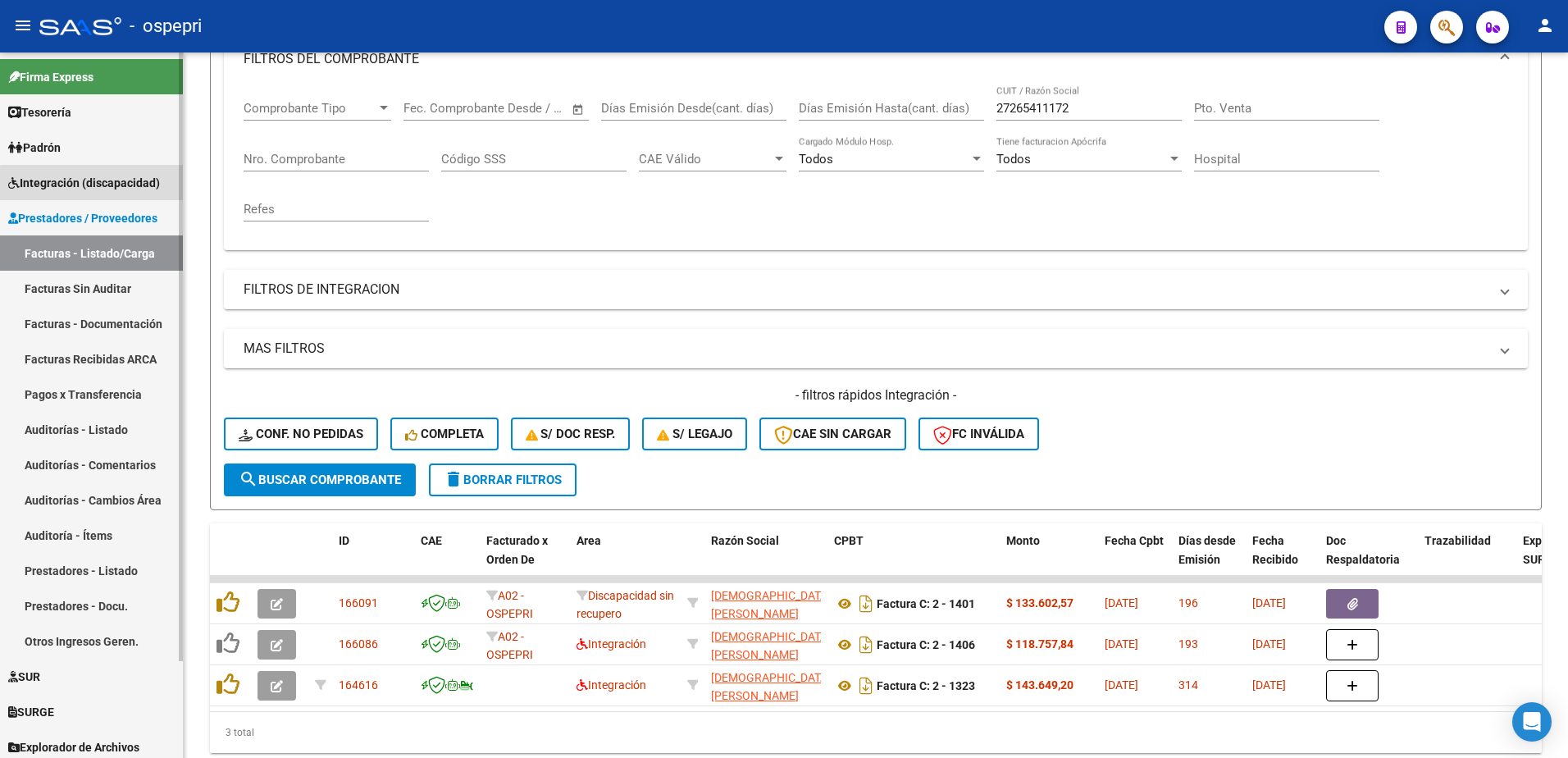
click at [109, 186] on span "Integración (discapacidad)" at bounding box center [83, 183] width 152 height 18
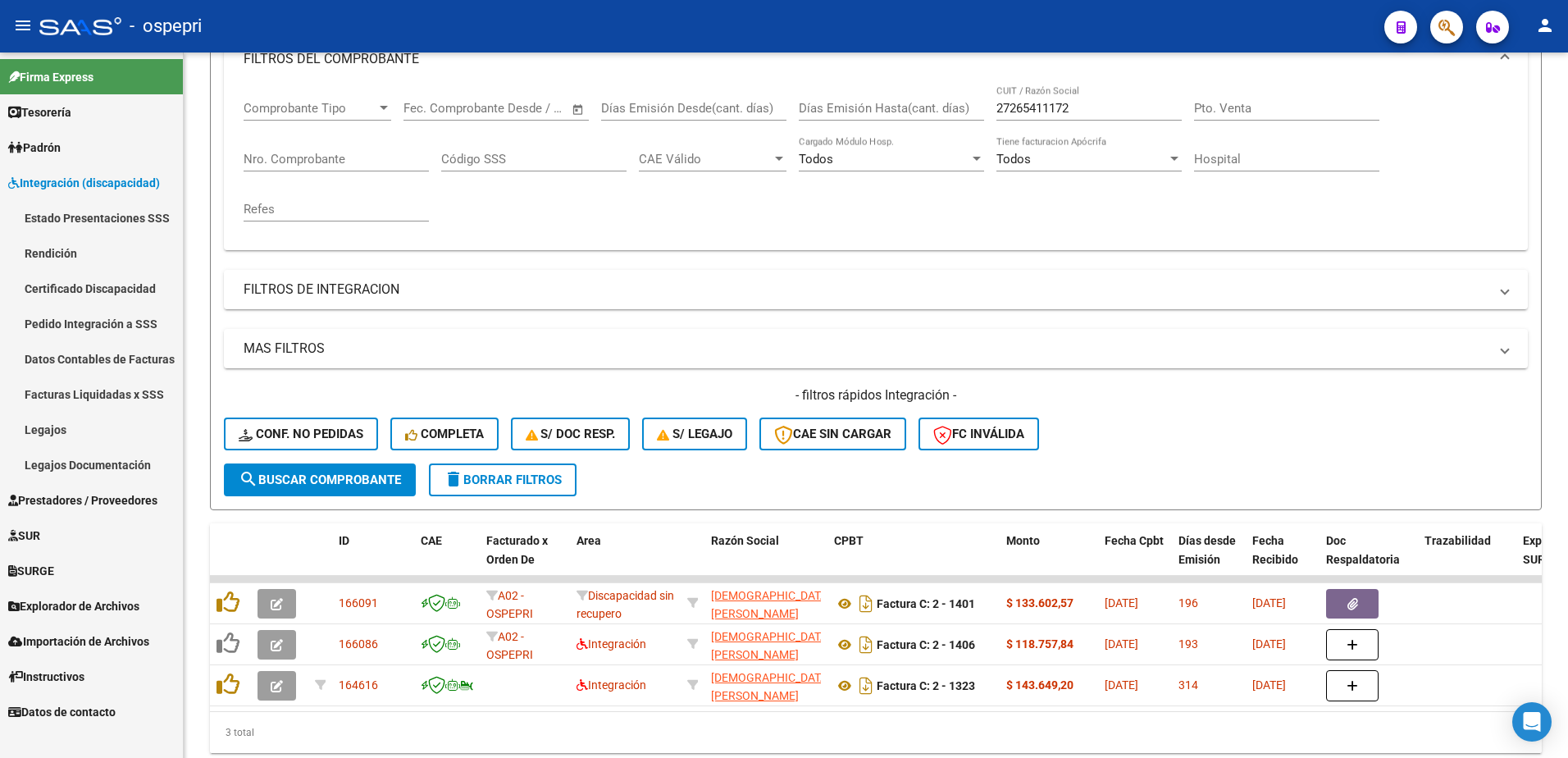
click at [96, 320] on link "Pedido Integración a SSS" at bounding box center [92, 323] width 183 height 35
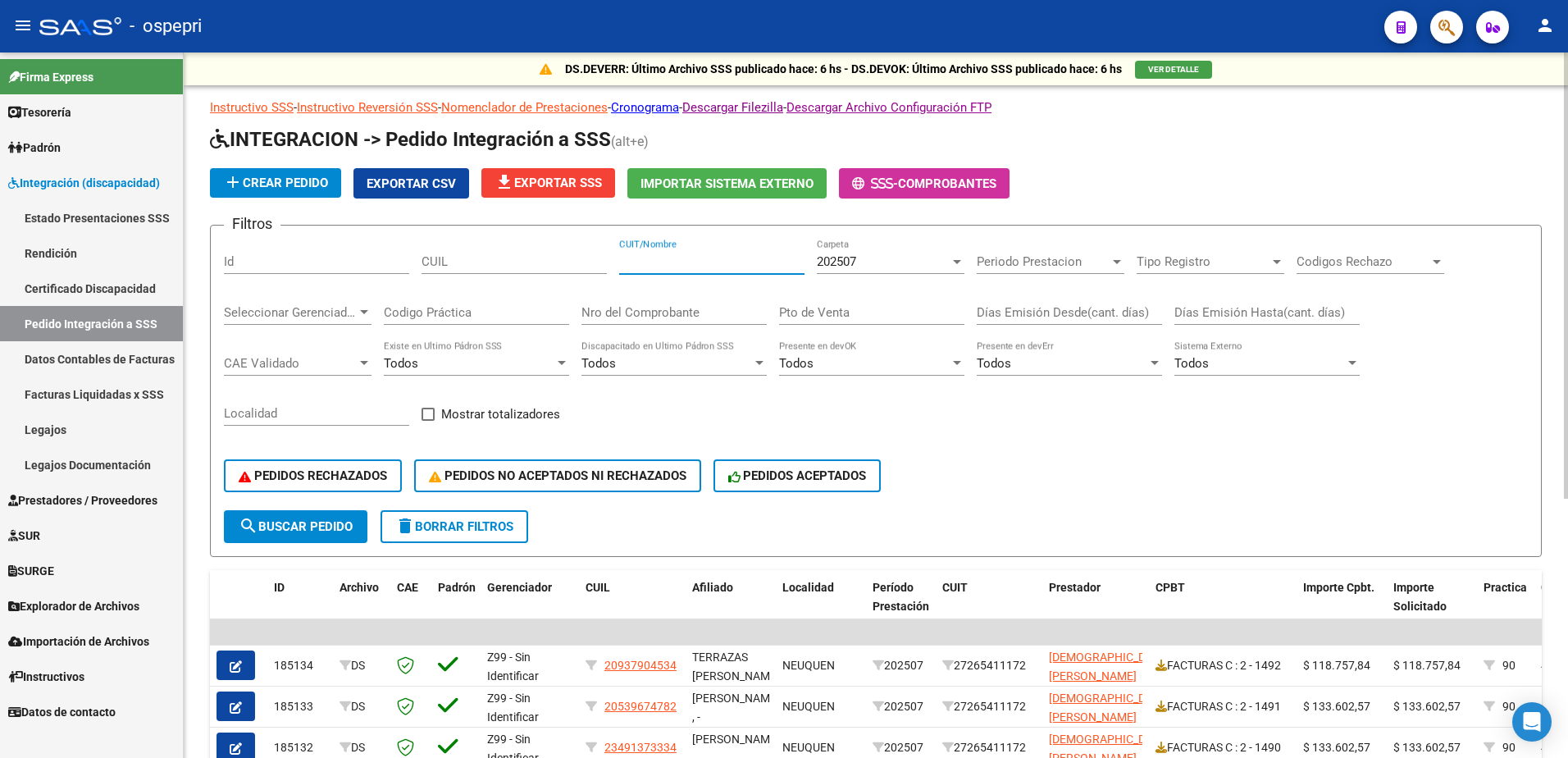
click at [709, 263] on input "CUIT/Nombre" at bounding box center [712, 261] width 186 height 14
paste input "27265411172"
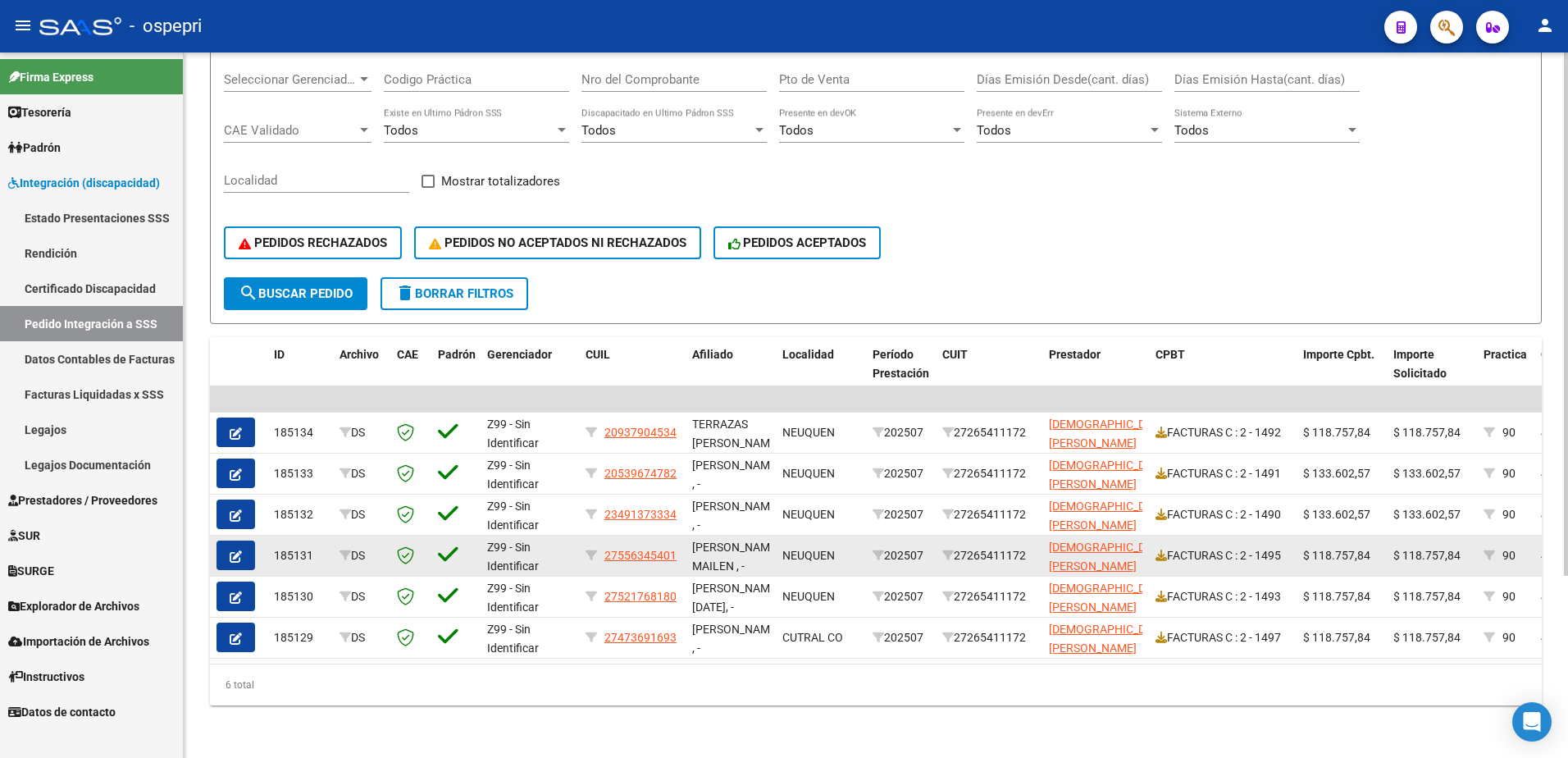
scroll to position [245, 0]
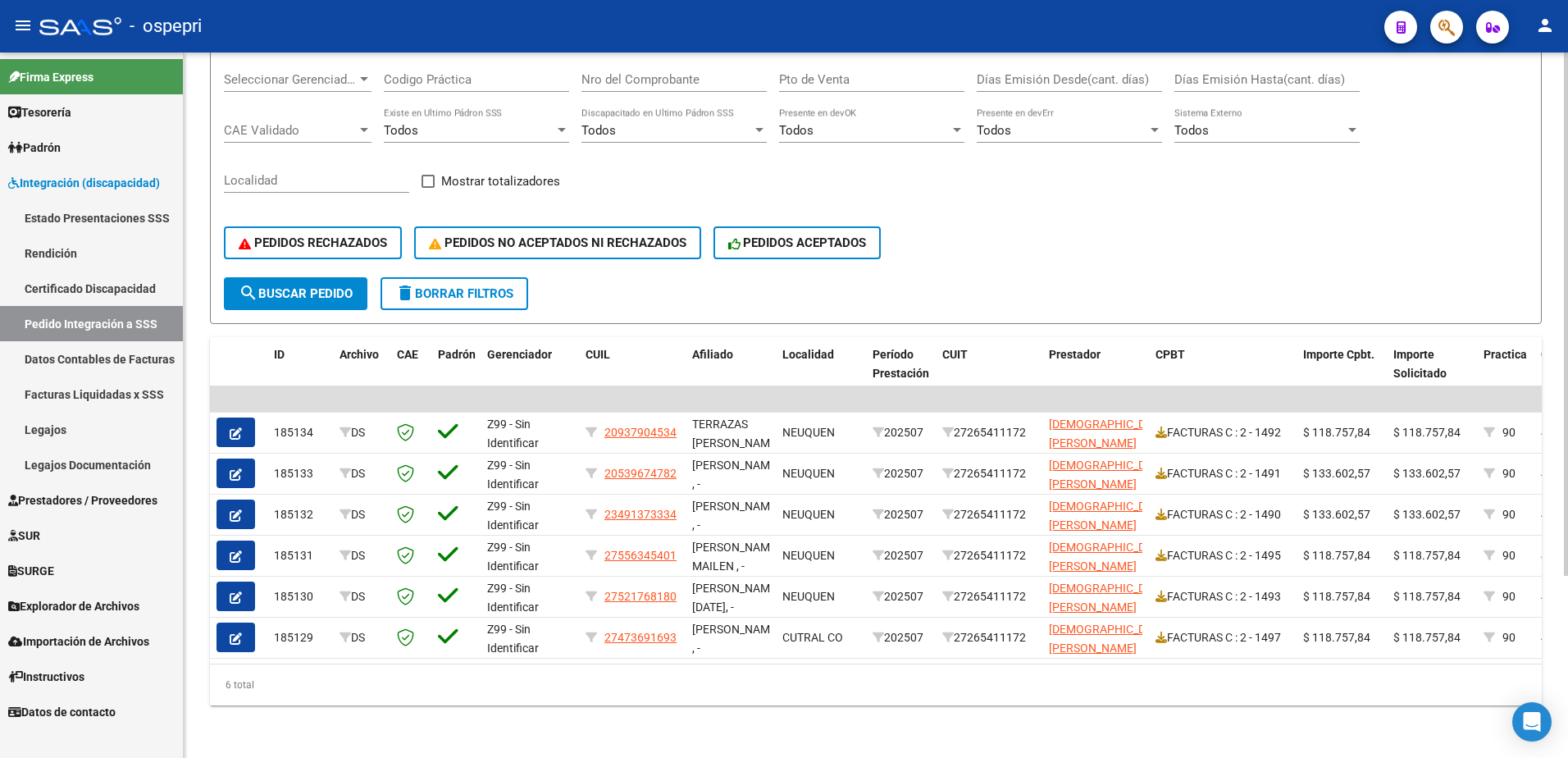
type input "27265411172"
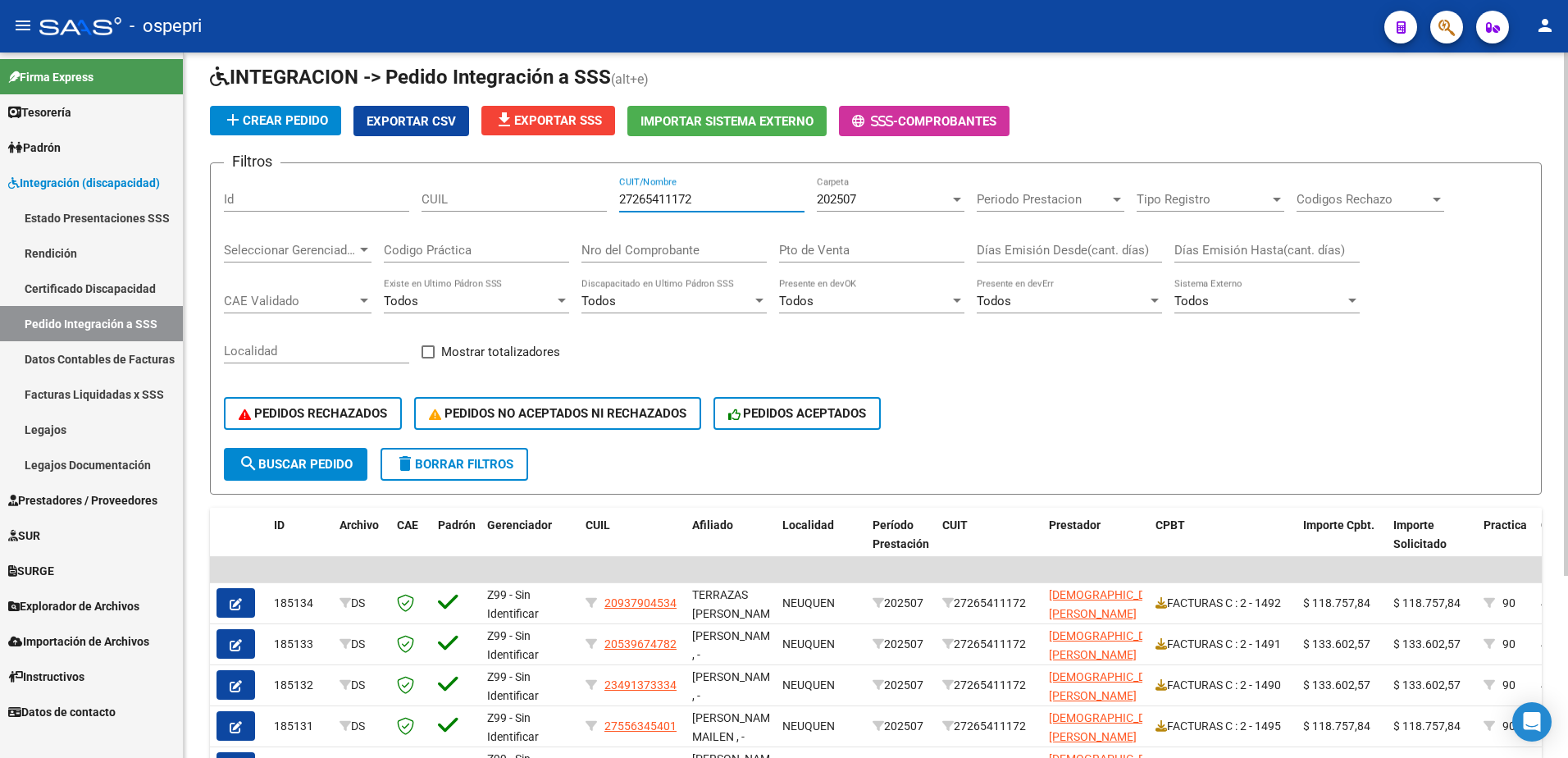
scroll to position [0, 0]
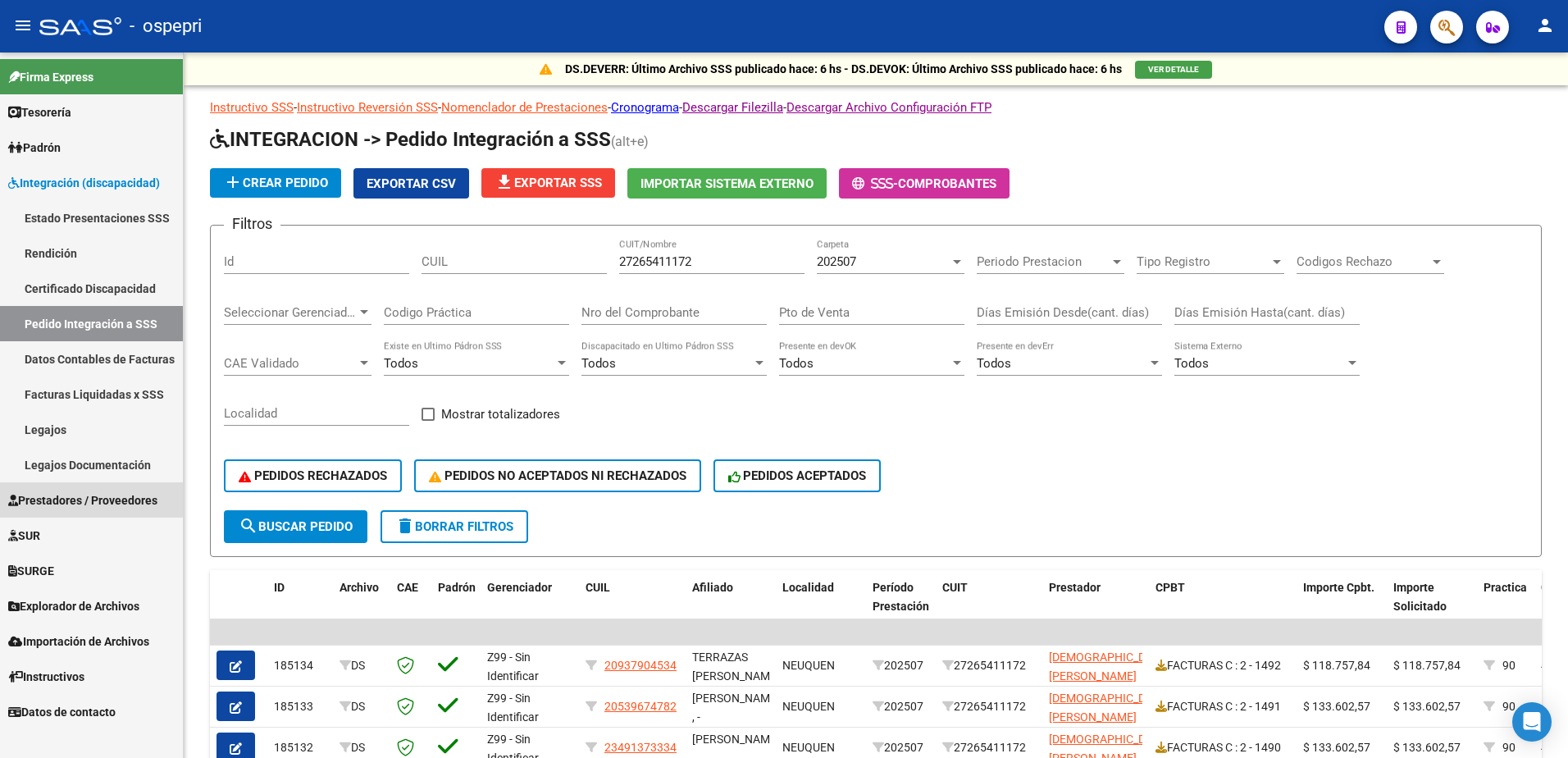
click at [79, 491] on span "Prestadores / Proveedores" at bounding box center [83, 500] width 149 height 18
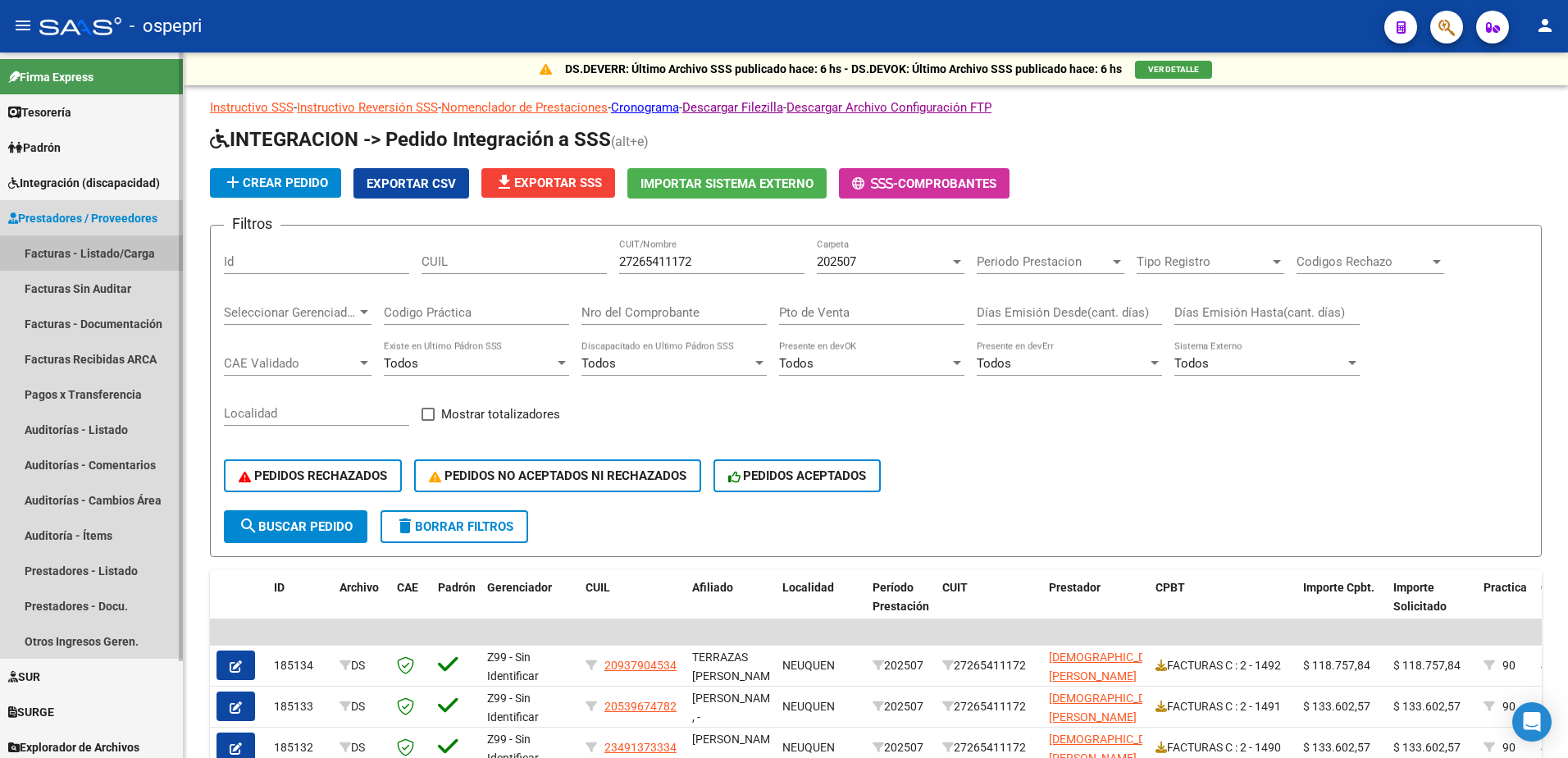
click at [69, 249] on link "Facturas - Listado/Carga" at bounding box center [92, 252] width 183 height 35
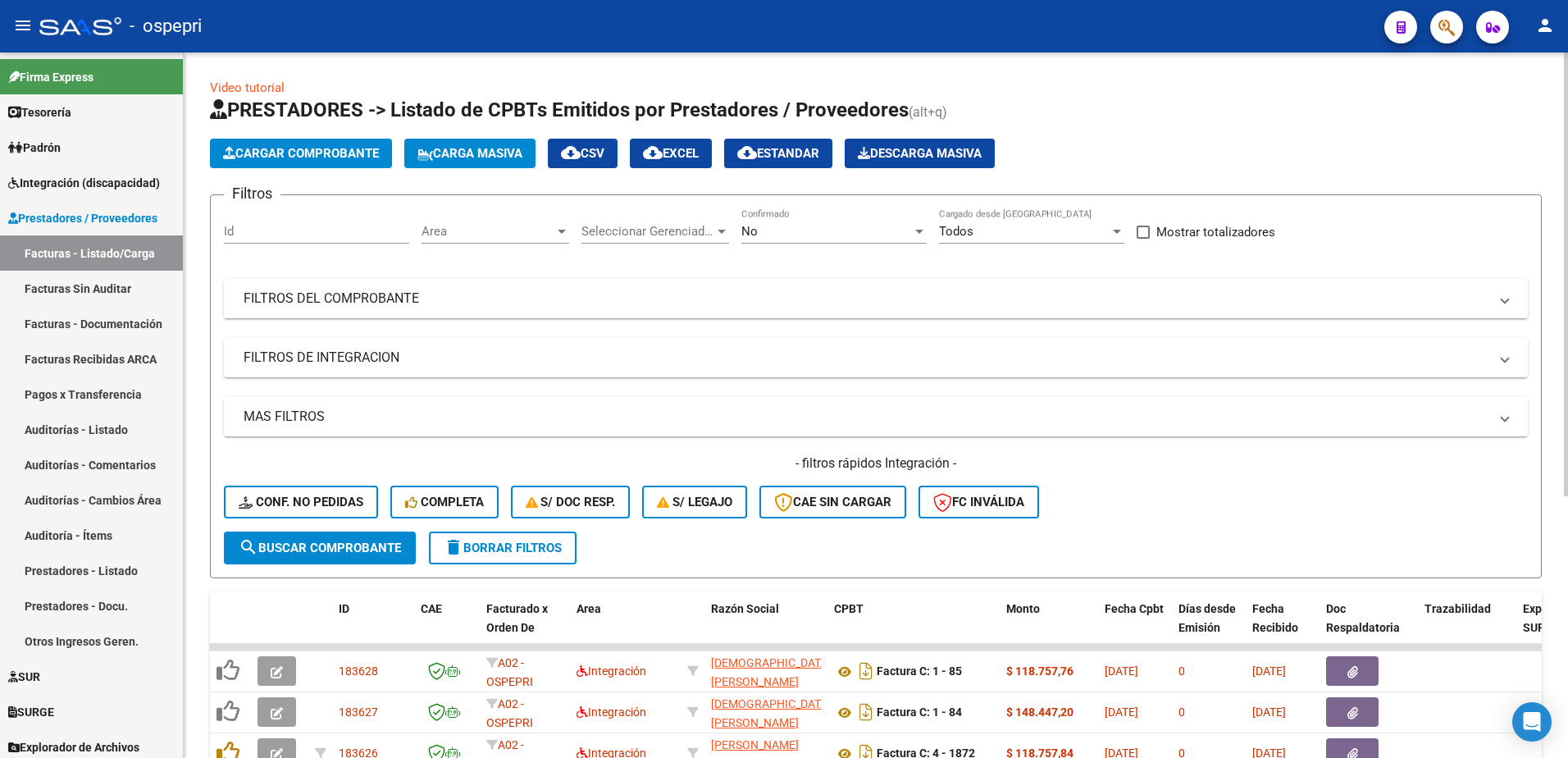
click at [1515, 297] on mat-expansion-panel-header "FILTROS DEL COMPROBANTE" at bounding box center [875, 299] width 1304 height 40
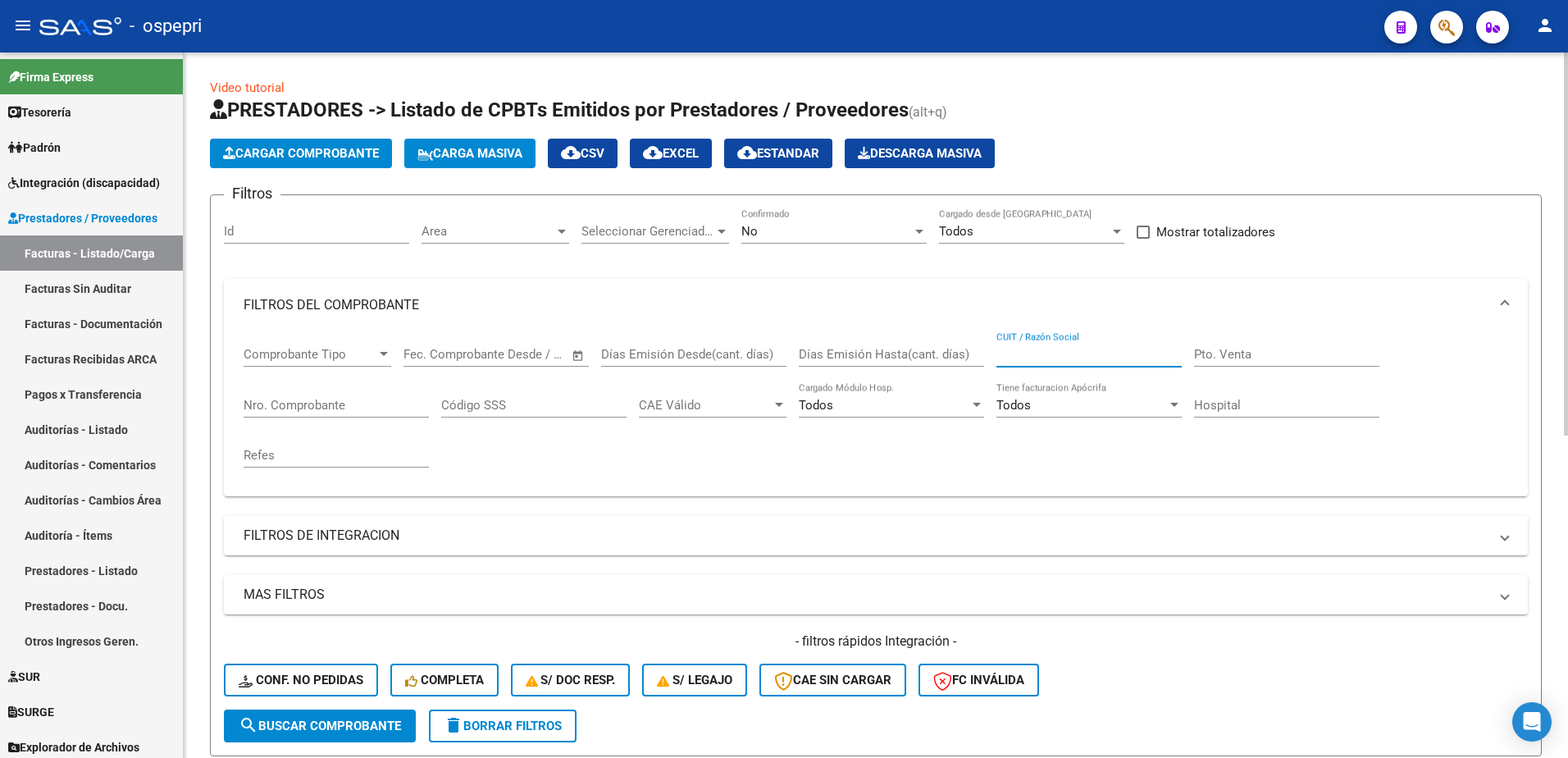
paste input "27265411172"
type input "27265411172"
click at [914, 232] on div at bounding box center [919, 231] width 14 height 13
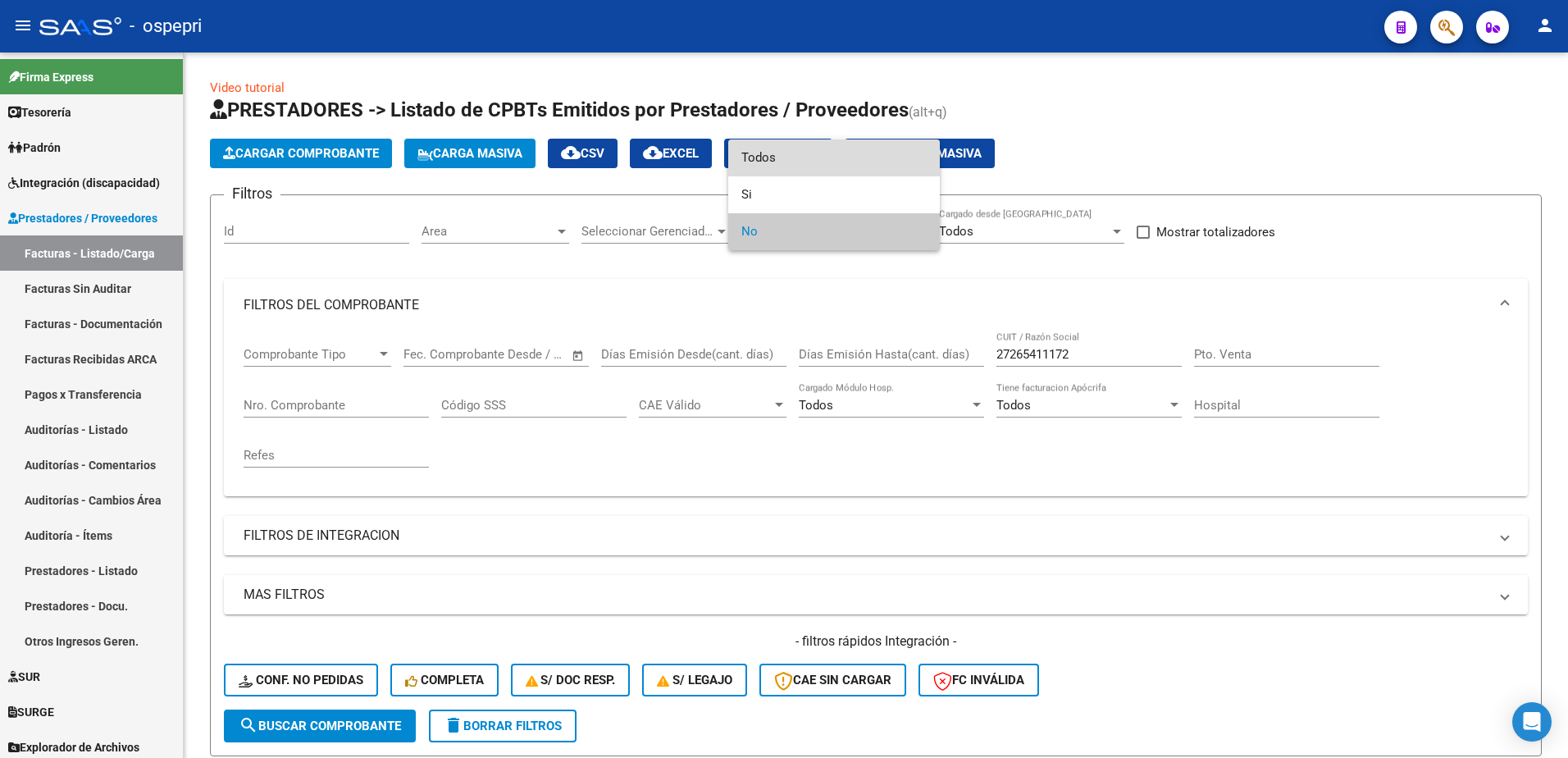
click at [779, 159] on span "Todos" at bounding box center [834, 157] width 186 height 37
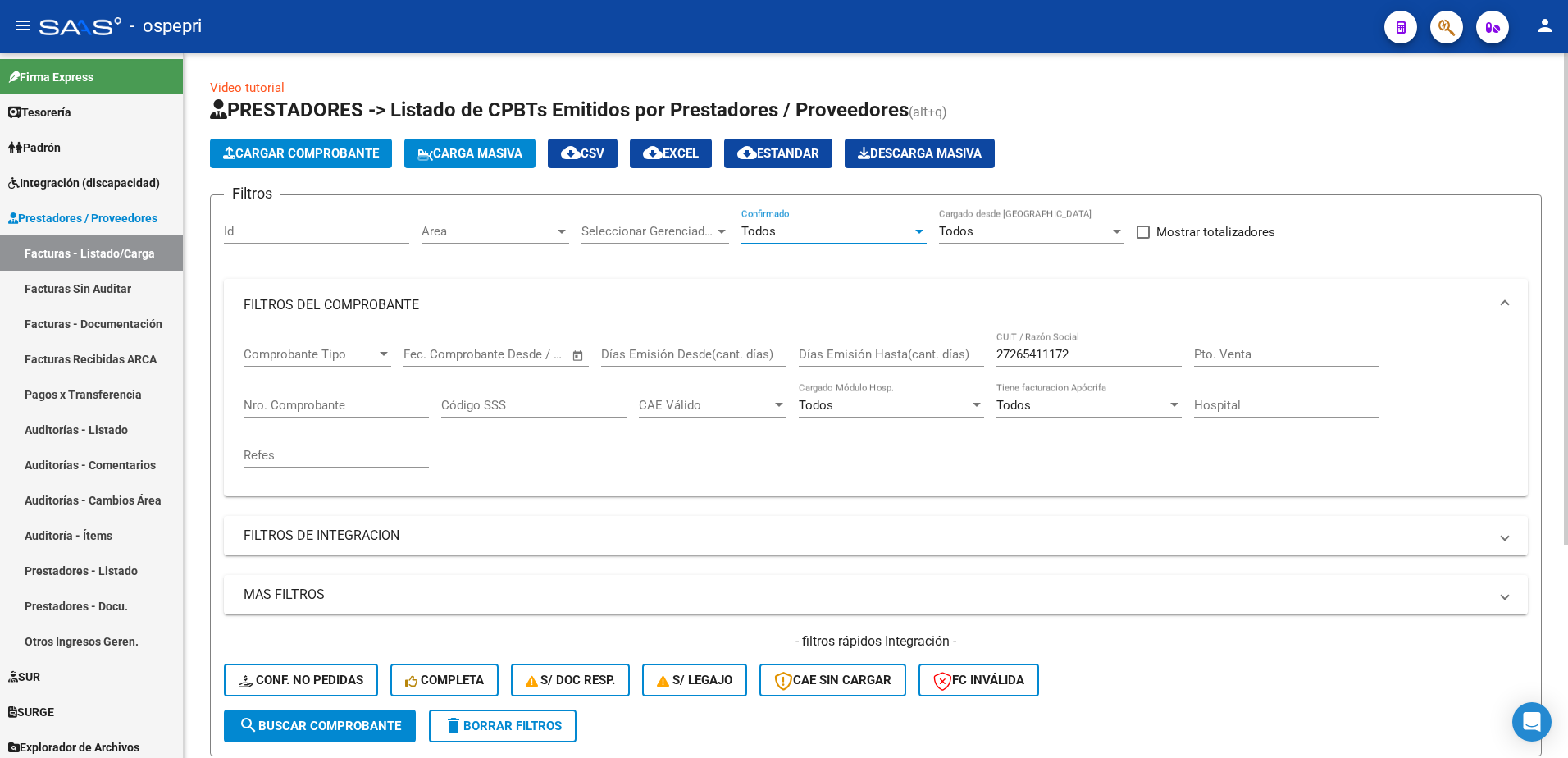
click at [343, 726] on span "search Buscar Comprobante" at bounding box center [320, 726] width 162 height 14
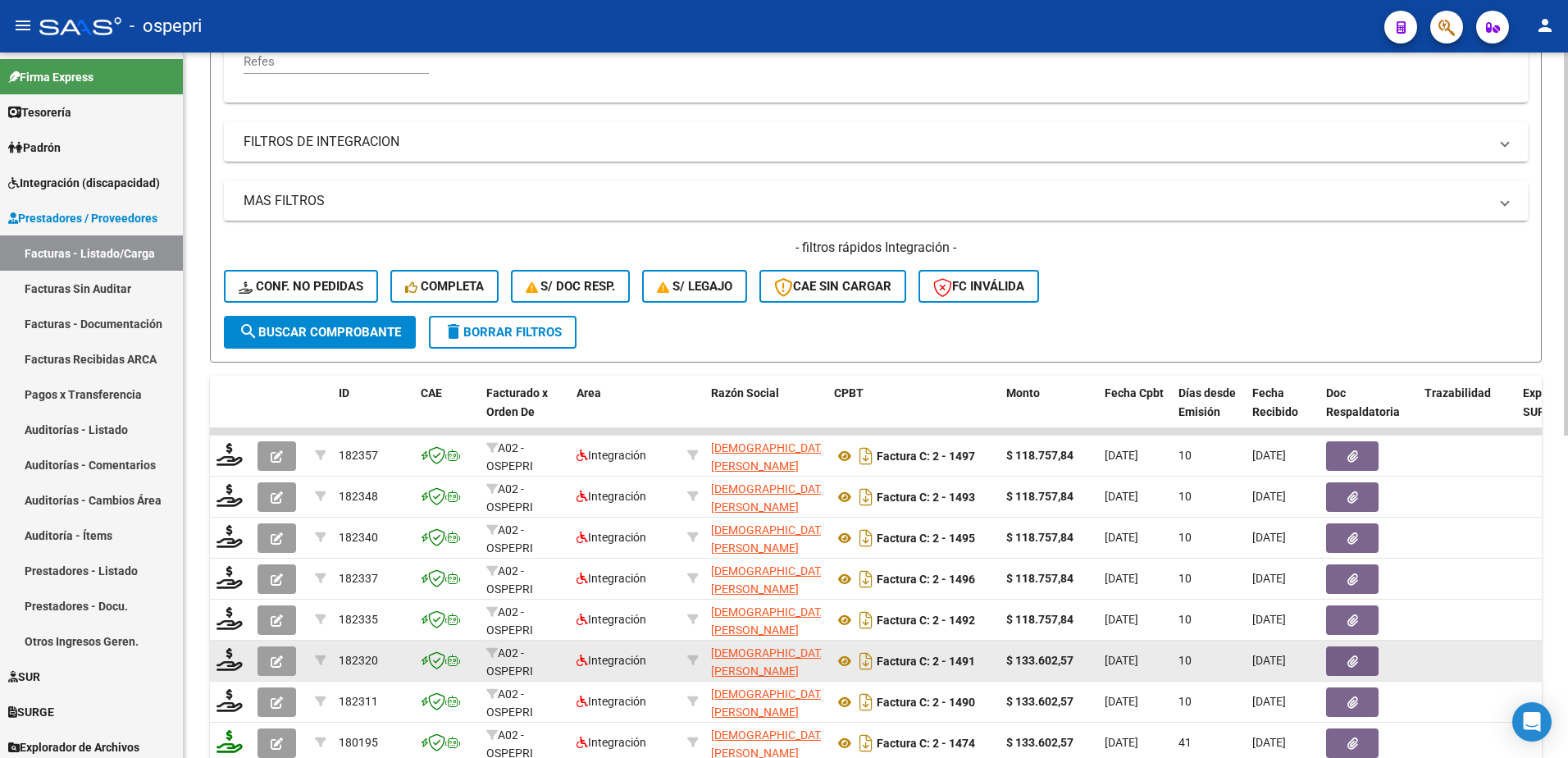
scroll to position [410, 0]
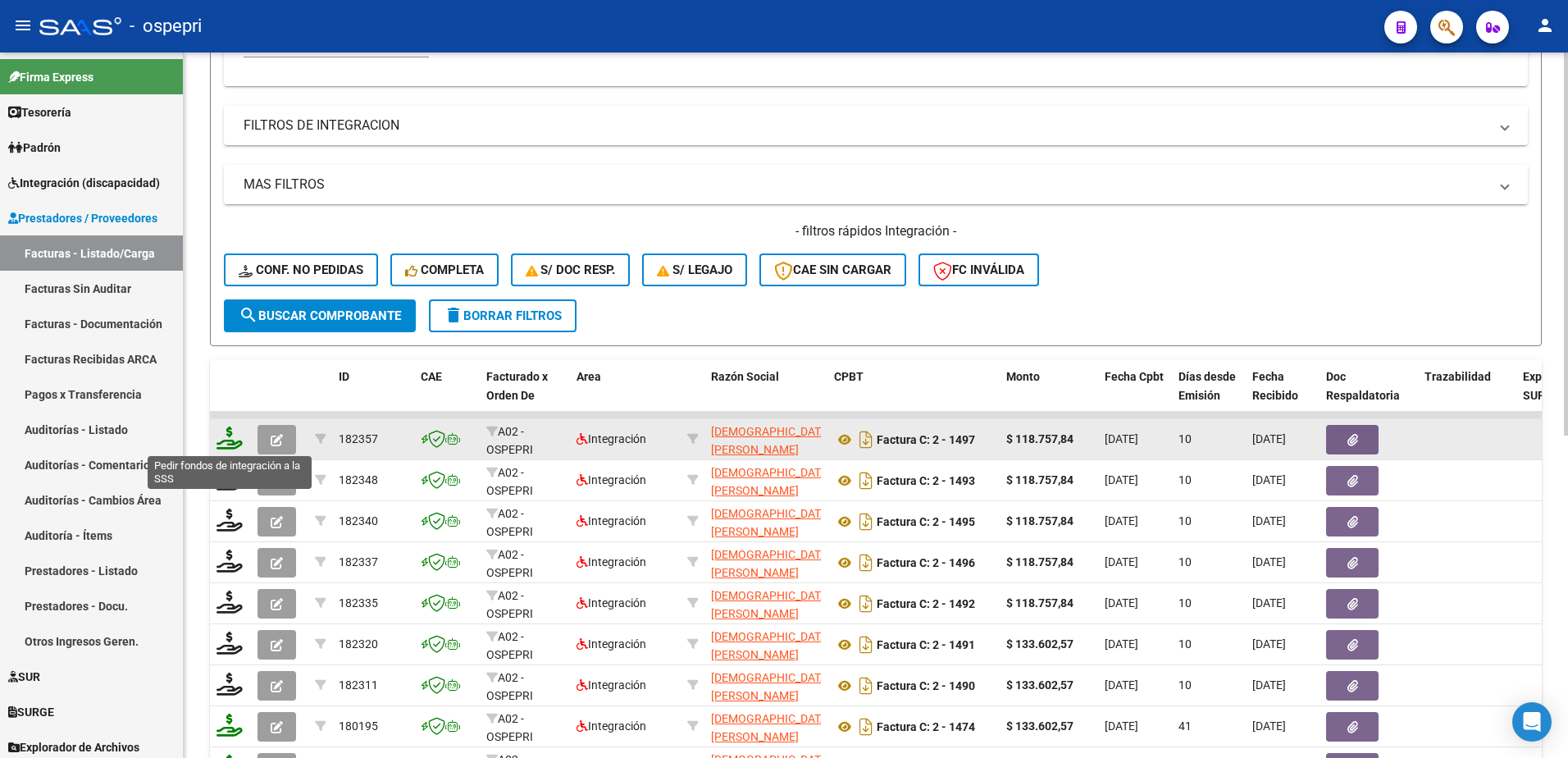
click at [223, 436] on icon at bounding box center [229, 438] width 26 height 23
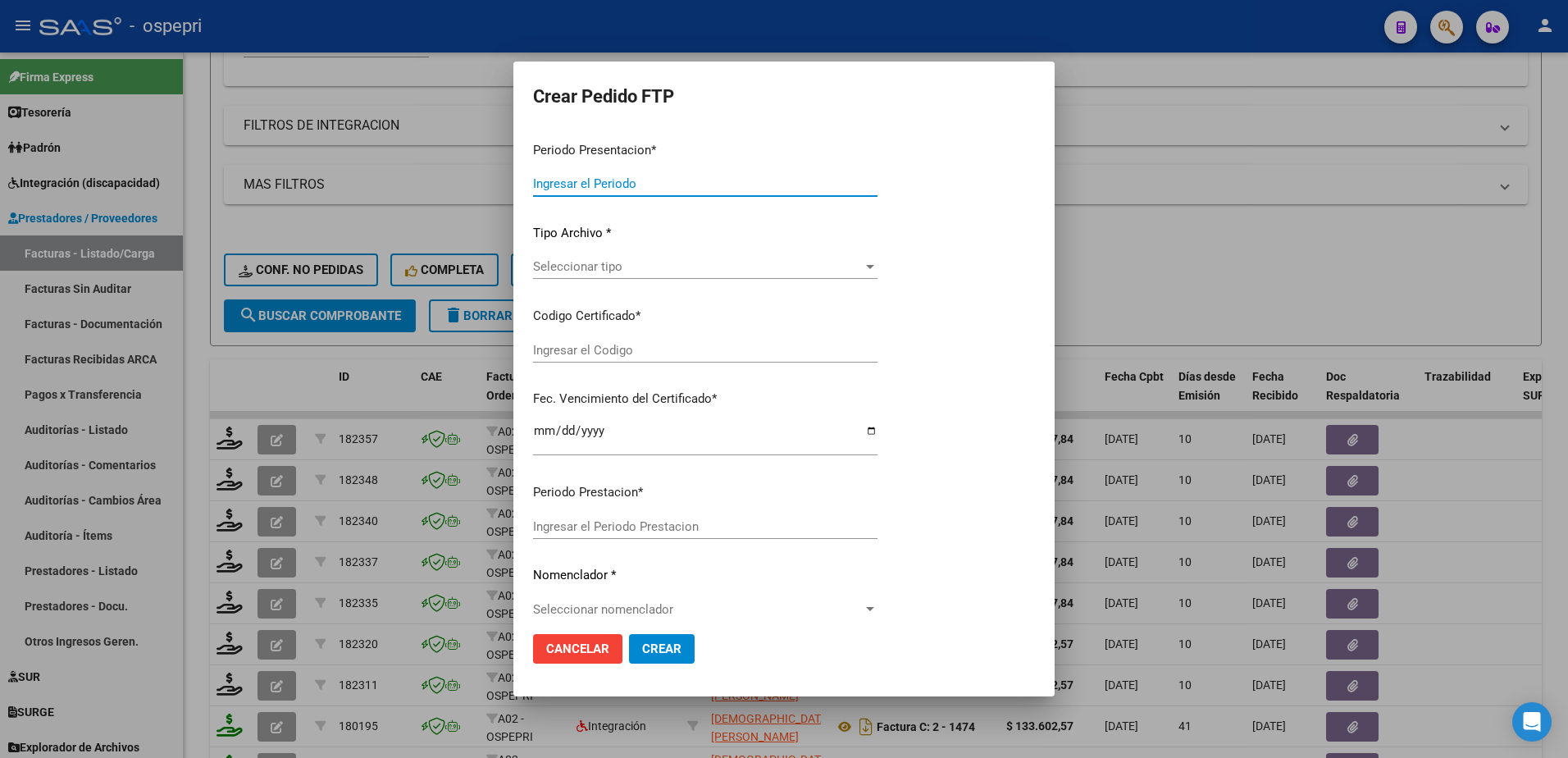
type input "202507"
type input "$ 118.757,84"
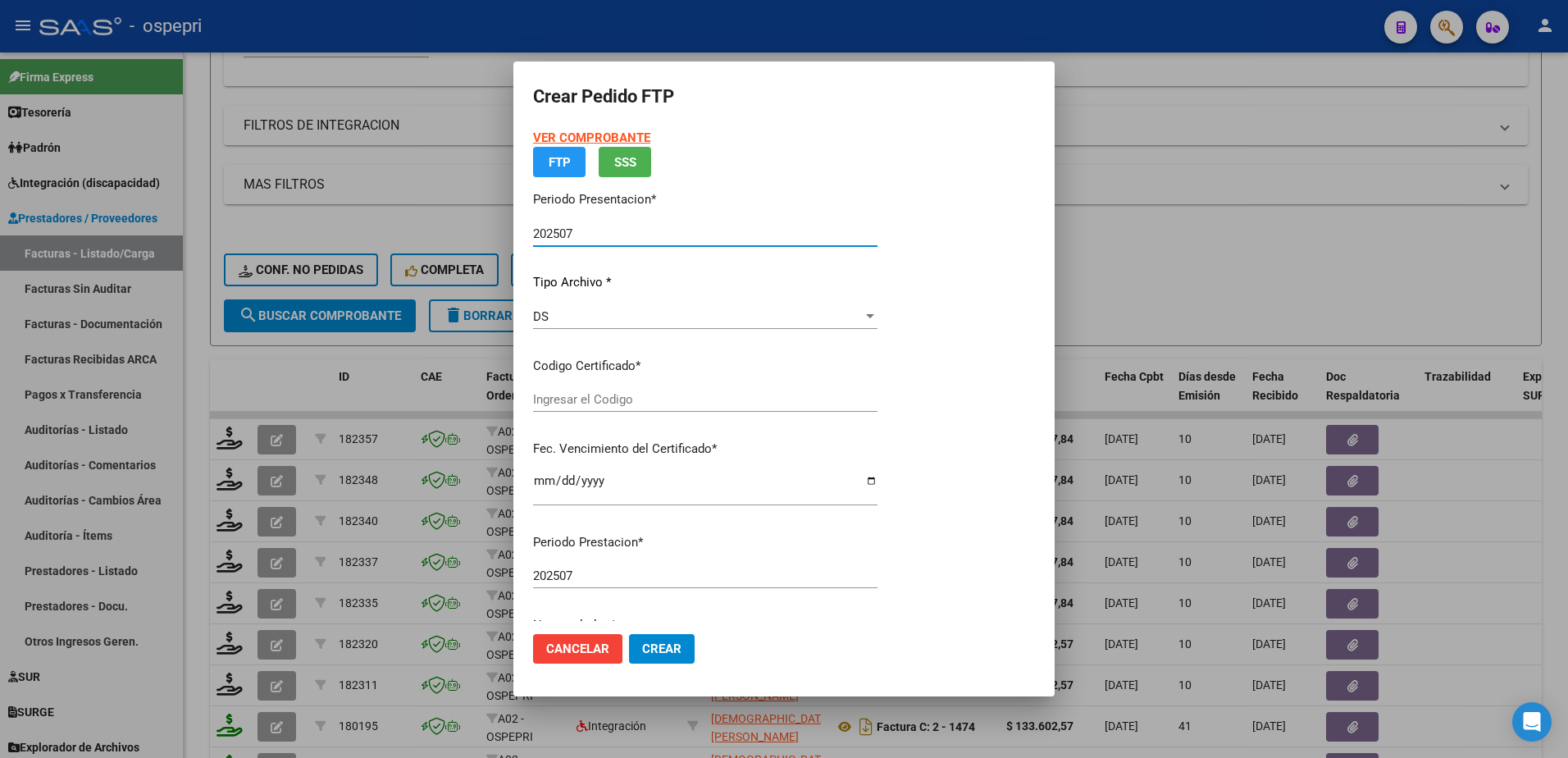
type input "ARG01000473691892015111920251119NQN249"
type input "2025-11-19"
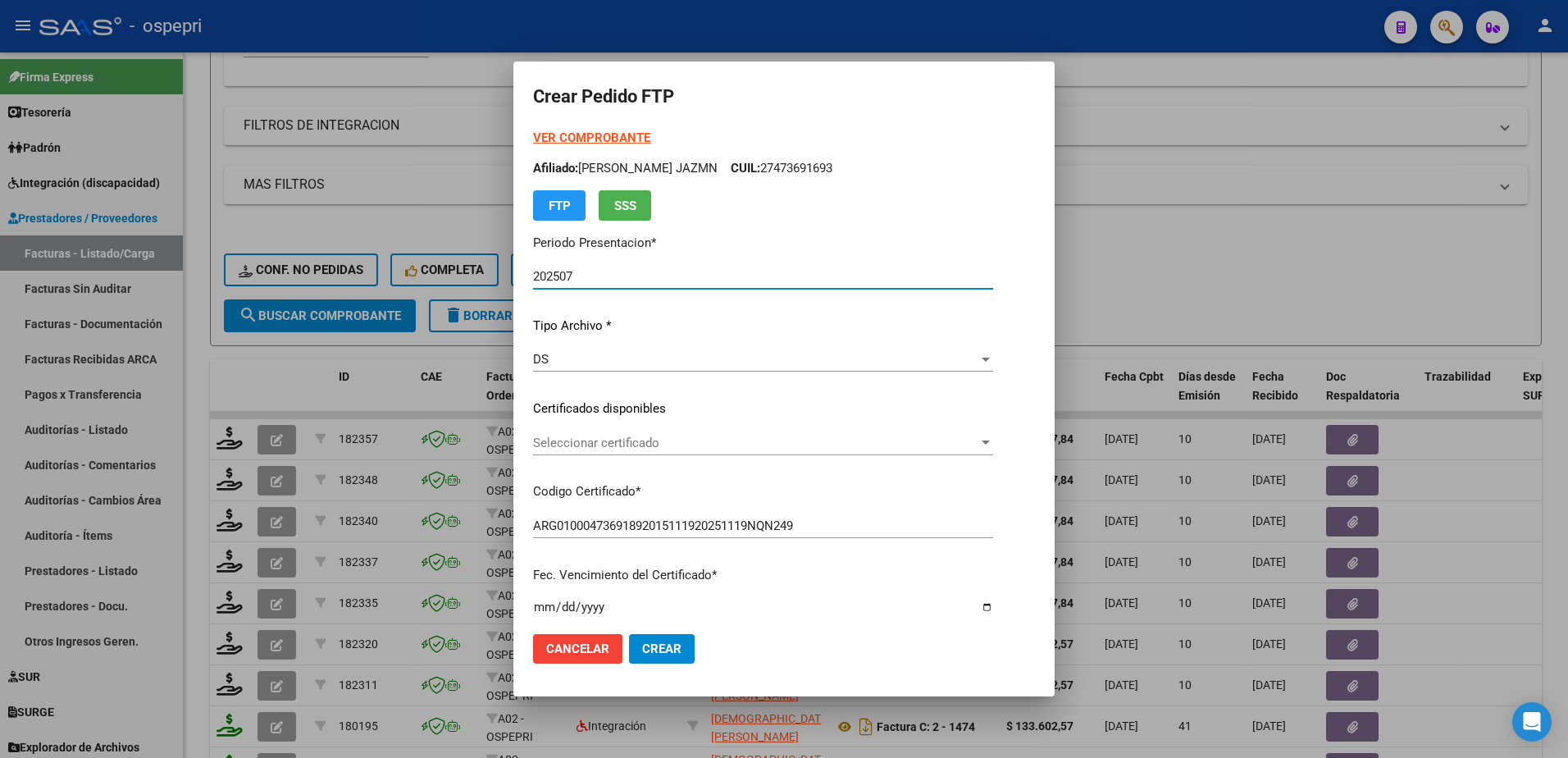
click at [630, 450] on span "Seleccionar certificado" at bounding box center [756, 443] width 445 height 14
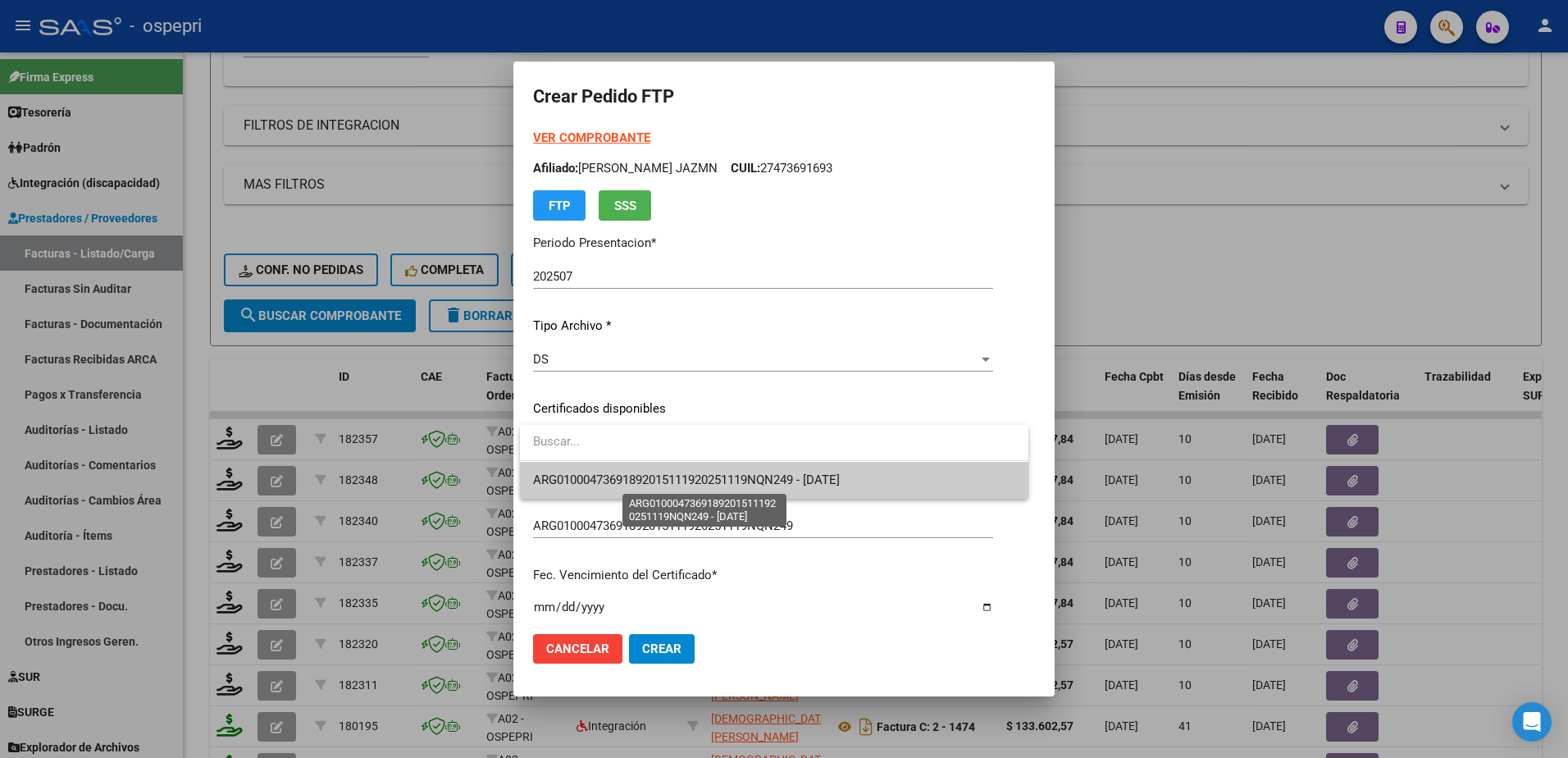
click at [637, 476] on span "ARG01000473691892015111920251119NQN249 - 2025-11-19" at bounding box center [687, 480] width 307 height 14
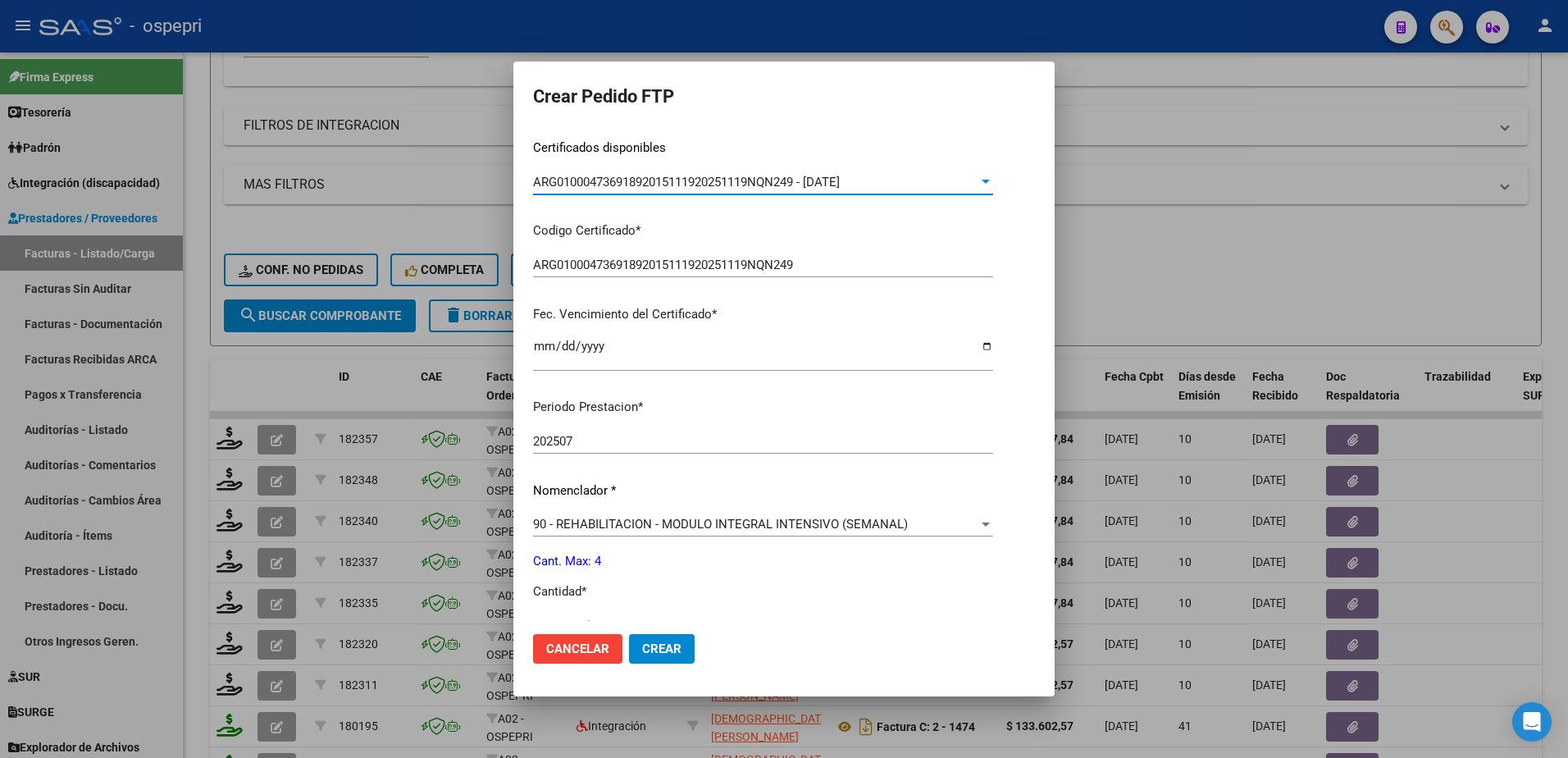
scroll to position [328, 0]
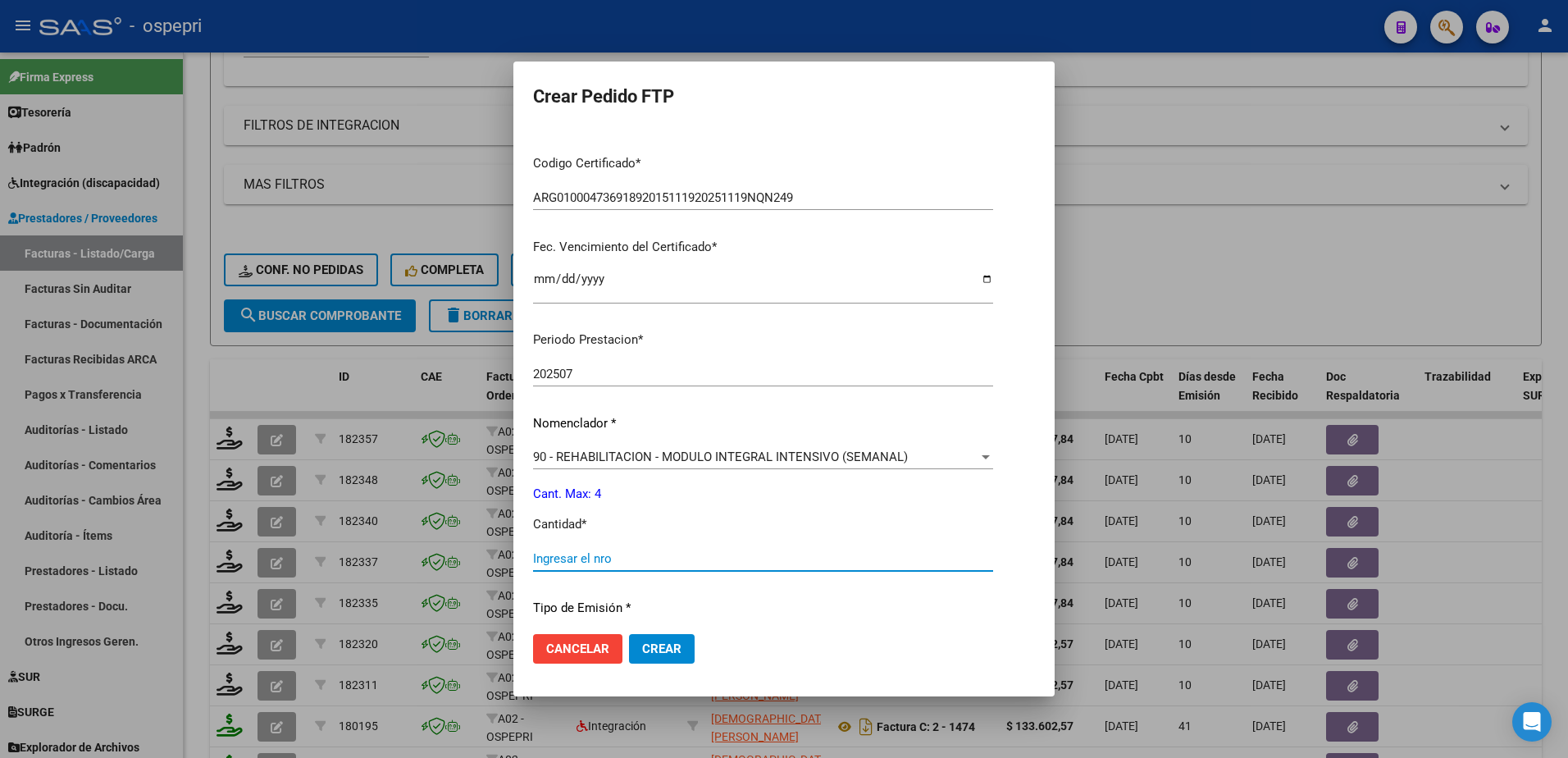
click at [613, 560] on input "Ingresar el nro" at bounding box center [763, 559] width 460 height 14
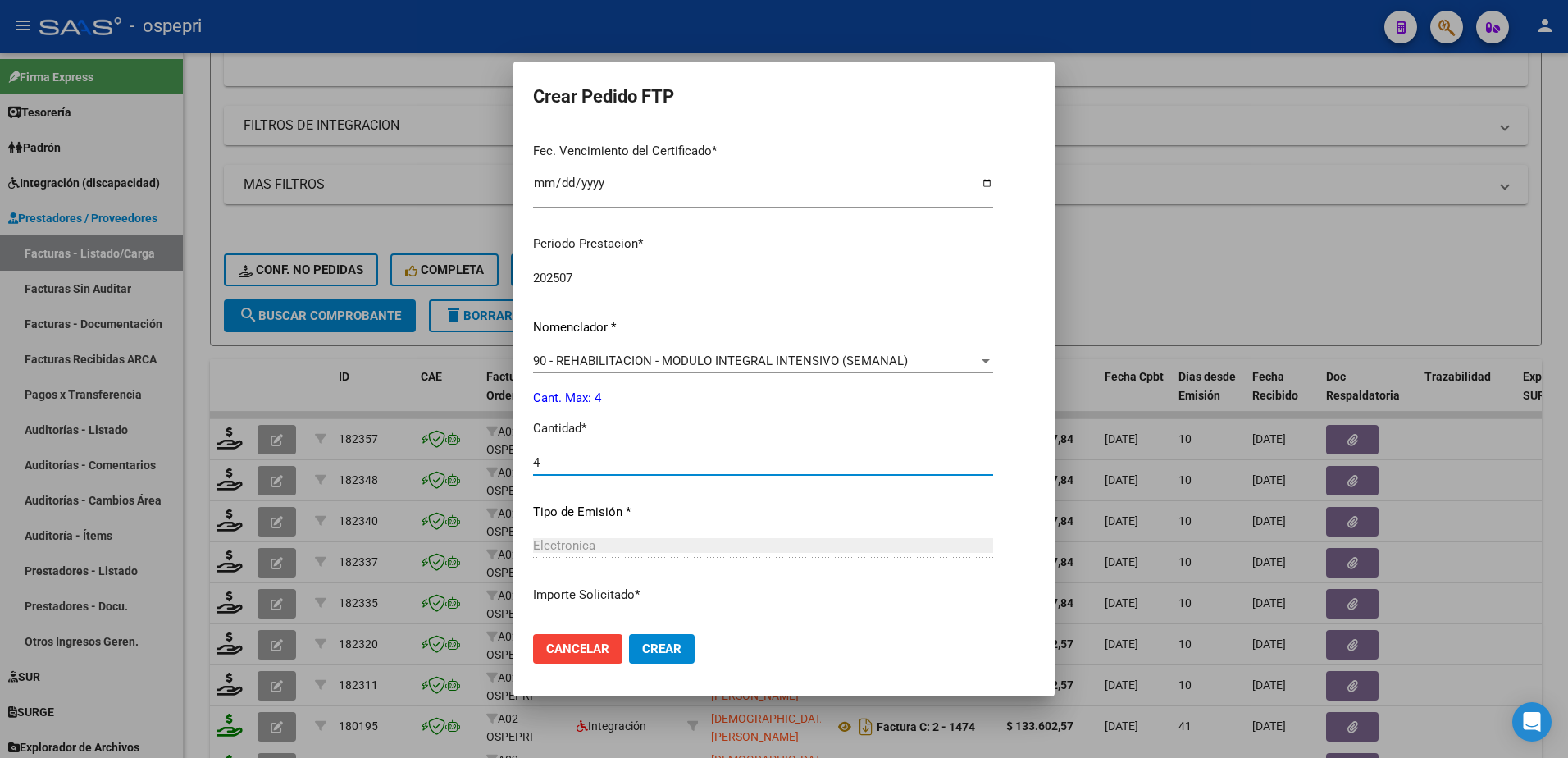
scroll to position [542, 0]
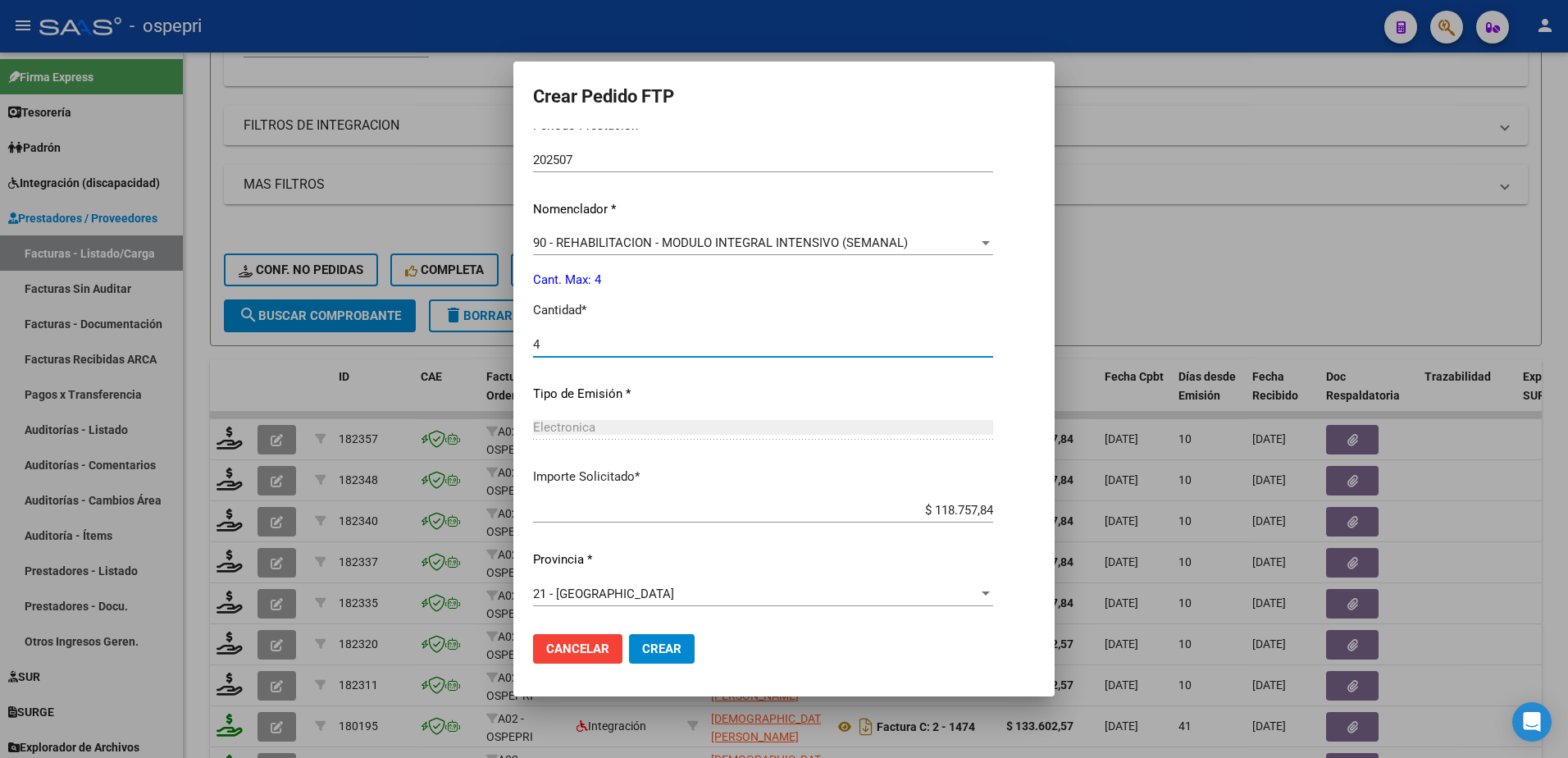
type input "4"
click at [665, 640] on button "Crear" at bounding box center [661, 648] width 66 height 30
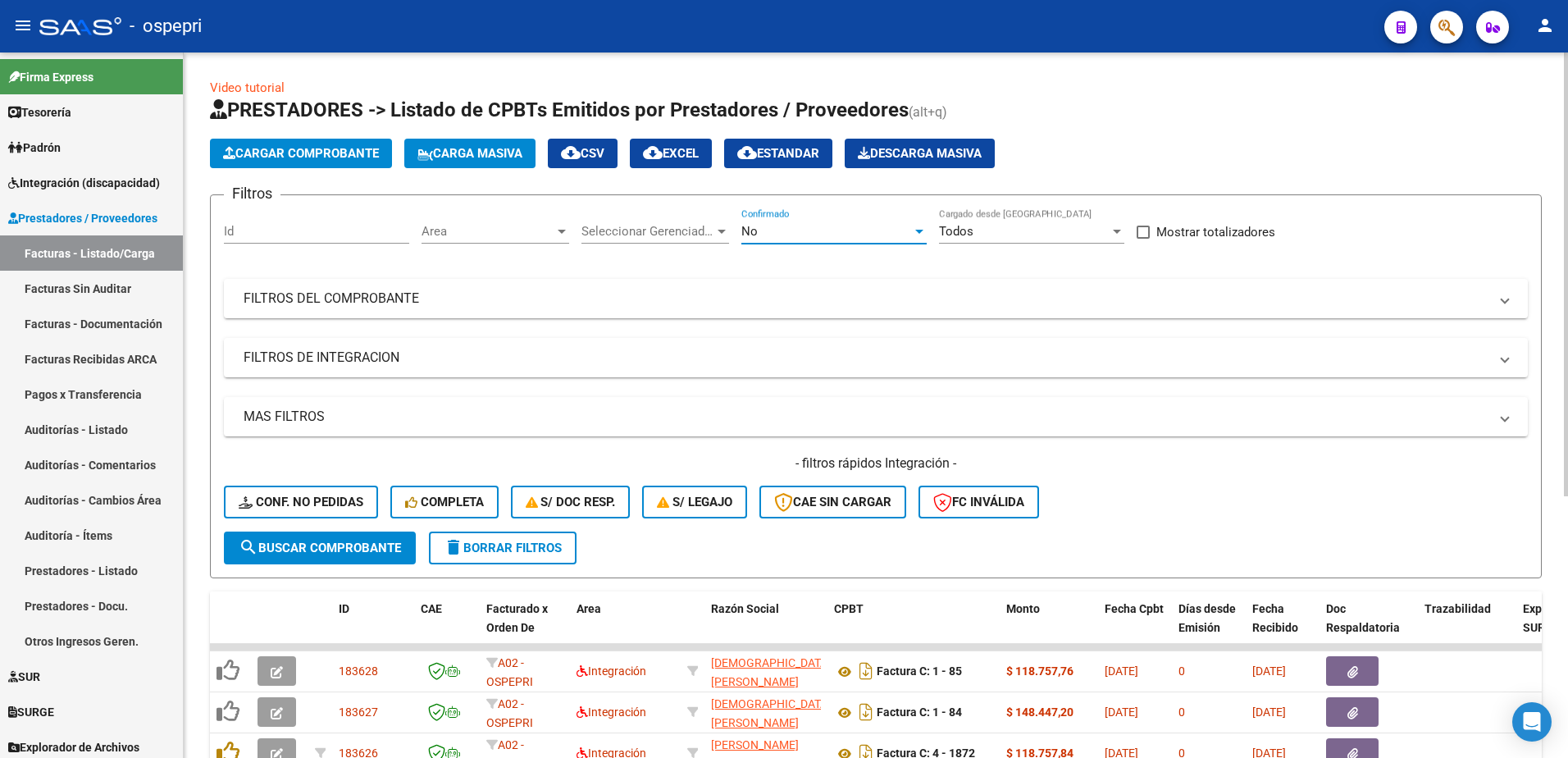
click at [916, 228] on div at bounding box center [919, 231] width 14 height 13
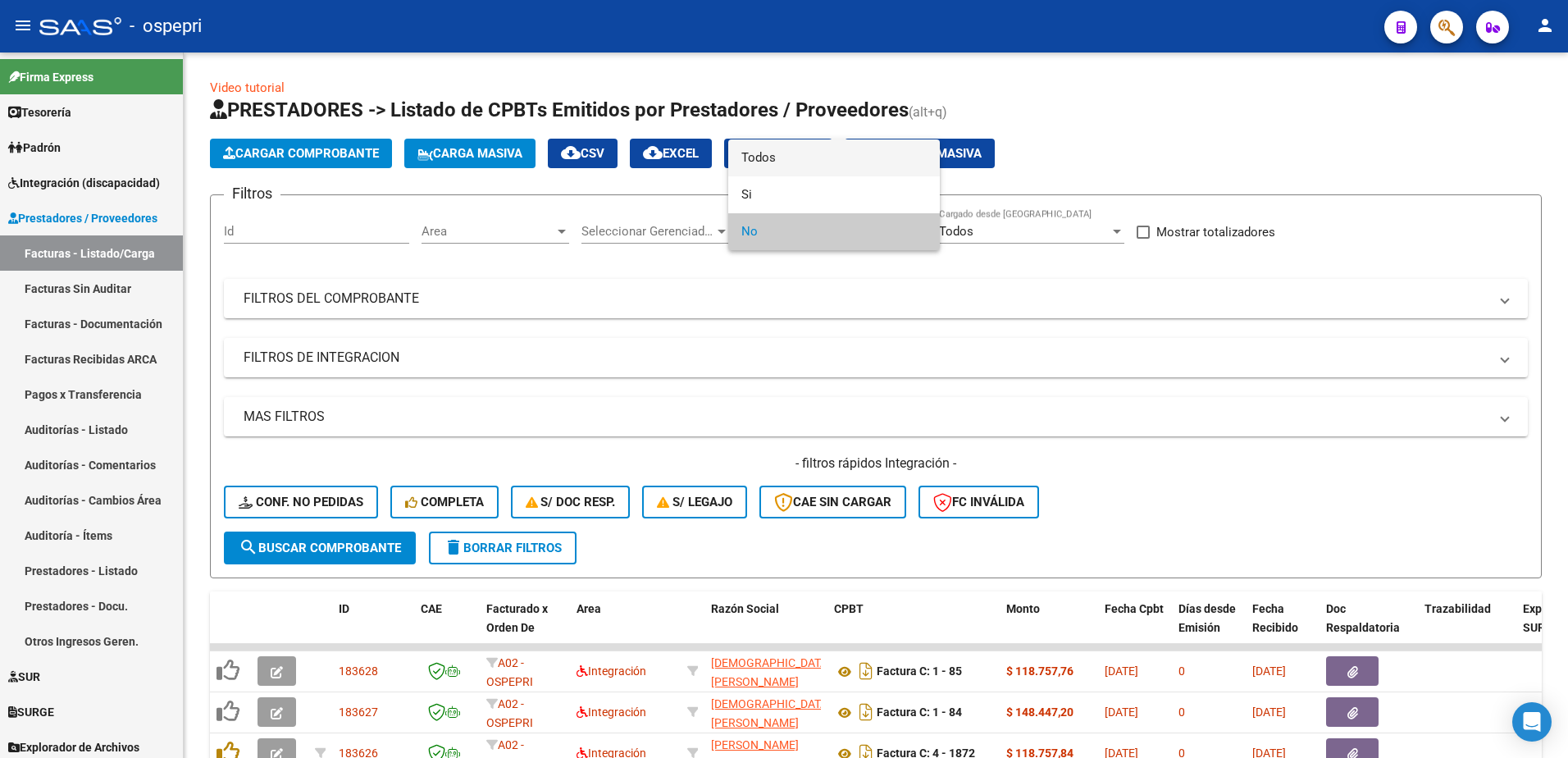
click at [798, 157] on span "Todos" at bounding box center [834, 157] width 186 height 37
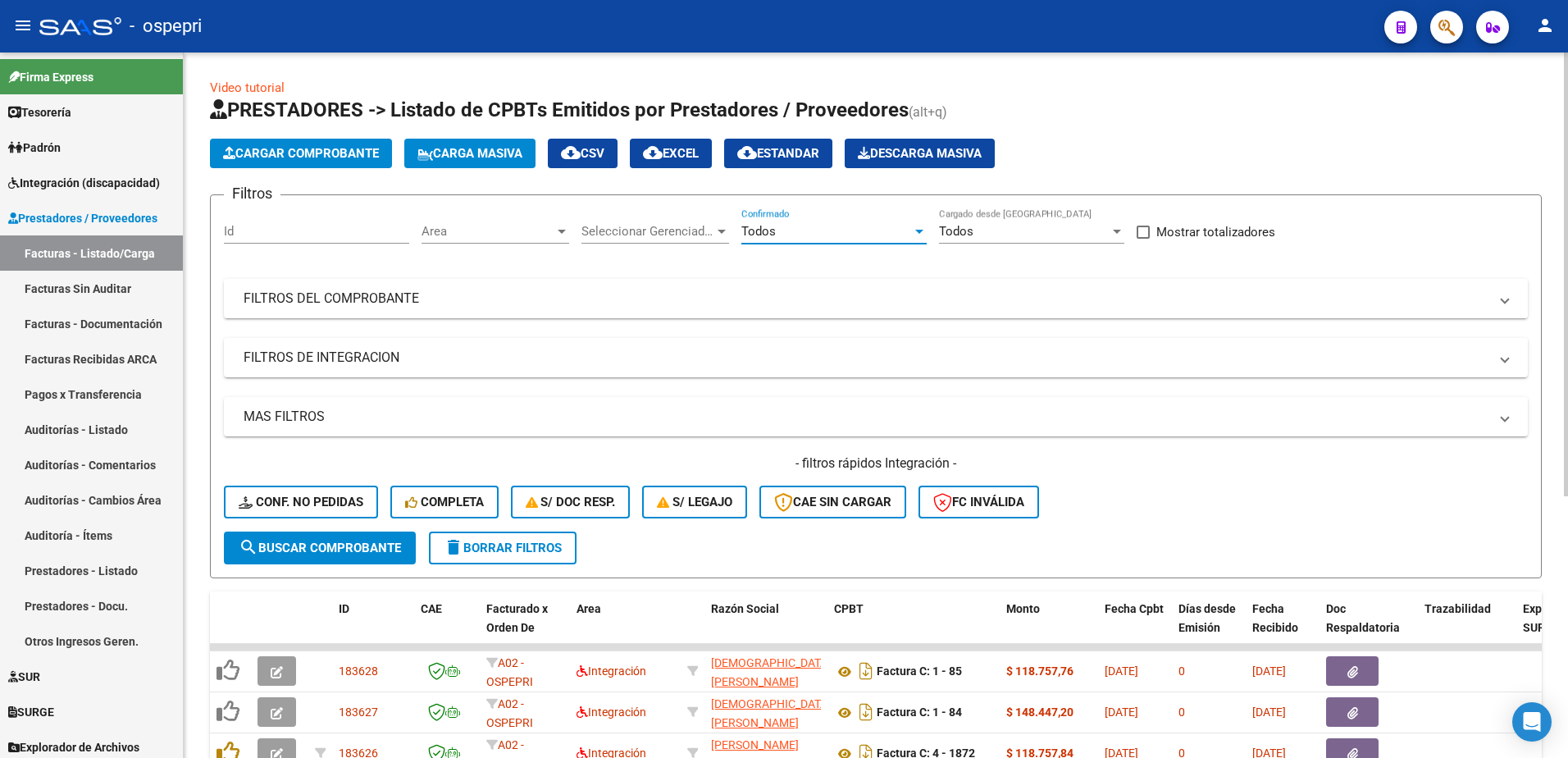
click at [1507, 299] on span at bounding box center [1504, 299] width 6 height 18
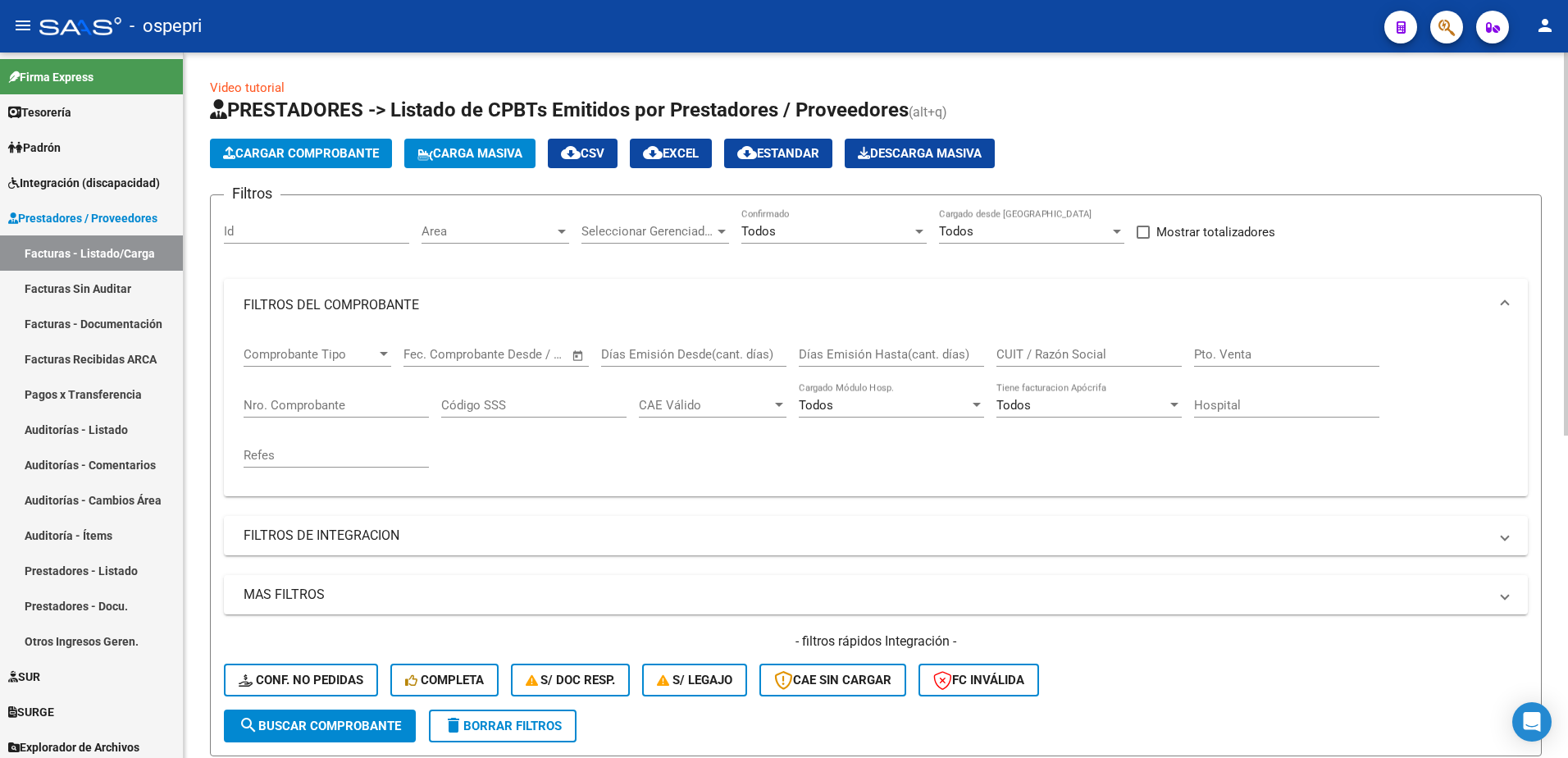
drag, startPoint x: 1017, startPoint y: 360, endPoint x: 984, endPoint y: 369, distance: 34.2
click at [1014, 360] on input "CUIT / Razón Social" at bounding box center [1089, 355] width 186 height 14
type input "iglesias"
click at [371, 739] on button "search Buscar Comprobante" at bounding box center [320, 726] width 192 height 33
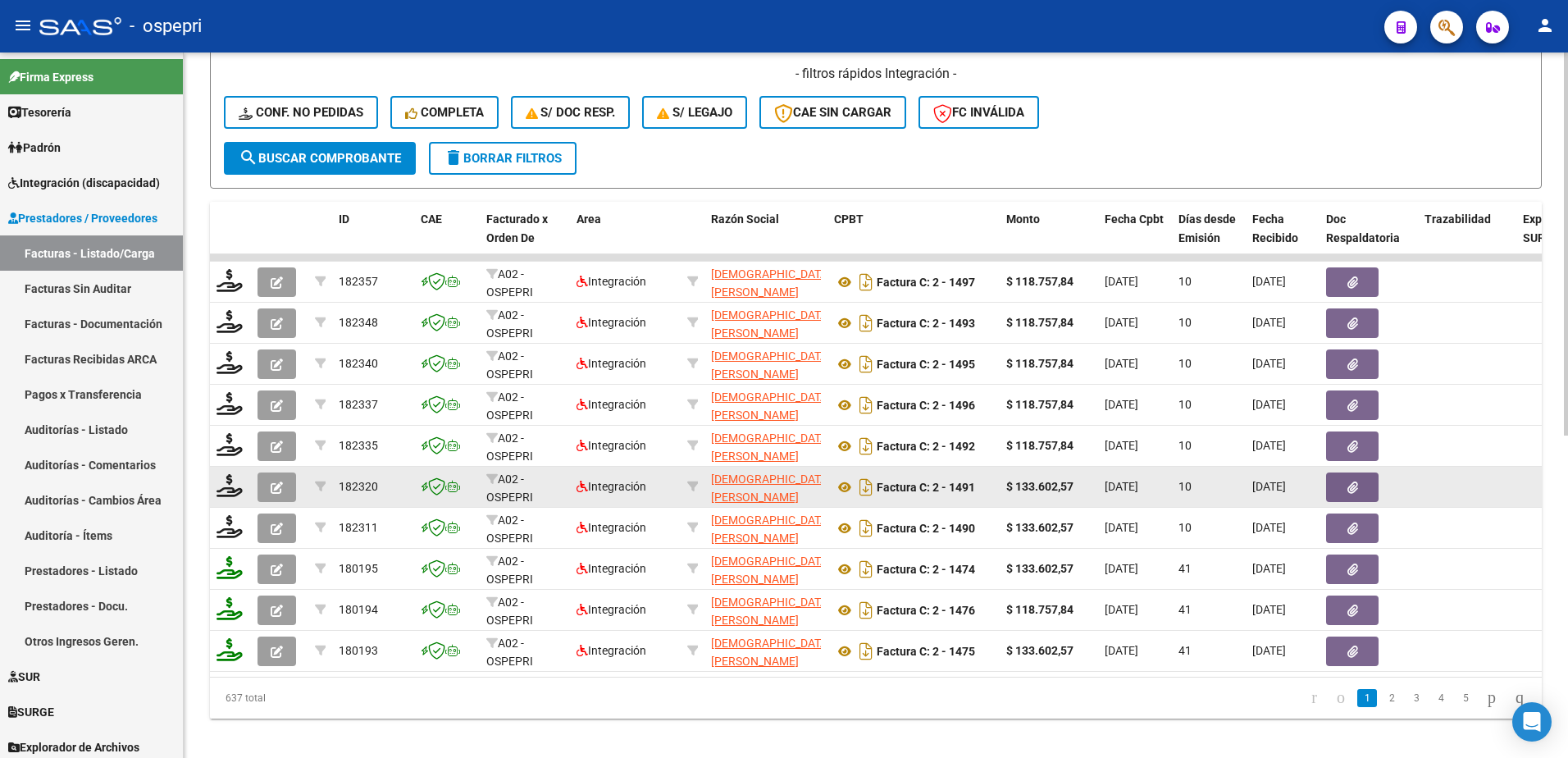
scroll to position [575, 0]
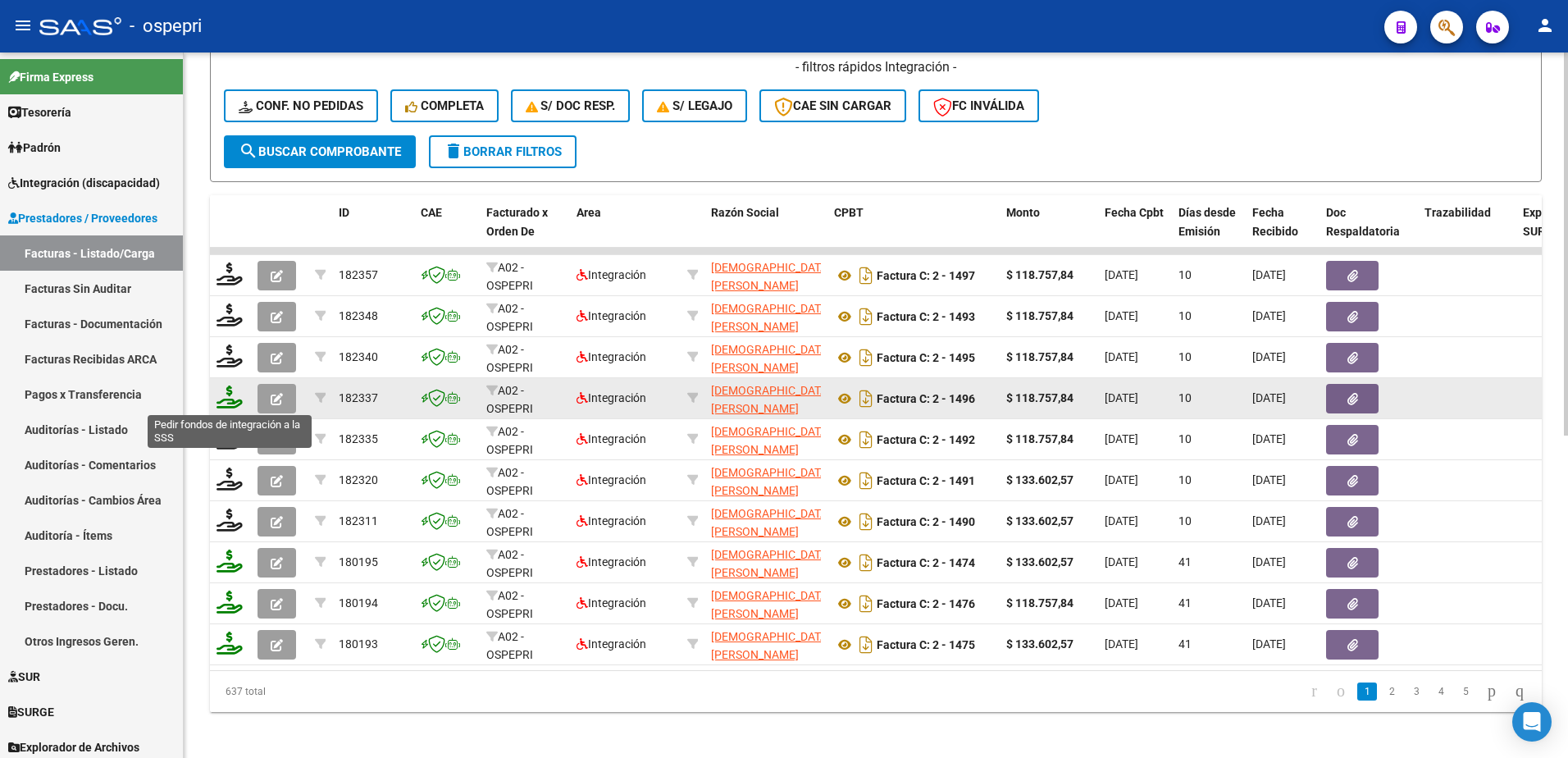
click at [233, 407] on icon at bounding box center [229, 397] width 26 height 23
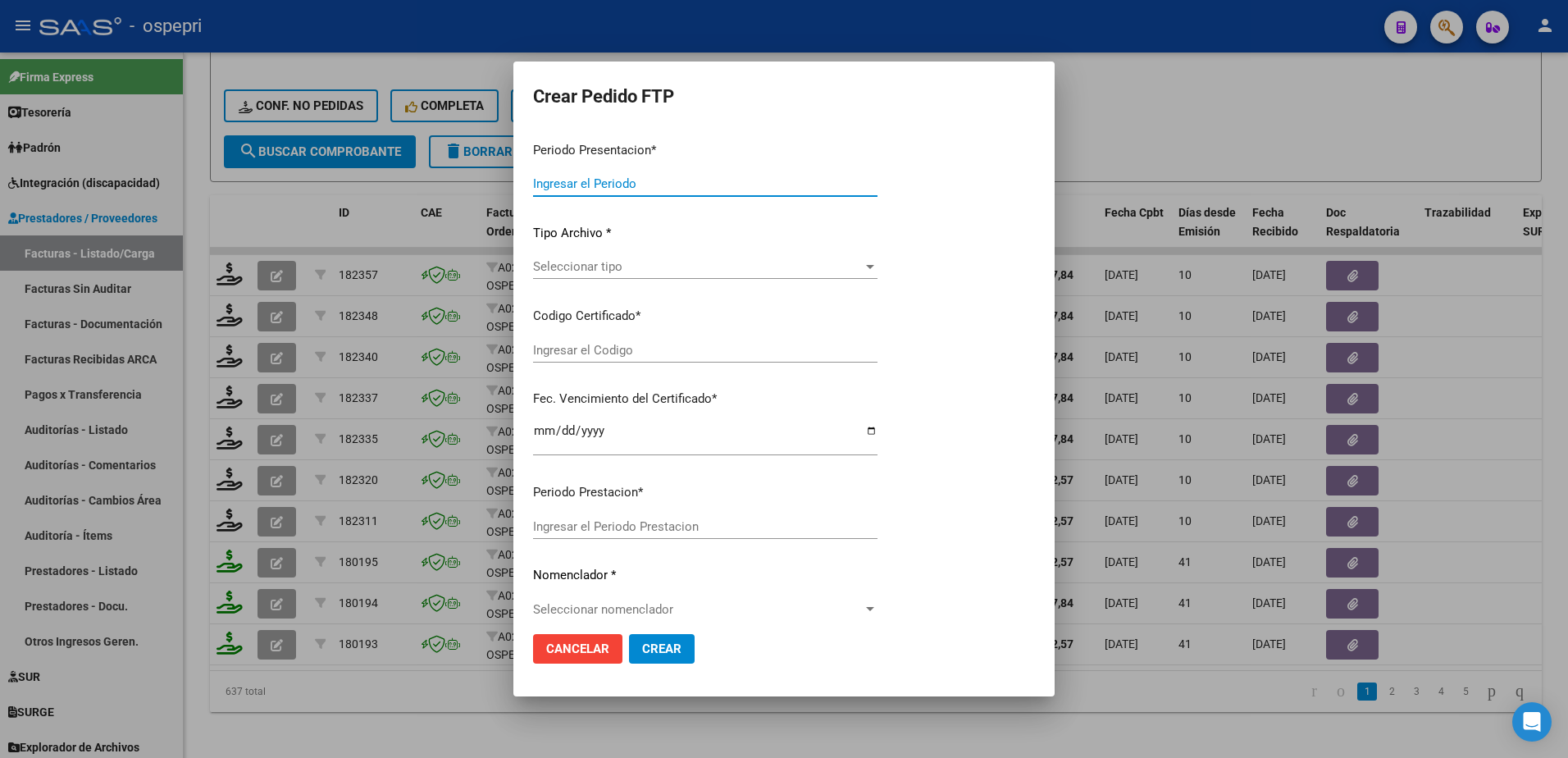
type input "202507"
type input "$ 118.757,84"
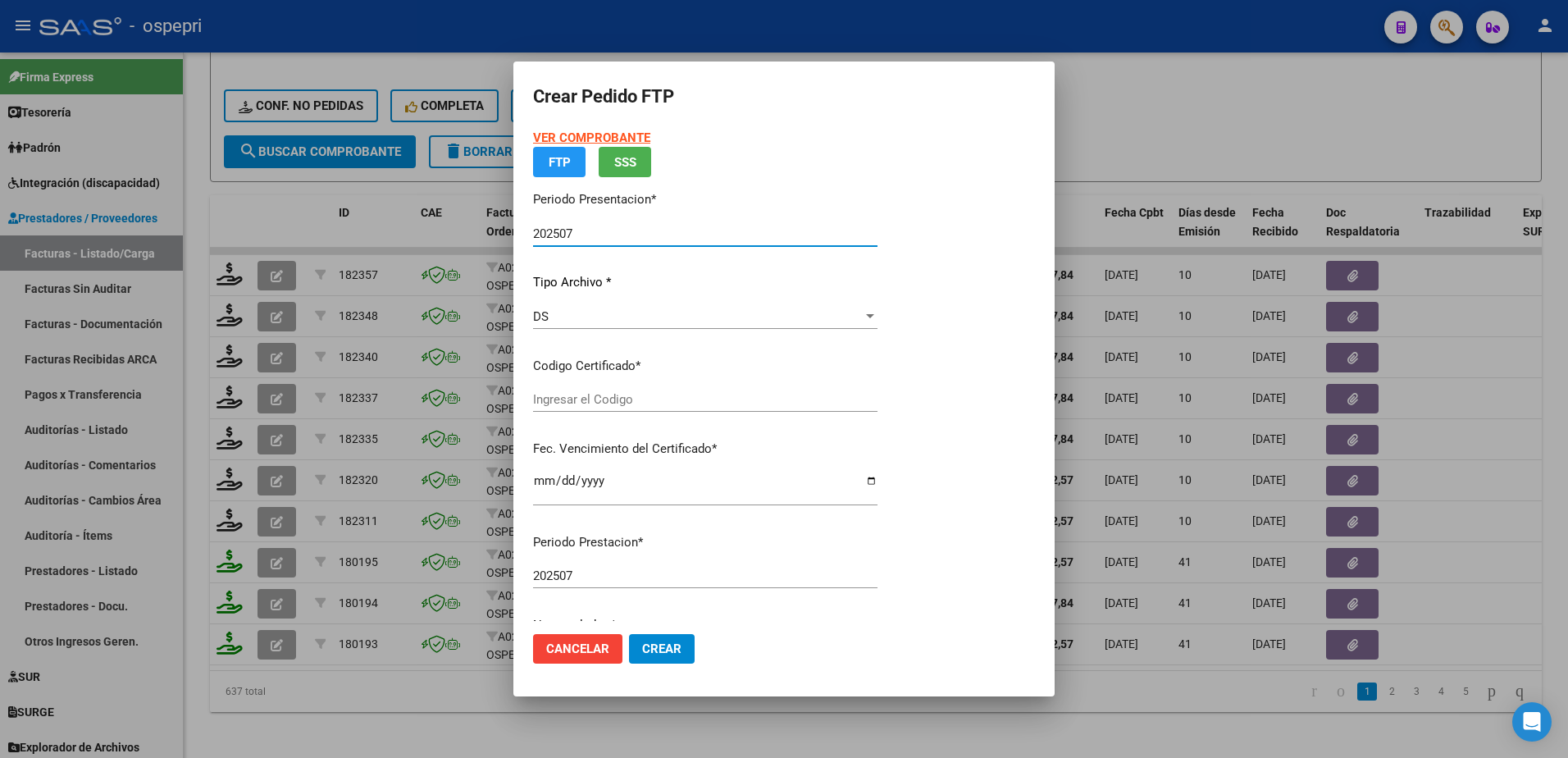
type input "27539661766"
type input "2027-05-01"
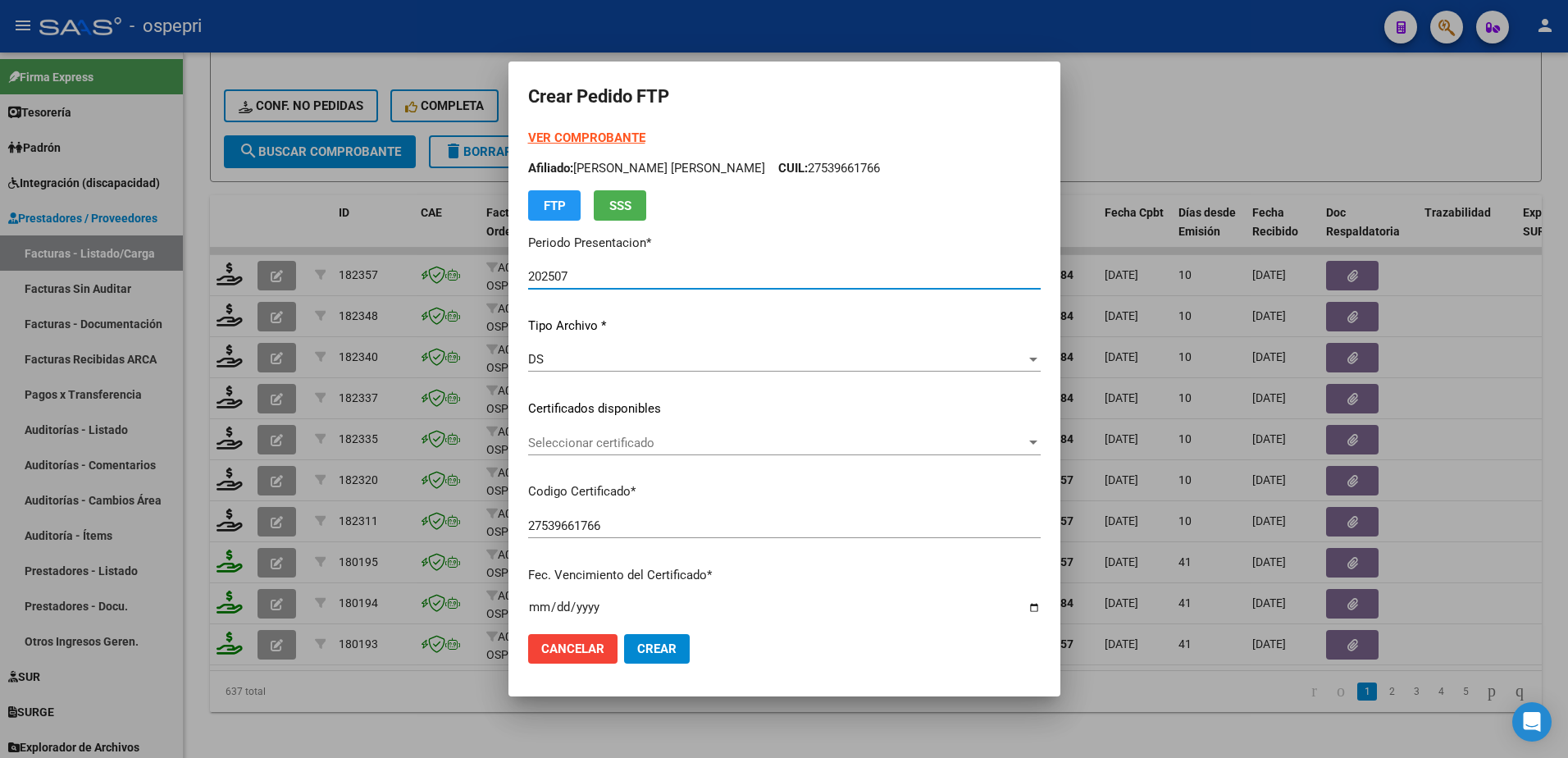
click at [581, 444] on span "Seleccionar certificado" at bounding box center [776, 443] width 498 height 14
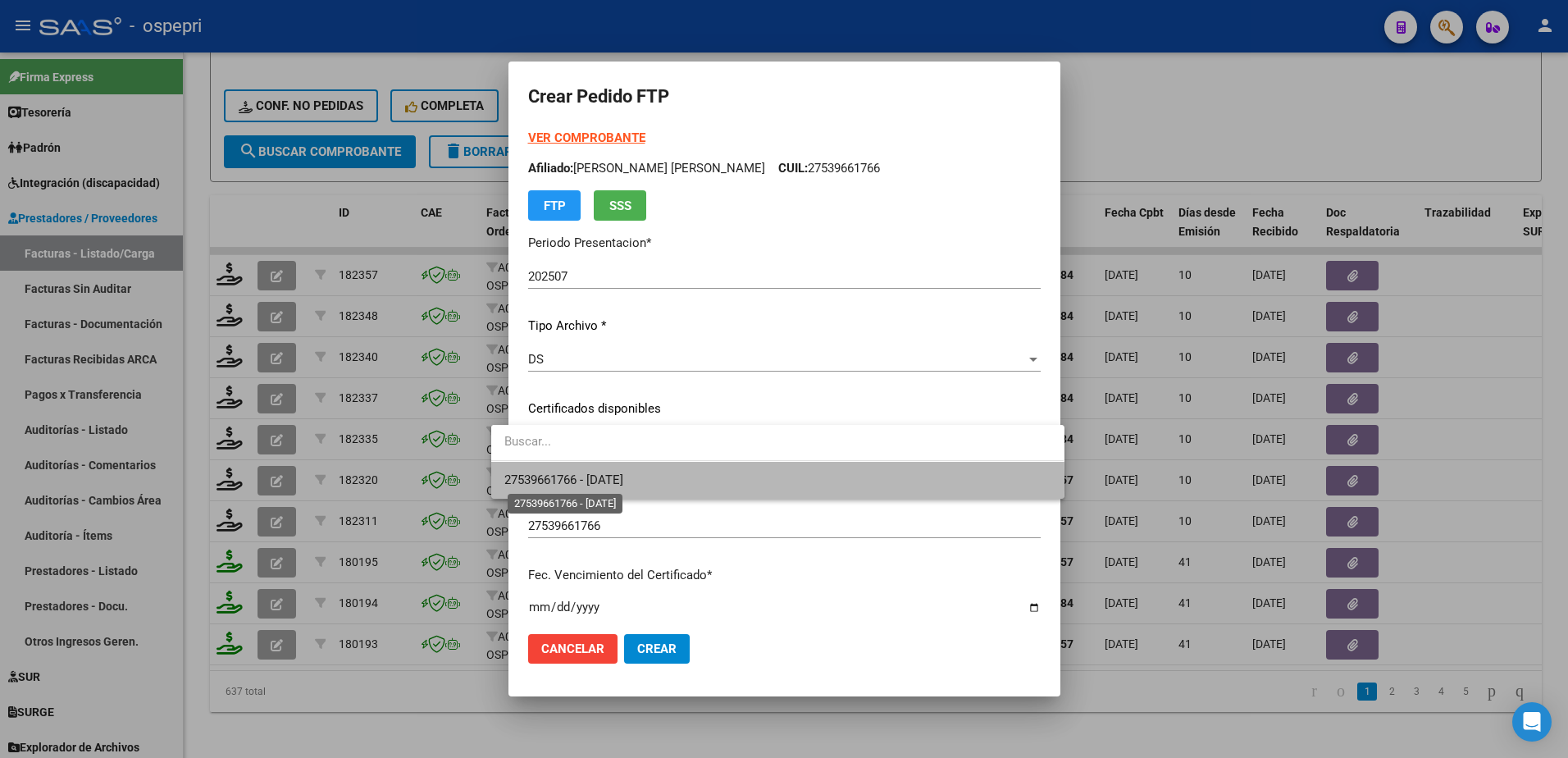
click at [581, 482] on span "27539661766 - 2027-05-01" at bounding box center [564, 480] width 118 height 14
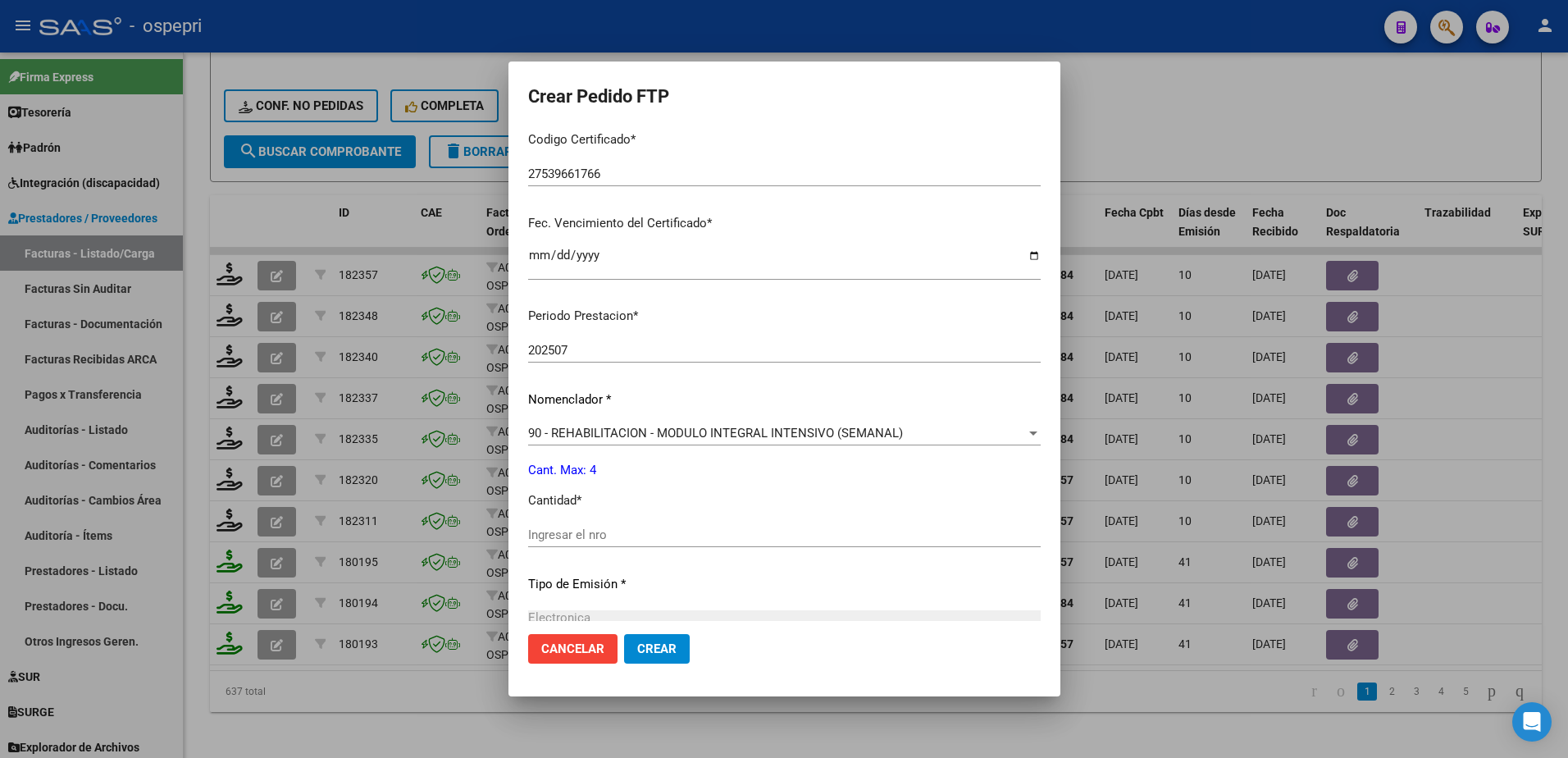
scroll to position [410, 0]
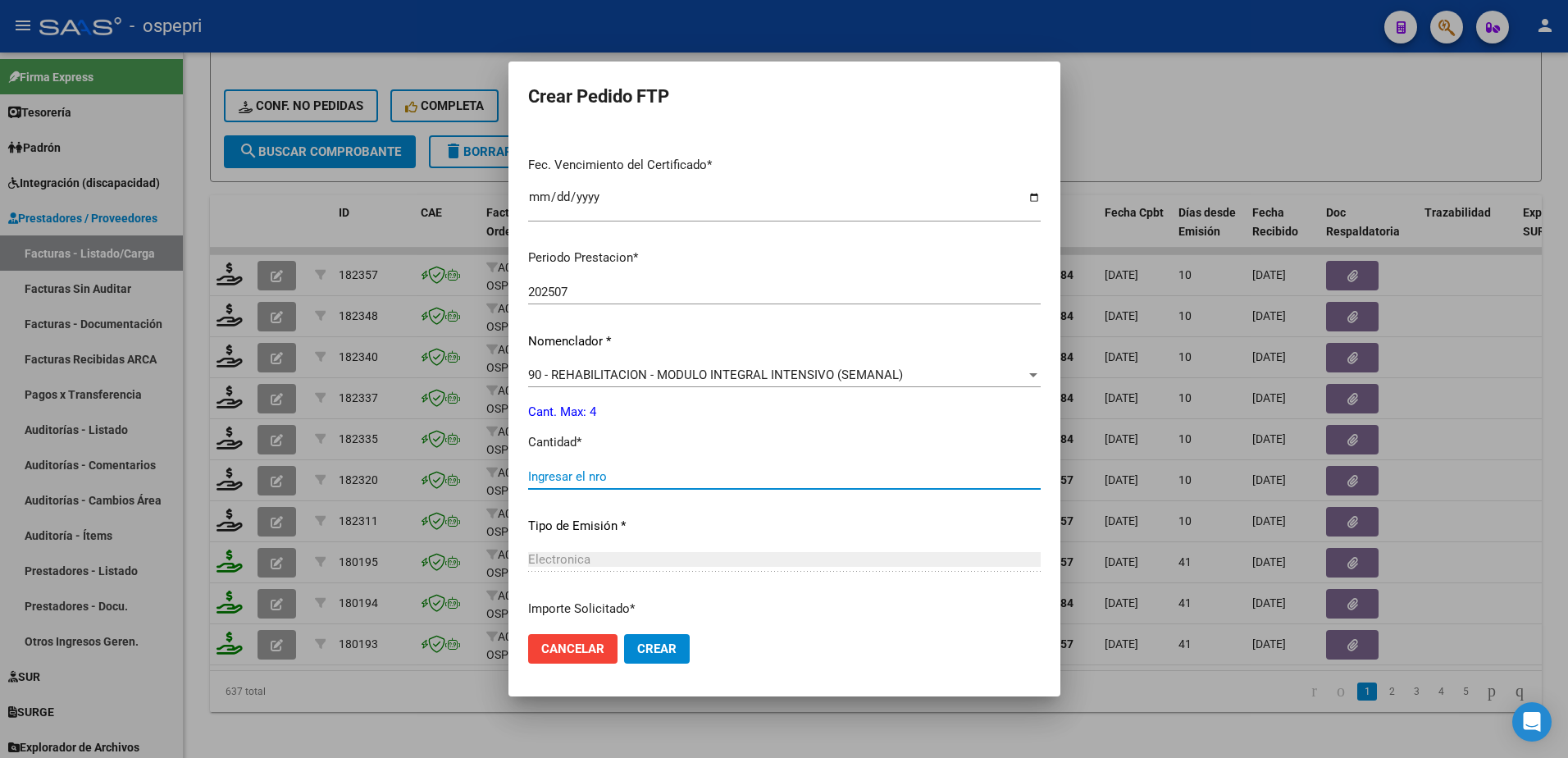
click at [579, 477] on input "Ingresar el nro" at bounding box center [784, 477] width 512 height 14
type input "4"
click at [917, 610] on p "Importe Solicitado *" at bounding box center [784, 609] width 512 height 19
click at [637, 642] on span "Crear" at bounding box center [657, 649] width 39 height 14
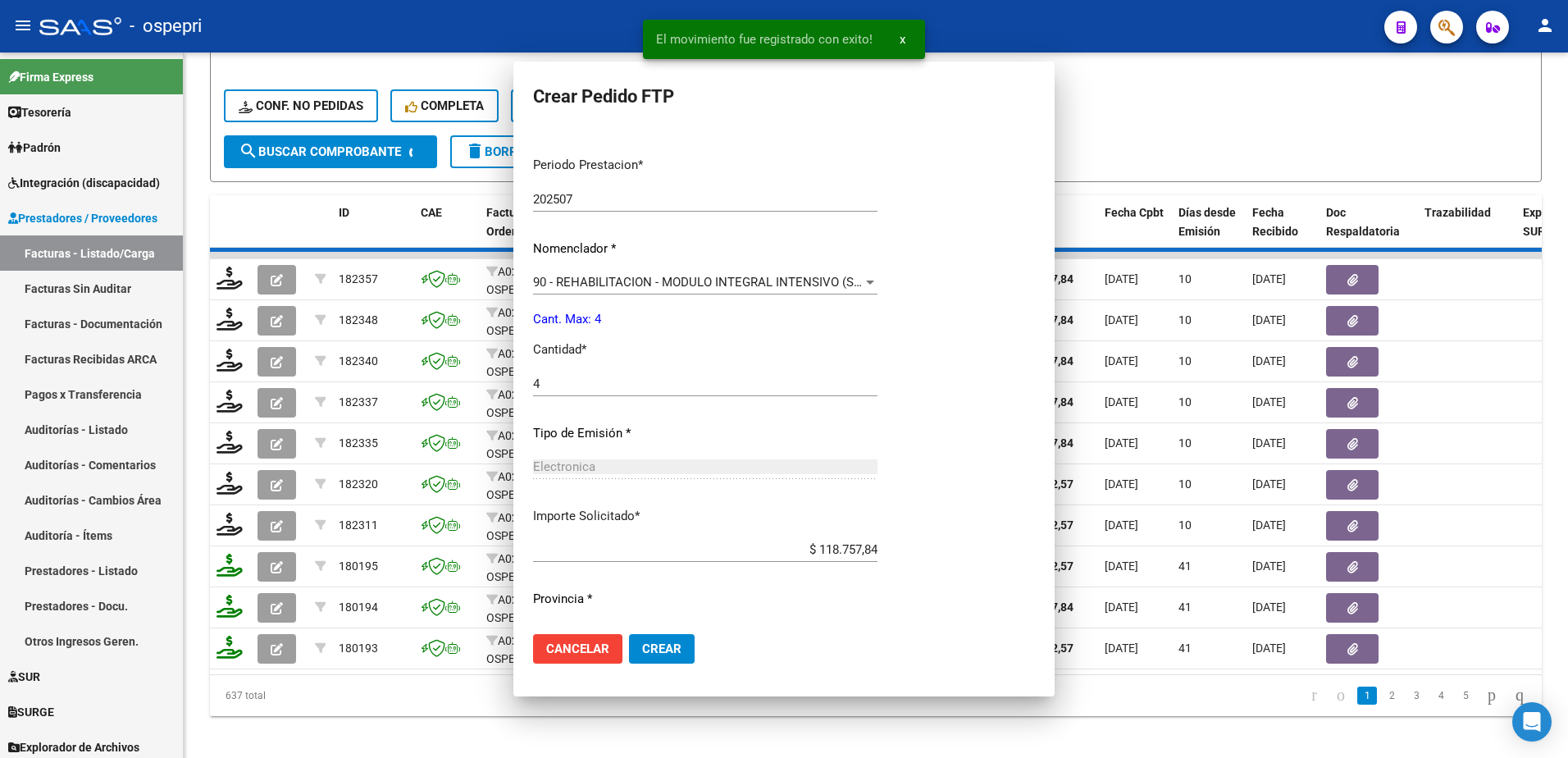
scroll to position [0, 0]
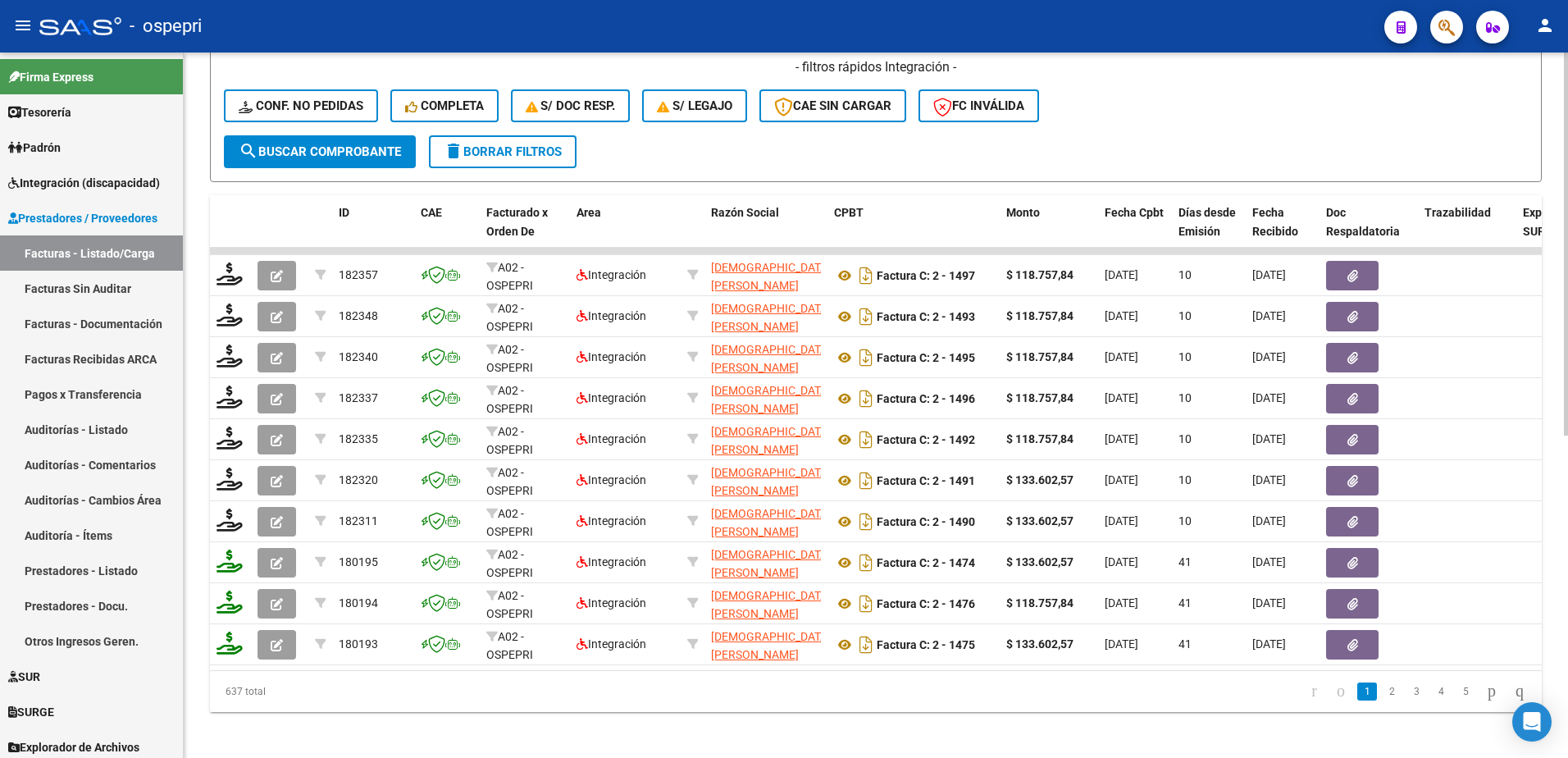
click at [1090, 128] on div "- filtros rápidos Integración - Conf. no pedidas Completa S/ Doc Resp. S/ legaj…" at bounding box center [875, 97] width 1304 height 77
click at [70, 249] on link "Facturas - Listado/Carga" at bounding box center [92, 252] width 183 height 35
click at [1138, 81] on div "- filtros rápidos Integración - Conf. no pedidas Completa S/ Doc Resp. S/ legaj…" at bounding box center [875, 97] width 1304 height 77
click at [540, 150] on span "delete Borrar Filtros" at bounding box center [503, 152] width 118 height 14
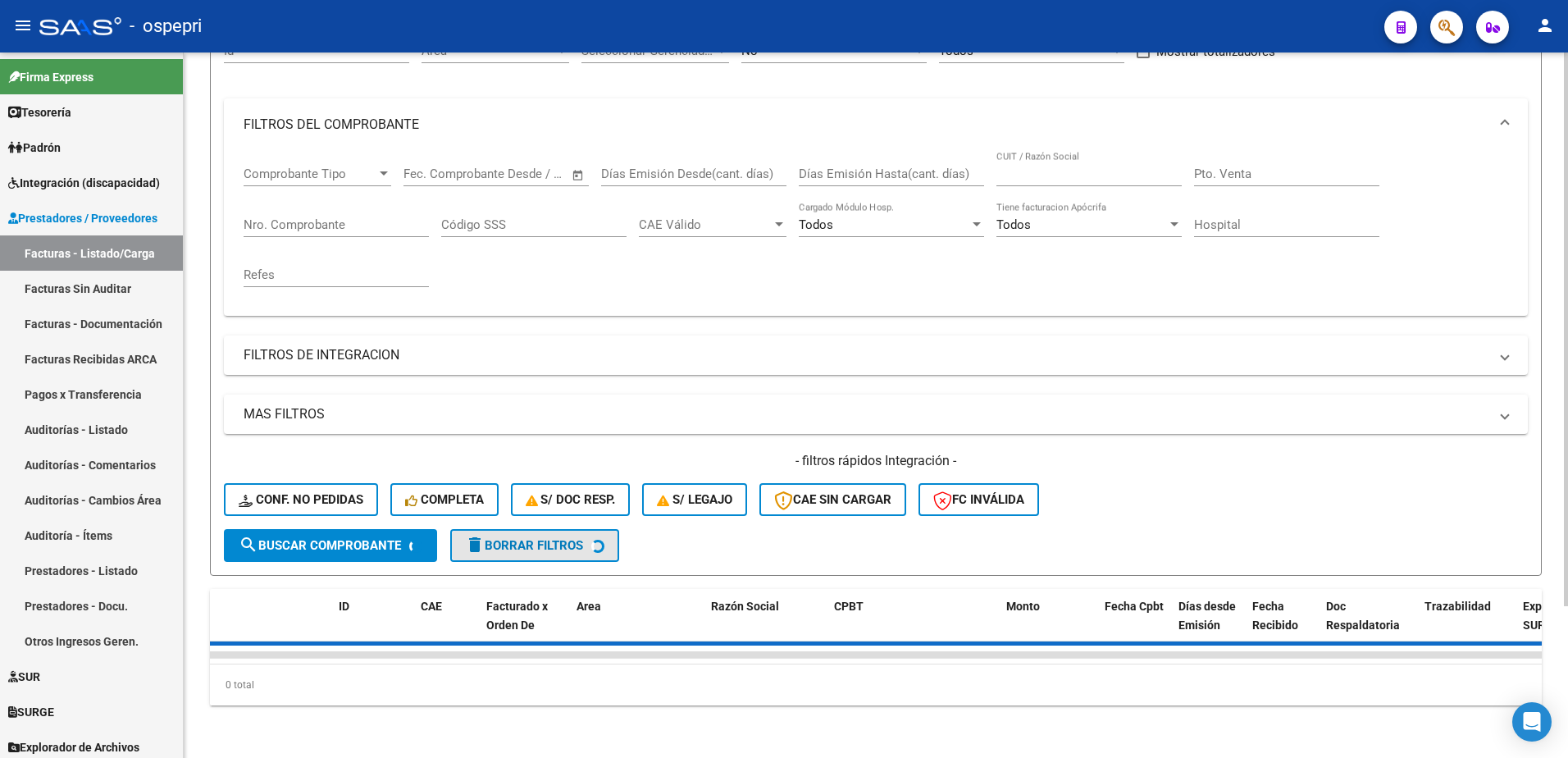
scroll to position [193, 0]
click at [1069, 162] on form "Filtros Id Area Area Seleccionar Gerenciador Seleccionar Gerenciador No Confirm…" at bounding box center [876, 295] width 1332 height 562
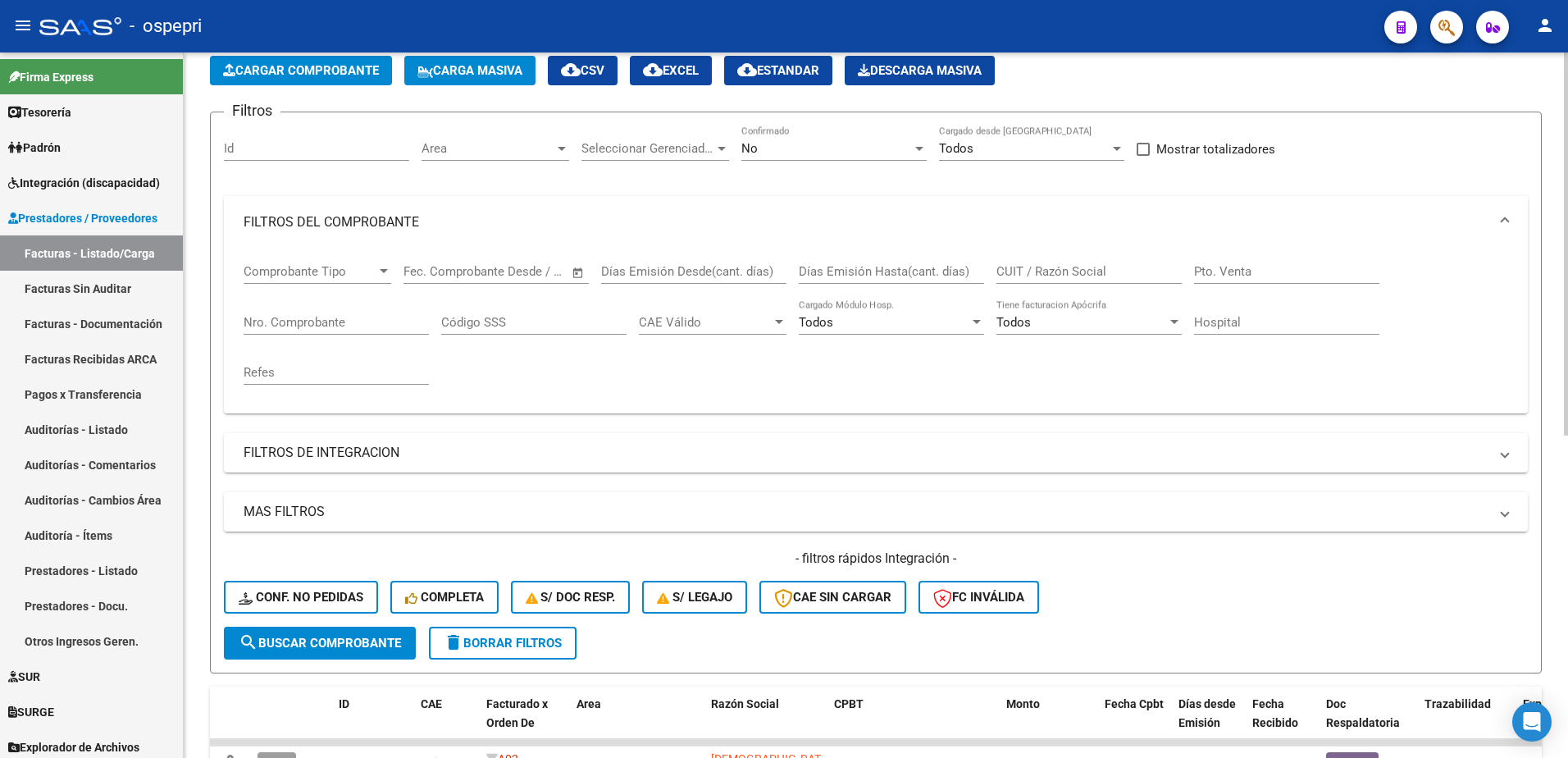
scroll to position [82, 0]
click at [1043, 269] on input "CUIT / Razón Social" at bounding box center [1089, 272] width 186 height 14
paste input "30714821330"
type input "30714821330"
click at [379, 642] on span "search Buscar Comprobante" at bounding box center [320, 644] width 162 height 14
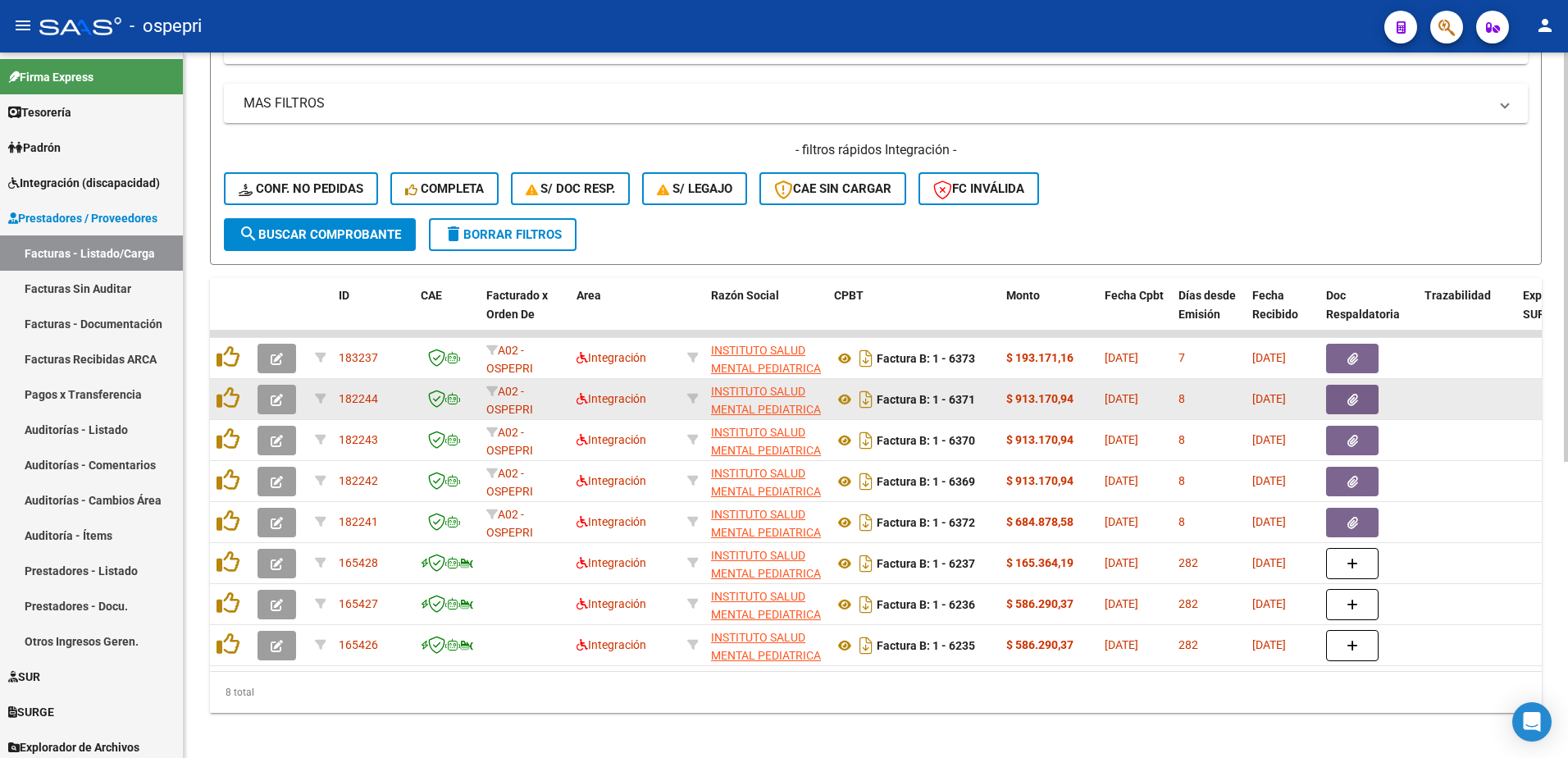
scroll to position [492, 0]
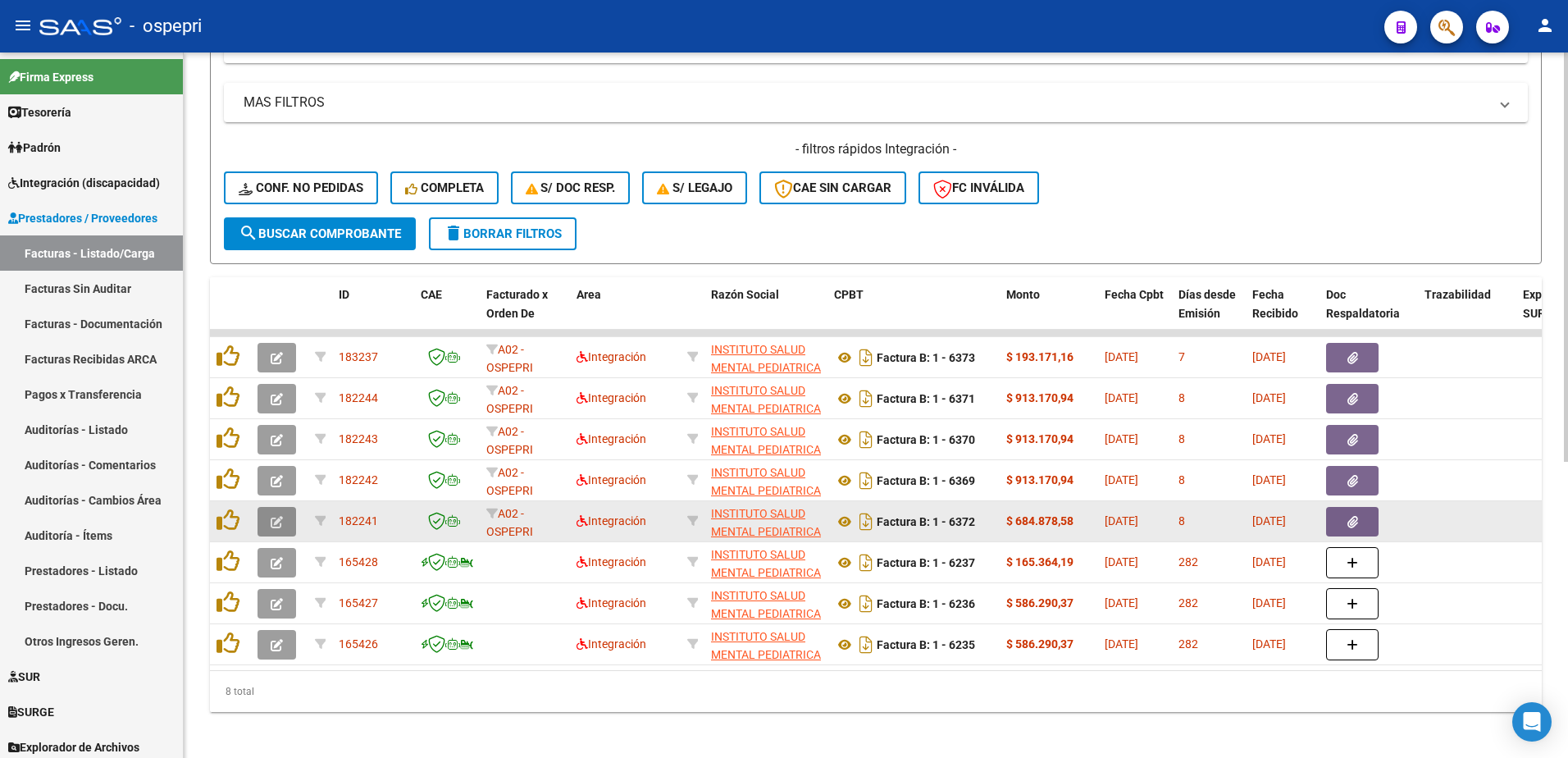
click at [270, 517] on button "button" at bounding box center [276, 522] width 39 height 30
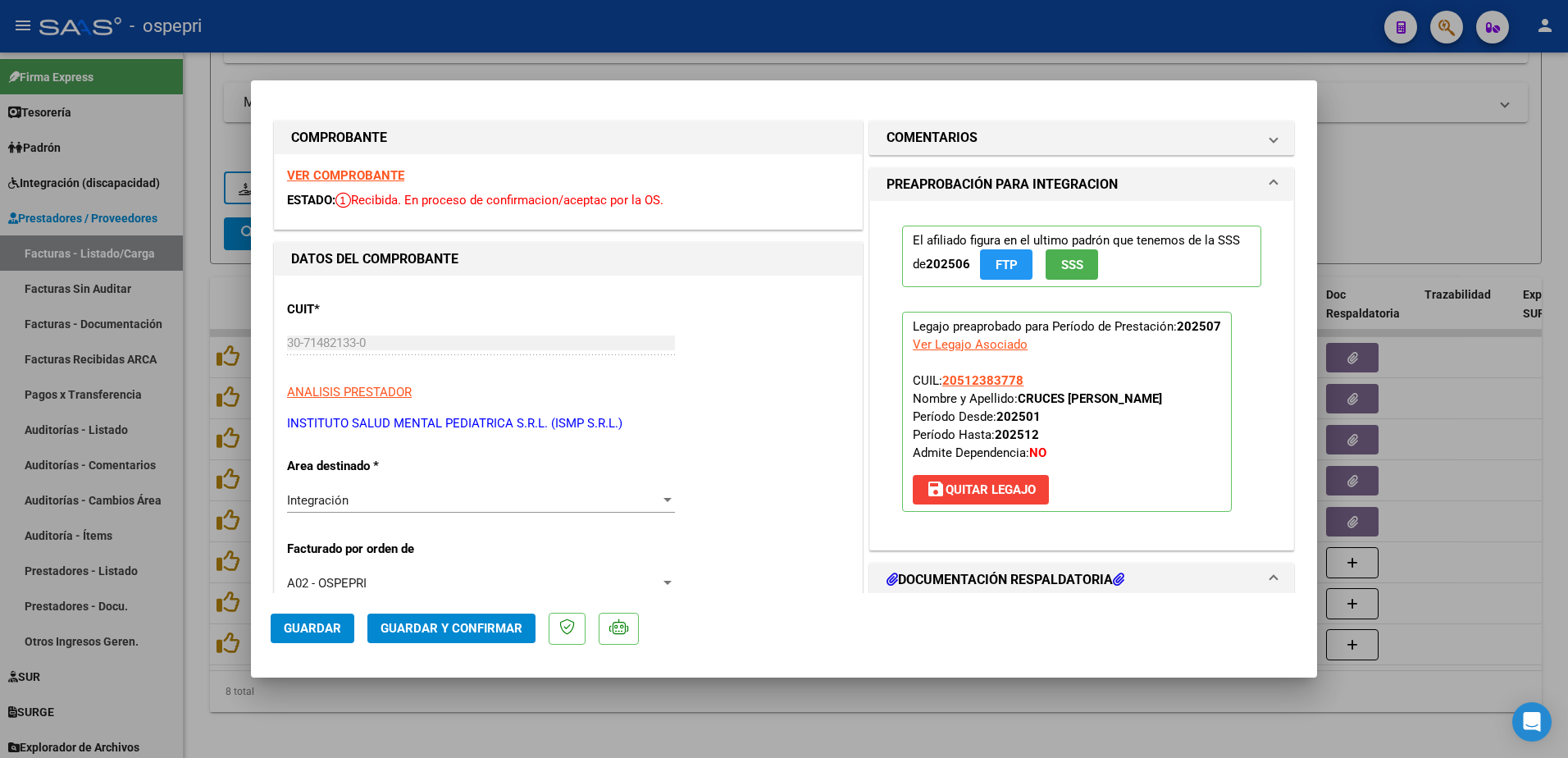
scroll to position [0, 0]
click at [373, 173] on strong "VER COMPROBANTE" at bounding box center [346, 177] width 118 height 14
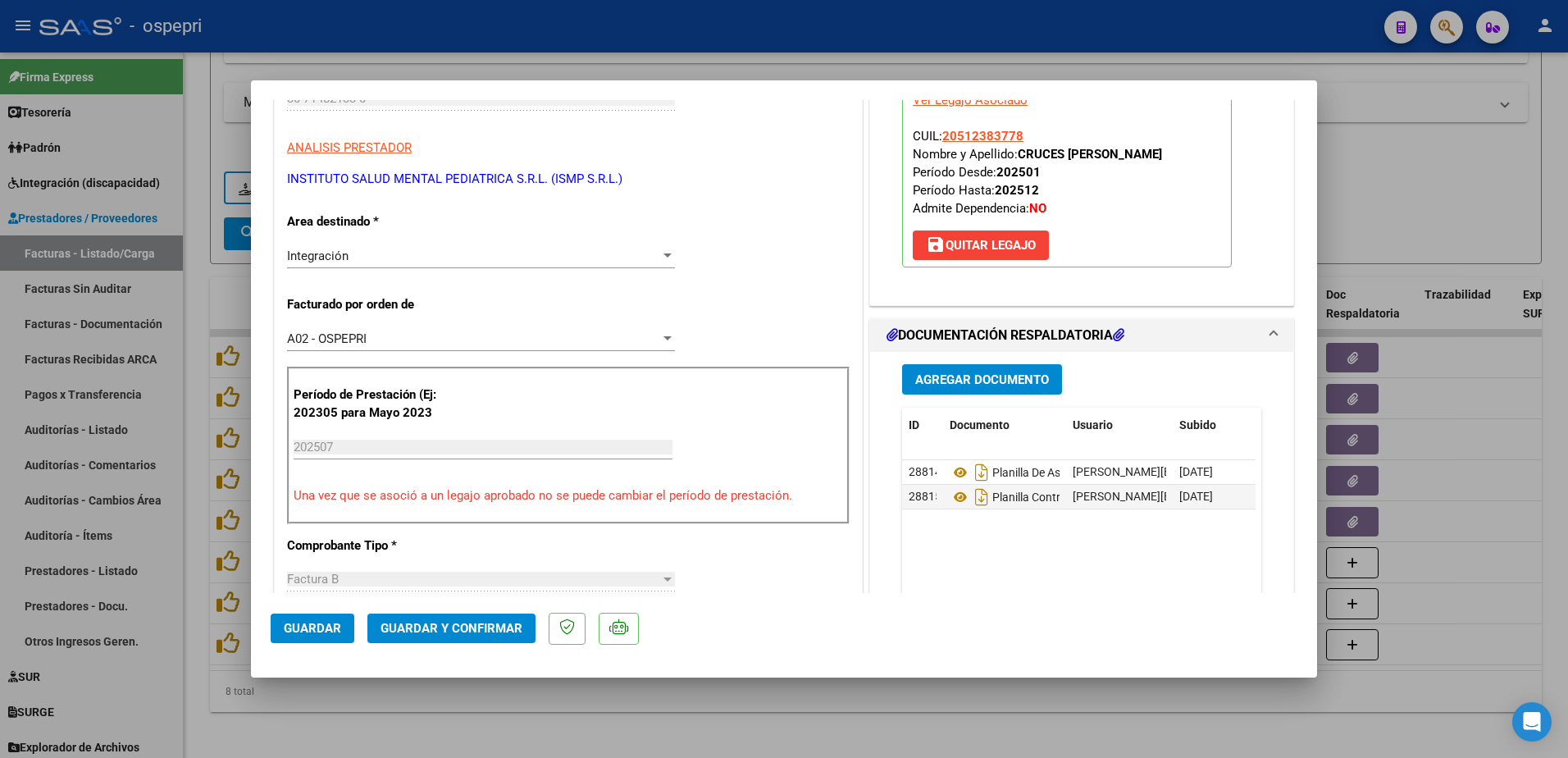
scroll to position [328, 0]
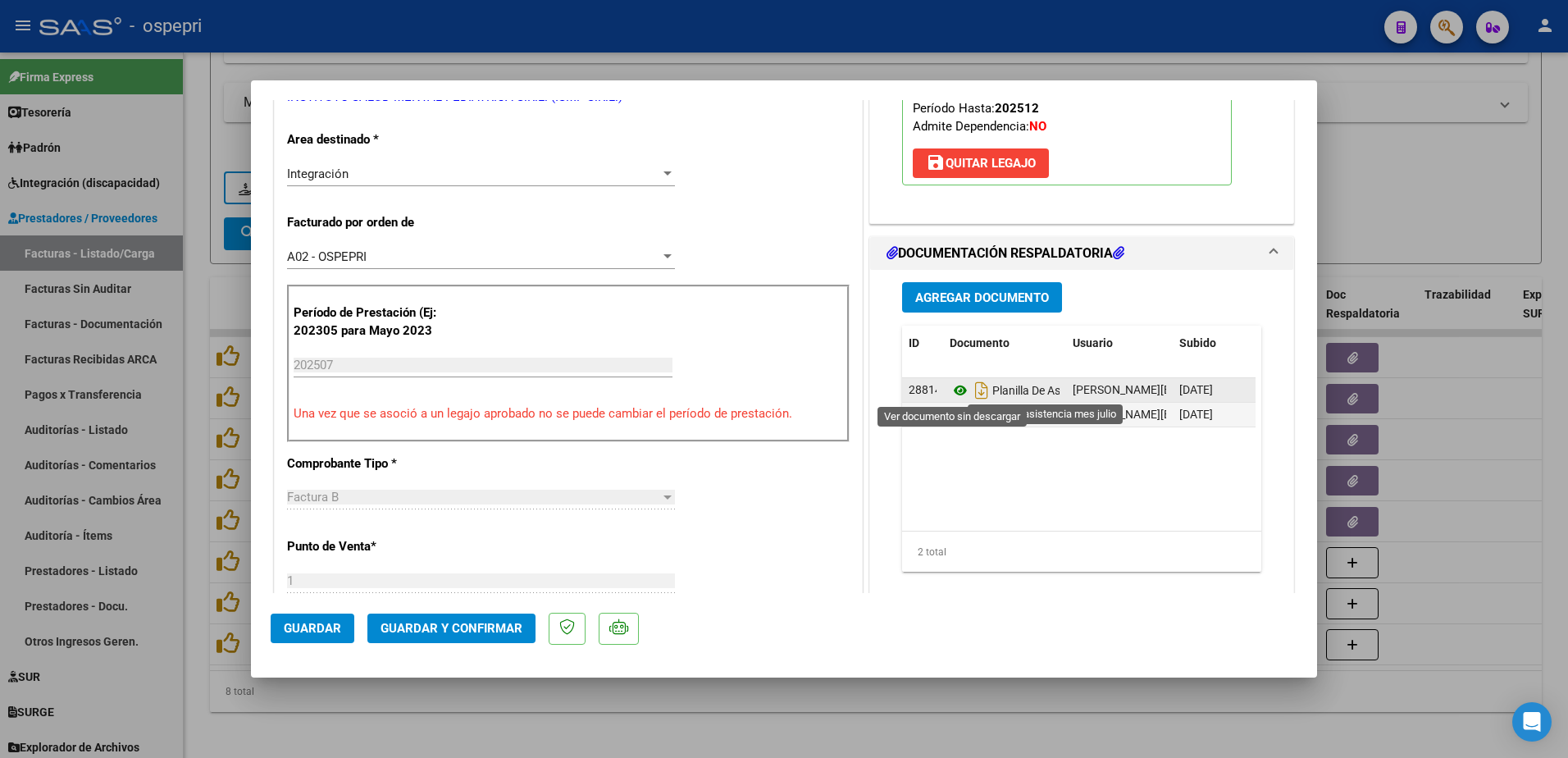
click at [956, 387] on icon at bounding box center [960, 391] width 22 height 20
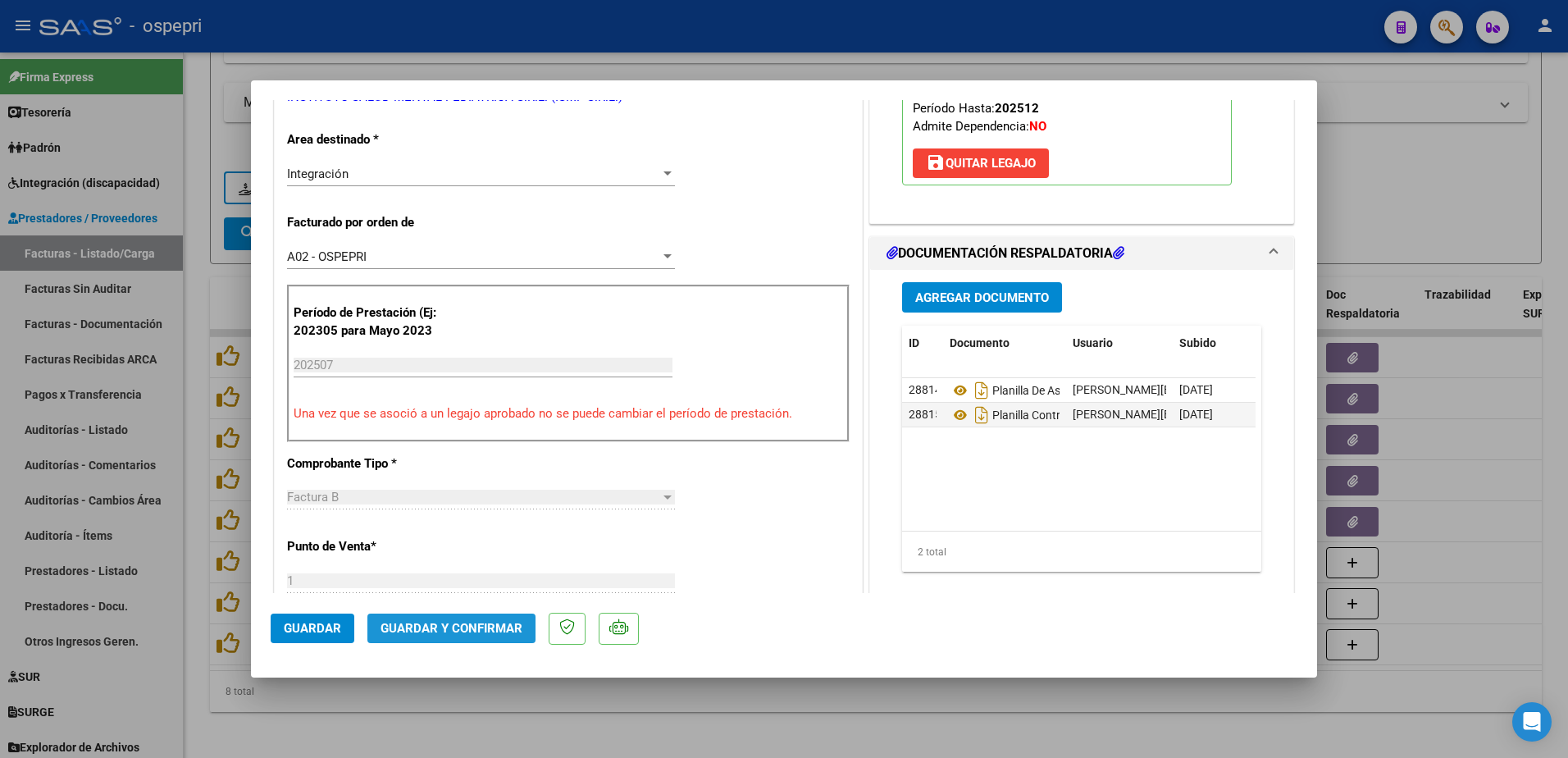
click at [458, 630] on span "Guardar y Confirmar" at bounding box center [451, 629] width 142 height 14
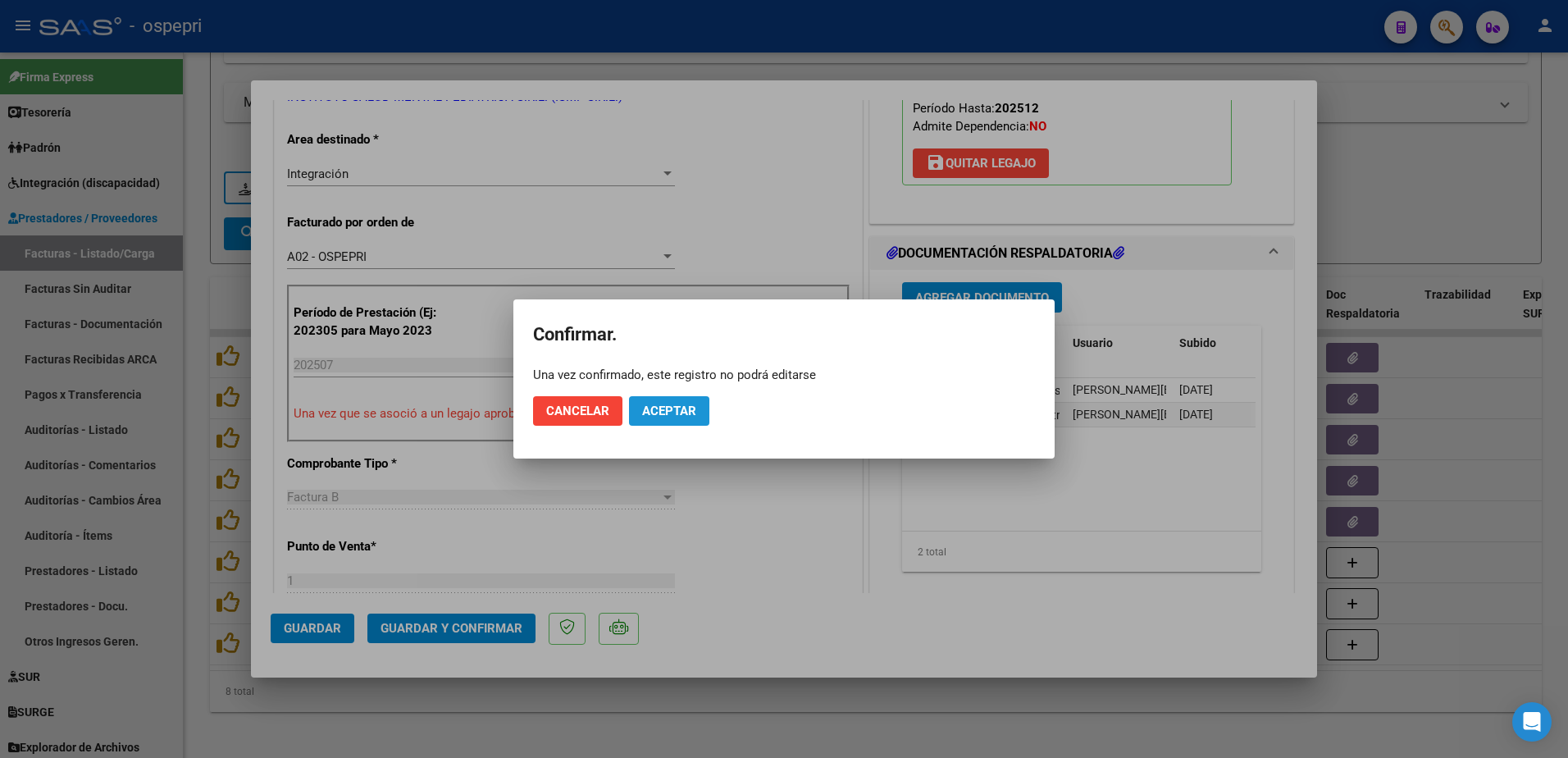
click at [677, 408] on span "Aceptar" at bounding box center [669, 411] width 54 height 14
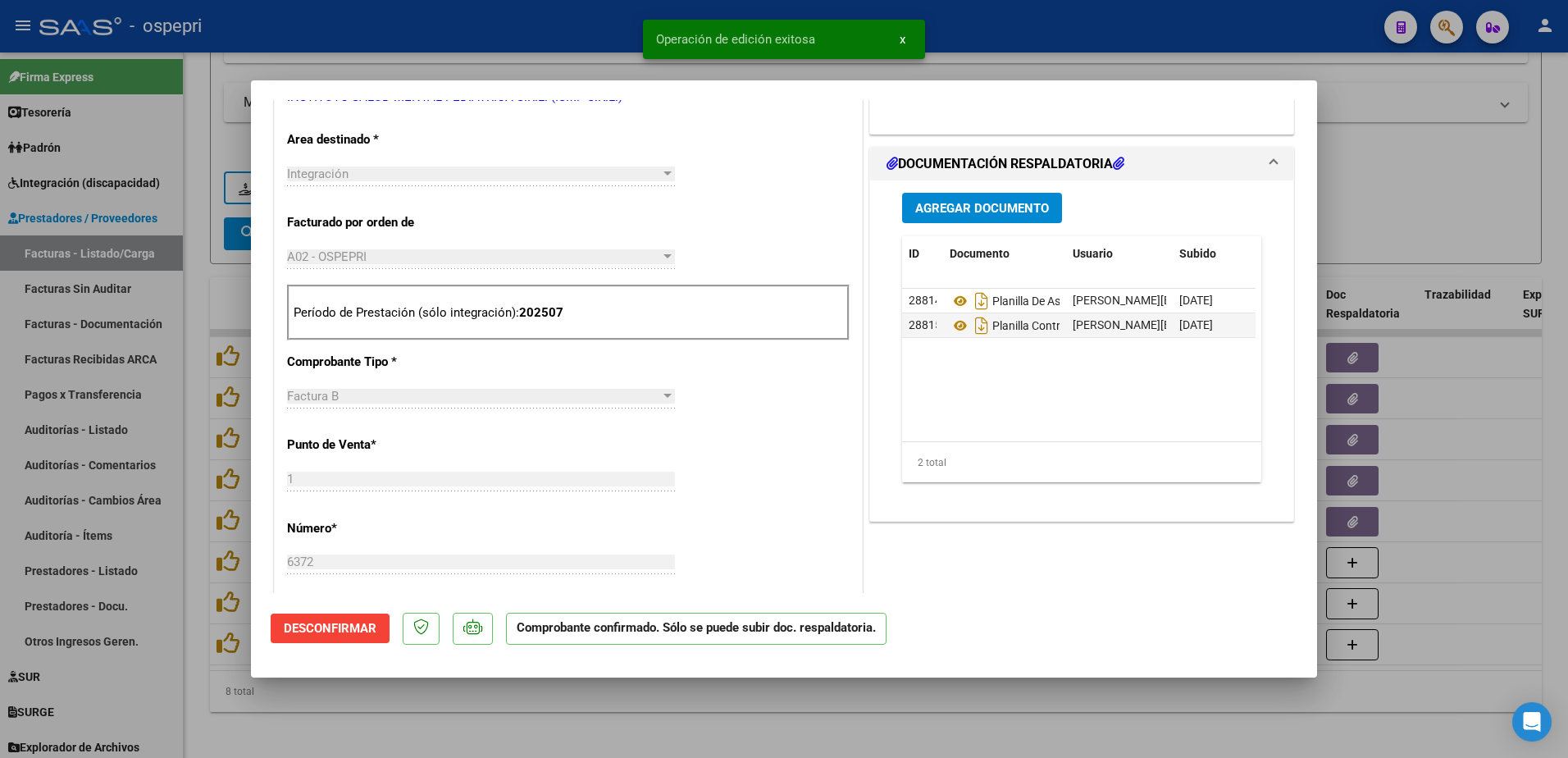
type input "$ 0,00"
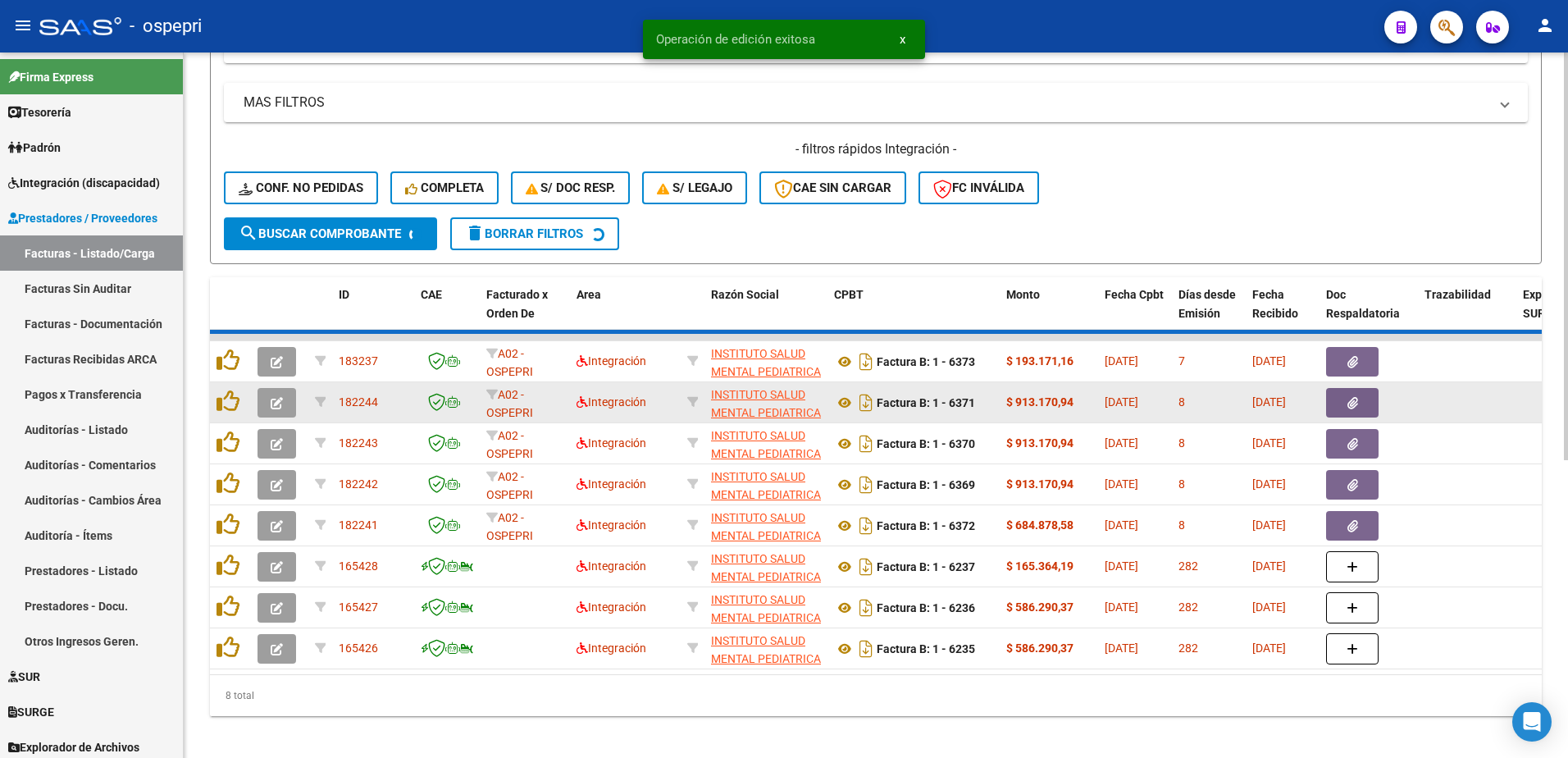
scroll to position [471, 0]
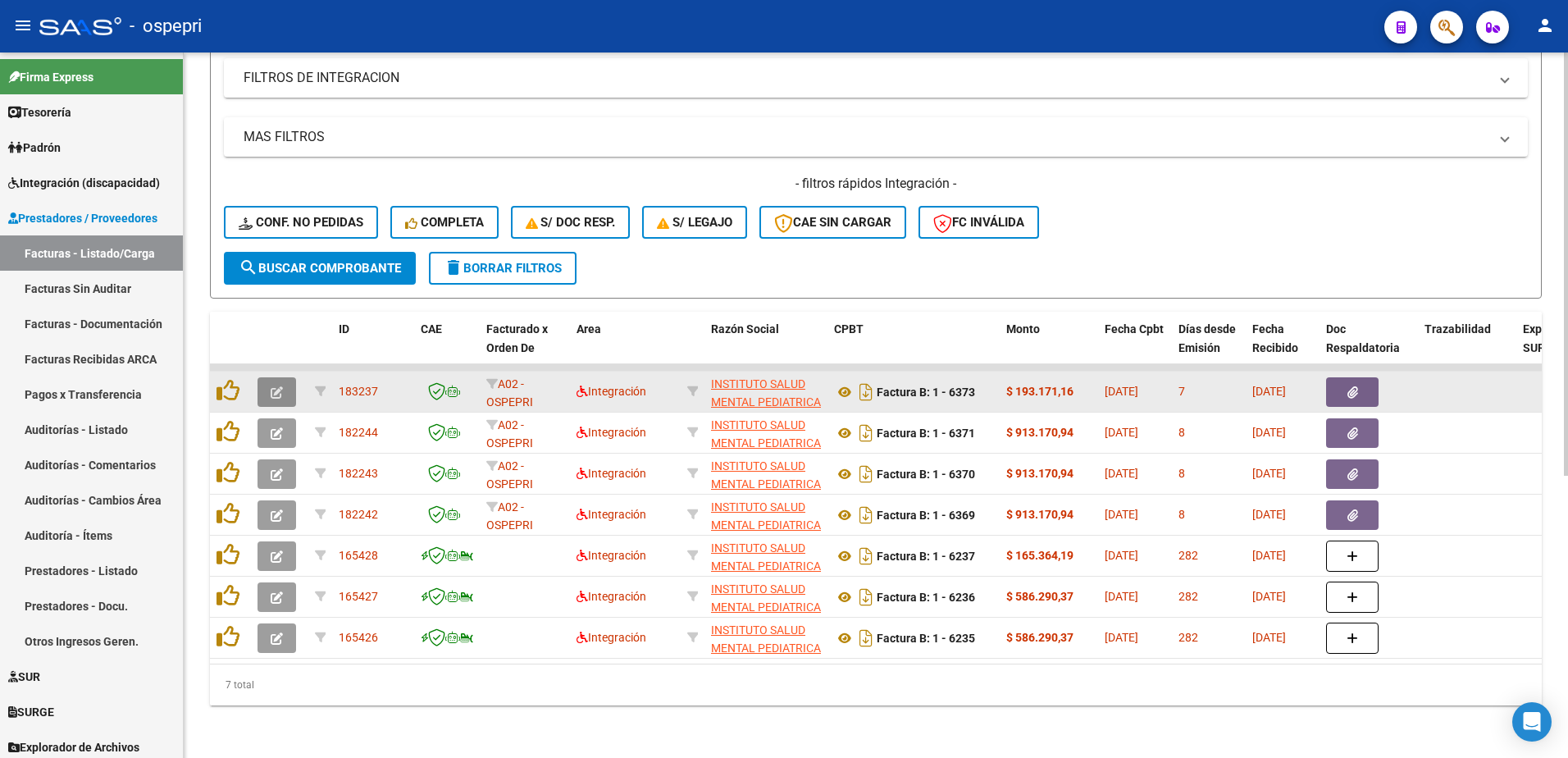
click at [271, 387] on button "button" at bounding box center [276, 392] width 39 height 30
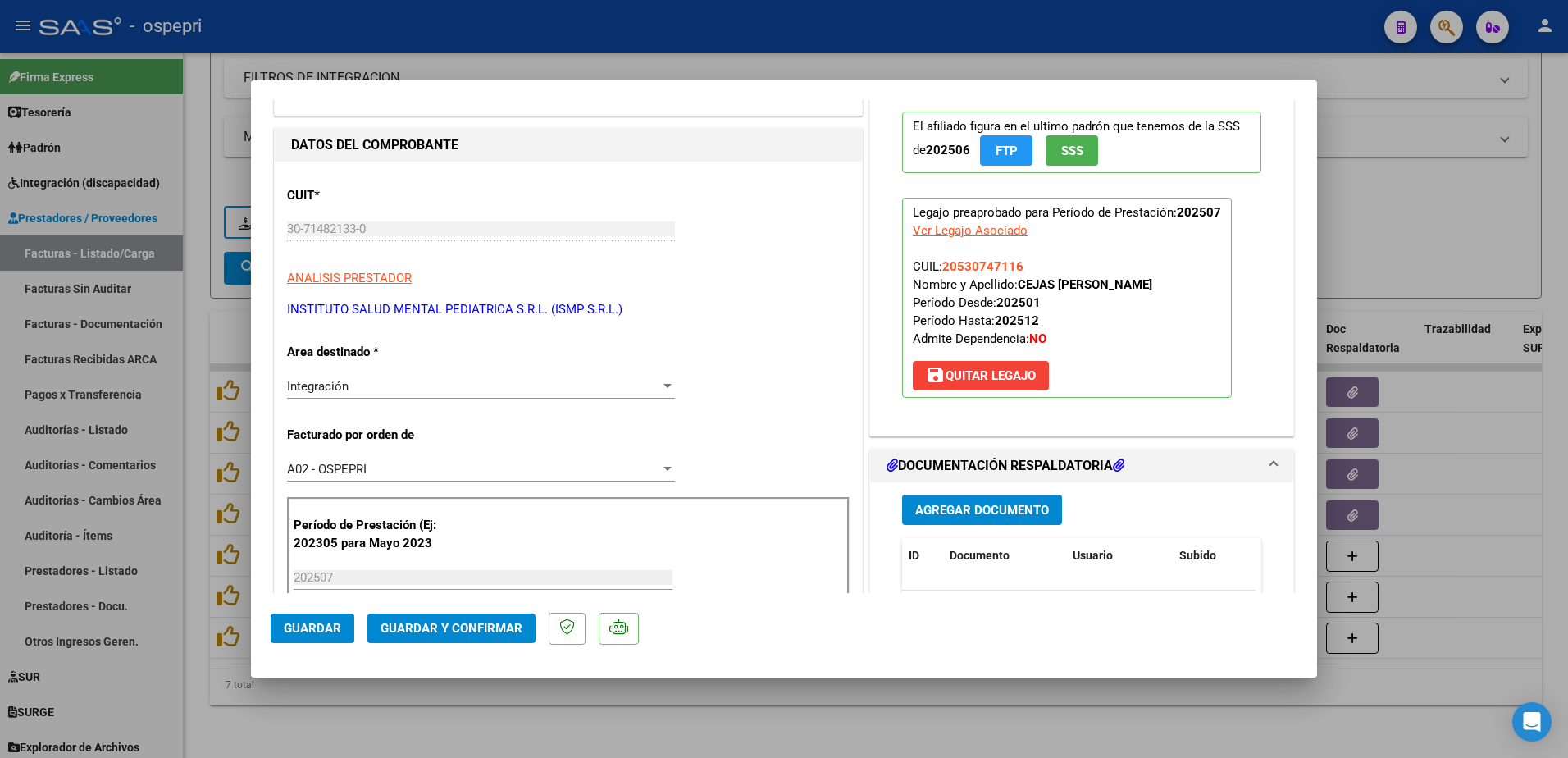
scroll to position [0, 0]
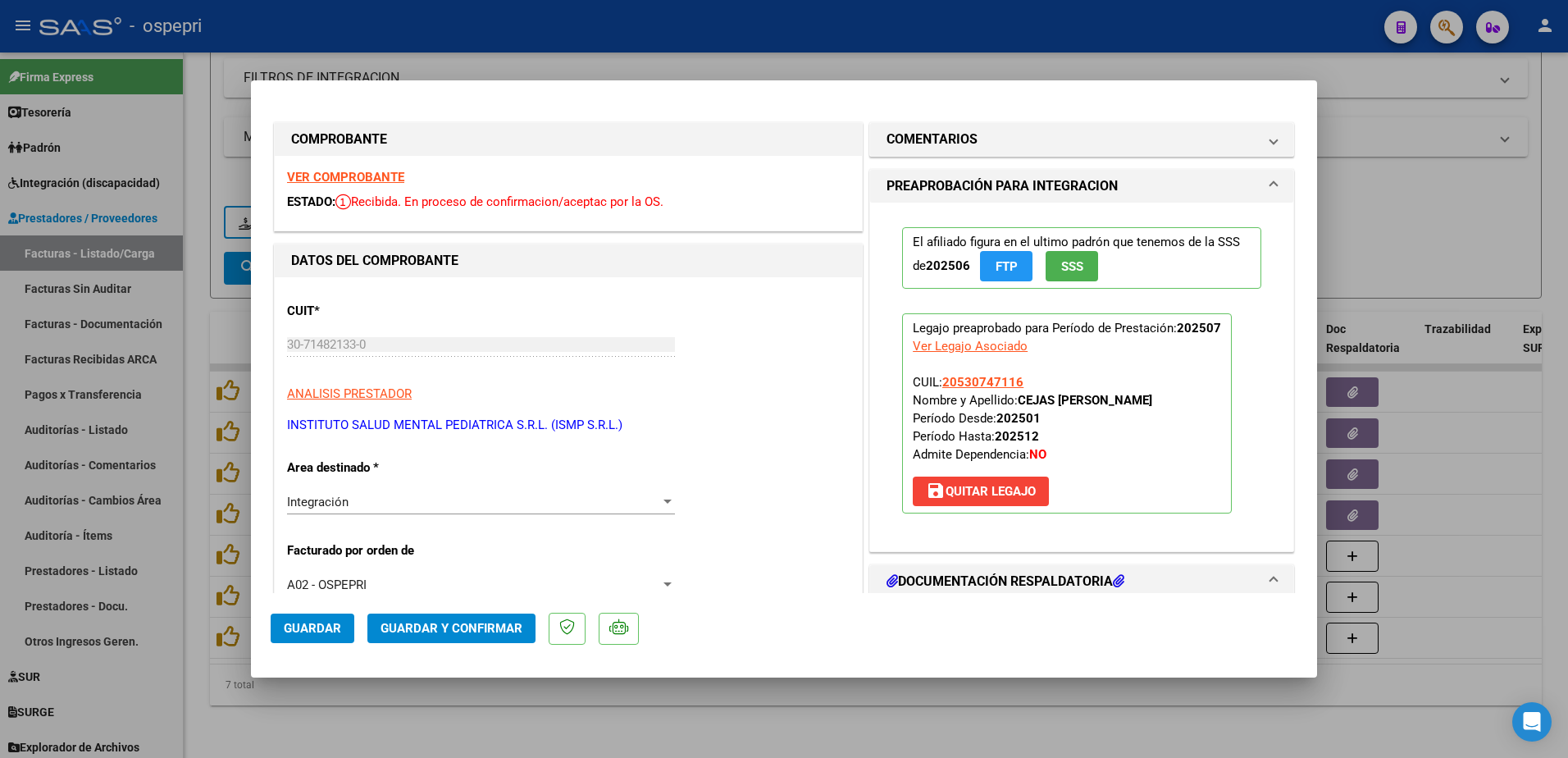
click at [379, 176] on strong "VER COMPROBANTE" at bounding box center [346, 177] width 118 height 14
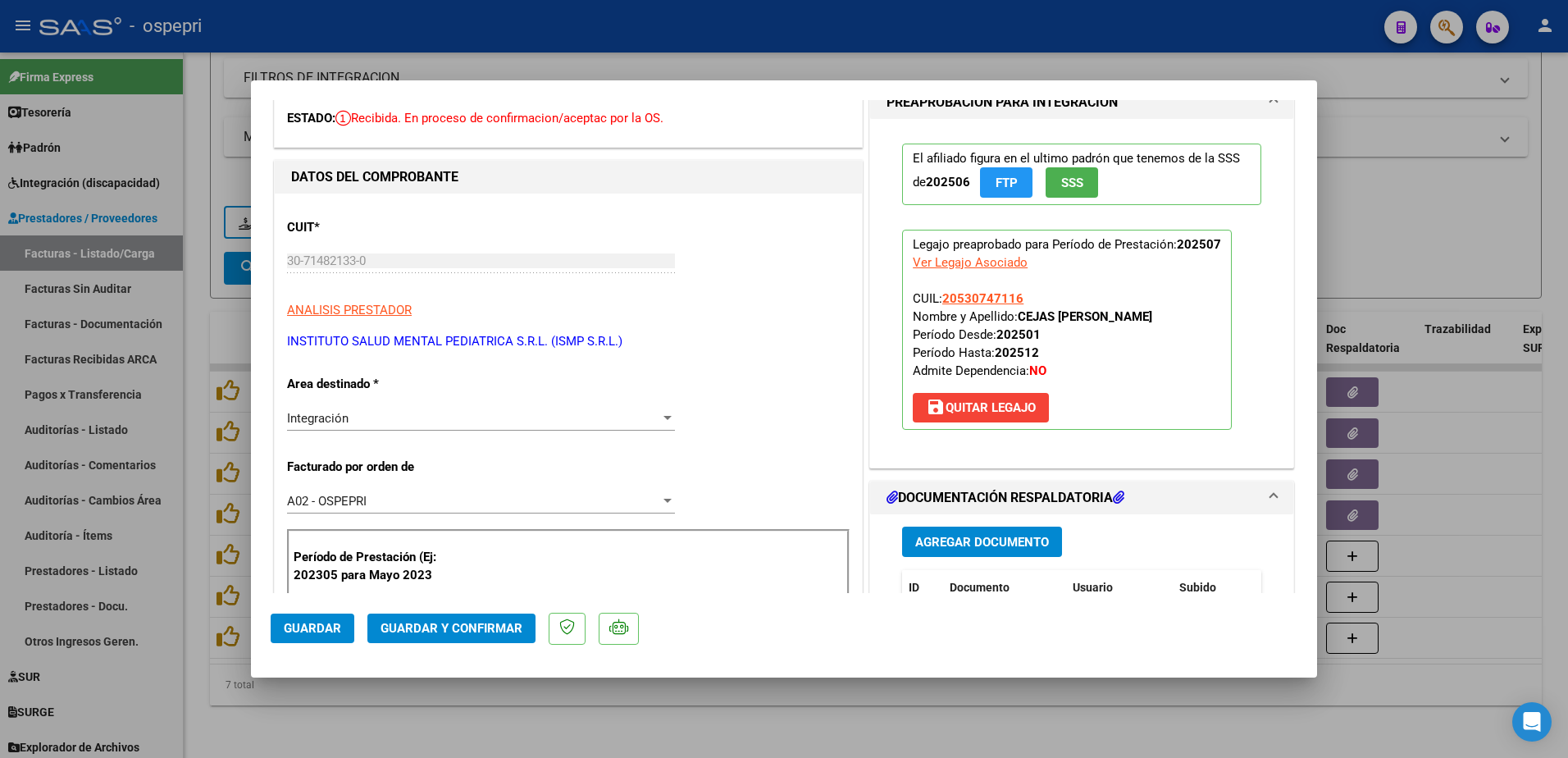
scroll to position [246, 0]
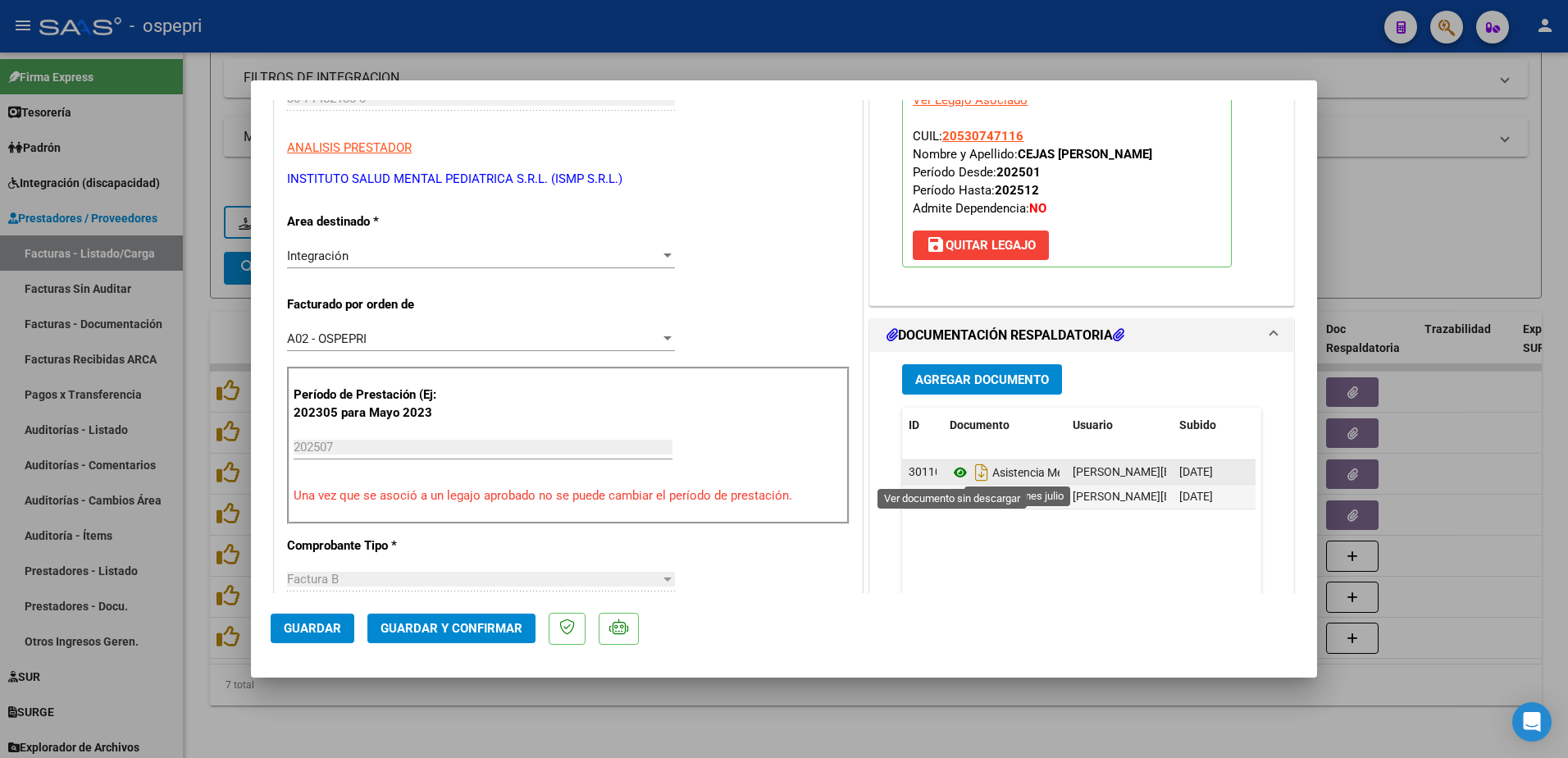
click at [957, 470] on icon at bounding box center [960, 472] width 22 height 20
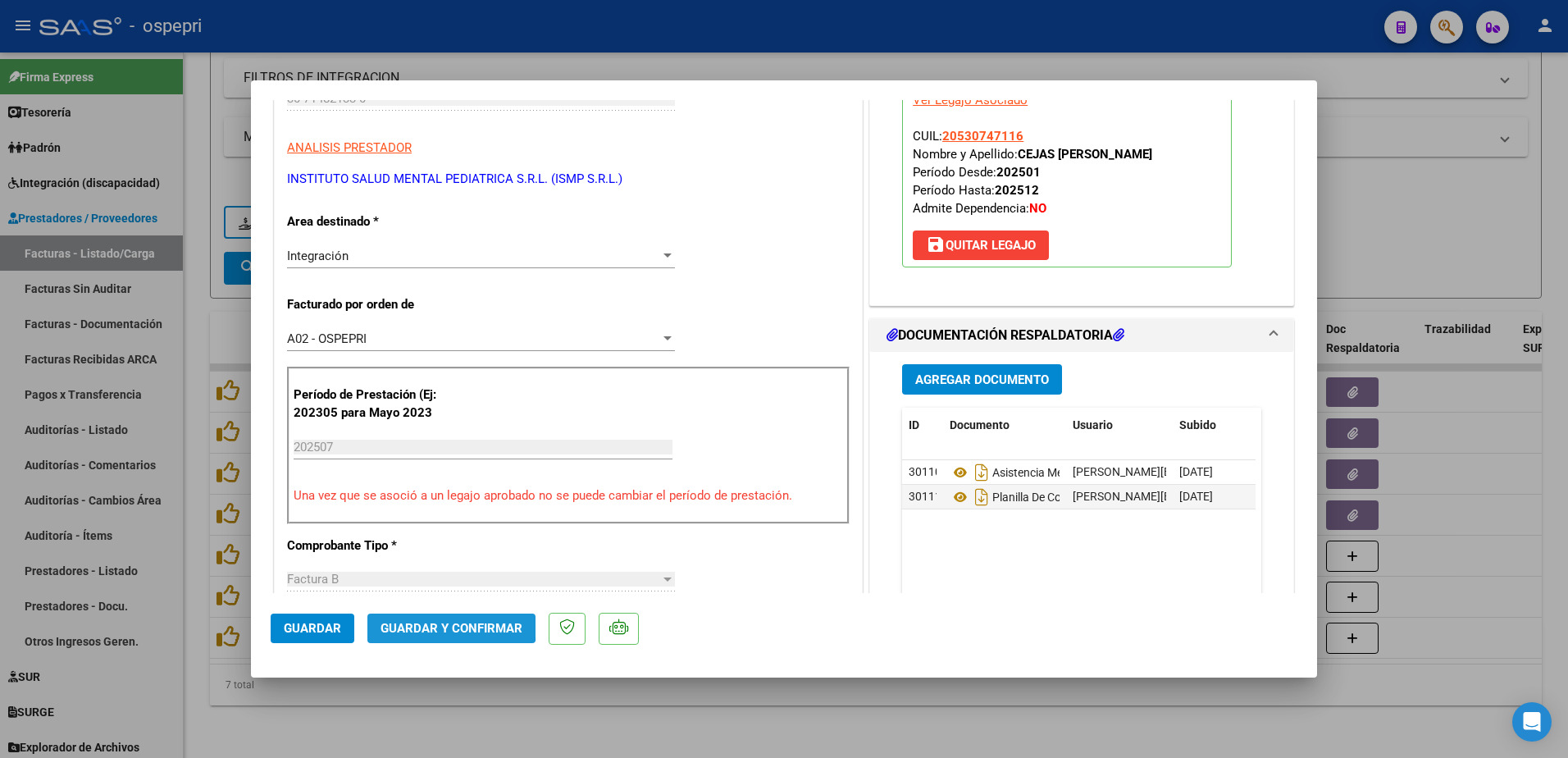
click at [450, 625] on span "Guardar y Confirmar" at bounding box center [451, 629] width 142 height 14
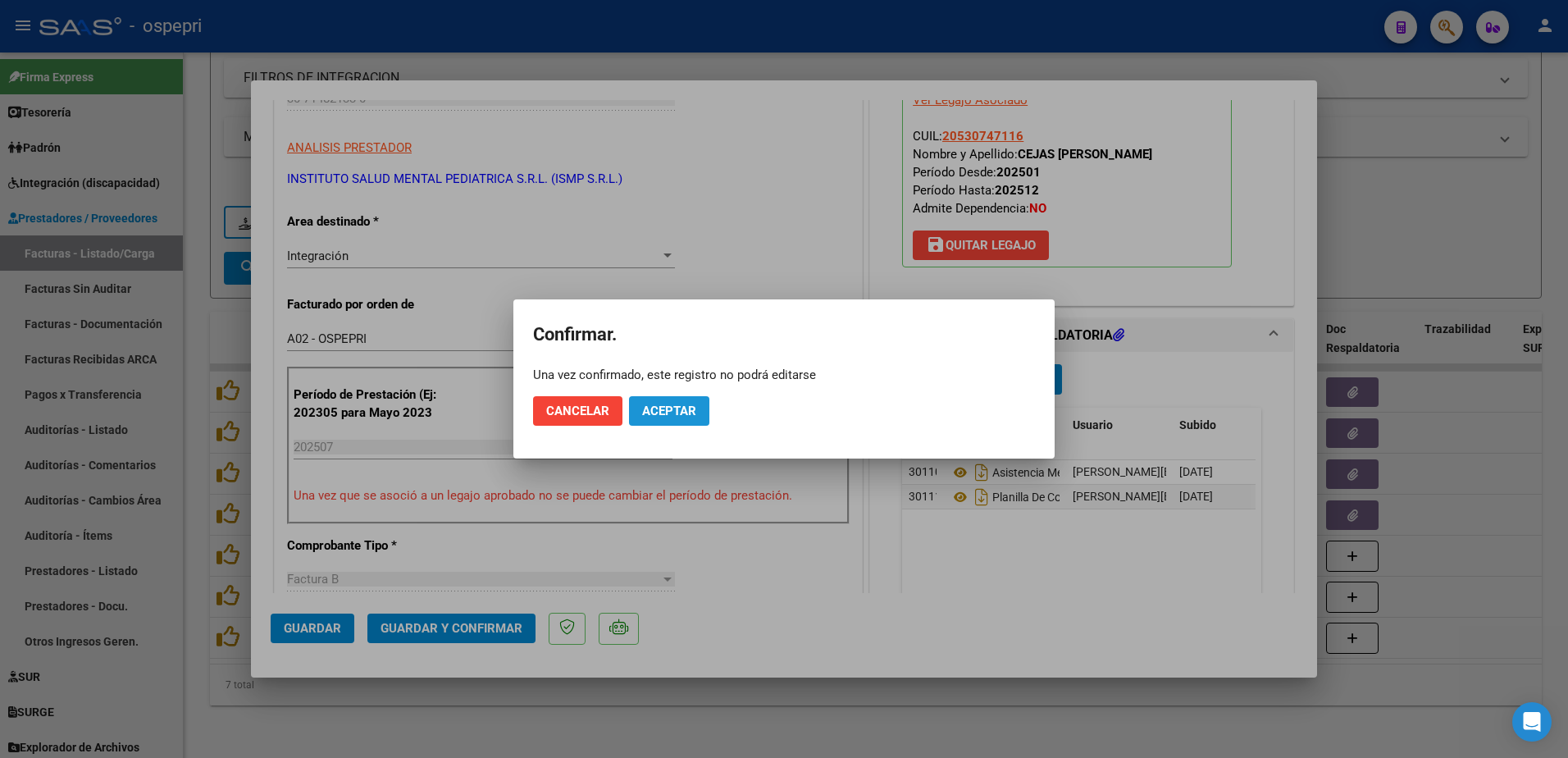
click at [667, 411] on span "Aceptar" at bounding box center [669, 411] width 54 height 14
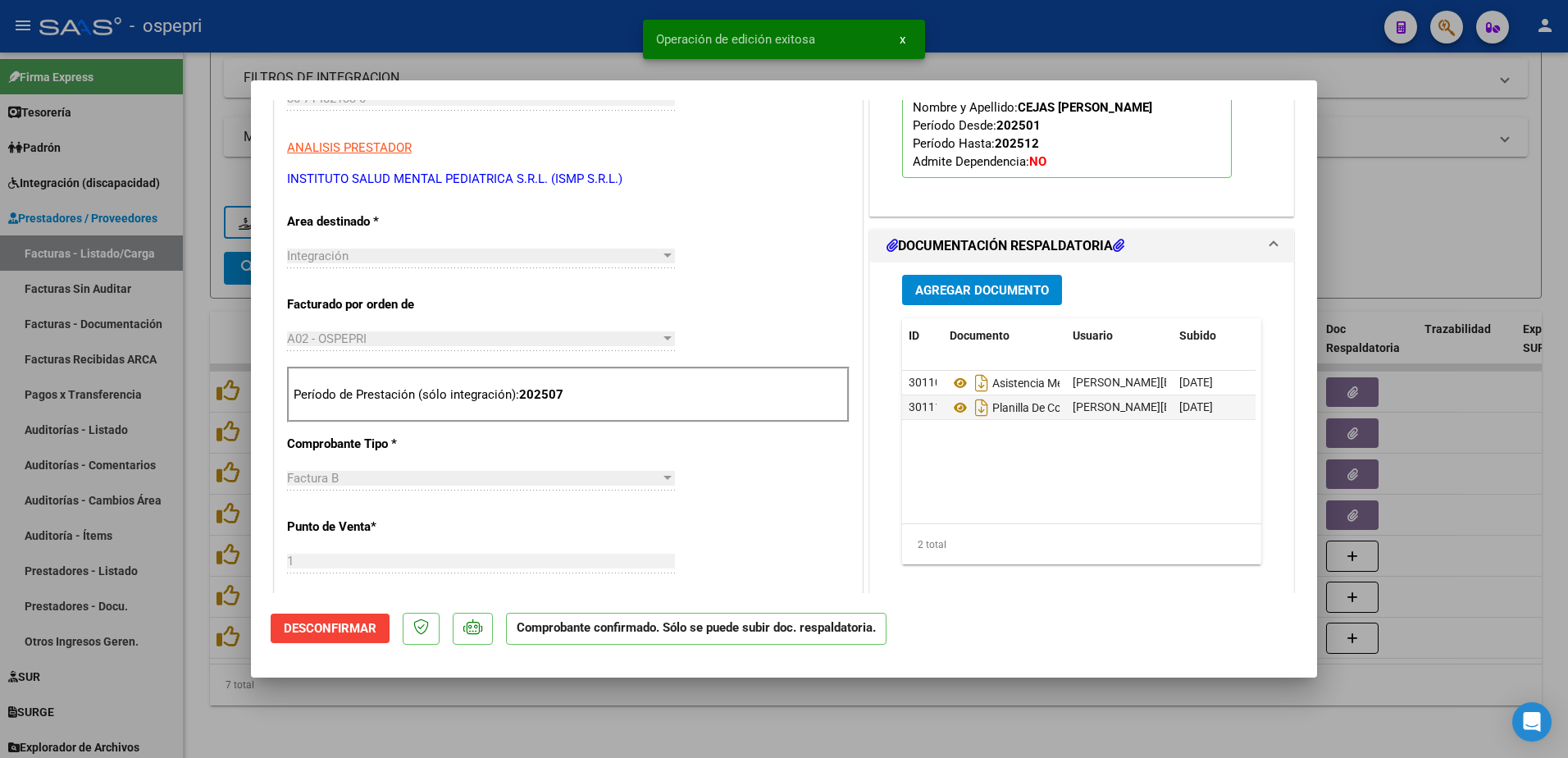
type input "$ 0,00"
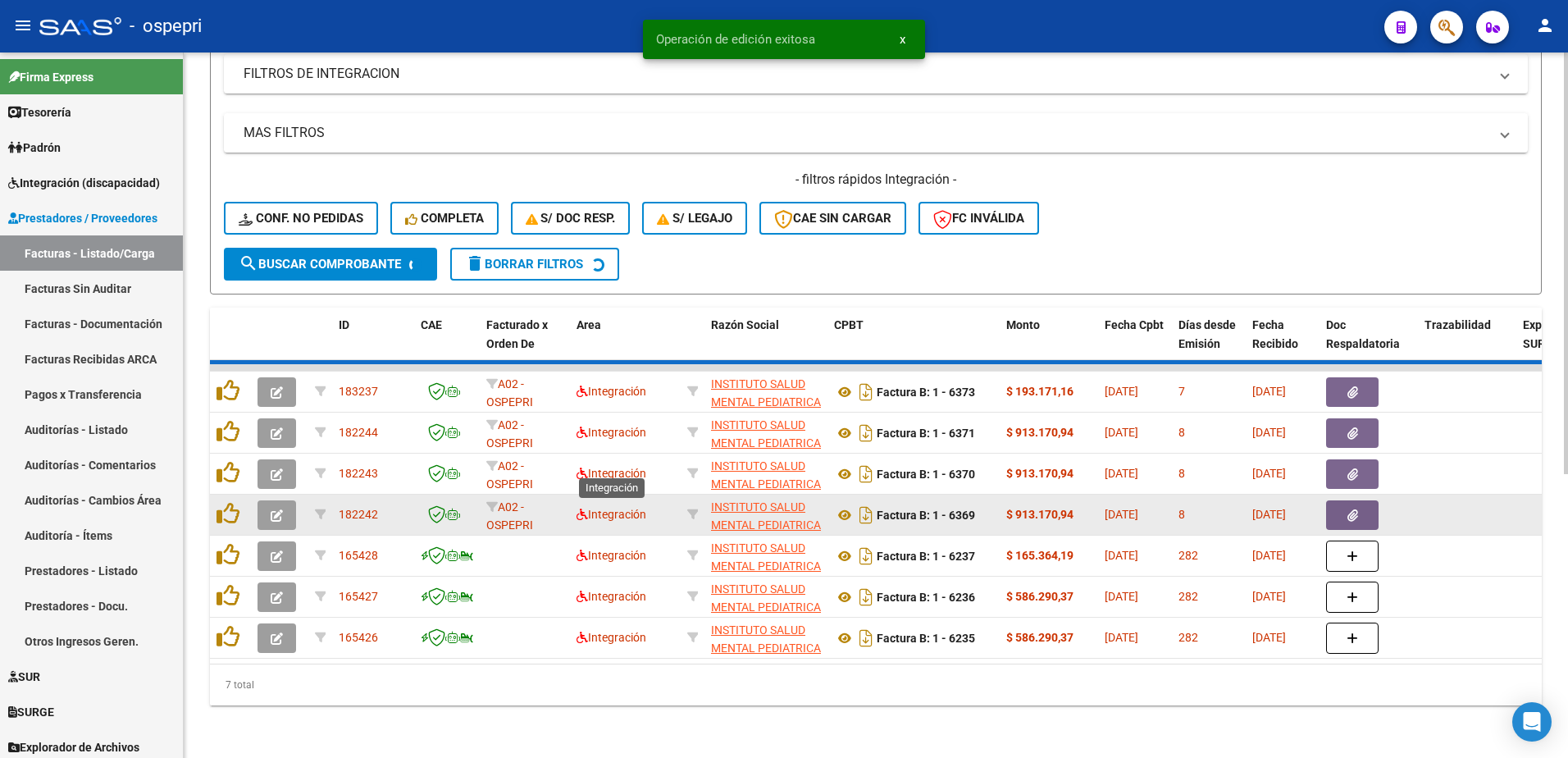
scroll to position [429, 0]
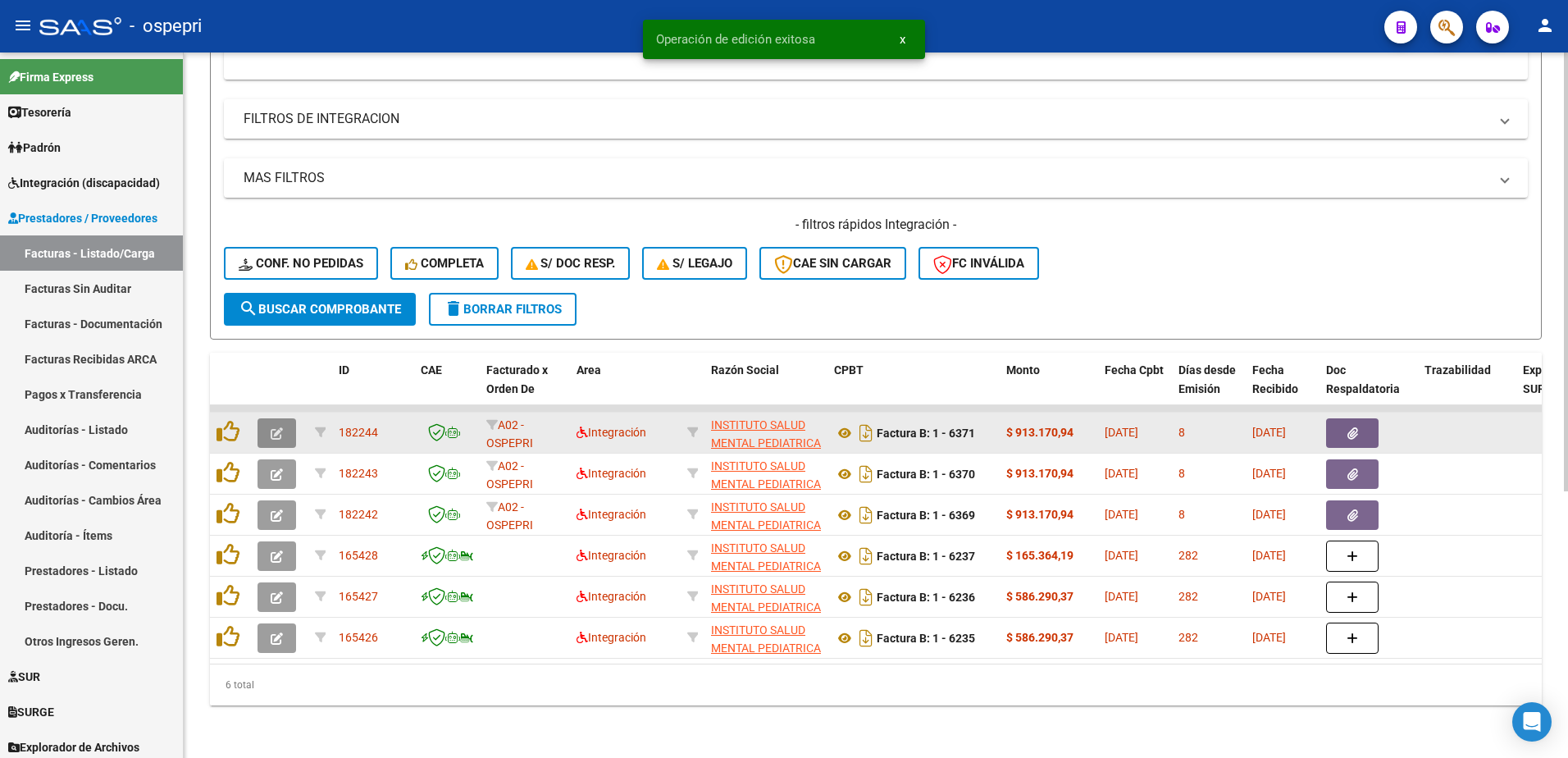
click at [276, 427] on icon "button" at bounding box center [277, 434] width 13 height 13
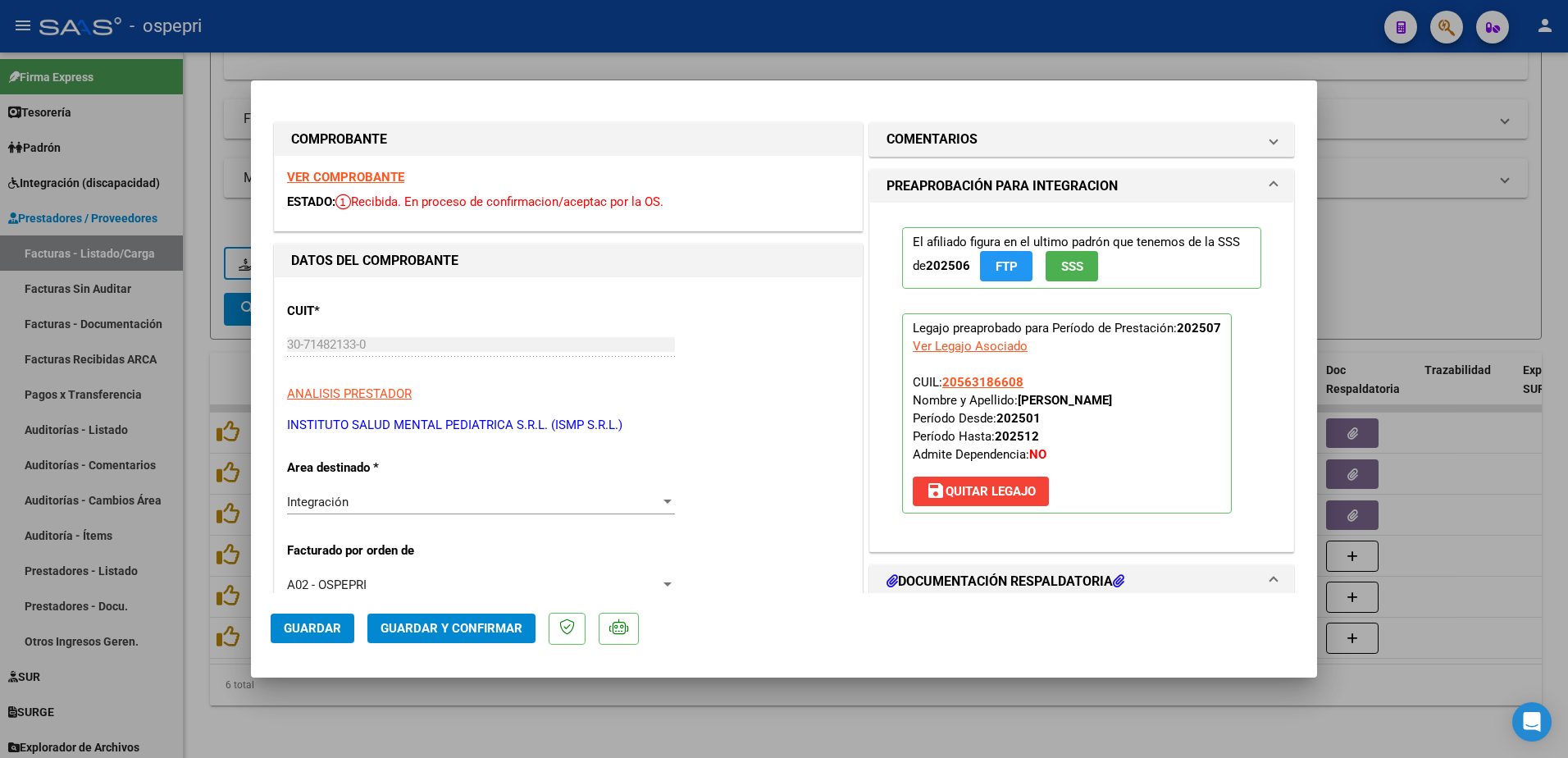
click at [344, 180] on strong "VER COMPROBANTE" at bounding box center [346, 177] width 118 height 14
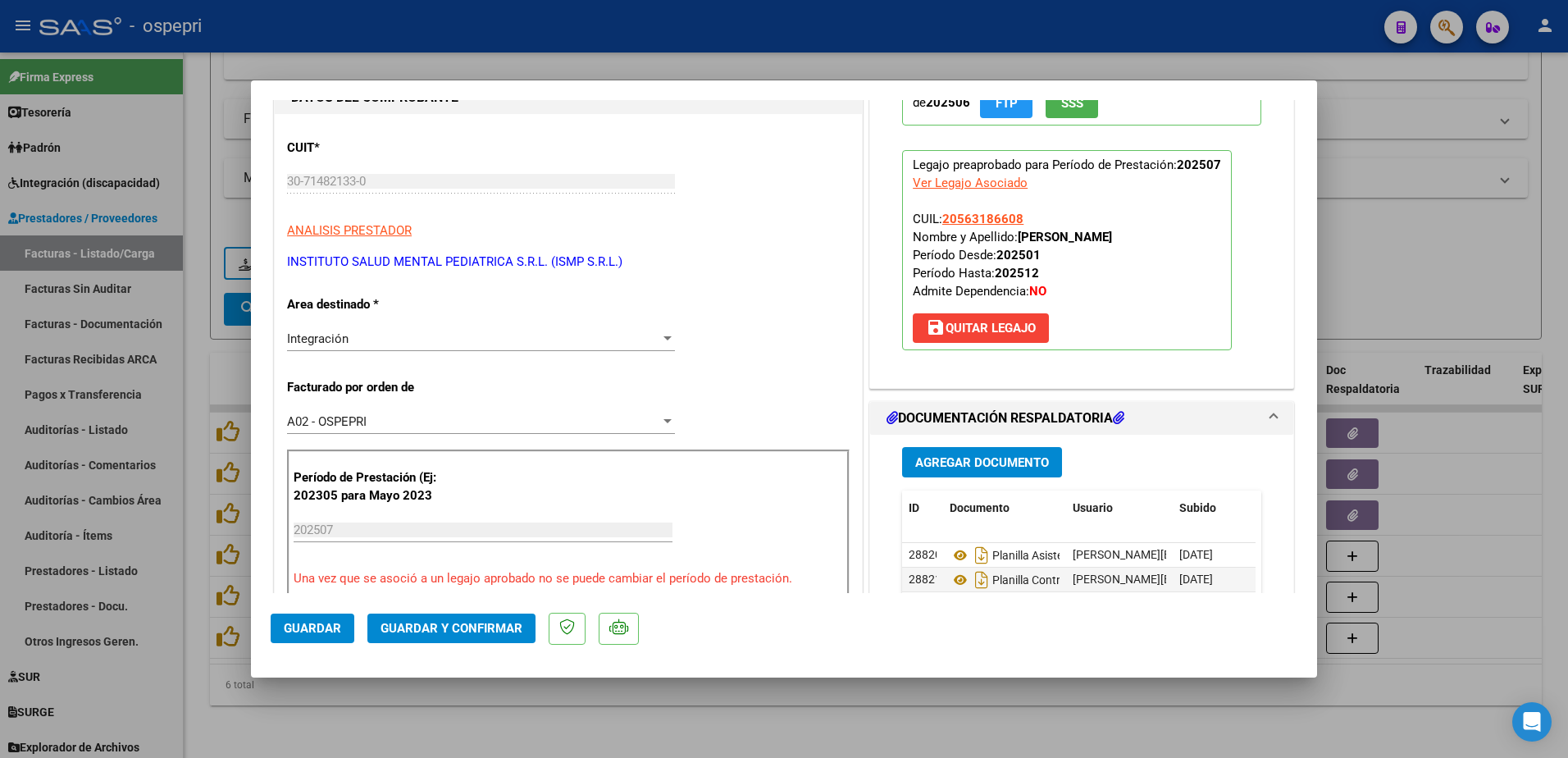
scroll to position [164, 0]
click at [950, 552] on icon at bounding box center [960, 555] width 22 height 20
click at [460, 624] on span "Guardar y Confirmar" at bounding box center [451, 629] width 142 height 14
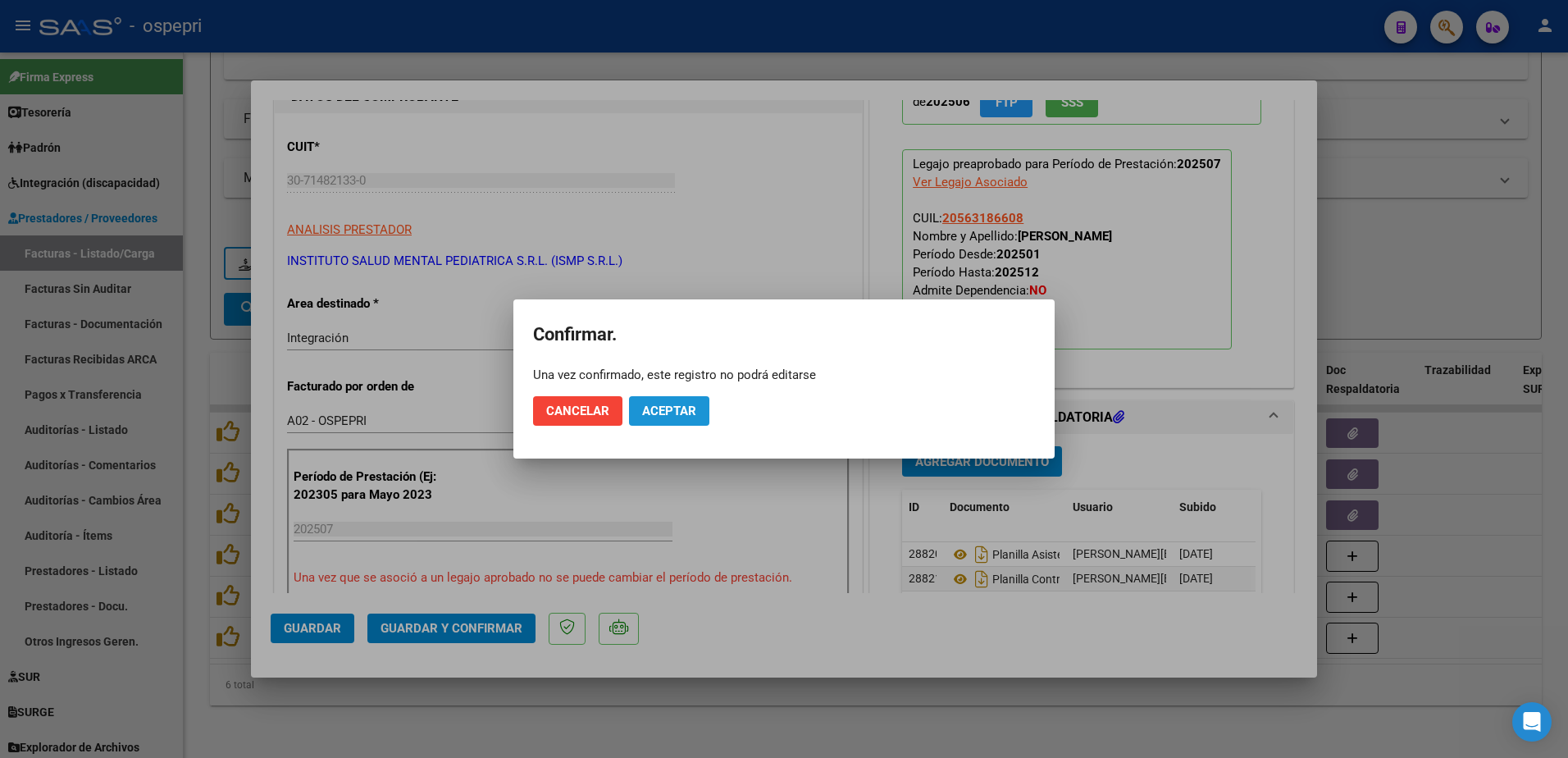
click at [652, 408] on span "Aceptar" at bounding box center [669, 411] width 54 height 14
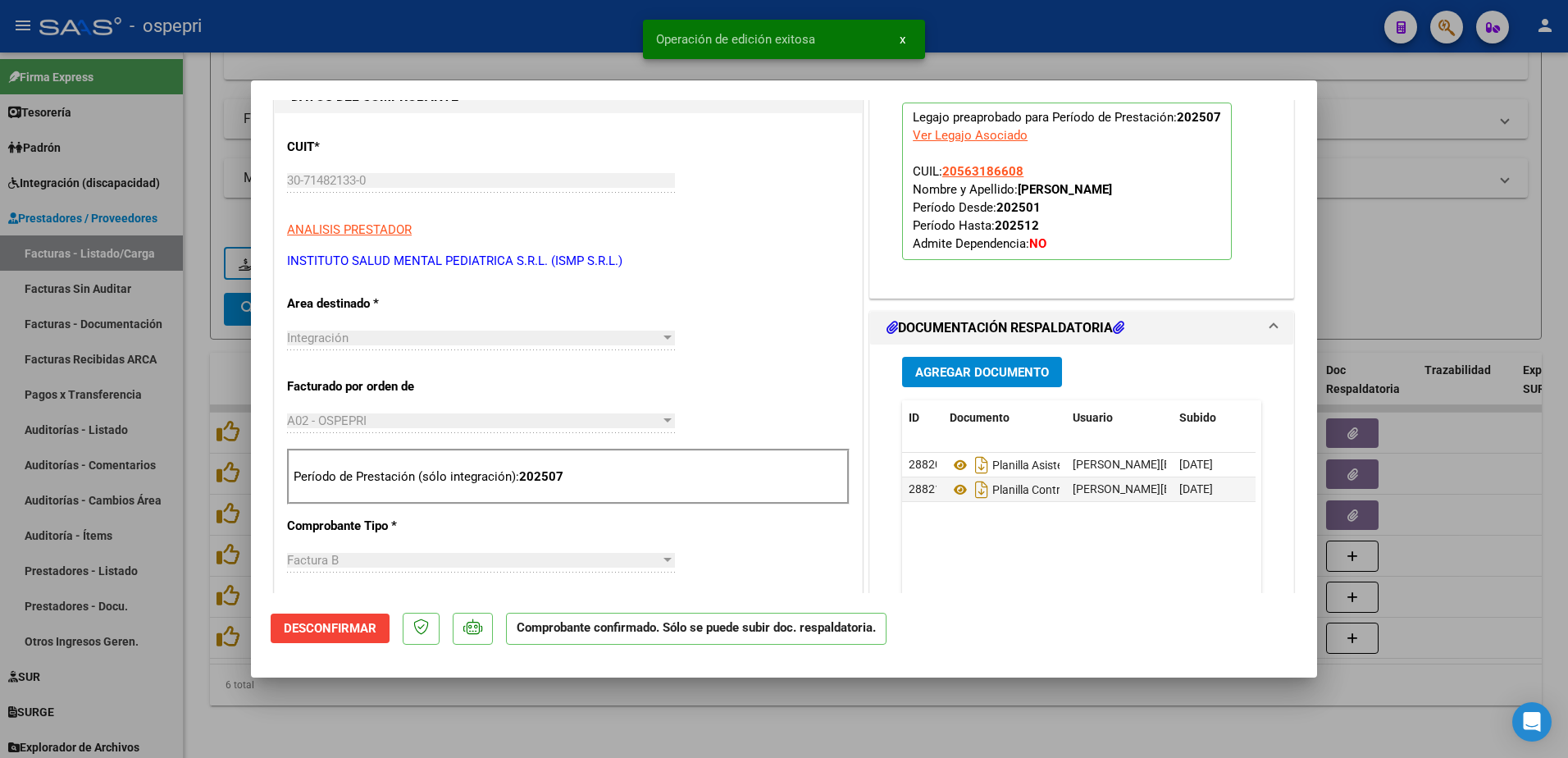
type input "$ 0,00"
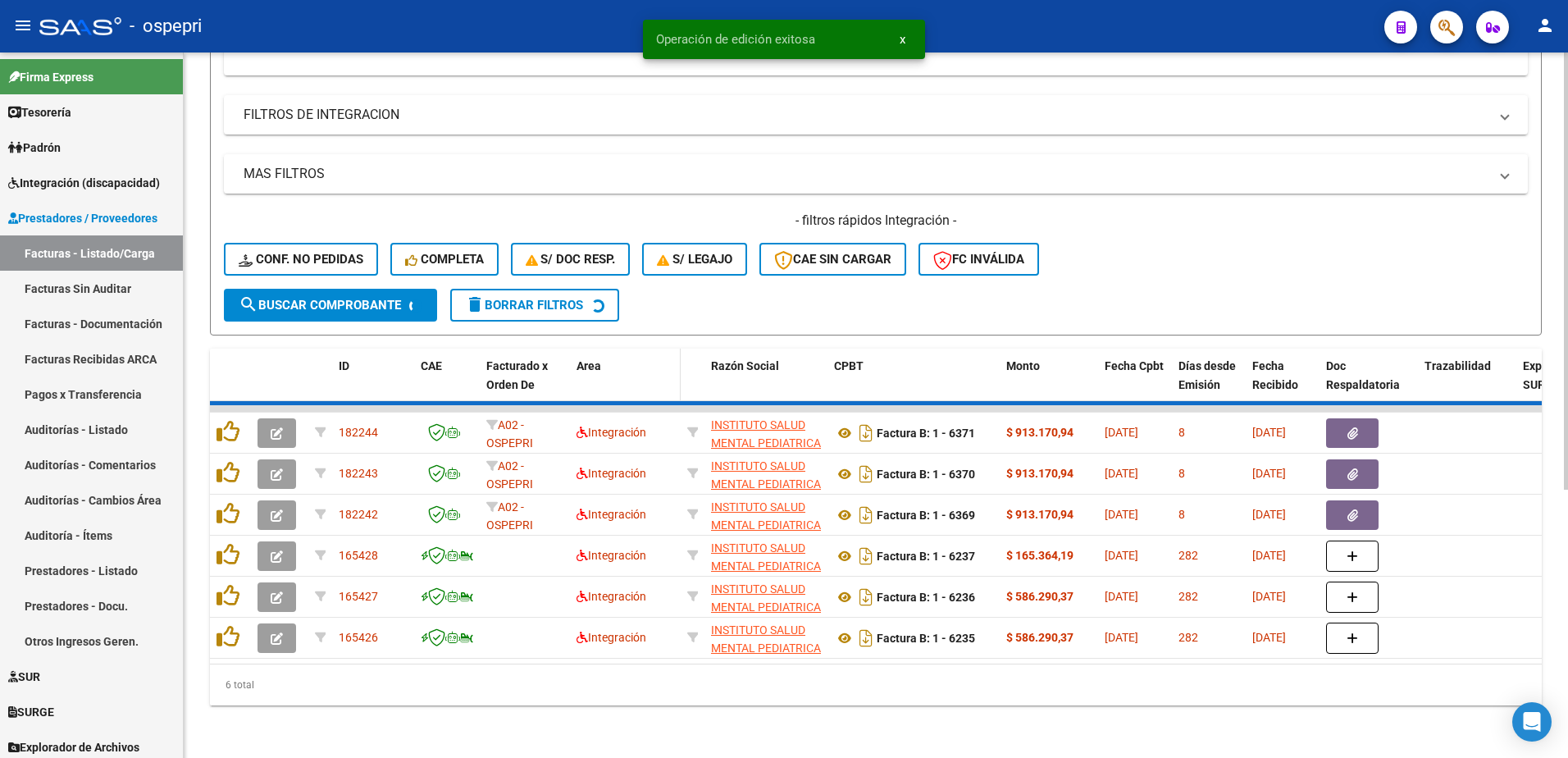
scroll to position [388, 0]
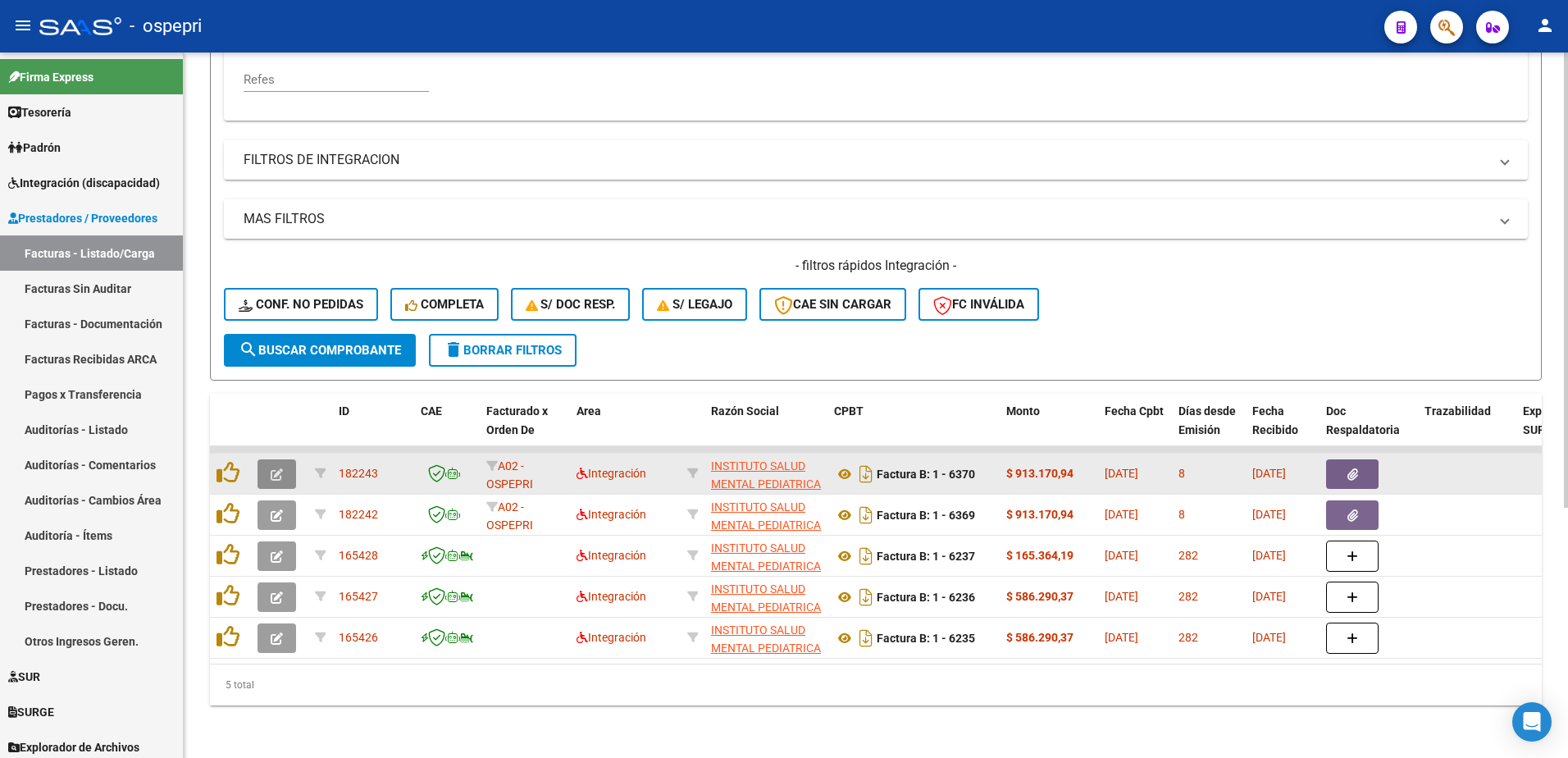
click at [272, 469] on icon "button" at bounding box center [277, 475] width 13 height 13
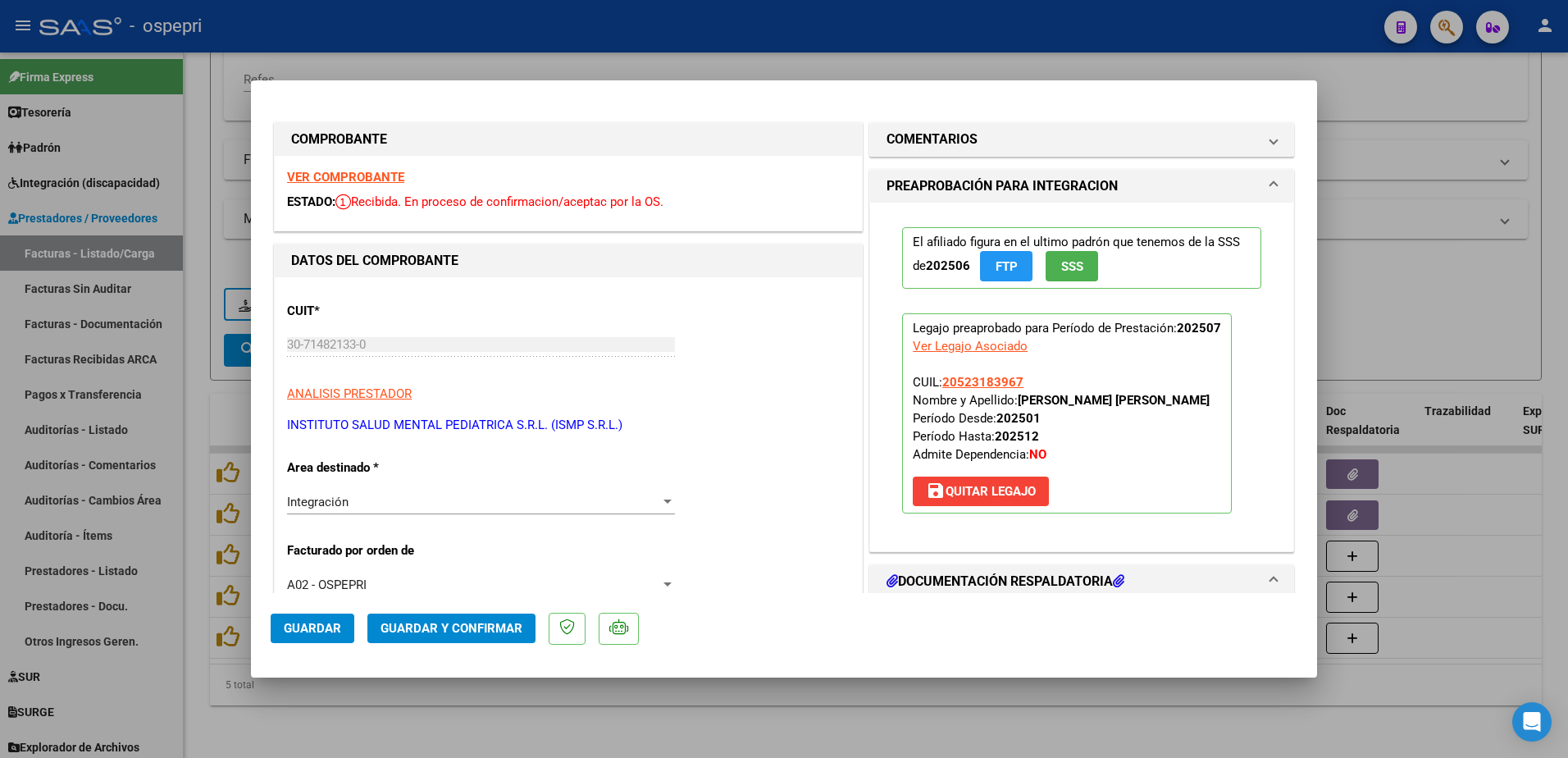
click at [343, 176] on strong "VER COMPROBANTE" at bounding box center [346, 177] width 118 height 14
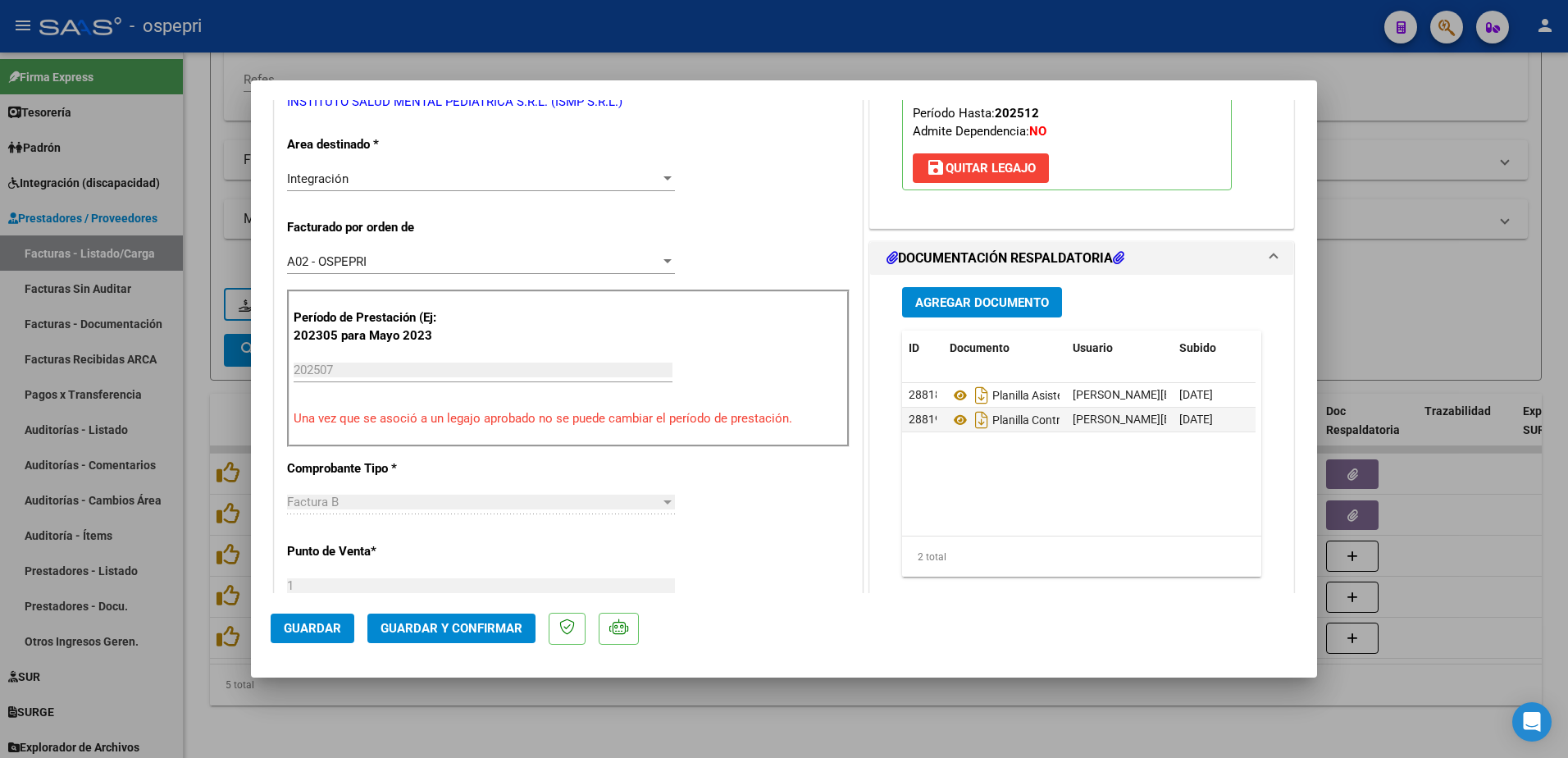
scroll to position [328, 0]
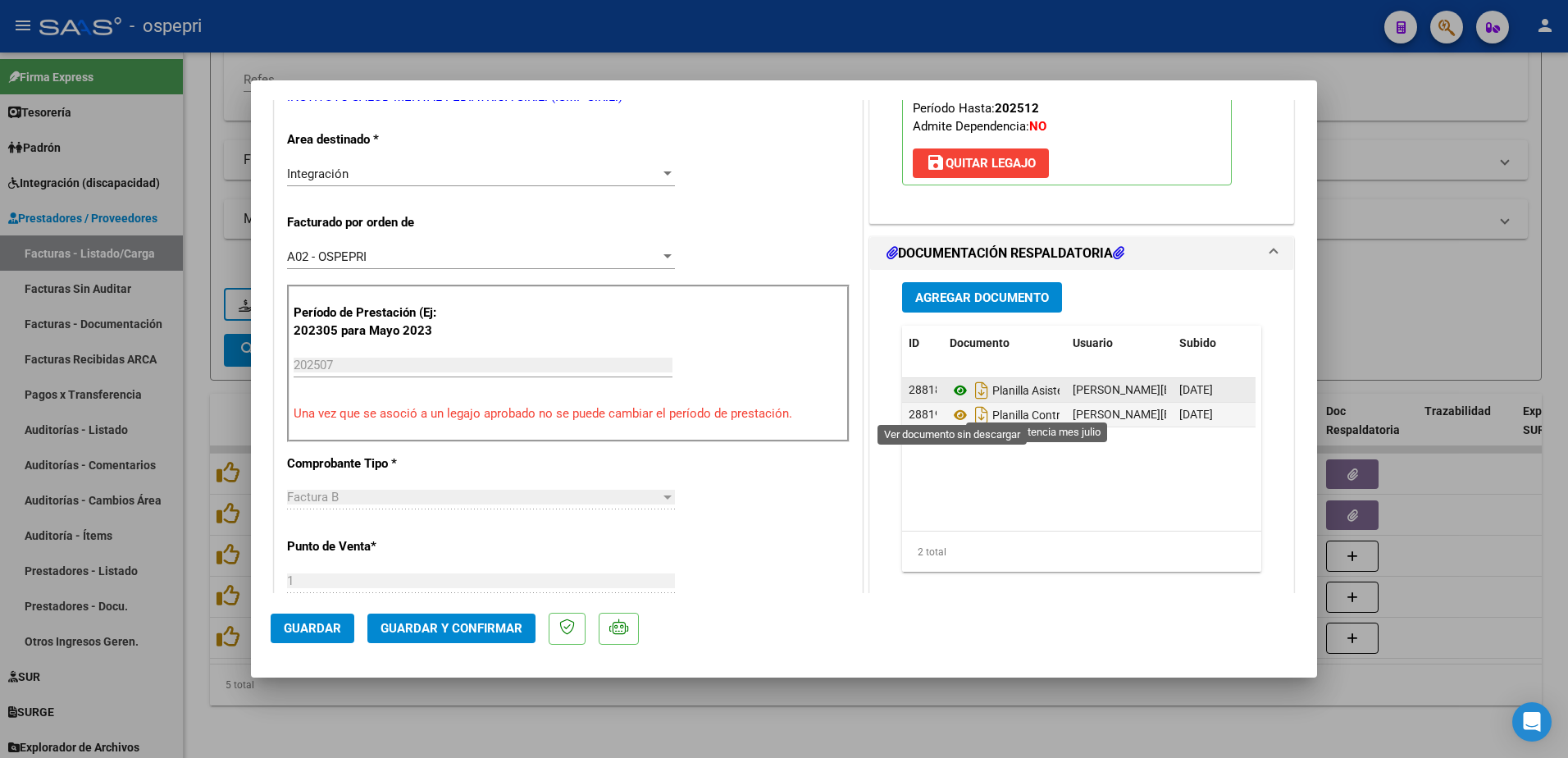
click at [950, 401] on icon at bounding box center [960, 391] width 22 height 20
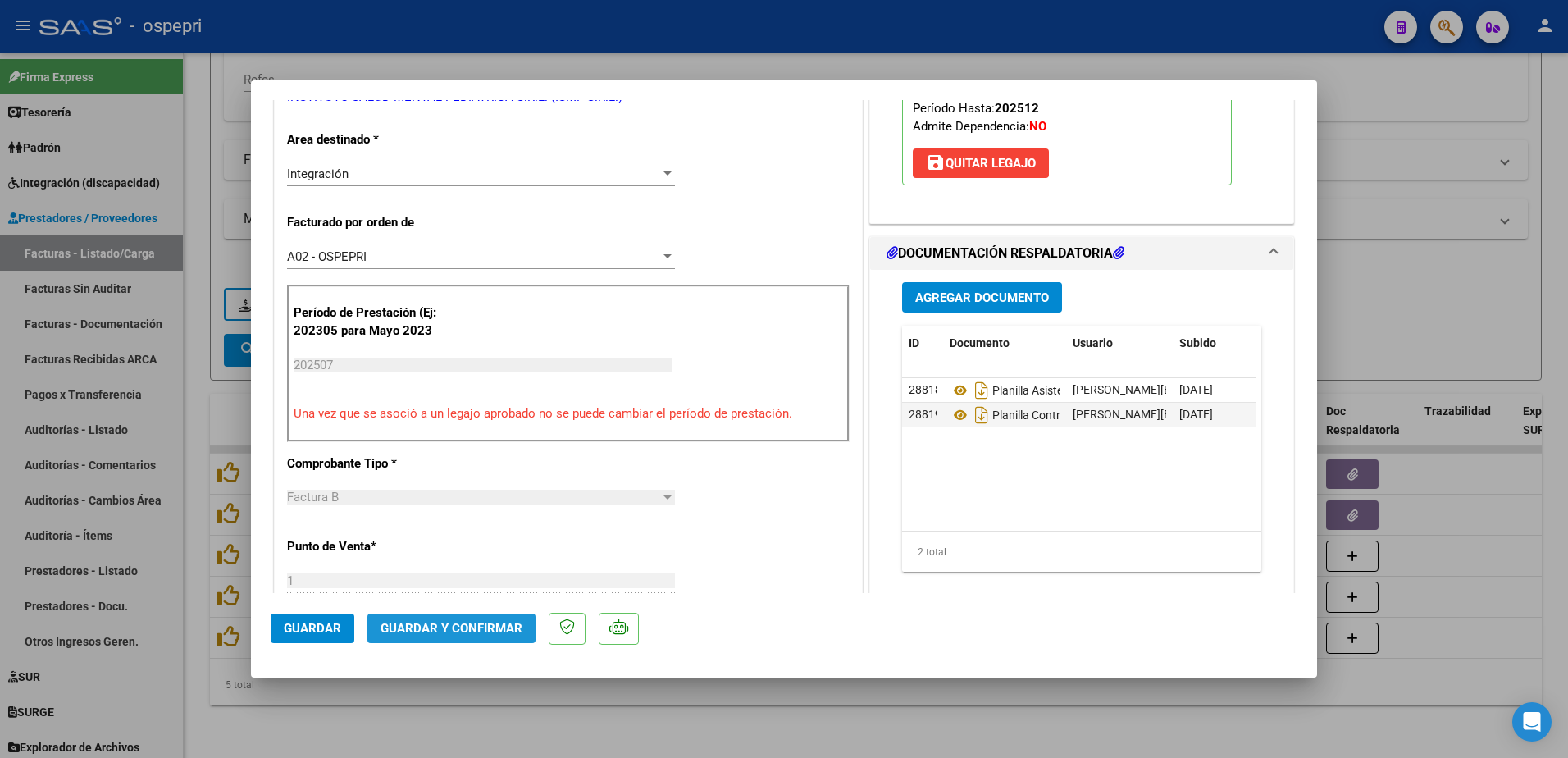
click at [448, 619] on button "Guardar y Confirmar" at bounding box center [451, 628] width 168 height 30
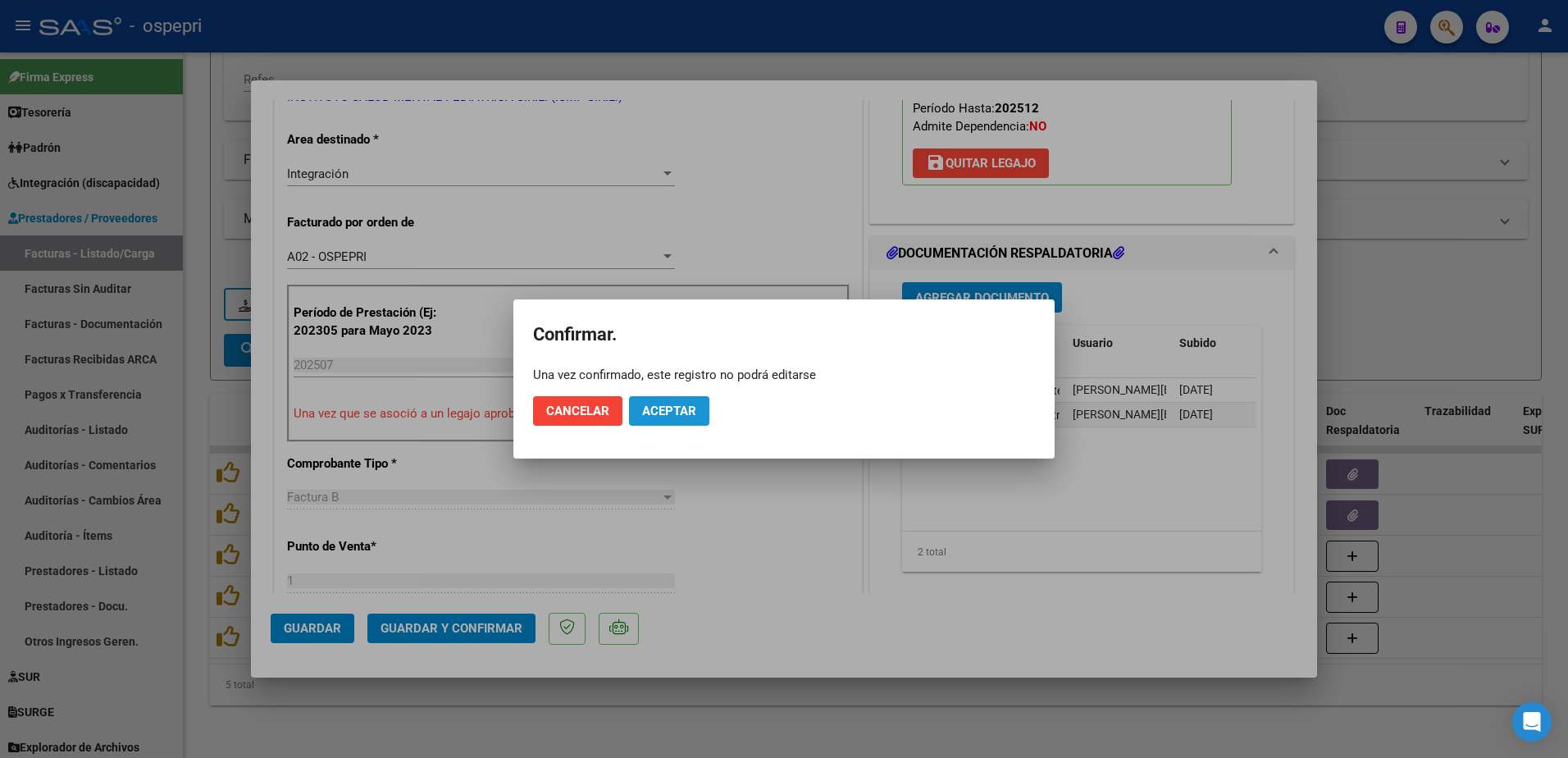
click at [671, 413] on span "Aceptar" at bounding box center [669, 411] width 54 height 14
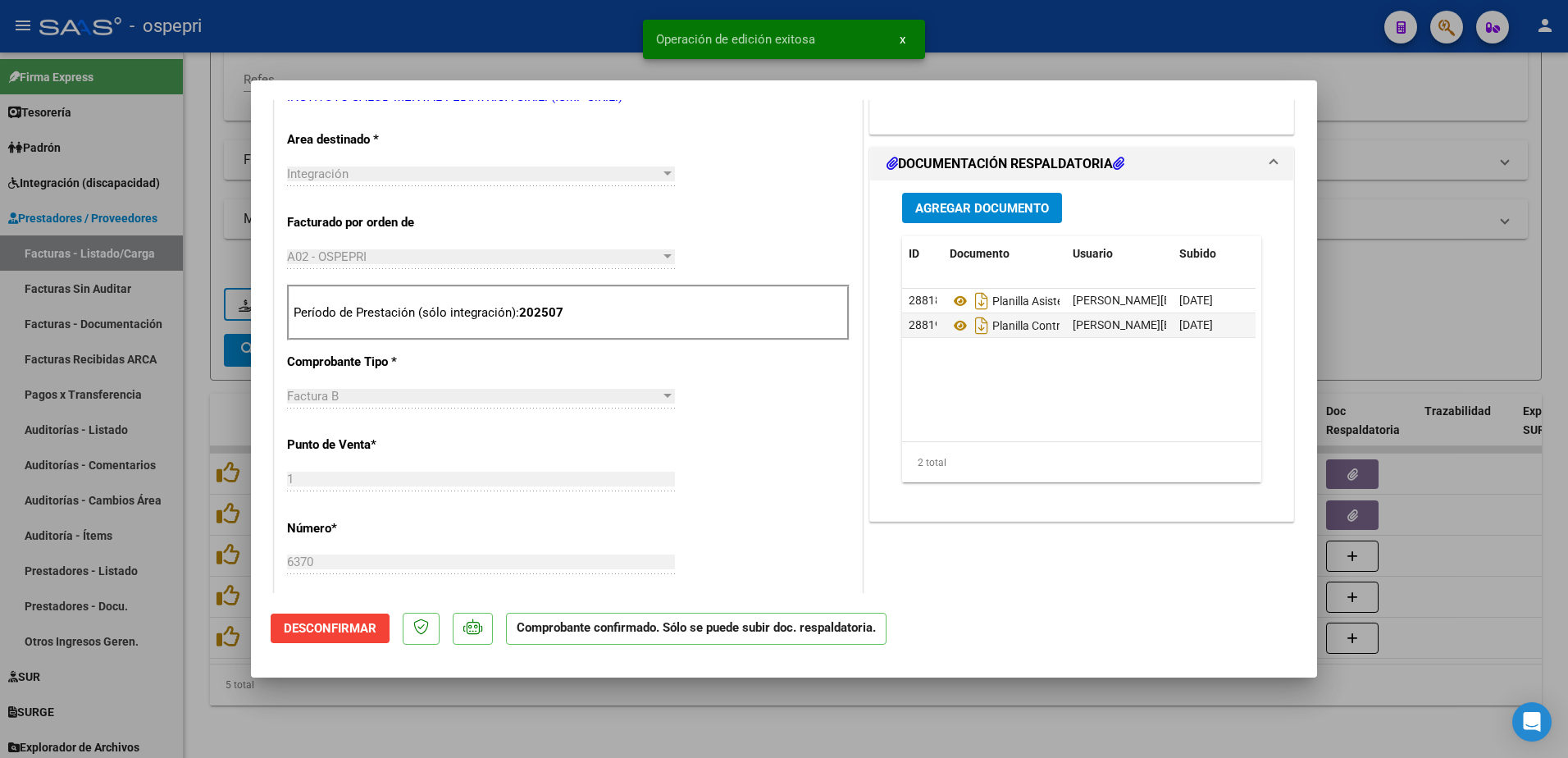
type input "$ 0,00"
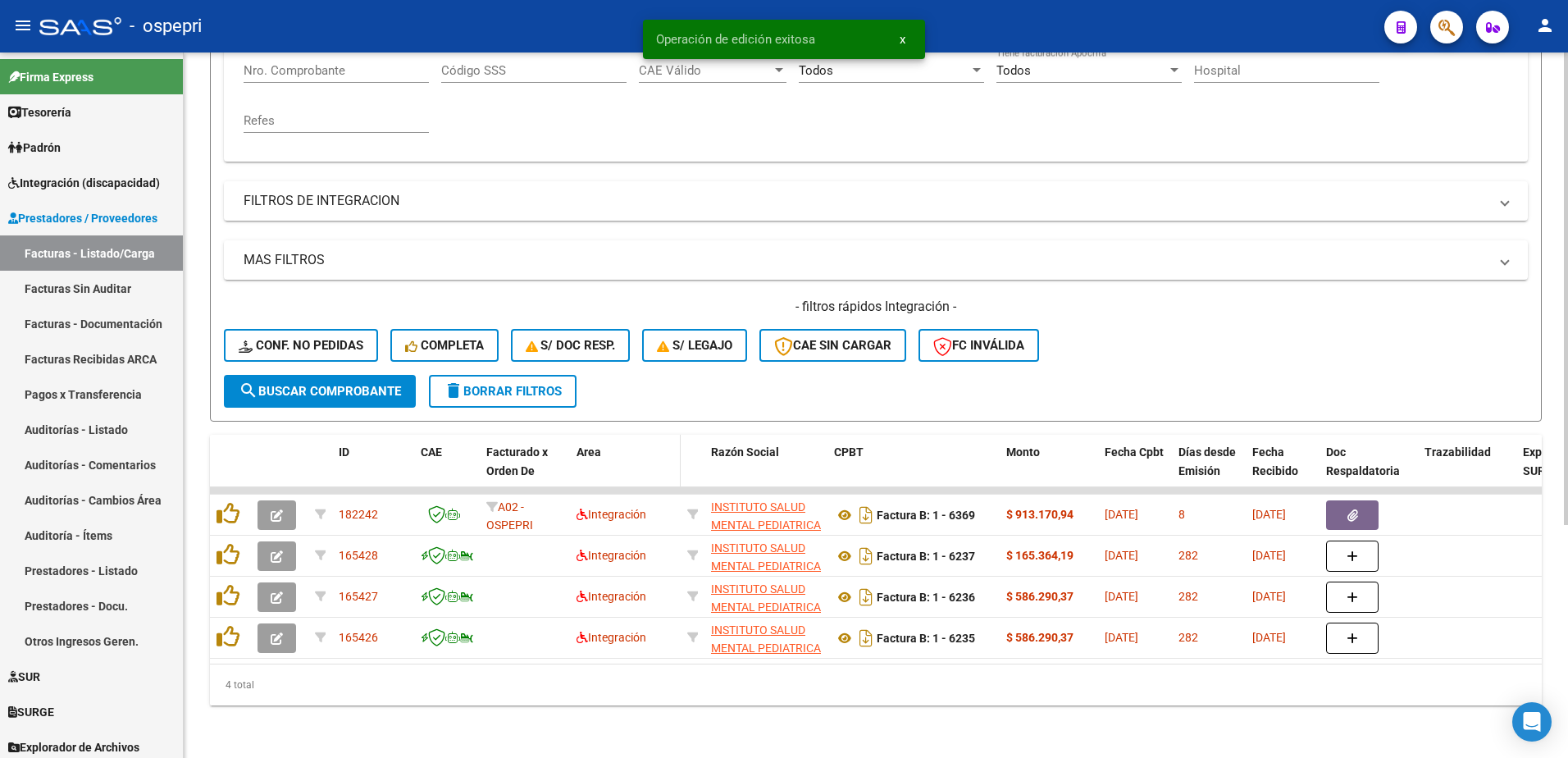
scroll to position [348, 0]
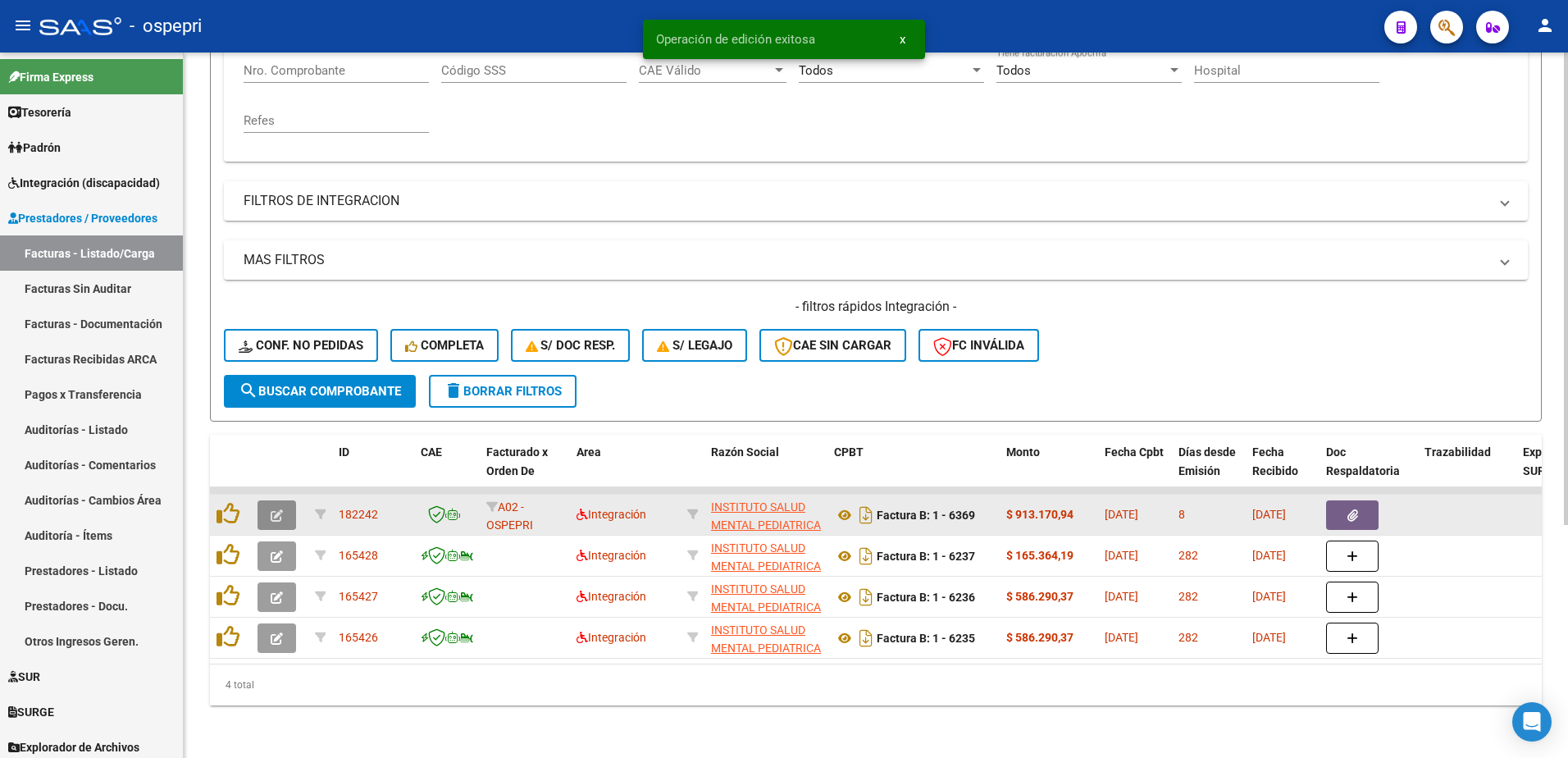
click at [269, 507] on button "button" at bounding box center [276, 515] width 39 height 30
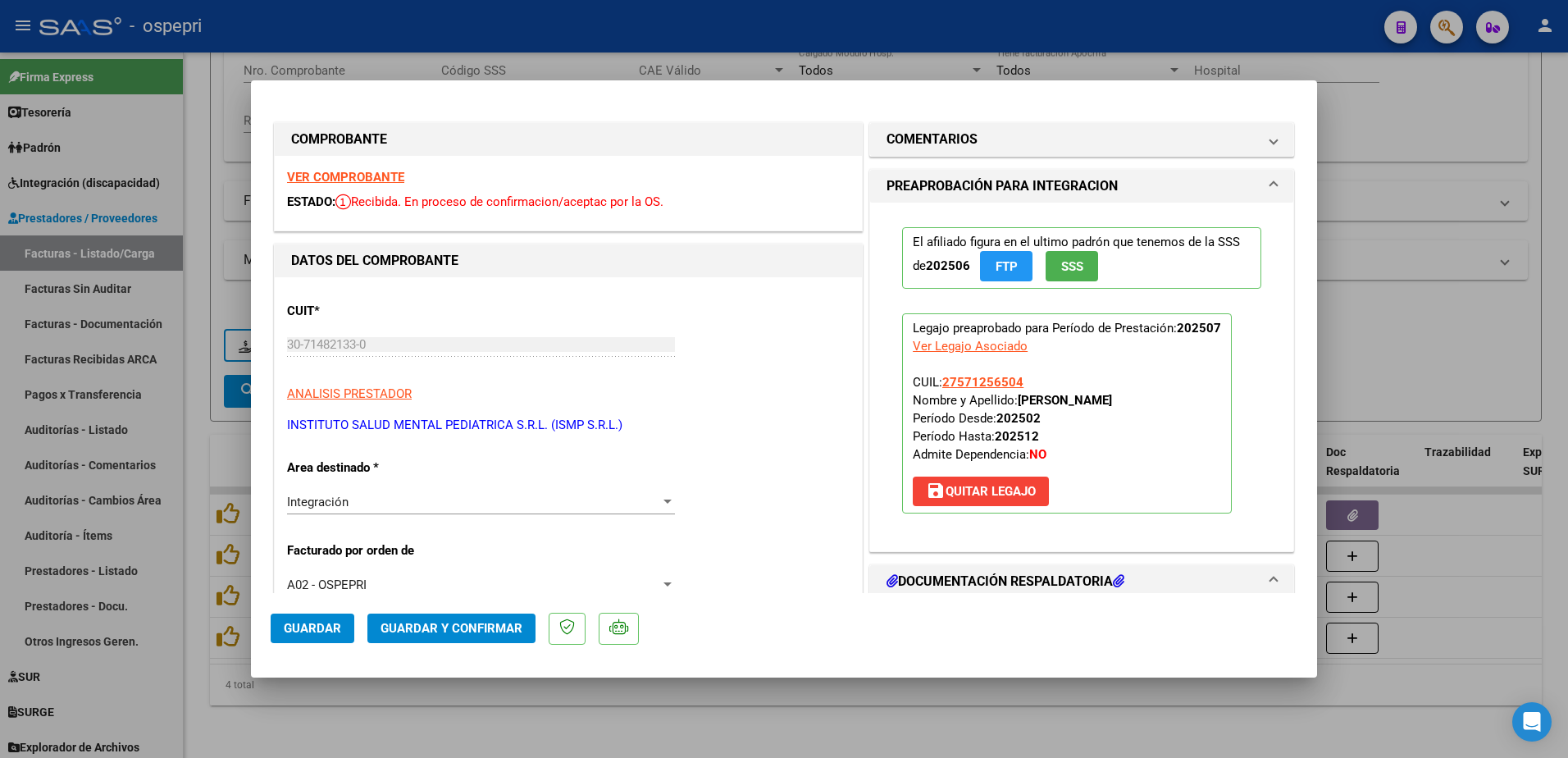
click at [337, 174] on strong "VER COMPROBANTE" at bounding box center [346, 177] width 118 height 14
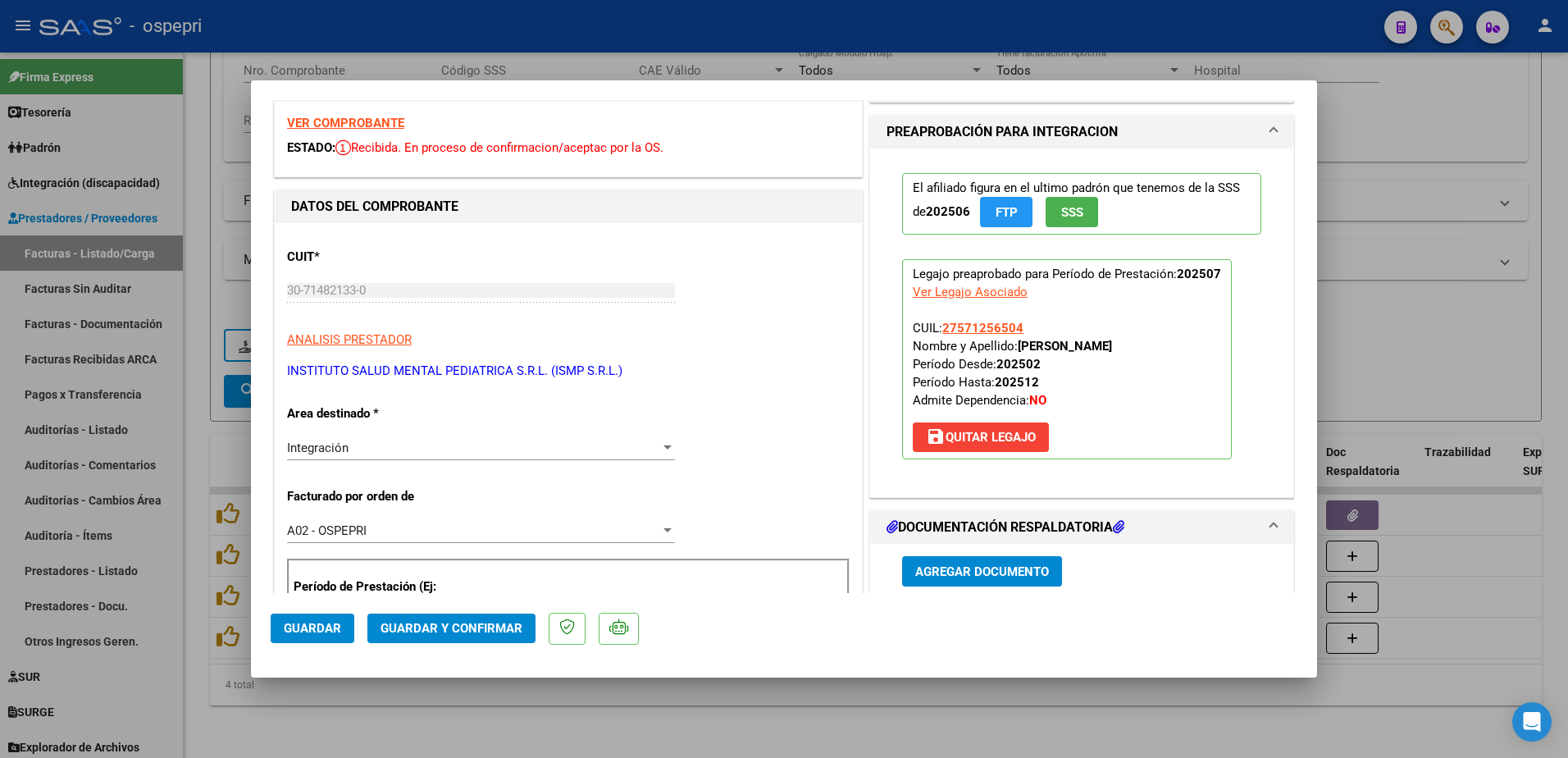
scroll to position [164, 0]
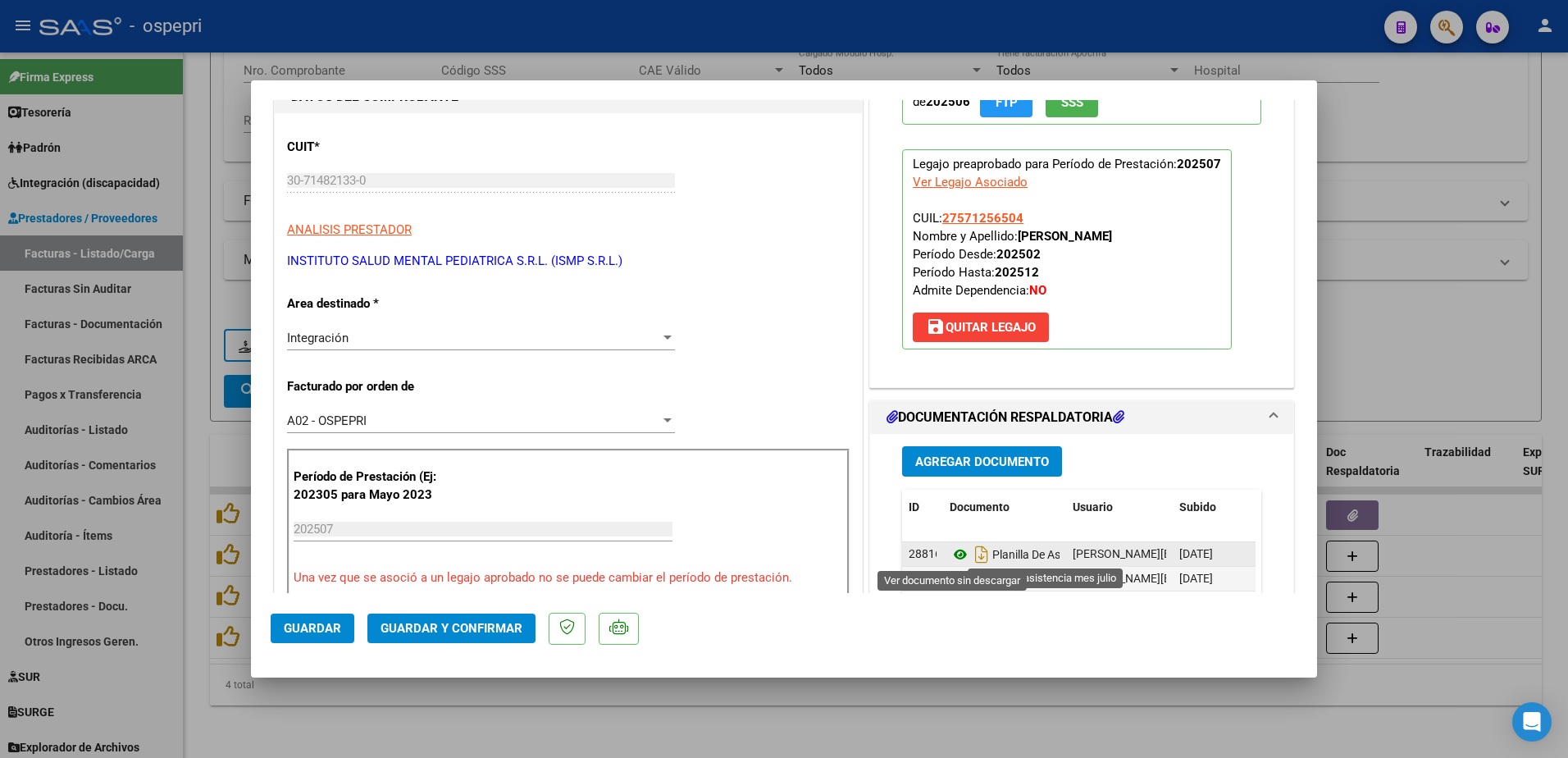
click at [950, 553] on icon at bounding box center [960, 555] width 22 height 20
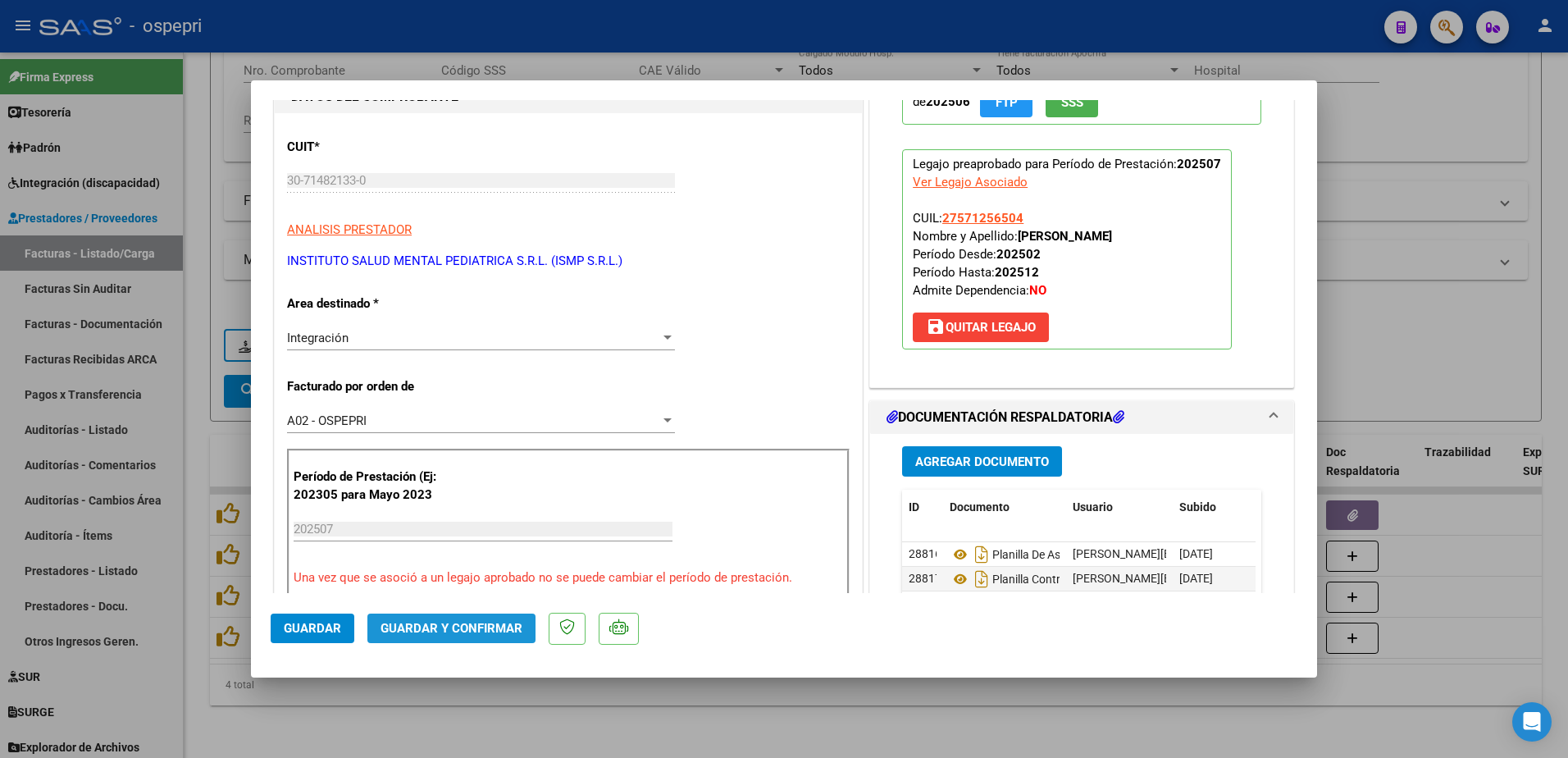
click at [467, 618] on button "Guardar y Confirmar" at bounding box center [451, 628] width 168 height 30
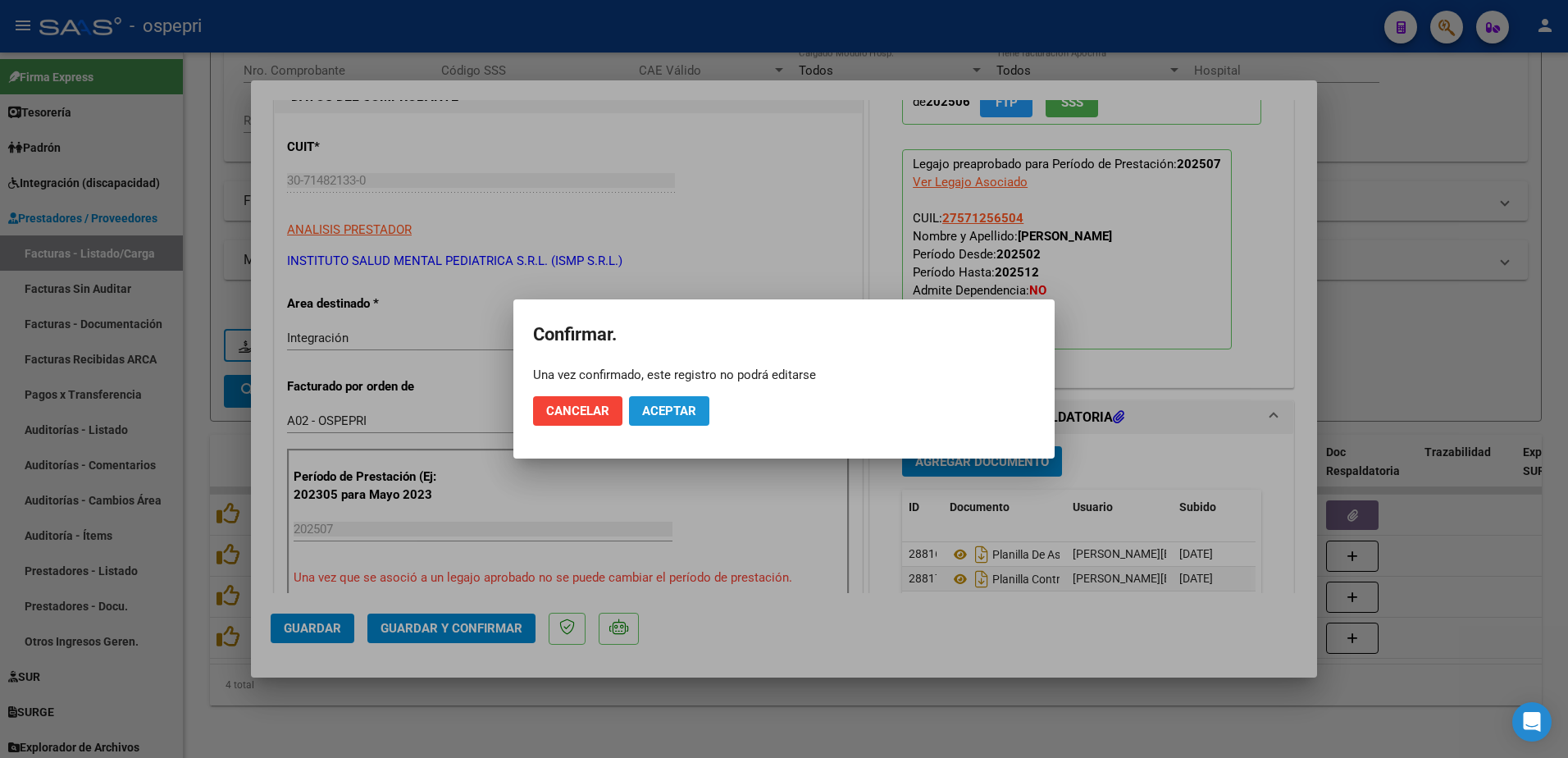
click at [654, 410] on span "Aceptar" at bounding box center [669, 411] width 54 height 14
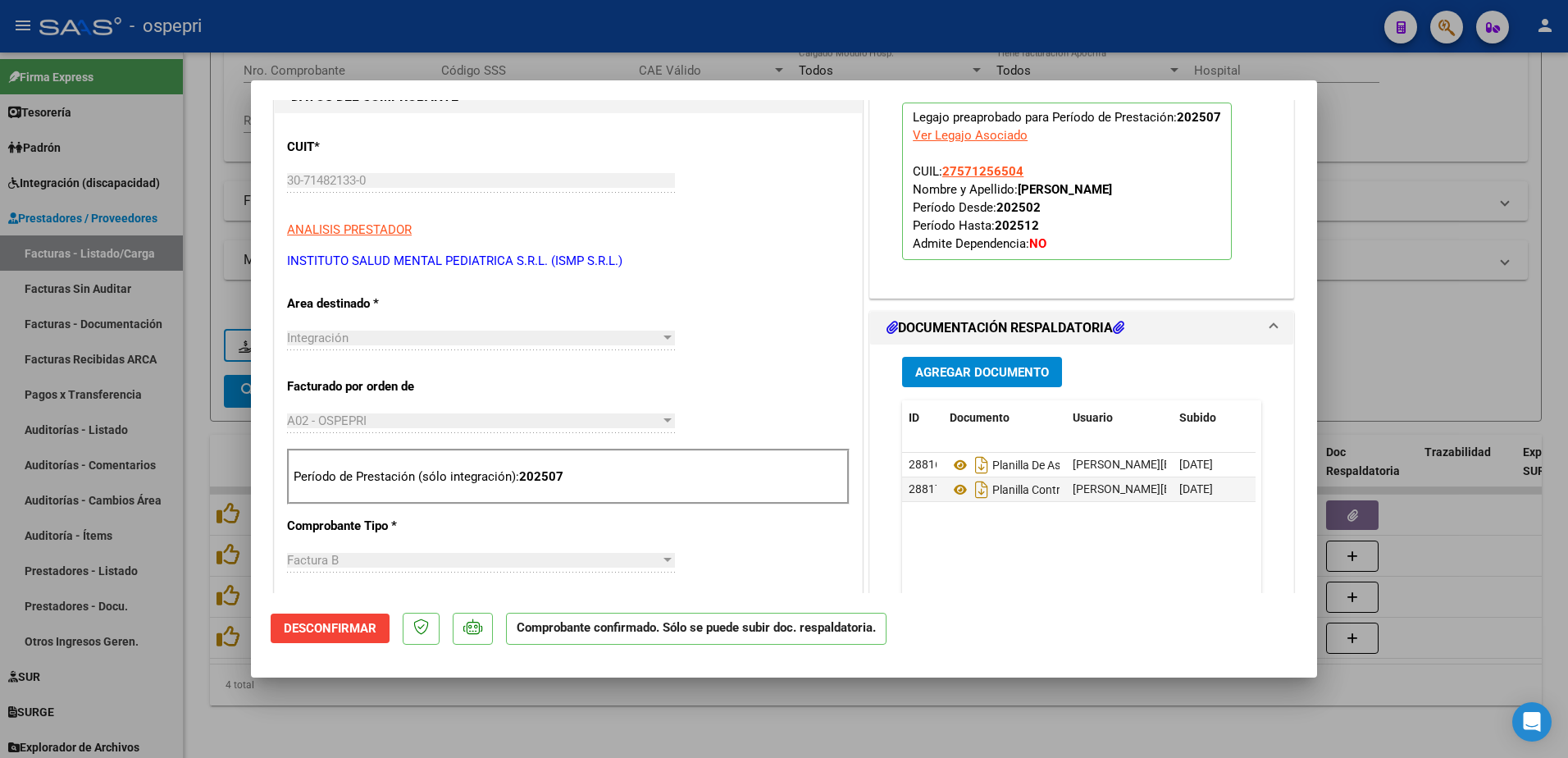
type input "$ 0,00"
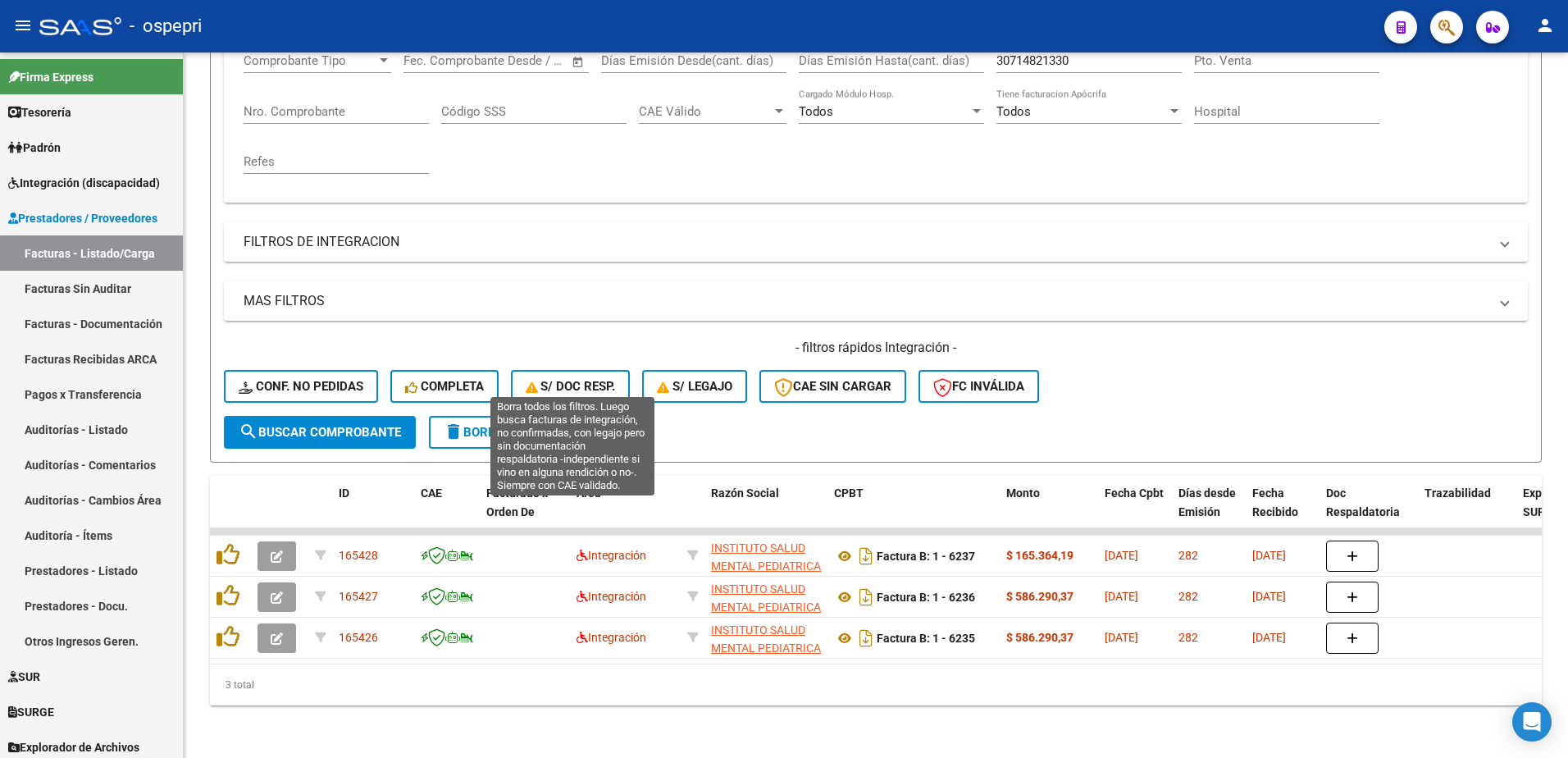
scroll to position [306, 0]
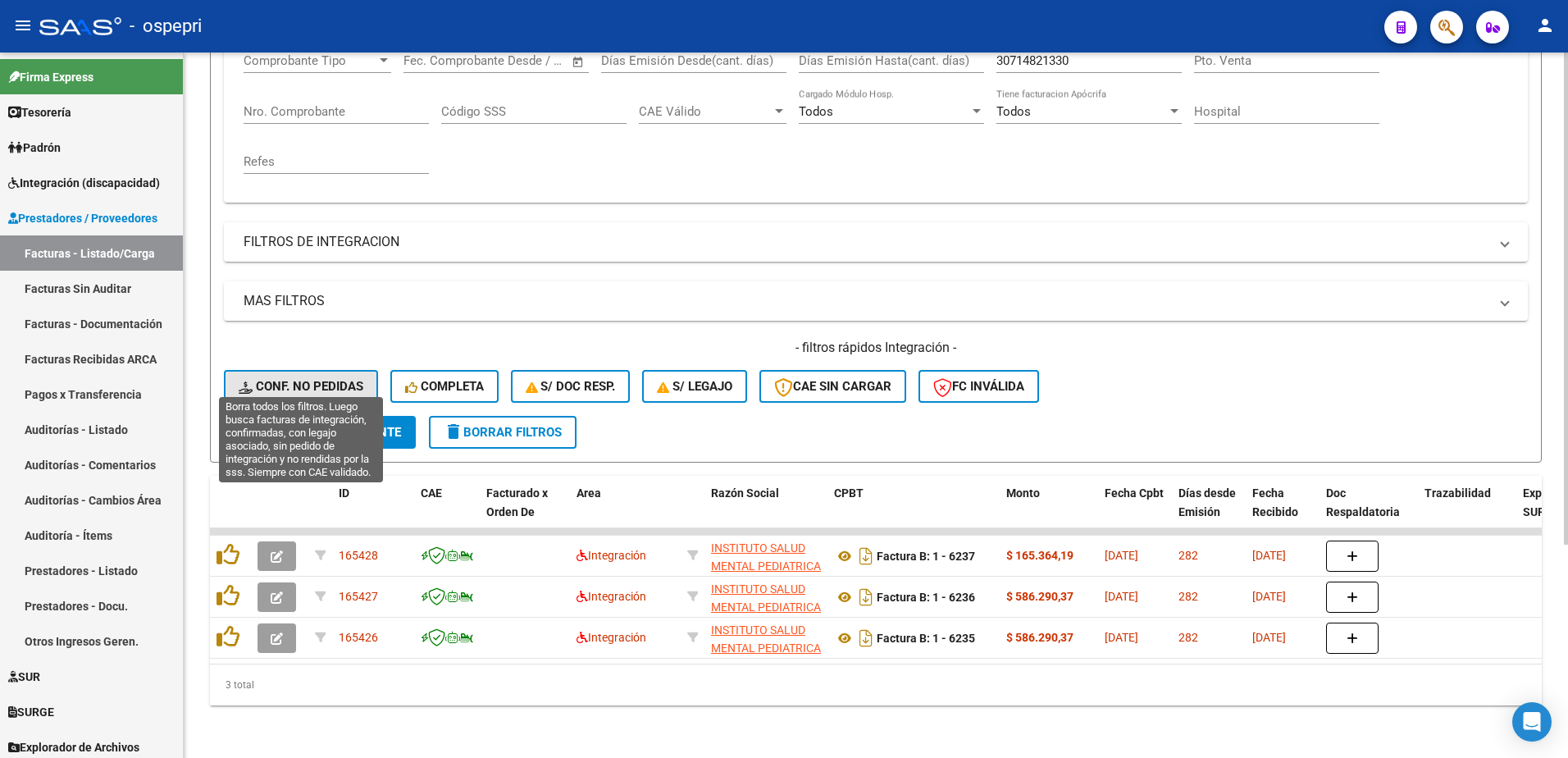
click at [311, 379] on span "Conf. no pedidas" at bounding box center [301, 386] width 125 height 14
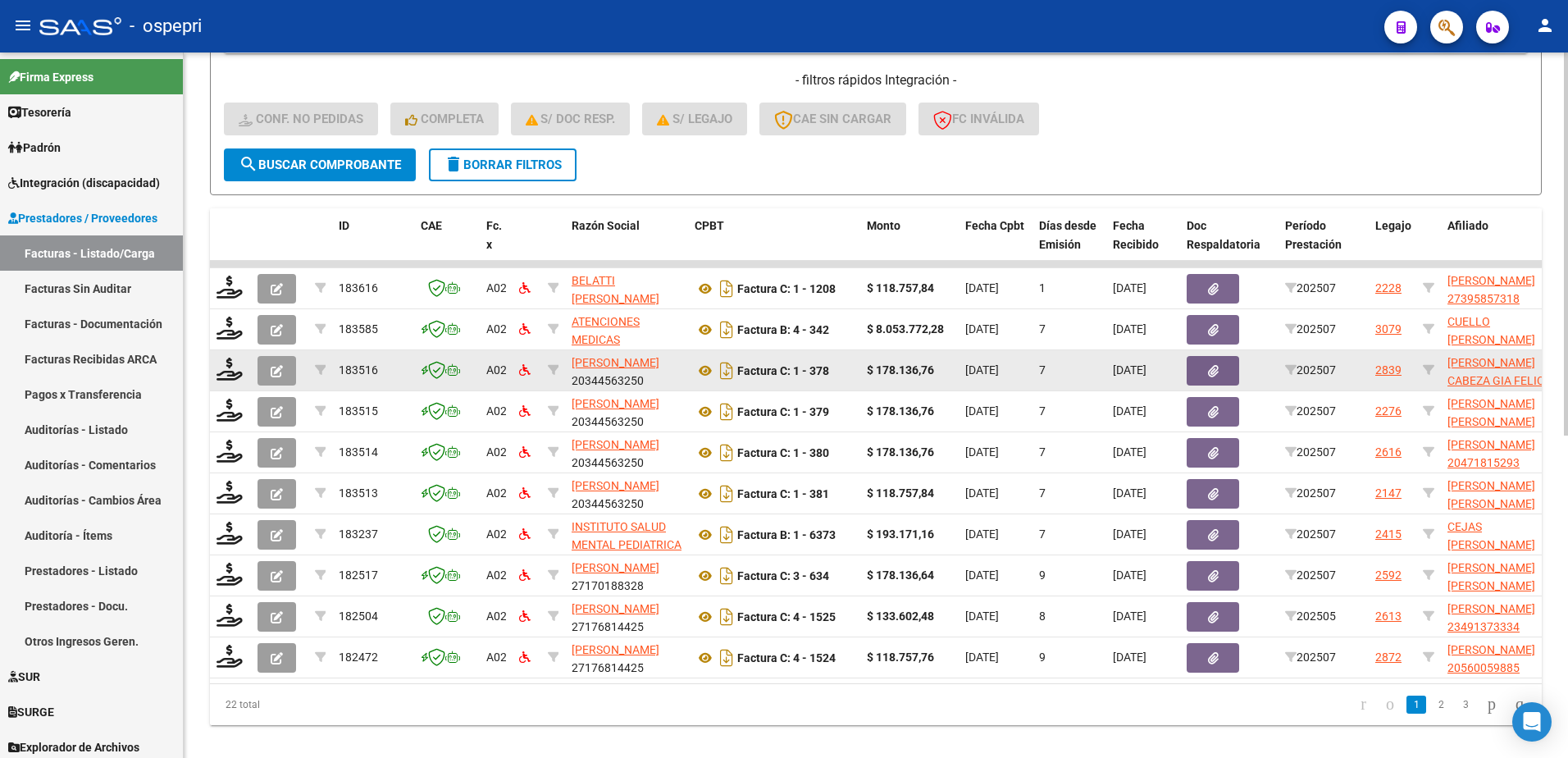
scroll to position [594, 0]
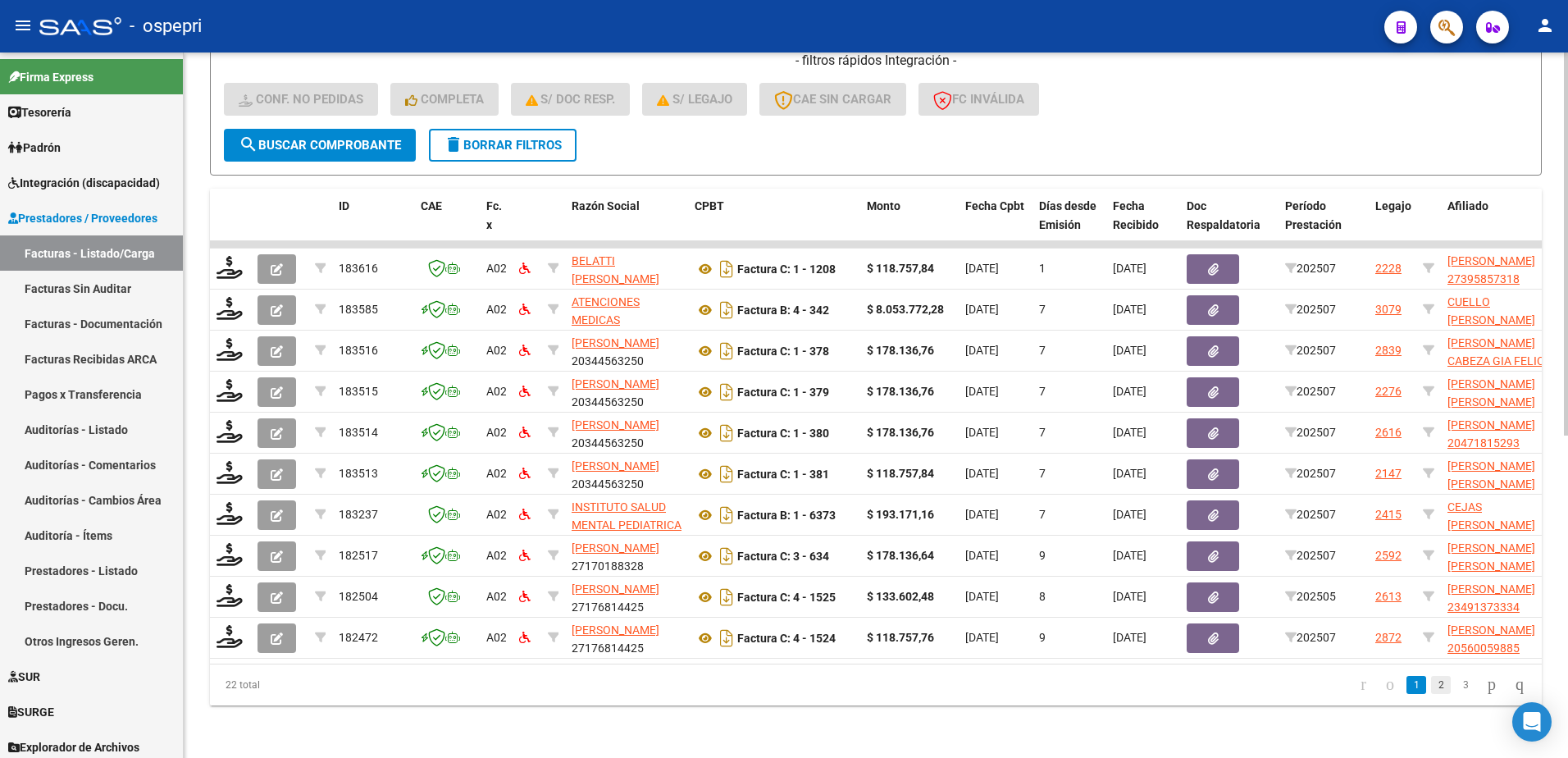
click at [1431, 687] on link "2" at bounding box center [1441, 685] width 20 height 18
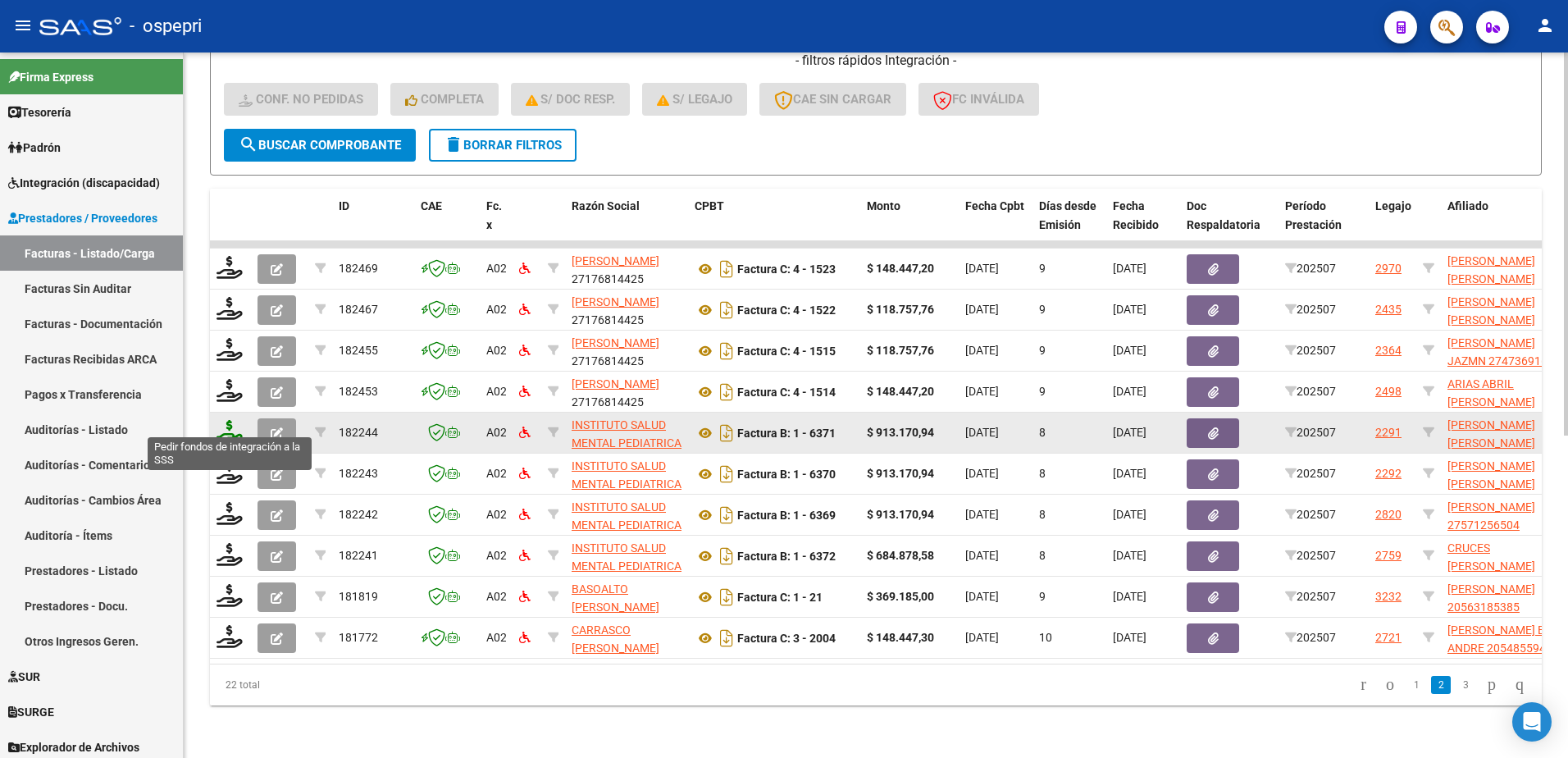
click at [228, 421] on icon at bounding box center [229, 432] width 26 height 23
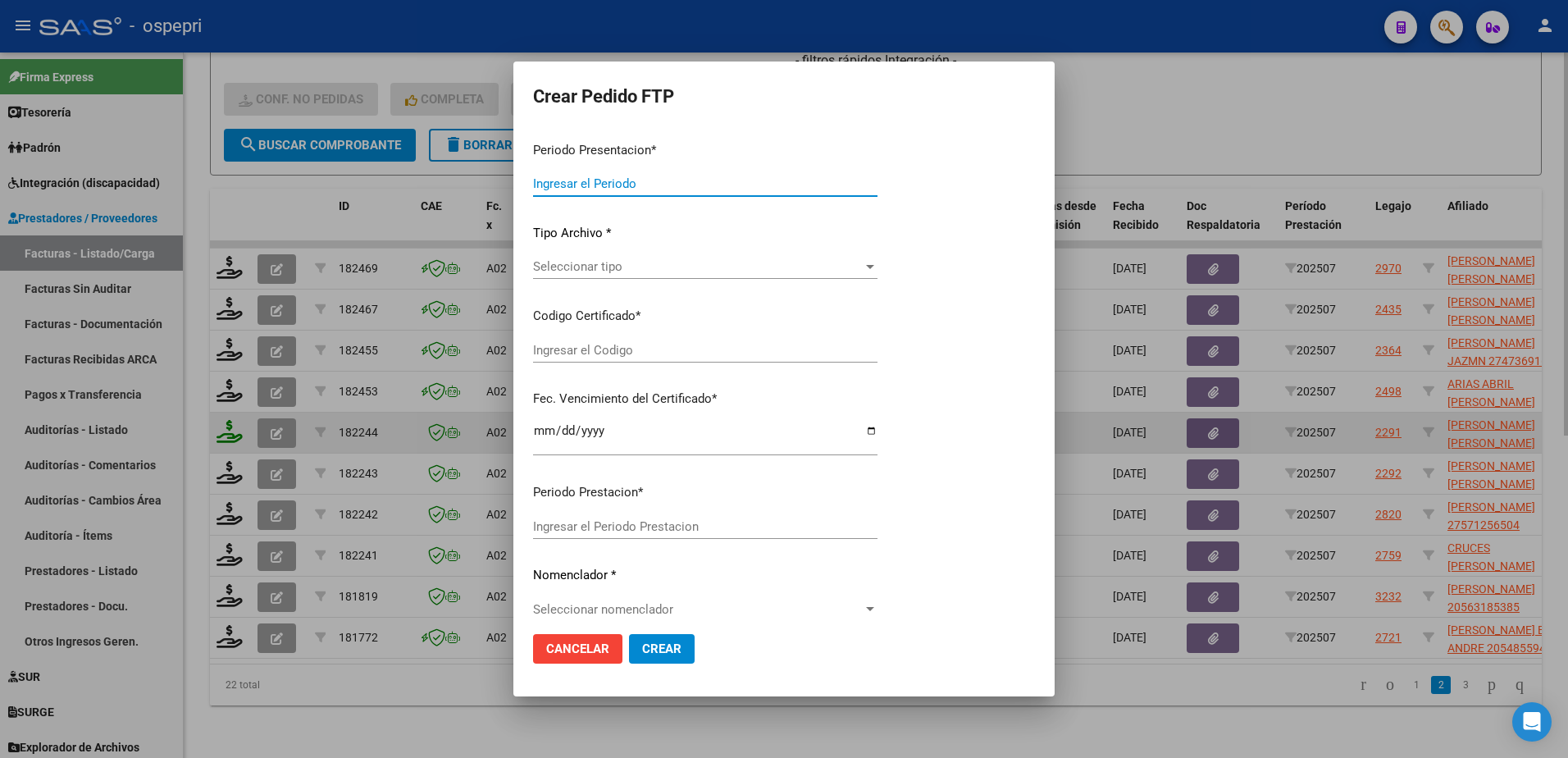
type input "202507"
type input "$ 913.170,94"
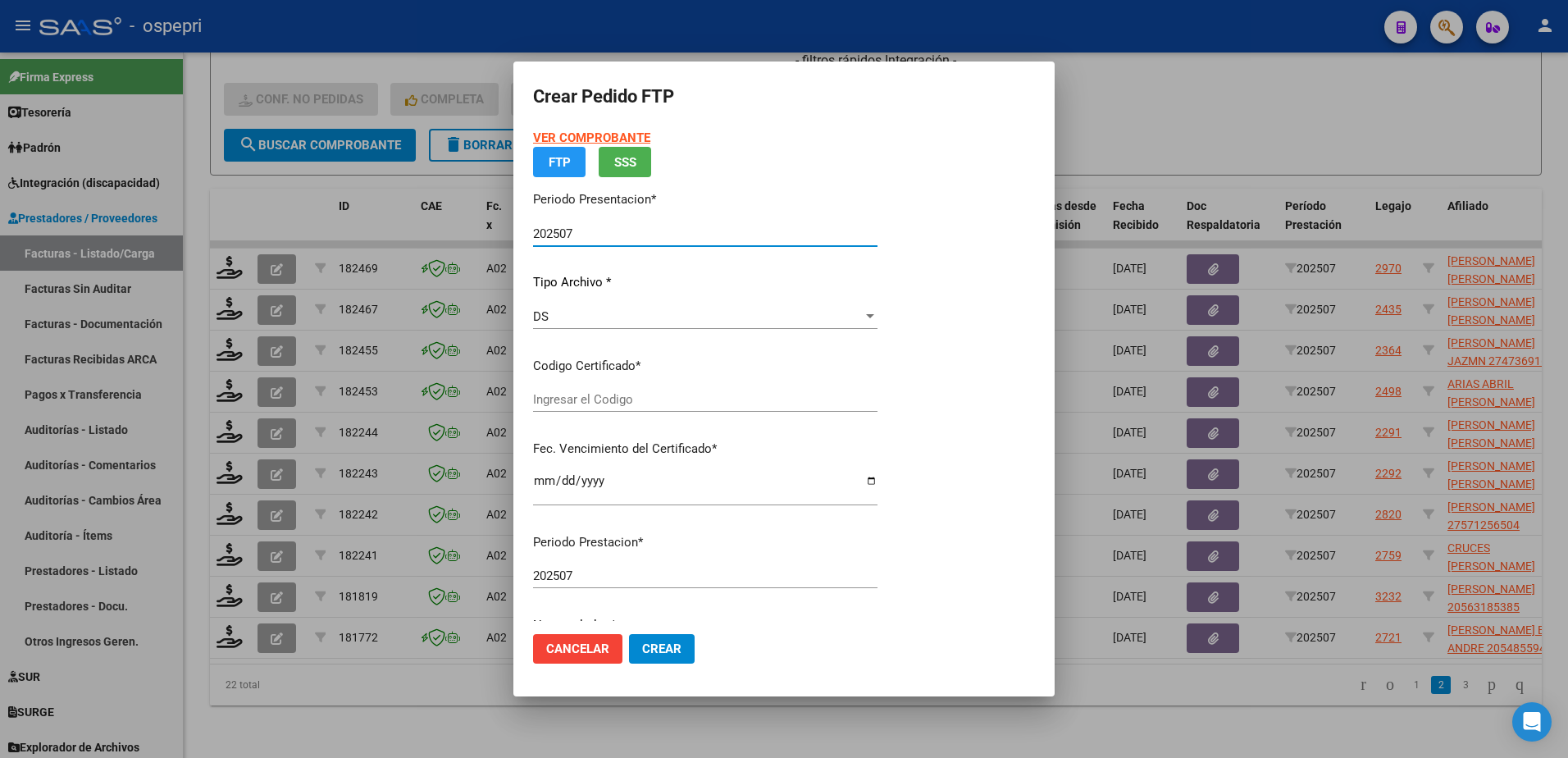
type input "2056318660-8"
type input "2027-12-01"
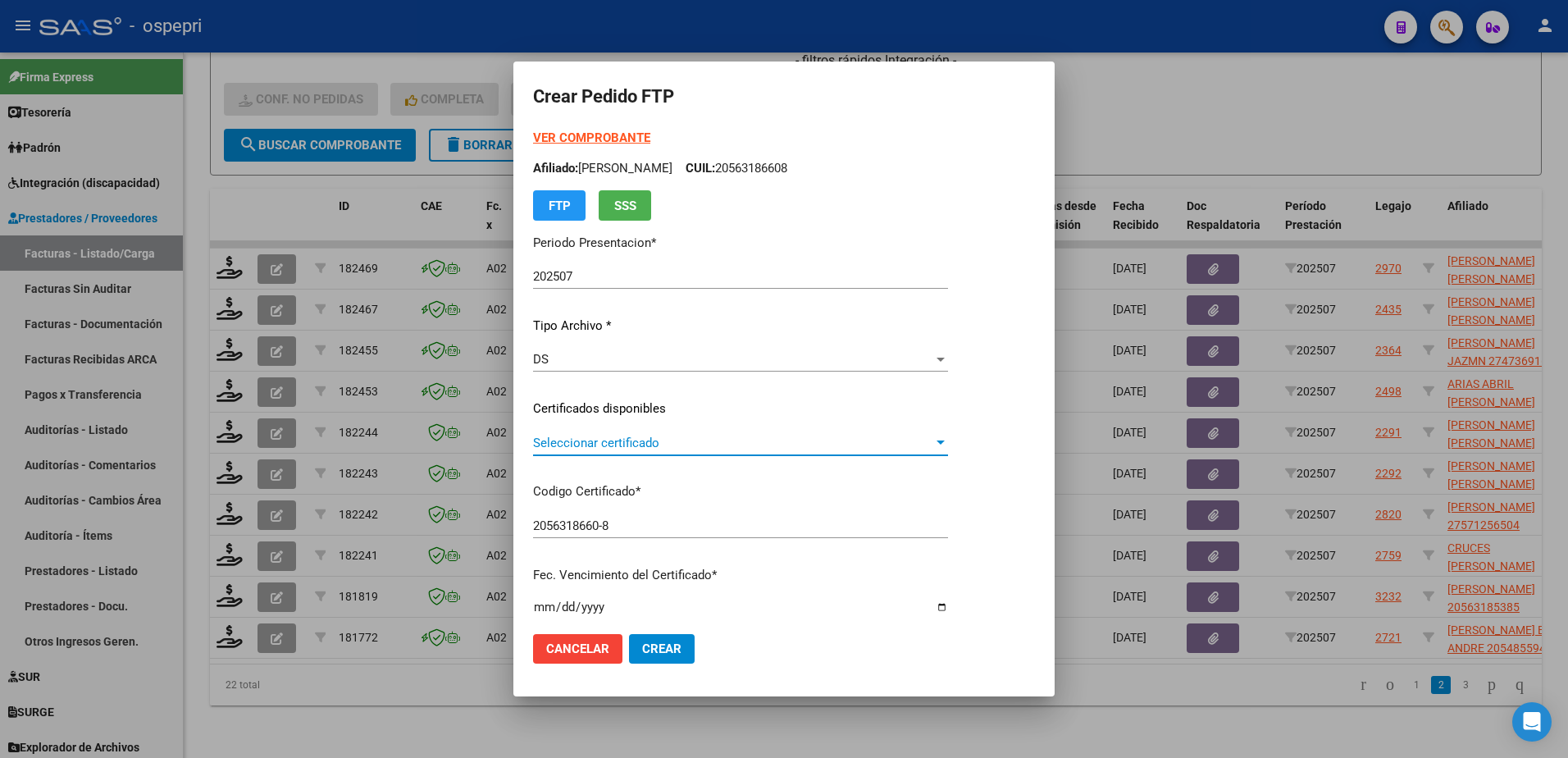
click at [585, 442] on span "Seleccionar certificado" at bounding box center [733, 443] width 400 height 14
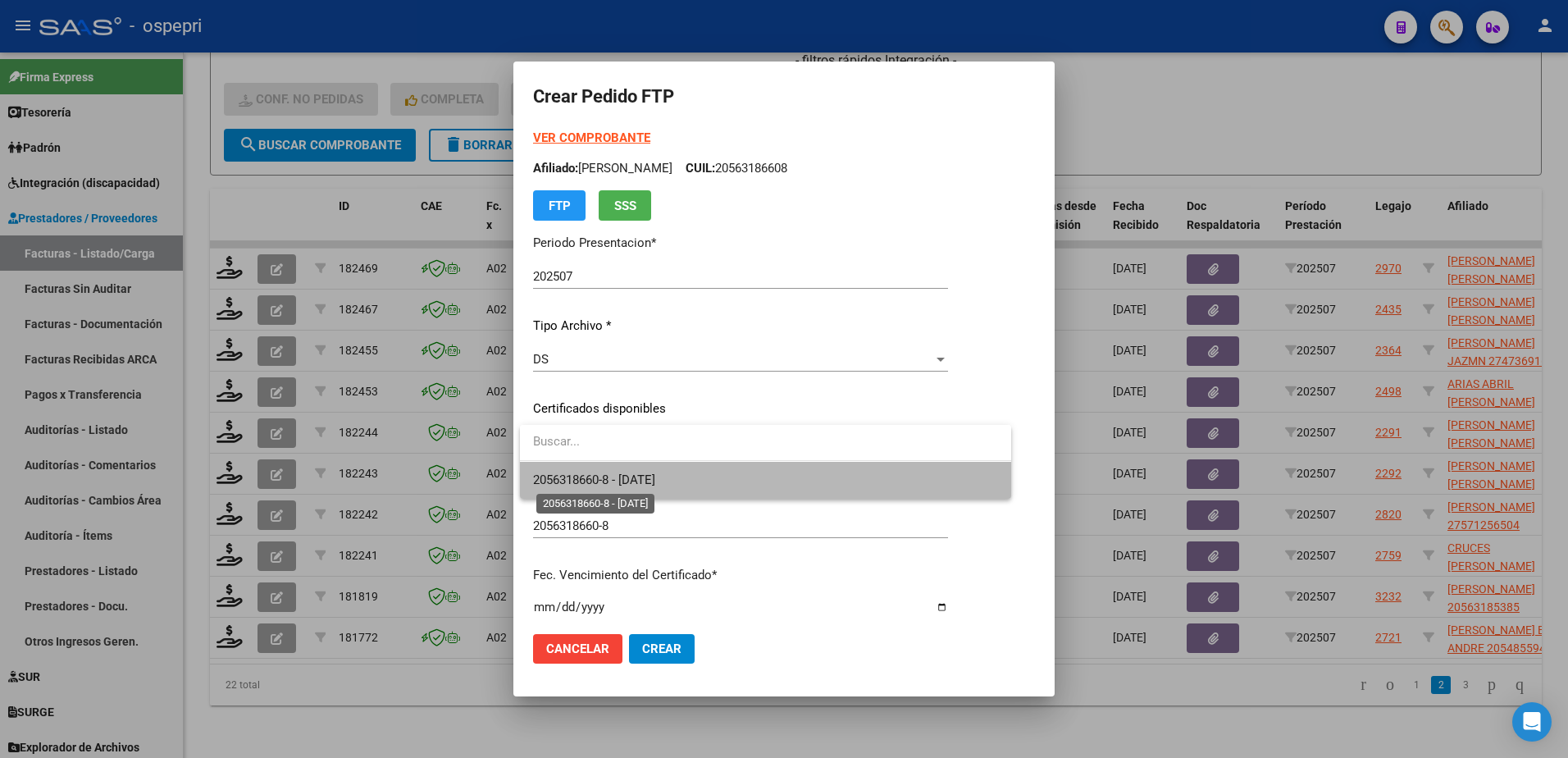
click at [604, 477] on span "2056318660-8 - 2027-12-01" at bounding box center [594, 480] width 122 height 14
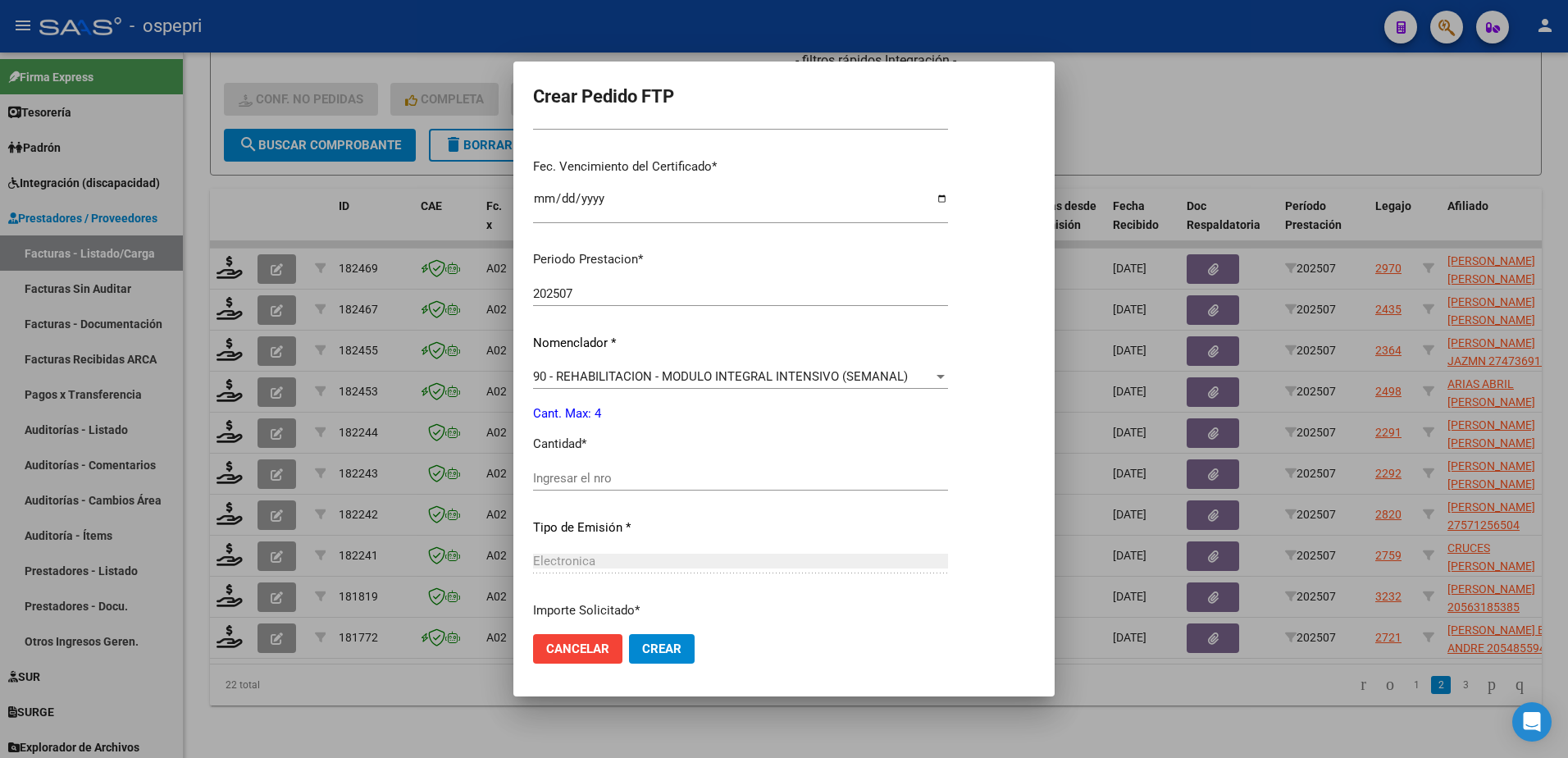
scroll to position [410, 0]
click at [610, 476] on input "Ingresar el nro" at bounding box center [740, 477] width 415 height 14
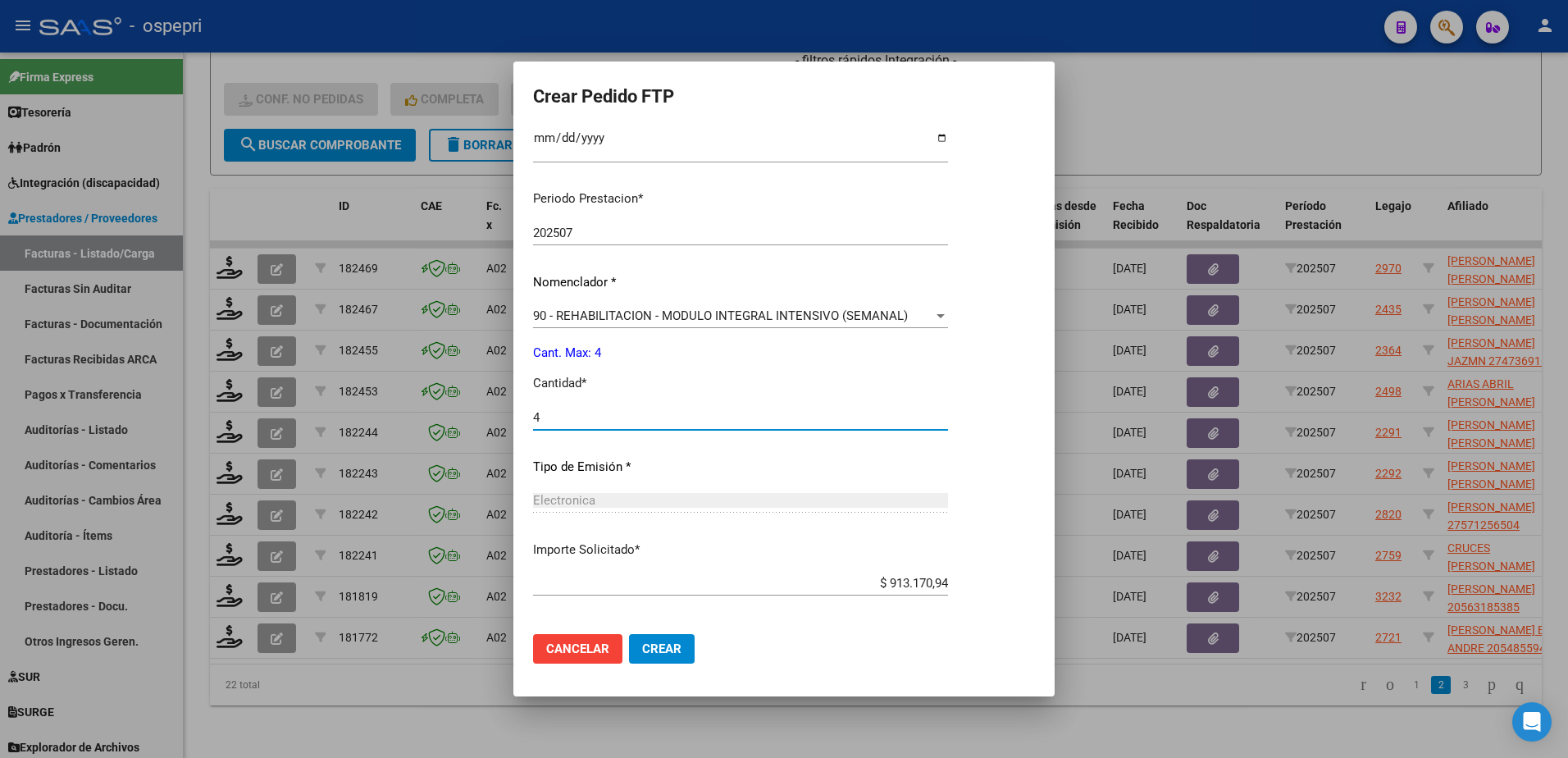
scroll to position [542, 0]
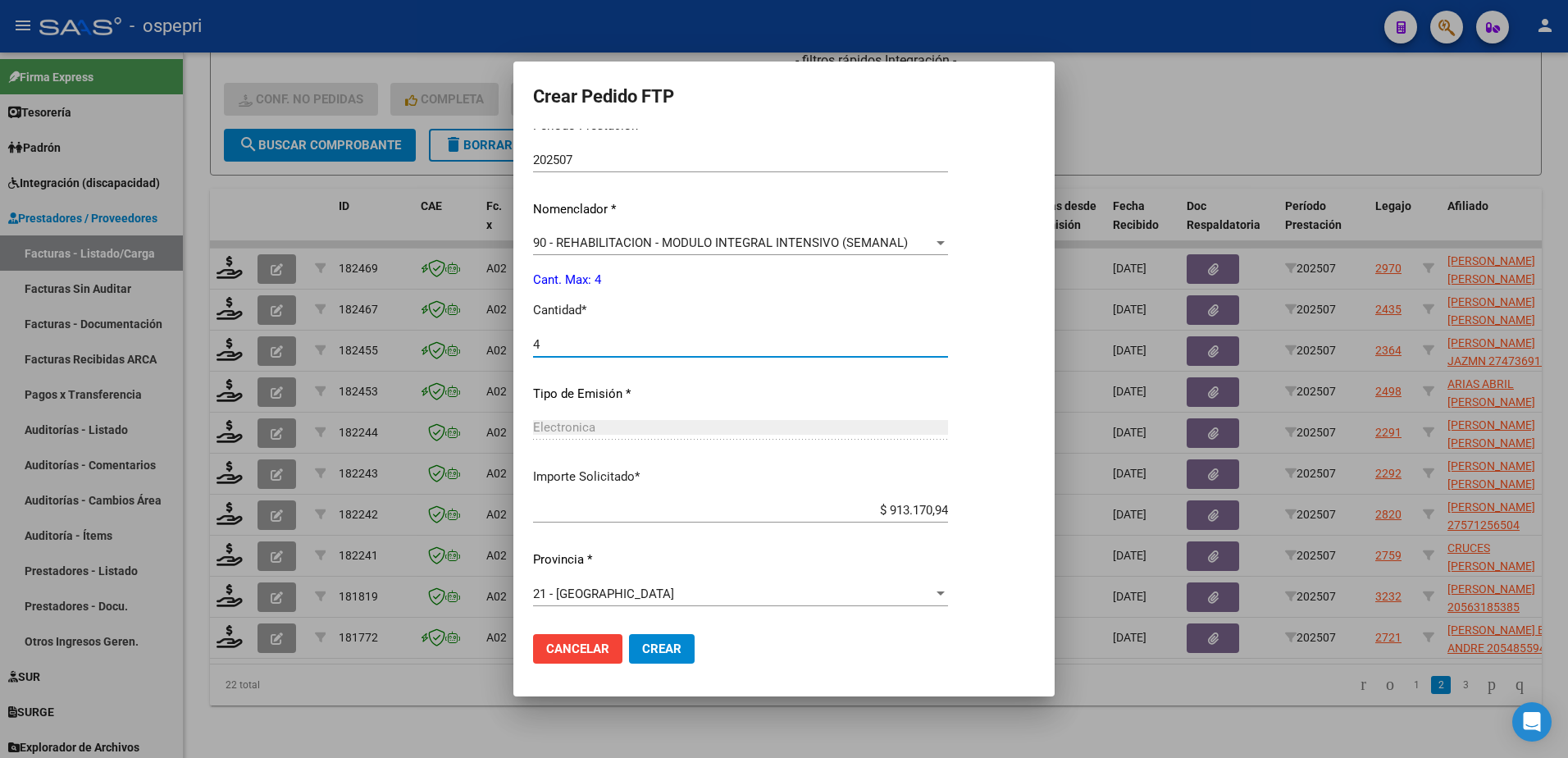
type input "4"
click at [661, 657] on span "Crear" at bounding box center [661, 649] width 39 height 14
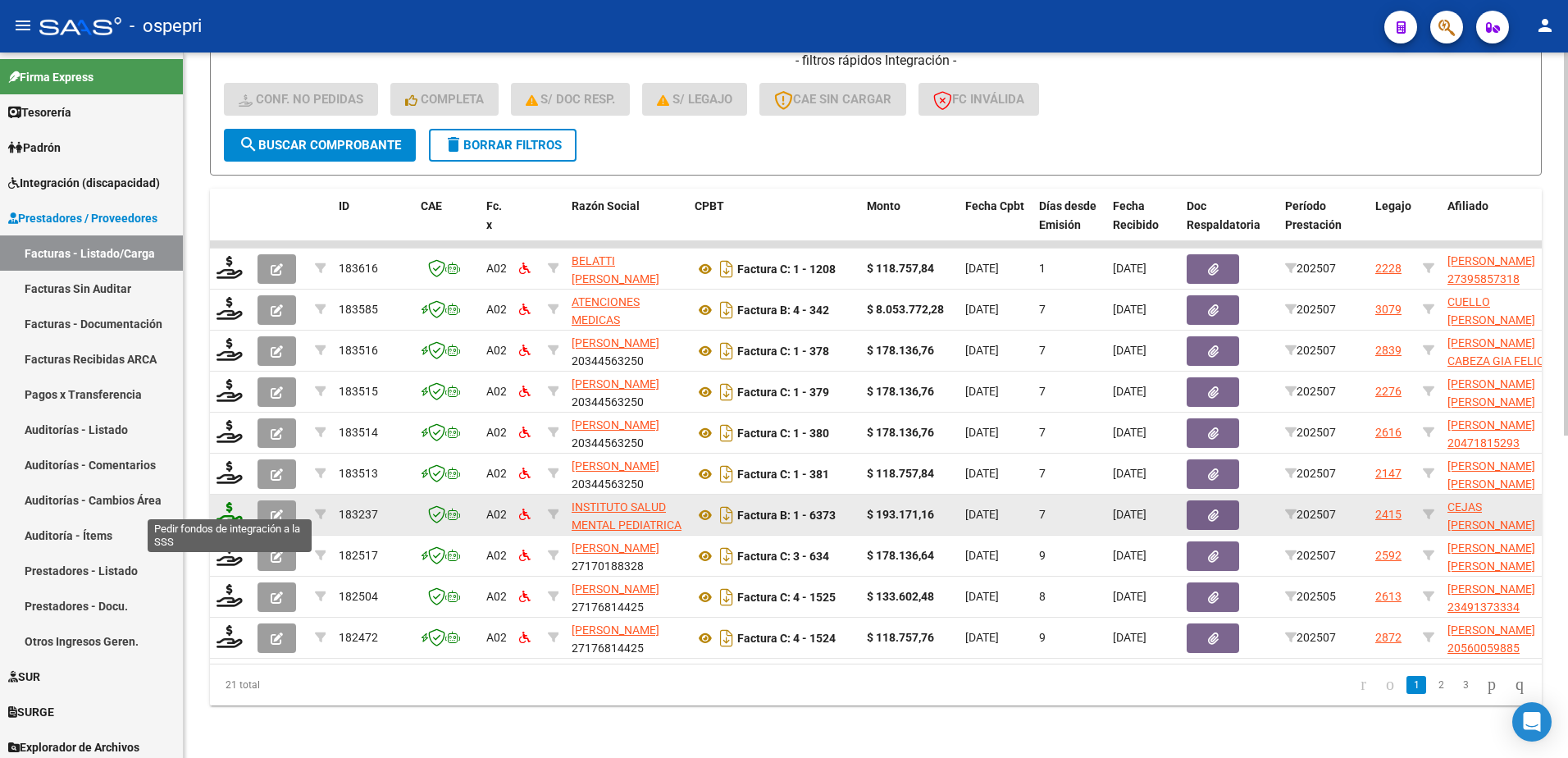
click at [227, 502] on icon at bounding box center [229, 514] width 26 height 23
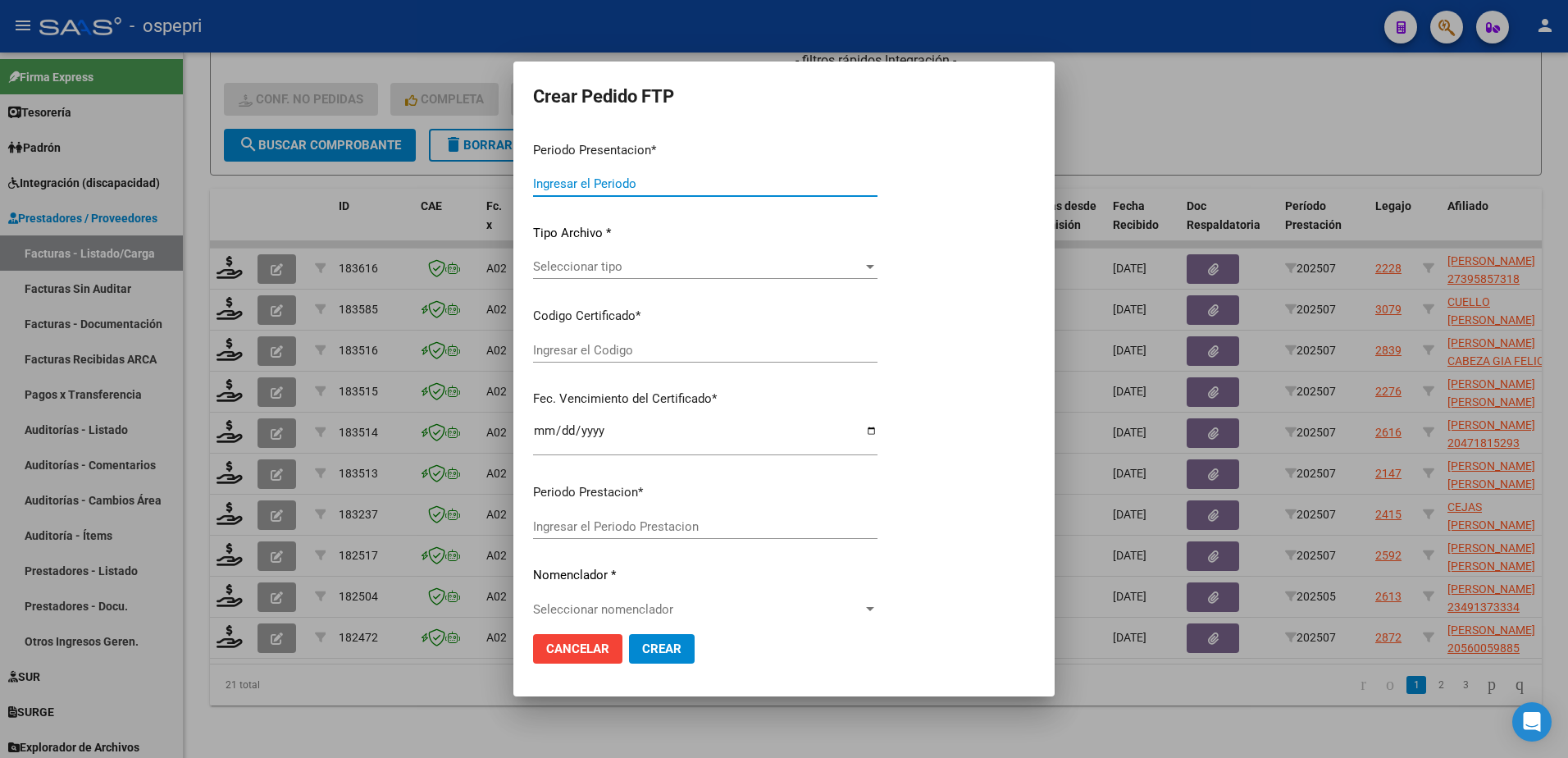
type input "202507"
type input "$ 193.171,16"
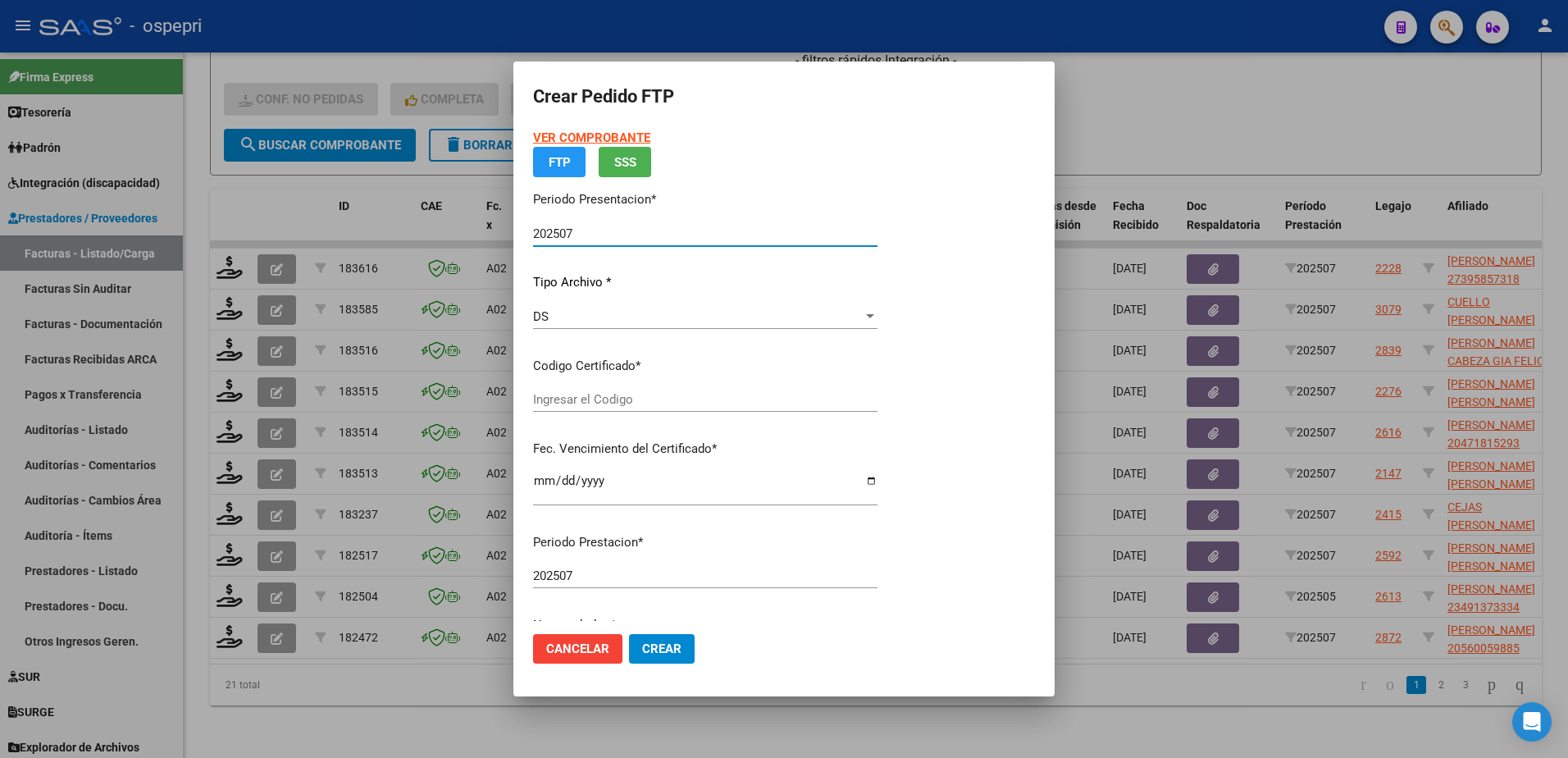
type input "2053074711-6"
type input "2029-11-01"
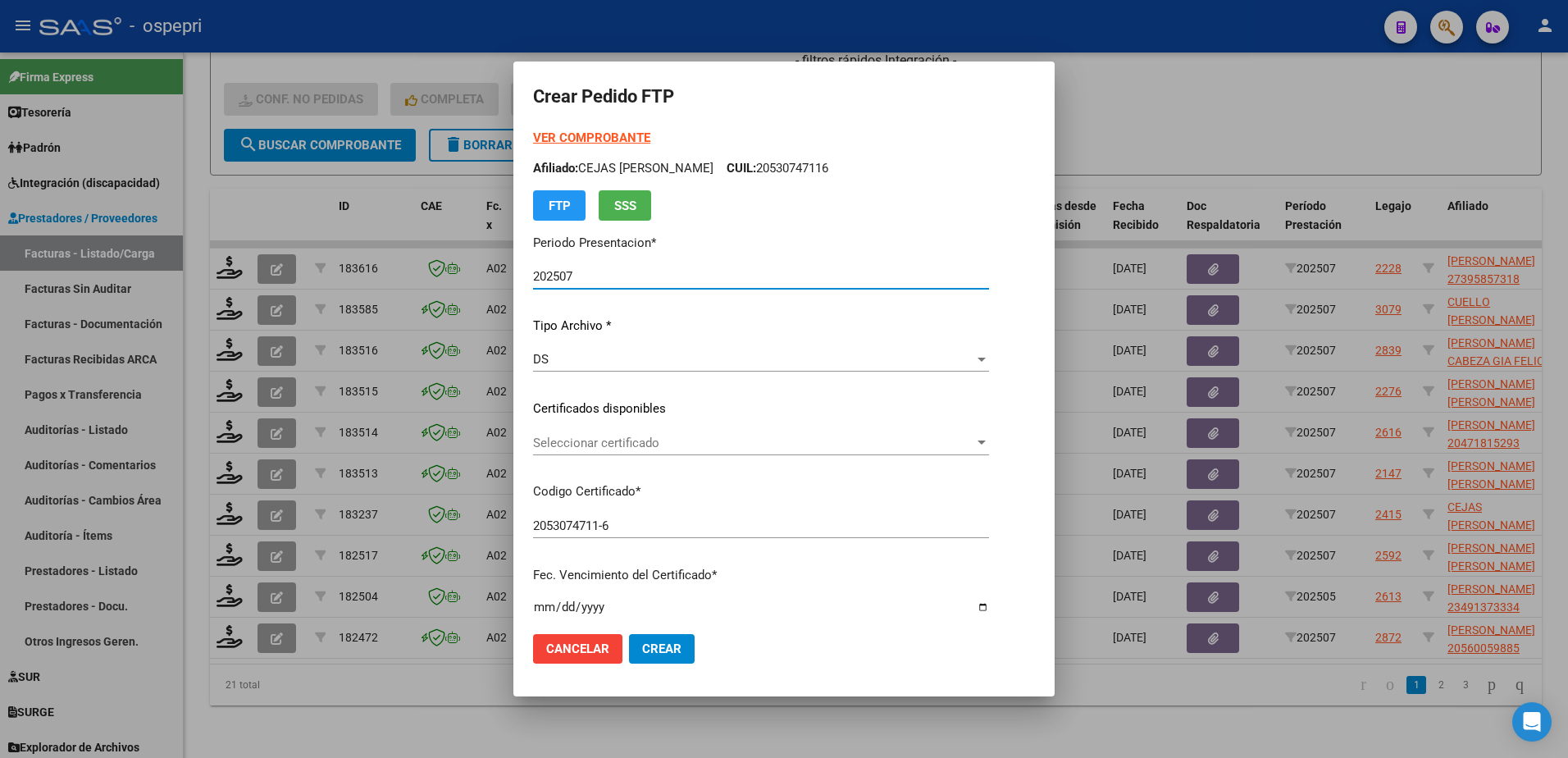
click at [606, 443] on span "Seleccionar certificado" at bounding box center [754, 443] width 442 height 14
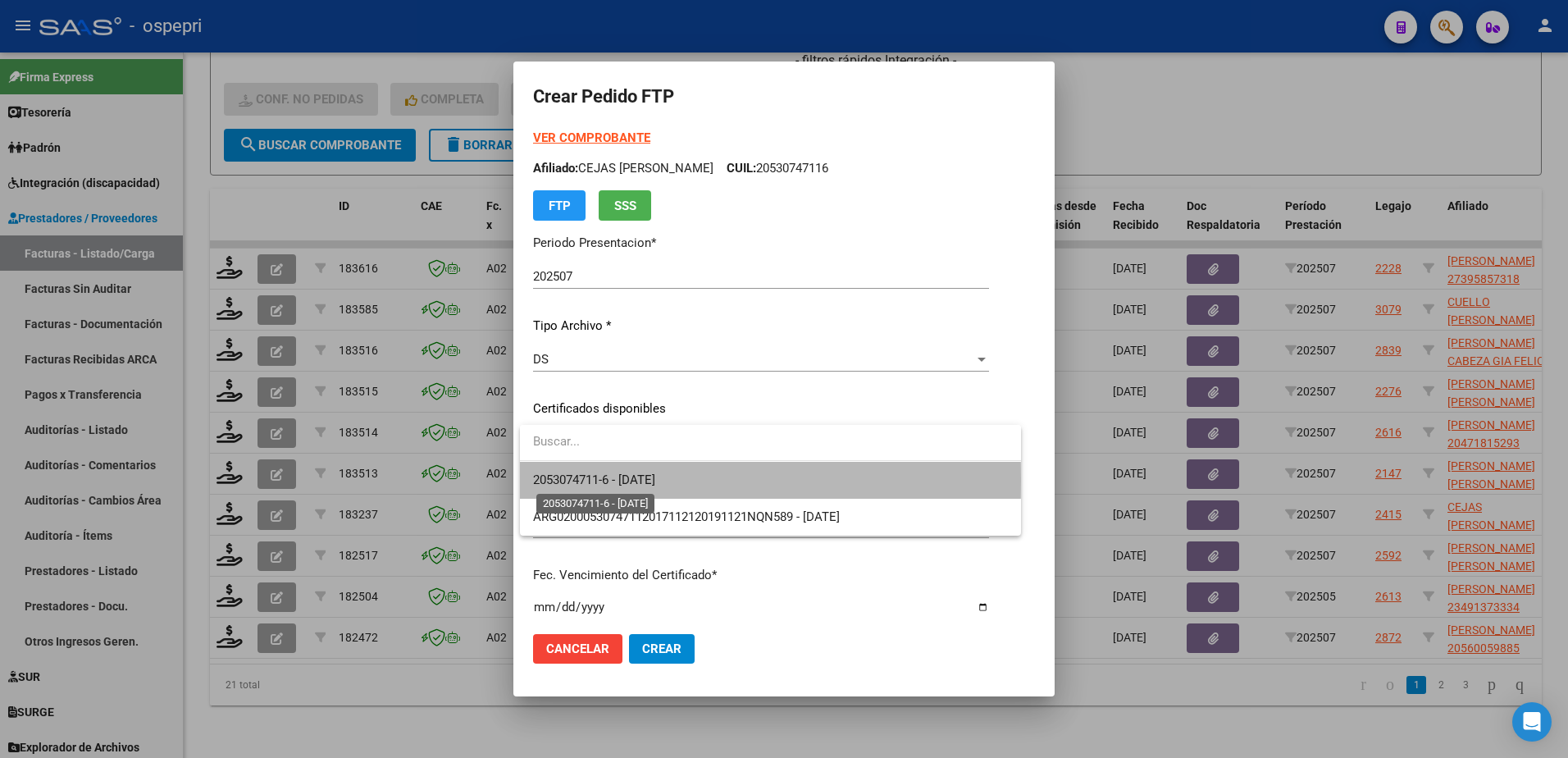
click at [603, 480] on span "2053074711-6 - 2029-11-01" at bounding box center [594, 480] width 122 height 14
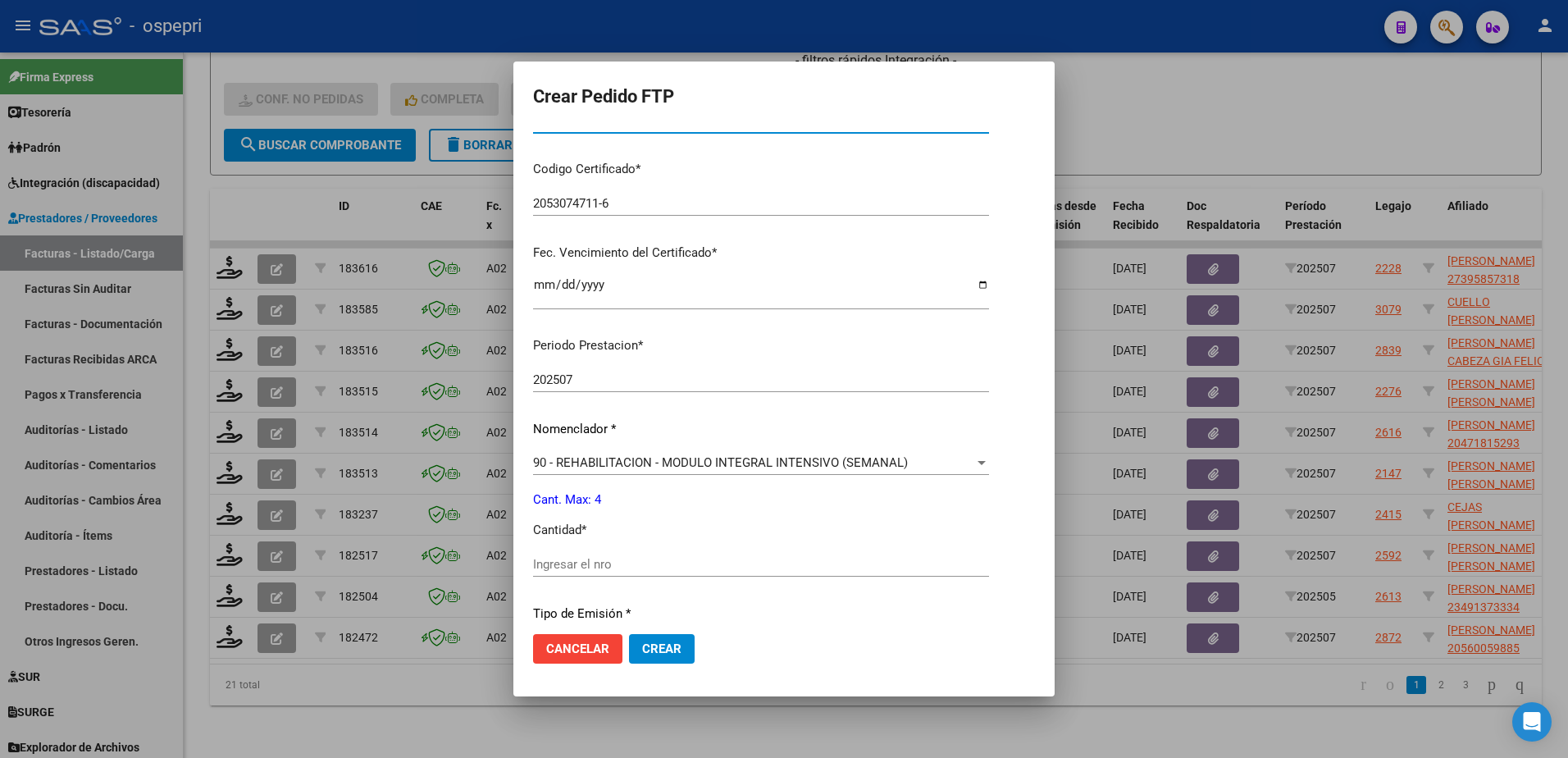
scroll to position [328, 0]
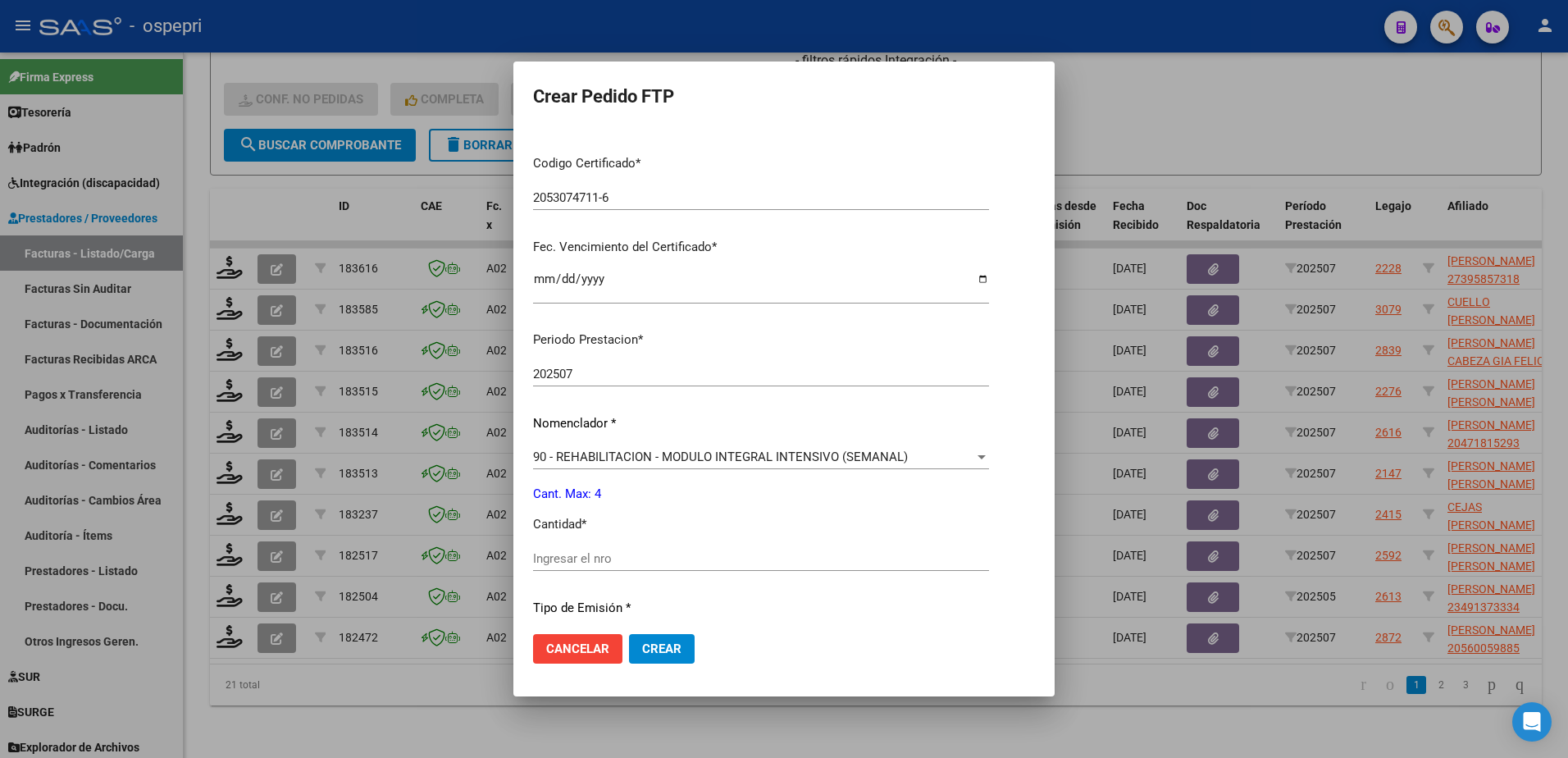
click at [596, 566] on input "Ingresar el nro" at bounding box center [761, 559] width 456 height 14
type input "4"
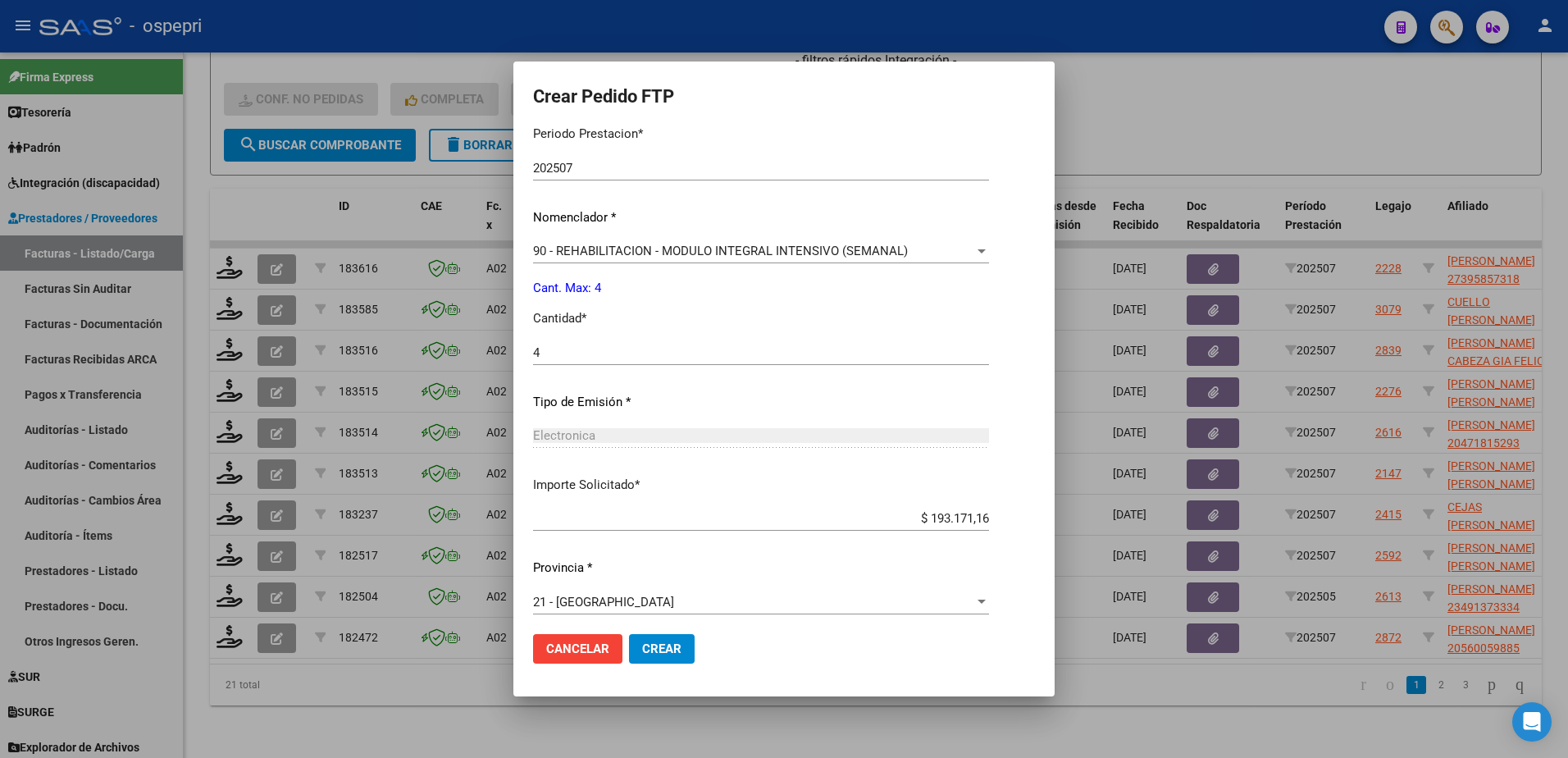
scroll to position [542, 0]
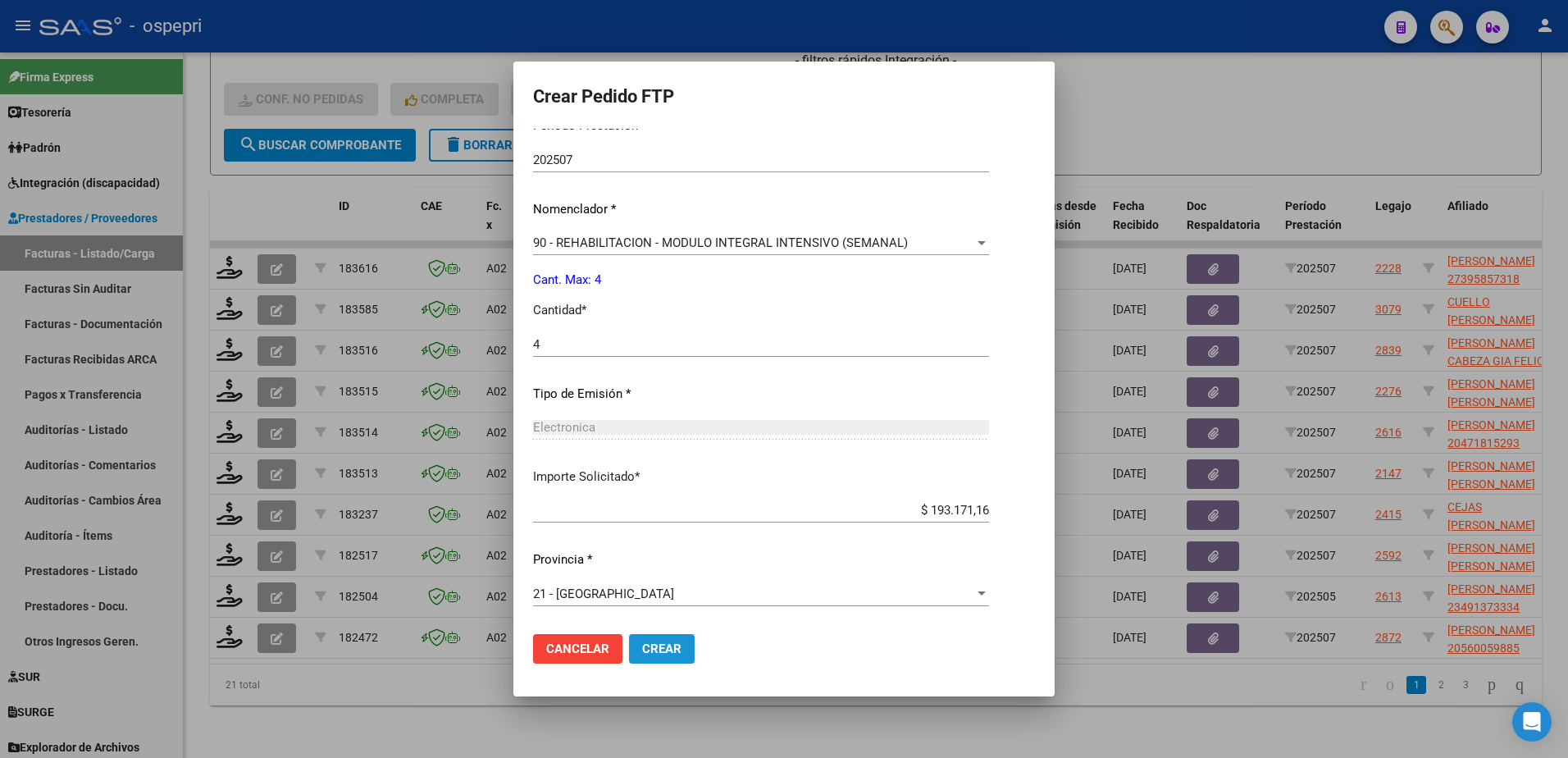
click at [652, 652] on span "Crear" at bounding box center [661, 649] width 39 height 14
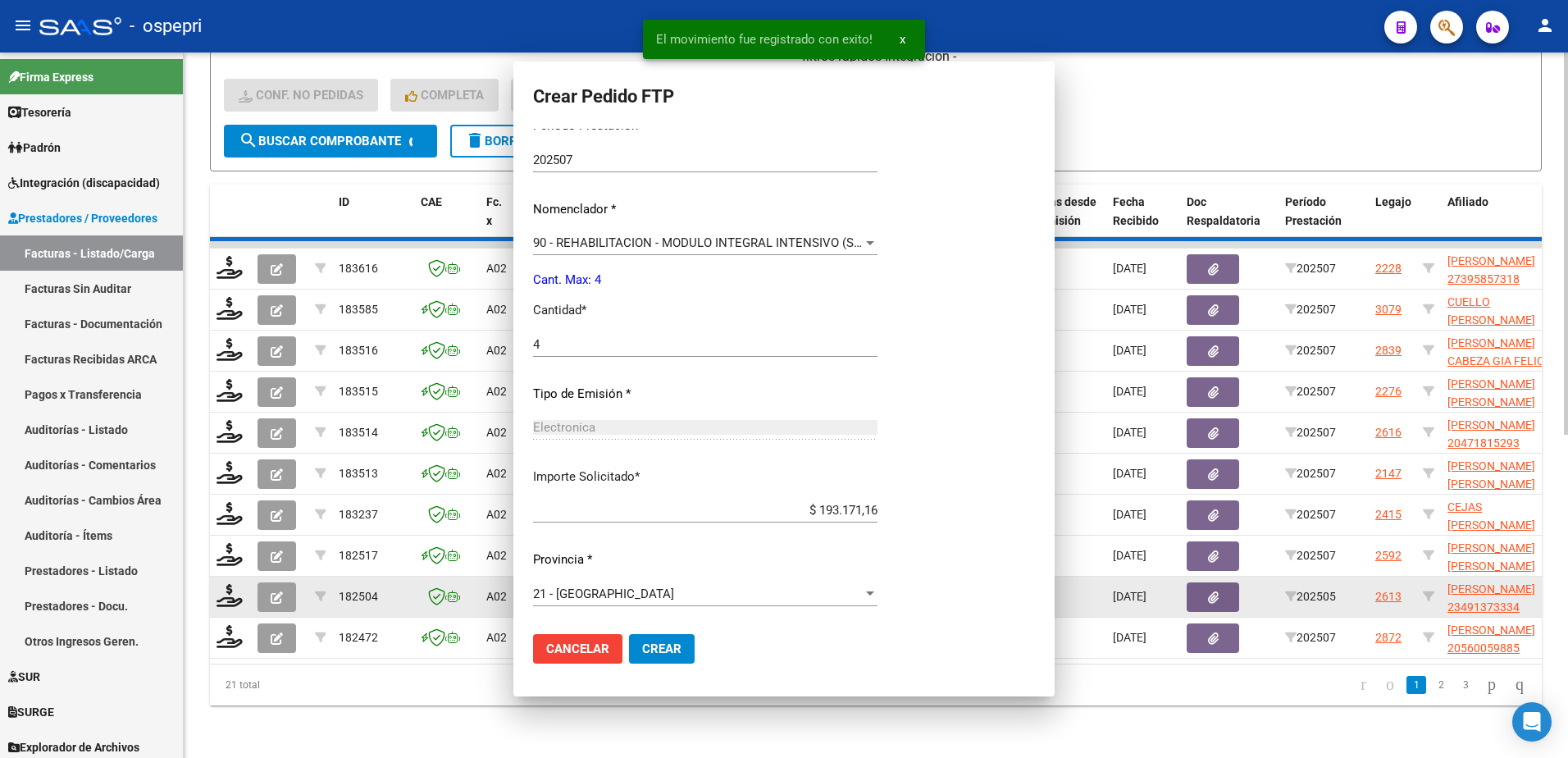
scroll to position [0, 0]
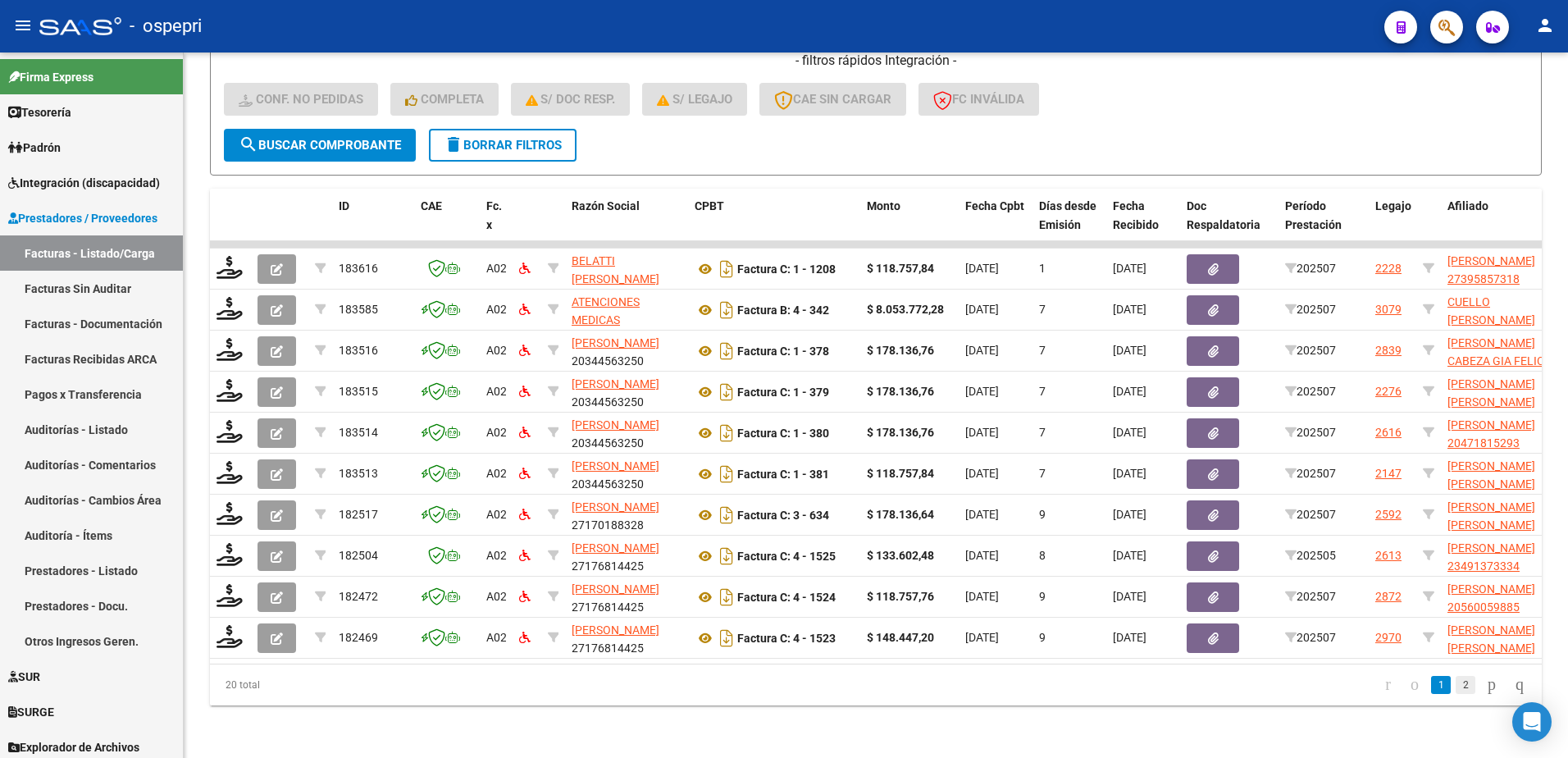
click at [1456, 689] on link "2" at bounding box center [1466, 685] width 20 height 18
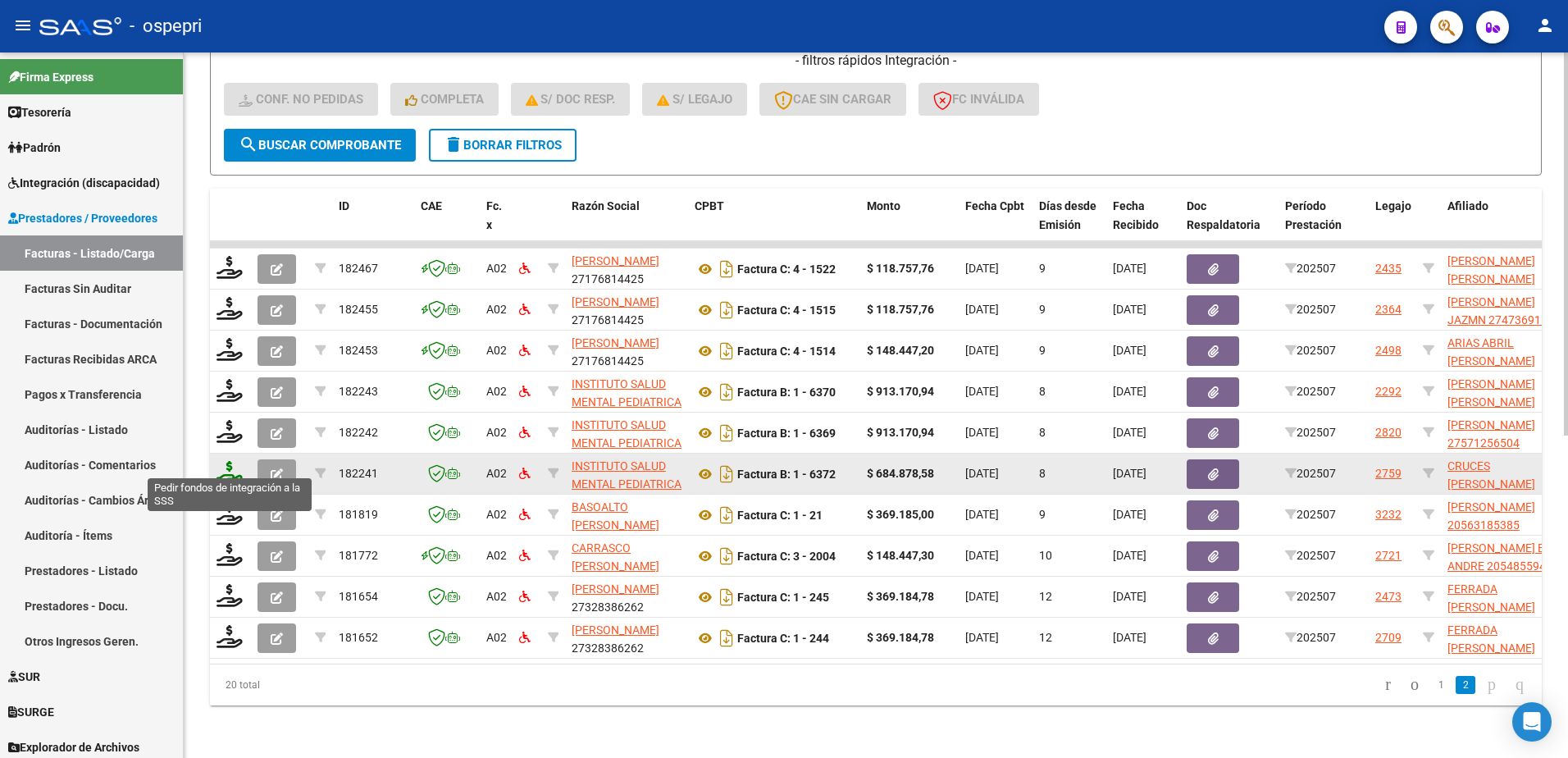
click at [234, 470] on icon at bounding box center [229, 473] width 26 height 23
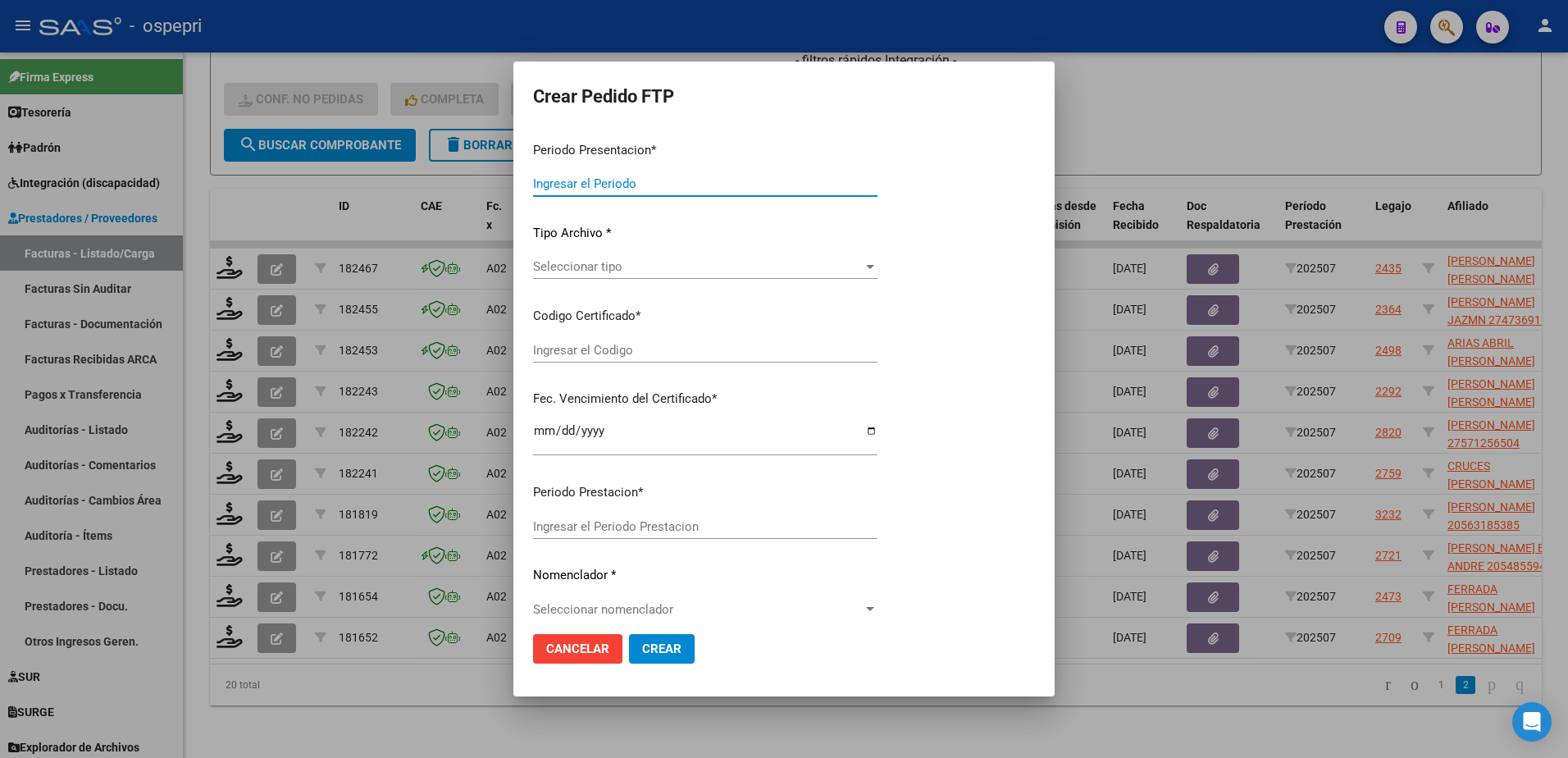
type input "202507"
type input "$ 684.878,58"
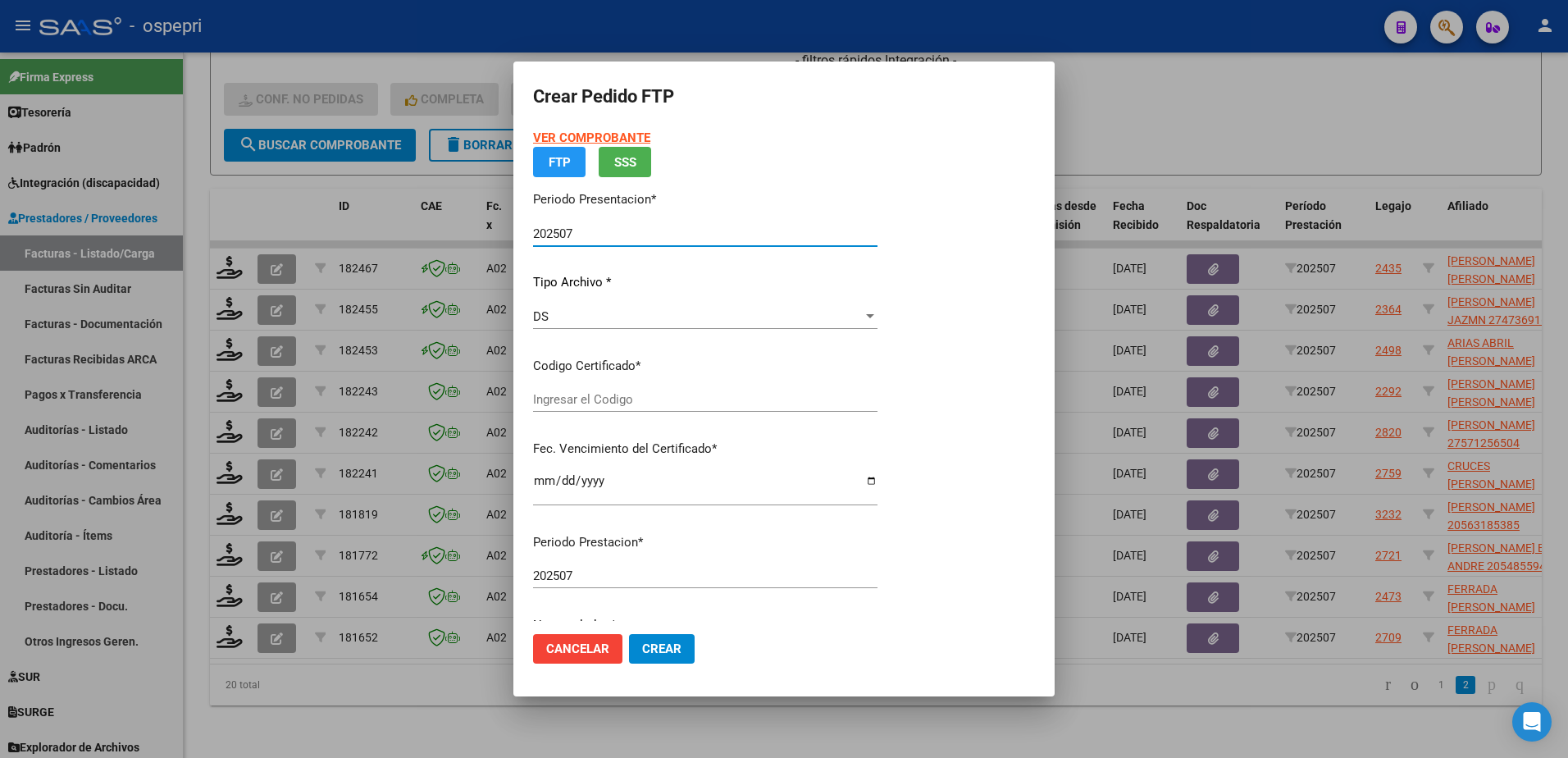
type input "20512383778"
type input "2026-05-12"
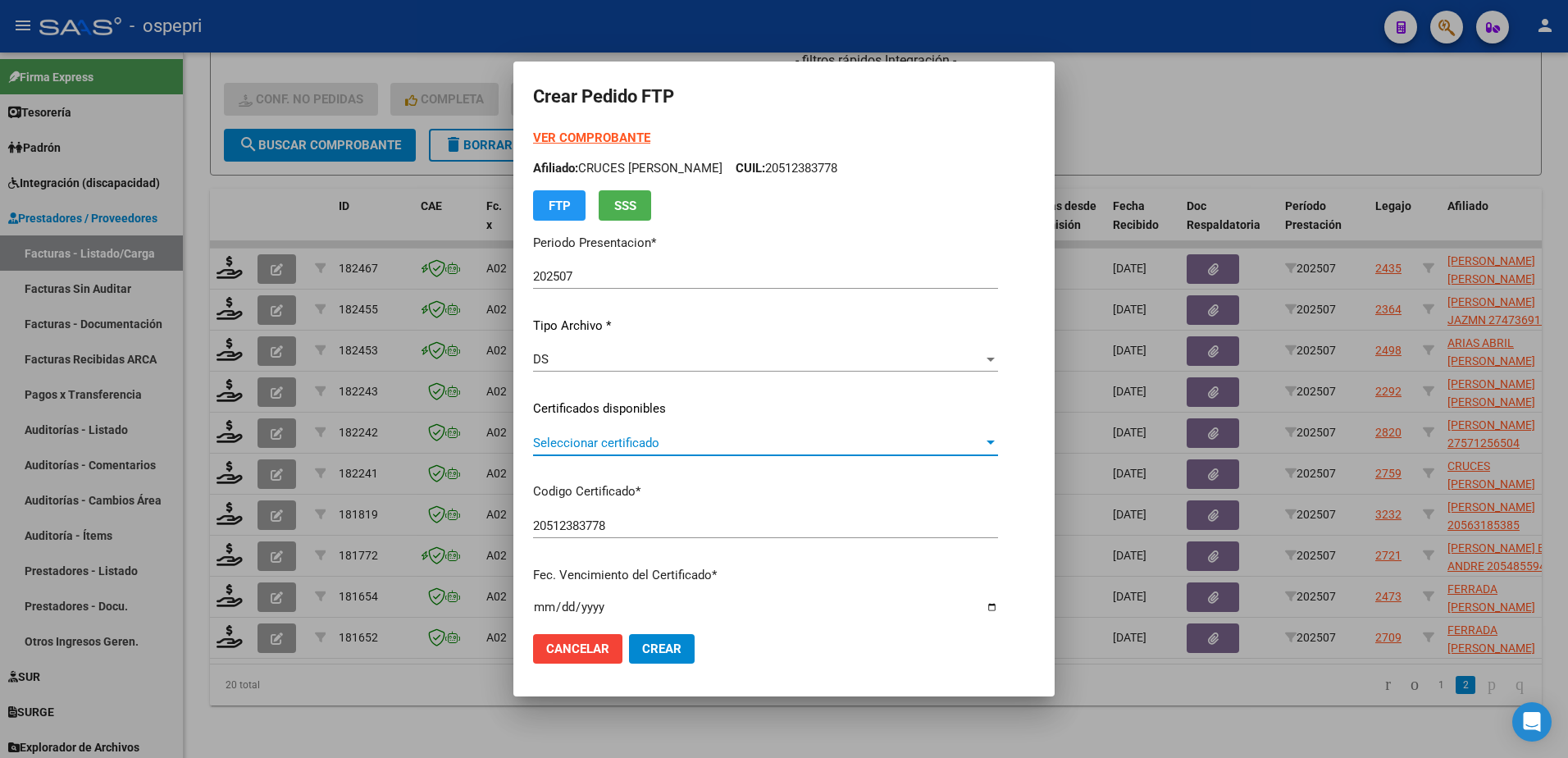
click at [584, 439] on span "Seleccionar certificado" at bounding box center [758, 443] width 451 height 14
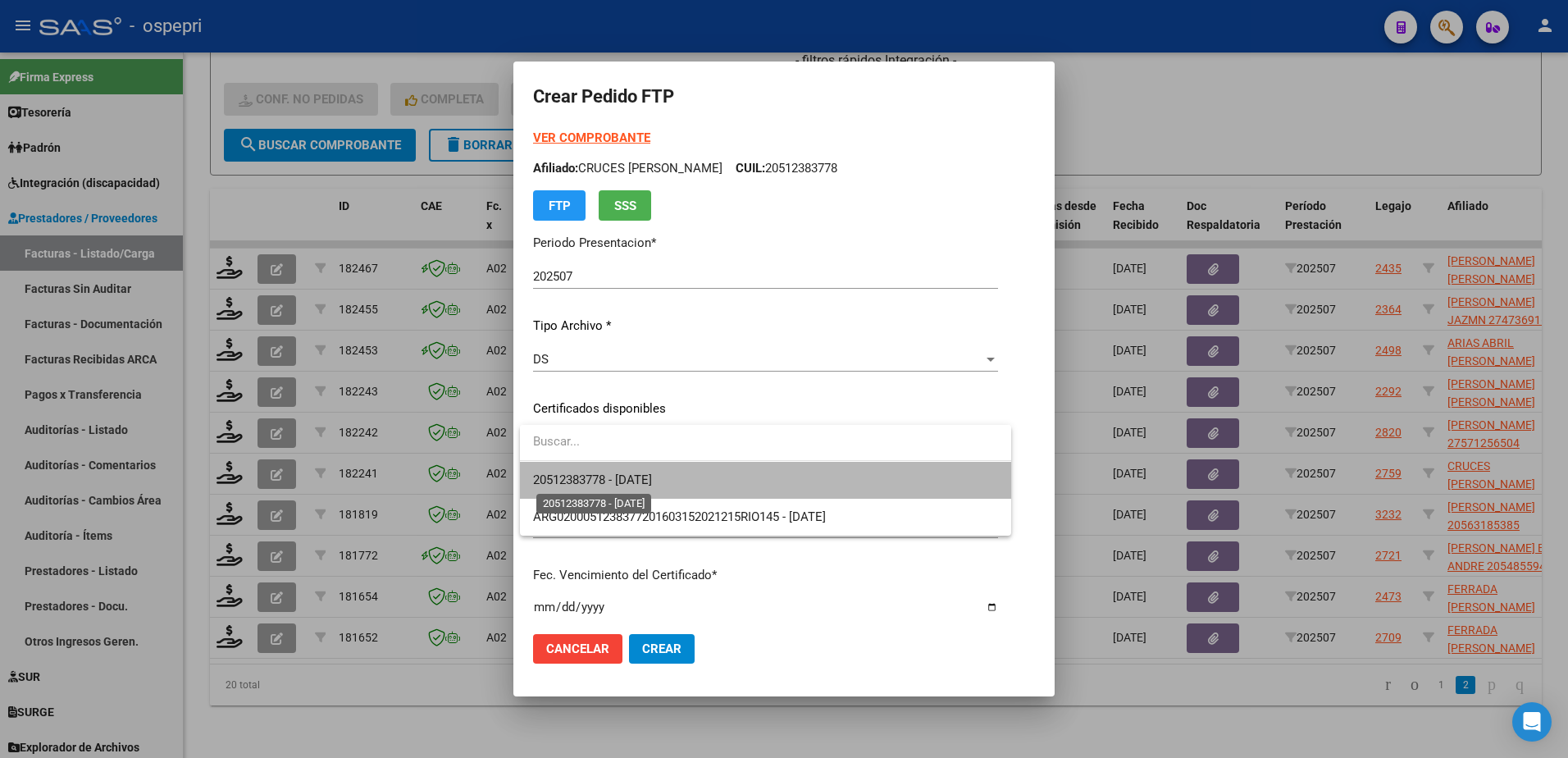
click at [603, 481] on span "20512383778 - 2026-05-12" at bounding box center [592, 480] width 118 height 14
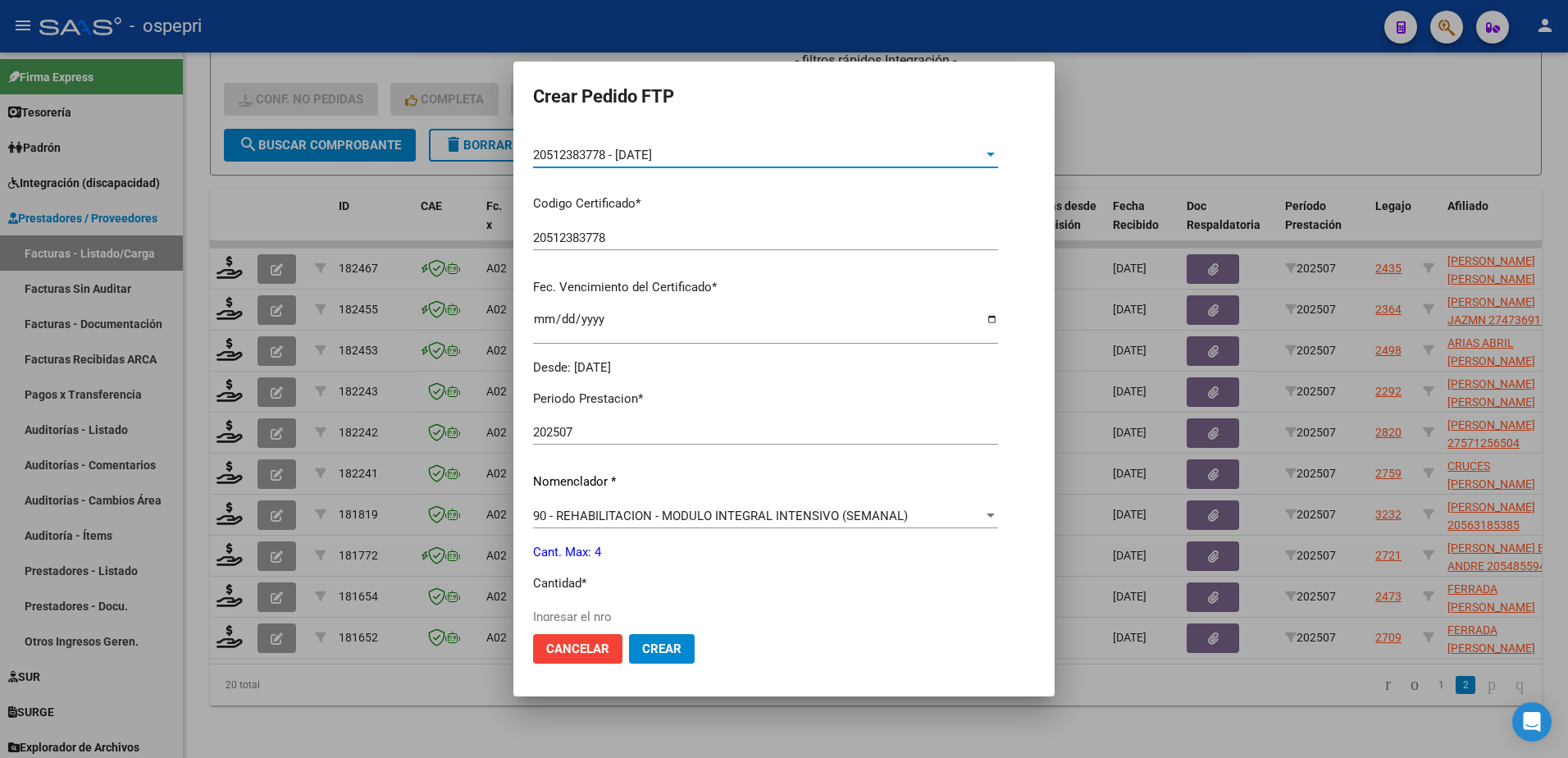
scroll to position [328, 0]
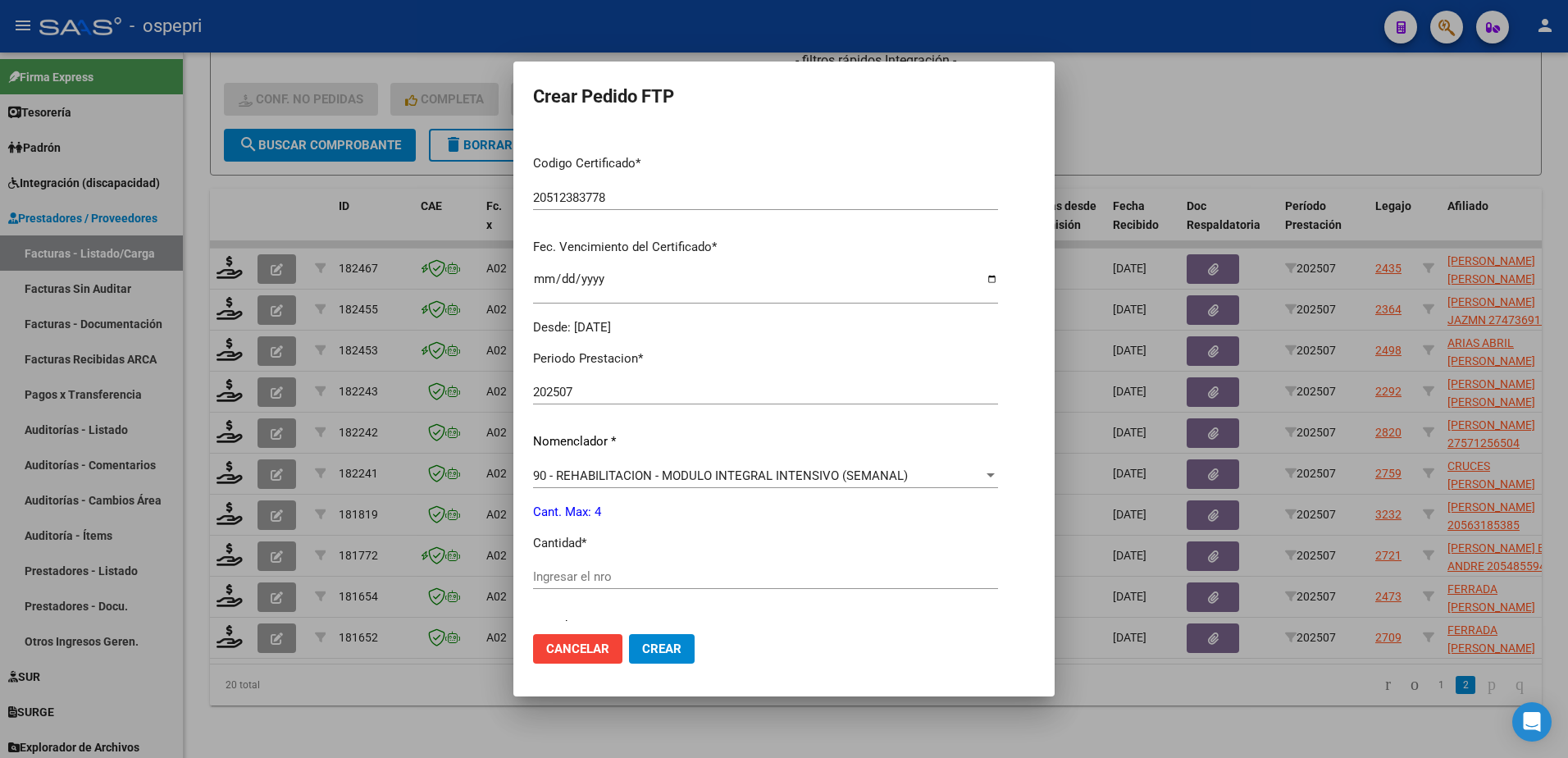
click at [608, 576] on input "Ingresar el nro" at bounding box center [766, 577] width 465 height 14
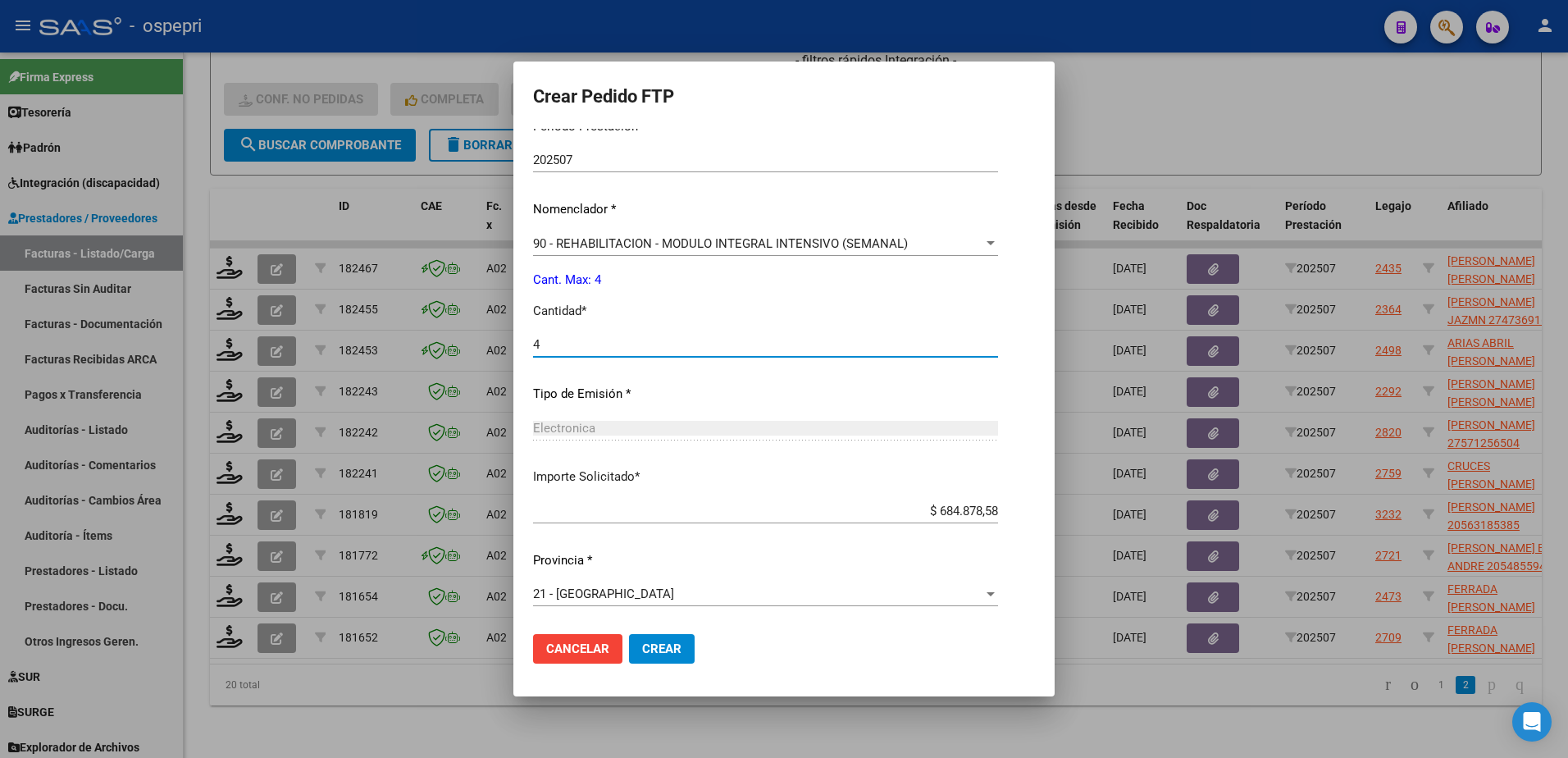
type input "4"
click at [665, 649] on span "Crear" at bounding box center [661, 649] width 39 height 14
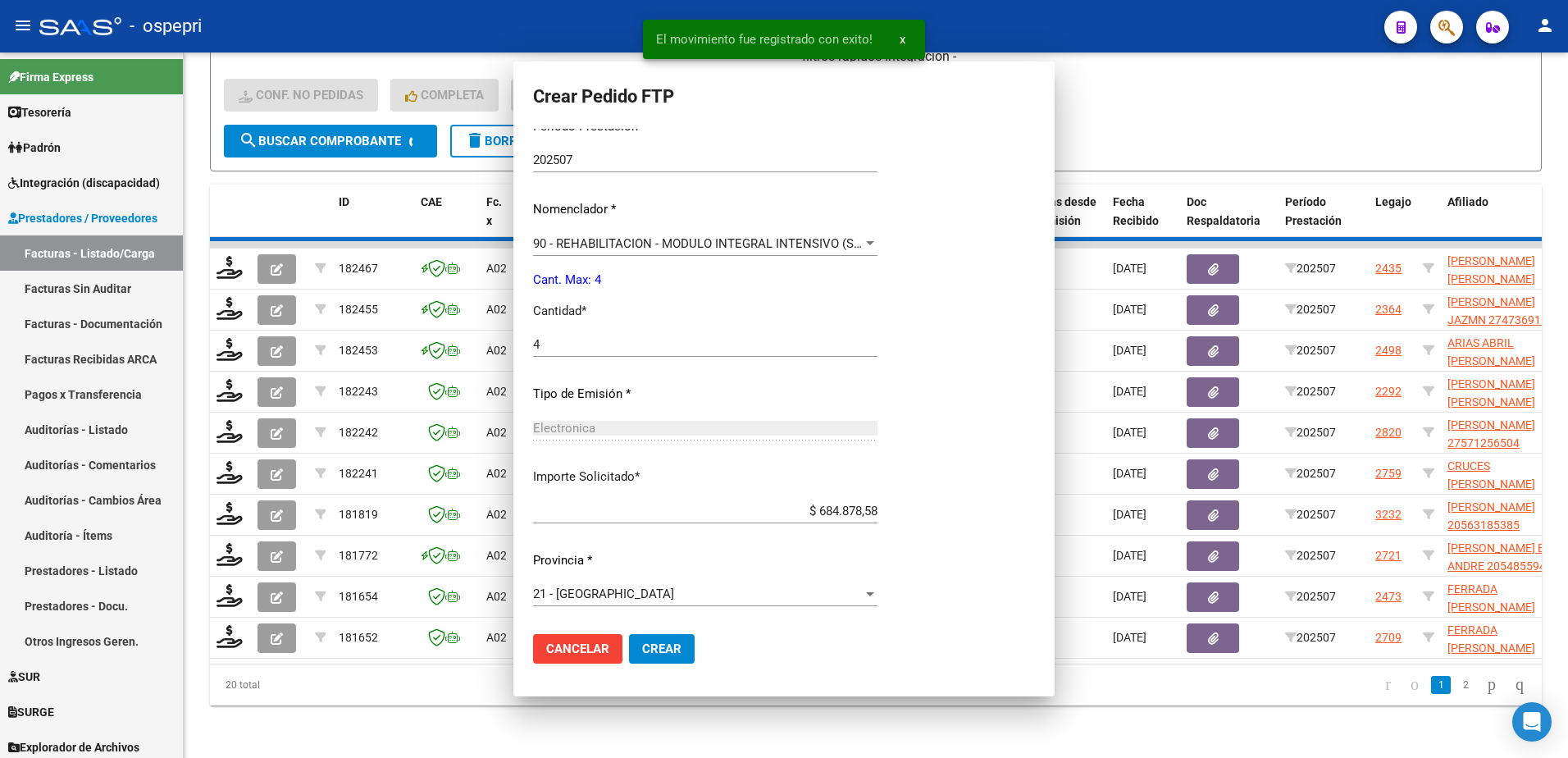
scroll to position [0, 0]
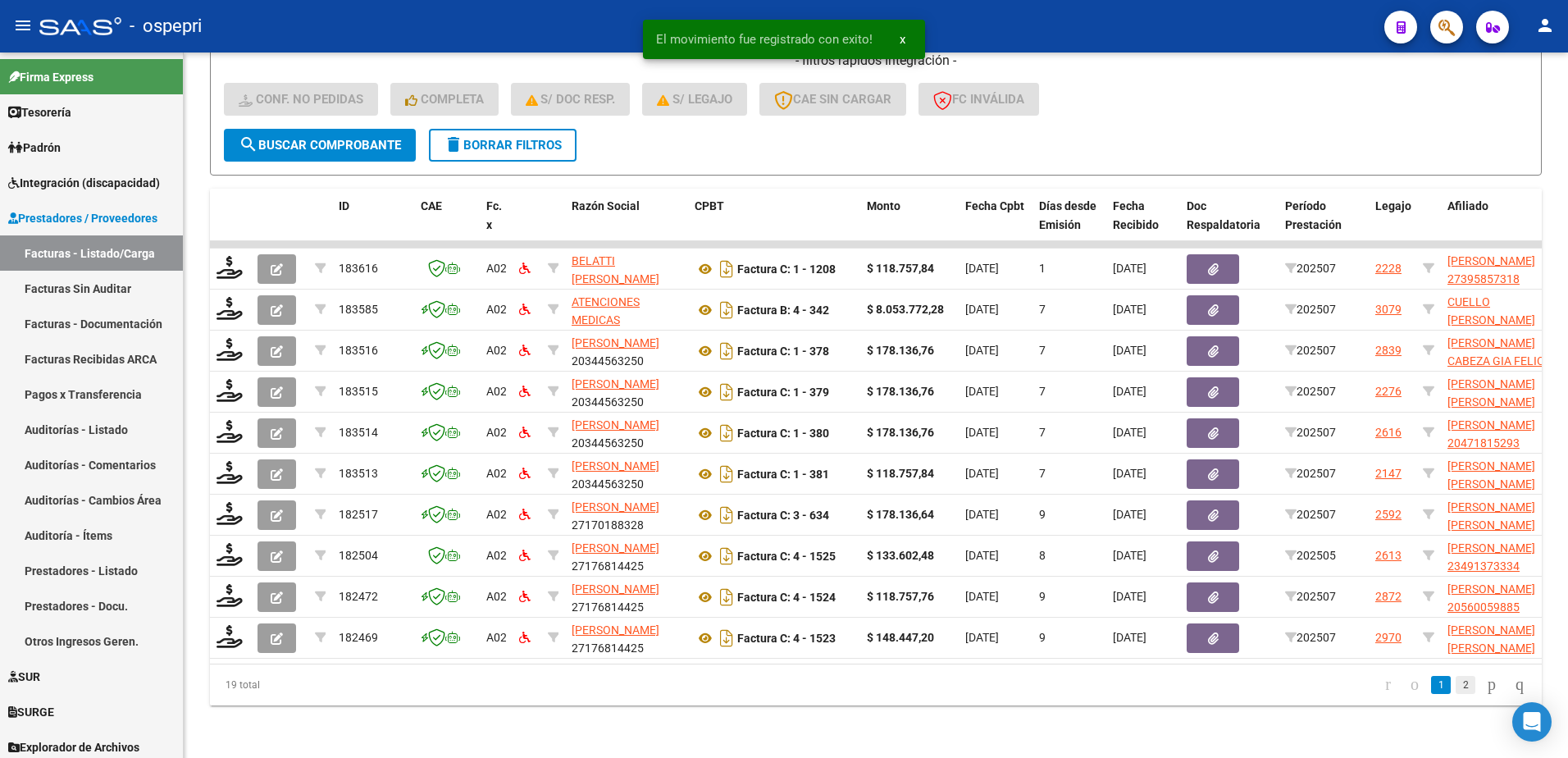
click at [1456, 678] on link "2" at bounding box center [1466, 685] width 20 height 18
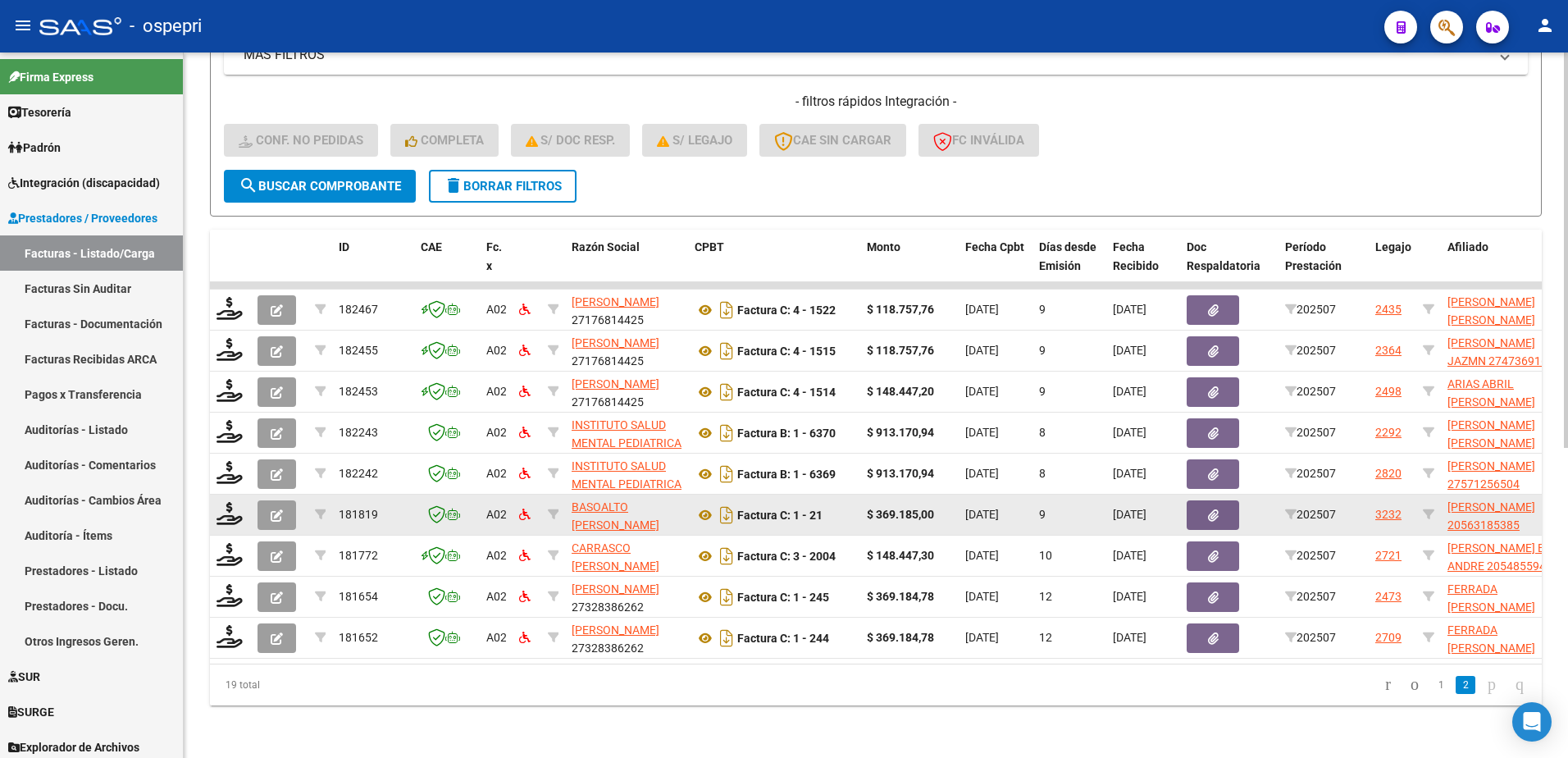
scroll to position [552, 0]
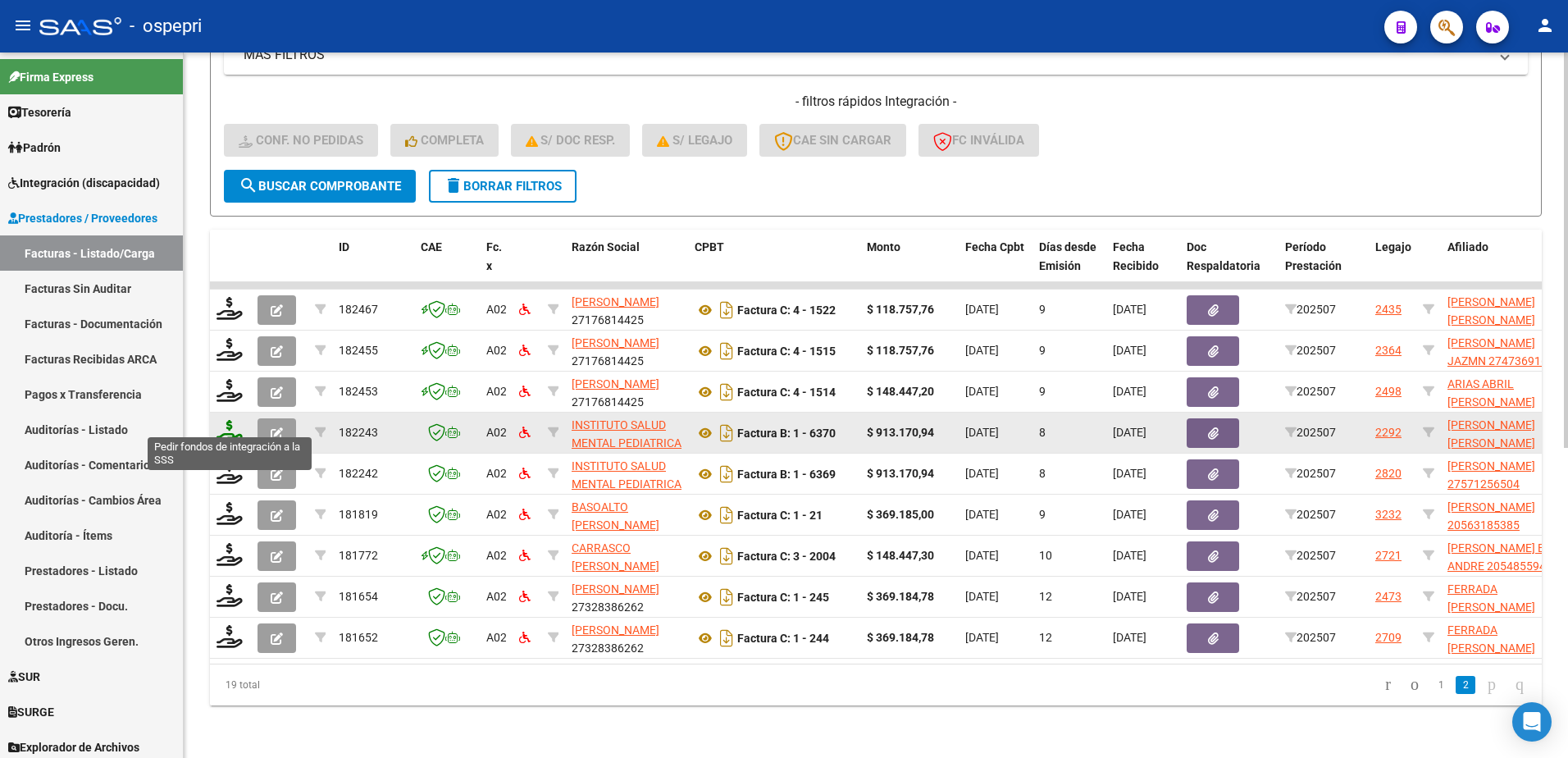
click at [228, 420] on icon at bounding box center [229, 432] width 26 height 23
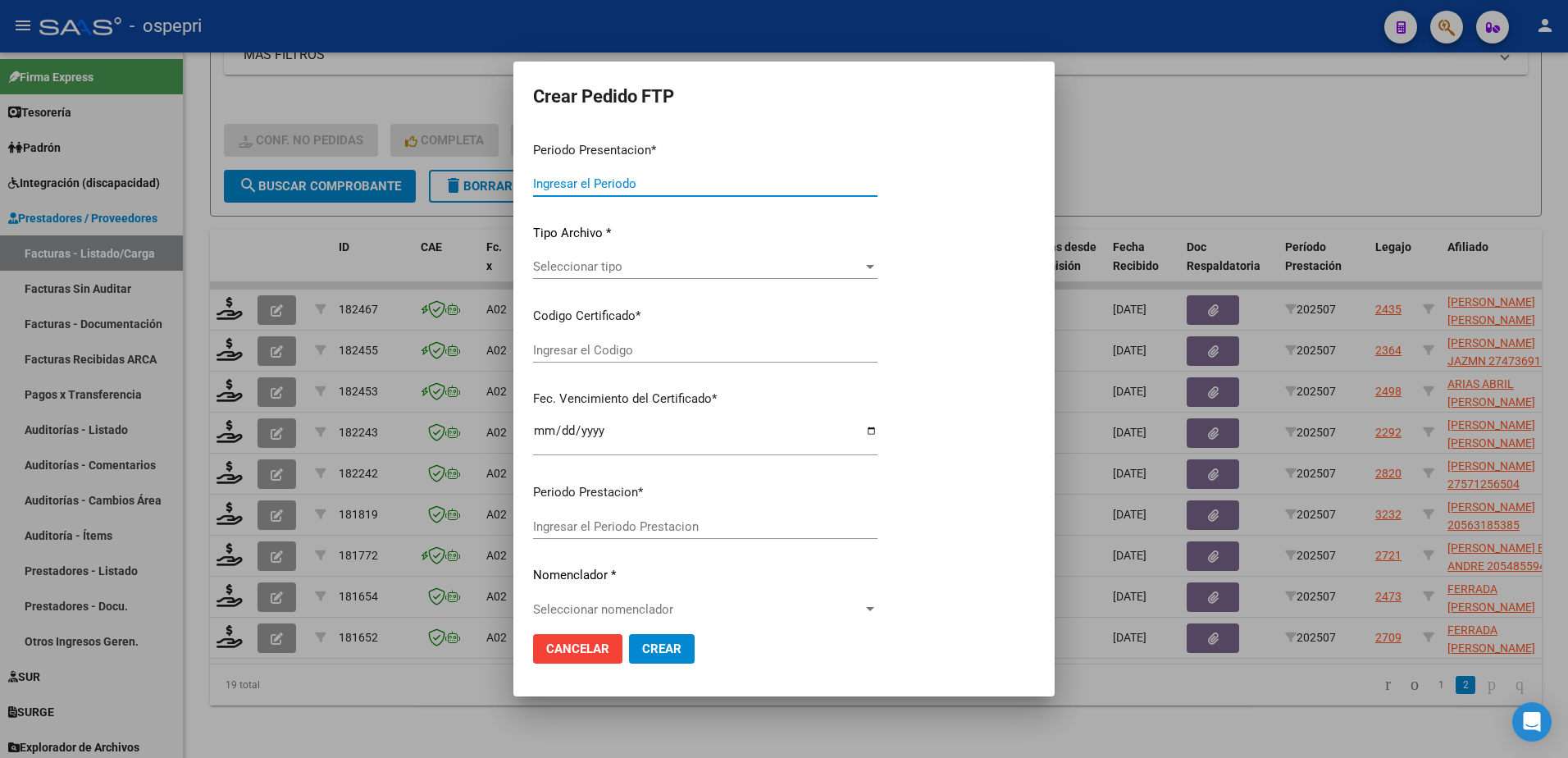
type input "202507"
type input "$ 913.170,94"
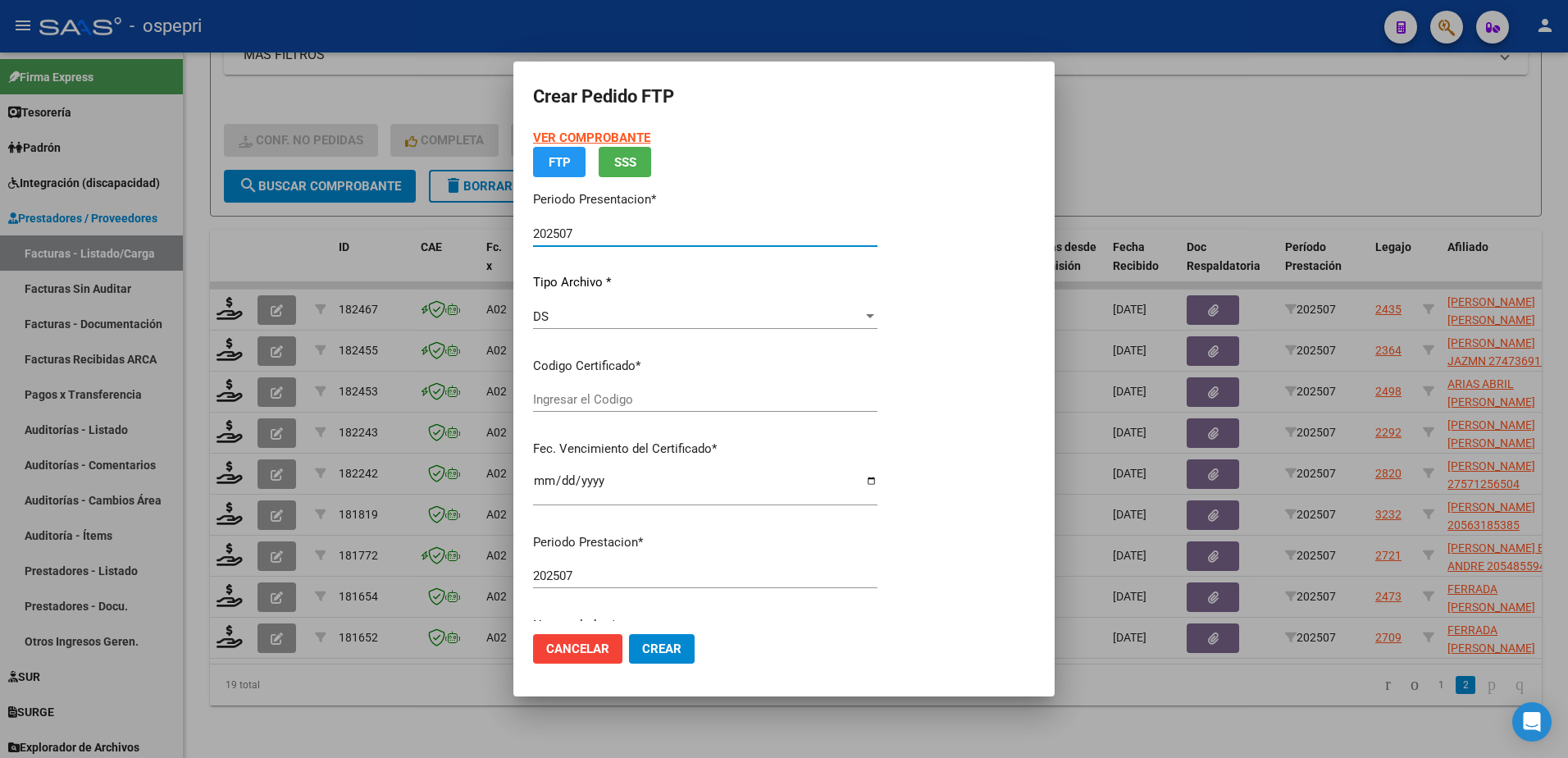
type input "2052318396-7"
type input "2025-08-01"
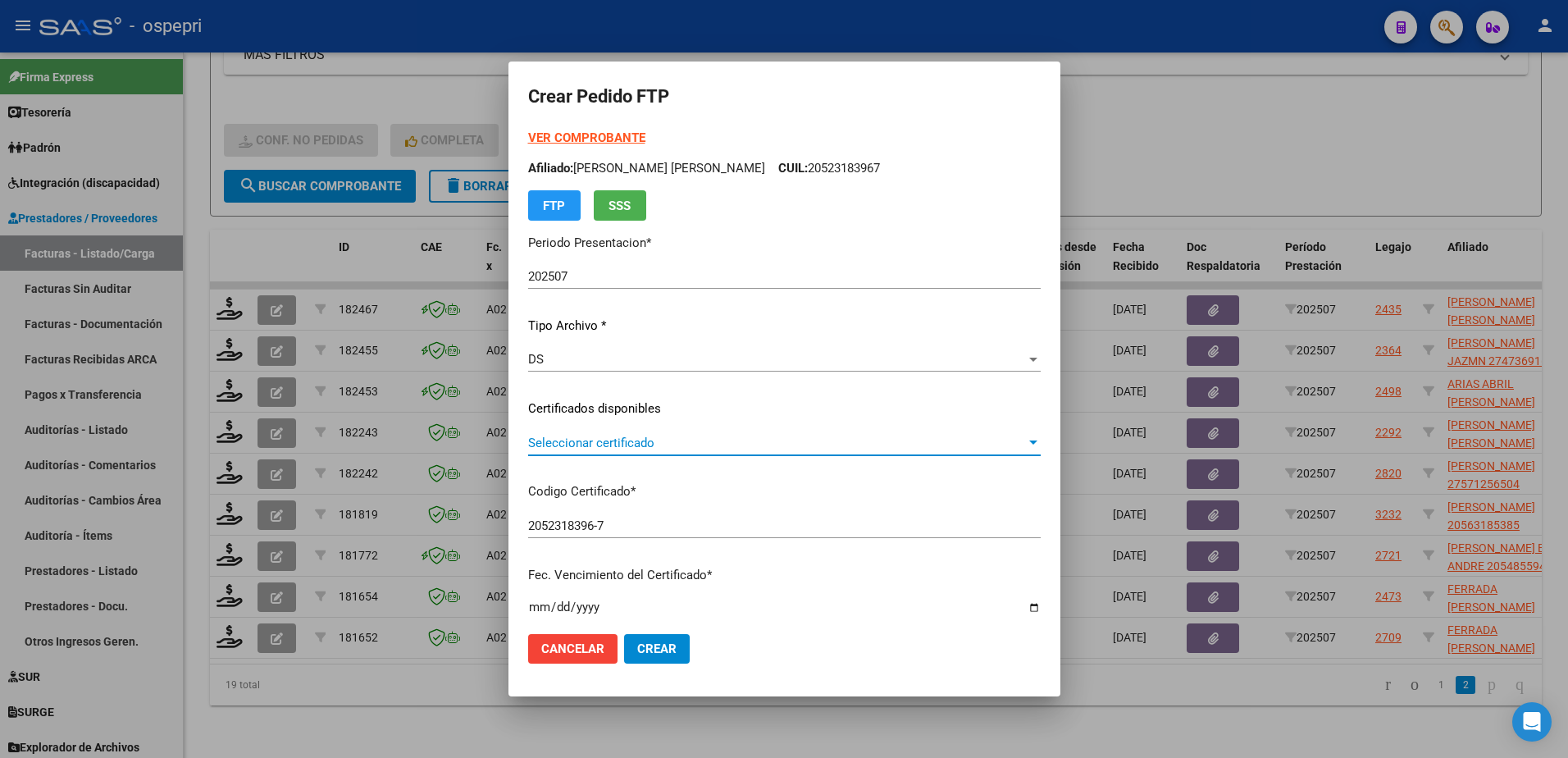
click at [581, 441] on span "Seleccionar certificado" at bounding box center [776, 443] width 498 height 14
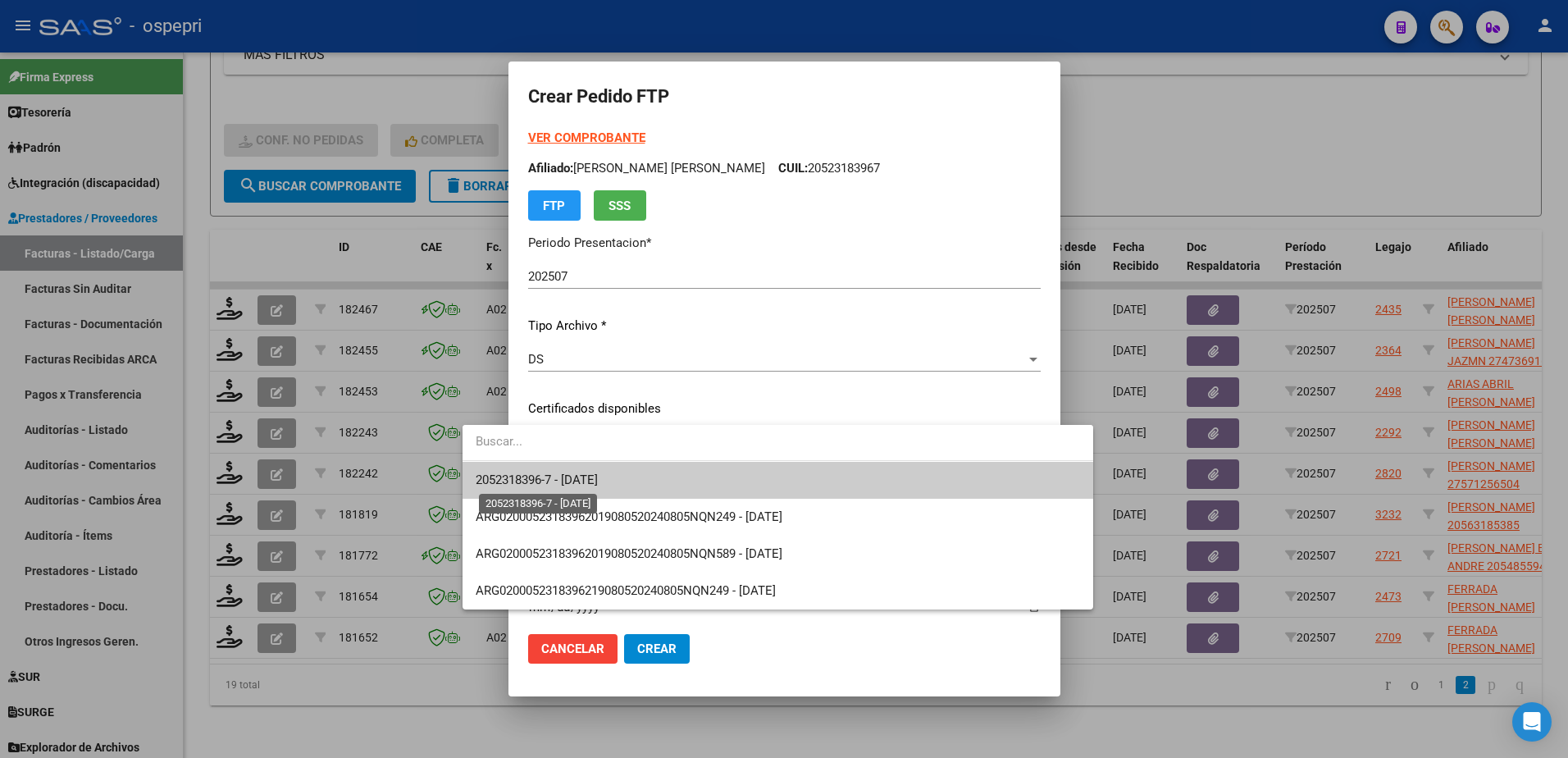
click at [576, 480] on span "2052318396-7 - 2025-08-01" at bounding box center [537, 480] width 122 height 14
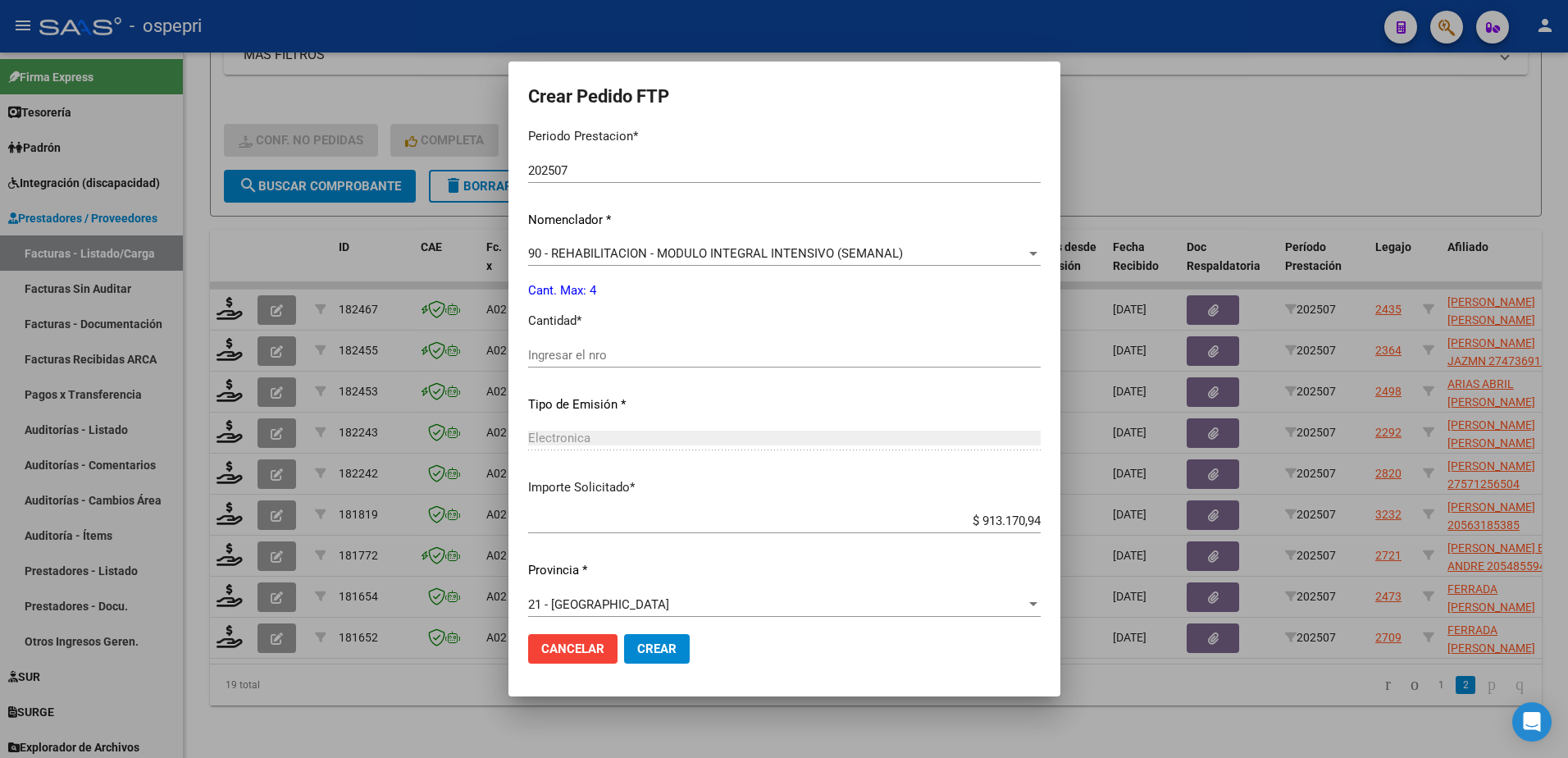
scroll to position [542, 0]
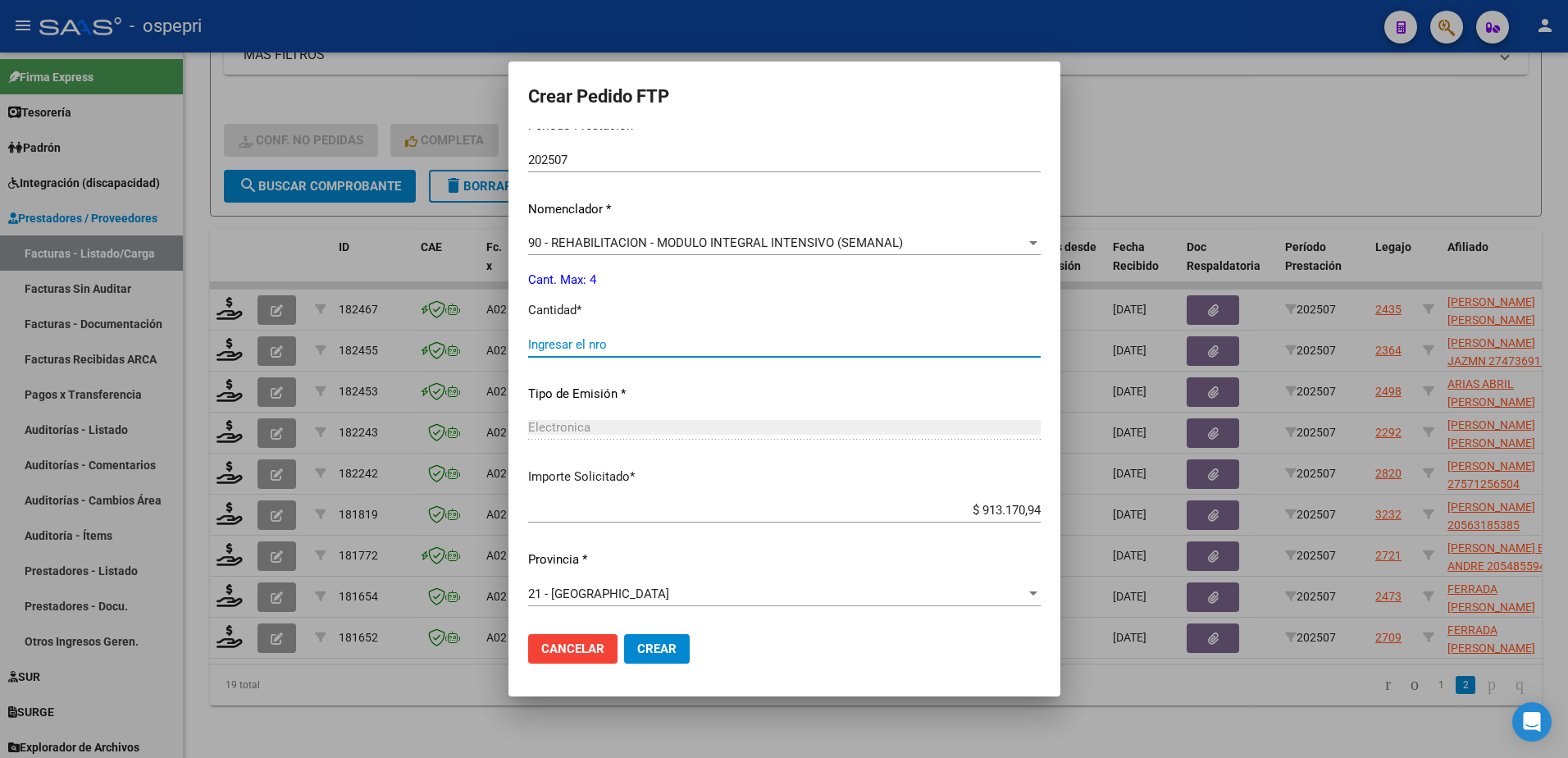
click at [561, 347] on input "Ingresar el nro" at bounding box center [784, 345] width 512 height 14
type input "4"
click at [637, 650] on span "Crear" at bounding box center [657, 649] width 39 height 14
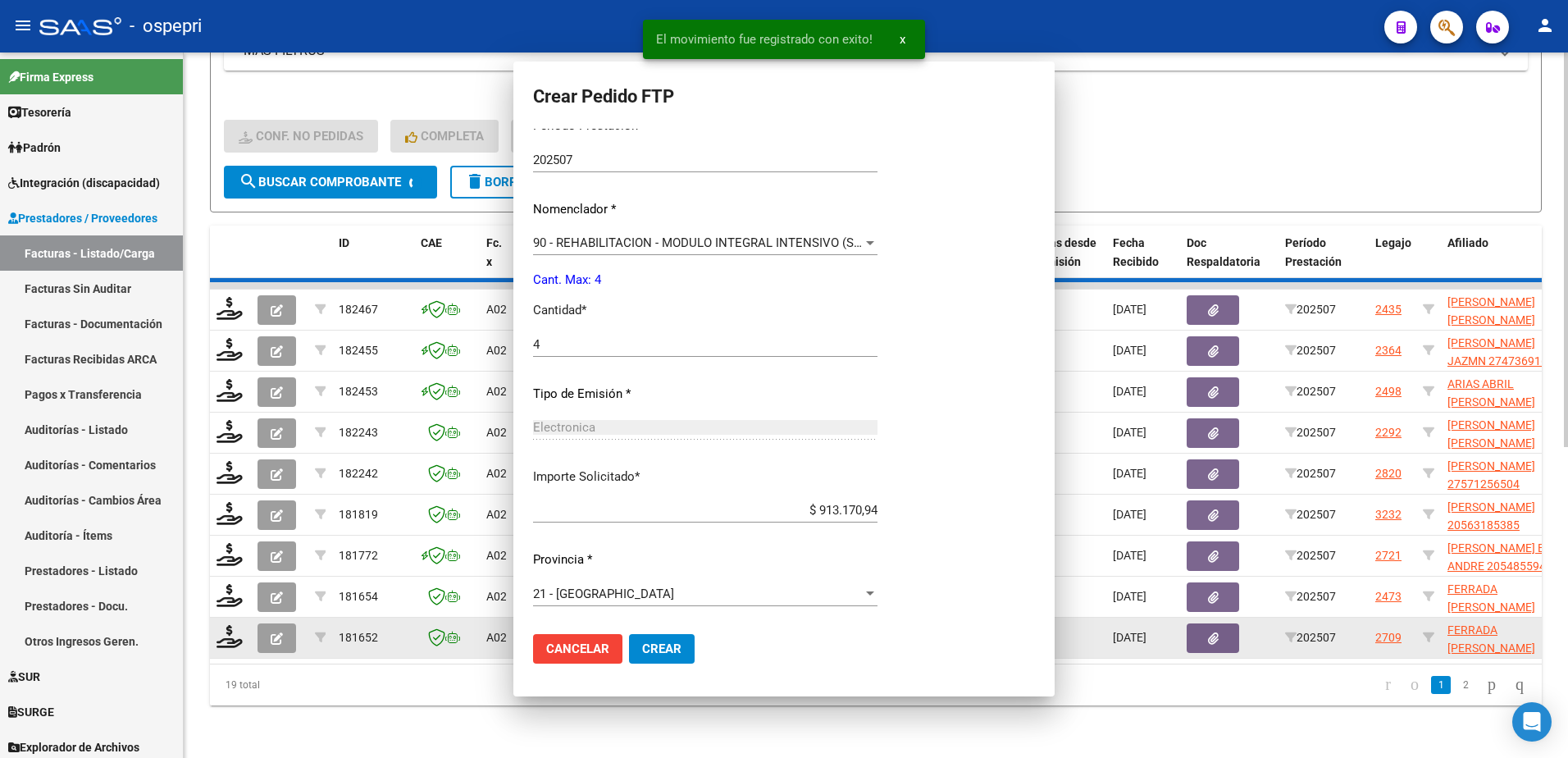
scroll to position [450, 0]
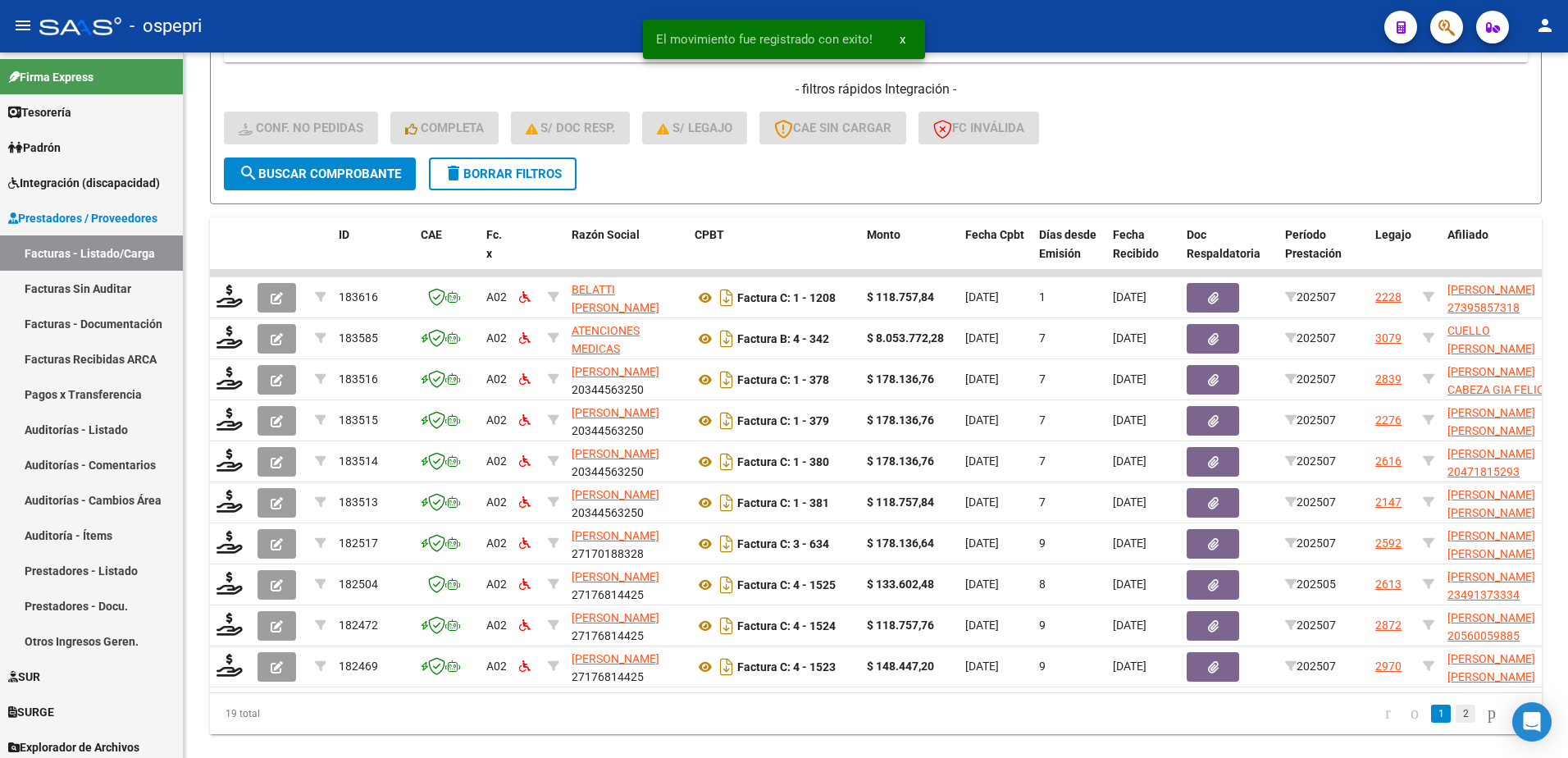
click at [1456, 723] on link "2" at bounding box center [1466, 714] width 20 height 18
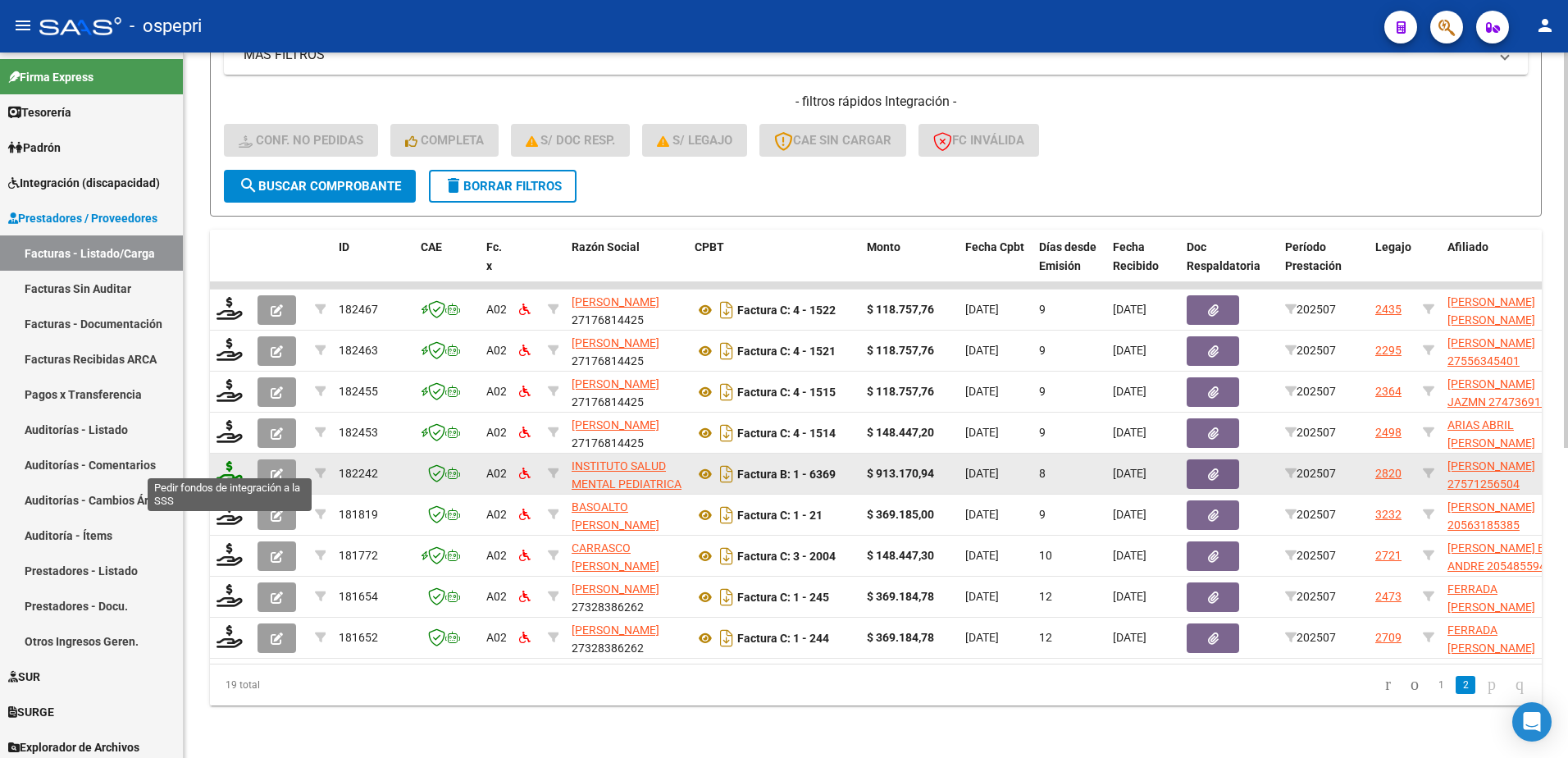
click at [223, 462] on icon at bounding box center [229, 473] width 26 height 23
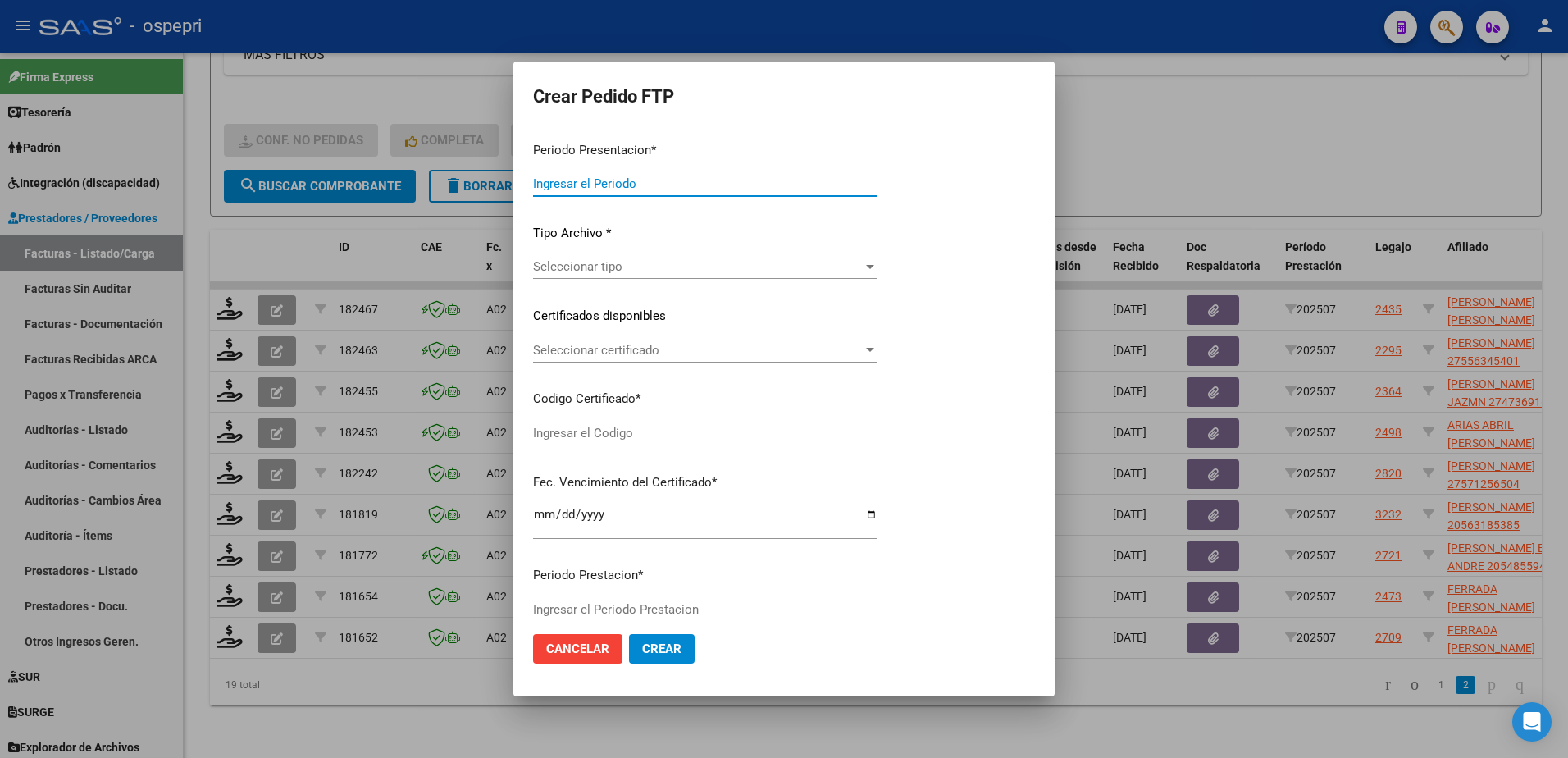
type input "202507"
type input "$ 913.170,94"
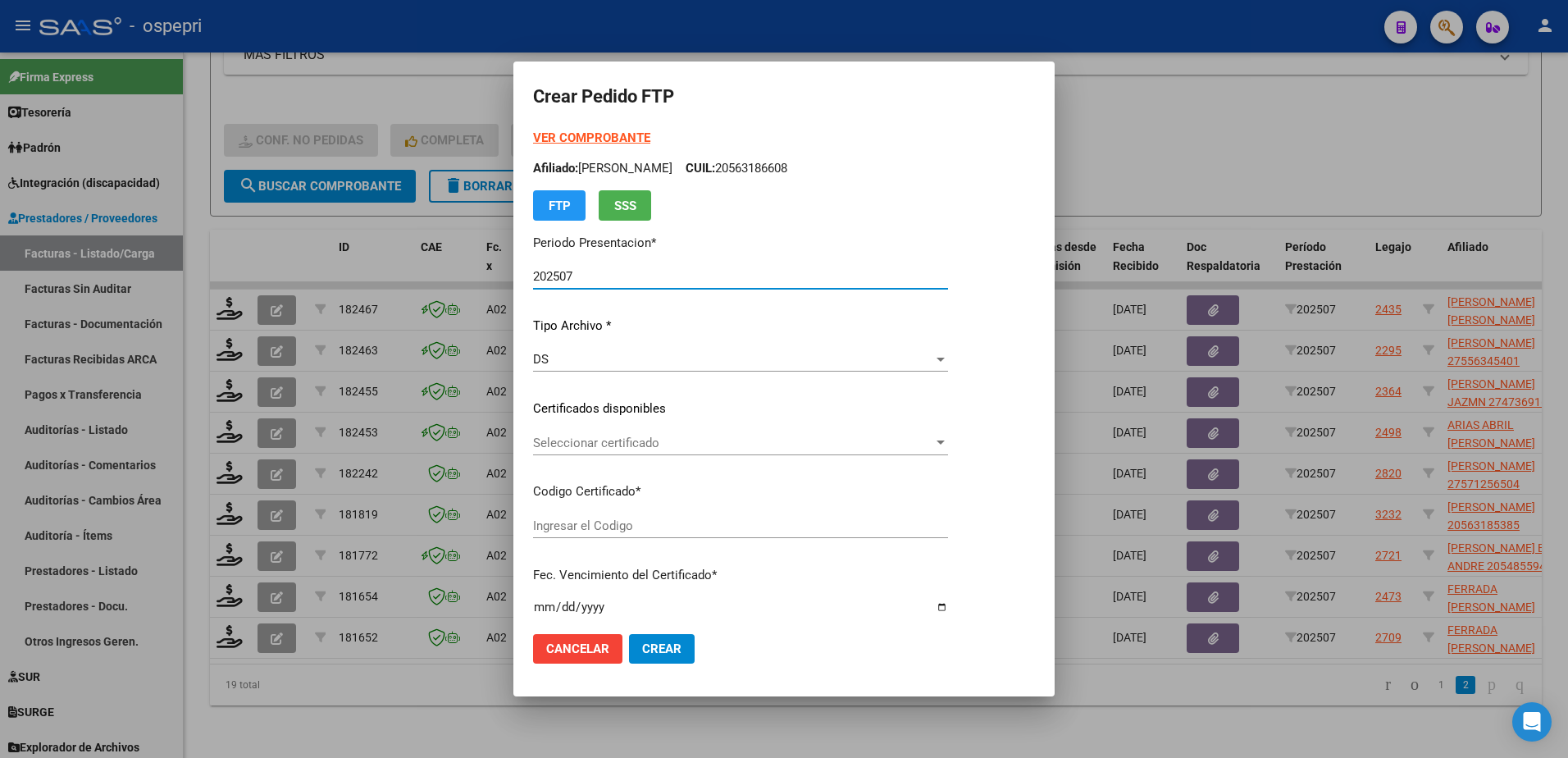
type input "27571256504"
type input "2025-07-14"
click at [579, 445] on span "Seleccionar certificado" at bounding box center [733, 443] width 400 height 14
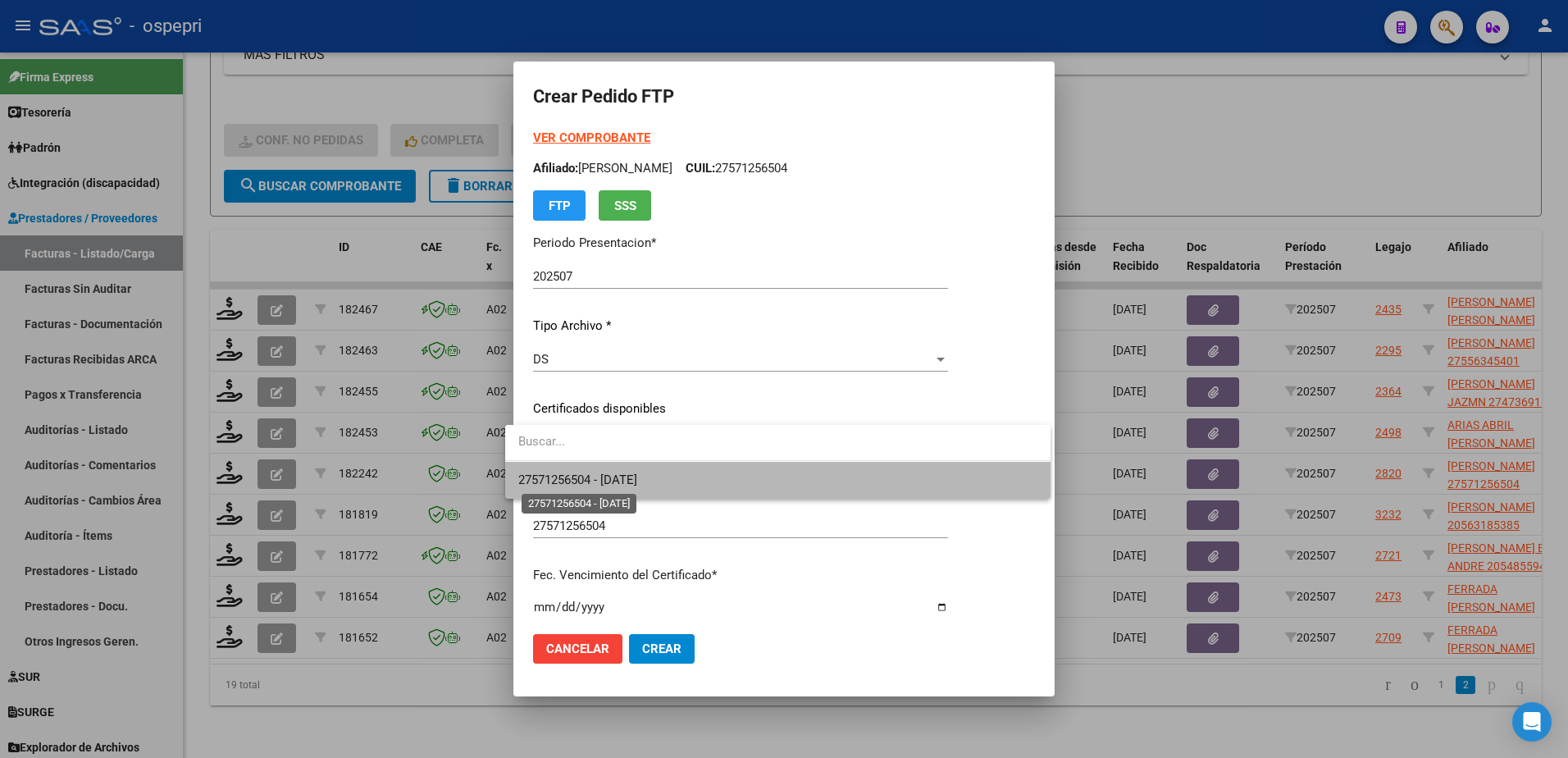
click at [588, 480] on span "27571256504 - 2025-07-14" at bounding box center [577, 480] width 118 height 14
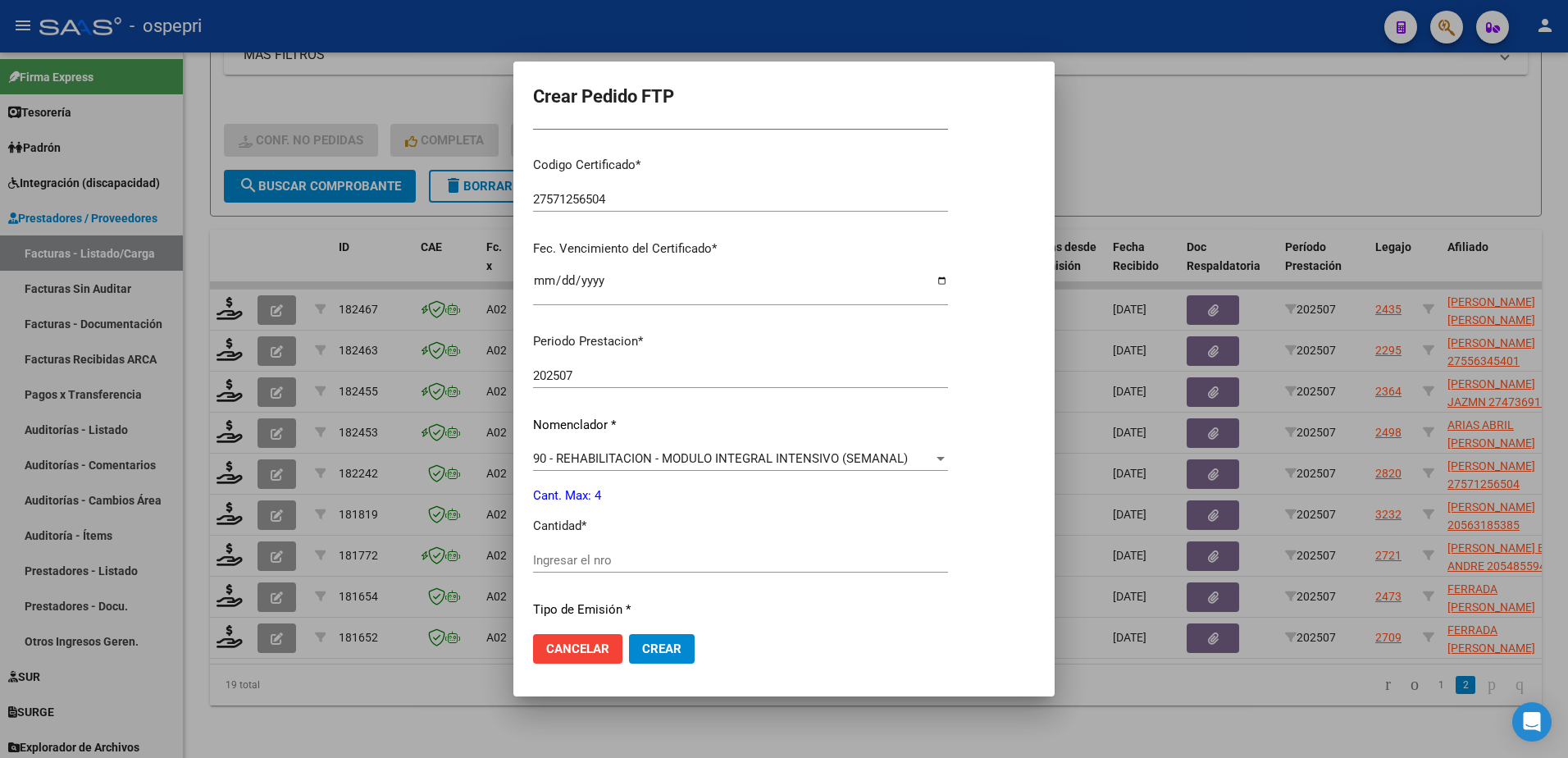
scroll to position [328, 0]
click at [586, 557] on input "Ingresar el nro" at bounding box center [740, 559] width 415 height 14
type input "4"
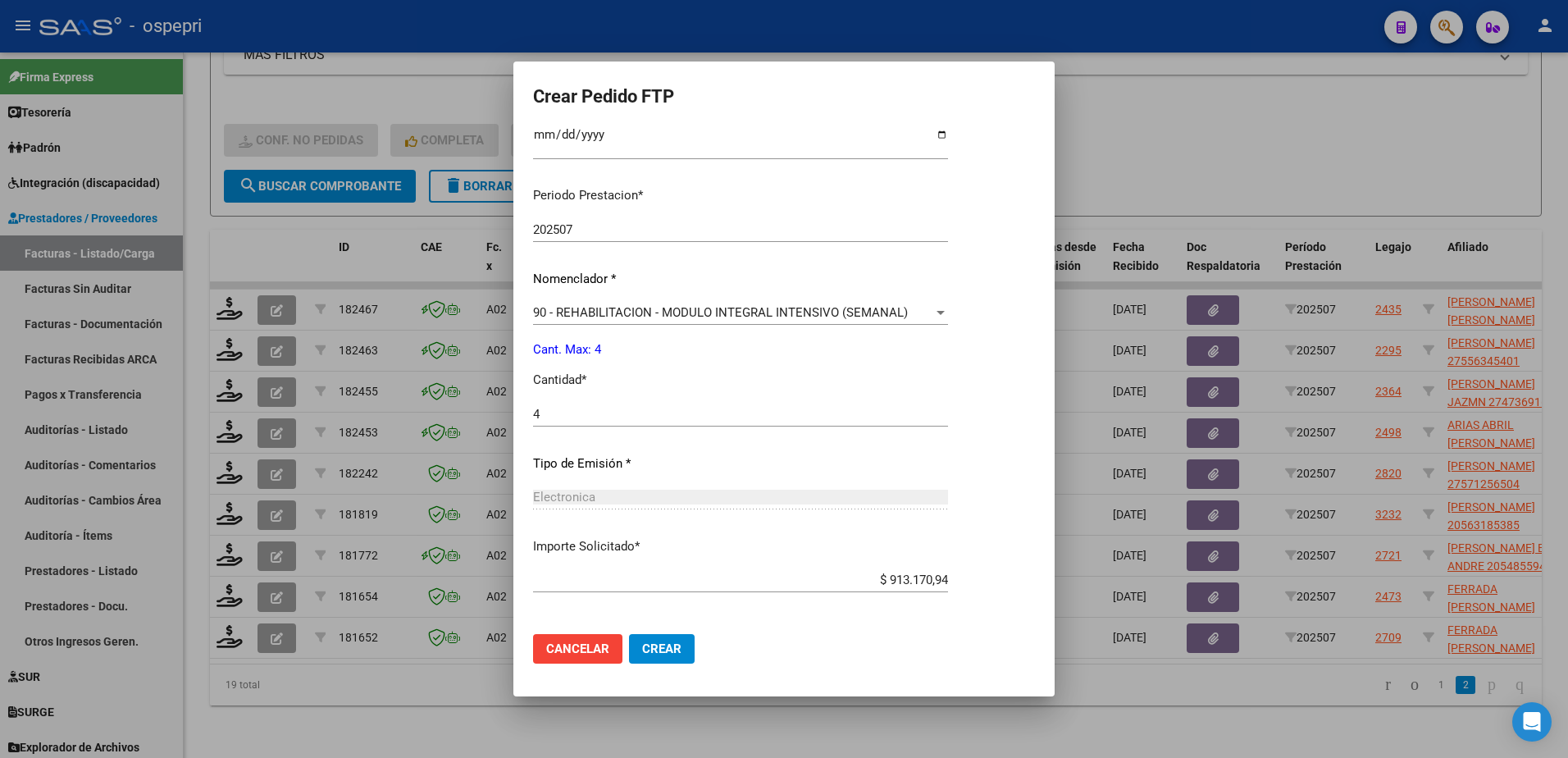
scroll to position [542, 0]
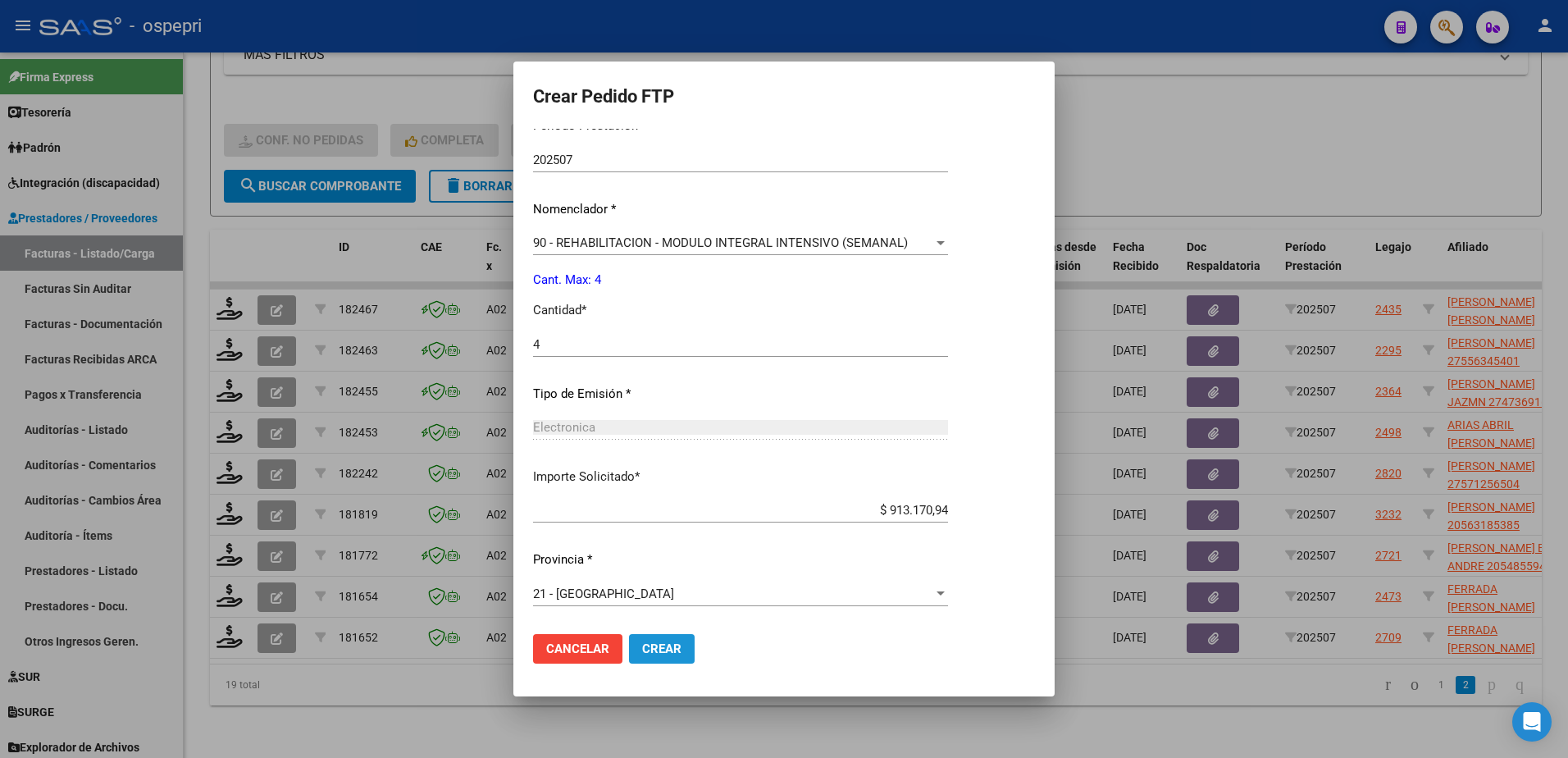
click at [643, 645] on span "Crear" at bounding box center [661, 649] width 39 height 14
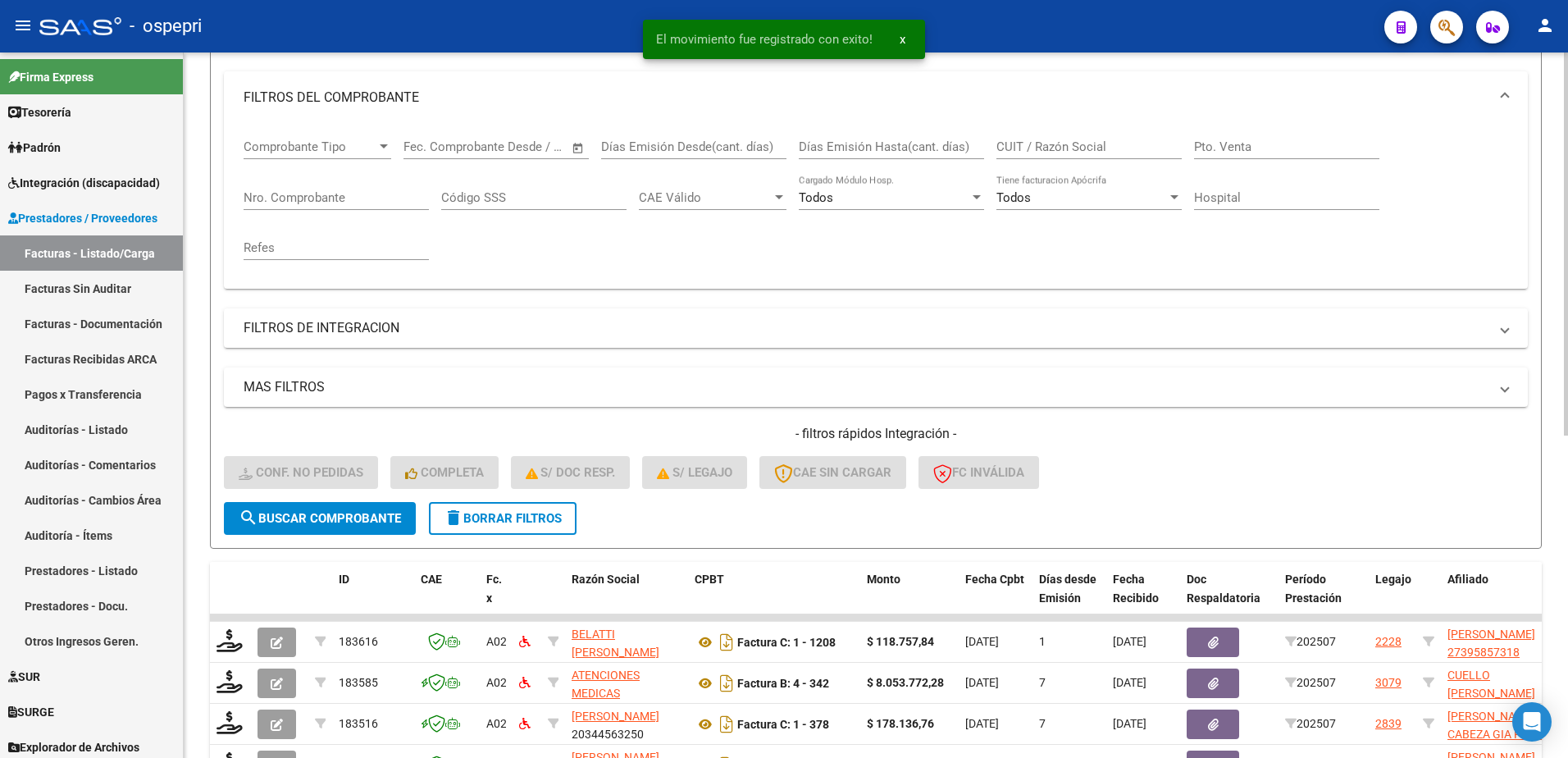
scroll to position [0, 0]
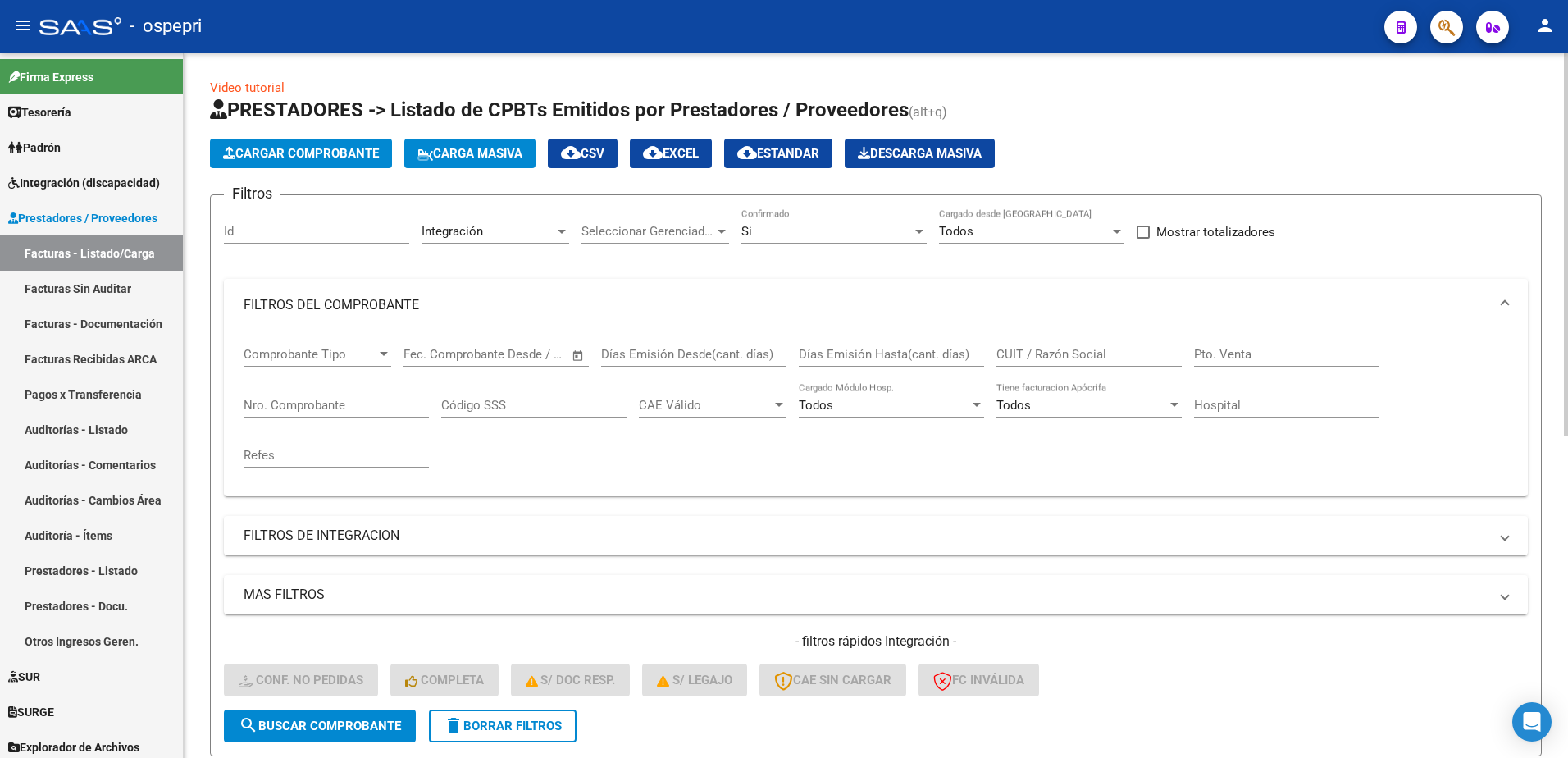
click at [917, 231] on div at bounding box center [919, 232] width 8 height 4
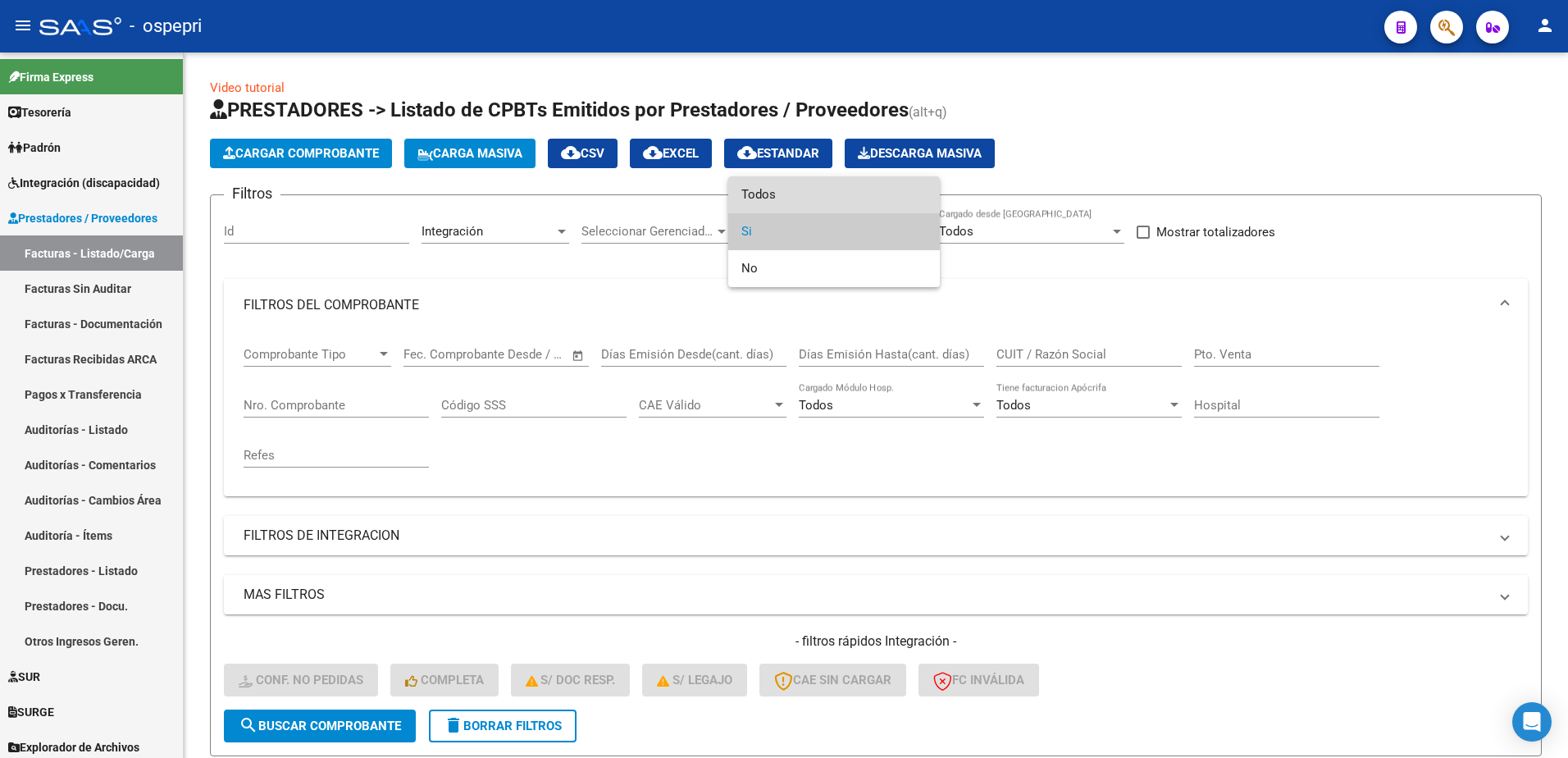
click at [792, 195] on span "Todos" at bounding box center [834, 194] width 186 height 37
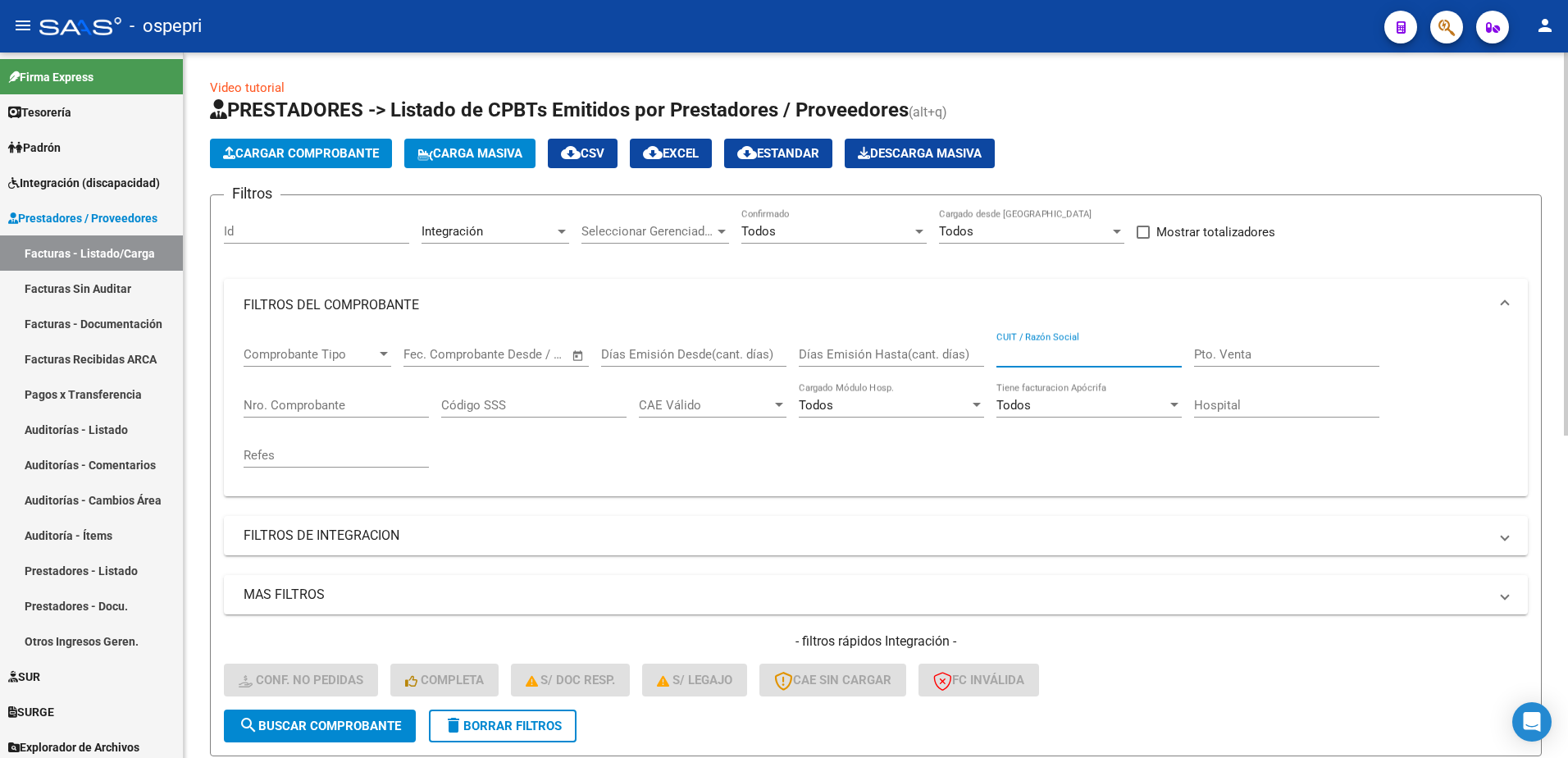
click at [1047, 354] on input "CUIT / Razón Social" at bounding box center [1089, 355] width 186 height 14
type input "i"
type input "salud mental"
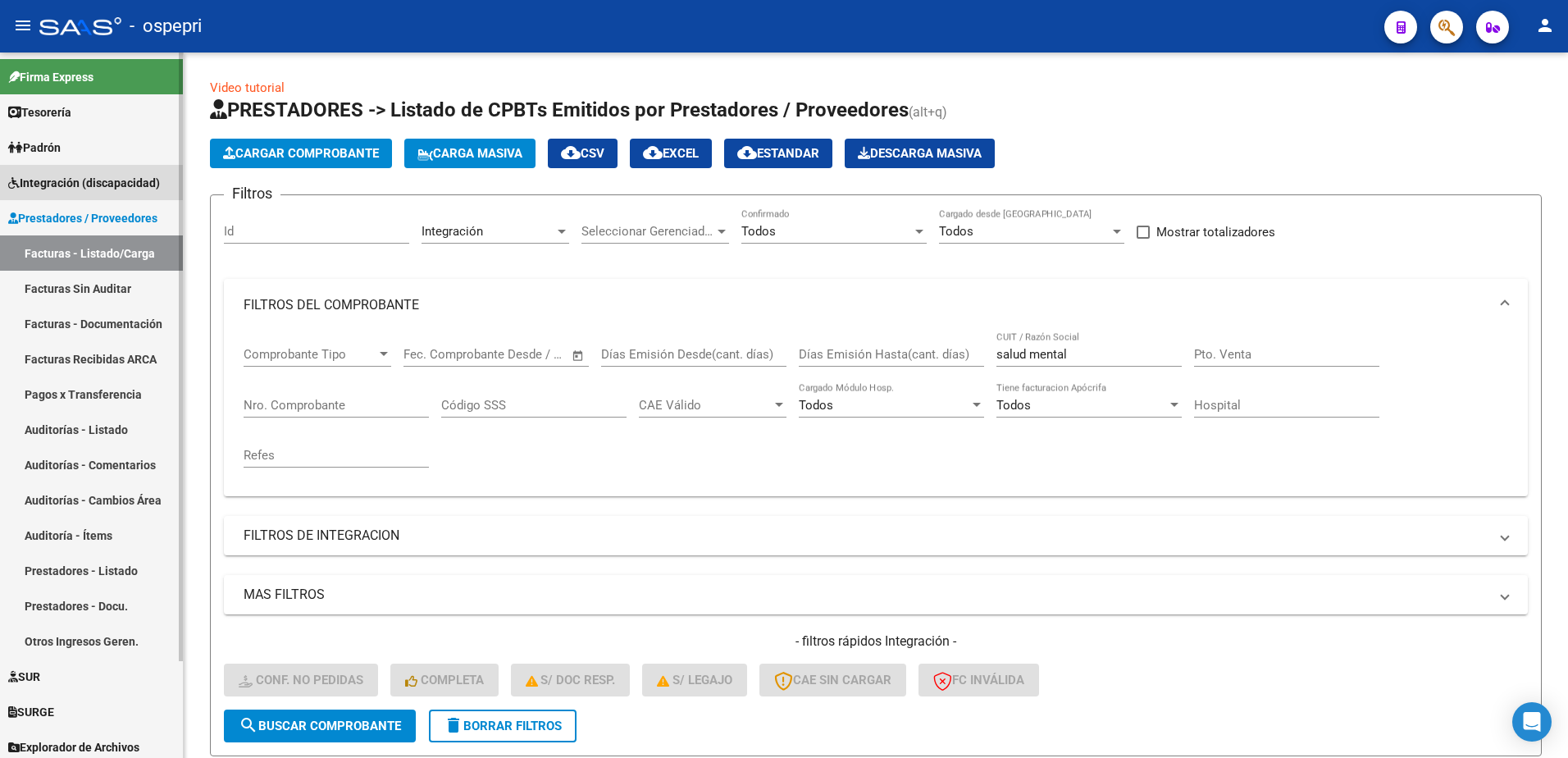
click at [92, 186] on span "Integración (discapacidad)" at bounding box center [83, 183] width 152 height 18
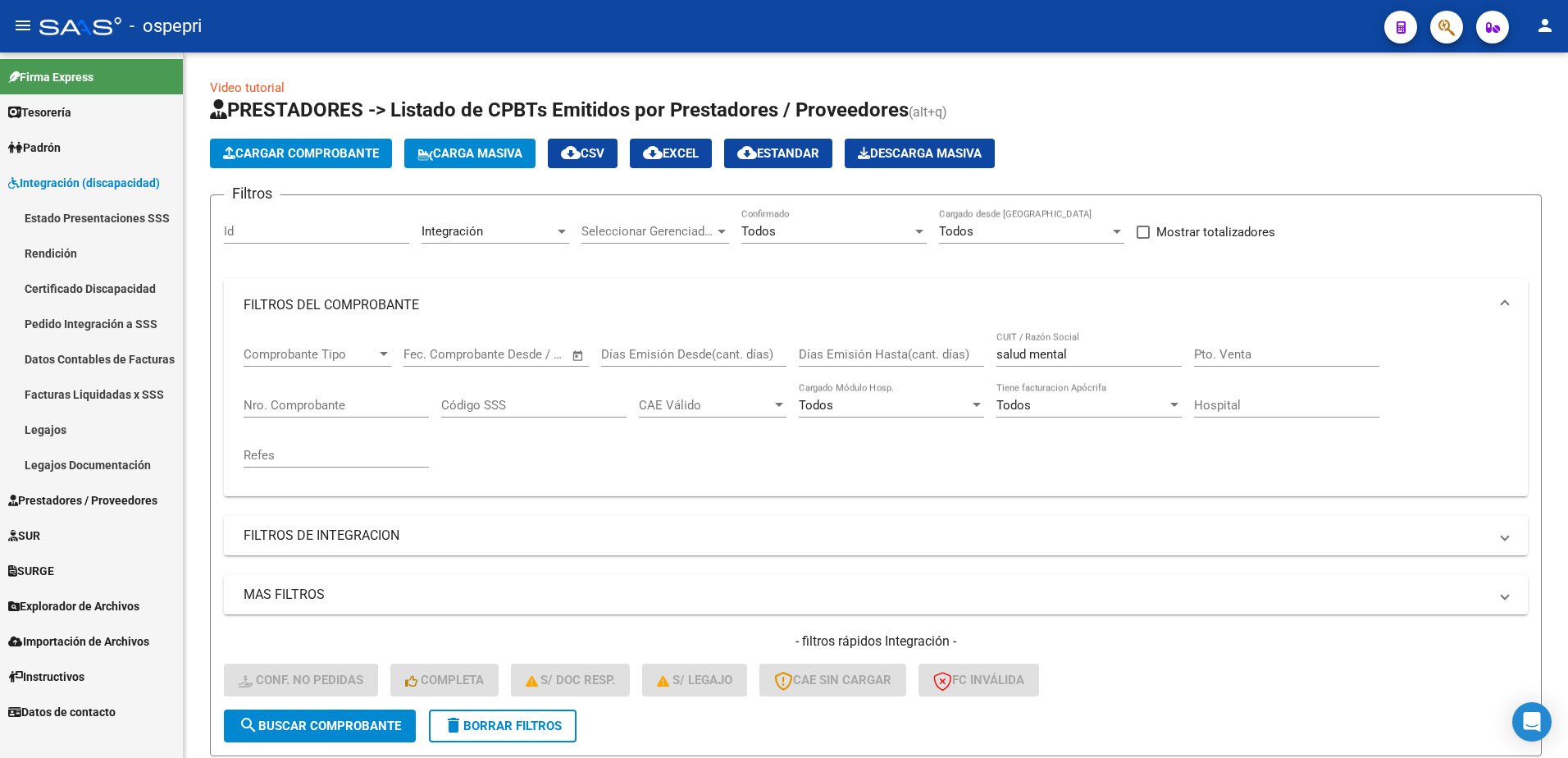
click at [109, 319] on link "Pedido Integración a SSS" at bounding box center [92, 323] width 183 height 35
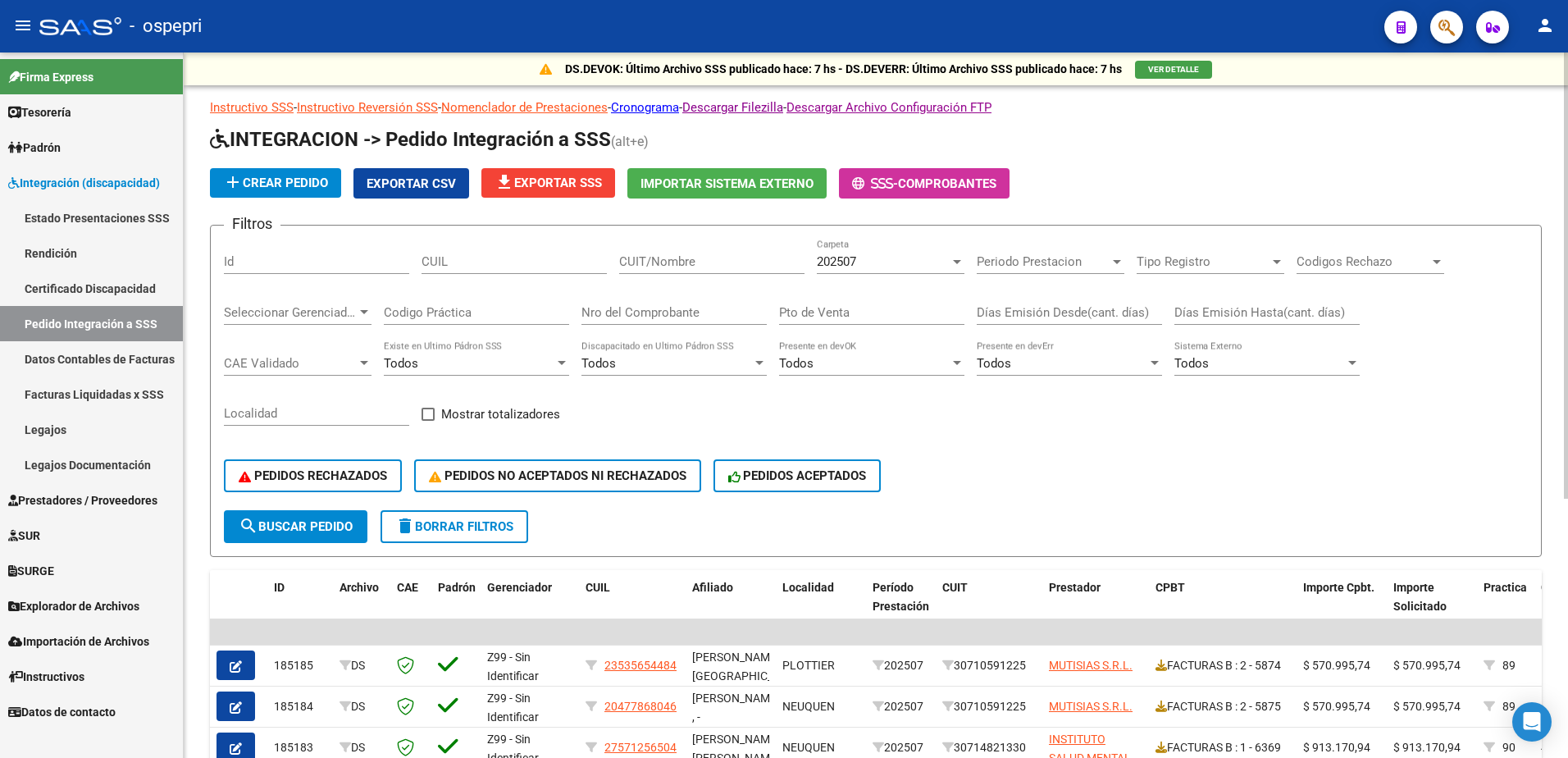
click at [670, 258] on input "CUIT/Nombre" at bounding box center [712, 261] width 186 height 14
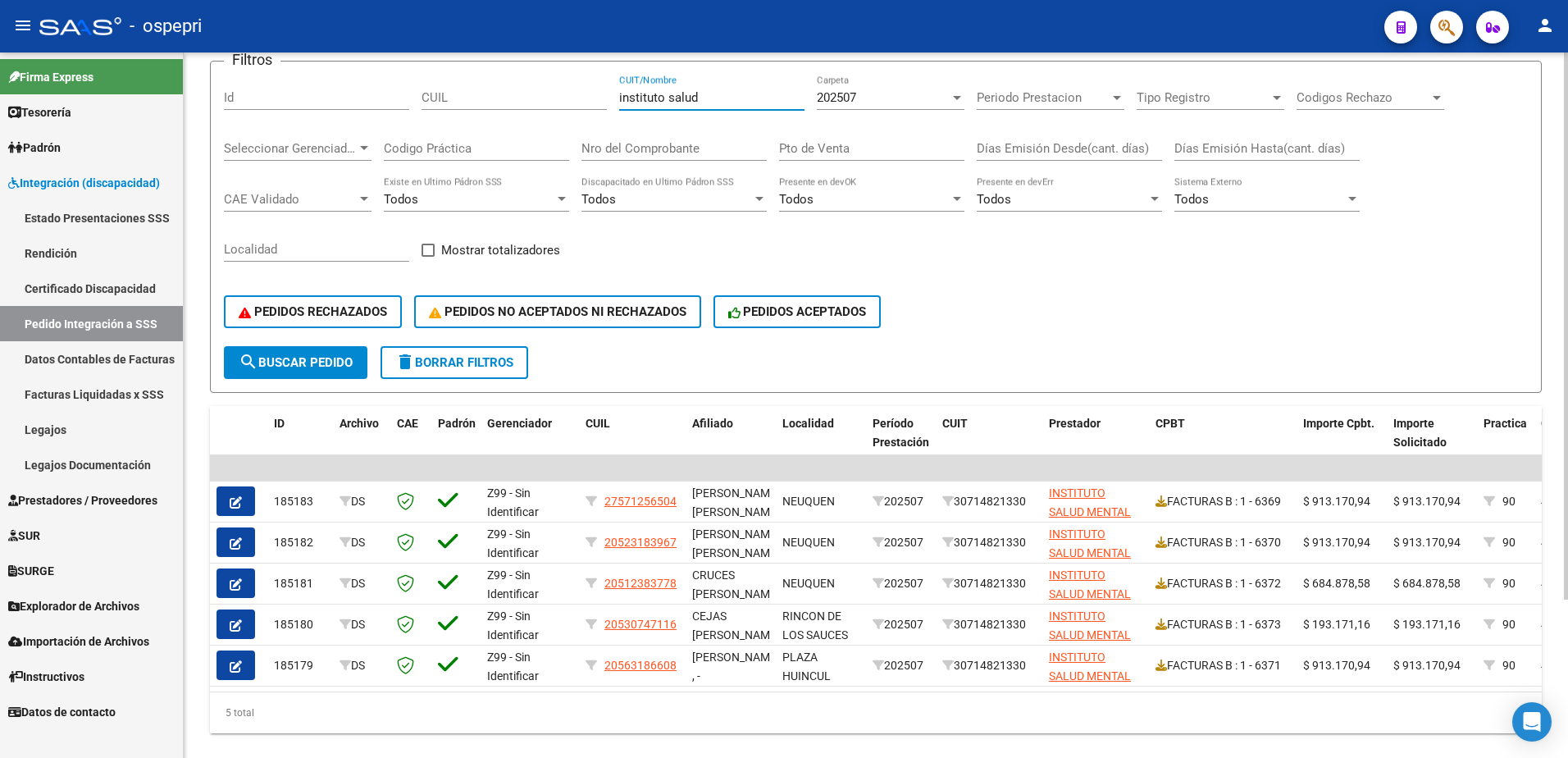
type input "instituto salud"
click at [972, 23] on div "- ospepri" at bounding box center [705, 26] width 1332 height 36
click at [81, 498] on span "Prestadores / Proveedores" at bounding box center [83, 500] width 149 height 18
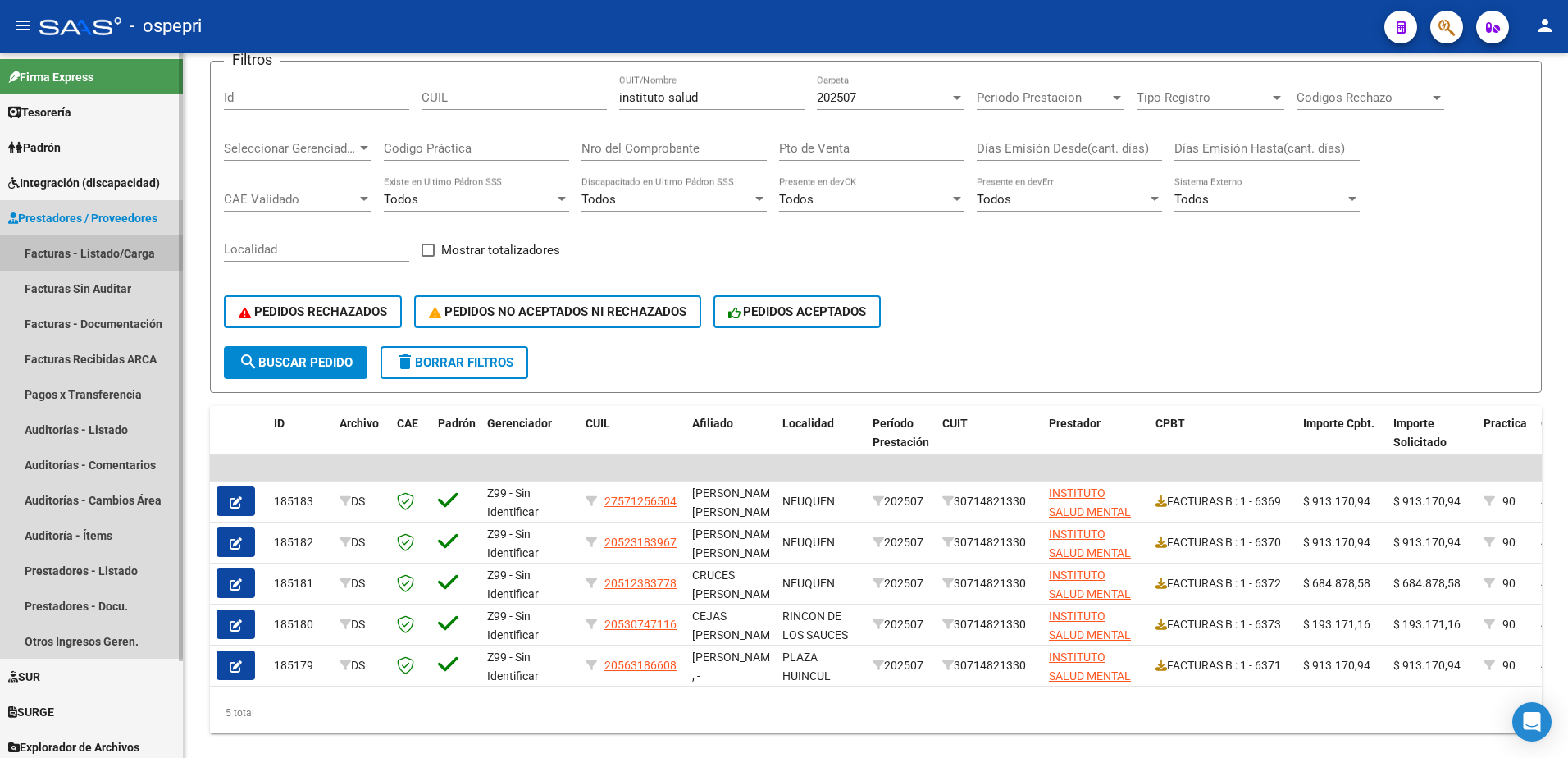
click at [80, 246] on link "Facturas - Listado/Carga" at bounding box center [92, 252] width 183 height 35
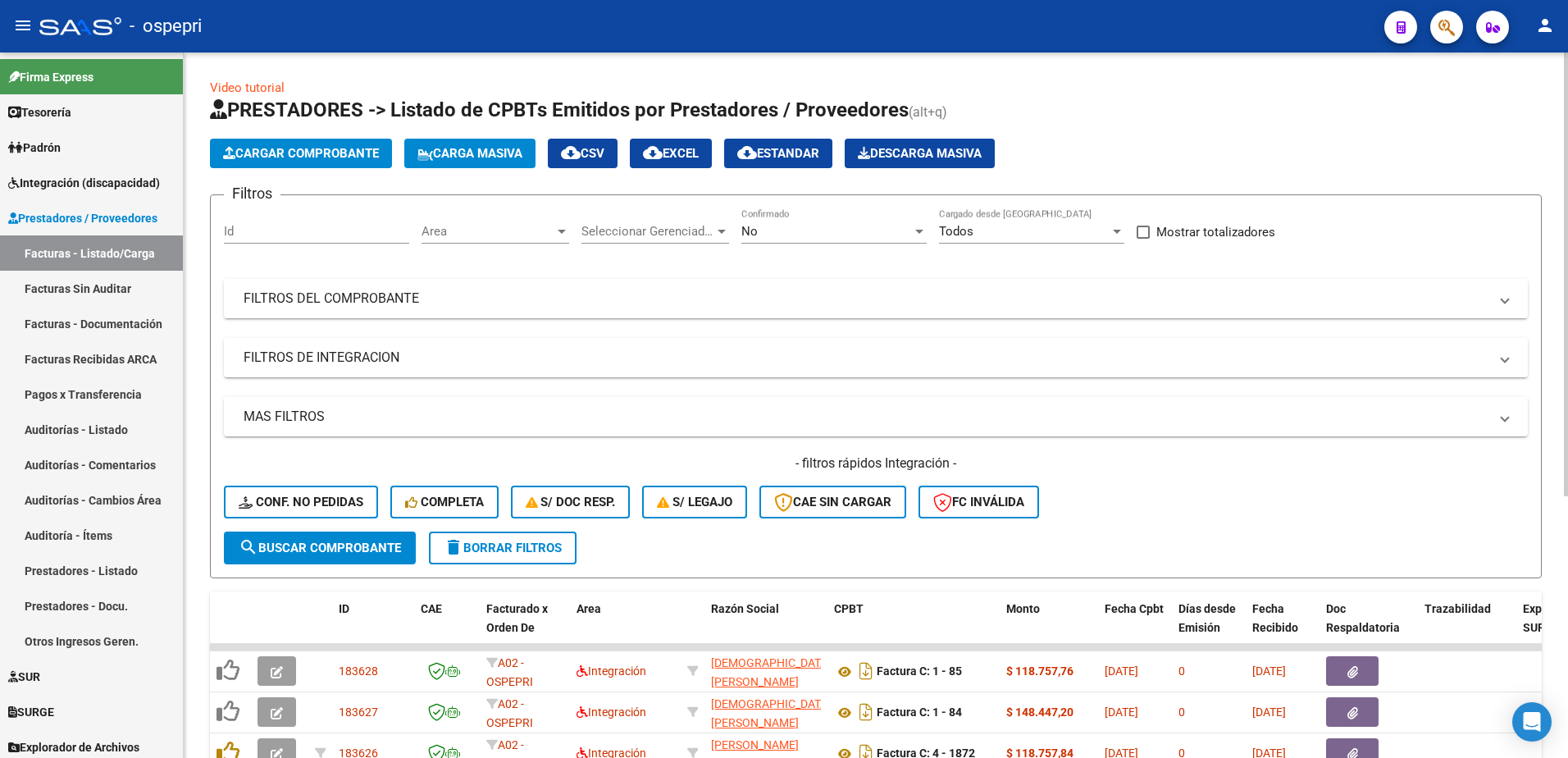
click at [1509, 302] on mat-expansion-panel-header "FILTROS DEL COMPROBANTE" at bounding box center [875, 299] width 1304 height 40
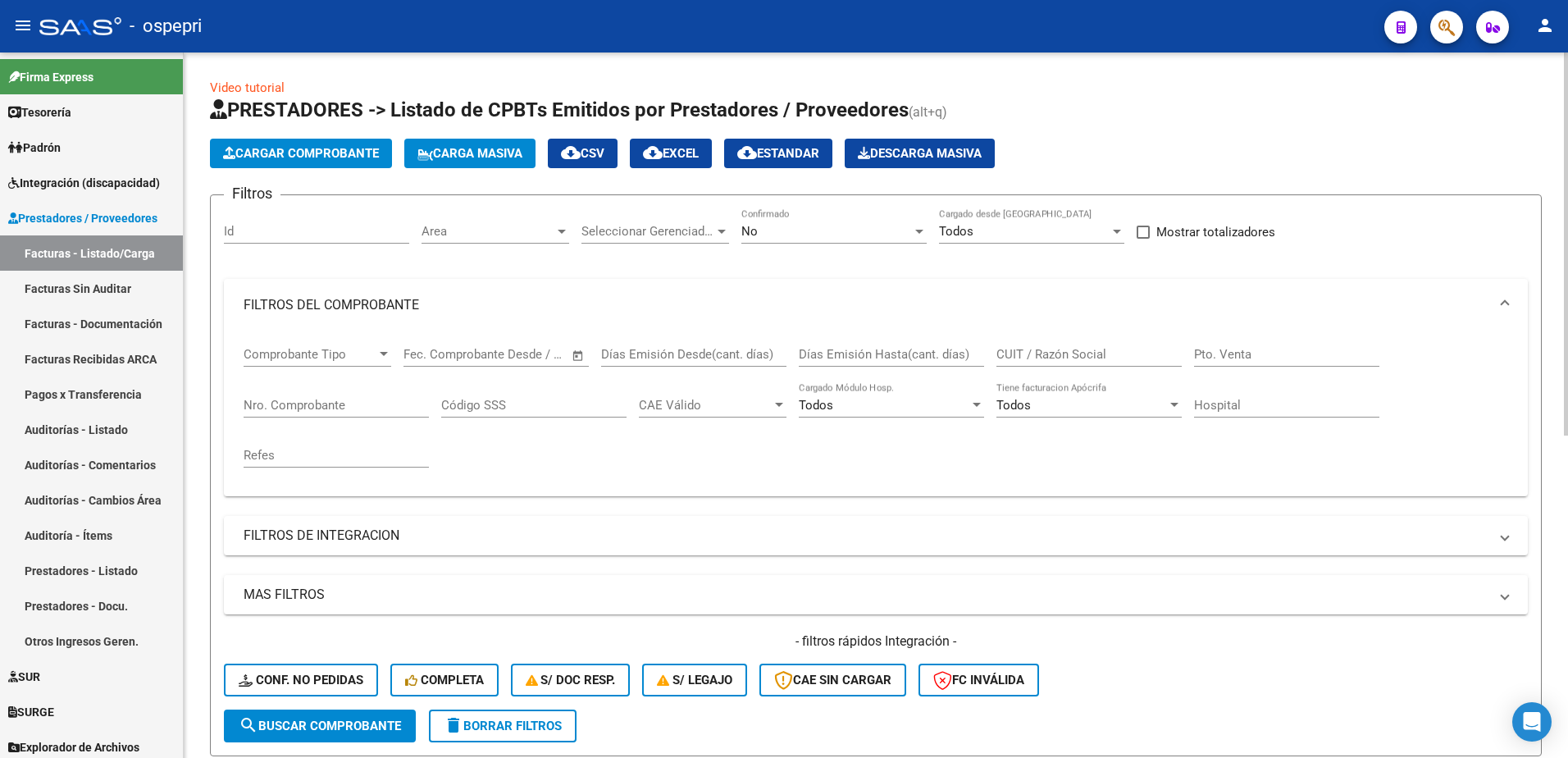
click at [1017, 351] on input "CUIT / Razón Social" at bounding box center [1089, 355] width 186 height 14
paste input "27295475124"
type input "27295475124"
click at [356, 727] on span "search Buscar Comprobante" at bounding box center [320, 726] width 162 height 14
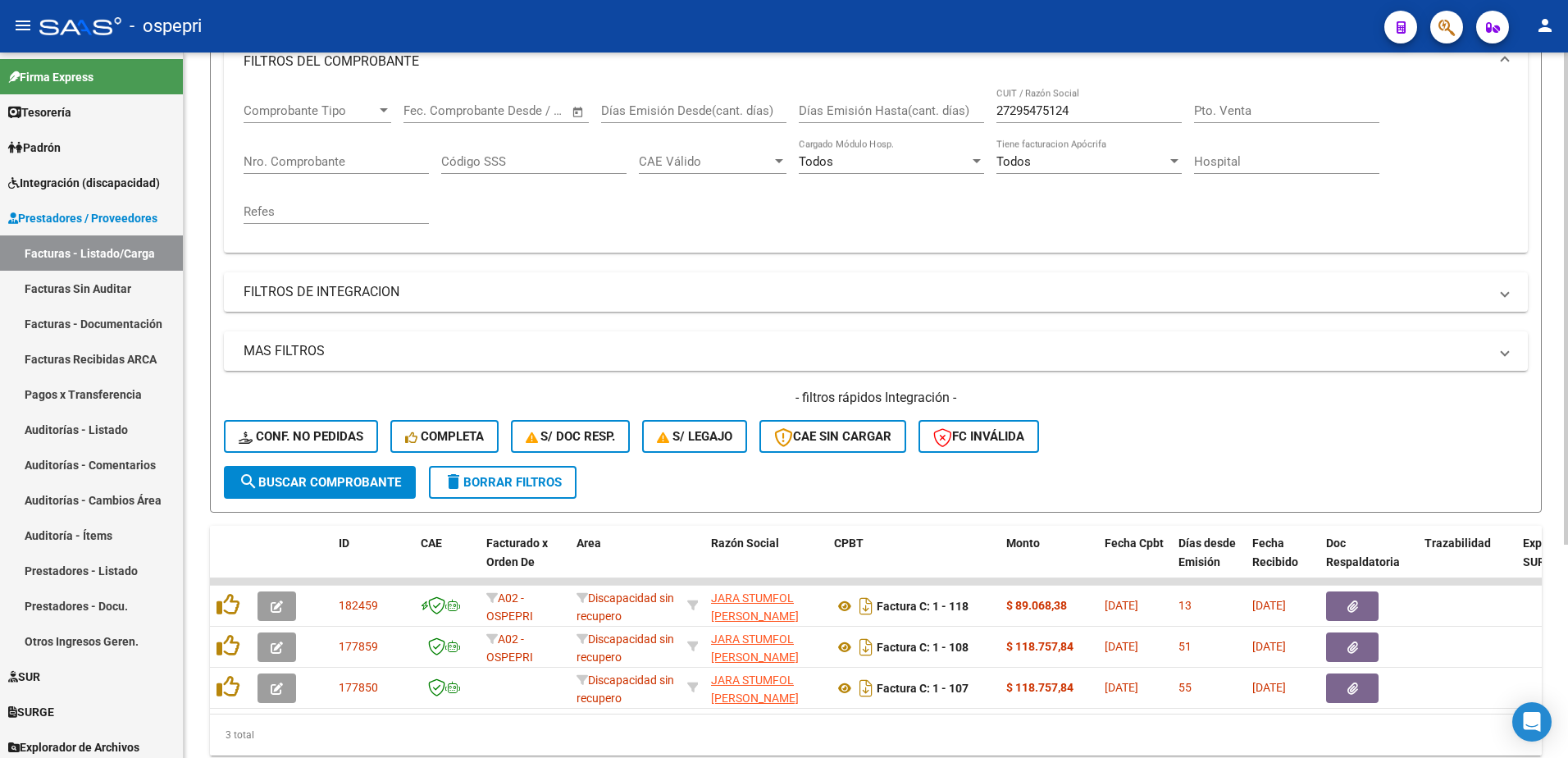
scroll to position [306, 0]
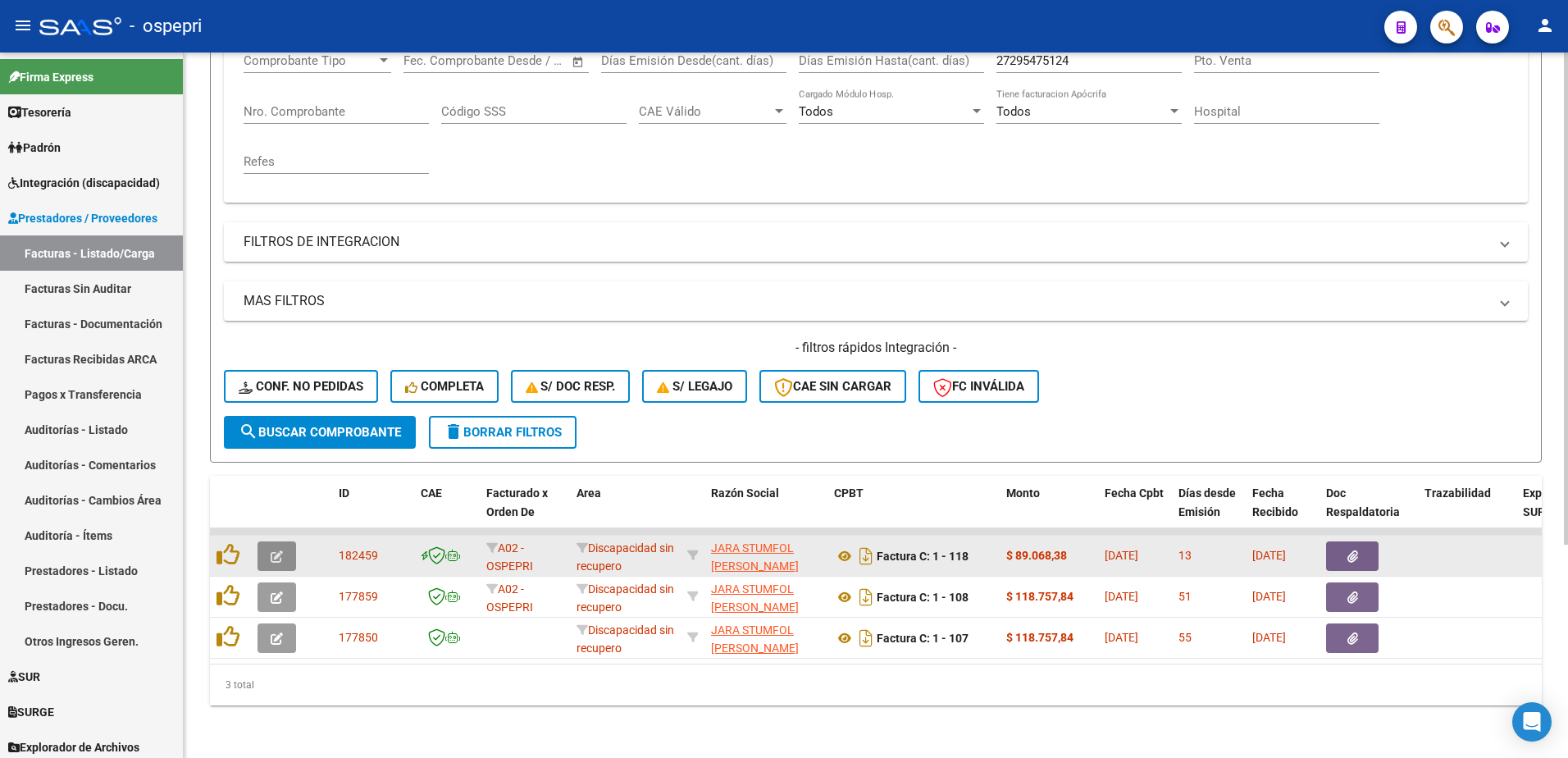
click at [272, 551] on icon "button" at bounding box center [277, 557] width 13 height 13
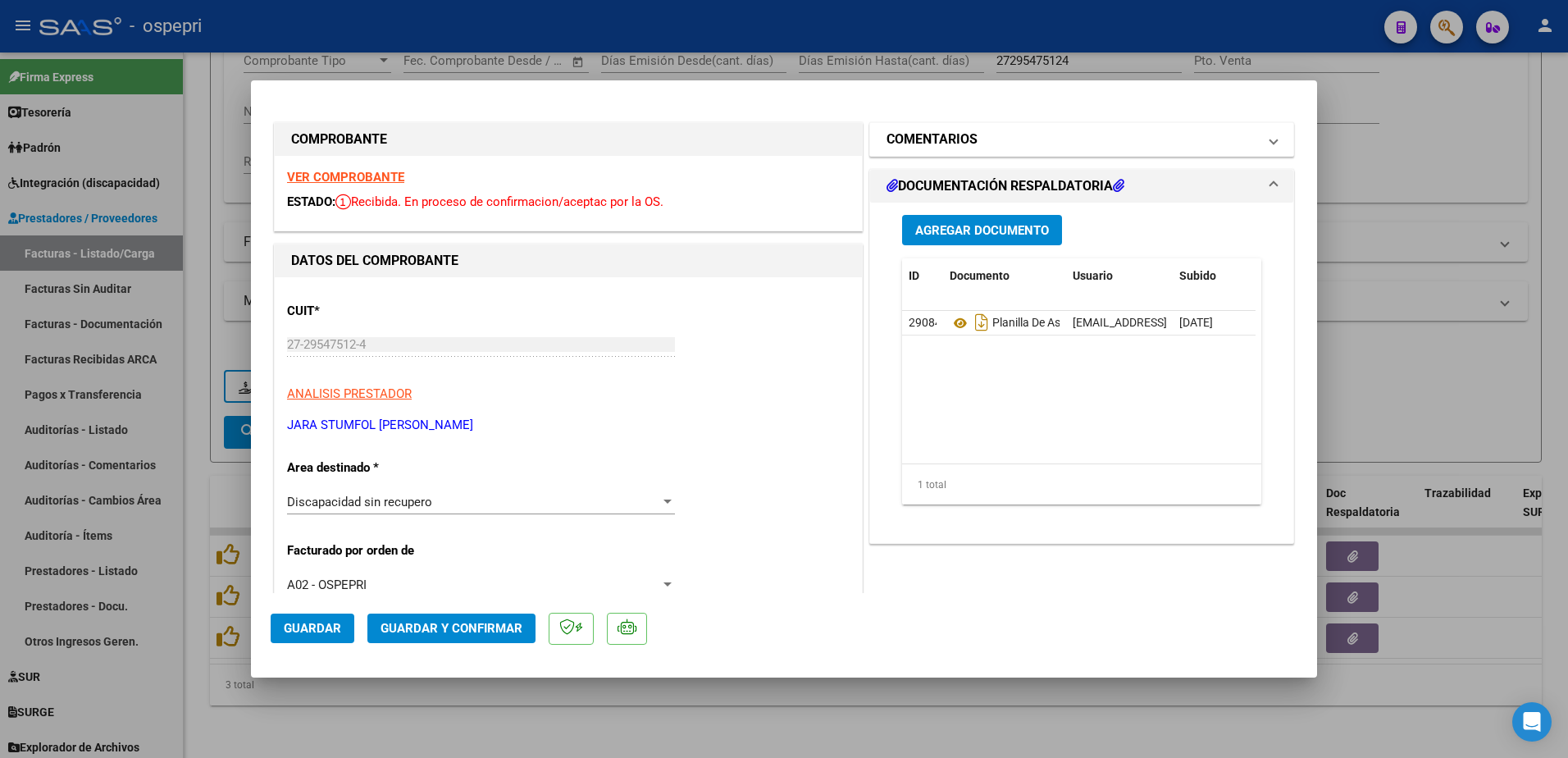
click at [1269, 137] on mat-expansion-panel-header "COMENTARIOS" at bounding box center [1081, 139] width 423 height 33
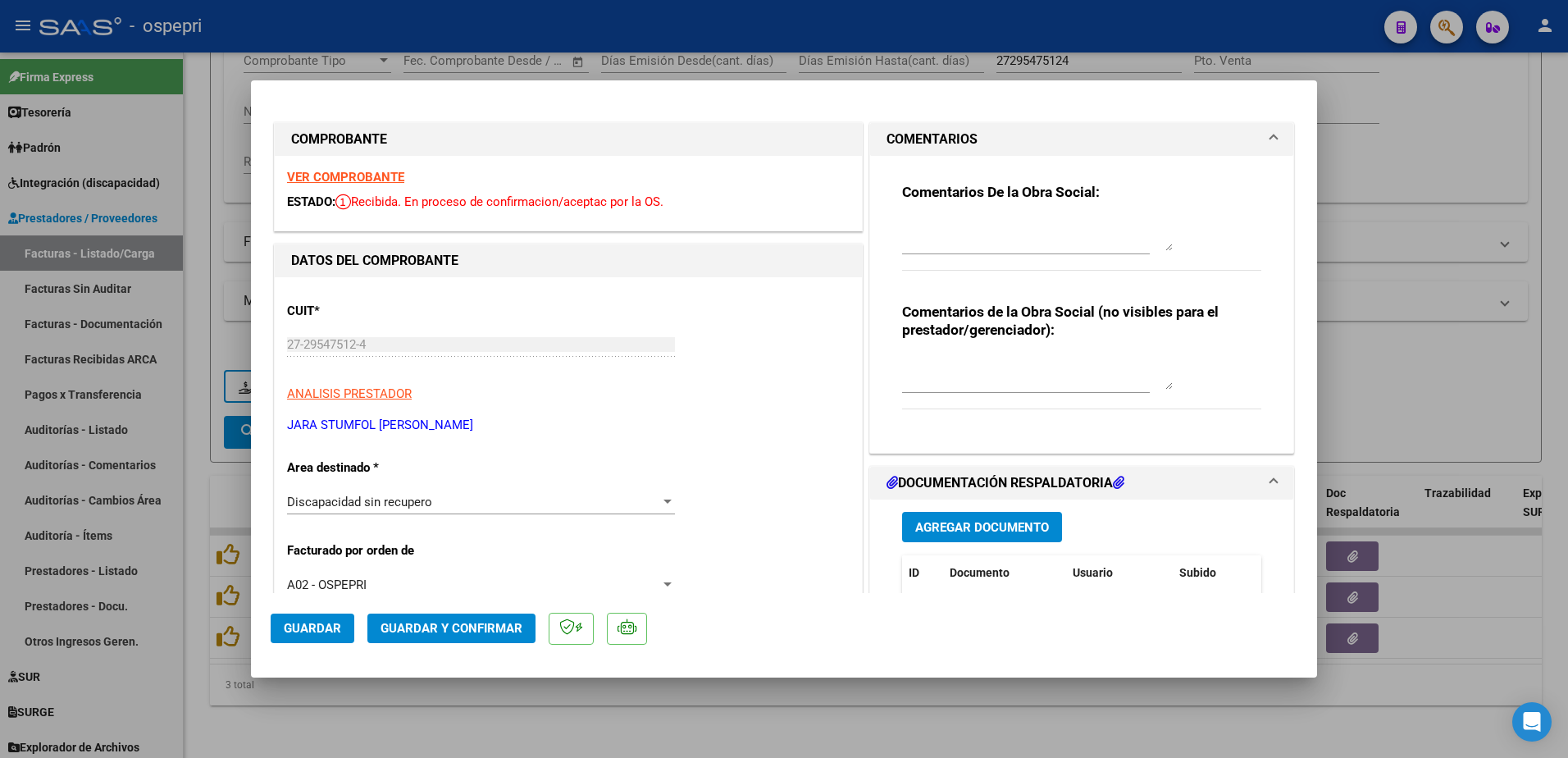
click at [358, 172] on strong "VER COMPROBANTE" at bounding box center [346, 177] width 118 height 14
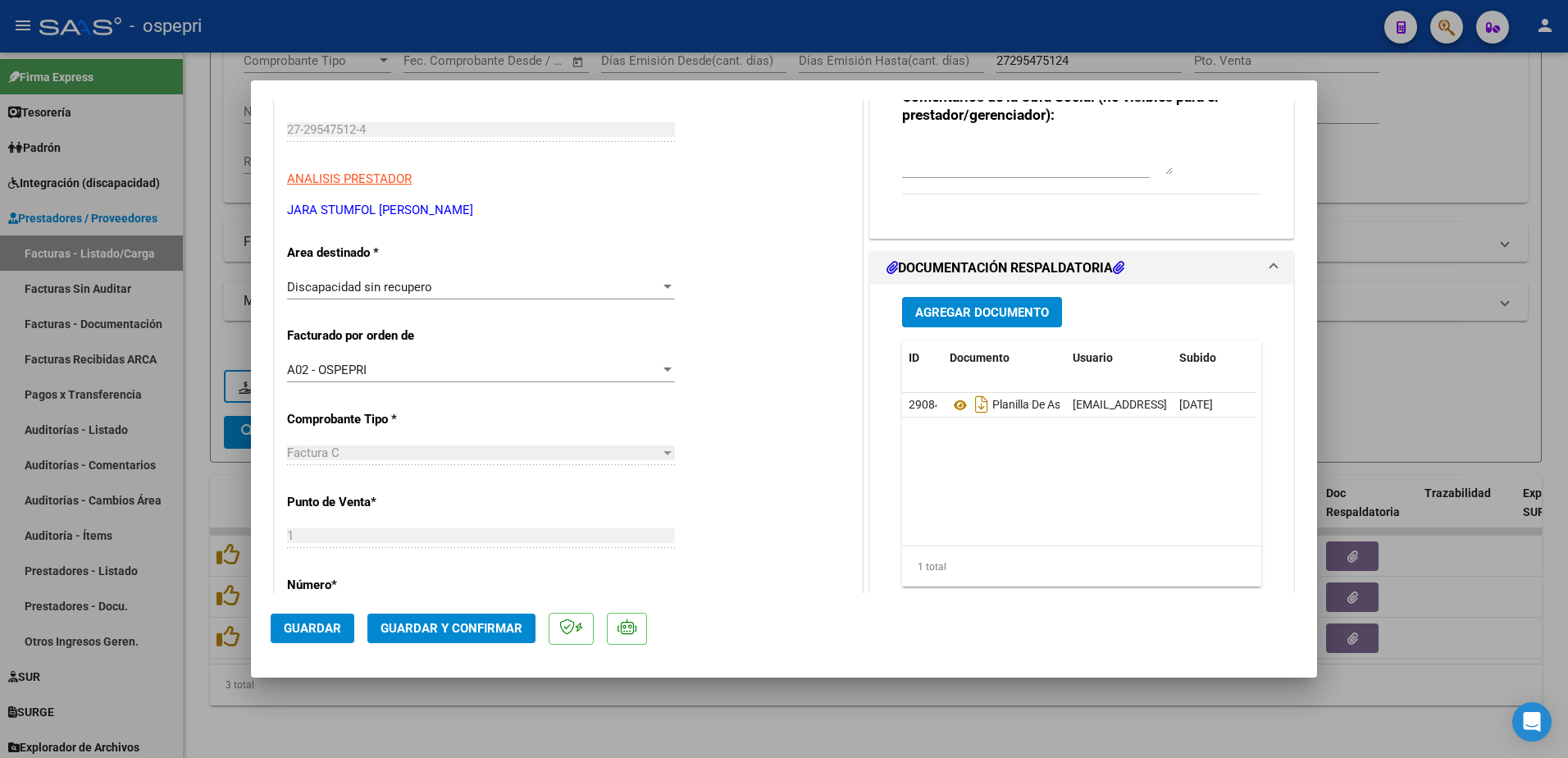
scroll to position [246, 0]
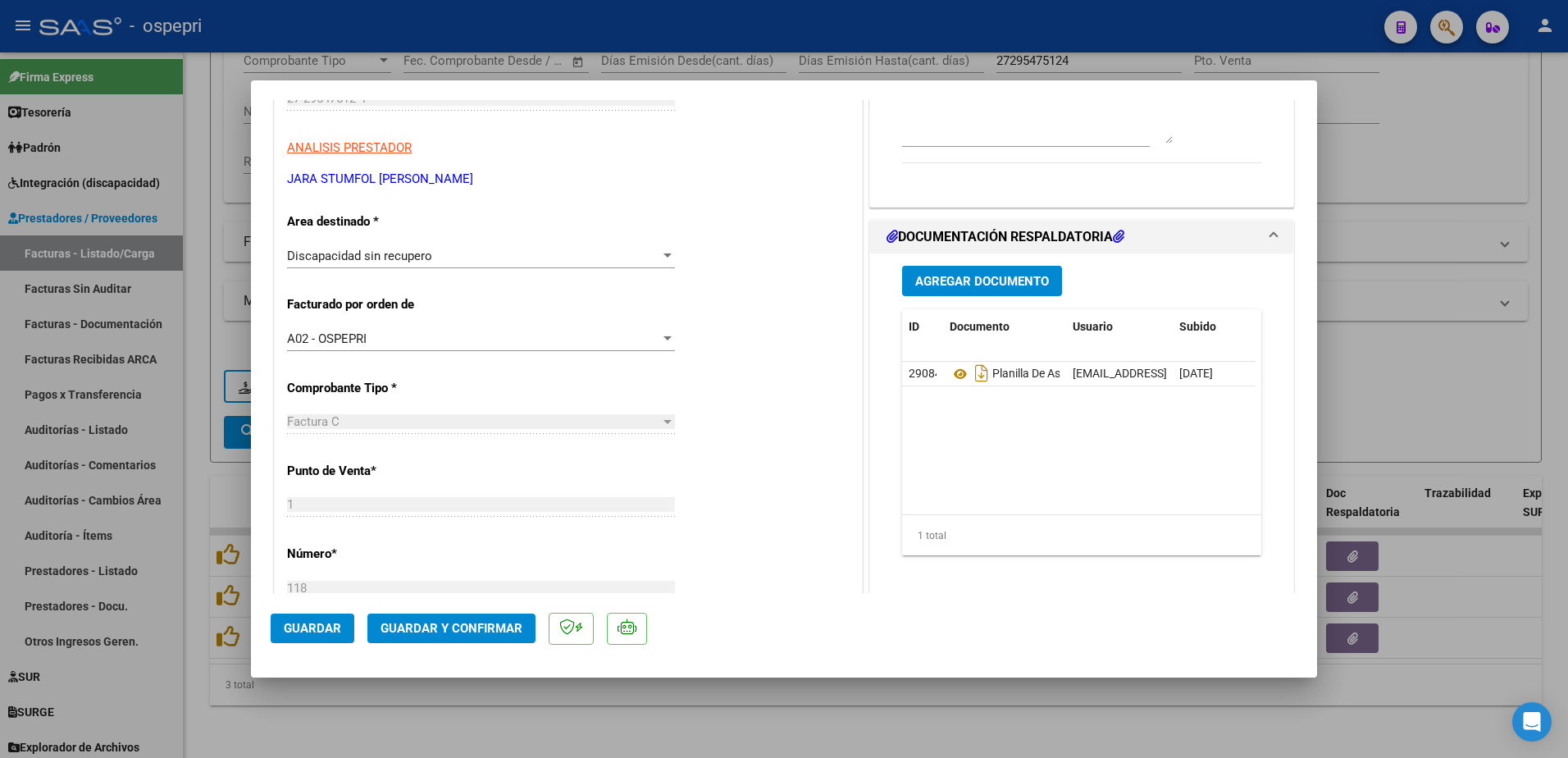
click at [664, 253] on div at bounding box center [667, 255] width 8 height 4
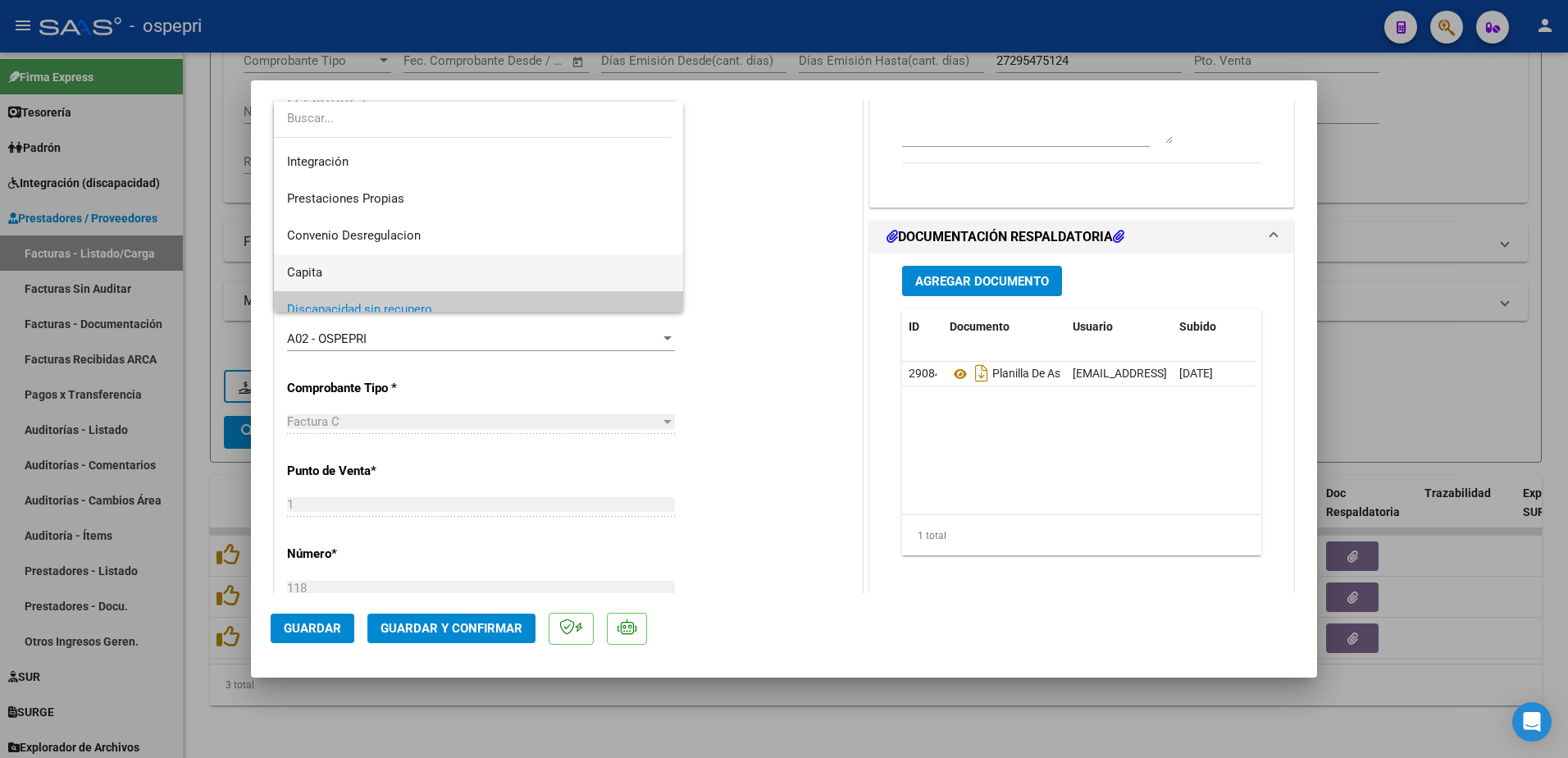
scroll to position [77, 0]
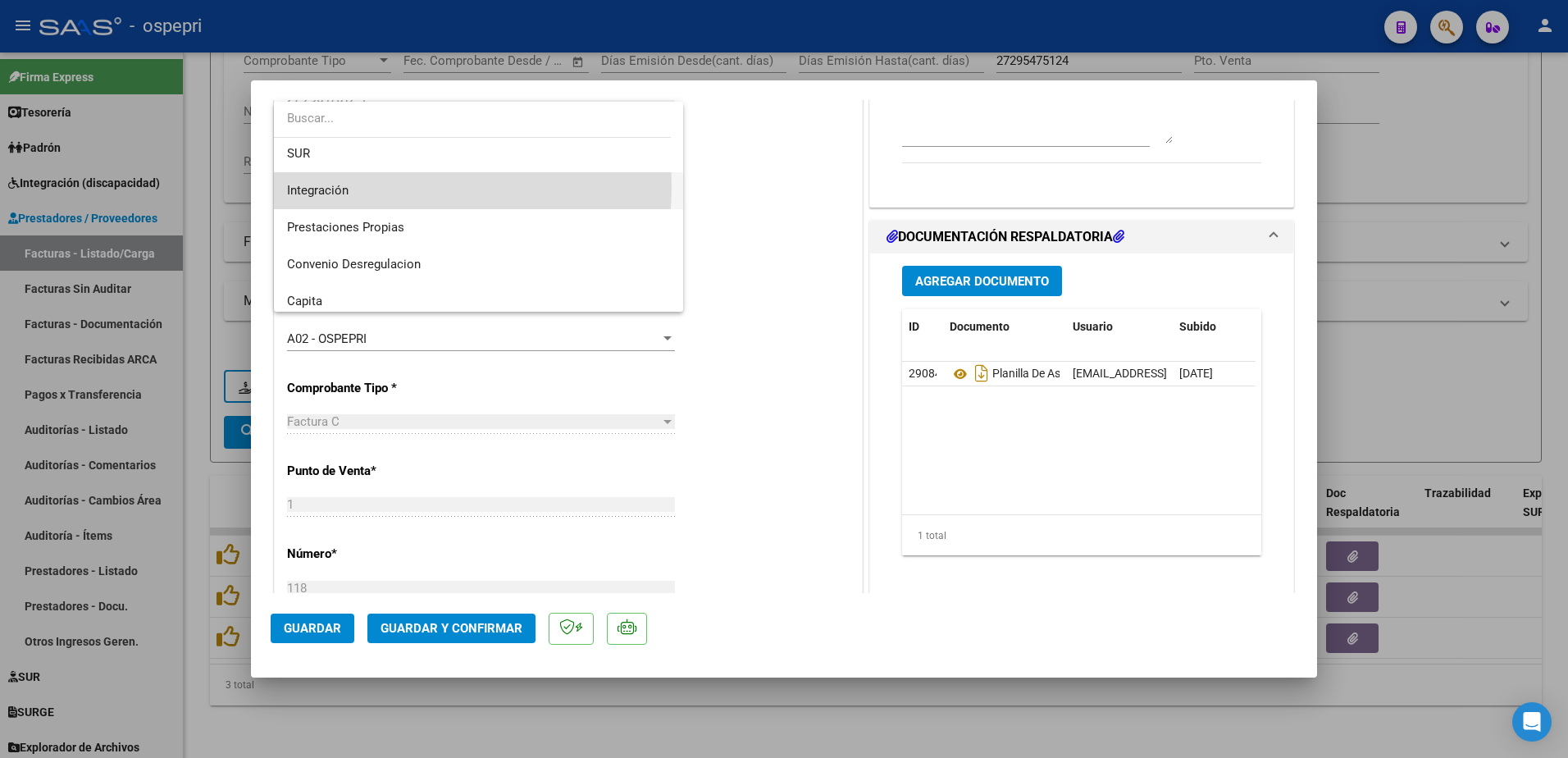
click at [365, 186] on span "Integración" at bounding box center [478, 190] width 383 height 37
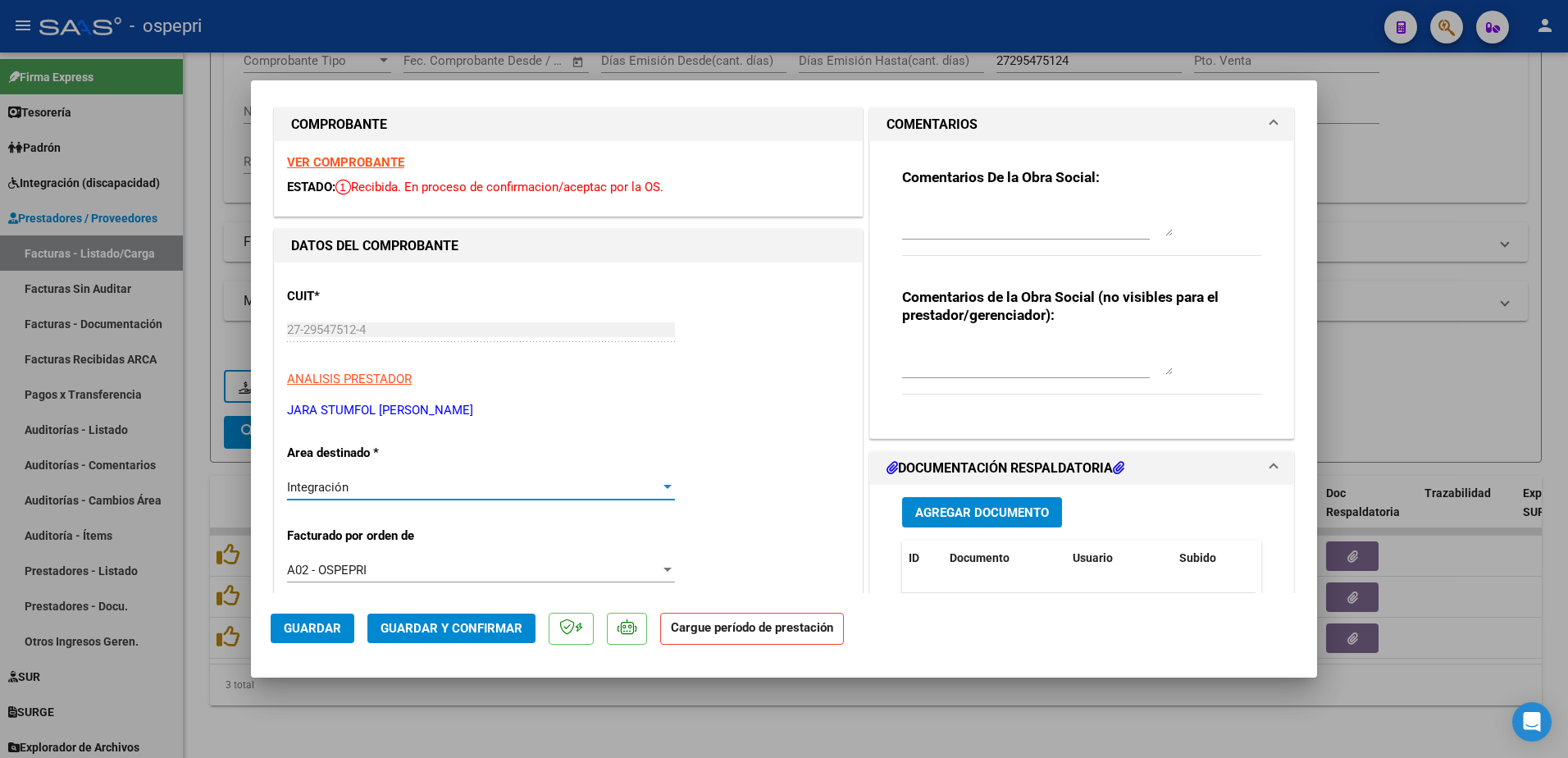
scroll to position [0, 0]
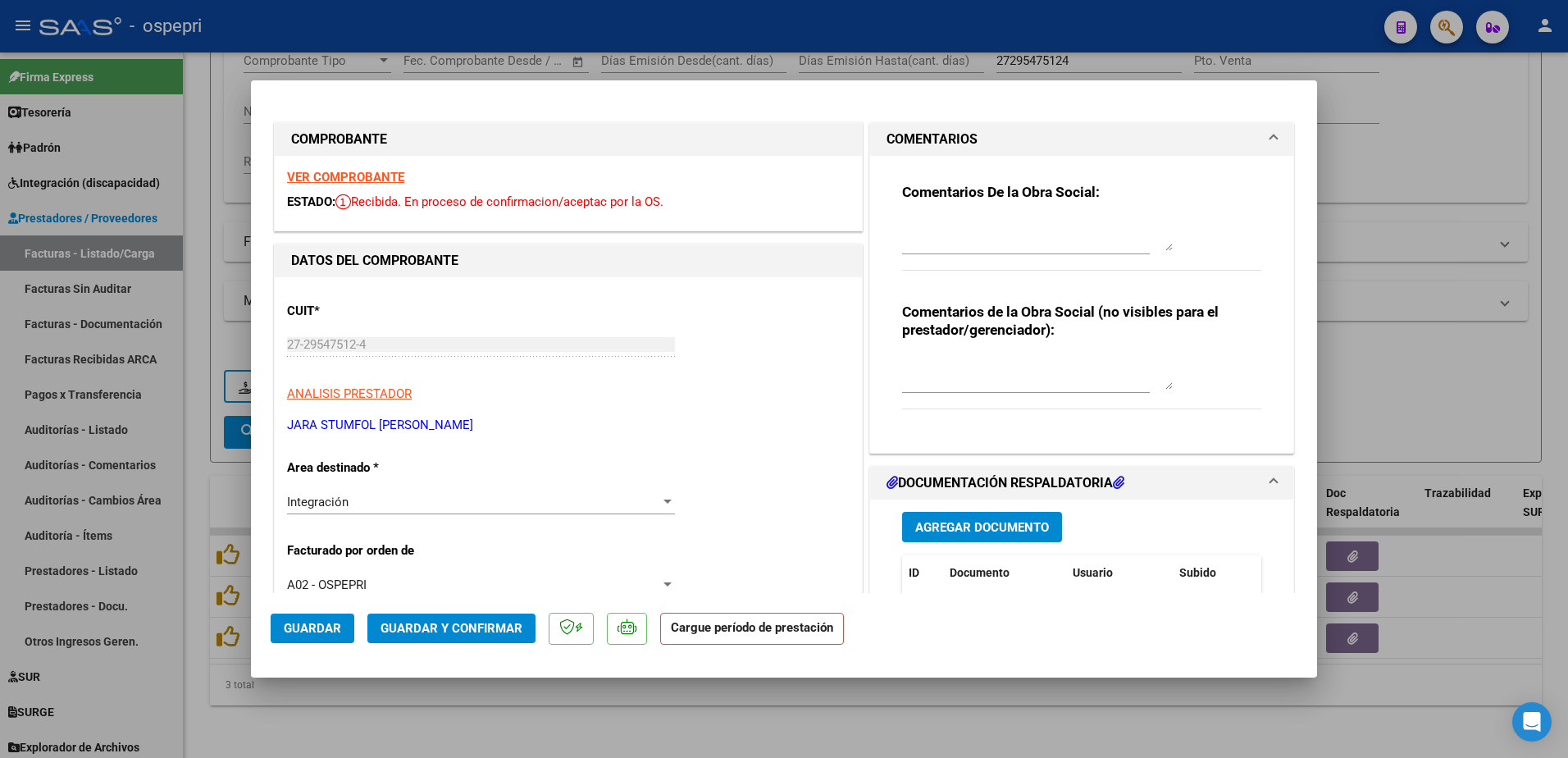
click at [356, 177] on strong "VER COMPROBANTE" at bounding box center [346, 177] width 118 height 14
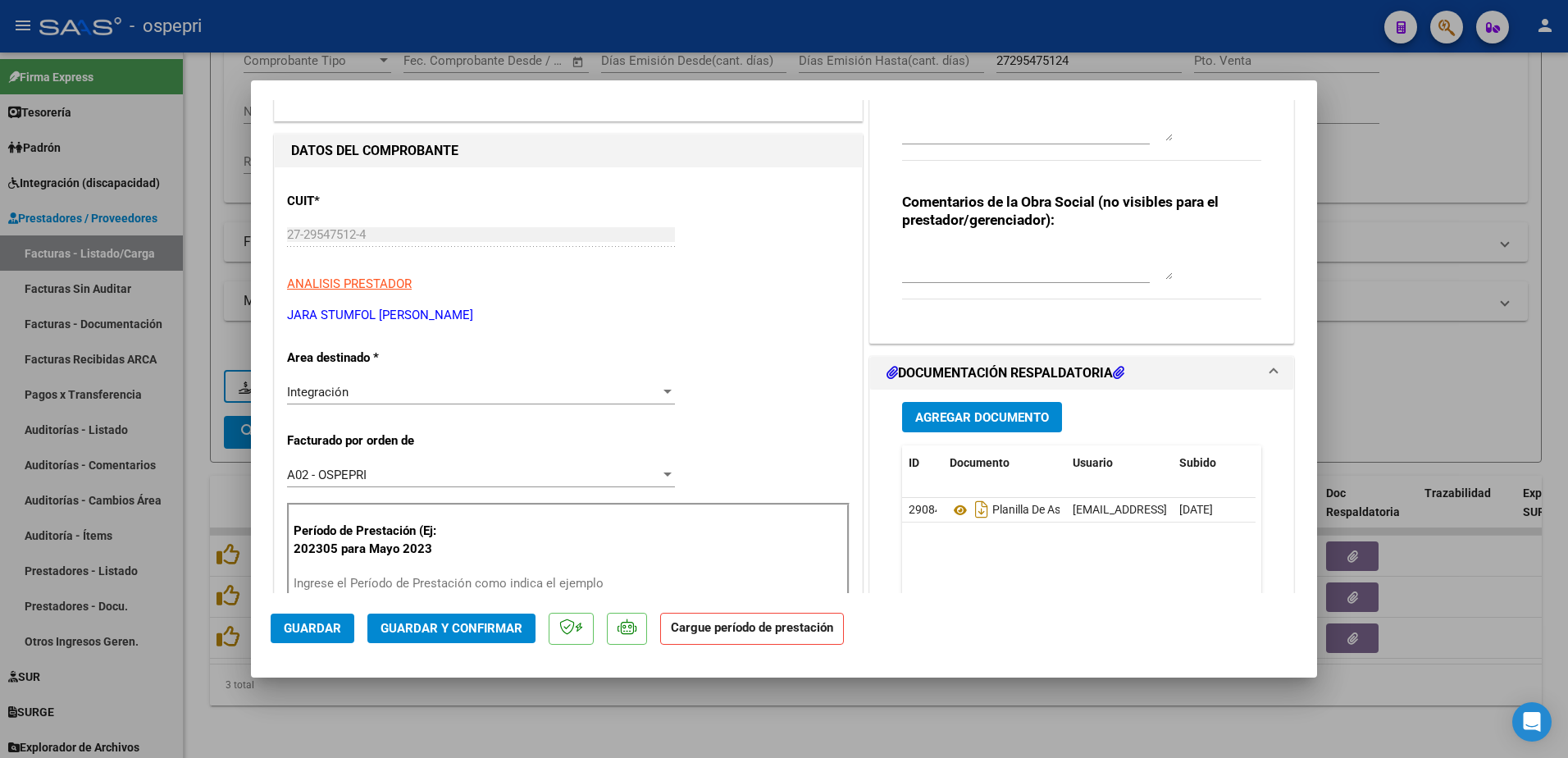
scroll to position [164, 0]
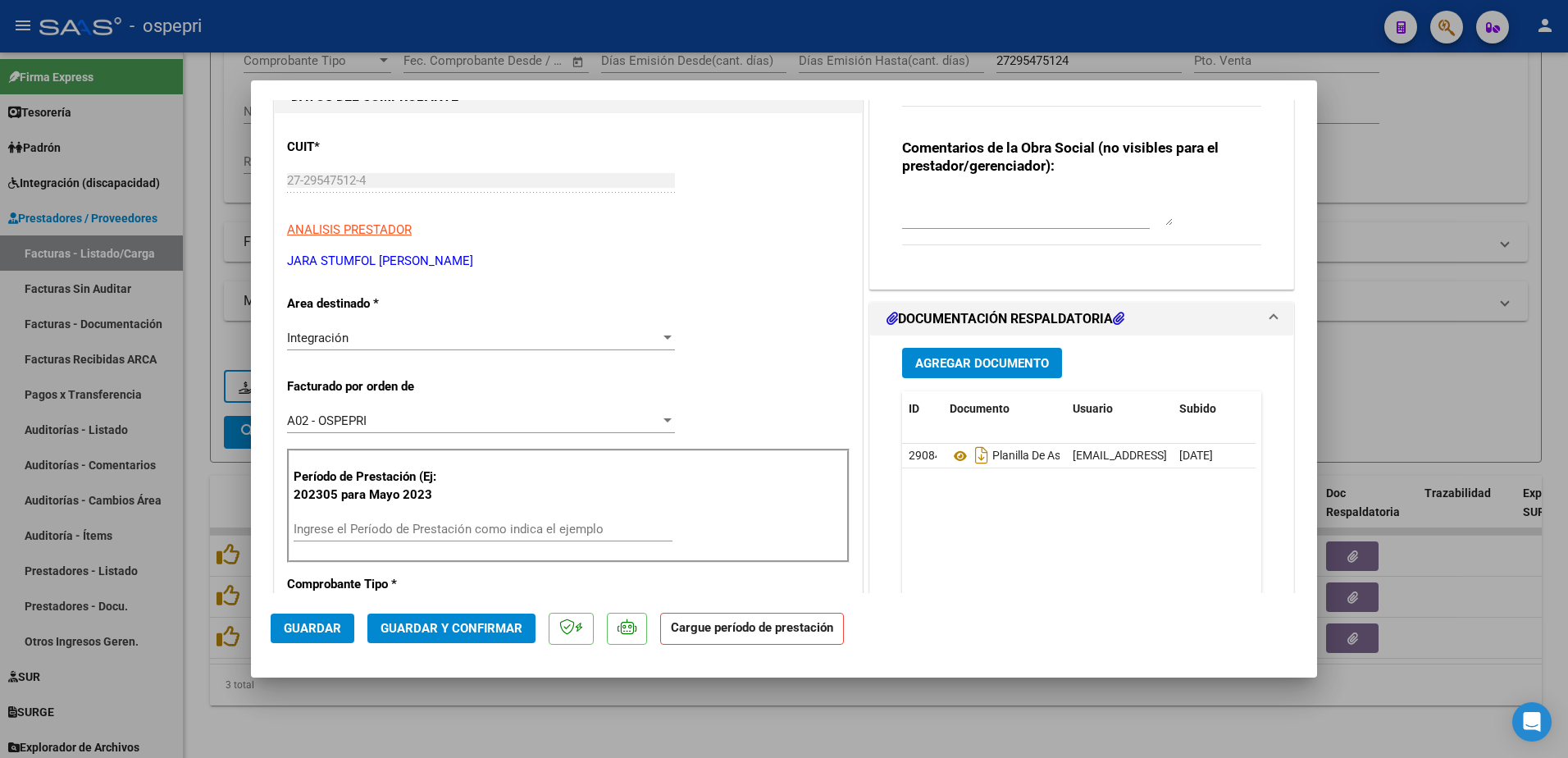
click at [366, 533] on input "Ingrese el Período de Prestación como indica el ejemplo" at bounding box center [483, 529] width 379 height 14
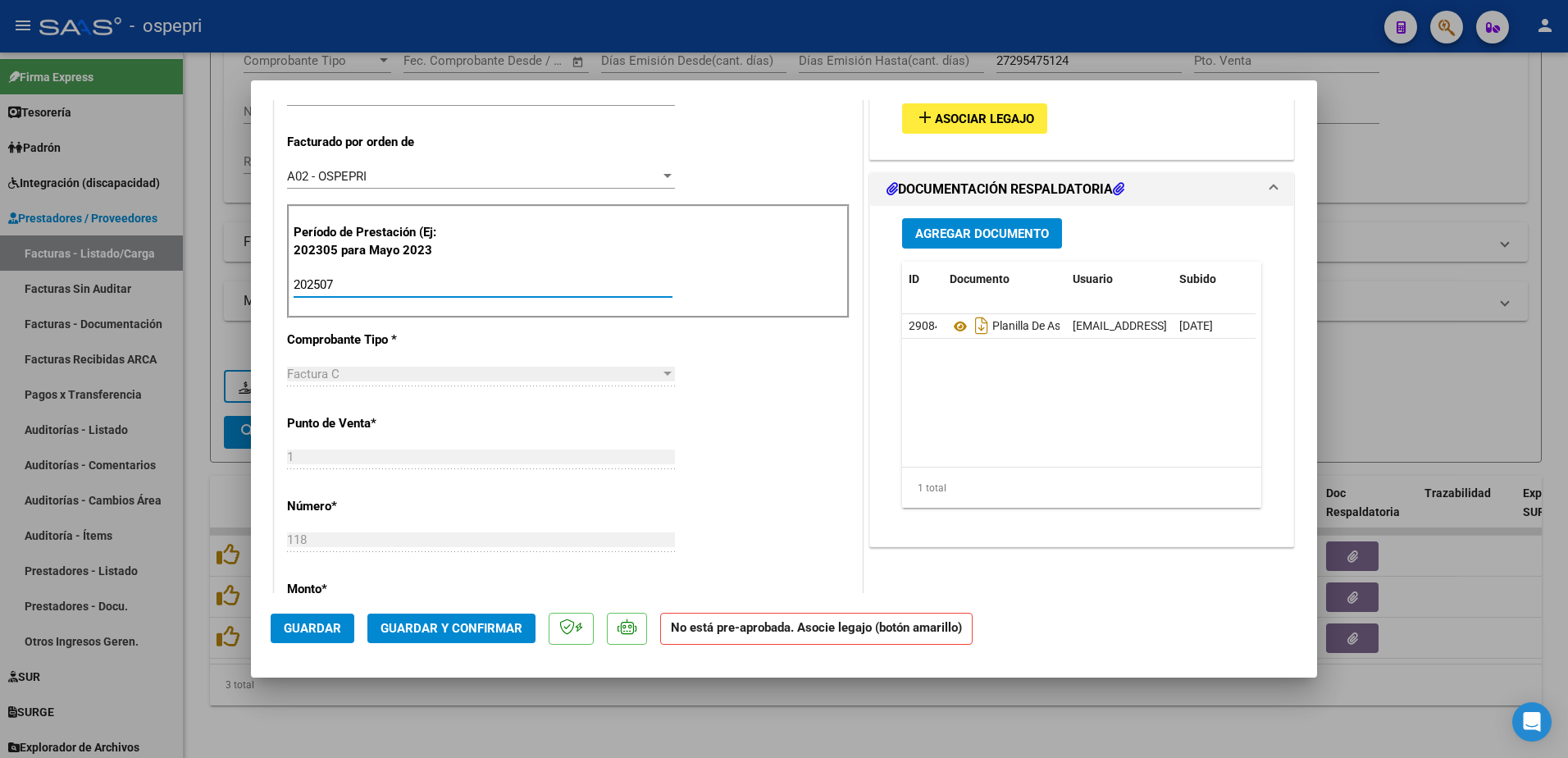
scroll to position [410, 0]
type input "202507"
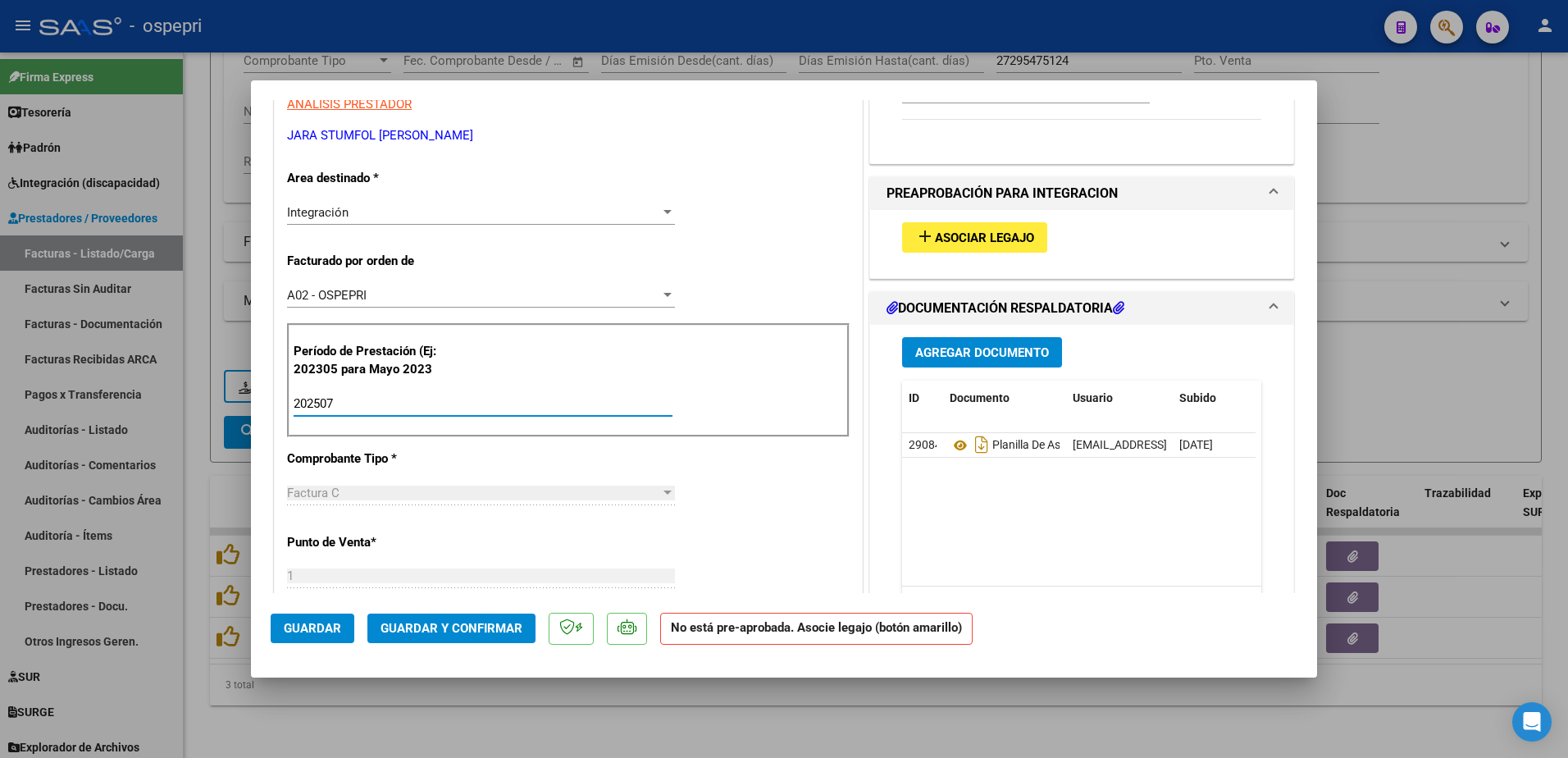
scroll to position [164, 0]
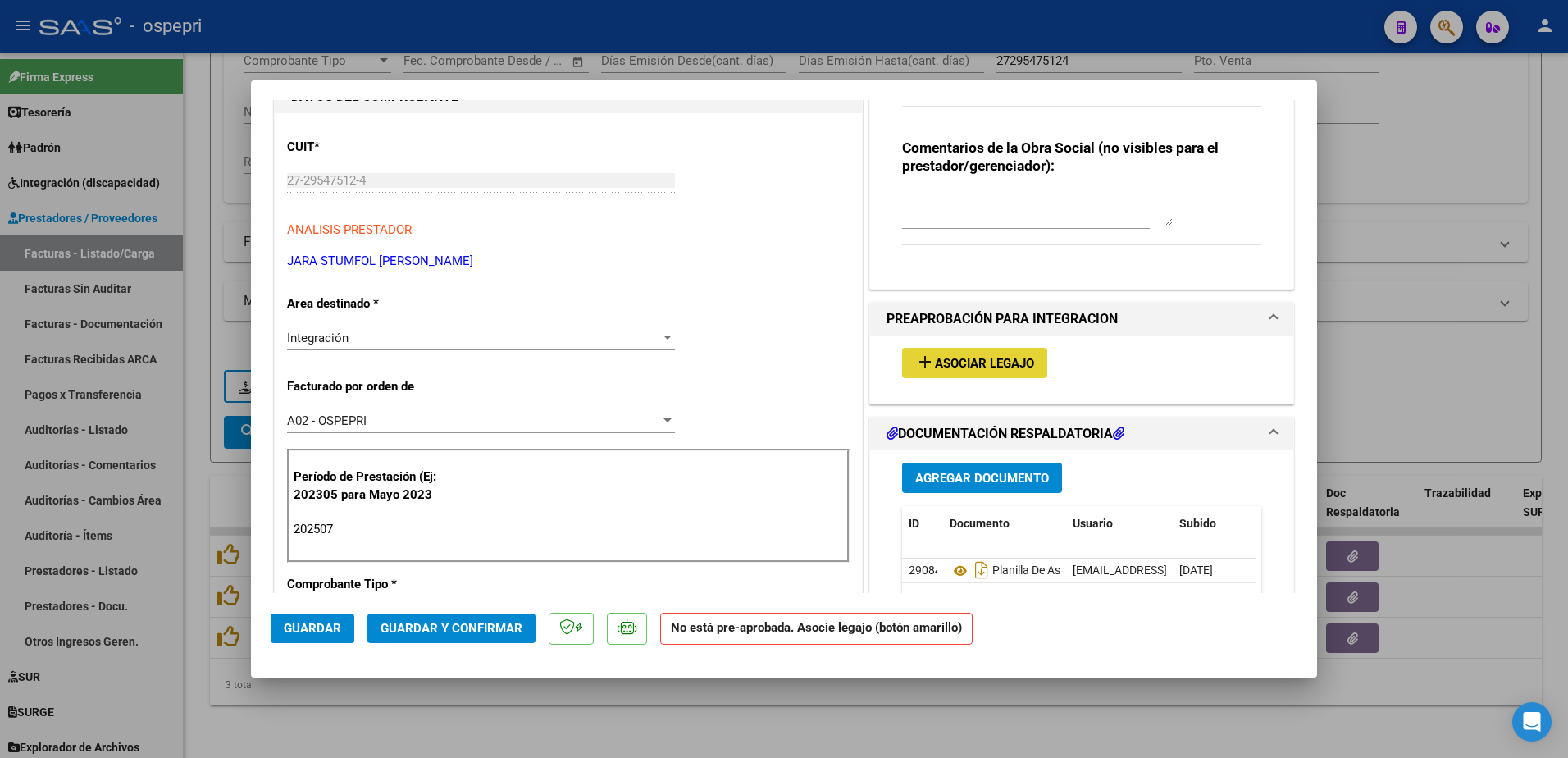
click at [986, 356] on span "add Asociar Legajo" at bounding box center [975, 363] width 118 height 14
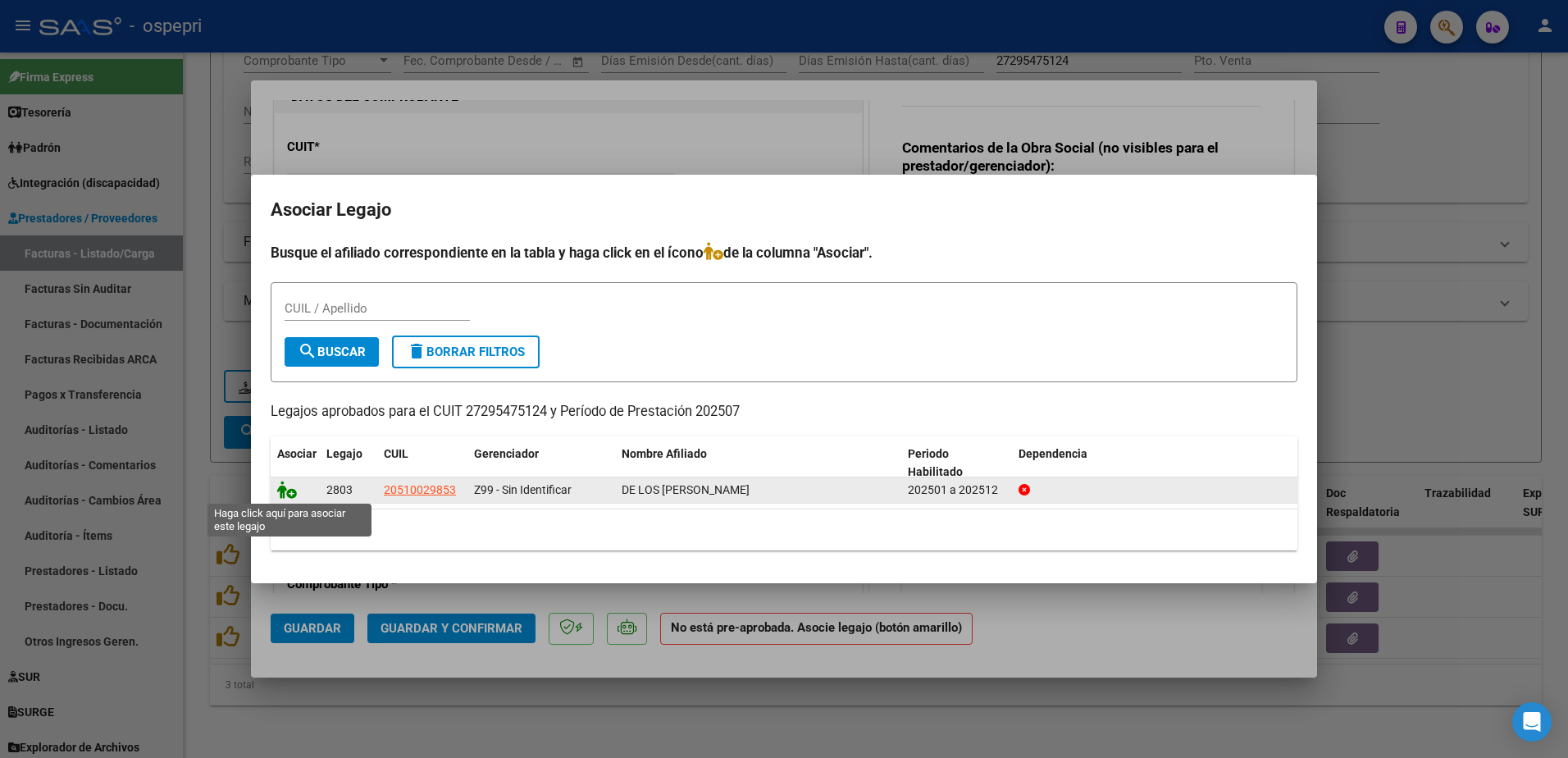
click at [289, 492] on icon at bounding box center [287, 489] width 20 height 18
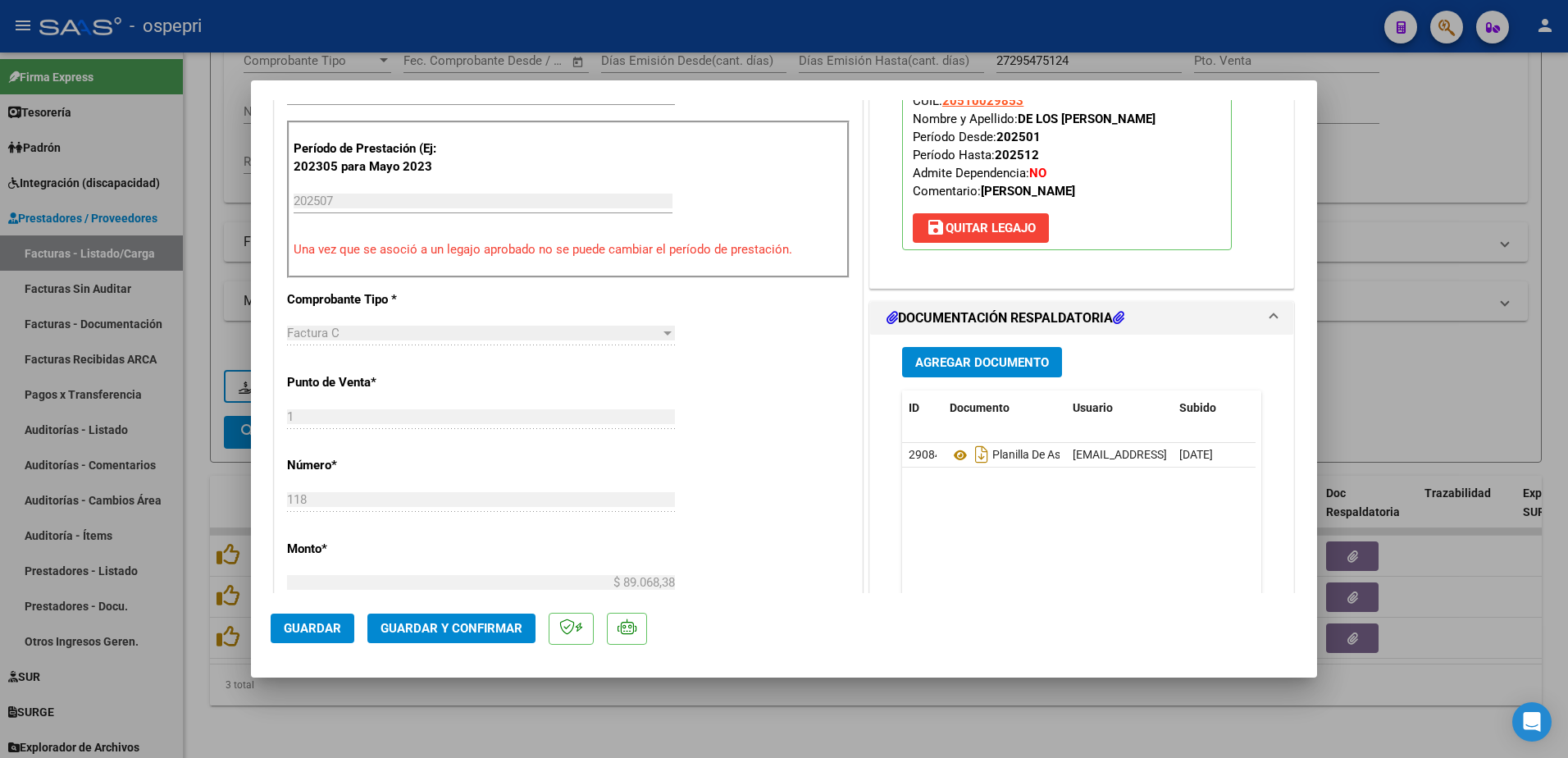
scroll to position [575, 0]
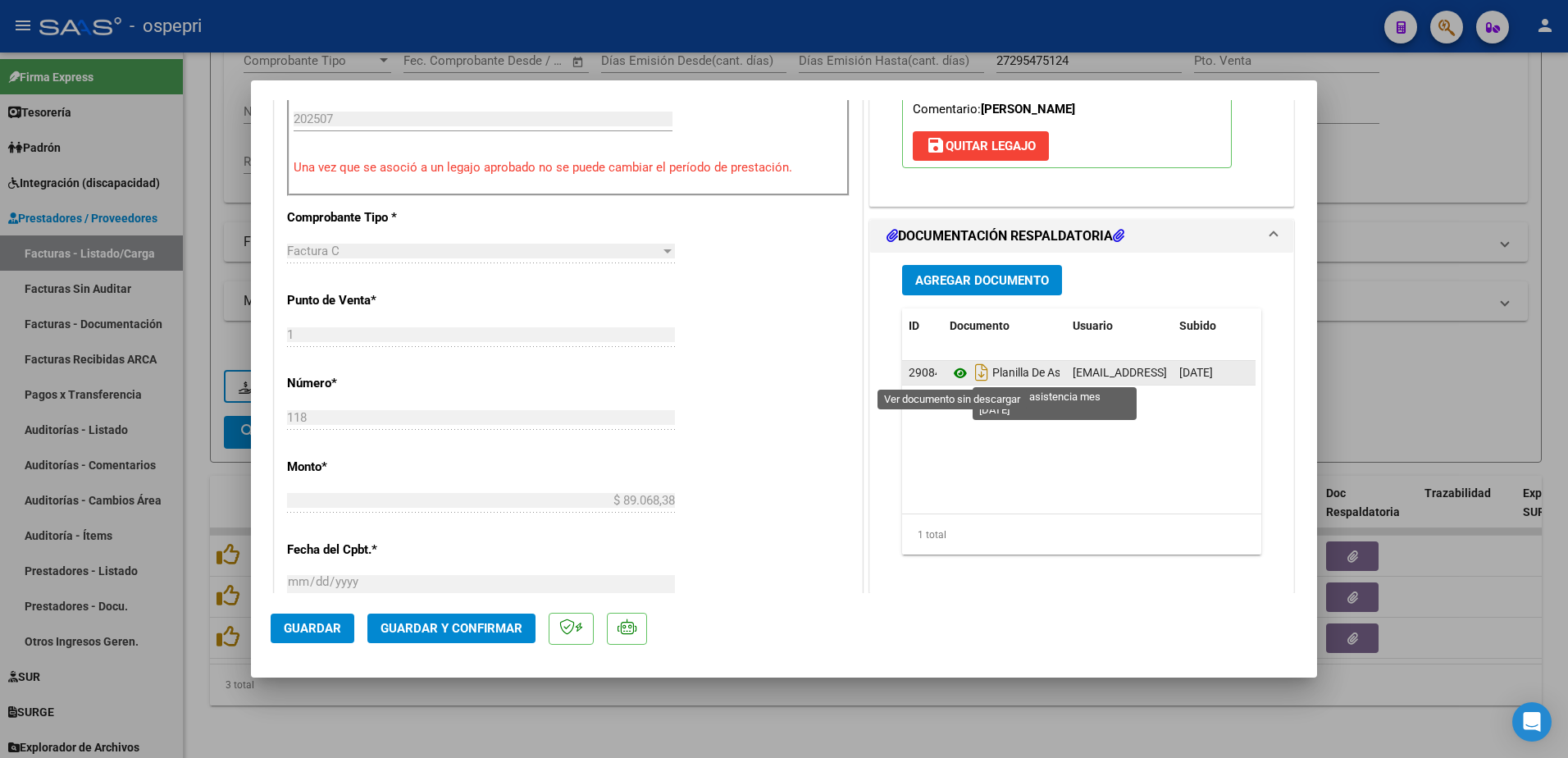
click at [952, 373] on icon at bounding box center [960, 374] width 22 height 20
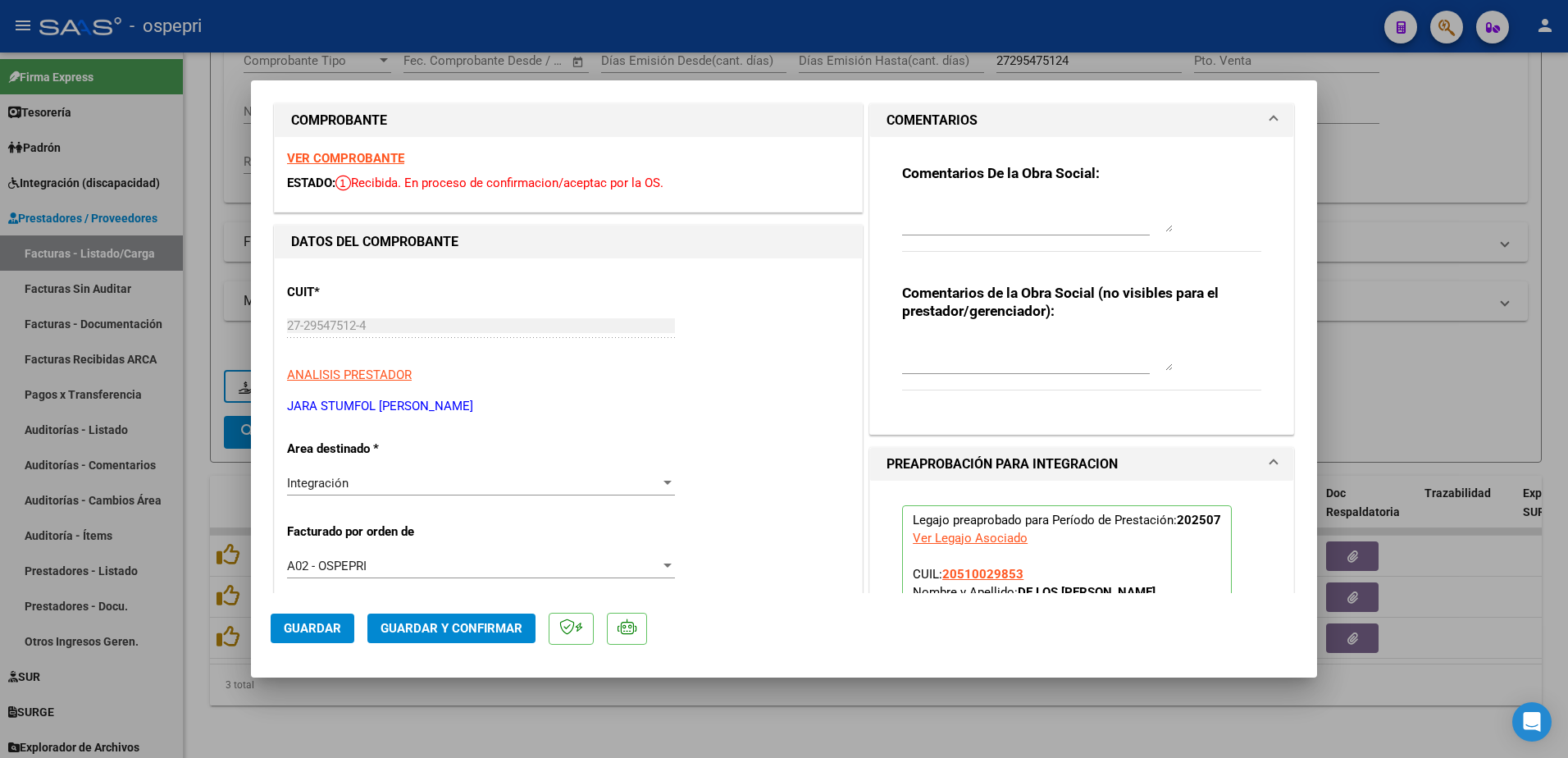
scroll to position [0, 0]
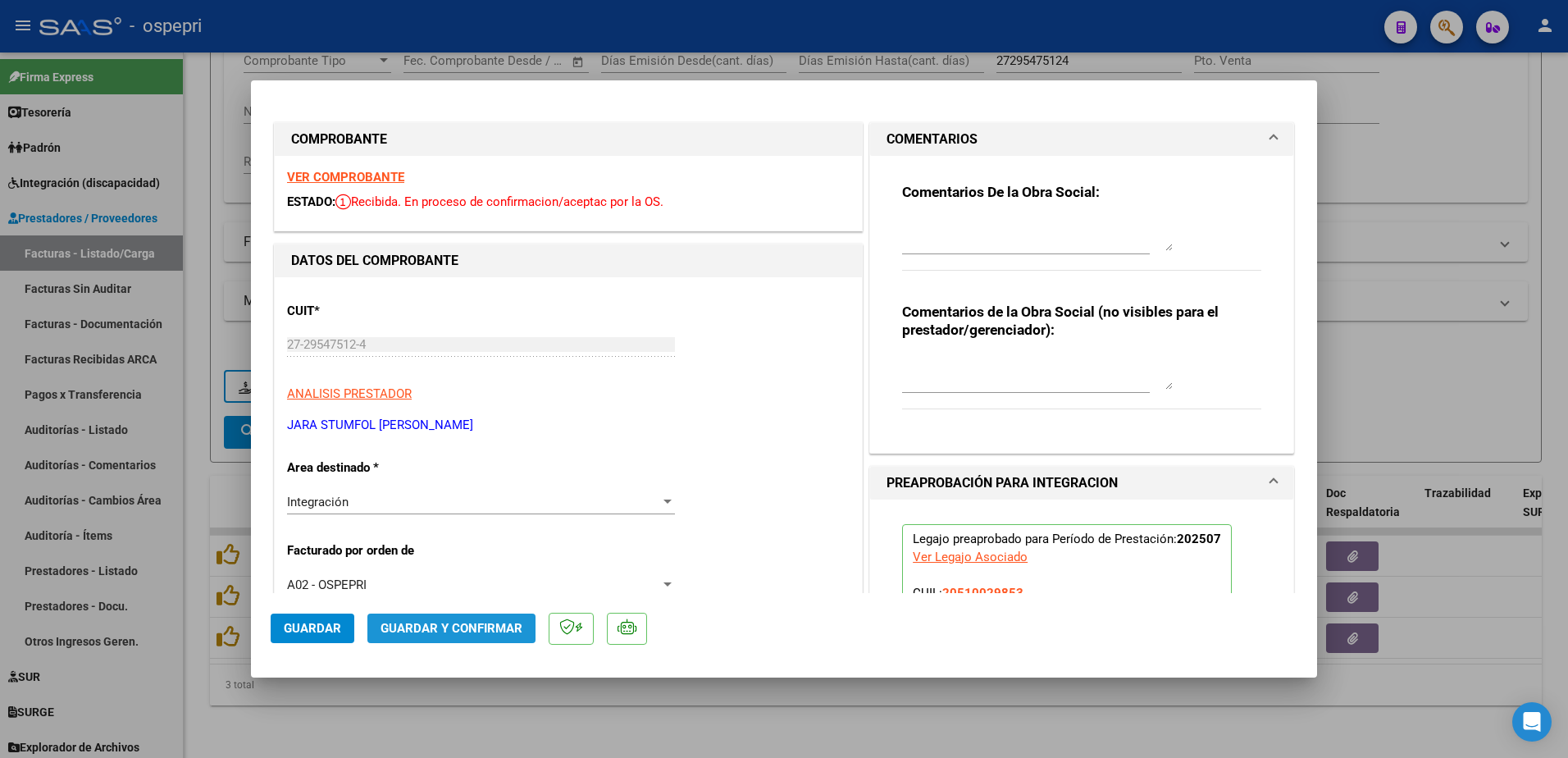
click at [469, 632] on span "Guardar y Confirmar" at bounding box center [451, 629] width 142 height 14
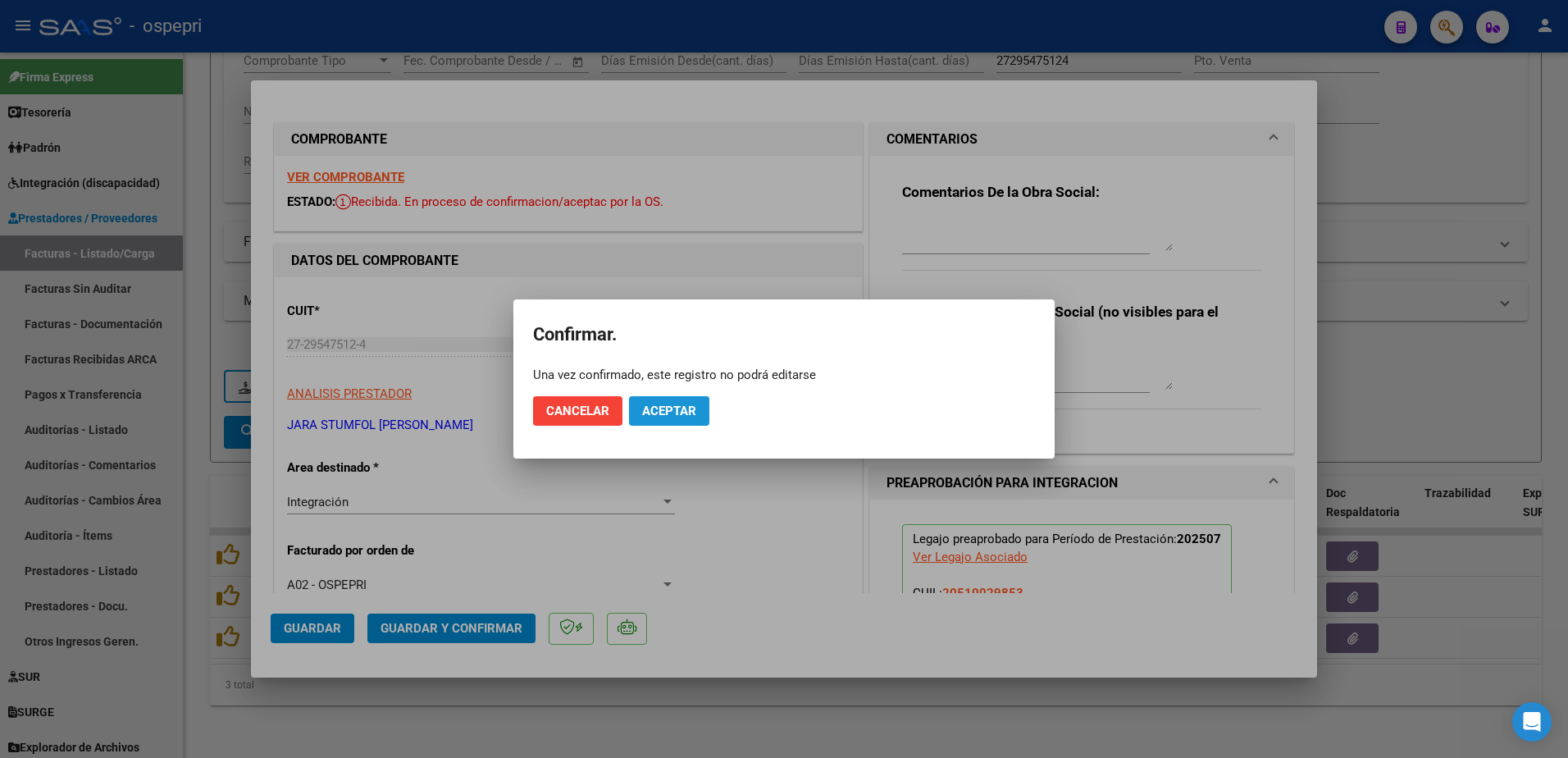
click at [665, 410] on span "Aceptar" at bounding box center [669, 411] width 54 height 14
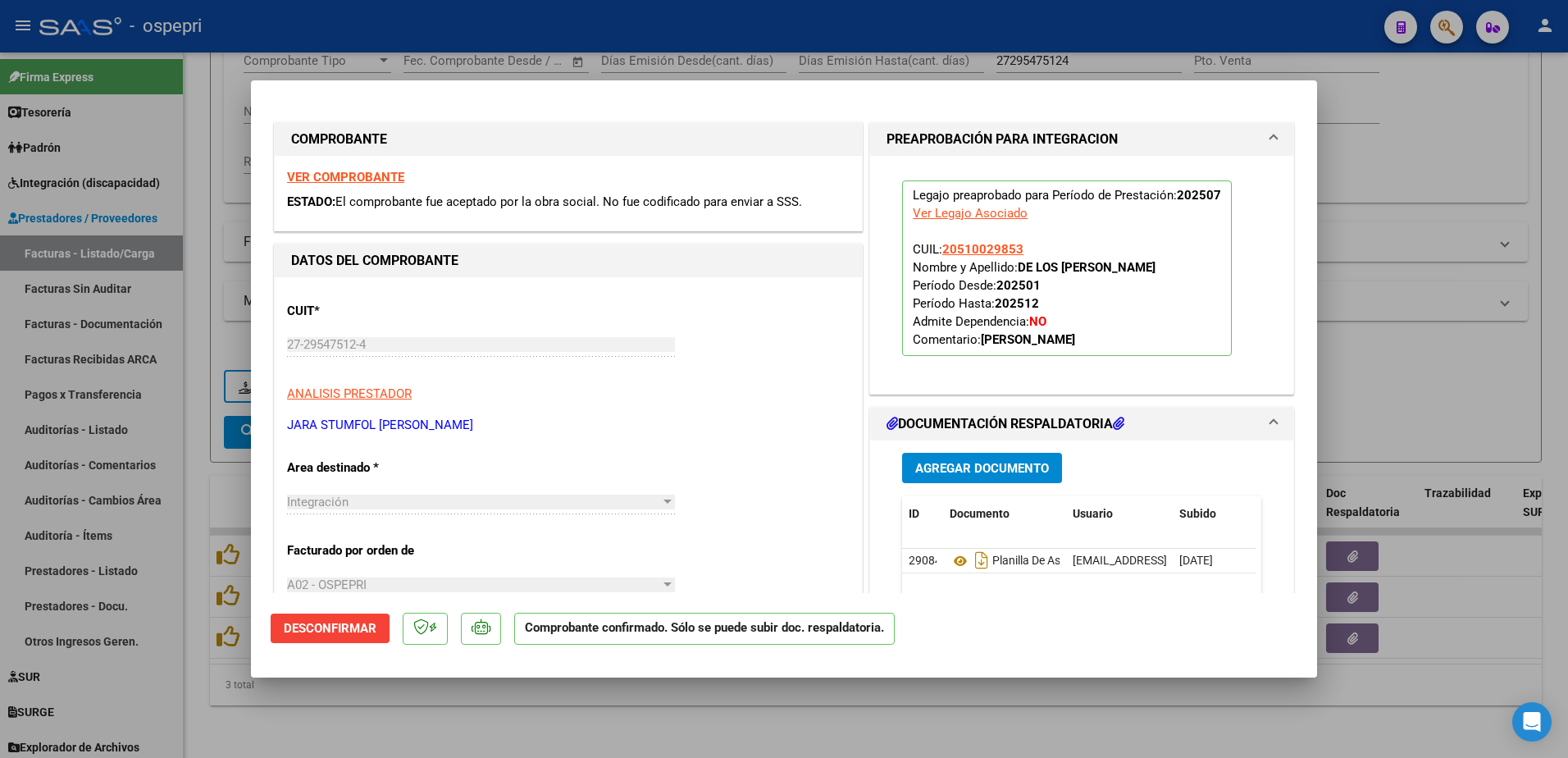
type input "$ 0,00"
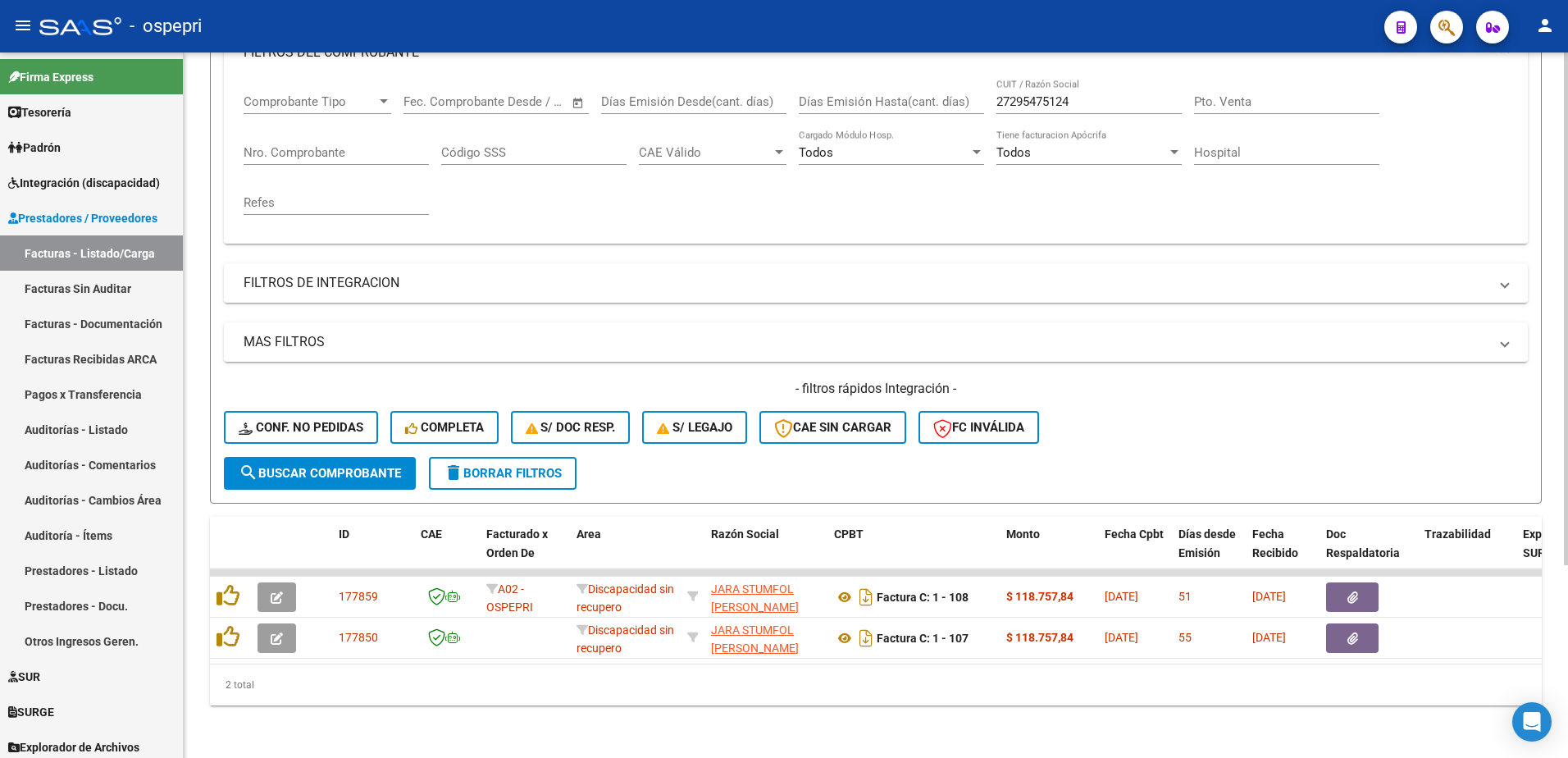
scroll to position [265, 0]
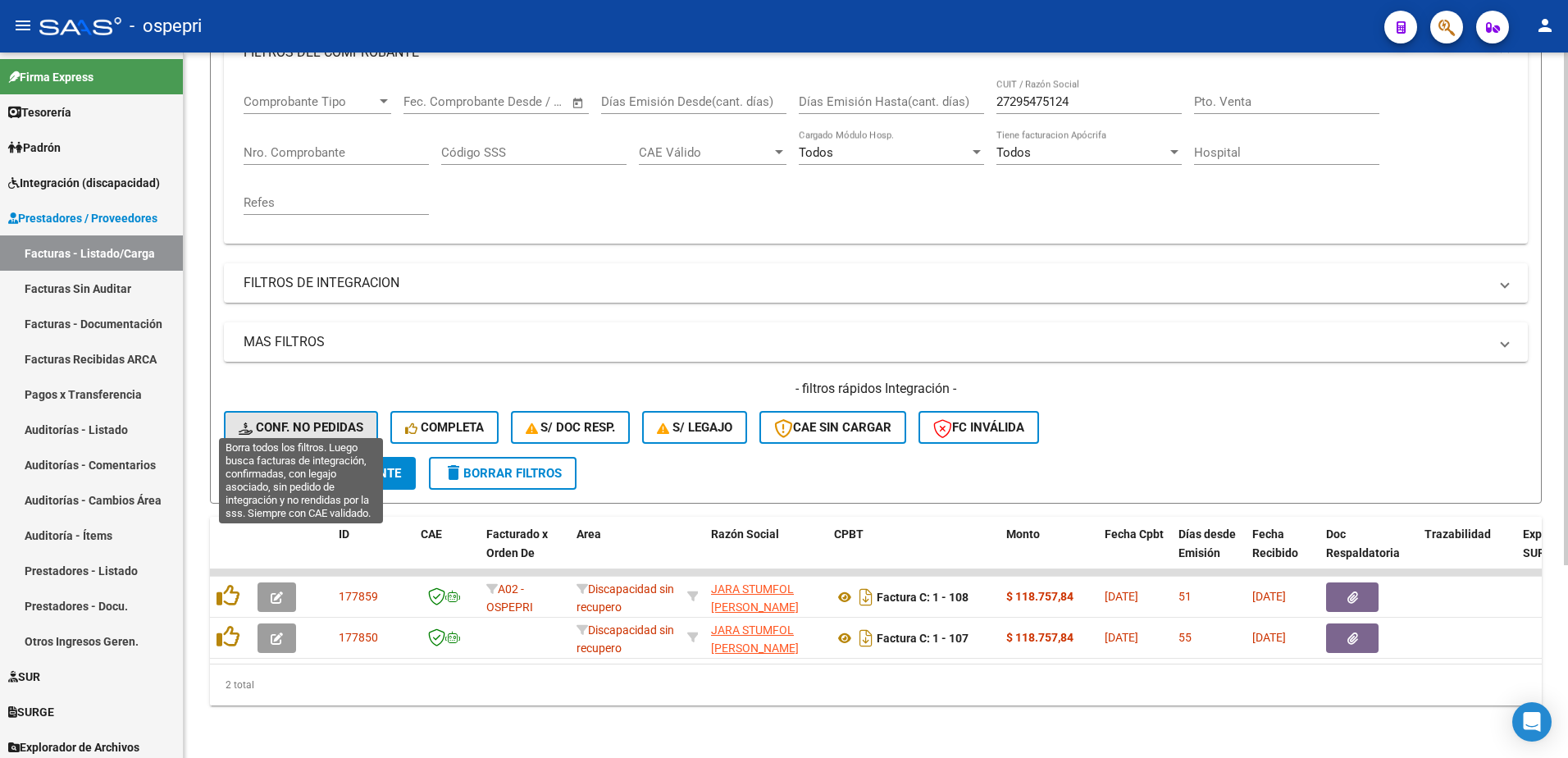
click at [334, 420] on span "Conf. no pedidas" at bounding box center [301, 427] width 125 height 14
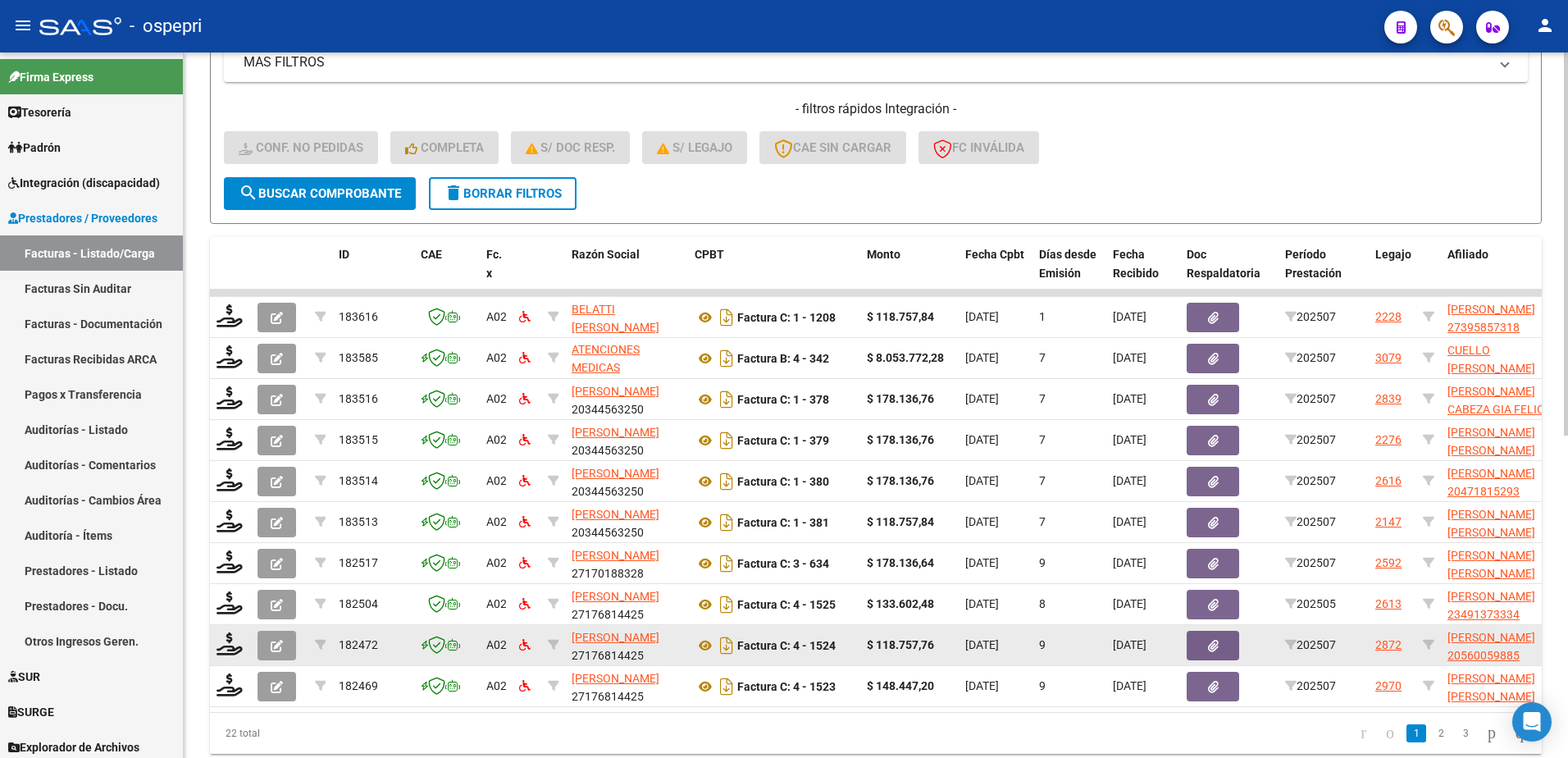
scroll to position [594, 0]
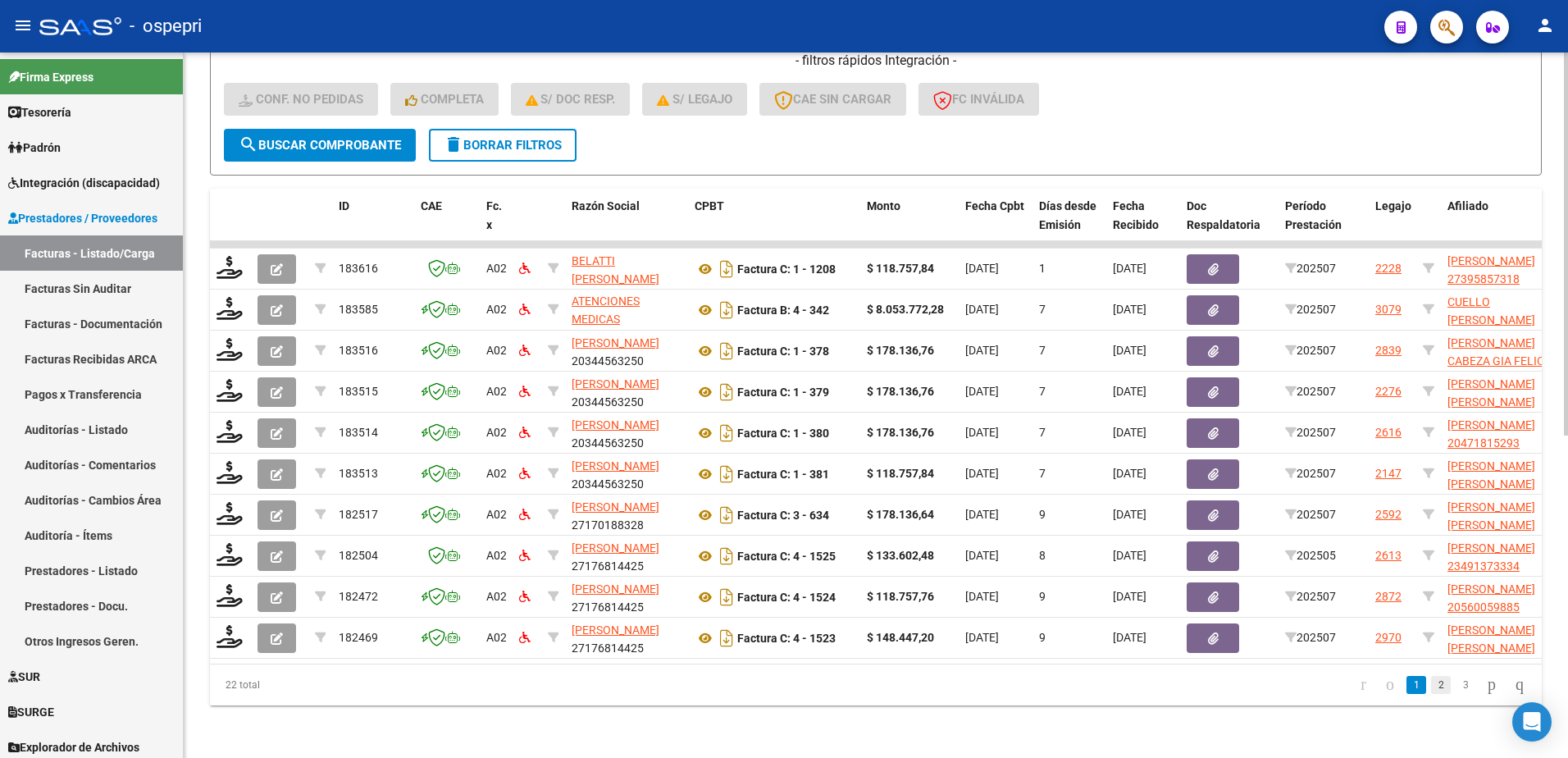
click at [1431, 683] on link "2" at bounding box center [1441, 685] width 20 height 18
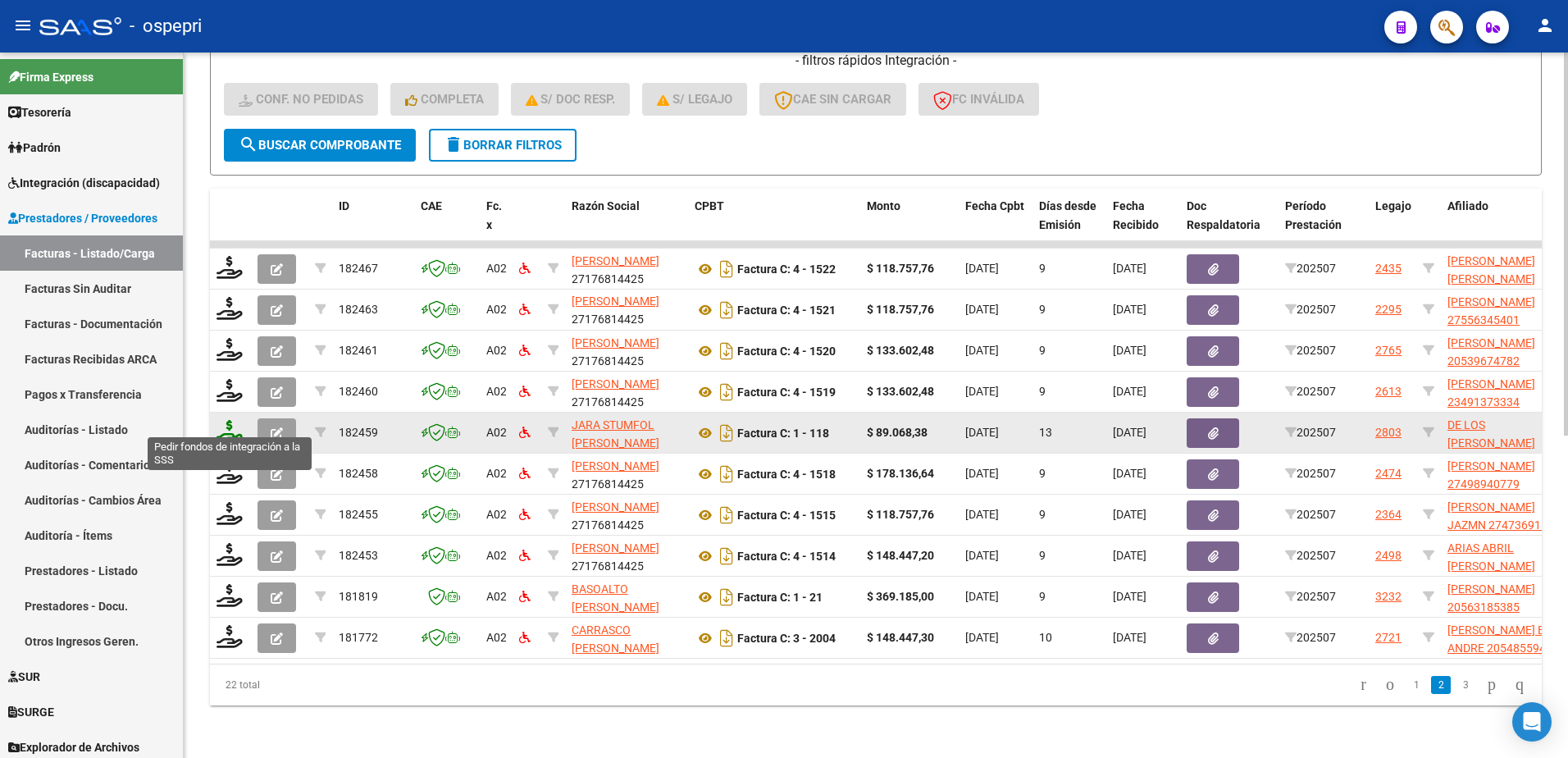
click at [229, 424] on icon at bounding box center [229, 432] width 26 height 23
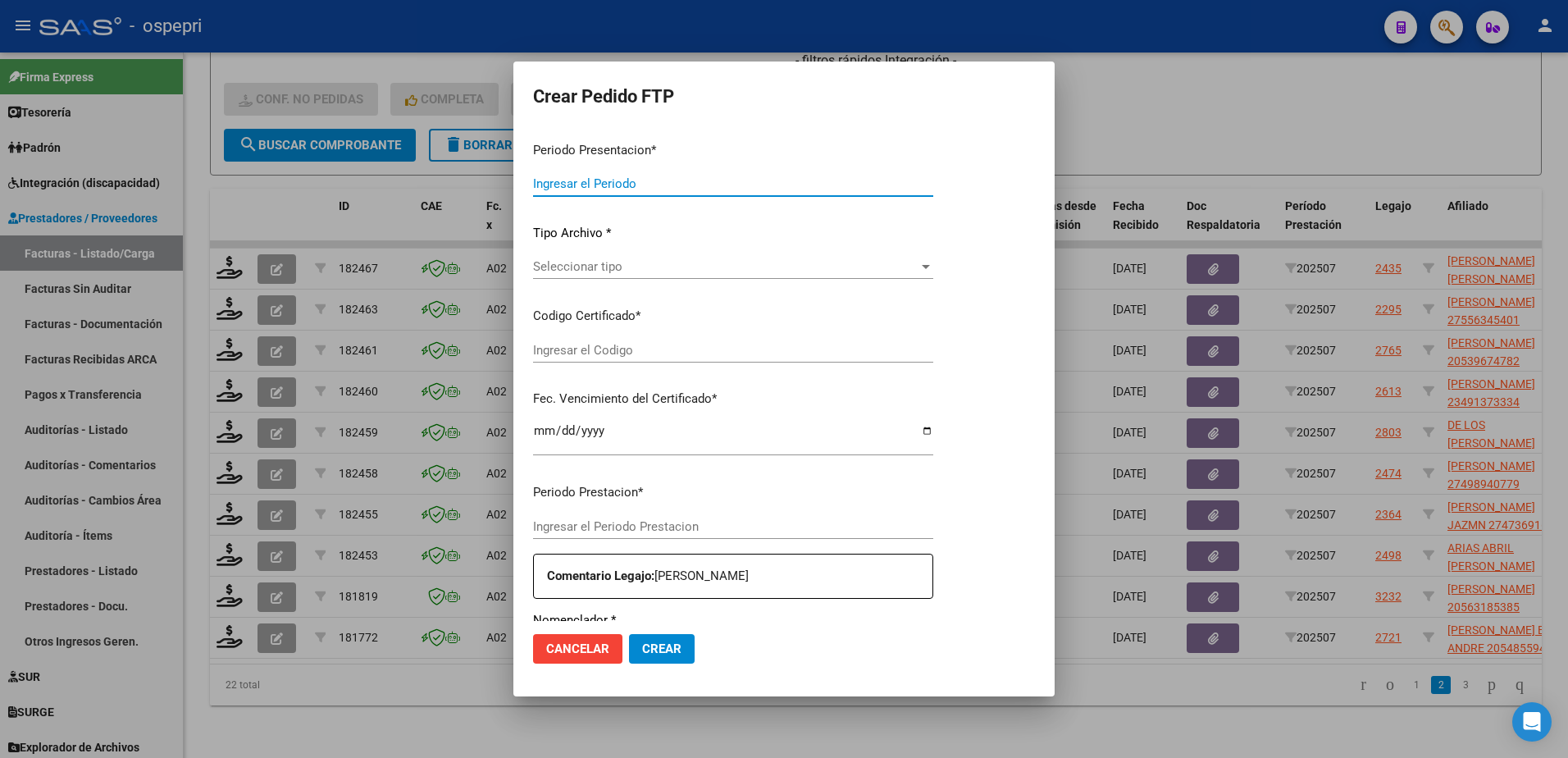
type input "202507"
type input "$ 89.068,38"
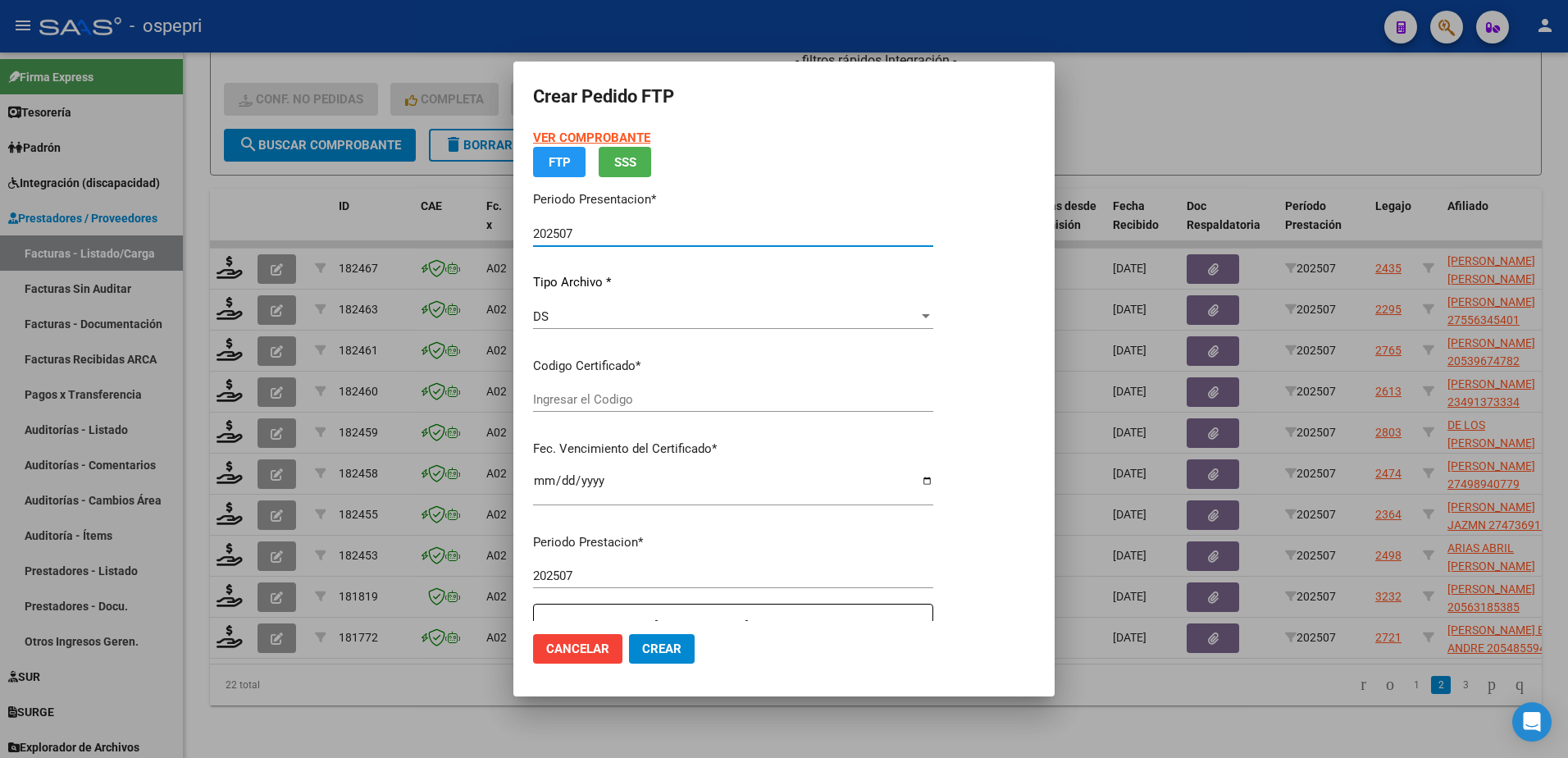
type input "20510029853"
type input "2026-02-02"
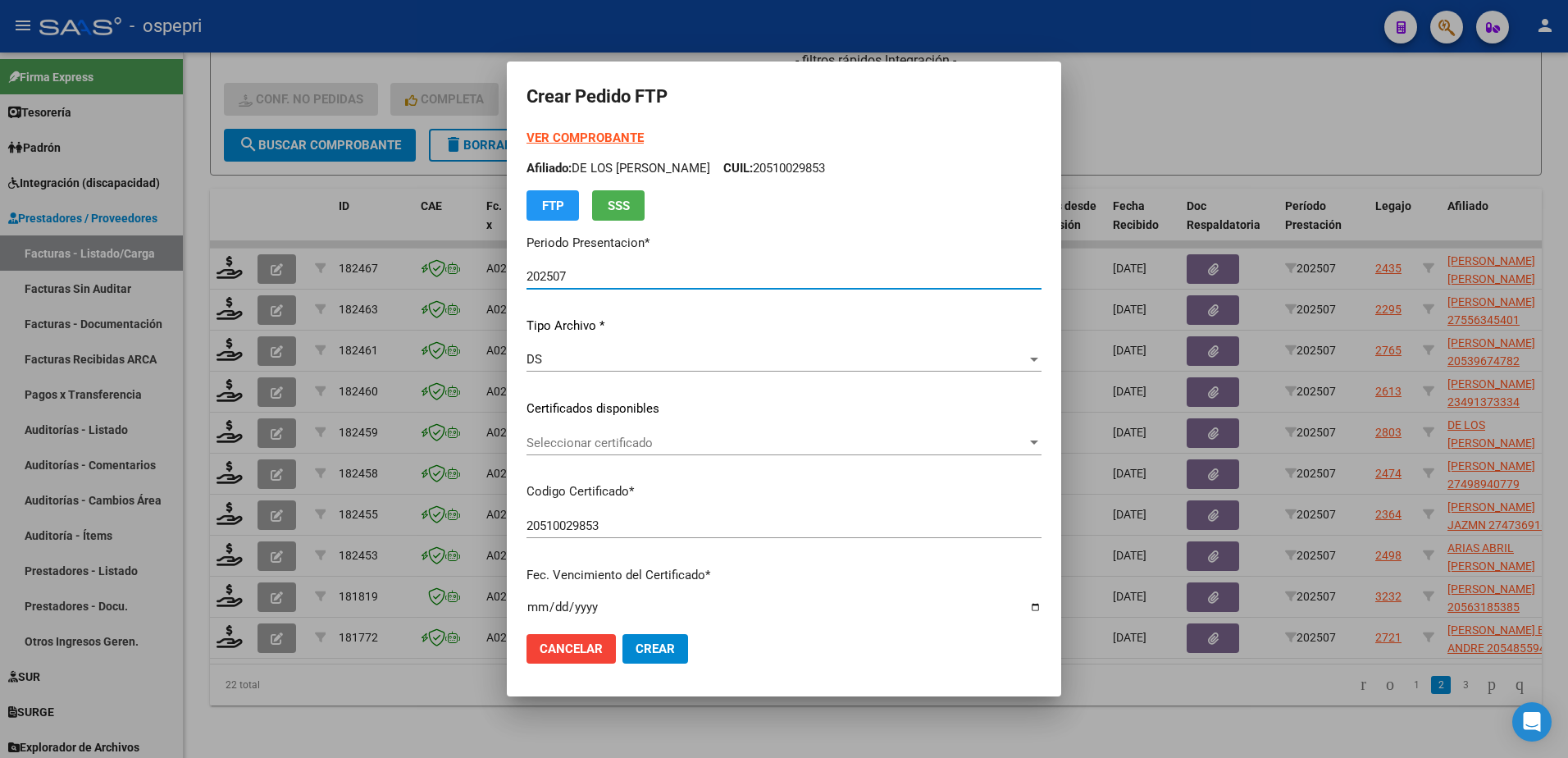
click at [602, 440] on span "Seleccionar certificado" at bounding box center [776, 443] width 500 height 14
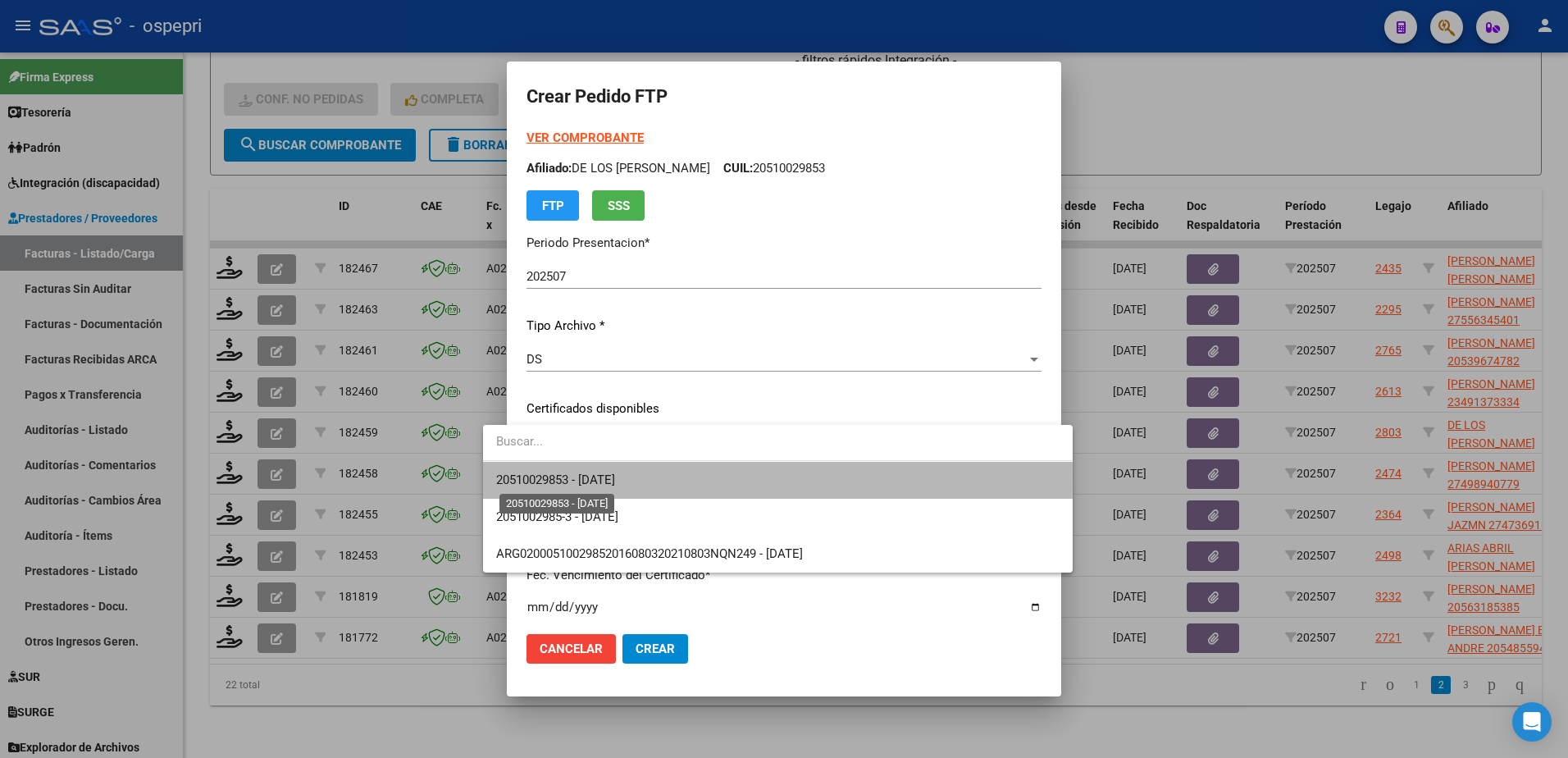
click at [615, 479] on span "20510029853 - 2026-02-02" at bounding box center [556, 480] width 118 height 14
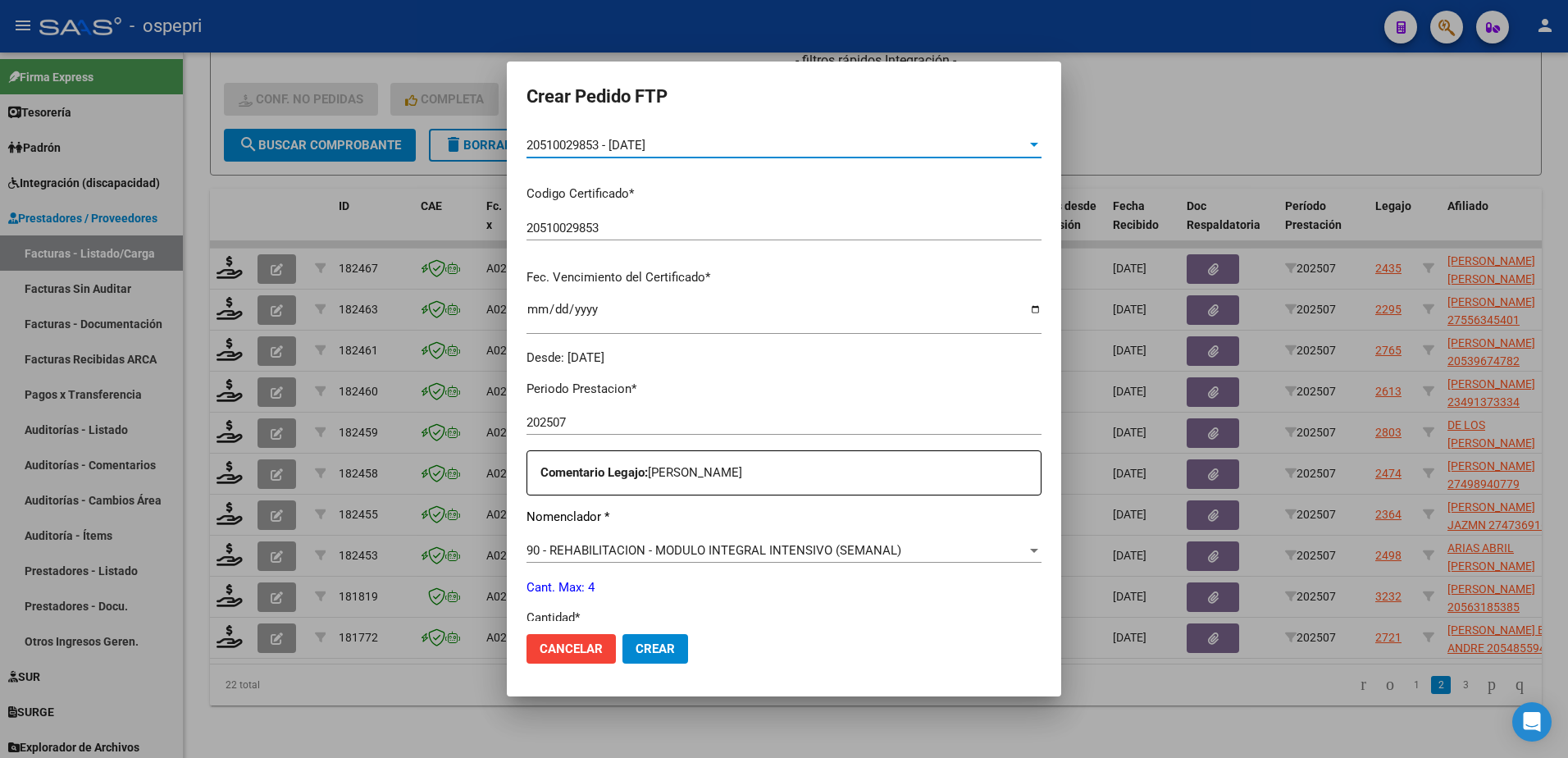
scroll to position [410, 0]
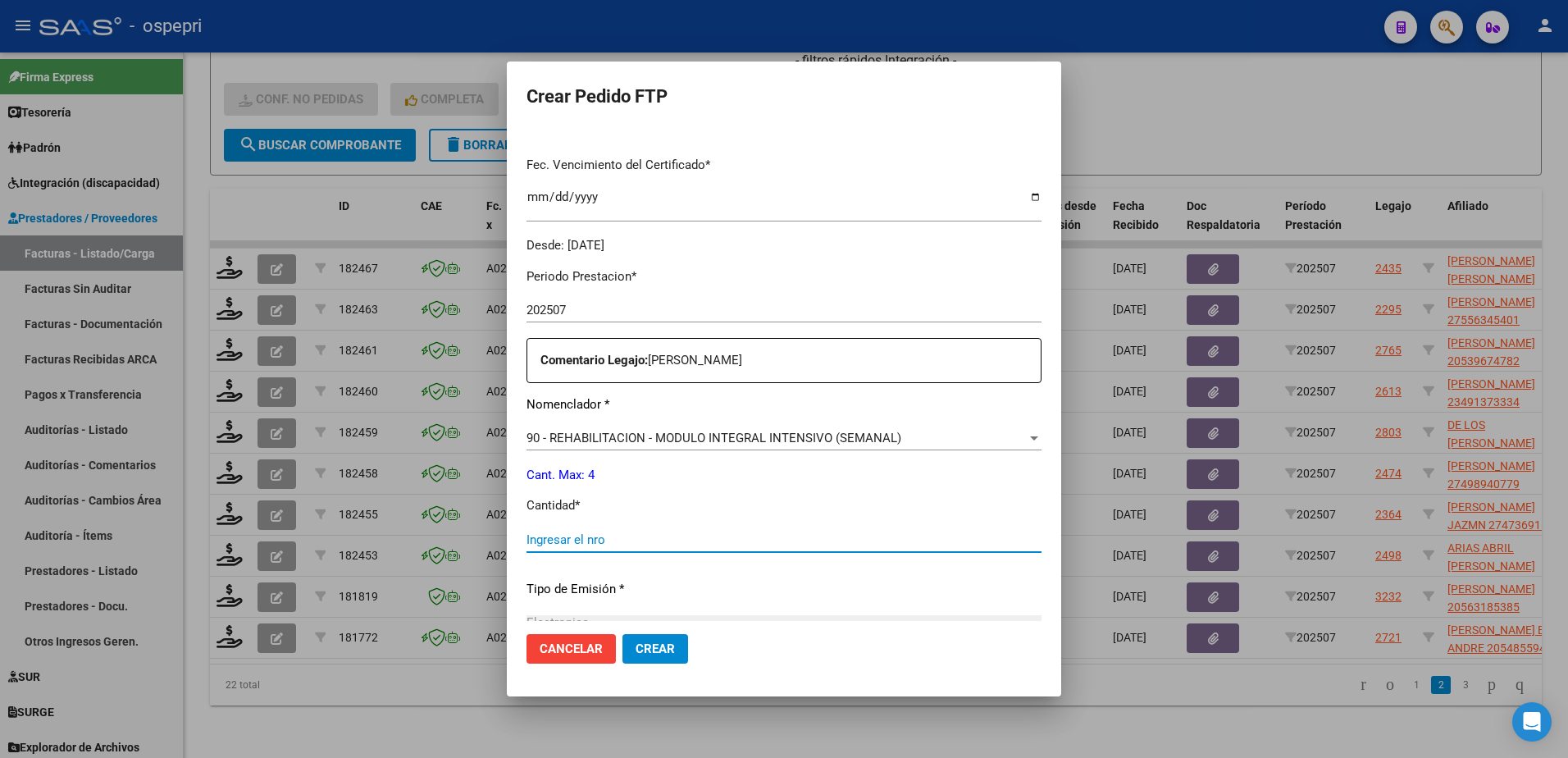
click at [607, 545] on input "Ingresar el nro" at bounding box center [784, 540] width 515 height 14
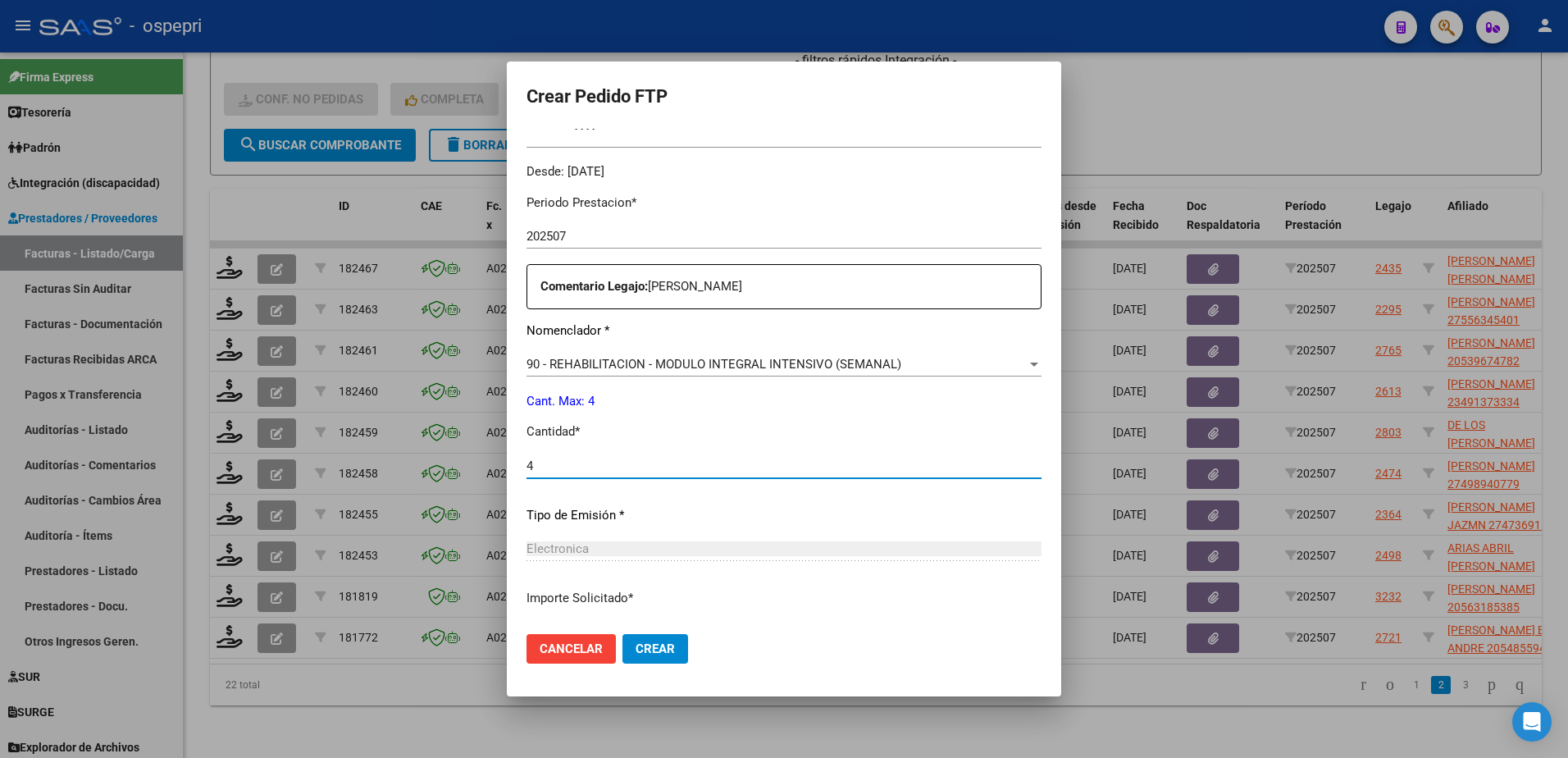
scroll to position [605, 0]
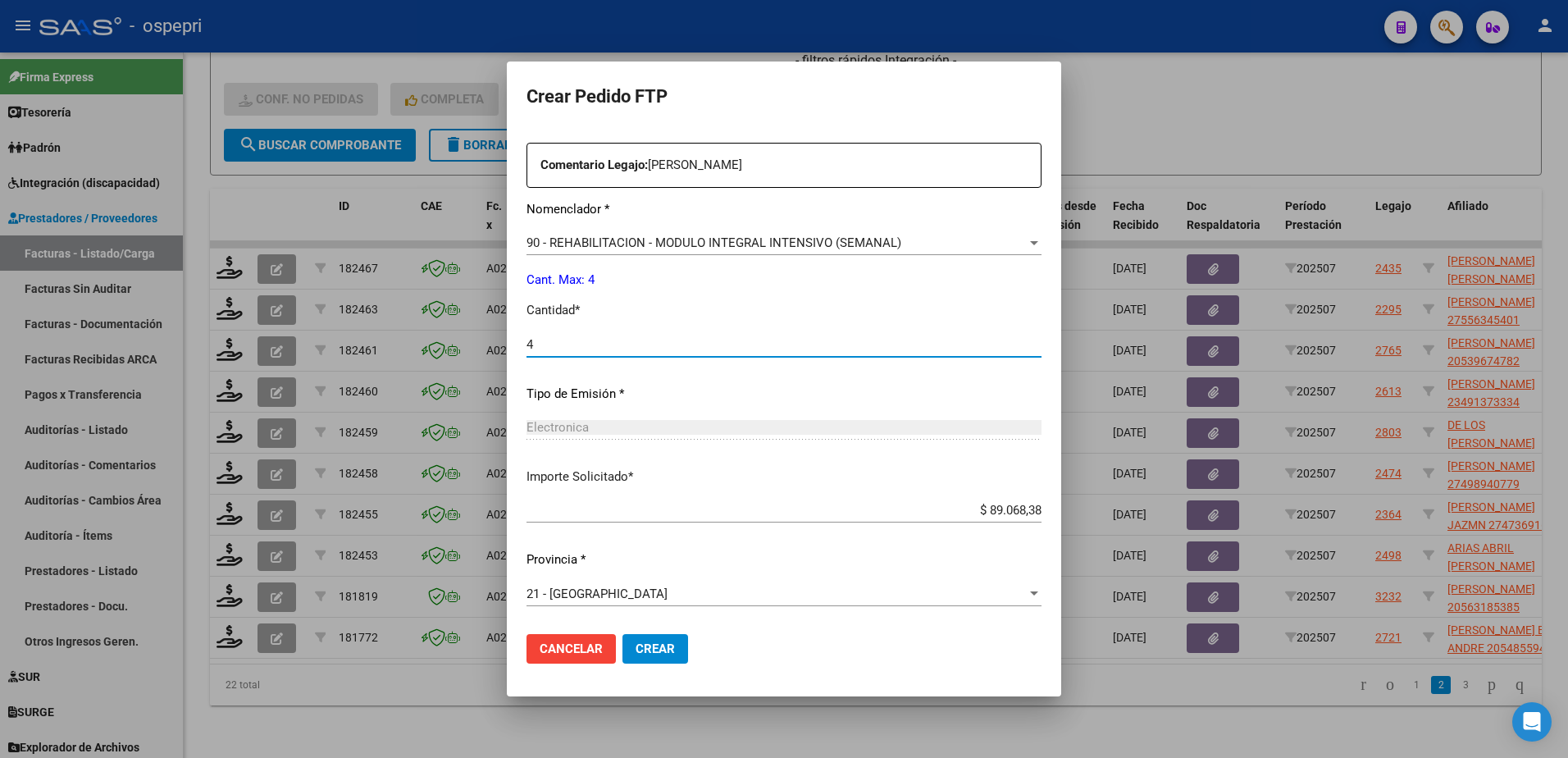
type input "4"
click at [635, 645] on span "Crear" at bounding box center [655, 649] width 39 height 14
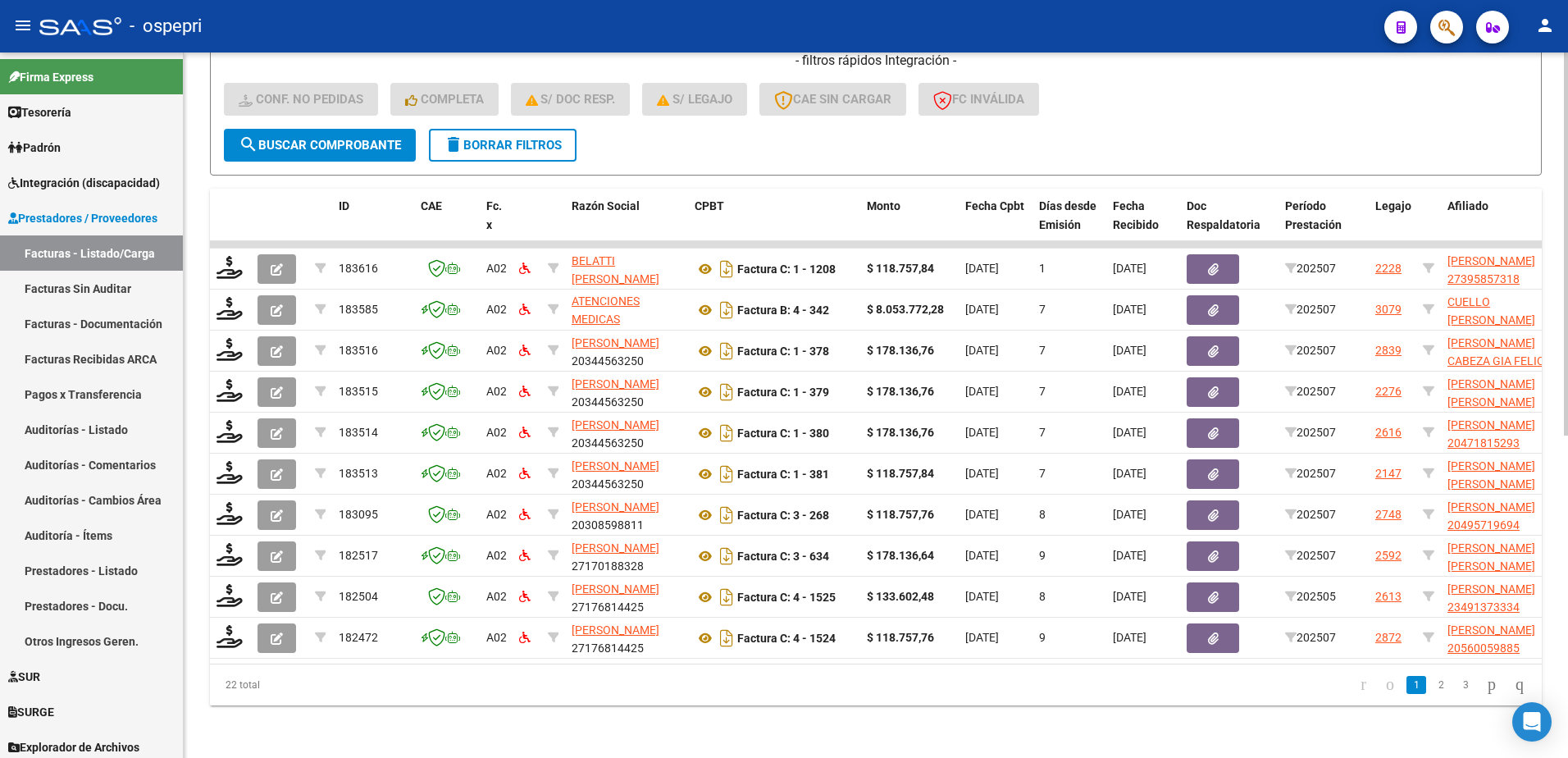
click at [514, 128] on button "delete Borrar Filtros" at bounding box center [503, 145] width 147 height 33
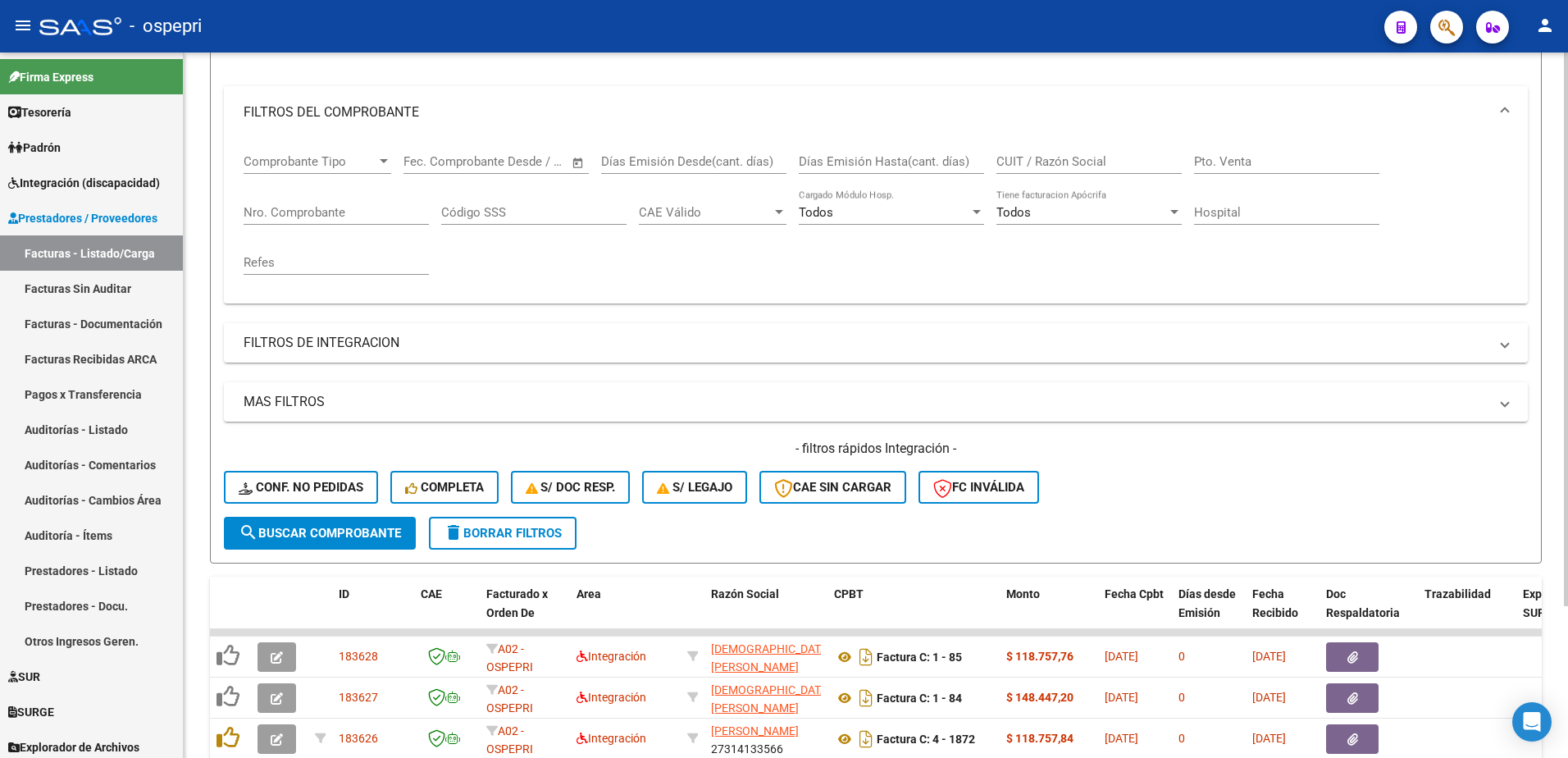
scroll to position [594, 0]
